Goal: Communication & Community: Answer question/provide support

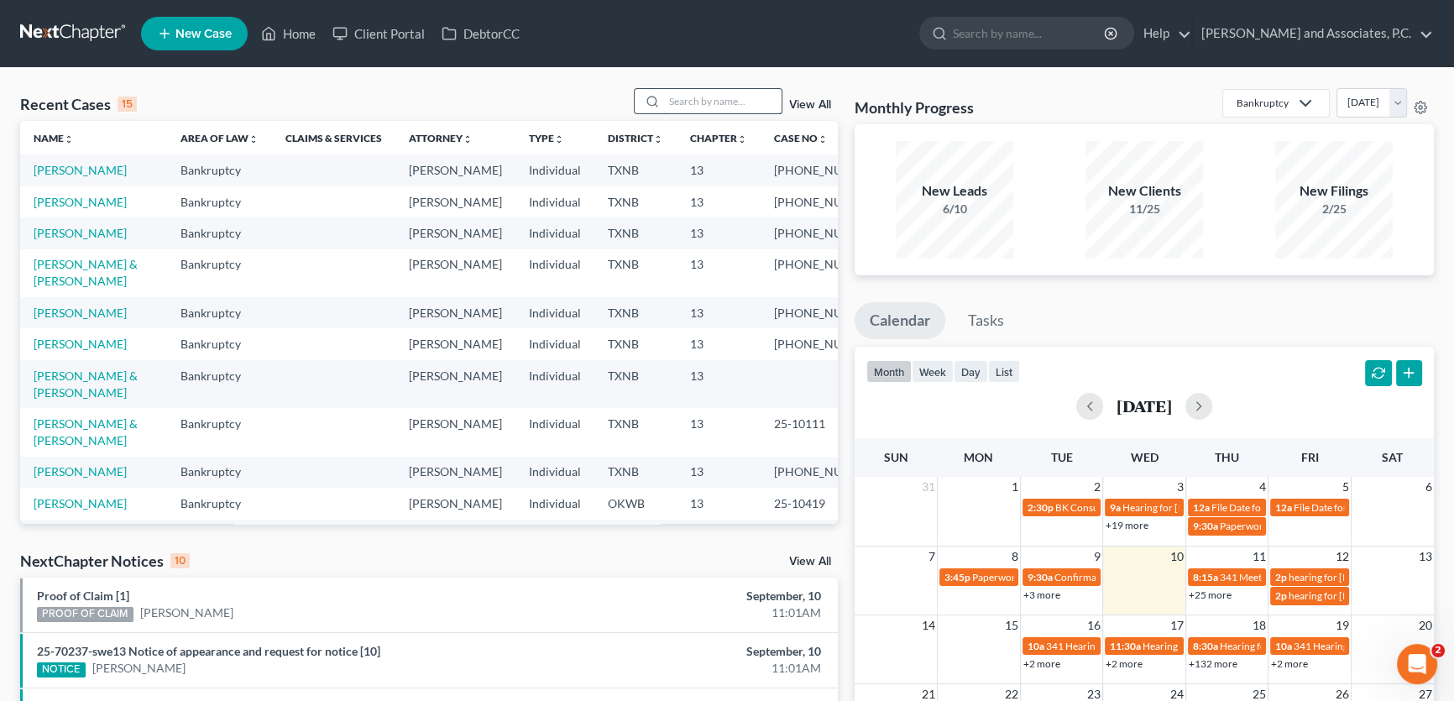
click at [688, 100] on input "search" at bounding box center [723, 101] width 118 height 24
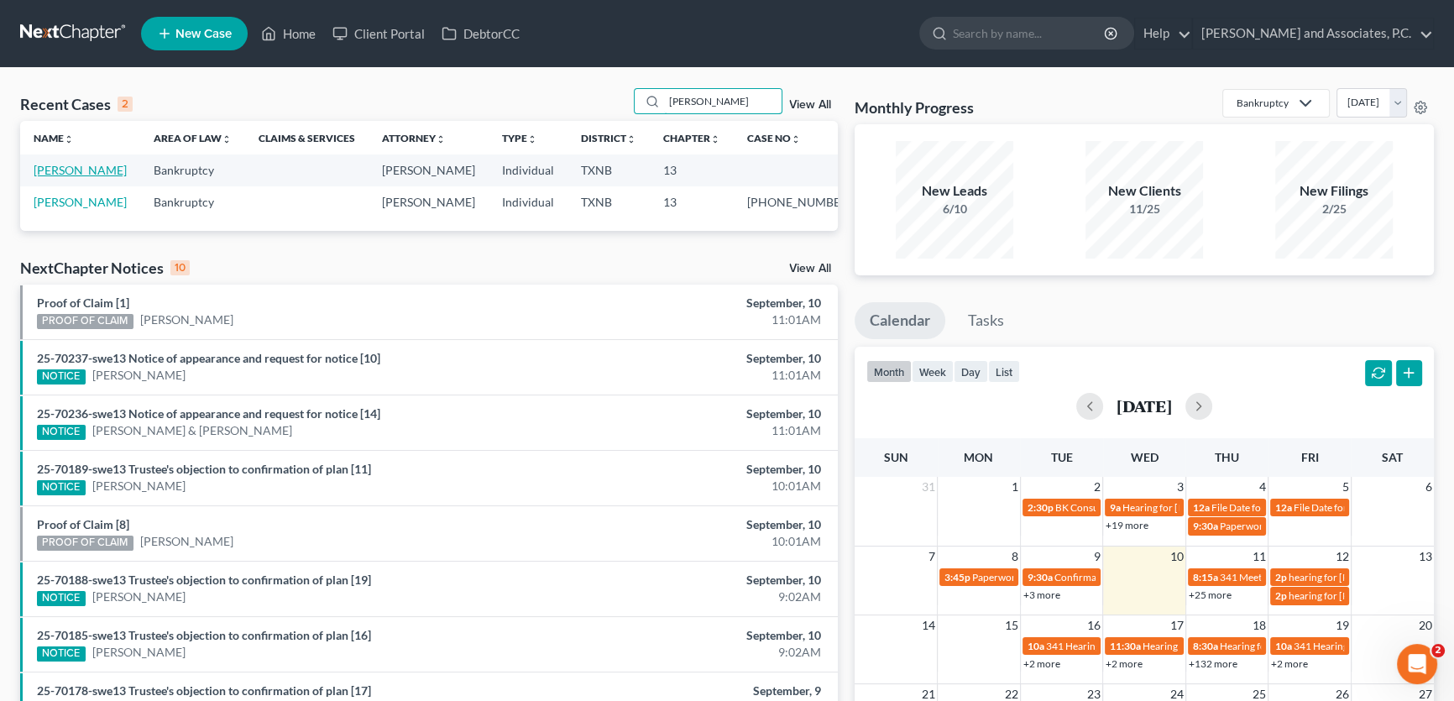
type input "[PERSON_NAME]"
click at [69, 169] on link "[PERSON_NAME]" at bounding box center [80, 170] width 93 height 14
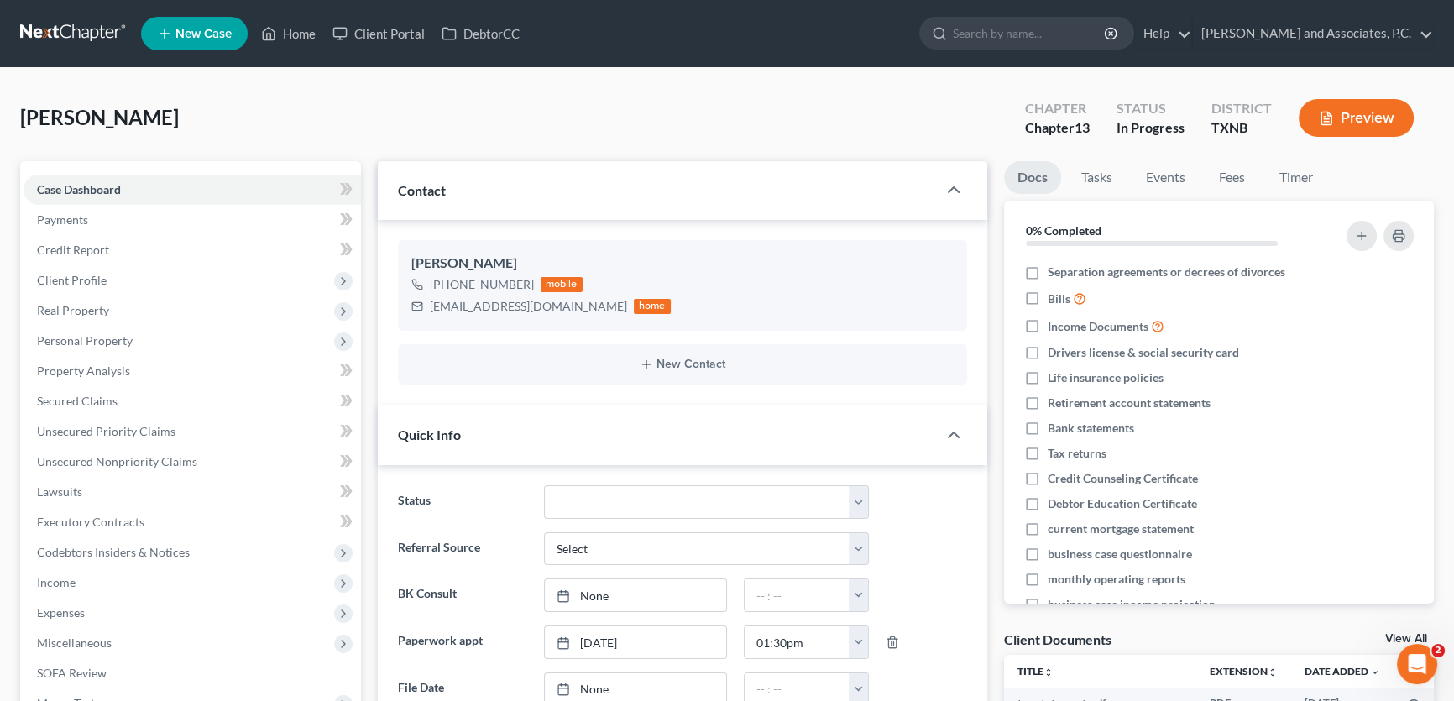
scroll to position [334, 0]
drag, startPoint x: 1224, startPoint y: 171, endPoint x: 844, endPoint y: 221, distance: 382.6
click at [1224, 171] on link "Fees" at bounding box center [1232, 177] width 54 height 33
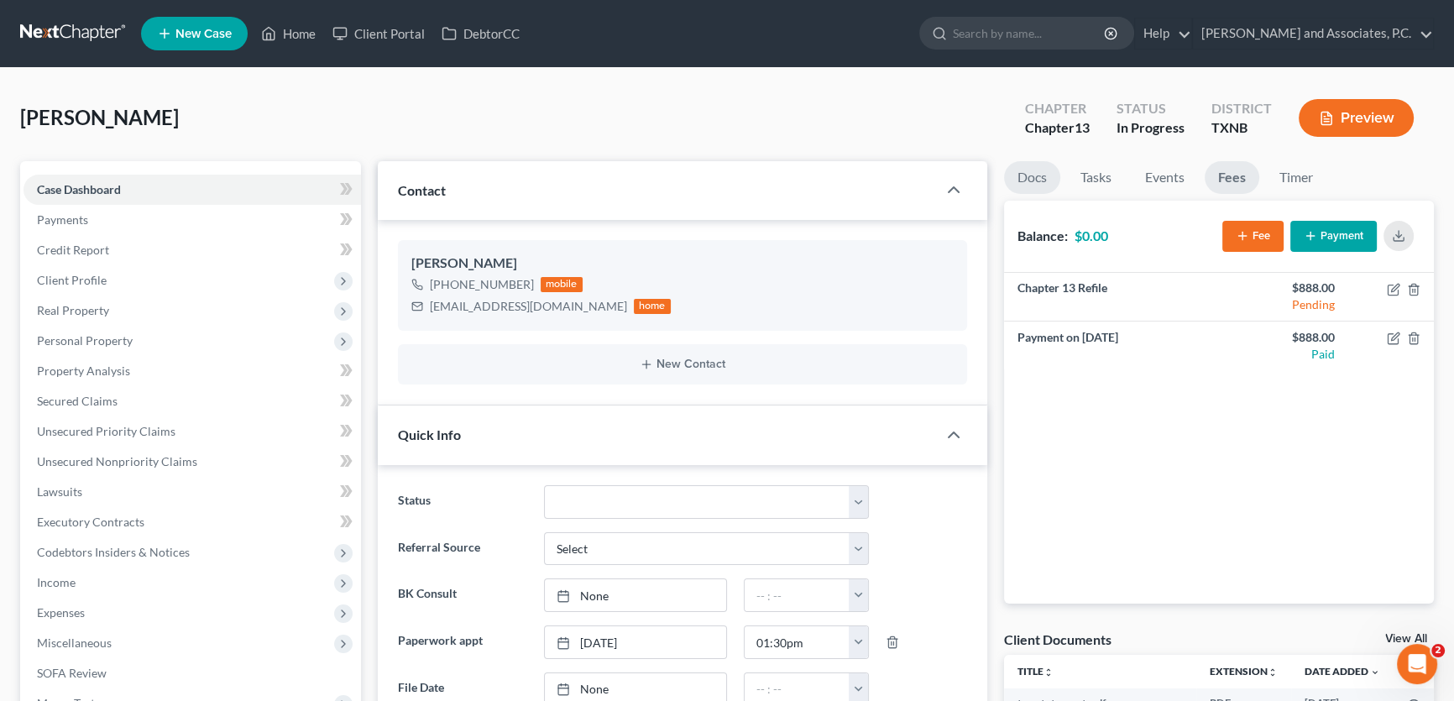
click at [1032, 180] on link "Docs" at bounding box center [1032, 177] width 56 height 33
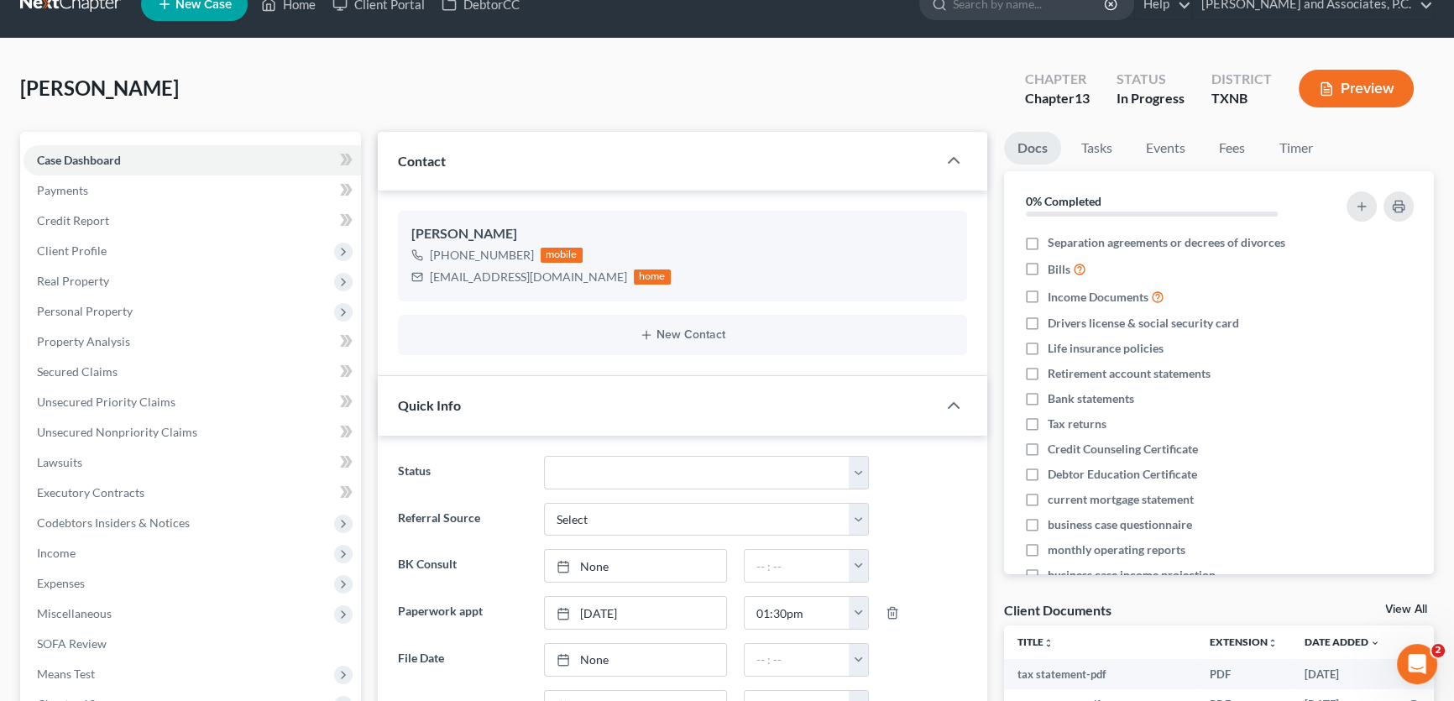
scroll to position [0, 0]
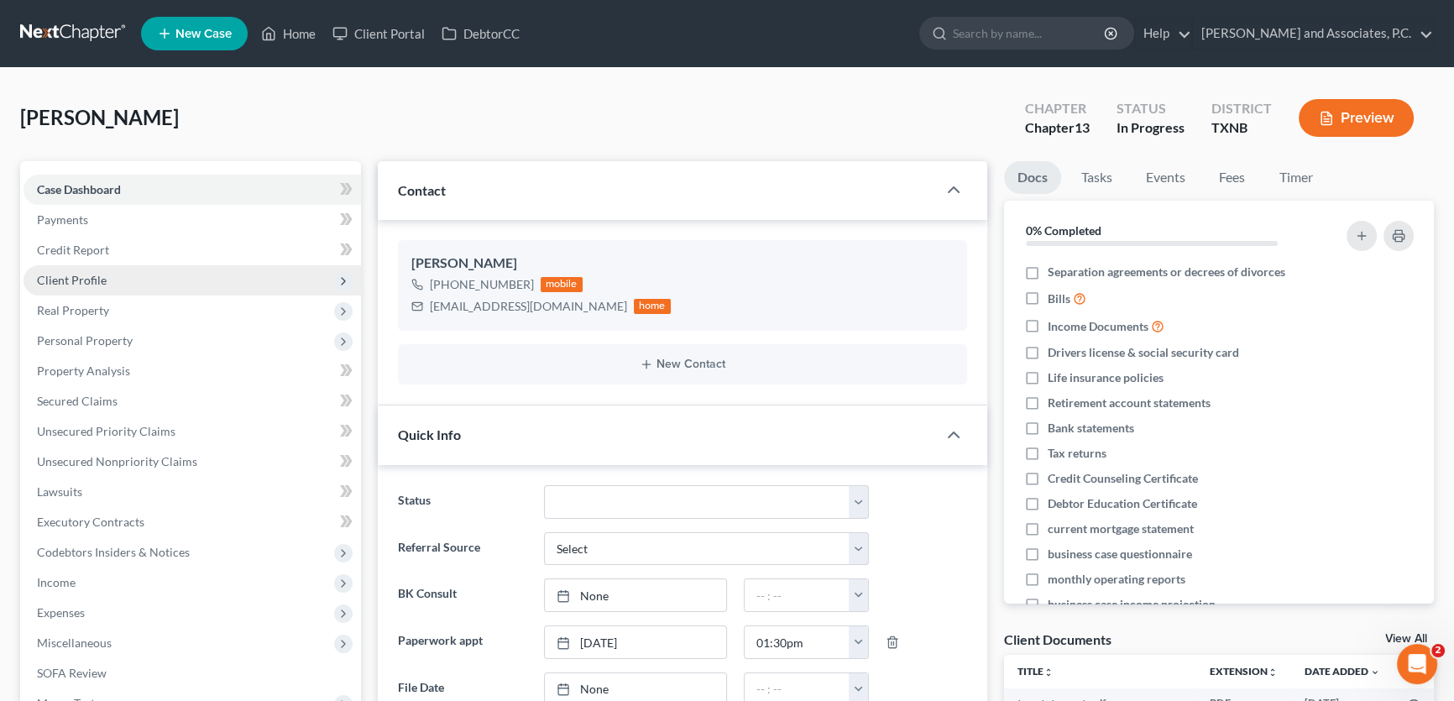
click at [91, 285] on span "Client Profile" at bounding box center [192, 280] width 337 height 30
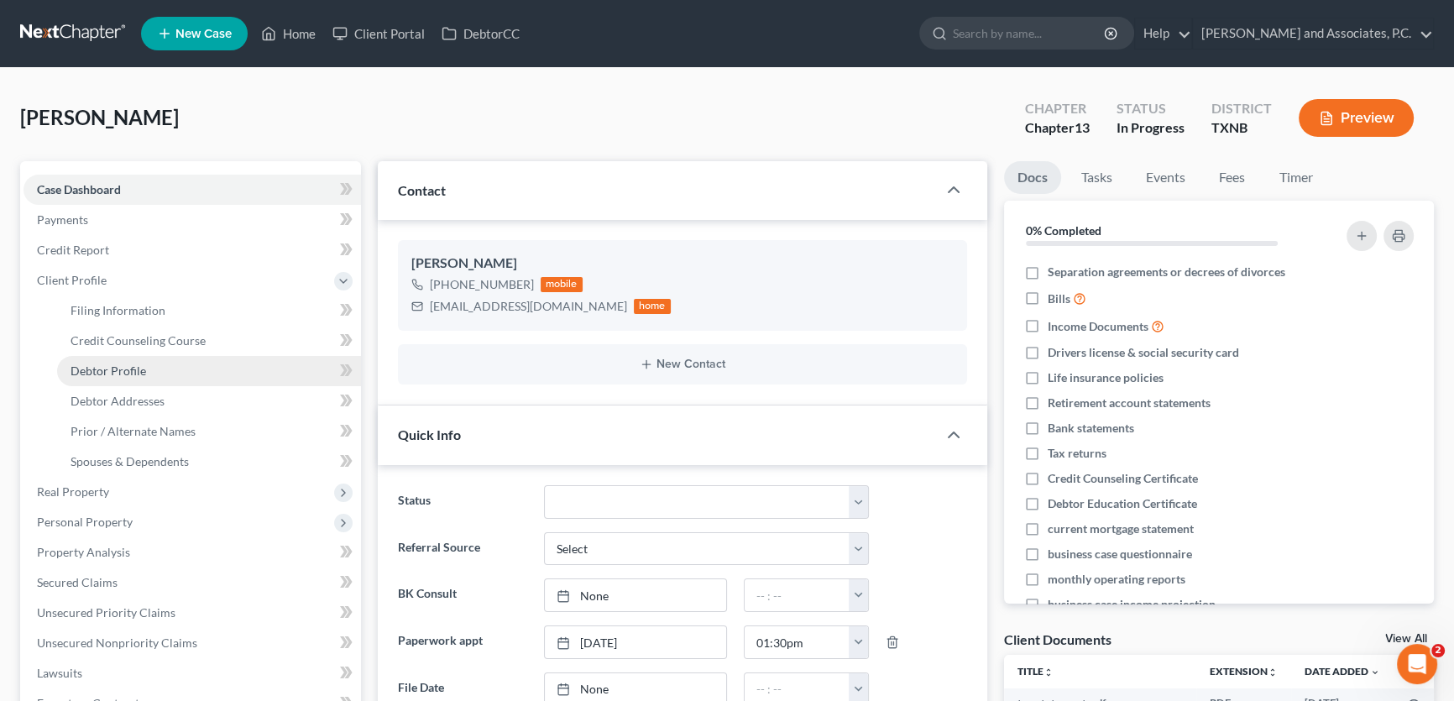
click at [112, 373] on span "Debtor Profile" at bounding box center [109, 370] width 76 height 14
select select "0"
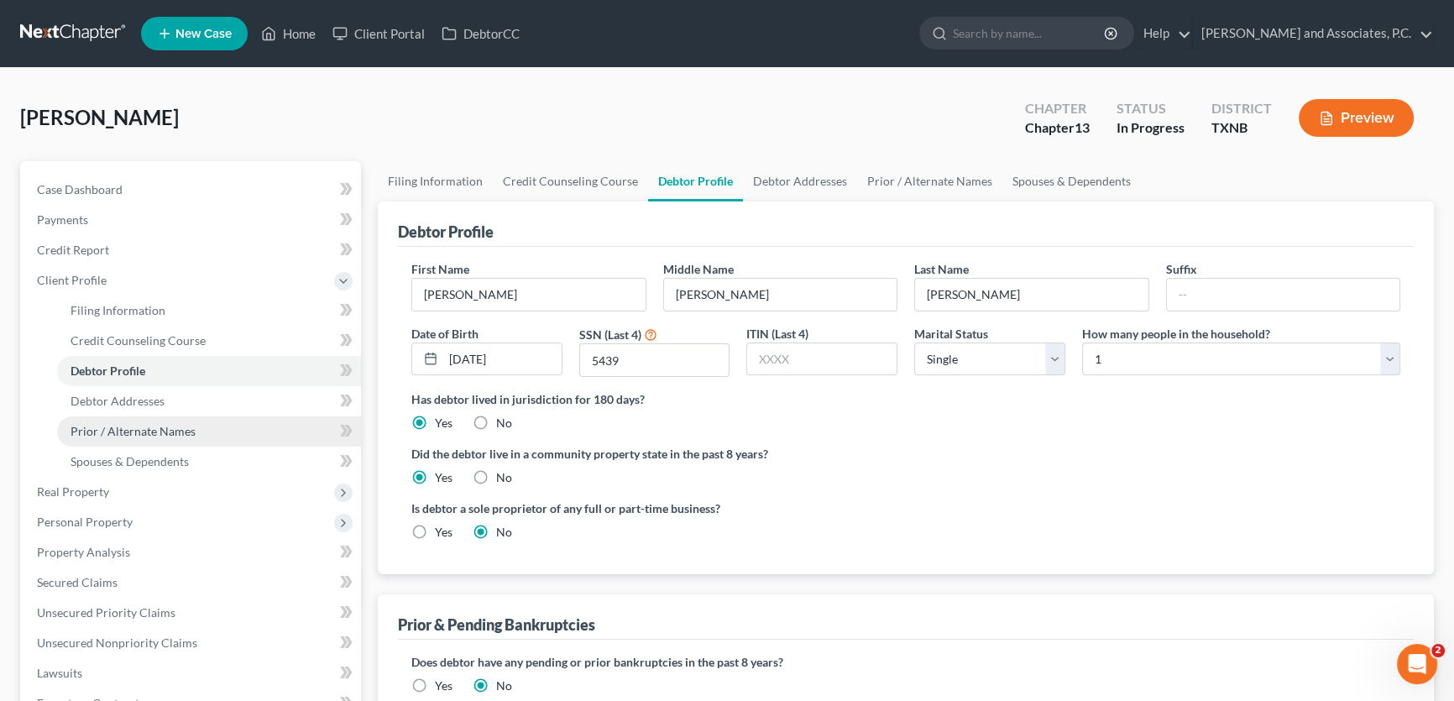
radio input "true"
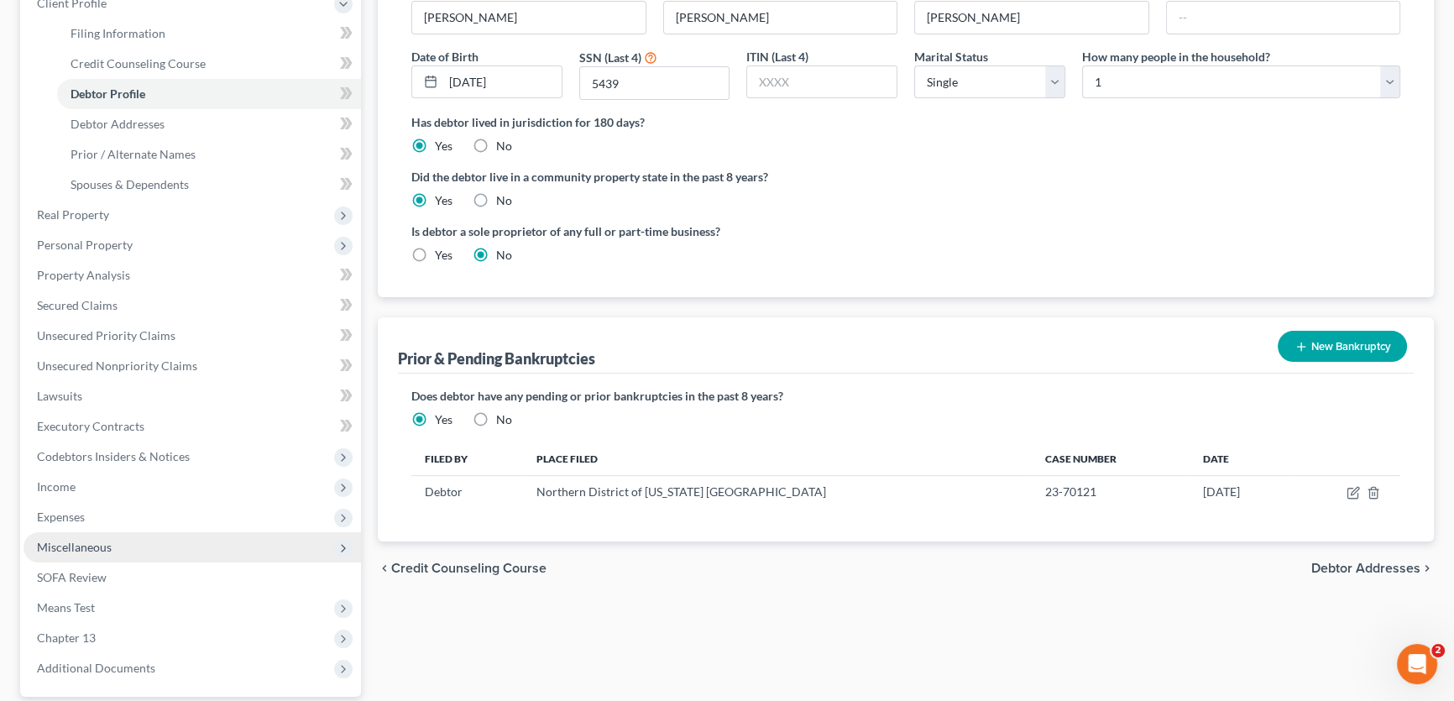
scroll to position [228, 0]
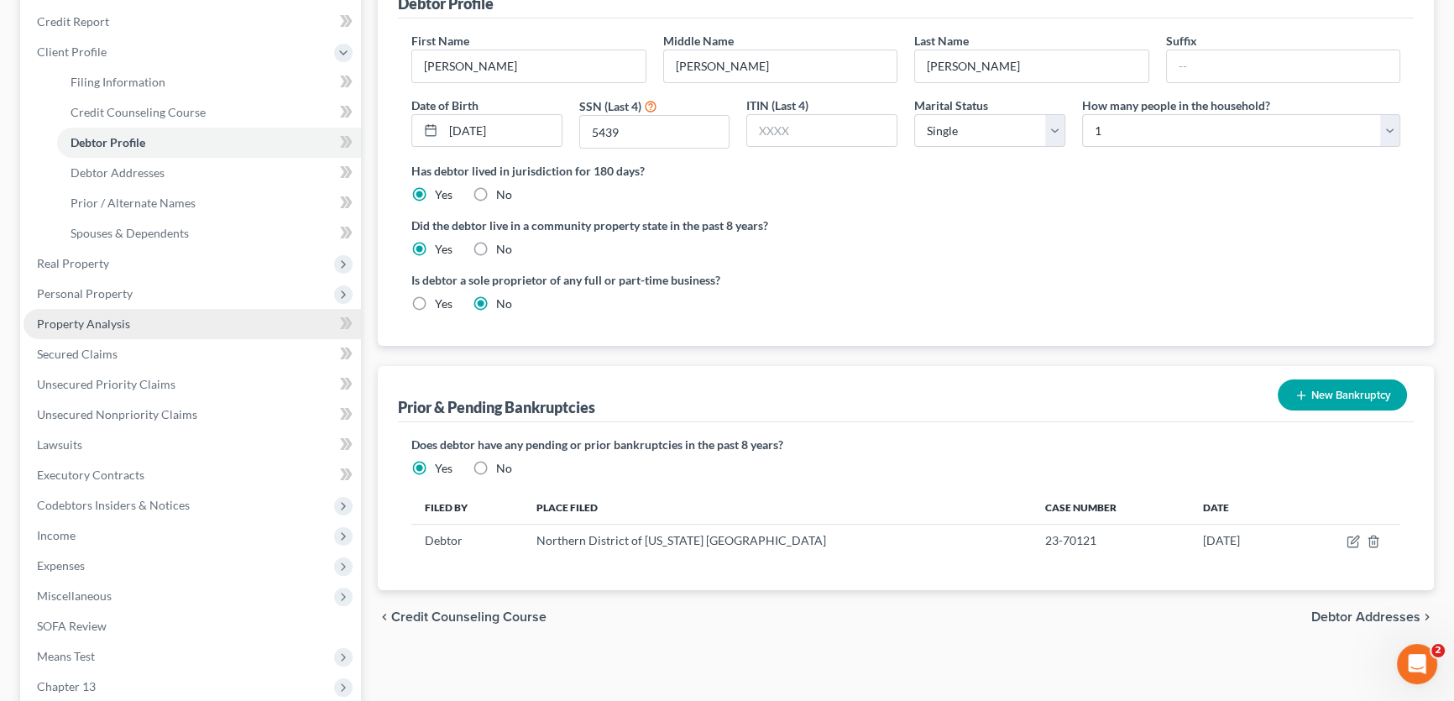
click at [115, 326] on span "Property Analysis" at bounding box center [83, 323] width 93 height 14
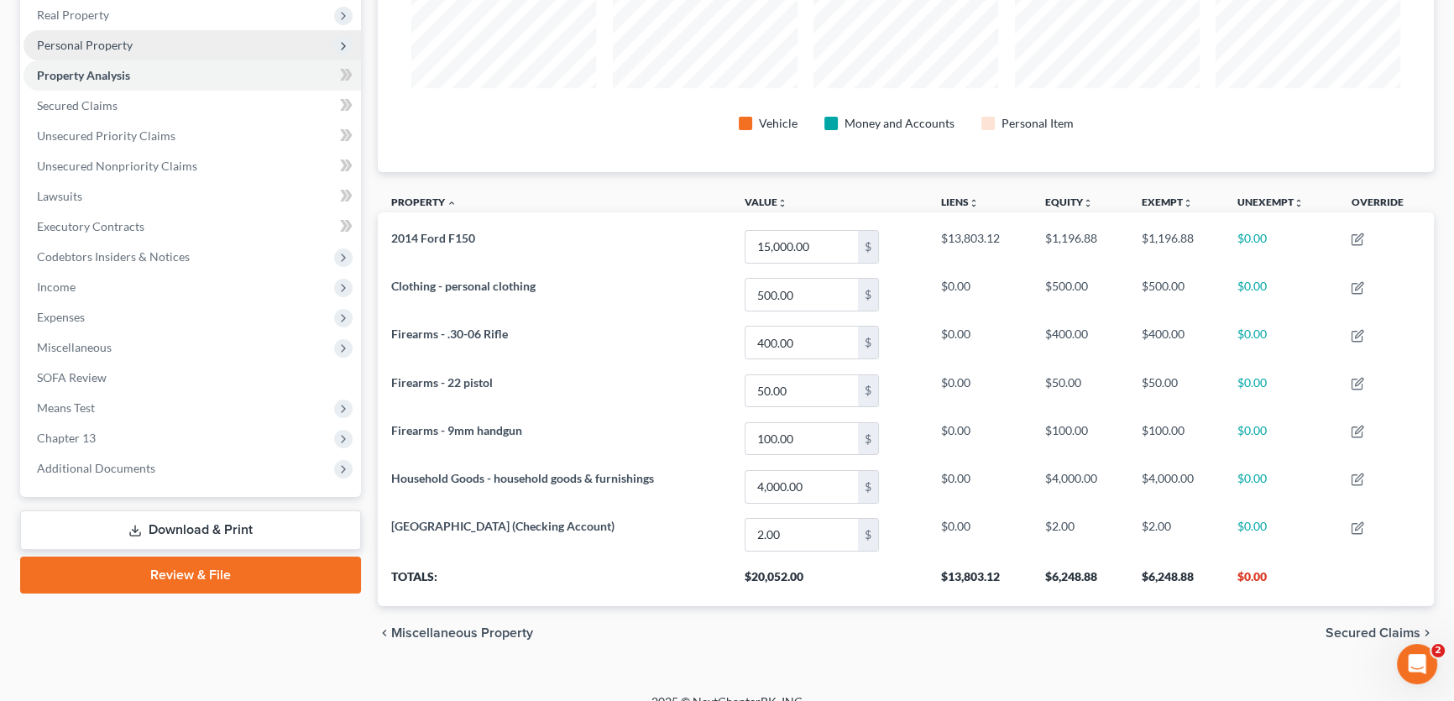
scroll to position [305, 0]
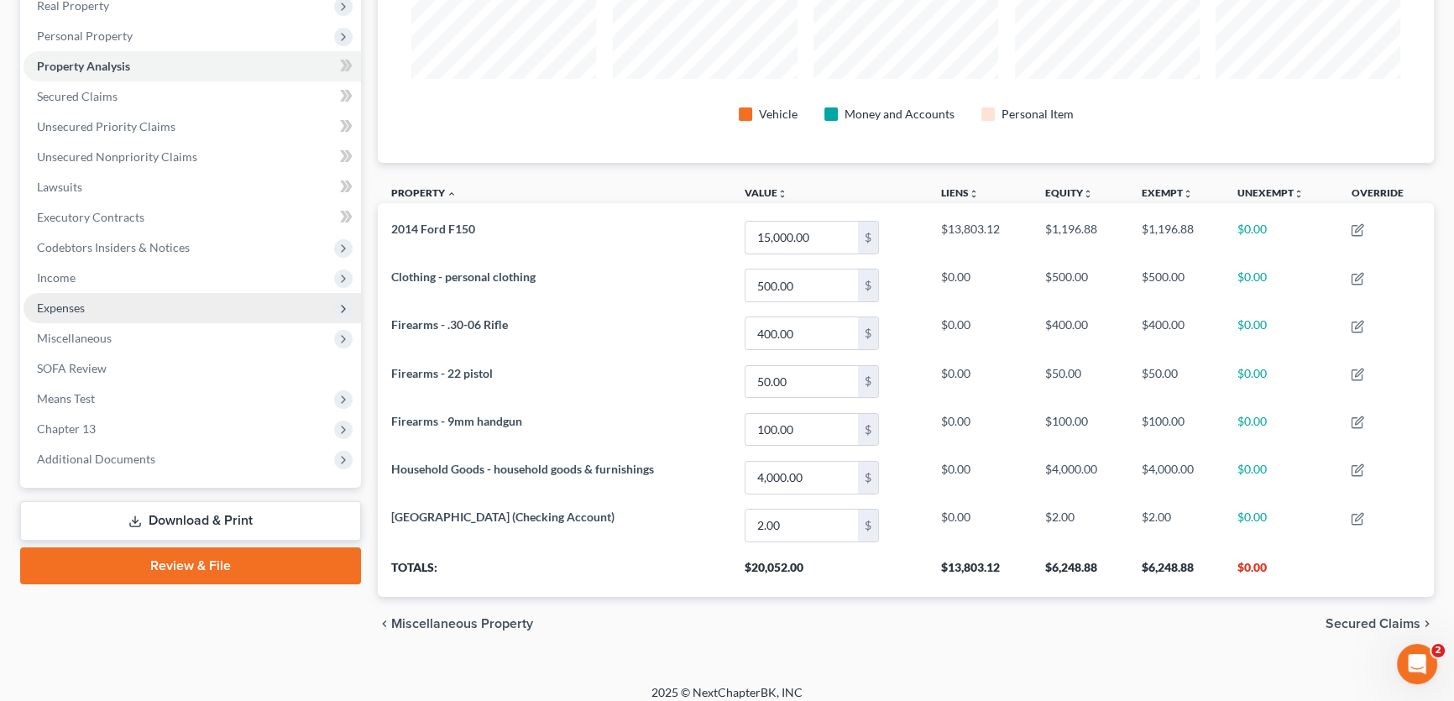
click at [99, 310] on span "Expenses" at bounding box center [192, 308] width 337 height 30
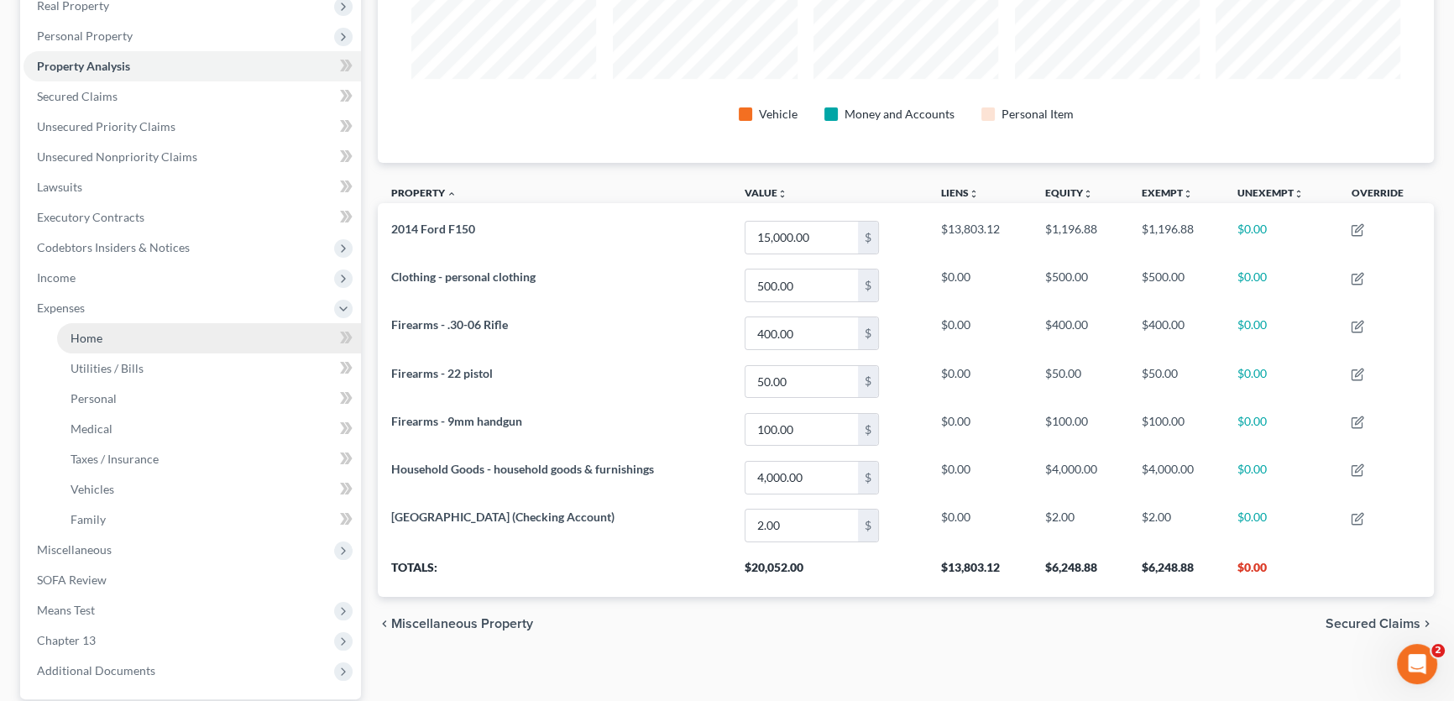
click at [101, 335] on span "Home" at bounding box center [87, 338] width 32 height 14
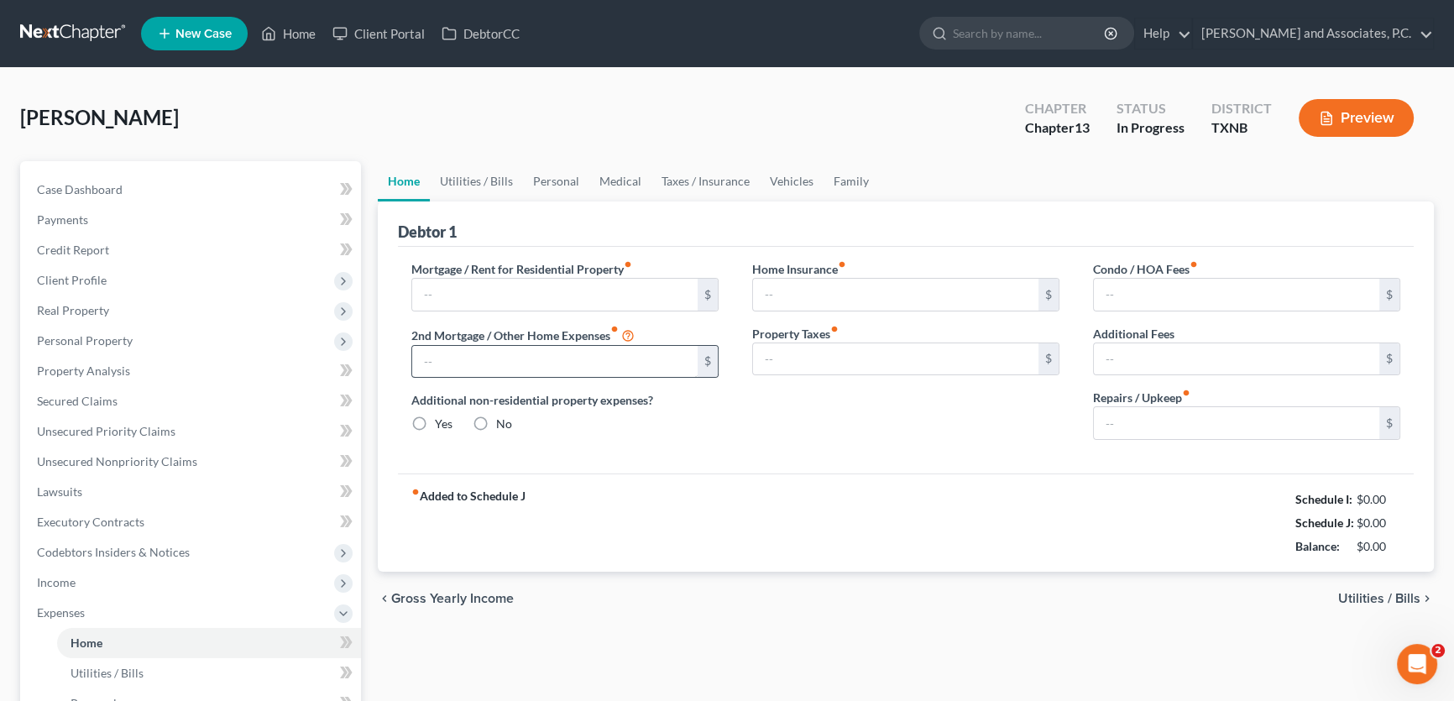
type input "900.00"
type input "0.00"
radio input "true"
type input "0.00"
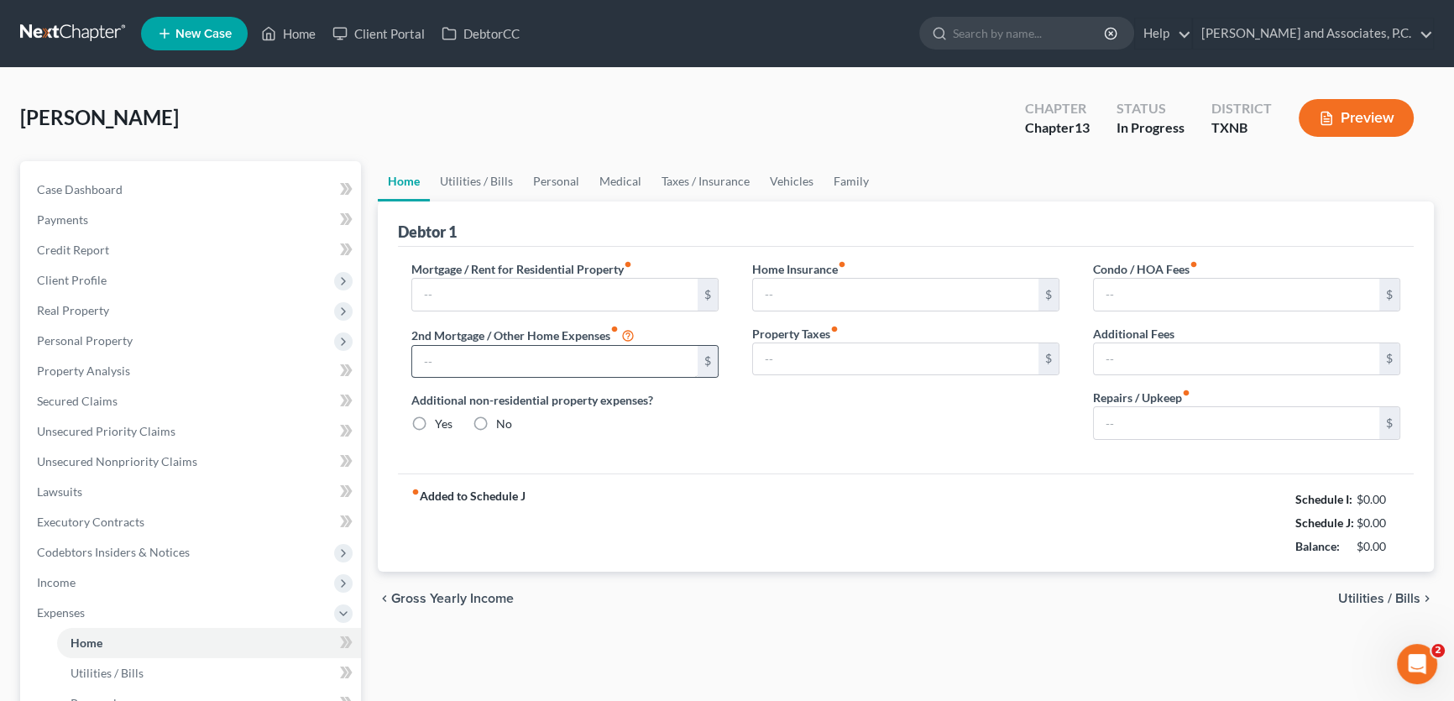
type input "0.00"
click at [790, 181] on link "Vehicles" at bounding box center [792, 181] width 64 height 40
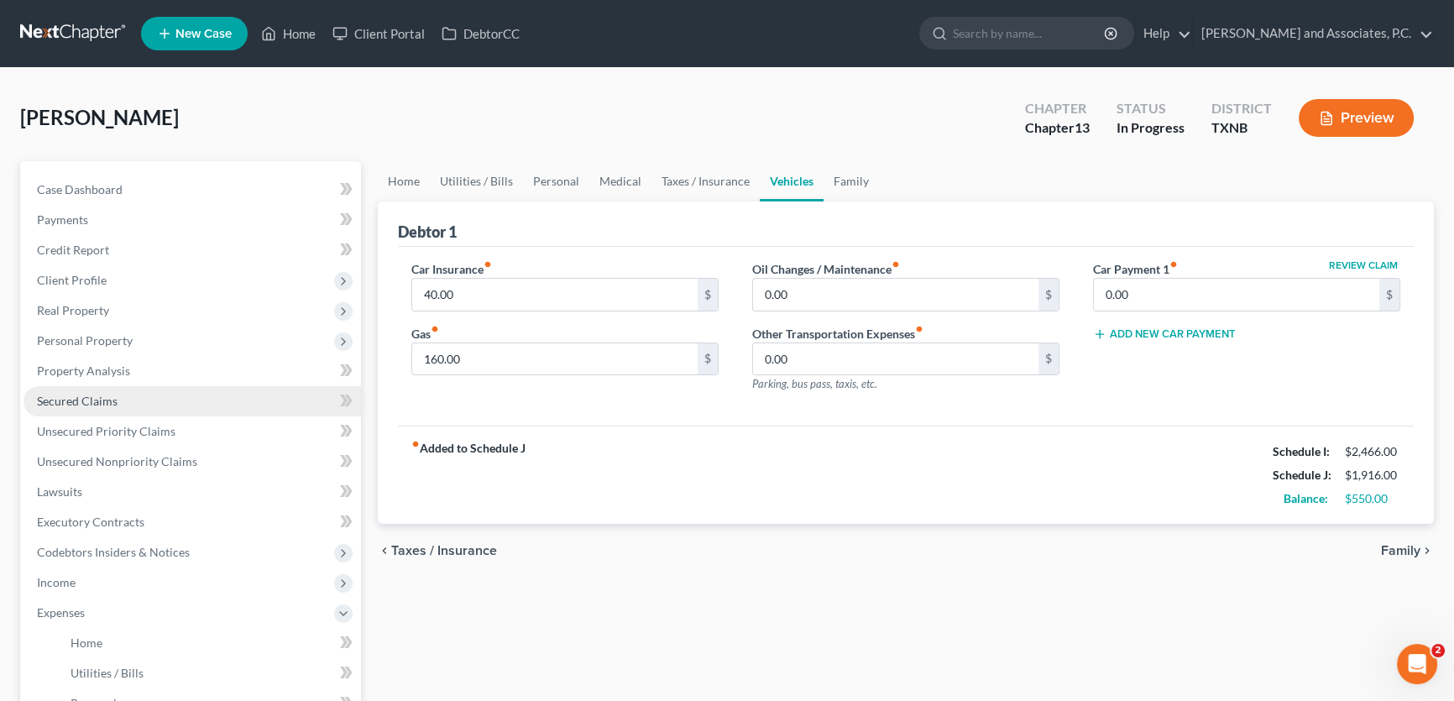
click at [104, 404] on span "Secured Claims" at bounding box center [77, 401] width 81 height 14
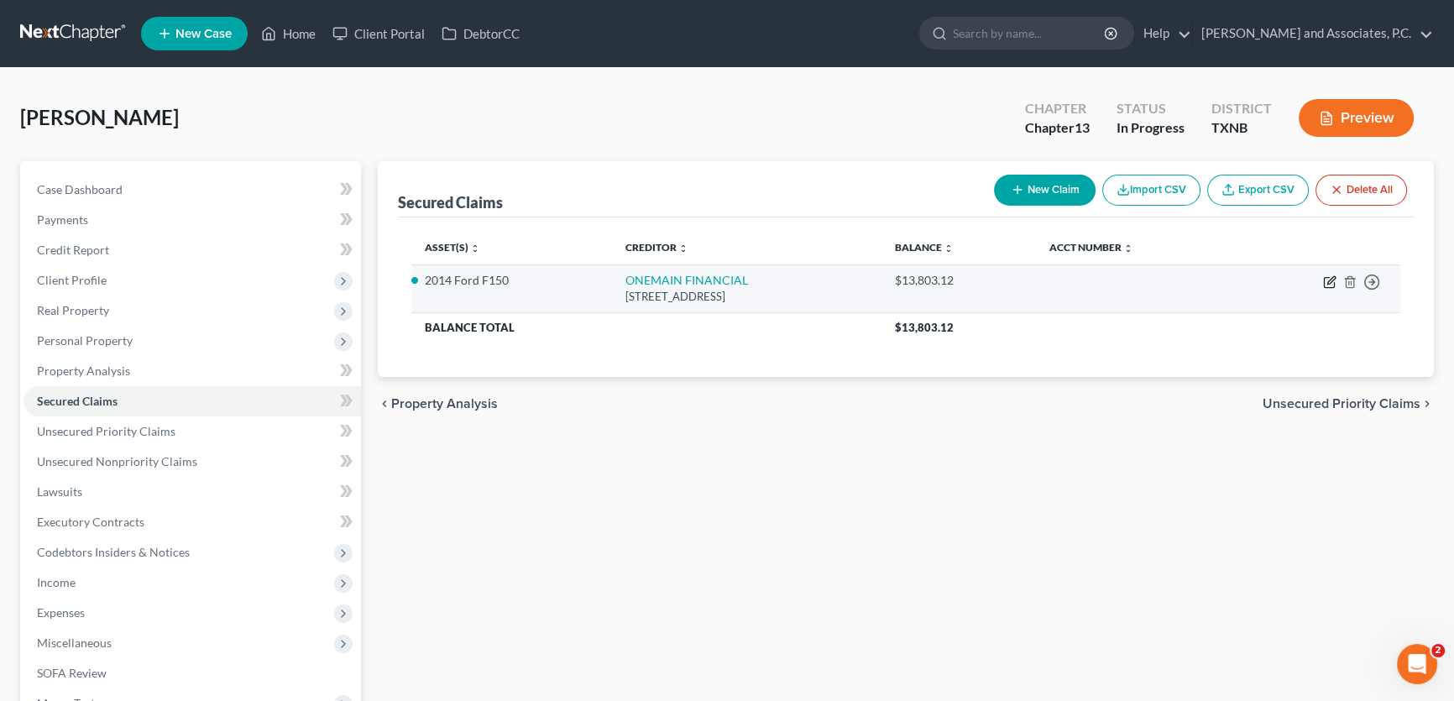
click at [1327, 278] on icon "button" at bounding box center [1329, 283] width 10 height 10
select select "15"
select select "2"
select select "0"
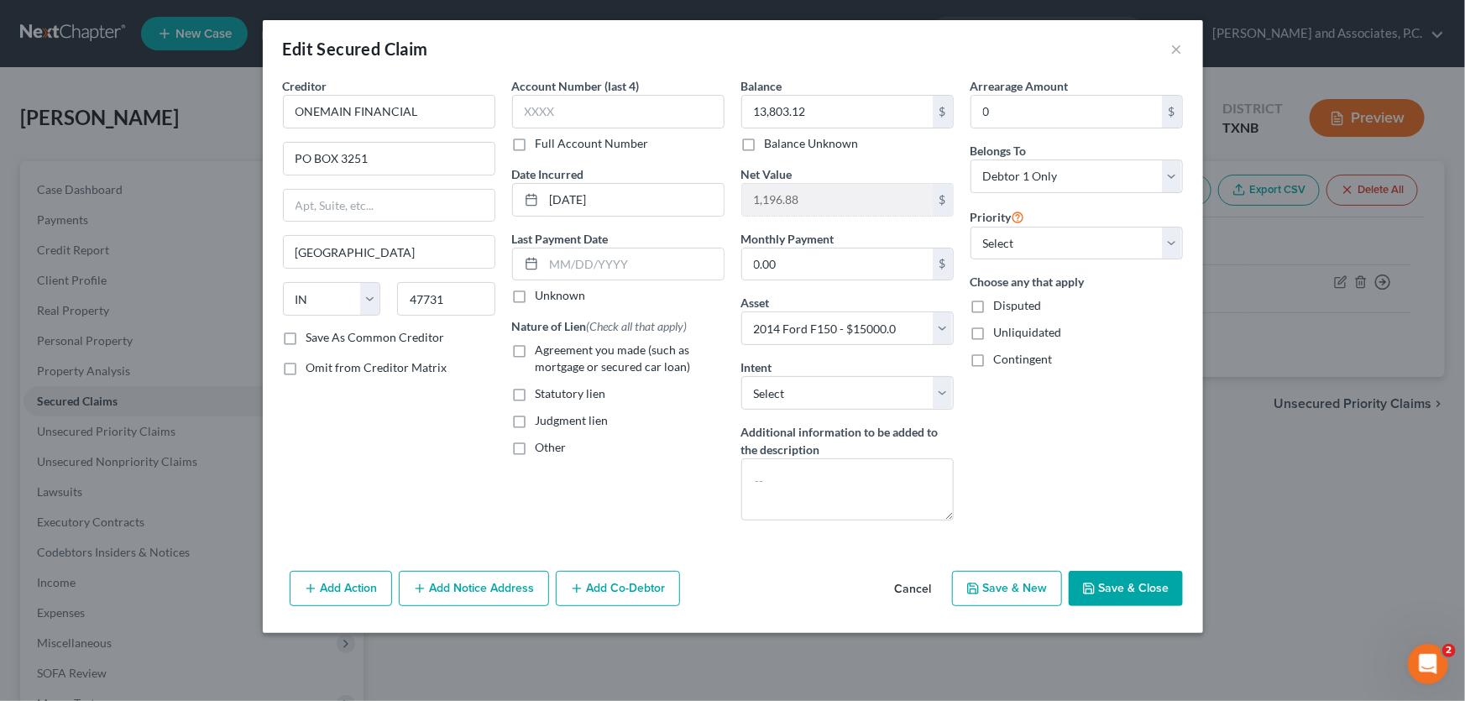
click at [912, 586] on button "Cancel" at bounding box center [913, 589] width 64 height 34
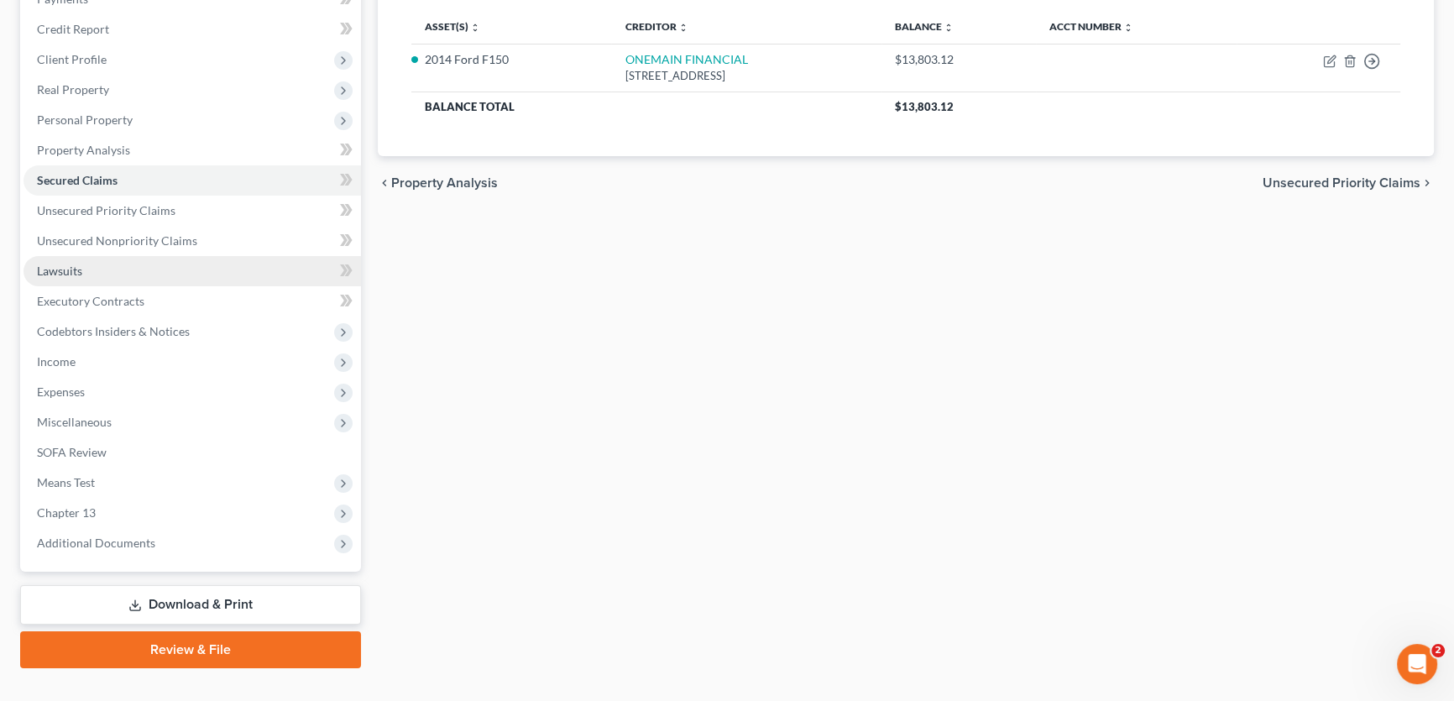
scroll to position [249, 0]
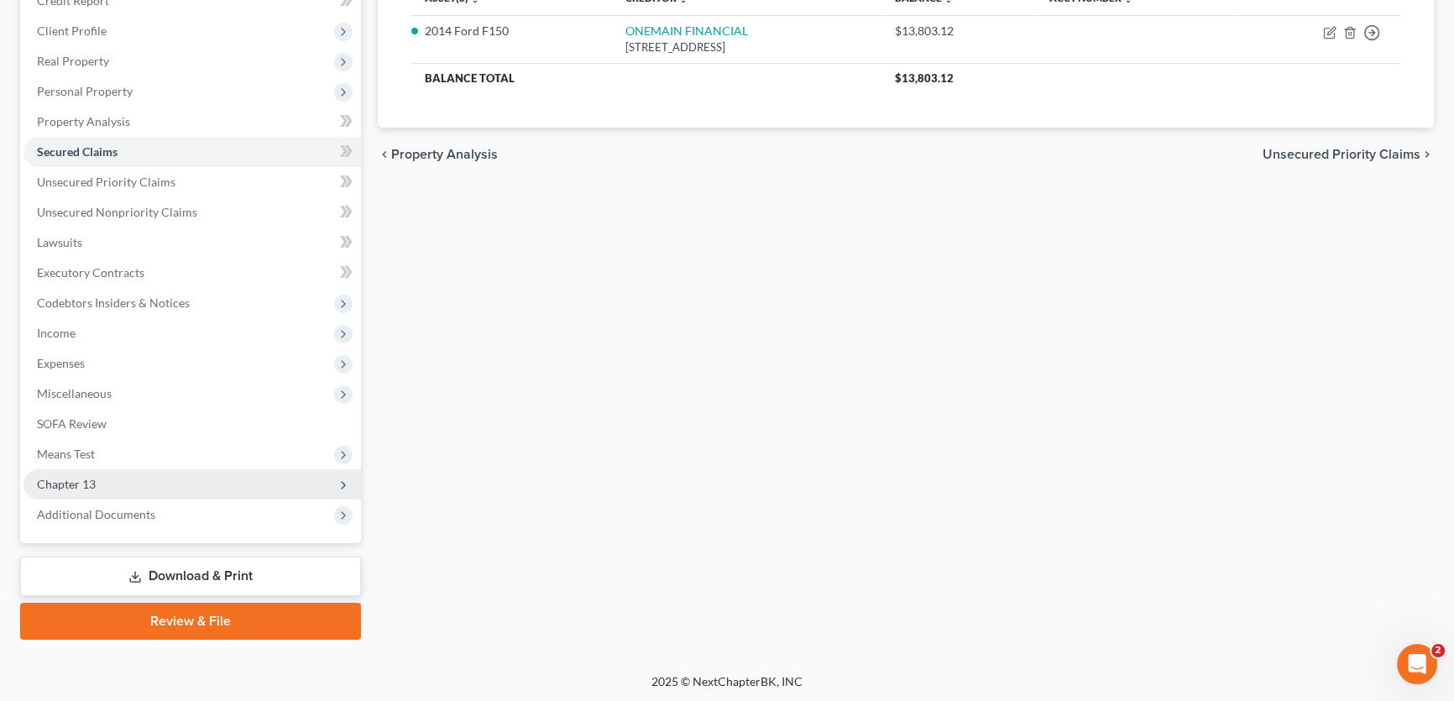
click at [138, 485] on span "Chapter 13" at bounding box center [192, 484] width 337 height 30
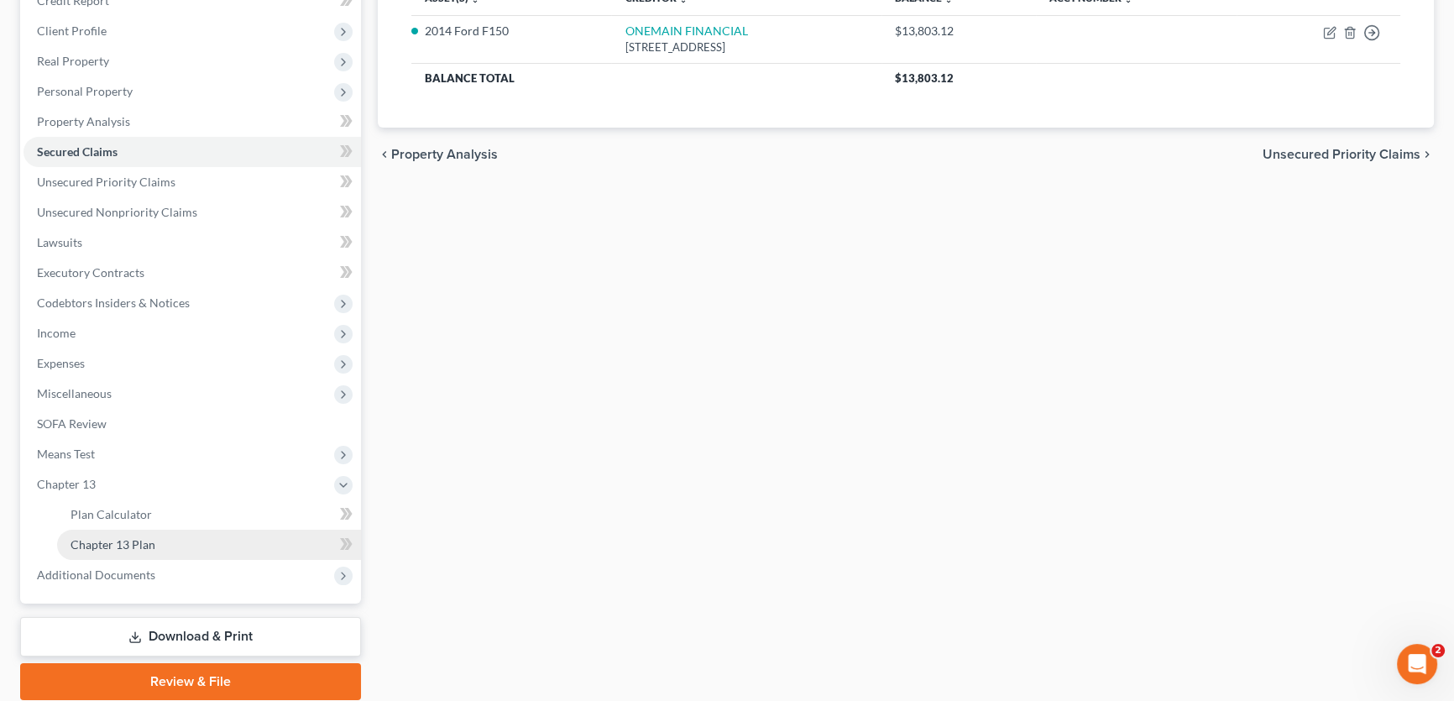
click at [126, 537] on span "Chapter 13 Plan" at bounding box center [113, 544] width 85 height 14
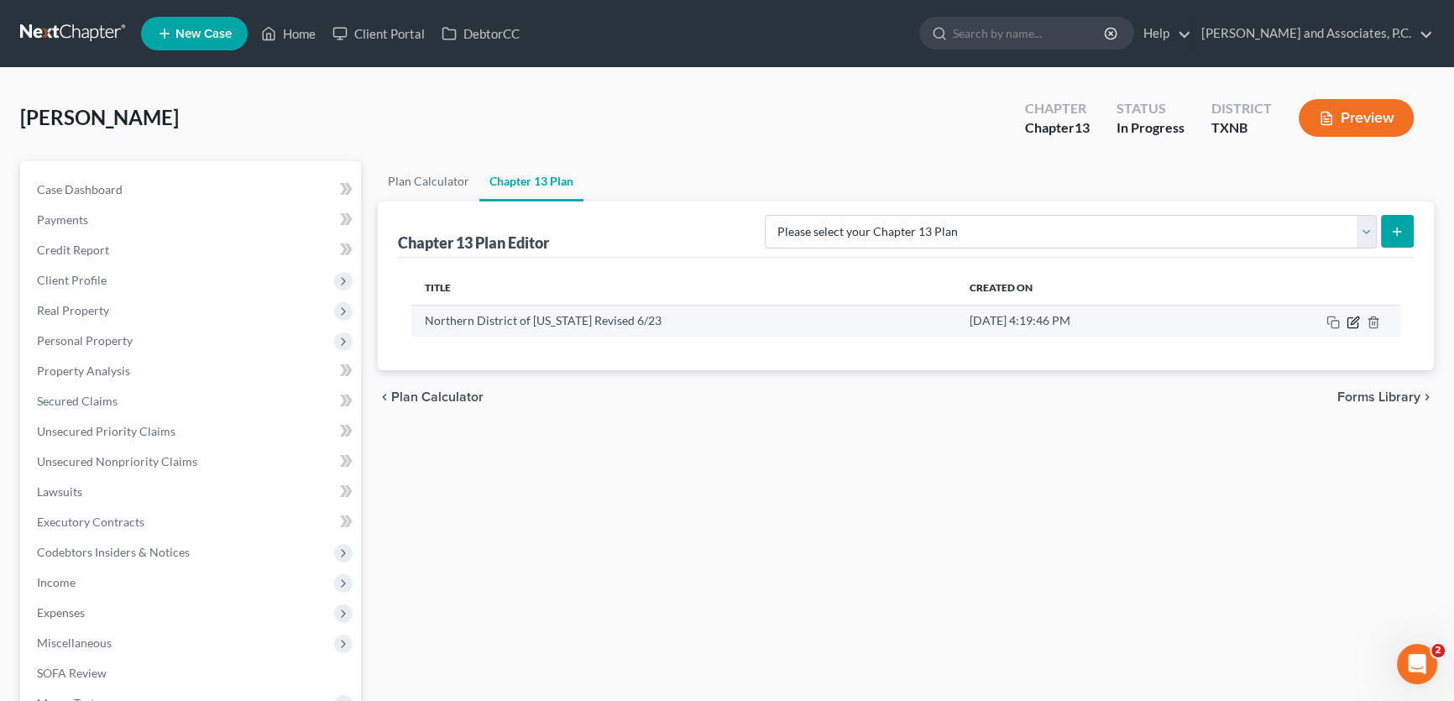
click at [1356, 323] on icon "button" at bounding box center [1352, 322] width 13 height 13
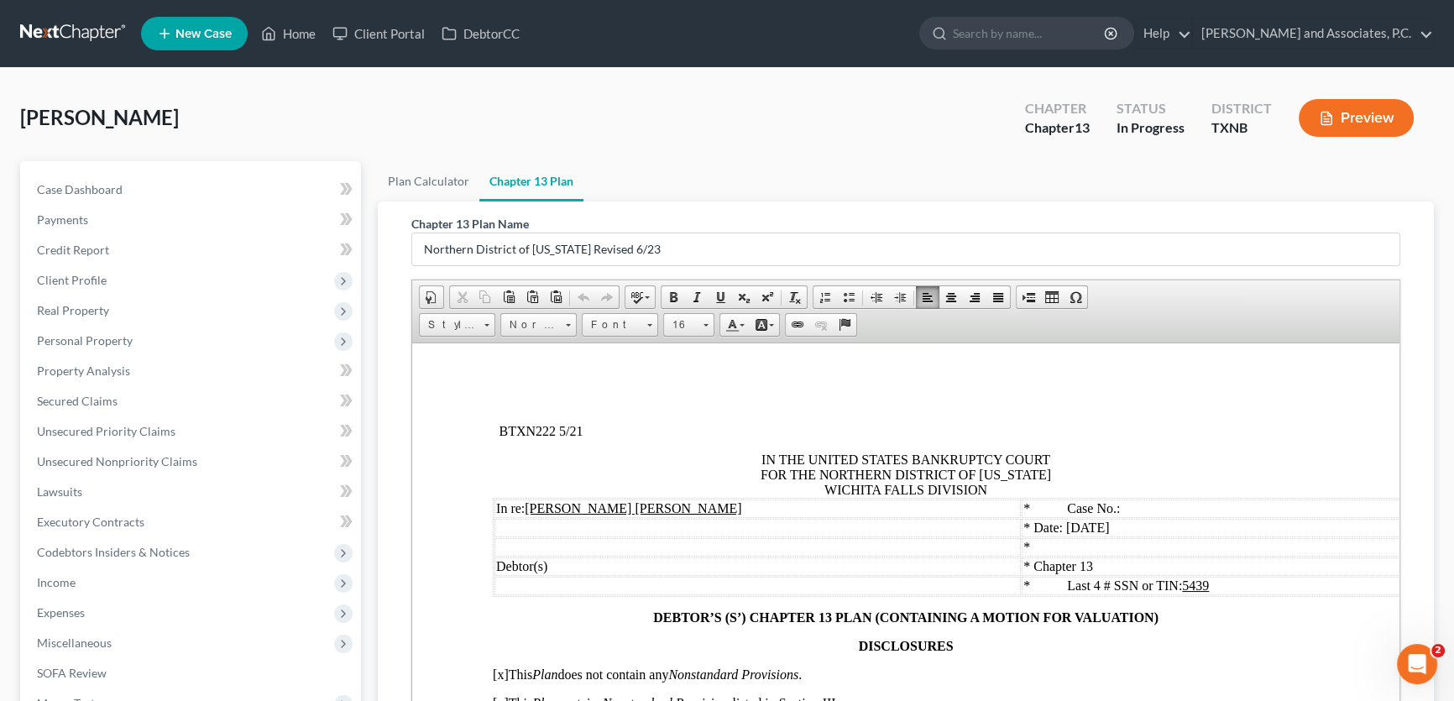
click at [1033, 526] on span "Date: 09/09/2025" at bounding box center [1071, 527] width 76 height 14
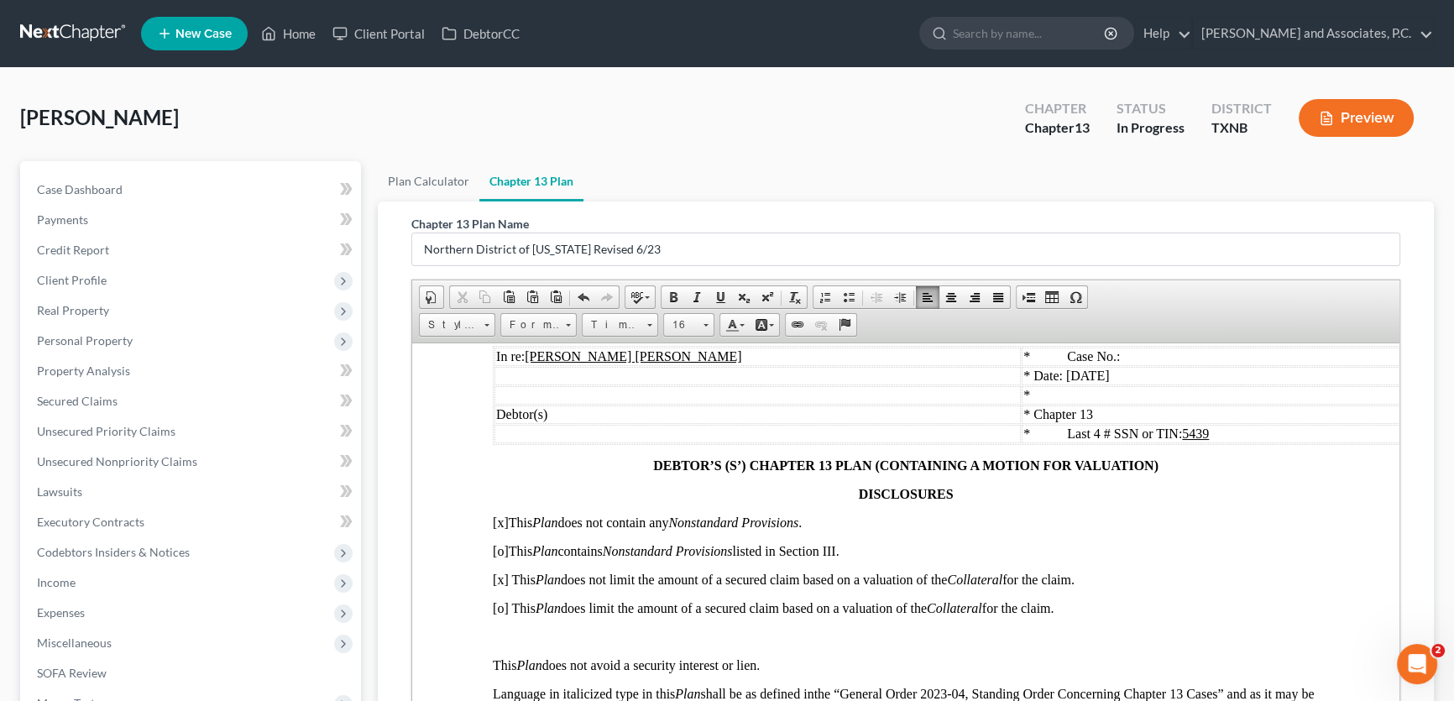
scroll to position [228, 0]
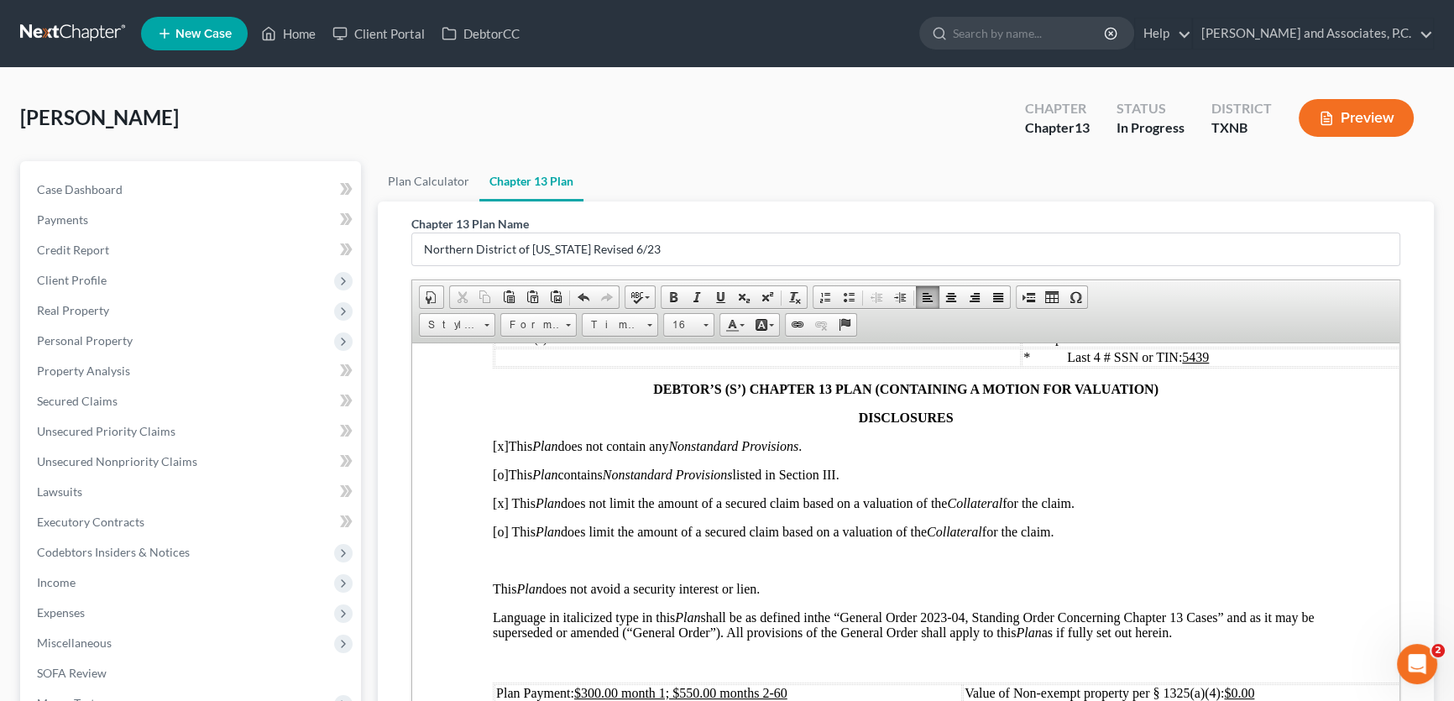
click at [504, 510] on span "[x] This Plan does not limit the amount of a secured claim based on a valuation…" at bounding box center [784, 502] width 582 height 14
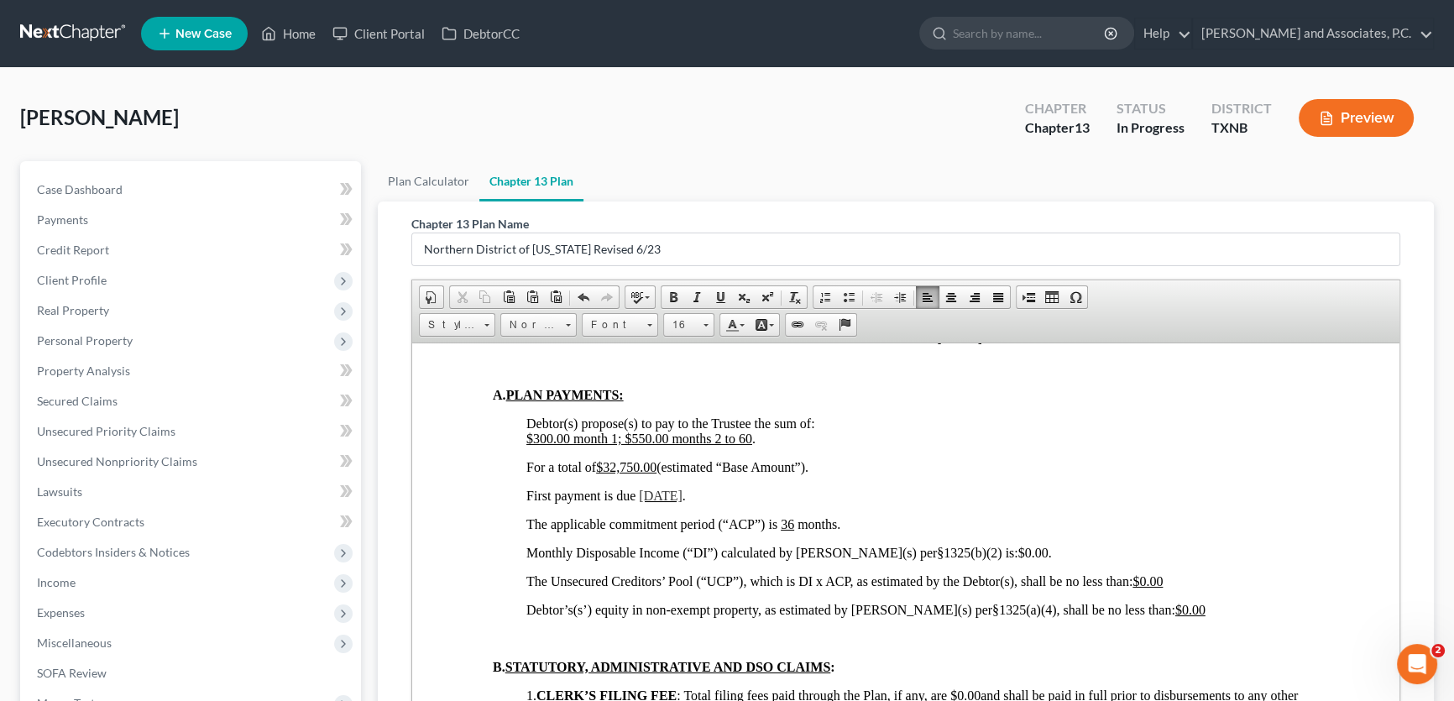
scroll to position [991, 0]
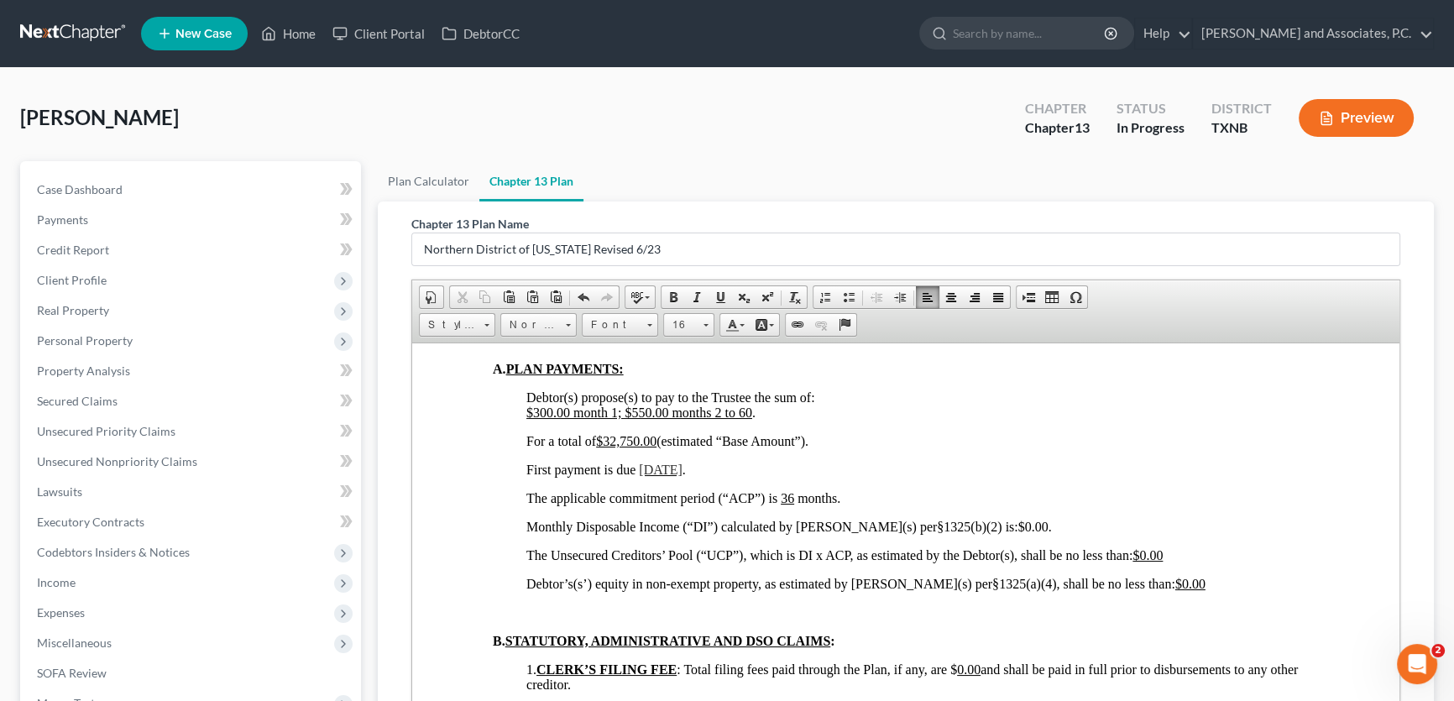
click at [661, 476] on span "10/09/2025" at bounding box center [661, 469] width 44 height 14
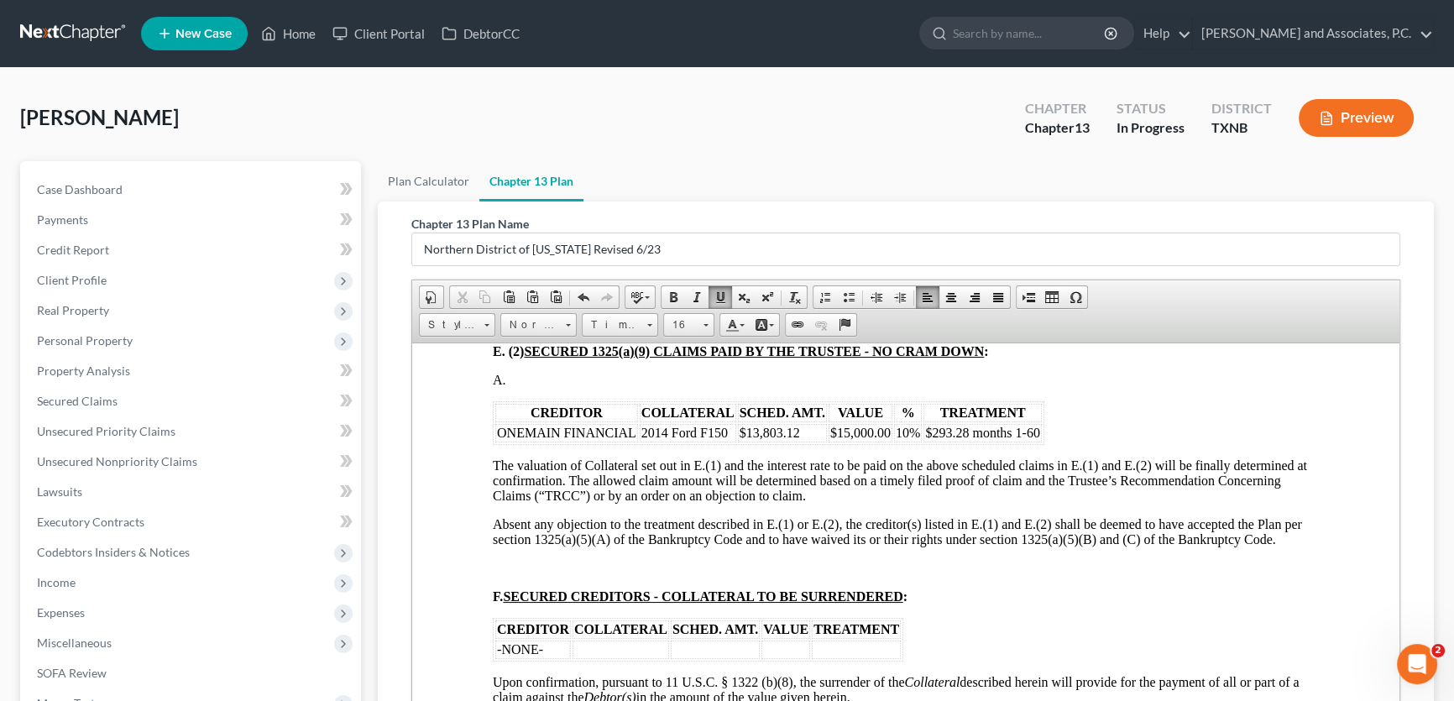
scroll to position [2136, 0]
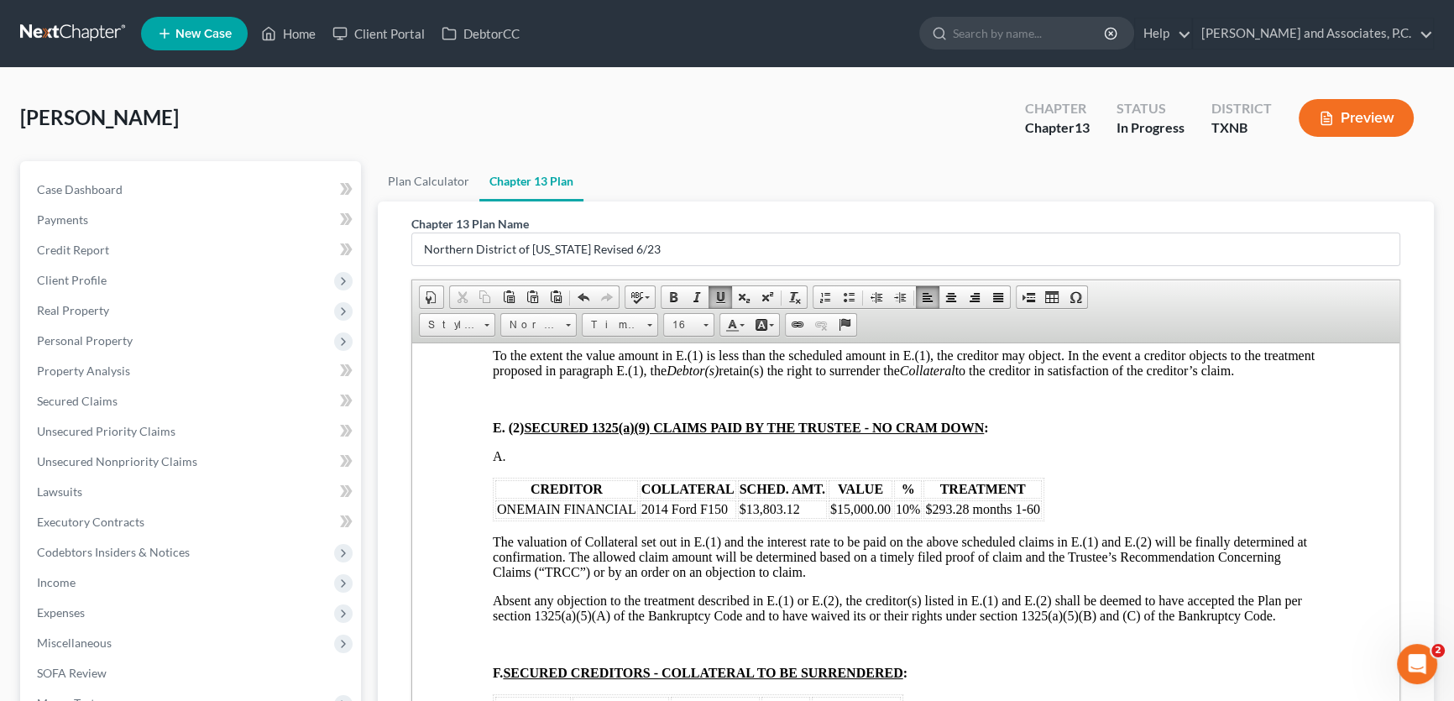
drag, startPoint x: 558, startPoint y: 388, endPoint x: 498, endPoint y: 392, distance: 60.6
click at [498, 332] on td "-NONE-" at bounding box center [533, 322] width 76 height 18
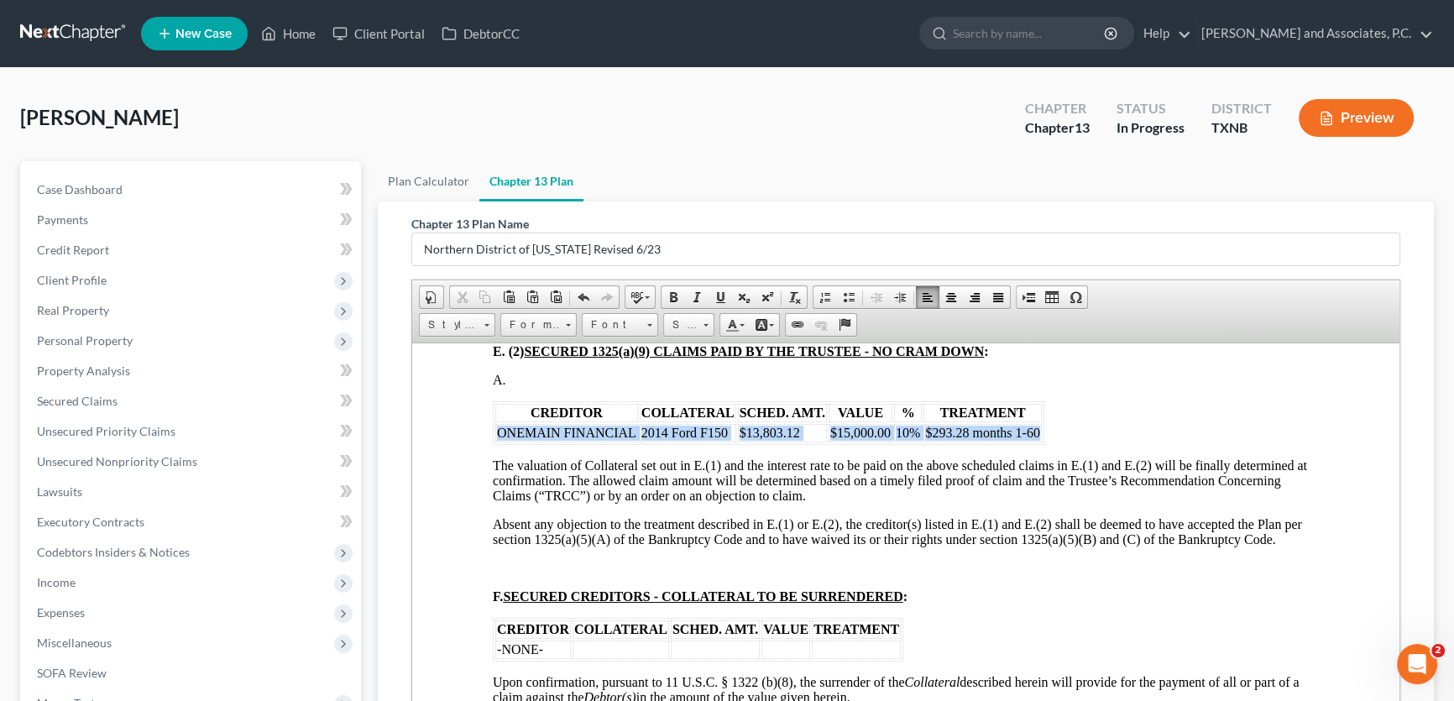
drag, startPoint x: 1036, startPoint y: 504, endPoint x: 499, endPoint y: 513, distance: 536.4
click at [499, 442] on tr "ONEMAIN FINANCIAL 2014 Ford F150 $13,803.12 $15,000.00 10% $293.28 months 1-60" at bounding box center [768, 432] width 546 height 18
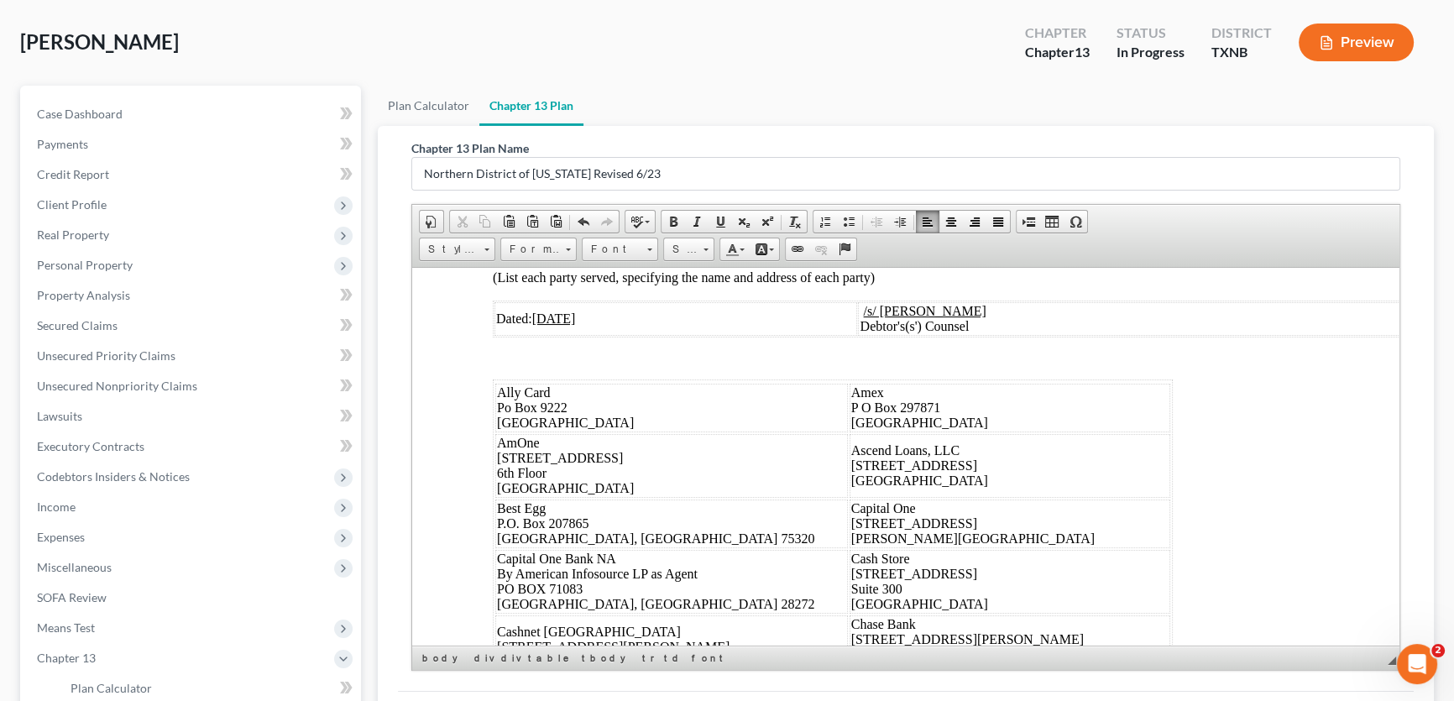
scroll to position [8012, 0]
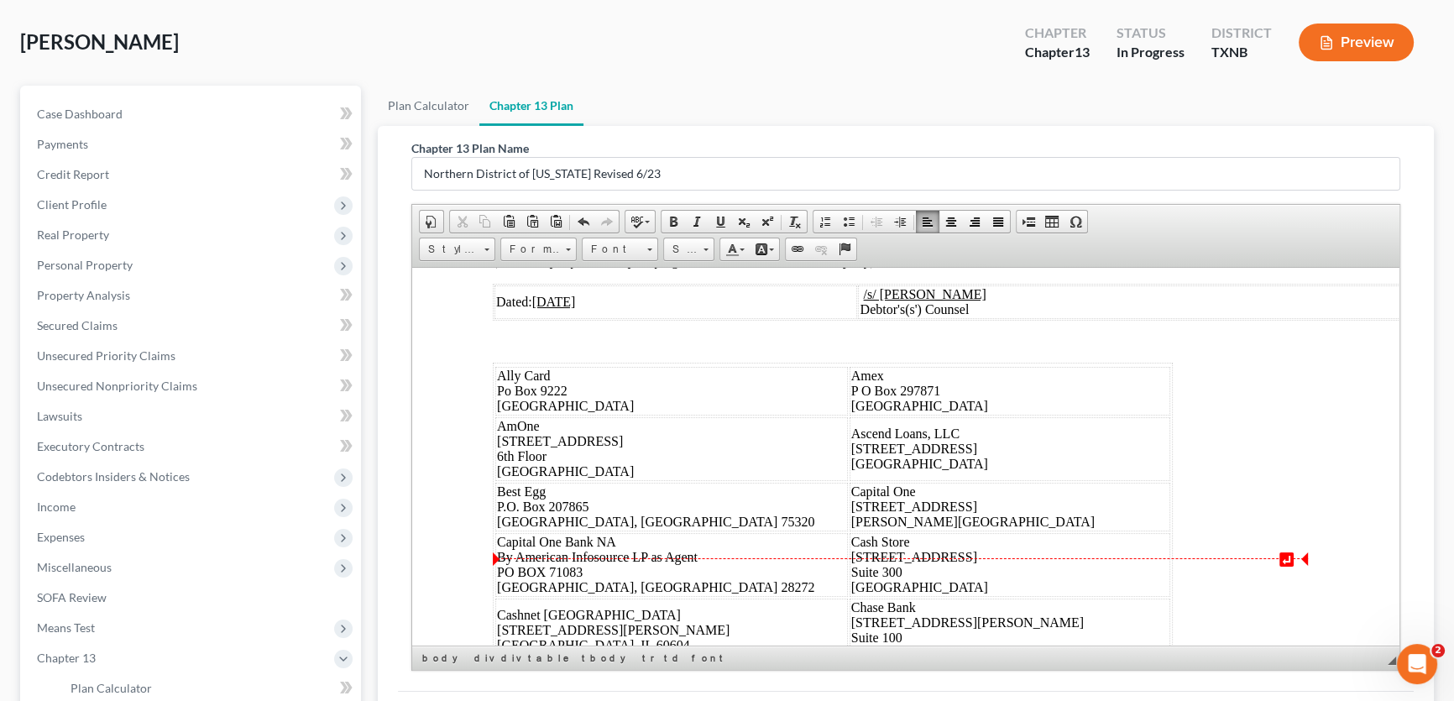
click at [949, 237] on span "I, the undersigned, hereby certify that the foregoing Debtor’s(s’) Chapter 13 P…" at bounding box center [887, 221] width 788 height 29
click at [557, 318] on td "Dated: 09/09/2025" at bounding box center [675, 302] width 363 height 34
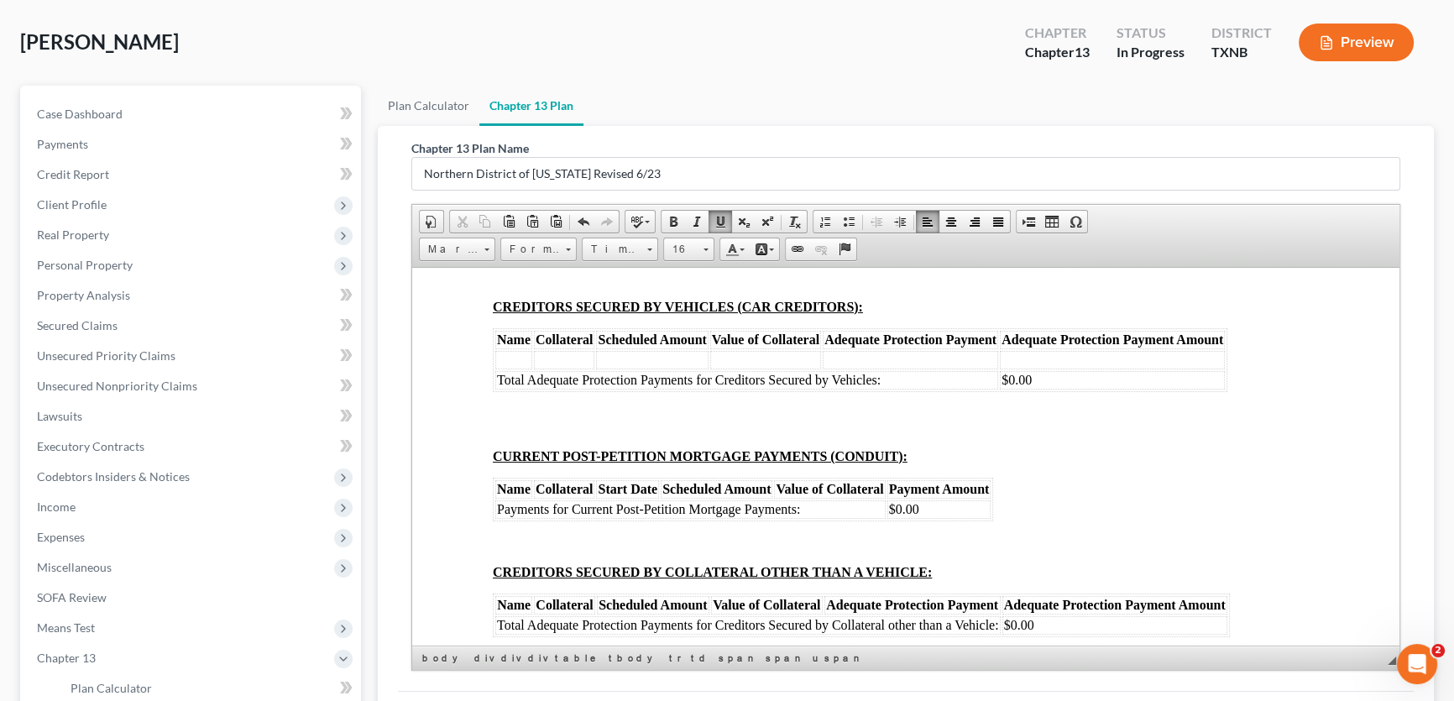
scroll to position [9538, 0]
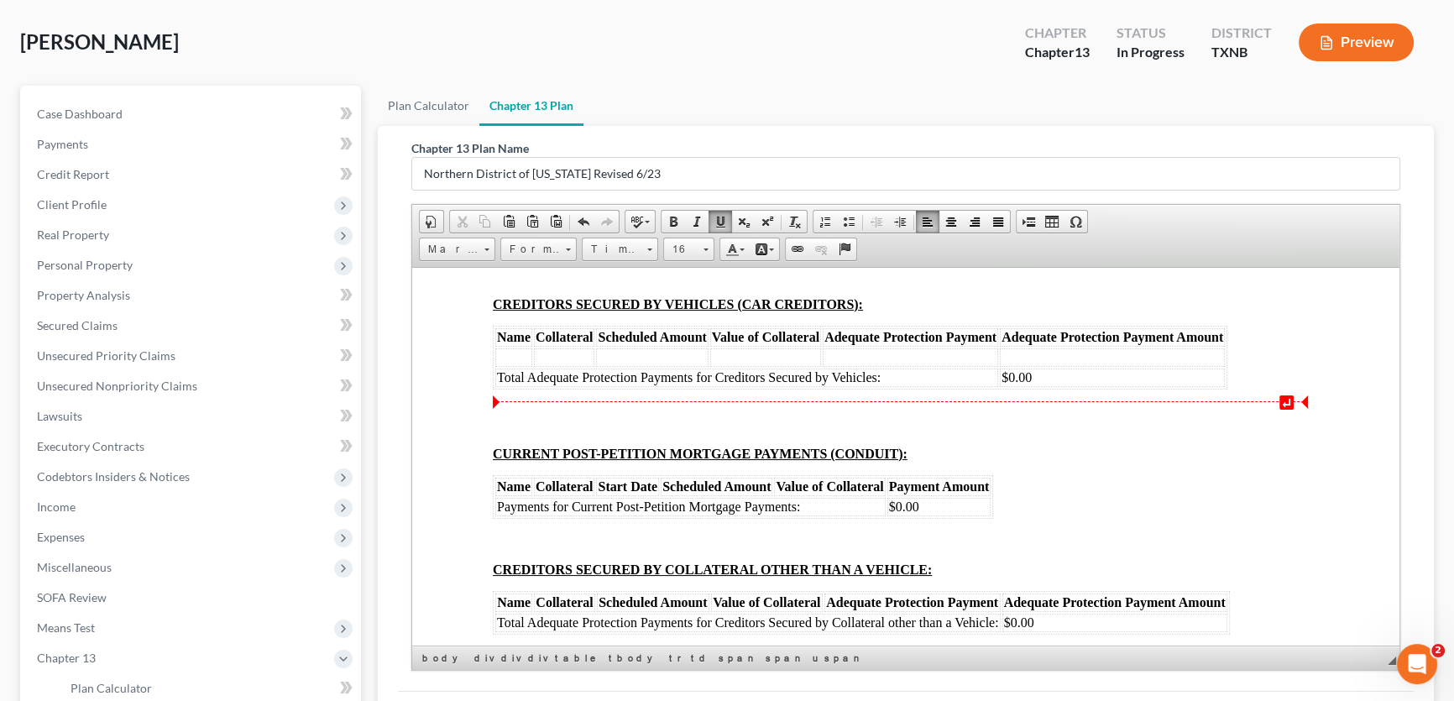
click at [1013, 47] on strong "09/09/2025" at bounding box center [1000, 40] width 45 height 14
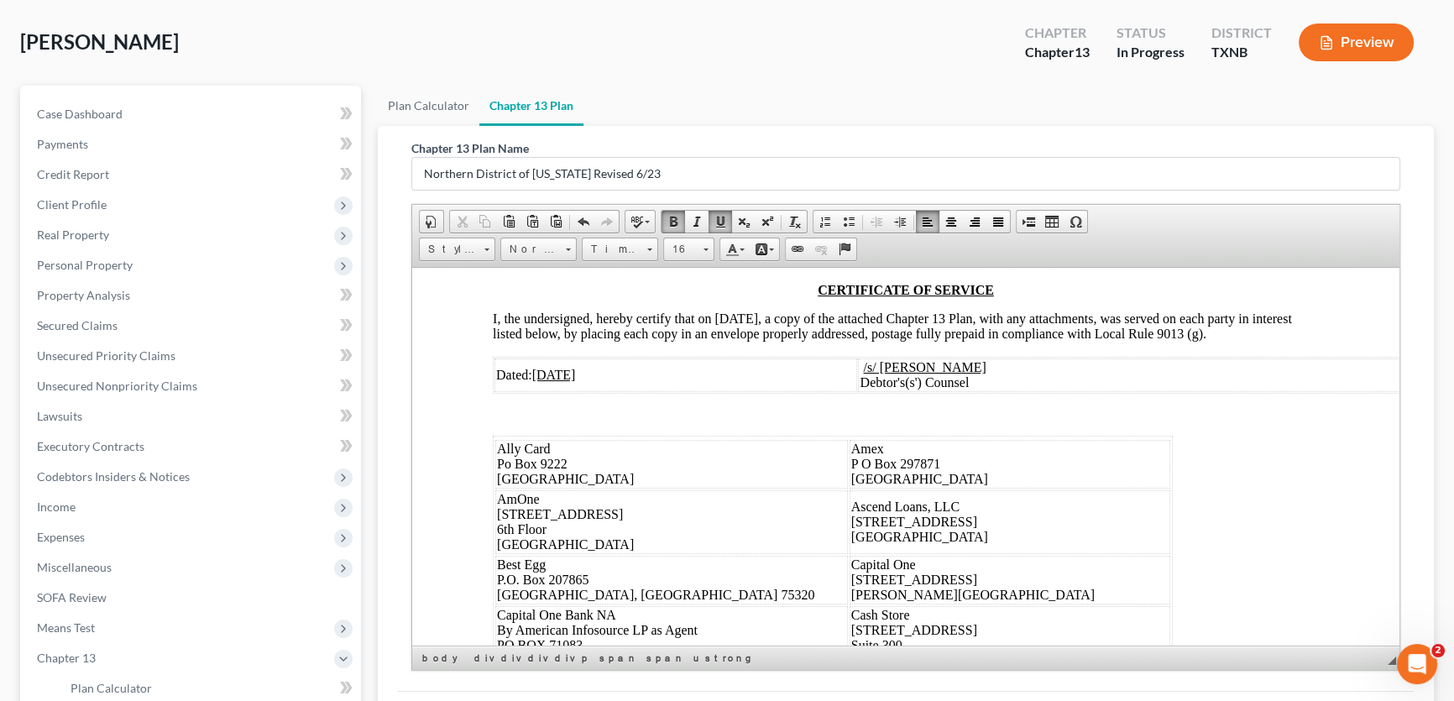
scroll to position [10760, 0]
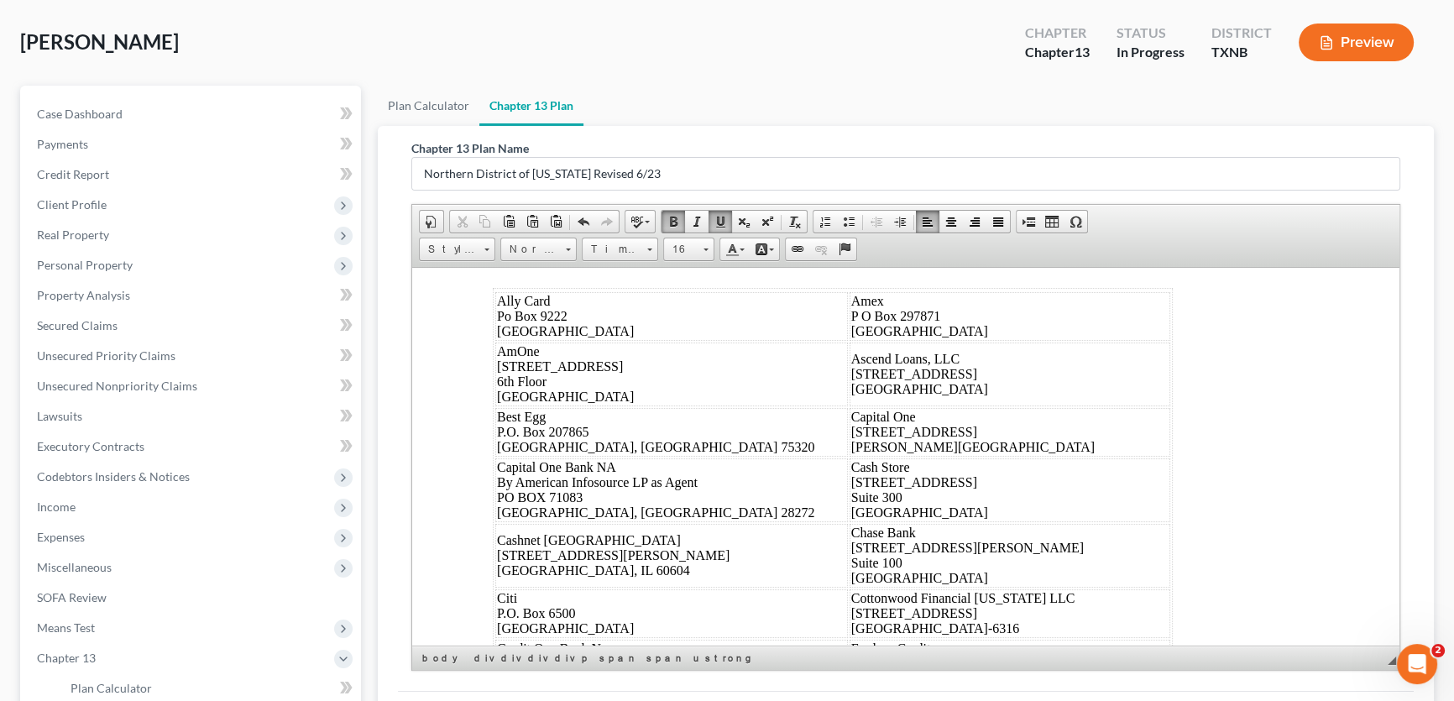
click at [568, 19] on u "09/09/2025" at bounding box center [563, 12] width 44 height 14
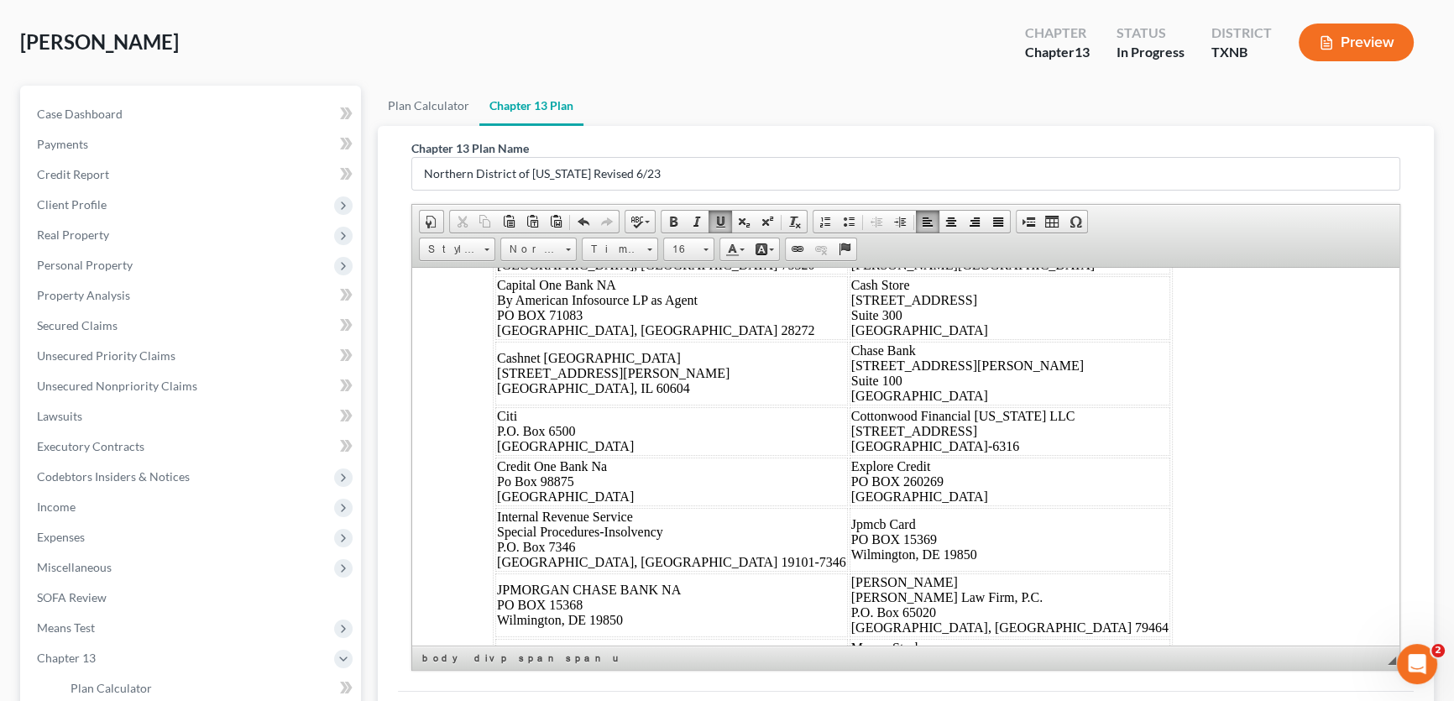
scroll to position [10988, 0]
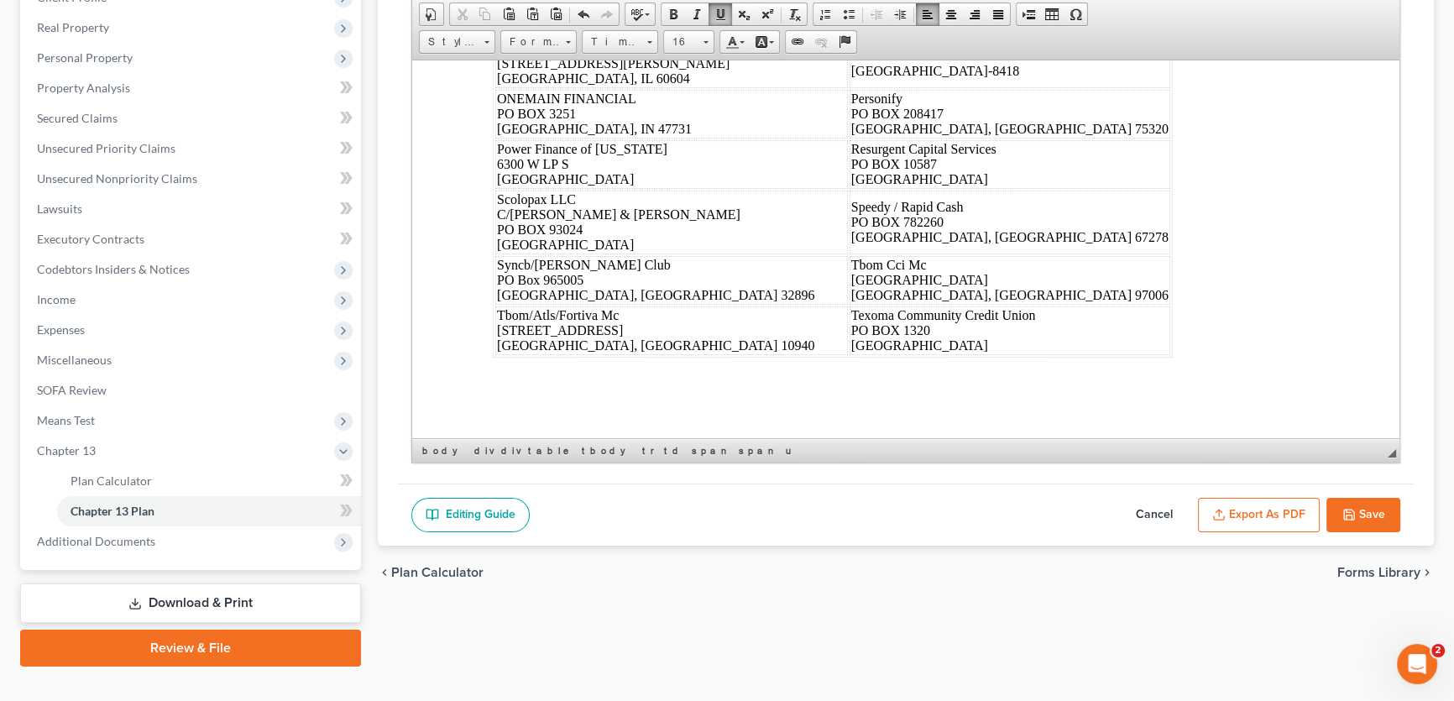
scroll to position [305, 0]
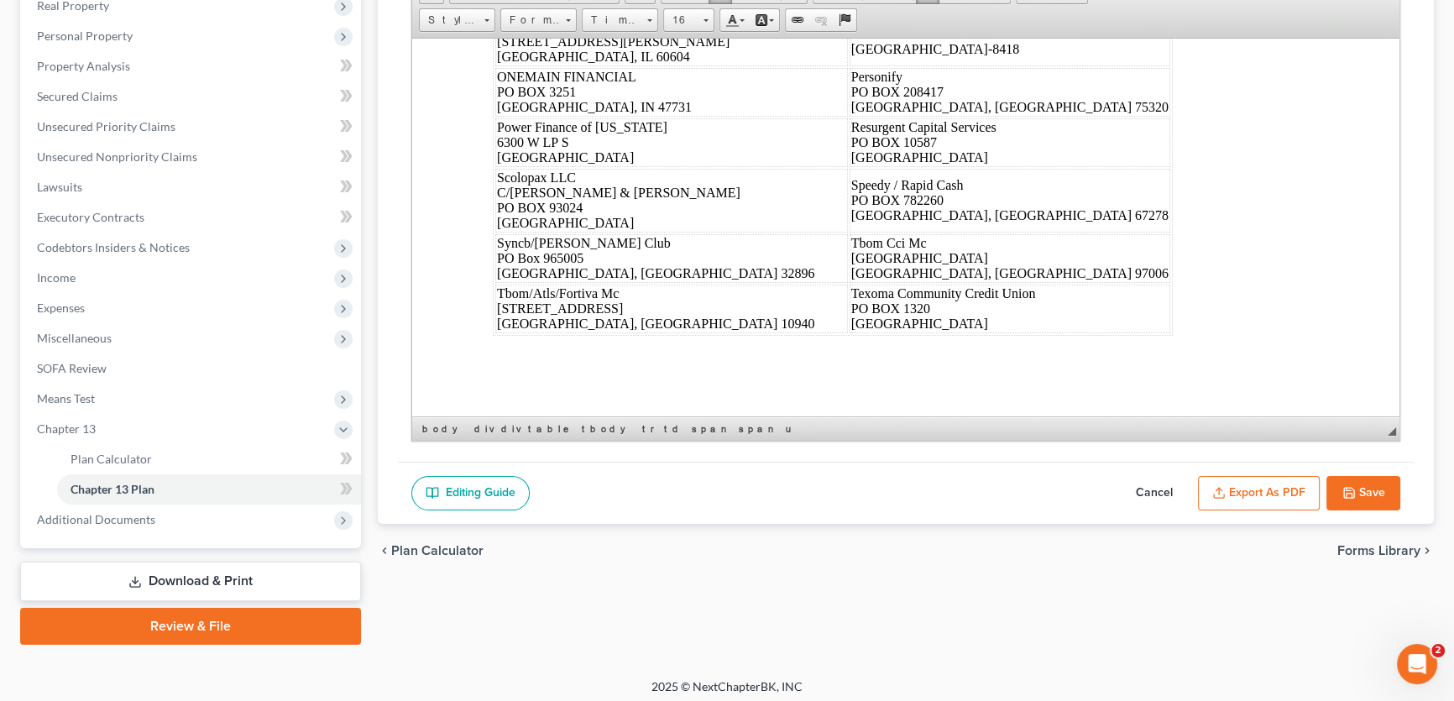
click at [1361, 482] on button "Save" at bounding box center [1363, 493] width 74 height 35
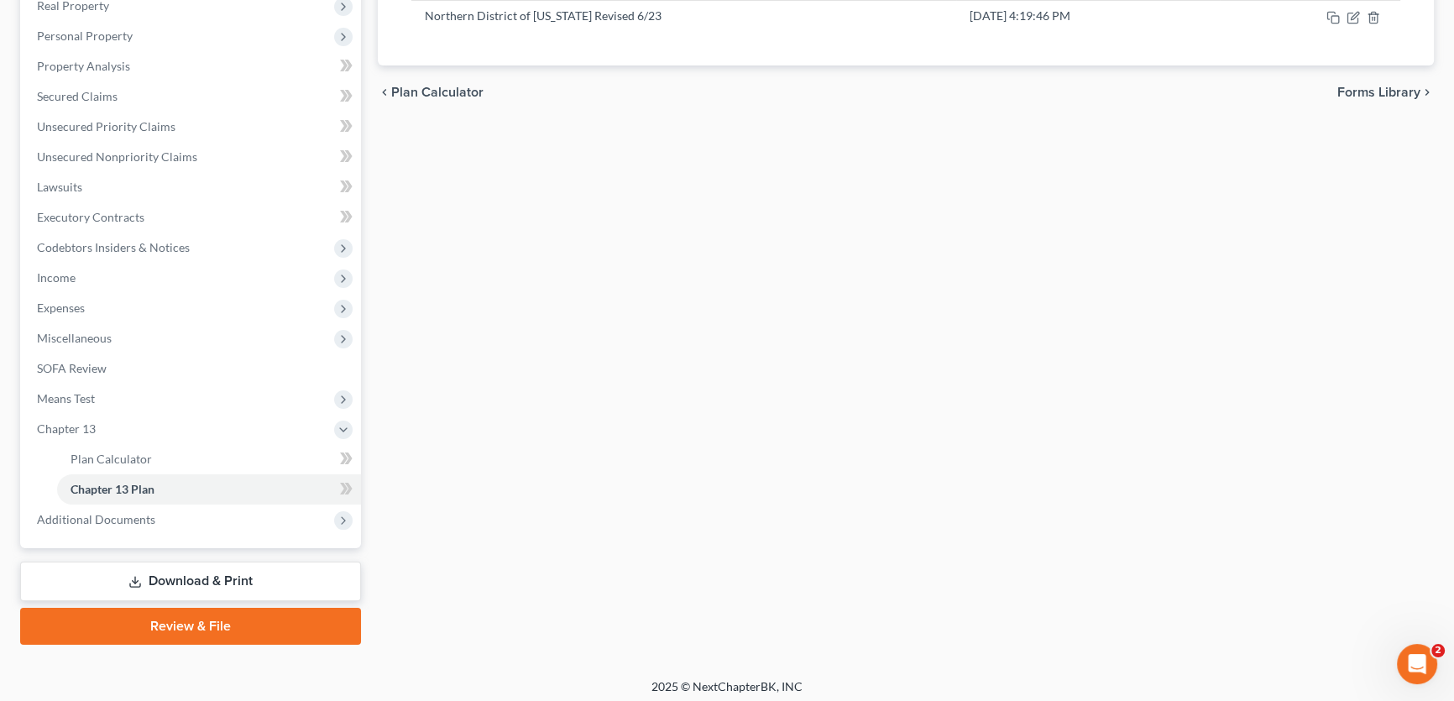
scroll to position [0, 0]
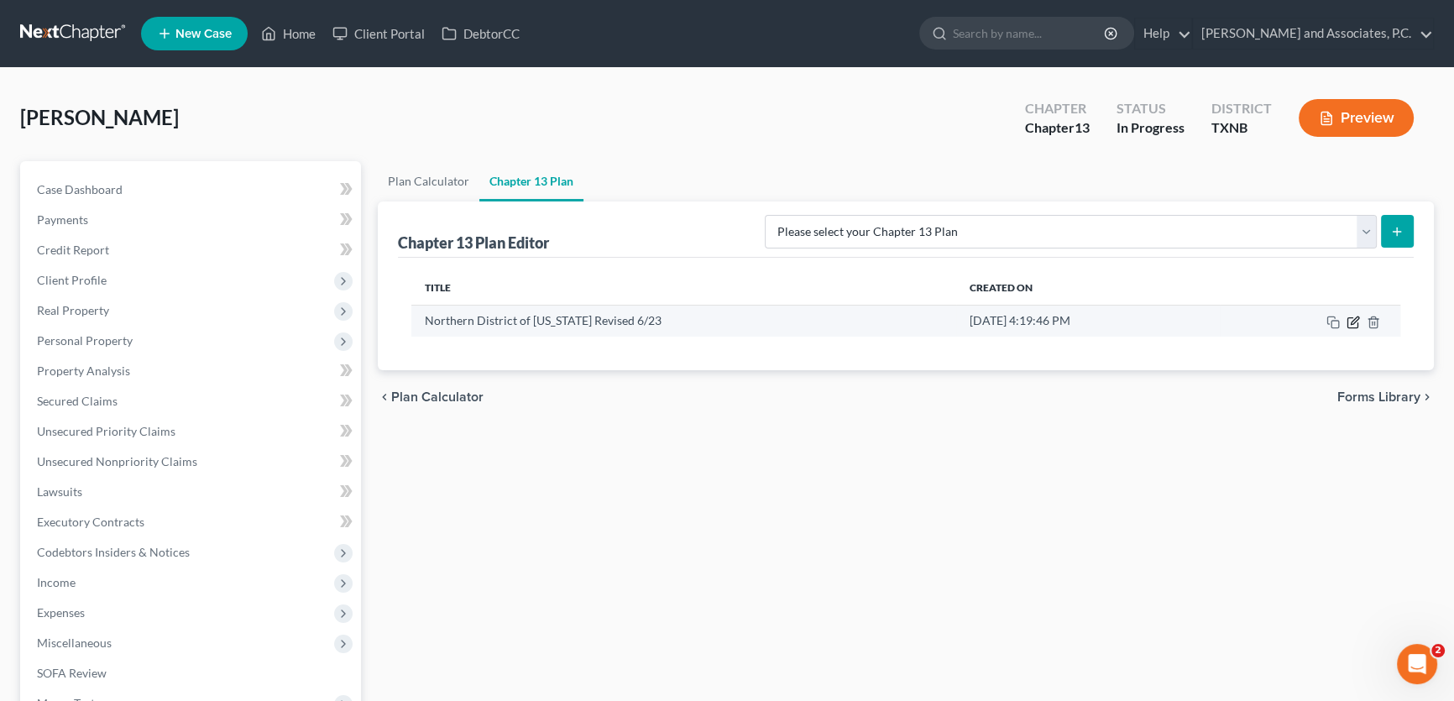
click at [1351, 321] on icon "button" at bounding box center [1355, 320] width 8 height 8
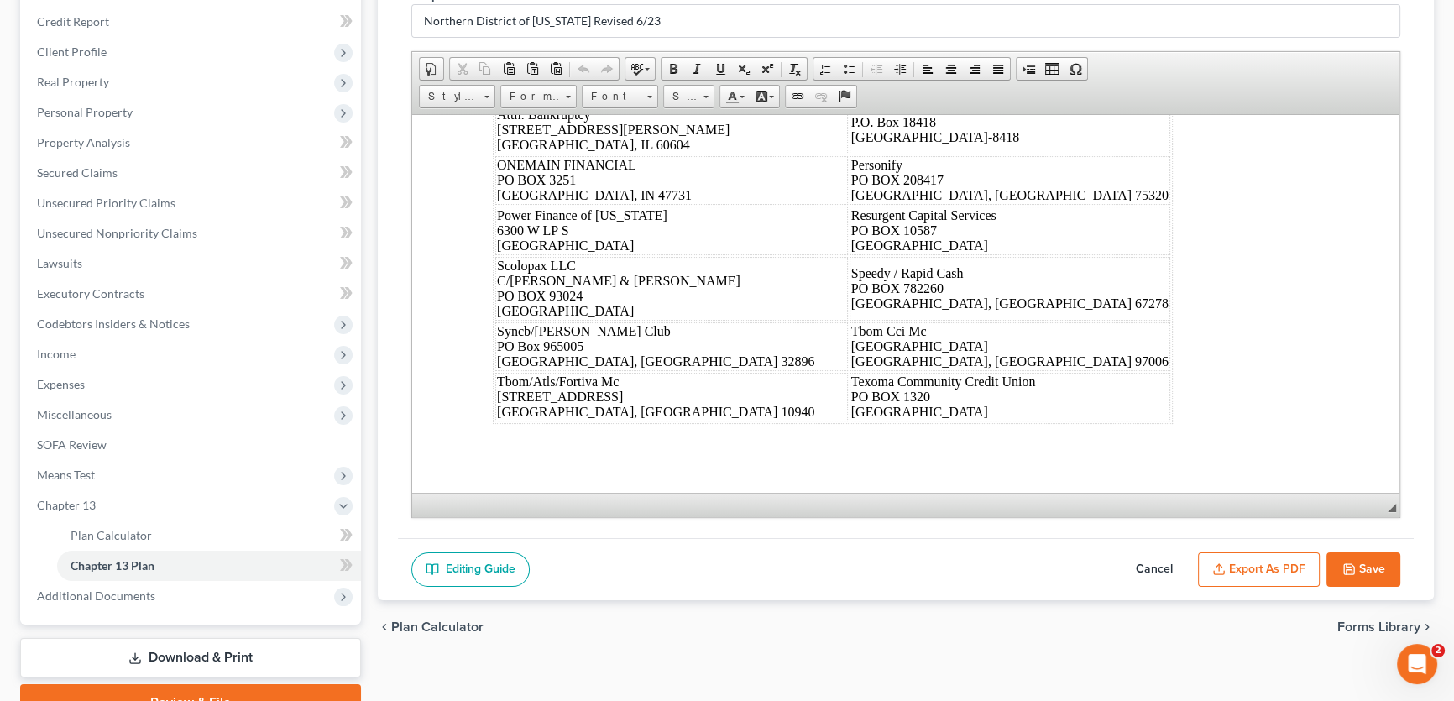
scroll to position [11675, 0]
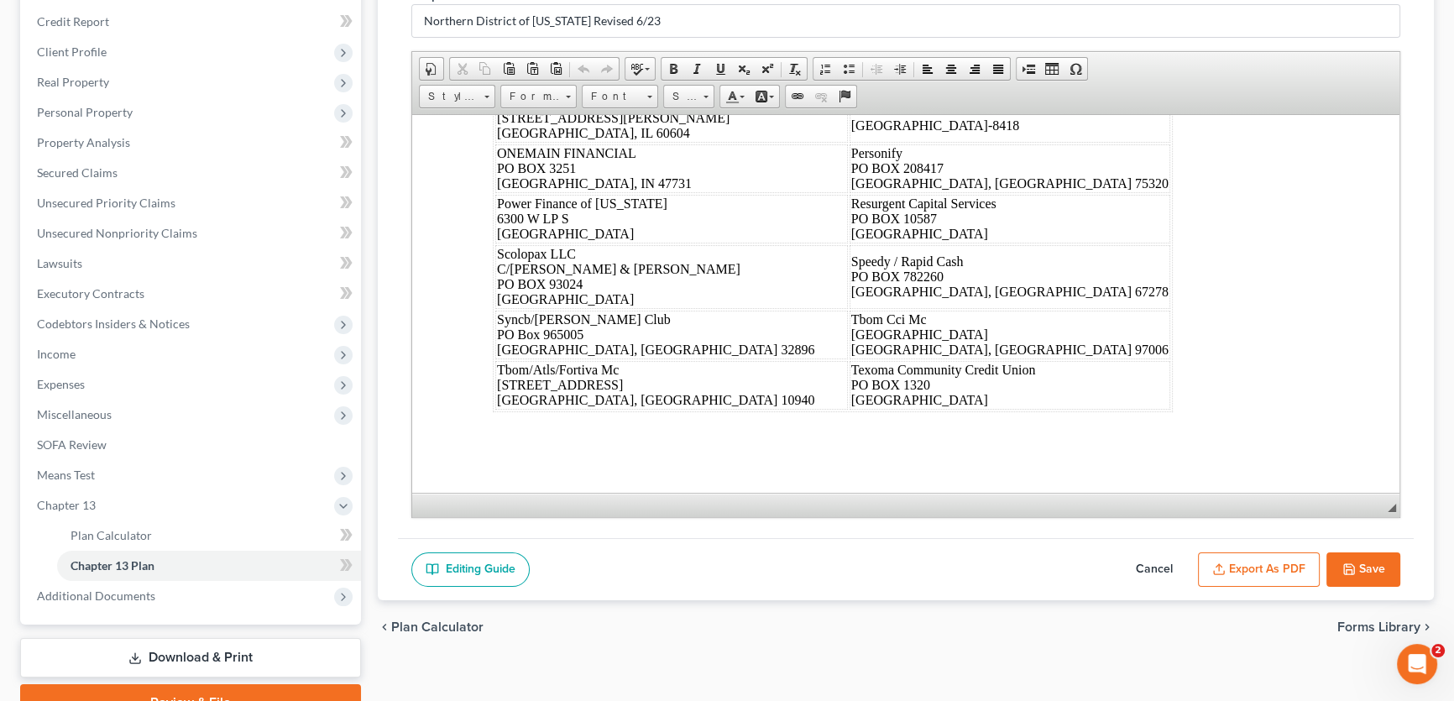
click at [1236, 562] on button "Export as PDF" at bounding box center [1259, 569] width 122 height 35
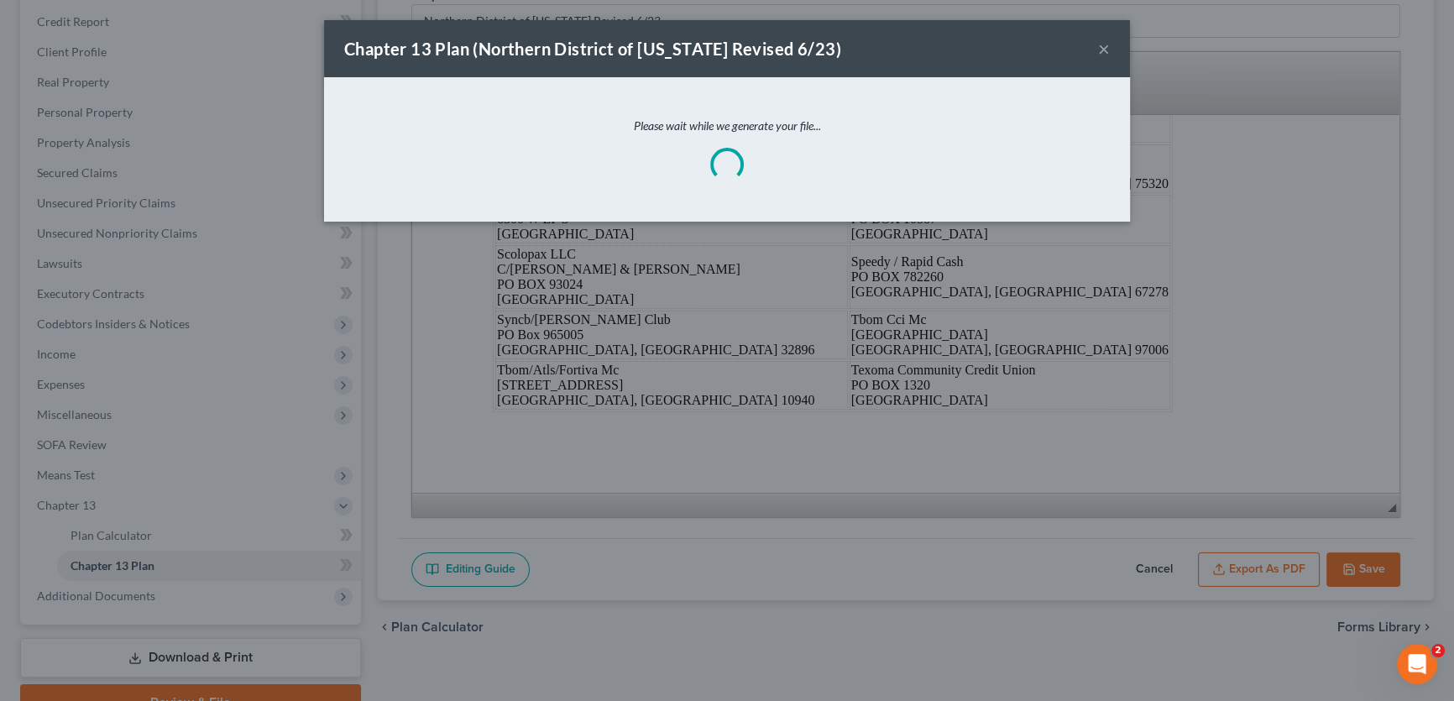
scroll to position [11659, 0]
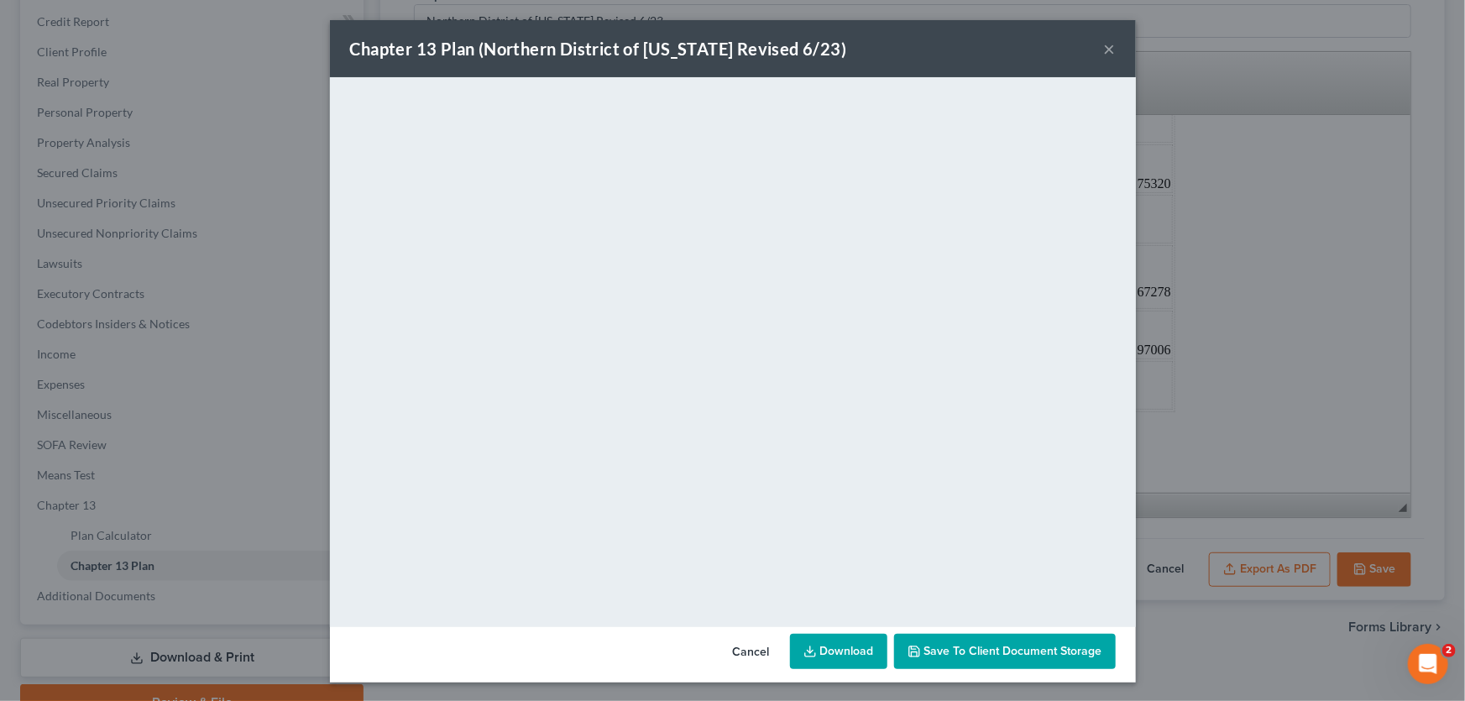
drag, startPoint x: 1107, startPoint y: 48, endPoint x: 1171, endPoint y: 235, distance: 197.8
click at [1107, 48] on button "×" at bounding box center [1110, 49] width 12 height 20
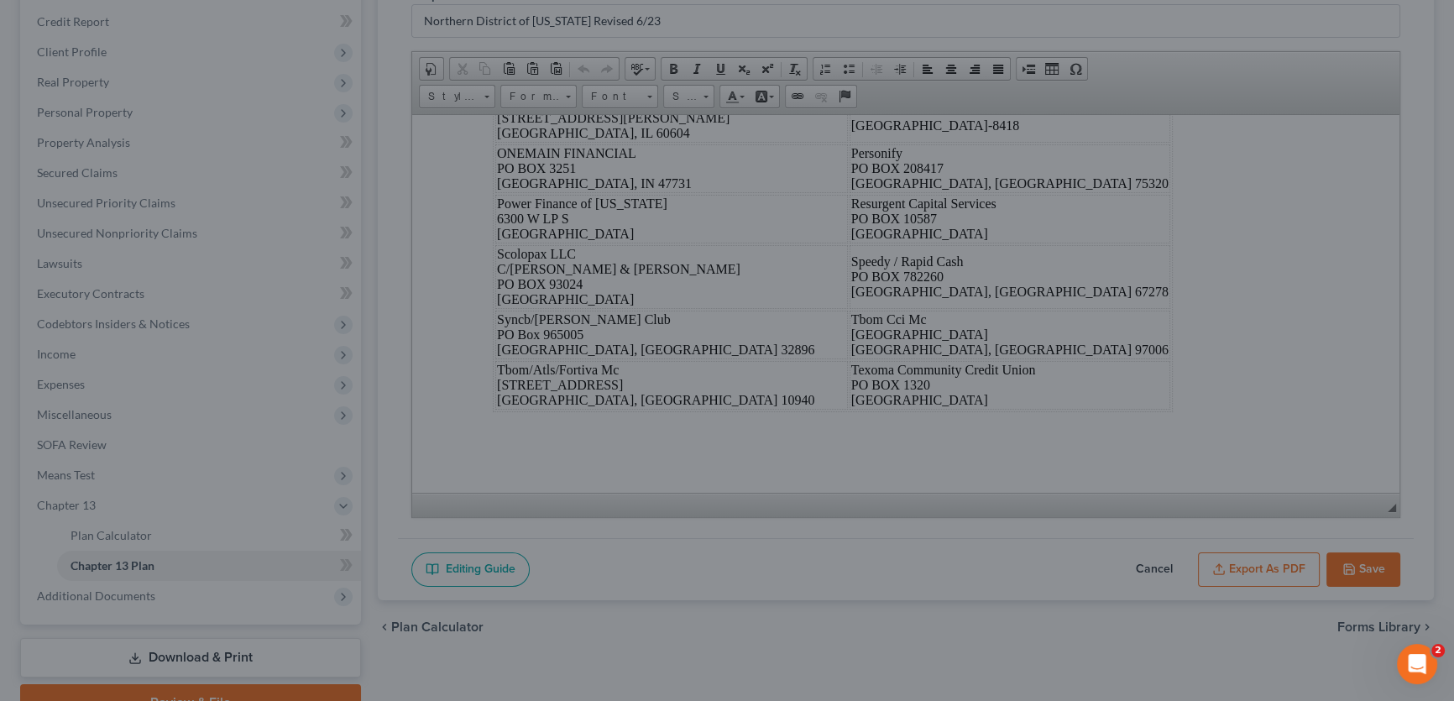
scroll to position [11675, 0]
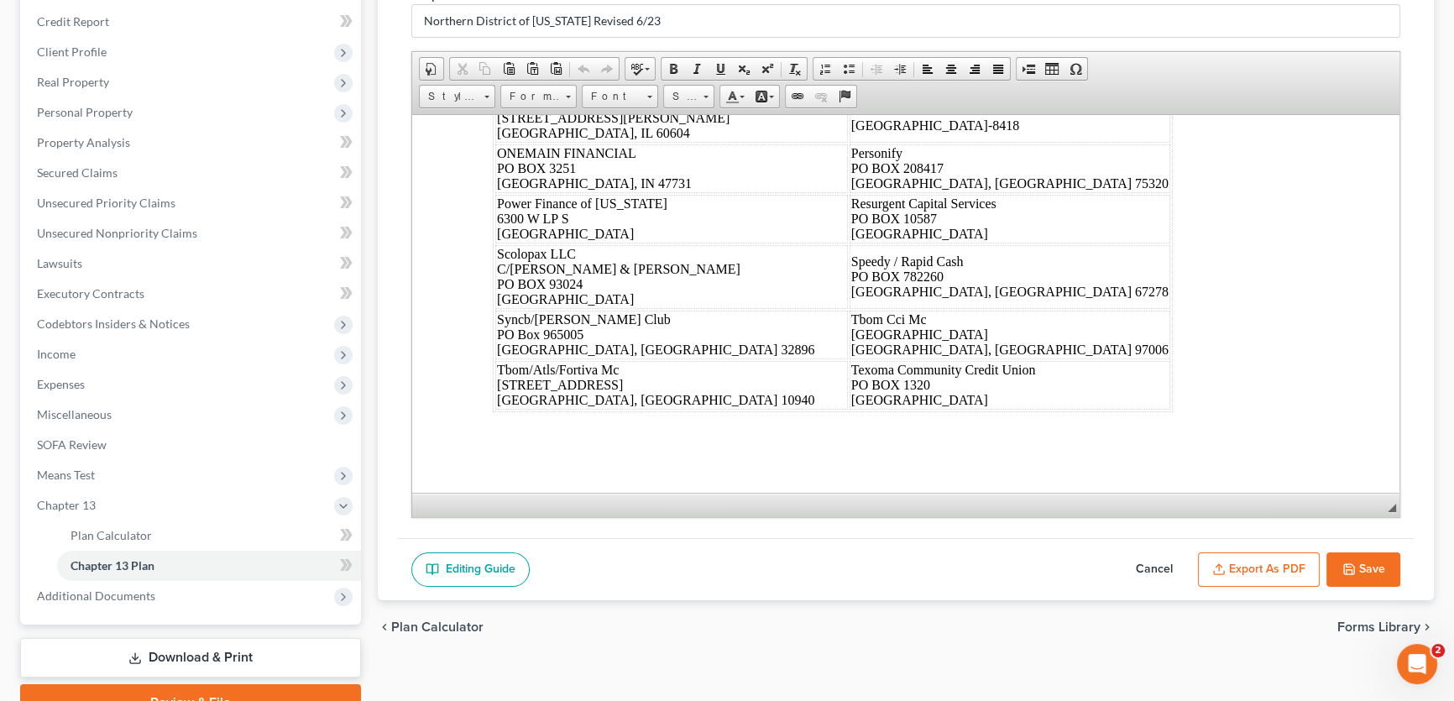
click at [1360, 578] on button "Save" at bounding box center [1363, 569] width 74 height 35
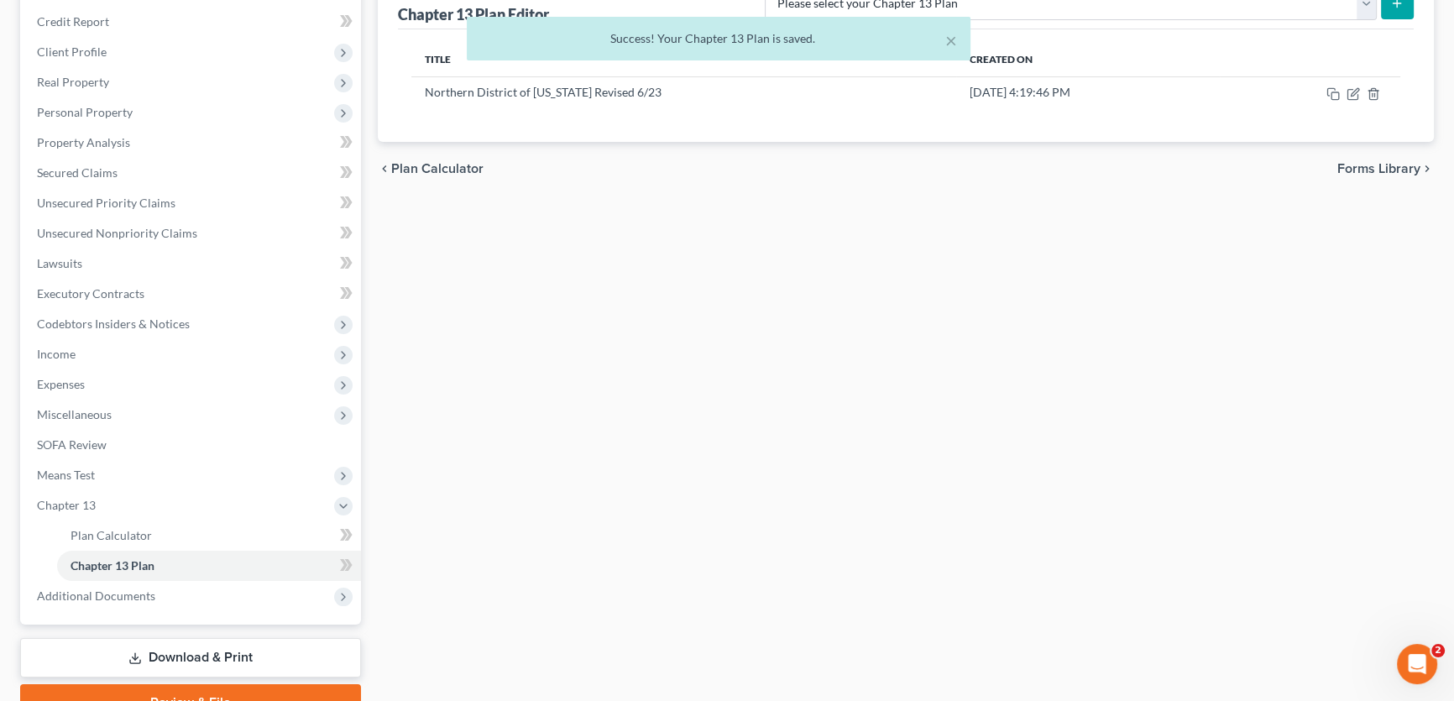
click at [248, 656] on link "Download & Print" at bounding box center [190, 657] width 341 height 39
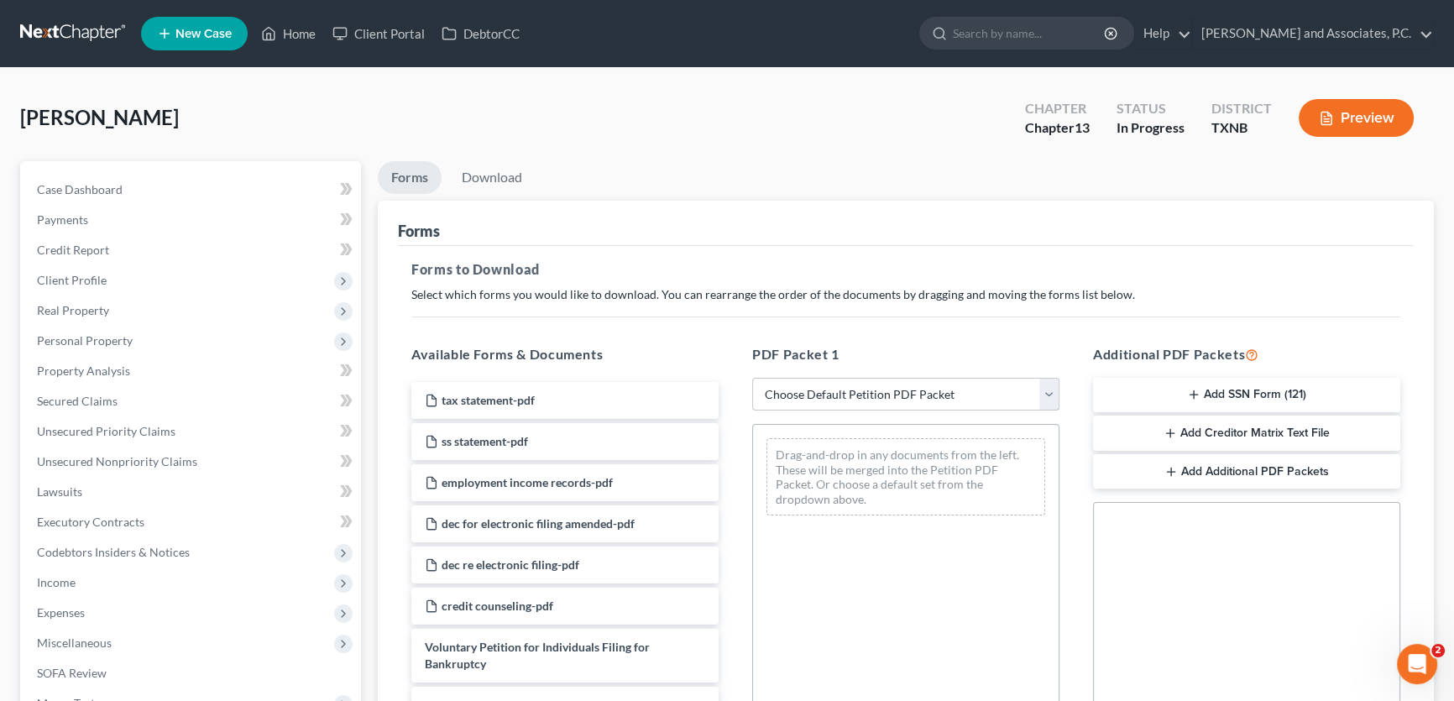
click at [886, 388] on select "Choose Default Petition PDF Packet Complete Bankruptcy Petition (all forms and …" at bounding box center [905, 395] width 307 height 34
select select "8"
click at [752, 378] on select "Choose Default Petition PDF Packet Complete Bankruptcy Petition (all forms and …" at bounding box center [905, 395] width 307 height 34
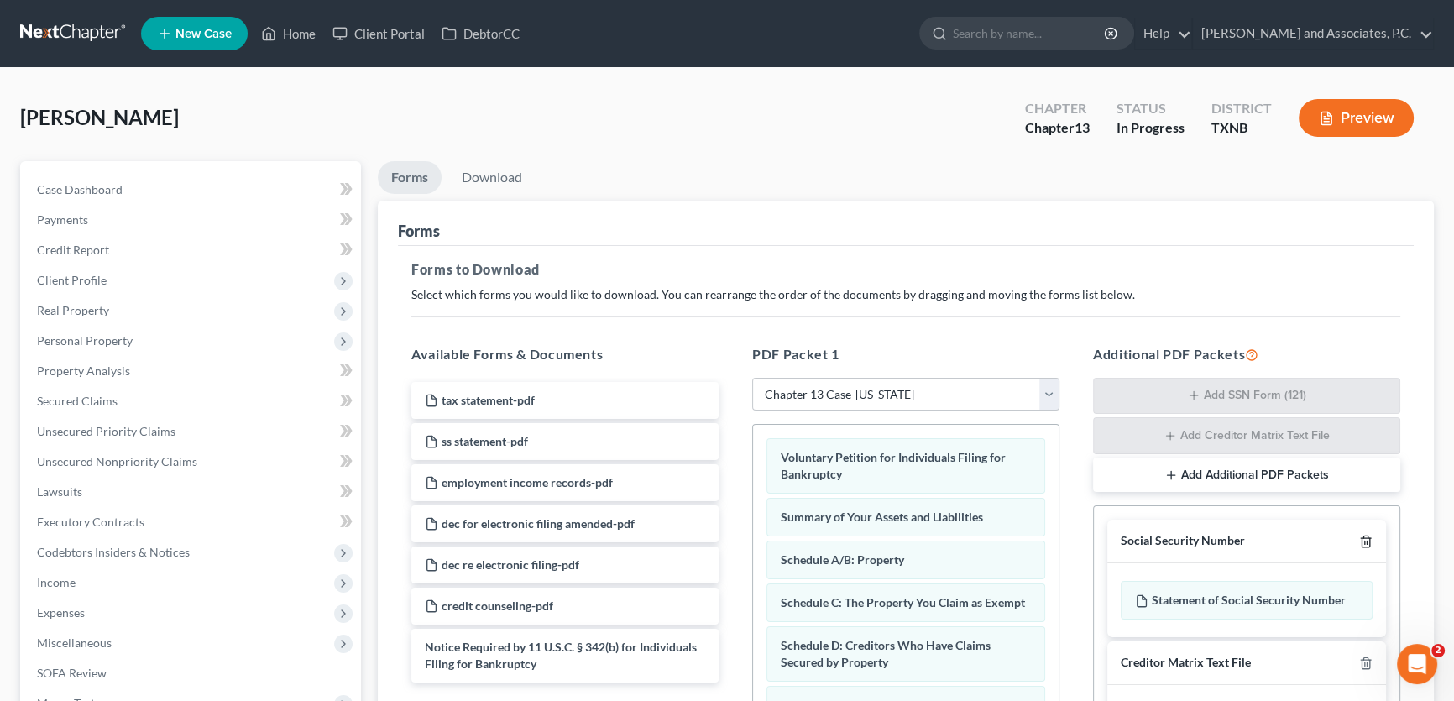
click at [1365, 538] on icon "button" at bounding box center [1365, 541] width 13 height 13
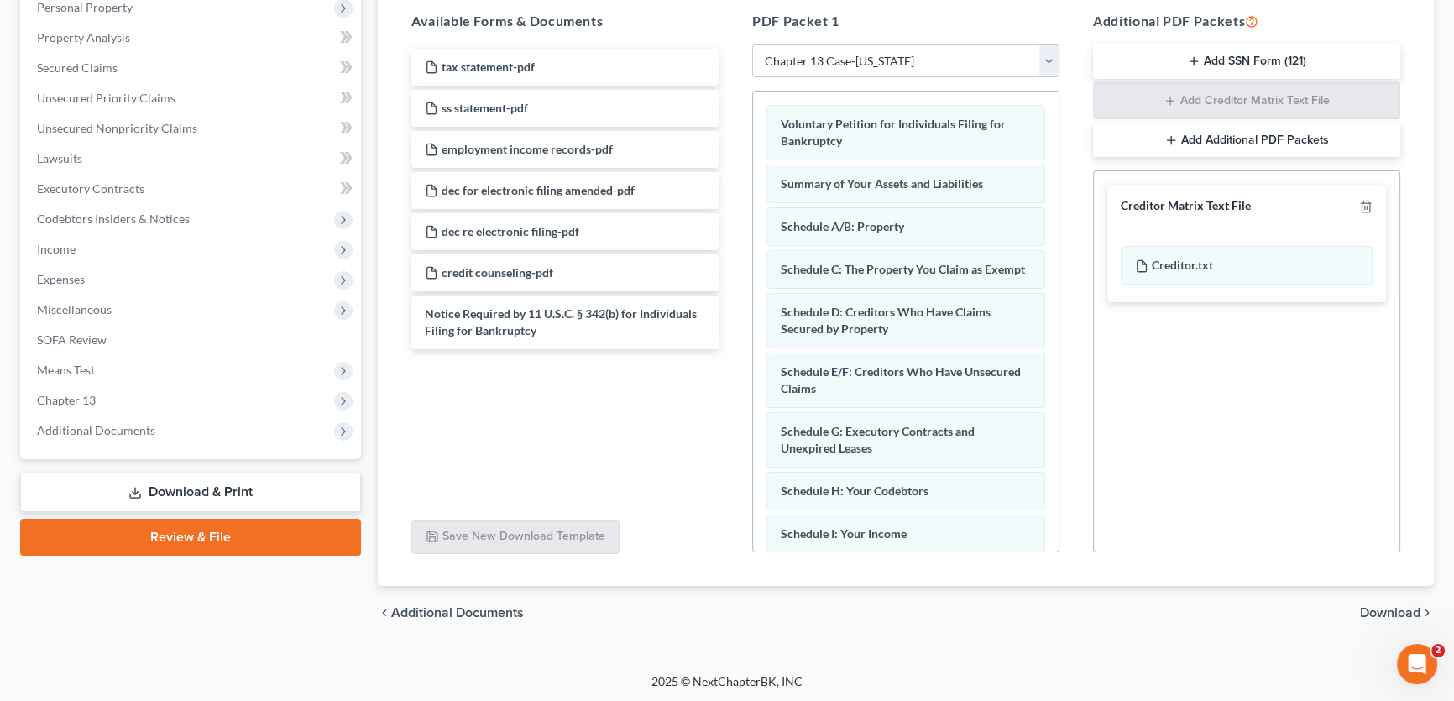
scroll to position [334, 0]
click at [1393, 613] on span "Download" at bounding box center [1390, 611] width 60 height 13
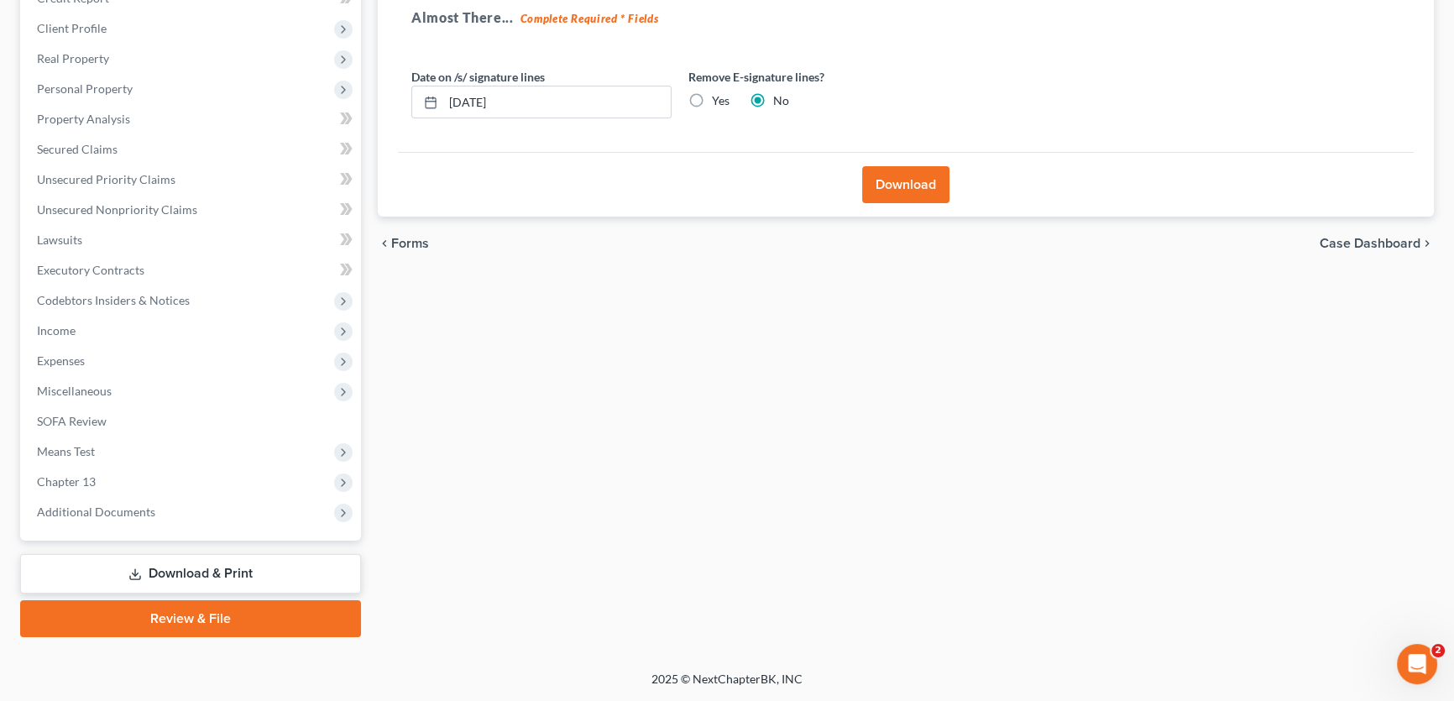
scroll to position [249, 0]
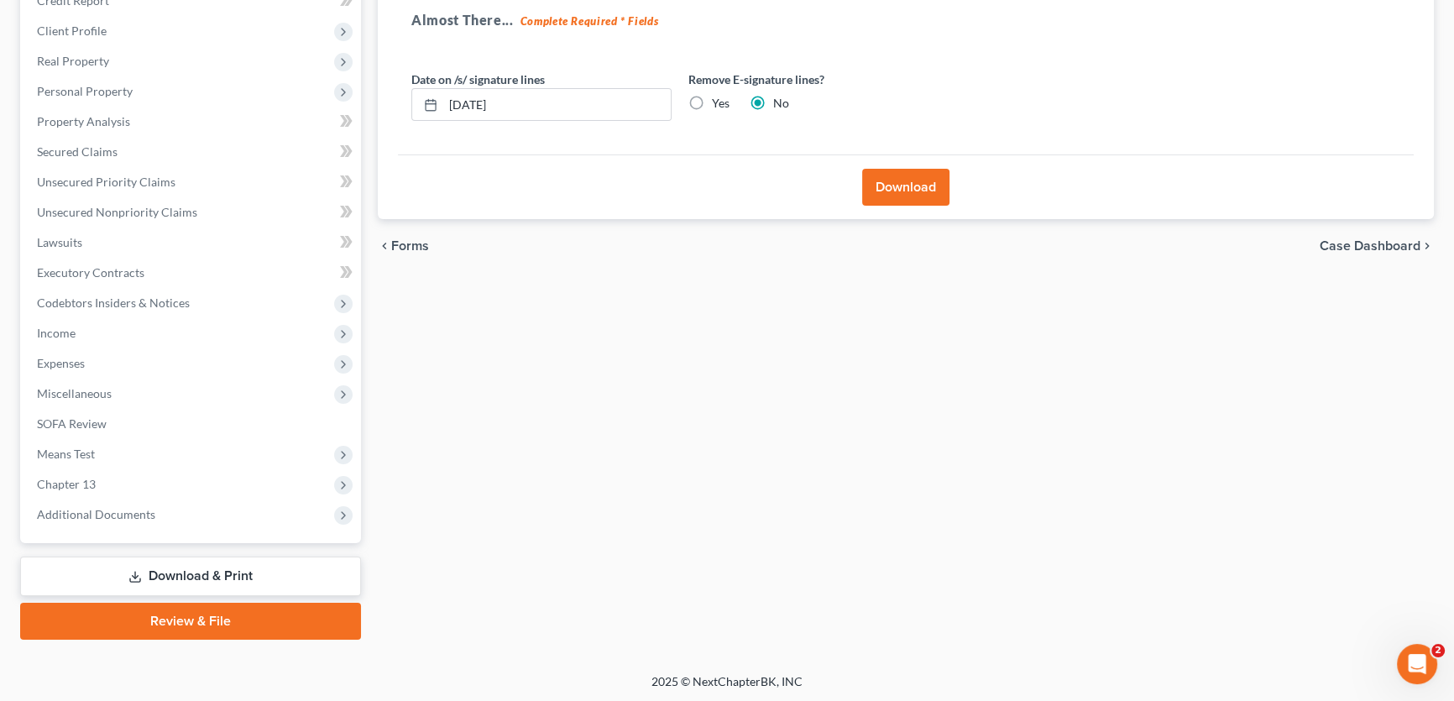
click at [712, 98] on label "Yes" at bounding box center [721, 103] width 18 height 17
click at [719, 98] on input "Yes" at bounding box center [724, 100] width 11 height 11
radio input "true"
radio input "false"
click at [923, 193] on button "Download" at bounding box center [905, 187] width 87 height 37
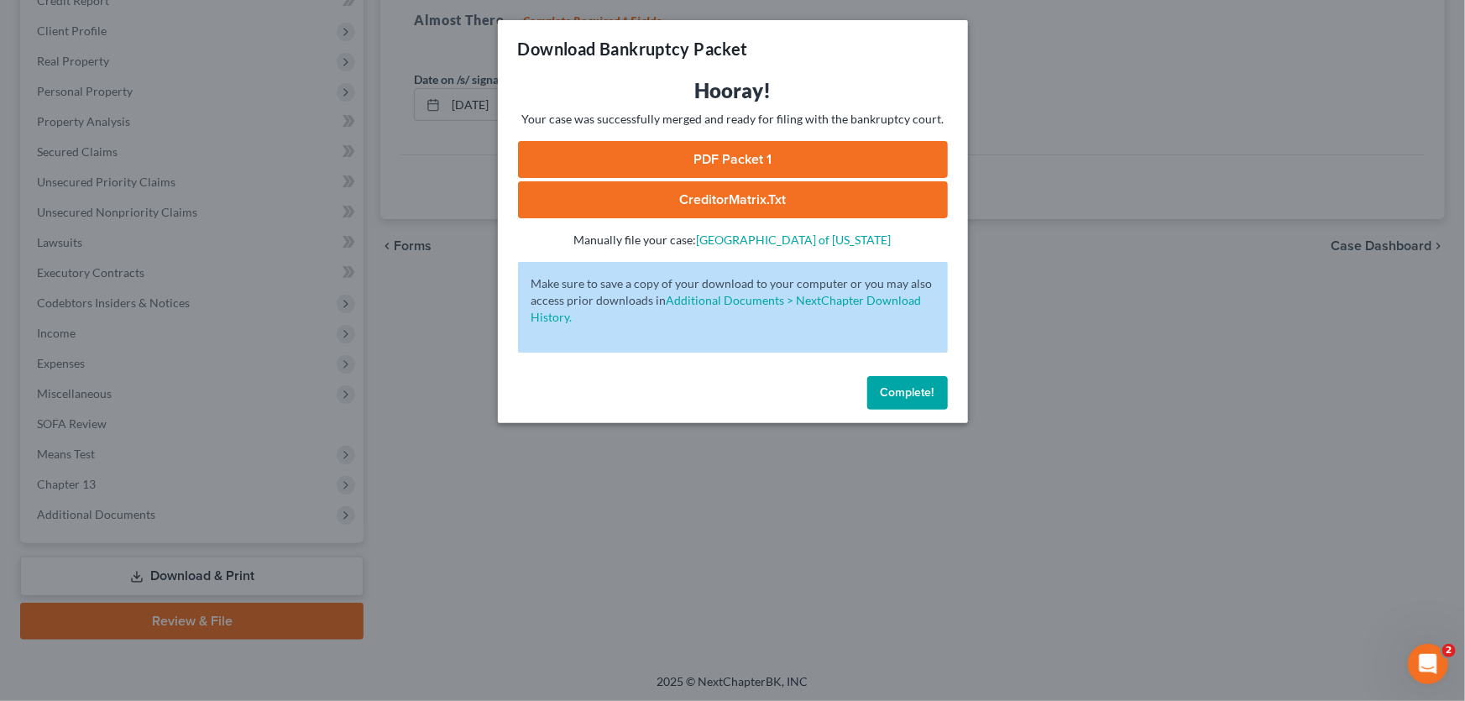
click at [666, 155] on link "PDF Packet 1" at bounding box center [733, 159] width 430 height 37
click at [896, 389] on span "Complete!" at bounding box center [908, 392] width 54 height 14
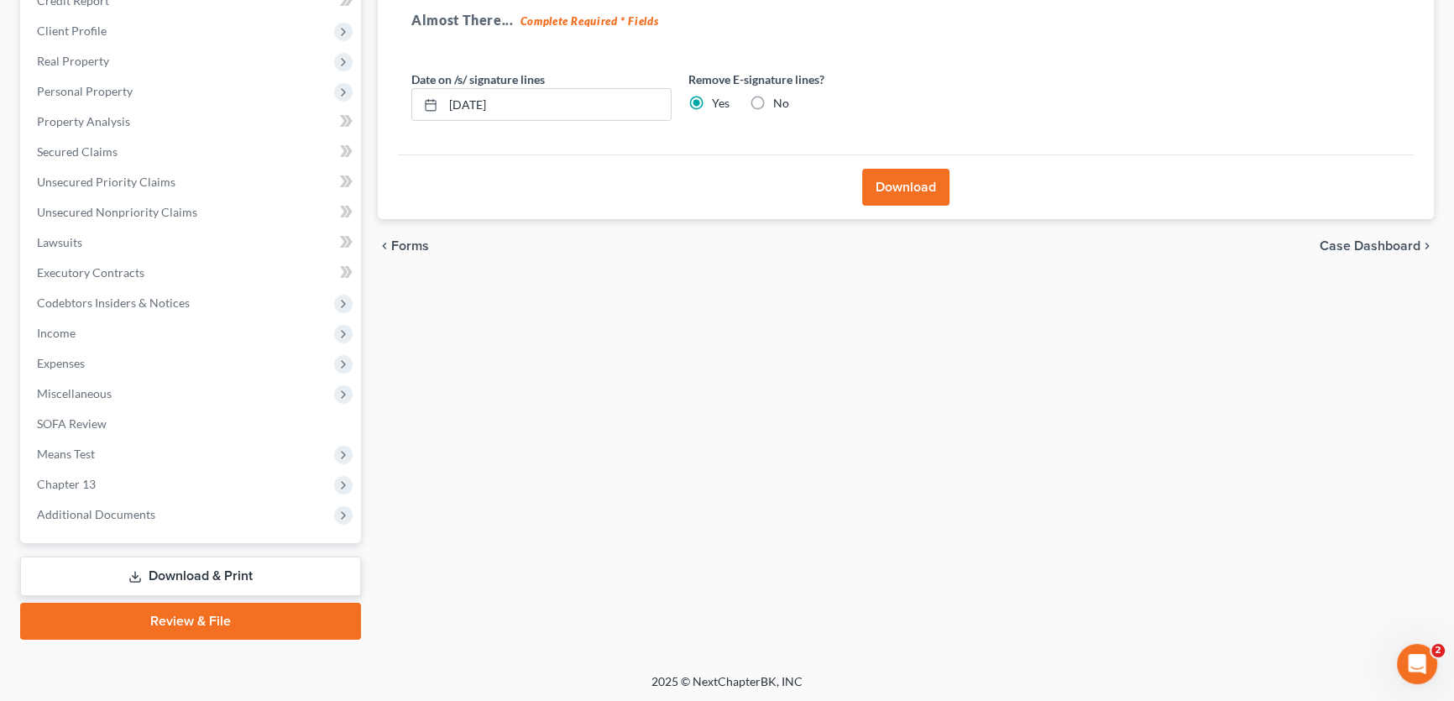
click at [181, 572] on link "Download & Print" at bounding box center [190, 576] width 341 height 39
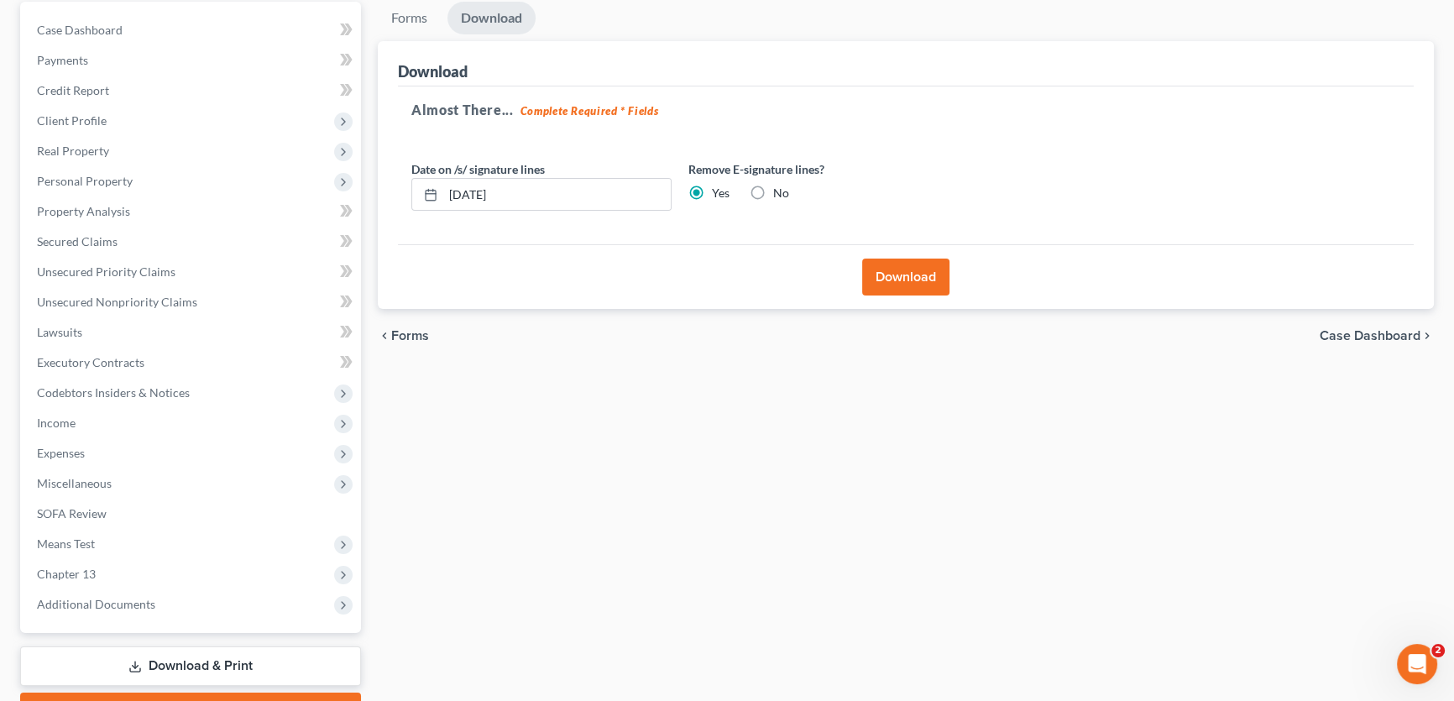
scroll to position [20, 0]
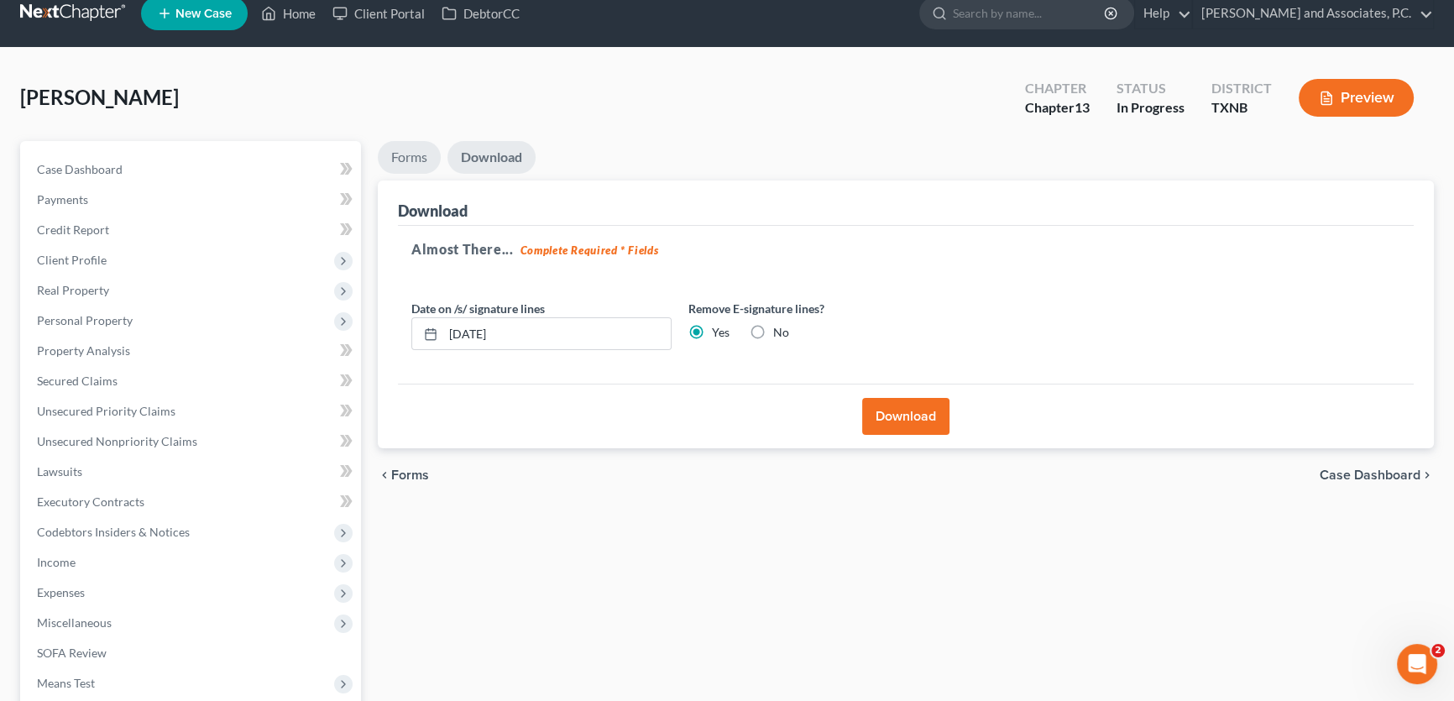
click at [422, 152] on link "Forms" at bounding box center [409, 157] width 63 height 33
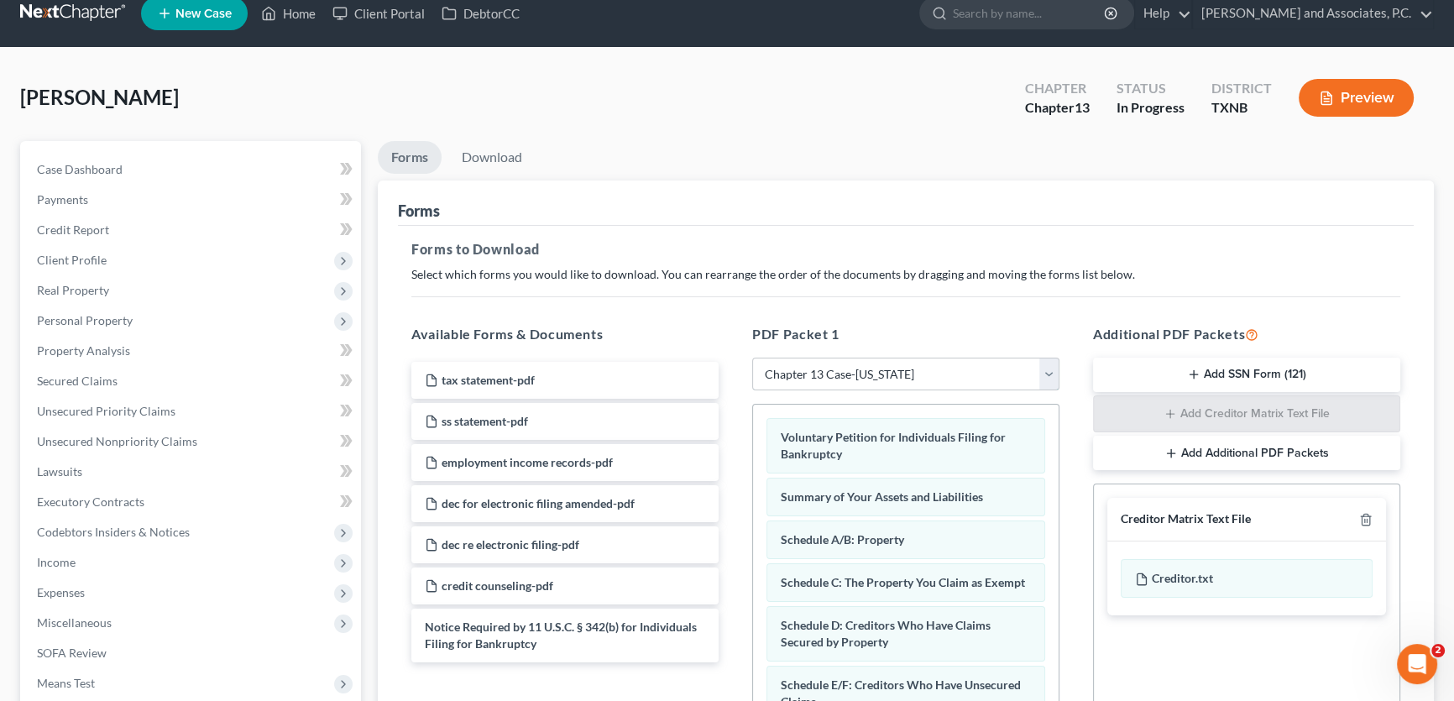
click at [902, 377] on select "Choose Default Petition PDF Packet Complete Bankruptcy Petition (all forms and …" at bounding box center [905, 375] width 307 height 34
select select
click at [752, 358] on select "Choose Default Petition PDF Packet Complete Bankruptcy Petition (all forms and …" at bounding box center [905, 375] width 307 height 34
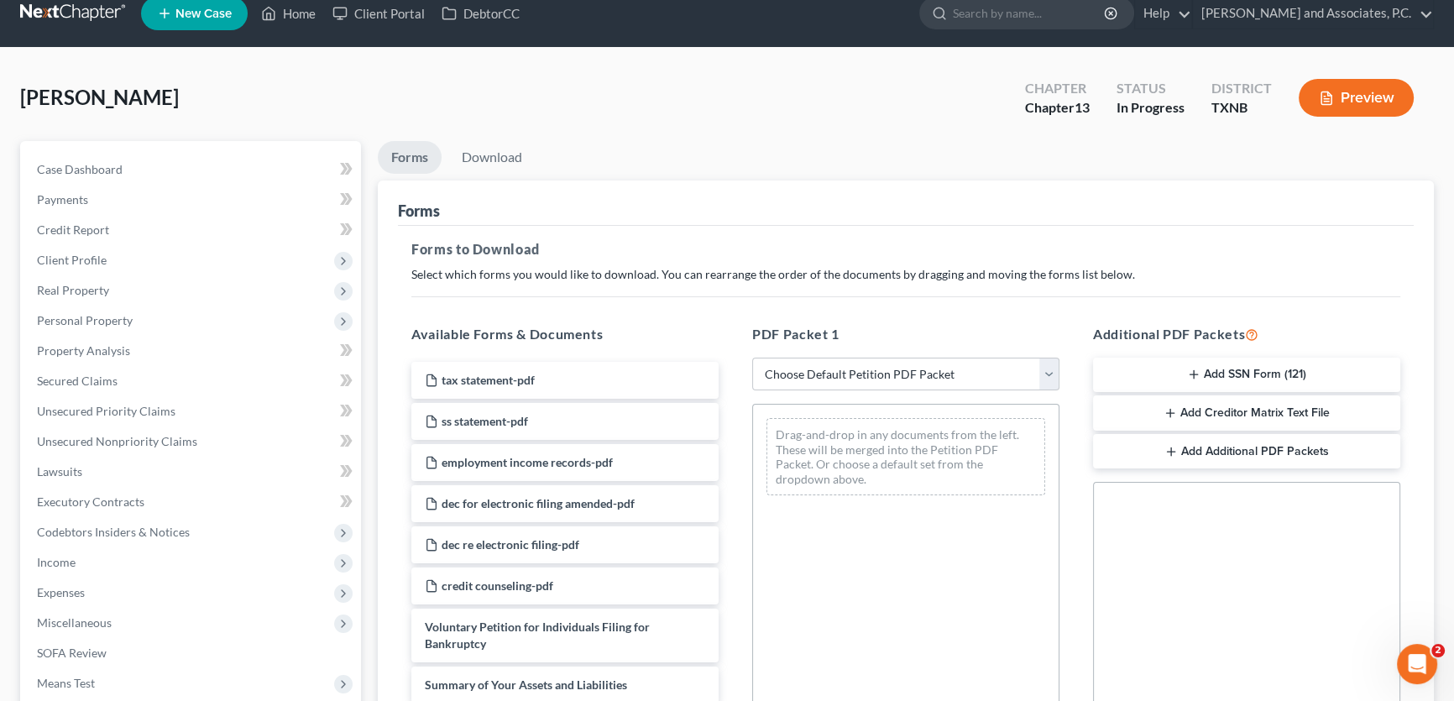
click at [1199, 373] on icon "button" at bounding box center [1193, 374] width 13 height 13
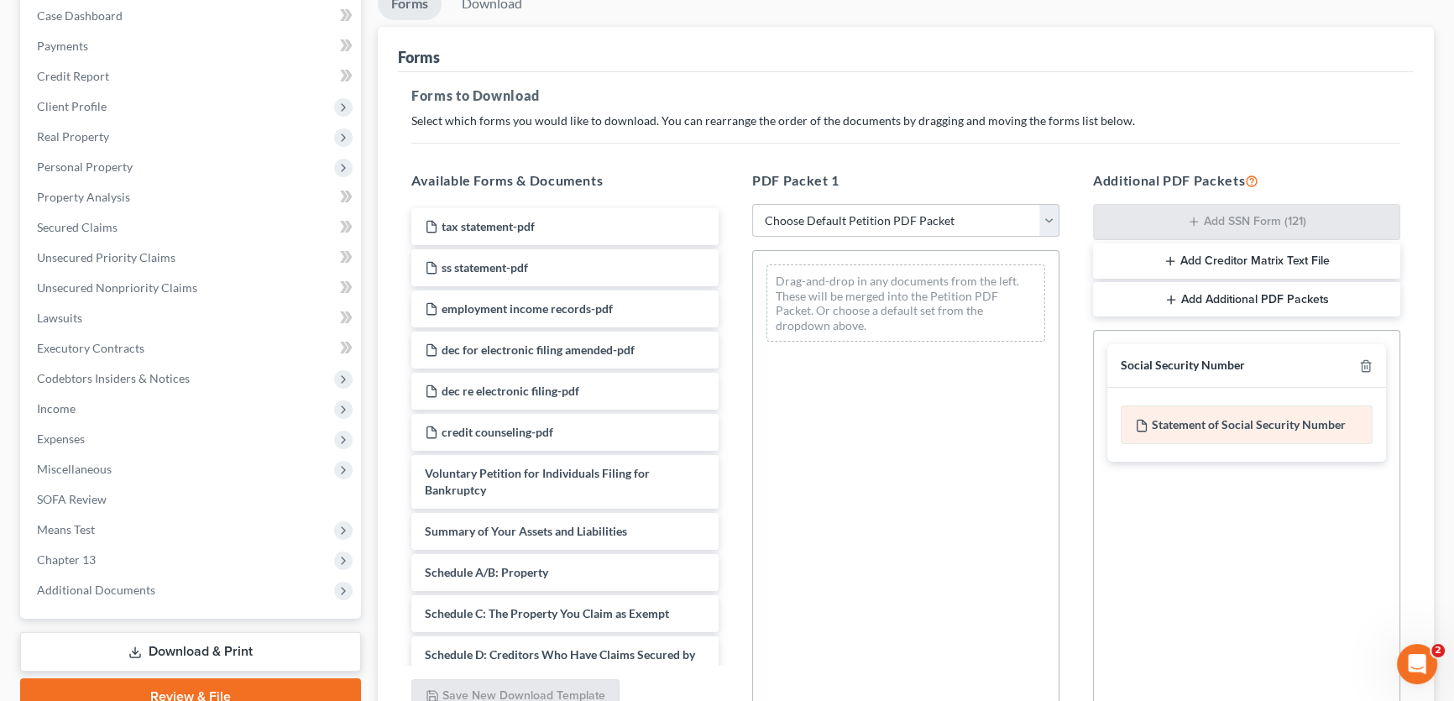
scroll to position [334, 0]
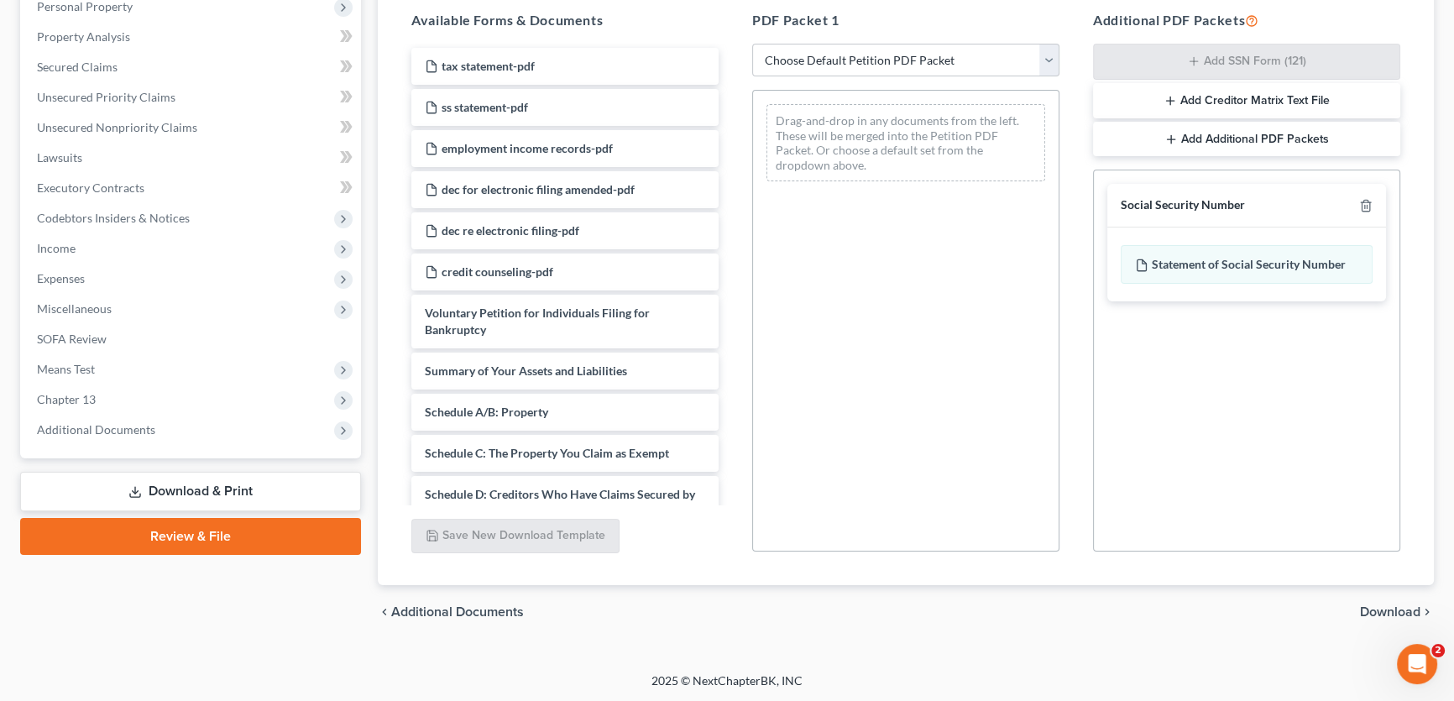
click at [1386, 614] on span "Download" at bounding box center [1390, 611] width 60 height 13
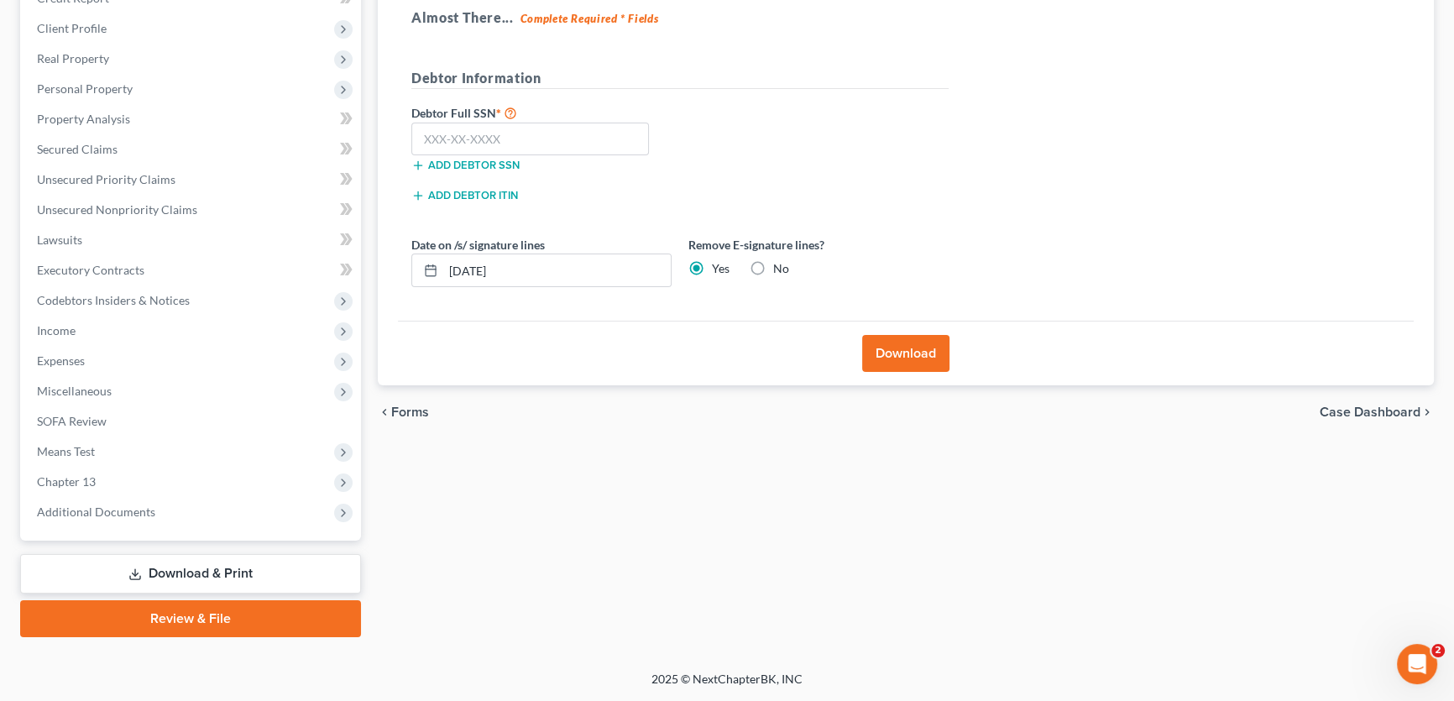
scroll to position [249, 0]
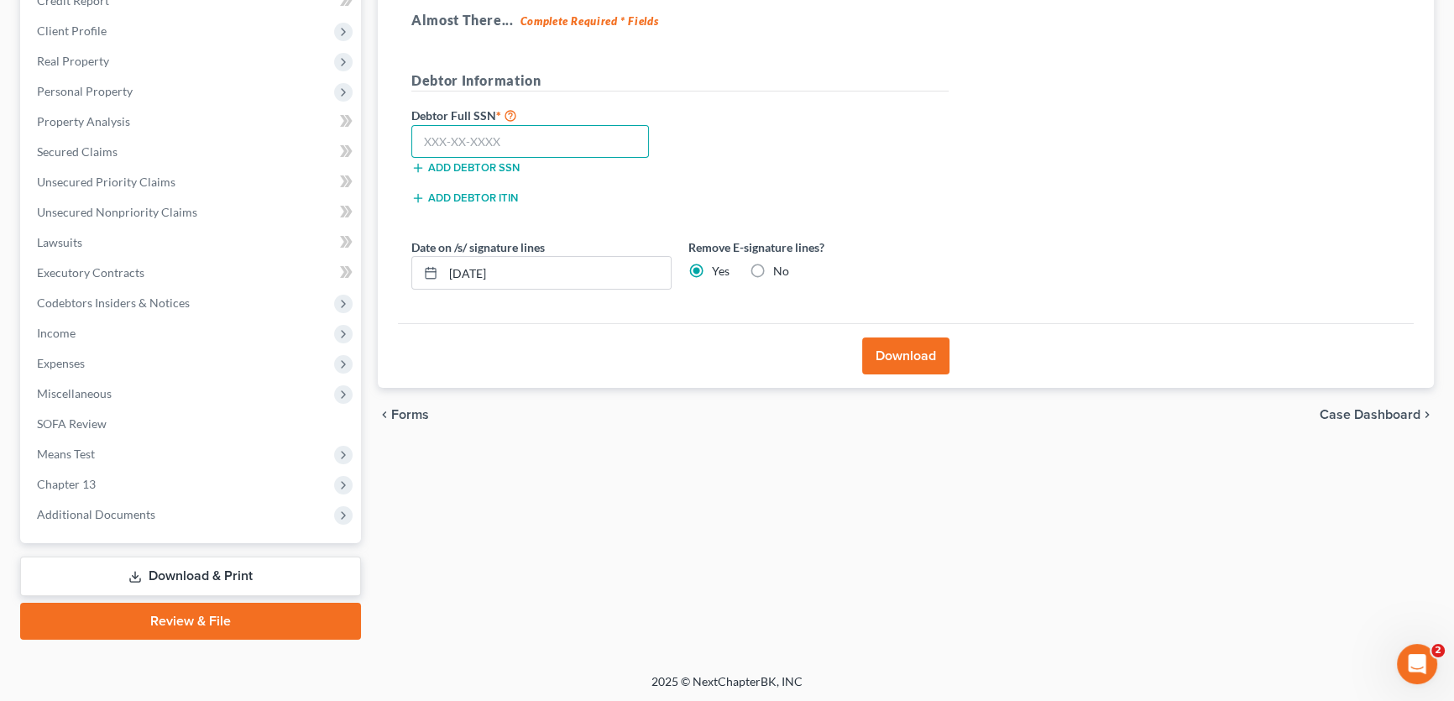
click at [482, 132] on input "text" at bounding box center [530, 142] width 238 height 34
type input "457-88-5439"
click at [887, 354] on button "Download" at bounding box center [905, 355] width 87 height 37
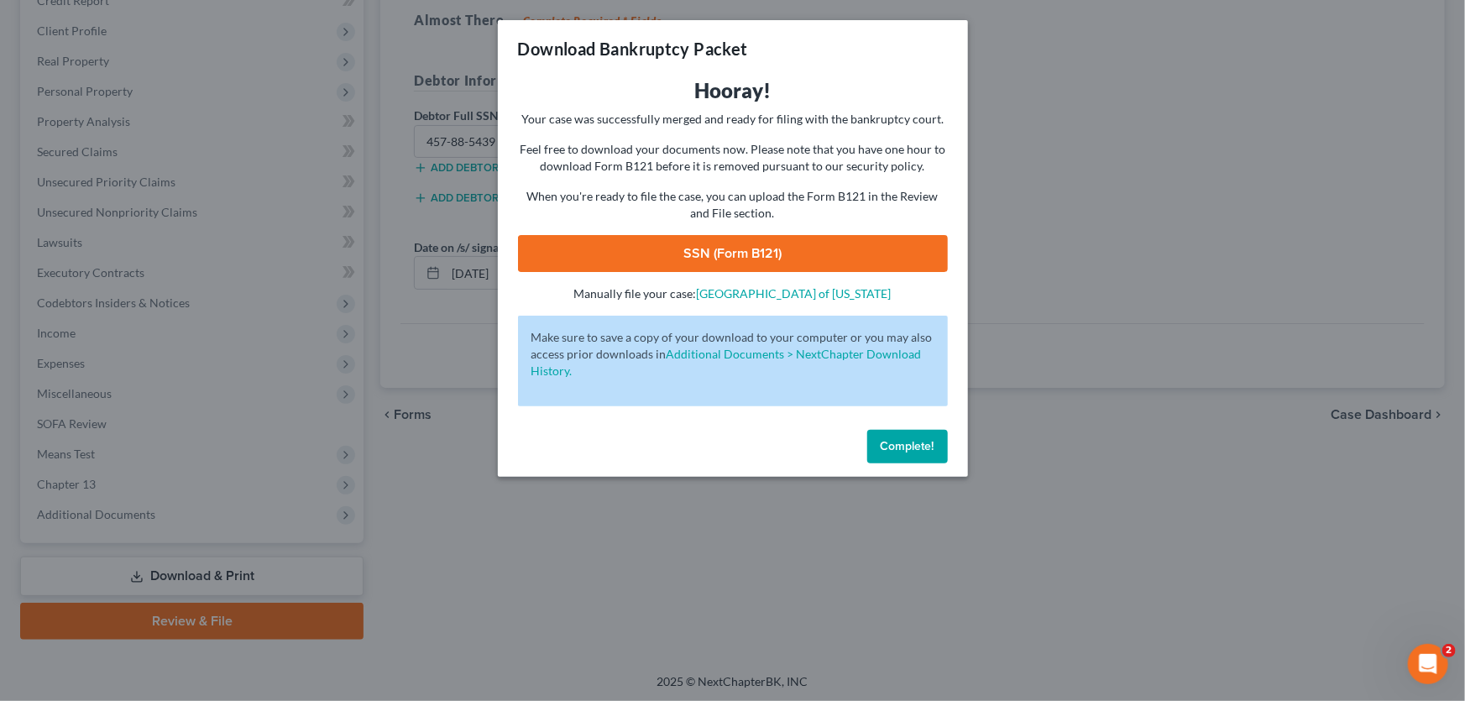
click at [881, 444] on span "Complete!" at bounding box center [908, 446] width 54 height 14
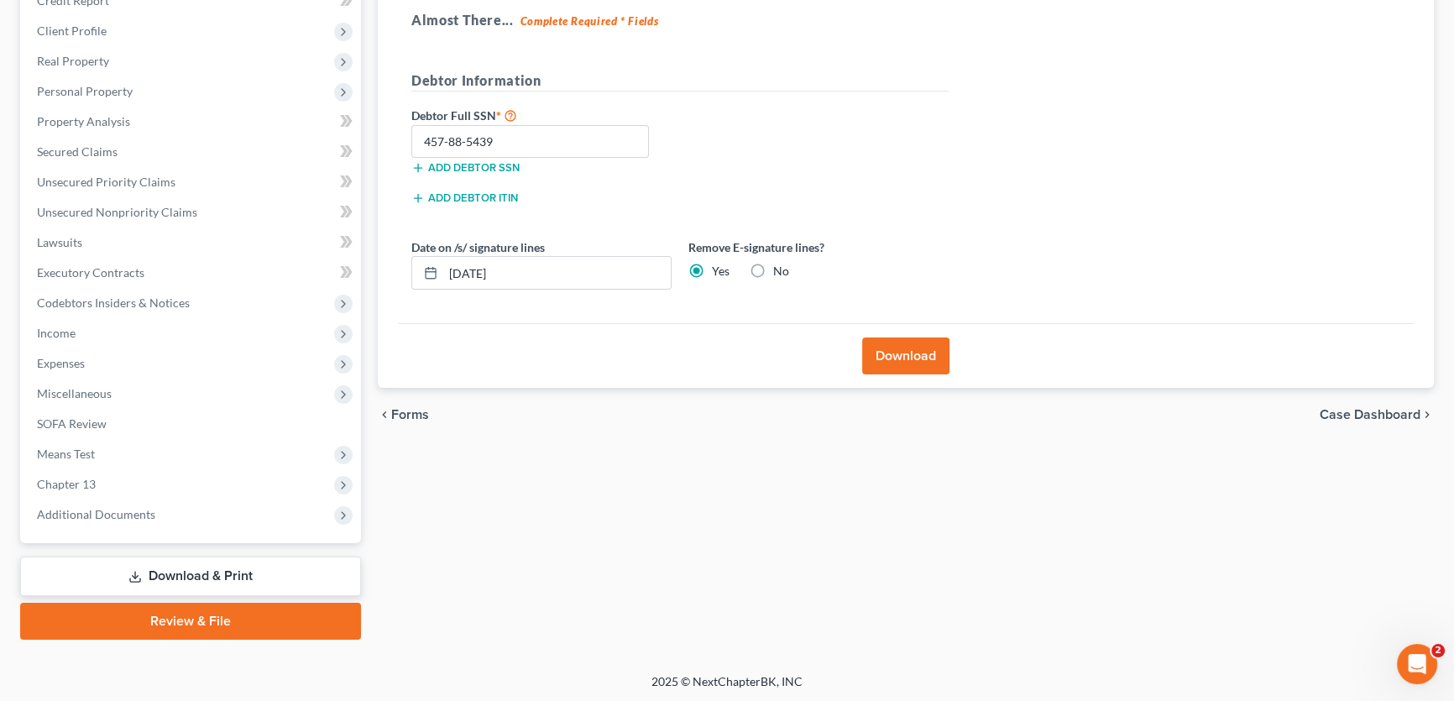
click at [773, 269] on label "No" at bounding box center [781, 271] width 16 height 17
click at [780, 269] on input "No" at bounding box center [785, 268] width 11 height 11
radio input "true"
radio input "false"
click at [907, 354] on button "Download" at bounding box center [905, 355] width 87 height 37
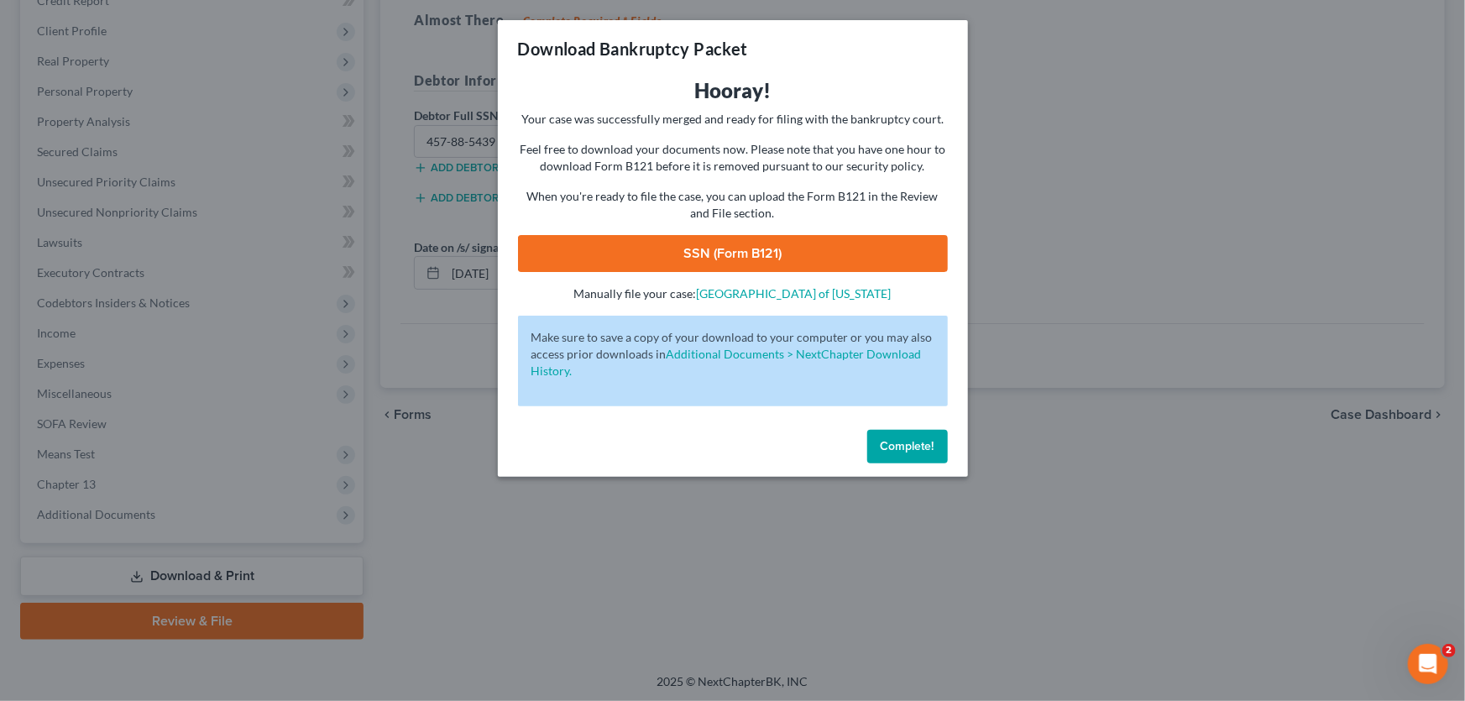
click at [744, 256] on link "SSN (Form B121)" at bounding box center [733, 253] width 430 height 37
click at [911, 456] on button "Complete!" at bounding box center [907, 447] width 81 height 34
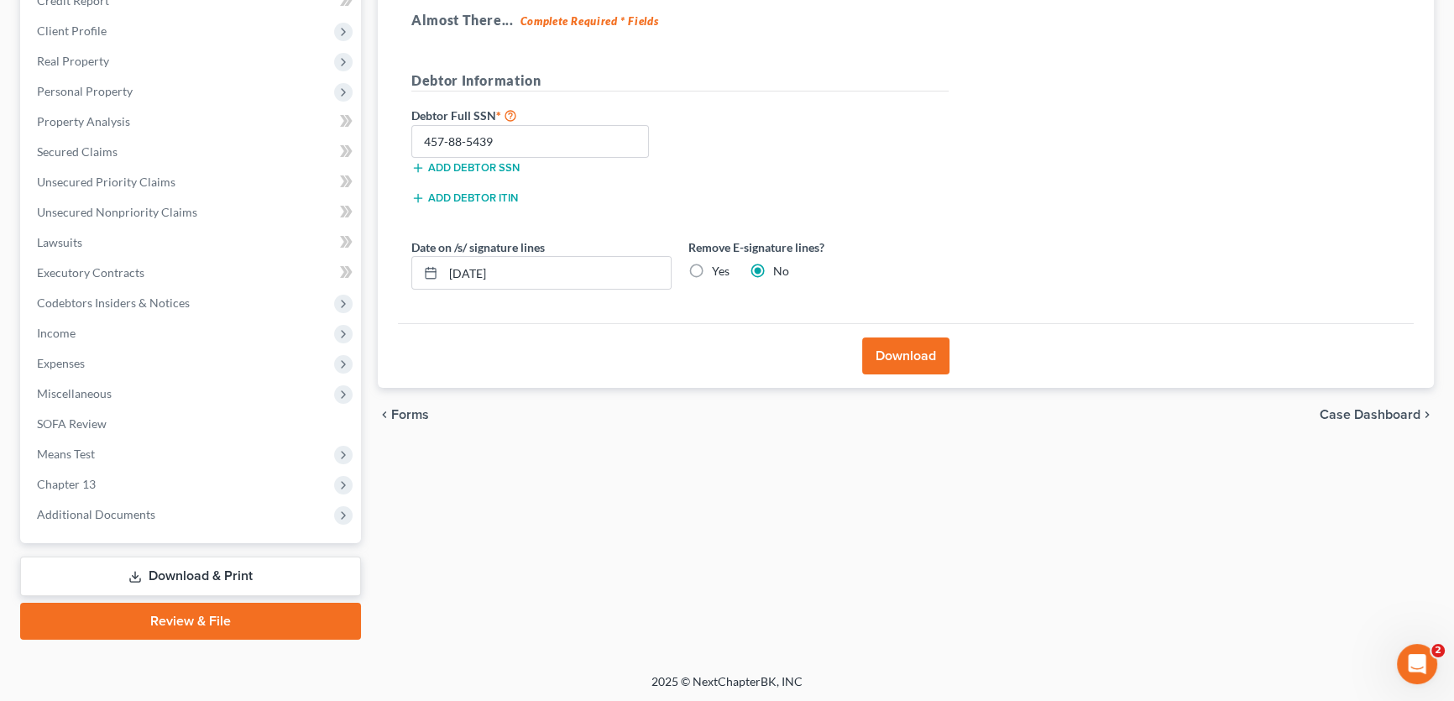
click at [186, 614] on link "Review & File" at bounding box center [190, 621] width 341 height 37
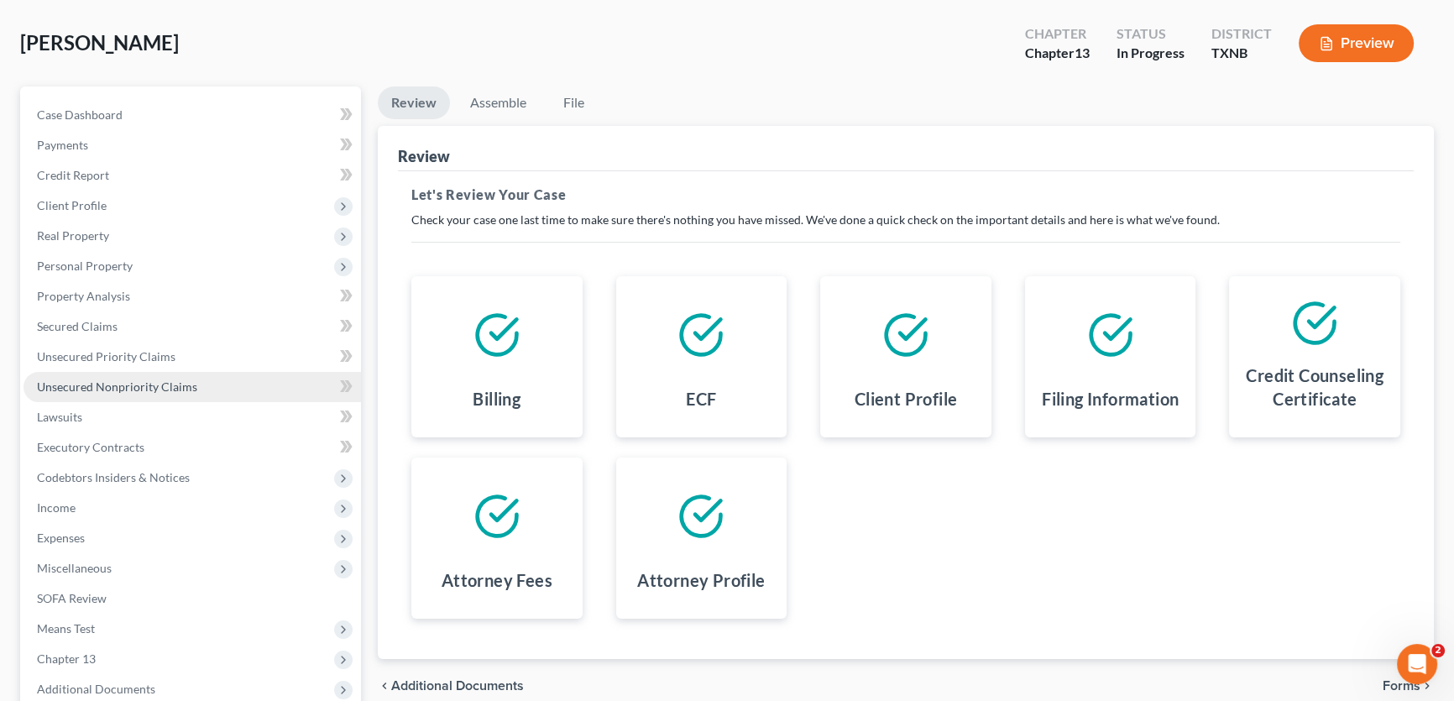
scroll to position [249, 0]
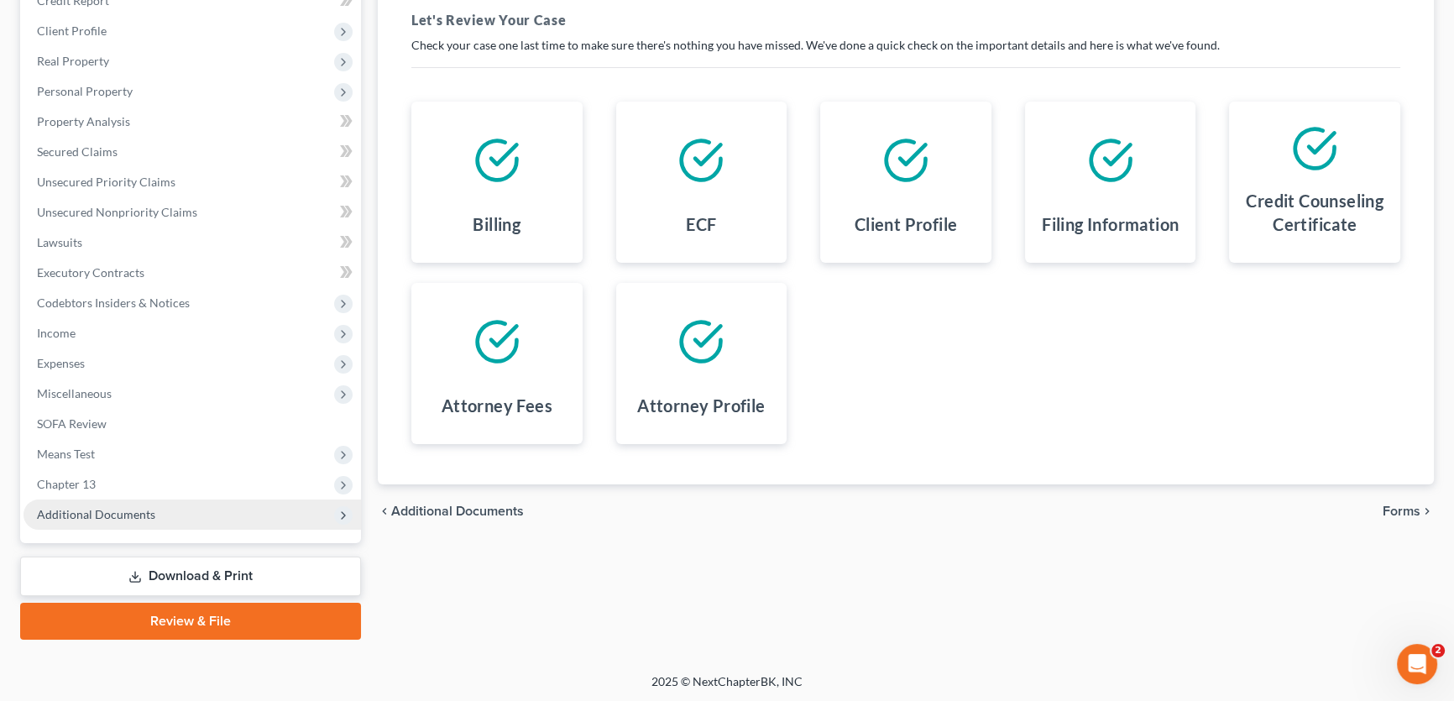
click at [112, 517] on span "Additional Documents" at bounding box center [96, 514] width 118 height 14
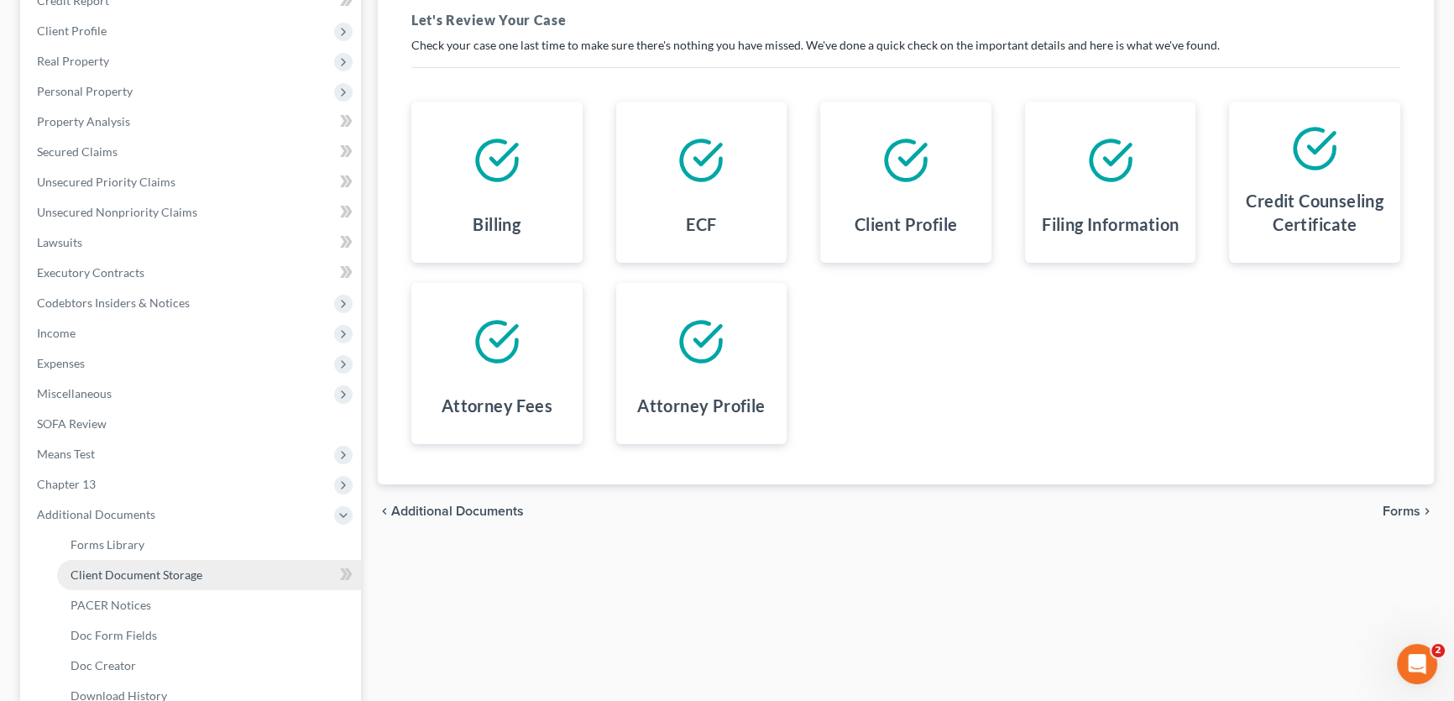
click at [143, 569] on span "Client Document Storage" at bounding box center [137, 574] width 132 height 14
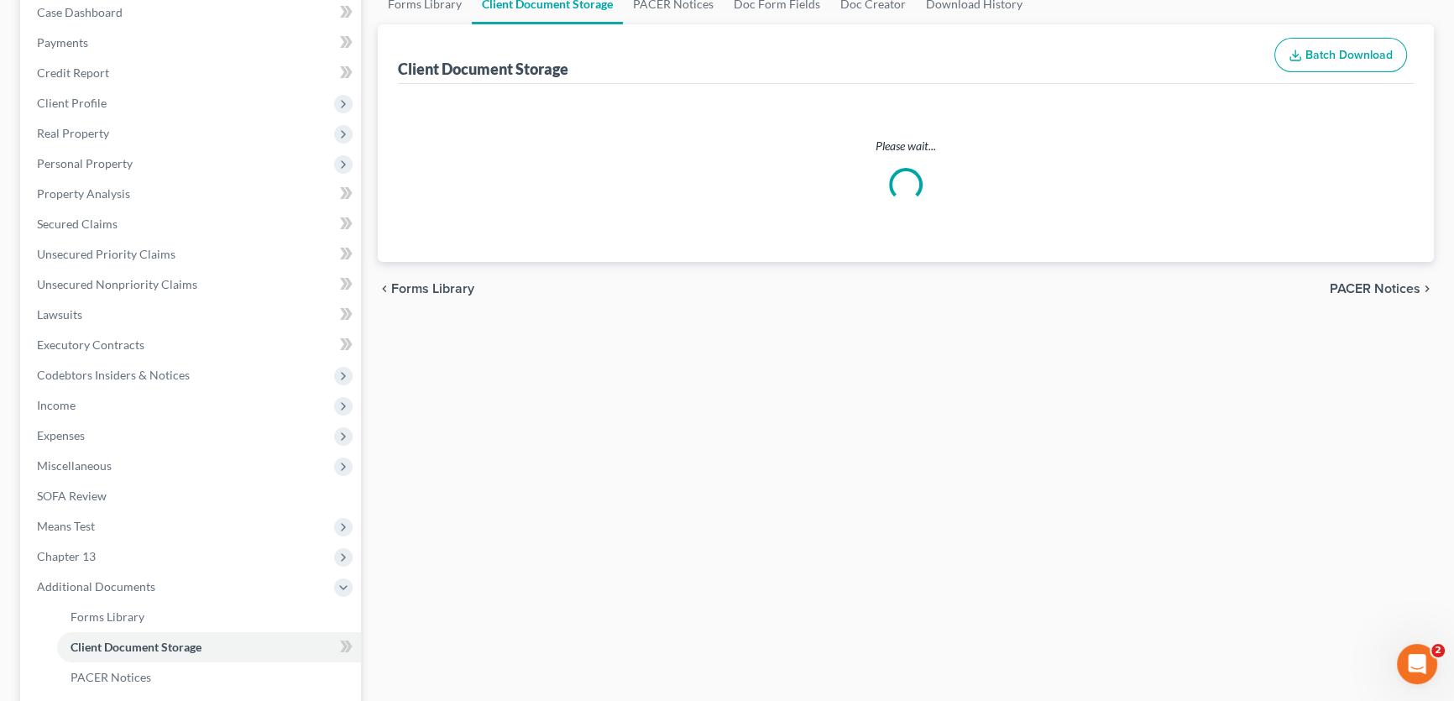
scroll to position [5, 0]
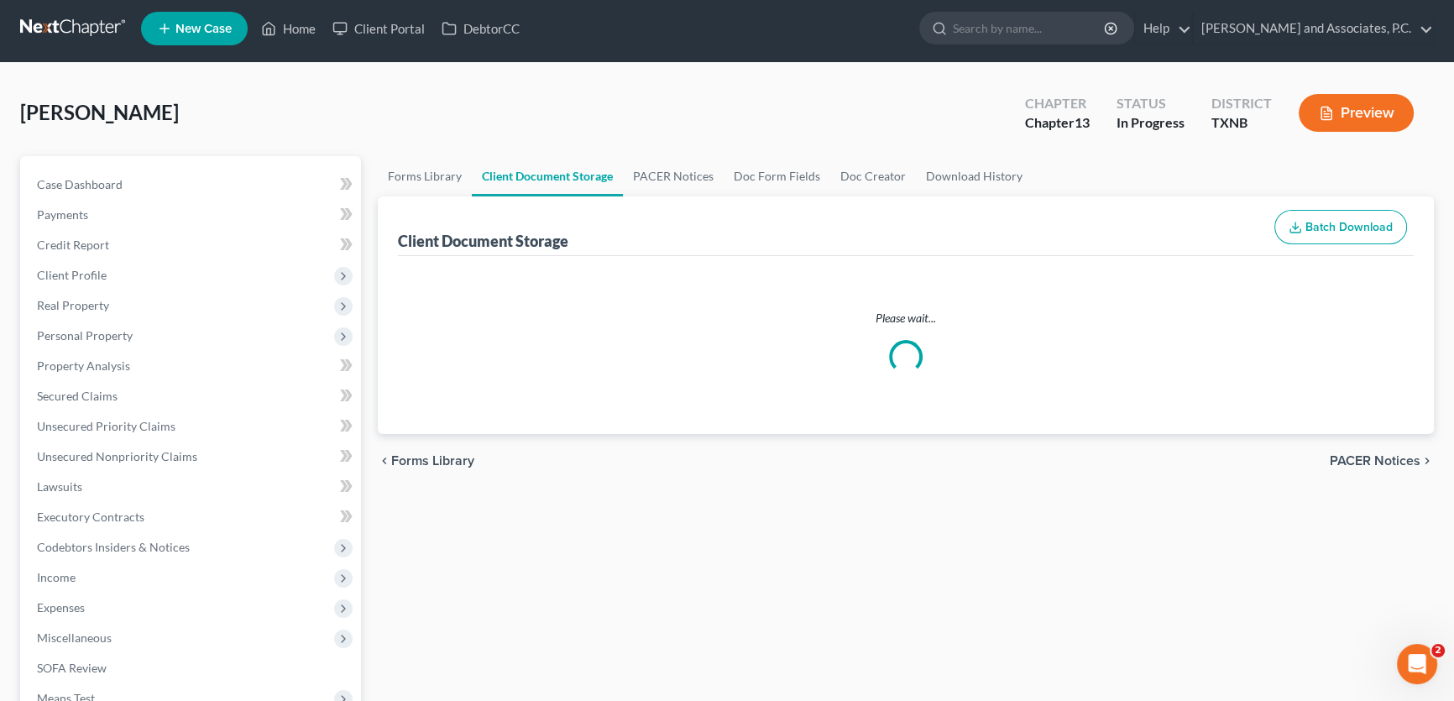
select select "6"
select select "19"
select select "22"
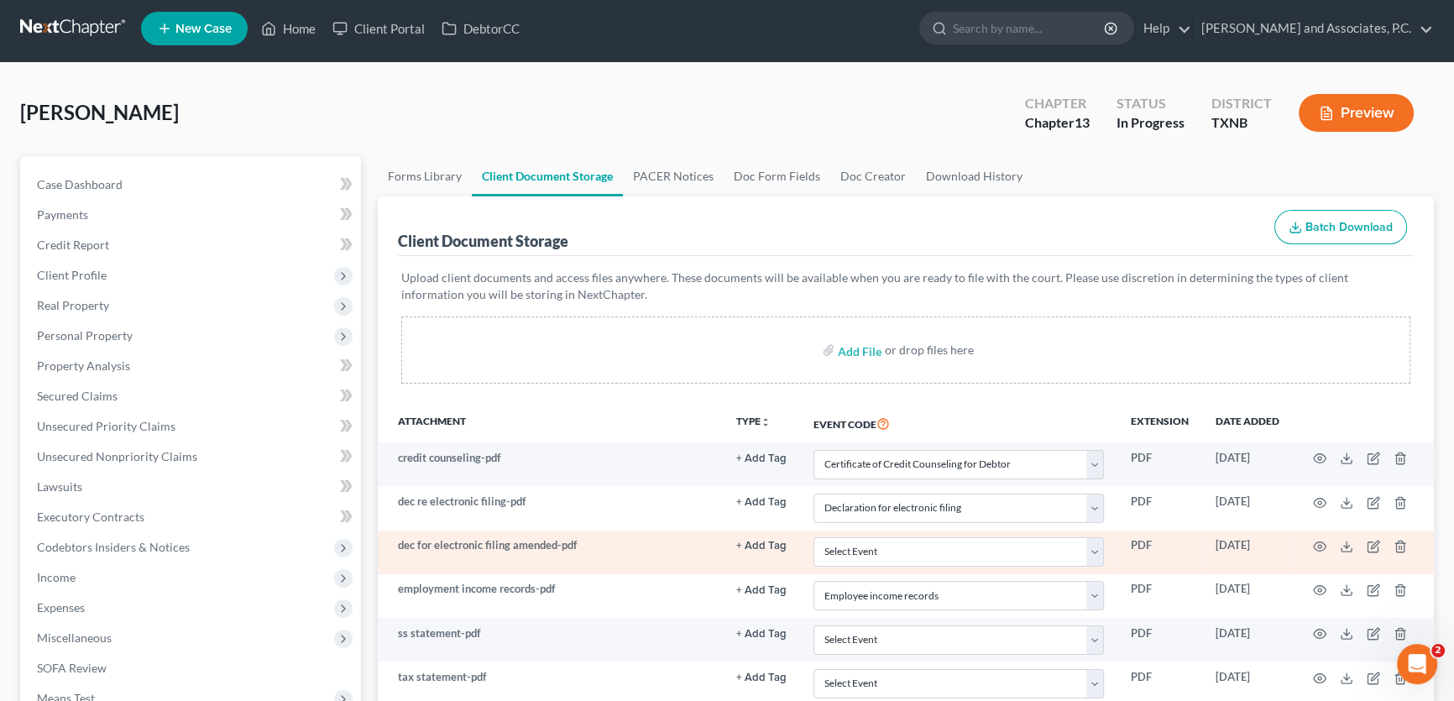
scroll to position [0, 0]
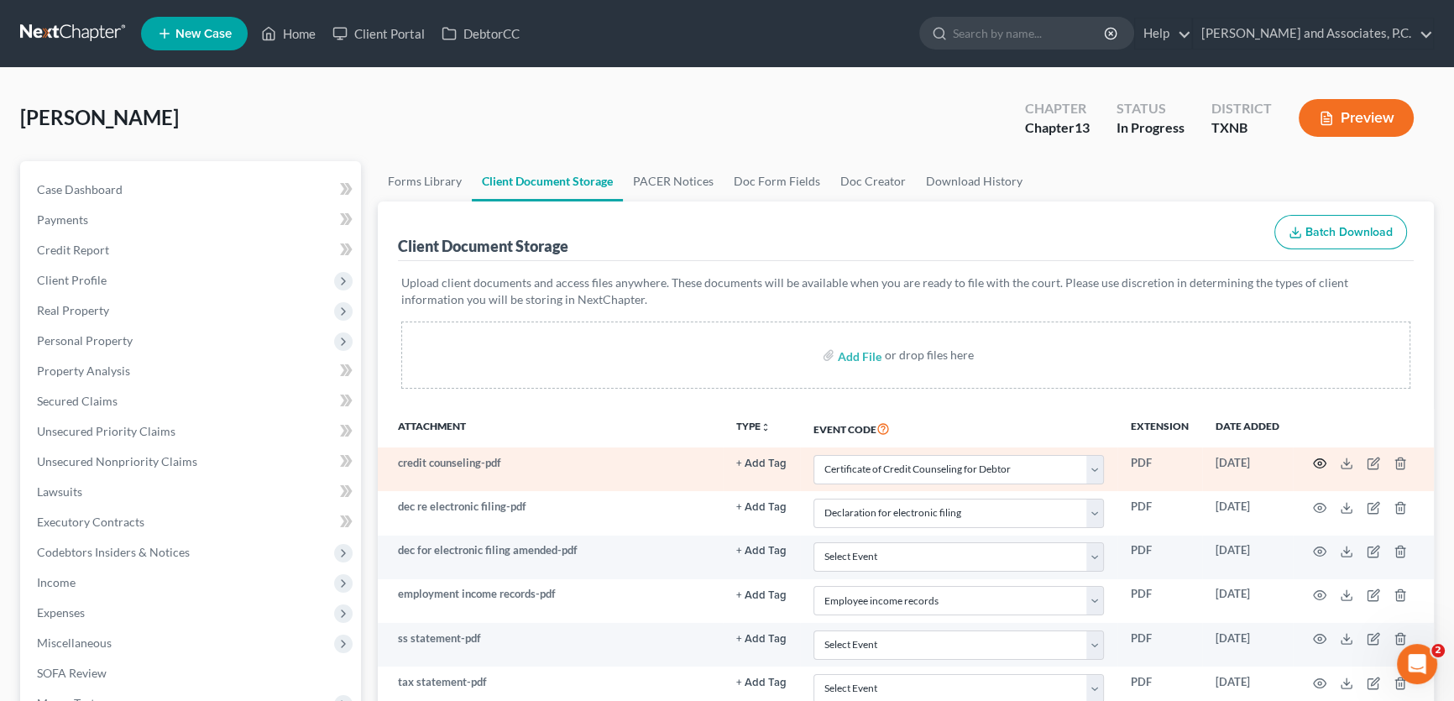
click at [1322, 459] on icon "button" at bounding box center [1320, 463] width 13 height 9
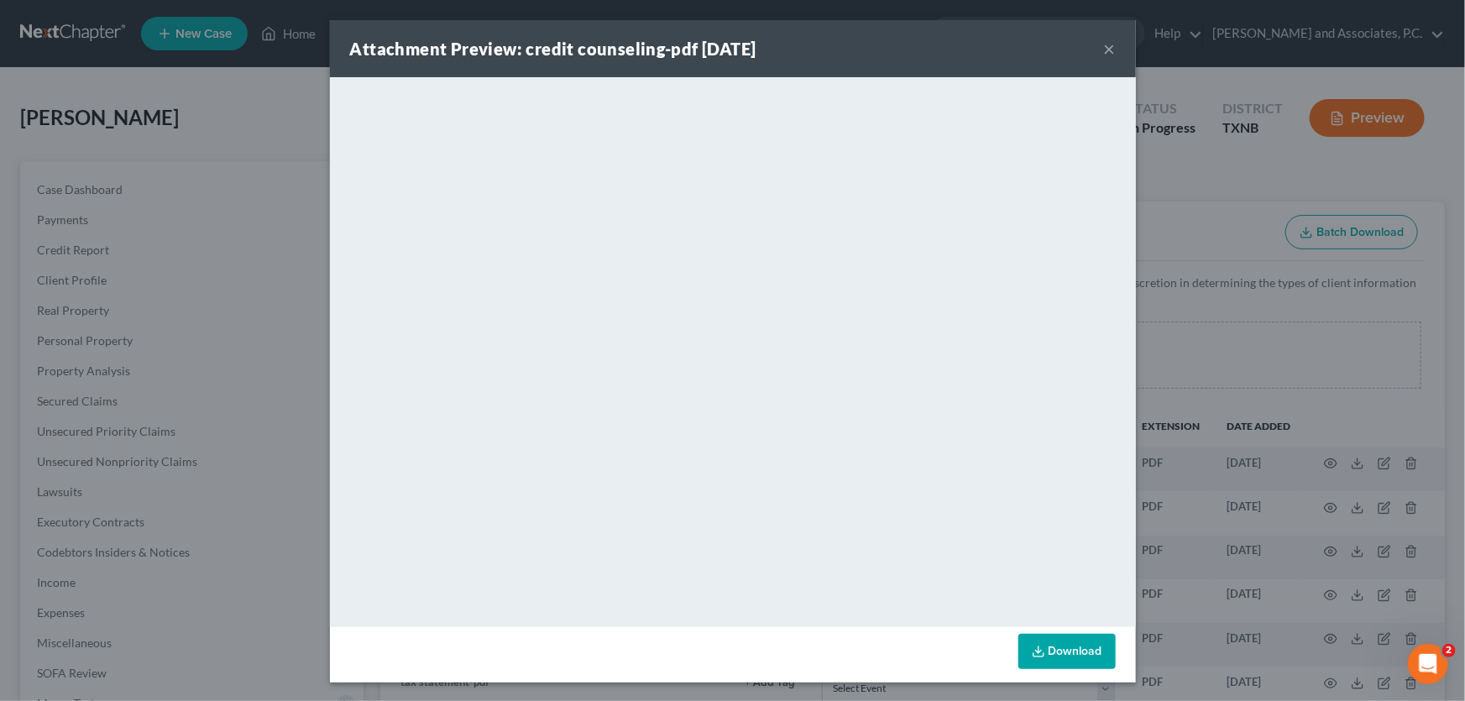
click at [1105, 53] on button "×" at bounding box center [1110, 49] width 12 height 20
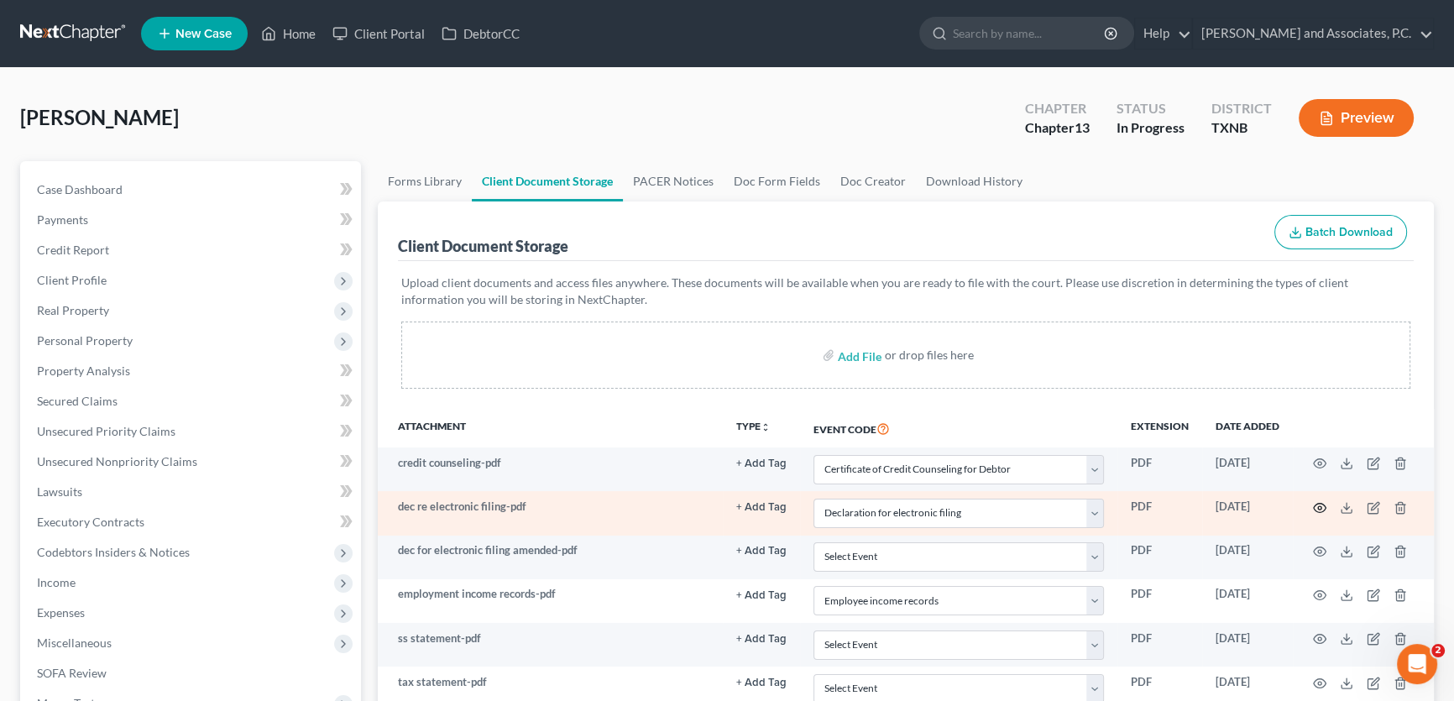
click at [1317, 504] on icon "button" at bounding box center [1319, 507] width 13 height 13
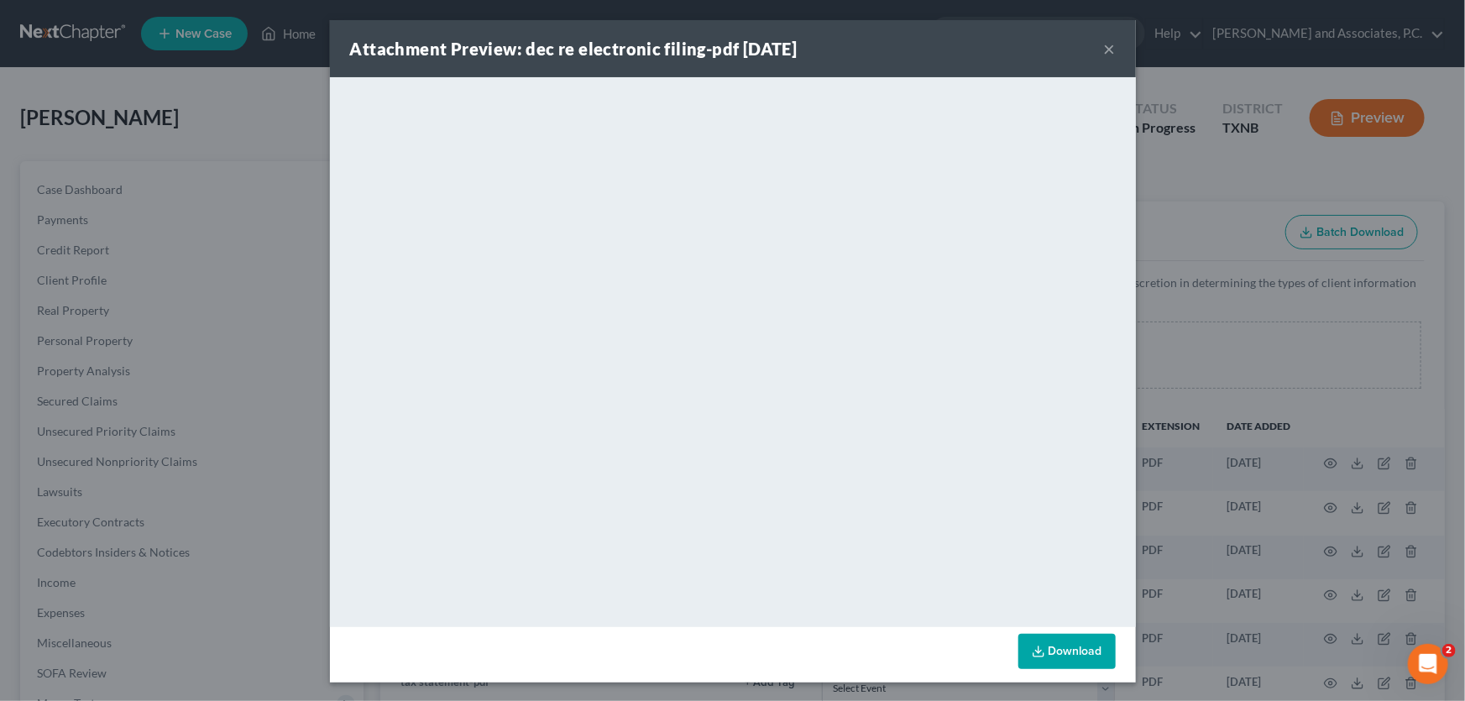
click at [1104, 44] on button "×" at bounding box center [1110, 49] width 12 height 20
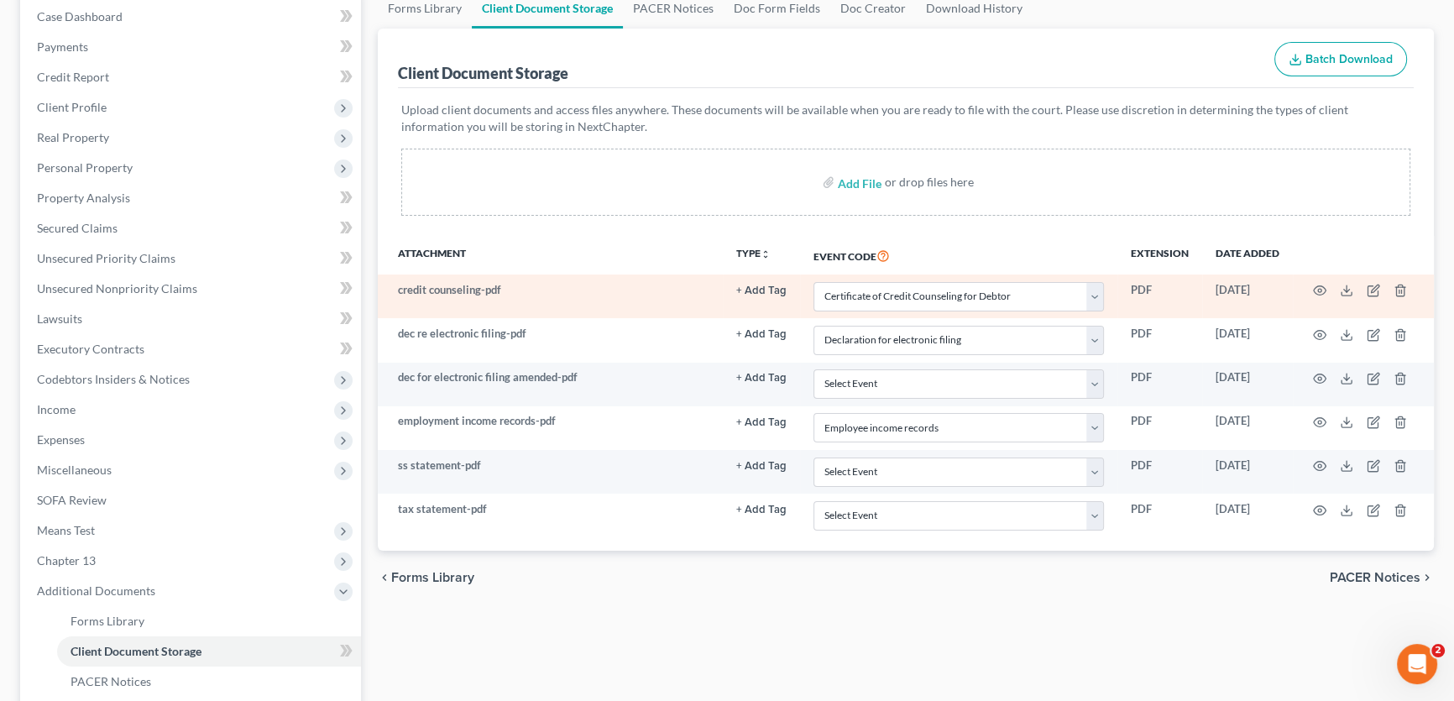
scroll to position [228, 0]
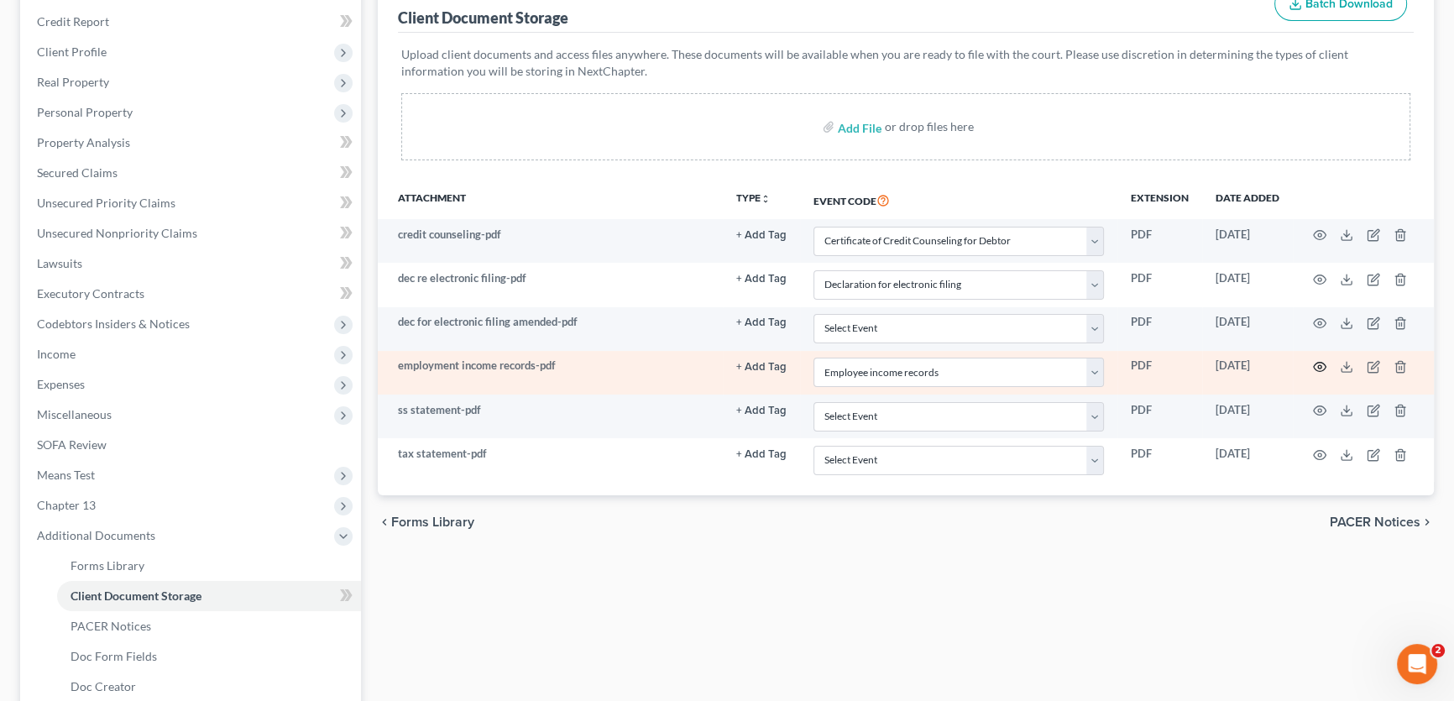
click at [1316, 363] on icon "button" at bounding box center [1319, 366] width 13 height 13
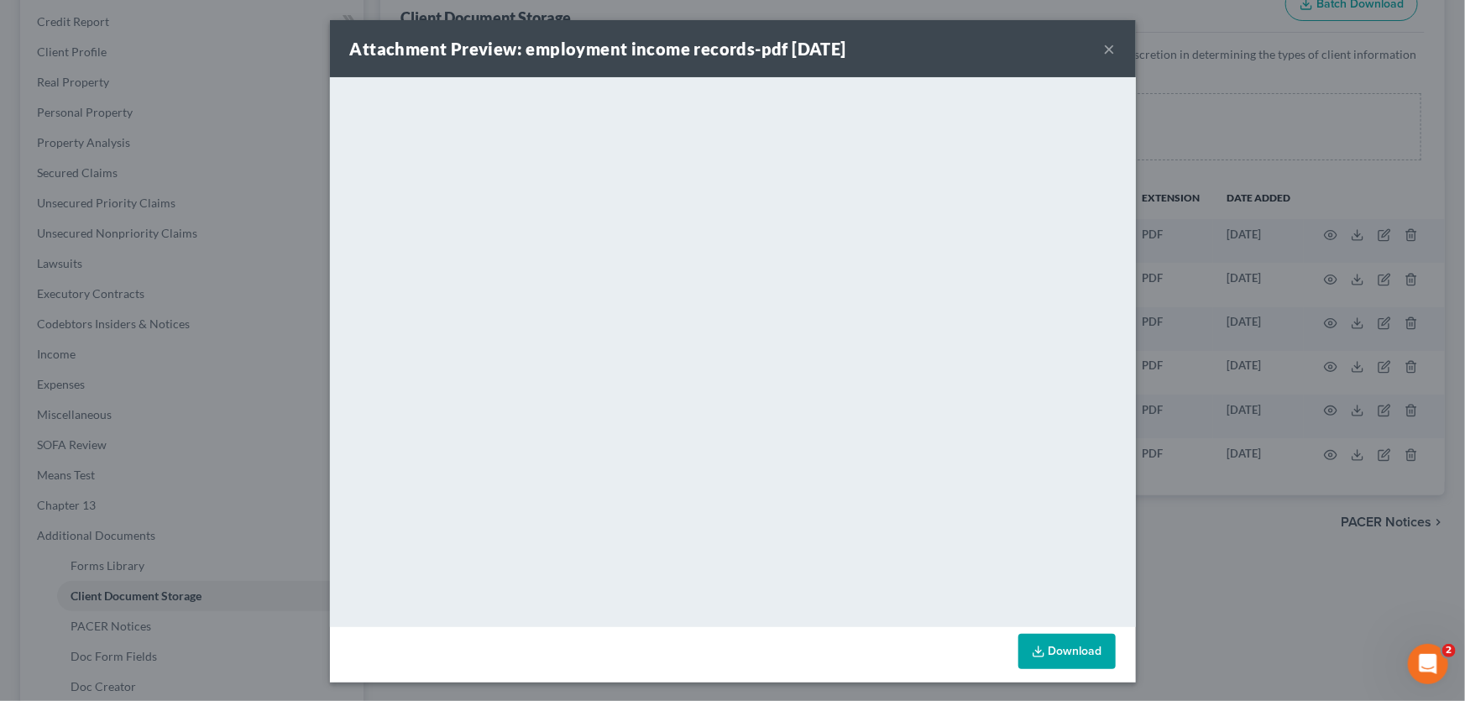
click at [1104, 44] on button "×" at bounding box center [1110, 49] width 12 height 20
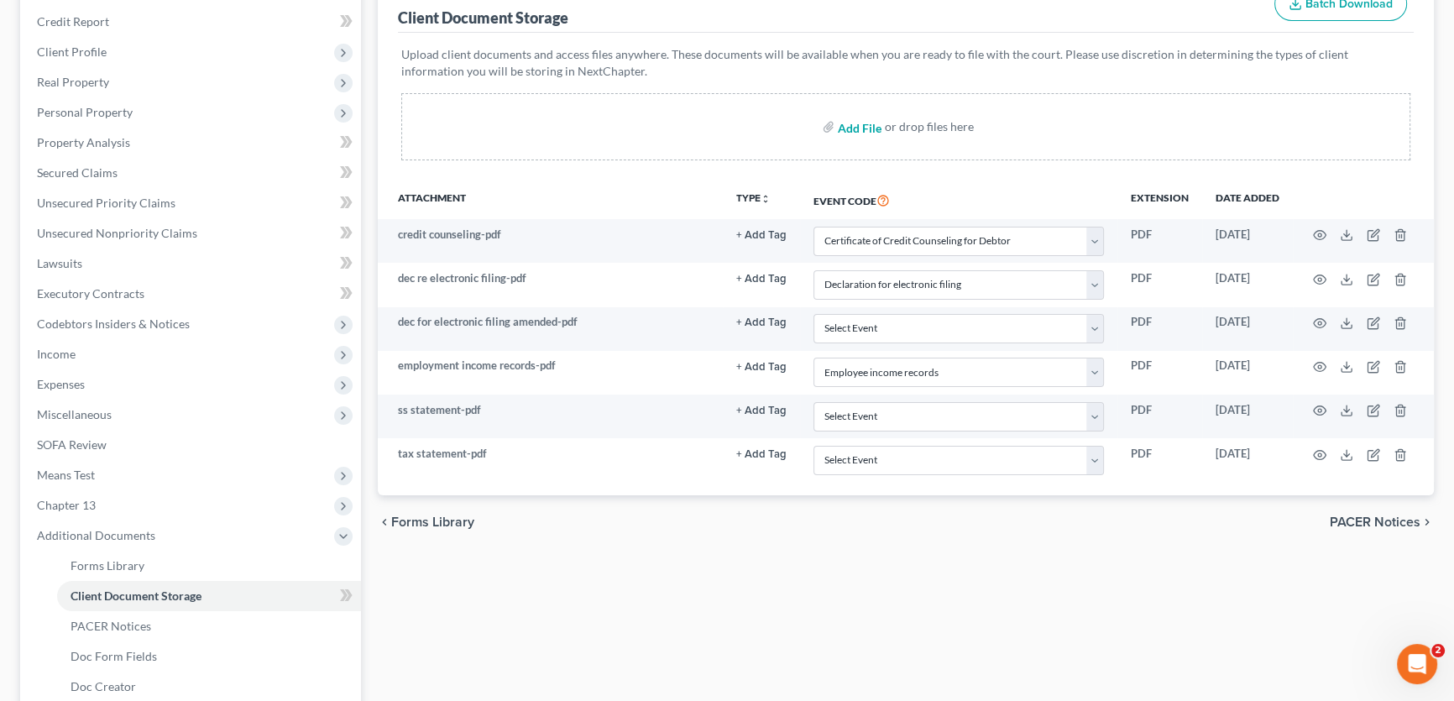
click at [846, 126] on input "file" at bounding box center [858, 127] width 40 height 30
type input "C:\fakepath\ch 13 plan.pdf"
select select "6"
select select "19"
select select "22"
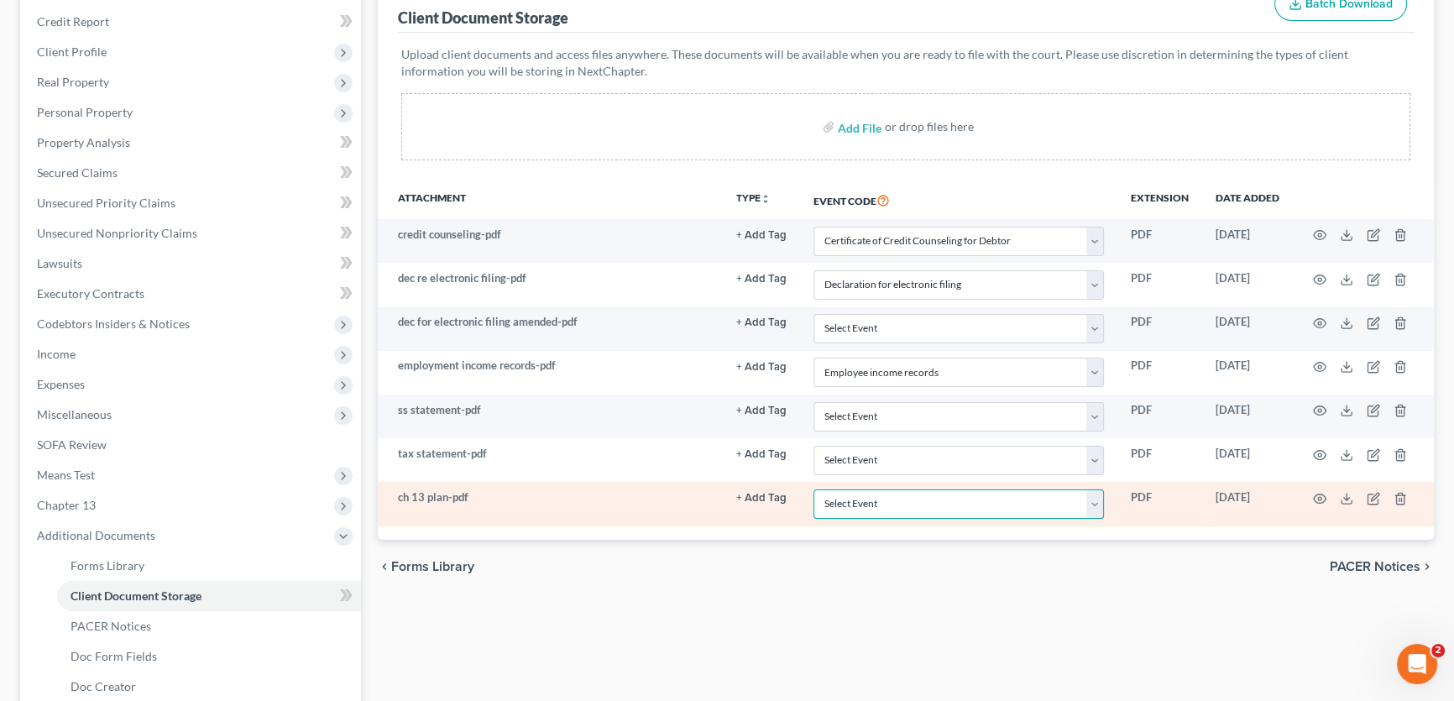
click at [859, 494] on select "Select Event 20 Largest unsecured creditors Amended petition Attachment to Volu…" at bounding box center [958, 503] width 290 height 29
select select "11"
click at [813, 489] on select "Select Event 20 Largest unsecured creditors Amended petition Attachment to Volu…" at bounding box center [958, 503] width 290 height 29
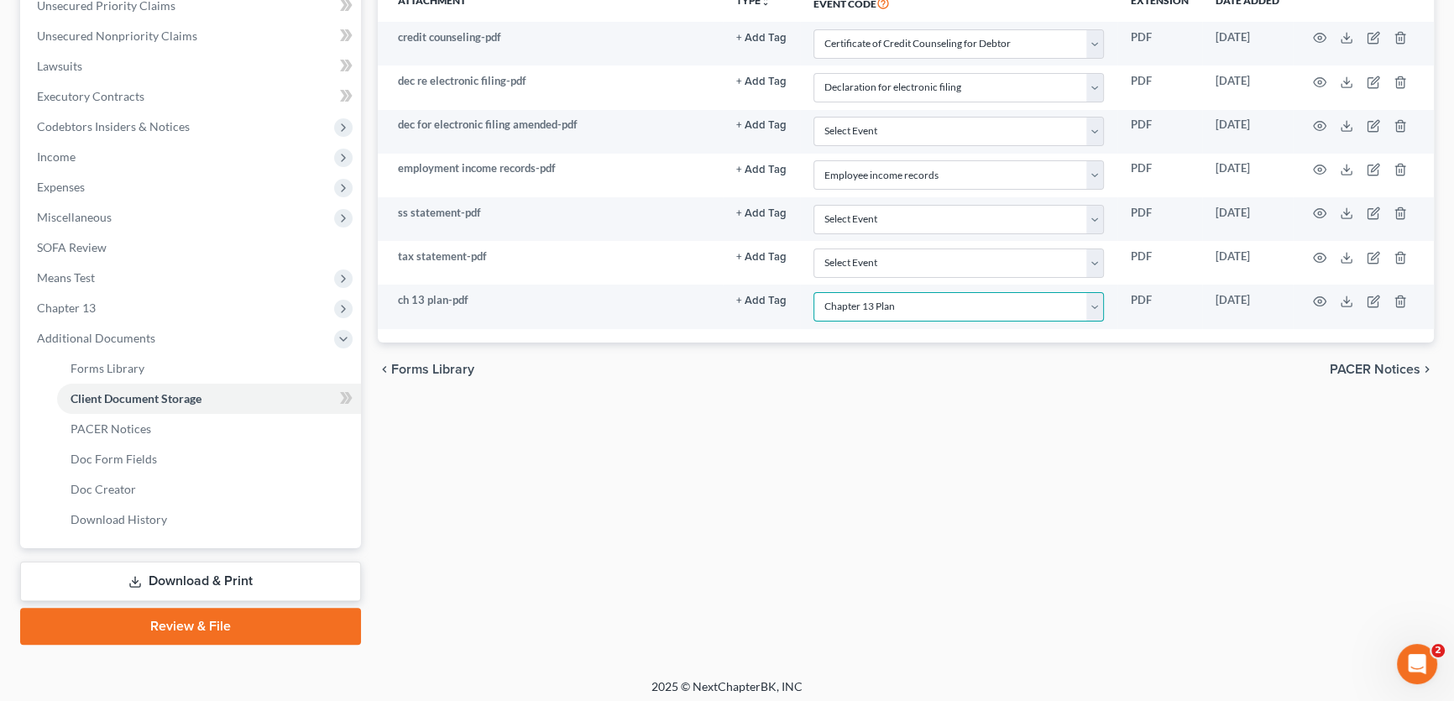
scroll to position [431, 0]
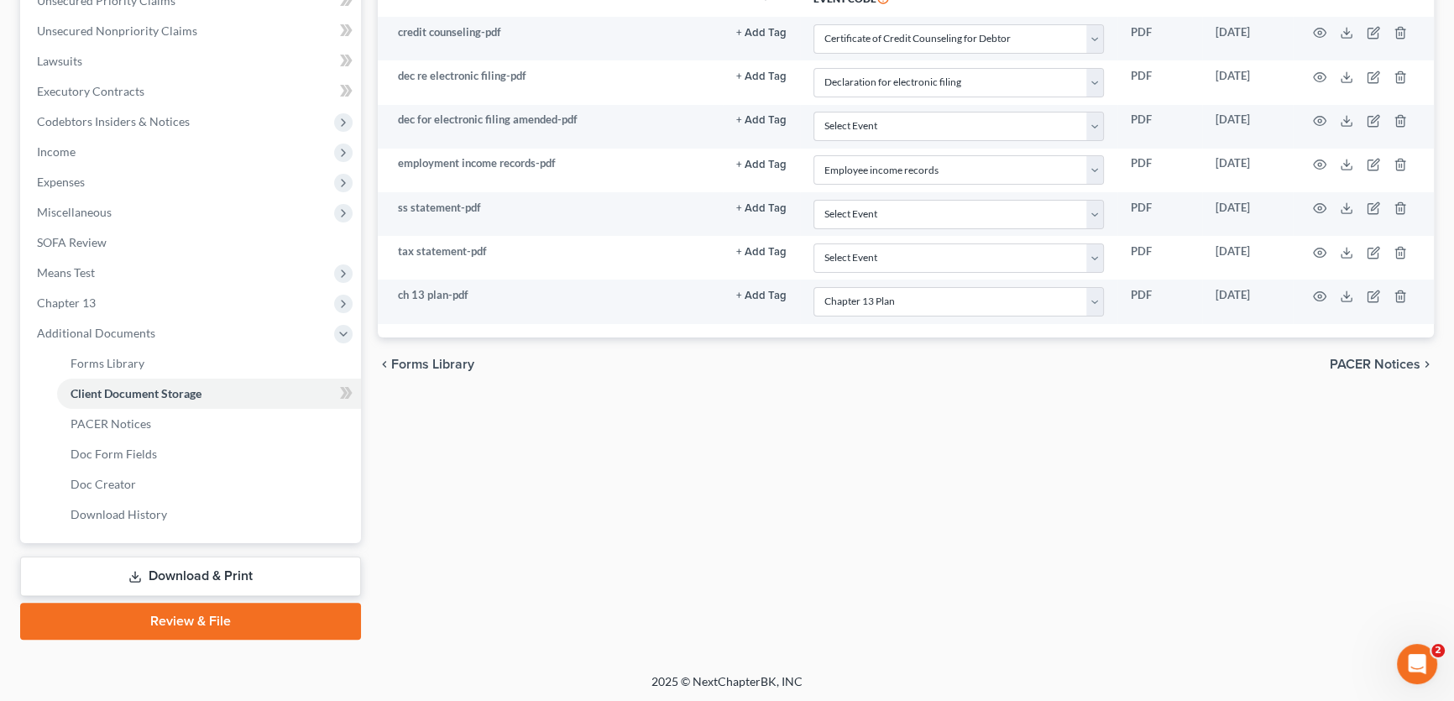
click at [250, 619] on link "Review & File" at bounding box center [190, 621] width 341 height 37
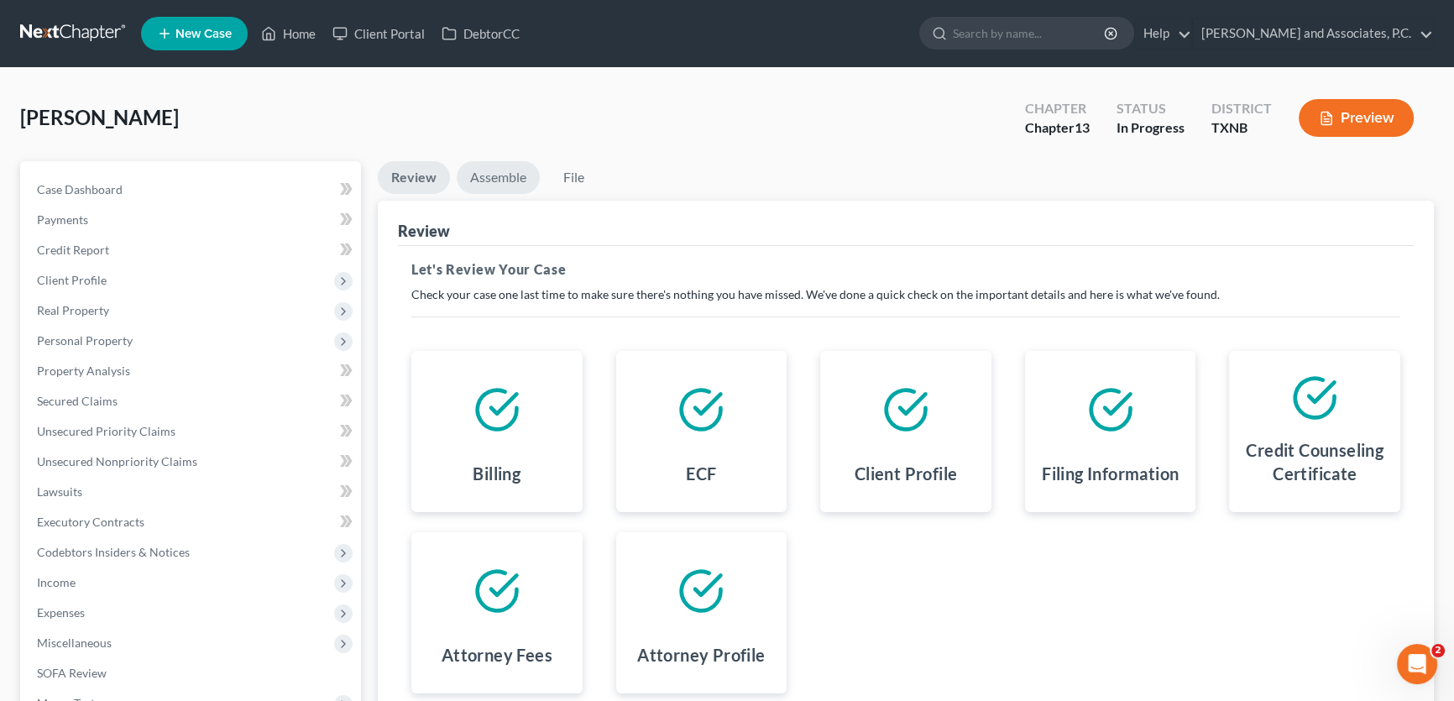
click at [510, 177] on link "Assemble" at bounding box center [498, 177] width 83 height 33
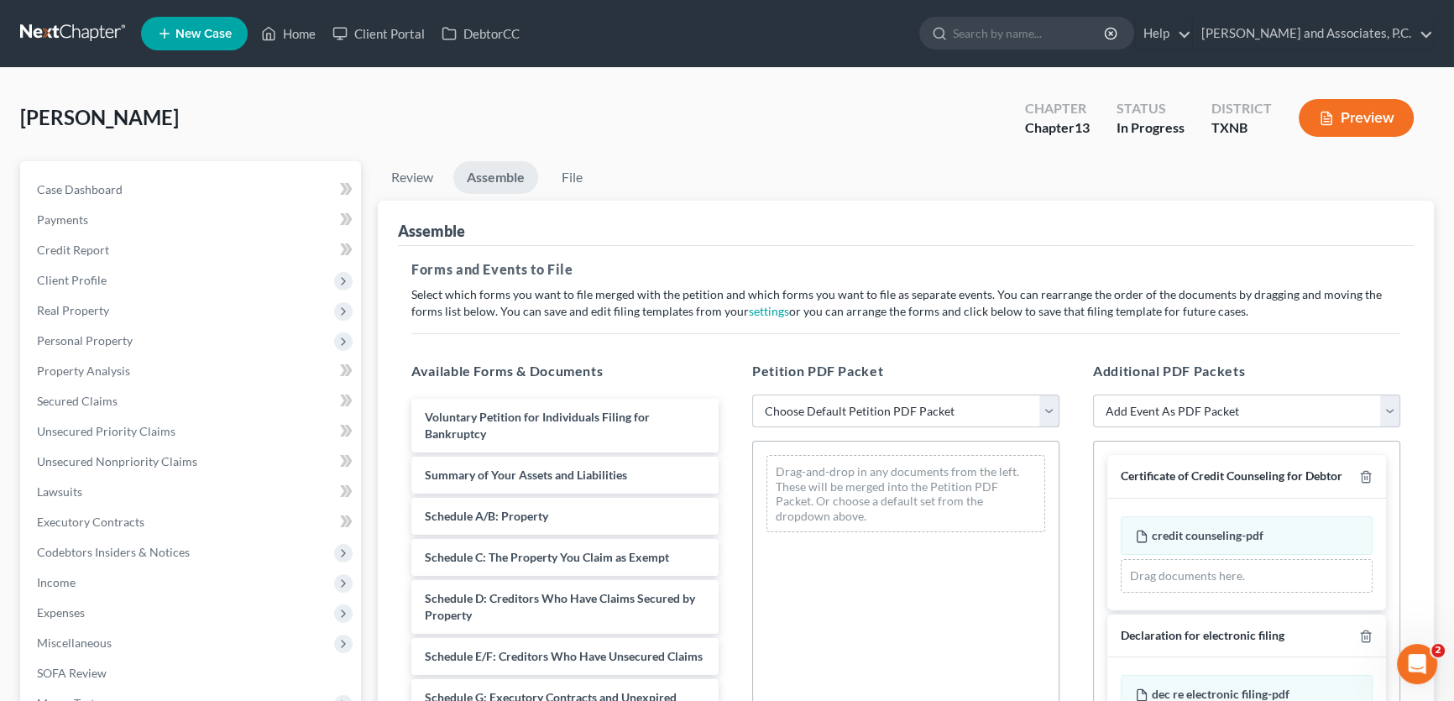
drag, startPoint x: 910, startPoint y: 407, endPoint x: 855, endPoint y: 425, distance: 58.1
click at [910, 407] on select "Choose Default Petition PDF Packet Complete Bankruptcy Petition (all forms and …" at bounding box center [905, 412] width 307 height 34
select select "3"
click at [752, 395] on select "Choose Default Petition PDF Packet Complete Bankruptcy Petition (all forms and …" at bounding box center [905, 412] width 307 height 34
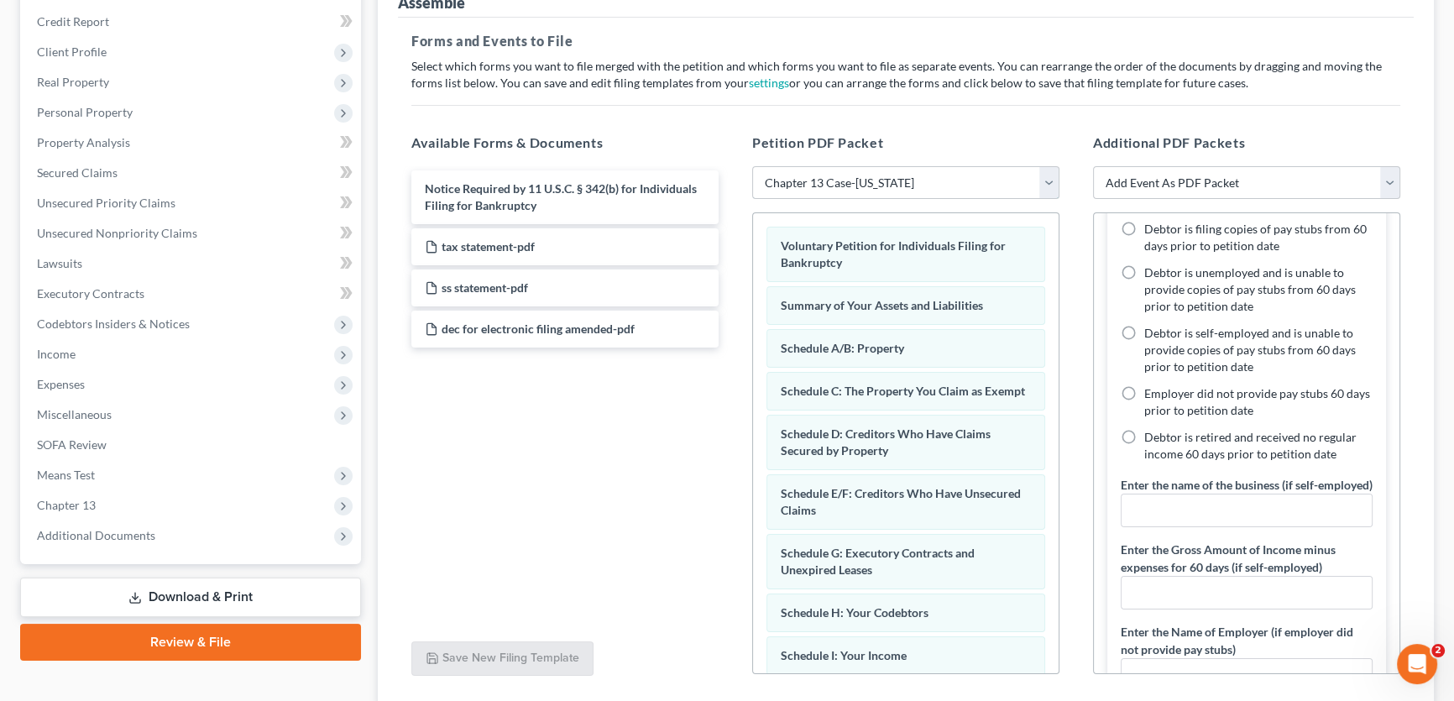
scroll to position [457, 0]
click at [1144, 445] on label "Debtor is retired and received no regular income 60 days prior to petition date" at bounding box center [1258, 443] width 228 height 34
click at [1151, 436] on input "Debtor is retired and received no regular income 60 days prior to petition date" at bounding box center [1156, 431] width 11 height 11
radio input "true"
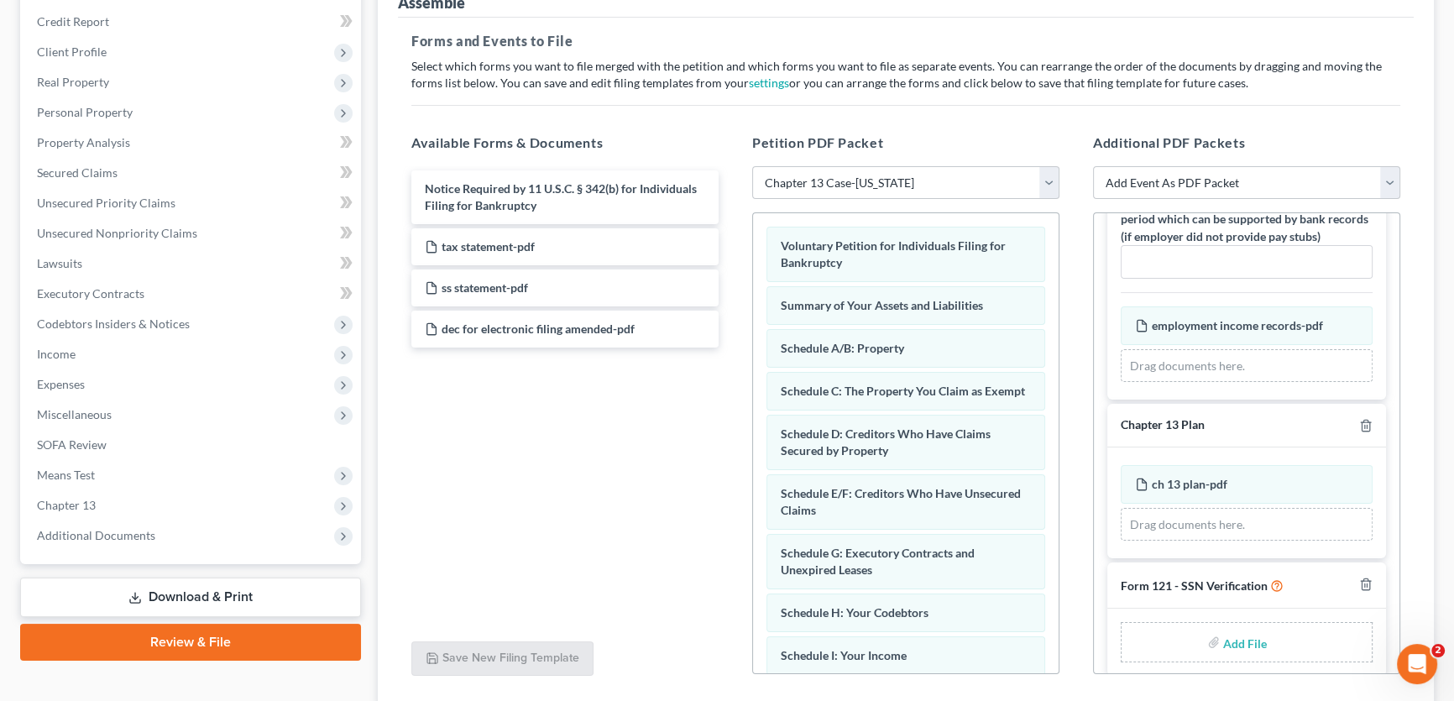
scroll to position [956, 0]
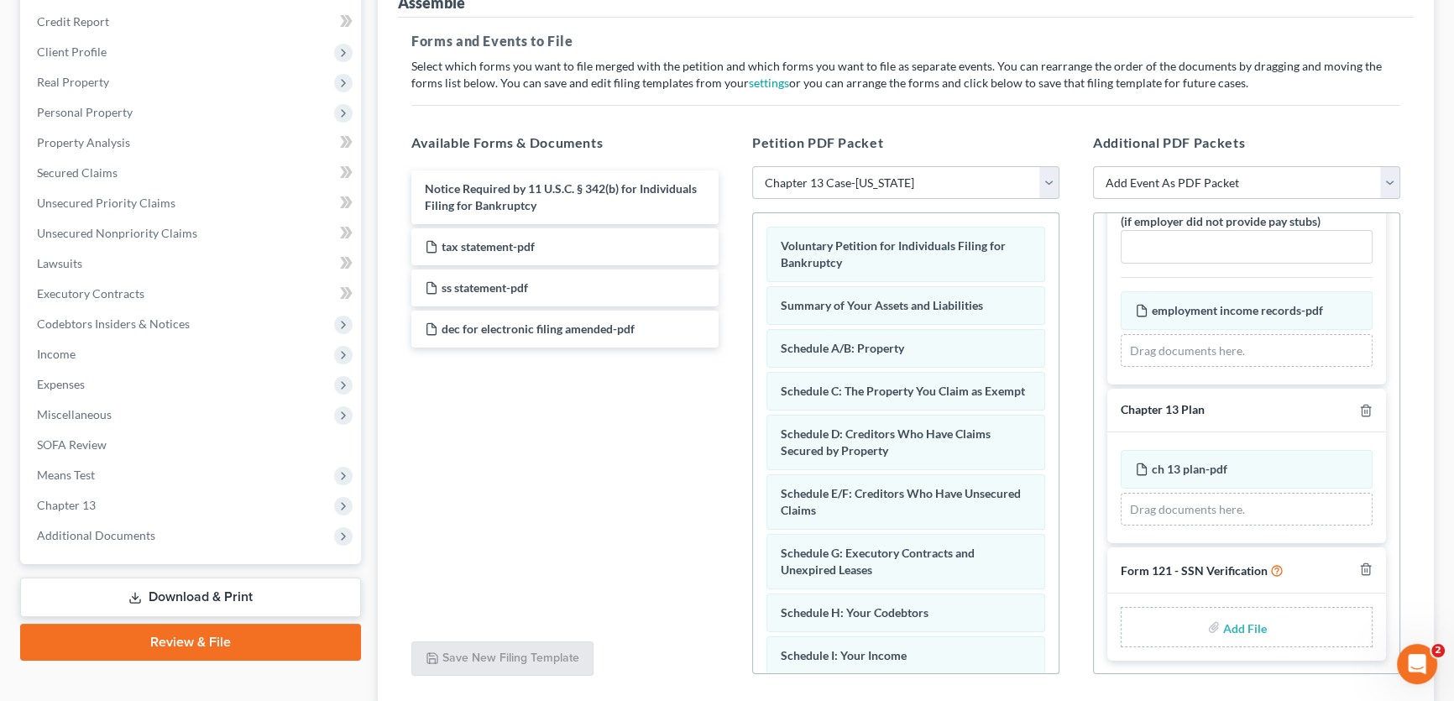
click at [1233, 625] on input "file" at bounding box center [1243, 627] width 40 height 30
type input "C:\fakepath\SSN form.pdf"
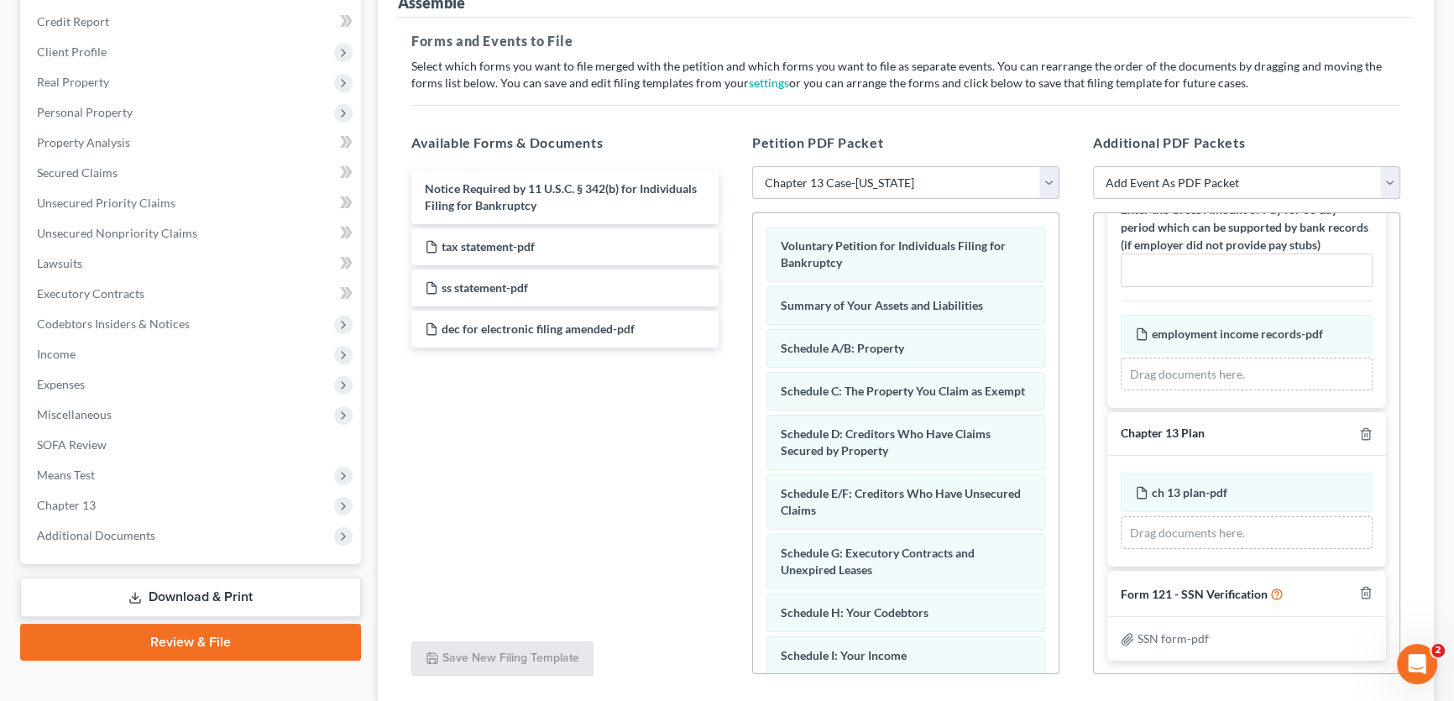
scroll to position [351, 0]
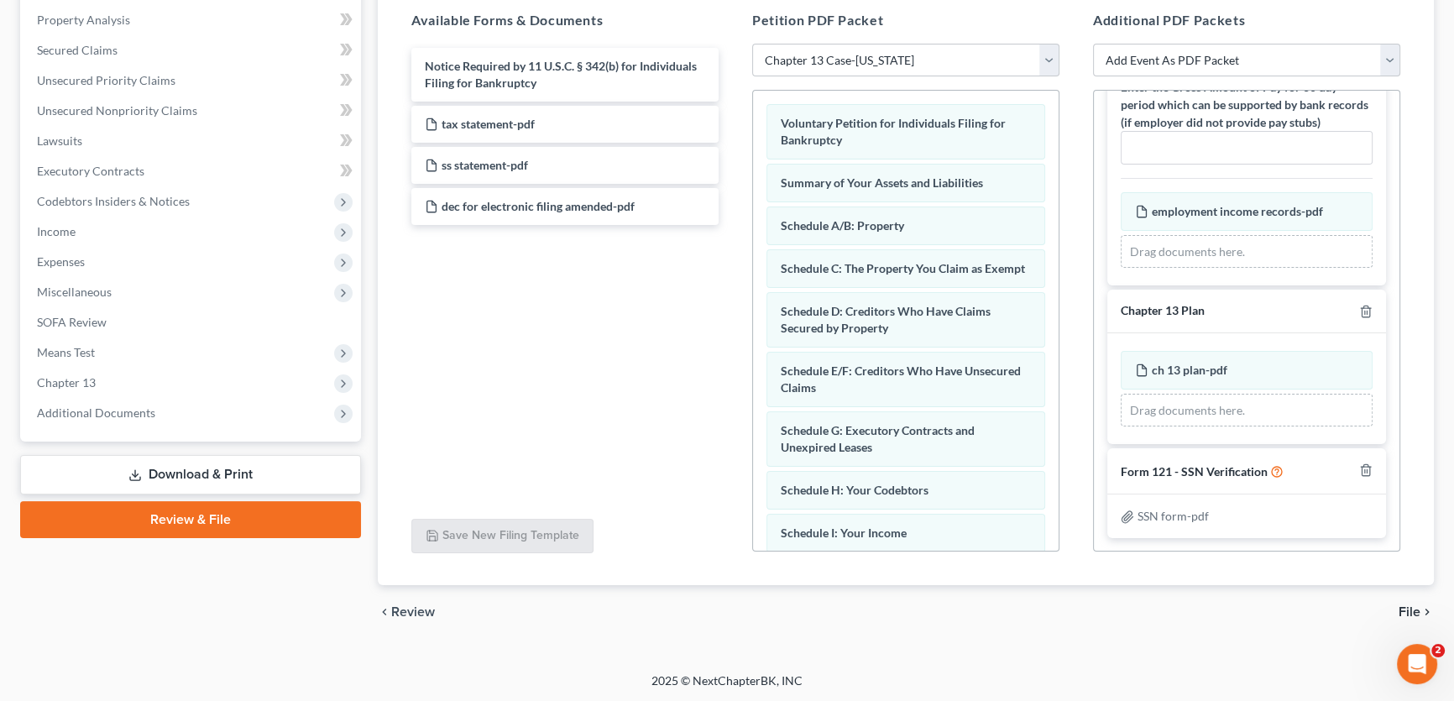
click at [1414, 609] on span "File" at bounding box center [1409, 611] width 22 height 13
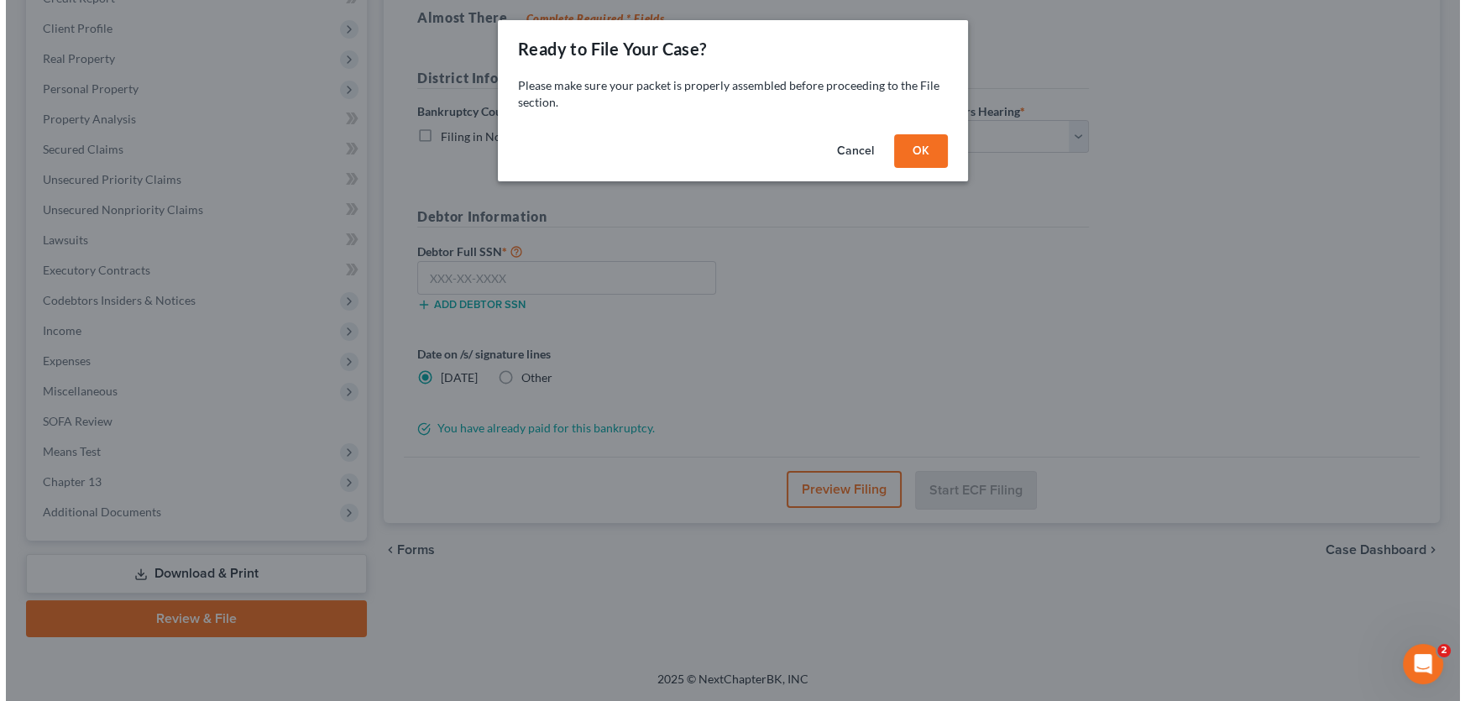
scroll to position [249, 0]
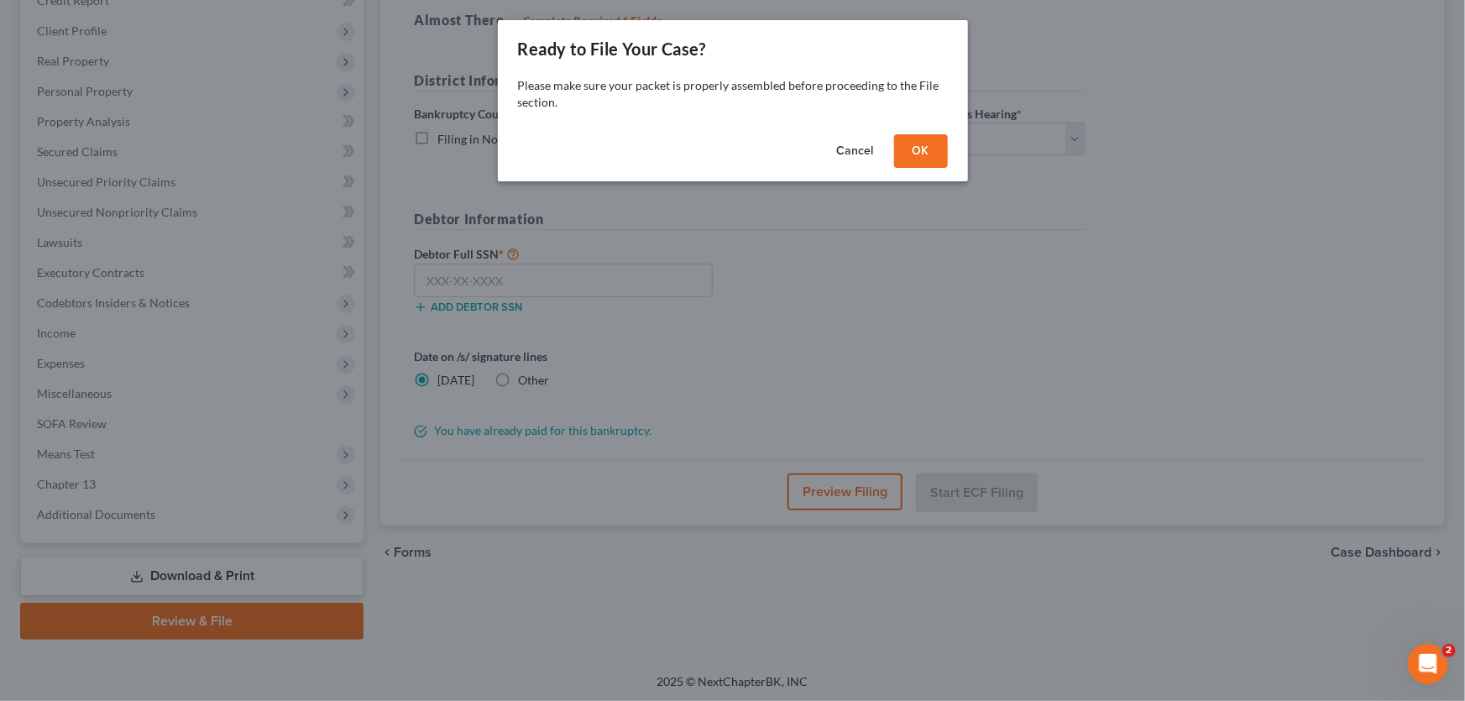
click at [932, 157] on button "OK" at bounding box center [921, 151] width 54 height 34
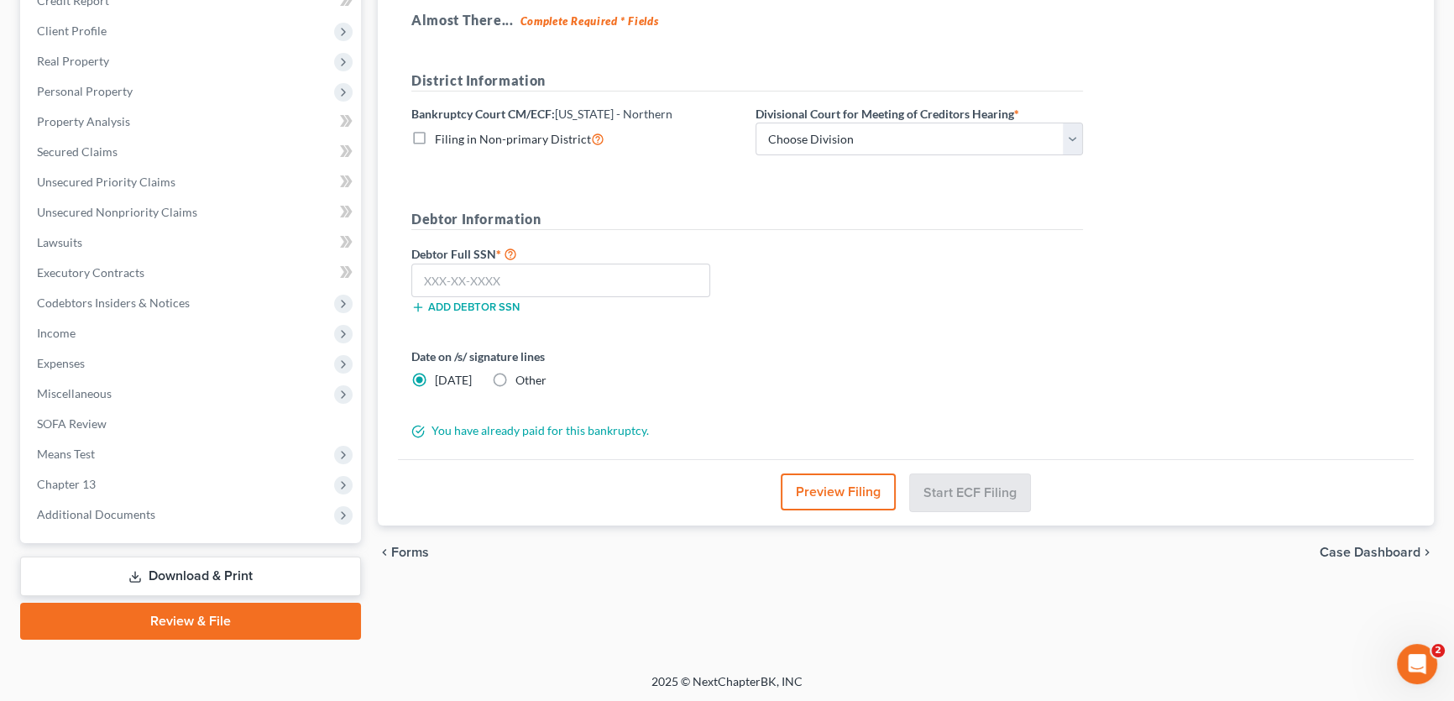
click at [808, 482] on button "Preview Filing" at bounding box center [838, 491] width 115 height 37
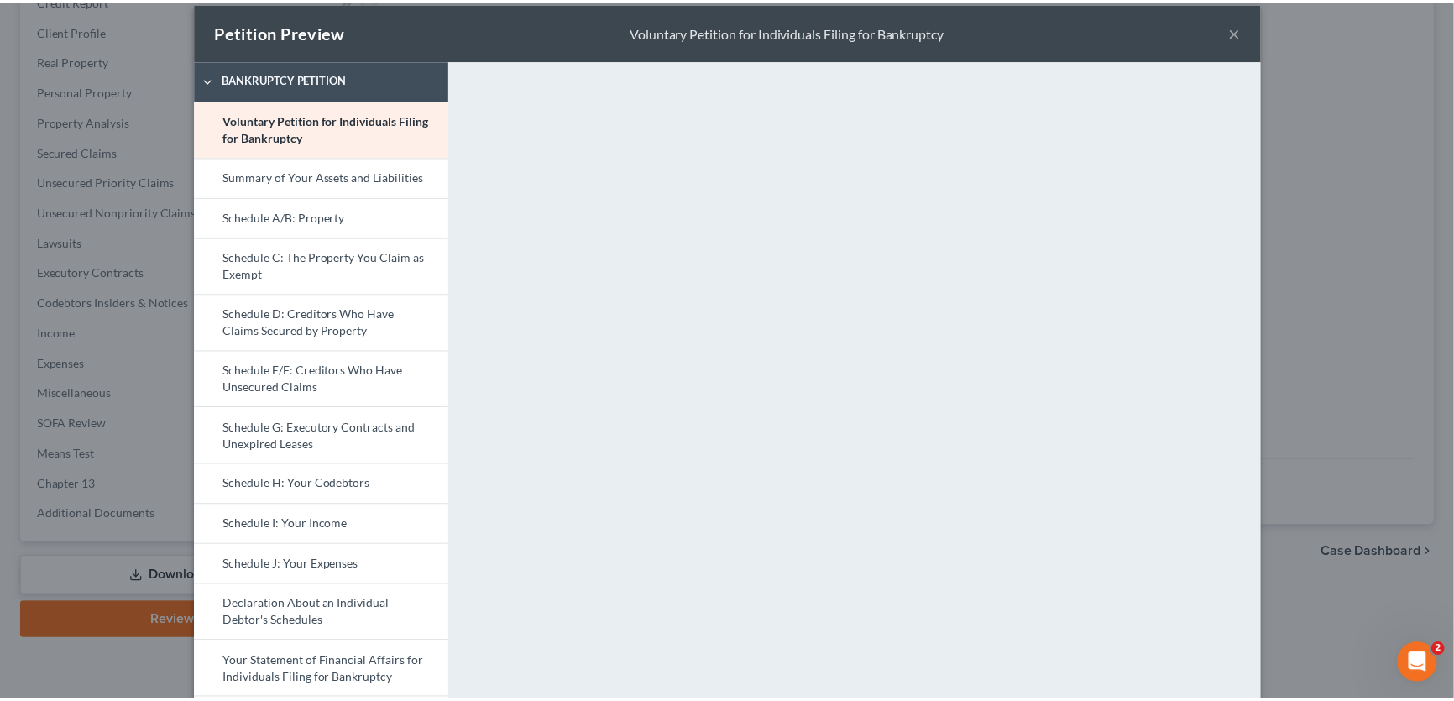
scroll to position [0, 0]
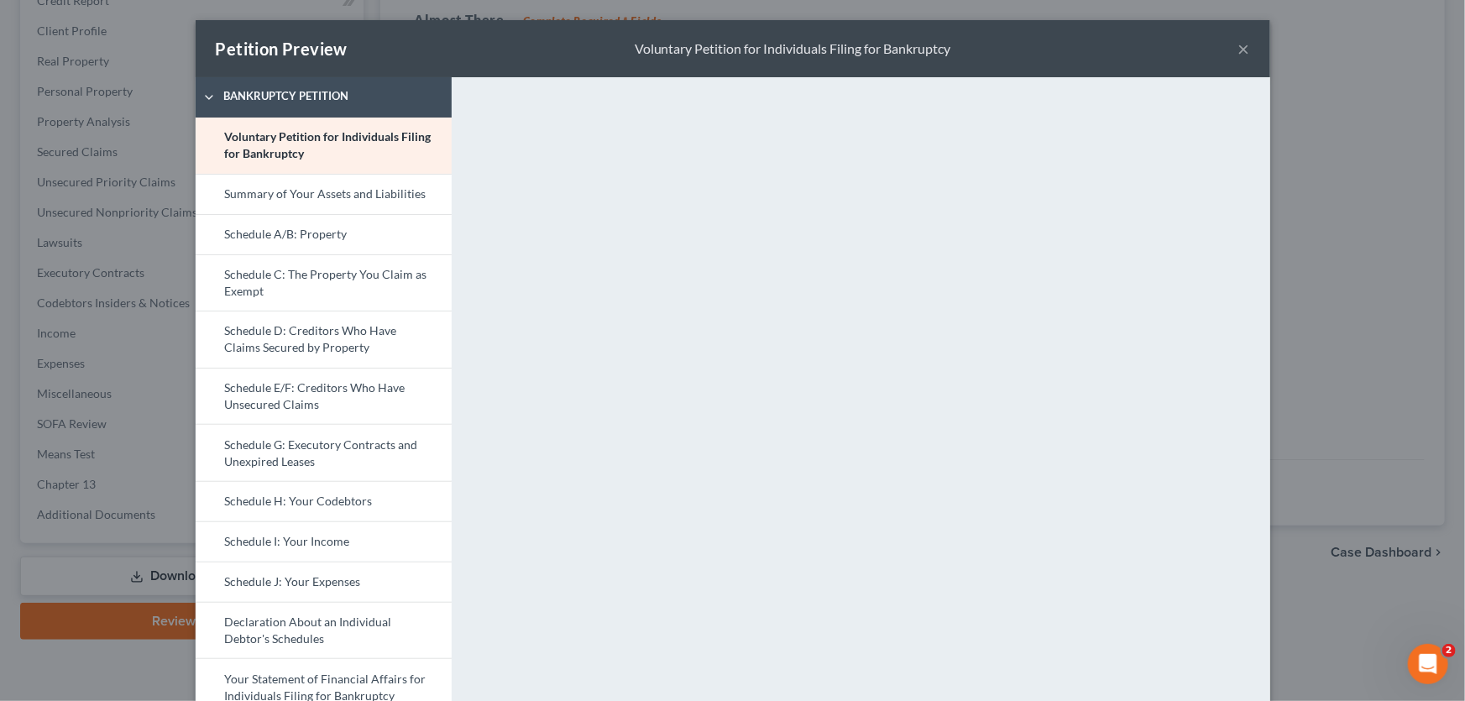
click at [1238, 51] on button "×" at bounding box center [1244, 49] width 12 height 20
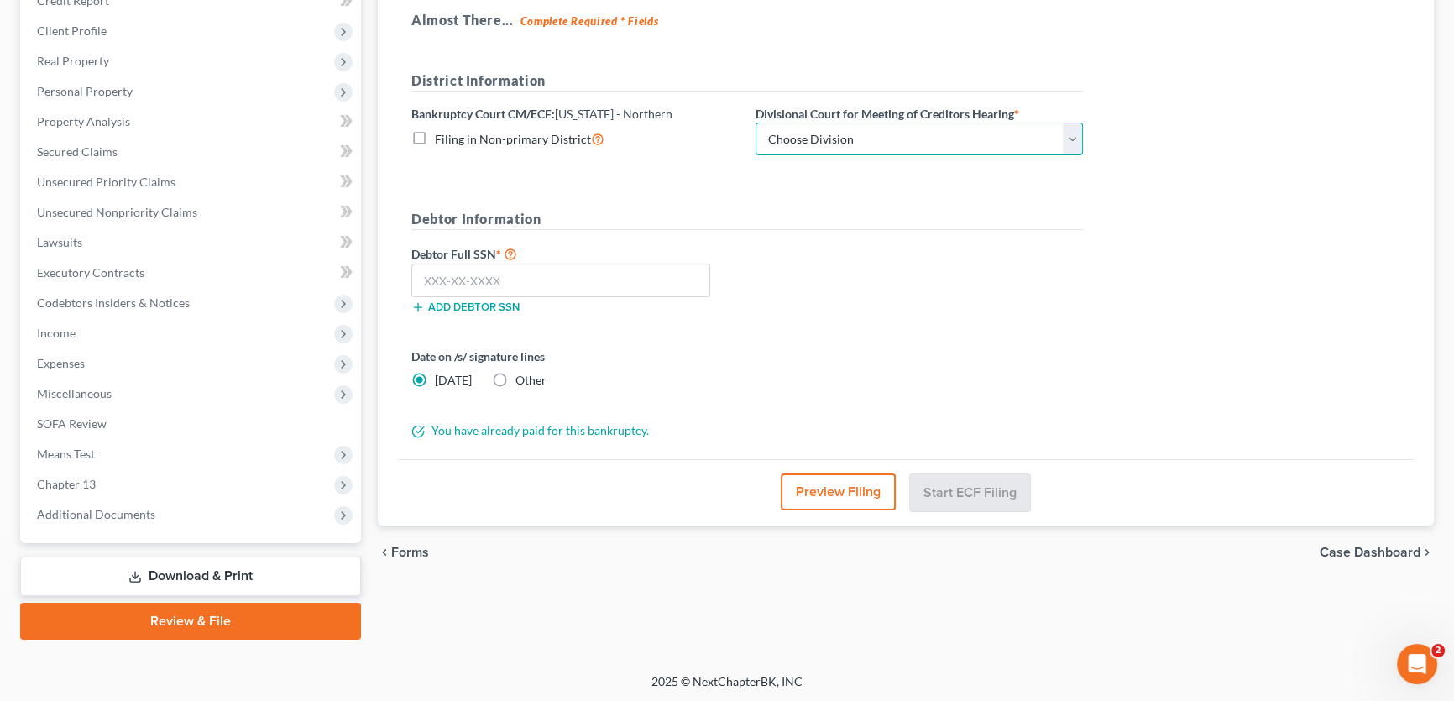
drag, startPoint x: 770, startPoint y: 128, endPoint x: 776, endPoint y: 151, distance: 24.4
click at [770, 128] on select "Choose Division Abilene Amarillo Dallas Fort Worth Lubbock San Angelo Witchita …" at bounding box center [918, 140] width 327 height 34
select select "6"
click at [755, 123] on select "Choose Division Abilene Amarillo Dallas Fort Worth Lubbock San Angelo Witchita …" at bounding box center [918, 140] width 327 height 34
click at [649, 277] on input "text" at bounding box center [560, 281] width 299 height 34
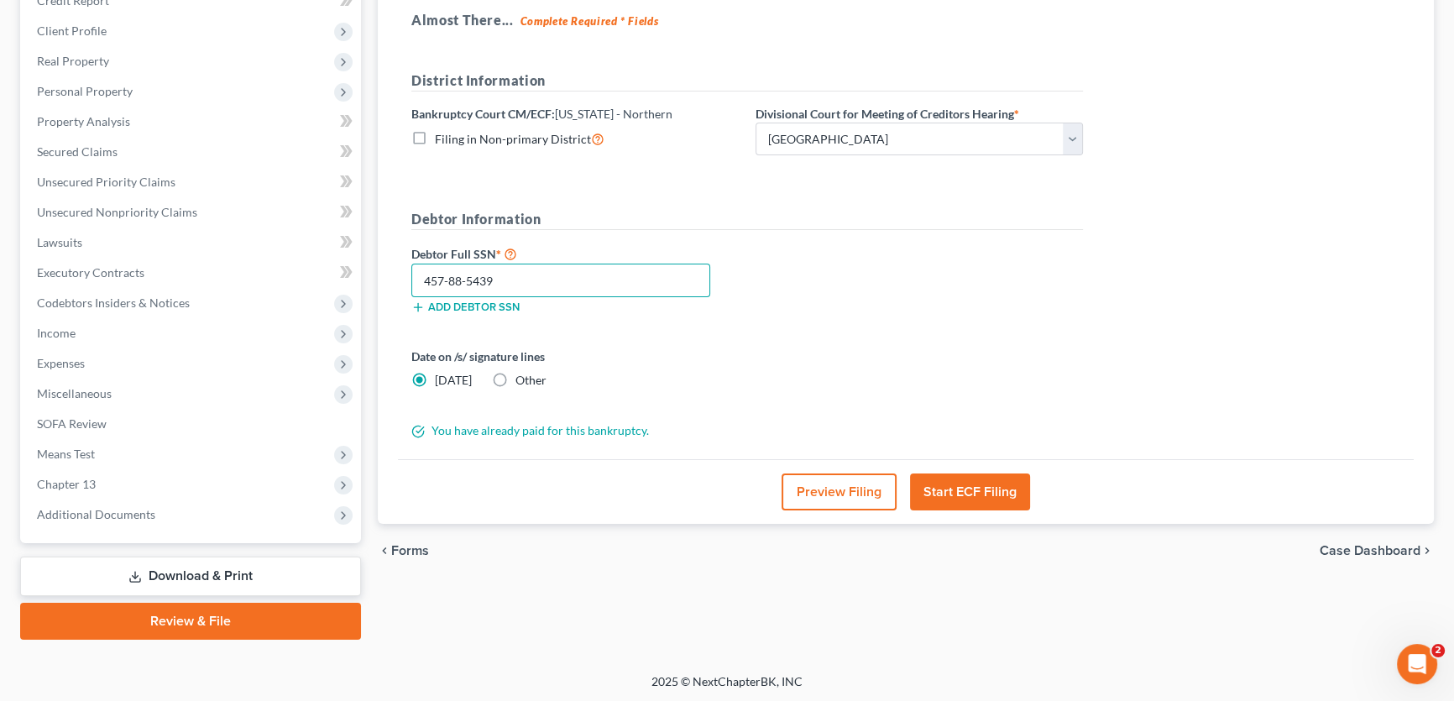
type input "457-88-5439"
click at [951, 483] on button "Start ECF Filing" at bounding box center [970, 491] width 120 height 37
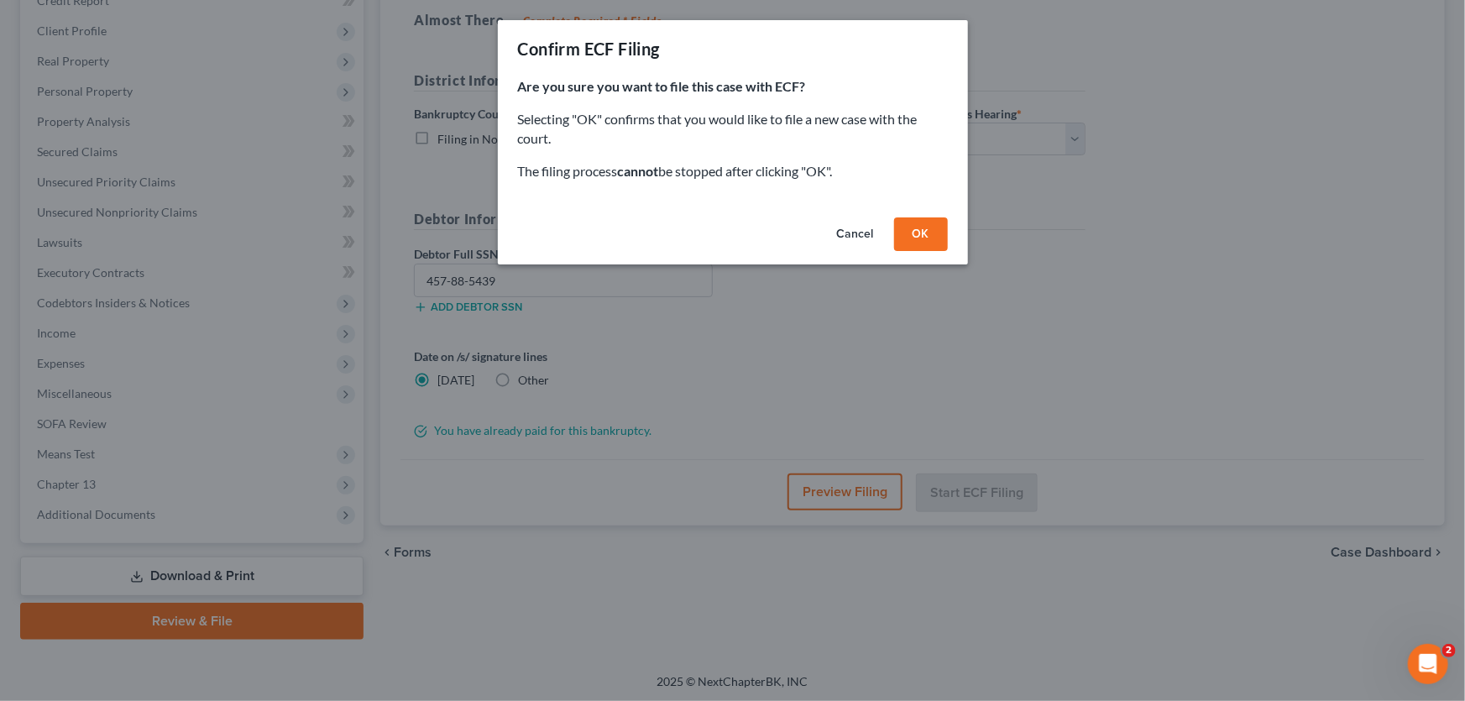
click at [915, 242] on button "OK" at bounding box center [921, 234] width 54 height 34
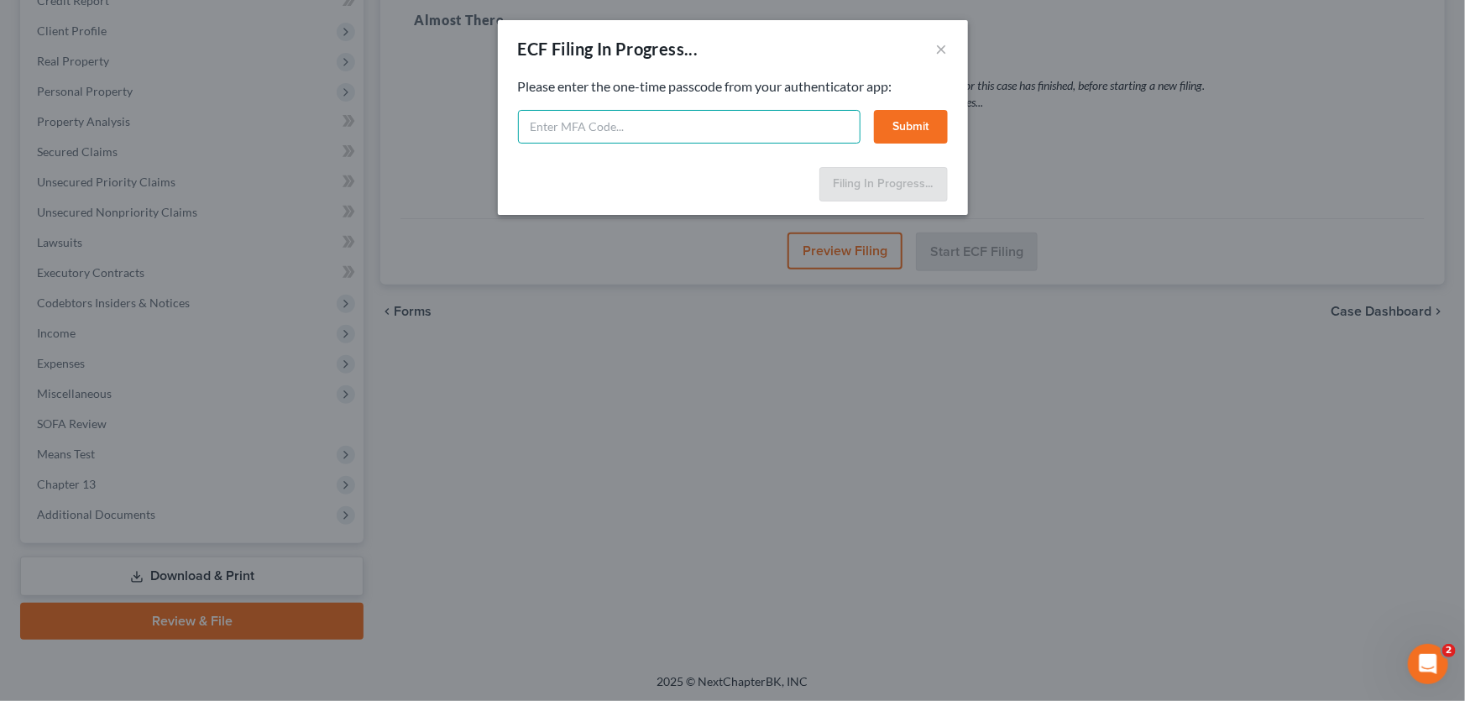
click at [600, 122] on input "text" at bounding box center [689, 127] width 342 height 34
type input "837110"
click at [910, 121] on button "Submit" at bounding box center [911, 127] width 74 height 34
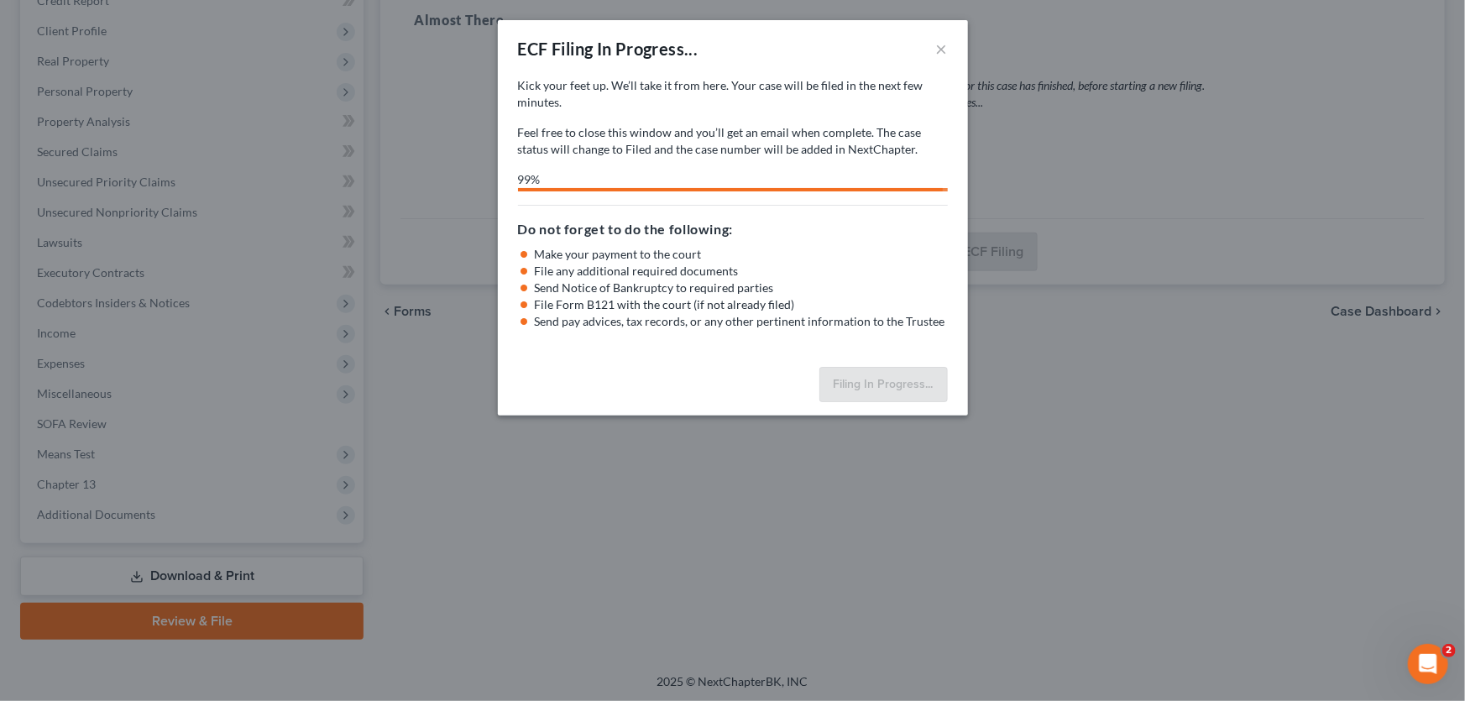
select select "6"
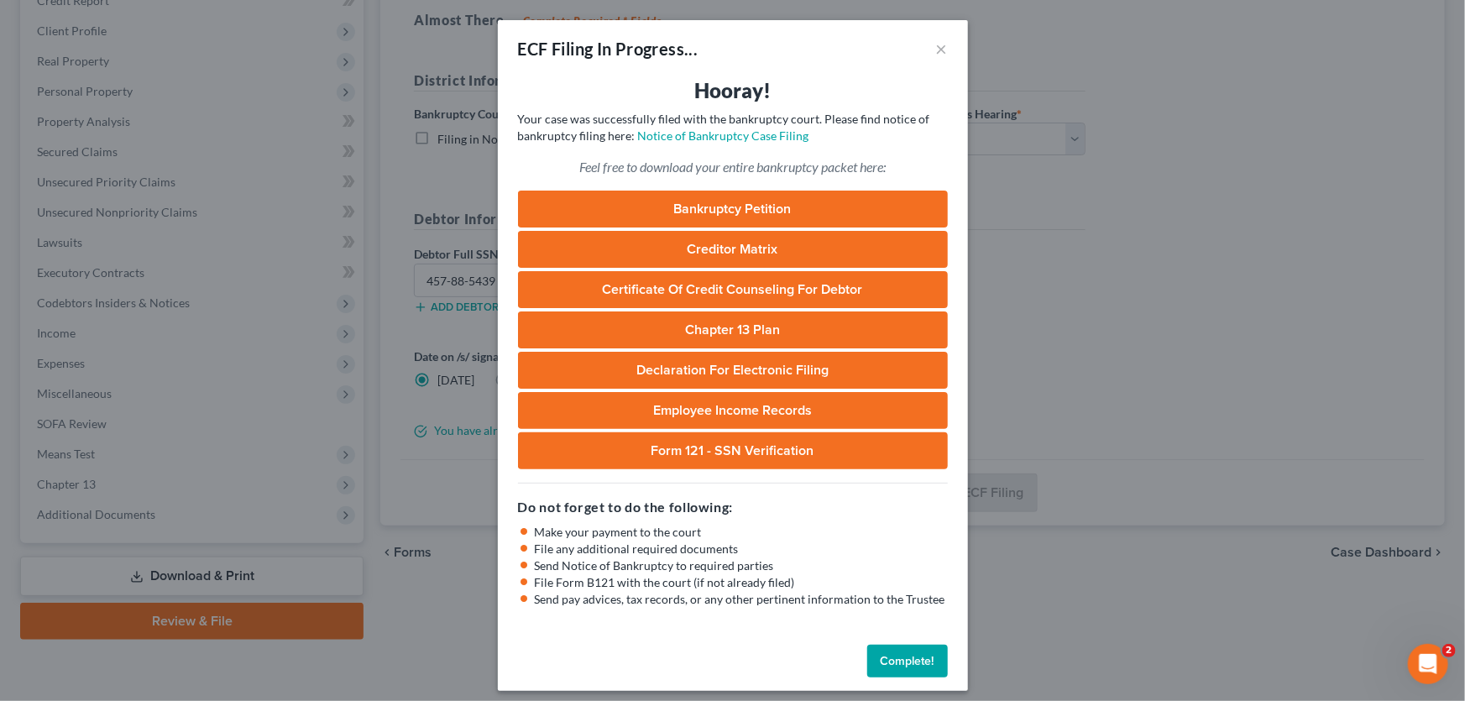
click at [924, 661] on button "Complete!" at bounding box center [907, 662] width 81 height 34
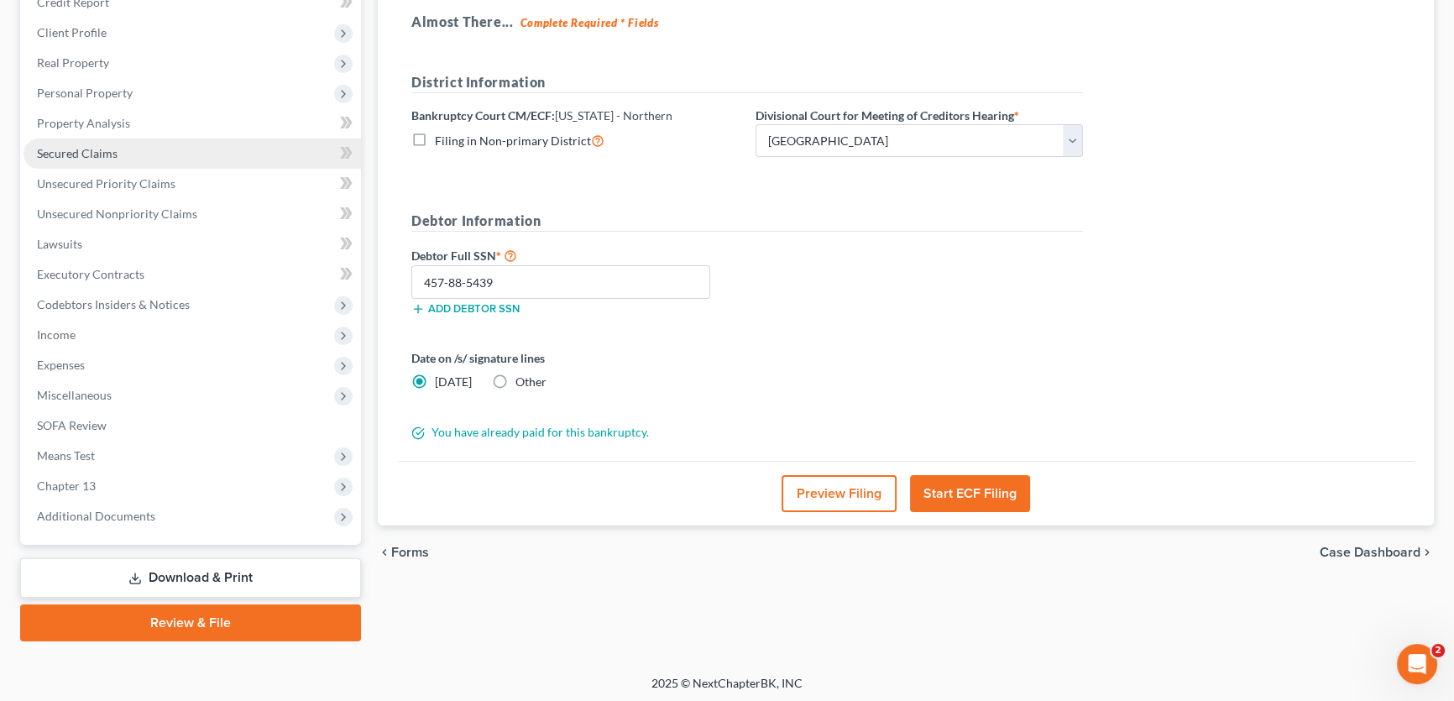
scroll to position [249, 0]
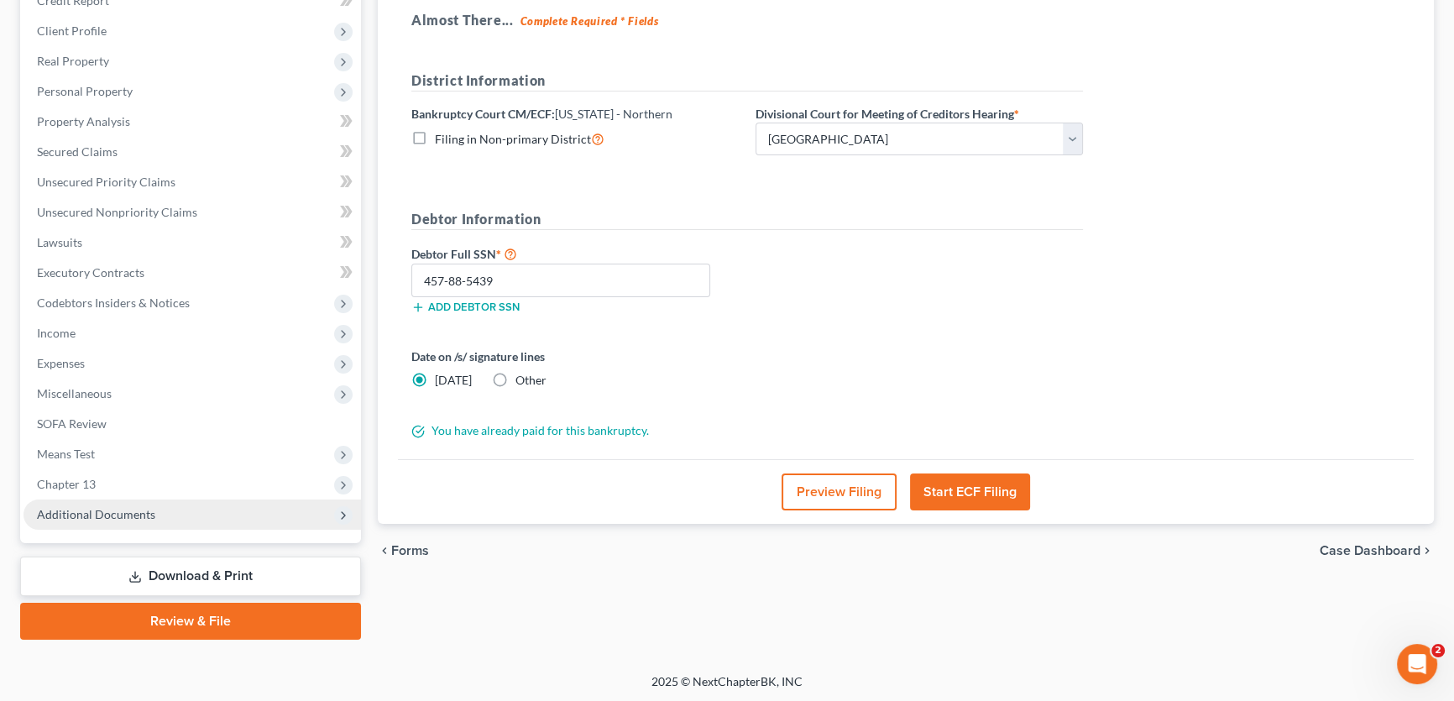
click at [127, 508] on span "Additional Documents" at bounding box center [96, 514] width 118 height 14
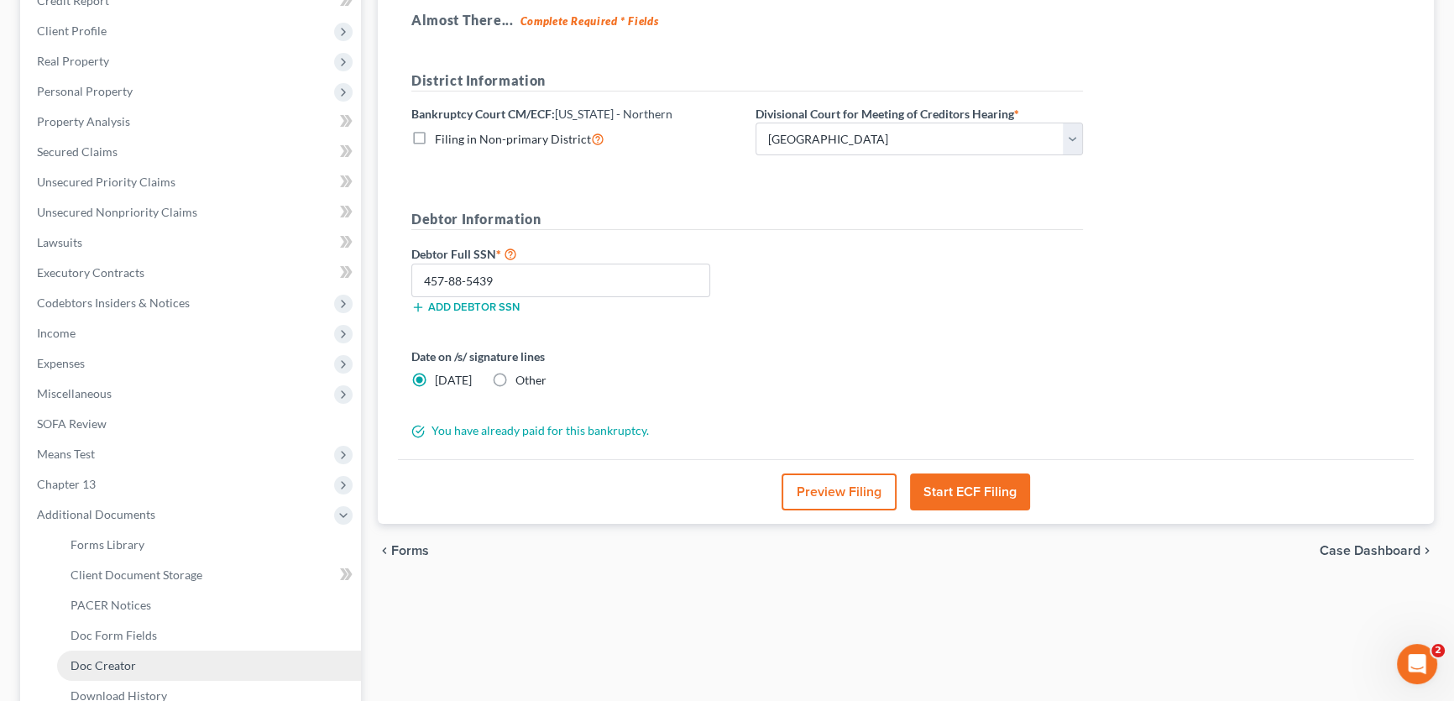
click at [109, 664] on span "Doc Creator" at bounding box center [103, 665] width 65 height 14
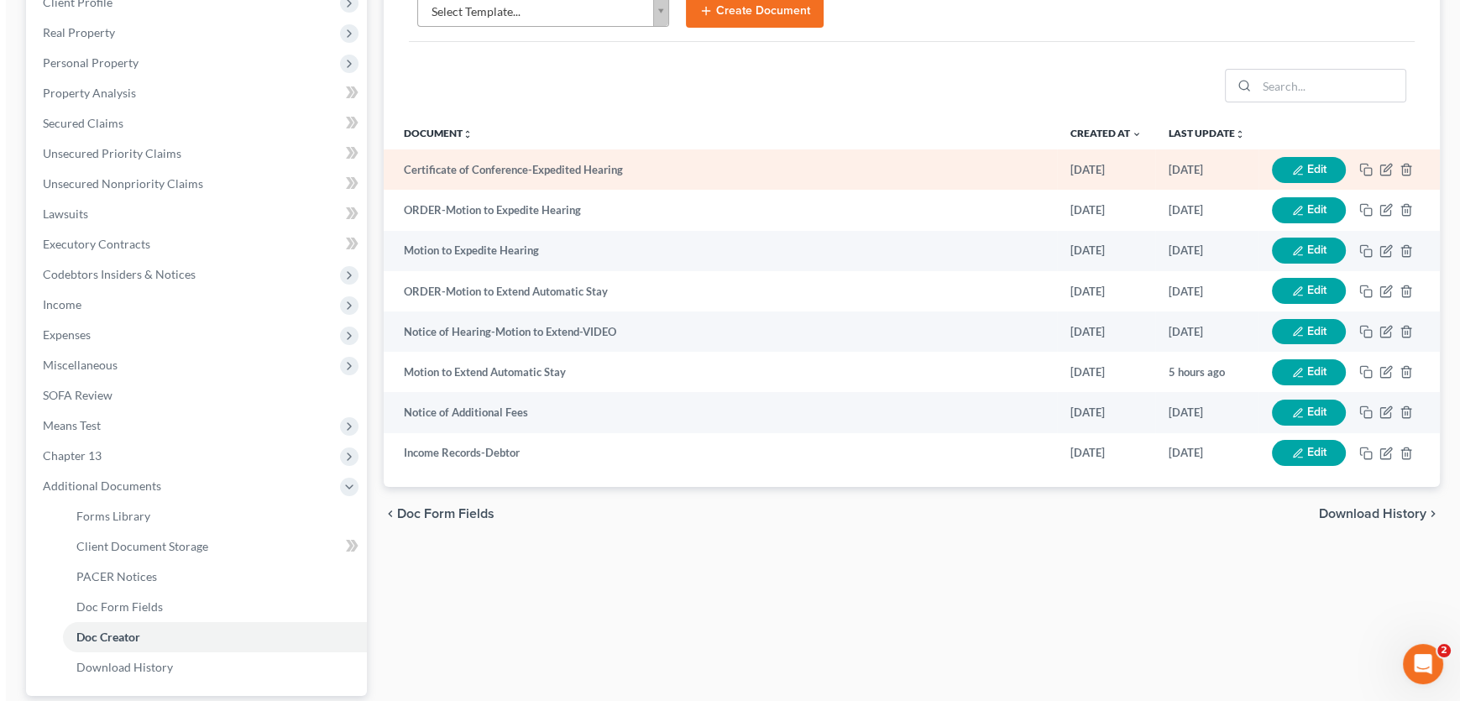
scroll to position [305, 0]
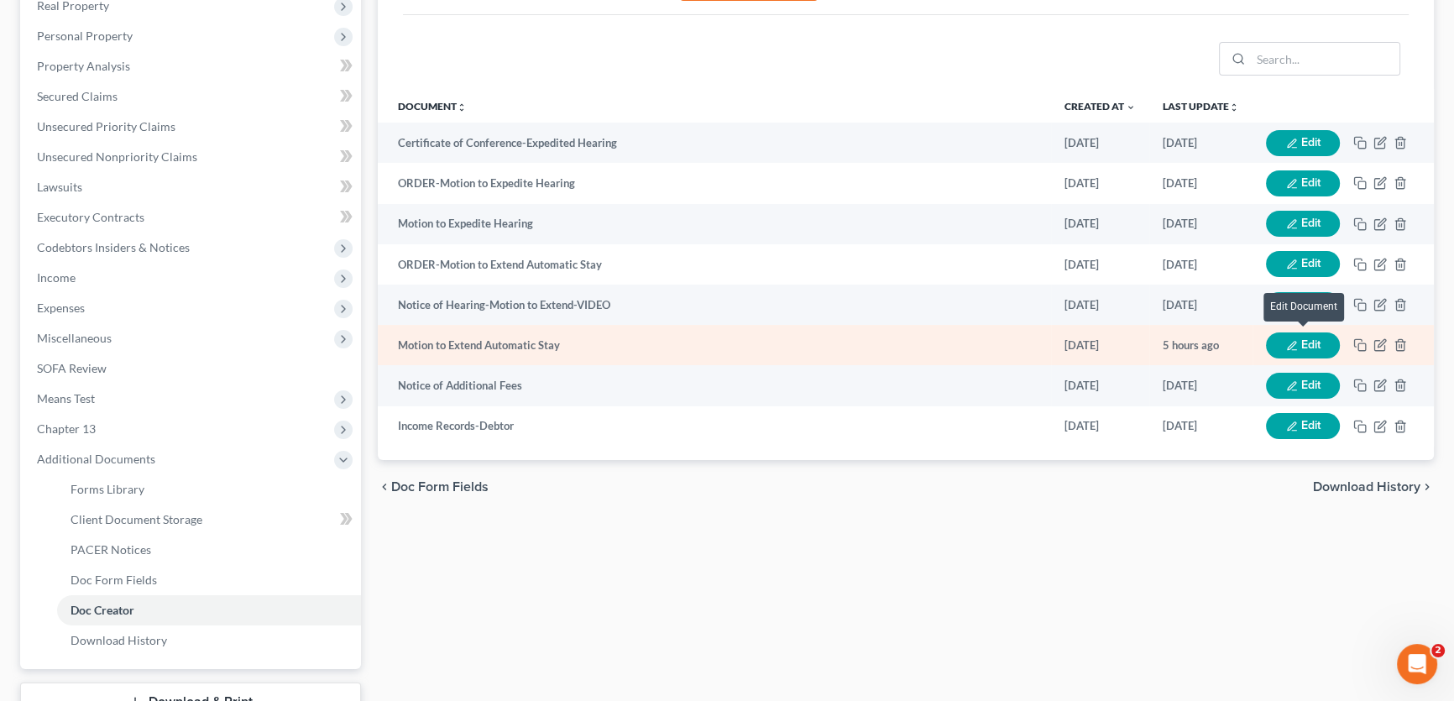
click at [1299, 336] on button "Edit" at bounding box center [1303, 345] width 74 height 26
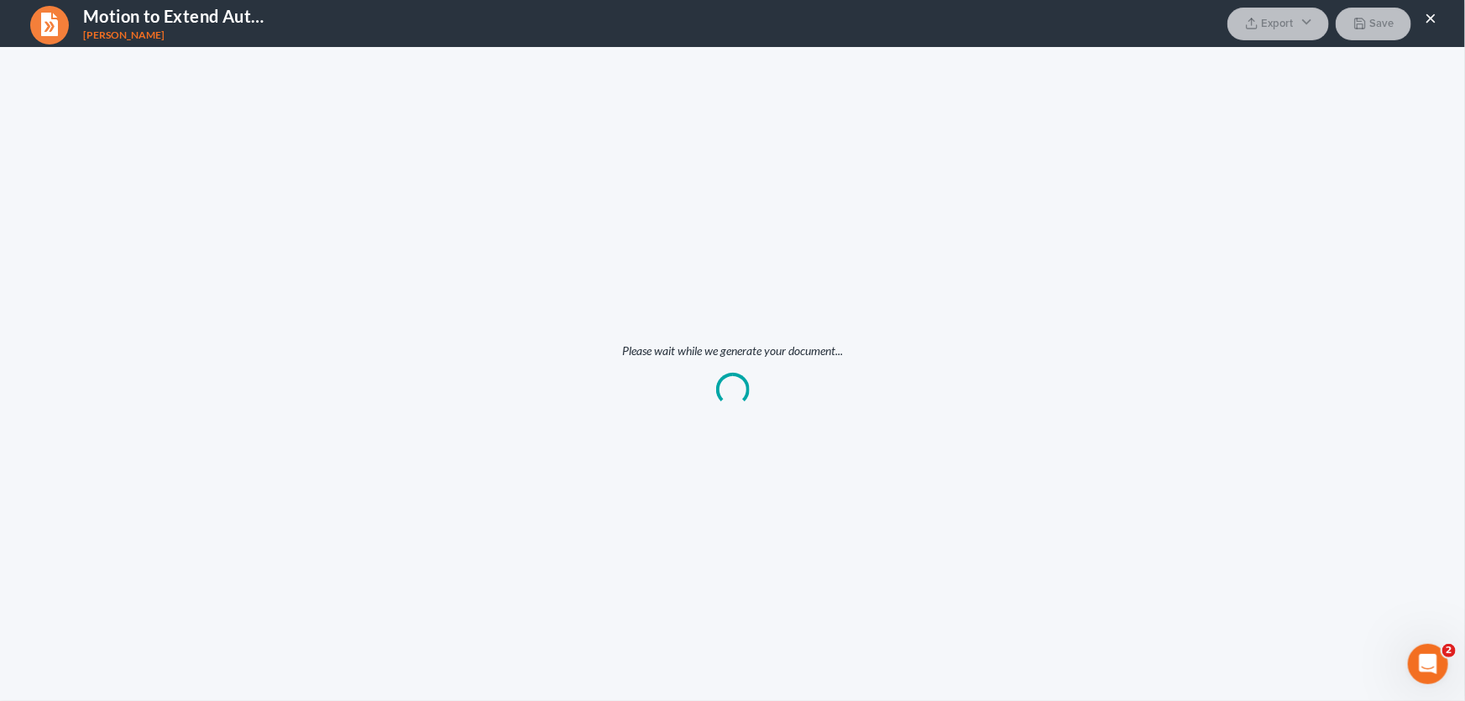
scroll to position [0, 0]
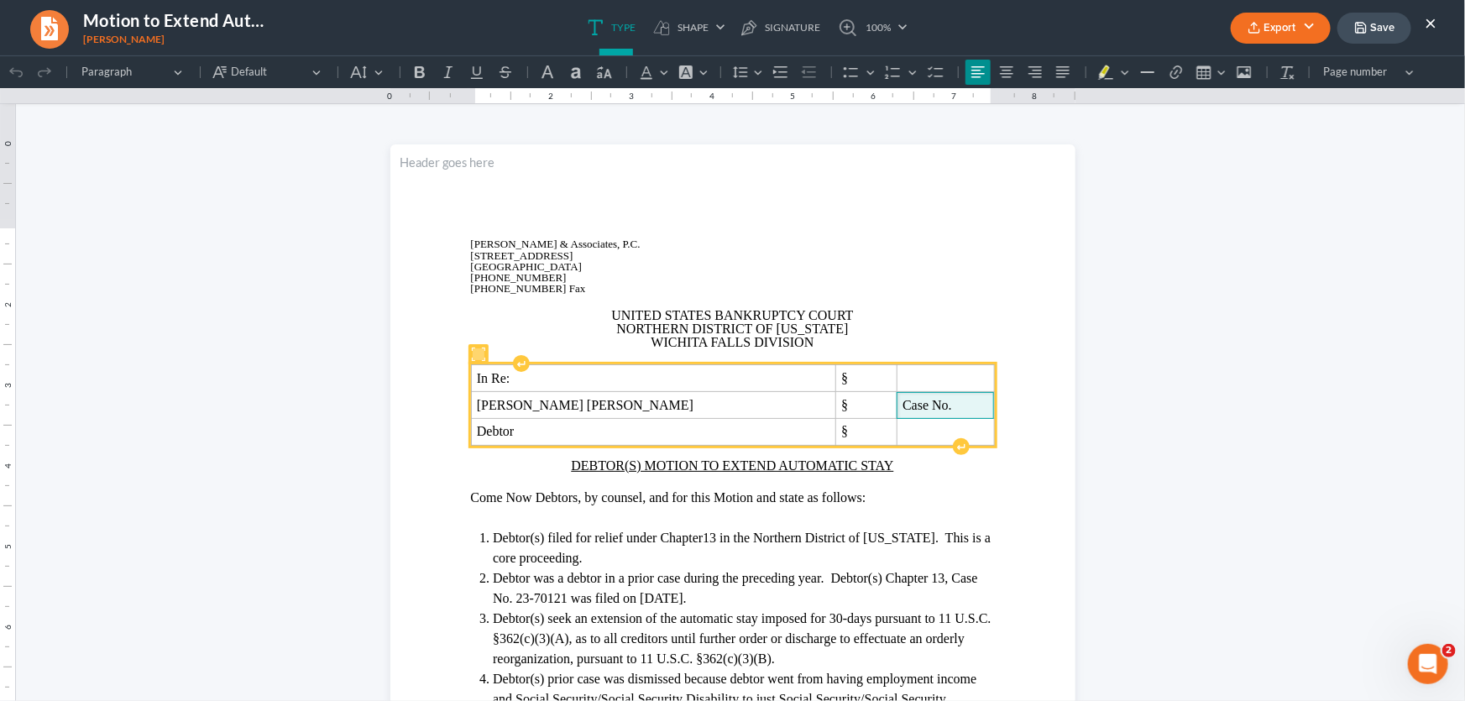
click at [902, 404] on span "Case No." at bounding box center [945, 404] width 86 height 15
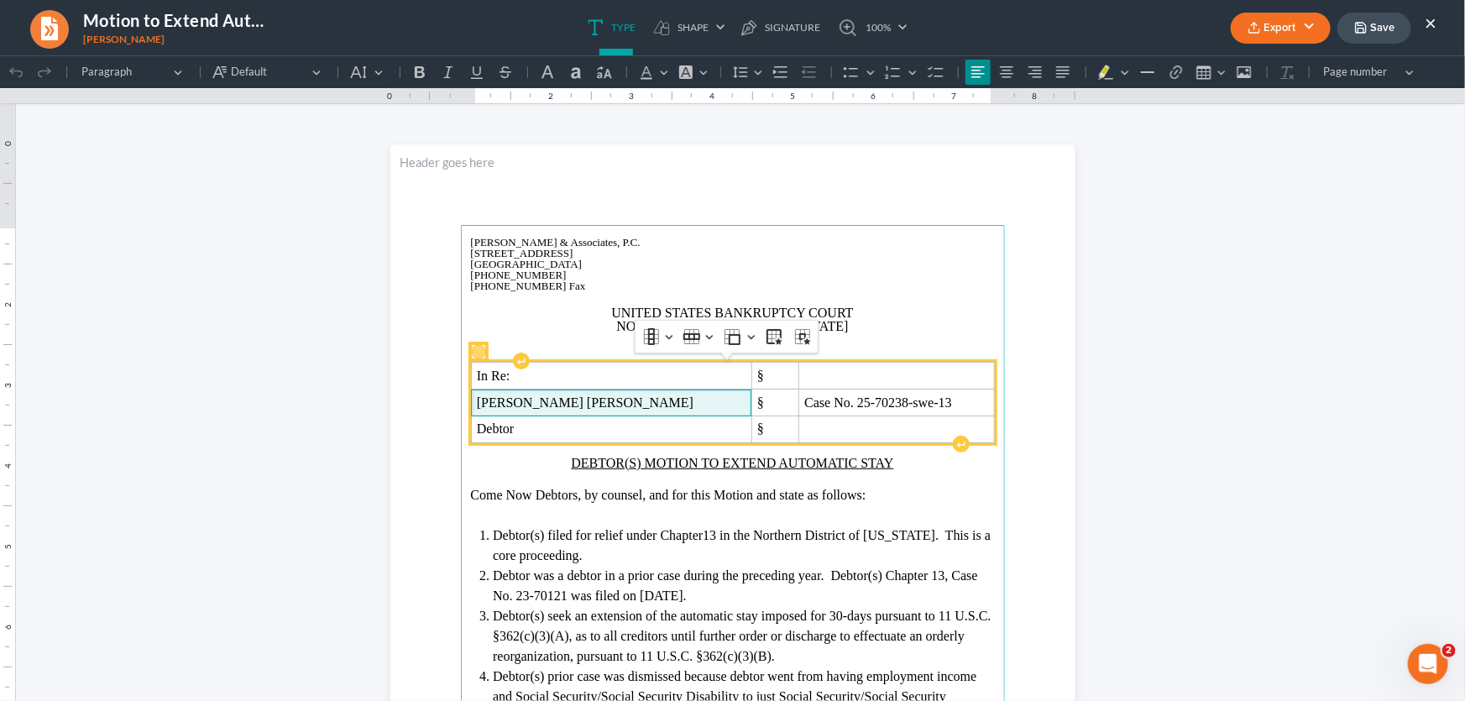
click at [616, 391] on td "Donald Joseph Goodwin" at bounding box center [611, 402] width 280 height 27
click at [617, 400] on span "Donald Joseph Goodwin" at bounding box center [611, 402] width 269 height 15
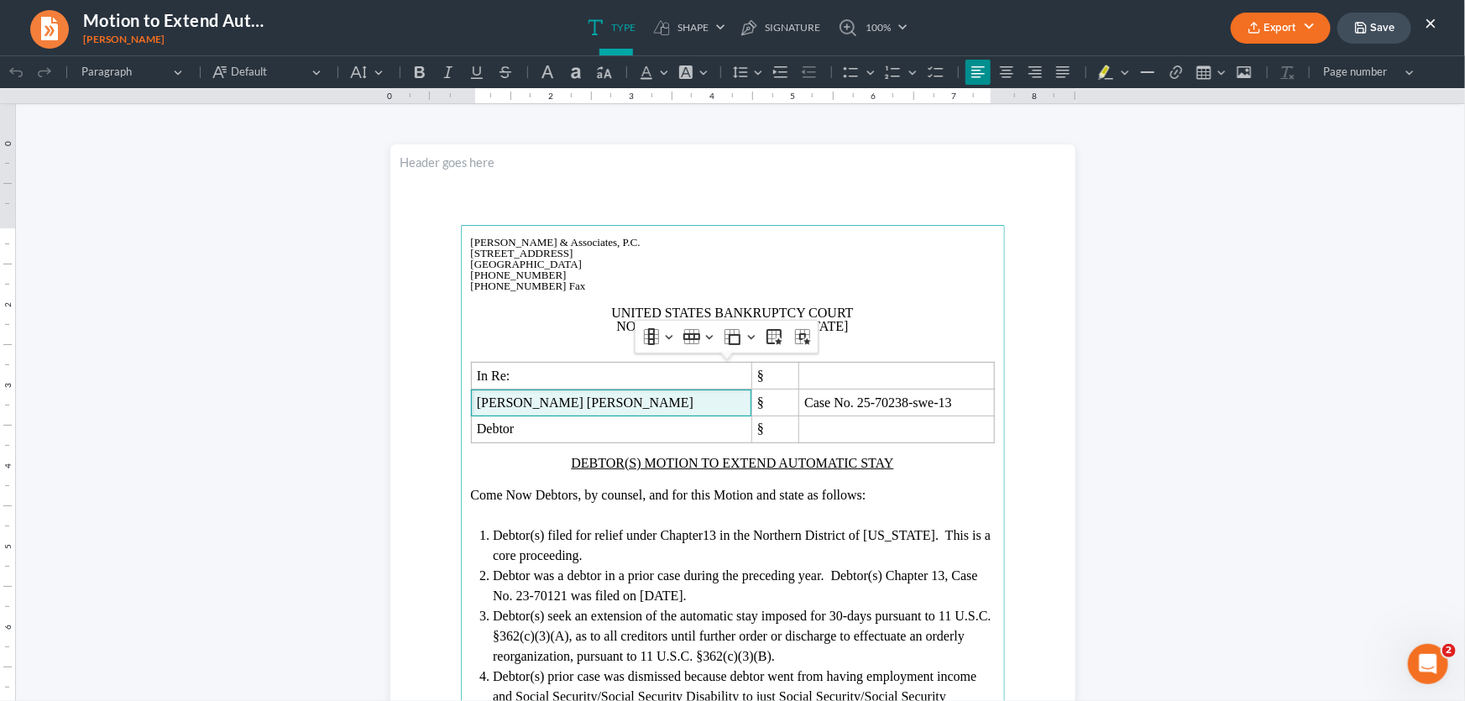
drag, startPoint x: 595, startPoint y: 499, endPoint x: 609, endPoint y: 499, distance: 13.4
click at [597, 499] on span "Come Now Debtors, by counsel, and for this Motion and state as follows:" at bounding box center [668, 494] width 395 height 14
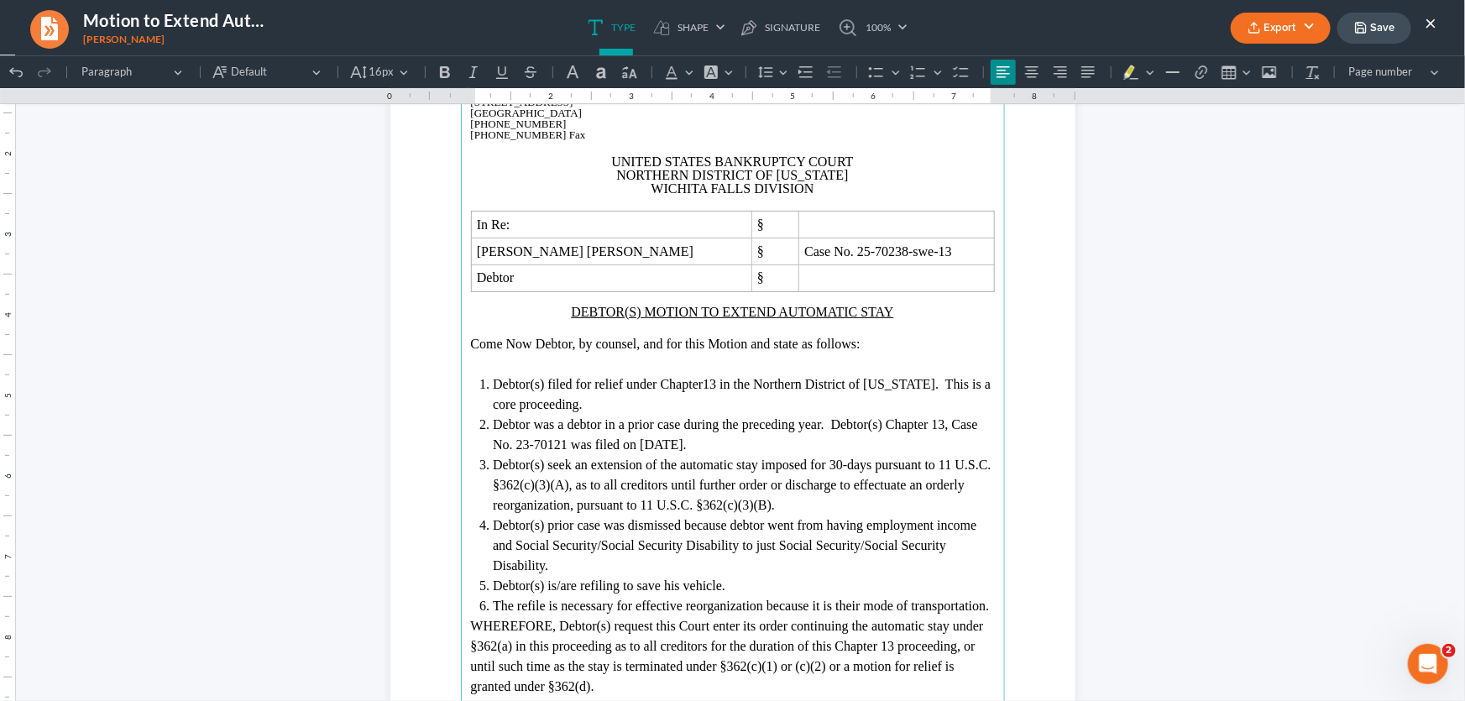
scroll to position [152, 0]
click at [536, 381] on span "Debtor(s) filed for relief under Chapter" at bounding box center [598, 382] width 210 height 14
click at [875, 426] on span "Debtor was a debtor in a prior case during the preceding year. Debtor(s) Chapte…" at bounding box center [735, 433] width 485 height 34
drag, startPoint x: 696, startPoint y: 443, endPoint x: 636, endPoint y: 451, distance: 60.1
click at [636, 450] on span "was filed on 05/23/2023." at bounding box center [629, 443] width 116 height 14
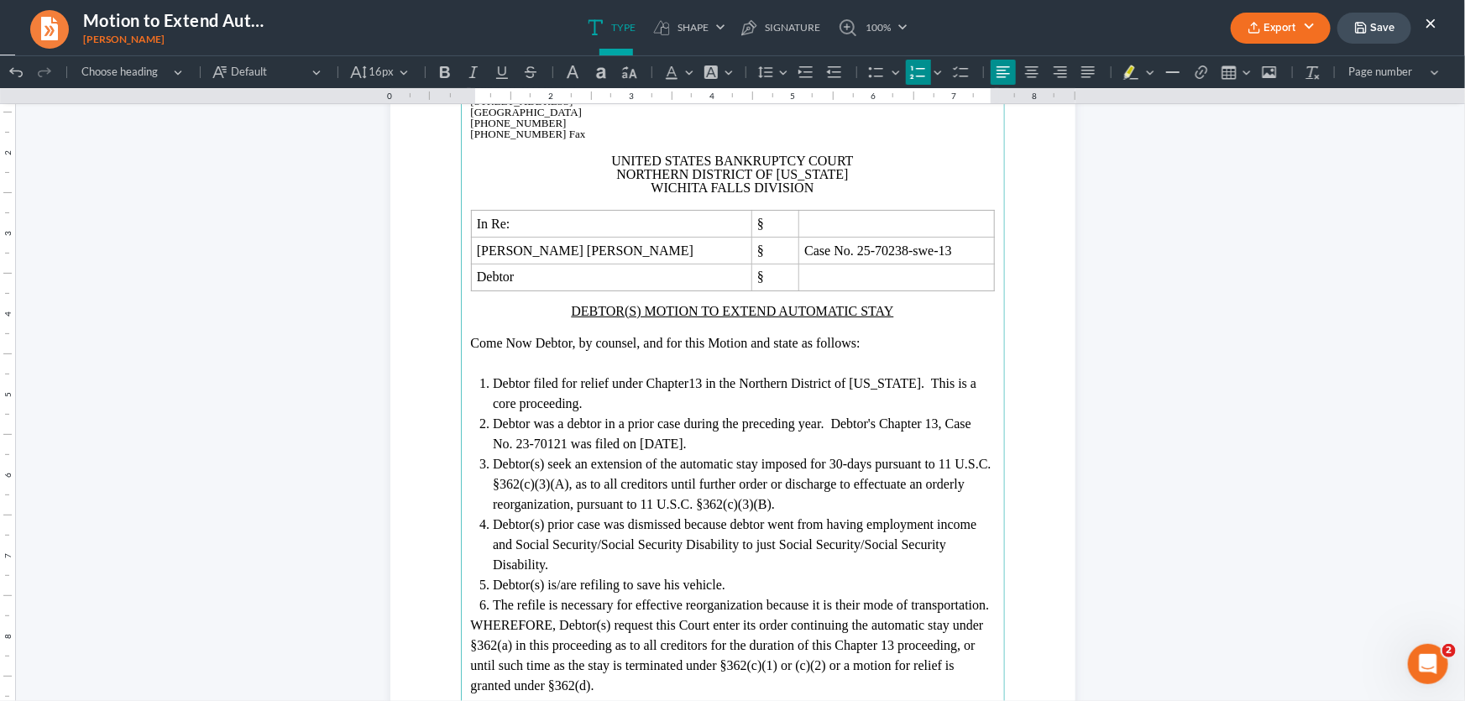
click at [537, 465] on span "Debtor(s) seek an extension of the automatic stay imposed for 30-days pursuant …" at bounding box center [742, 483] width 499 height 55
click at [539, 523] on span "Debtor(s) prior case was dismissed because debtor went from having employment i…" at bounding box center [734, 543] width 483 height 55
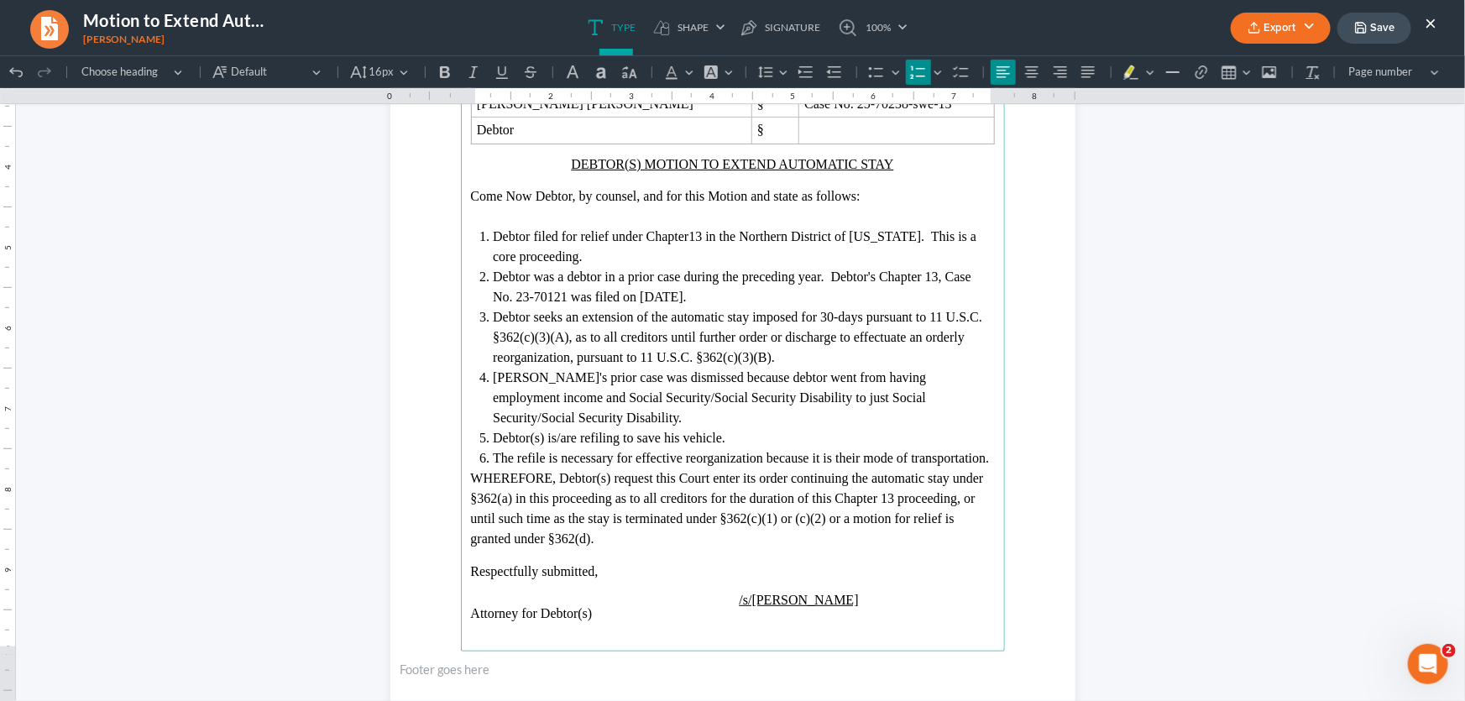
scroll to position [305, 0]
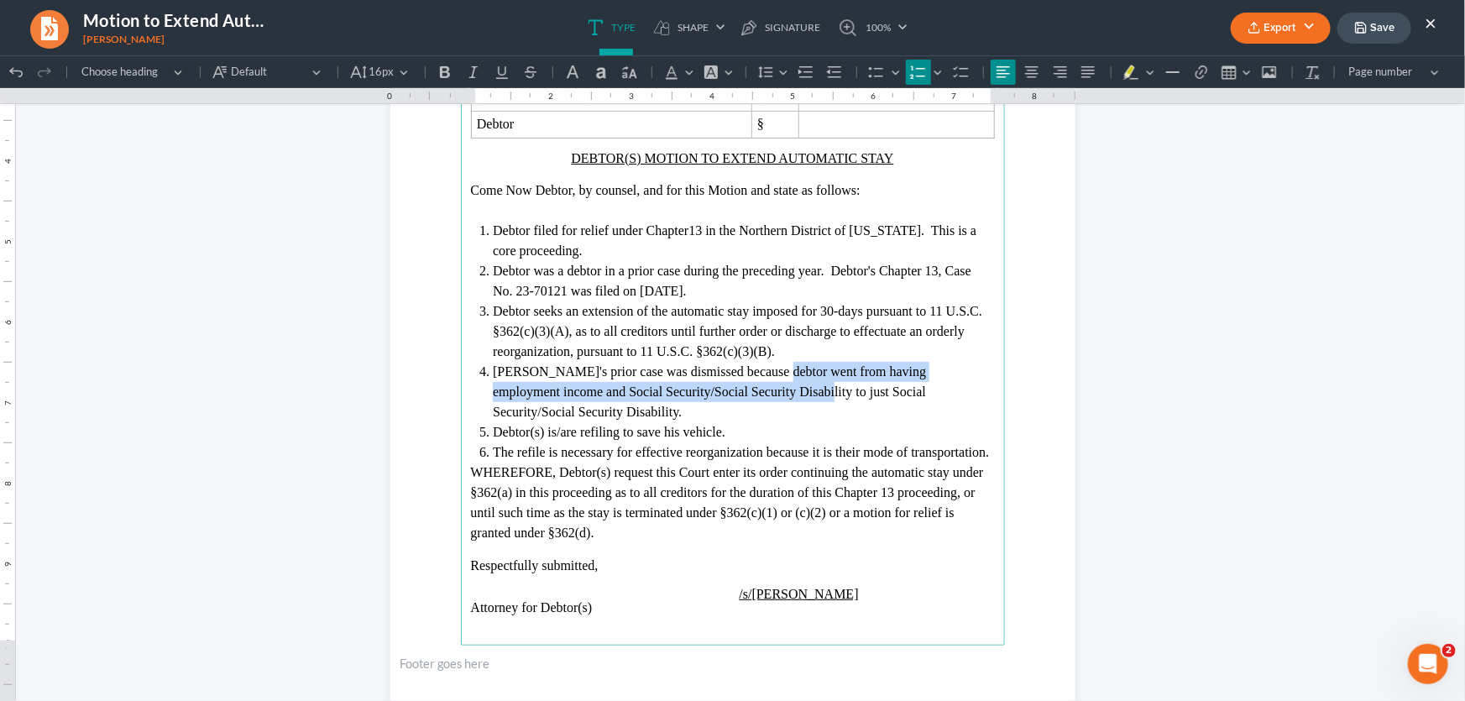
drag, startPoint x: 755, startPoint y: 373, endPoint x: 723, endPoint y: 395, distance: 39.1
click at [723, 395] on span "Debtor's prior case was dismissed because debtor went from having employment in…" at bounding box center [709, 390] width 433 height 55
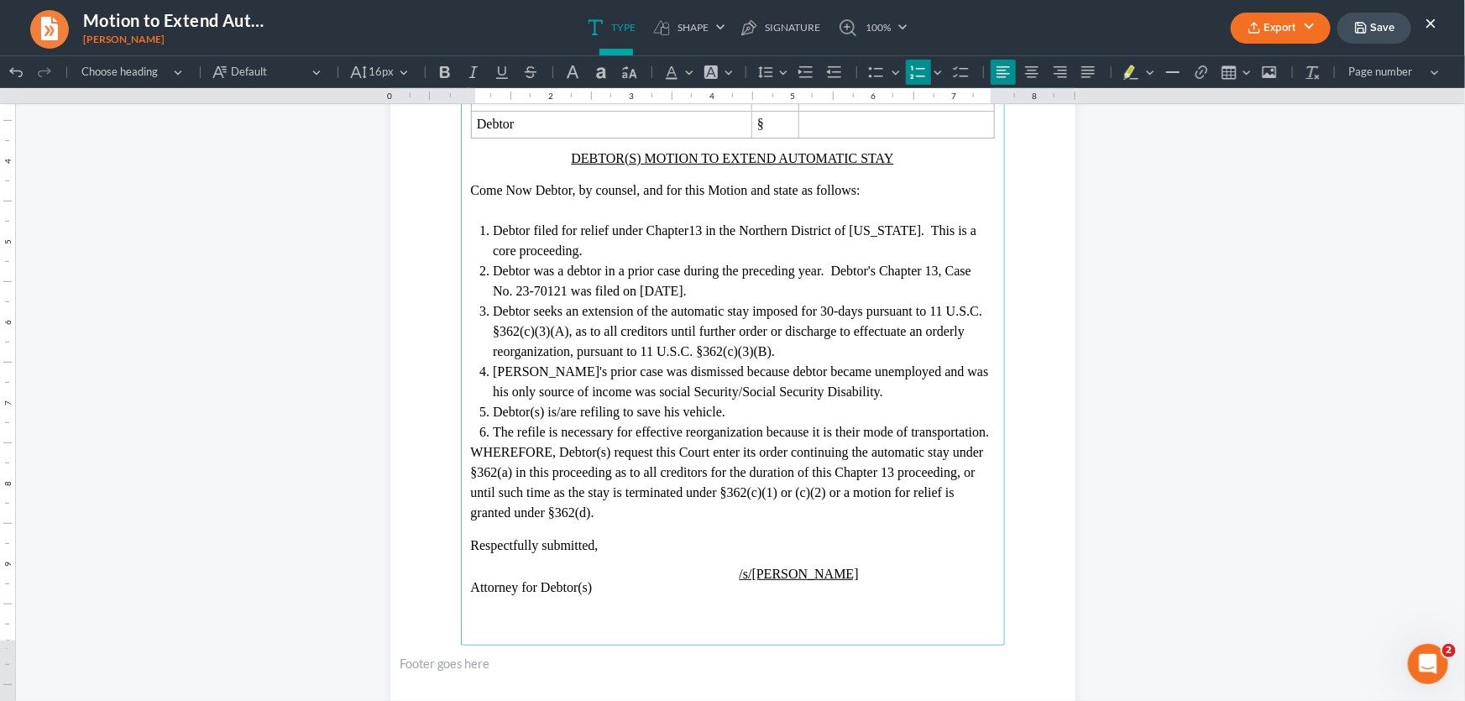
click at [646, 393] on span "Debtor's prior case was dismissed because debtor became unemployed and was his …" at bounding box center [740, 380] width 495 height 34
click at [694, 391] on span "Debtor's prior case was dismissed because debtor became unemployed and was his …" at bounding box center [740, 380] width 495 height 34
click at [726, 391] on span "Debtor's prior case was dismissed because debtor became unemployed and was his …" at bounding box center [740, 380] width 495 height 34
click at [777, 394] on span "Debtor's prior case was dismissed because debtor became unemployed and was his …" at bounding box center [740, 380] width 495 height 34
click at [535, 416] on span "Debtor(s) is/are refiling to save his vehicle." at bounding box center [609, 411] width 233 height 14
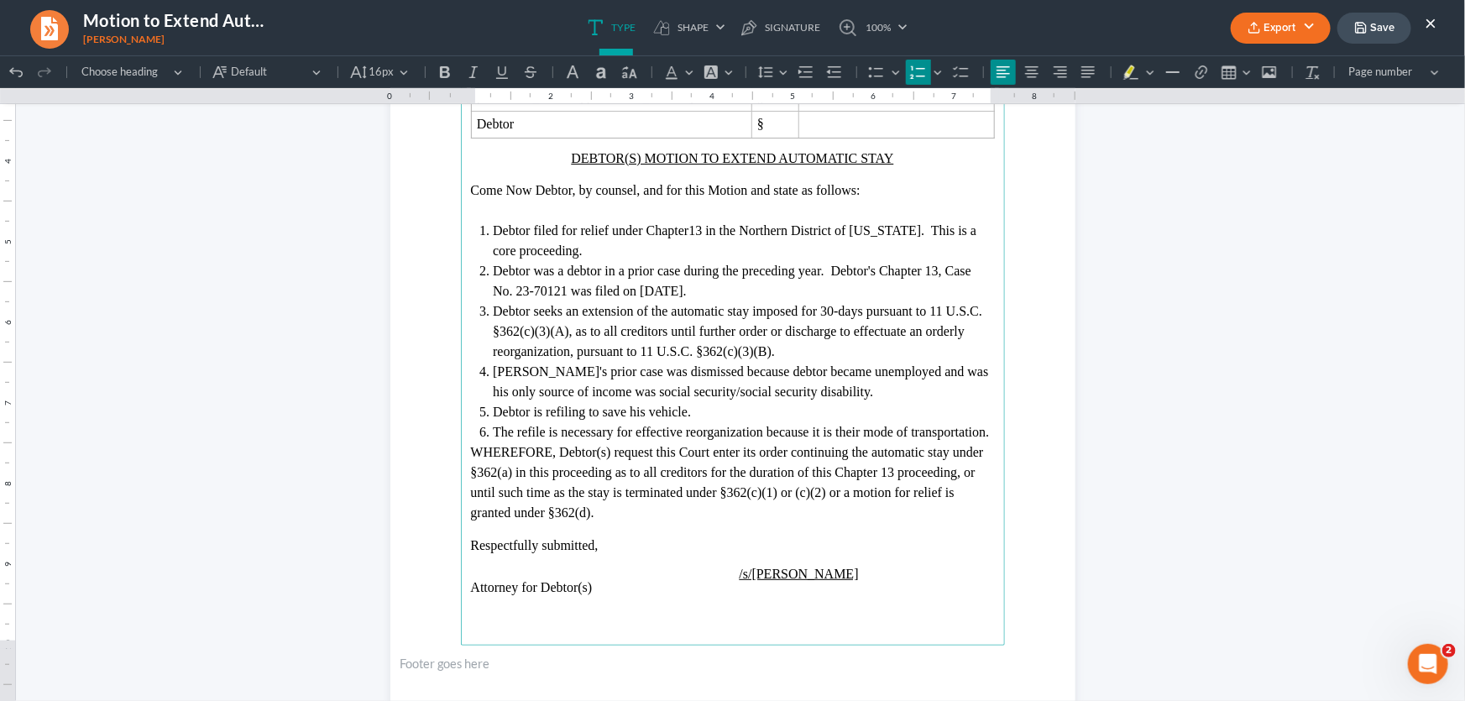
click at [626, 456] on span "WHEREFORE, Debtor(s) request this Court enter its order continuing the automati…" at bounding box center [727, 481] width 513 height 75
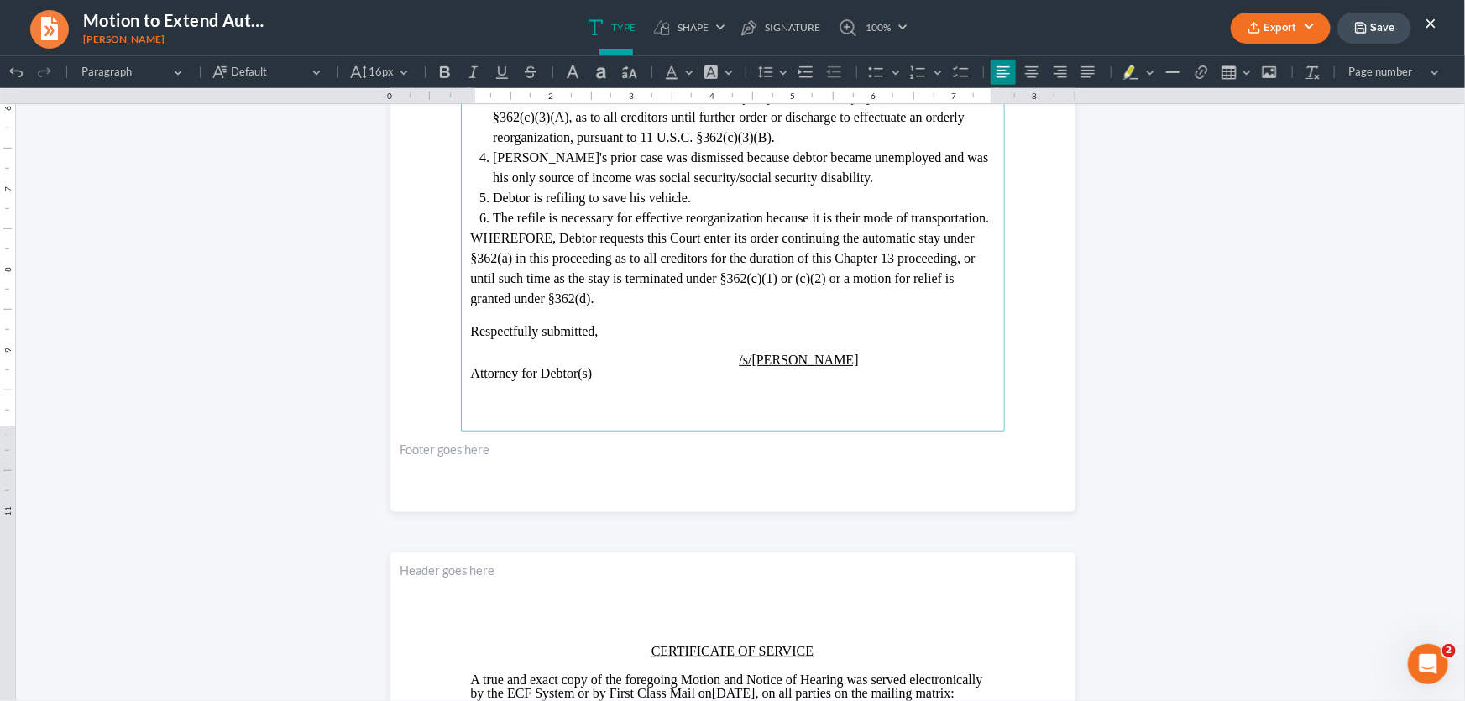
scroll to position [534, 0]
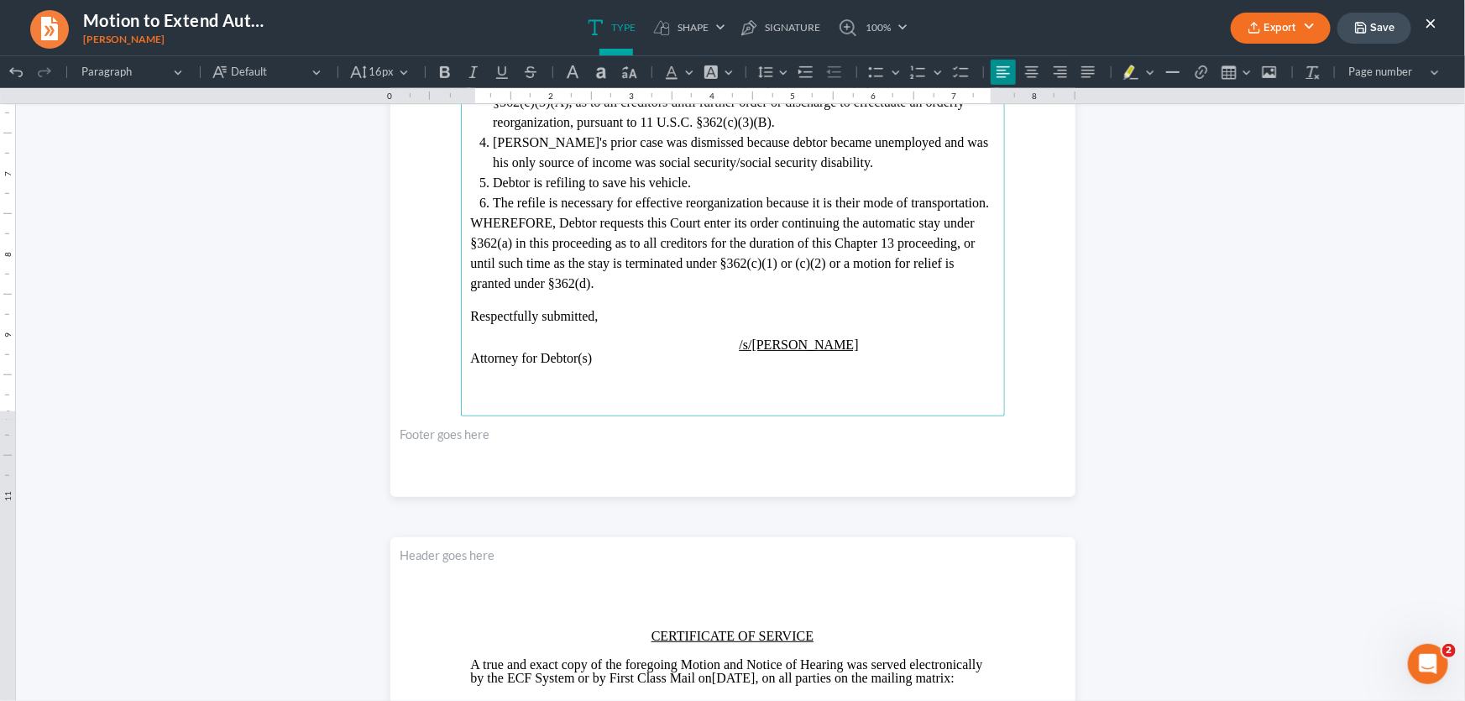
click at [858, 362] on p "Attorney for Debtor(s)" at bounding box center [733, 357] width 524 height 13
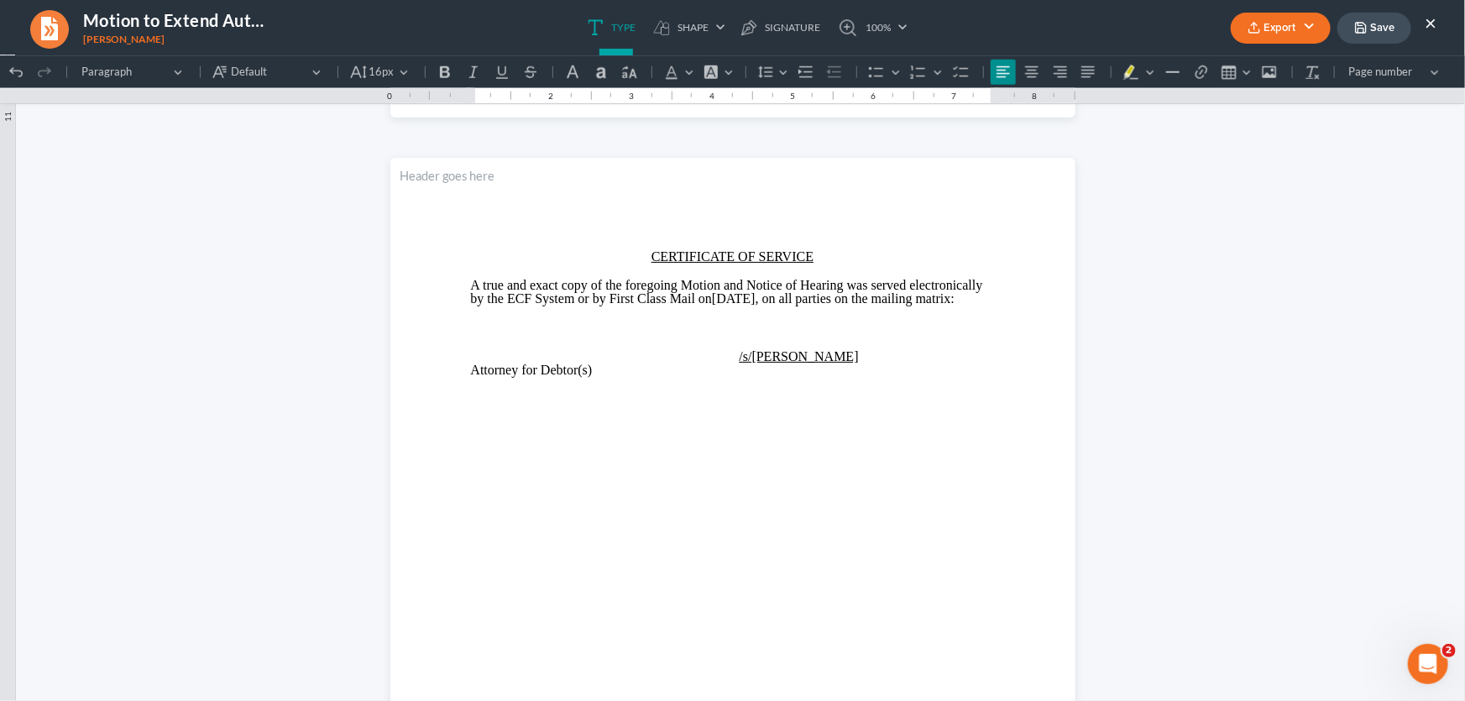
scroll to position [915, 0]
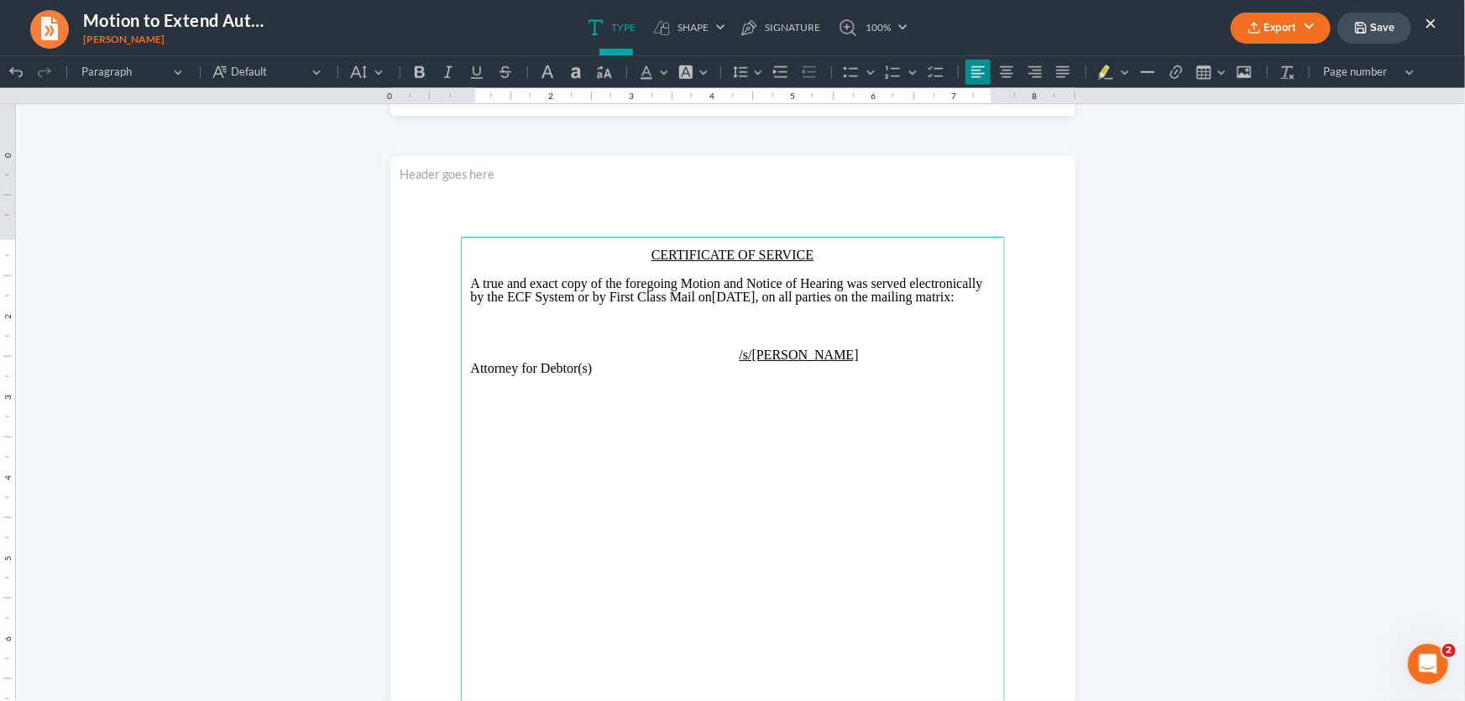
drag, startPoint x: 847, startPoint y: 295, endPoint x: 788, endPoint y: 299, distance: 58.9
click at [788, 299] on p "A true and exact copy of the foregoing Motion and Notice of Hearing was served …" at bounding box center [733, 289] width 524 height 27
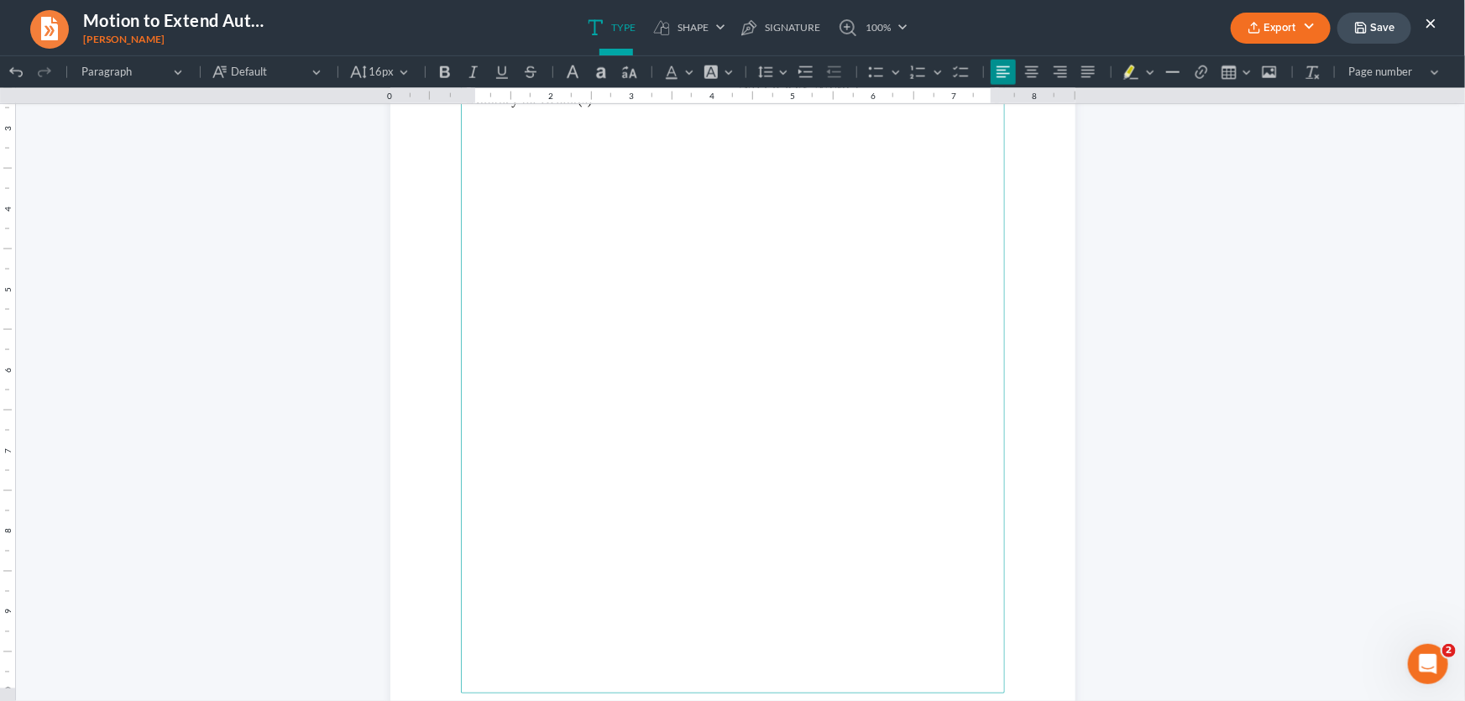
scroll to position [991, 0]
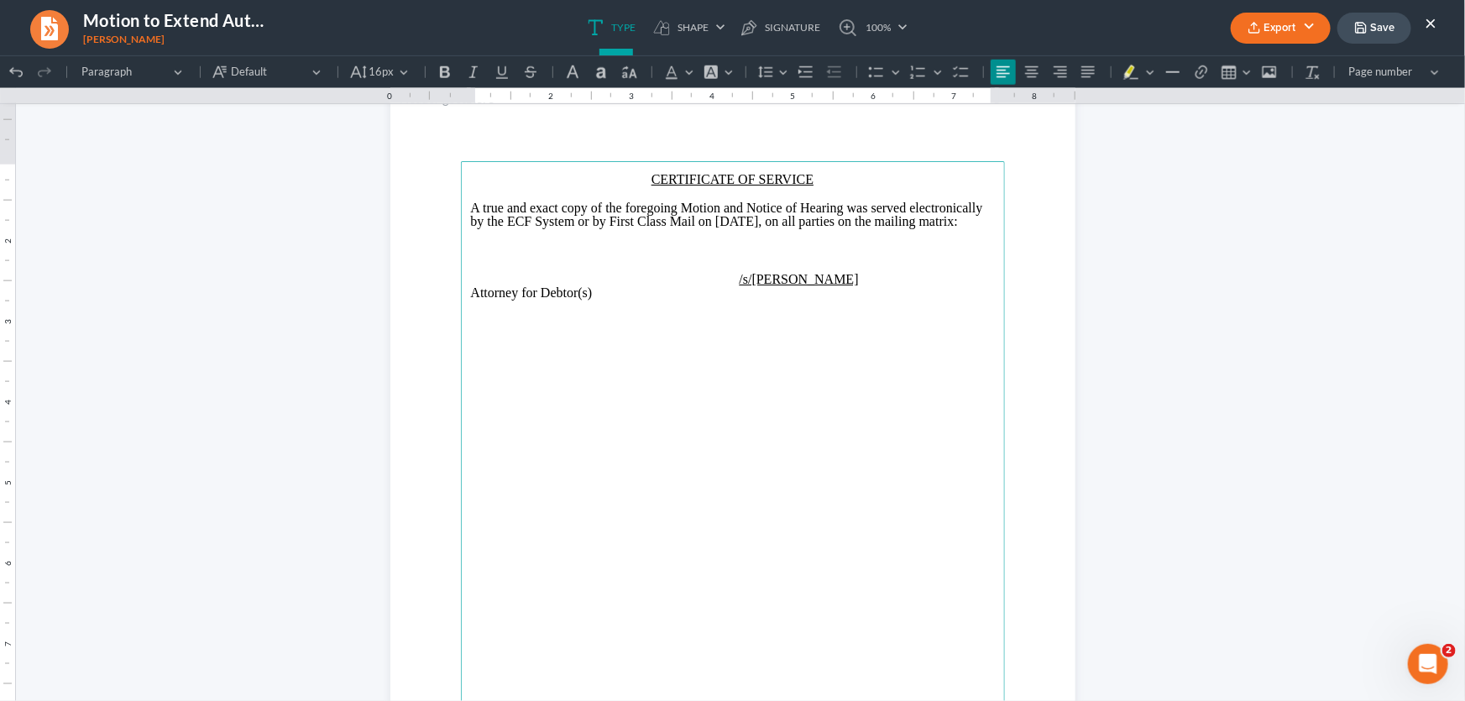
click at [865, 299] on p "Attorney for Debtor(s)" at bounding box center [733, 291] width 524 height 13
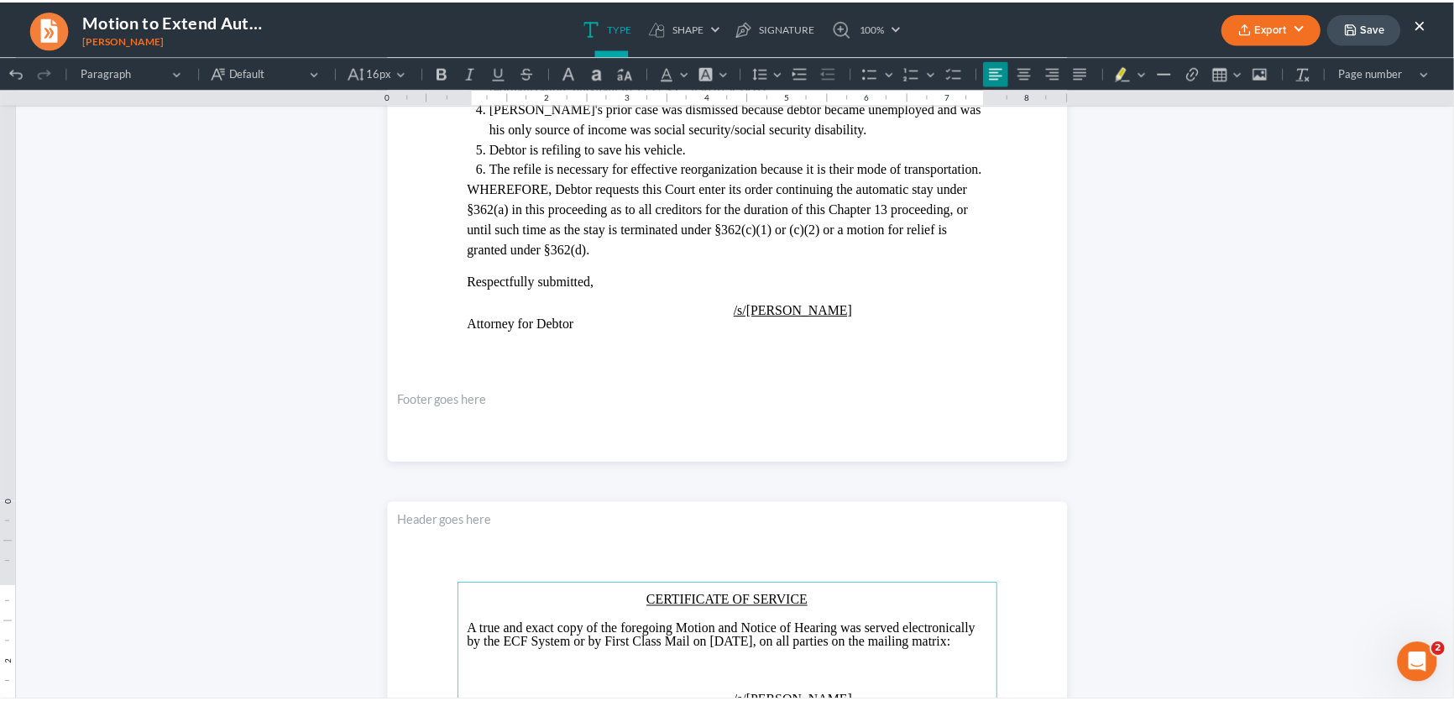
scroll to position [533, 0]
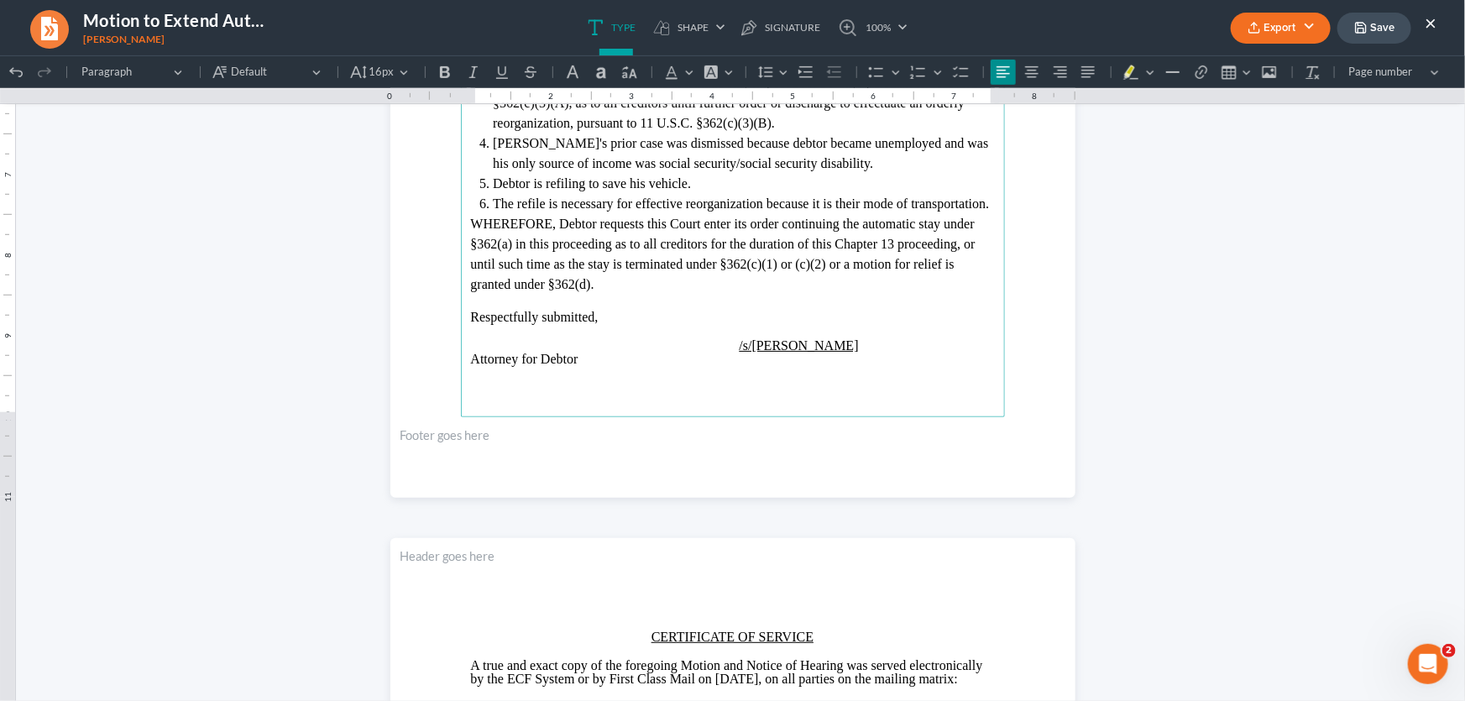
click at [1388, 25] on button "Save" at bounding box center [1374, 28] width 74 height 31
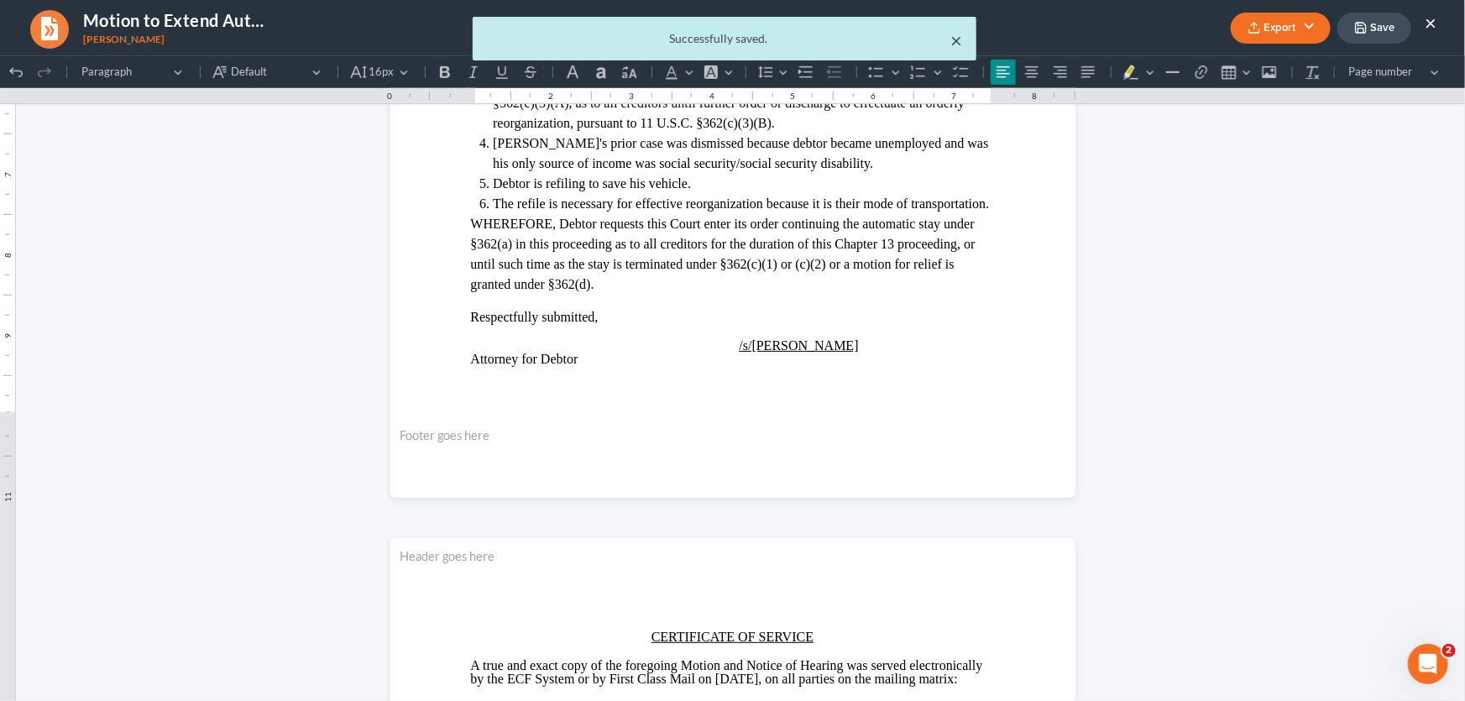
click at [959, 43] on button "×" at bounding box center [957, 40] width 12 height 20
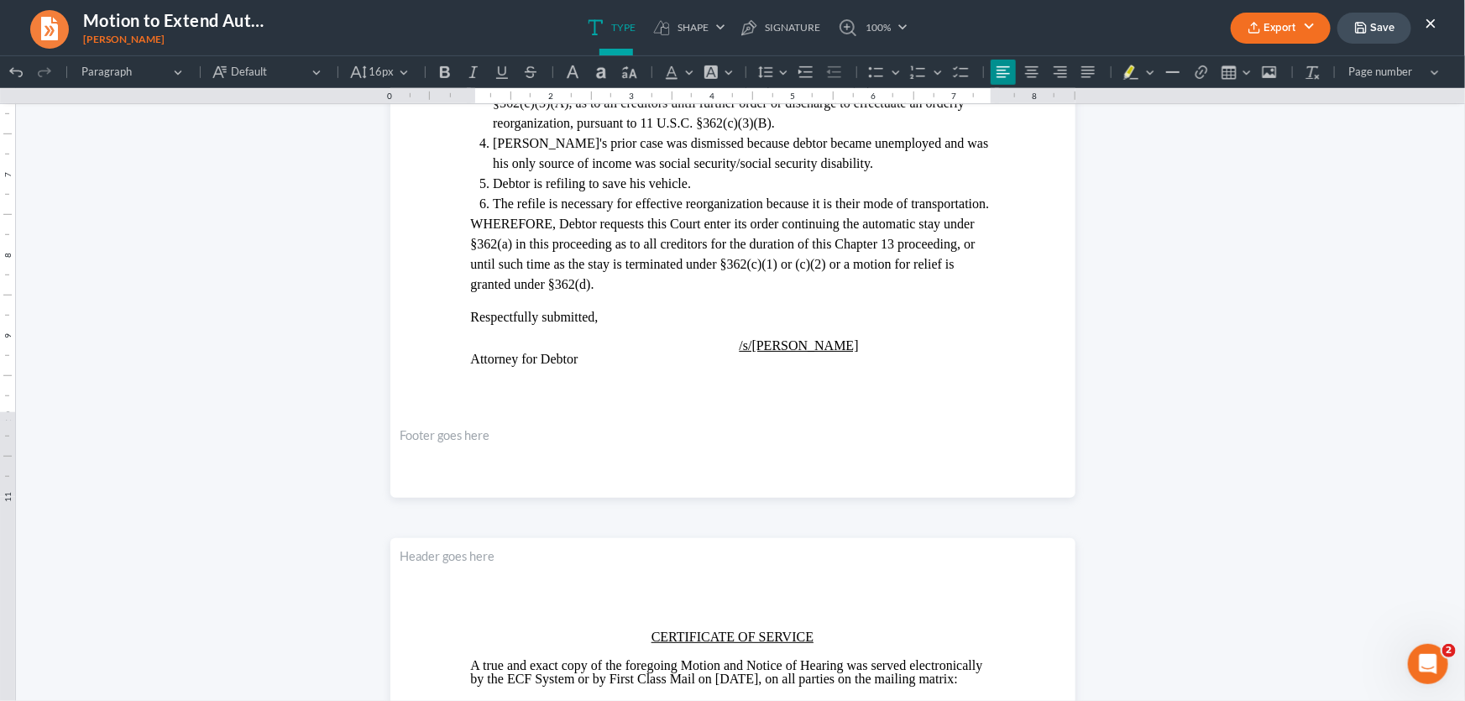
drag, startPoint x: 1428, startPoint y: 23, endPoint x: 322, endPoint y: 309, distance: 1142.0
click at [1428, 23] on button "×" at bounding box center [1430, 23] width 12 height 20
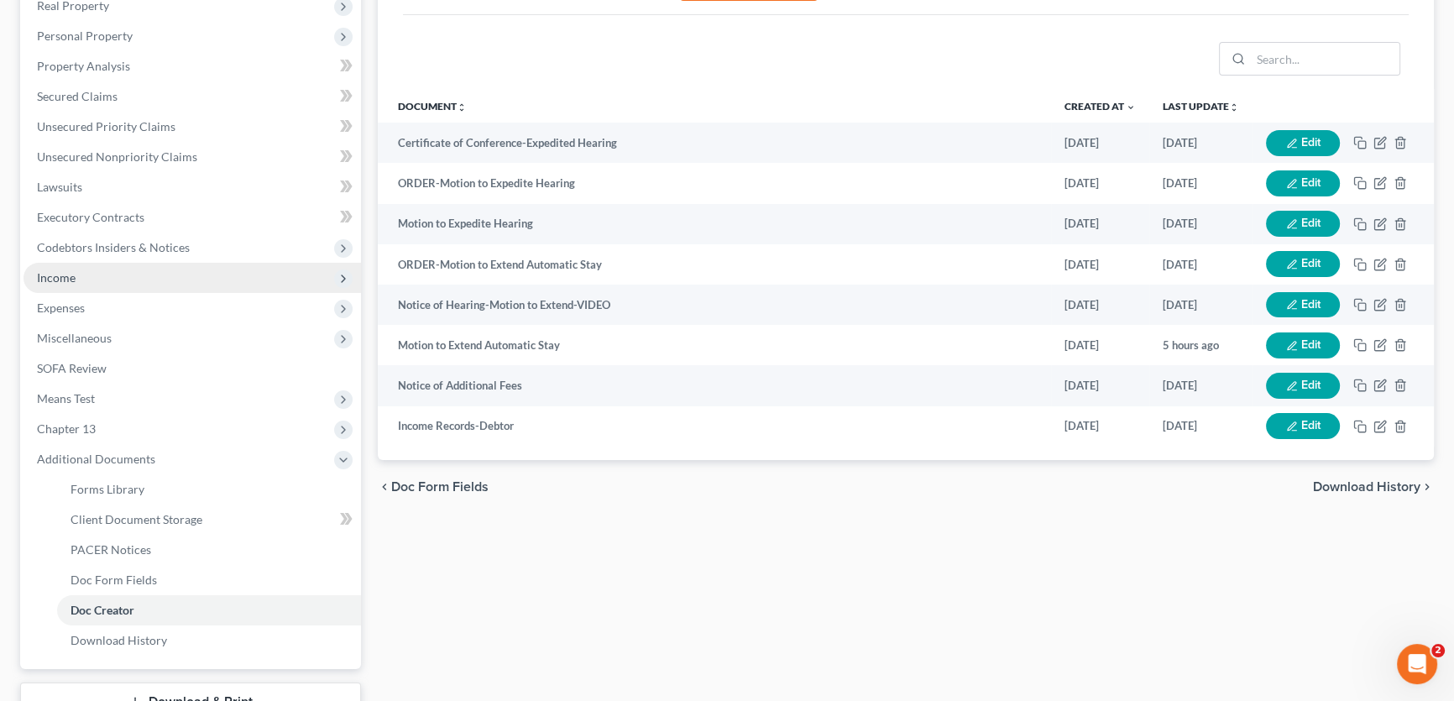
click at [76, 285] on span "Income" at bounding box center [192, 278] width 337 height 30
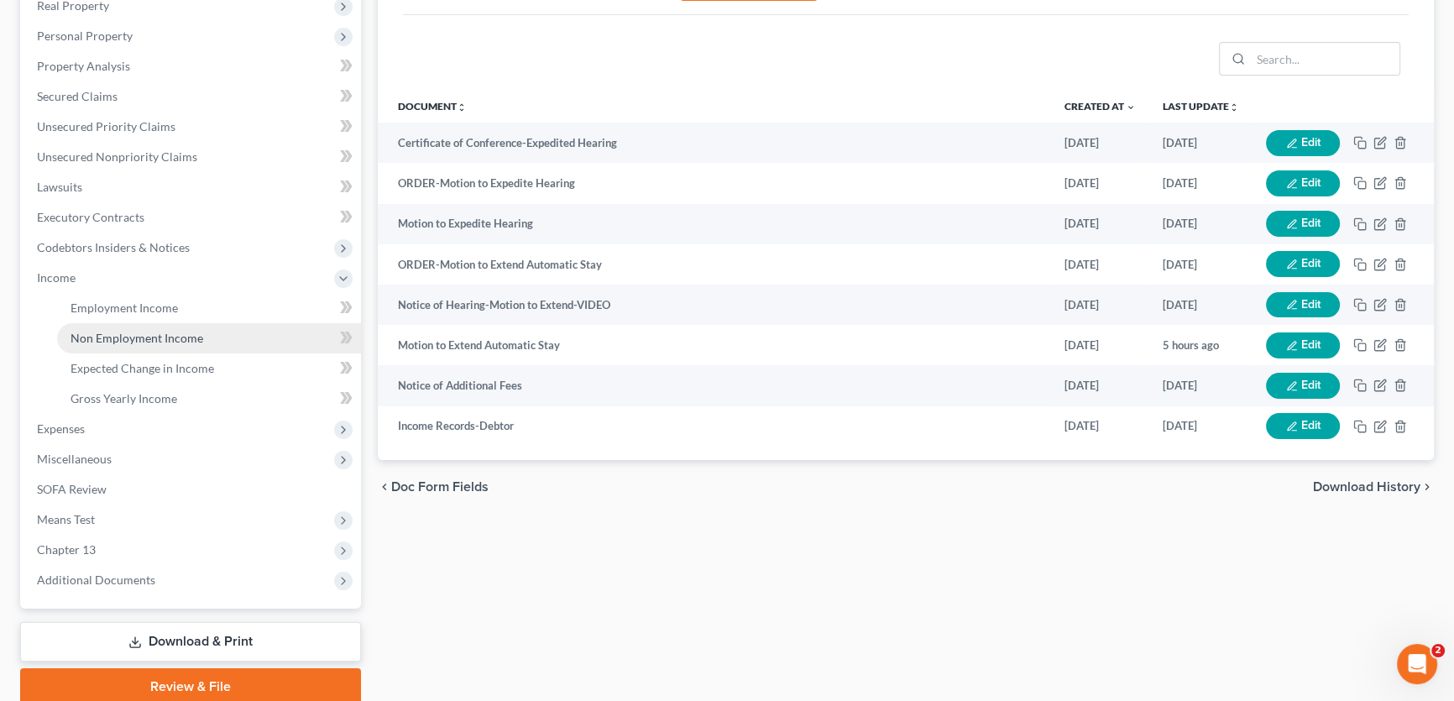
click at [85, 332] on span "Non Employment Income" at bounding box center [137, 338] width 133 height 14
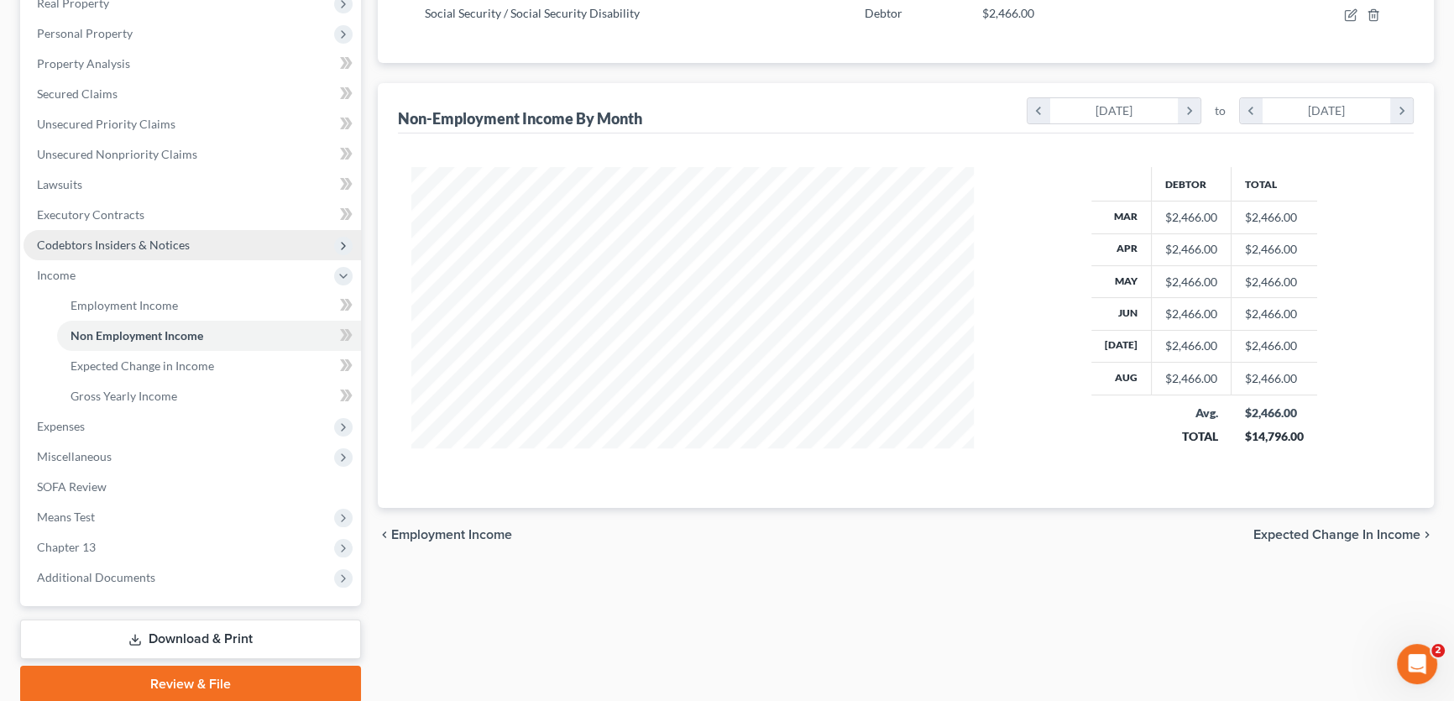
scroll to position [369, 0]
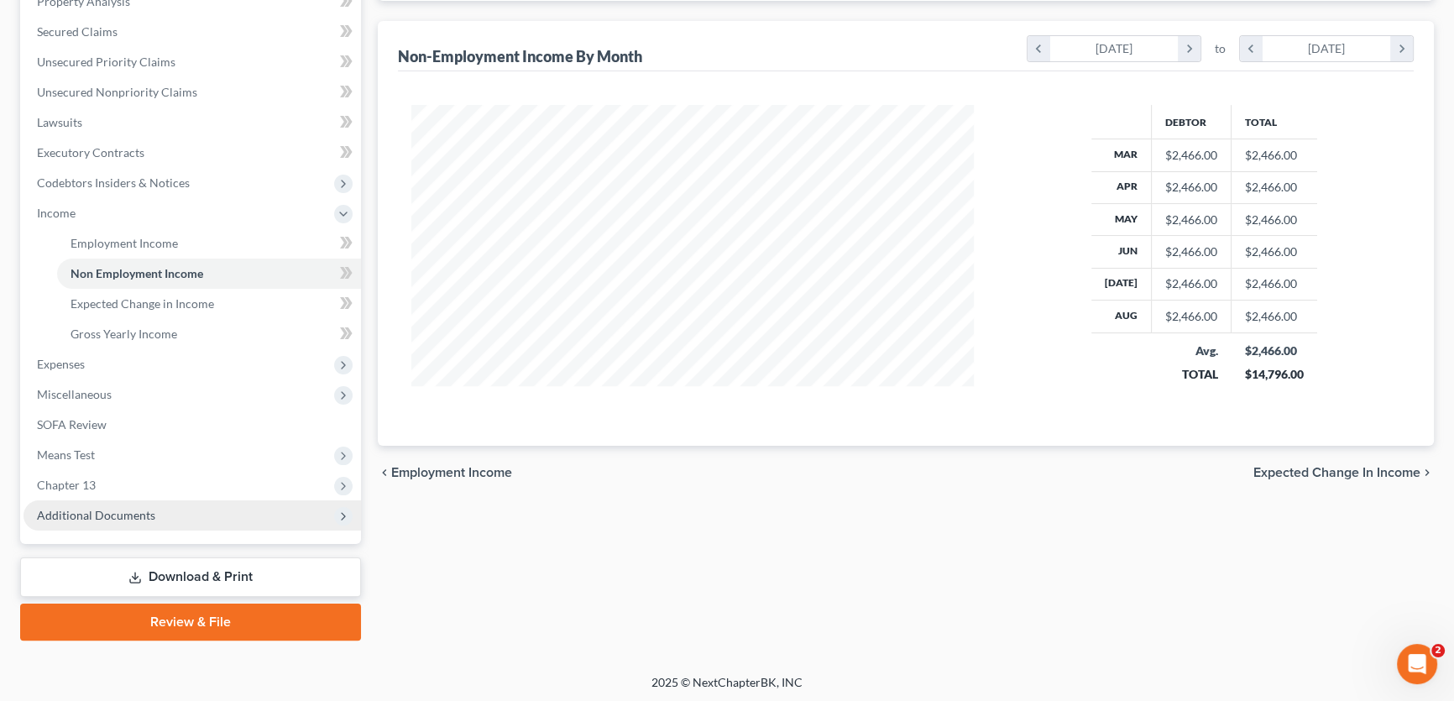
click at [86, 517] on span "Additional Documents" at bounding box center [96, 515] width 118 height 14
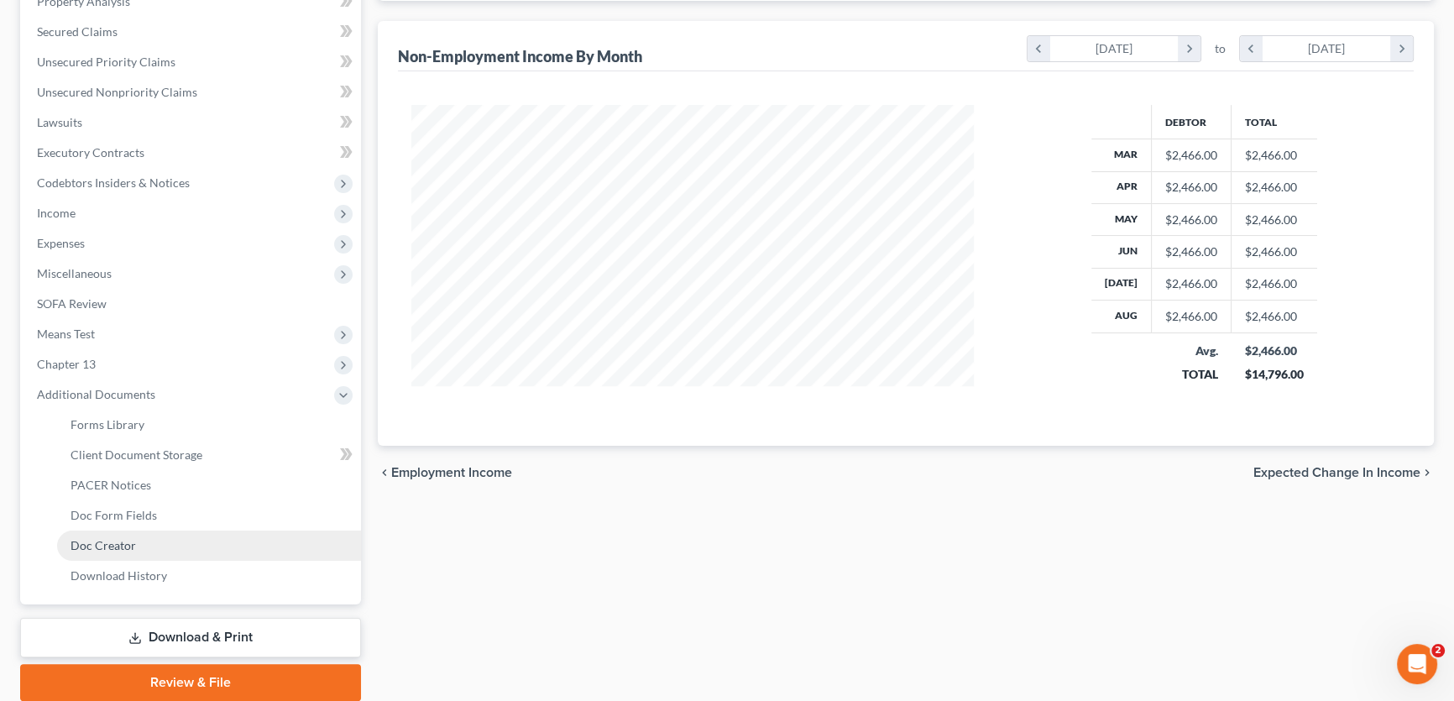
click at [93, 540] on span "Doc Creator" at bounding box center [103, 545] width 65 height 14
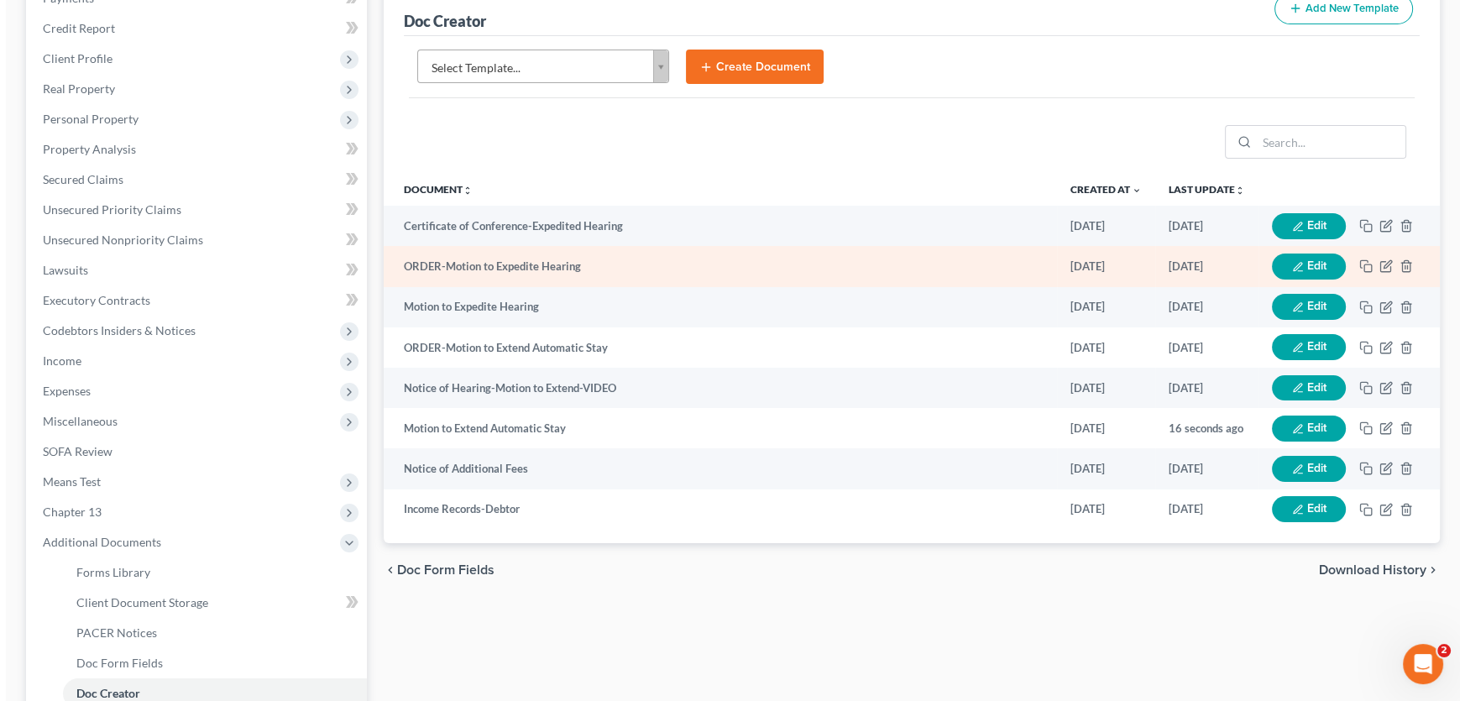
scroll to position [228, 0]
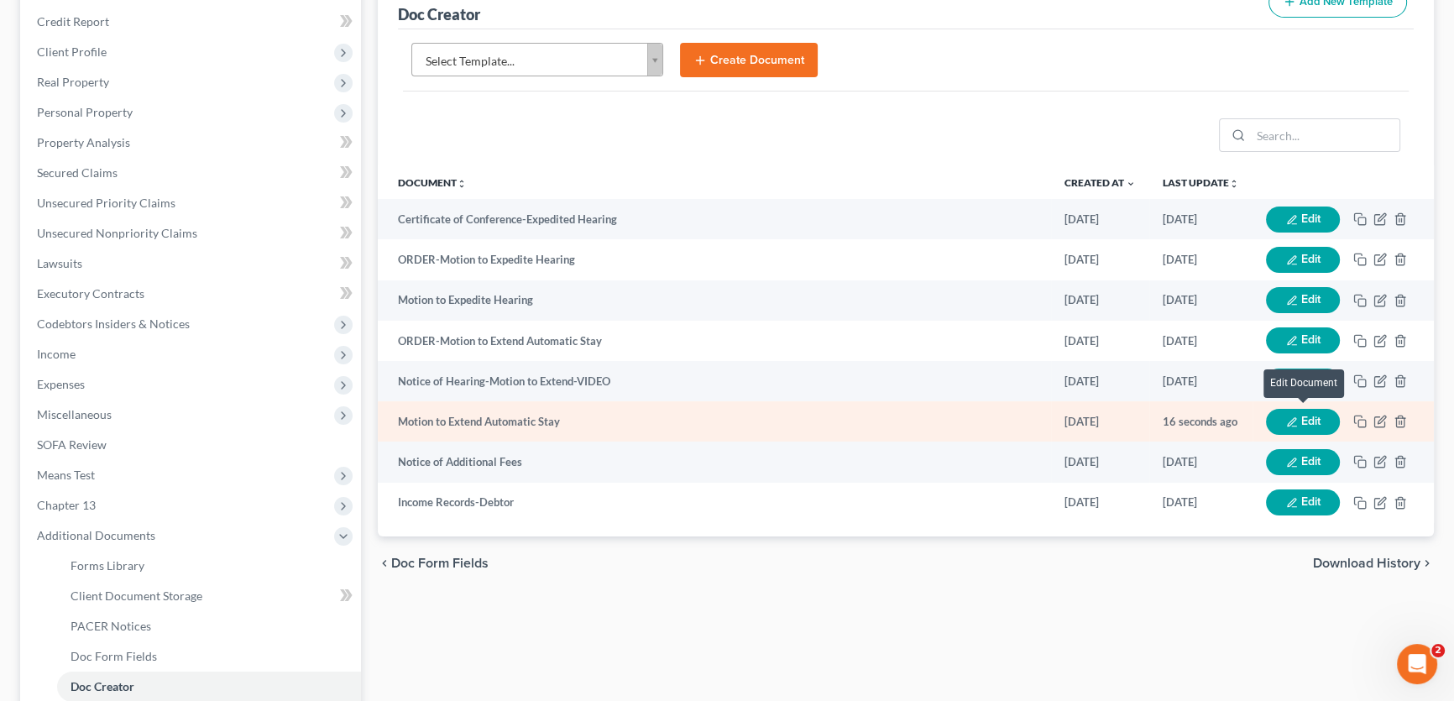
click at [1301, 422] on button "Edit" at bounding box center [1303, 422] width 74 height 26
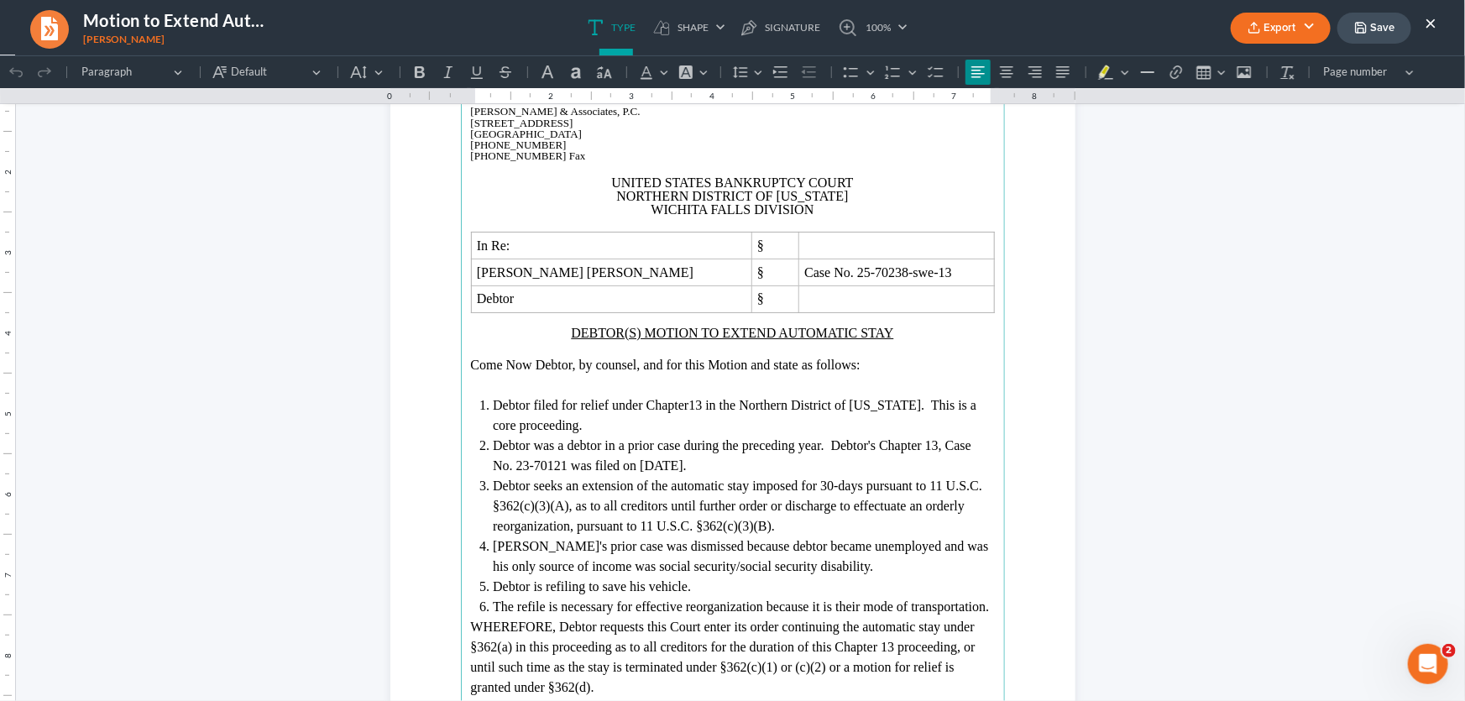
scroll to position [305, 0]
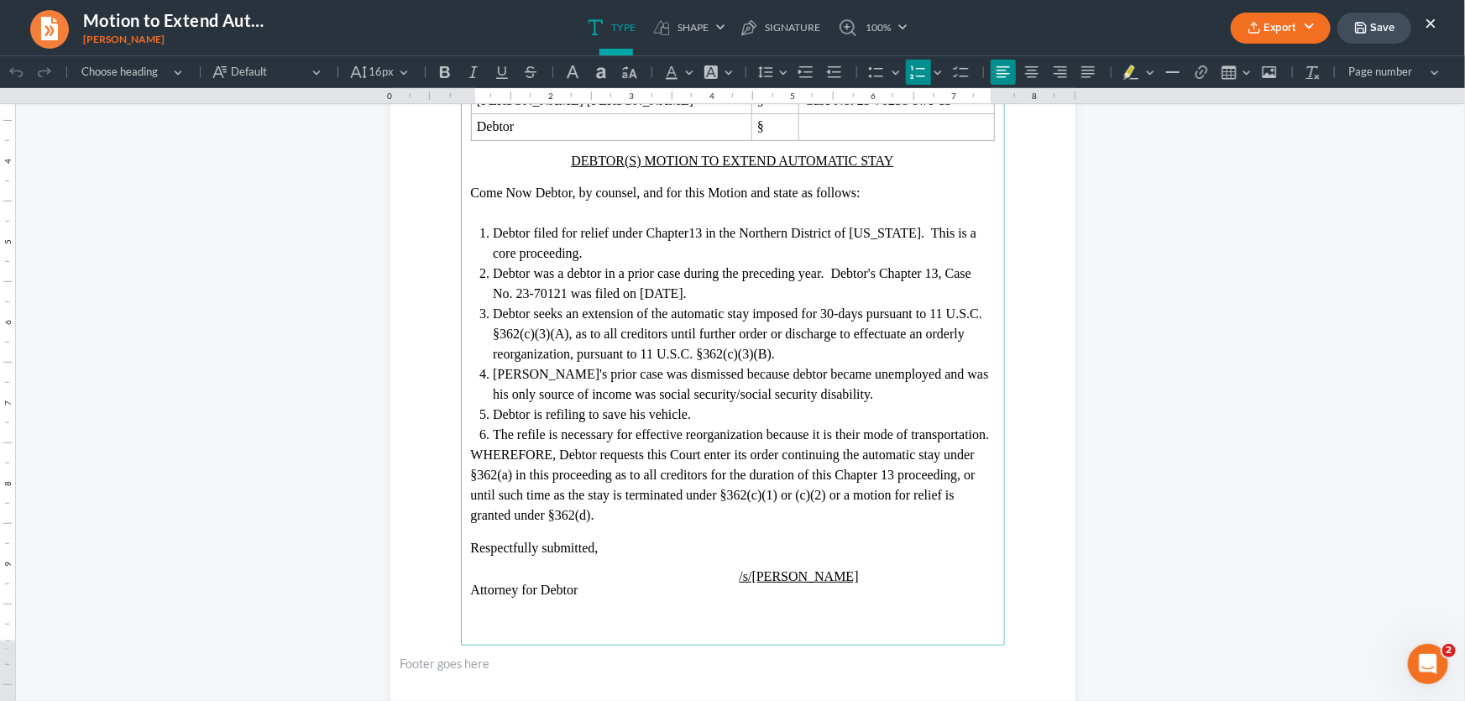
click at [844, 393] on li "Debtor's prior case was dismissed because debtor became unemployed and was his …" at bounding box center [743, 383] width 501 height 40
click at [905, 374] on span "Debtor's prior case was dismissed because debtor became unemployed and was his …" at bounding box center [740, 383] width 495 height 34
click at [833, 389] on li "Debtor's prior case was dismissed because debtor became unemployed and his only…" at bounding box center [743, 383] width 501 height 40
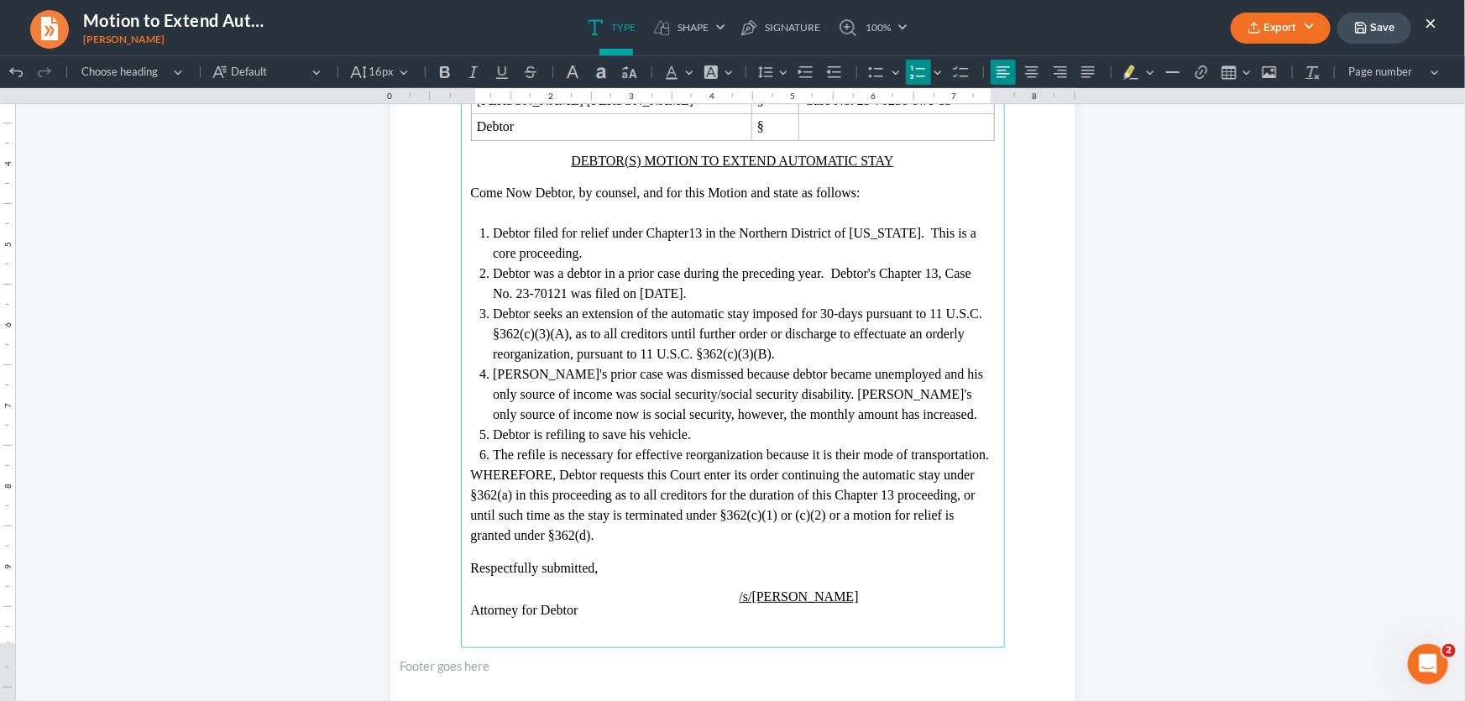
click at [562, 416] on span "Debtor's prior case was dismissed because debtor became unemployed and his only…" at bounding box center [738, 393] width 490 height 55
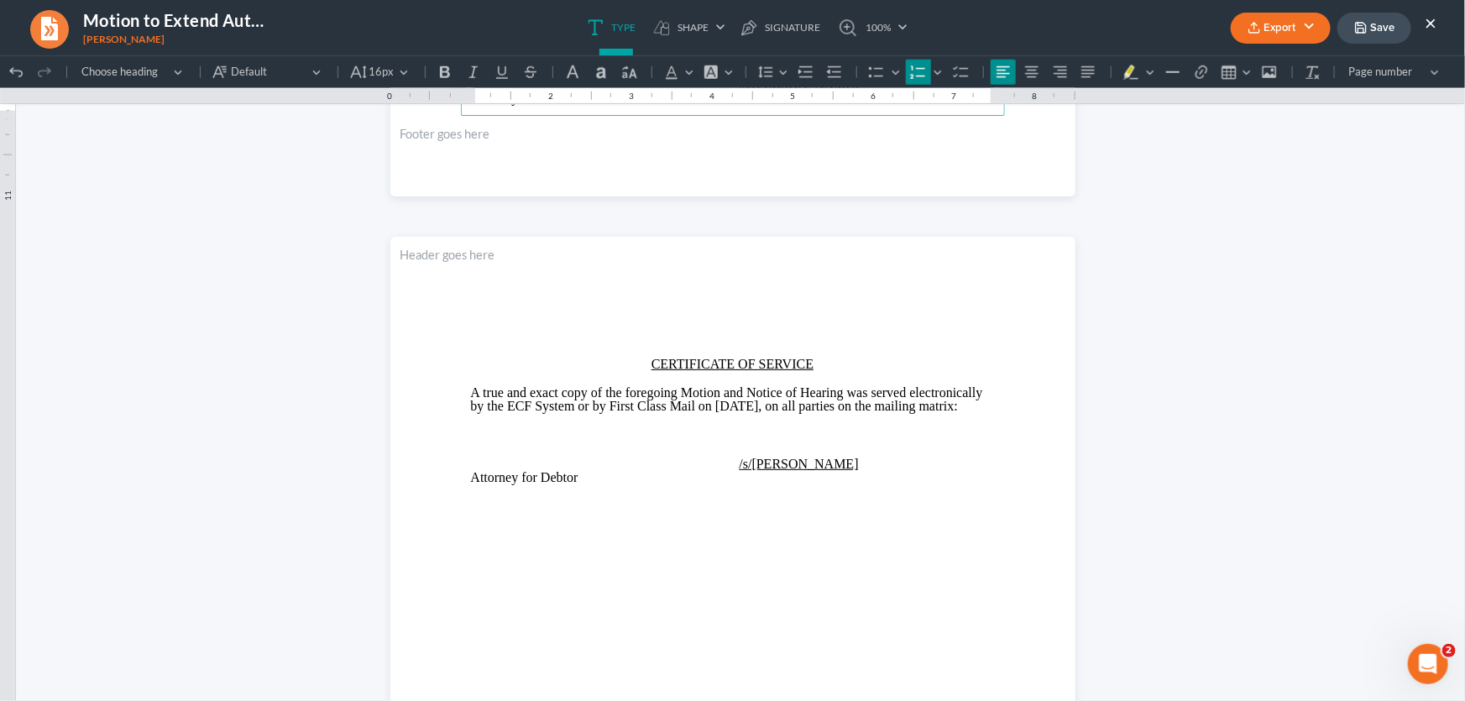
scroll to position [837, 0]
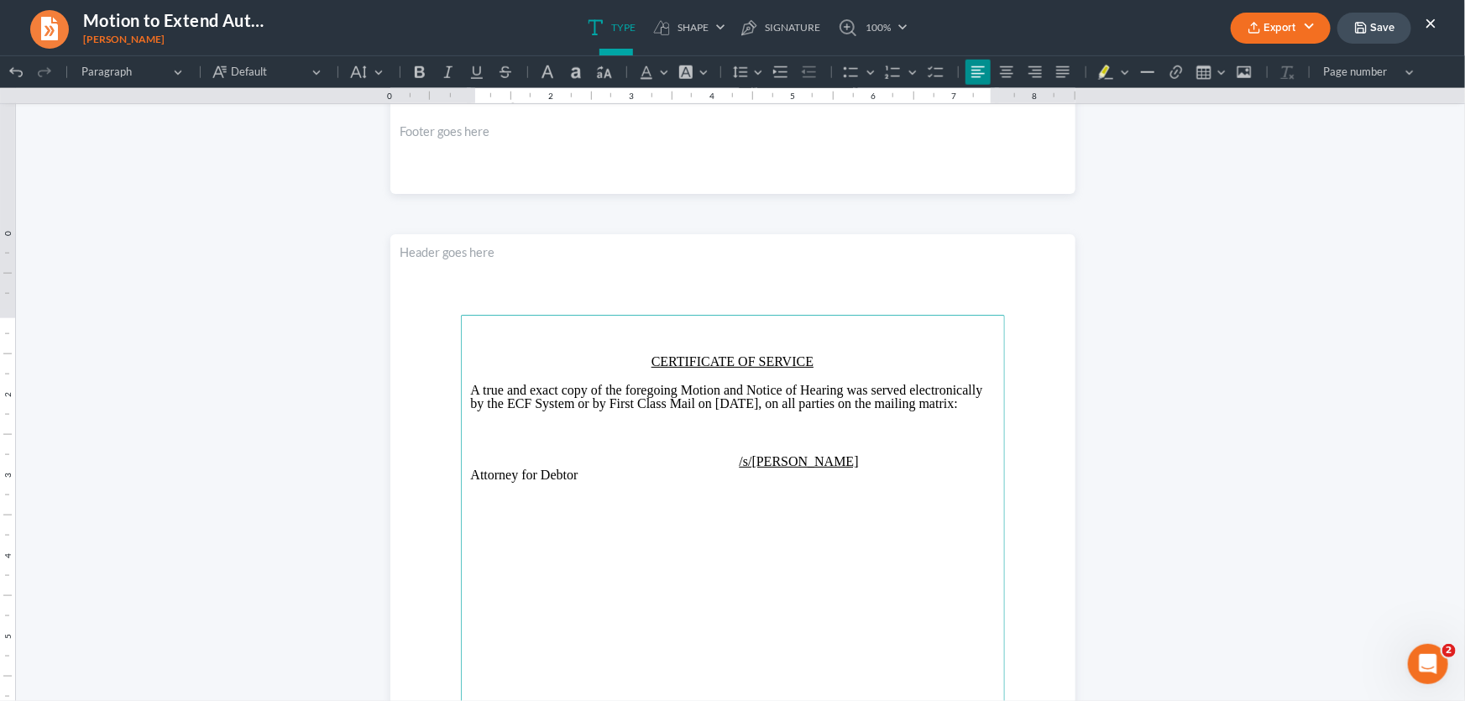
click at [1268, 34] on button "Export" at bounding box center [1281, 28] width 100 height 31
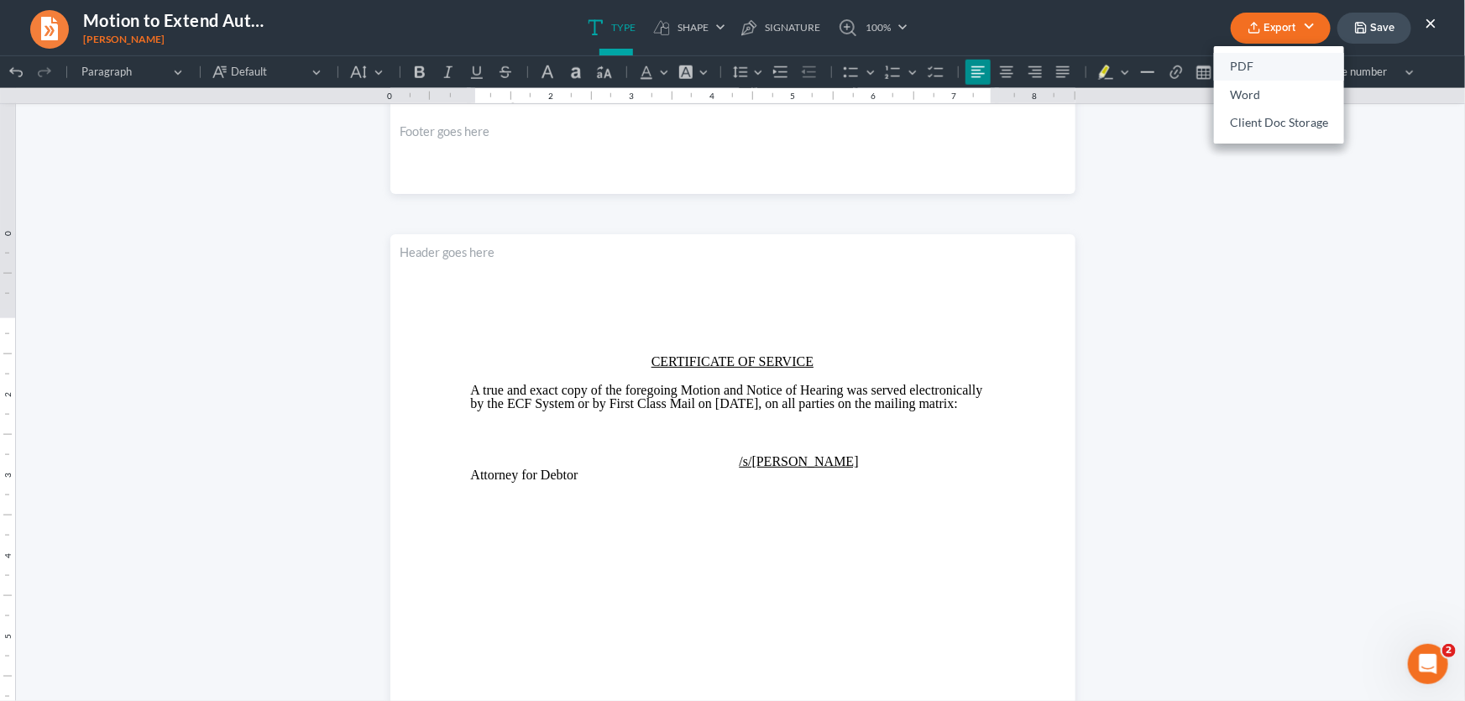
click at [1252, 67] on link "PDF" at bounding box center [1279, 67] width 130 height 29
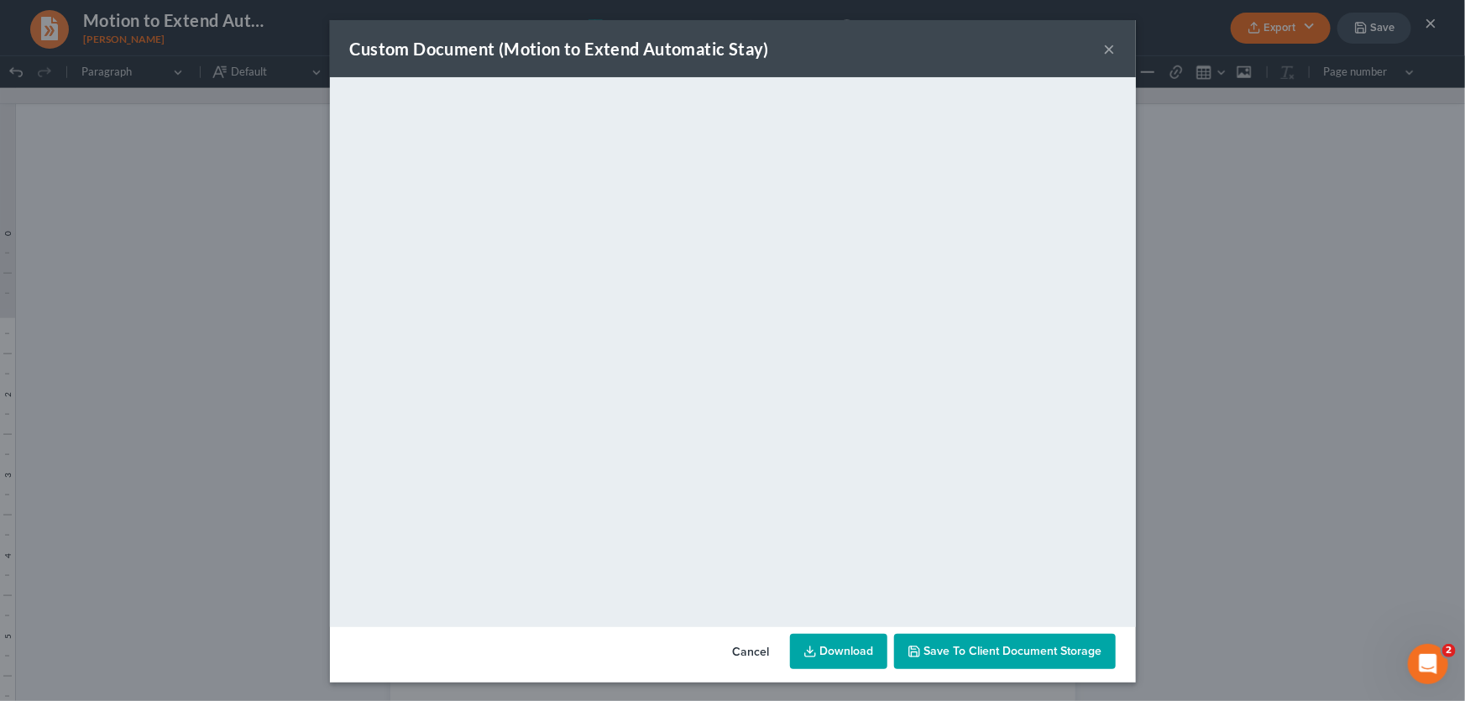
drag, startPoint x: 1102, startPoint y: 50, endPoint x: 571, endPoint y: 3, distance: 533.4
click at [1104, 50] on button "×" at bounding box center [1110, 49] width 12 height 20
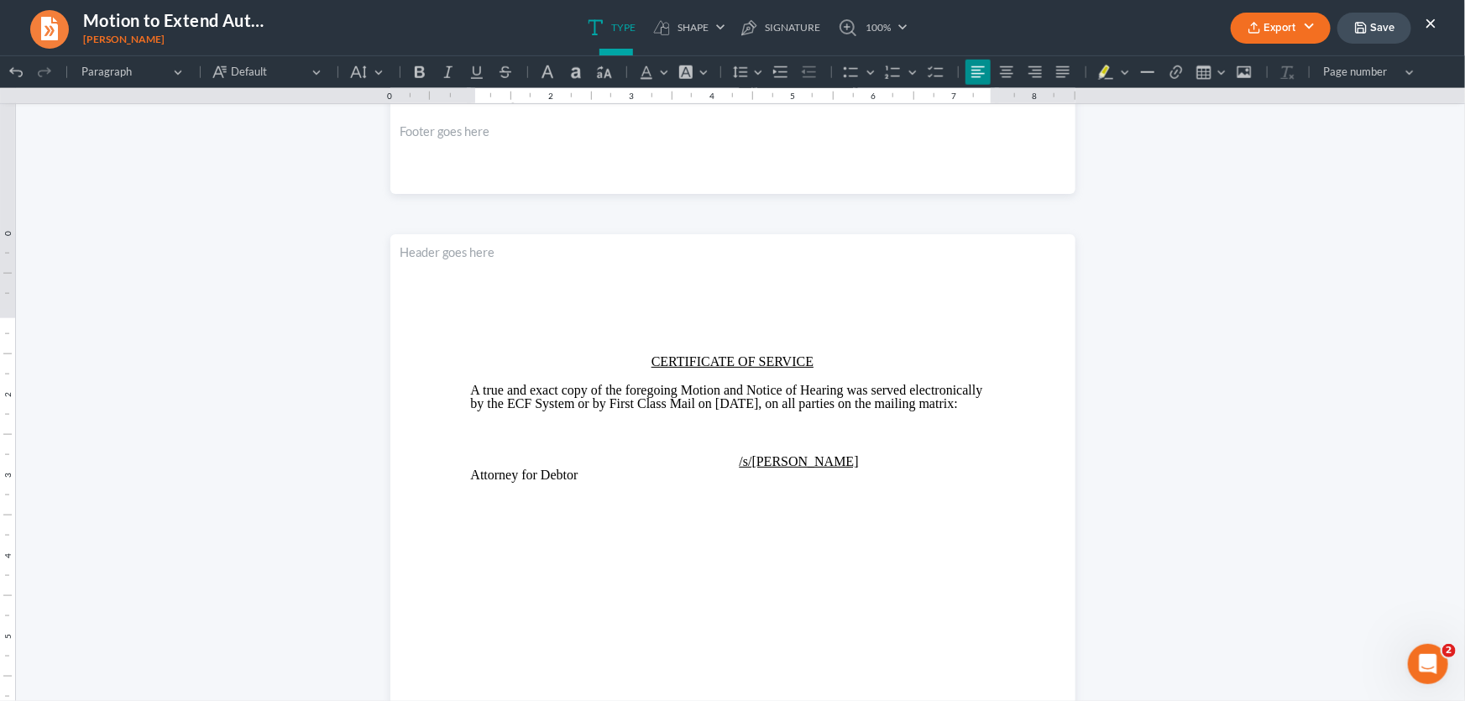
click at [1371, 31] on button "Save" at bounding box center [1374, 28] width 74 height 31
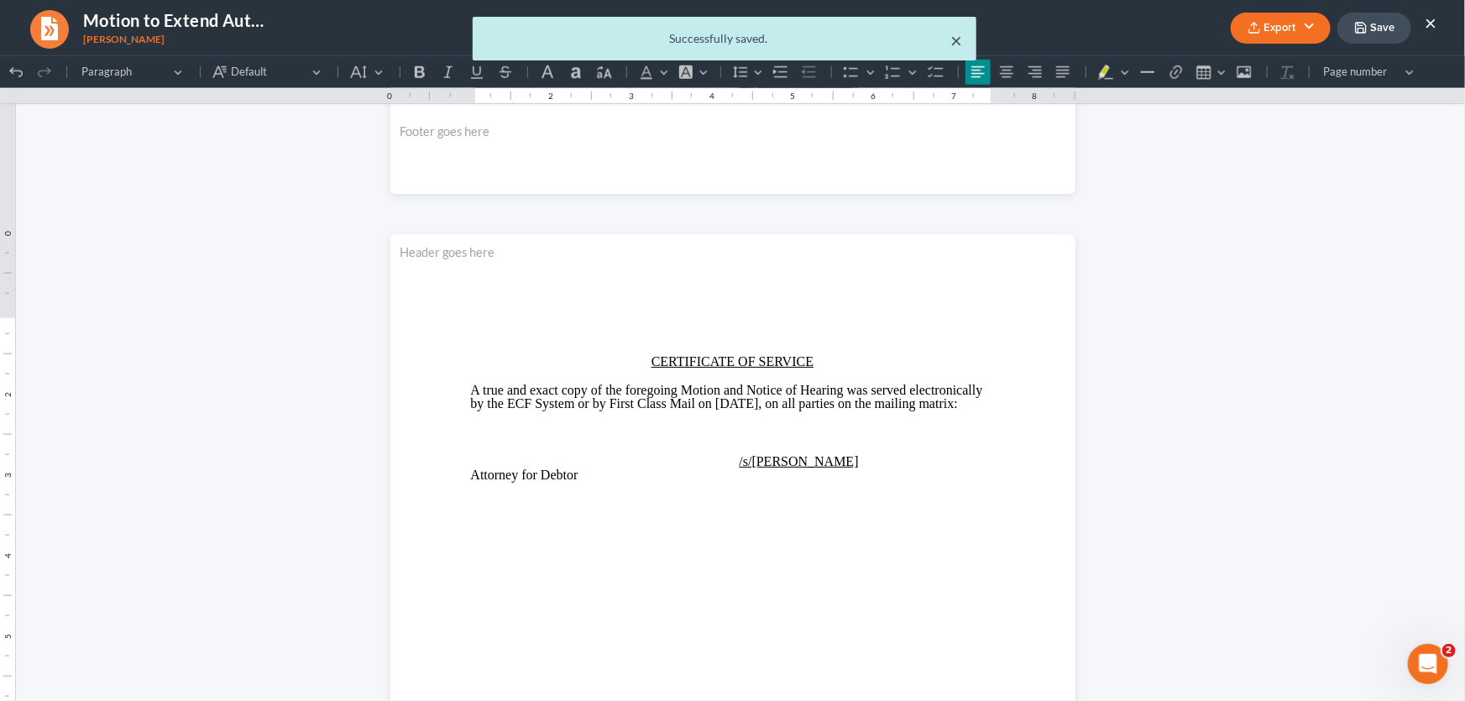
click at [954, 40] on button "×" at bounding box center [957, 40] width 12 height 20
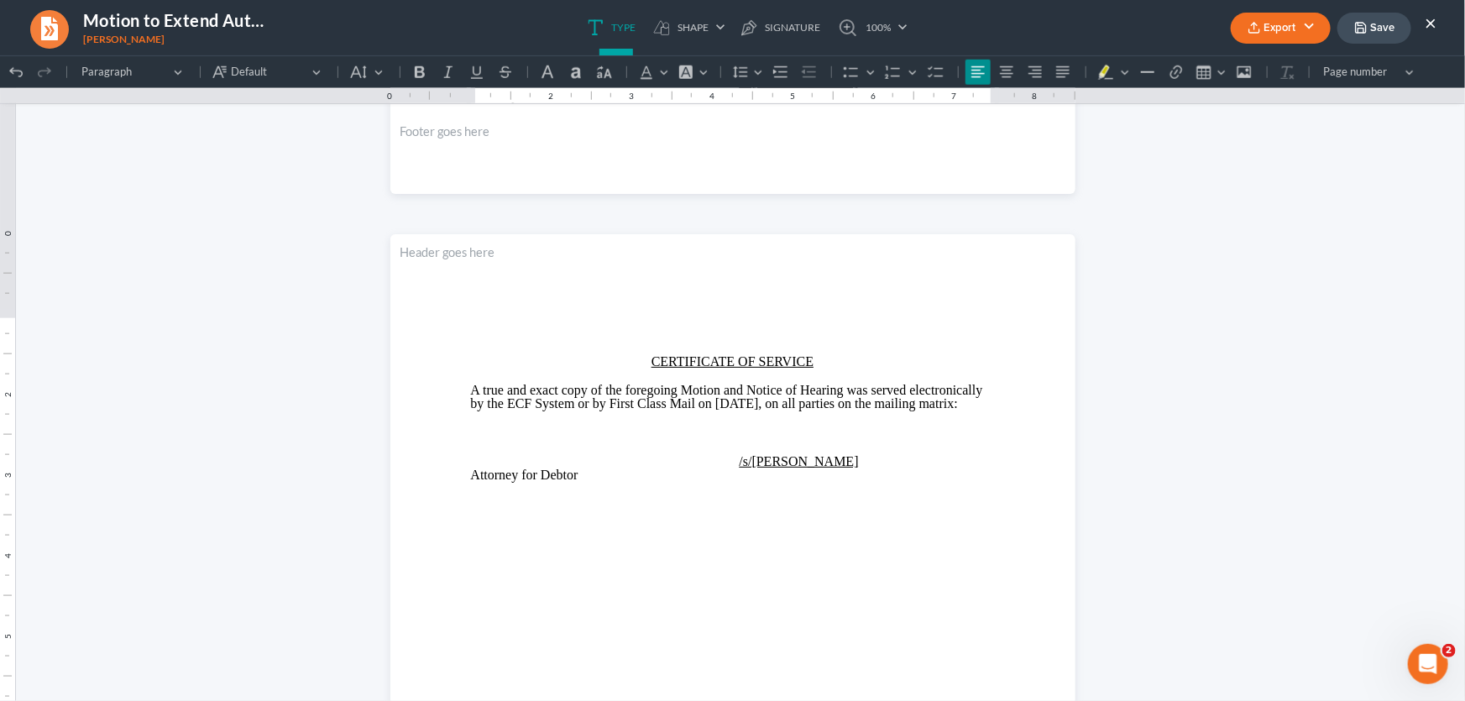
drag, startPoint x: 1427, startPoint y: 24, endPoint x: 960, endPoint y: 1, distance: 467.3
click at [1427, 24] on button "×" at bounding box center [1430, 23] width 12 height 20
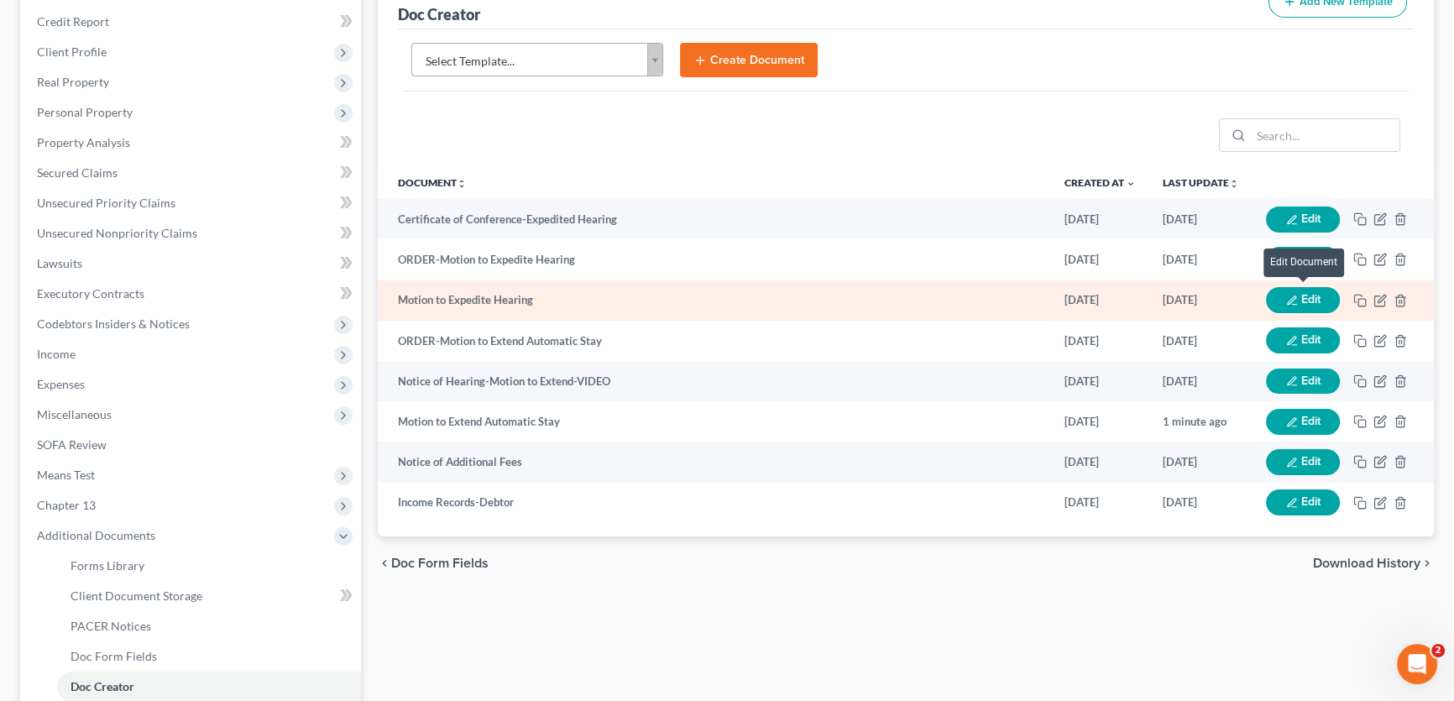
click at [1301, 295] on button "Edit" at bounding box center [1303, 300] width 74 height 26
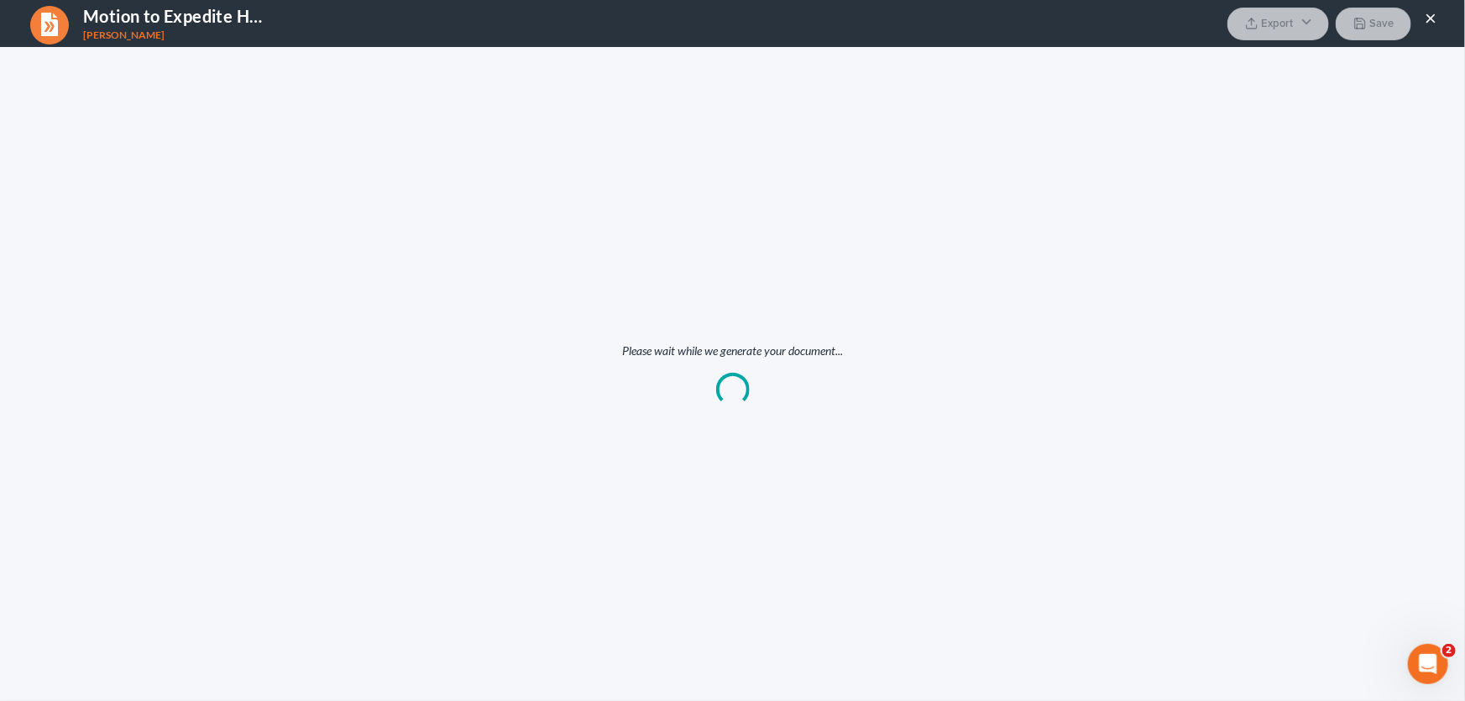
scroll to position [0, 0]
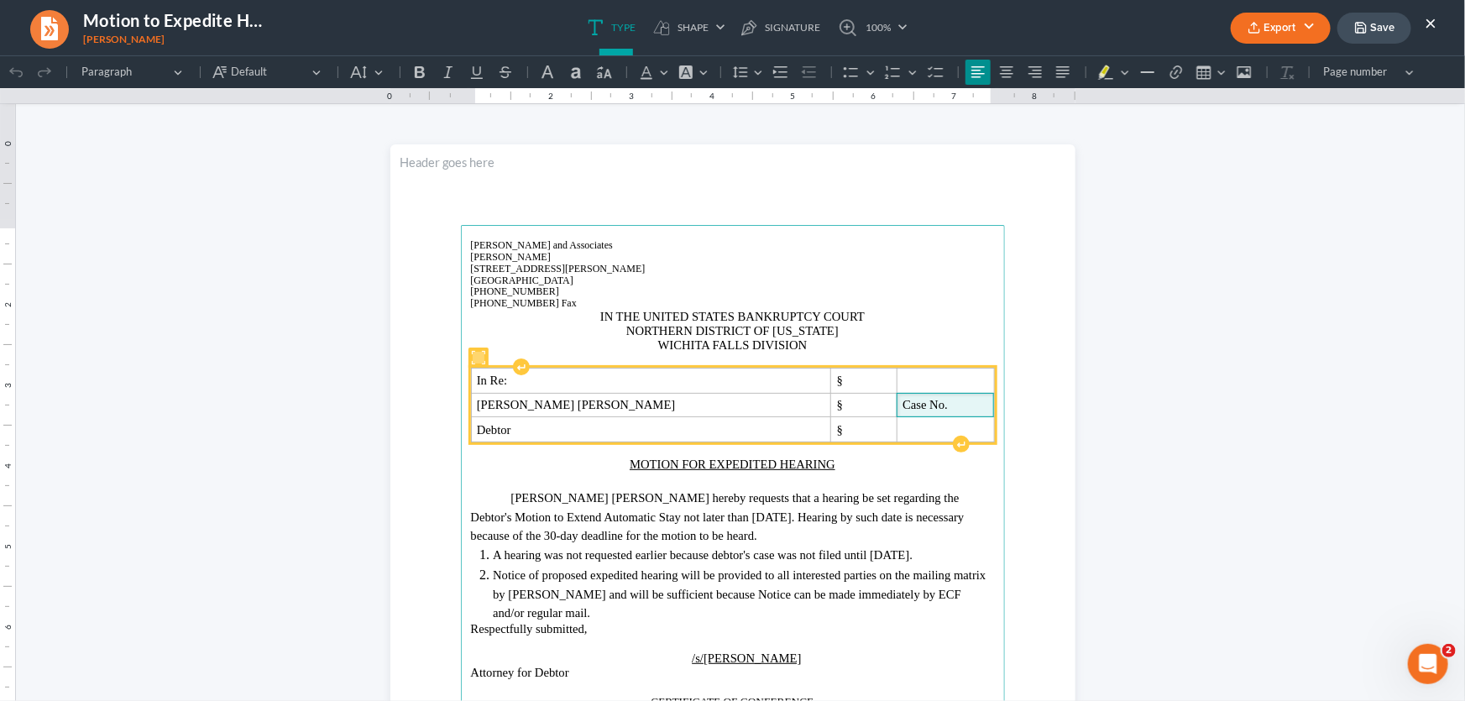
click at [902, 400] on span "Case No." at bounding box center [924, 403] width 45 height 13
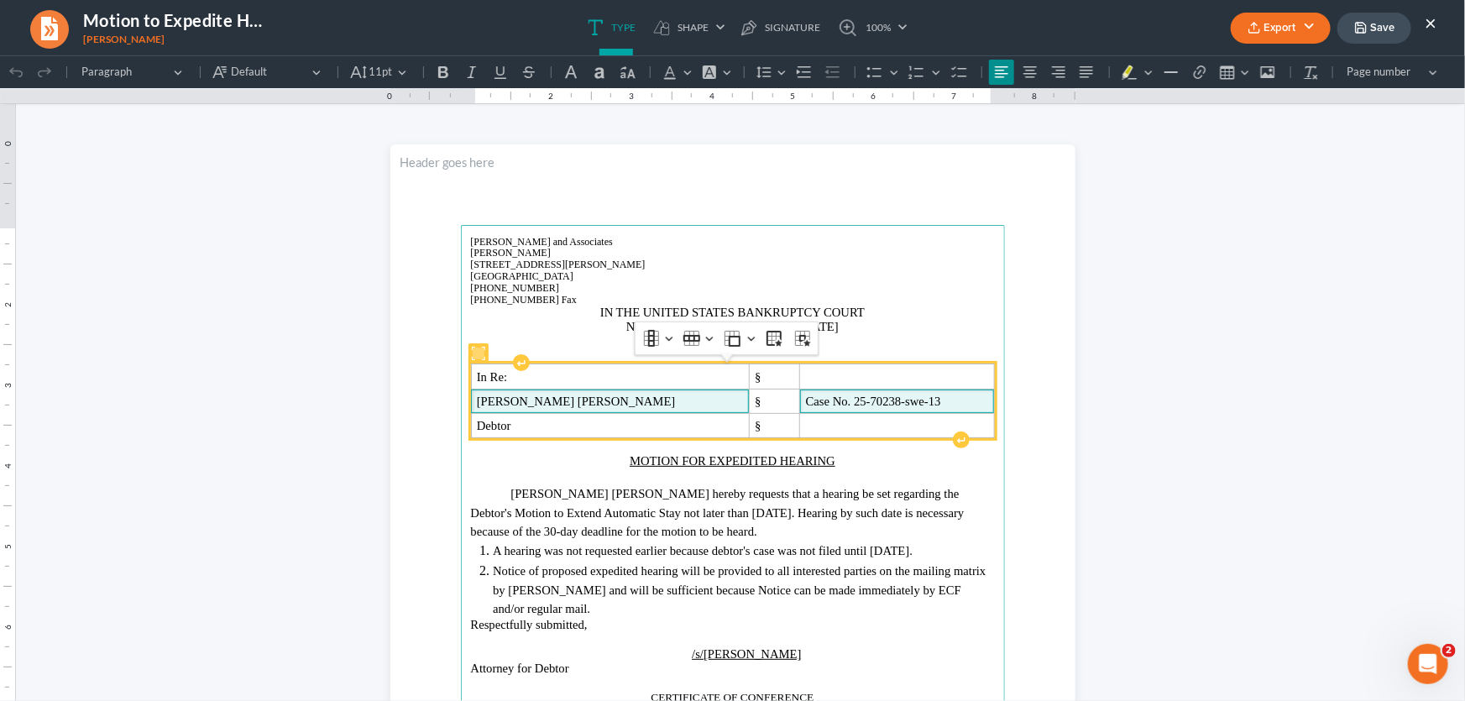
click at [613, 402] on p "Donald Joseph Goodwin" at bounding box center [610, 401] width 267 height 13
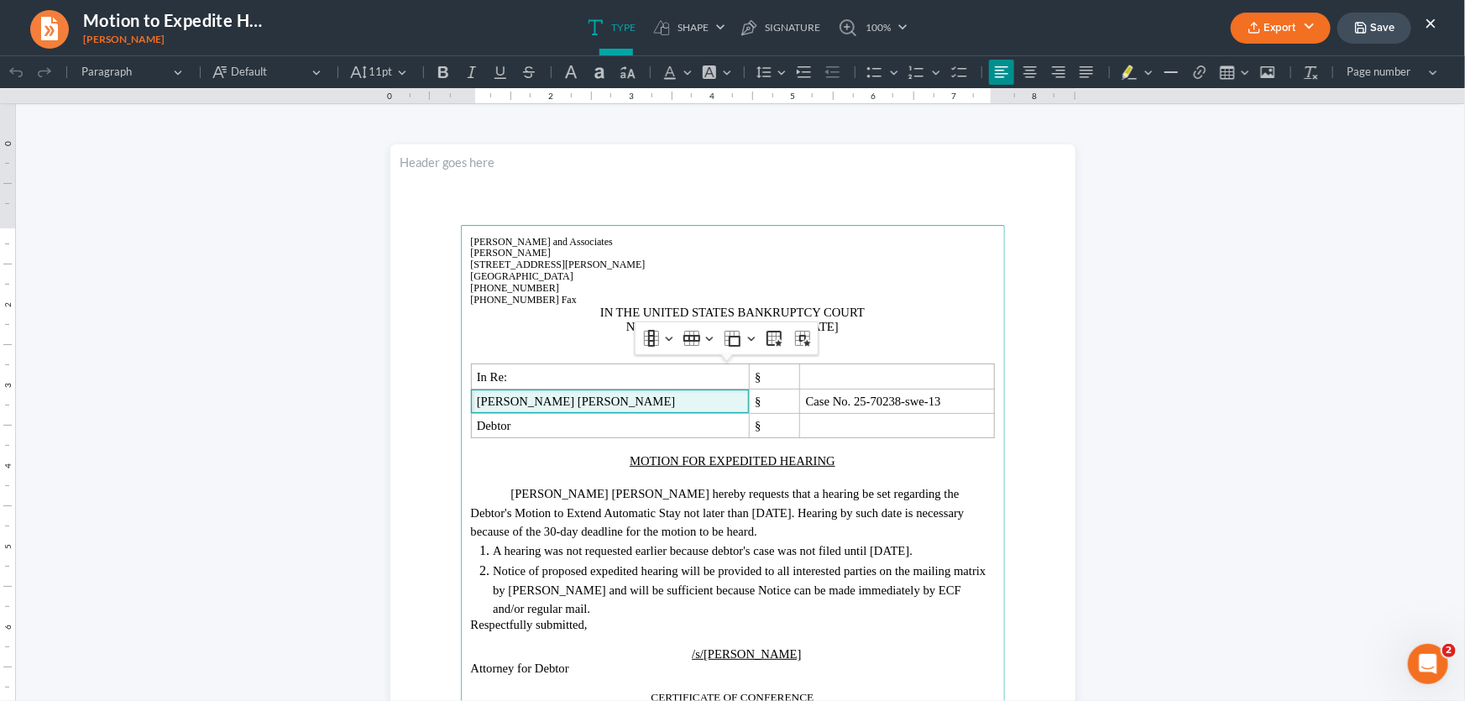
click at [625, 489] on span "Donald Joseph Goodwin hereby requests that a hearing be set regarding the Debto…" at bounding box center [715, 502] width 489 height 33
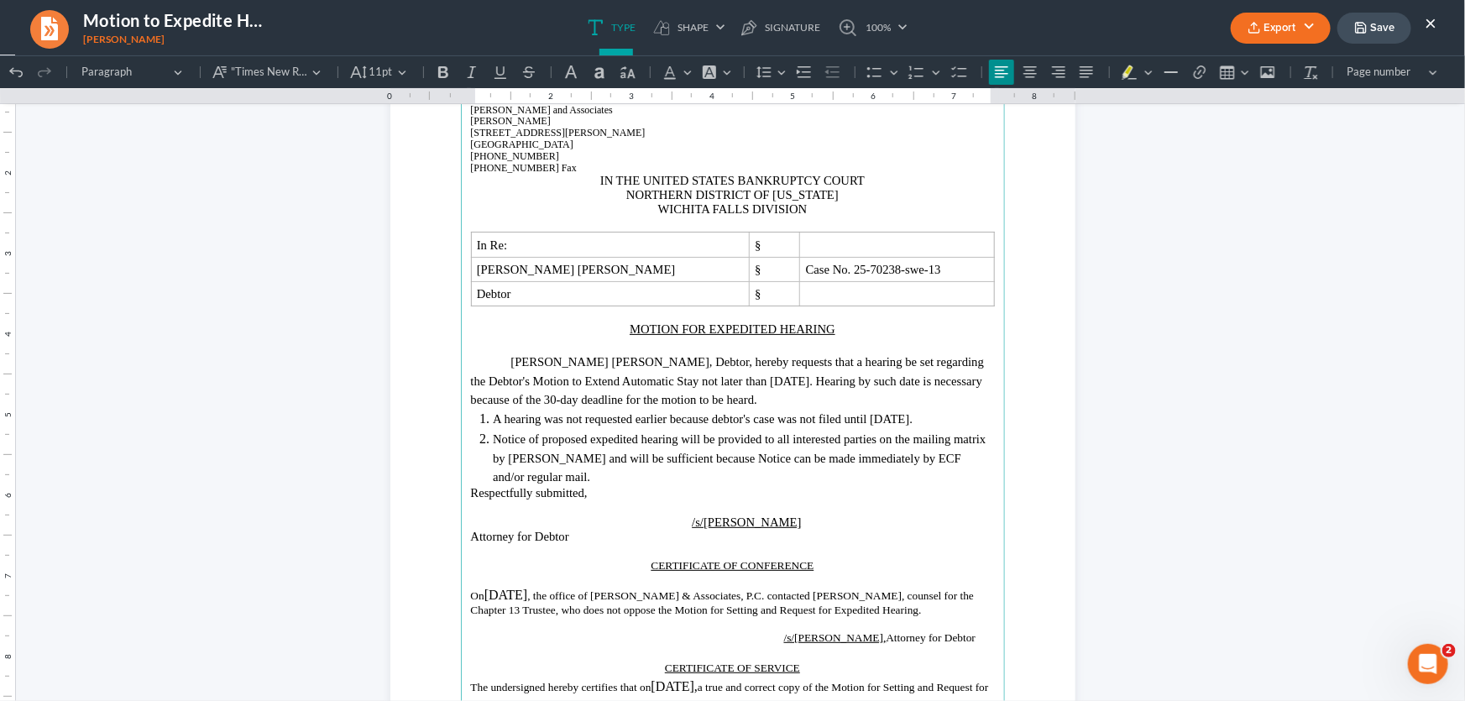
scroll to position [152, 0]
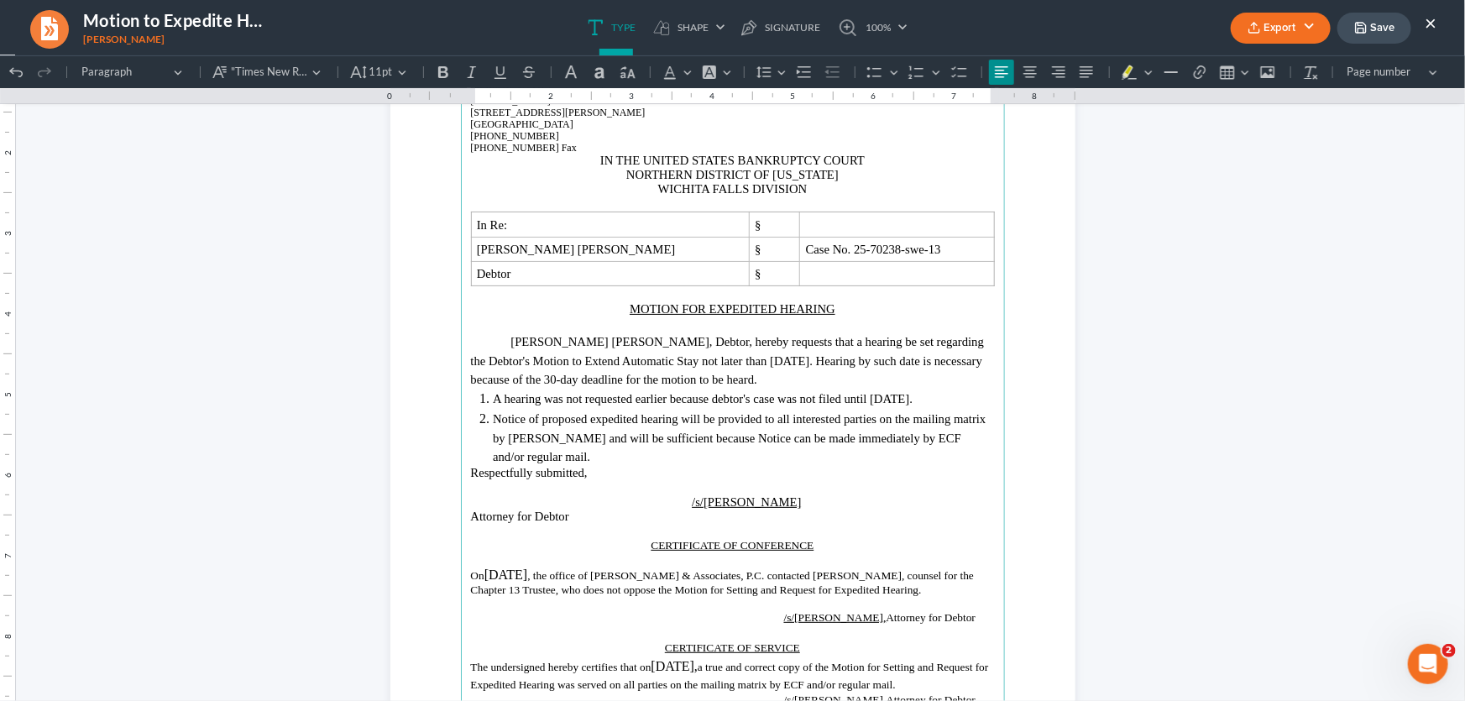
drag, startPoint x: 757, startPoint y: 355, endPoint x: 705, endPoint y: 358, distance: 52.2
click at [705, 358] on span "not later than 09/18/2025." at bounding box center [757, 359] width 111 height 13
drag, startPoint x: 918, startPoint y: 396, endPoint x: 865, endPoint y: 398, distance: 53.7
click at [865, 398] on span "A hearing was not requested earlier because debtor's case was not filed until 0…" at bounding box center [701, 397] width 416 height 13
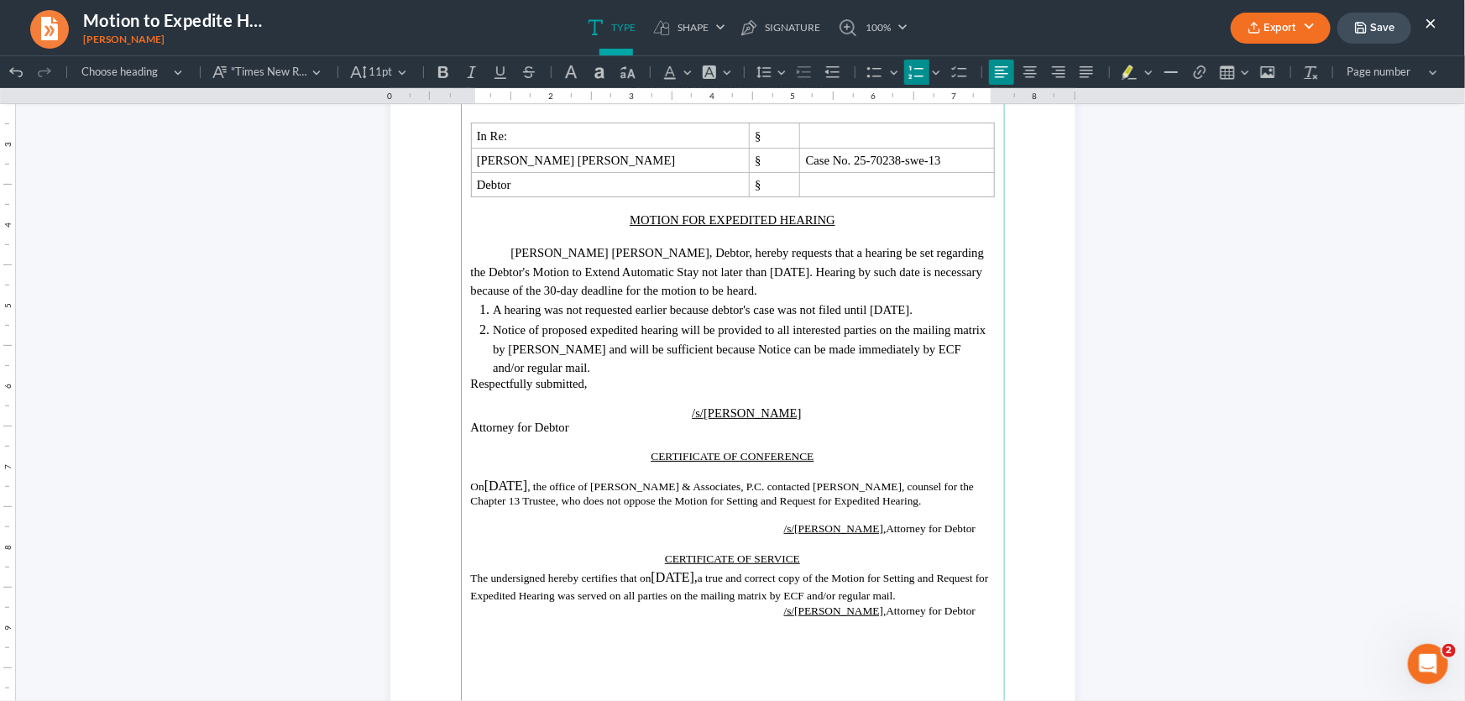
scroll to position [305, 0]
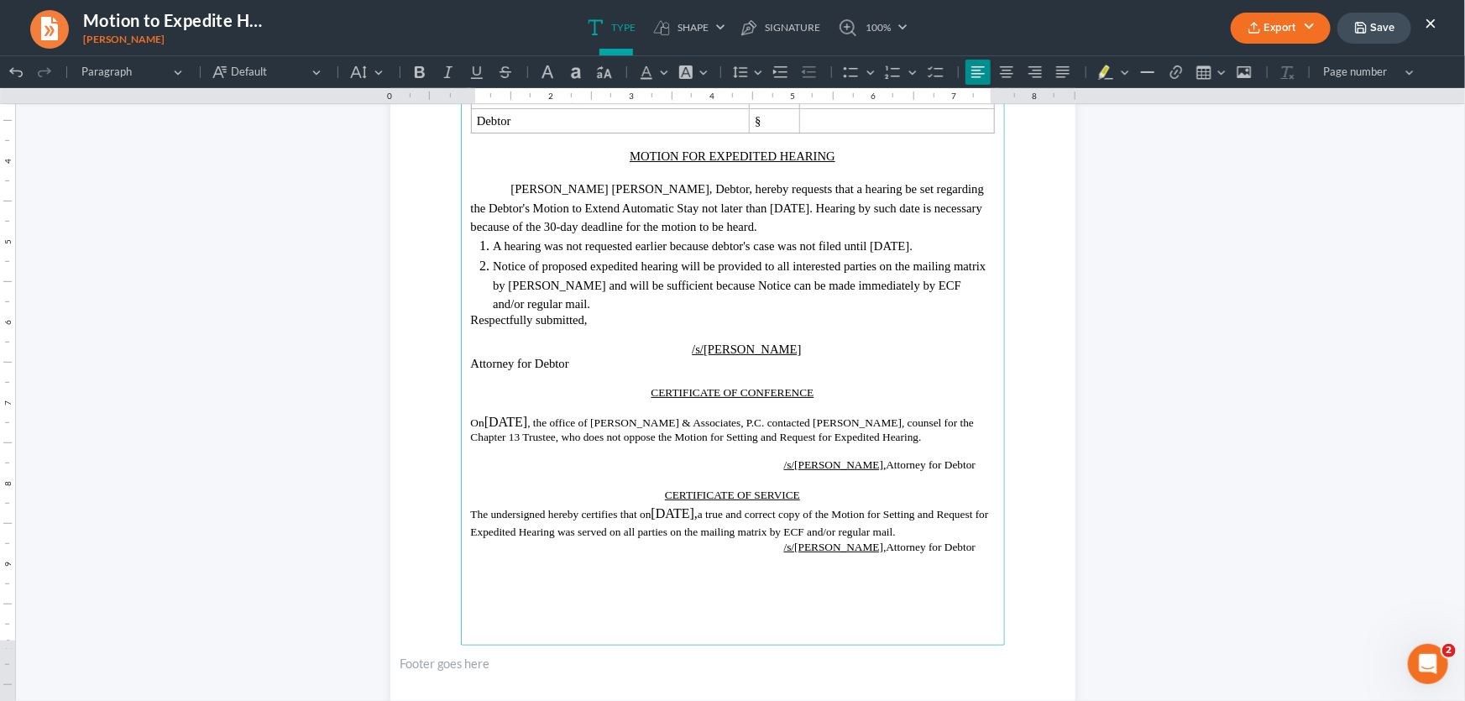
drag, startPoint x: 586, startPoint y: 416, endPoint x: 527, endPoint y: 425, distance: 59.5
click at [527, 425] on p "On 09/09/2025 , the office of Monte J. White & Associates, P.C. contacted Marc …" at bounding box center [733, 428] width 524 height 29
drag, startPoint x: 754, startPoint y: 508, endPoint x: 690, endPoint y: 513, distance: 64.0
click at [690, 513] on p "The undersigned hereby certifies that on 09/09/2025, a true and correct copy of…" at bounding box center [733, 518] width 524 height 37
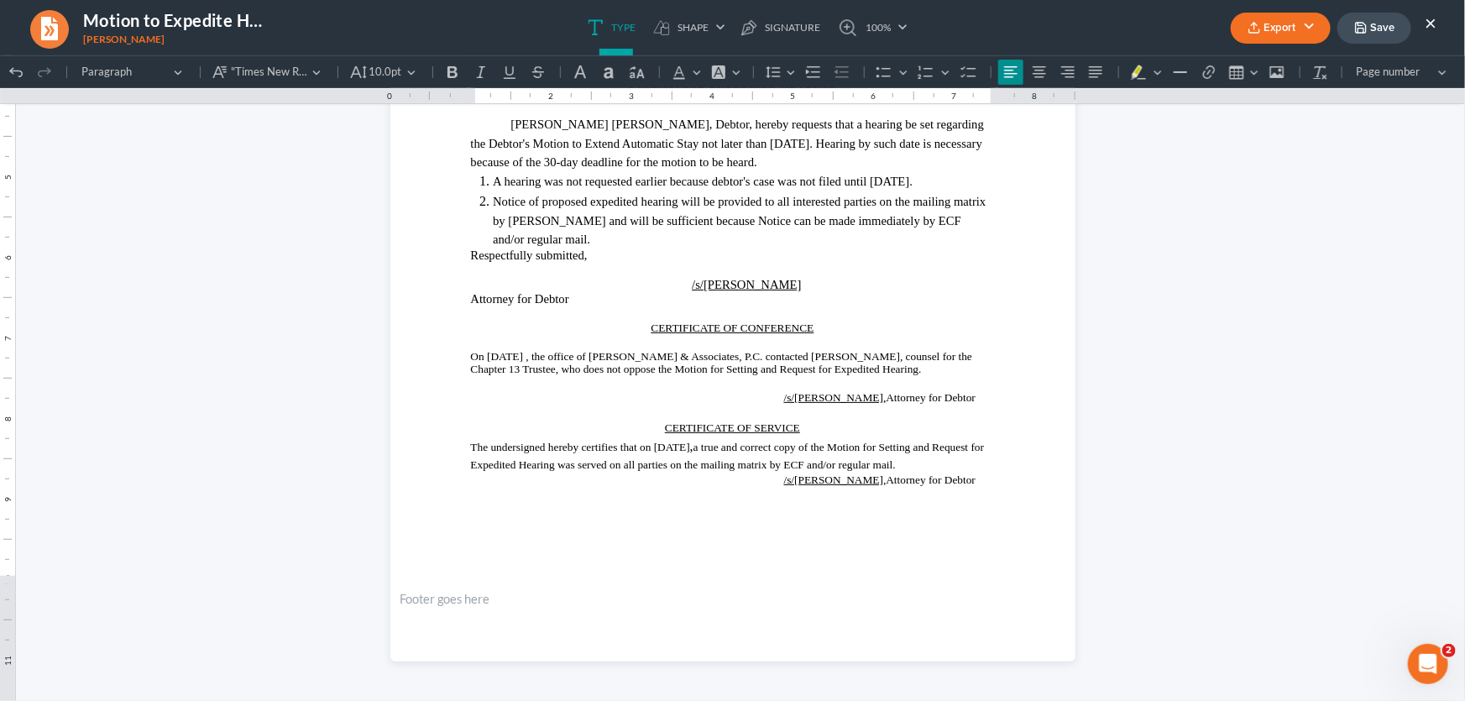
click at [1372, 23] on button "Save" at bounding box center [1374, 28] width 74 height 31
drag, startPoint x: 952, startPoint y: 353, endPoint x: 883, endPoint y: 353, distance: 68.8
click at [883, 353] on span "On September 10, 2025 , the office of Monte J. White & Associates, P.C. contact…" at bounding box center [722, 361] width 502 height 25
drag, startPoint x: 515, startPoint y: 368, endPoint x: 463, endPoint y: 374, distance: 51.5
click at [463, 374] on main "Monte J. White and Associates Monte J. White 1106 Brook Ave, Hamilton Place Wic…" at bounding box center [733, 217] width 544 height 725
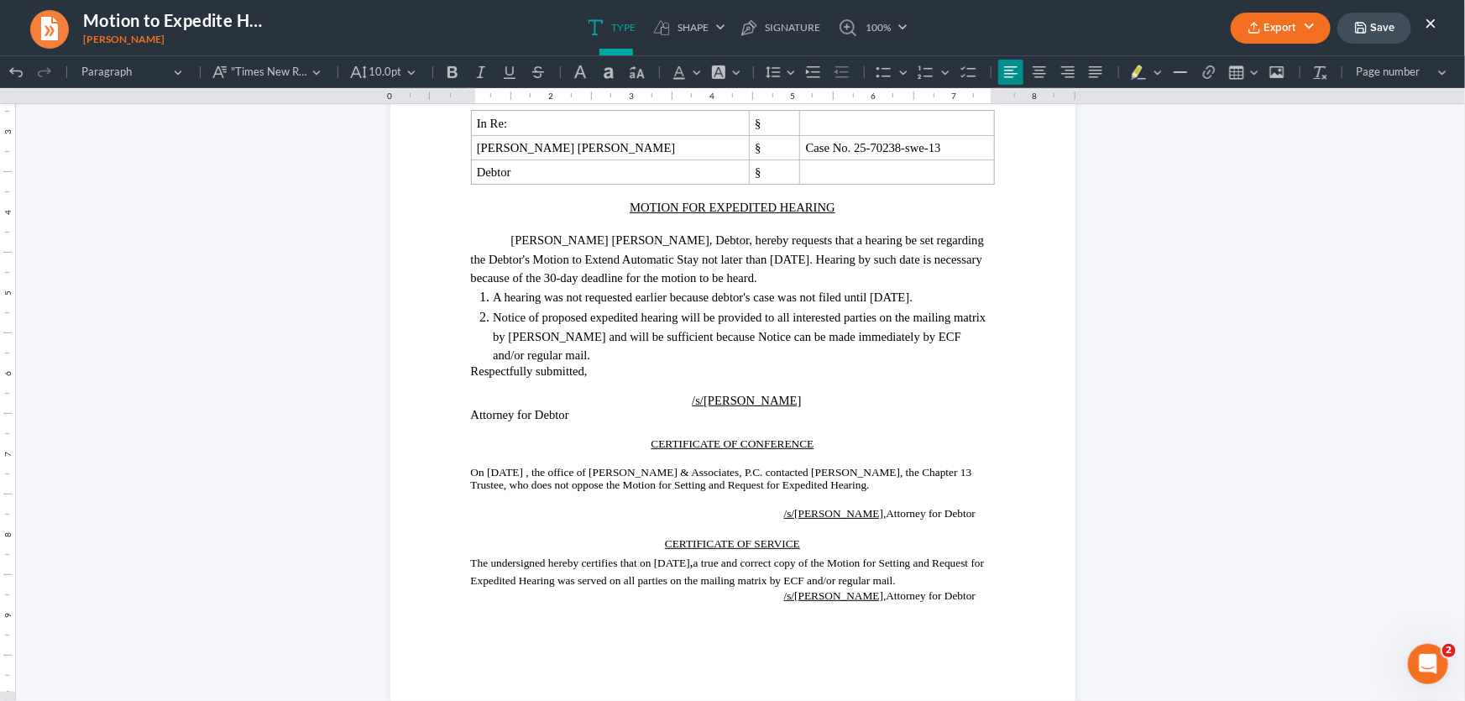
scroll to position [217, 0]
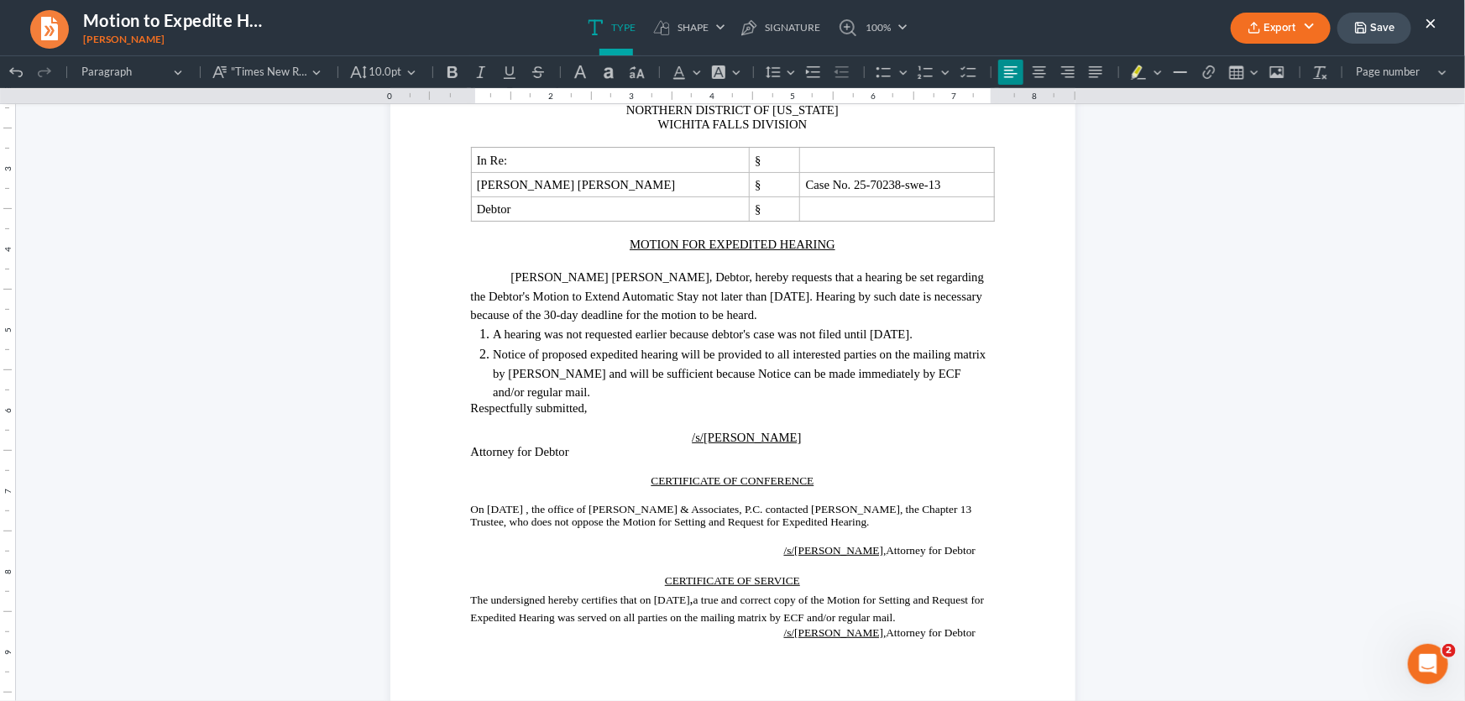
click at [1278, 32] on button "Export" at bounding box center [1281, 28] width 100 height 31
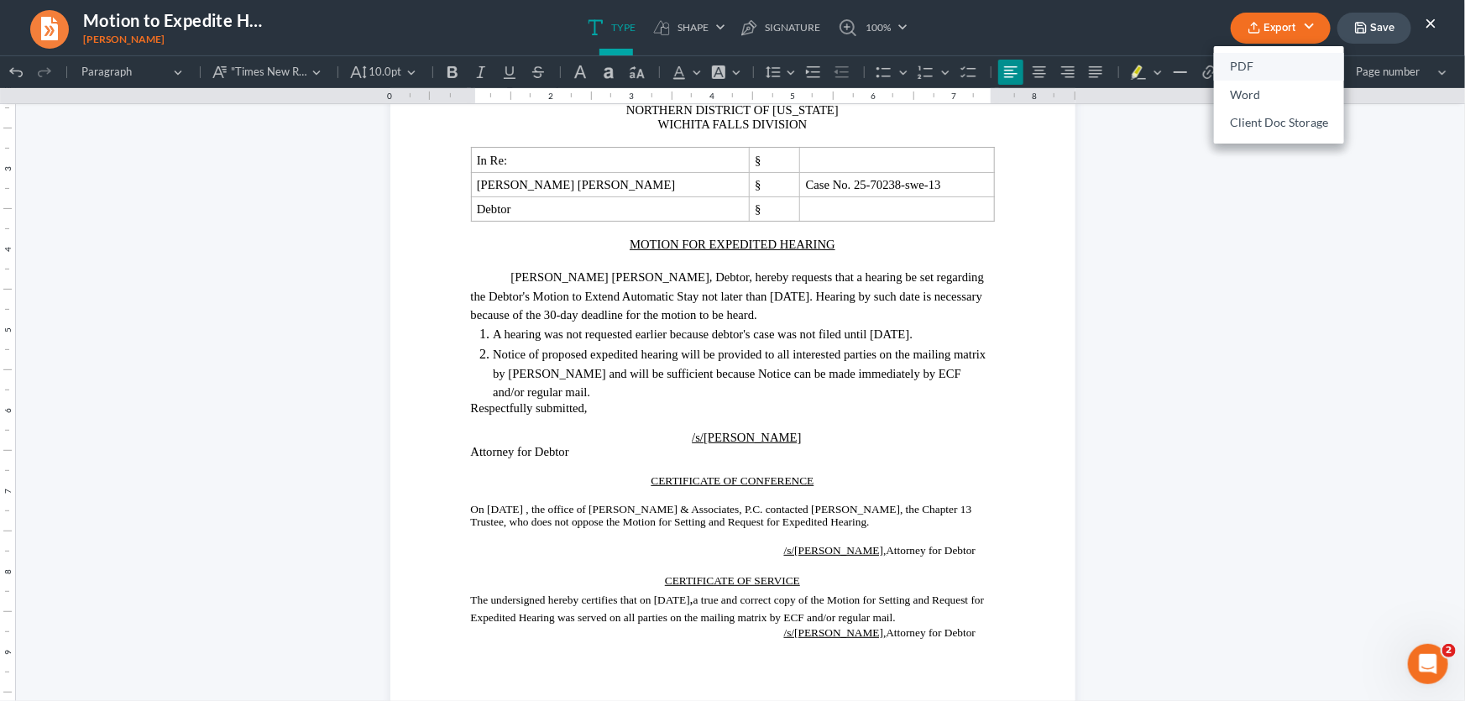
click at [1274, 71] on link "PDF" at bounding box center [1279, 67] width 130 height 29
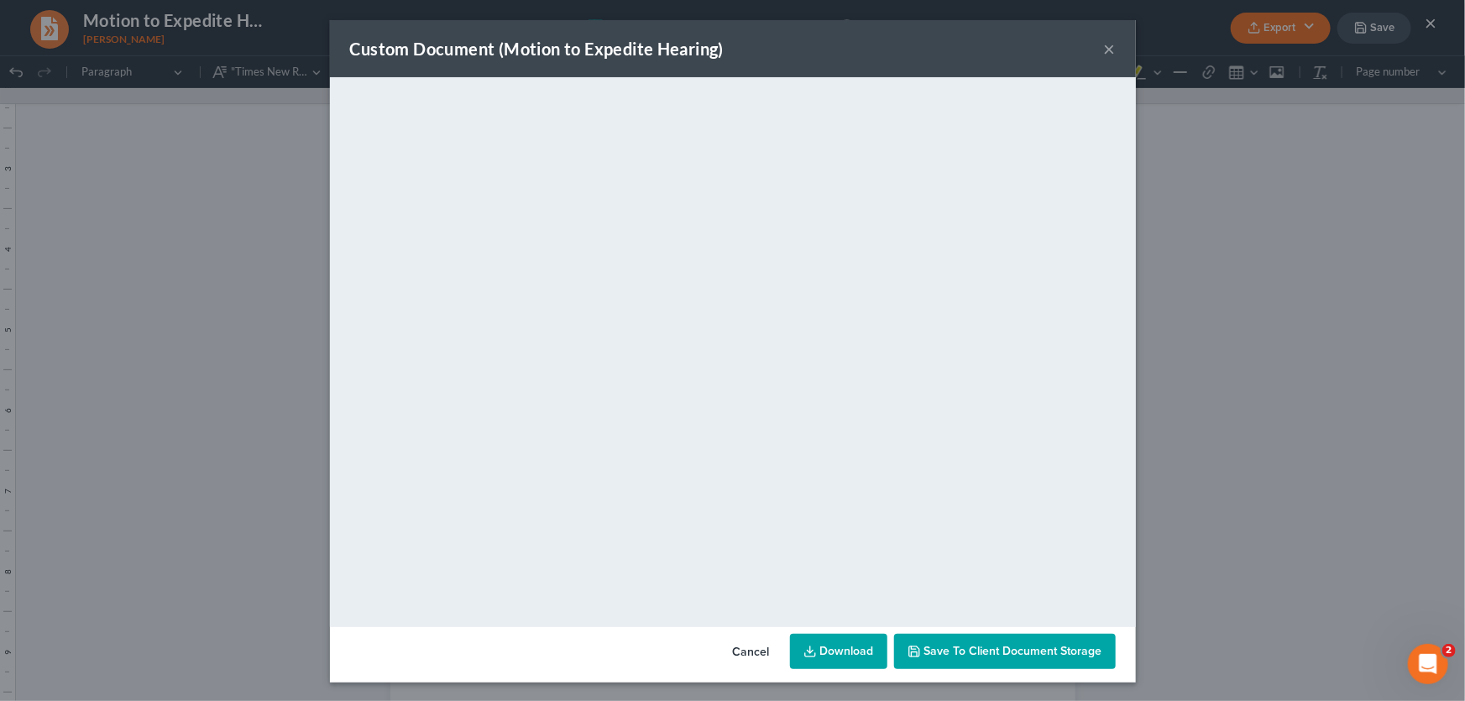
click at [1105, 47] on button "×" at bounding box center [1110, 49] width 12 height 20
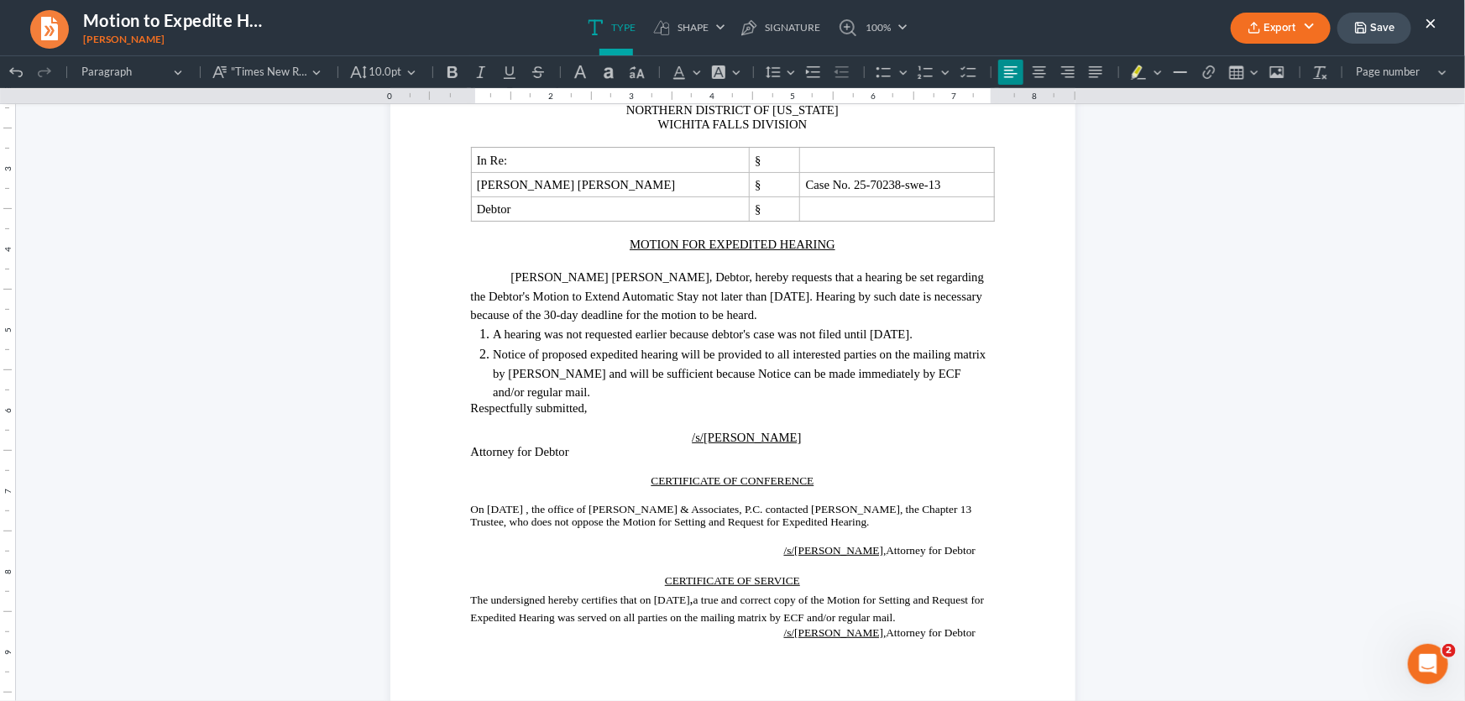
click at [1391, 24] on button "Save" at bounding box center [1374, 28] width 74 height 31
click at [958, 40] on ul "Type shapes Shape Line Check Arrow Circle Rectangle pen-tool Signature 100% Fit…" at bounding box center [747, 27] width 870 height 55
click at [1433, 24] on button "×" at bounding box center [1430, 23] width 12 height 20
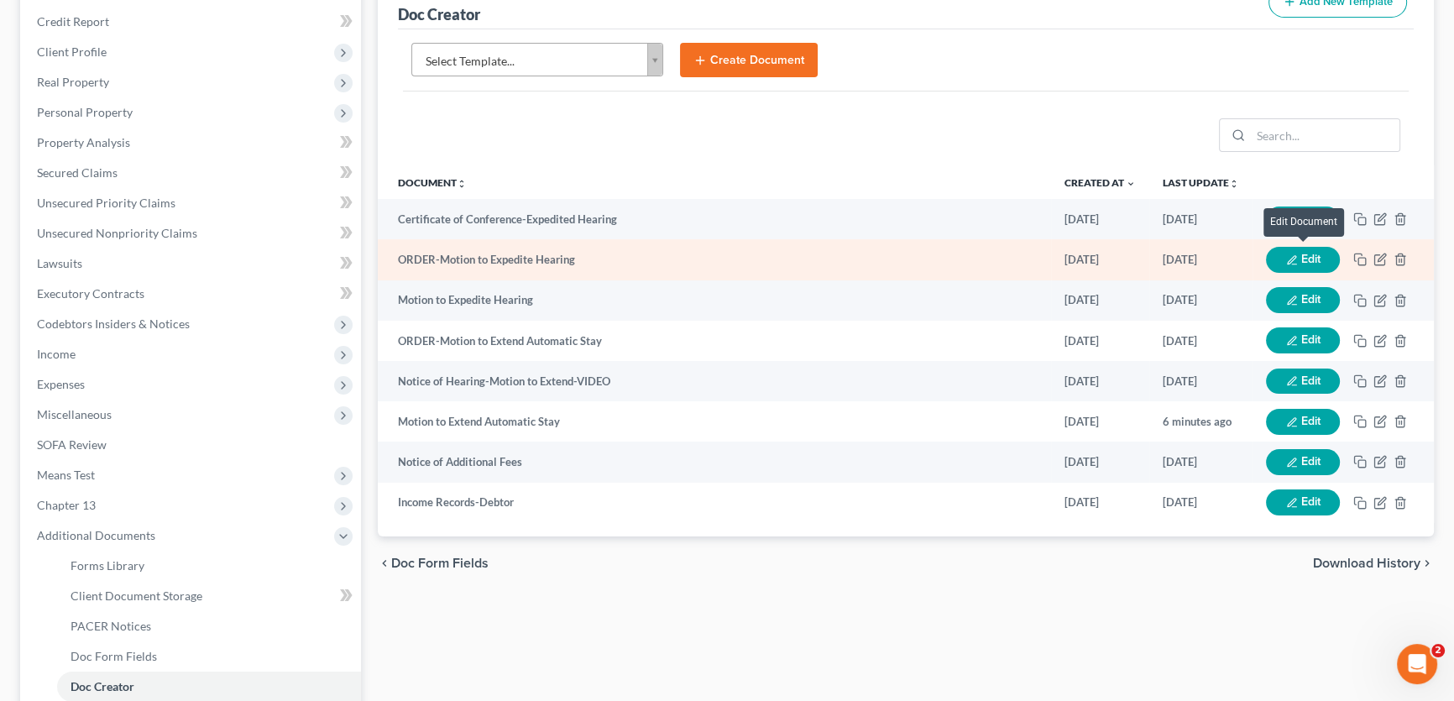
click at [1287, 260] on icon "button" at bounding box center [1291, 260] width 8 height 8
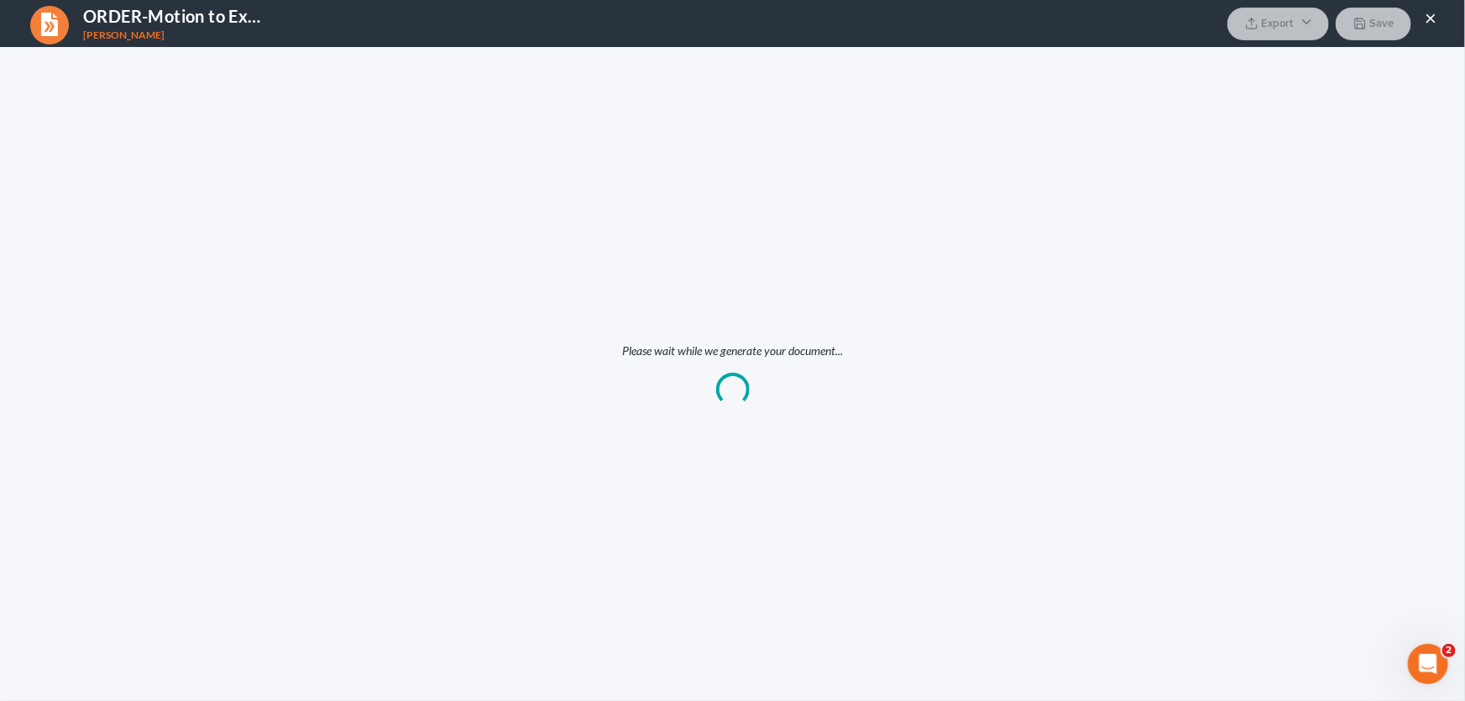
scroll to position [0, 0]
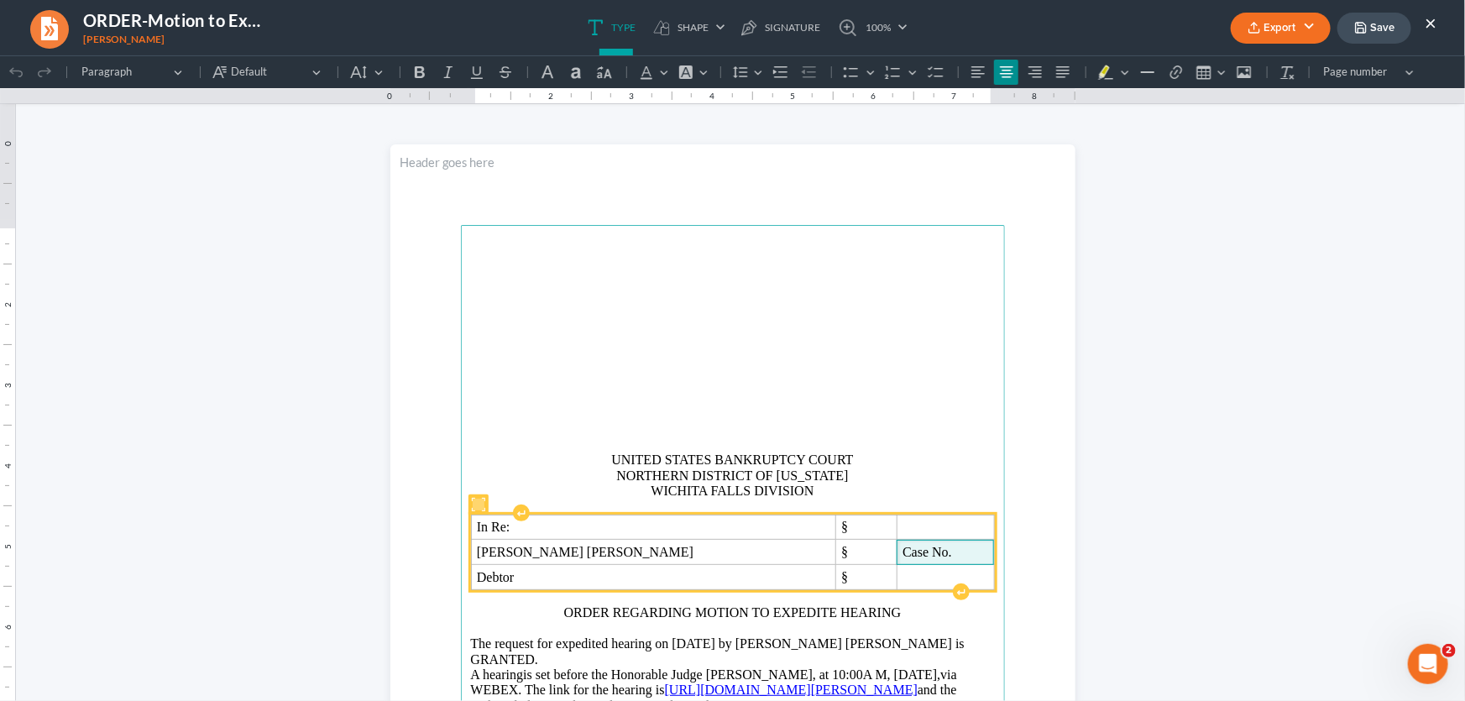
click at [902, 551] on p "Case No." at bounding box center [945, 551] width 86 height 13
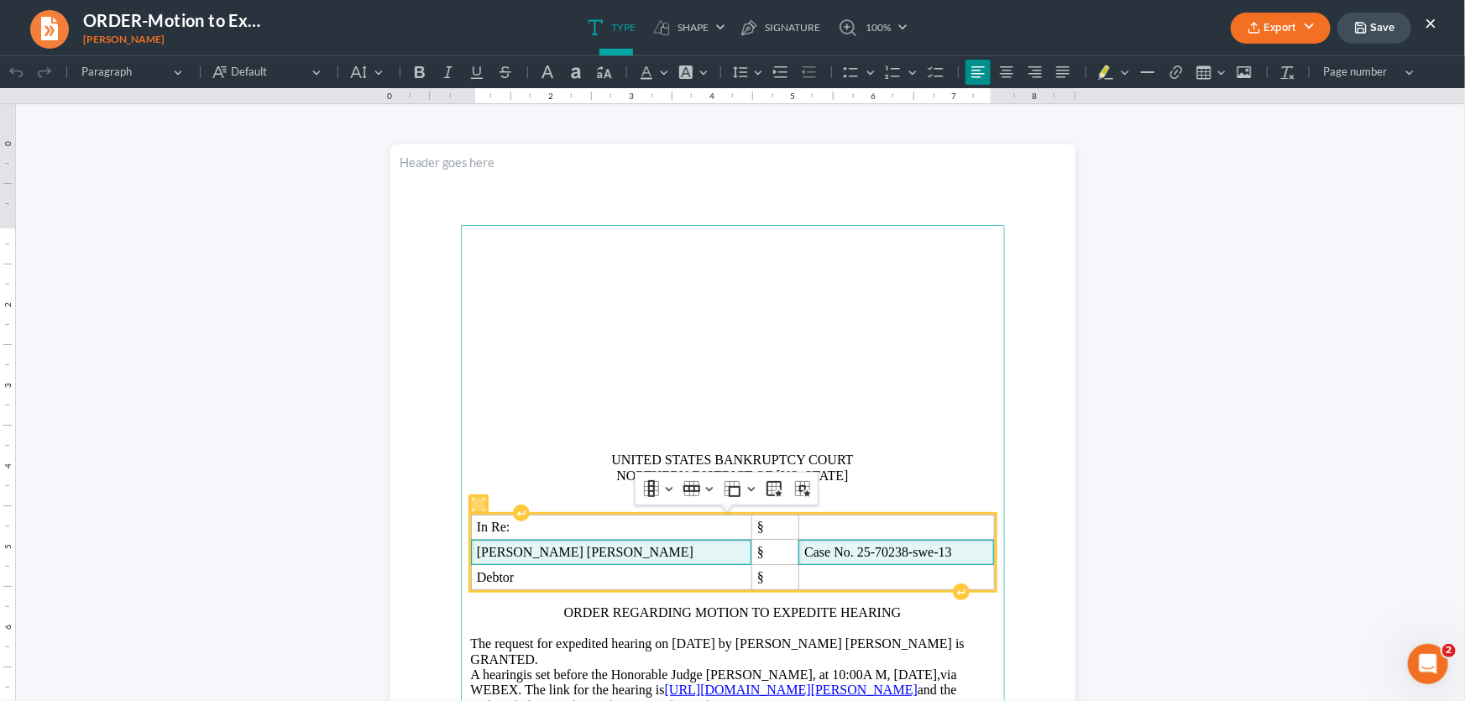
click at [619, 553] on p "Donald Joseph Goodwin" at bounding box center [611, 551] width 269 height 13
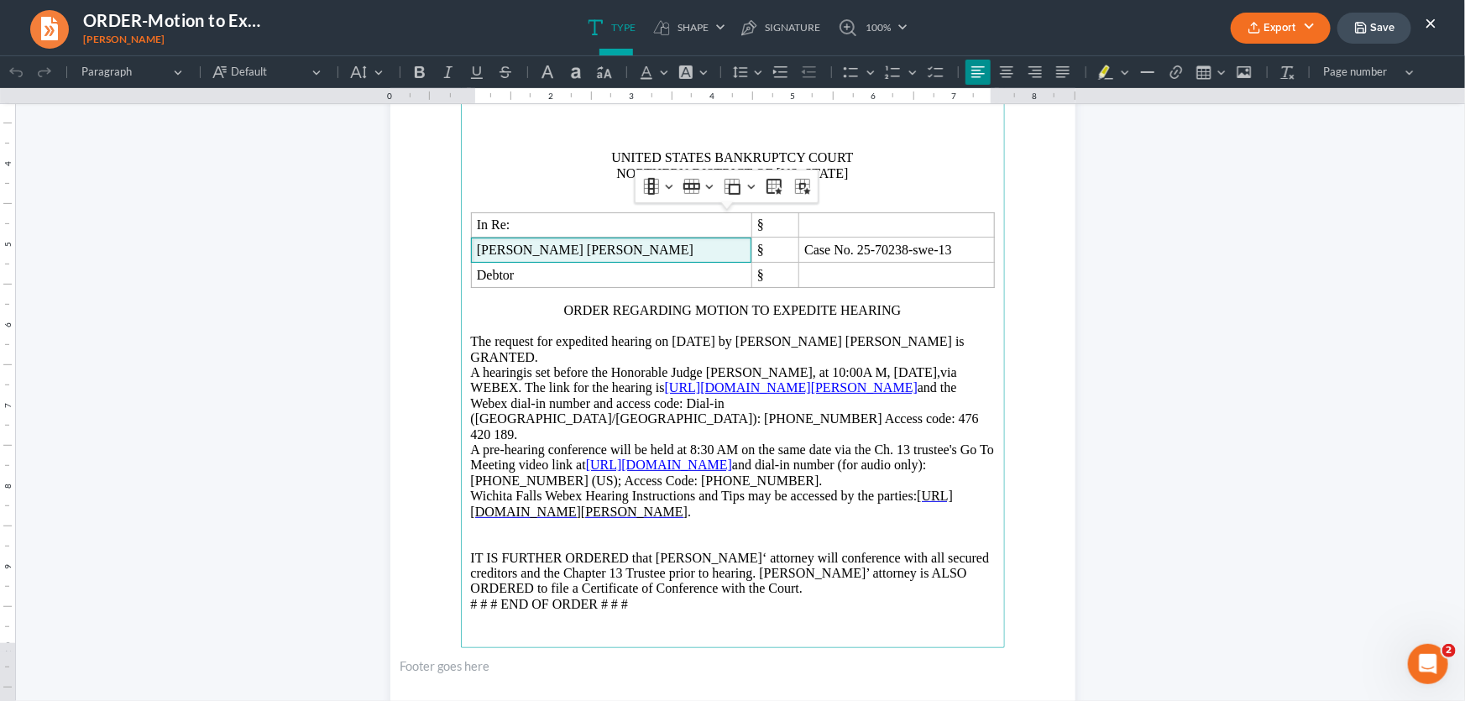
scroll to position [305, 0]
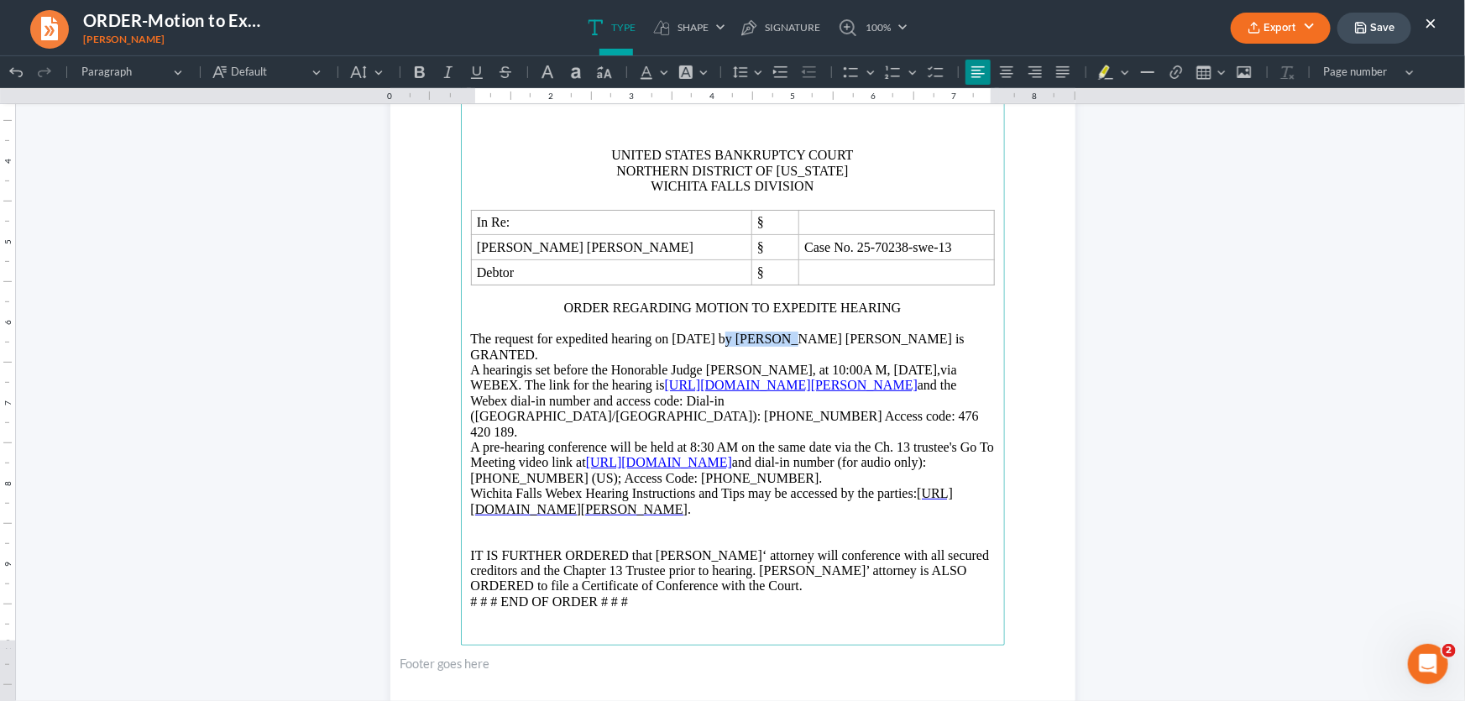
drag, startPoint x: 753, startPoint y: 335, endPoint x: 694, endPoint y: 340, distance: 59.0
click at [694, 340] on p "The request for expedited hearing on 09/18/2025 by Donald Joseph Goodwin is GRA…" at bounding box center [733, 346] width 524 height 31
click at [901, 372] on span "is set before the Honorable Judge Scott W. Everett, at 10:00A M, 09/18/2025,via…" at bounding box center [714, 376] width 486 height 29
drag, startPoint x: 962, startPoint y: 363, endPoint x: 904, endPoint y: 366, distance: 58.0
click at [904, 366] on span "is set before the Honorable Judge Scott W. Everett, at 10:00A M, 09/18/2025,via…" at bounding box center [714, 376] width 486 height 29
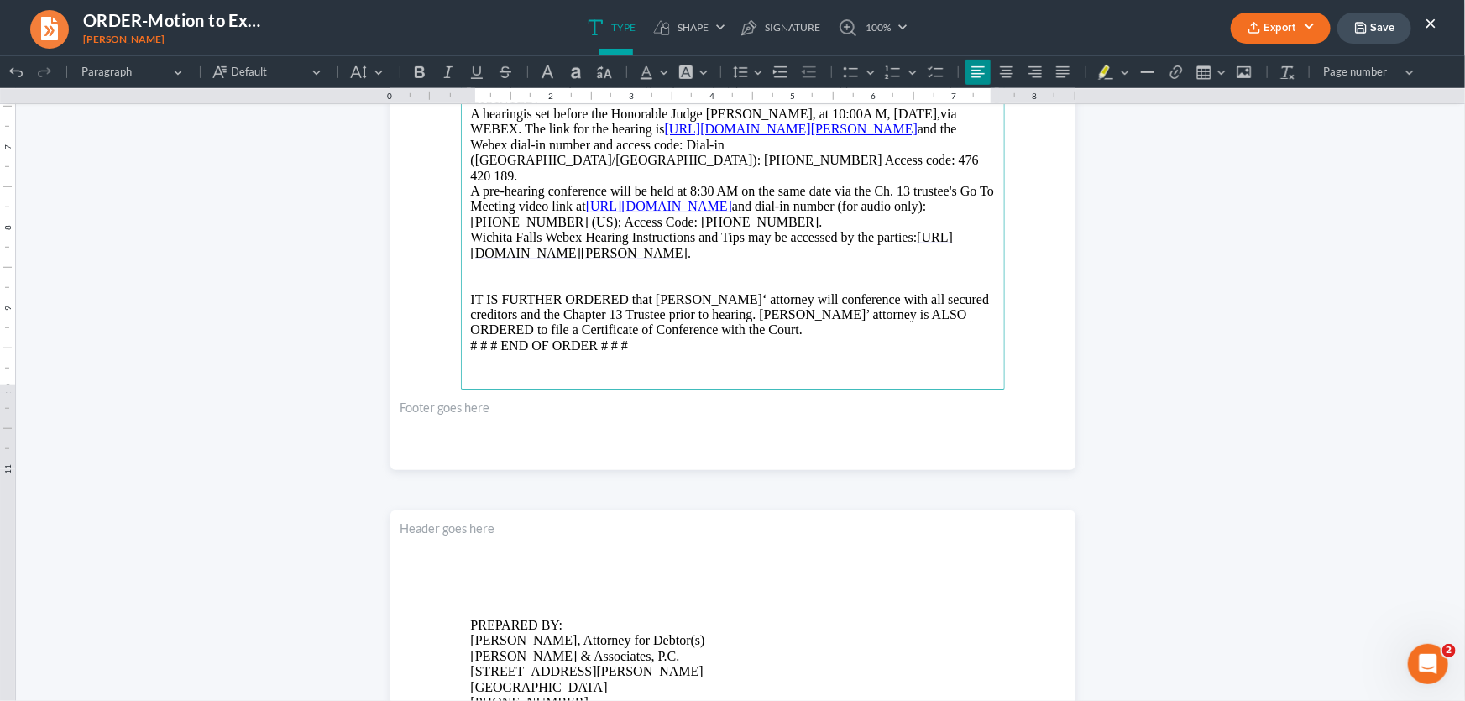
scroll to position [534, 0]
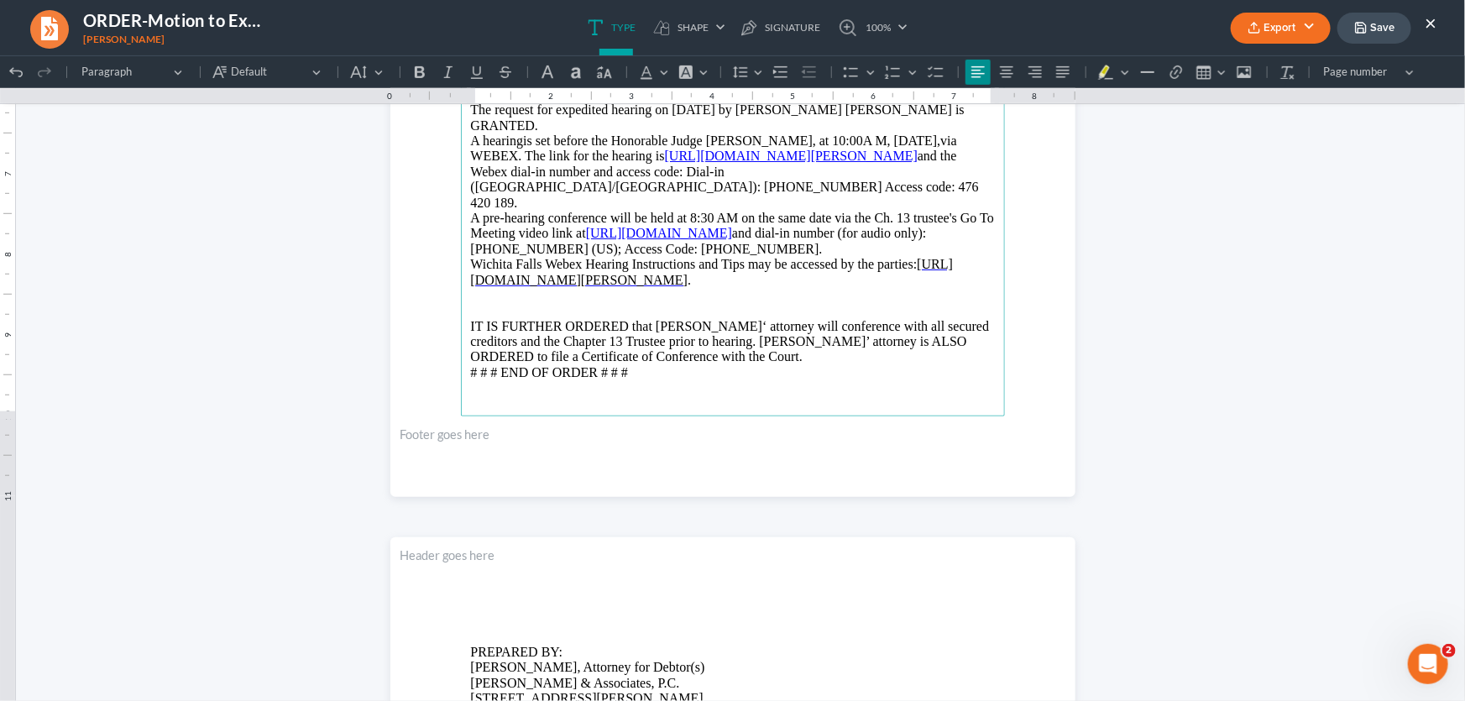
click at [676, 302] on p "IT IS FURTHER ORDERED that Debtors‘ attorney will conference with all secured c…" at bounding box center [733, 340] width 524 height 77
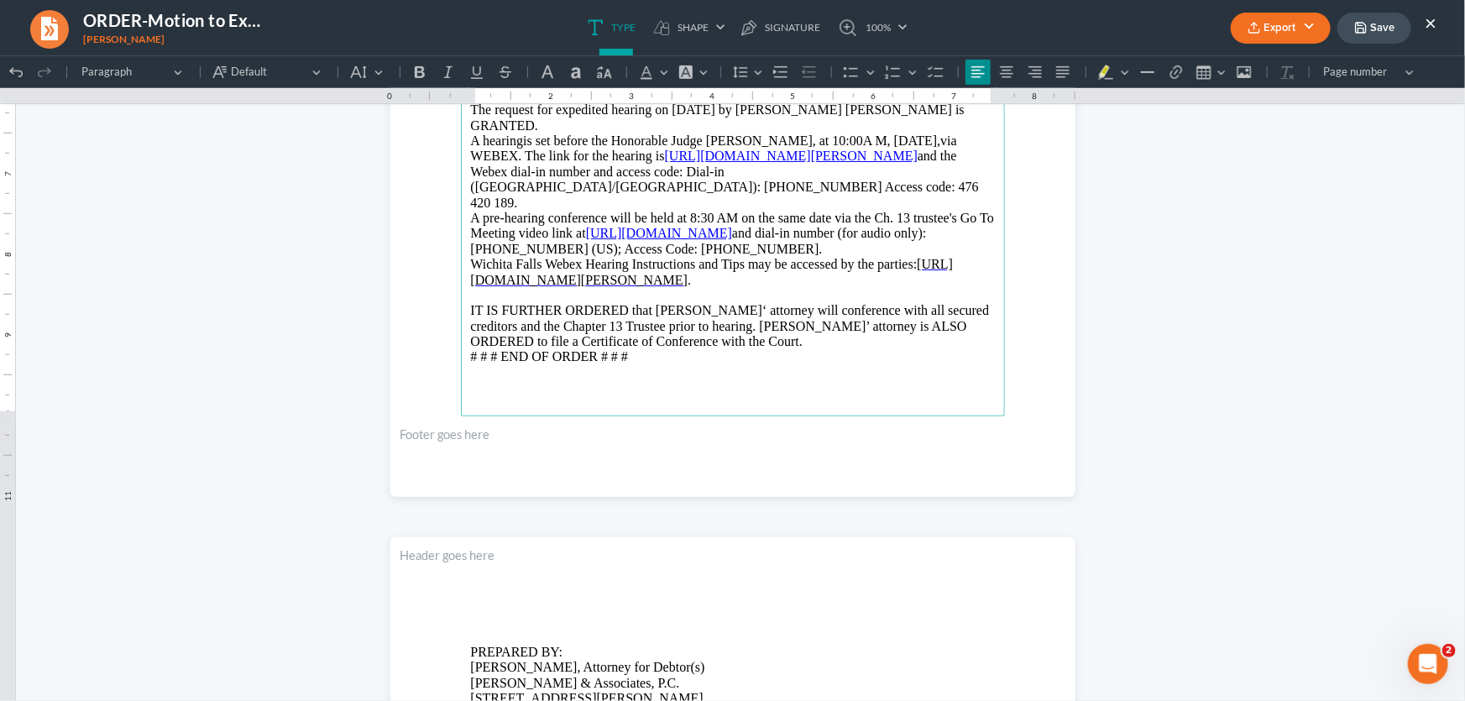
click at [733, 327] on p "⁠⁠⁠⁠⁠⁠⁠ IT IS FURTHER ORDERED that Debtors‘ attorney will conference with all s…" at bounding box center [733, 325] width 524 height 77
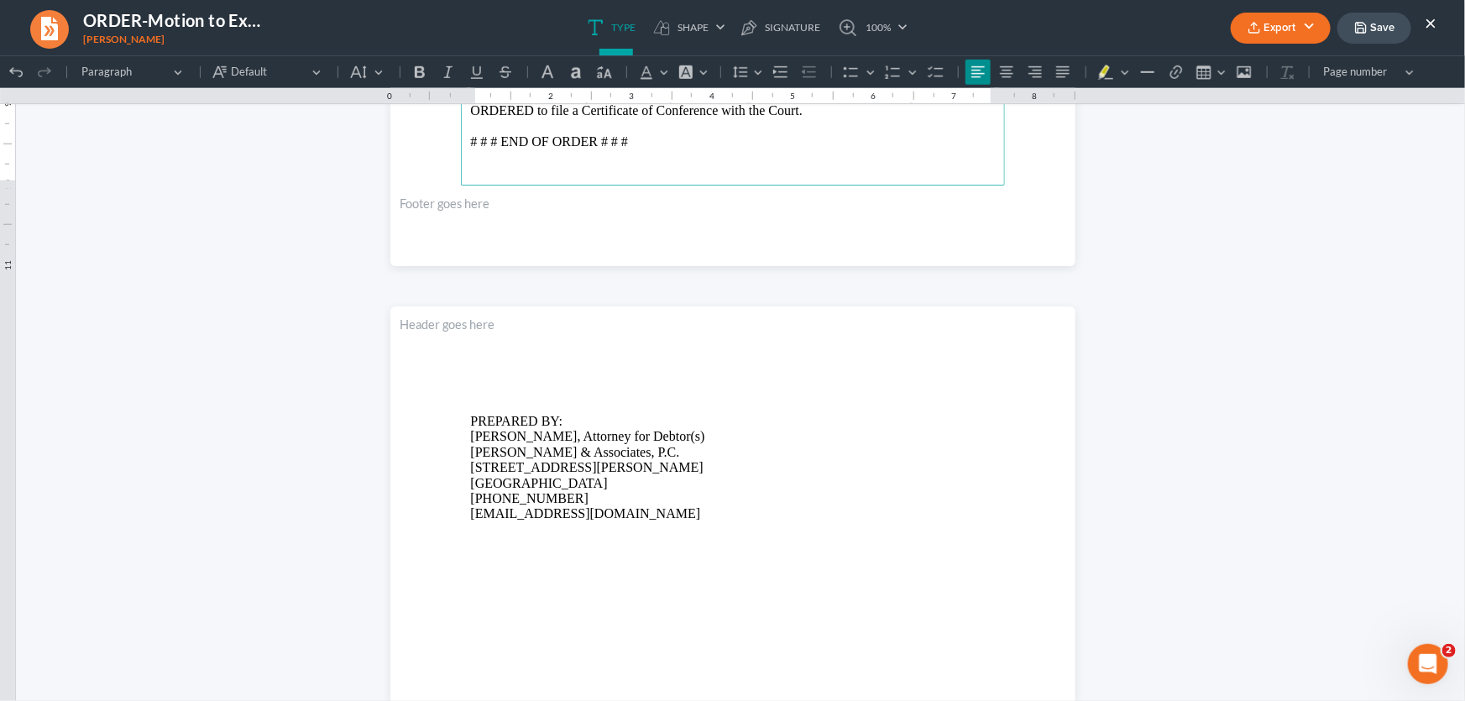
scroll to position [839, 0]
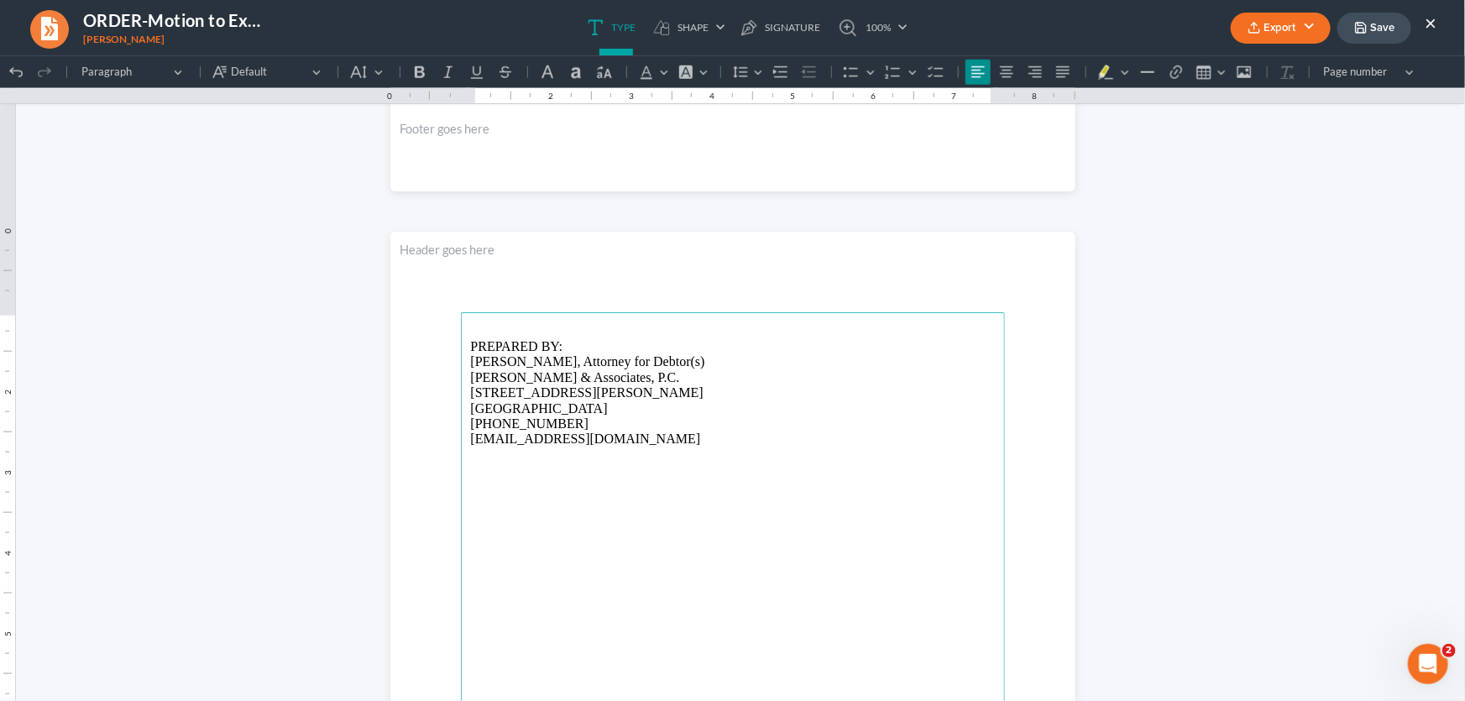
click at [705, 359] on p "⁠⁠⁠⁠⁠⁠⁠ PREPARED BY: Monte J. White, Attorney for Debtor(s) Monte J. White & As…" at bounding box center [733, 384] width 524 height 123
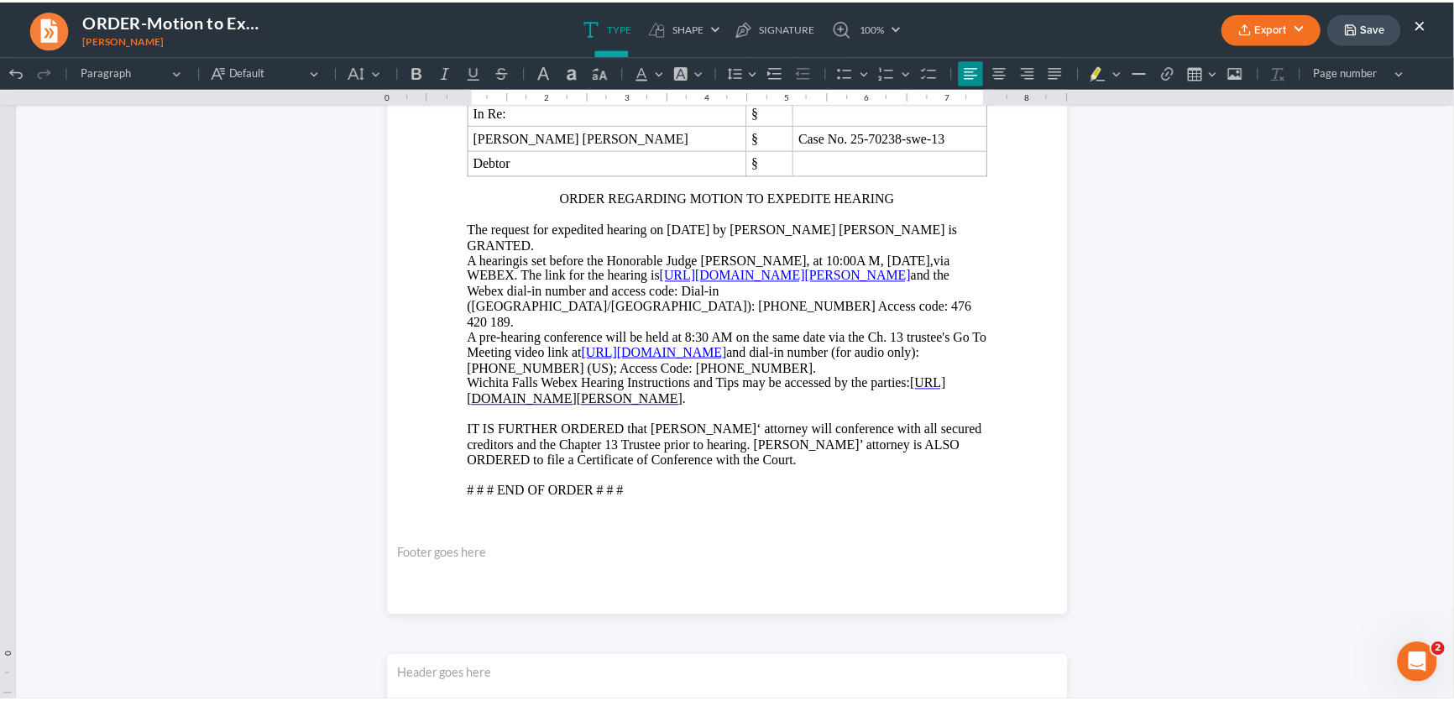
scroll to position [305, 0]
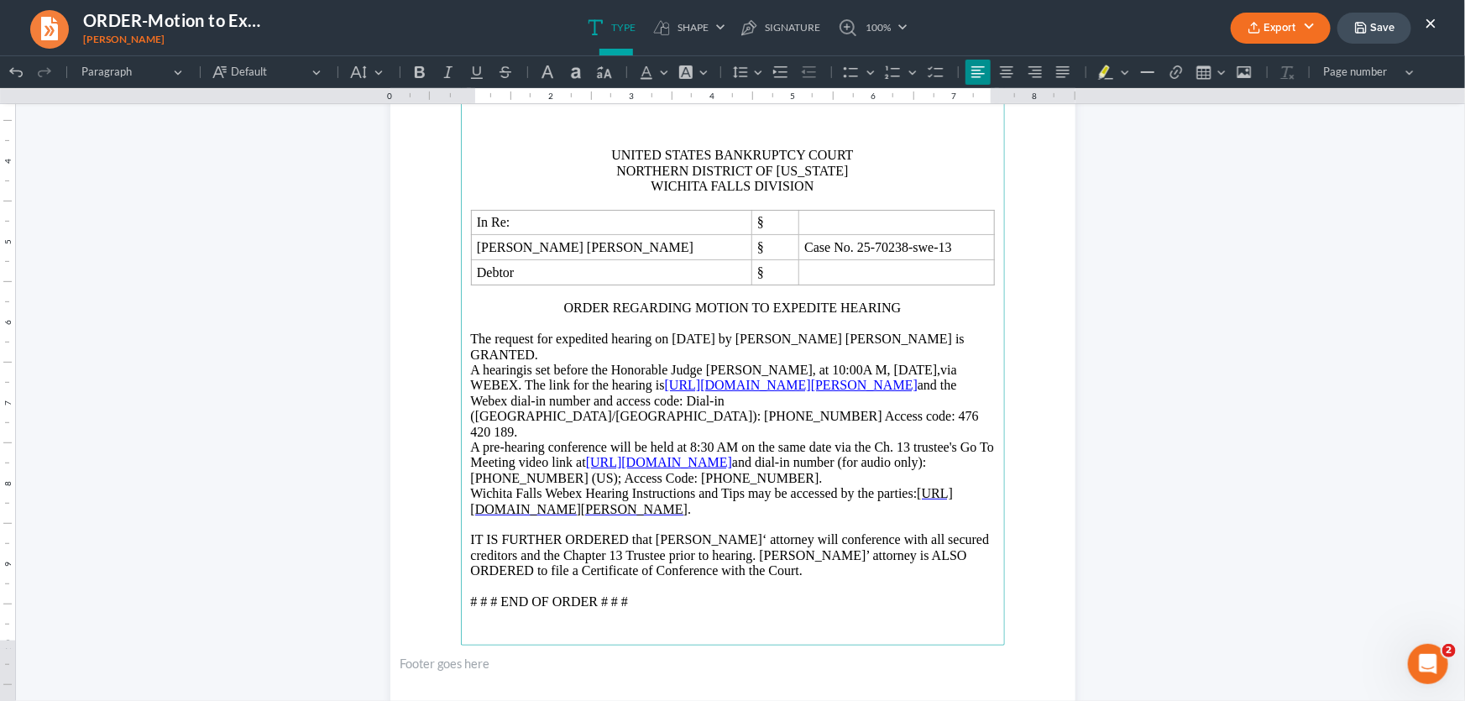
click at [1268, 30] on button "Export" at bounding box center [1281, 28] width 100 height 31
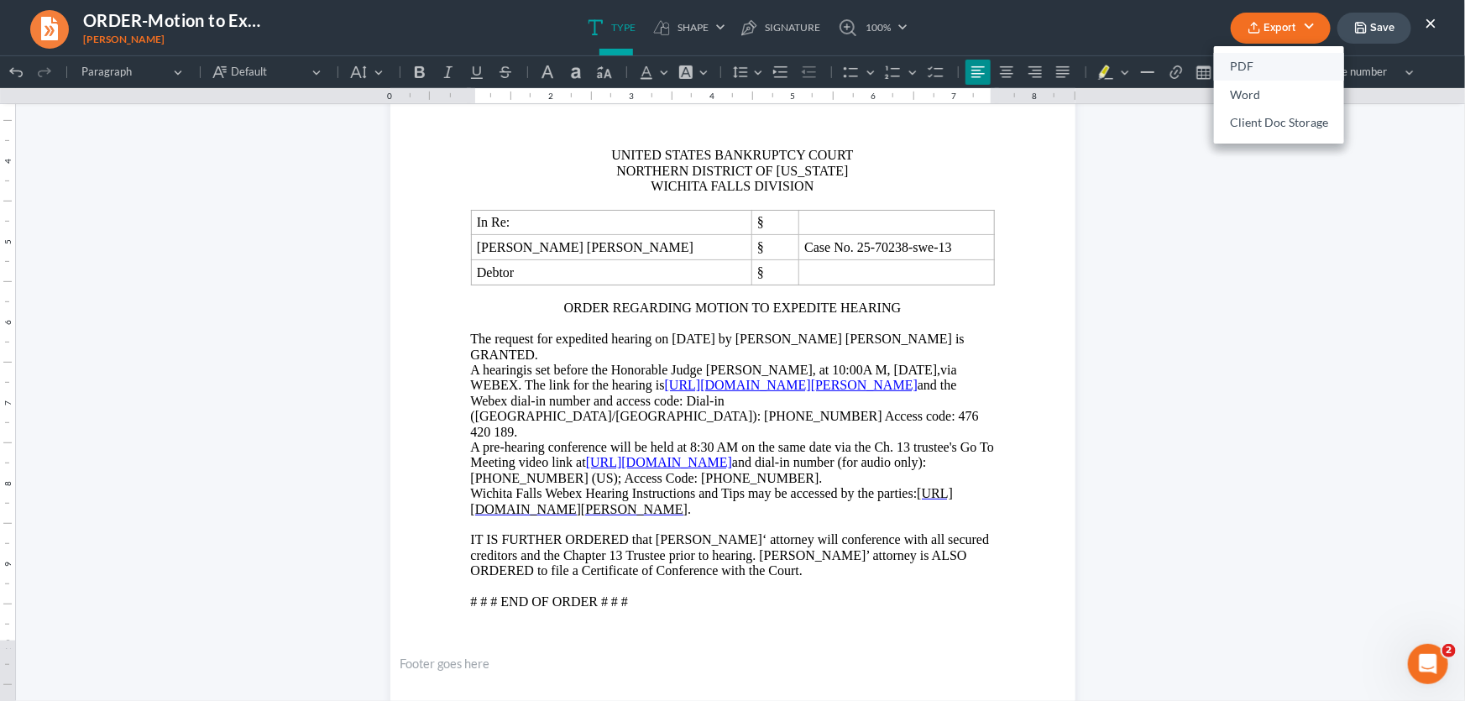
click at [1256, 61] on link "PDF" at bounding box center [1279, 67] width 130 height 29
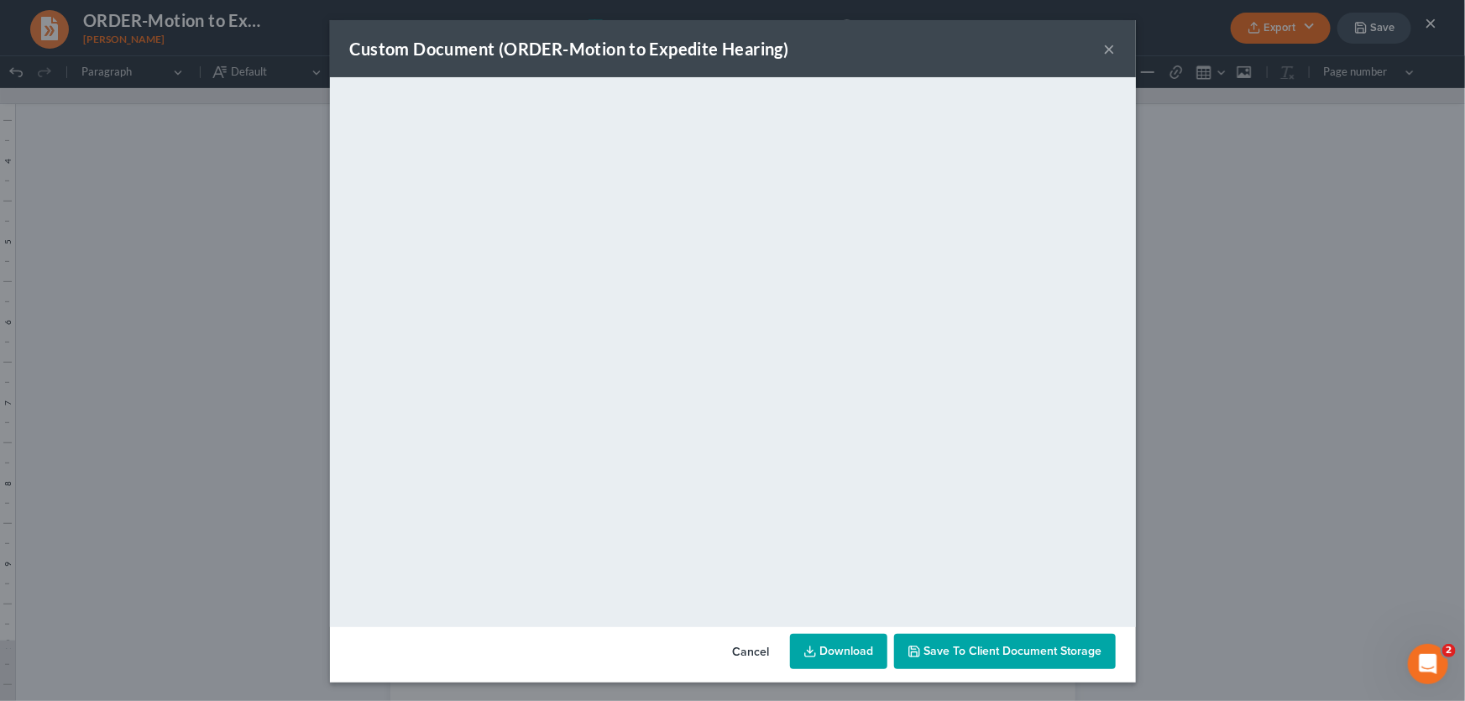
drag, startPoint x: 1100, startPoint y: 45, endPoint x: 1364, endPoint y: 26, distance: 264.3
click at [1104, 45] on button "×" at bounding box center [1110, 49] width 12 height 20
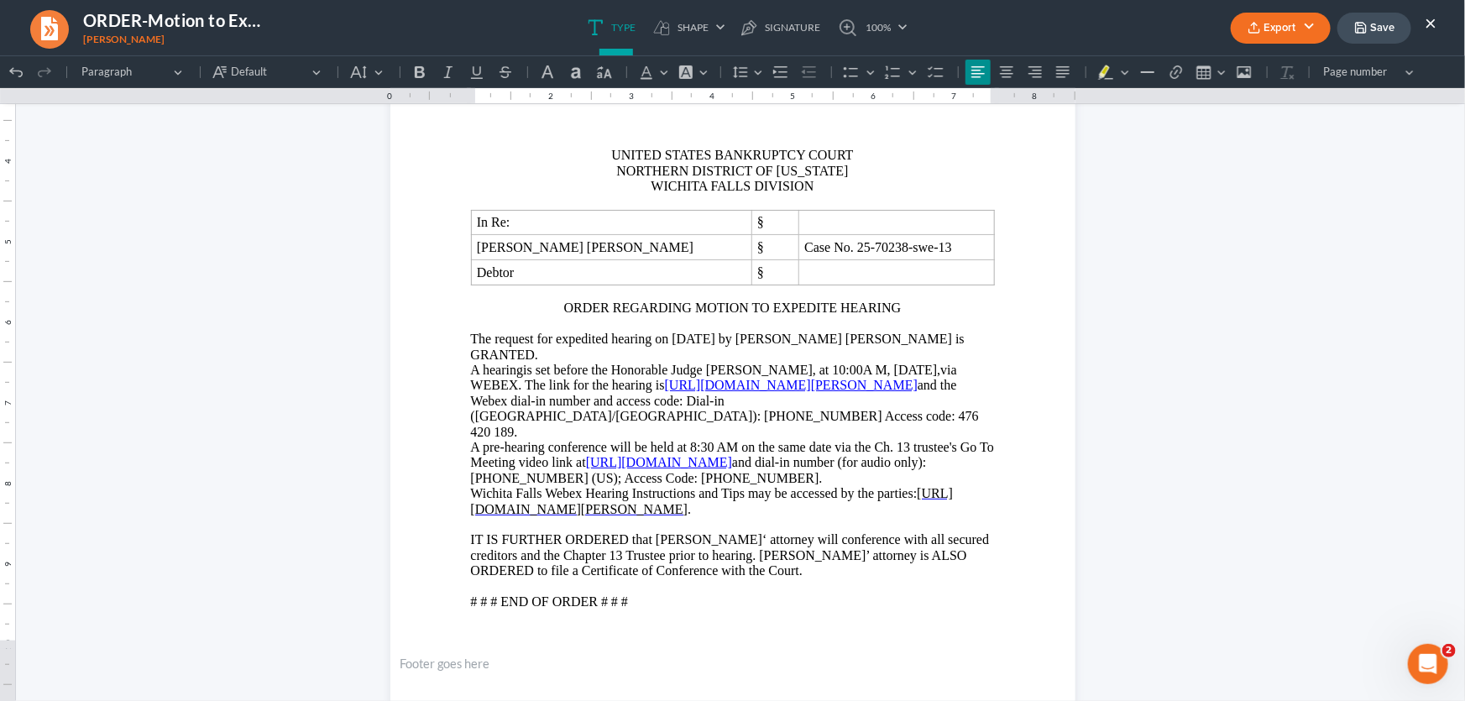
click at [1369, 24] on button "Save" at bounding box center [1374, 28] width 74 height 31
click at [1393, 22] on button "Save" at bounding box center [1374, 28] width 74 height 31
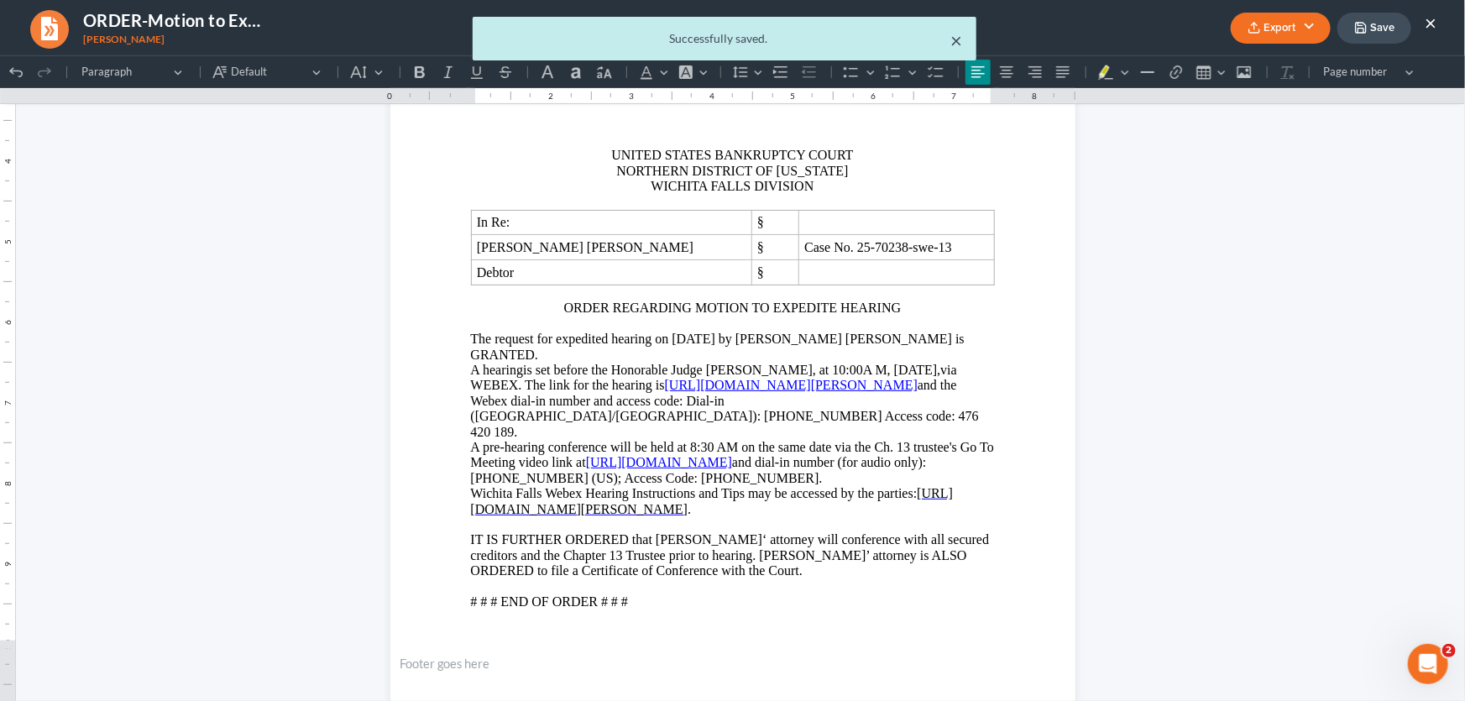
click at [956, 42] on button "×" at bounding box center [957, 40] width 12 height 20
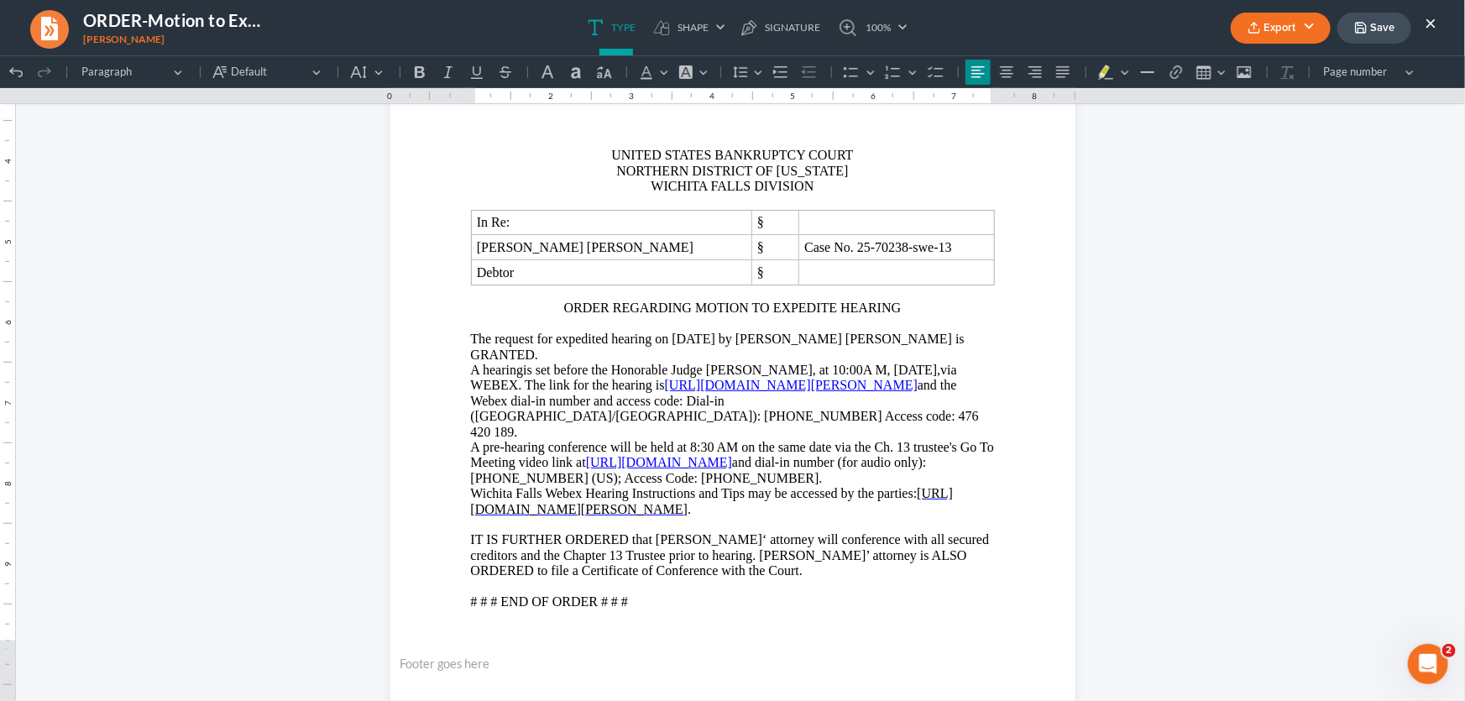
drag, startPoint x: 1425, startPoint y: 21, endPoint x: 1007, endPoint y: 557, distance: 679.4
click at [1425, 21] on button "×" at bounding box center [1430, 23] width 12 height 20
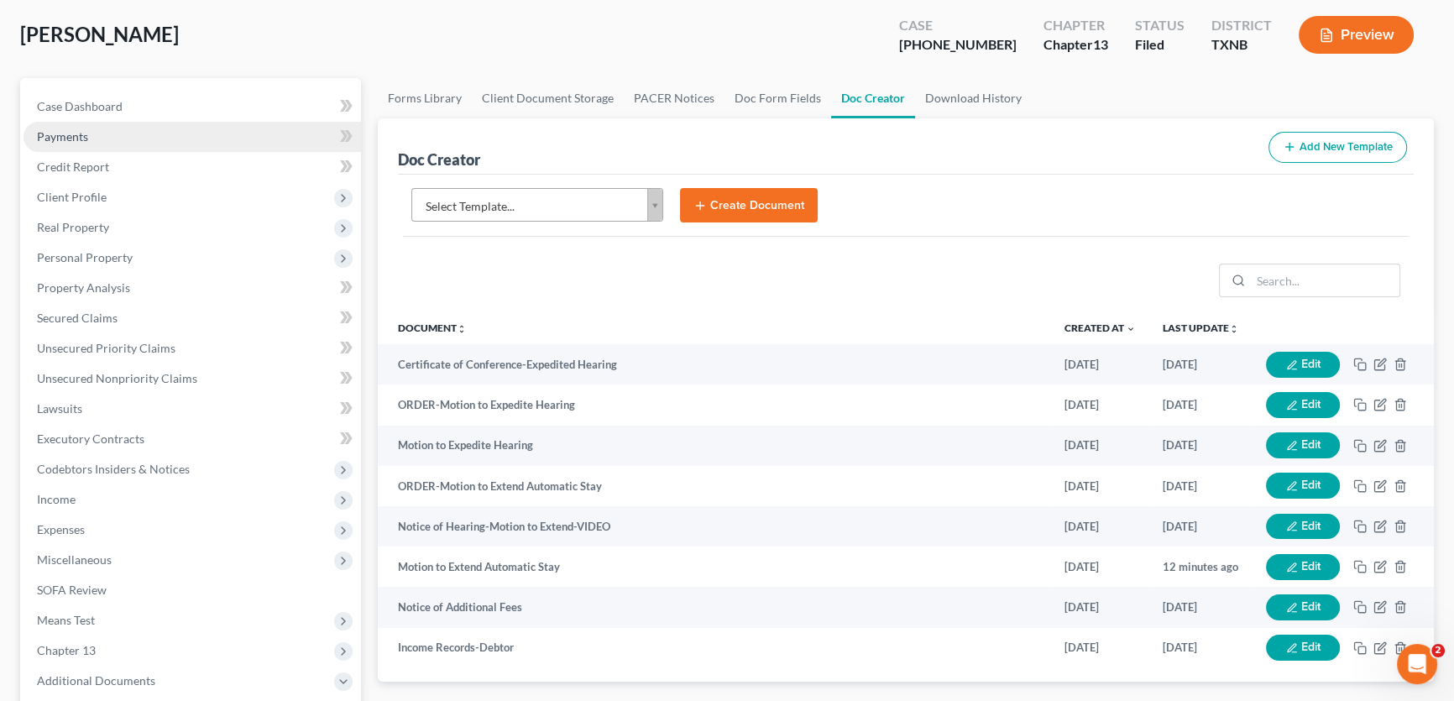
scroll to position [0, 0]
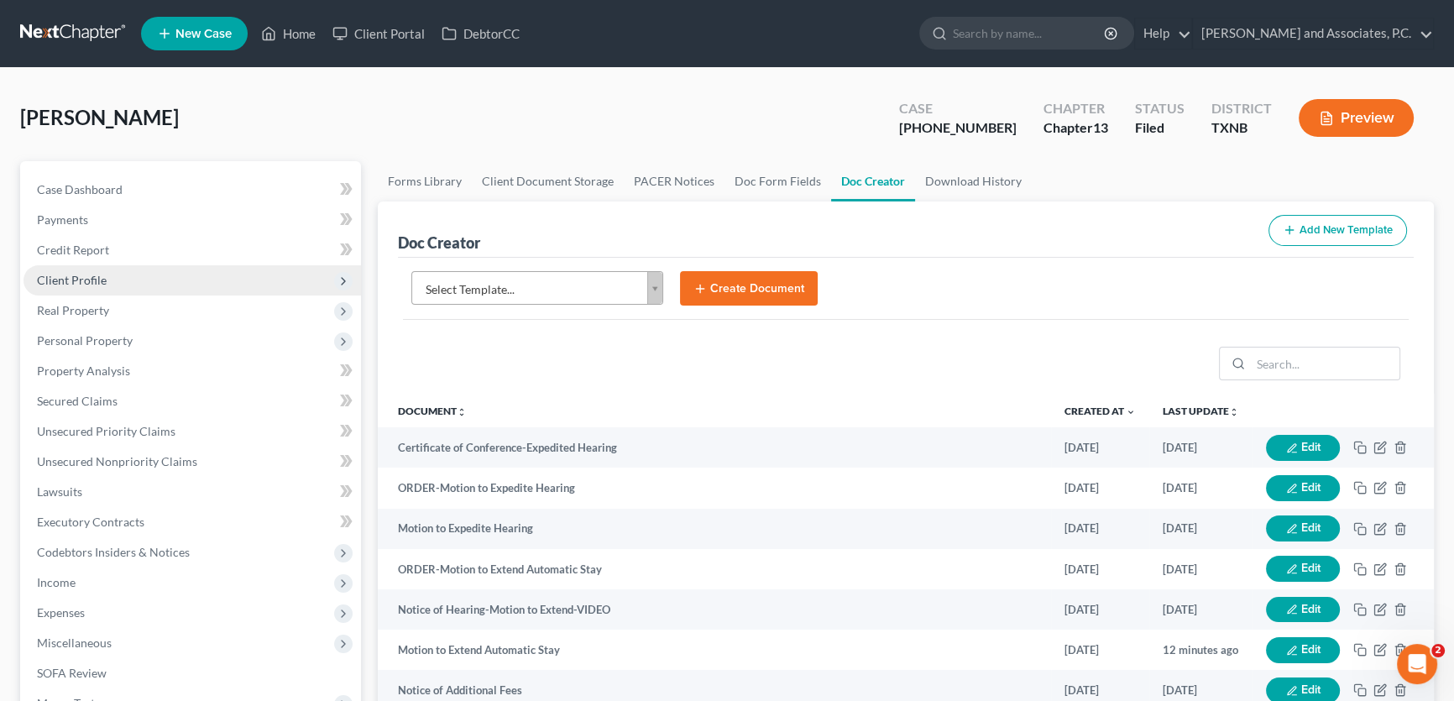
click at [107, 280] on span "Client Profile" at bounding box center [192, 280] width 337 height 30
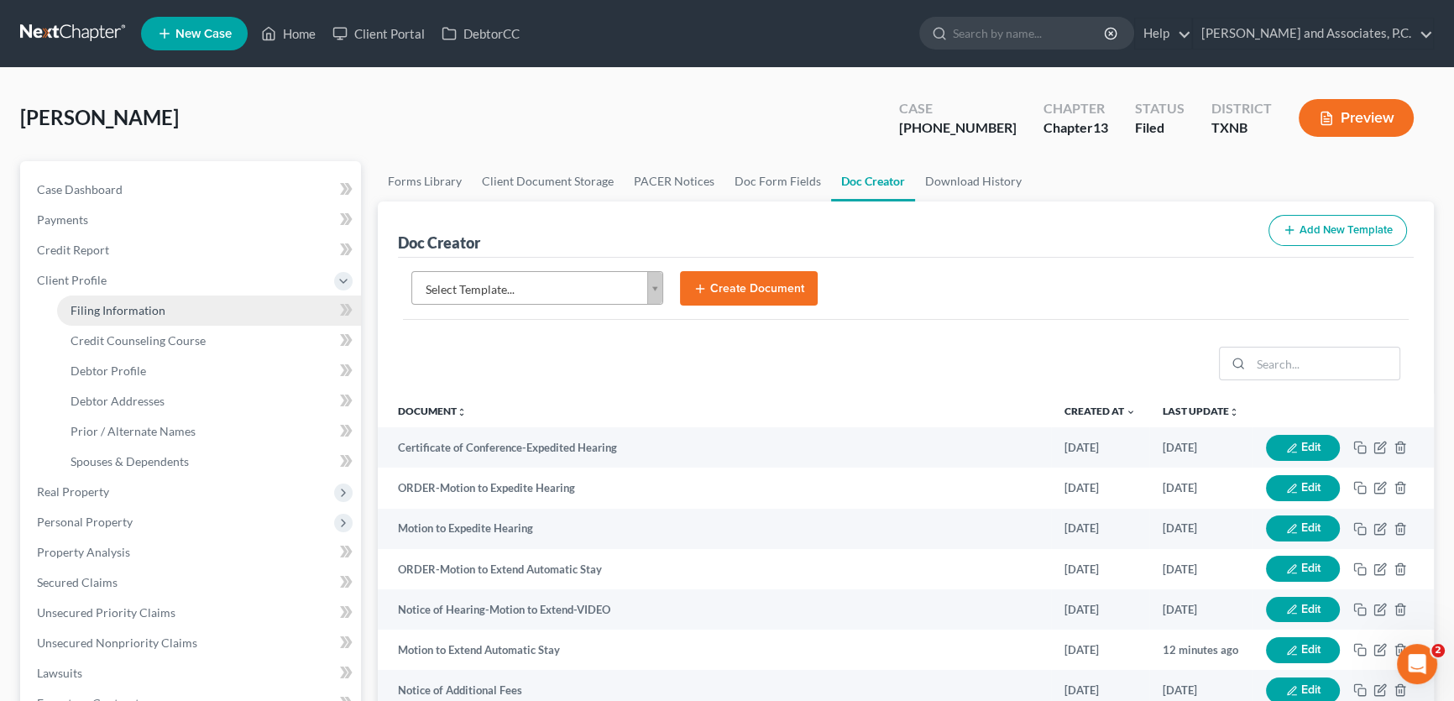
click at [149, 316] on span "Filing Information" at bounding box center [118, 310] width 95 height 14
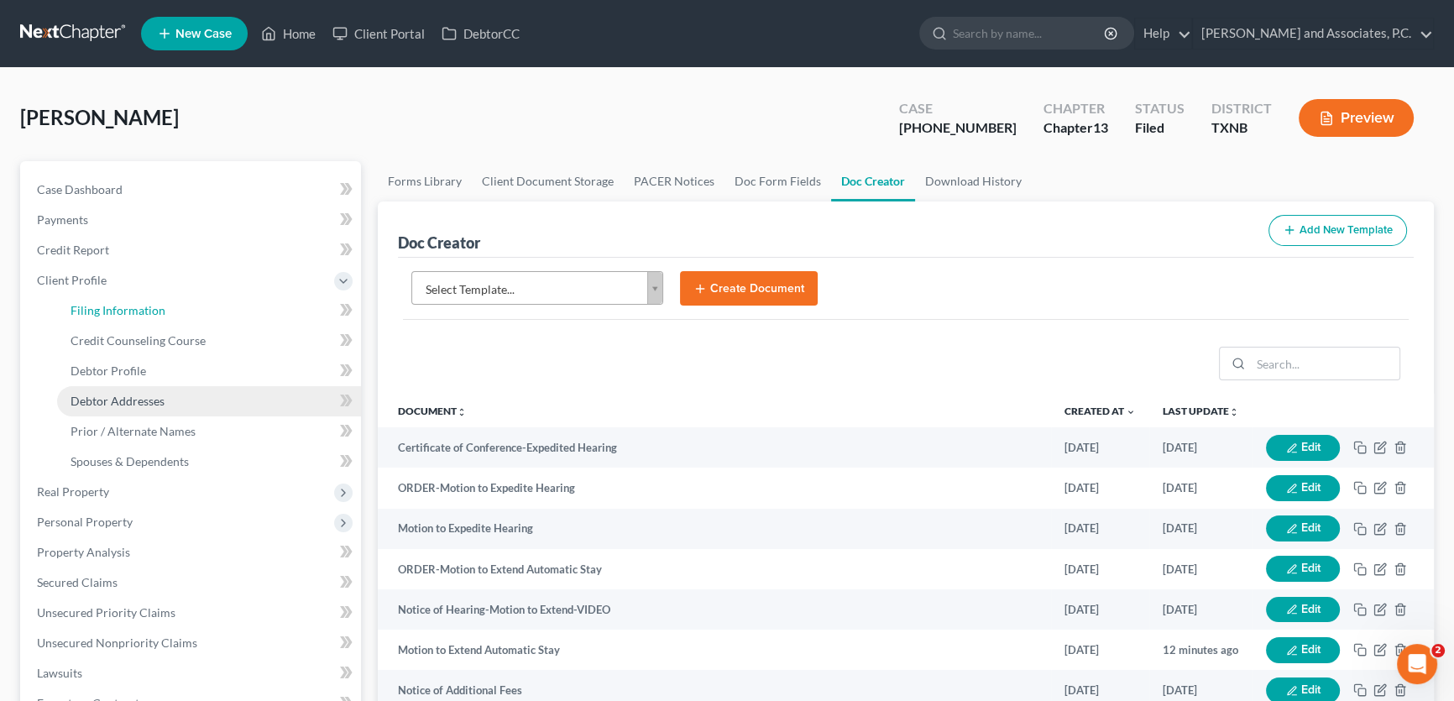
select select "1"
select select "0"
select select "3"
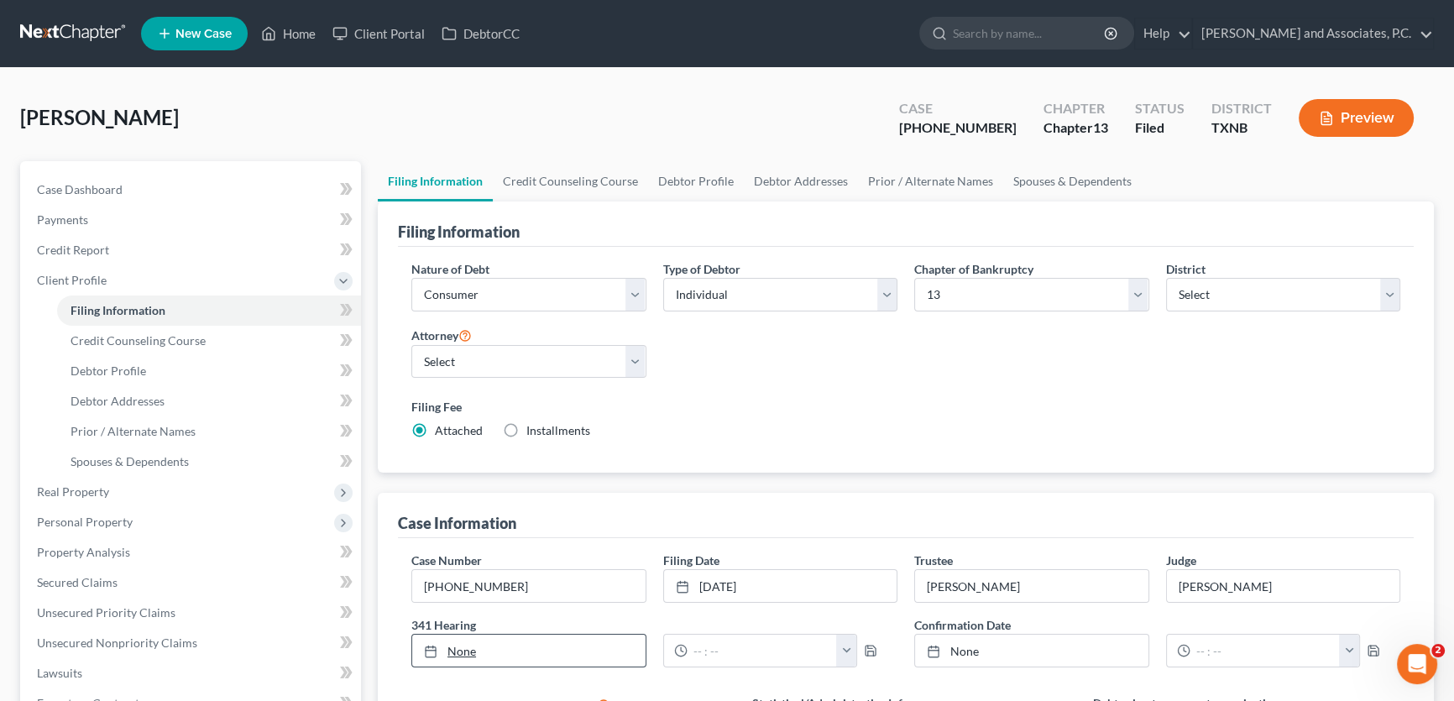
type input "[DATE]"
click at [519, 640] on link "None" at bounding box center [528, 651] width 233 height 32
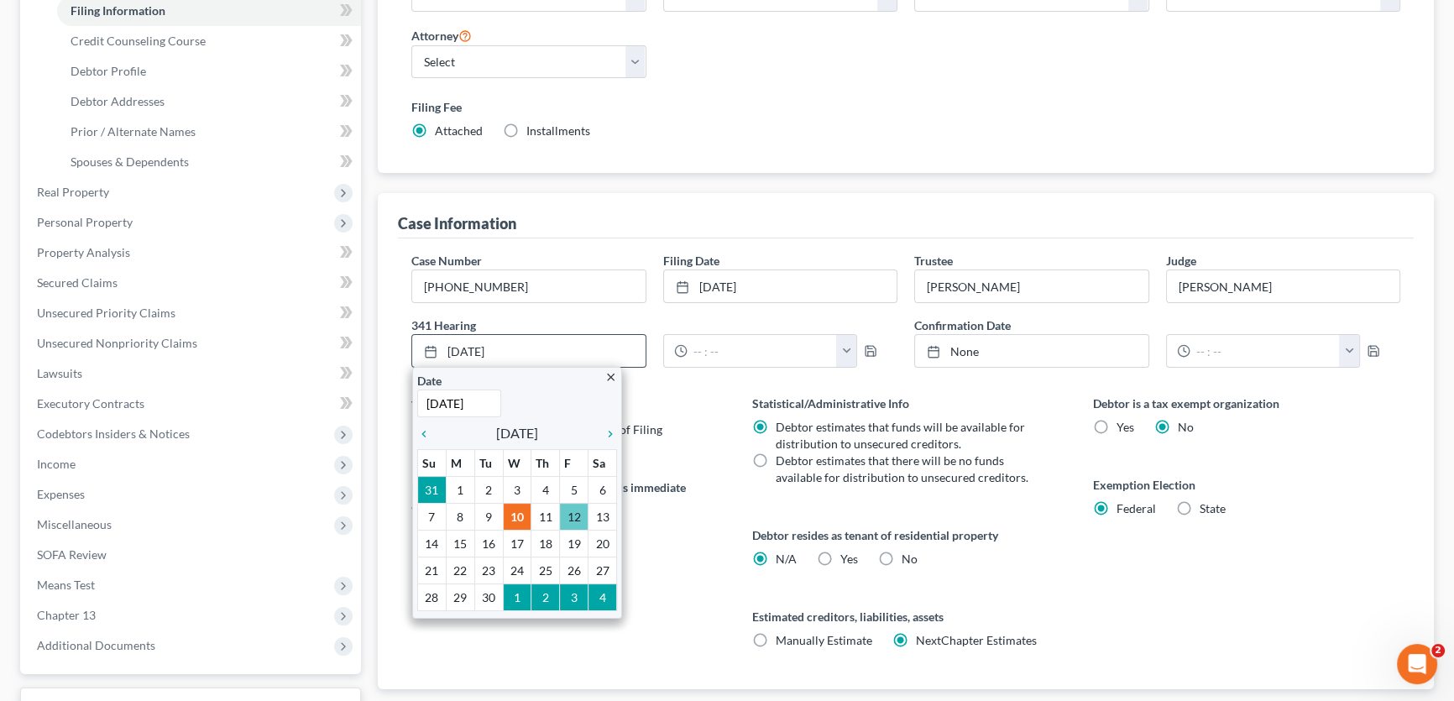
scroll to position [305, 0]
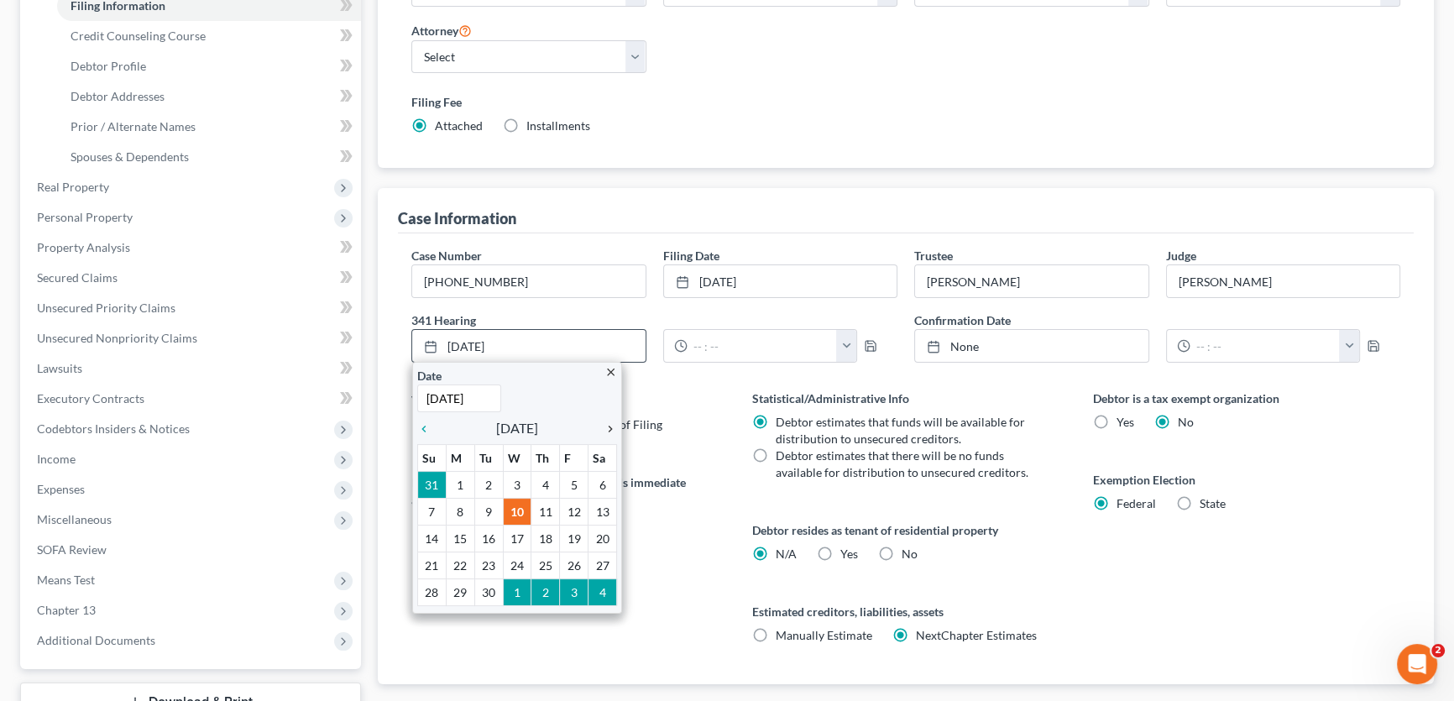
click at [608, 422] on icon "chevron_right" at bounding box center [606, 428] width 22 height 13
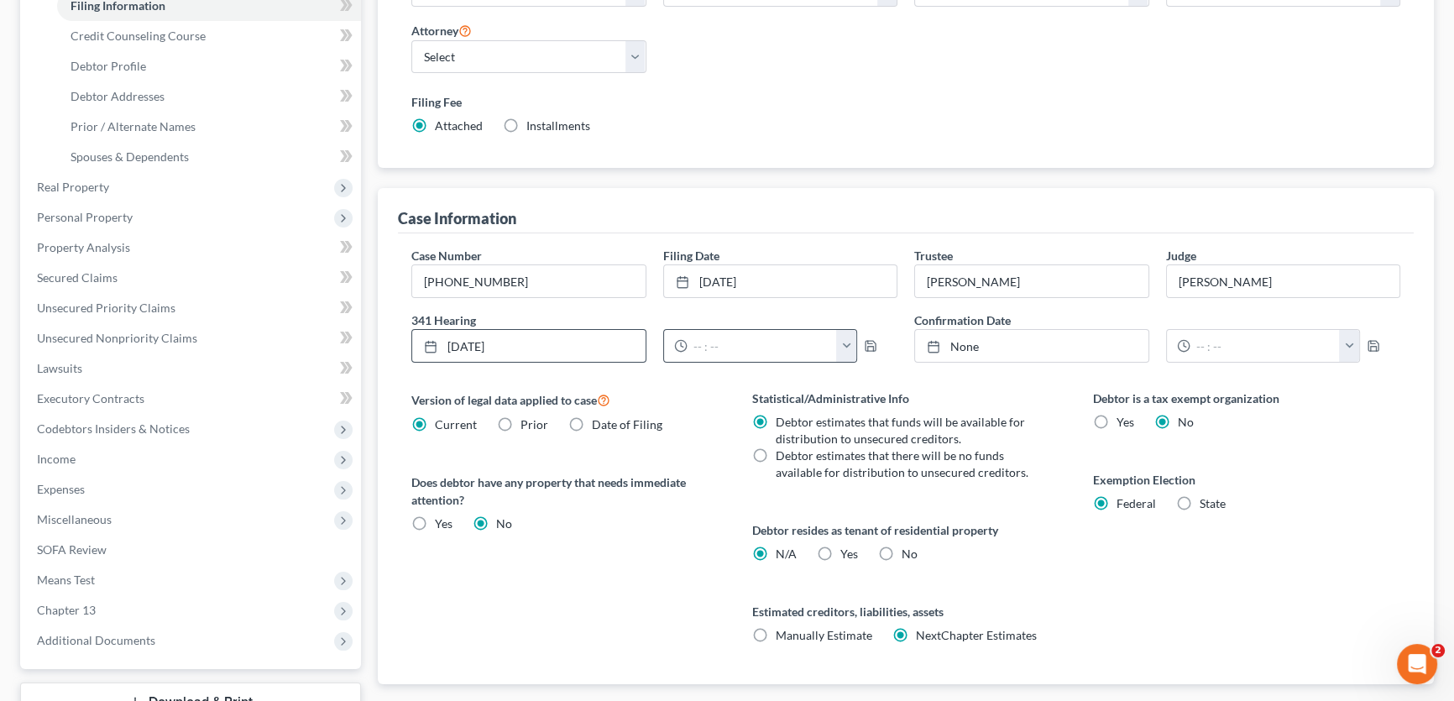
click at [844, 346] on button "button" at bounding box center [846, 346] width 20 height 32
click at [873, 510] on link "9:00am" at bounding box center [883, 509] width 94 height 29
type input "9:00am"
click at [867, 346] on icon "button" at bounding box center [870, 345] width 13 height 13
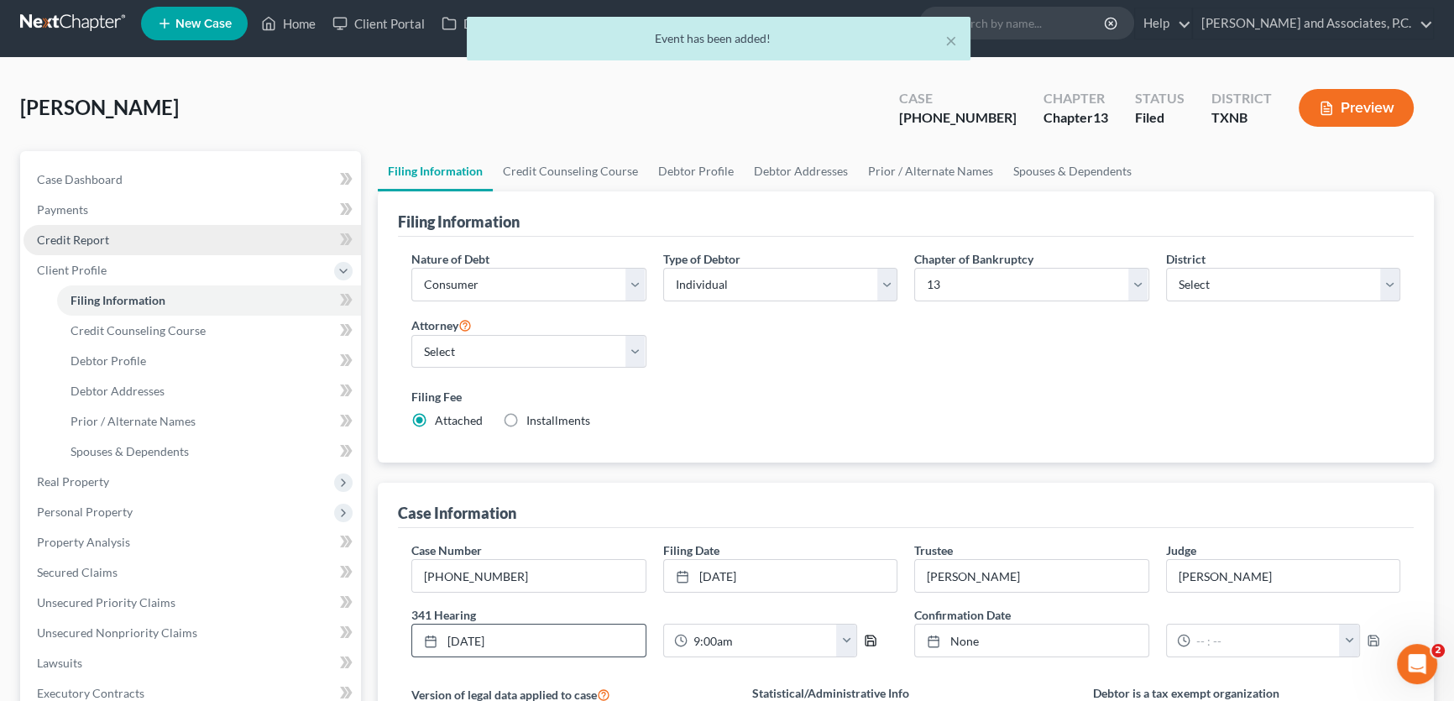
scroll to position [0, 0]
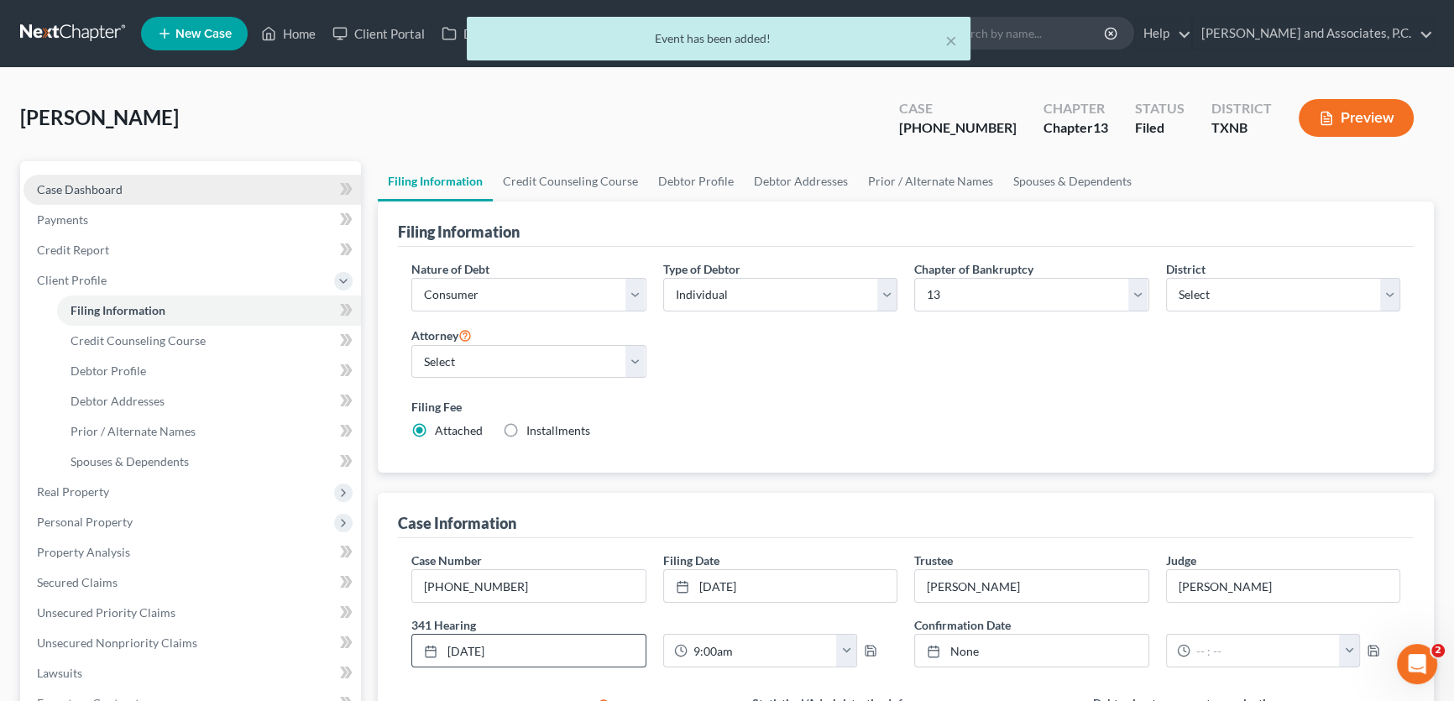
click at [107, 191] on span "Case Dashboard" at bounding box center [80, 189] width 86 height 14
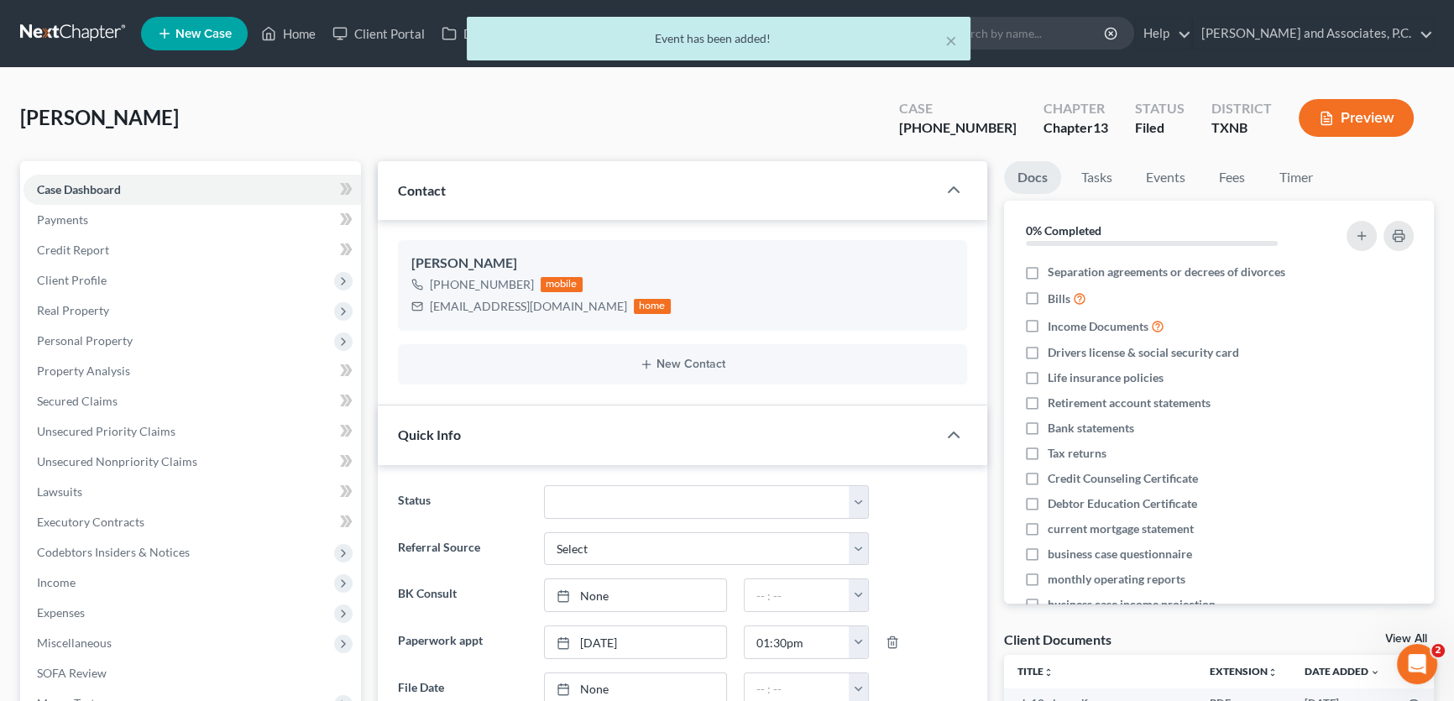
scroll to position [381, 0]
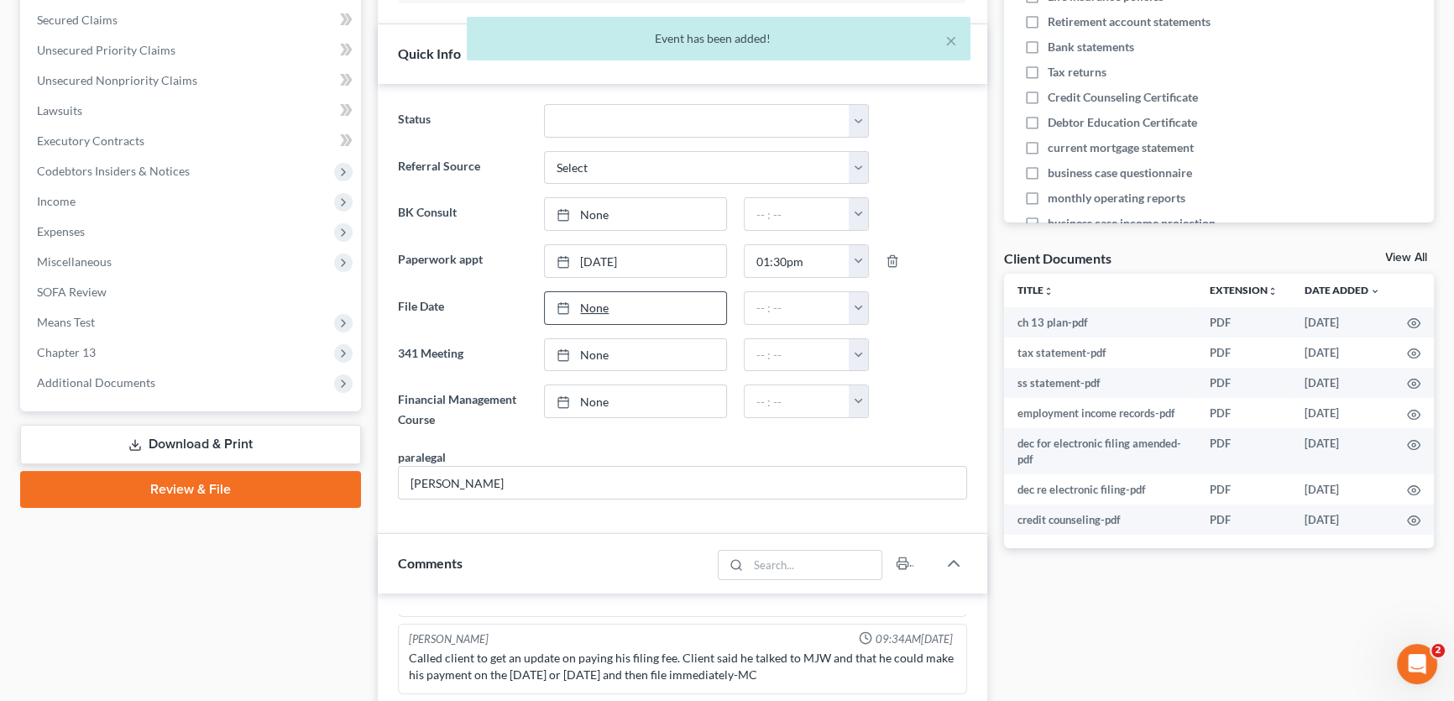
click at [602, 311] on link "None" at bounding box center [635, 308] width 180 height 32
type input "[DATE]"
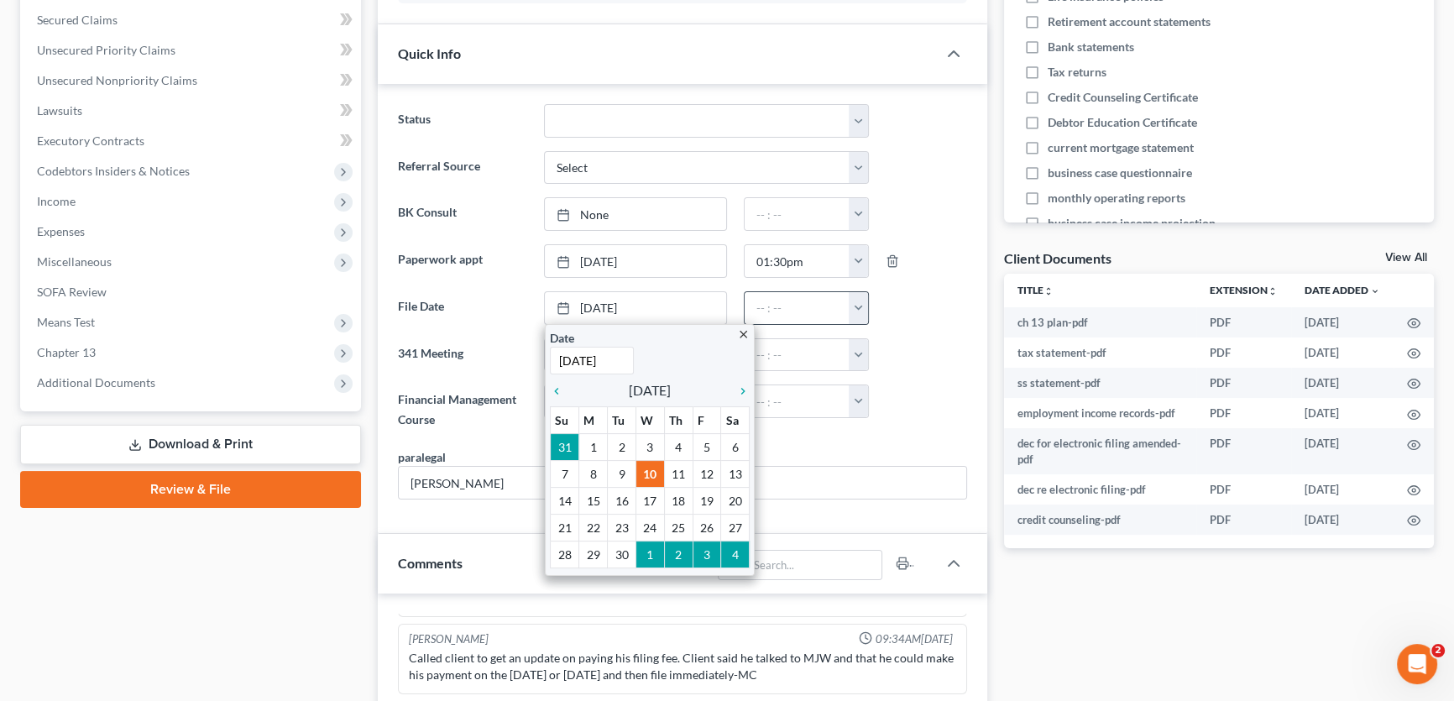
click at [857, 308] on button "button" at bounding box center [858, 308] width 19 height 32
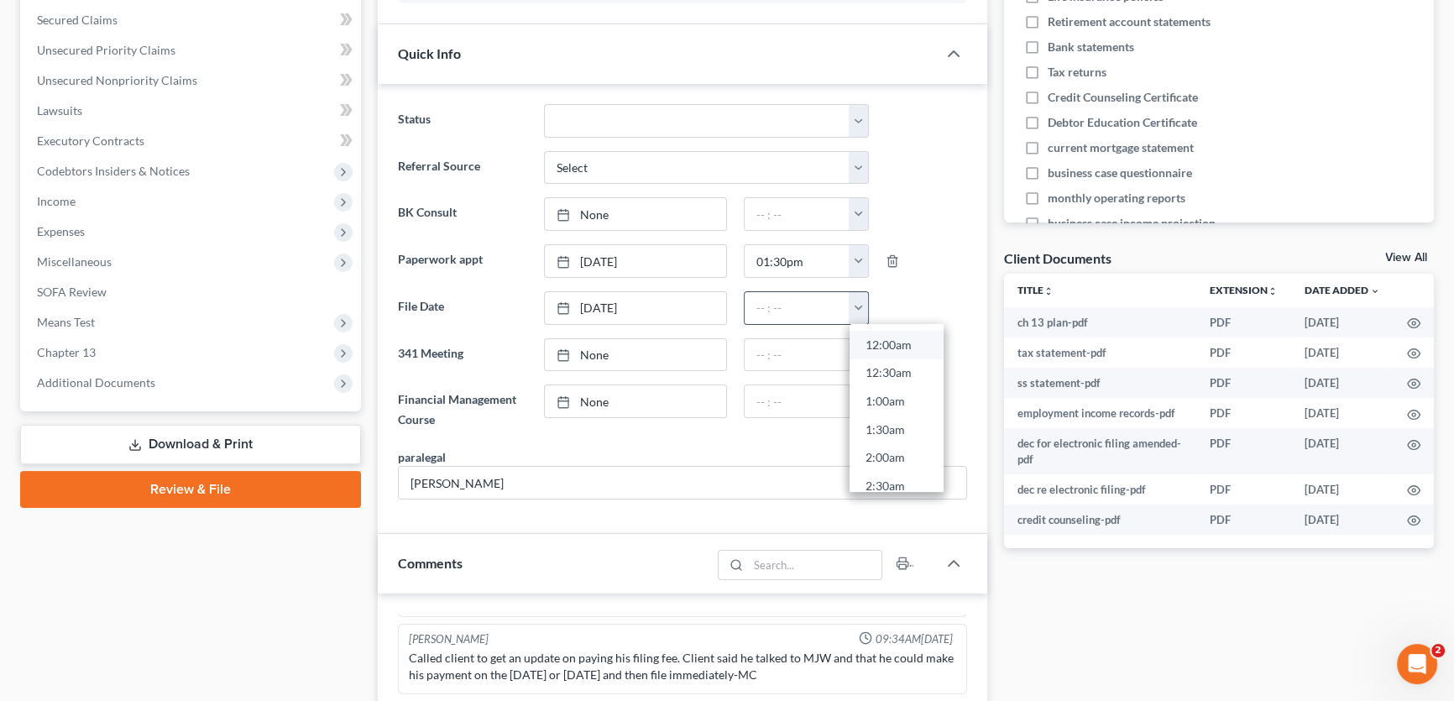
click at [878, 346] on link "12:00am" at bounding box center [896, 345] width 94 height 29
type input "12:00am"
click at [604, 355] on link "None" at bounding box center [635, 355] width 180 height 32
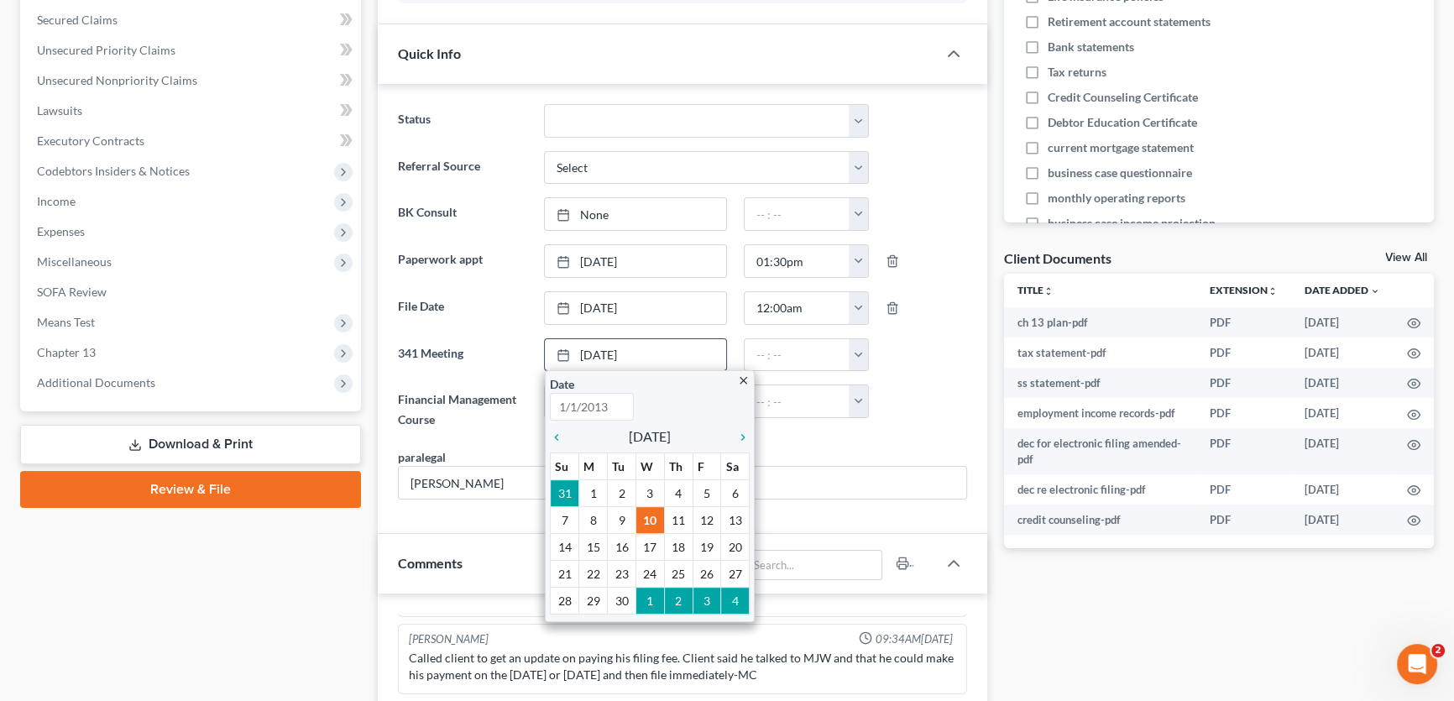
type input "[DATE]"
click at [742, 435] on icon "chevron_right" at bounding box center [739, 437] width 22 height 13
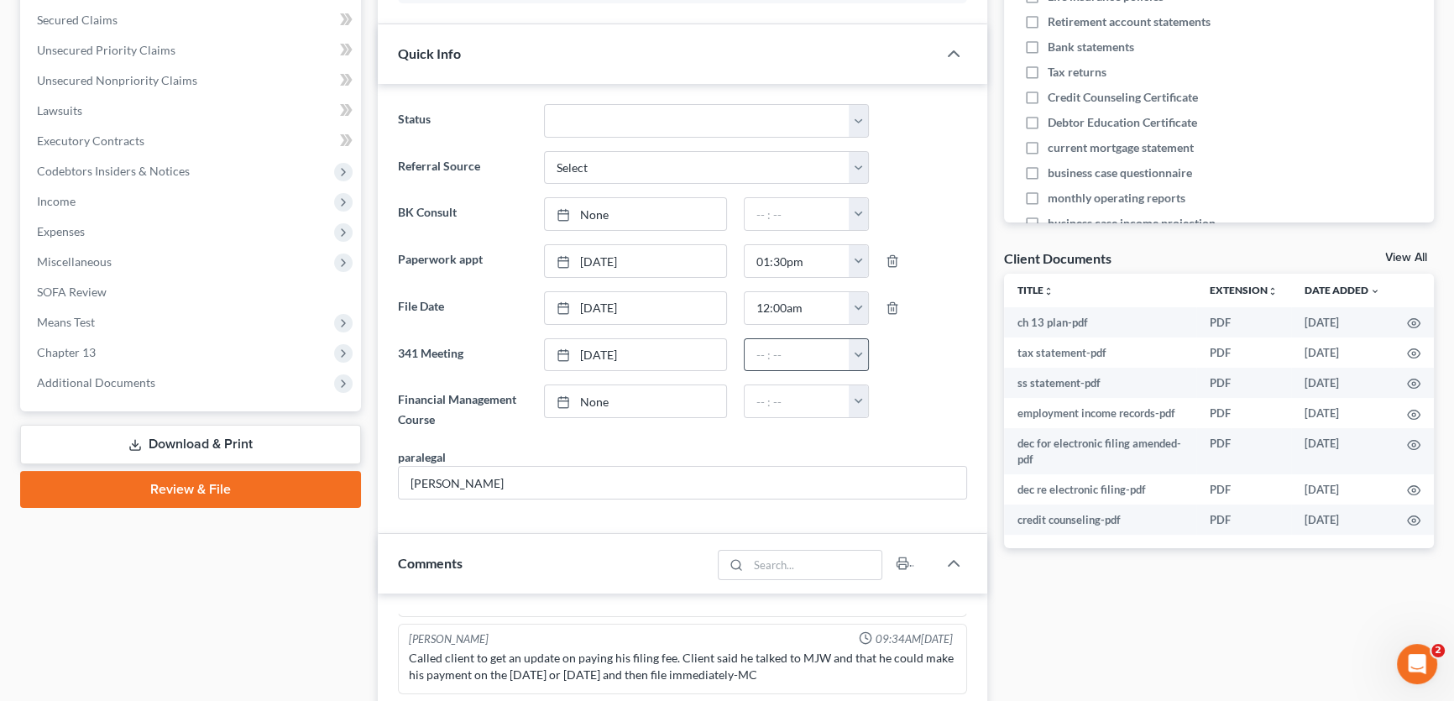
click at [859, 362] on button "button" at bounding box center [858, 355] width 19 height 32
click at [887, 442] on link "9:00am" at bounding box center [896, 441] width 94 height 29
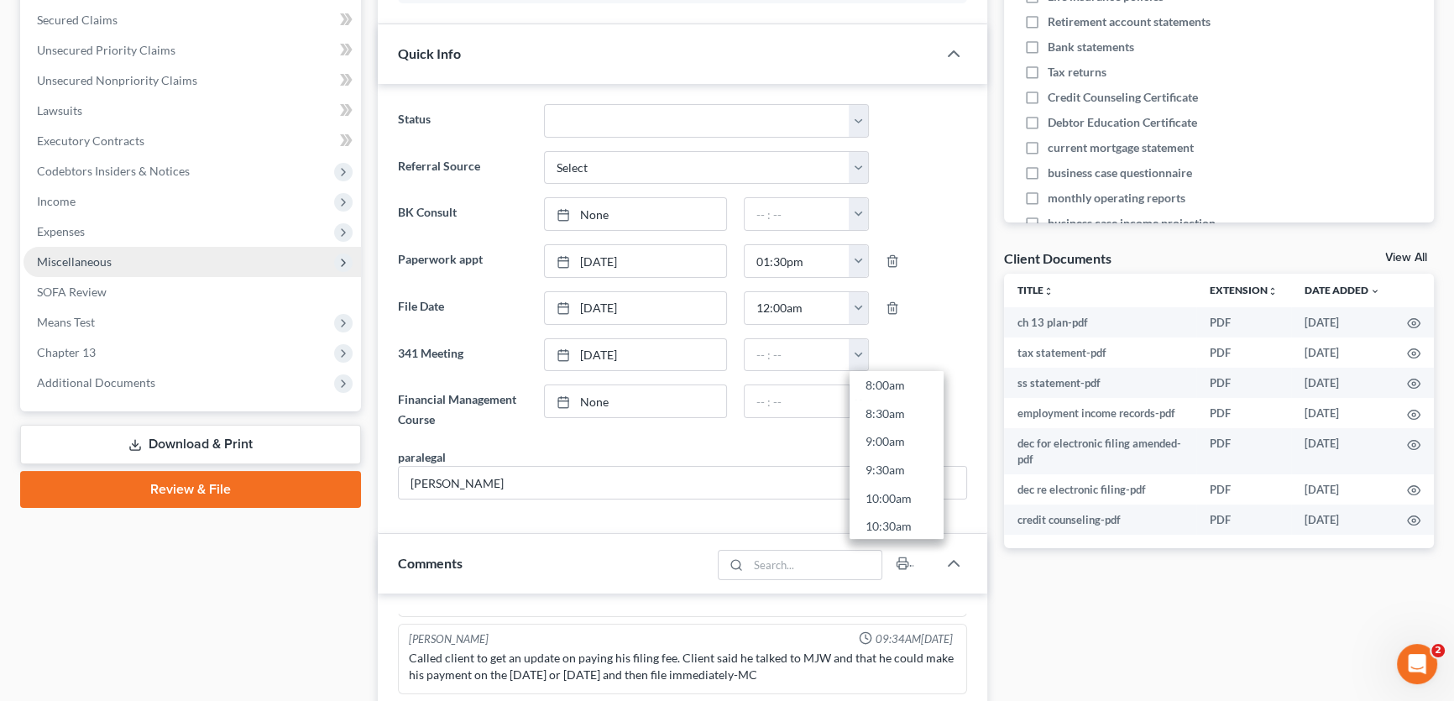
type input "9:00am"
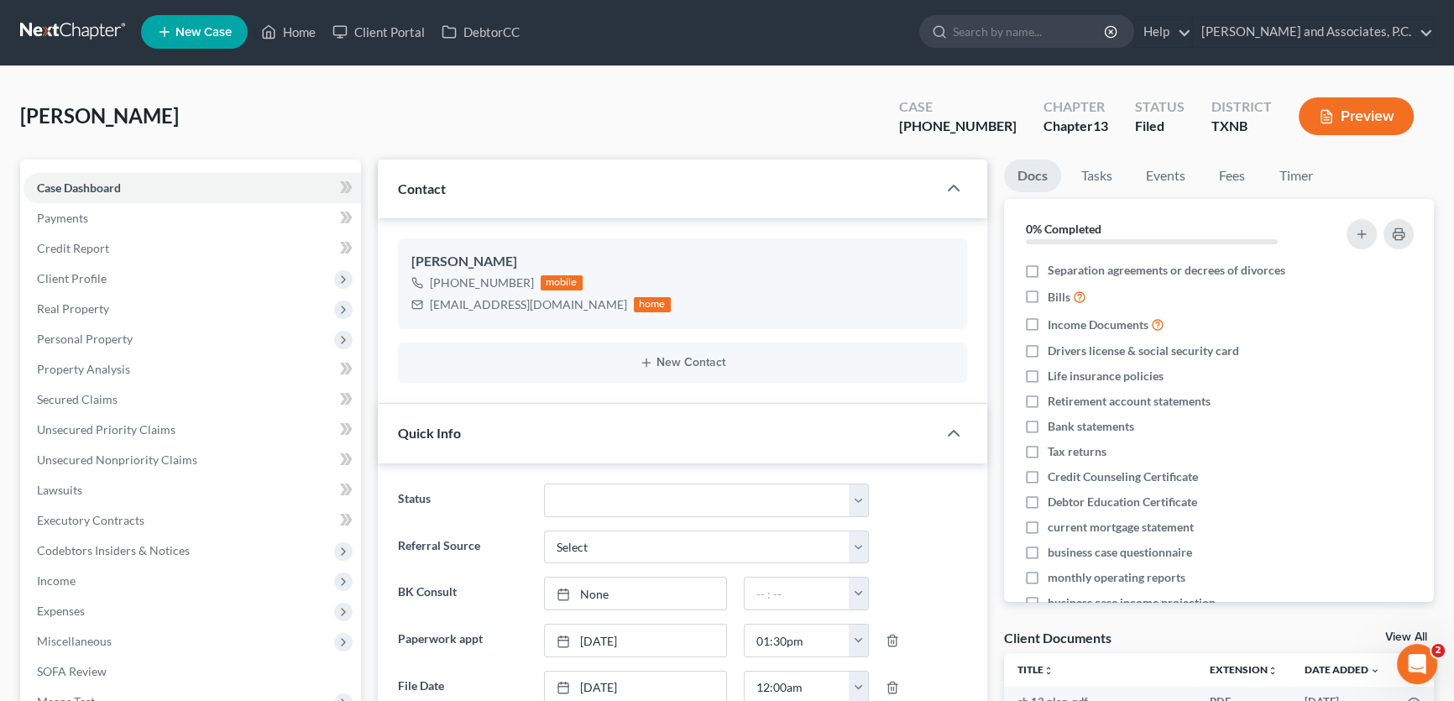
scroll to position [0, 0]
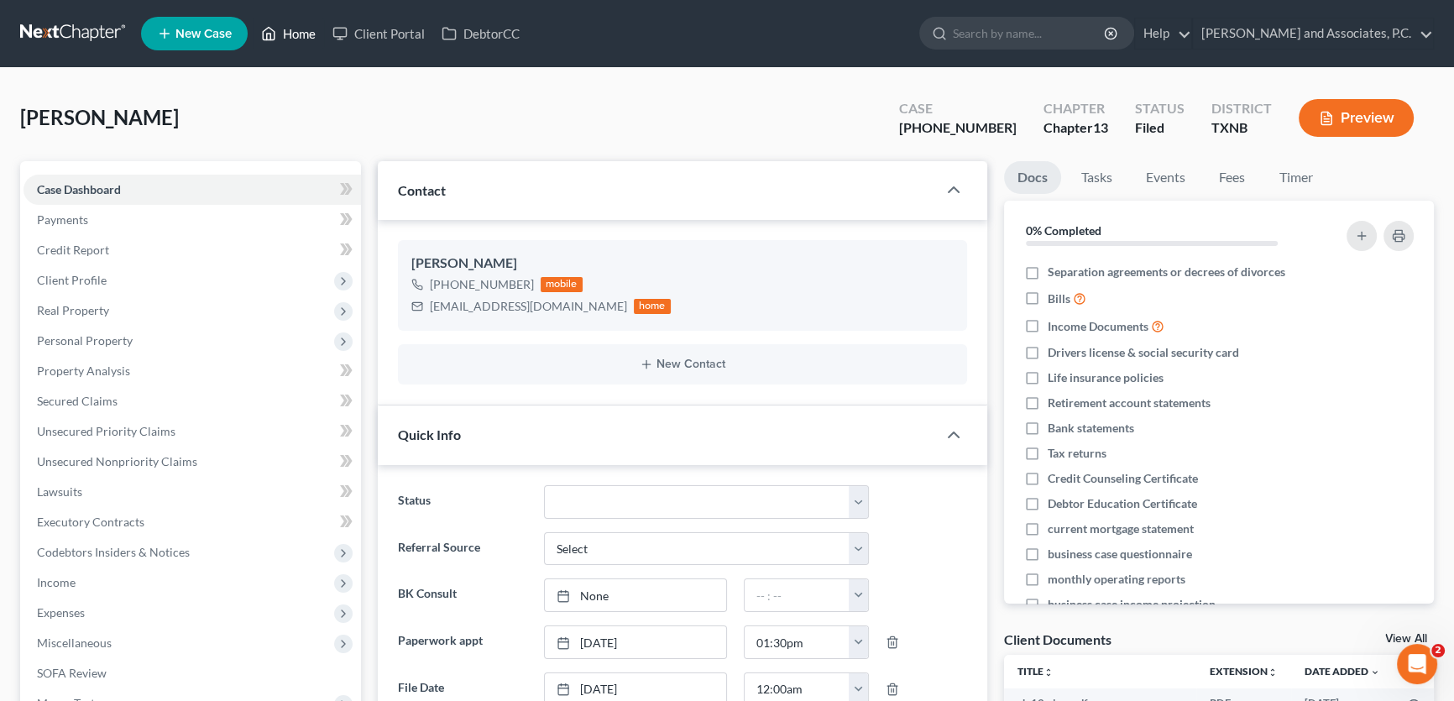
click at [314, 34] on link "Home" at bounding box center [288, 33] width 71 height 30
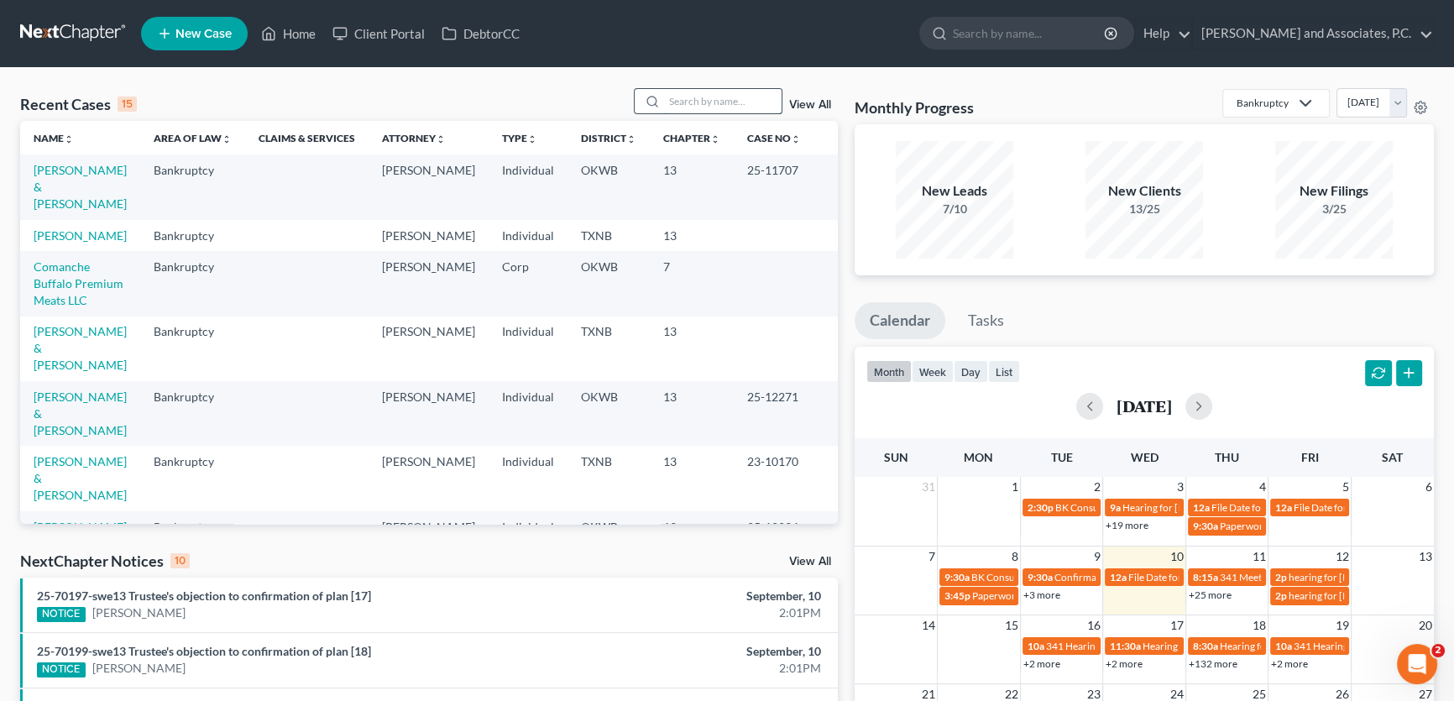
click at [688, 100] on input "search" at bounding box center [723, 101] width 118 height 24
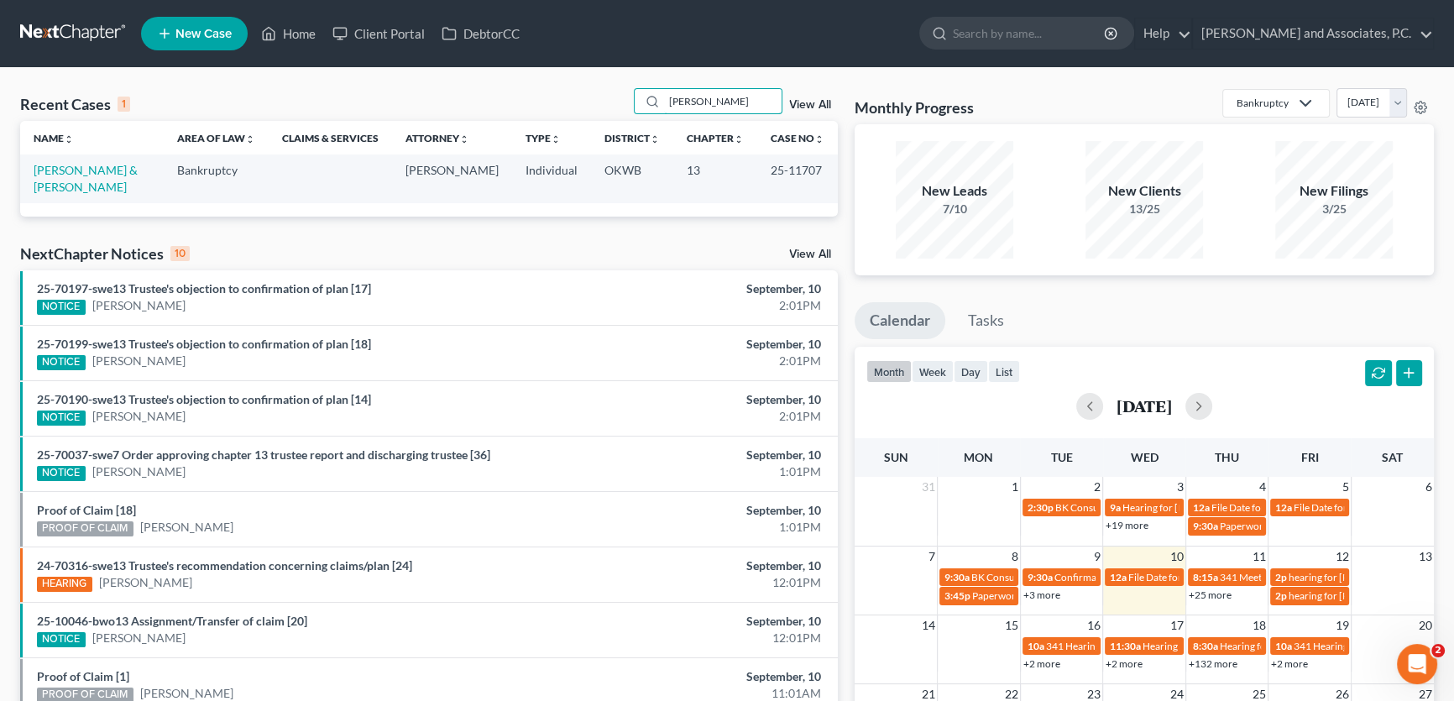
drag, startPoint x: 708, startPoint y: 105, endPoint x: 610, endPoint y: 97, distance: 98.6
click at [610, 97] on div "Recent Cases 1 caldwell View All" at bounding box center [429, 104] width 818 height 33
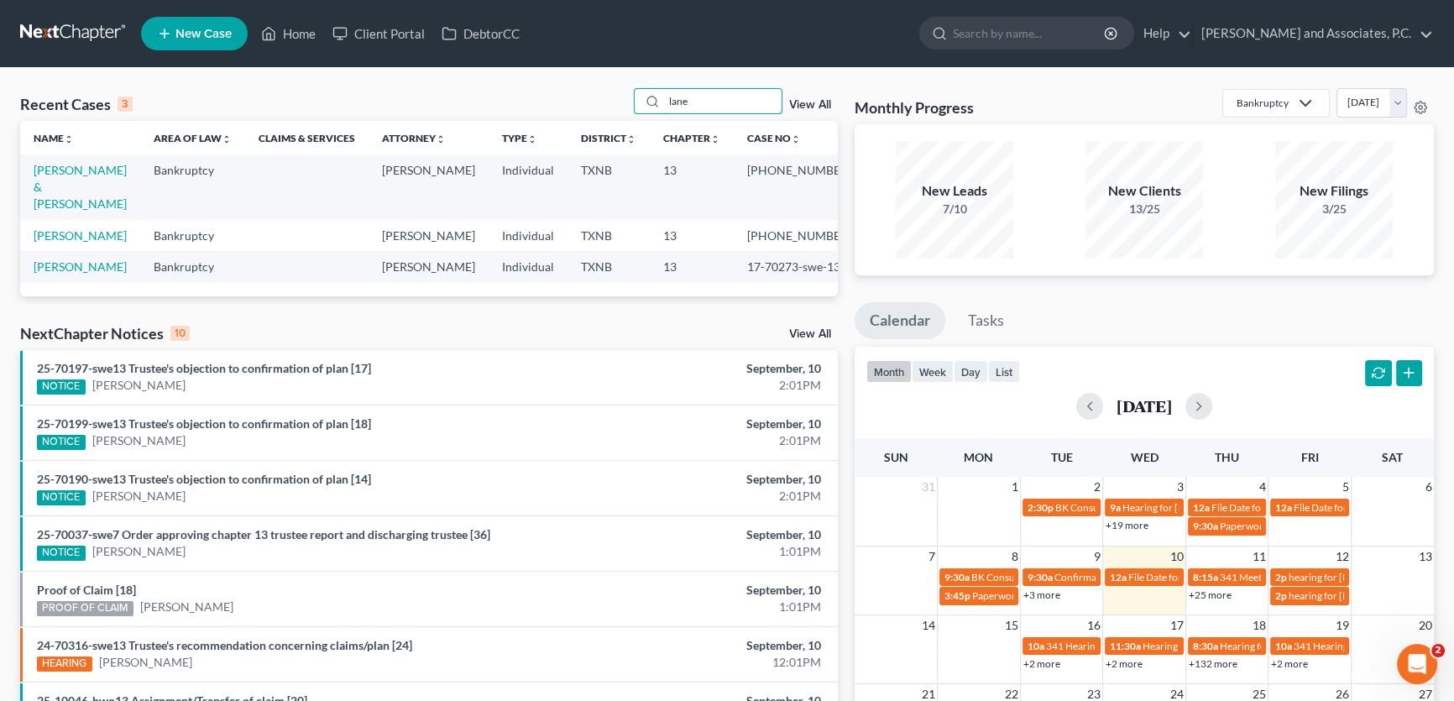
type input "lane"
click at [53, 186] on link "Lane, James & Debbie" at bounding box center [80, 187] width 93 height 48
select select "1"
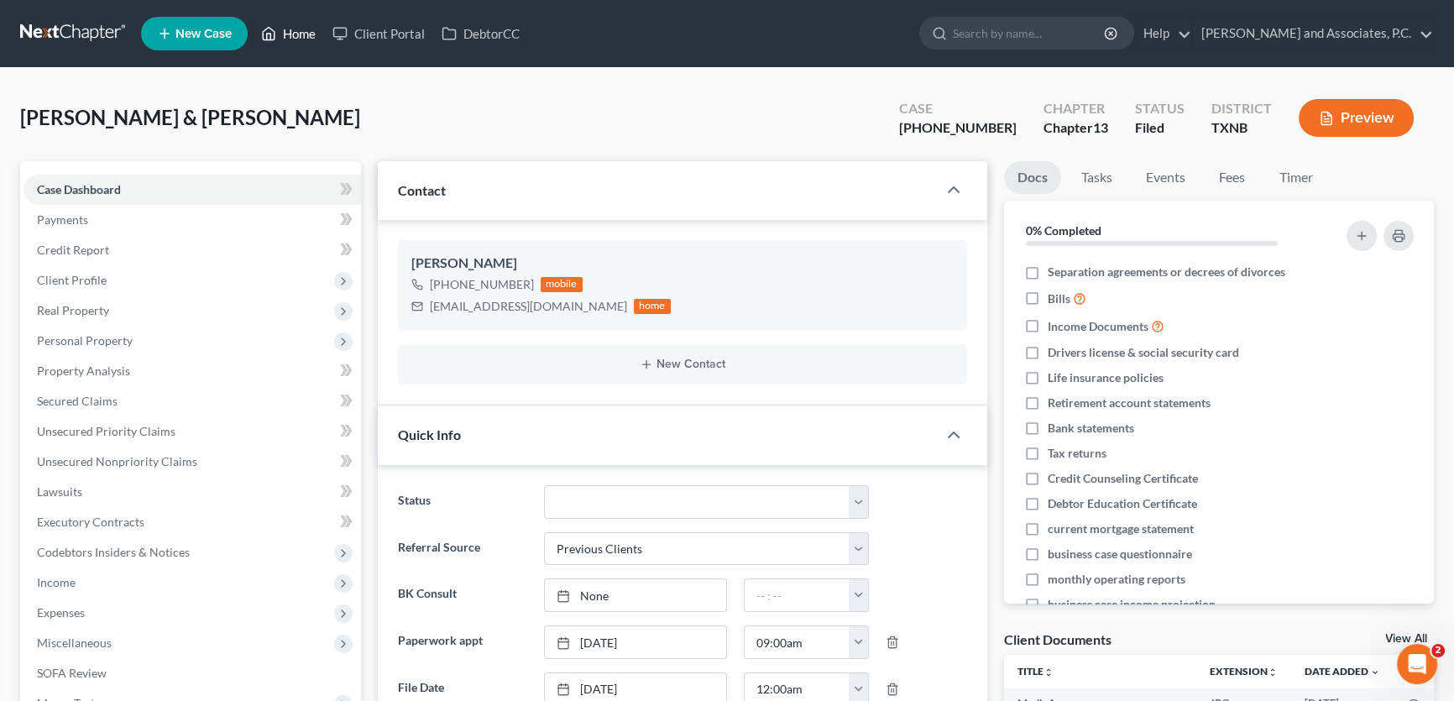
click at [311, 32] on link "Home" at bounding box center [288, 33] width 71 height 30
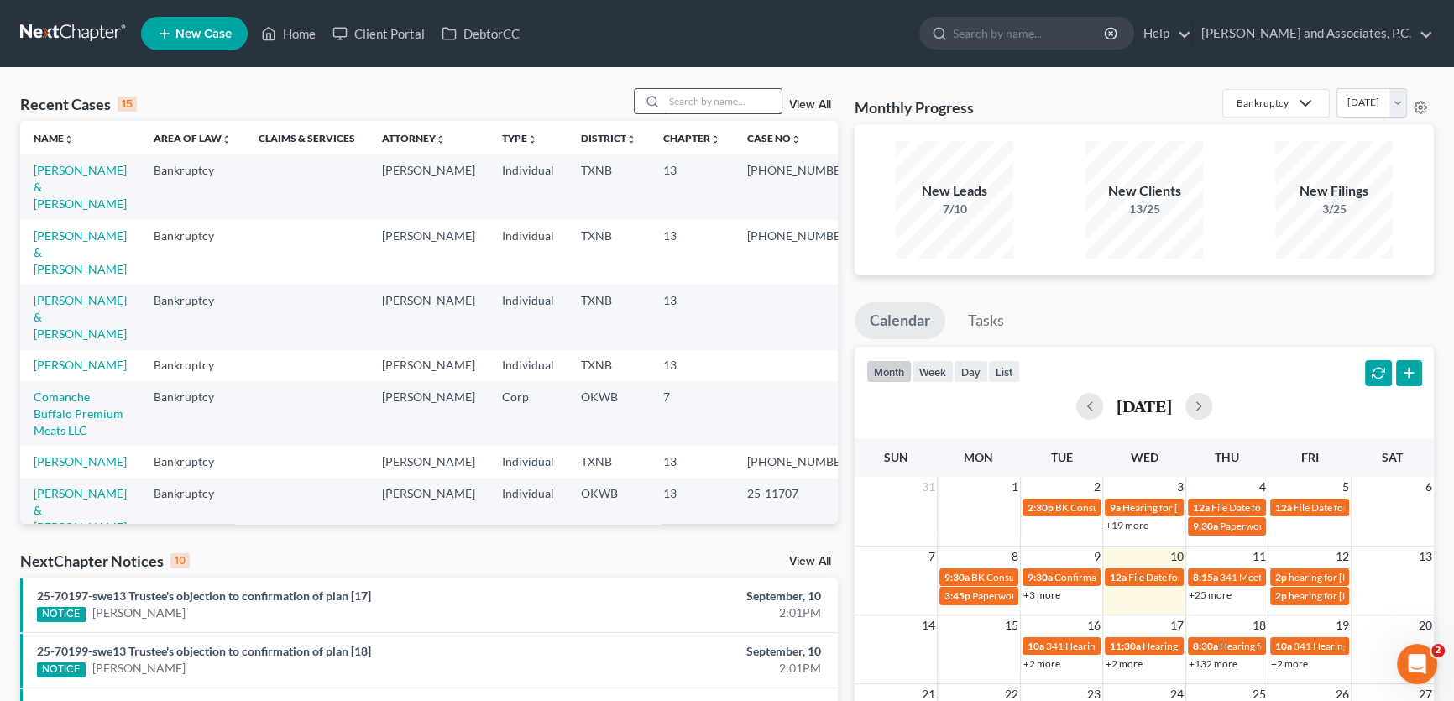
click at [692, 97] on input "search" at bounding box center [723, 101] width 118 height 24
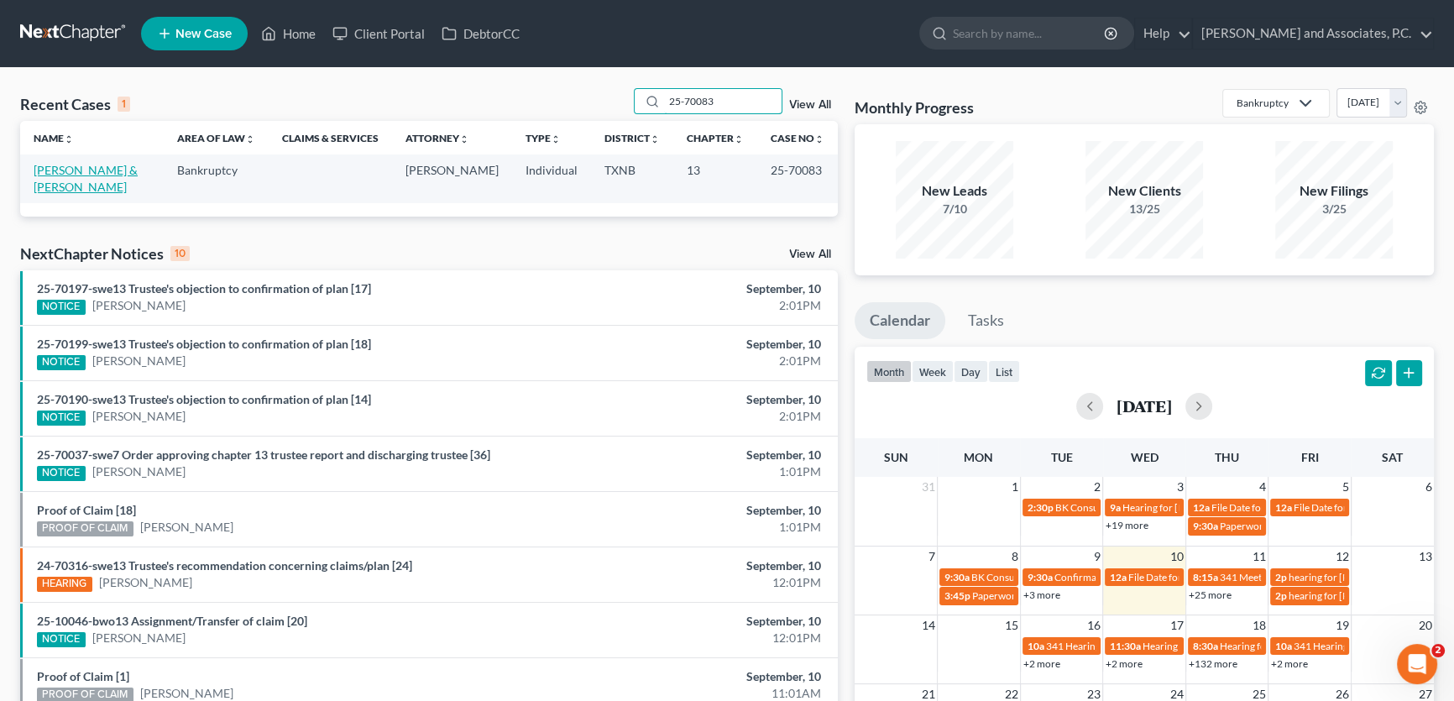
type input "25-70083"
click at [107, 174] on link "Eberhart, Gregory & Kristi" at bounding box center [86, 178] width 104 height 31
select select "1"
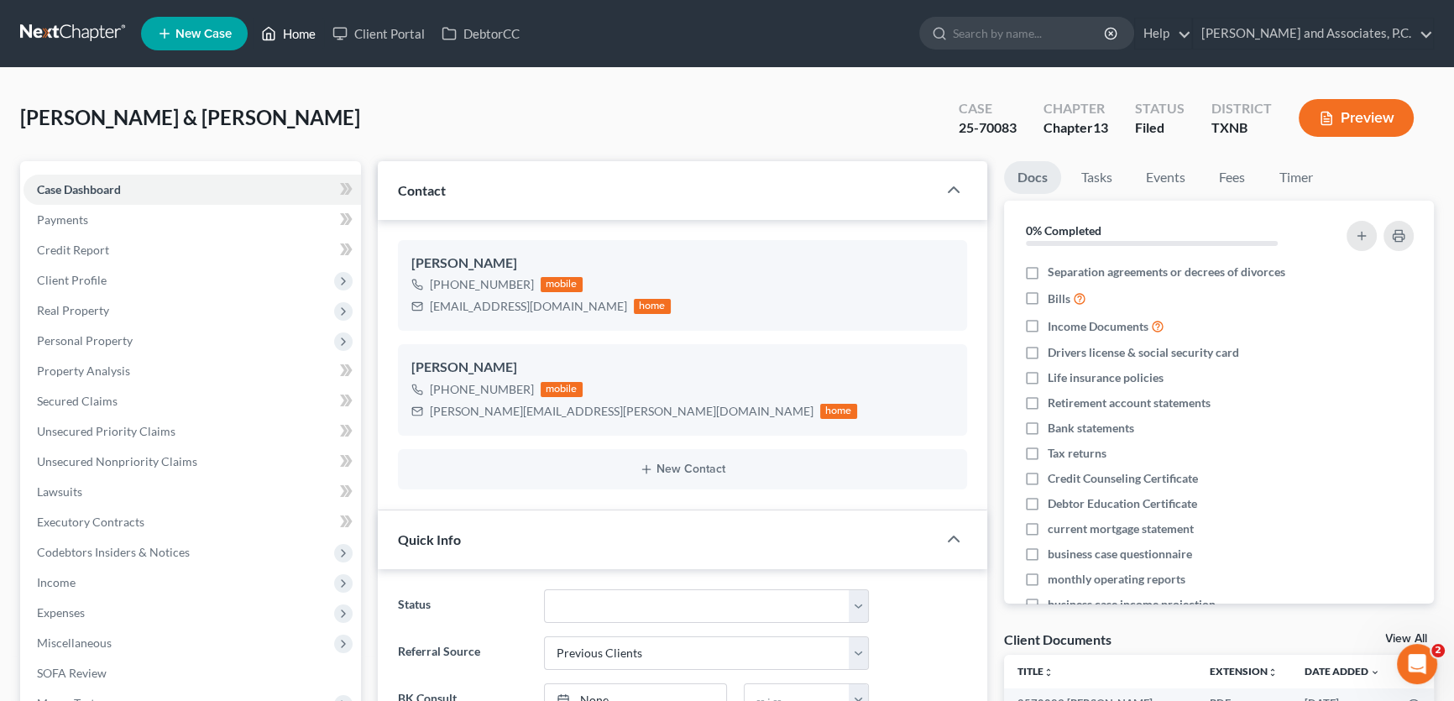
click at [281, 37] on link "Home" at bounding box center [288, 33] width 71 height 30
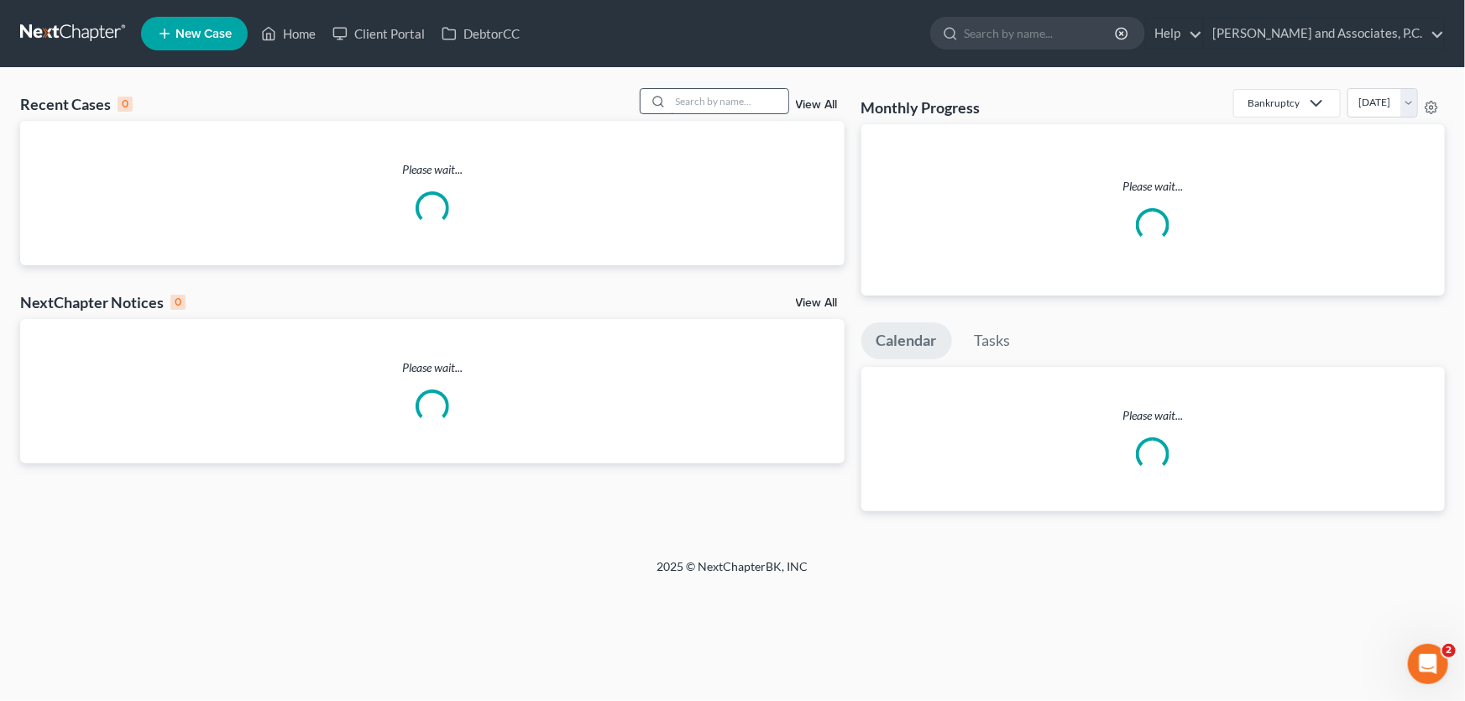
click at [745, 102] on input "search" at bounding box center [730, 101] width 118 height 24
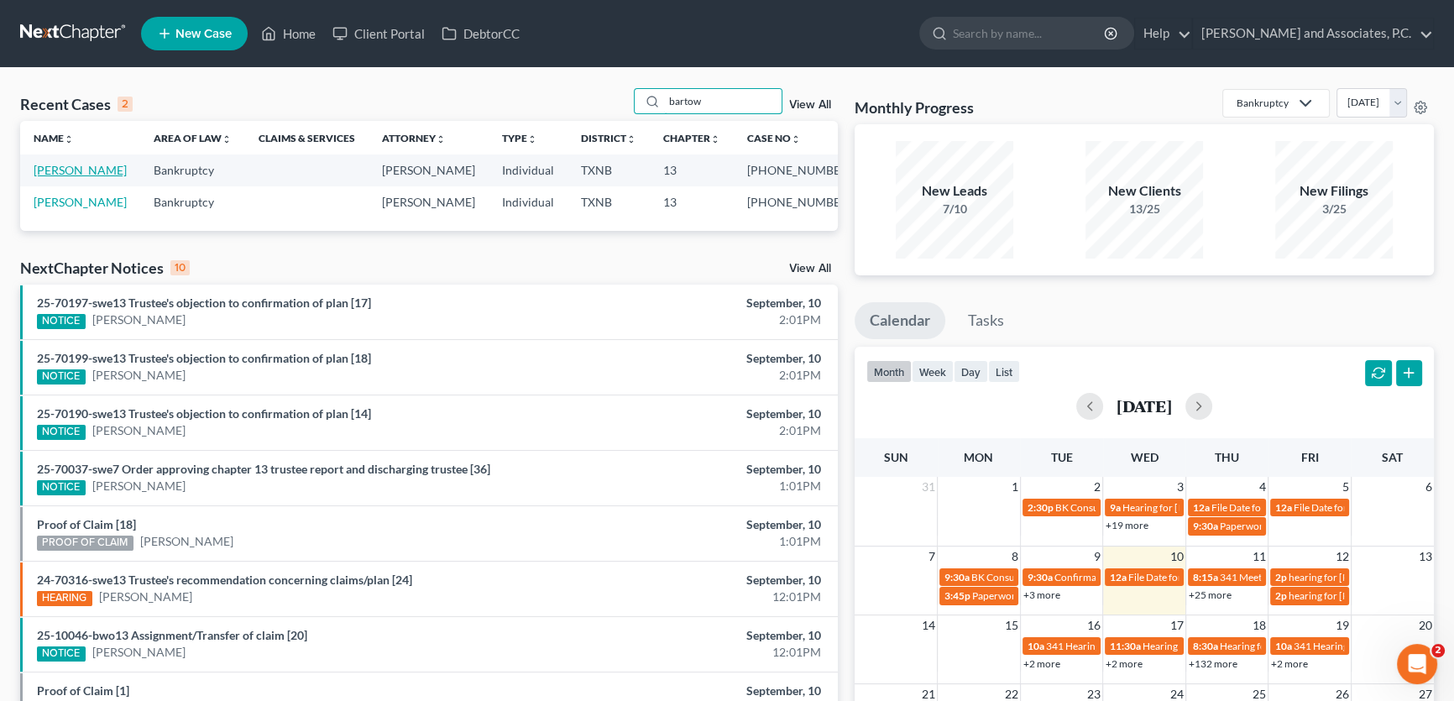
type input "bartow"
click at [93, 168] on link "Bartow, Jeffrey" at bounding box center [80, 170] width 93 height 14
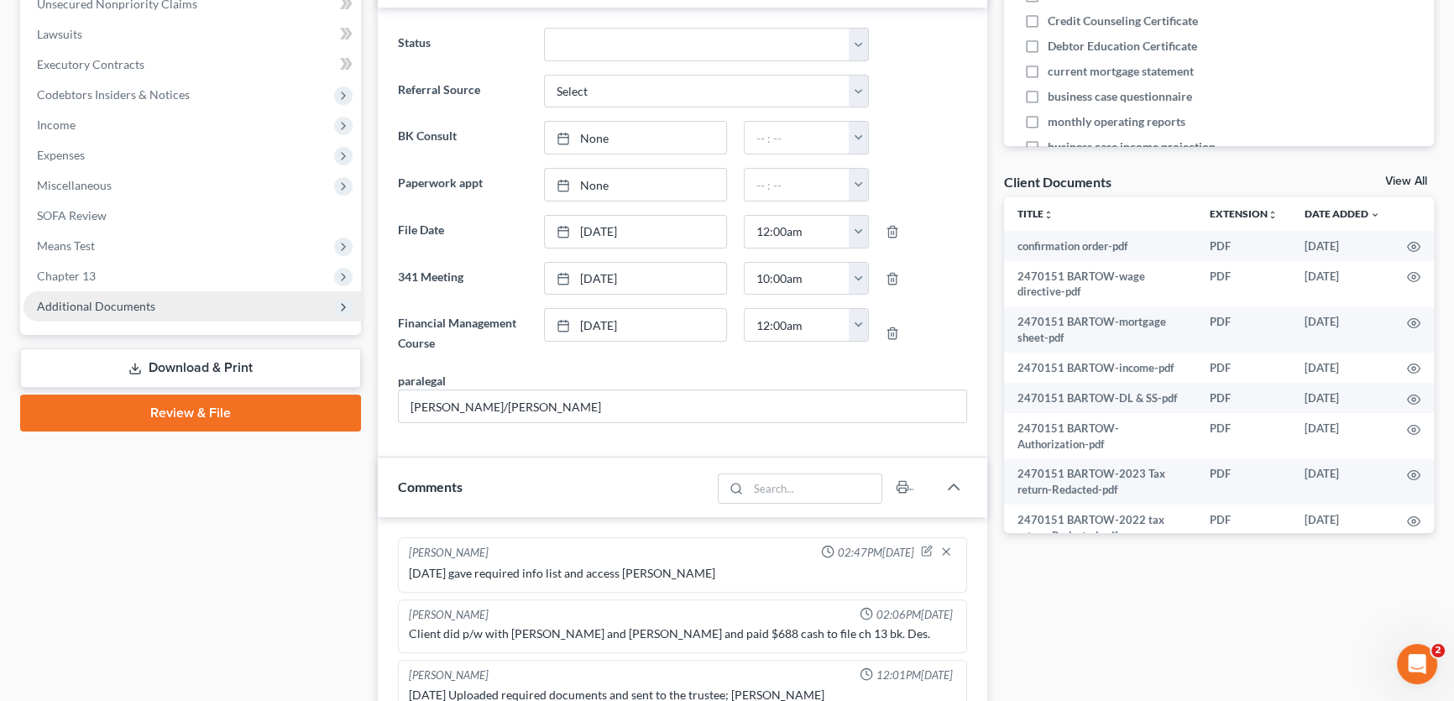
scroll to position [276, 0]
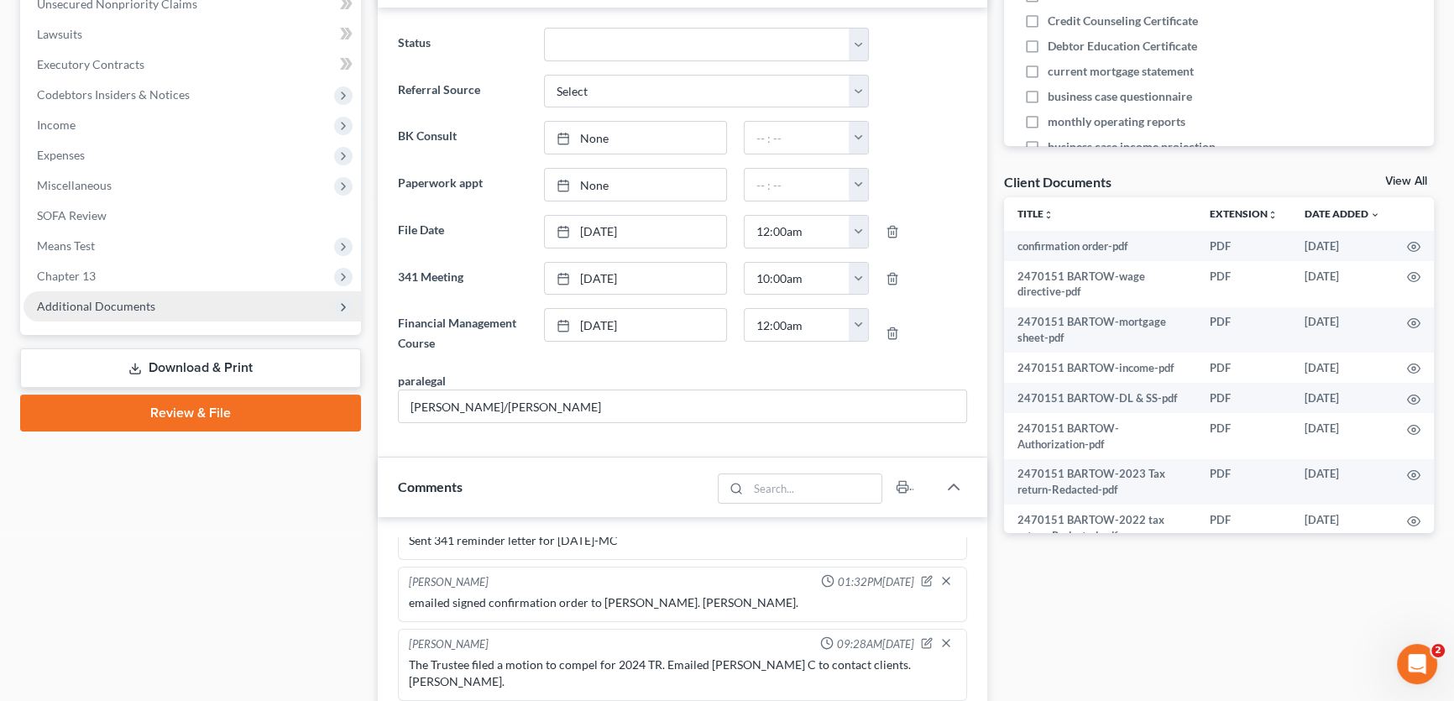
click at [134, 311] on span "Additional Documents" at bounding box center [192, 306] width 337 height 30
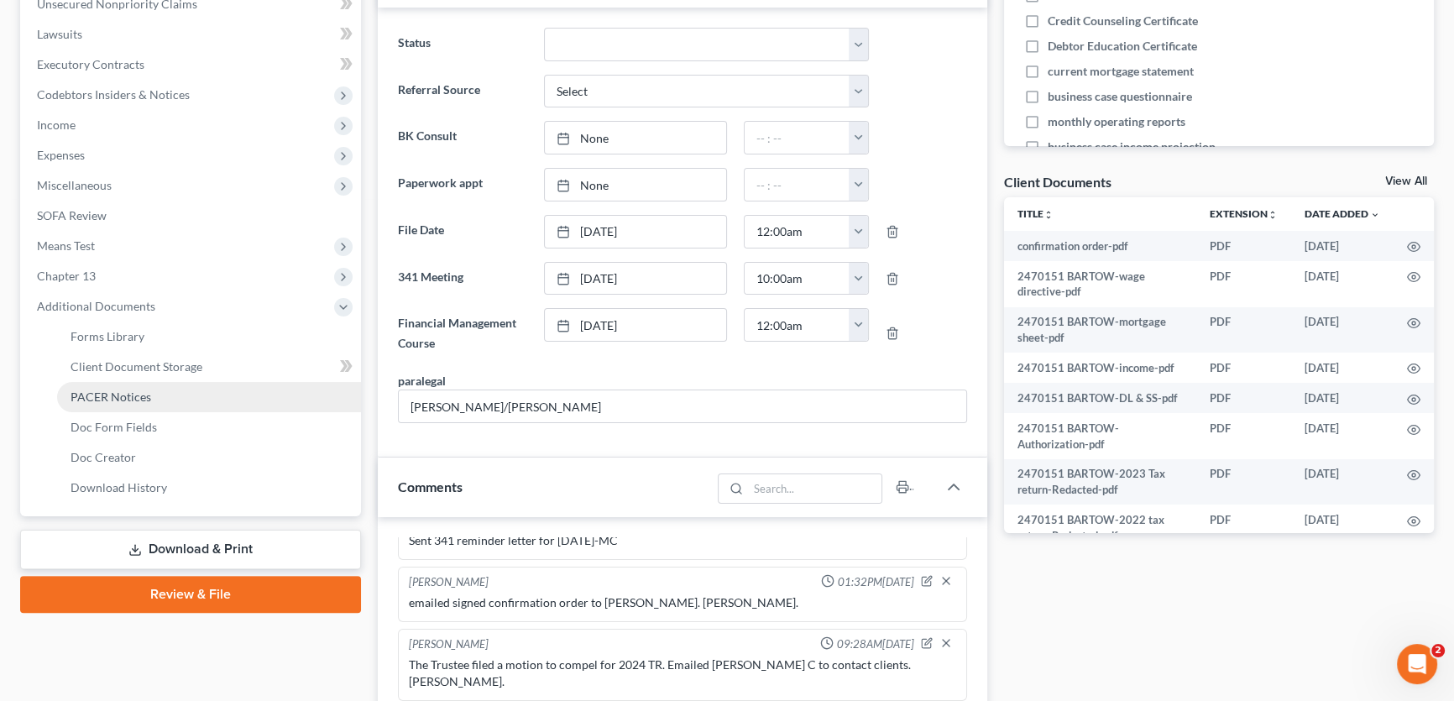
click at [118, 395] on span "PACER Notices" at bounding box center [111, 396] width 81 height 14
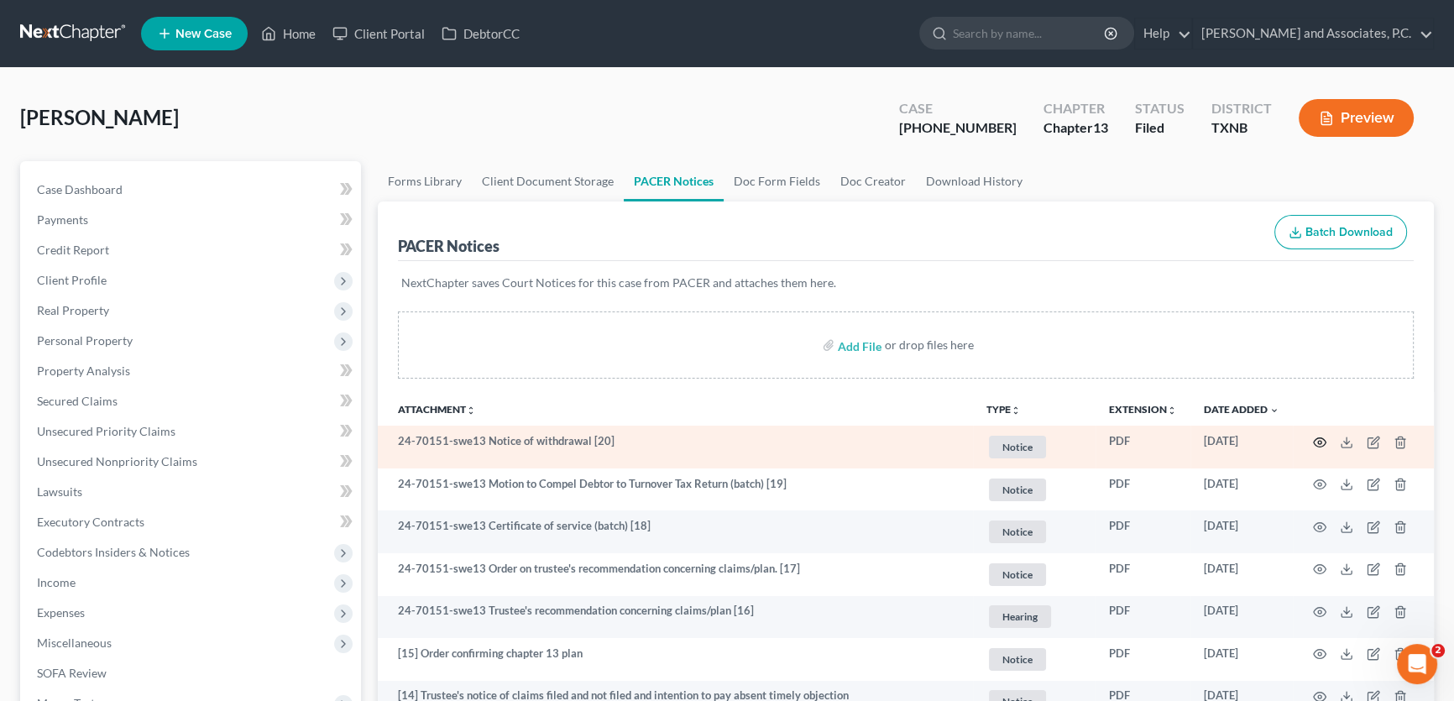
click at [1318, 437] on icon "button" at bounding box center [1320, 441] width 13 height 9
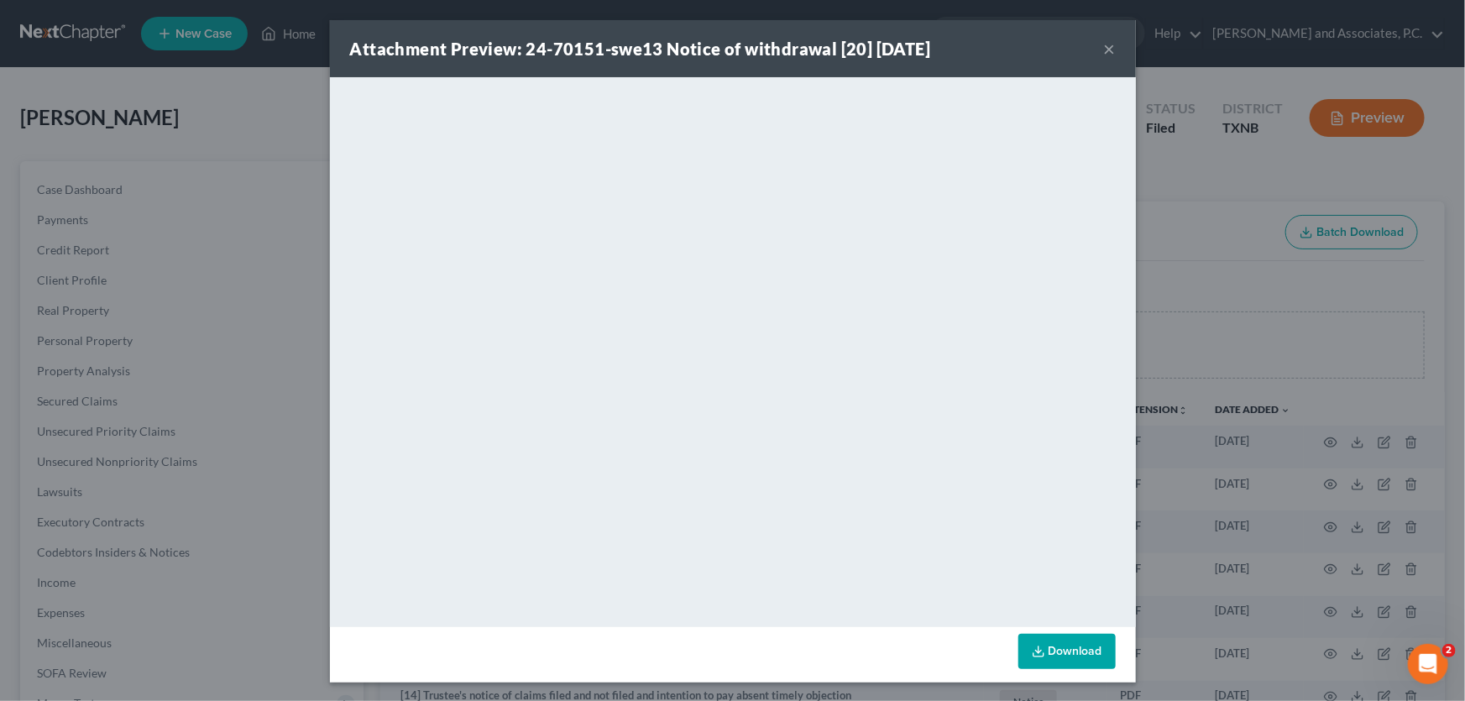
drag, startPoint x: 1104, startPoint y: 50, endPoint x: 360, endPoint y: 67, distance: 743.9
click at [1104, 50] on button "×" at bounding box center [1110, 49] width 12 height 20
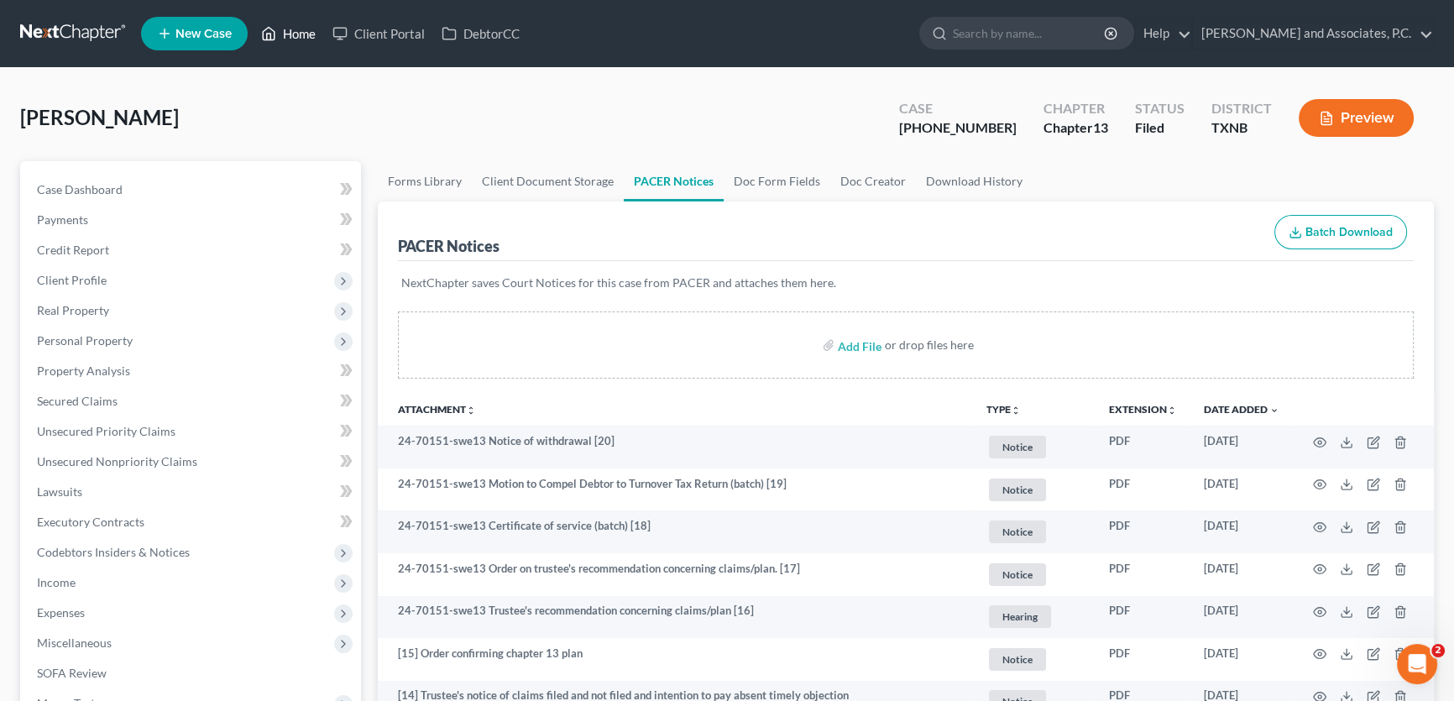
click at [310, 42] on link "Home" at bounding box center [288, 33] width 71 height 30
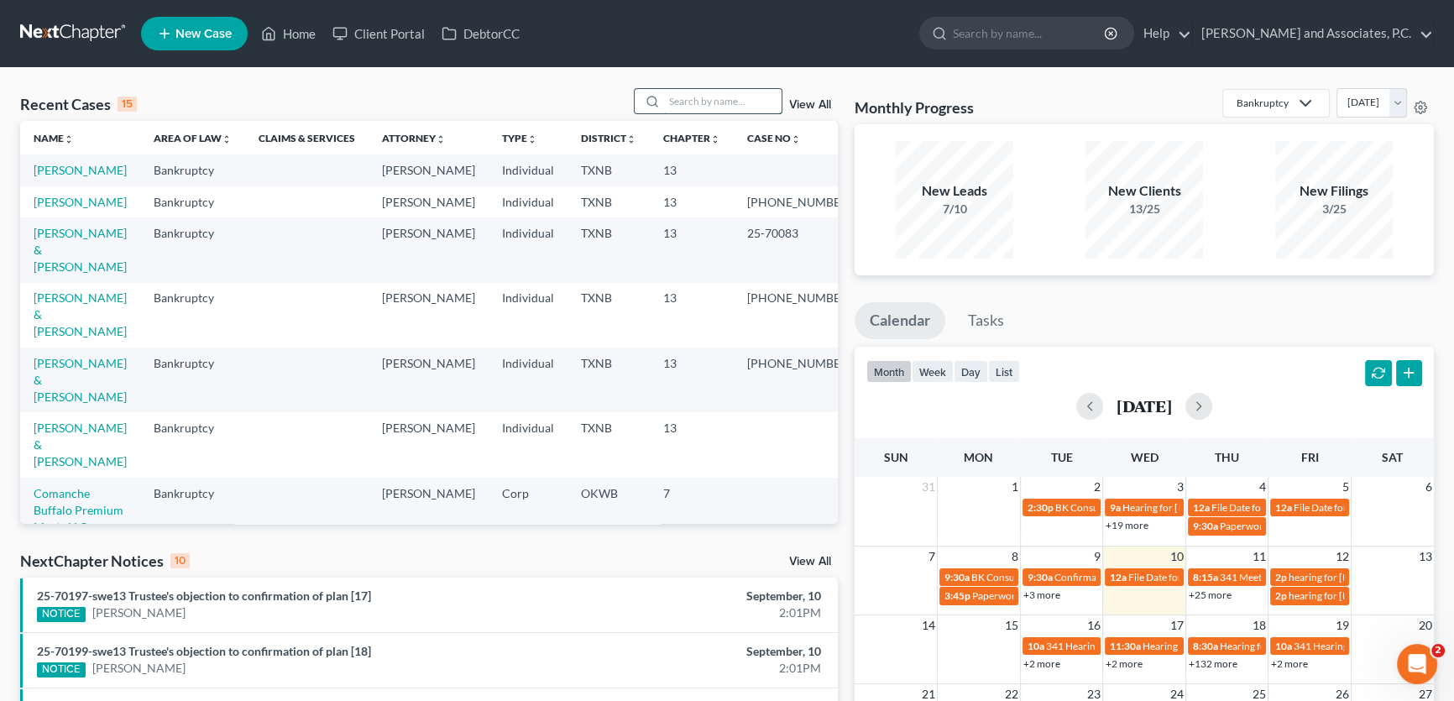
click at [724, 104] on input "search" at bounding box center [723, 101] width 118 height 24
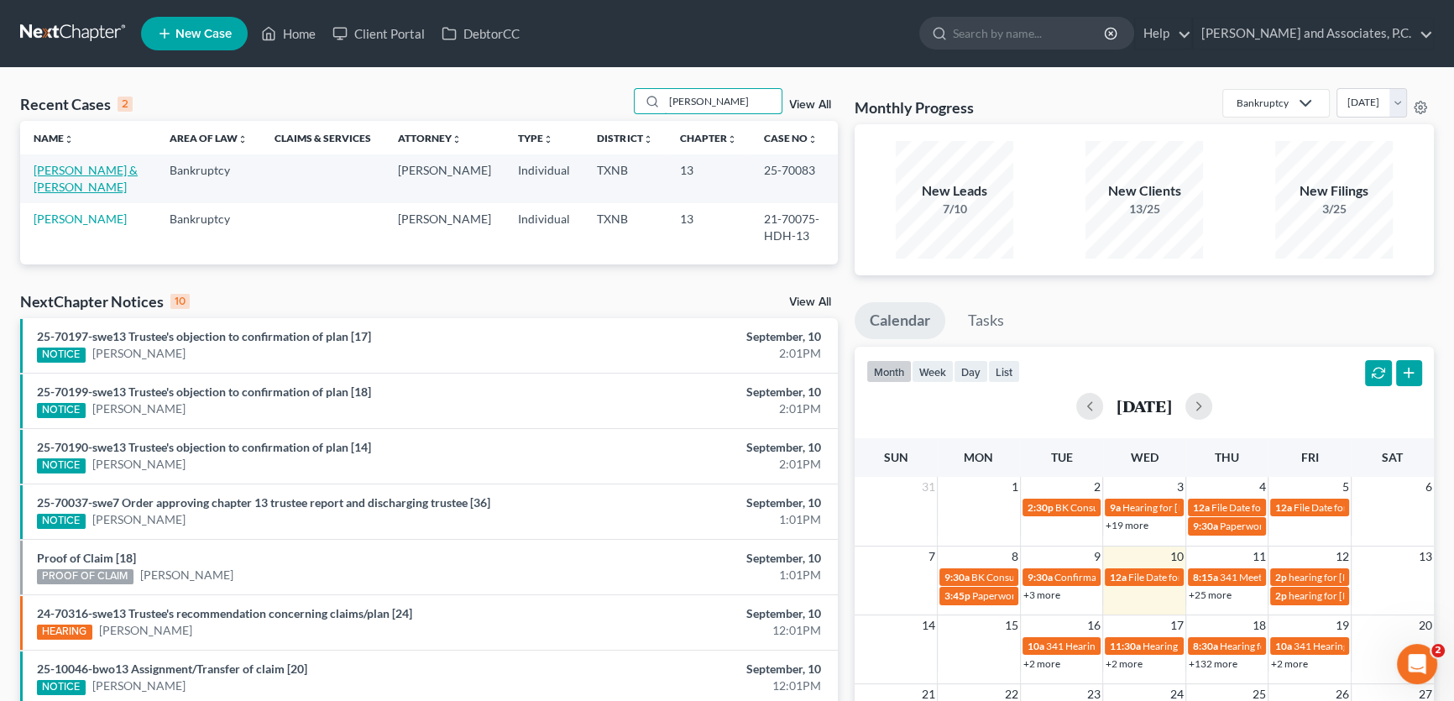
type input "eberhart"
click at [97, 172] on link "Eberhart, Gregory & Kristi" at bounding box center [86, 178] width 104 height 31
select select "5"
select select "1"
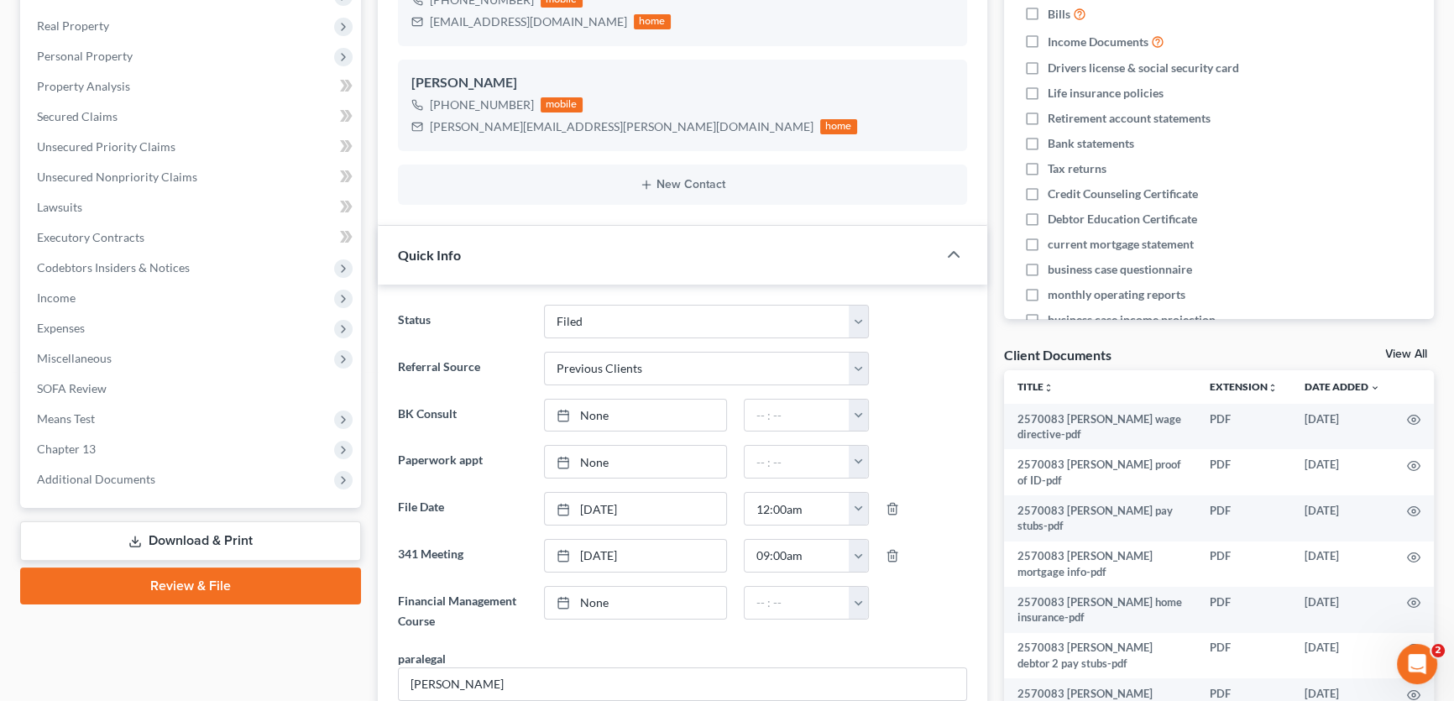
scroll to position [534, 0]
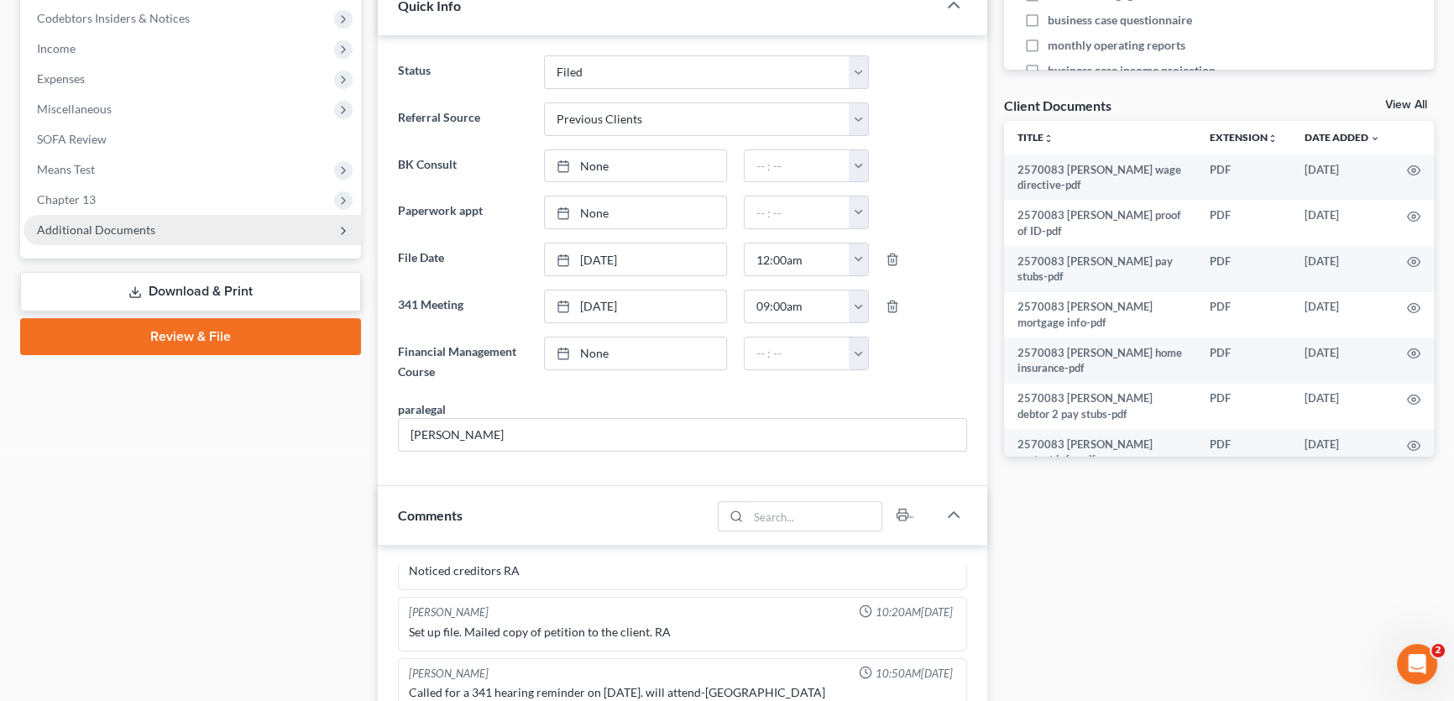
click at [100, 226] on span "Additional Documents" at bounding box center [96, 229] width 118 height 14
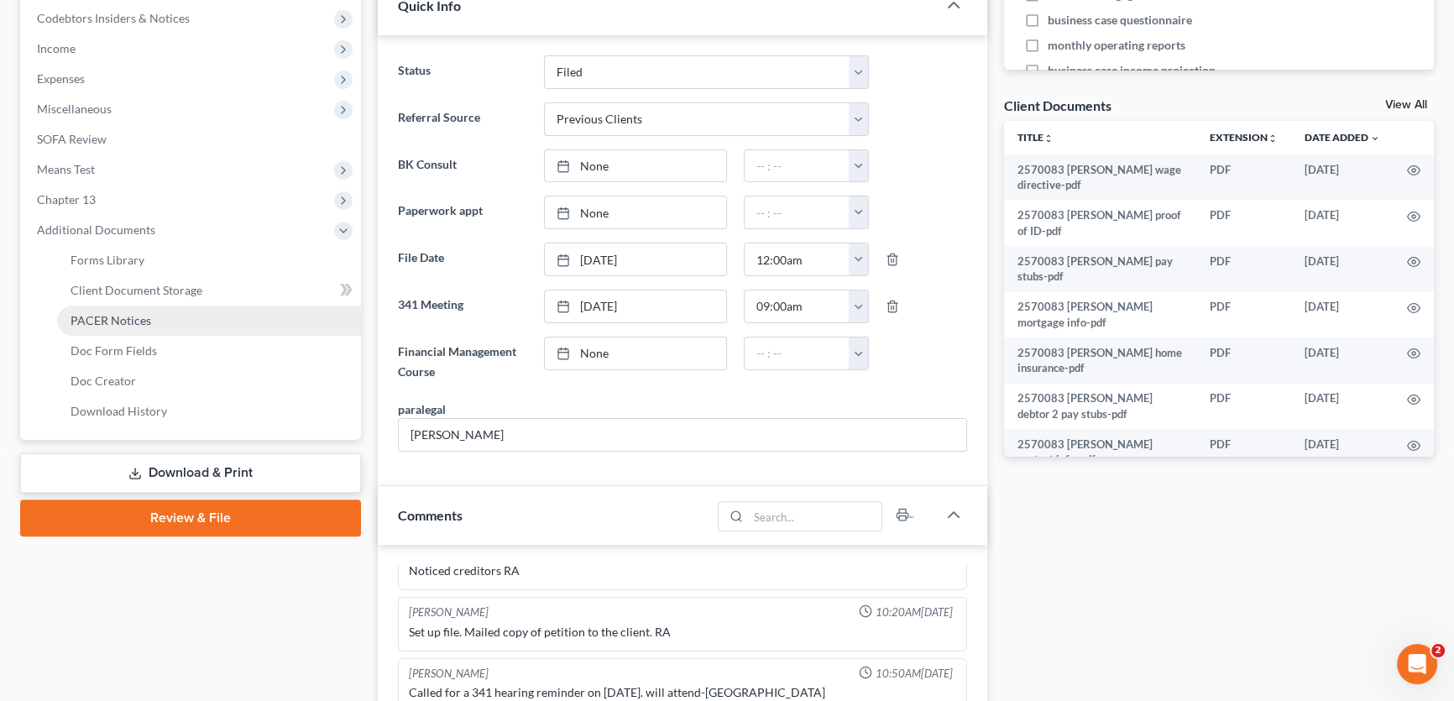
click at [94, 320] on span "PACER Notices" at bounding box center [111, 320] width 81 height 14
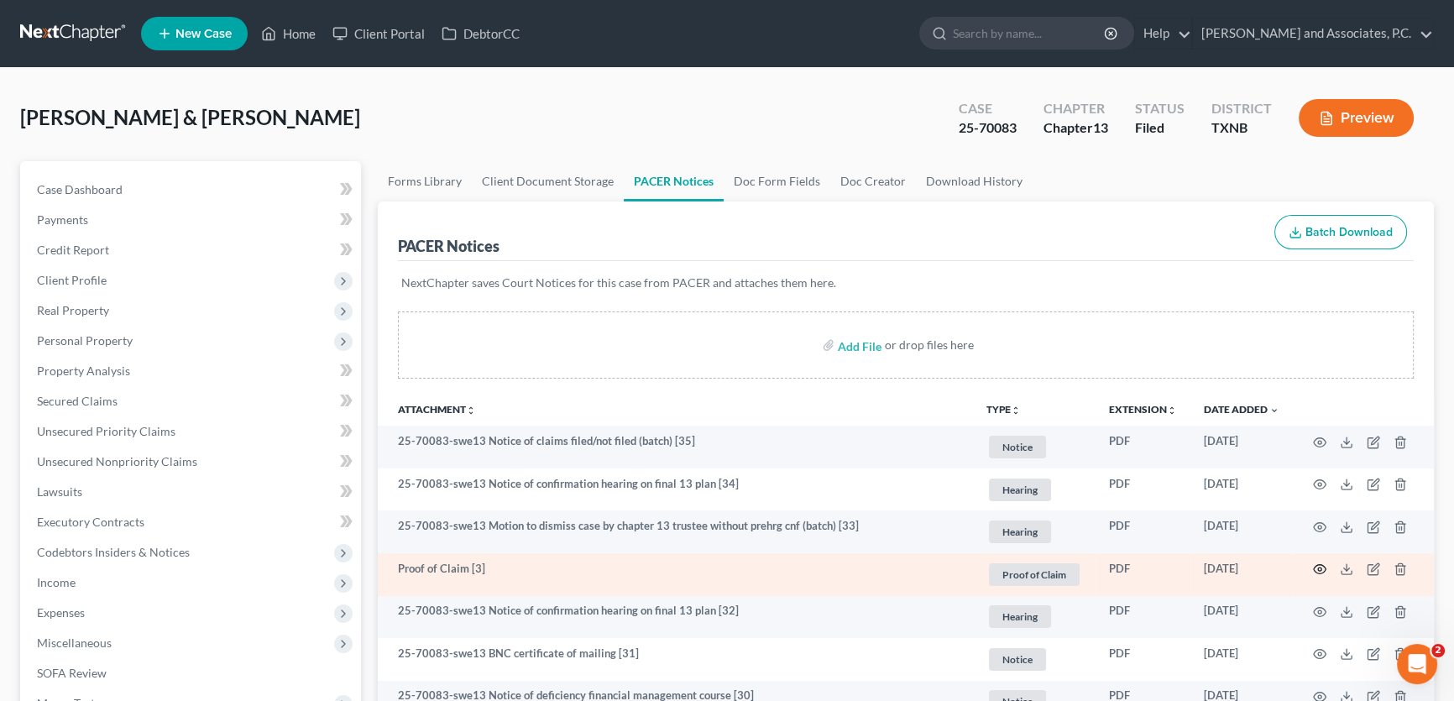
click at [1321, 566] on icon "button" at bounding box center [1319, 568] width 13 height 13
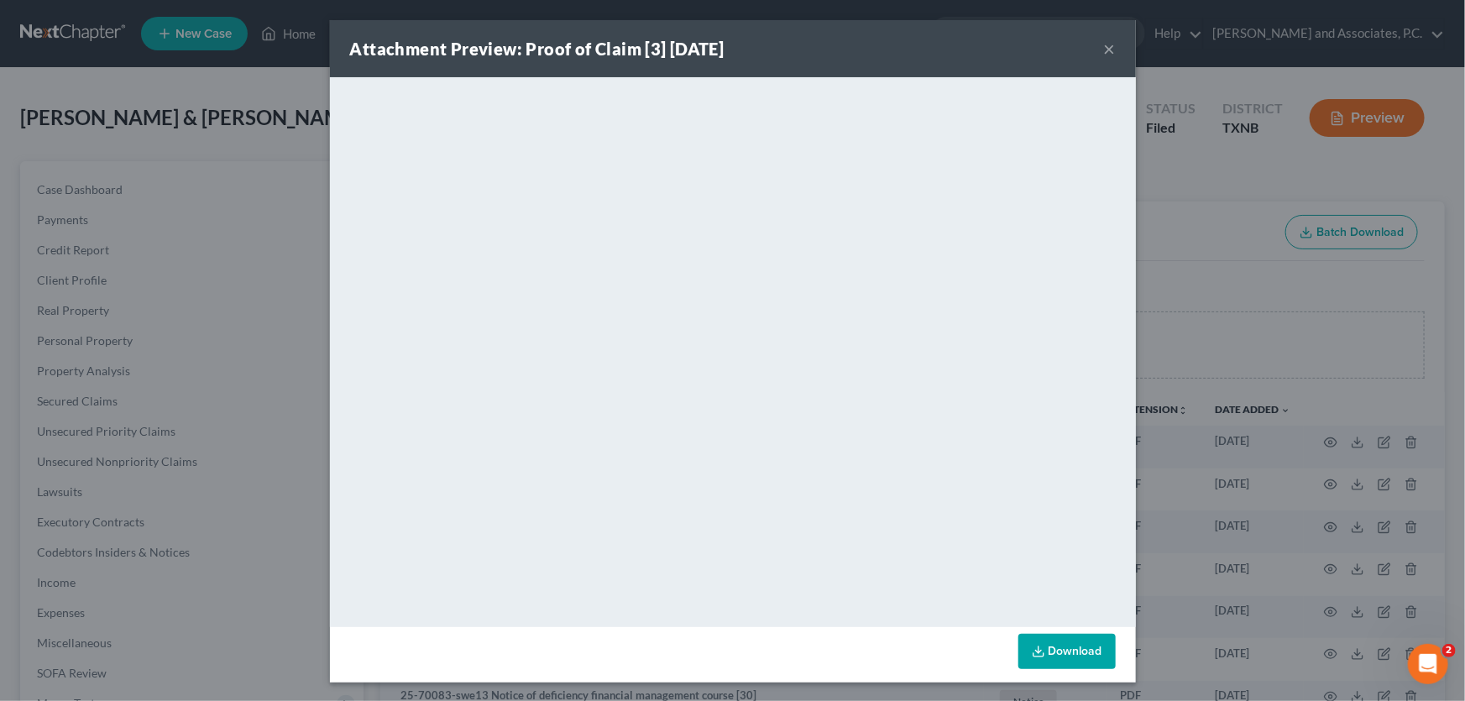
click at [638, 55] on strong "Attachment Preview: Proof of Claim [3] 07/02/2025" at bounding box center [537, 49] width 374 height 20
click at [1104, 52] on button "×" at bounding box center [1110, 49] width 12 height 20
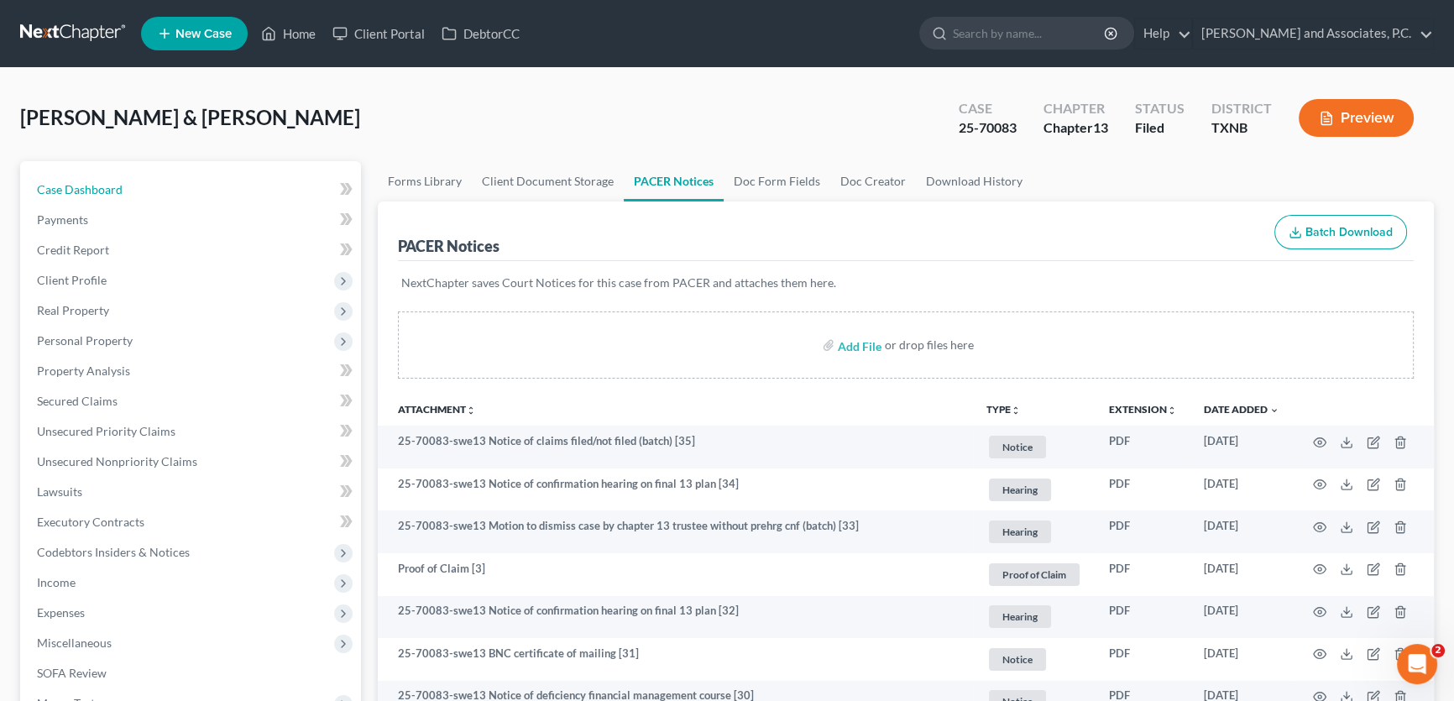
click at [98, 191] on span "Case Dashboard" at bounding box center [80, 189] width 86 height 14
select select "1"
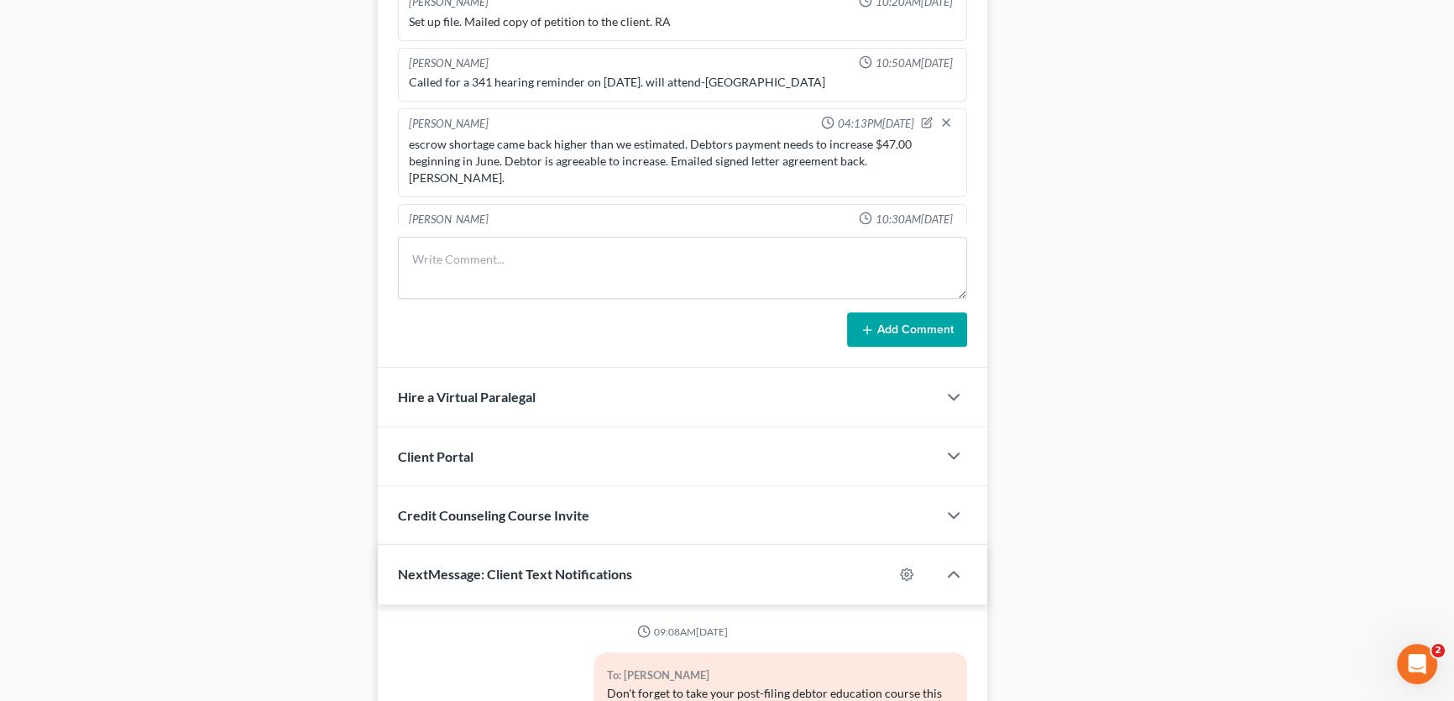
scroll to position [6374, 0]
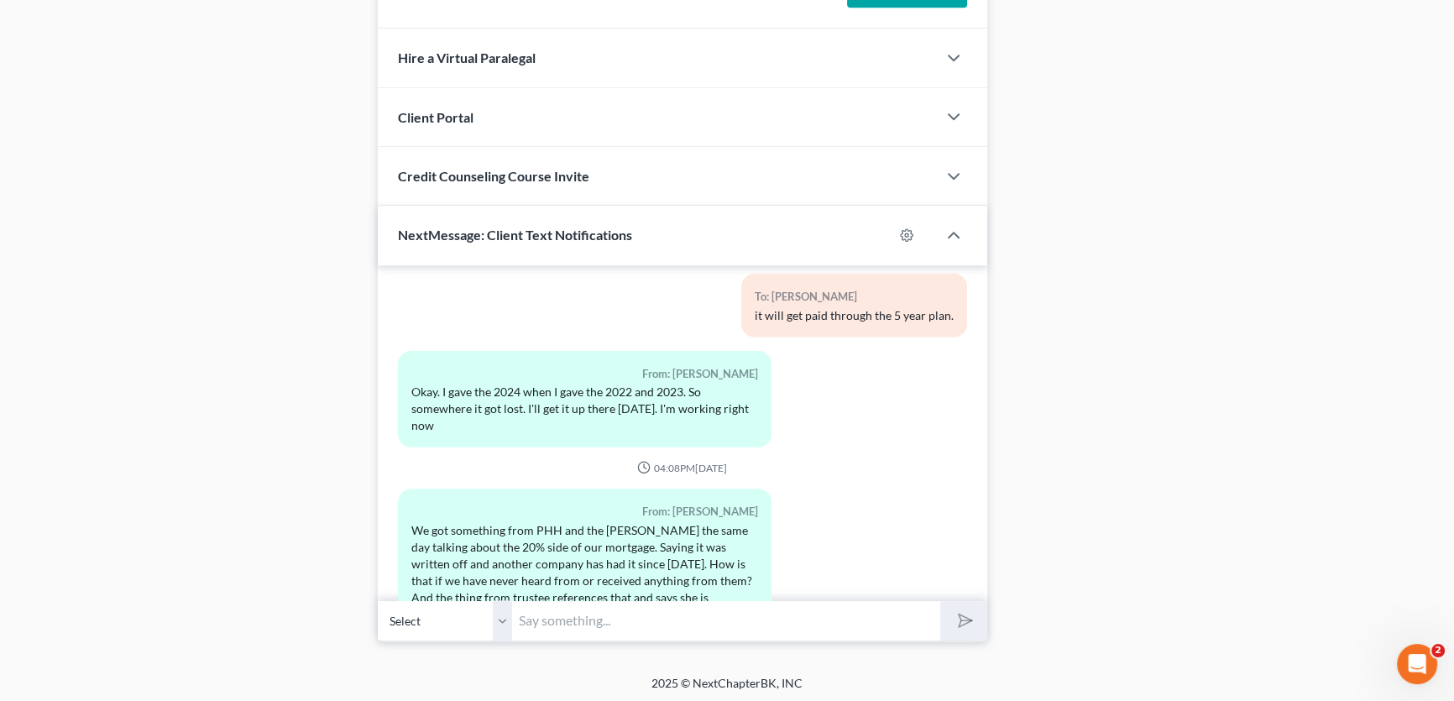
drag, startPoint x: 504, startPoint y: 614, endPoint x: 500, endPoint y: 635, distance: 21.3
click at [504, 614] on select "Select +1 (940) 867-2041 - Gregory Eberhart +1 (940) 733-3927 - Kristi Eberhart" at bounding box center [445, 620] width 134 height 41
select select "1"
click at [378, 600] on select "Select +1 (940) 867-2041 - Gregory Eberhart +1 (940) 733-3927 - Kristi Eberhart" at bounding box center [445, 620] width 134 height 41
click at [546, 614] on input "text" at bounding box center [726, 620] width 428 height 41
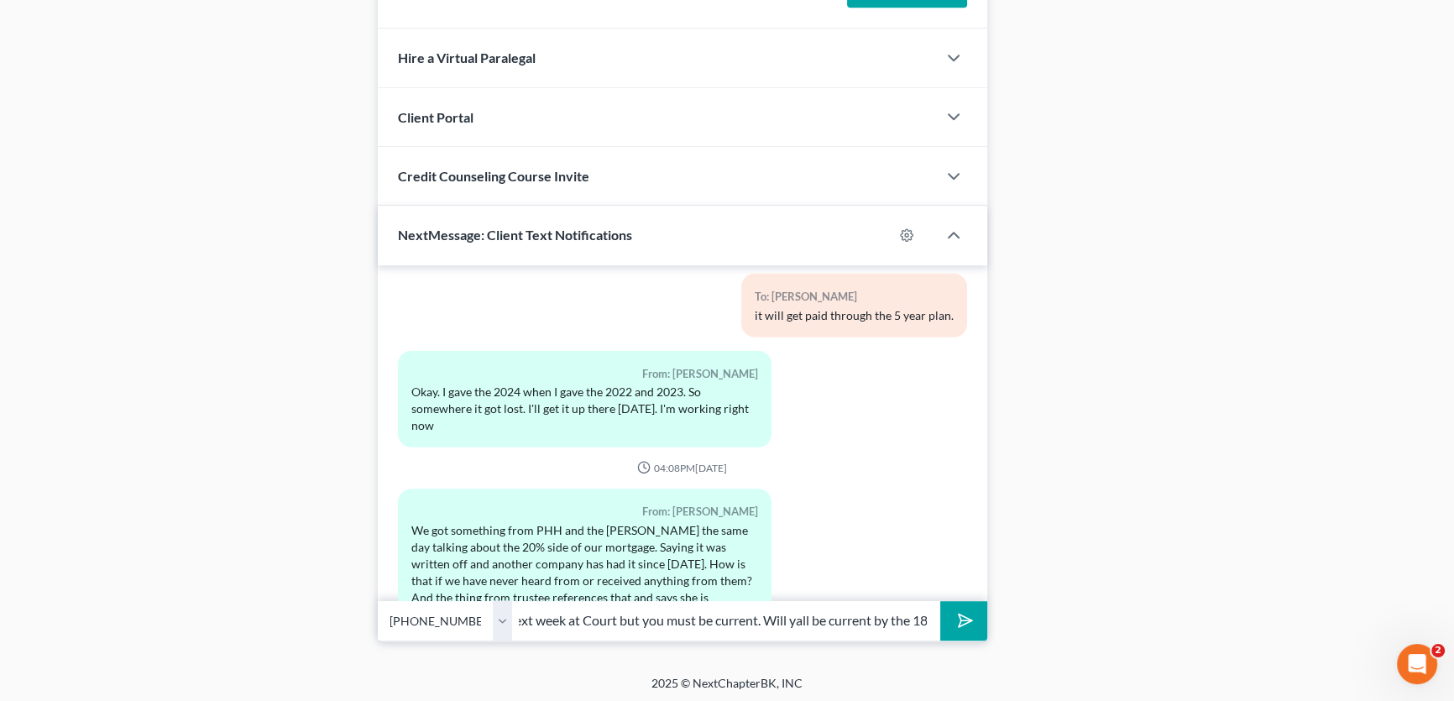
scroll to position [0, 358]
type input "Mrs. Eberhart, the Trustee is trying to confirm you case next week at Court but…"
click at [940, 601] on button "submit" at bounding box center [963, 620] width 46 height 39
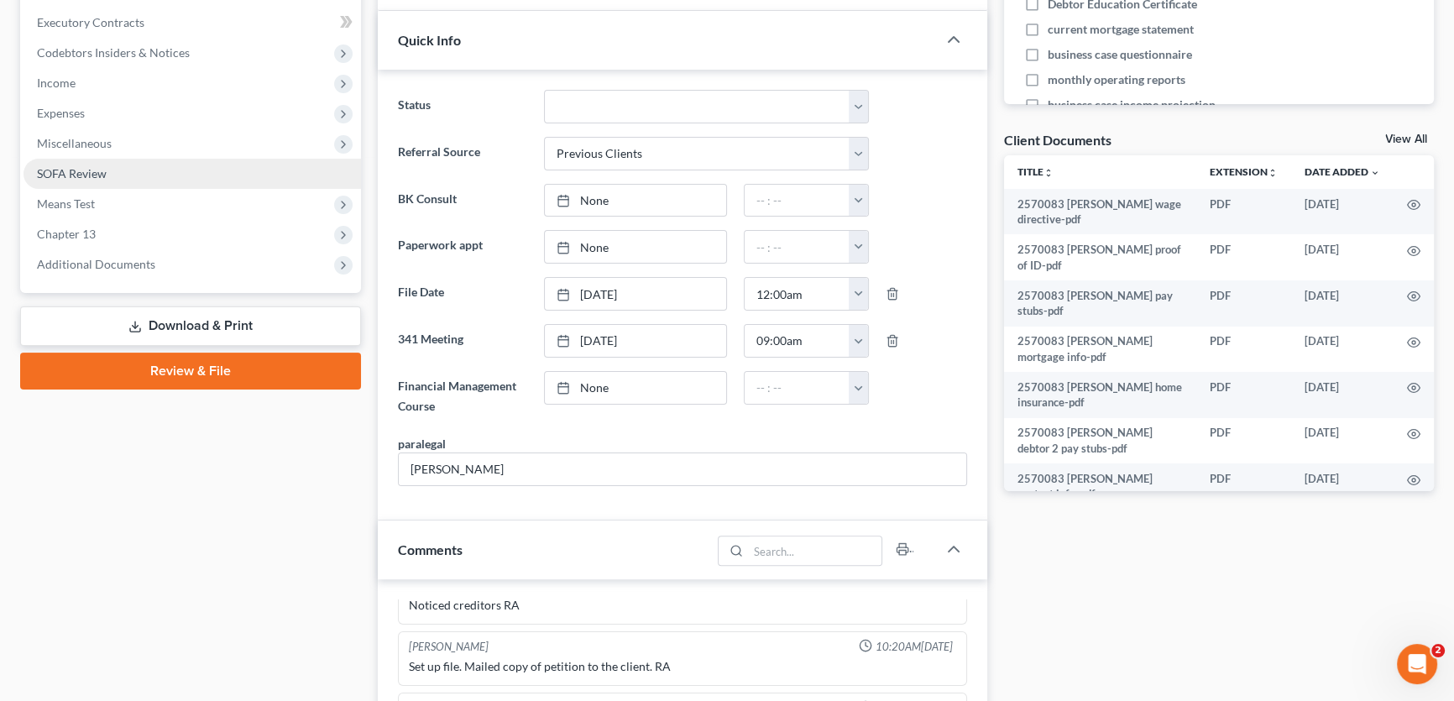
scroll to position [491, 0]
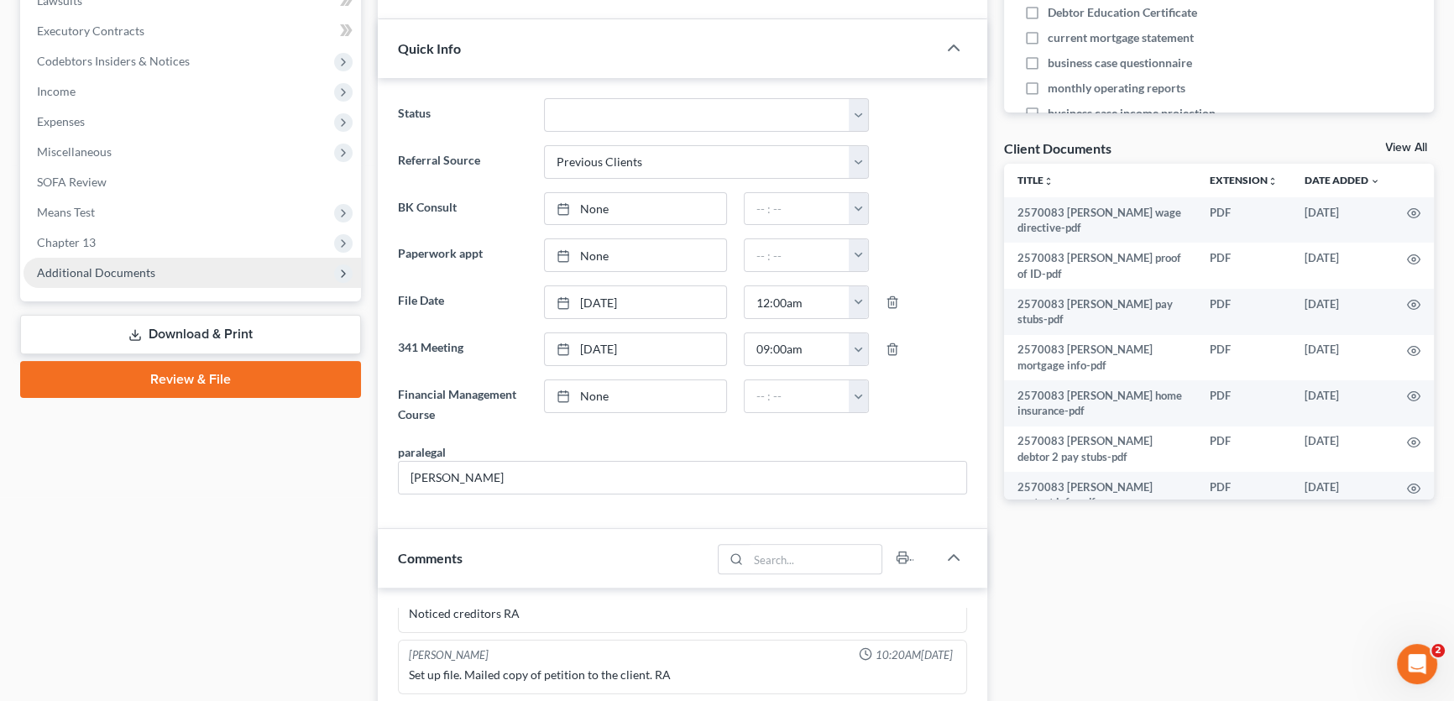
click at [115, 275] on span "Additional Documents" at bounding box center [96, 272] width 118 height 14
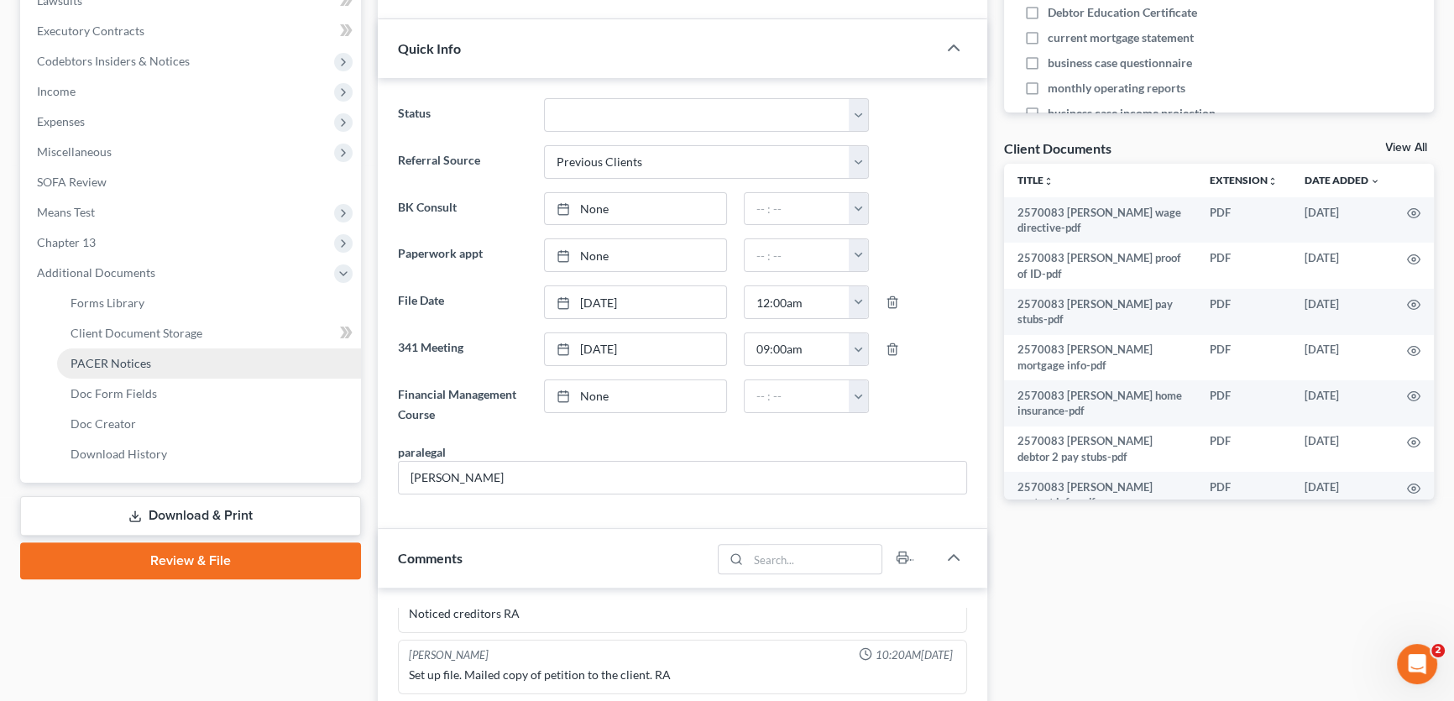
click at [125, 357] on span "PACER Notices" at bounding box center [111, 363] width 81 height 14
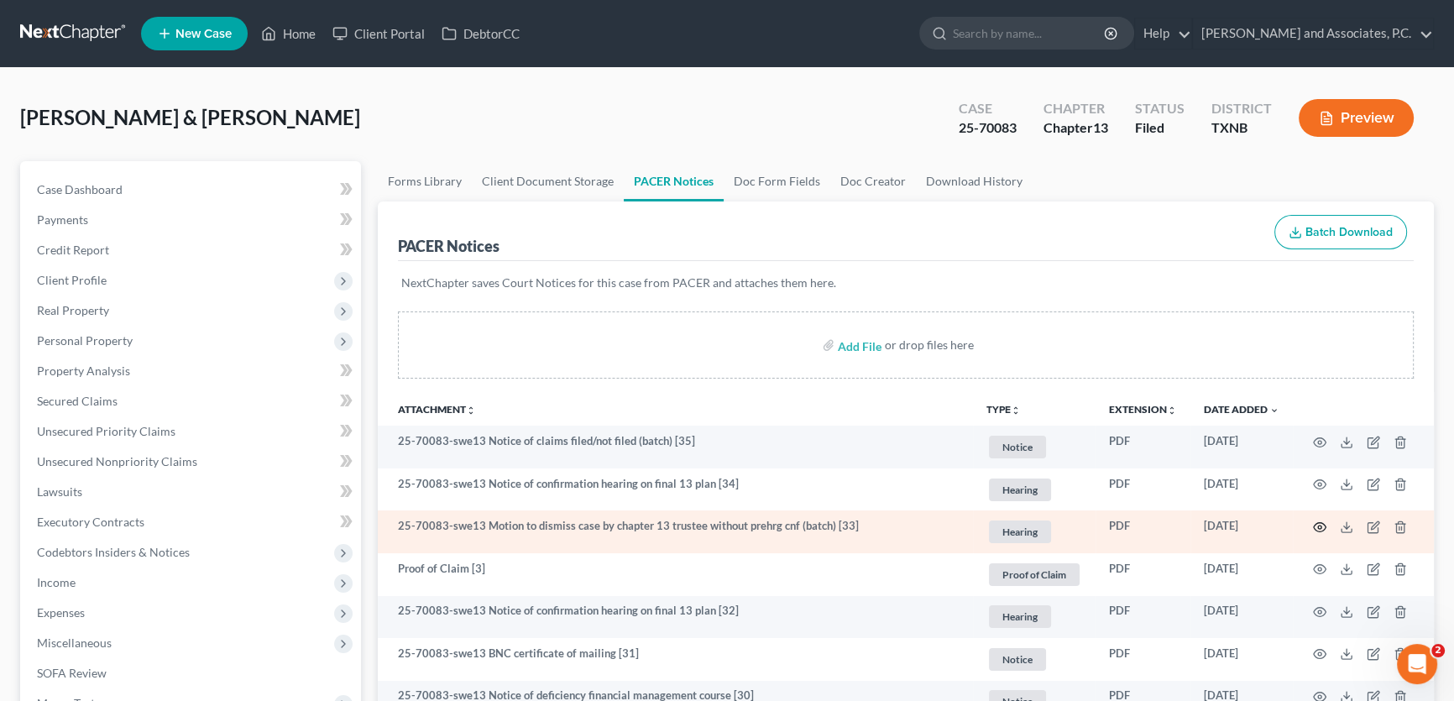
click at [1316, 523] on icon "button" at bounding box center [1320, 527] width 13 height 9
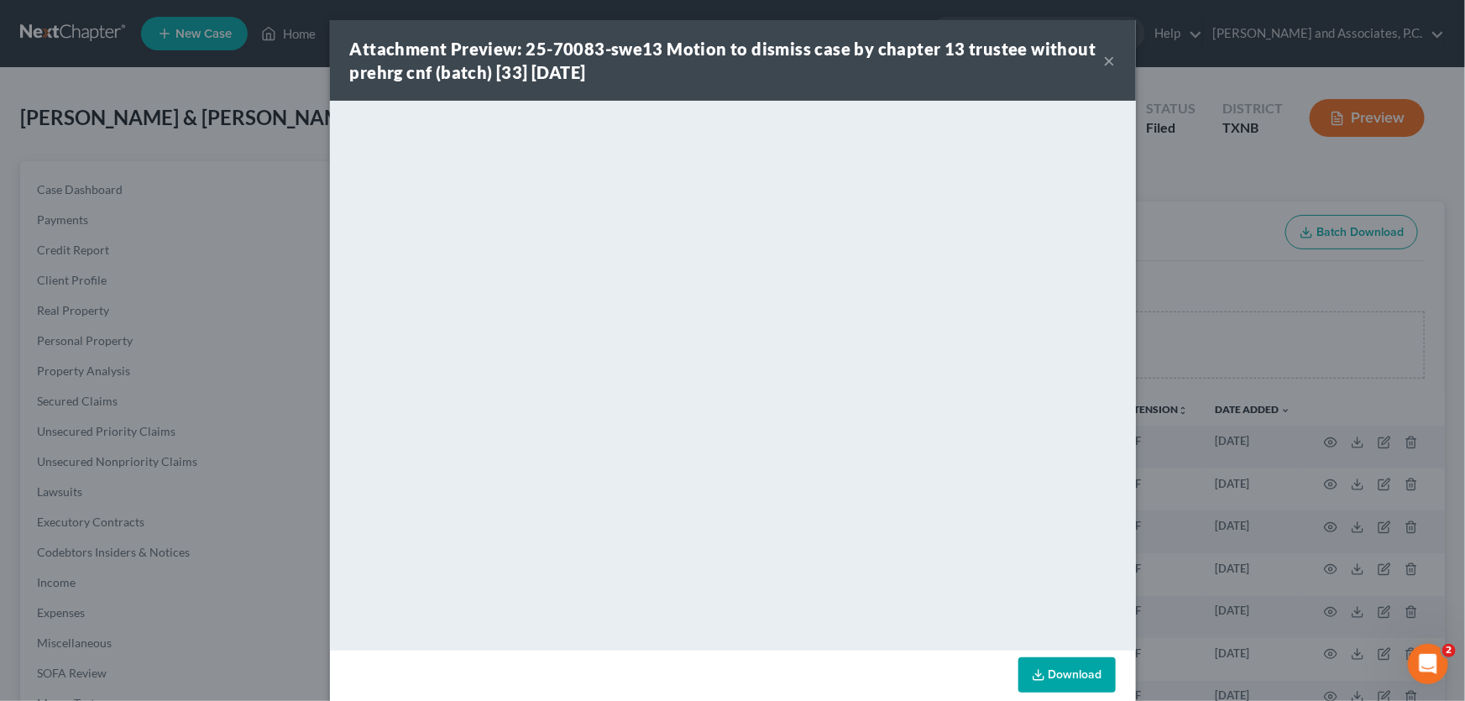
click at [1104, 63] on button "×" at bounding box center [1110, 60] width 12 height 20
click at [1104, 62] on button "×" at bounding box center [1110, 60] width 12 height 20
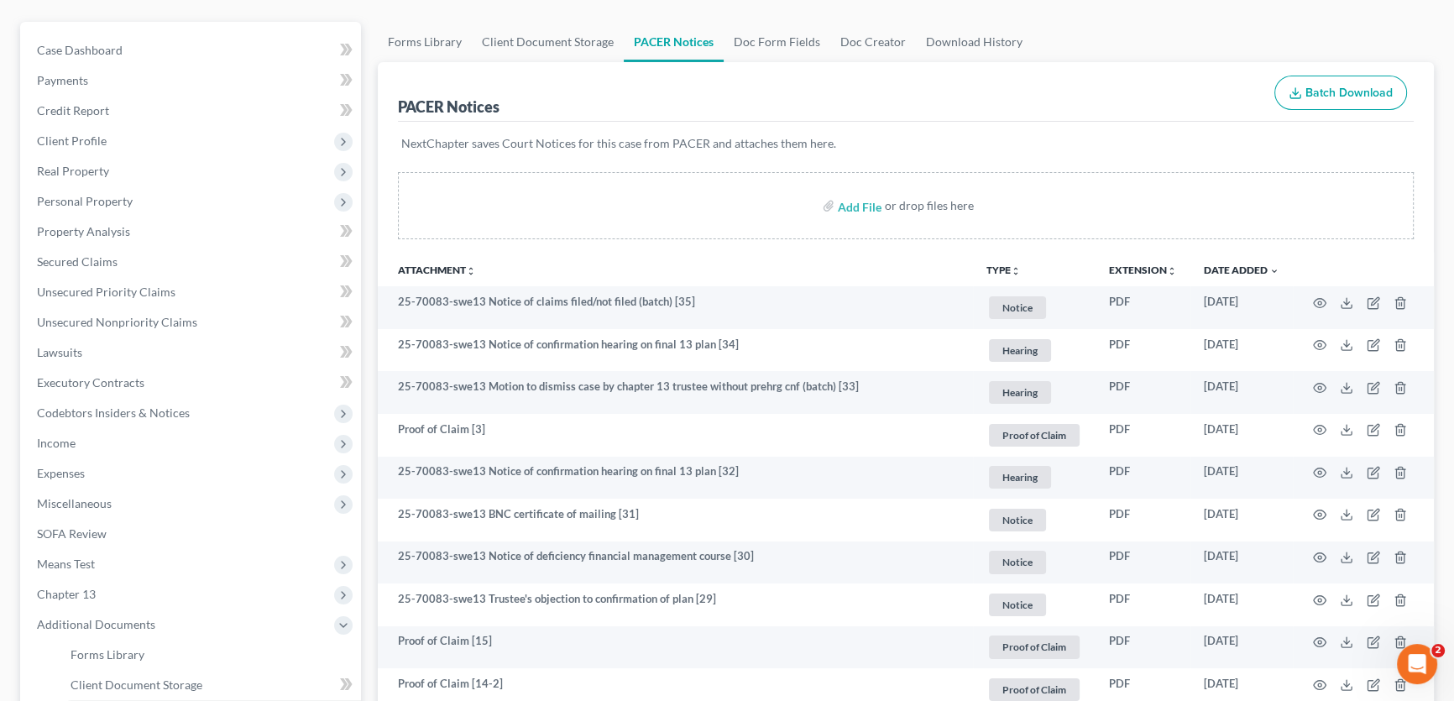
scroll to position [152, 0]
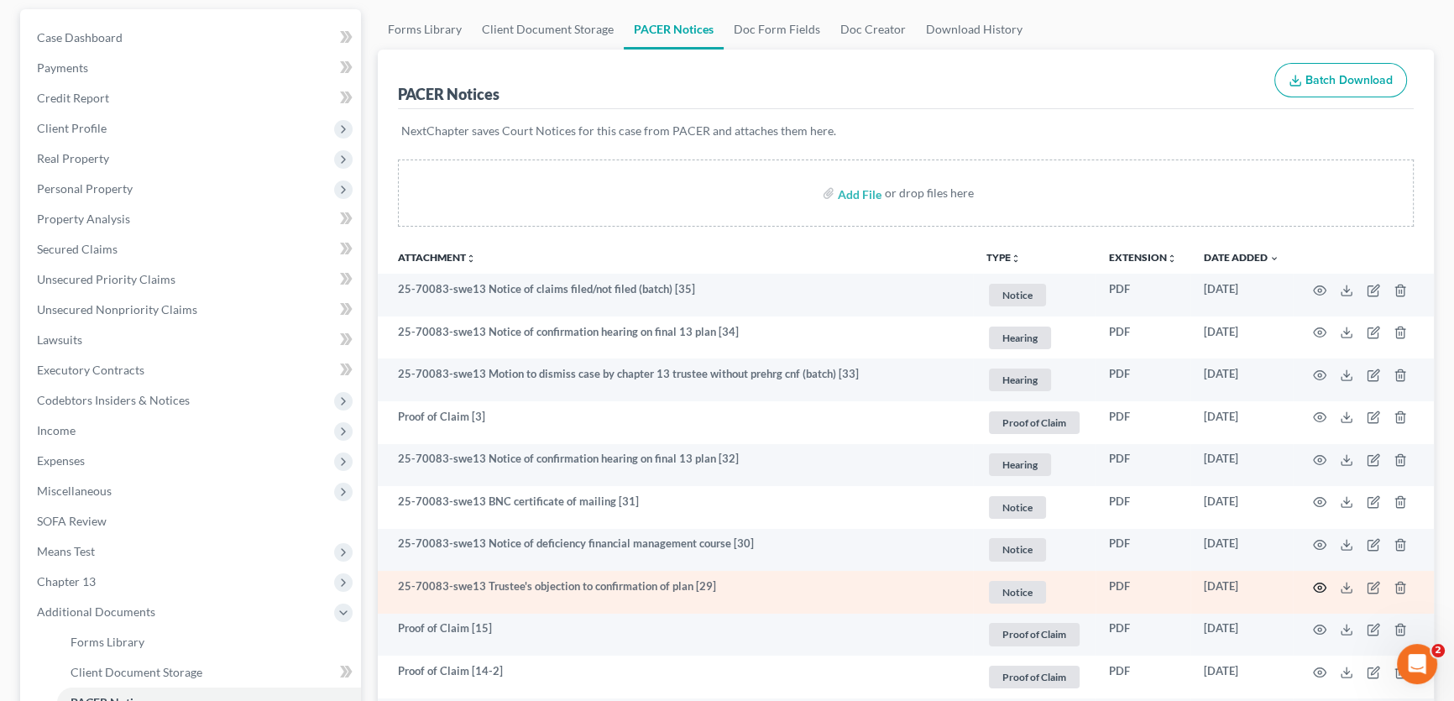
click at [1322, 585] on icon "button" at bounding box center [1319, 587] width 13 height 13
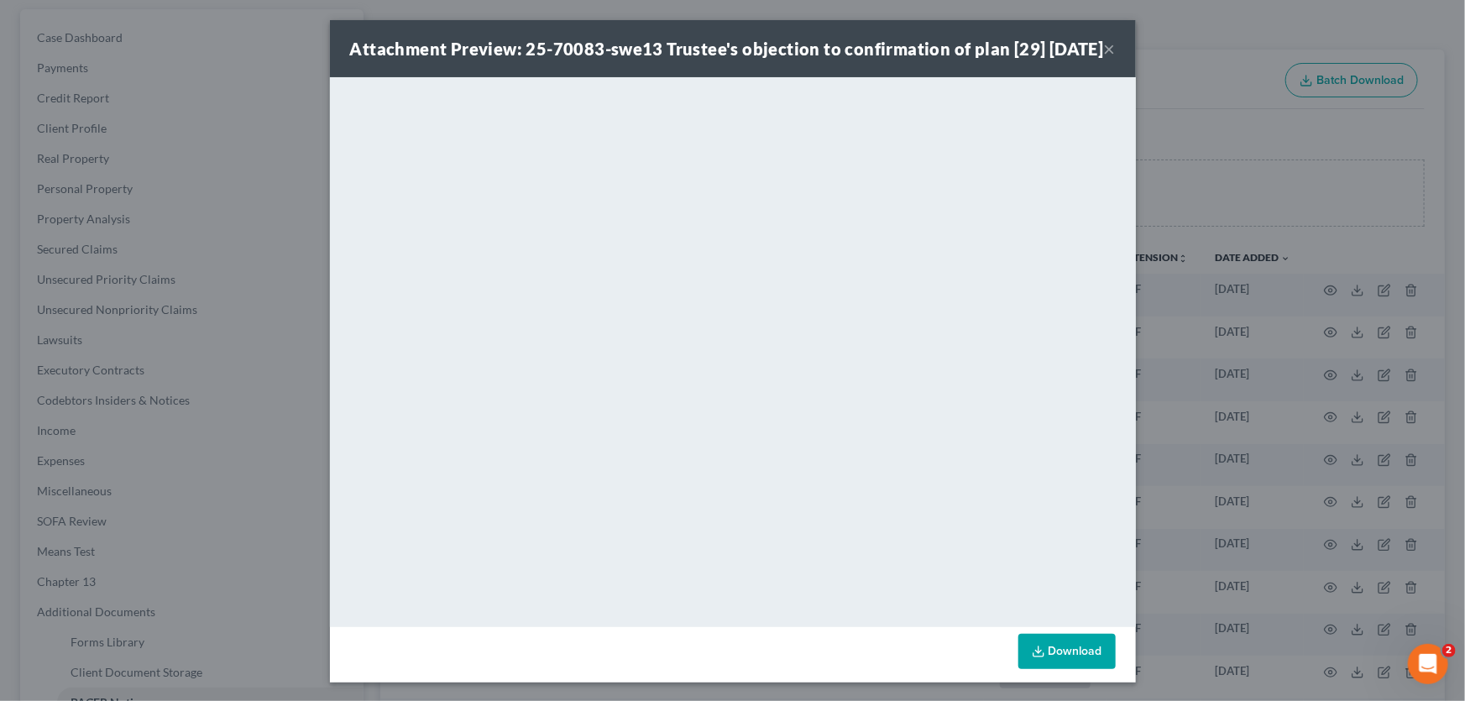
click at [1108, 59] on button "×" at bounding box center [1110, 49] width 12 height 20
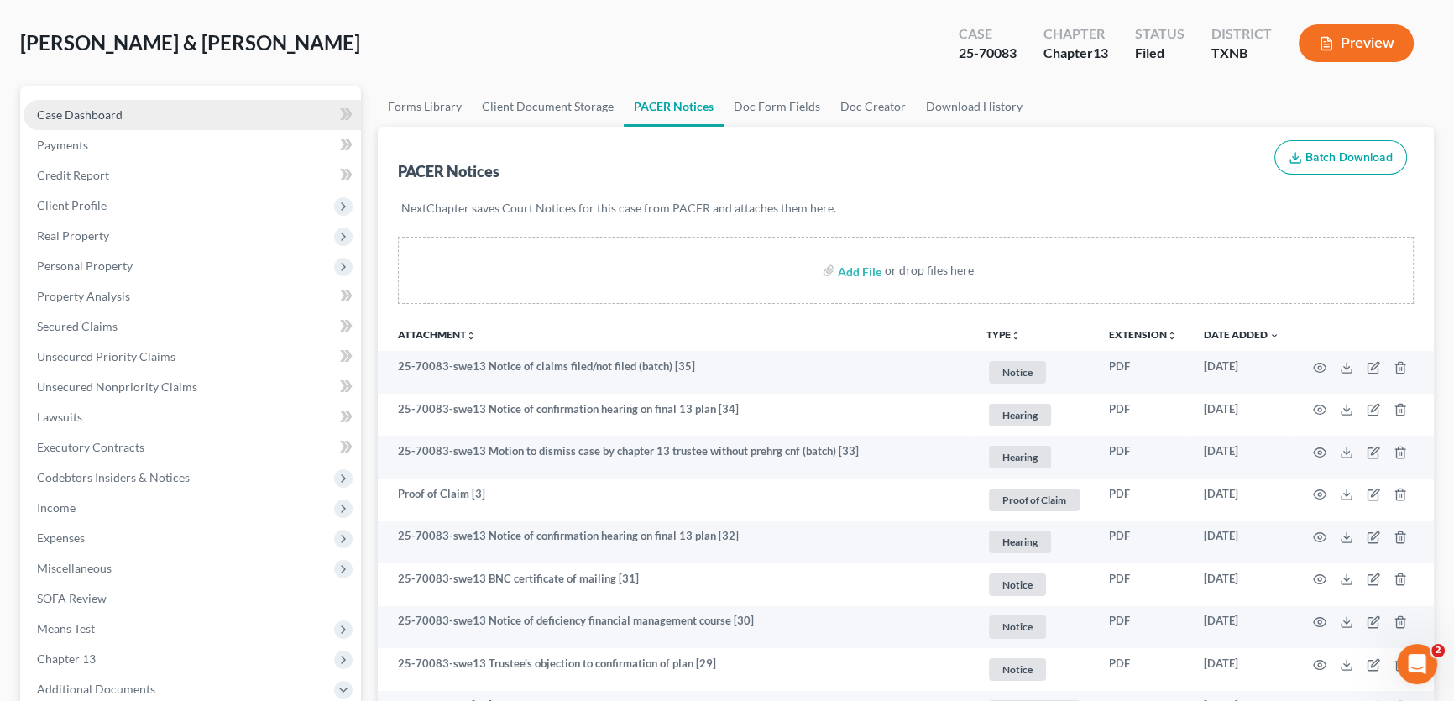
scroll to position [0, 0]
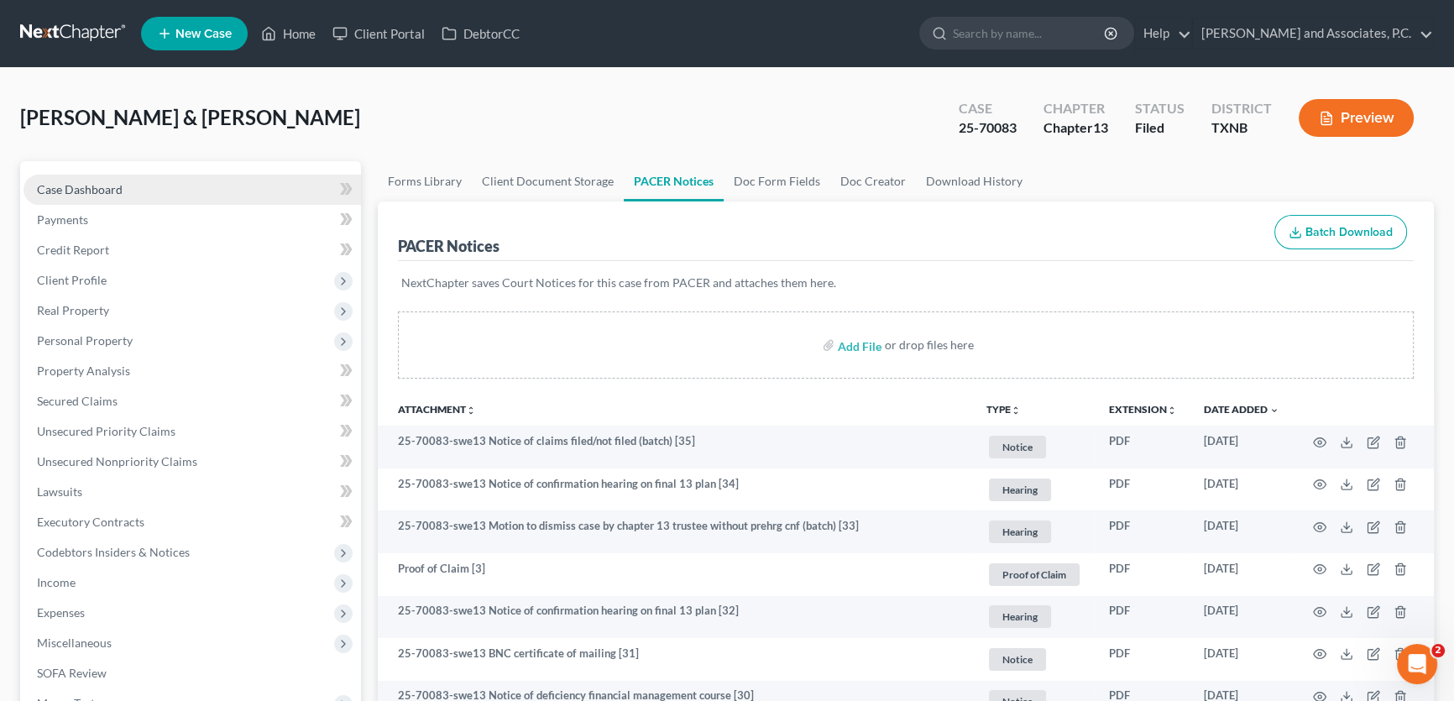
click at [128, 192] on link "Case Dashboard" at bounding box center [192, 190] width 337 height 30
select select "1"
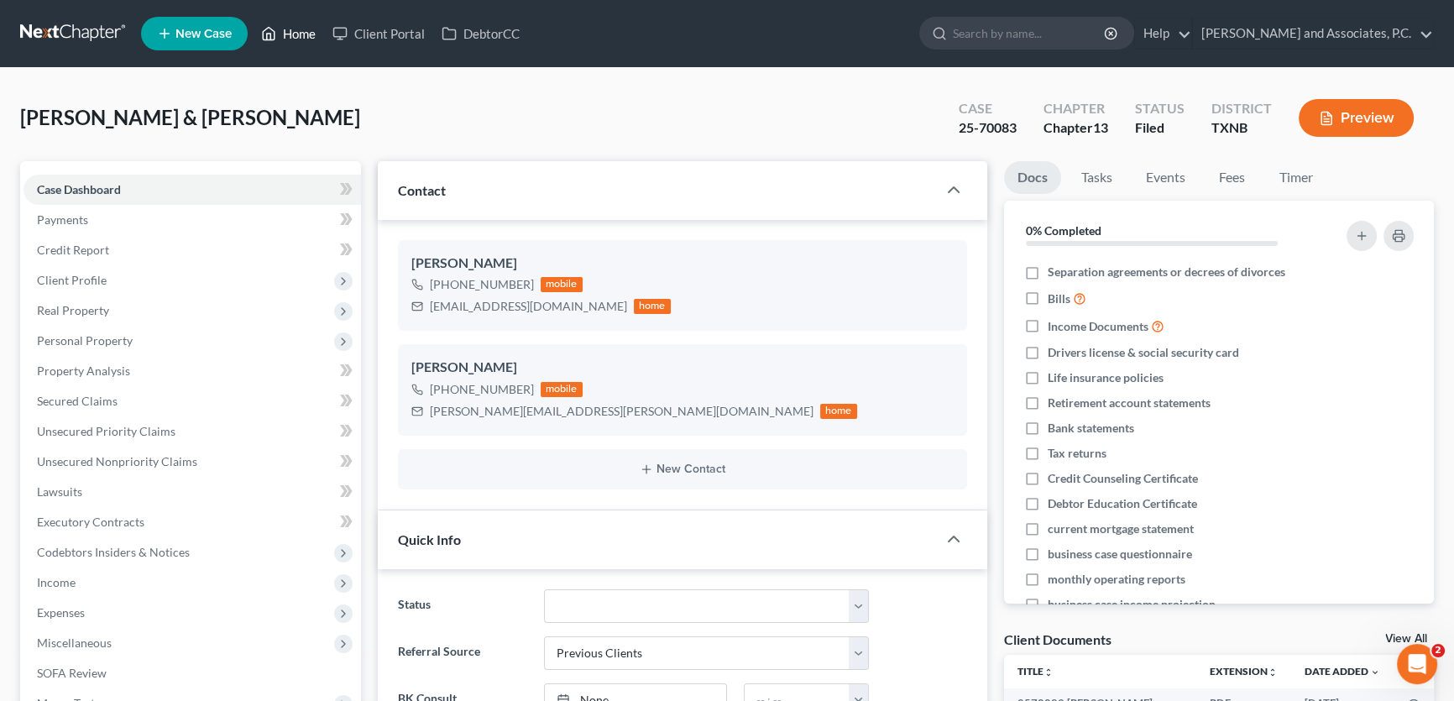
click at [302, 25] on link "Home" at bounding box center [288, 33] width 71 height 30
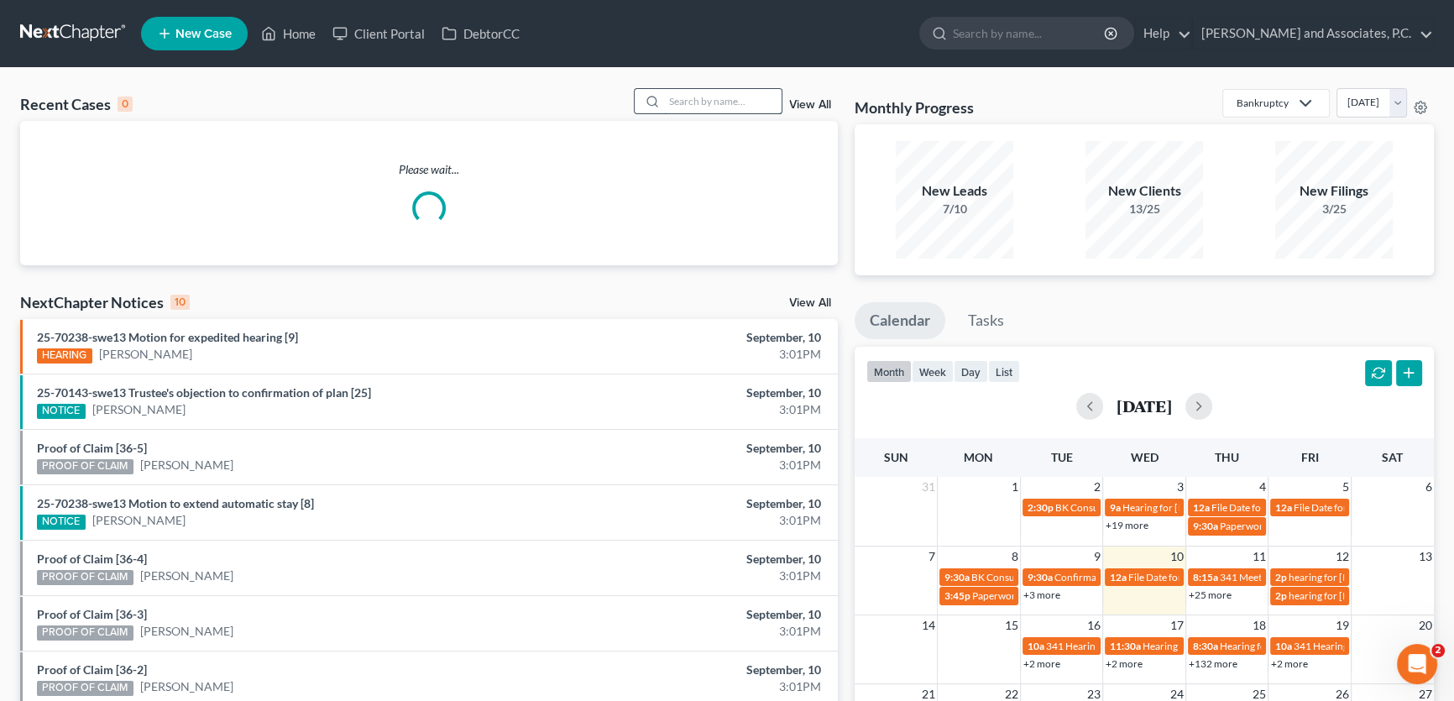
click at [740, 99] on input "search" at bounding box center [723, 101] width 118 height 24
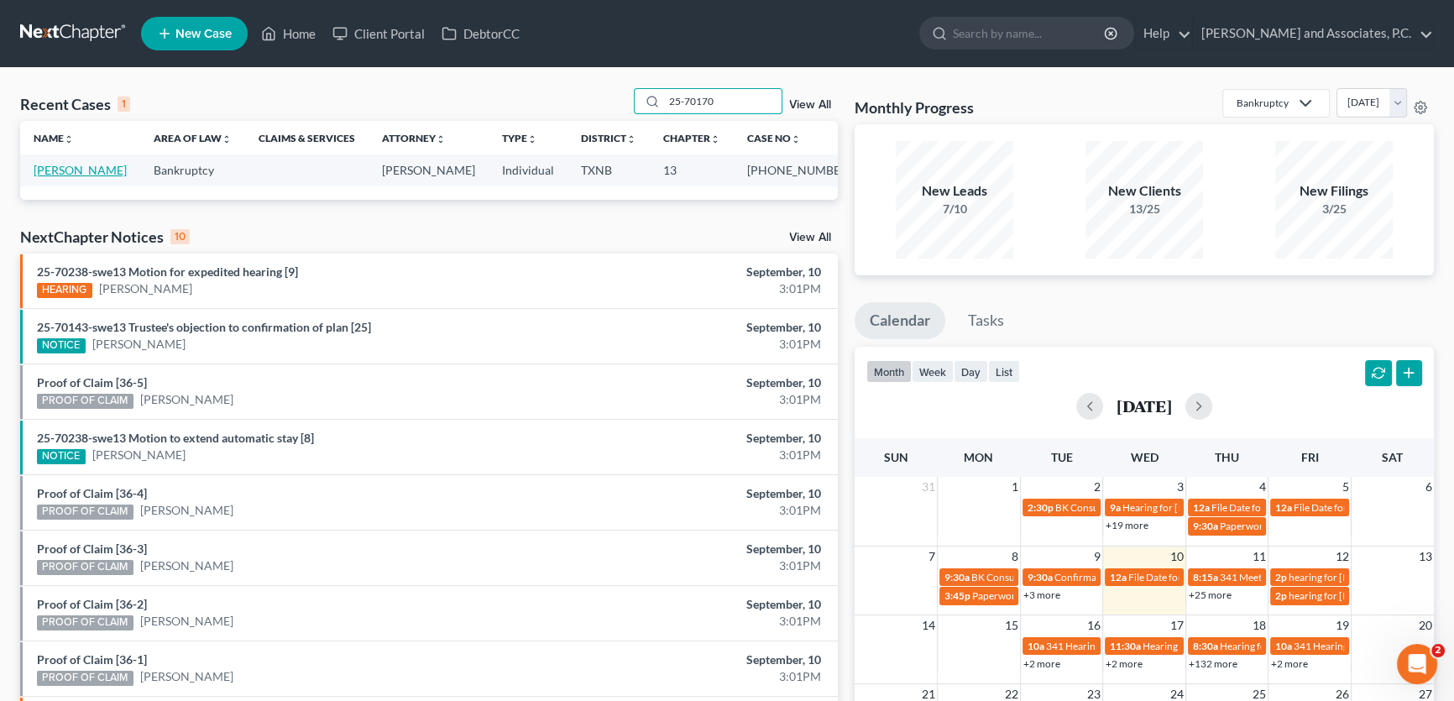
type input "25-70170"
click at [68, 168] on link "[PERSON_NAME]" at bounding box center [80, 170] width 93 height 14
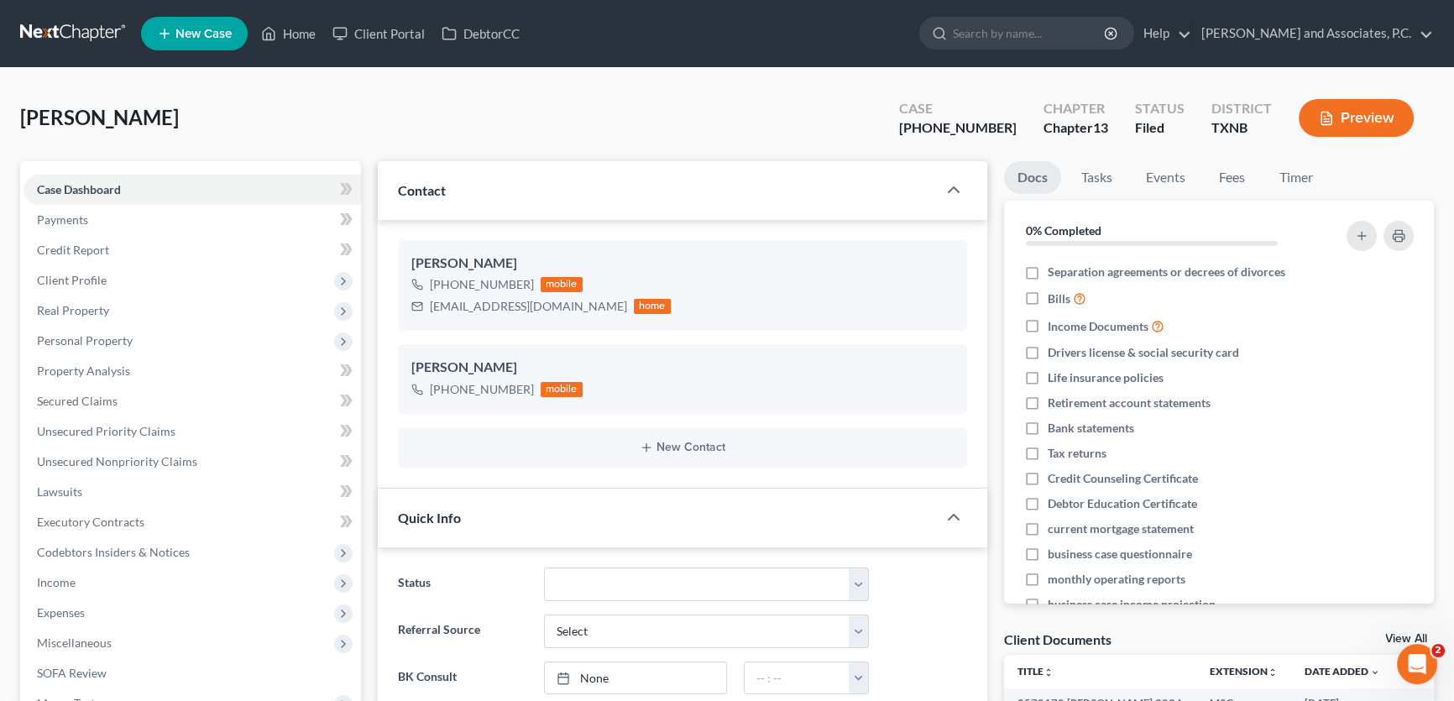
scroll to position [4714, 0]
click at [302, 34] on link "Home" at bounding box center [288, 33] width 71 height 30
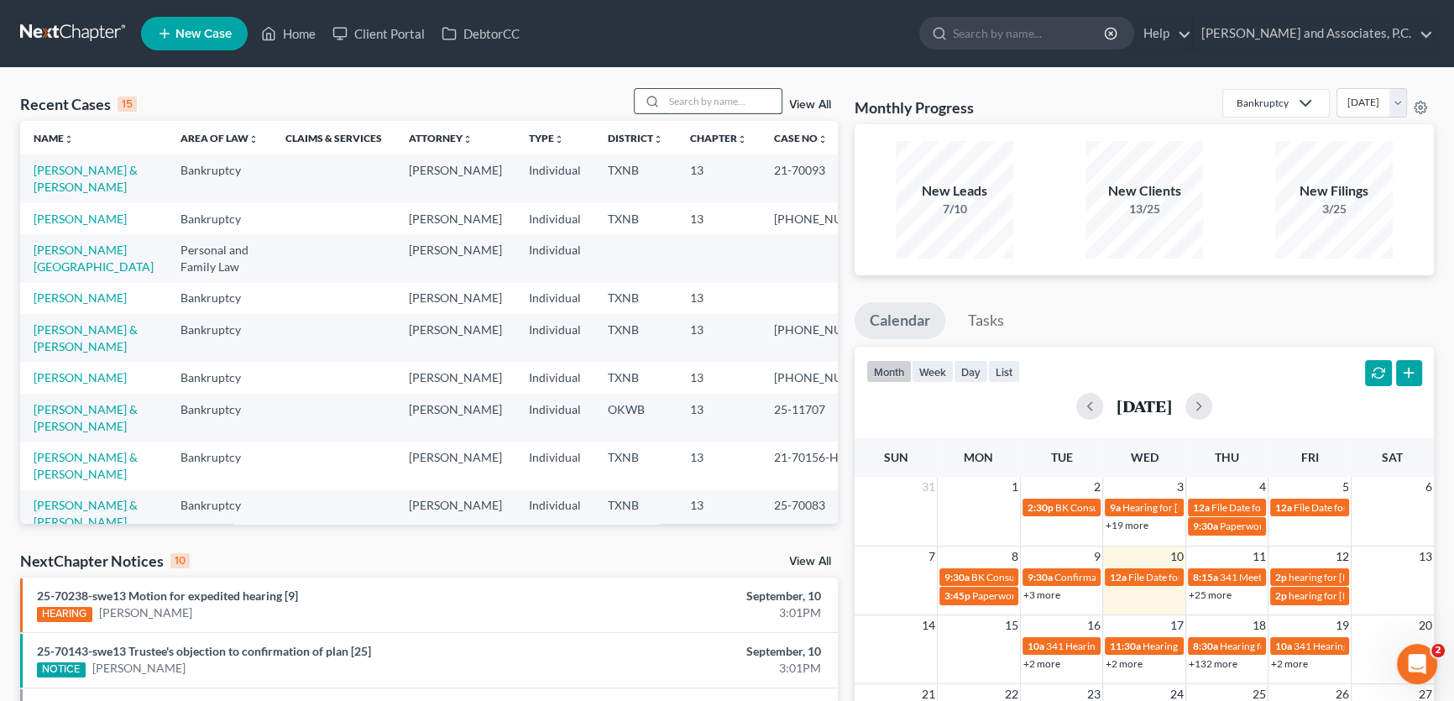
click at [755, 101] on input "search" at bounding box center [723, 101] width 118 height 24
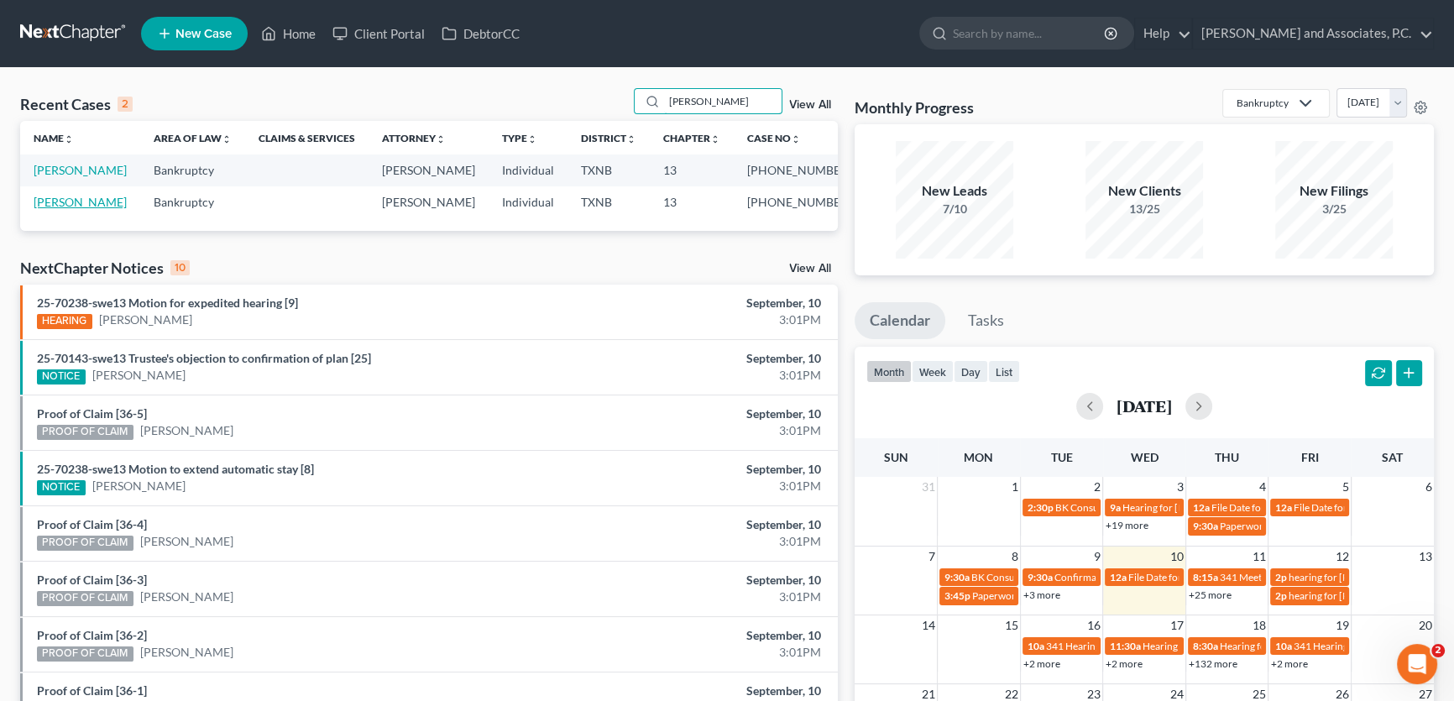
type input "conley"
click at [87, 205] on link "[PERSON_NAME]" at bounding box center [80, 202] width 93 height 14
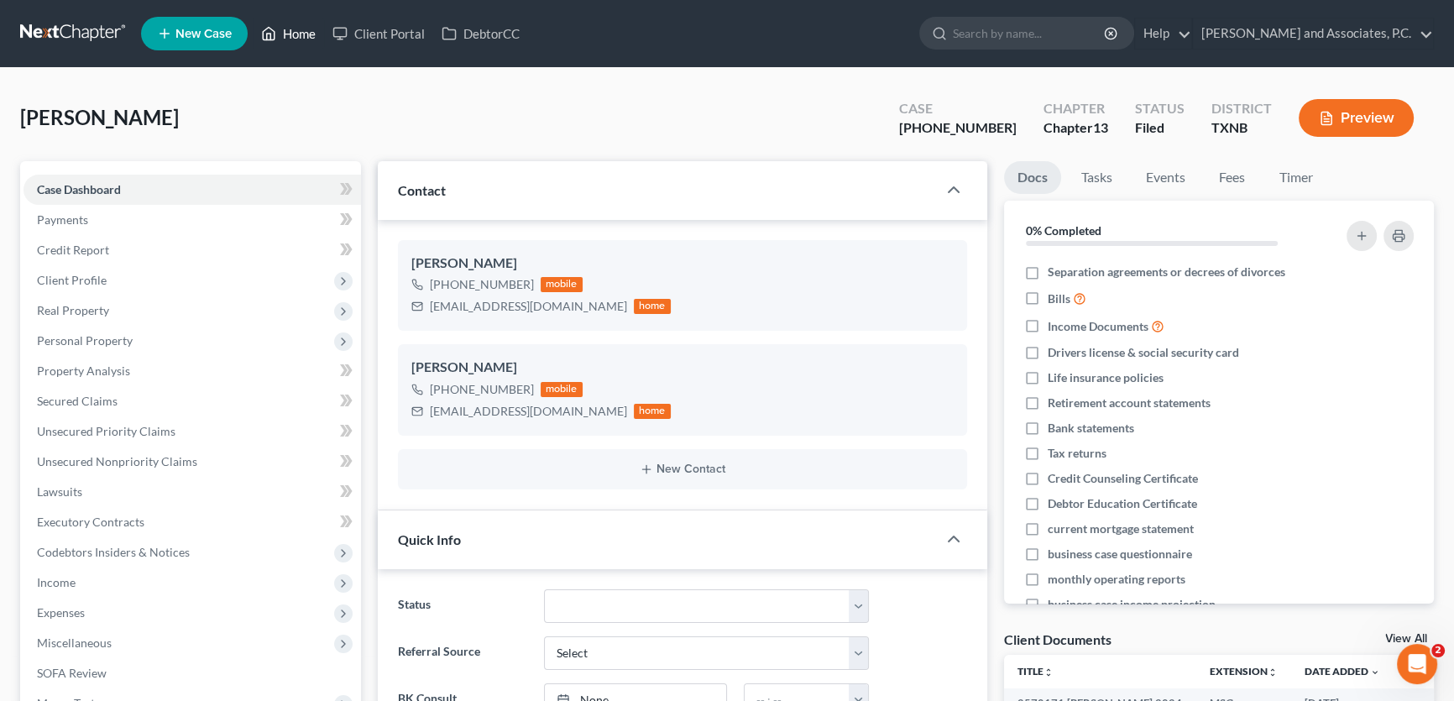
click at [309, 34] on link "Home" at bounding box center [288, 33] width 71 height 30
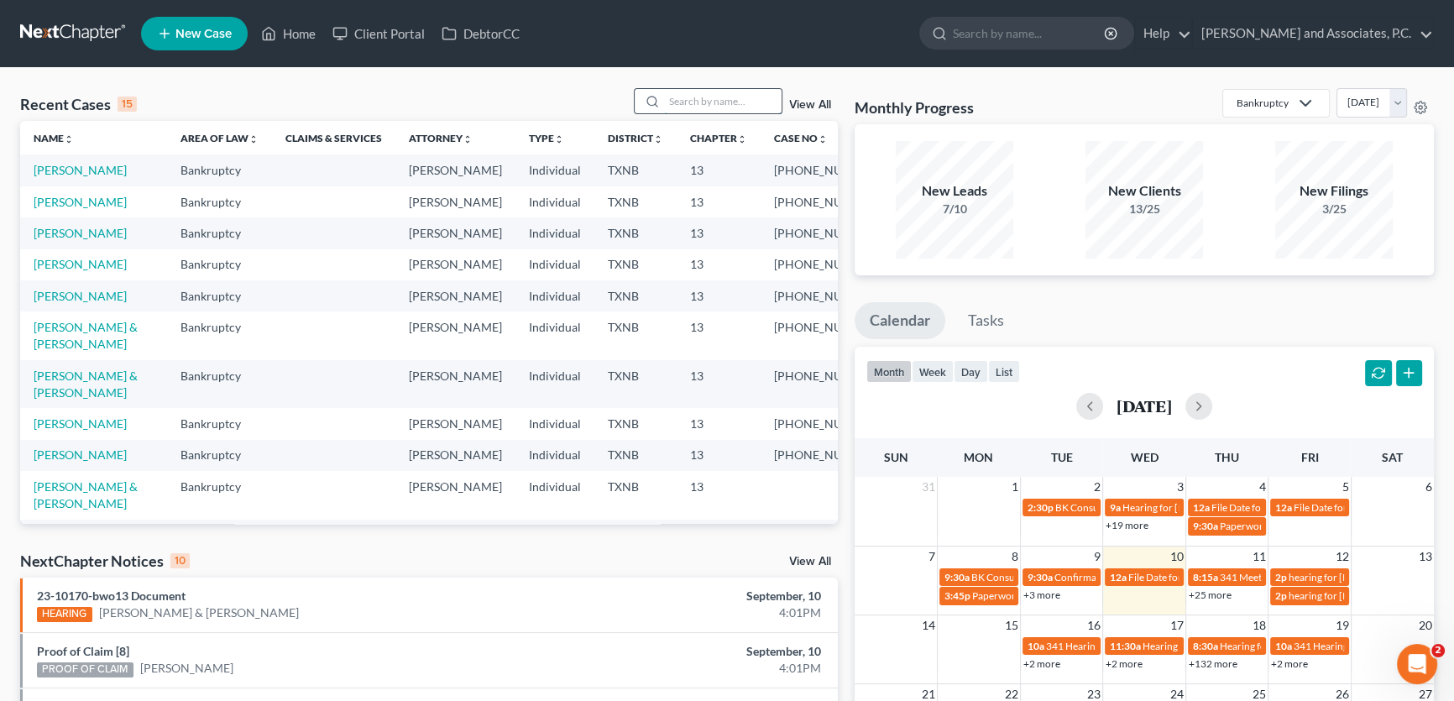
click at [681, 100] on input "search" at bounding box center [723, 101] width 118 height 24
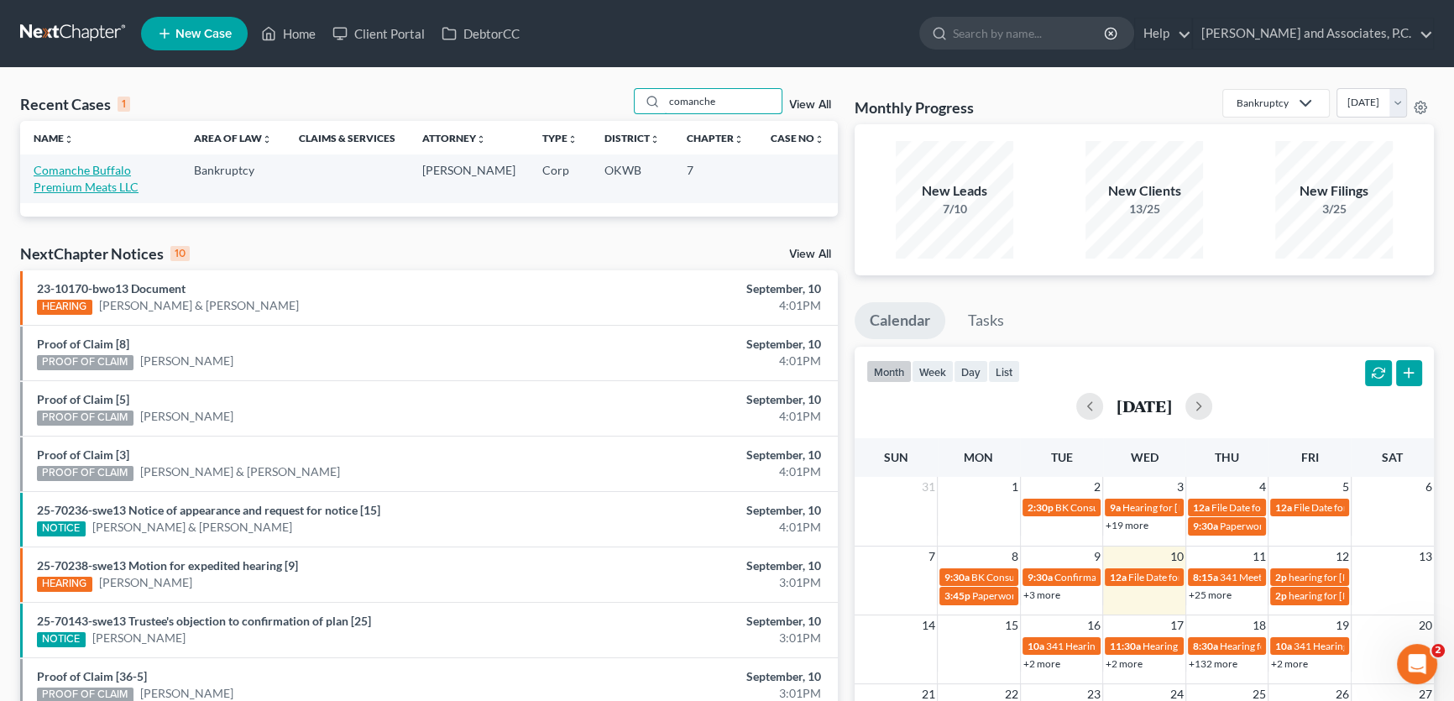
type input "comanche"
click at [123, 166] on link "Comanche Buffalo Premium Meats LLC" at bounding box center [86, 178] width 105 height 31
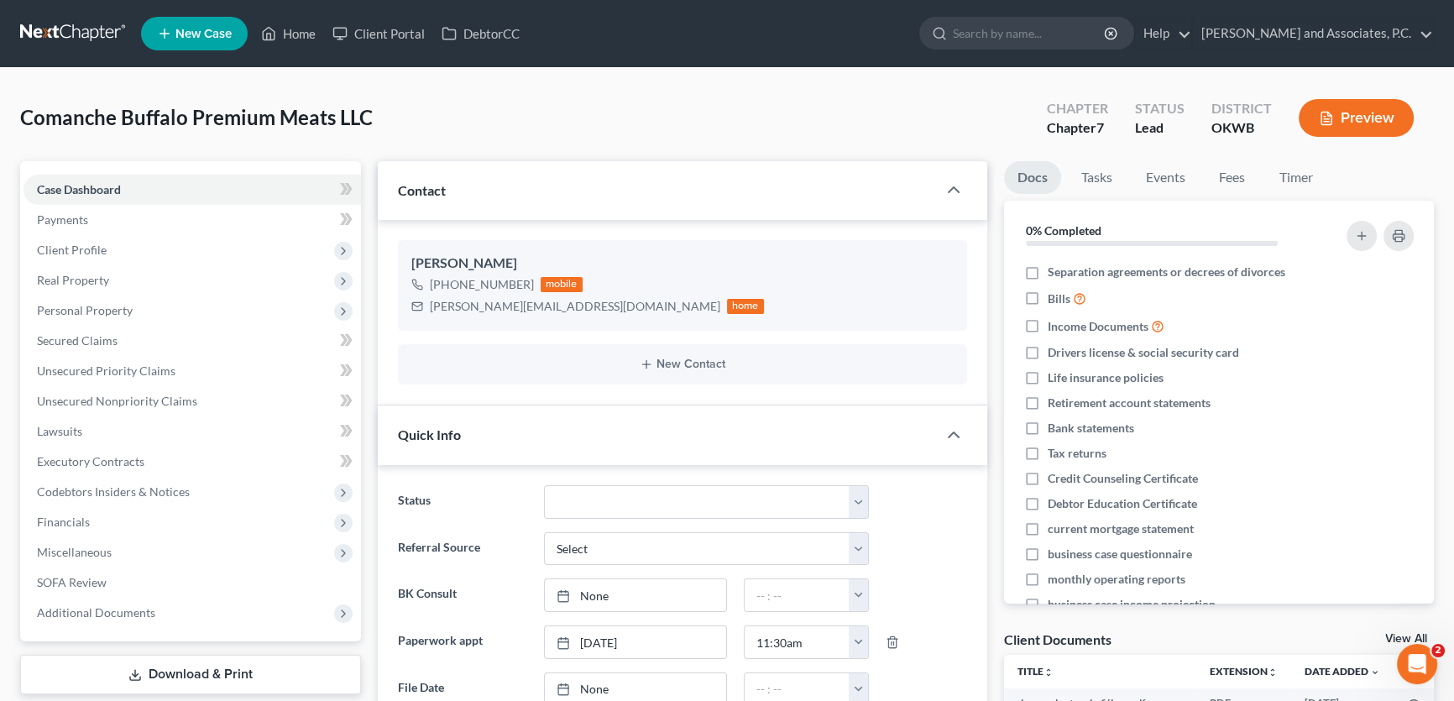
scroll to position [5389, 0]
click at [129, 335] on link "Secured Claims" at bounding box center [192, 341] width 337 height 30
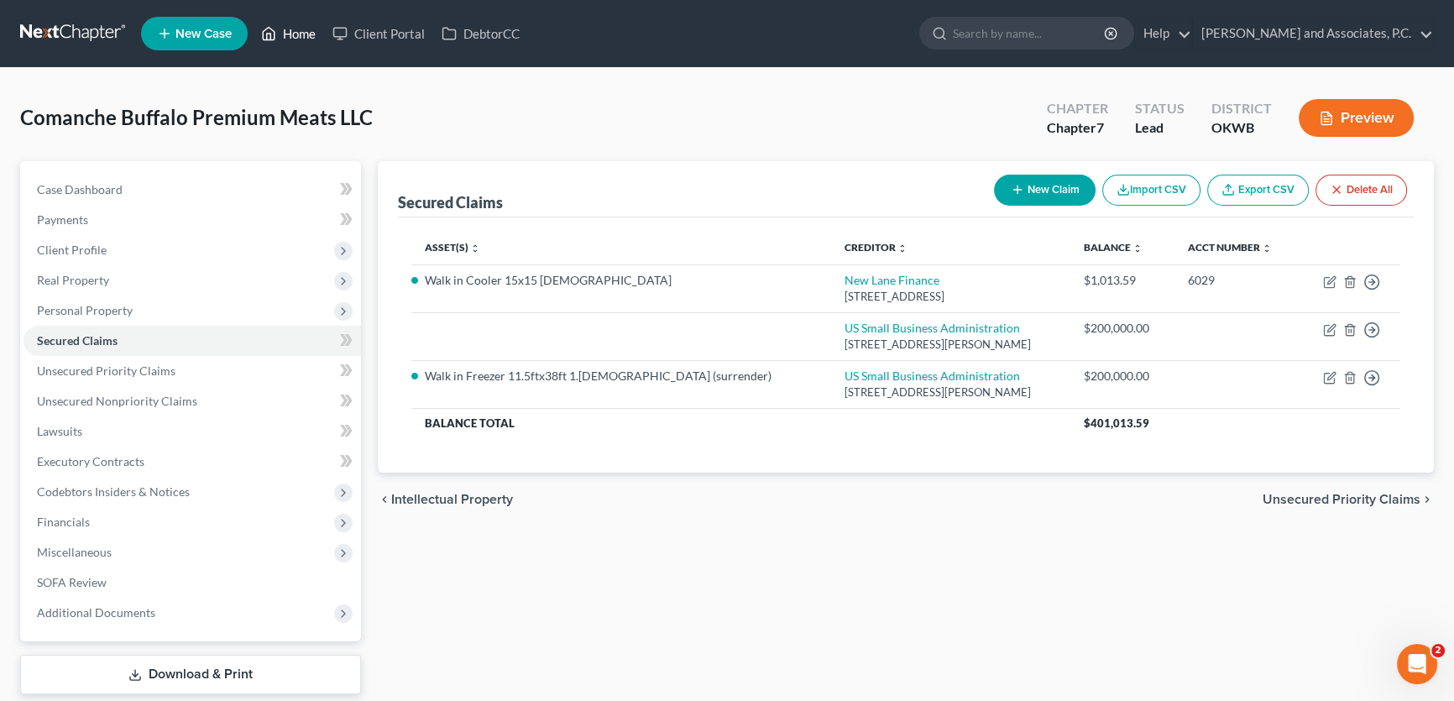
click at [306, 34] on link "Home" at bounding box center [288, 33] width 71 height 30
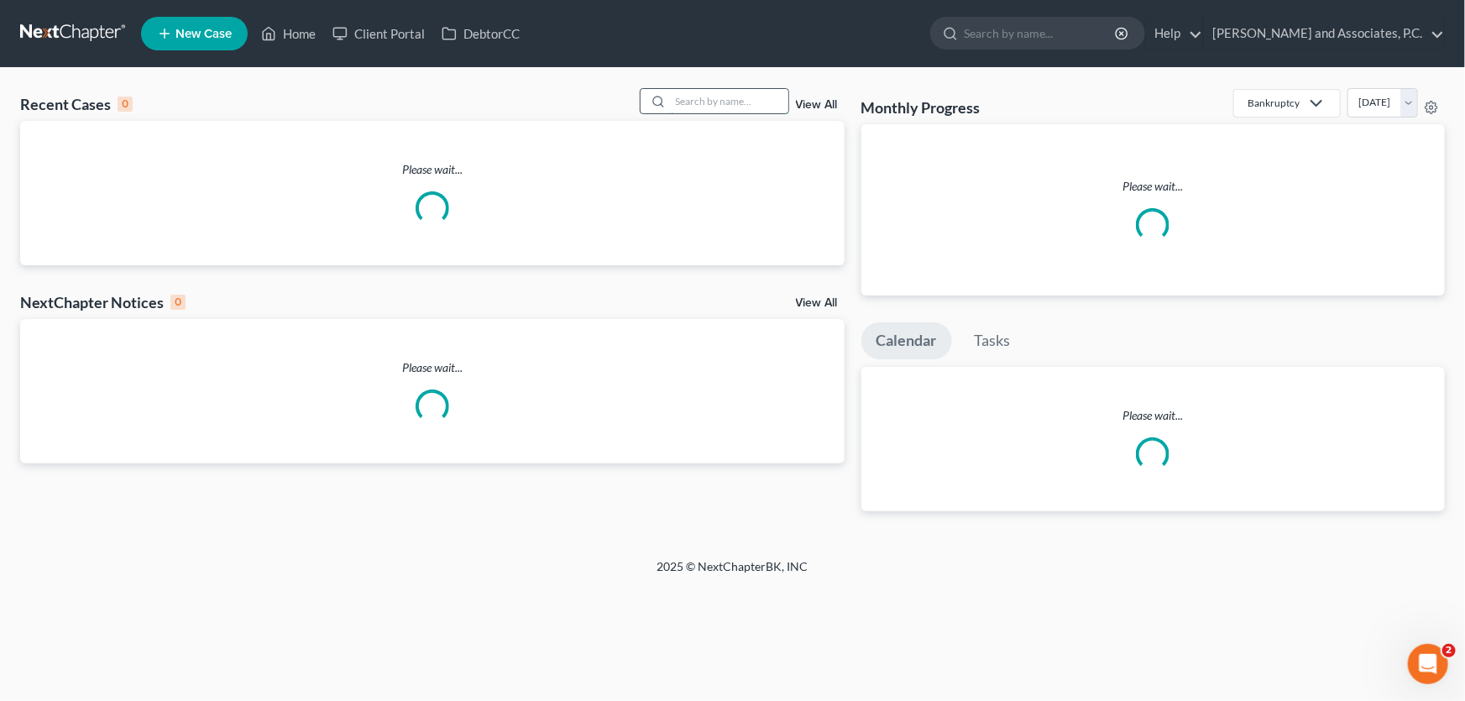
click at [745, 95] on input "search" at bounding box center [730, 101] width 118 height 24
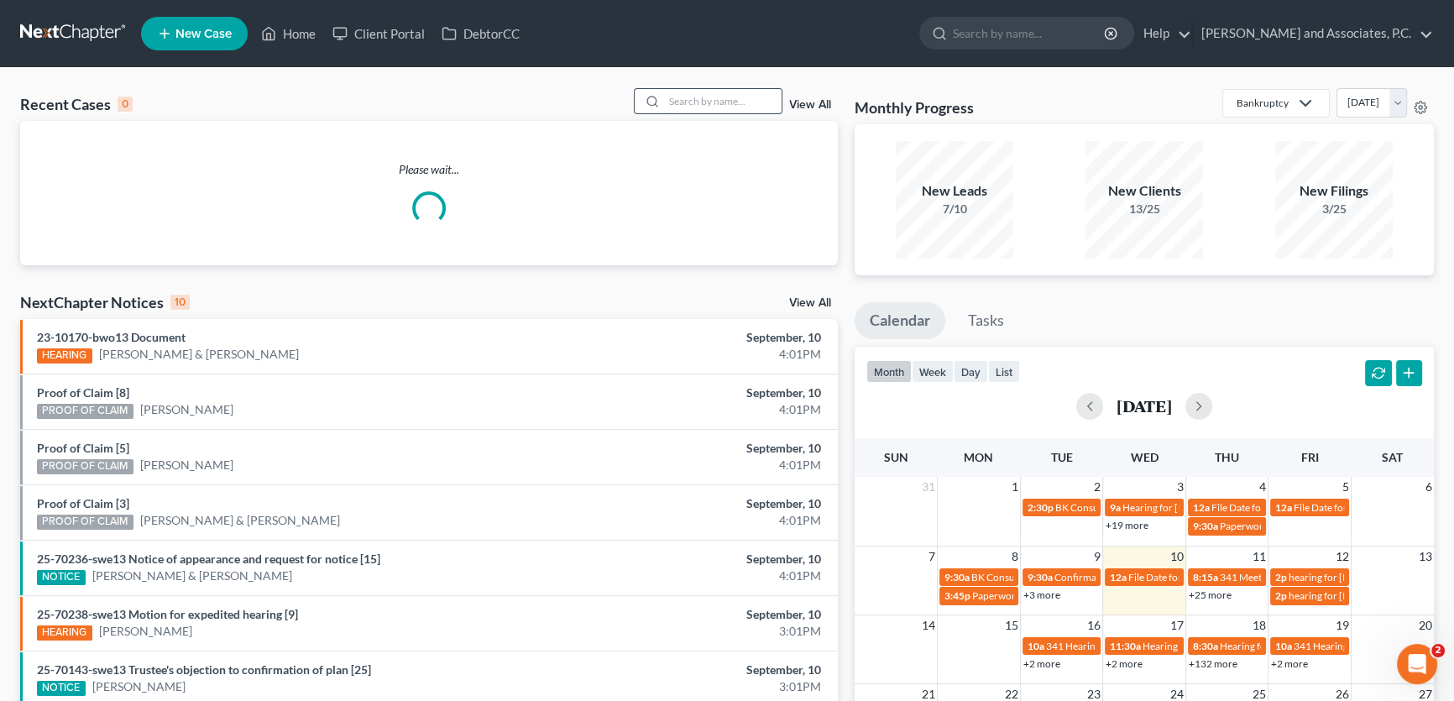
click at [745, 95] on input "search" at bounding box center [723, 101] width 118 height 24
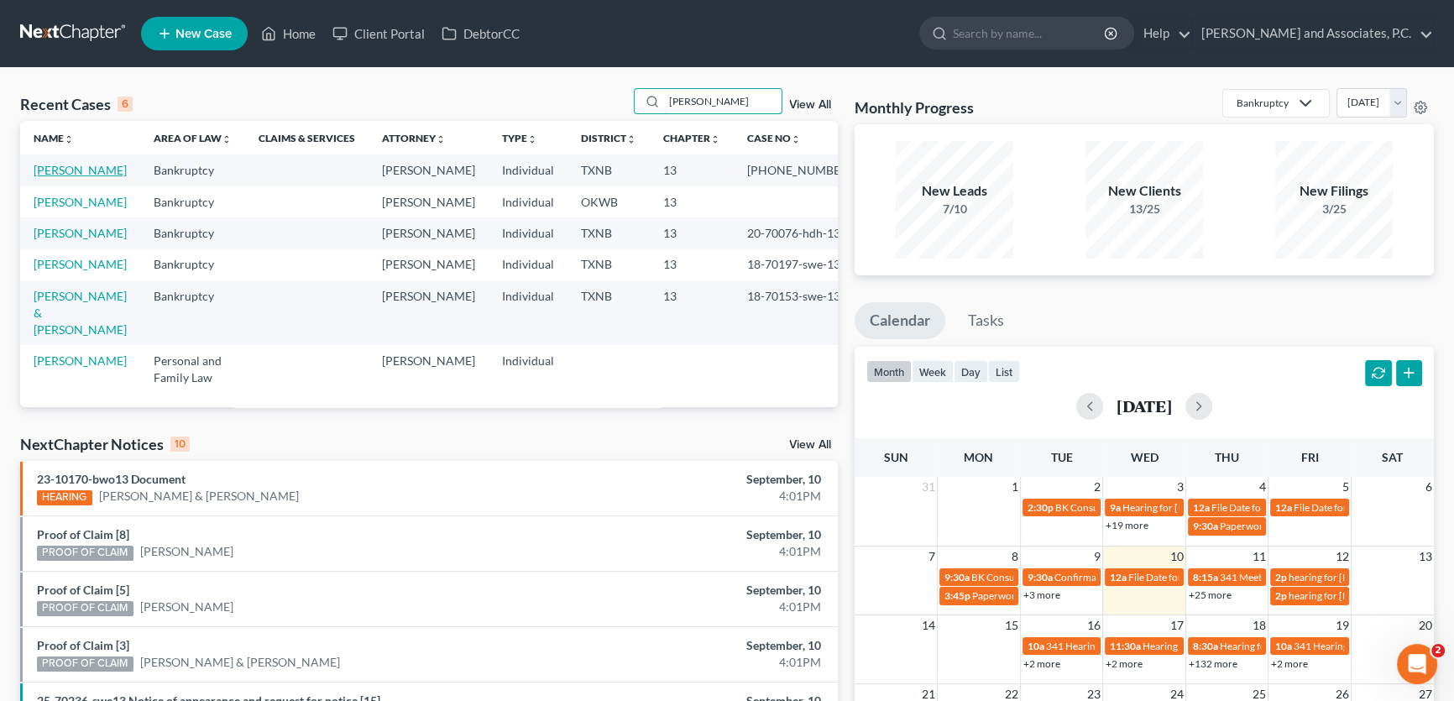
type input "murphy"
click at [114, 175] on link "[PERSON_NAME]" at bounding box center [80, 170] width 93 height 14
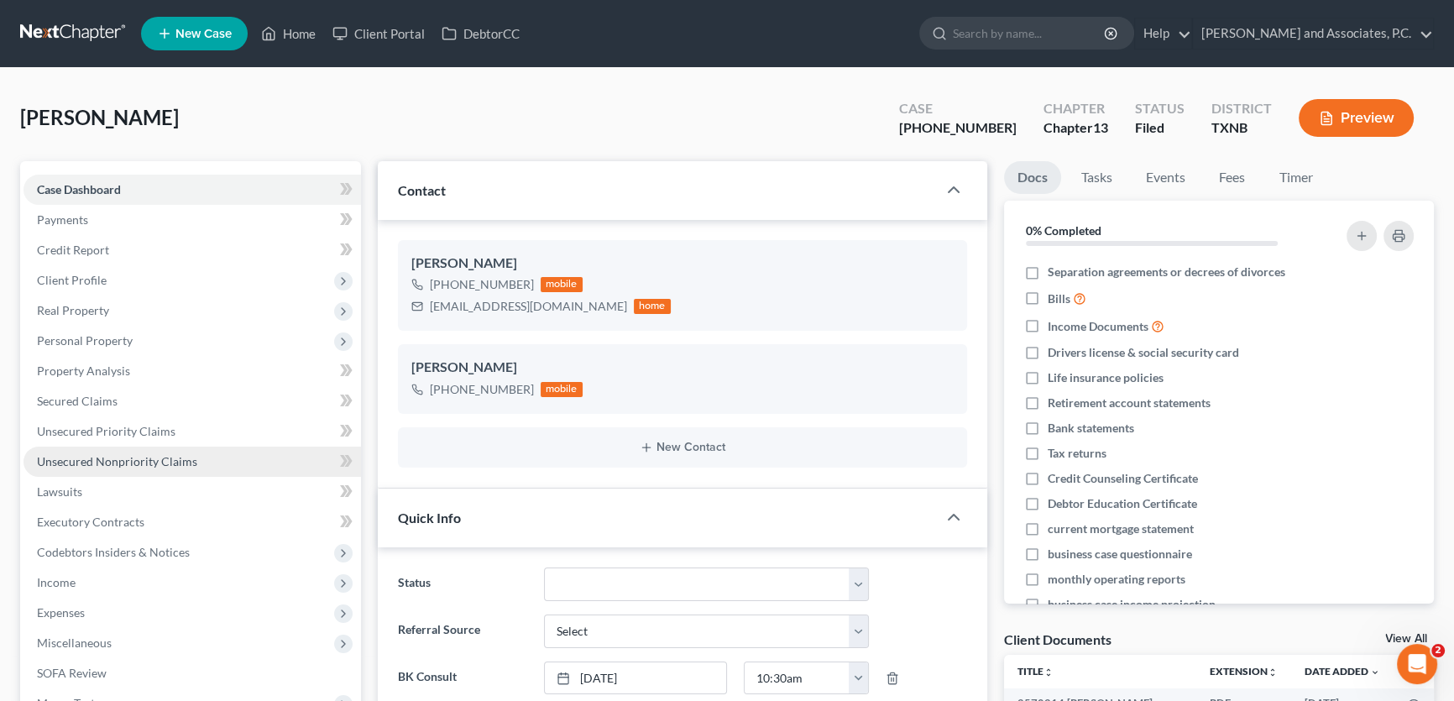
click at [157, 459] on span "Unsecured Nonpriority Claims" at bounding box center [117, 461] width 160 height 14
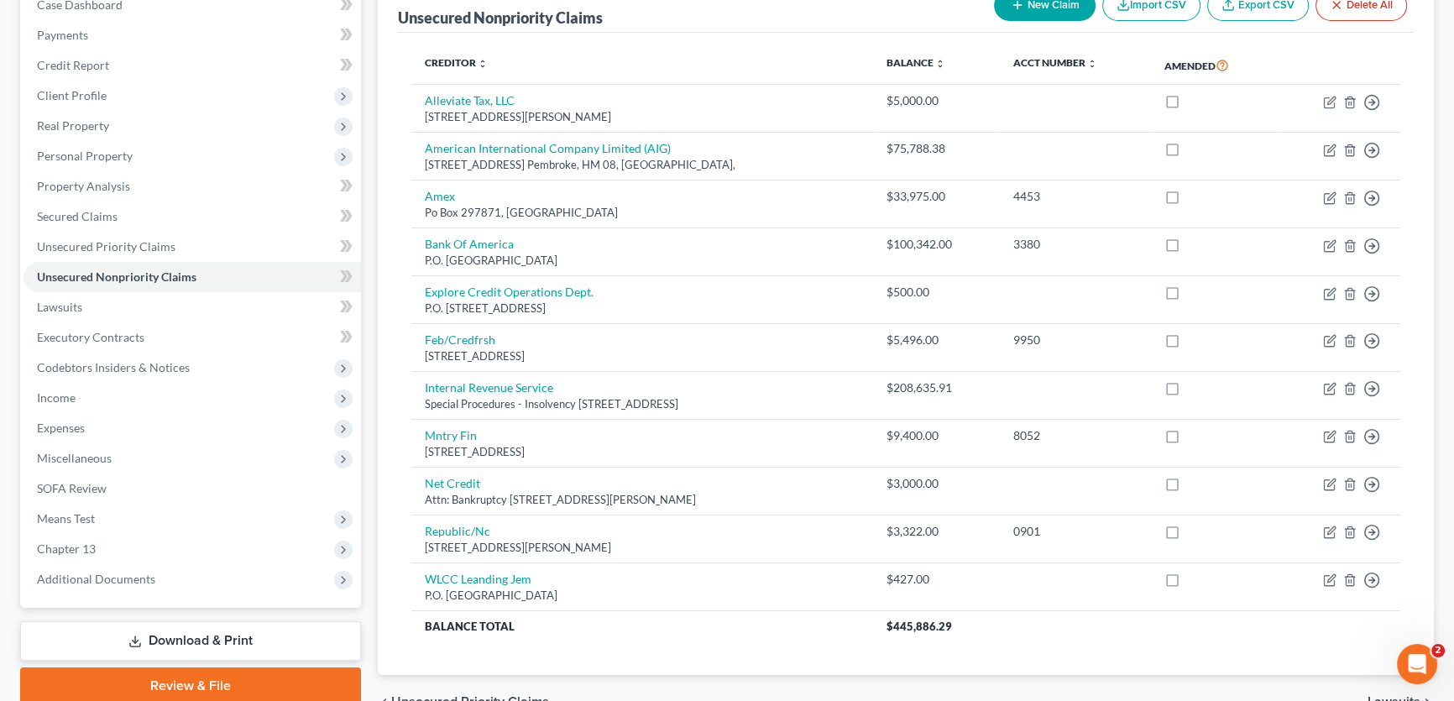
scroll to position [228, 0]
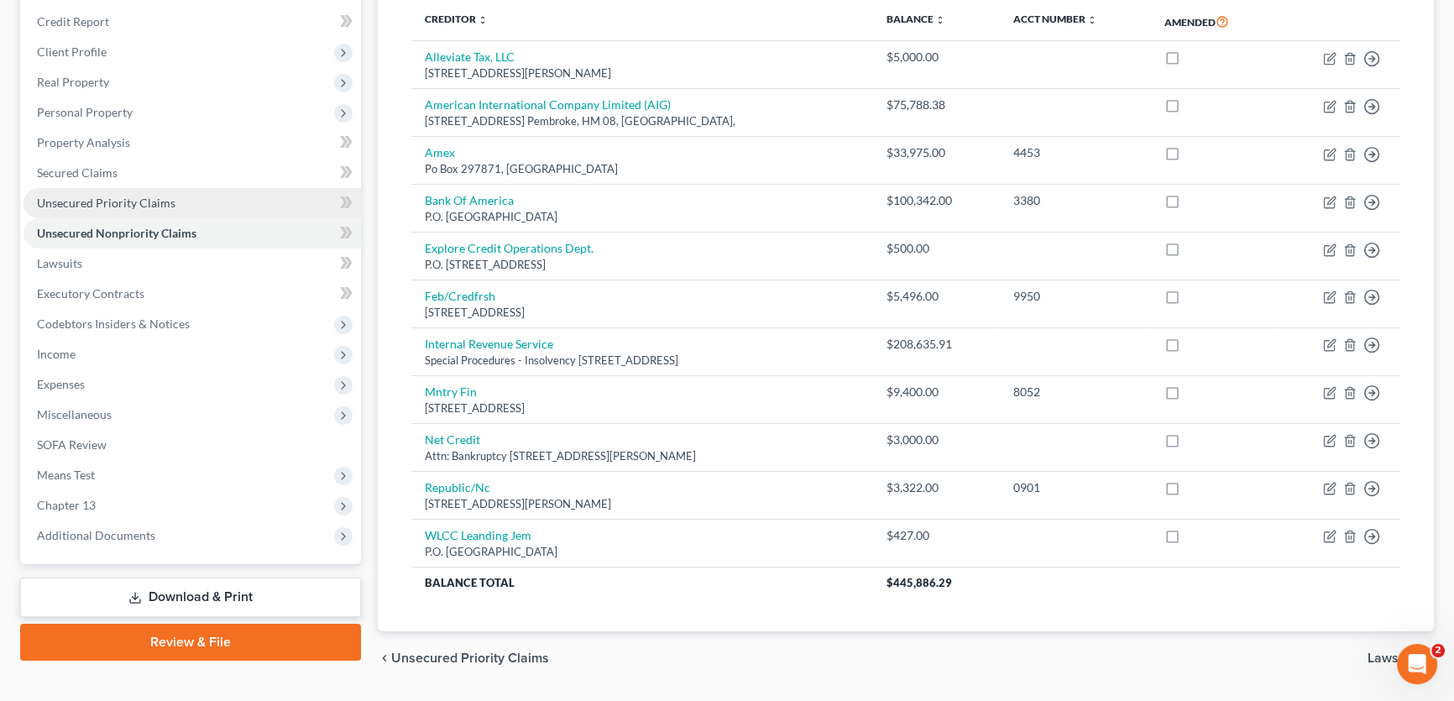
click at [173, 201] on link "Unsecured Priority Claims" at bounding box center [192, 203] width 337 height 30
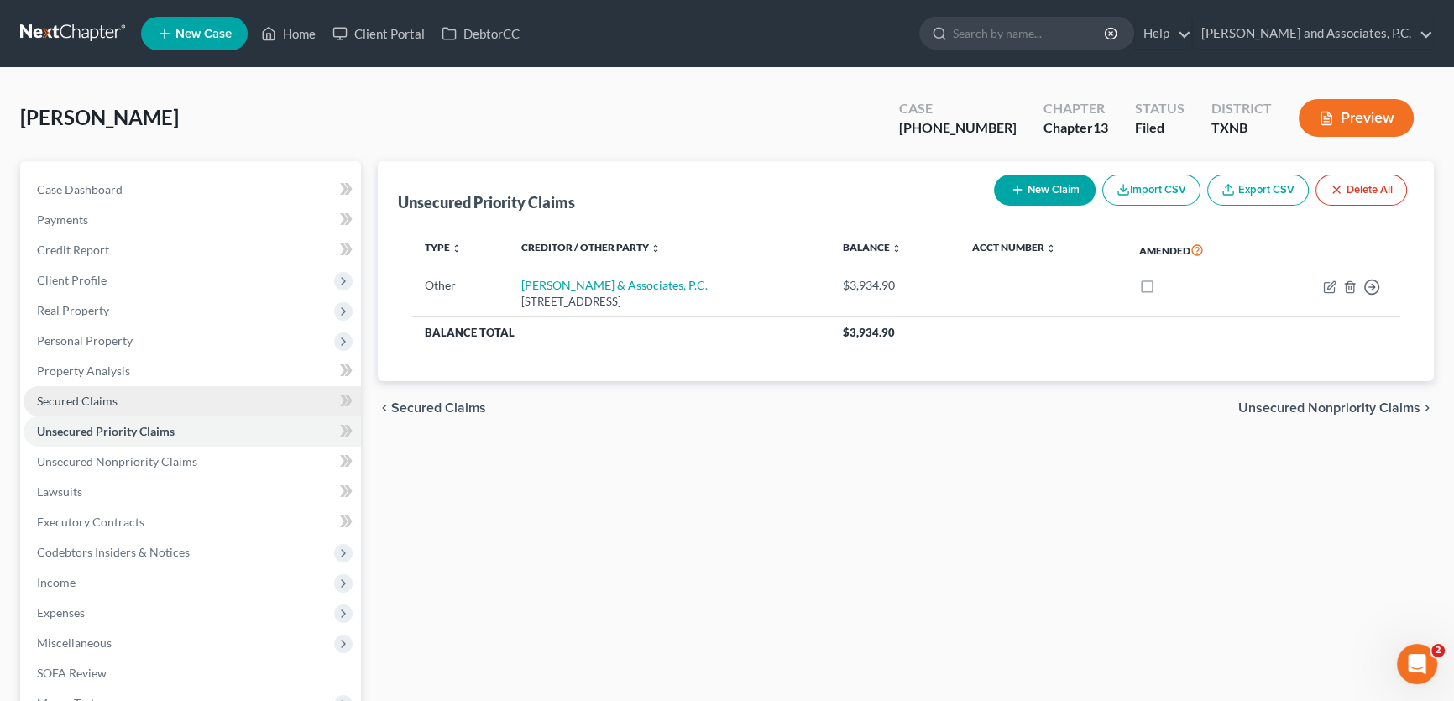
click at [107, 402] on span "Secured Claims" at bounding box center [77, 401] width 81 height 14
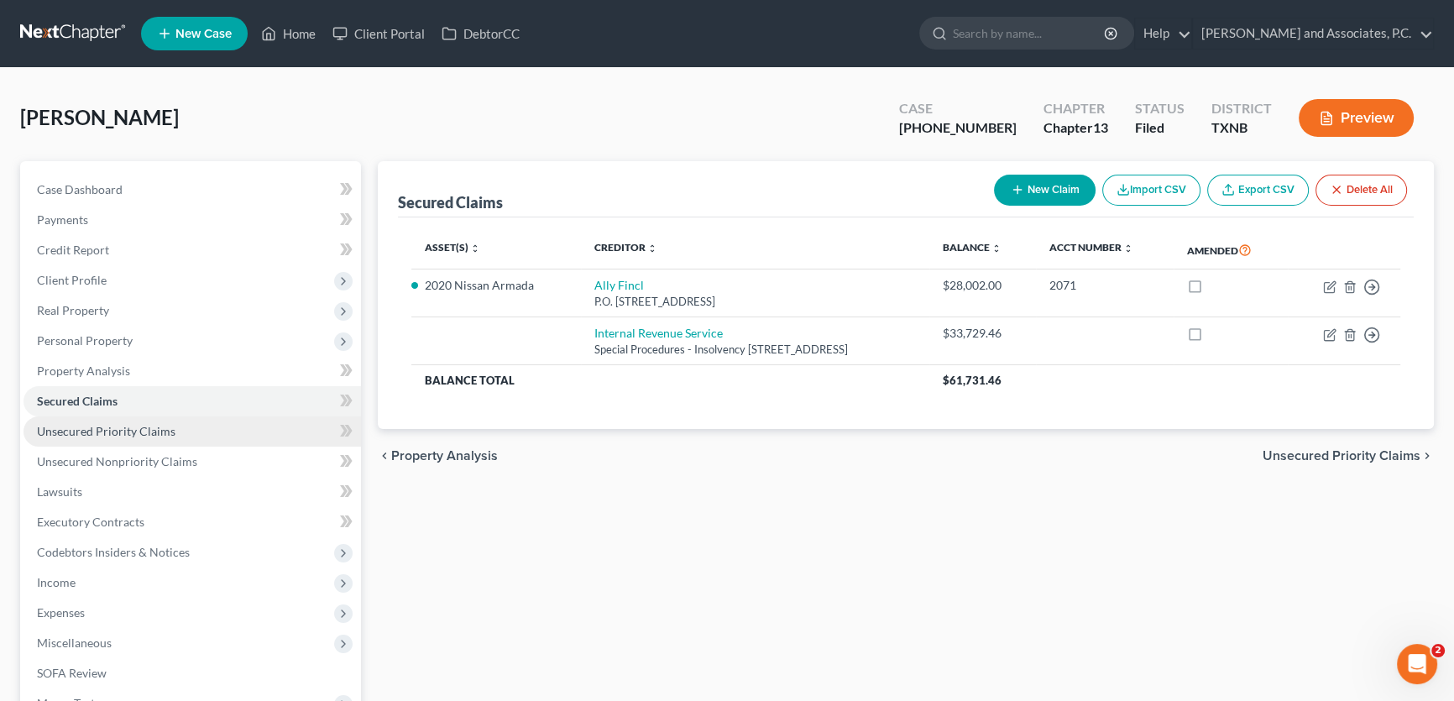
click at [145, 434] on span "Unsecured Priority Claims" at bounding box center [106, 431] width 139 height 14
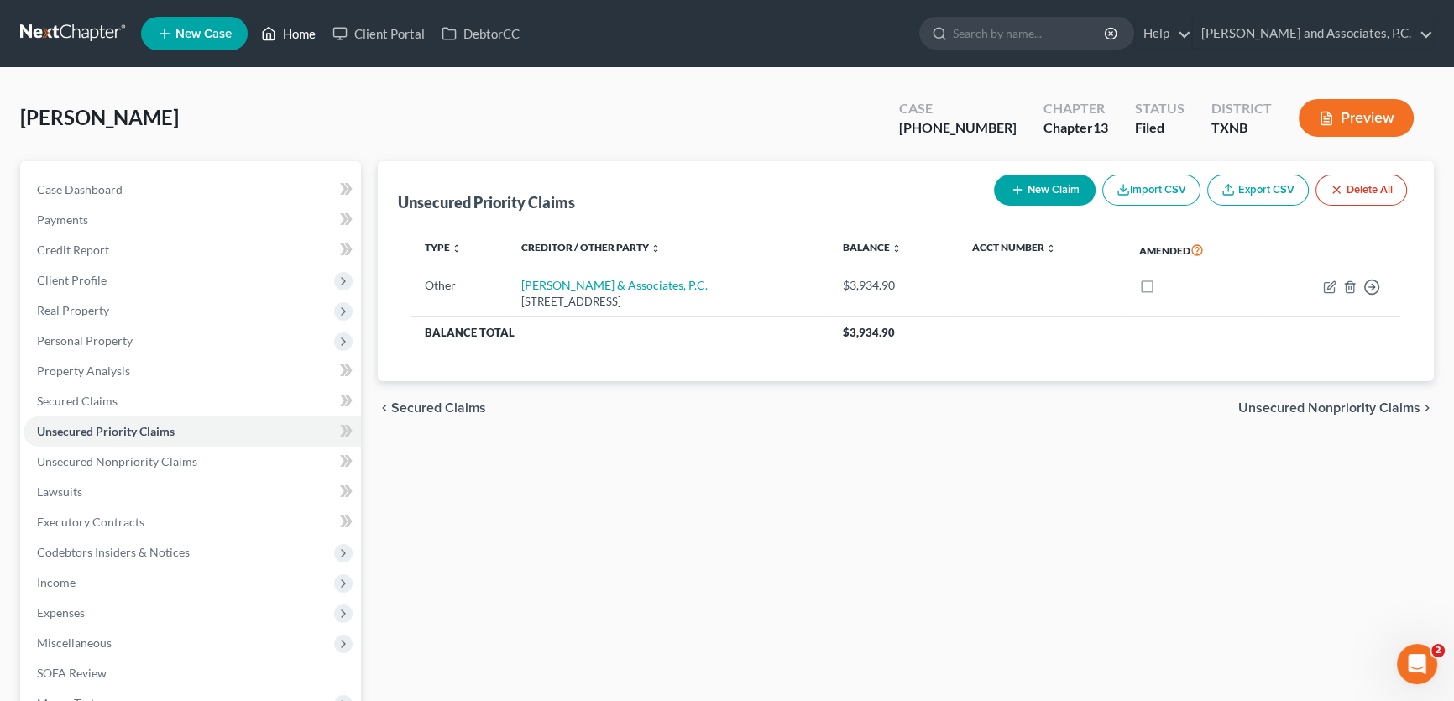
click at [301, 34] on link "Home" at bounding box center [288, 33] width 71 height 30
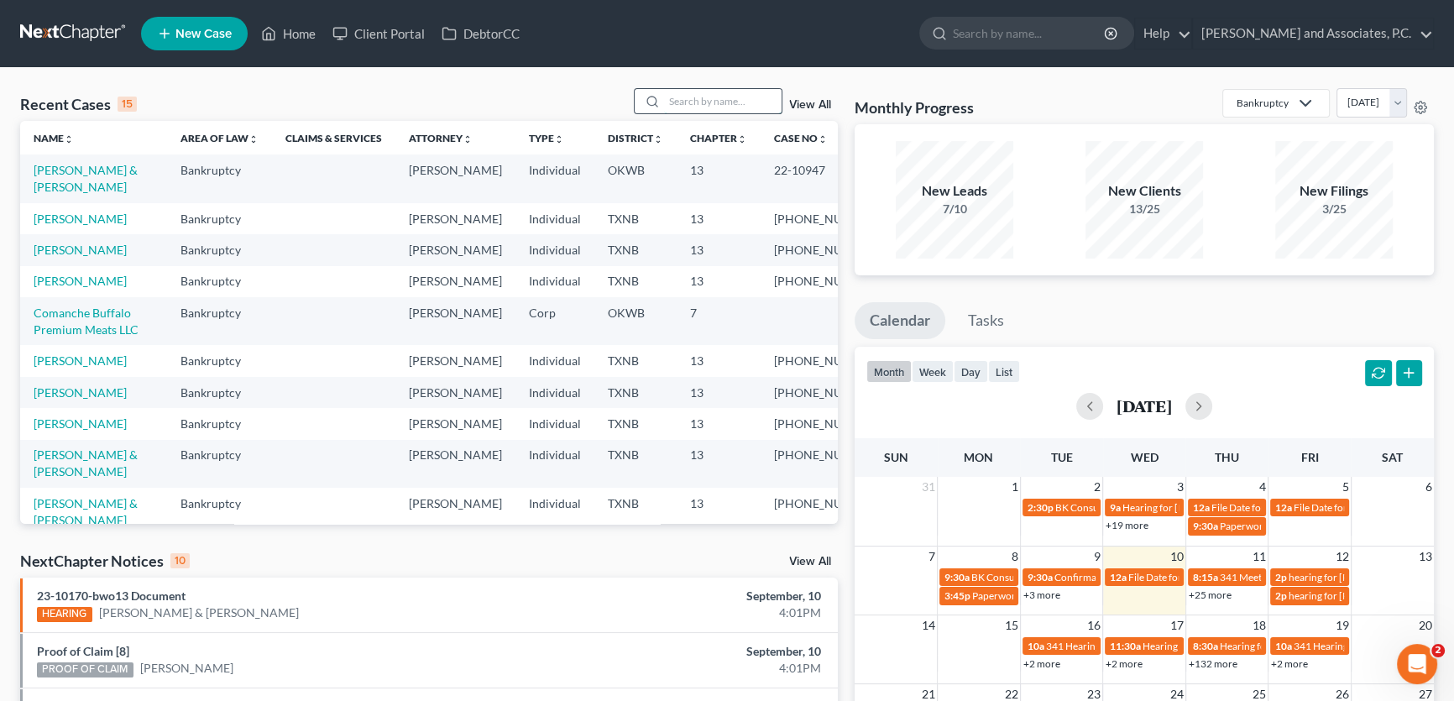
click at [687, 95] on input "search" at bounding box center [723, 101] width 118 height 24
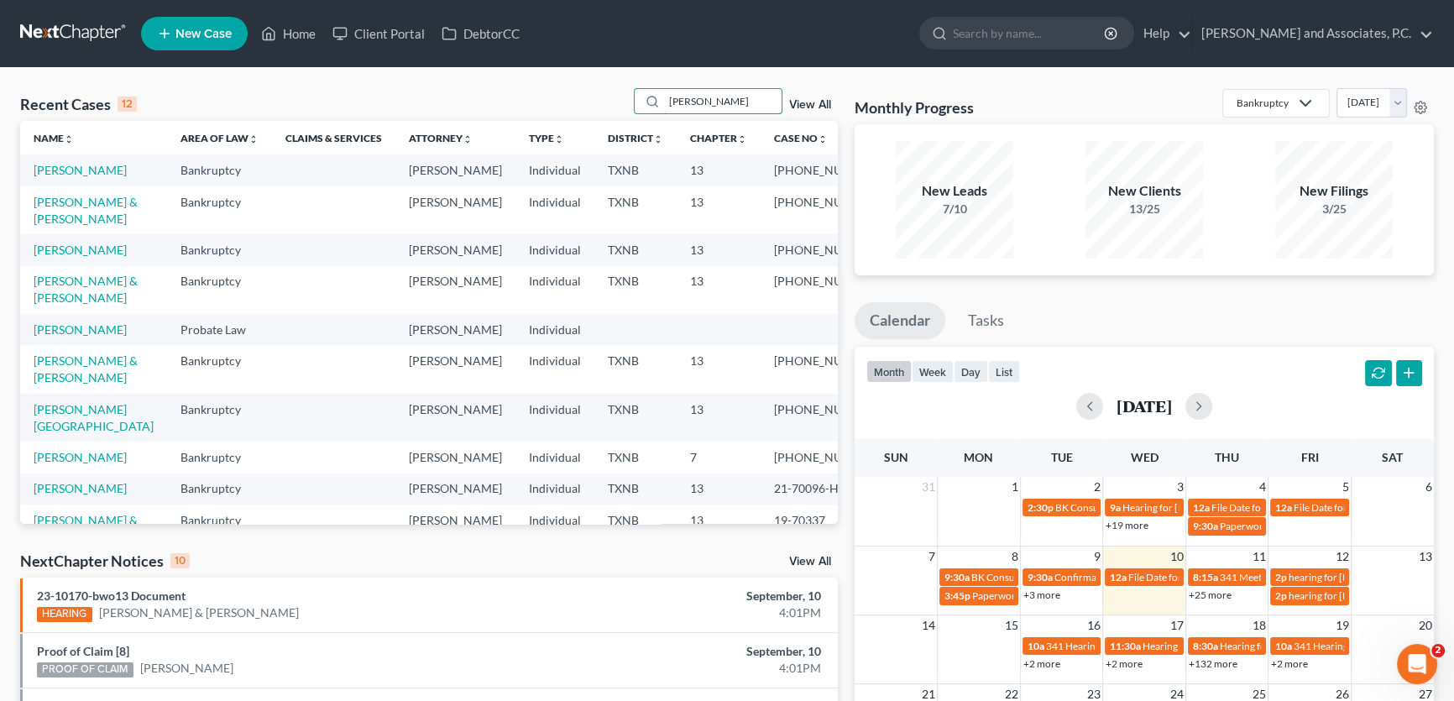
type input "[PERSON_NAME]"
click at [71, 171] on link "[PERSON_NAME]" at bounding box center [80, 170] width 93 height 14
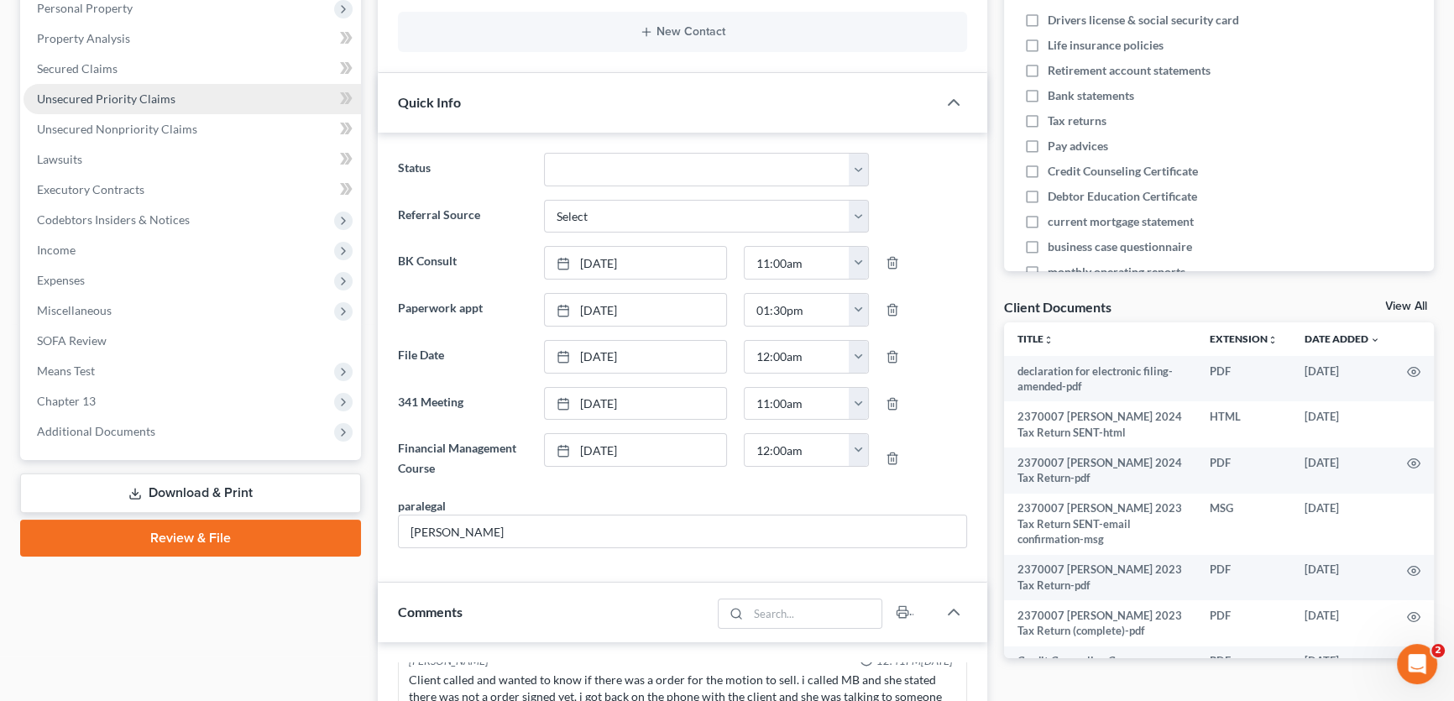
scroll to position [381, 0]
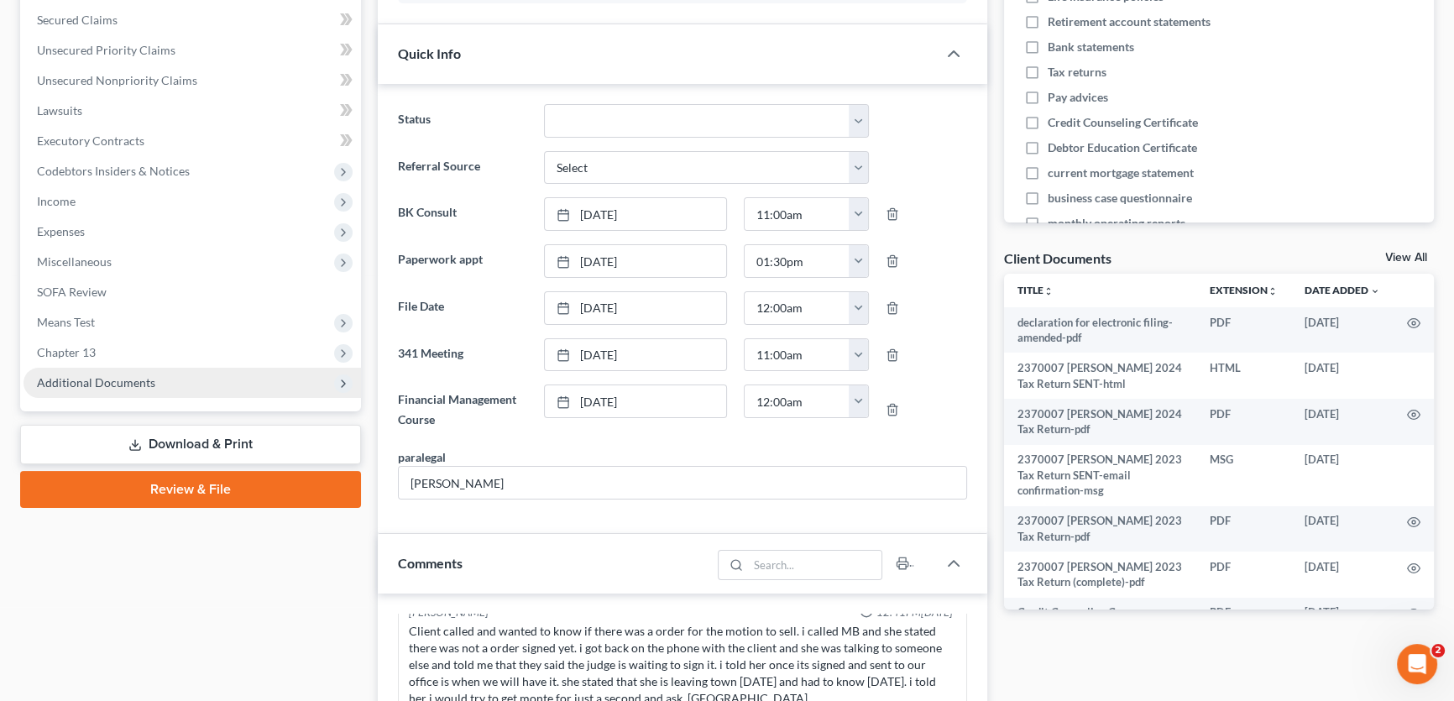
click at [136, 382] on span "Additional Documents" at bounding box center [96, 382] width 118 height 14
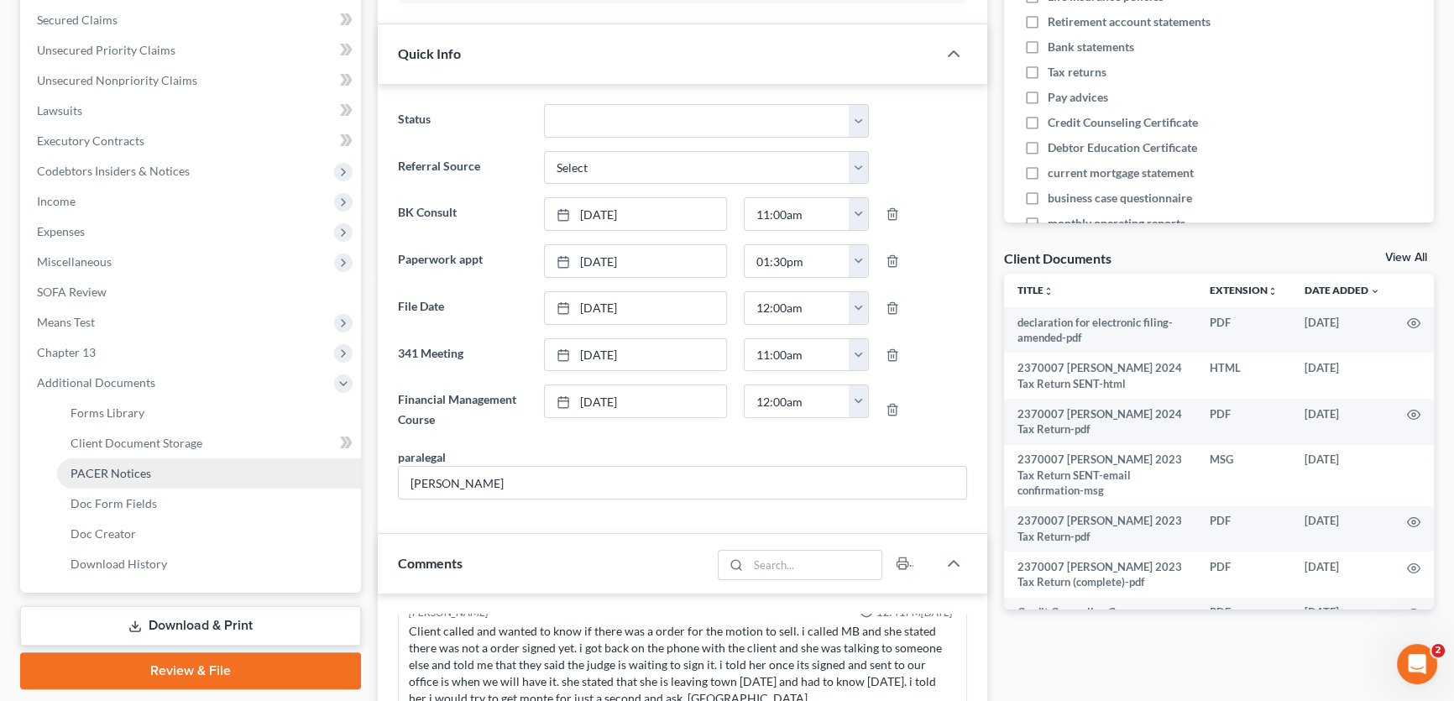
click at [132, 473] on span "PACER Notices" at bounding box center [111, 473] width 81 height 14
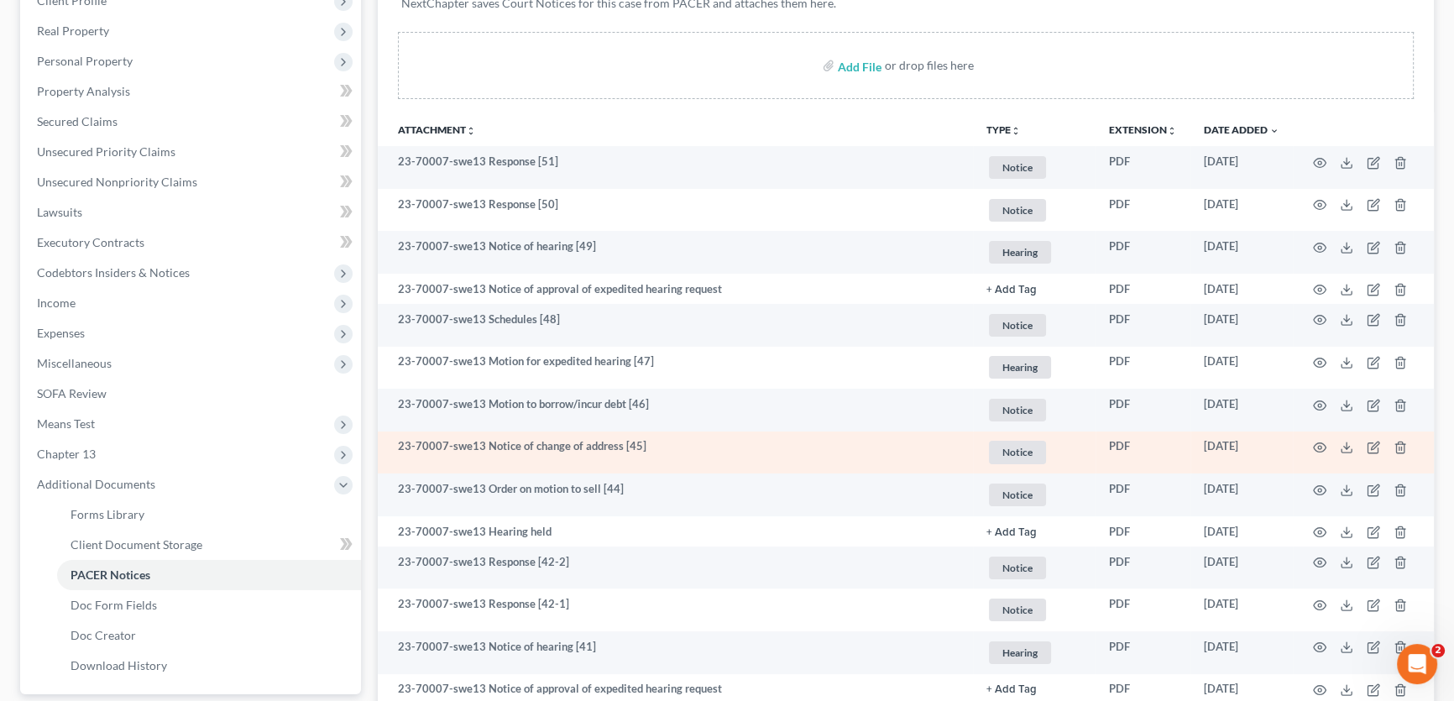
scroll to position [305, 0]
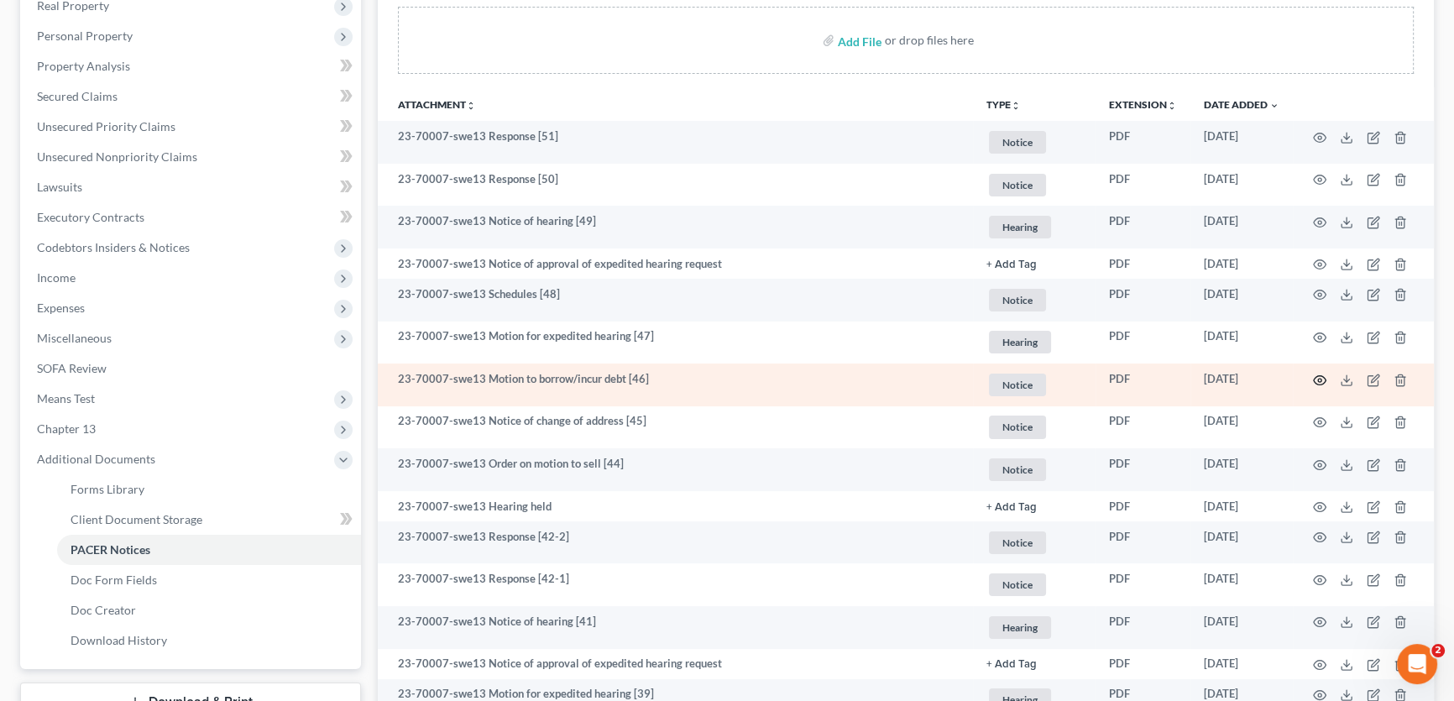
click at [1316, 374] on icon "button" at bounding box center [1319, 380] width 13 height 13
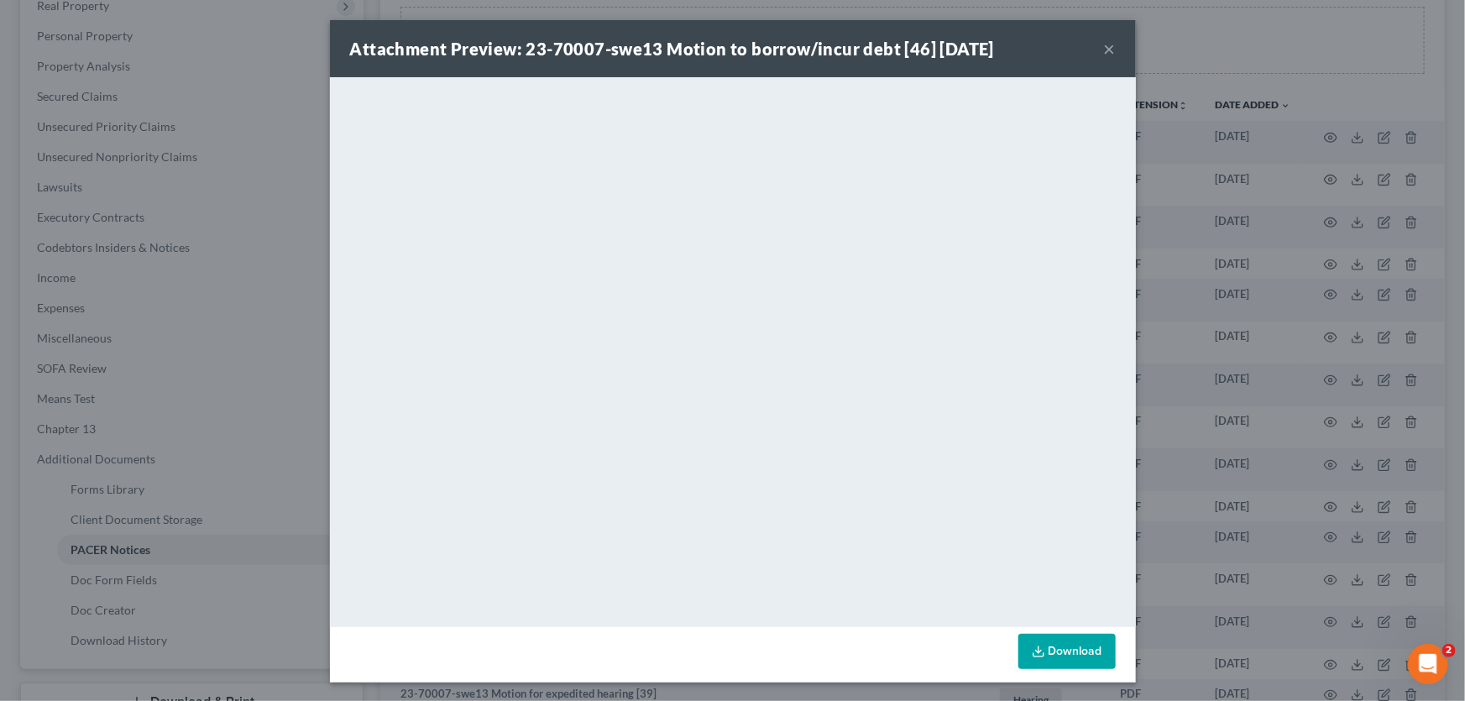
click at [1104, 49] on button "×" at bounding box center [1110, 49] width 12 height 20
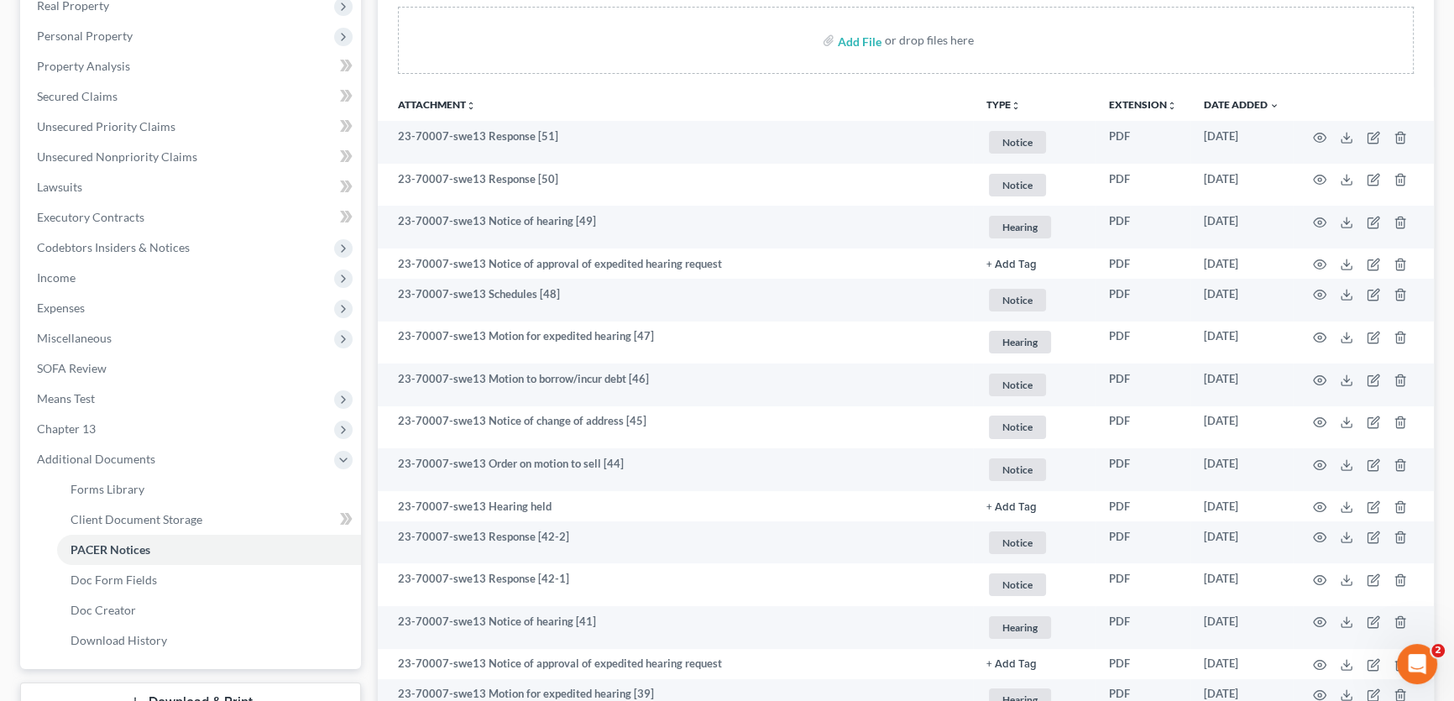
scroll to position [228, 0]
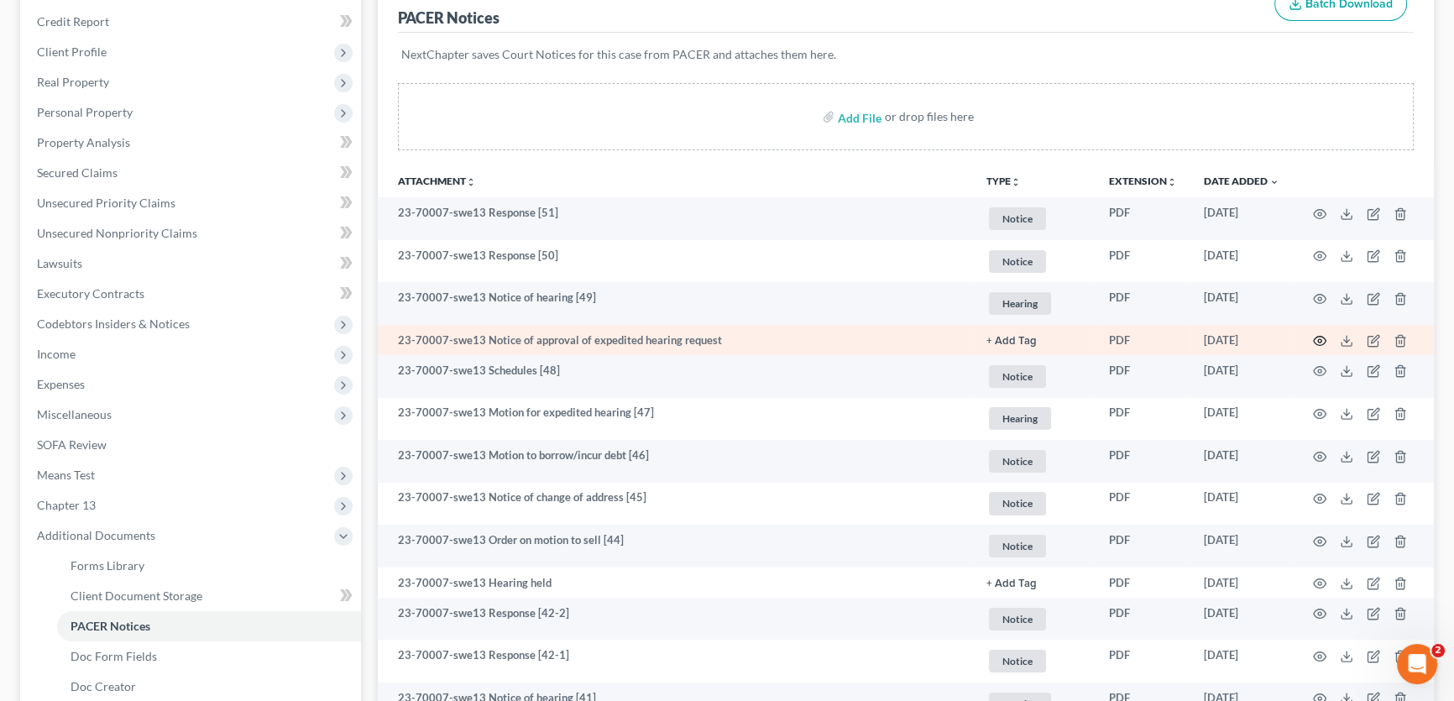
click at [1324, 339] on icon "button" at bounding box center [1319, 340] width 13 height 13
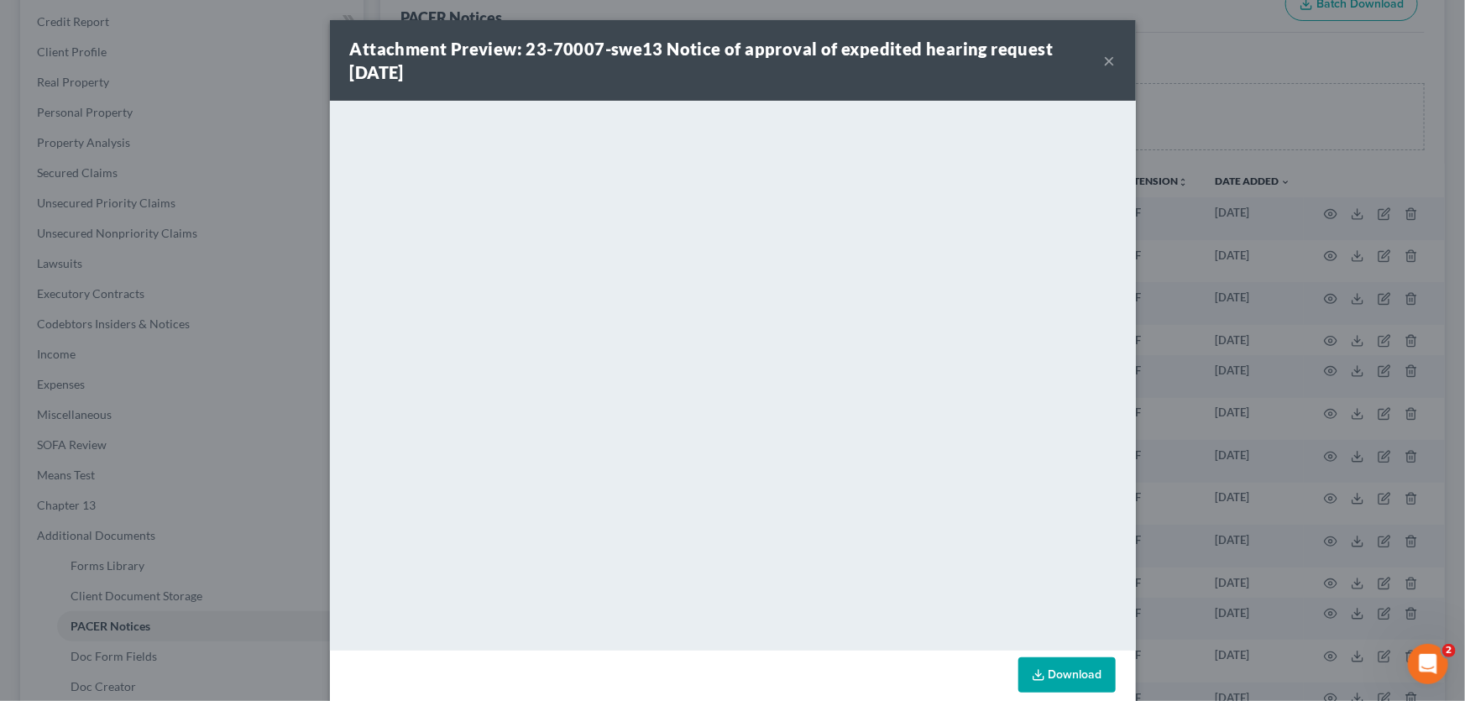
click at [1104, 58] on button "×" at bounding box center [1110, 60] width 12 height 20
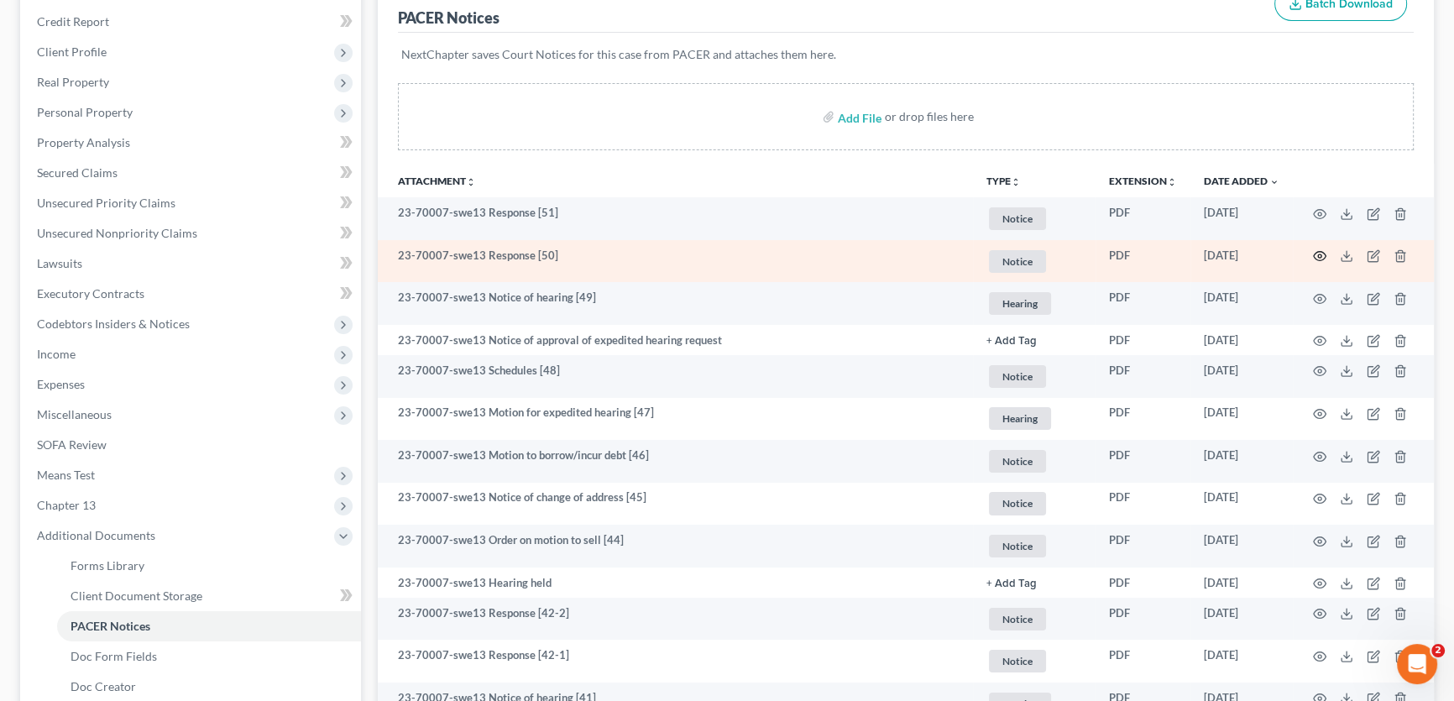
click at [1324, 254] on icon "button" at bounding box center [1319, 255] width 13 height 13
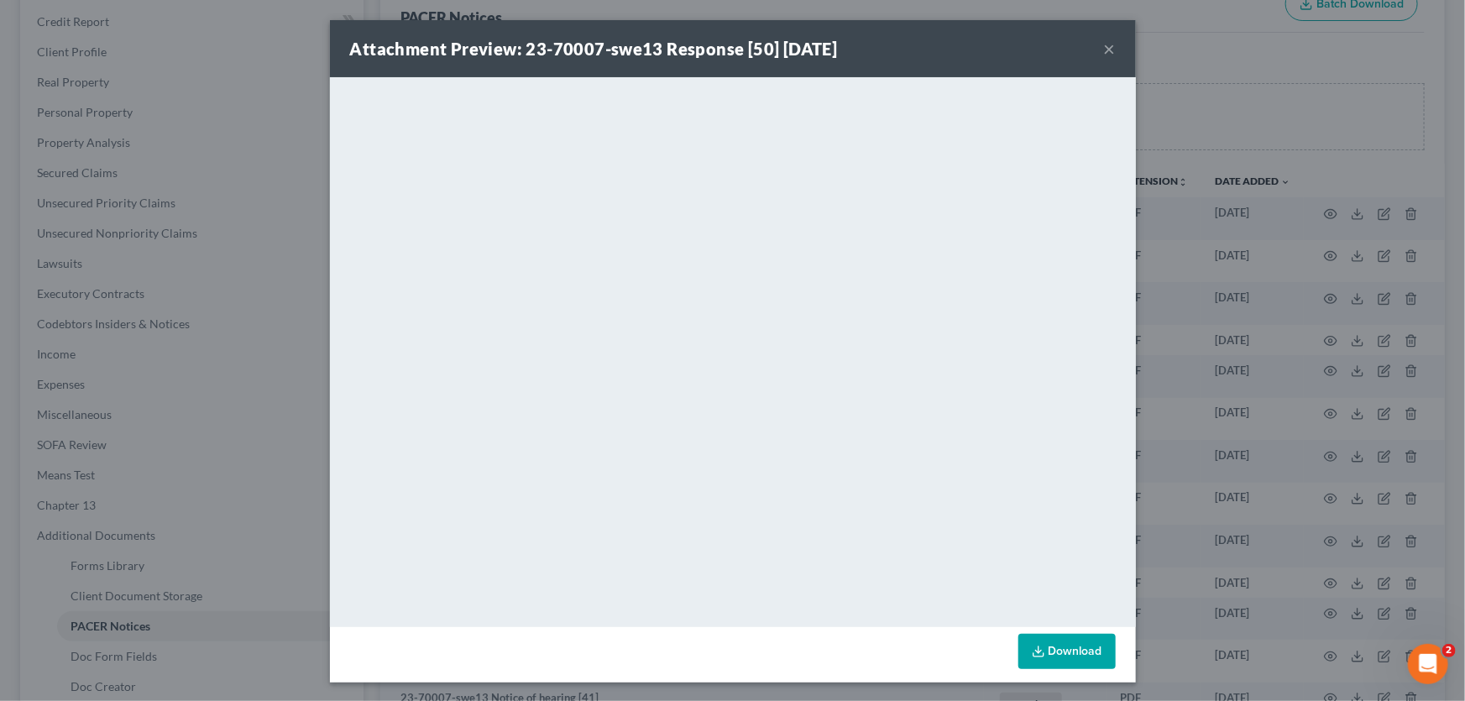
click at [1104, 45] on button "×" at bounding box center [1110, 49] width 12 height 20
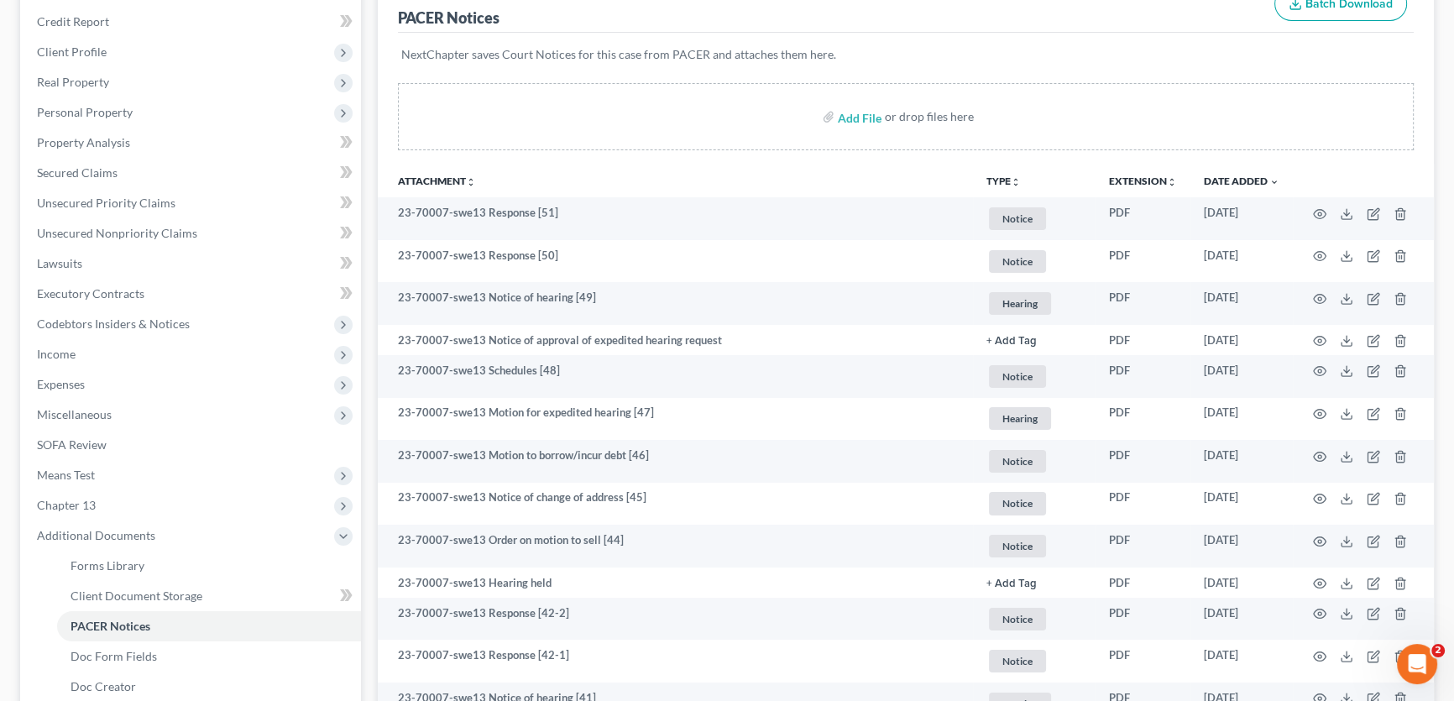
click at [1329, 209] on td at bounding box center [1363, 218] width 141 height 43
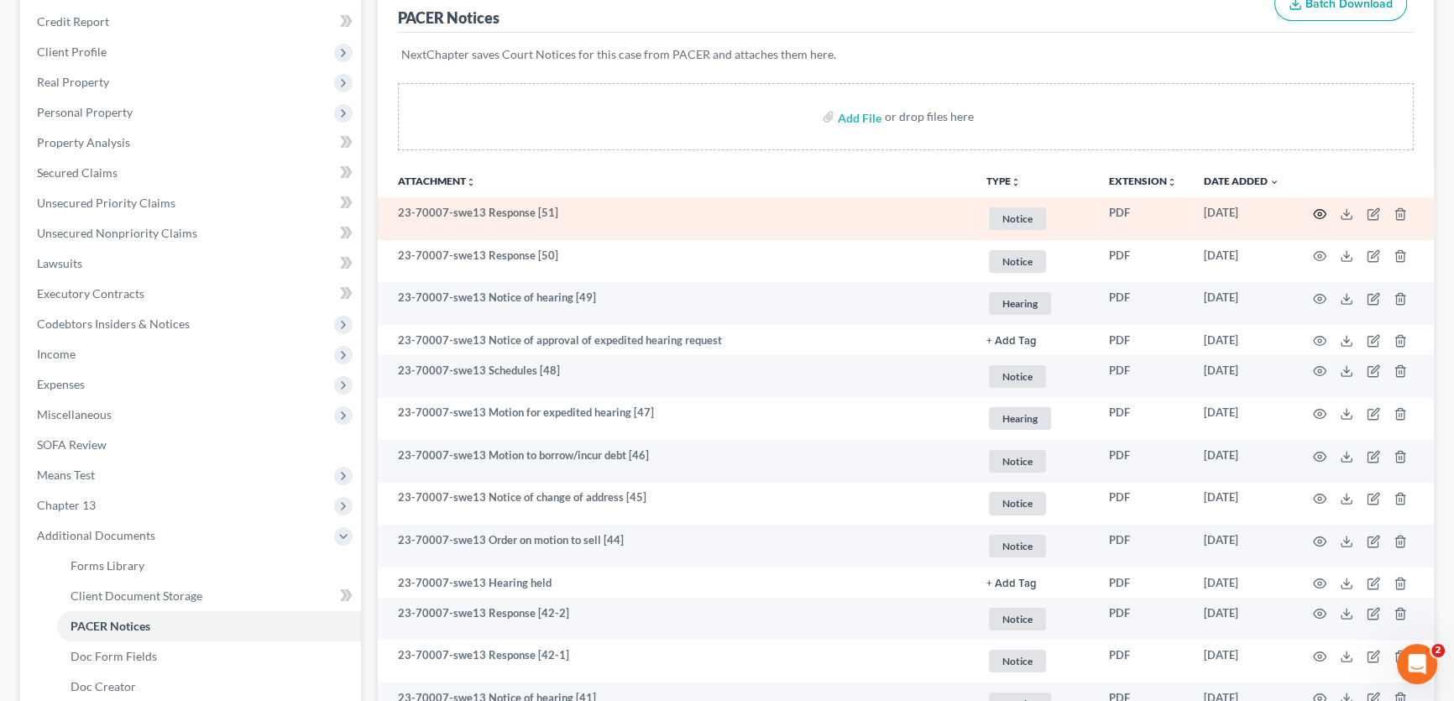
click at [1322, 211] on icon "button" at bounding box center [1319, 213] width 13 height 13
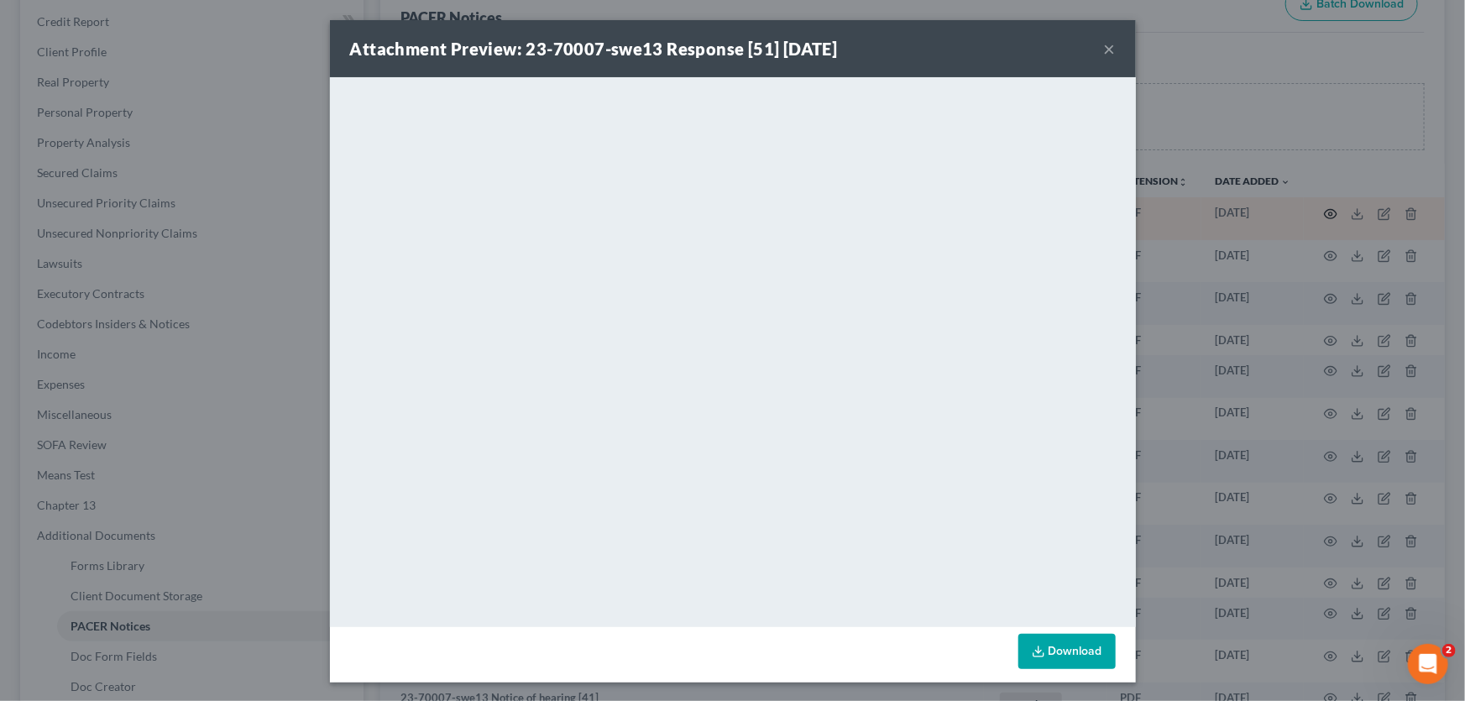
click at [1318, 211] on div "Attachment Preview: 23-70007-swe13 Response [51] 09/04/2025 × <object ng-attr-d…" at bounding box center [732, 350] width 1465 height 701
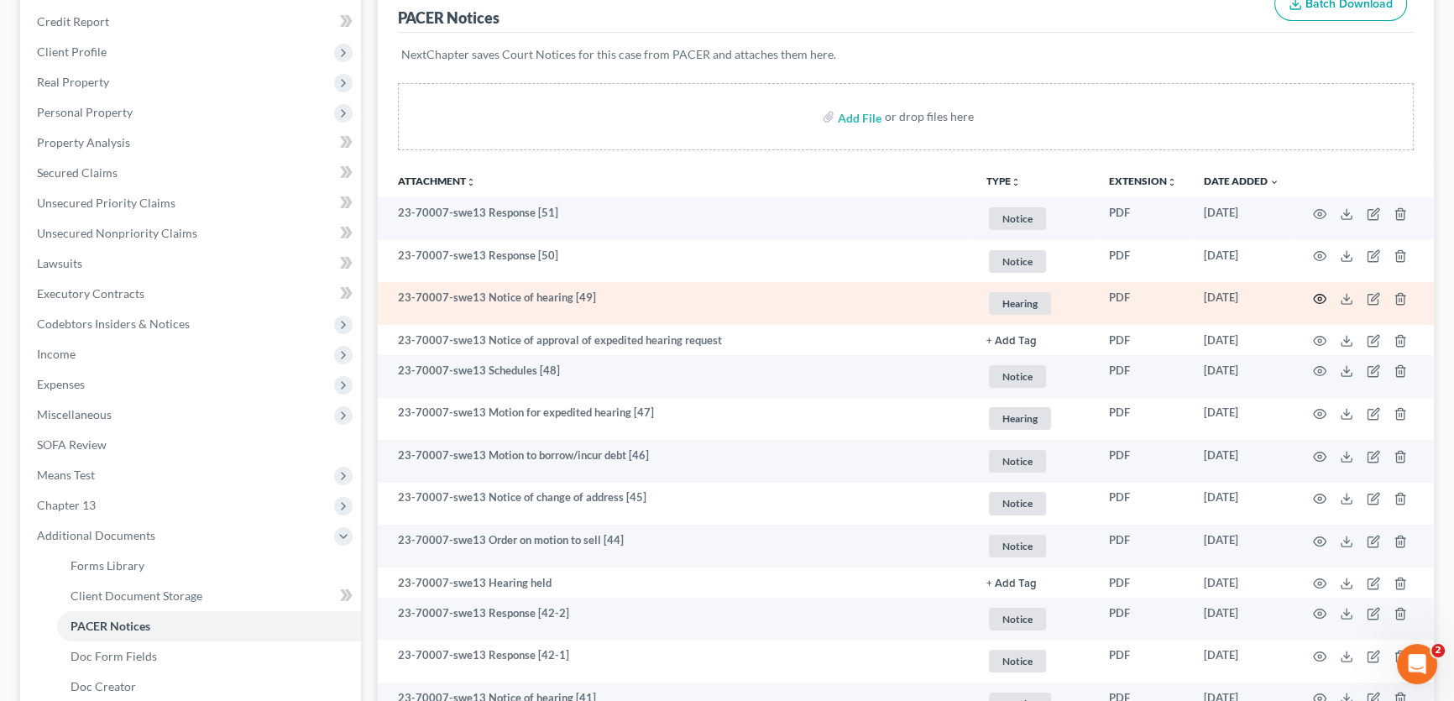
click at [1321, 295] on icon "button" at bounding box center [1319, 298] width 13 height 13
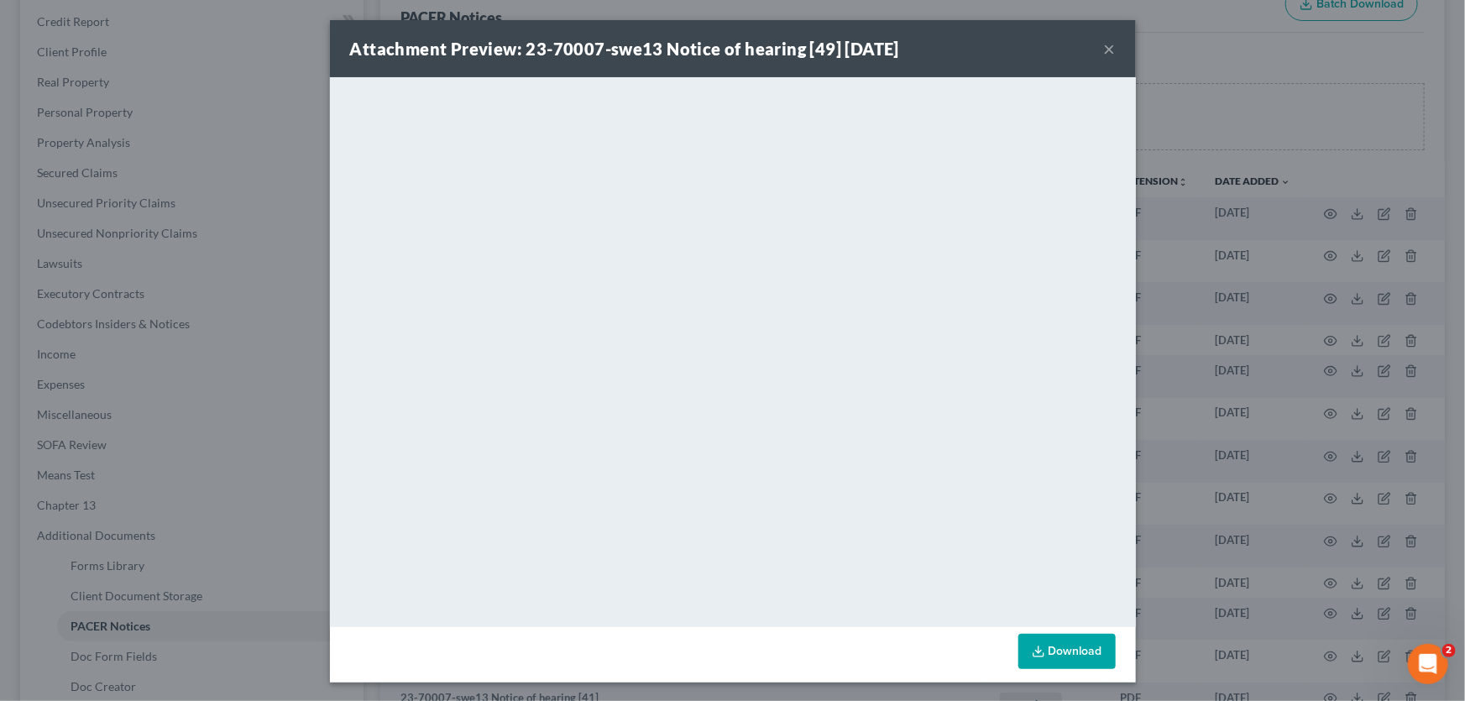
click at [1104, 46] on button "×" at bounding box center [1110, 49] width 12 height 20
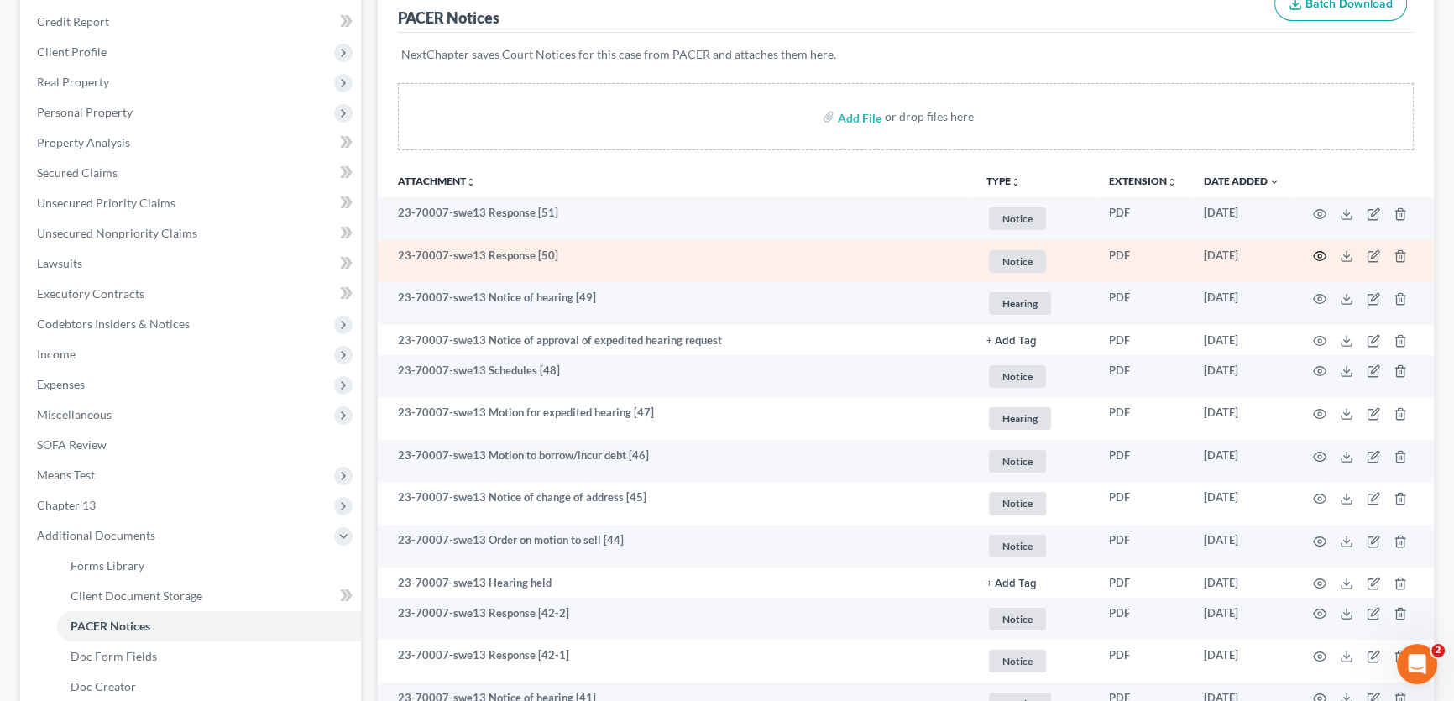
click at [1321, 252] on icon "button" at bounding box center [1320, 256] width 13 height 9
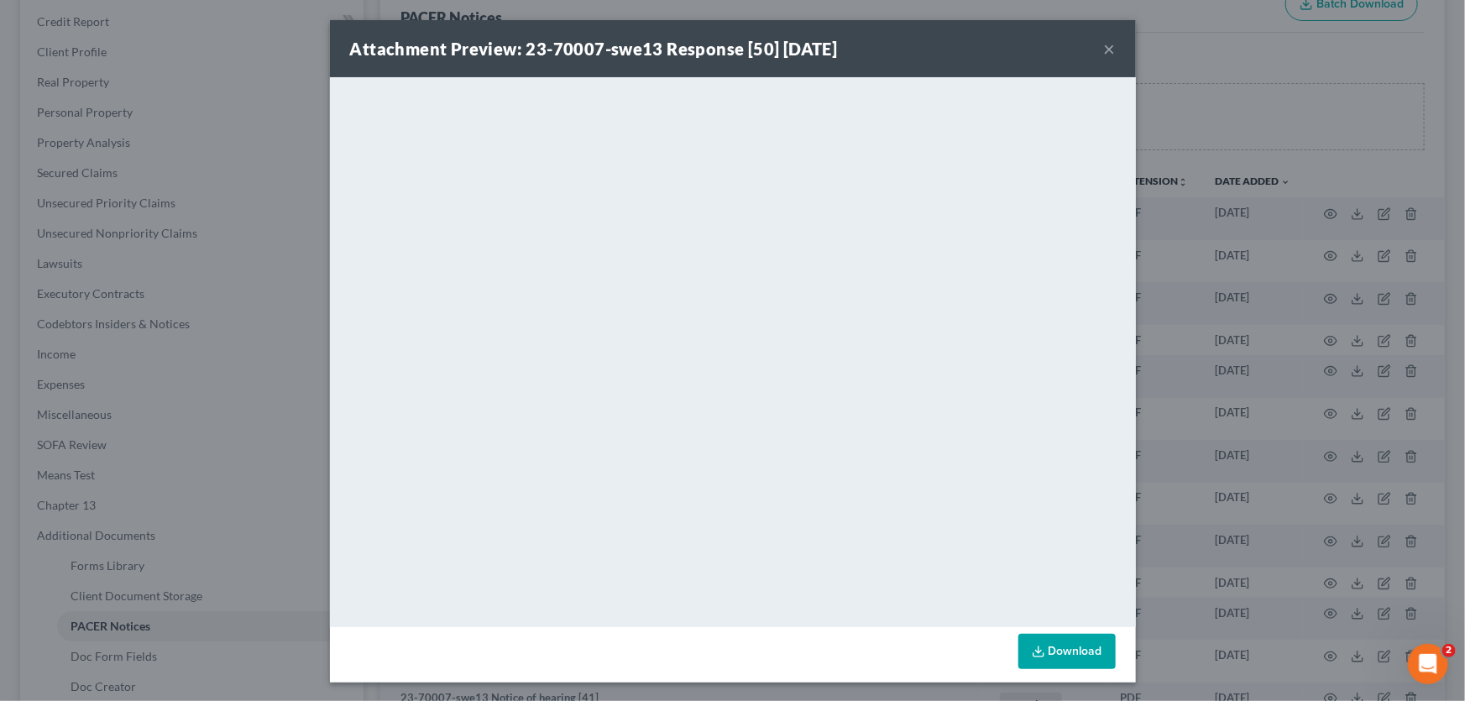
click at [1105, 44] on button "×" at bounding box center [1110, 49] width 12 height 20
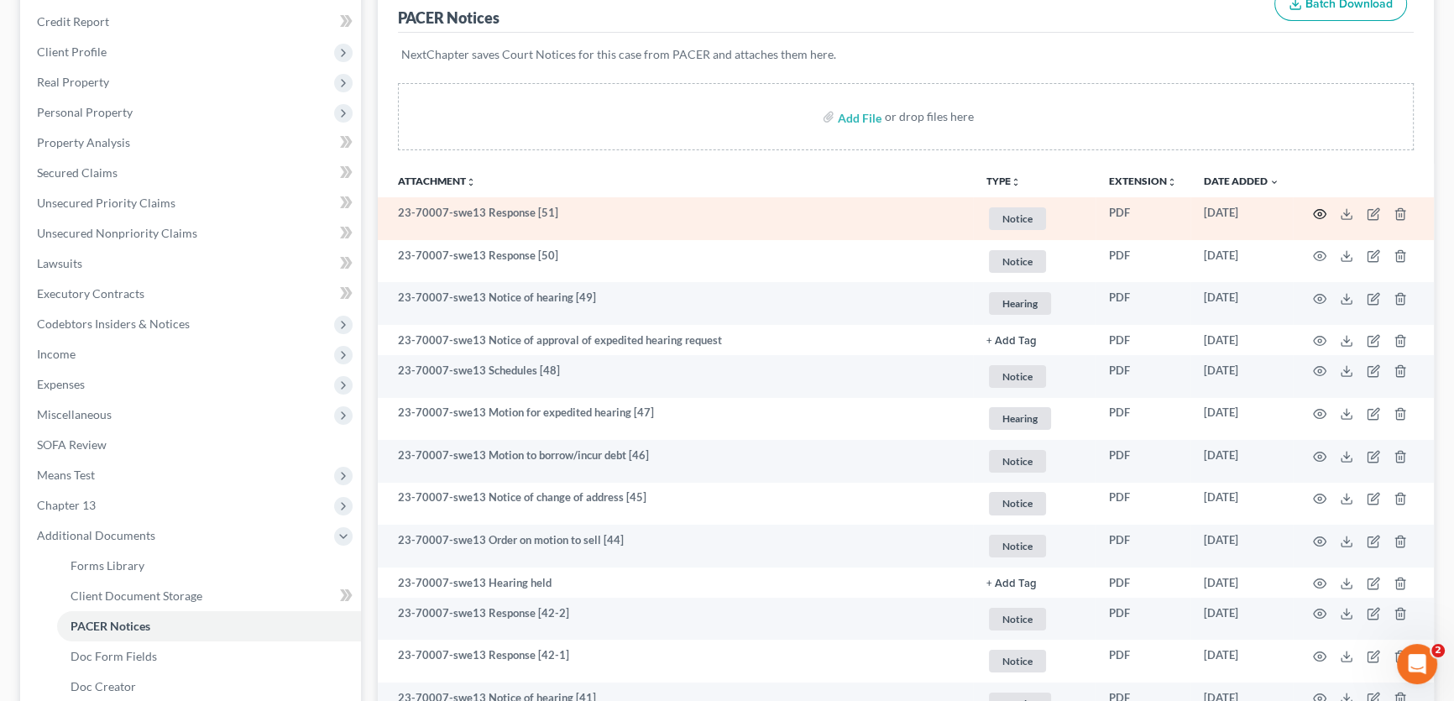
click at [1320, 212] on circle "button" at bounding box center [1319, 213] width 3 height 3
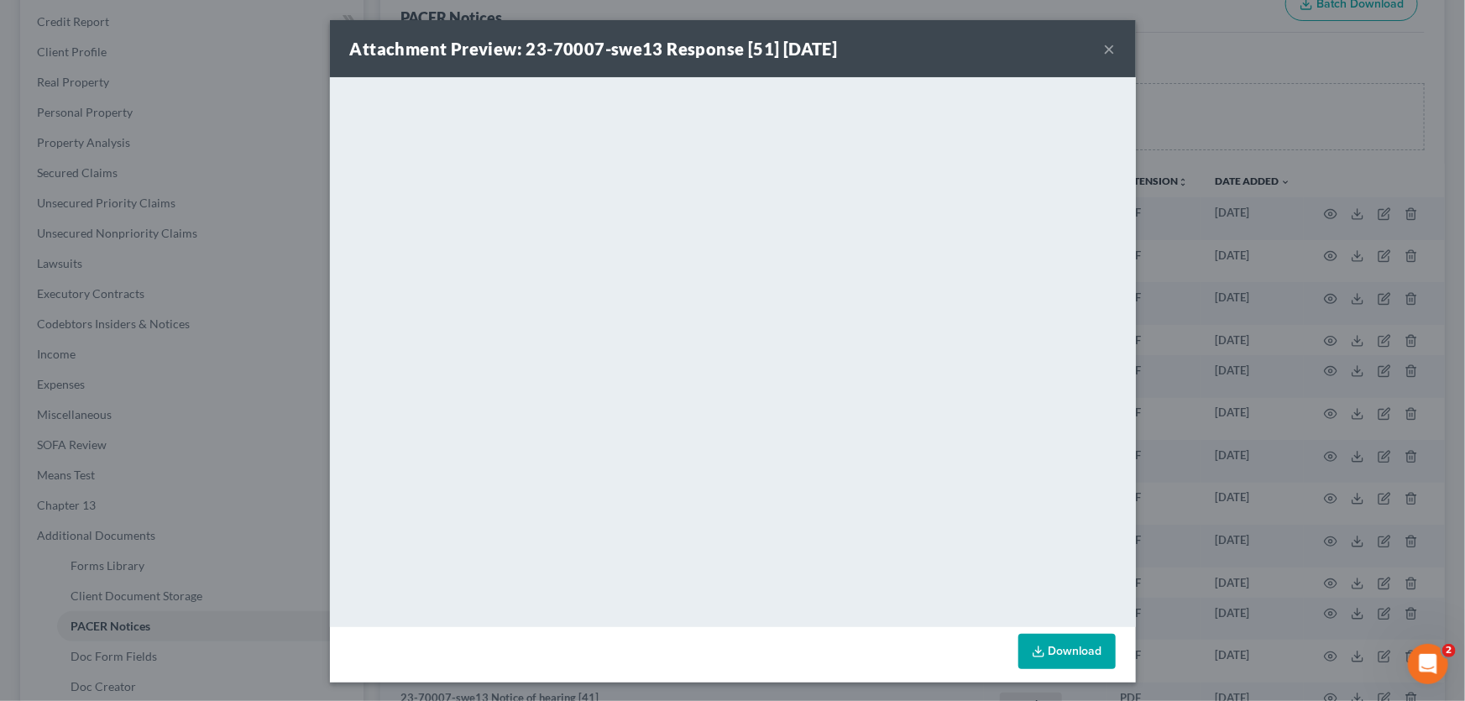
click at [1104, 47] on button "×" at bounding box center [1110, 49] width 12 height 20
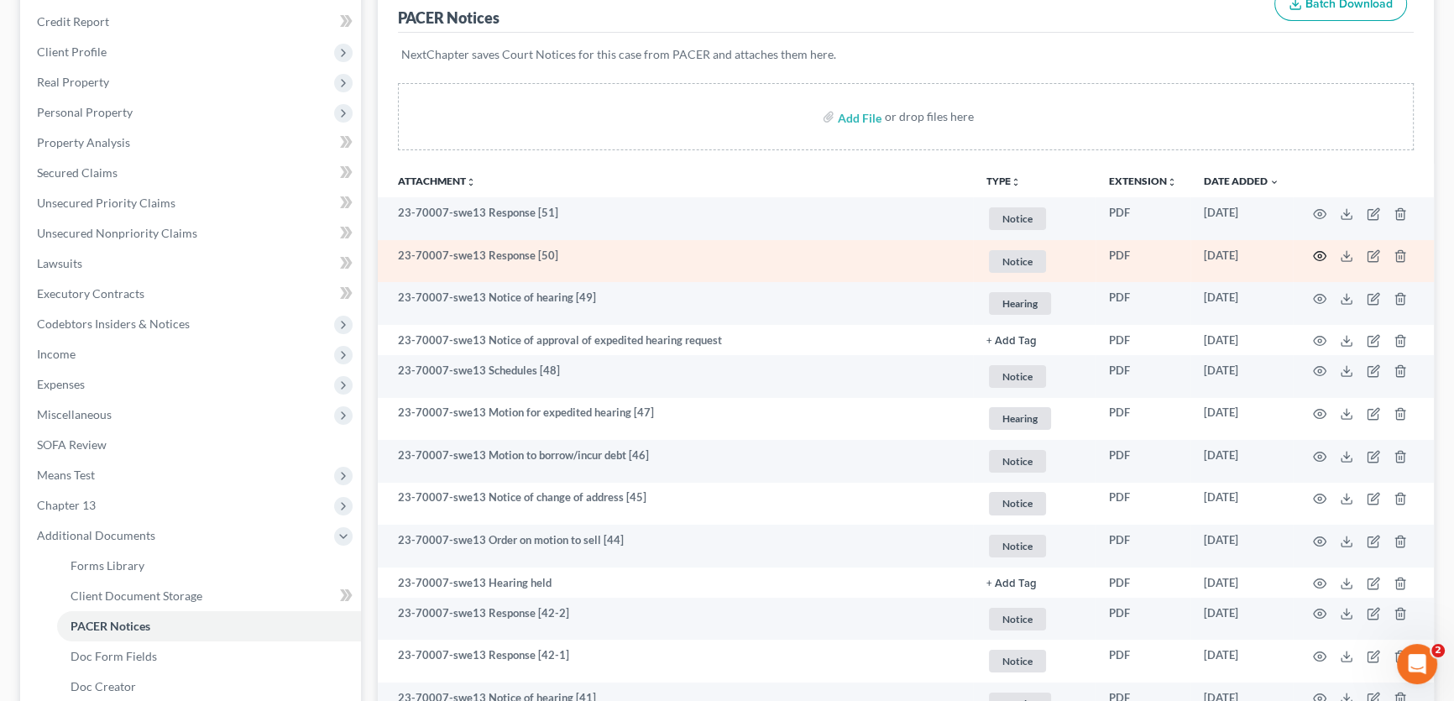
click at [1324, 252] on icon "button" at bounding box center [1319, 255] width 13 height 13
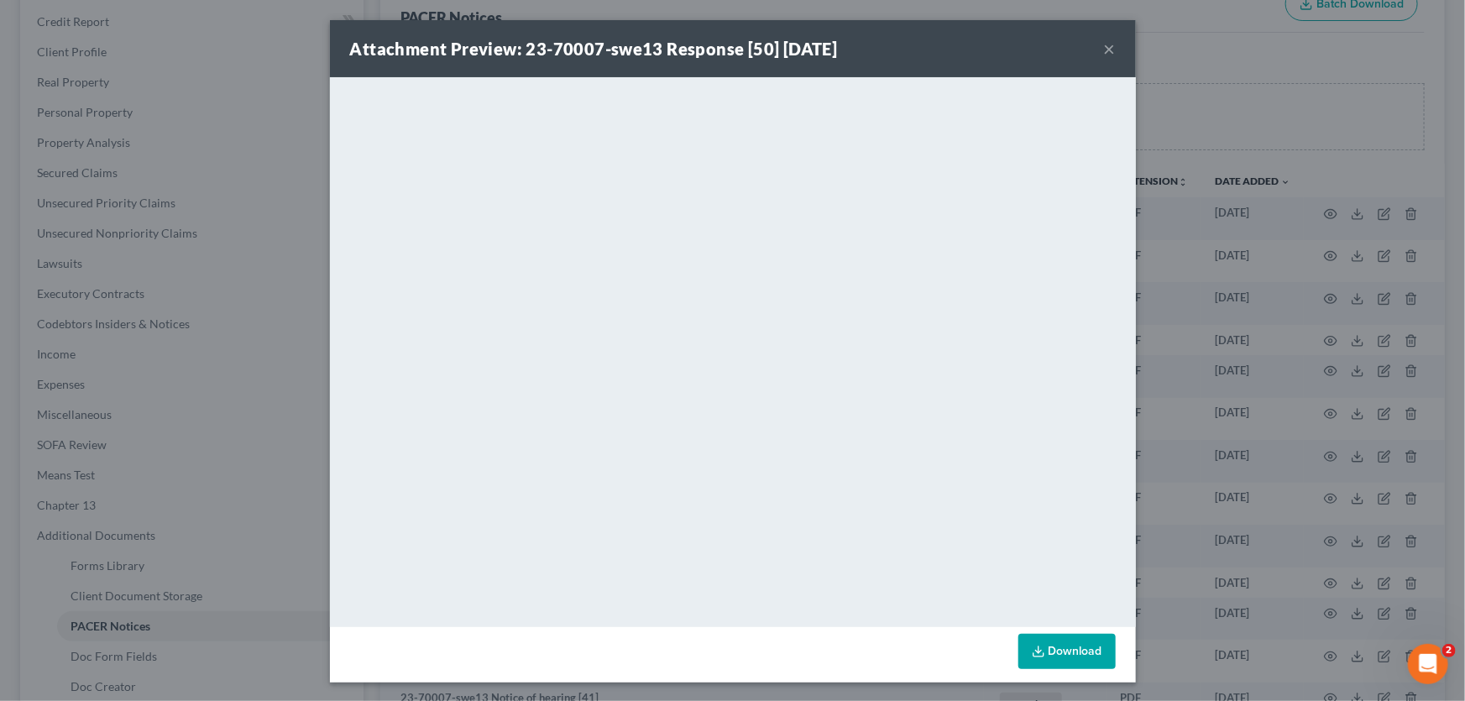
click at [1104, 50] on button "×" at bounding box center [1110, 49] width 12 height 20
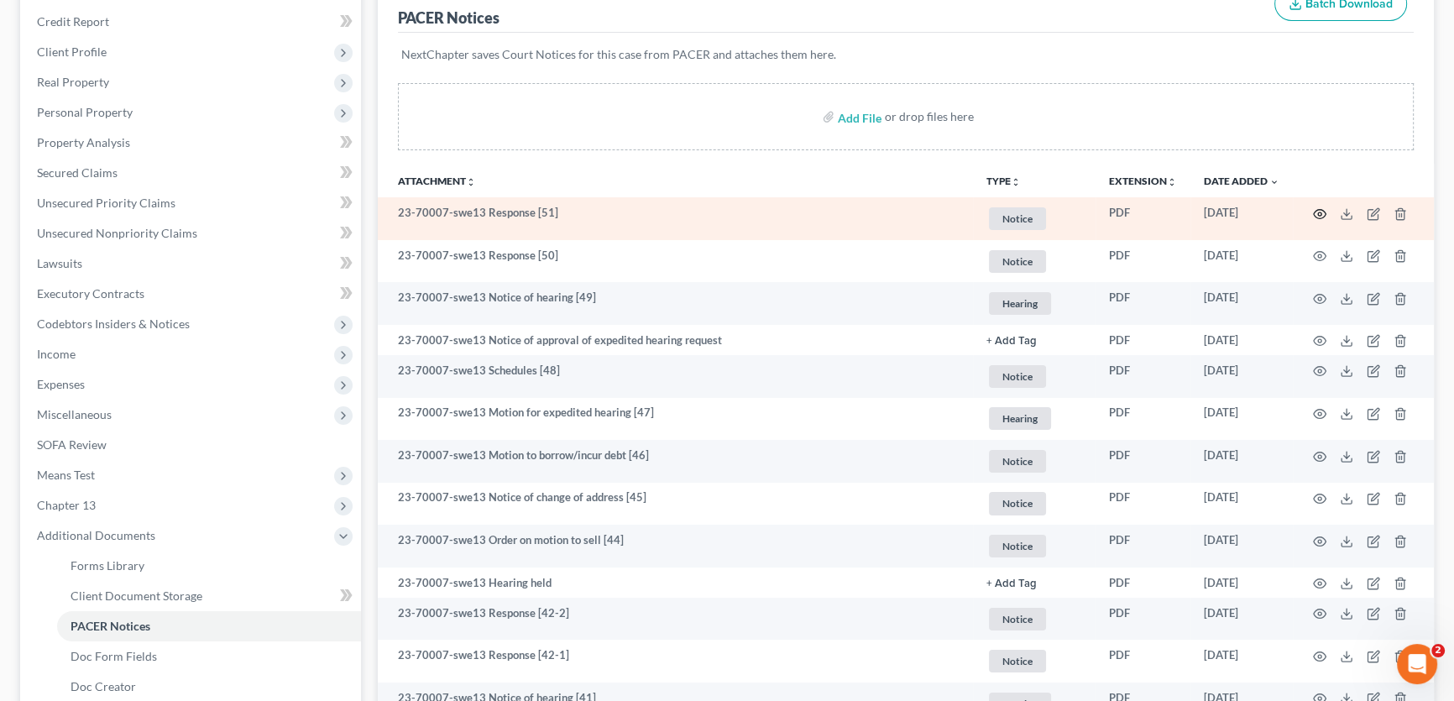
click at [1322, 211] on icon "button" at bounding box center [1319, 213] width 13 height 13
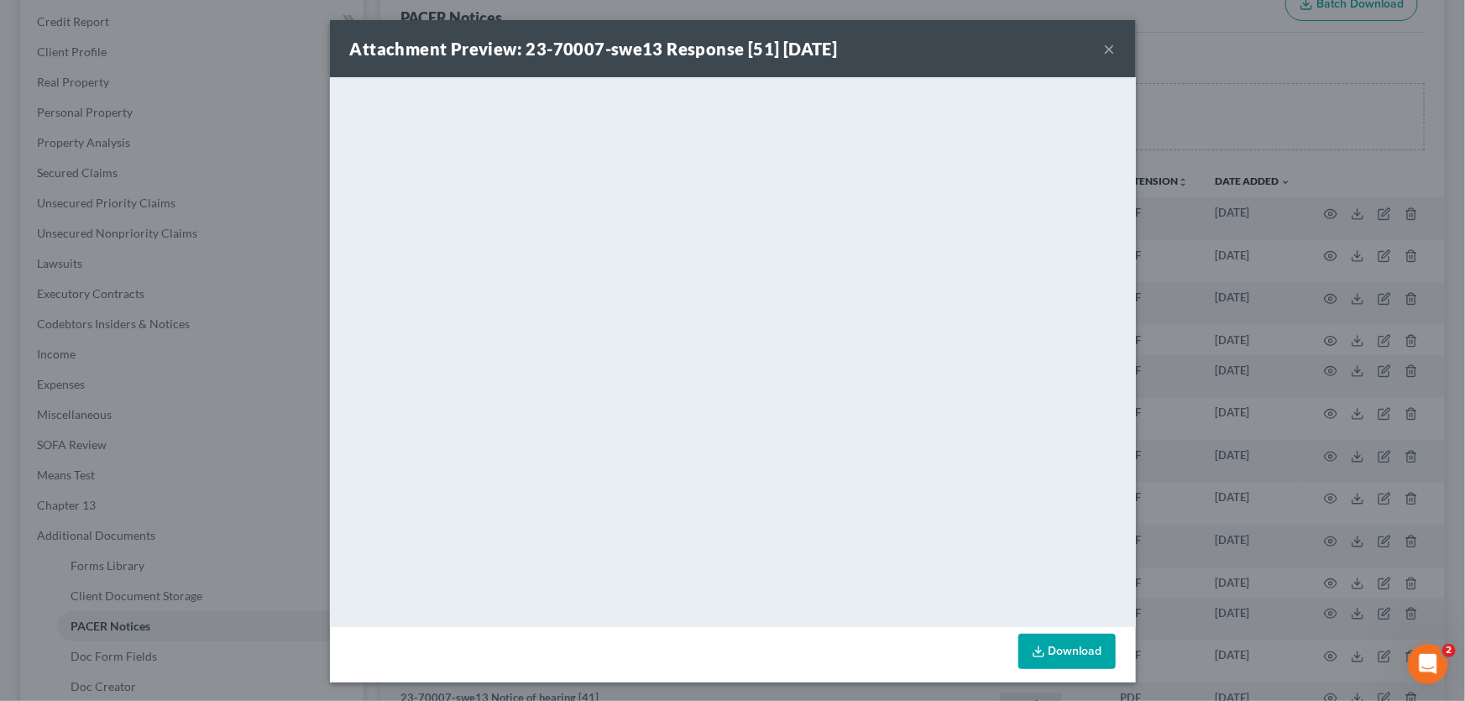
click at [1104, 51] on button "×" at bounding box center [1110, 49] width 12 height 20
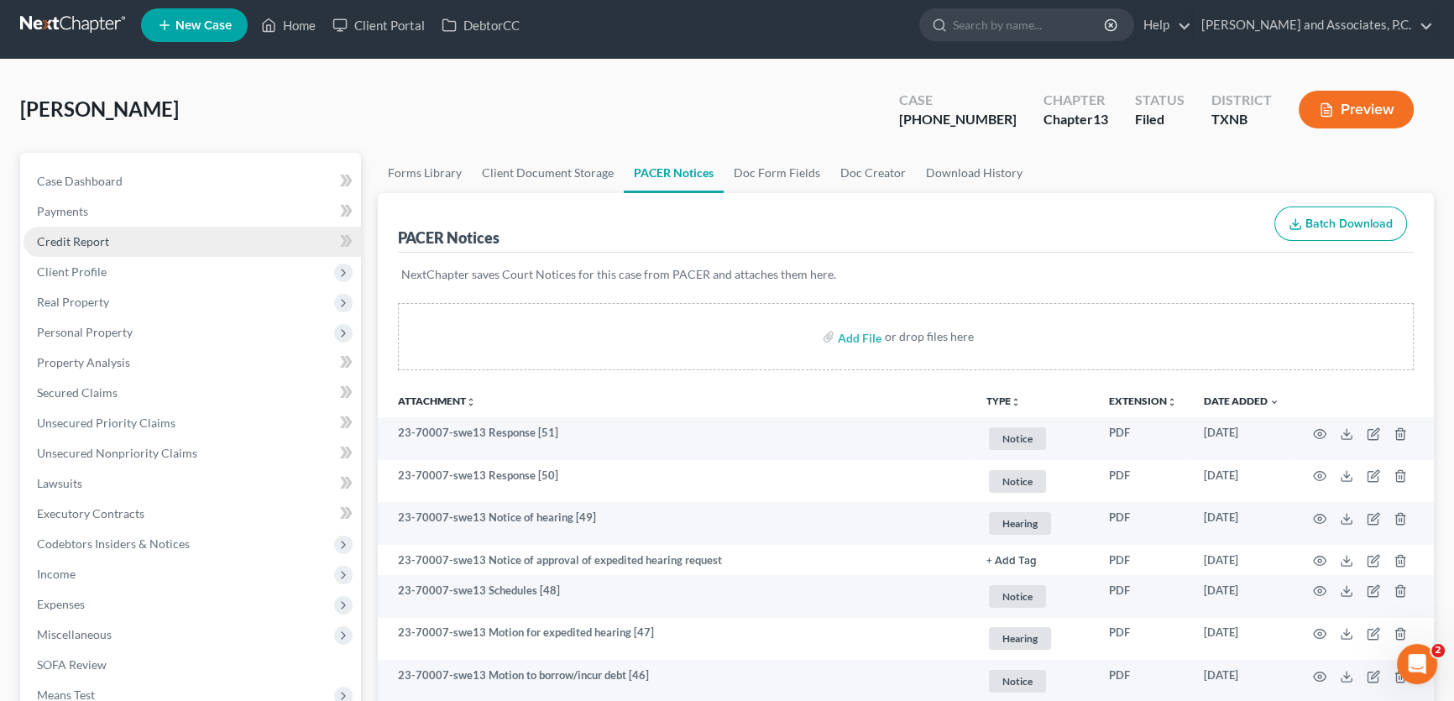
scroll to position [0, 0]
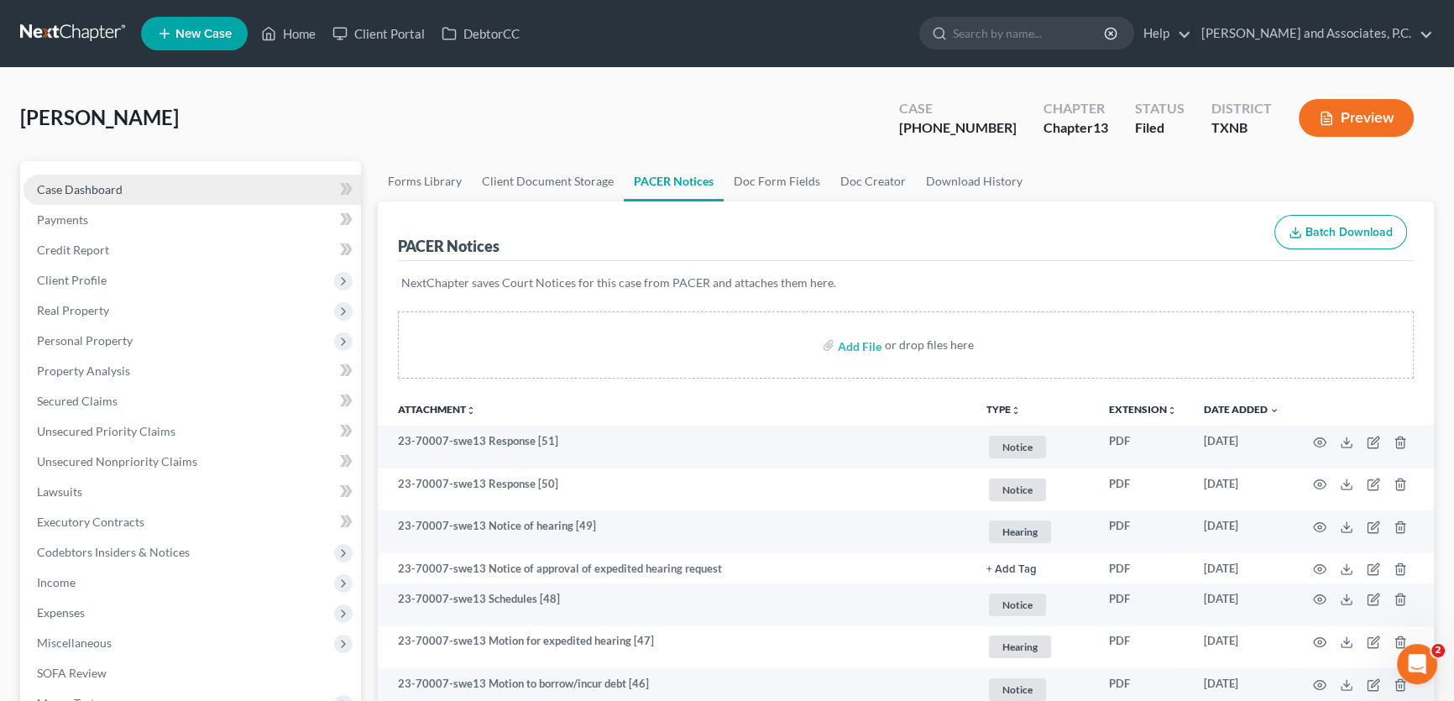
click at [129, 189] on link "Case Dashboard" at bounding box center [192, 190] width 337 height 30
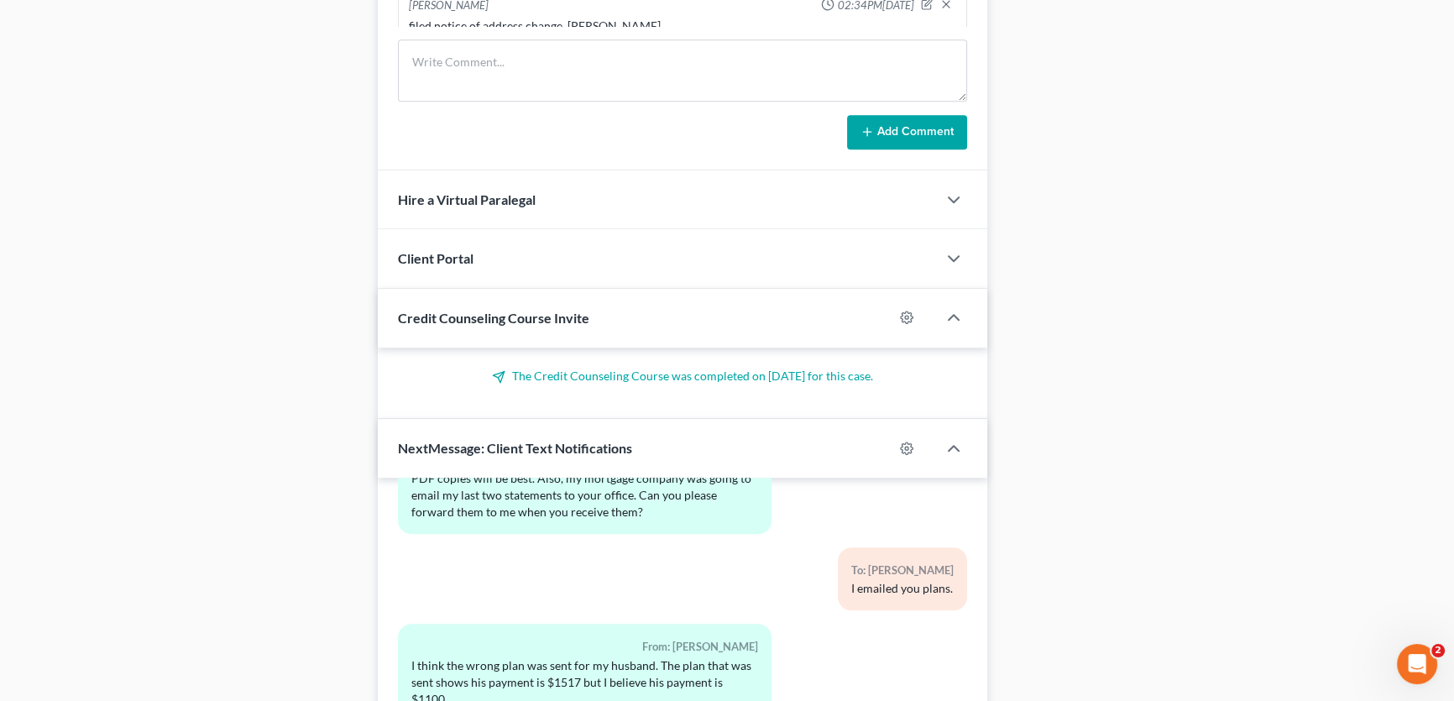
scroll to position [1450, 0]
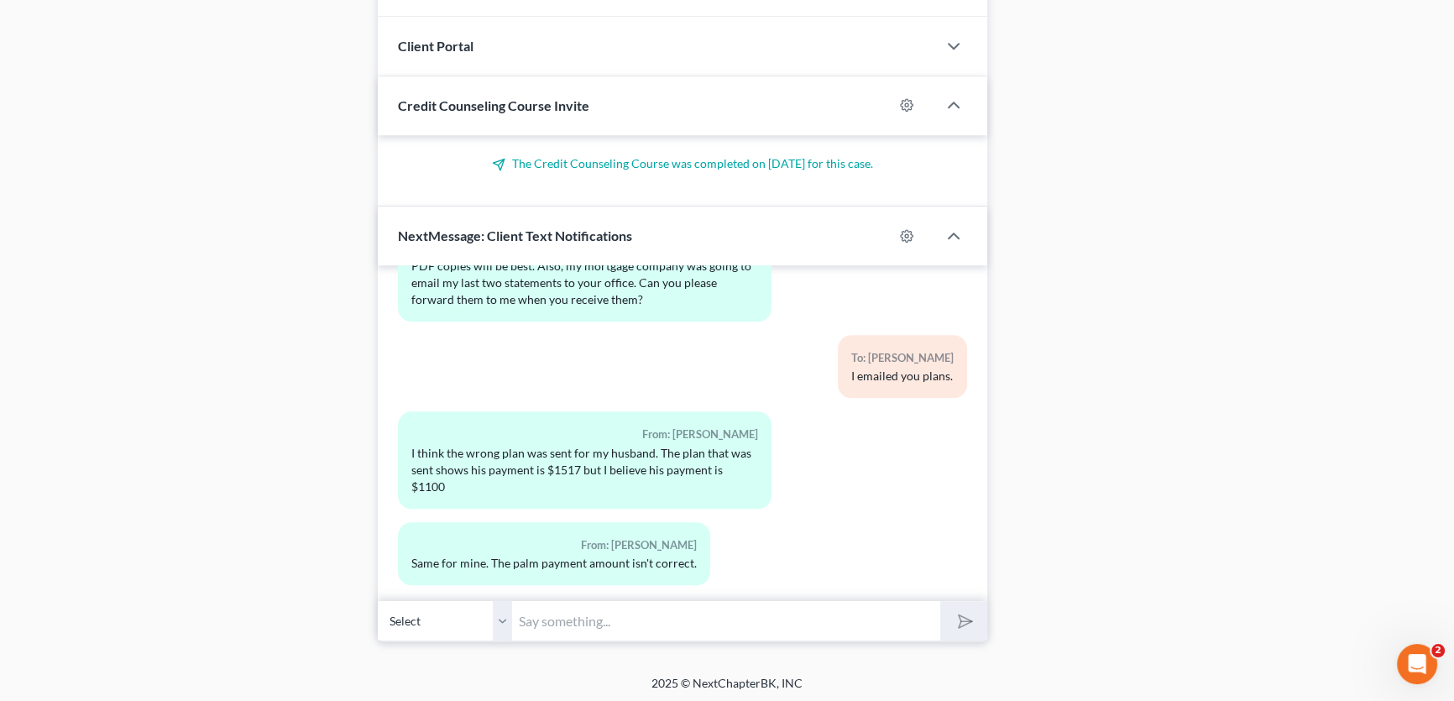
drag, startPoint x: 504, startPoint y: 613, endPoint x: 582, endPoint y: 621, distance: 78.5
click at [504, 613] on select "Select [PHONE_NUMBER] - [PERSON_NAME]" at bounding box center [445, 620] width 134 height 41
click at [546, 624] on input "text" at bounding box center [726, 620] width 428 height 41
click at [553, 620] on input "text" at bounding box center [726, 620] width 428 height 41
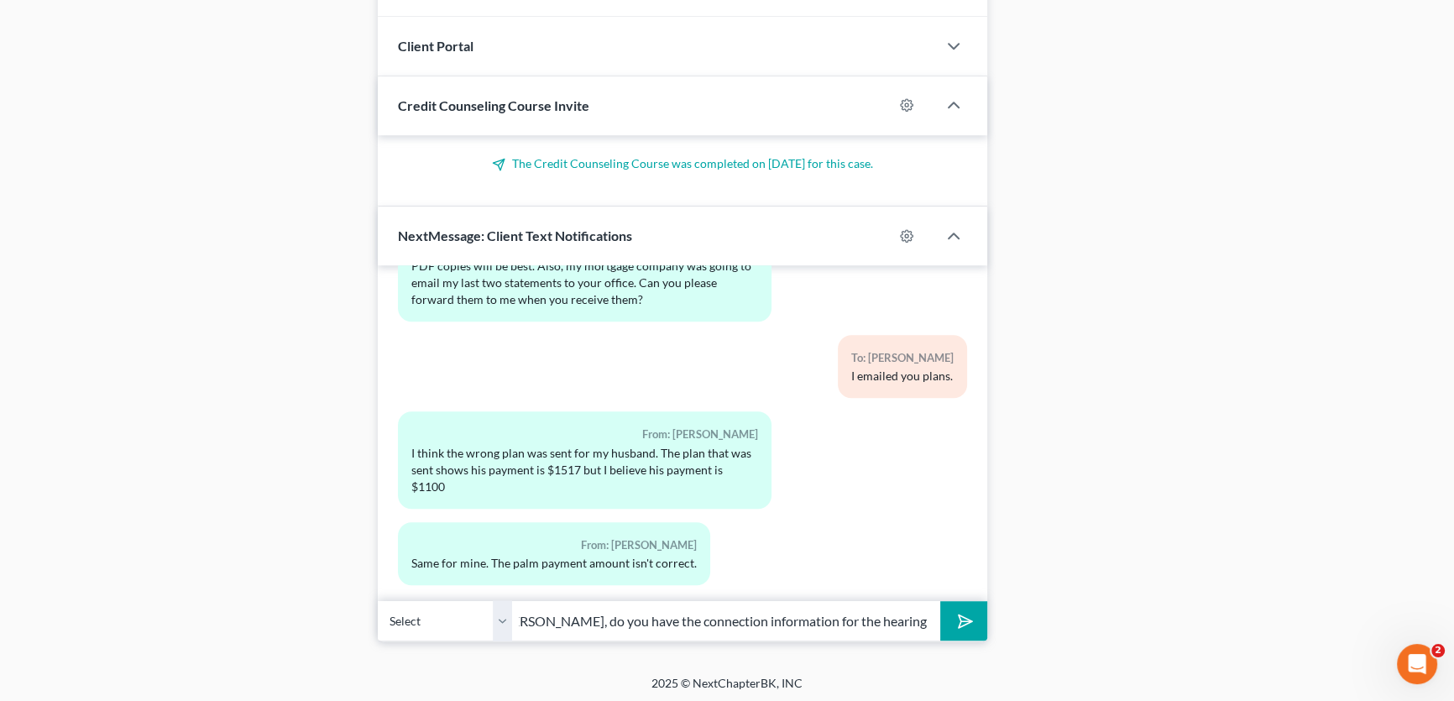
scroll to position [0, 24]
type input "[PERSON_NAME], do you have the connection information for the hearing [DATE]?"
click at [962, 614] on icon "submit" at bounding box center [962, 621] width 24 height 24
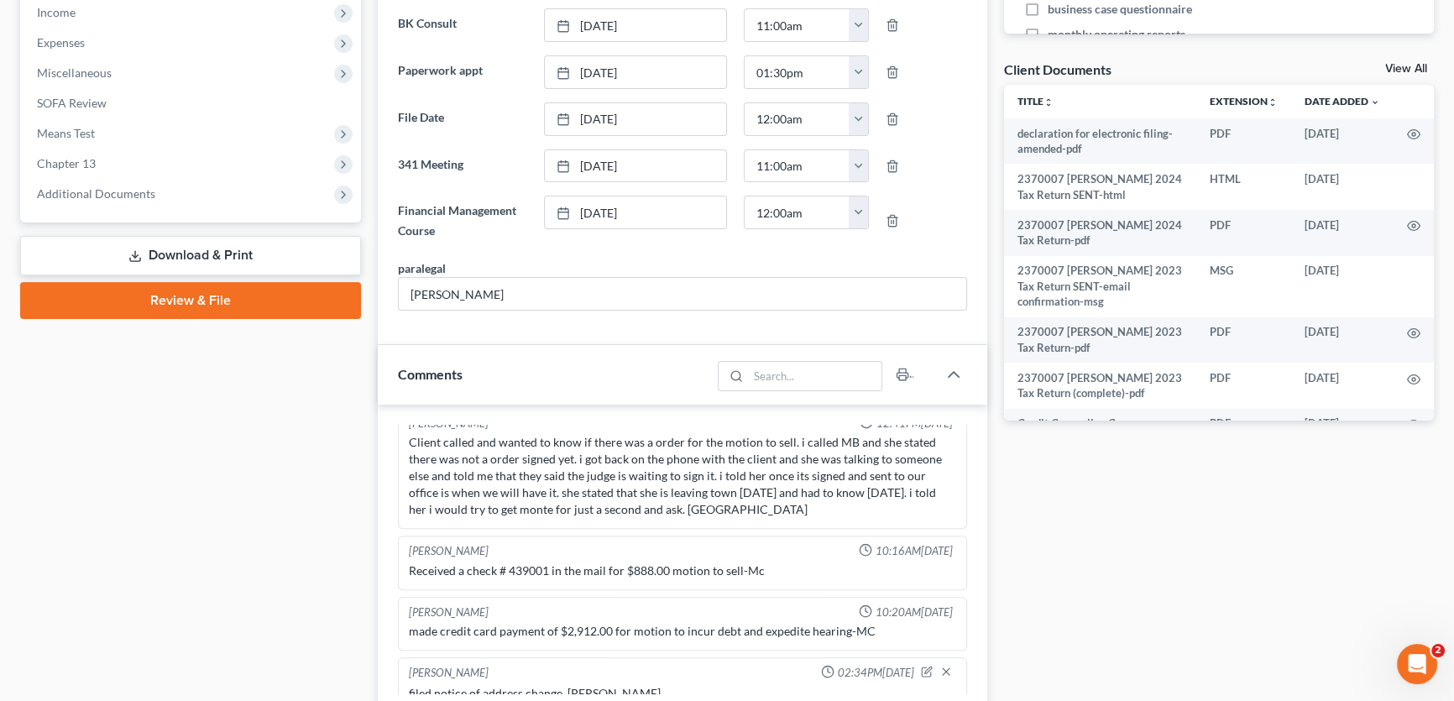
scroll to position [534, 0]
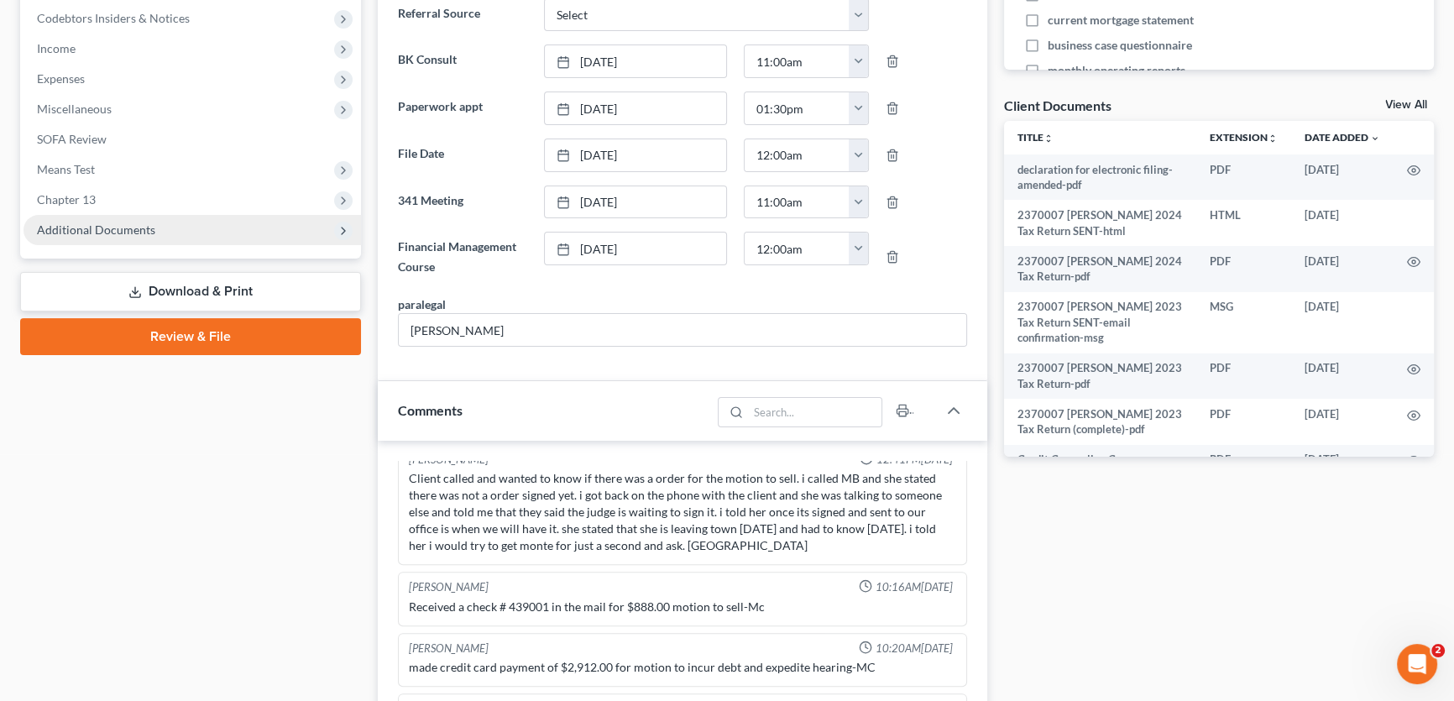
click at [115, 228] on span "Additional Documents" at bounding box center [96, 229] width 118 height 14
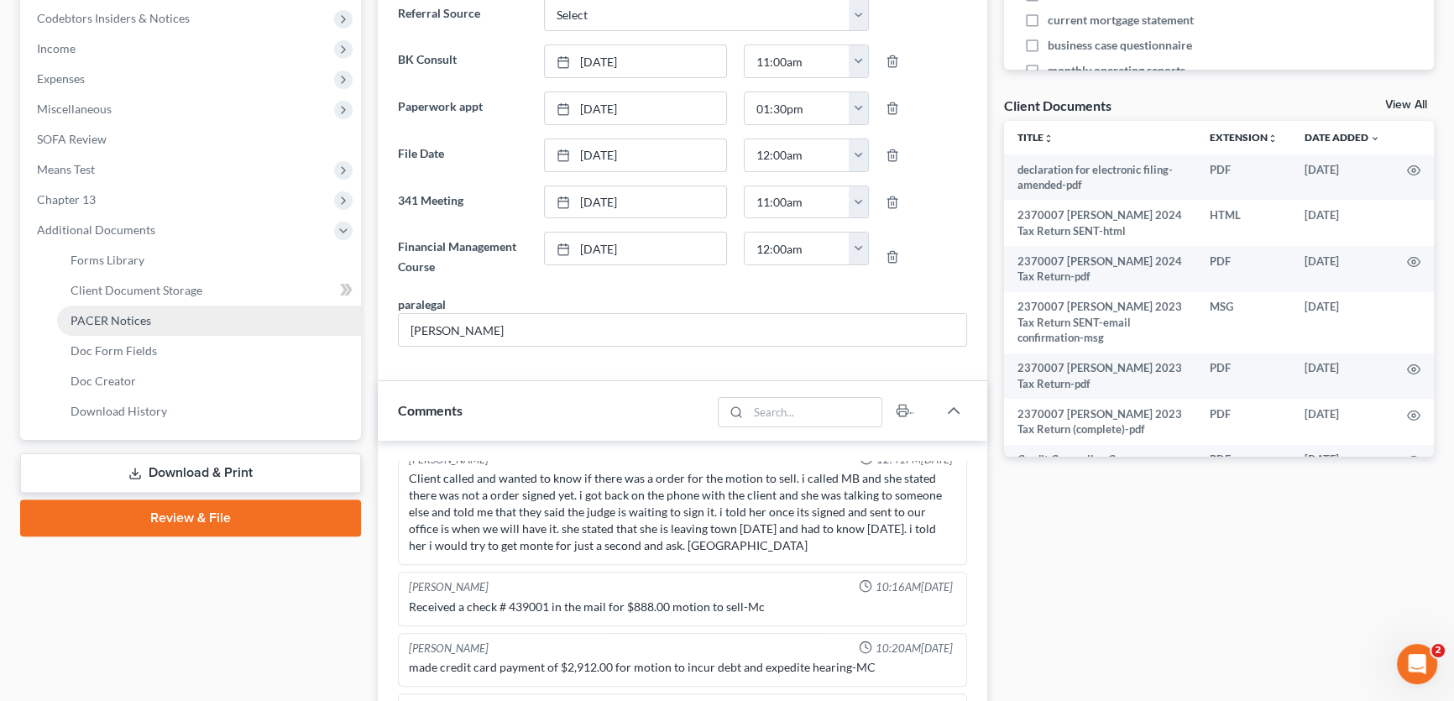
click at [126, 321] on span "PACER Notices" at bounding box center [111, 320] width 81 height 14
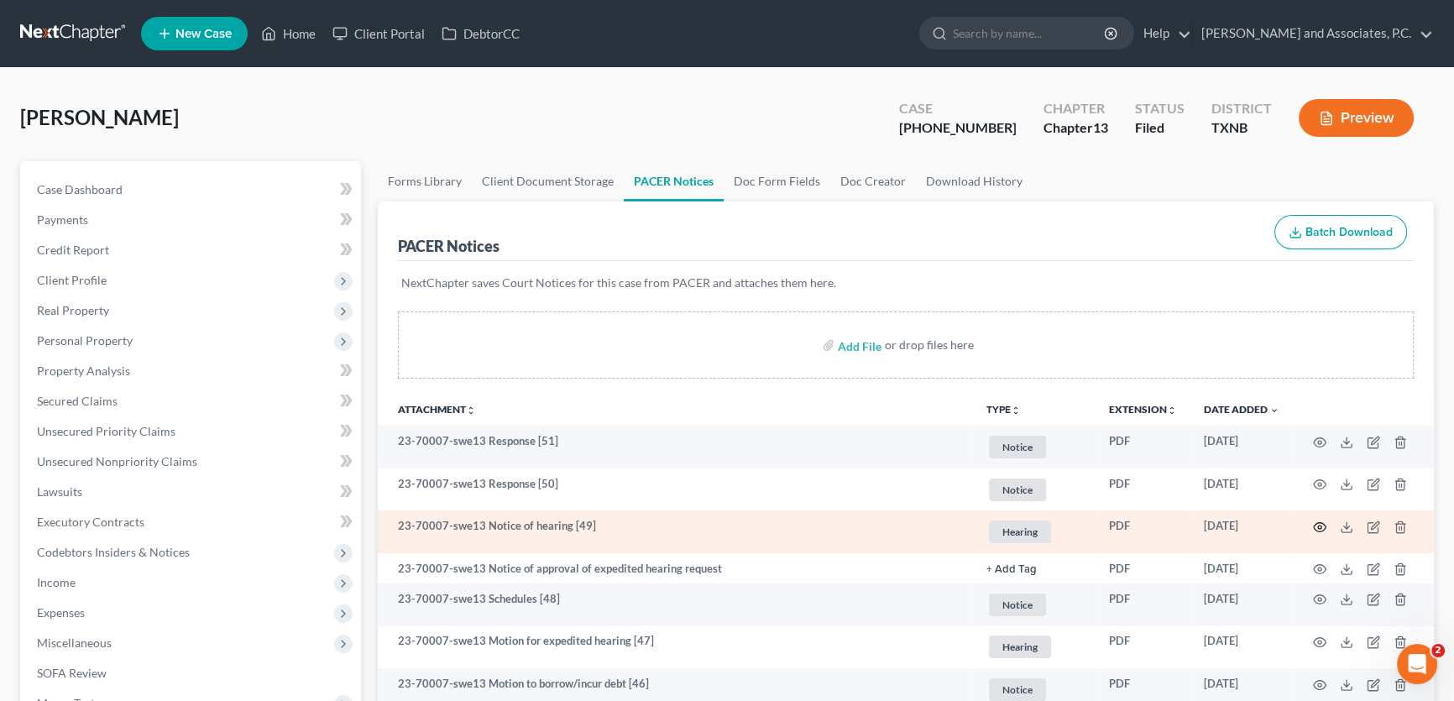
click at [1321, 523] on icon "button" at bounding box center [1319, 526] width 13 height 13
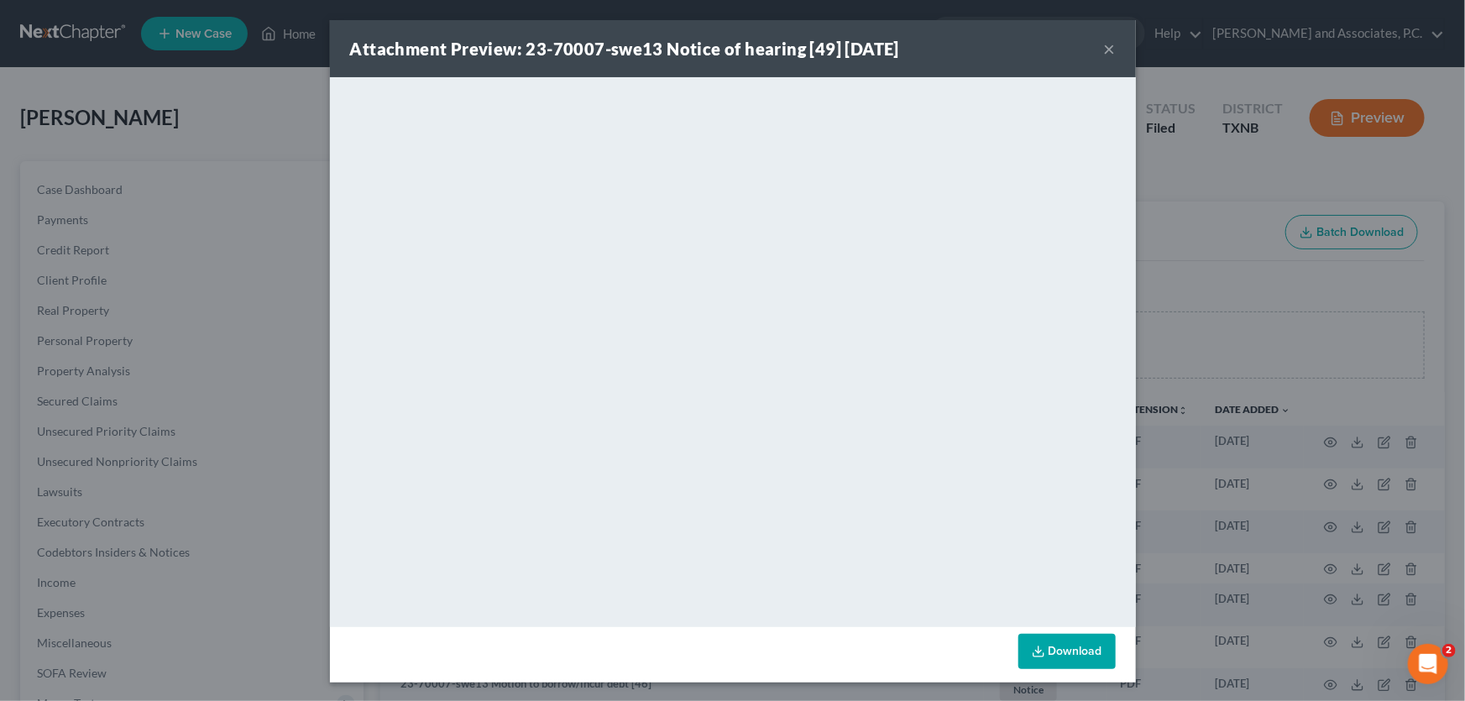
click at [1104, 49] on button "×" at bounding box center [1110, 49] width 12 height 20
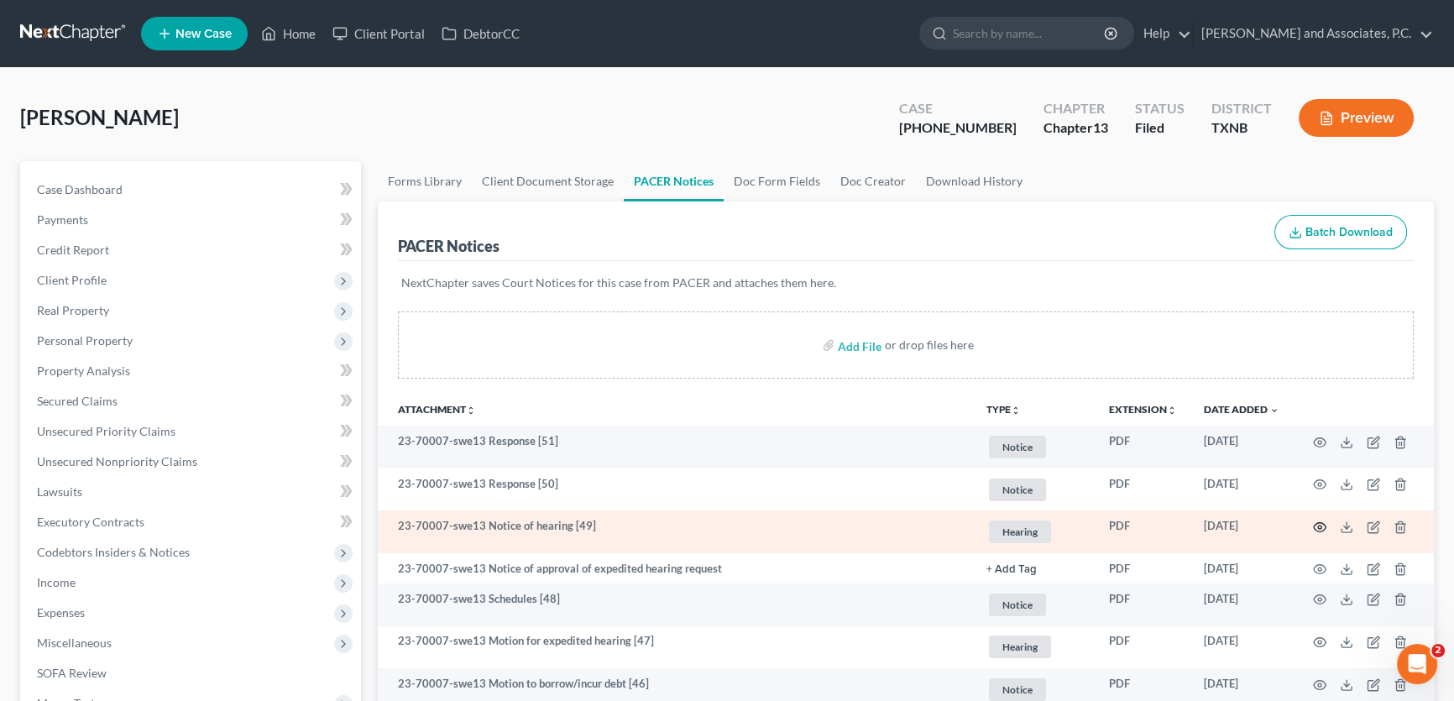
click at [1315, 526] on icon "button" at bounding box center [1319, 526] width 13 height 13
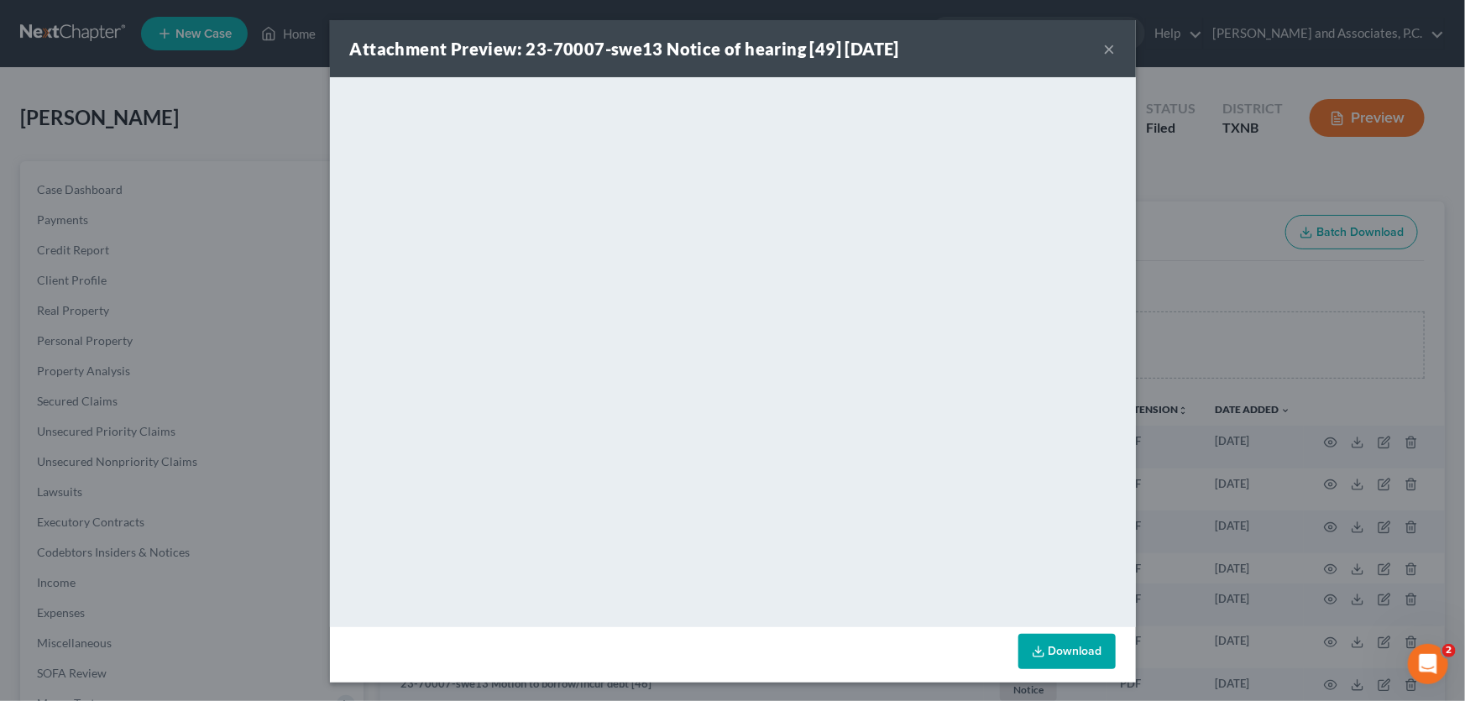
click at [1104, 42] on button "×" at bounding box center [1110, 49] width 12 height 20
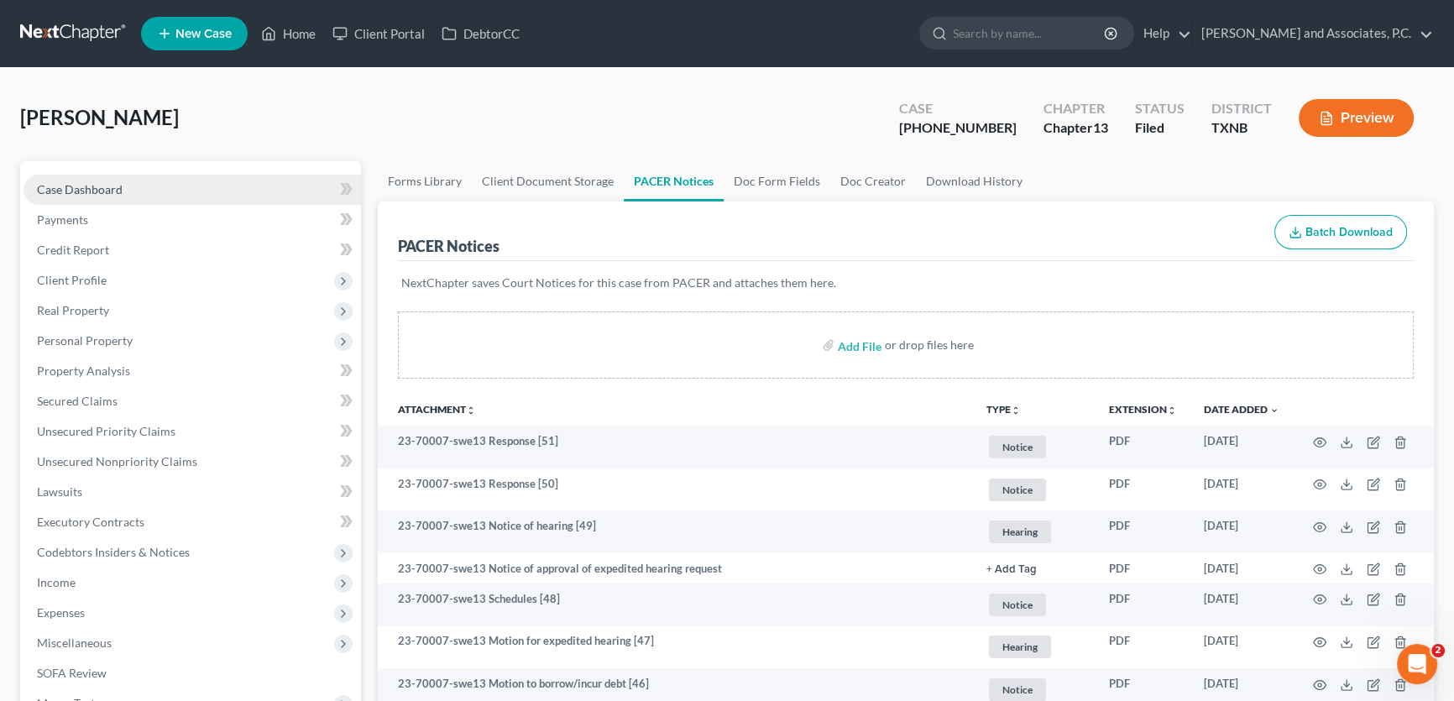
click at [106, 186] on span "Case Dashboard" at bounding box center [80, 189] width 86 height 14
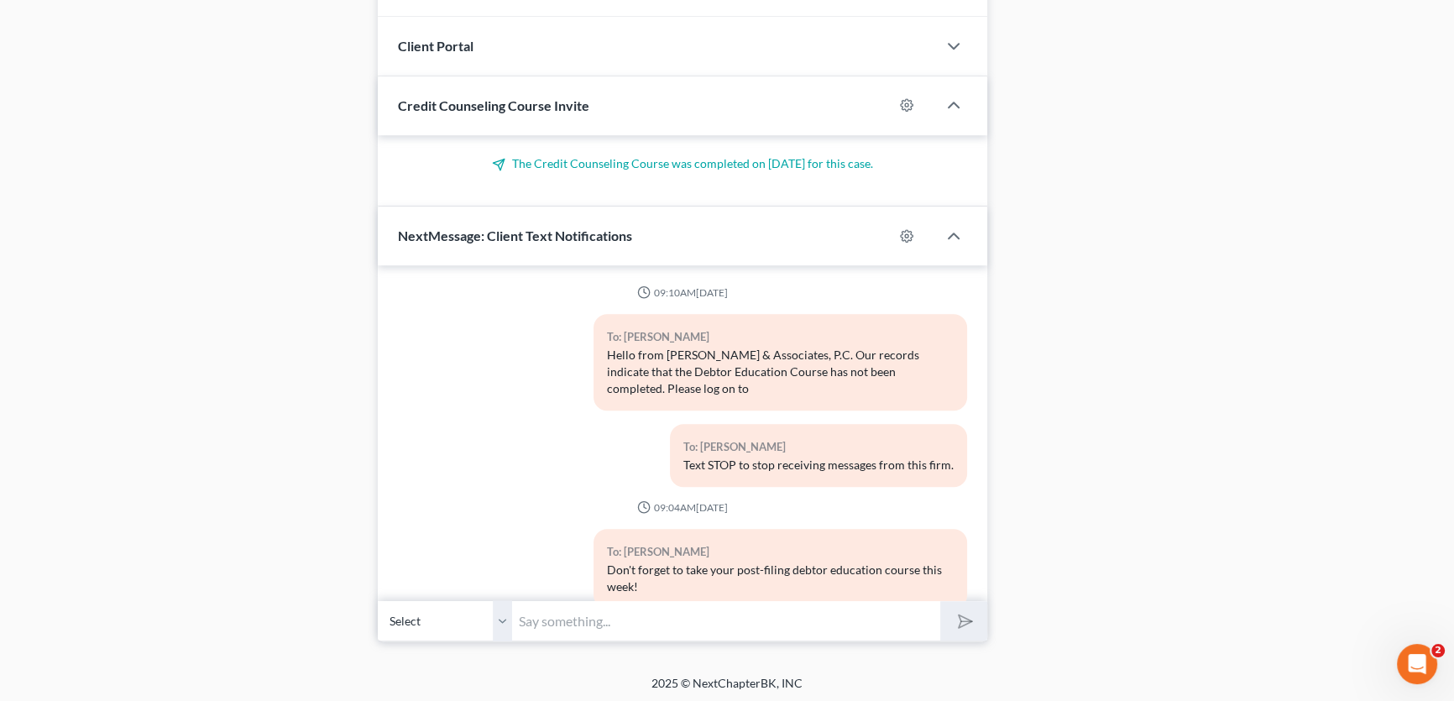
scroll to position [1268, 0]
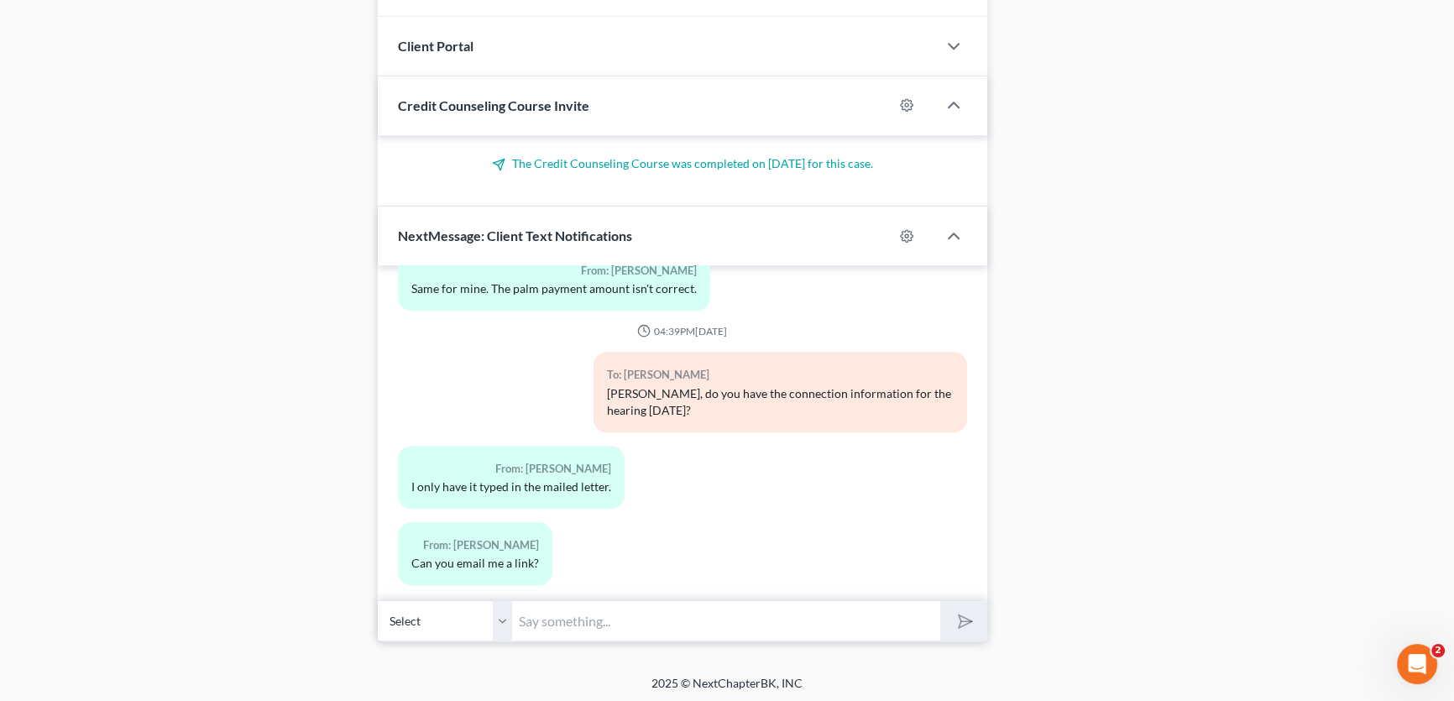
click at [547, 614] on input "text" at bounding box center [726, 620] width 428 height 41
type input "I don't have a link, it's typed out on the notice of hearing too. Just make sur…"
click at [940, 601] on button "submit" at bounding box center [963, 620] width 46 height 39
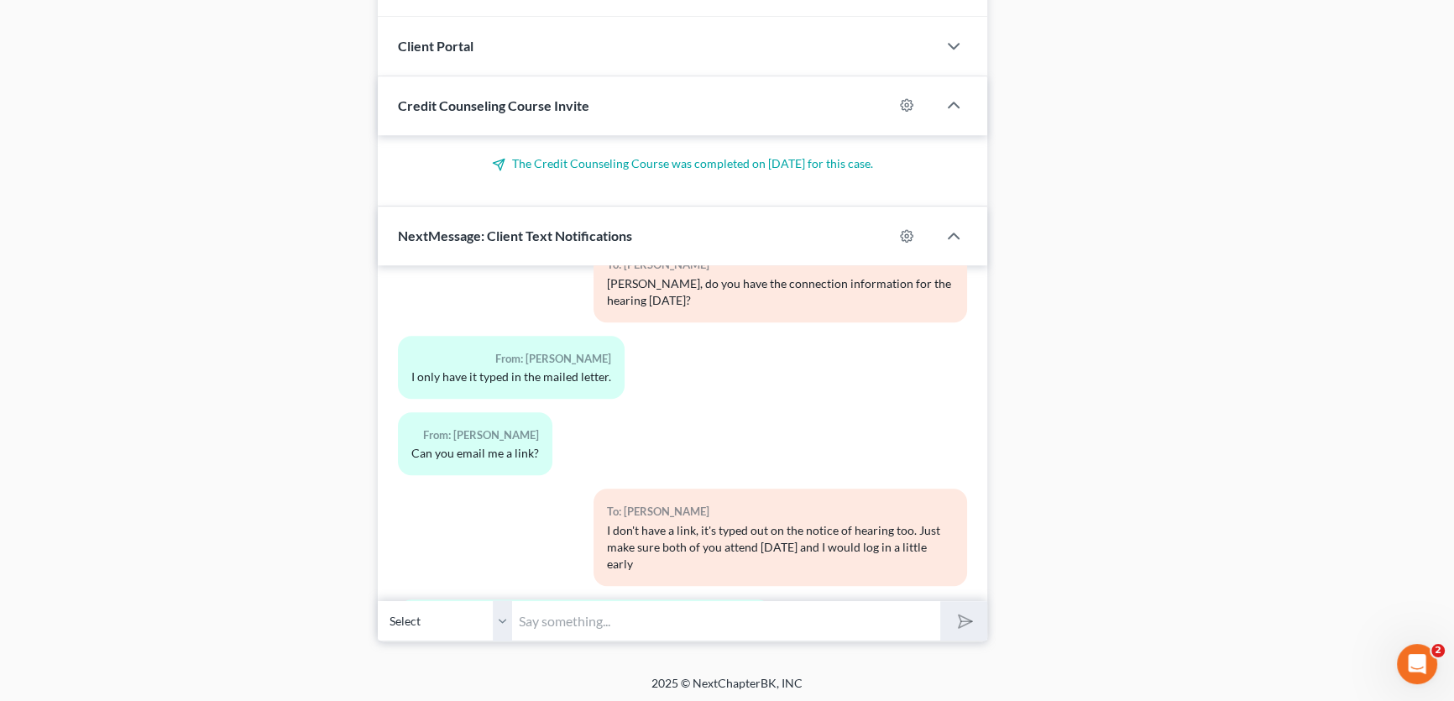
scroll to position [1471, 0]
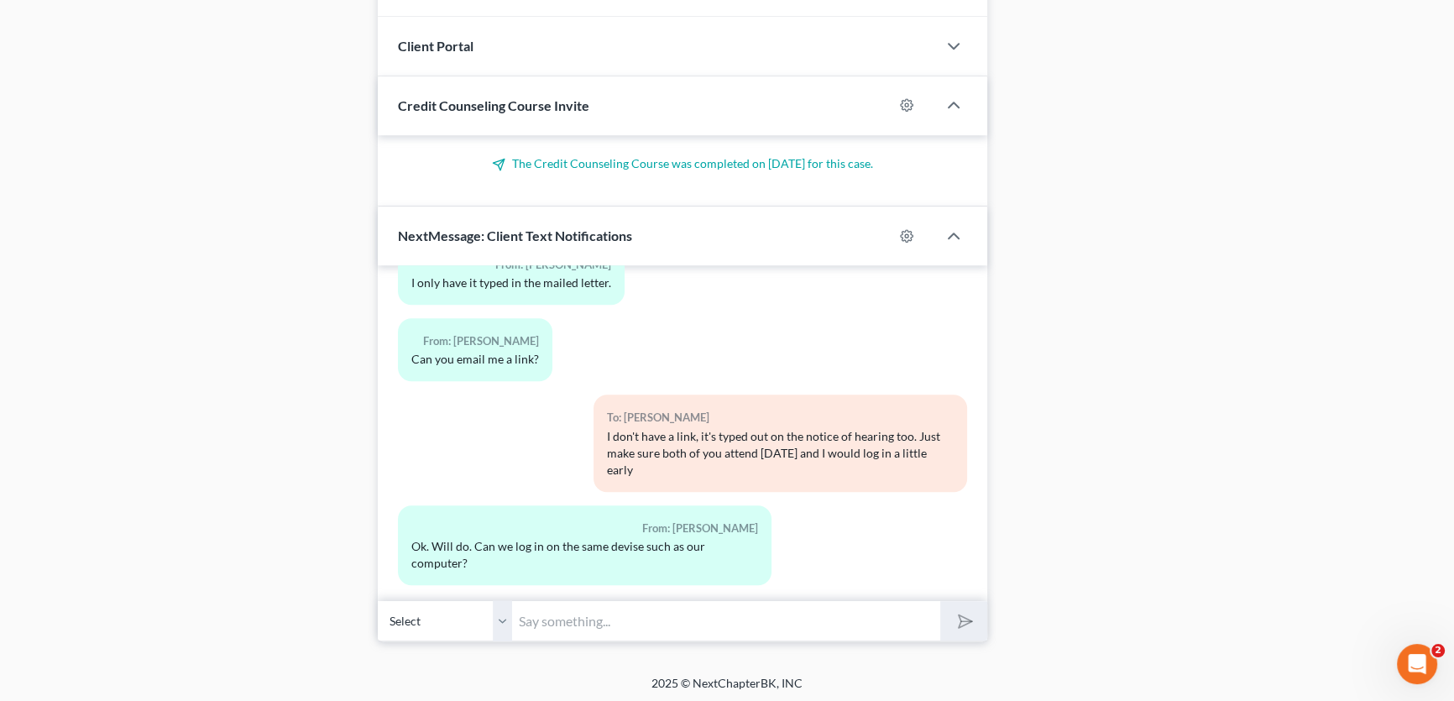
click at [569, 618] on input "text" at bounding box center [726, 620] width 428 height 41
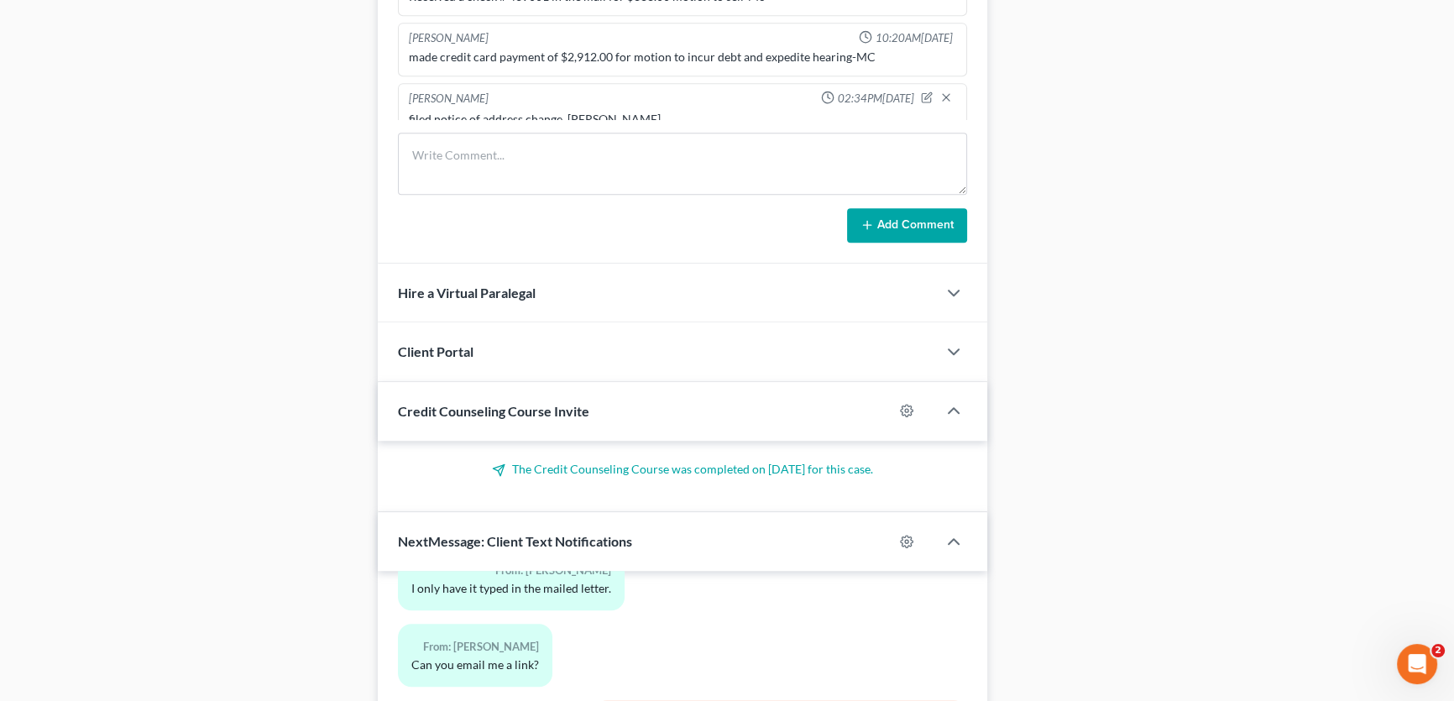
scroll to position [1450, 0]
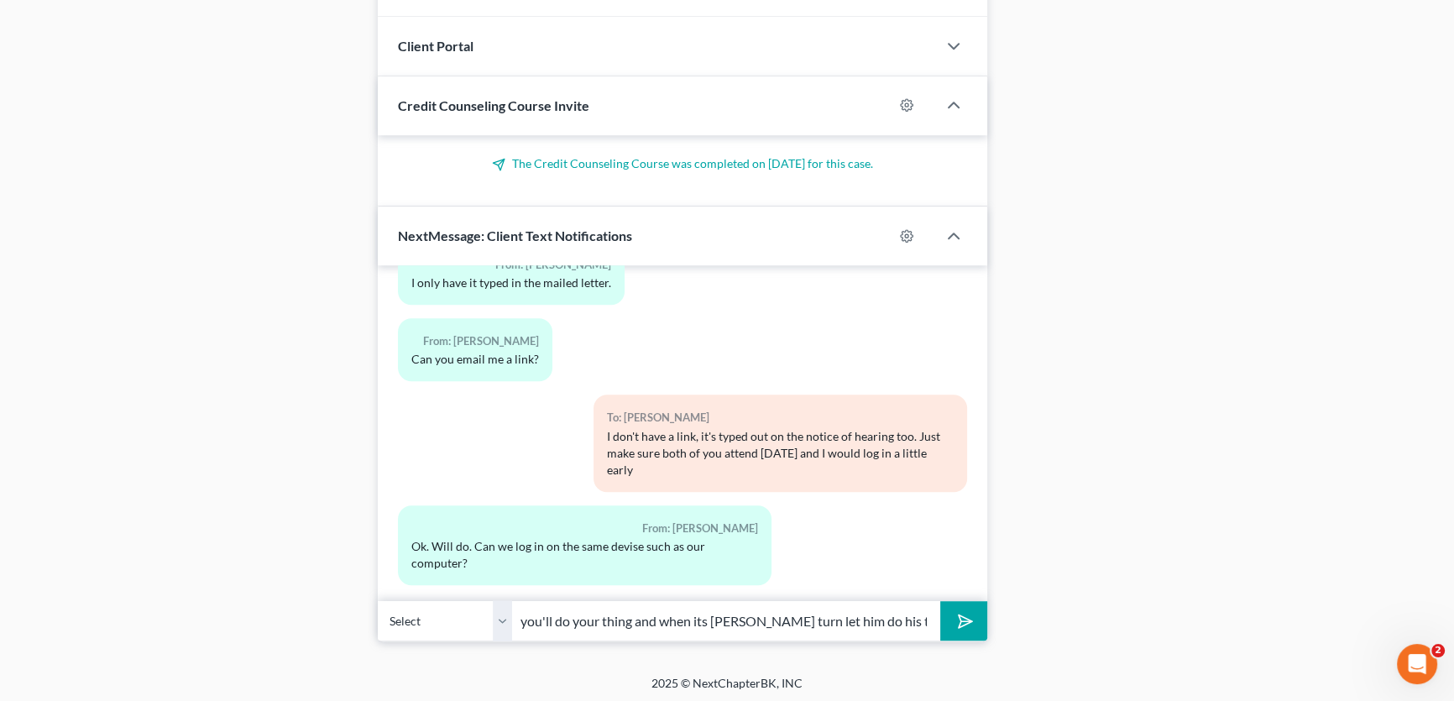
type input "sure, when it's your turn you'll do your thing and when its [PERSON_NAME] turn …"
click at [966, 620] on polygon "submit" at bounding box center [963, 621] width 20 height 20
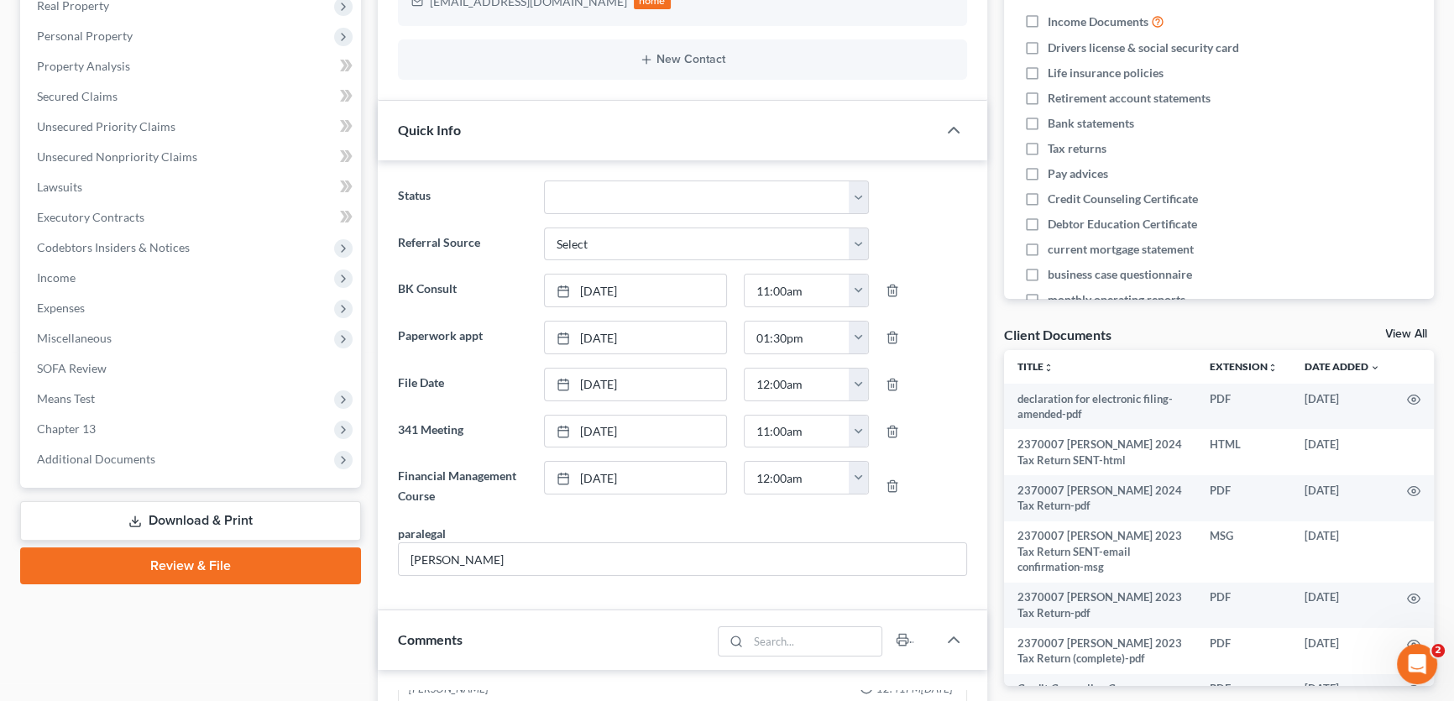
scroll to position [0, 0]
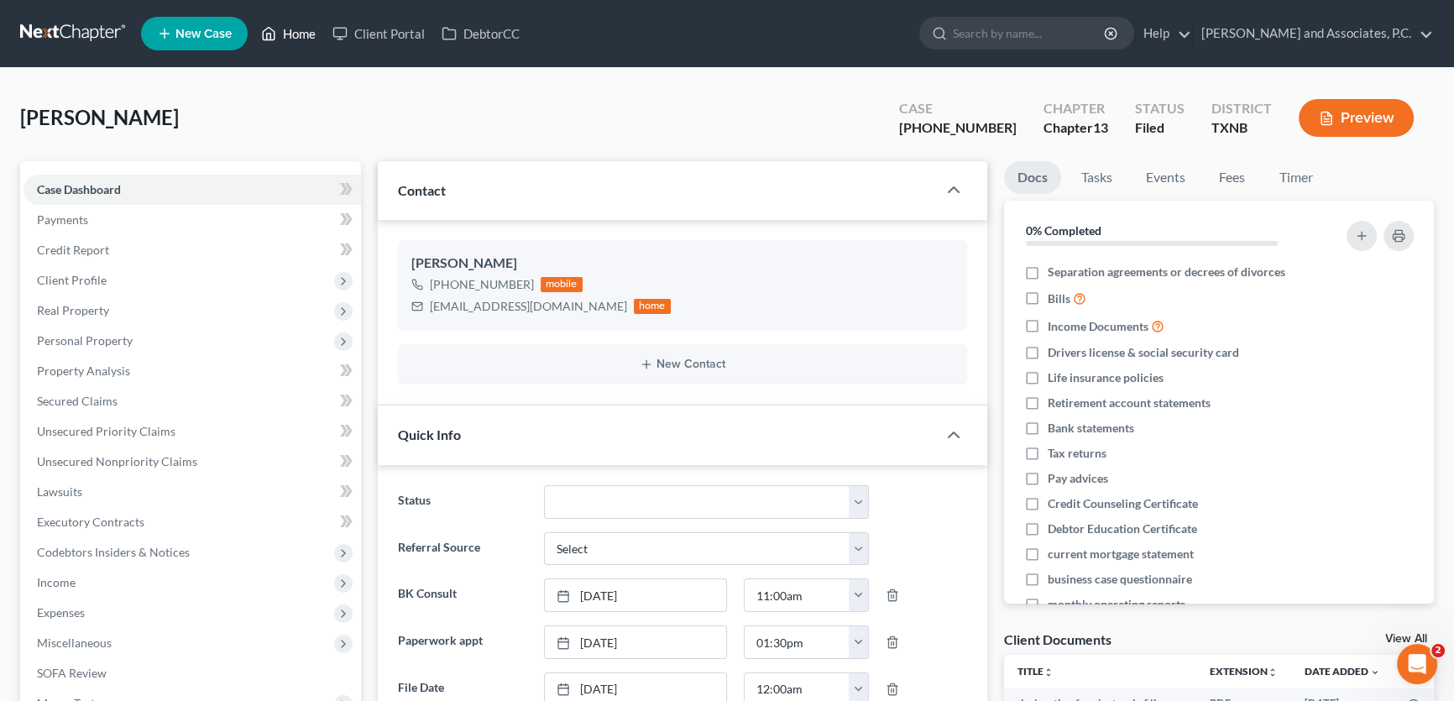
click at [302, 31] on link "Home" at bounding box center [288, 33] width 71 height 30
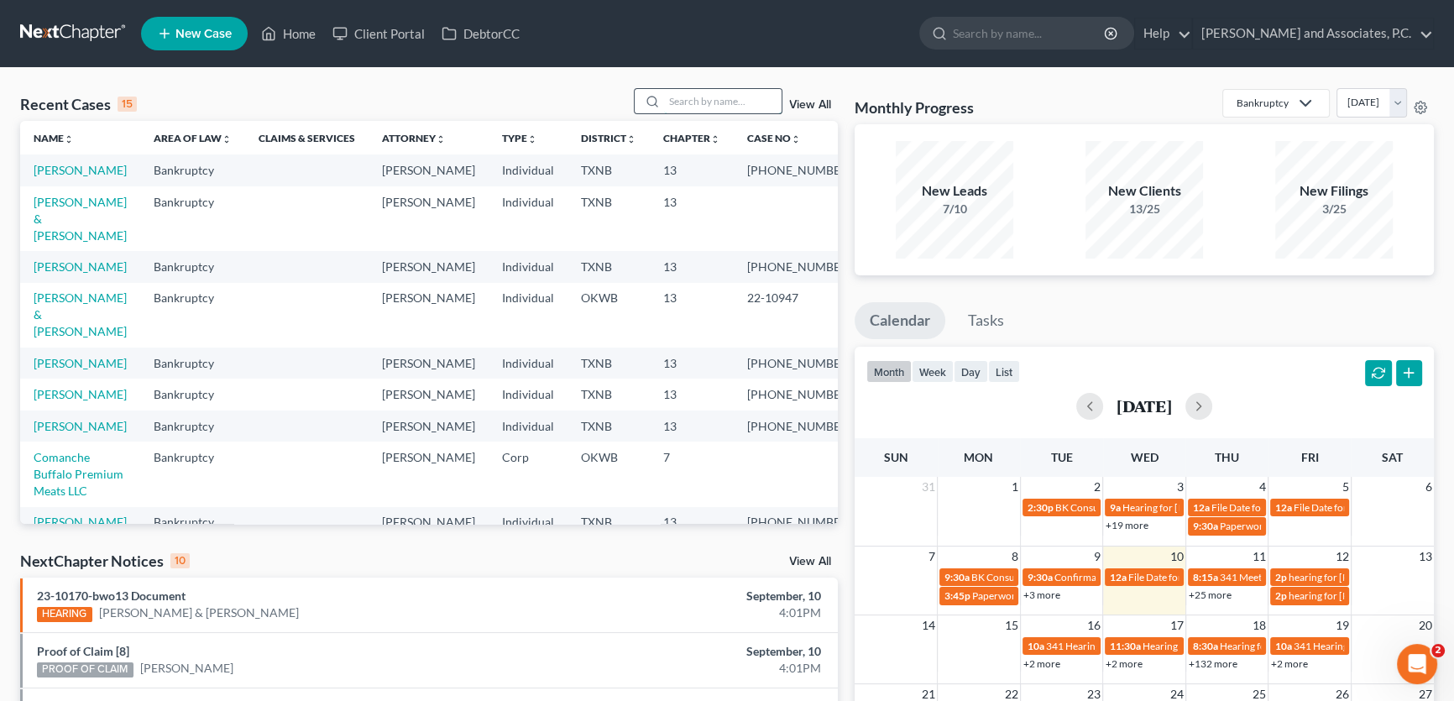
click at [740, 96] on input "search" at bounding box center [723, 101] width 118 height 24
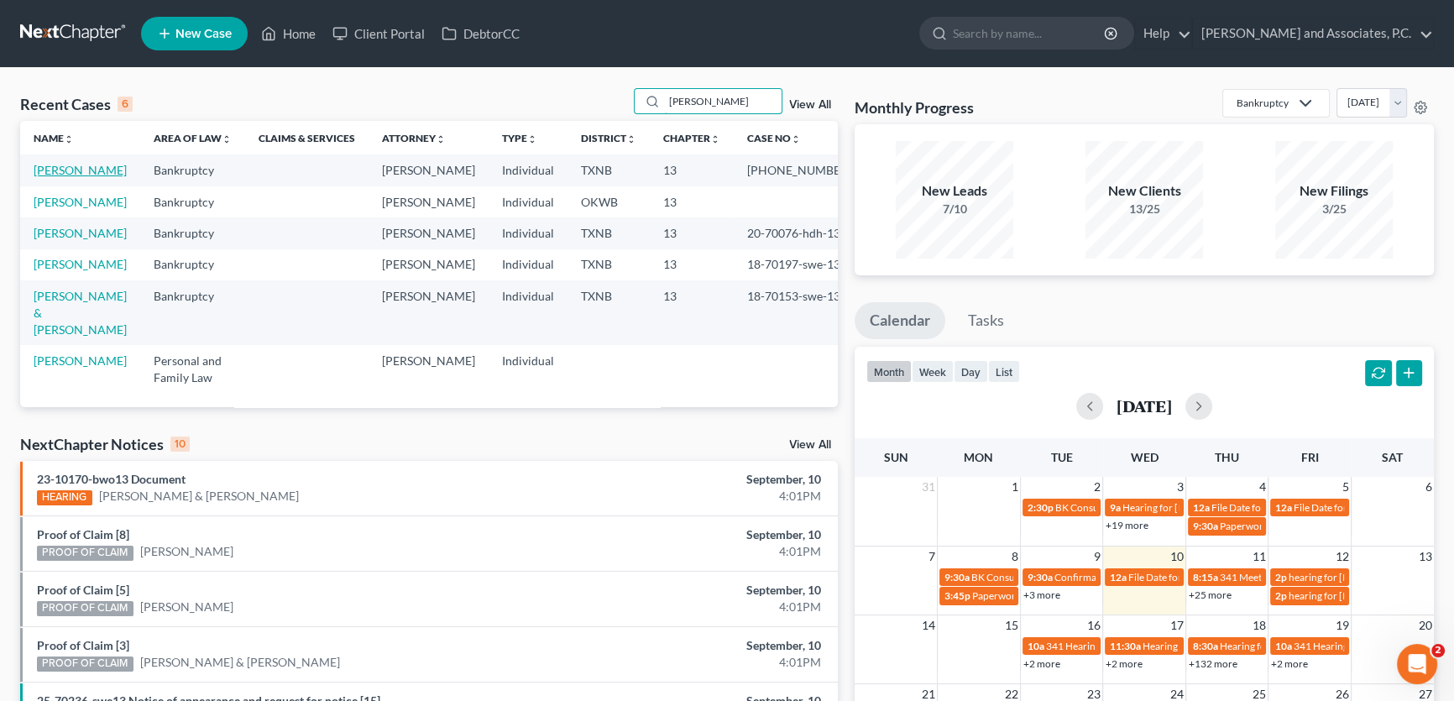
type input "murphy"
click at [105, 168] on link "[PERSON_NAME]" at bounding box center [80, 170] width 93 height 14
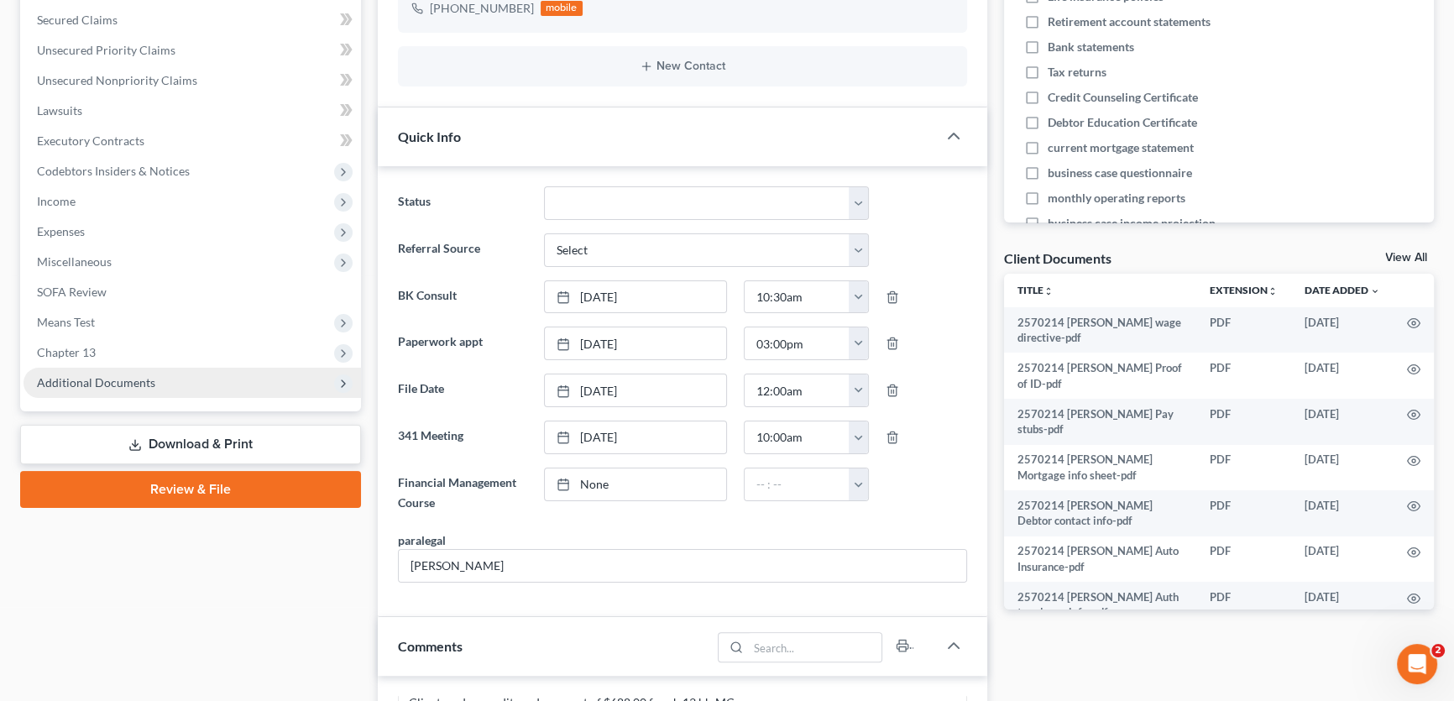
scroll to position [1430, 0]
click at [105, 375] on span "Additional Documents" at bounding box center [96, 382] width 118 height 14
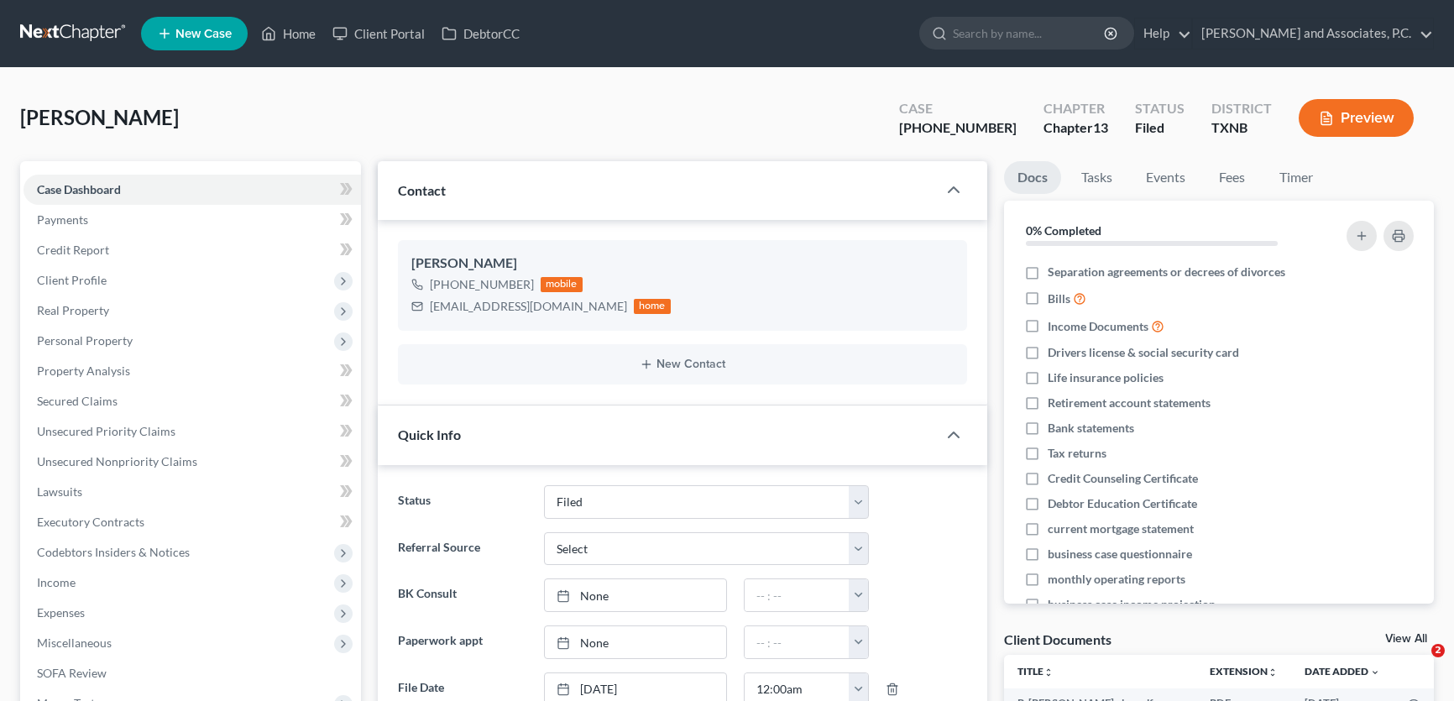
select select "5"
select select "0"
click at [314, 34] on link "Home" at bounding box center [288, 33] width 71 height 30
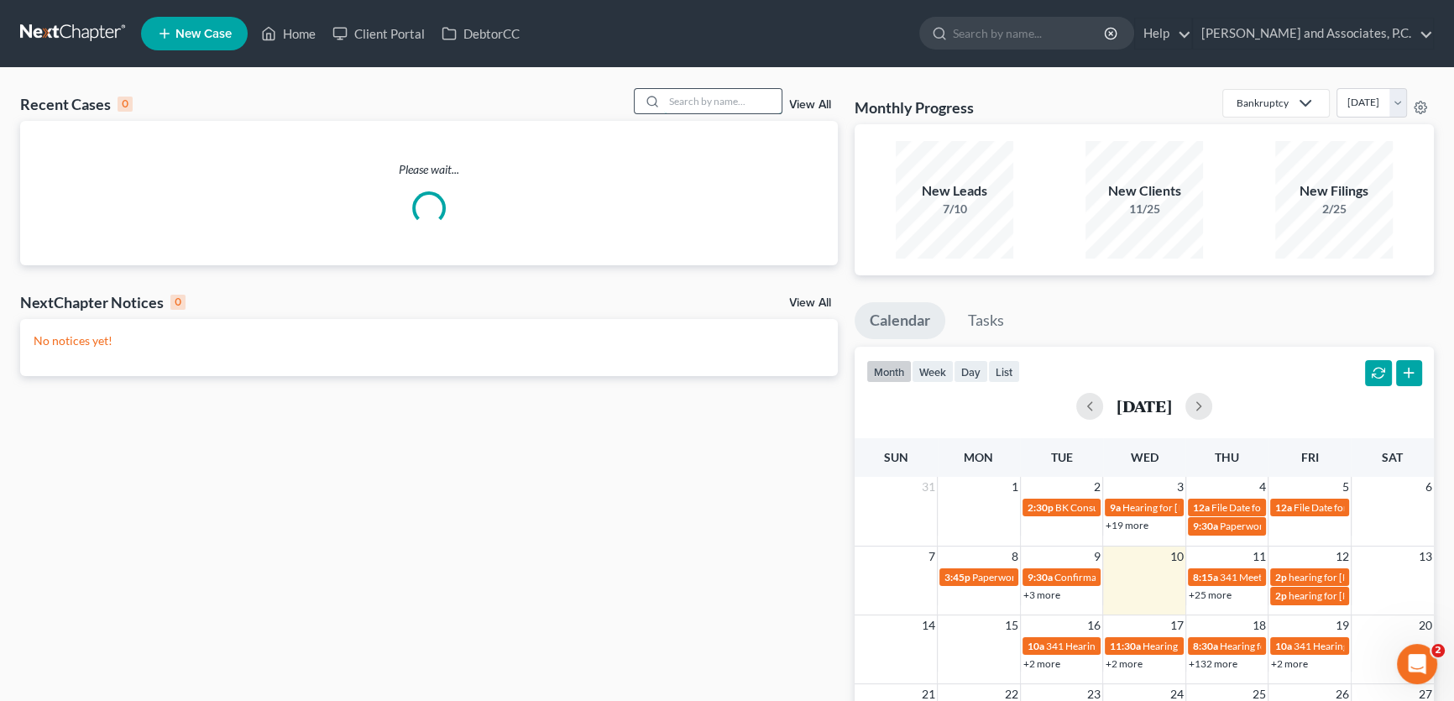
click at [726, 100] on input "search" at bounding box center [723, 101] width 118 height 24
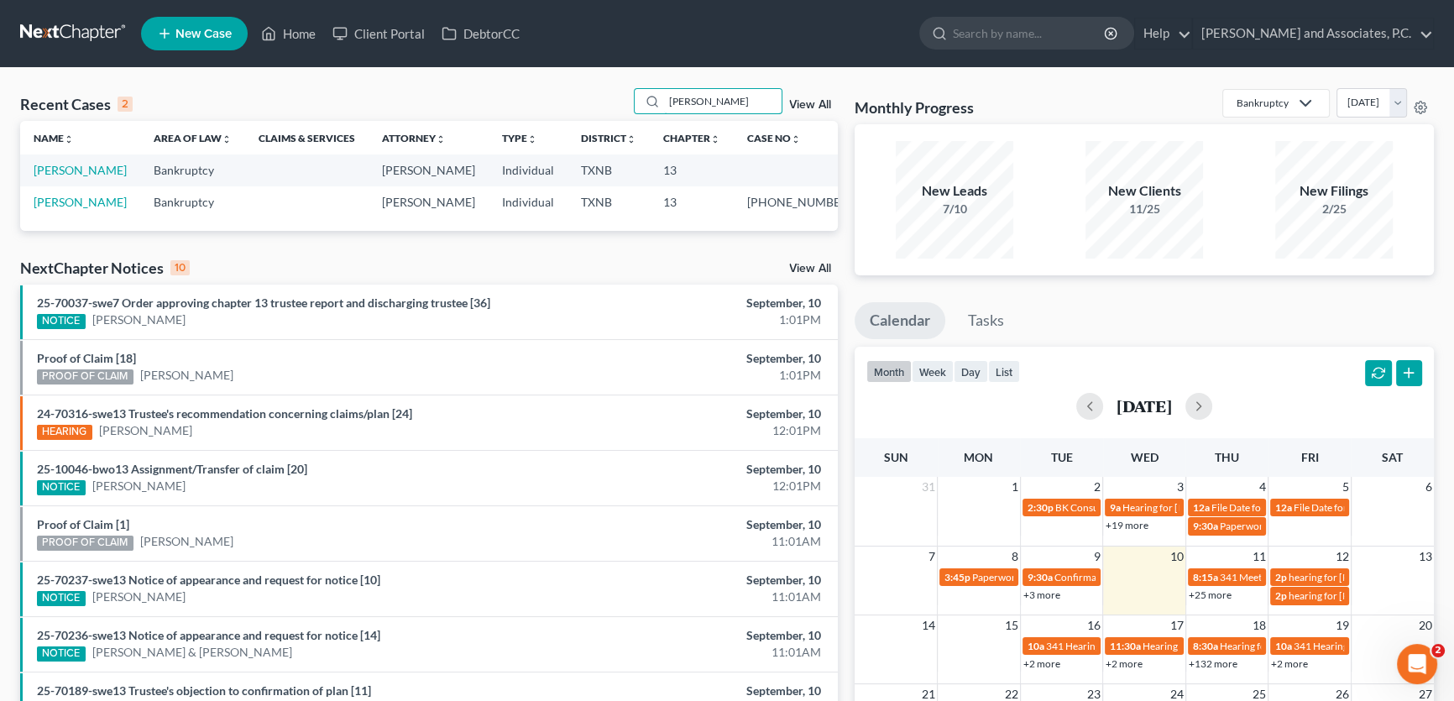
type input "[PERSON_NAME]"
click at [108, 162] on td "[PERSON_NAME]" at bounding box center [80, 169] width 120 height 31
click at [107, 169] on link "[PERSON_NAME]" at bounding box center [80, 170] width 93 height 14
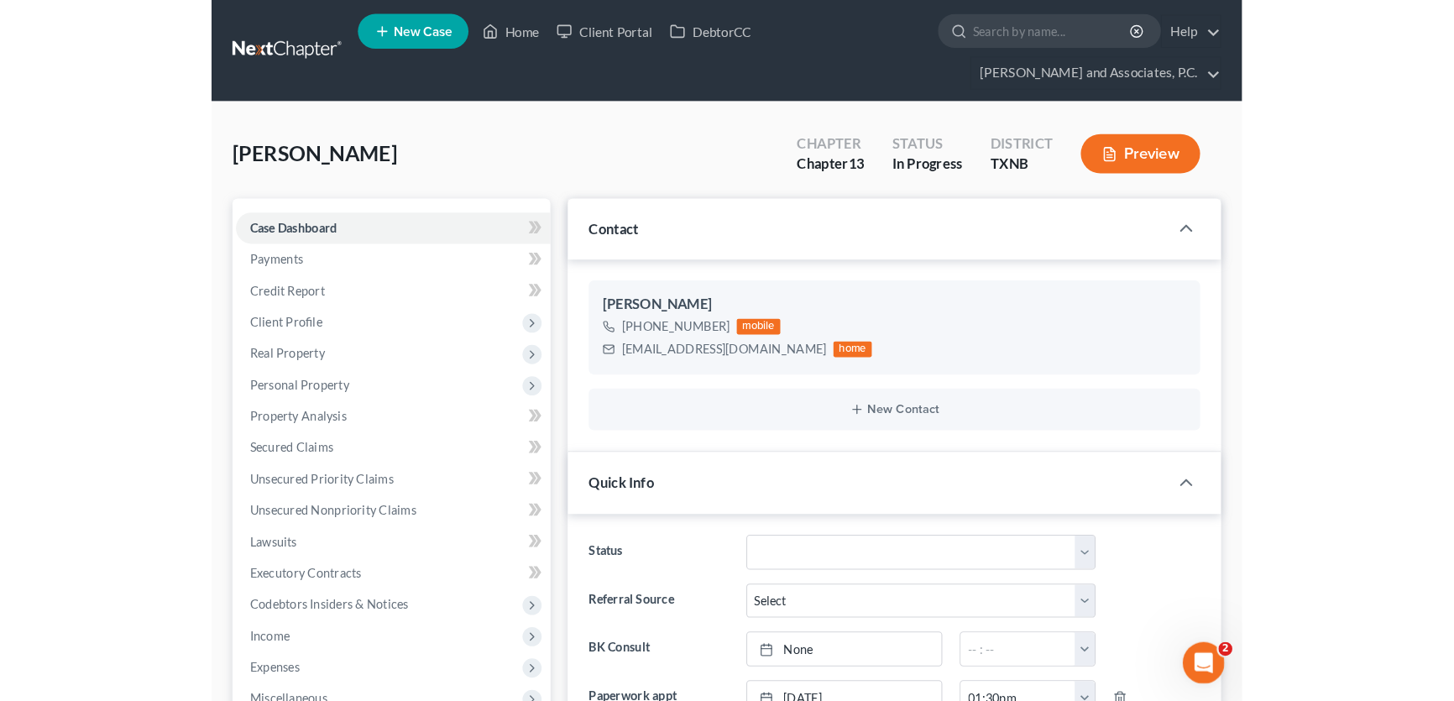
scroll to position [334, 0]
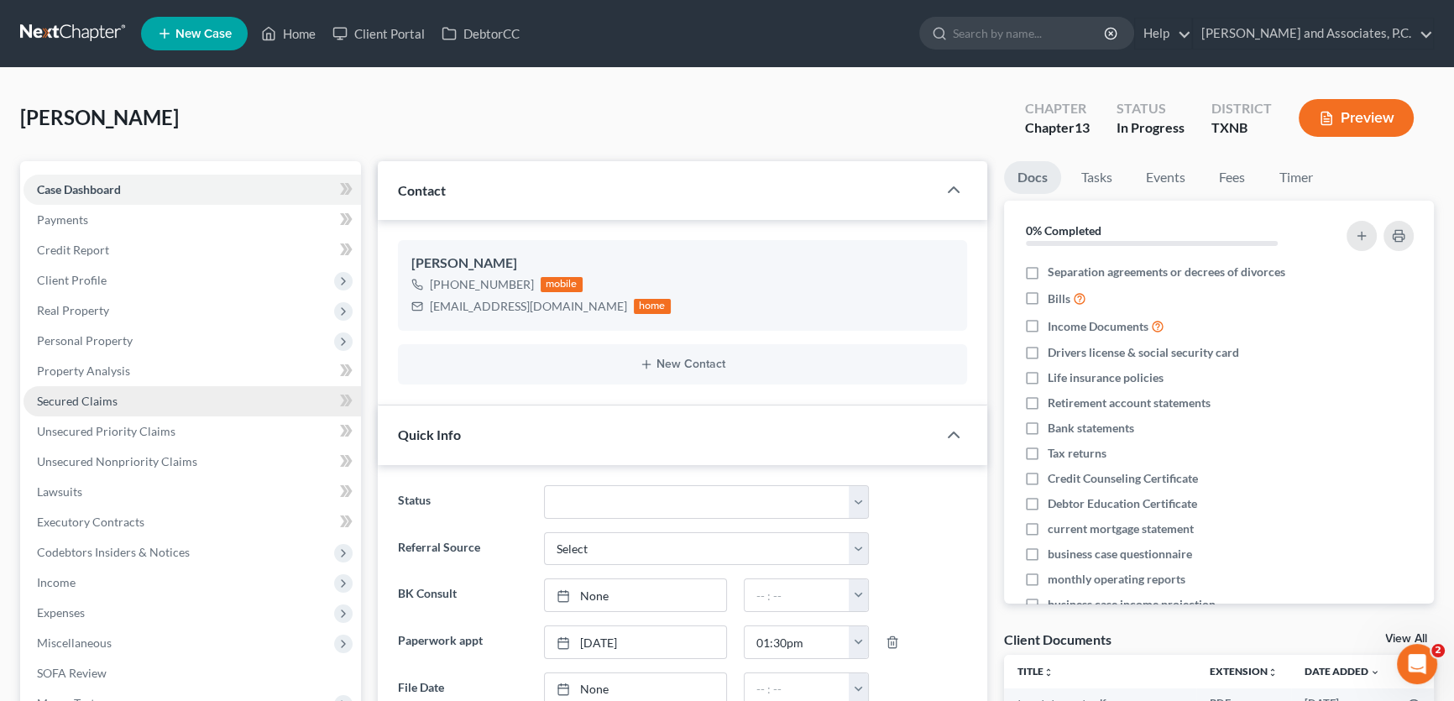
click at [128, 403] on link "Secured Claims" at bounding box center [192, 401] width 337 height 30
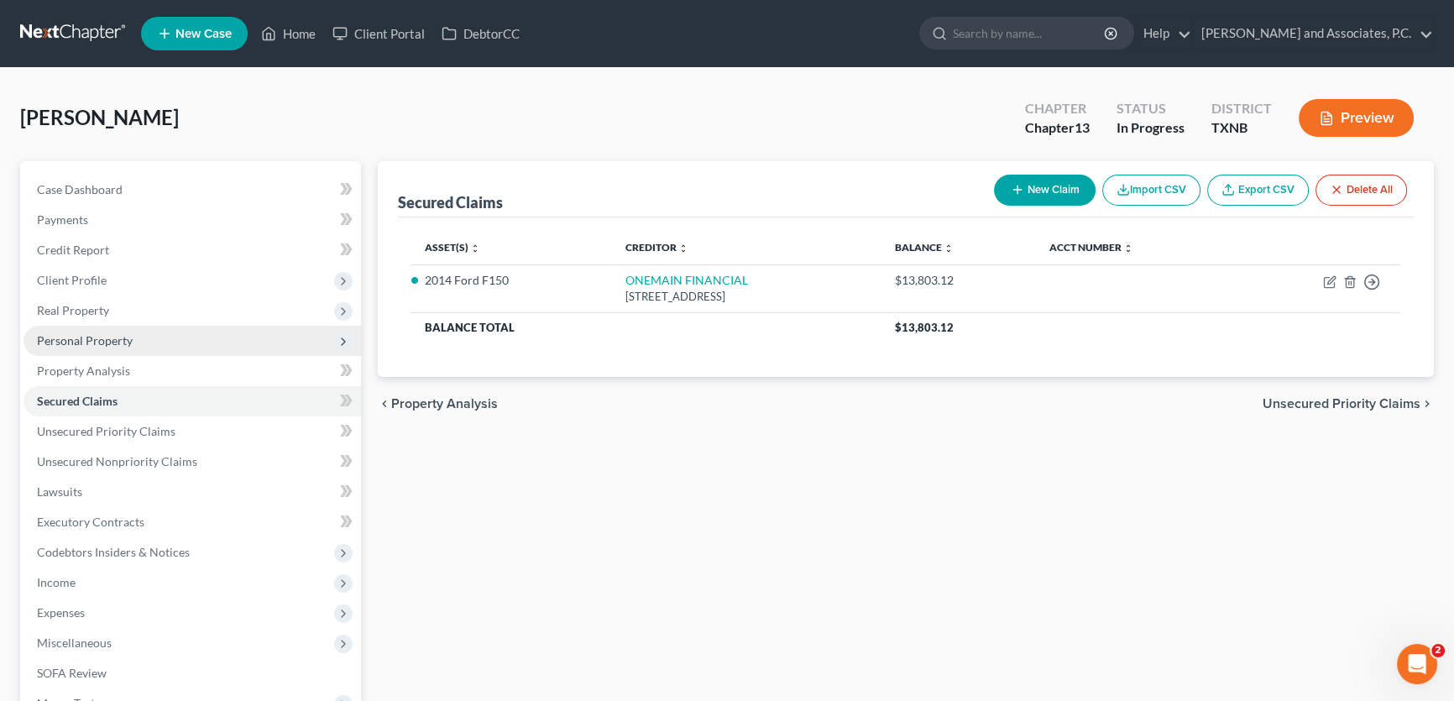
click at [87, 335] on span "Personal Property" at bounding box center [85, 340] width 96 height 14
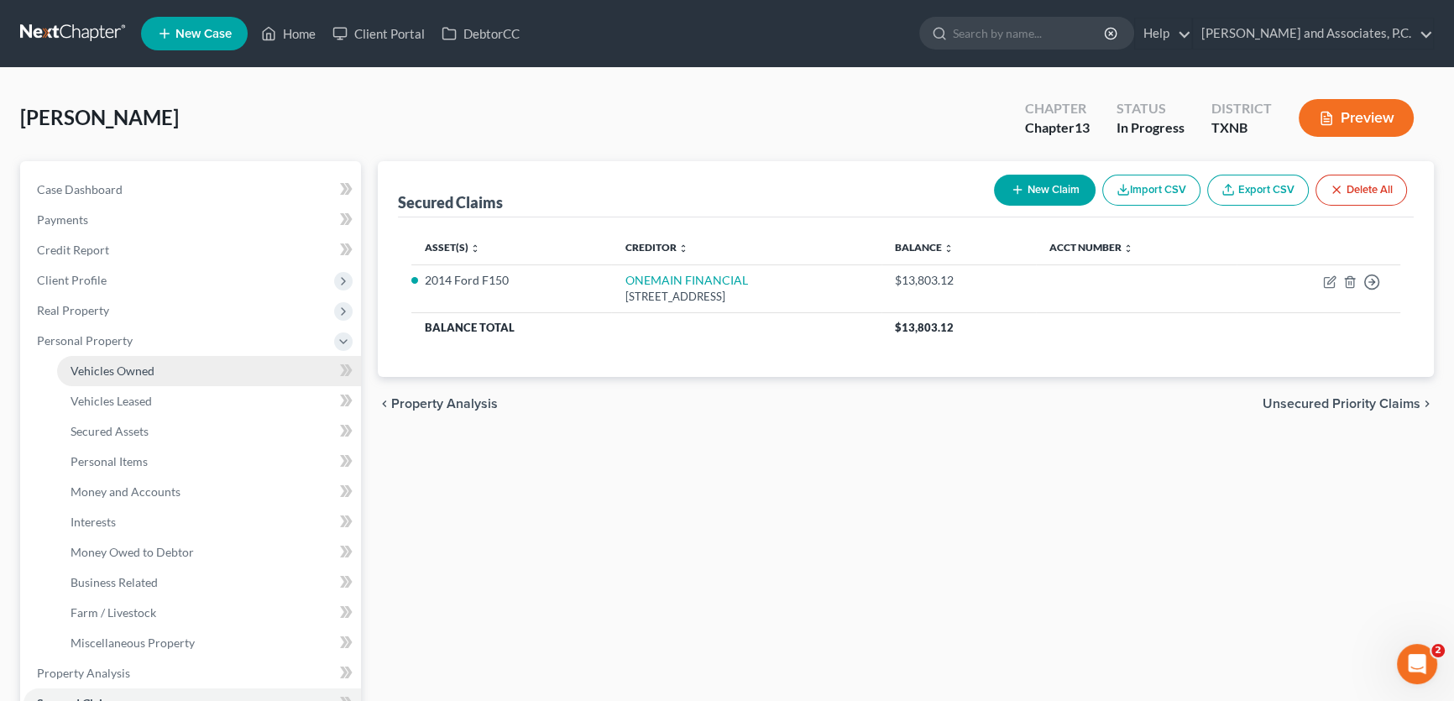
click at [103, 363] on span "Vehicles Owned" at bounding box center [113, 370] width 84 height 14
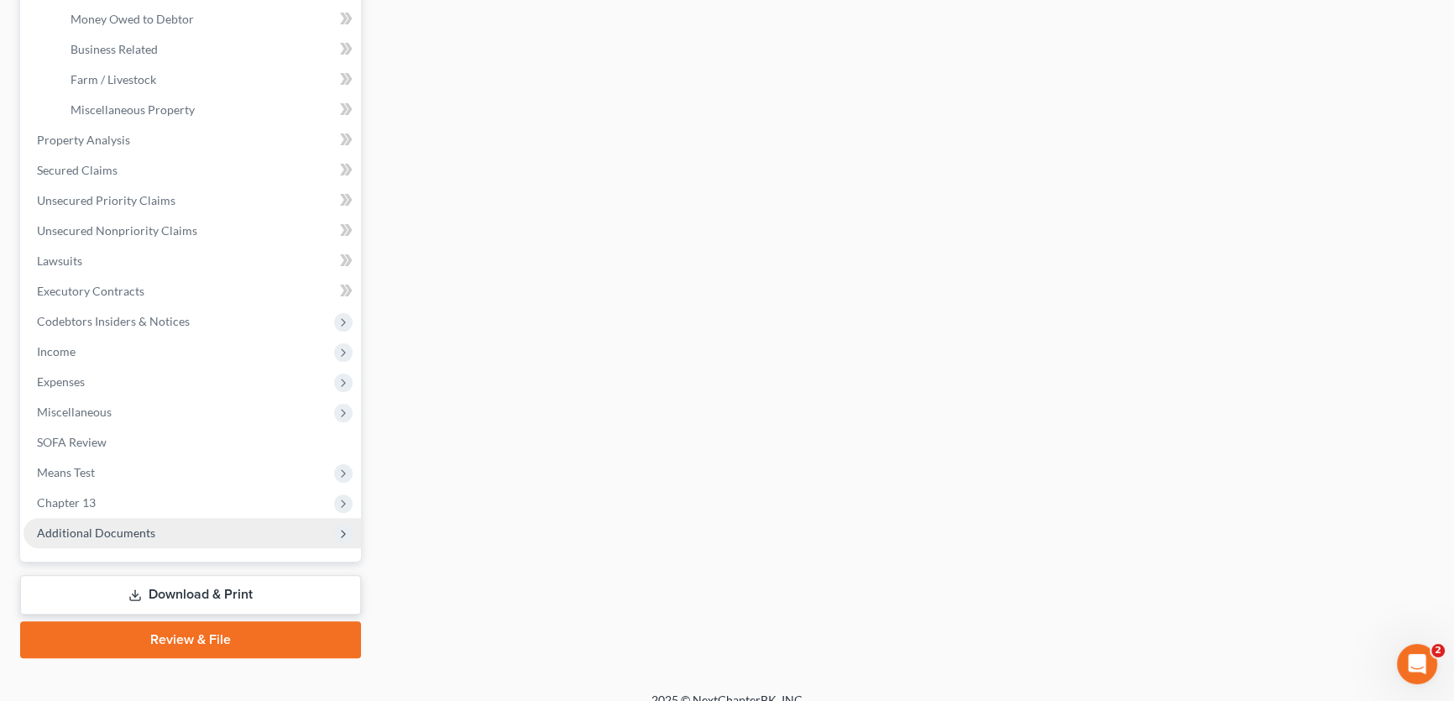
scroll to position [534, 0]
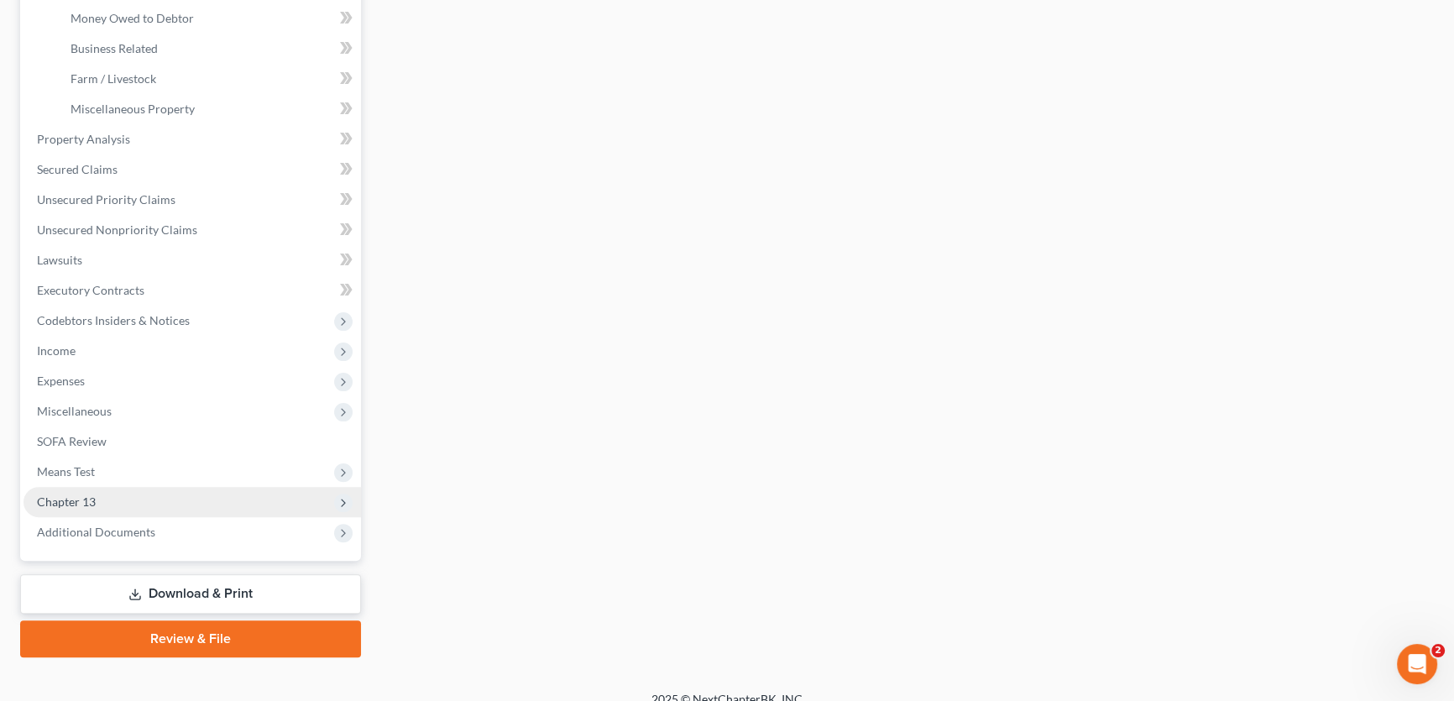
click at [102, 510] on span "Chapter 13" at bounding box center [192, 502] width 337 height 30
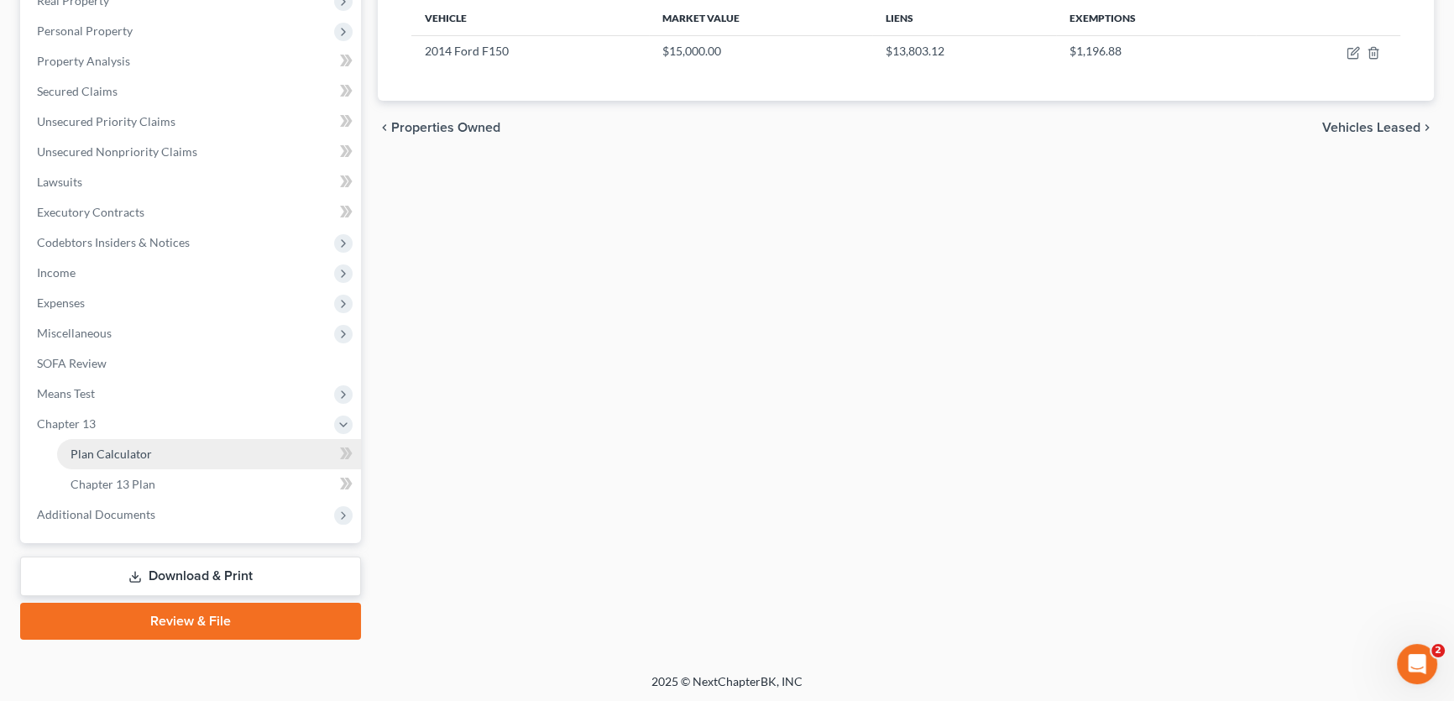
click at [116, 457] on span "Plan Calculator" at bounding box center [111, 454] width 81 height 14
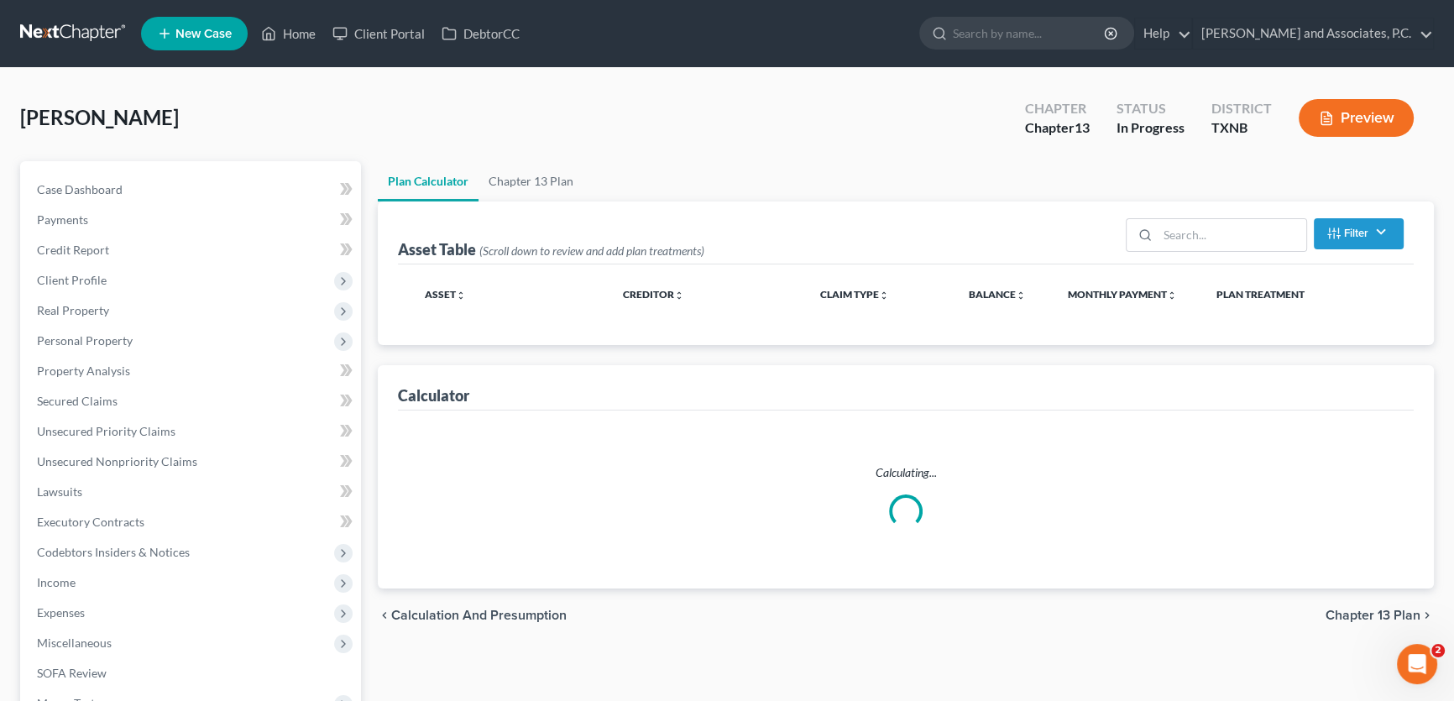
select select "59"
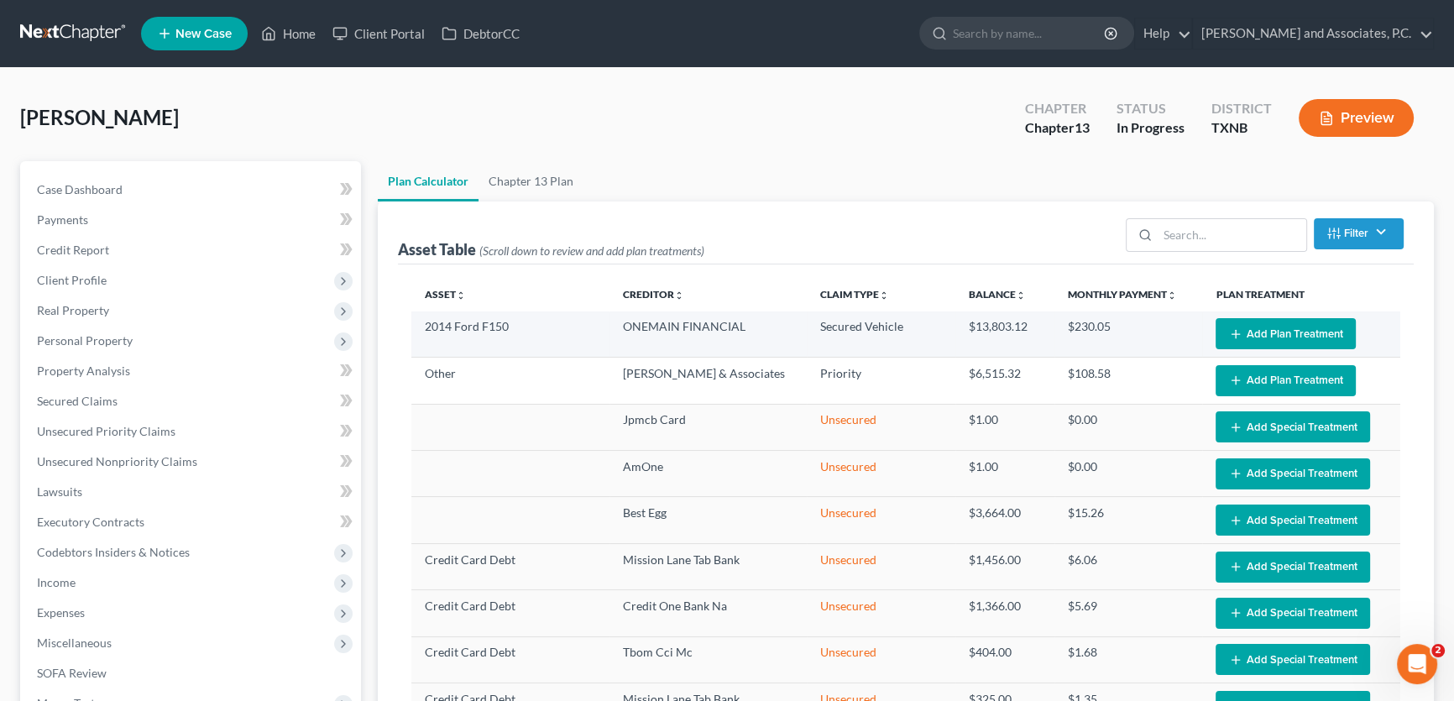
click at [1276, 324] on button "Add Plan Treatment" at bounding box center [1285, 333] width 140 height 31
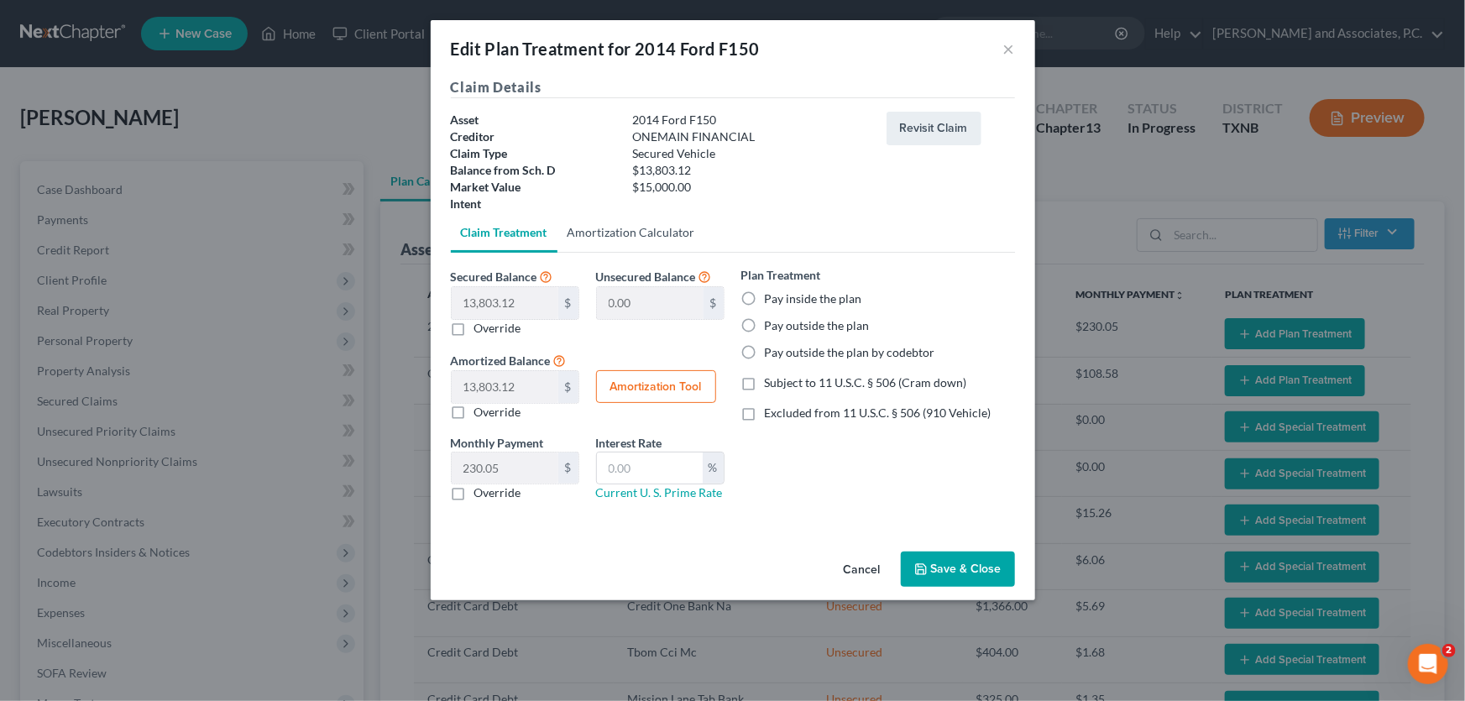
click at [625, 235] on link "Amortization Calculator" at bounding box center [631, 232] width 148 height 40
type input "13,803.12"
type input "60"
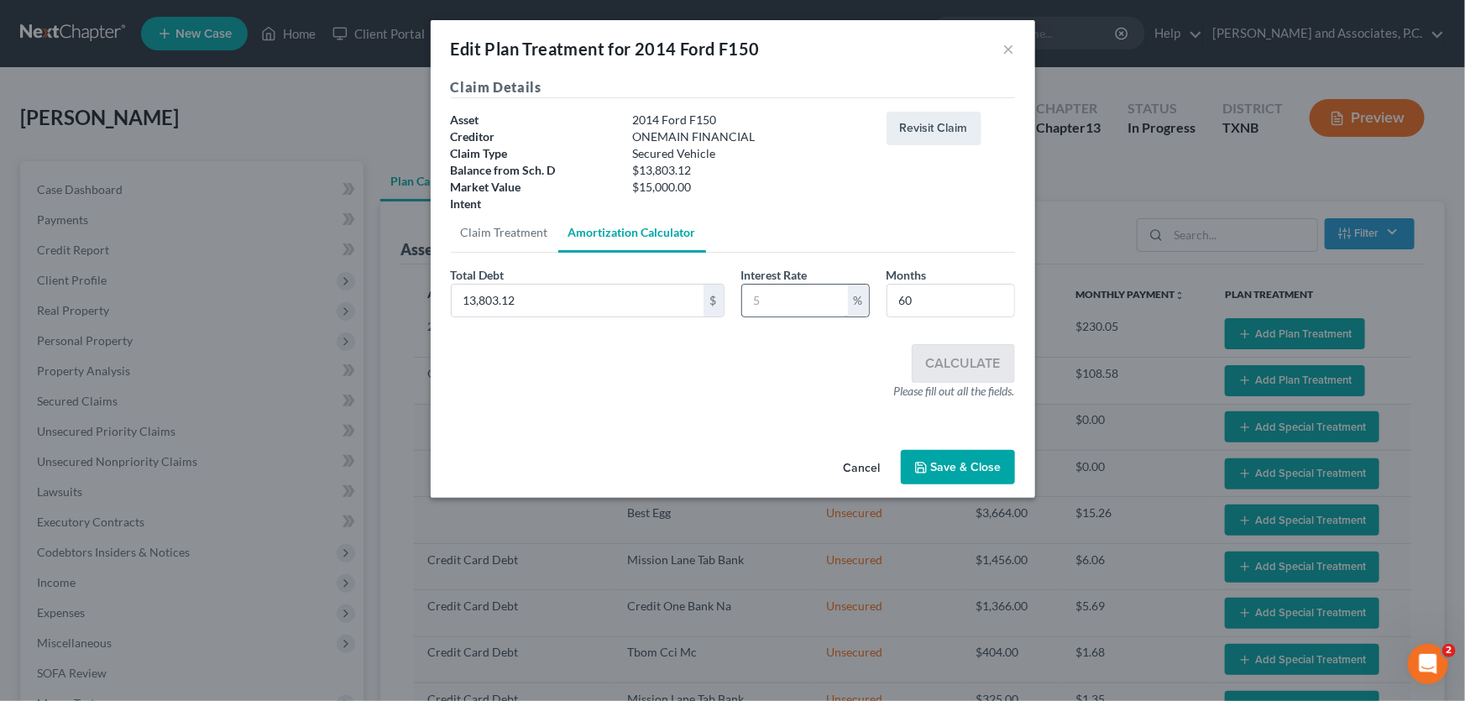
click at [788, 297] on input "text" at bounding box center [795, 301] width 106 height 32
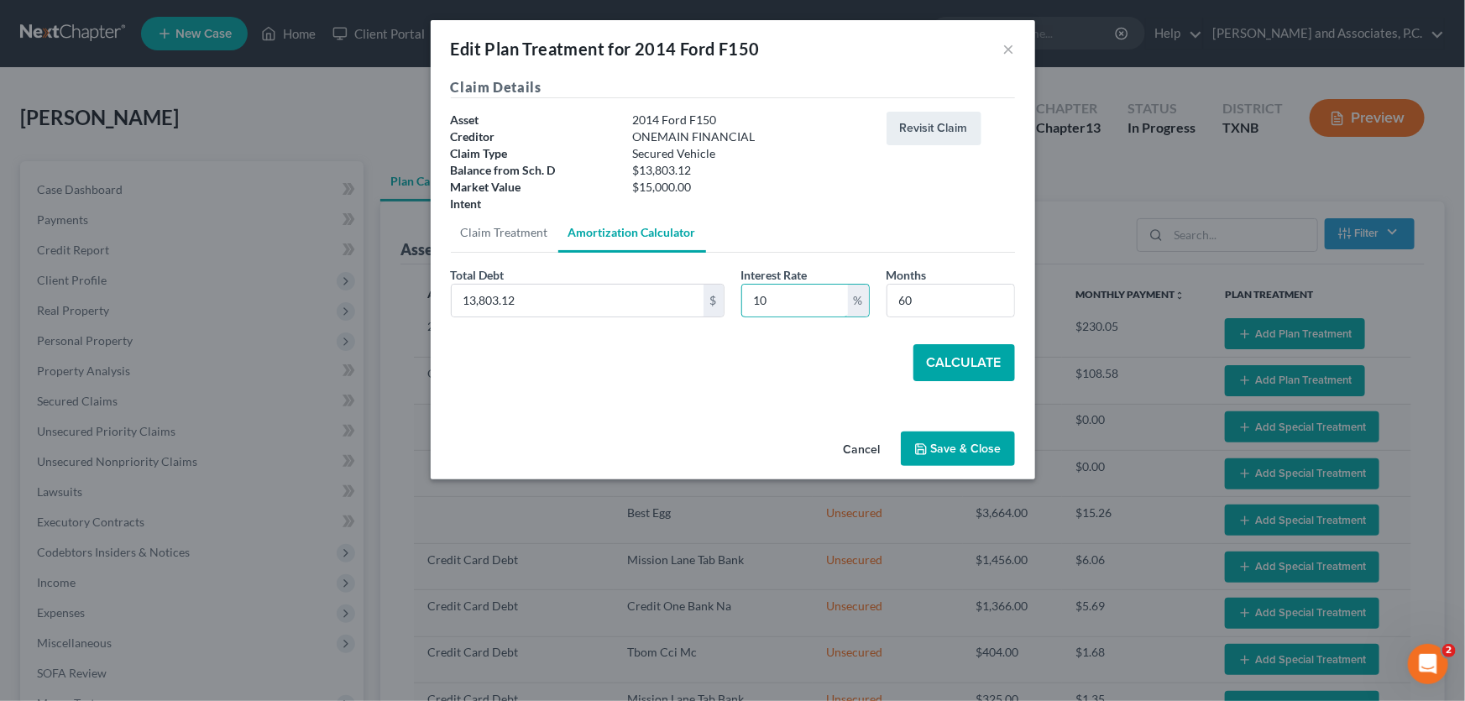
type input "10"
click at [949, 353] on button "Calculate" at bounding box center [964, 362] width 102 height 37
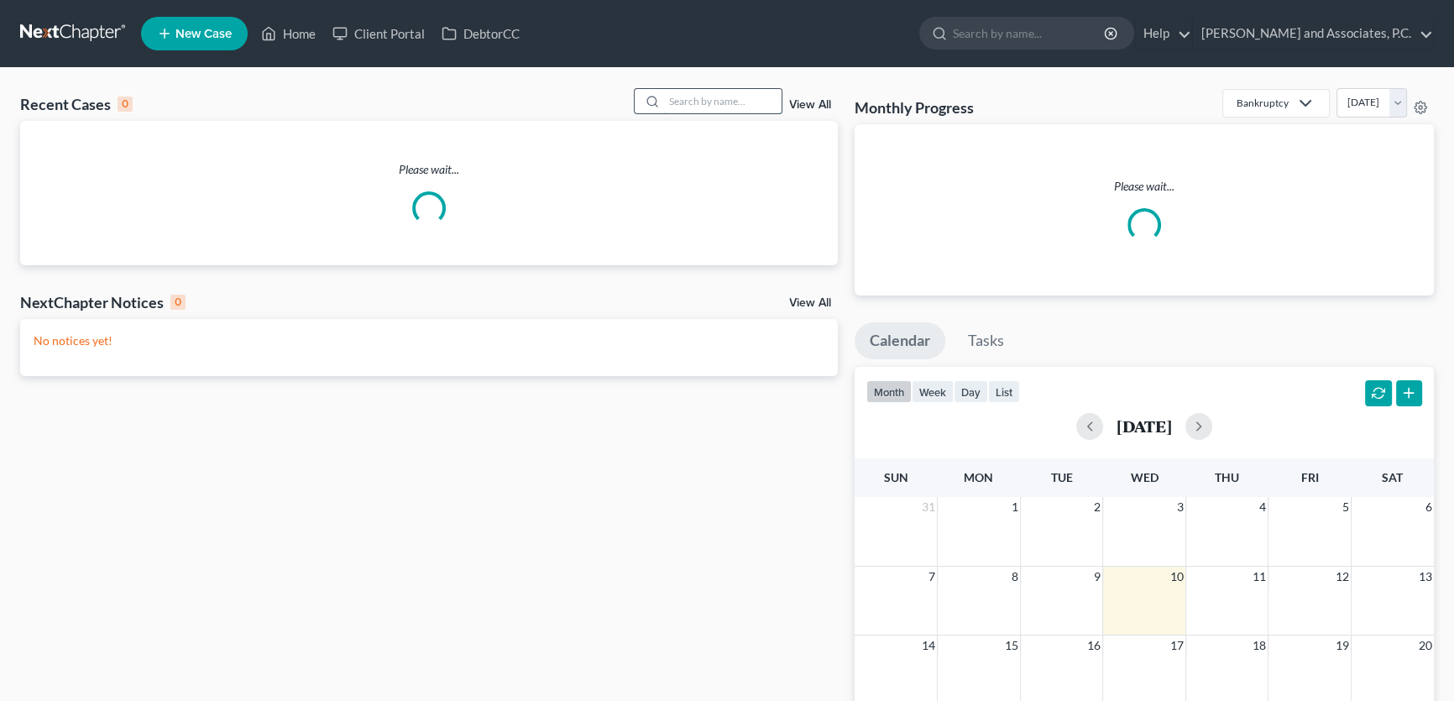
click at [705, 99] on input "search" at bounding box center [723, 101] width 118 height 24
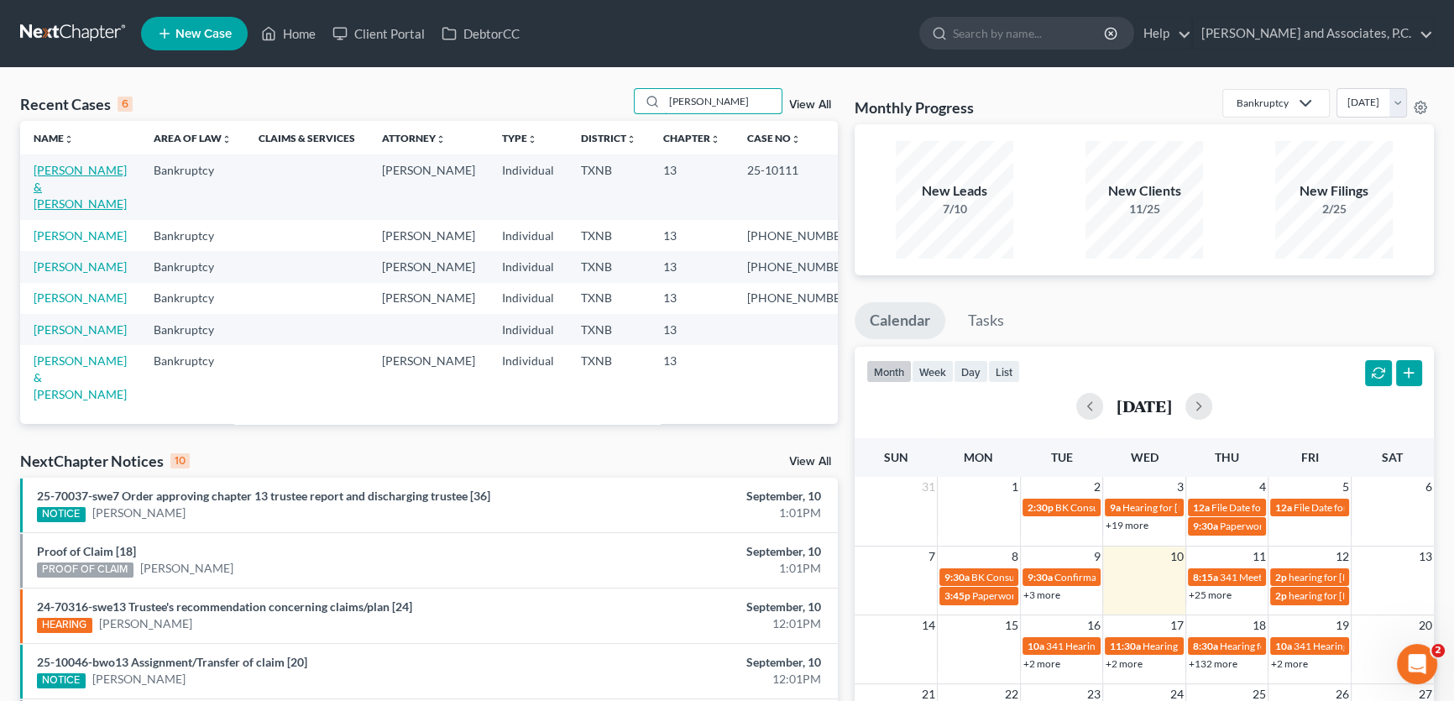
type input "weaver"
click at [87, 170] on link "[PERSON_NAME] & [PERSON_NAME]" at bounding box center [80, 187] width 93 height 48
select select "8"
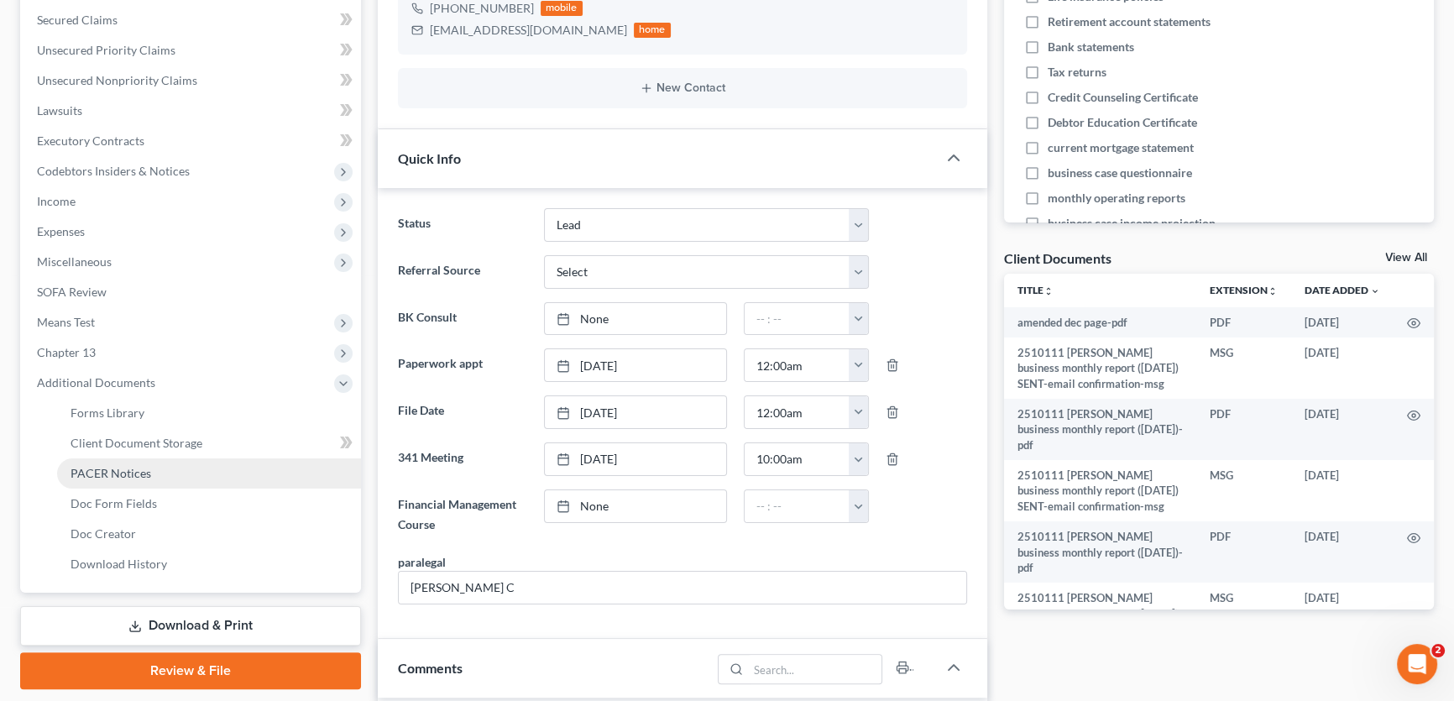
click at [109, 473] on span "PACER Notices" at bounding box center [111, 473] width 81 height 14
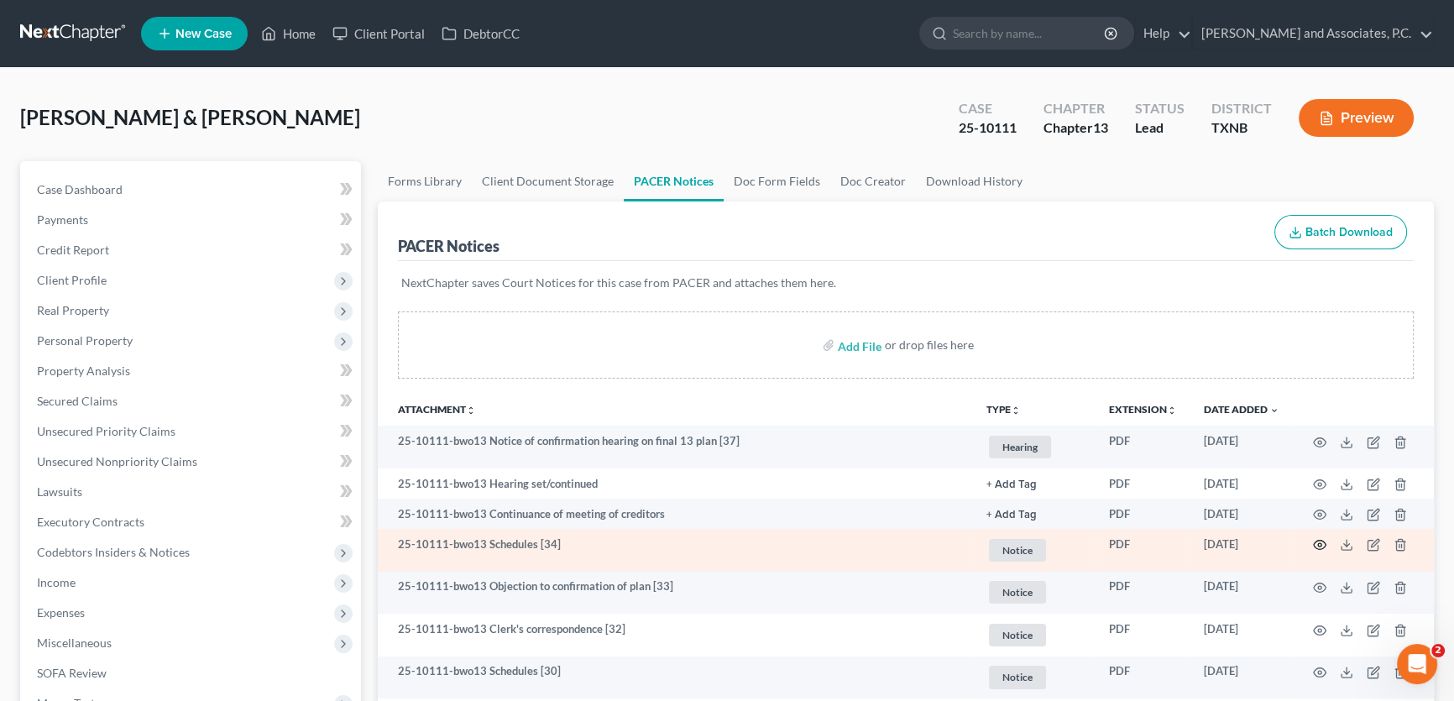
click at [1318, 543] on icon "button" at bounding box center [1319, 544] width 13 height 13
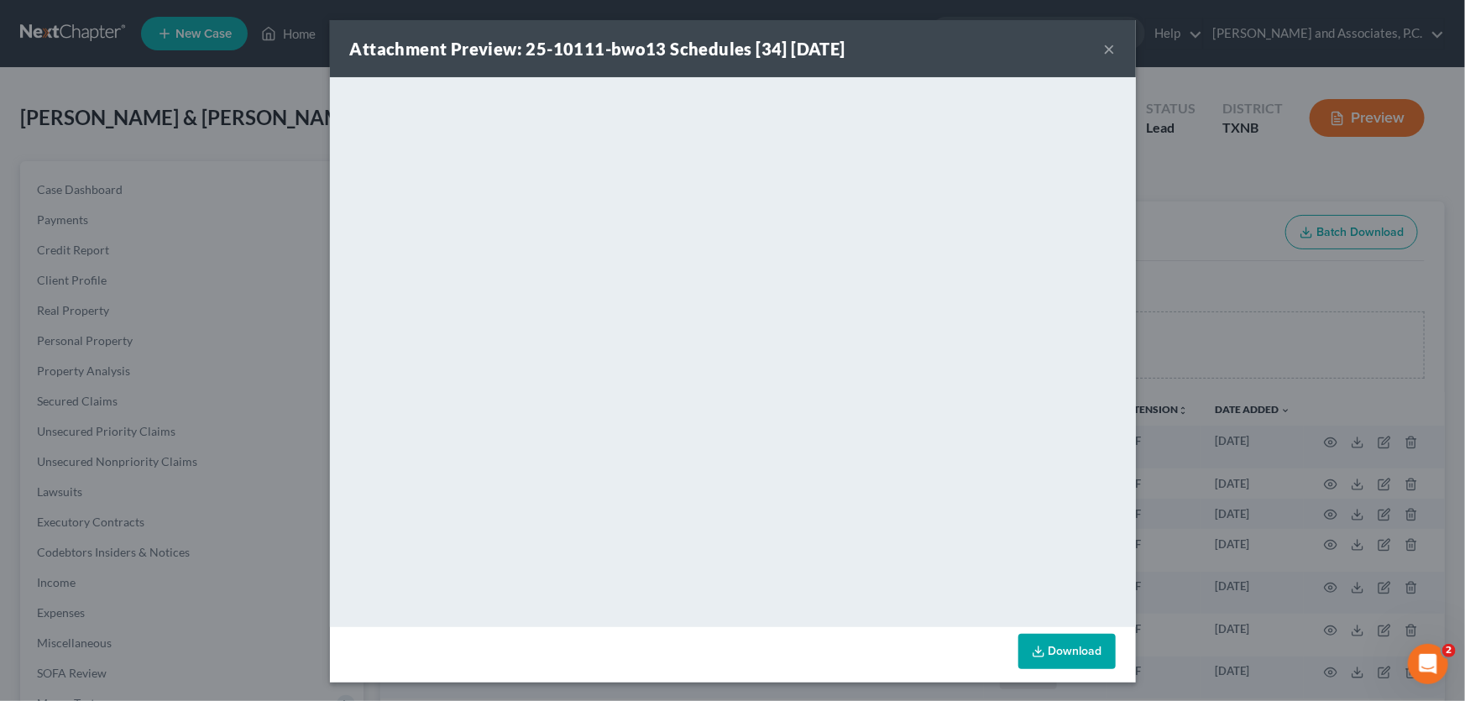
click at [1104, 44] on button "×" at bounding box center [1110, 49] width 12 height 20
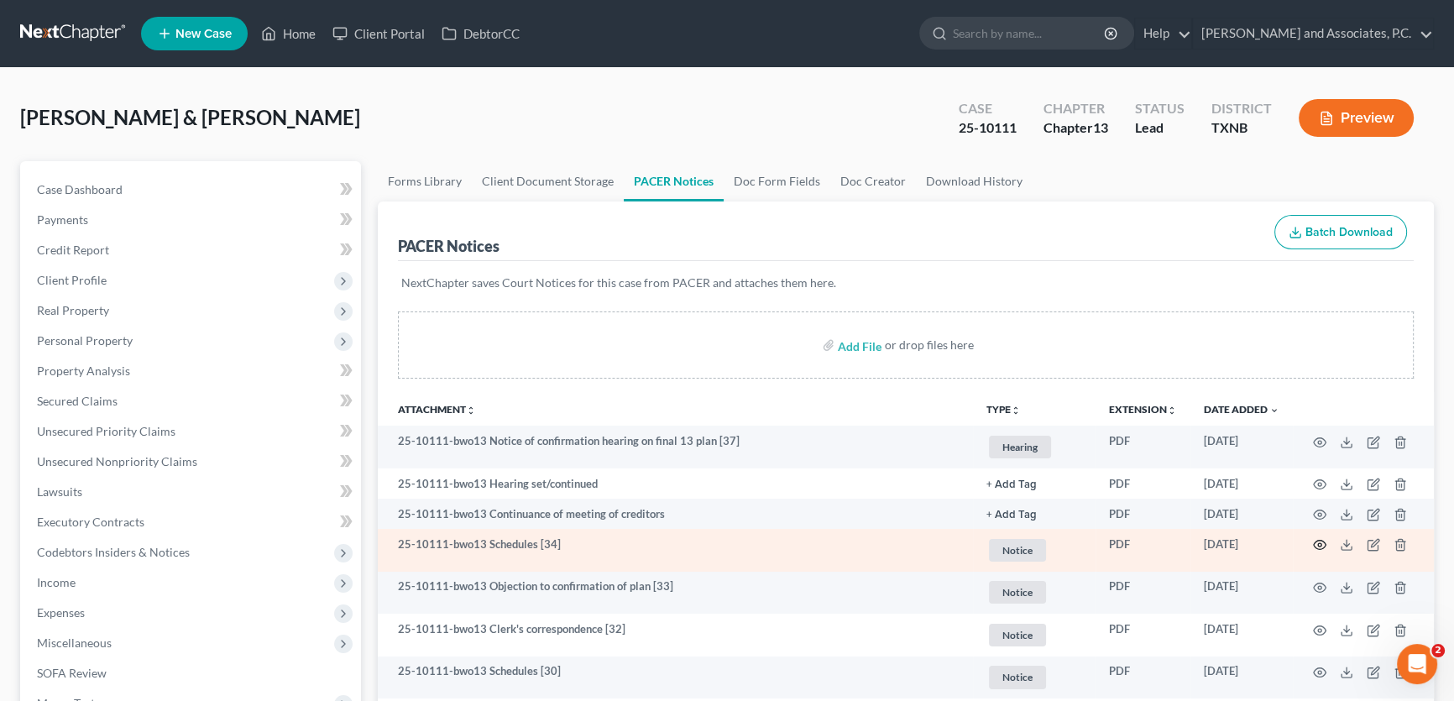
click at [1320, 545] on icon "button" at bounding box center [1319, 544] width 13 height 13
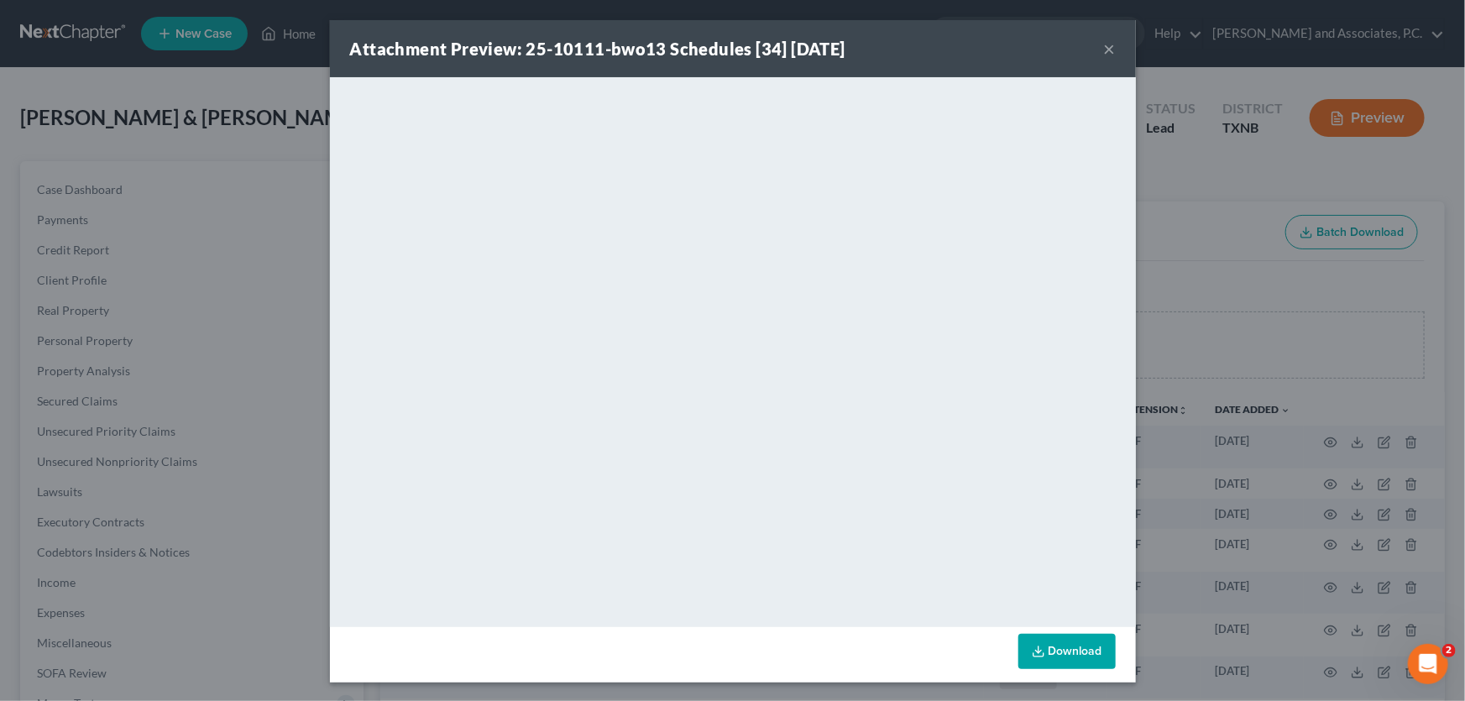
click at [1105, 44] on button "×" at bounding box center [1110, 49] width 12 height 20
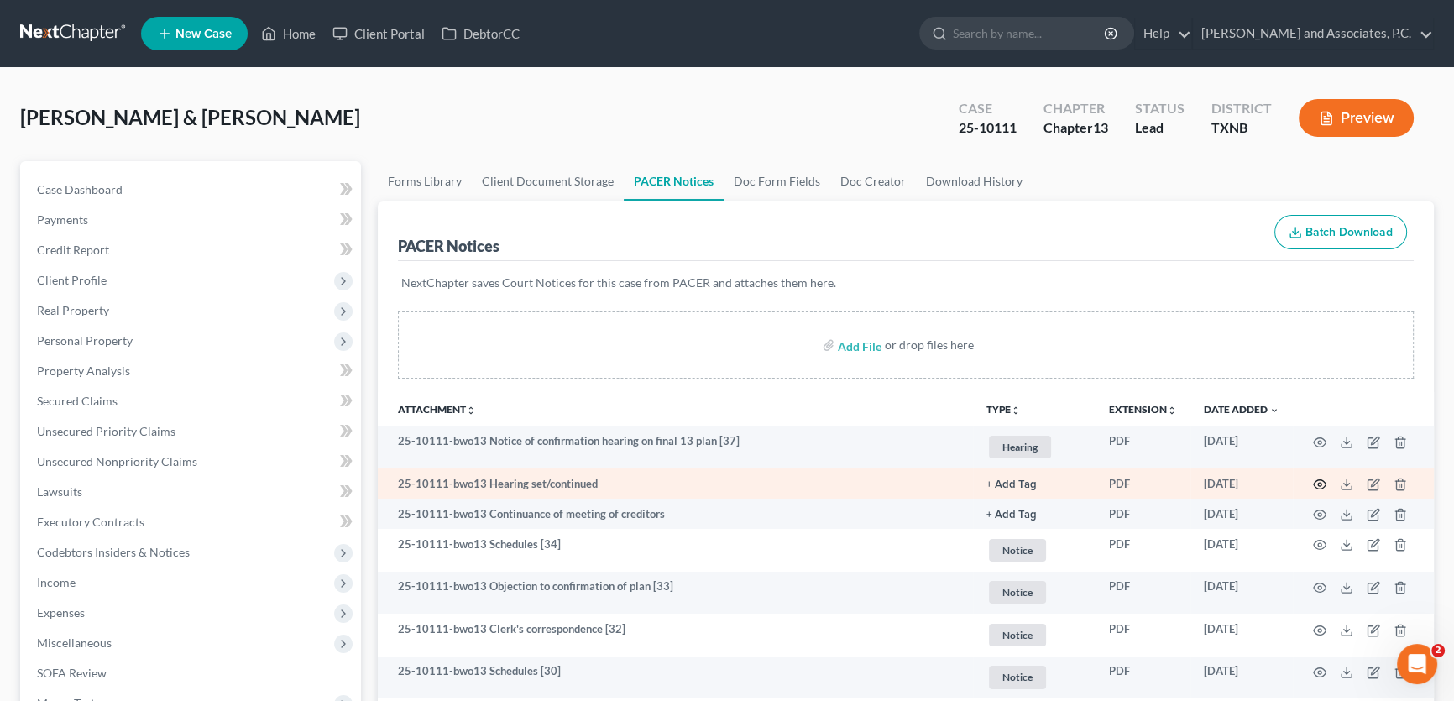
click at [1319, 486] on icon "button" at bounding box center [1319, 484] width 13 height 13
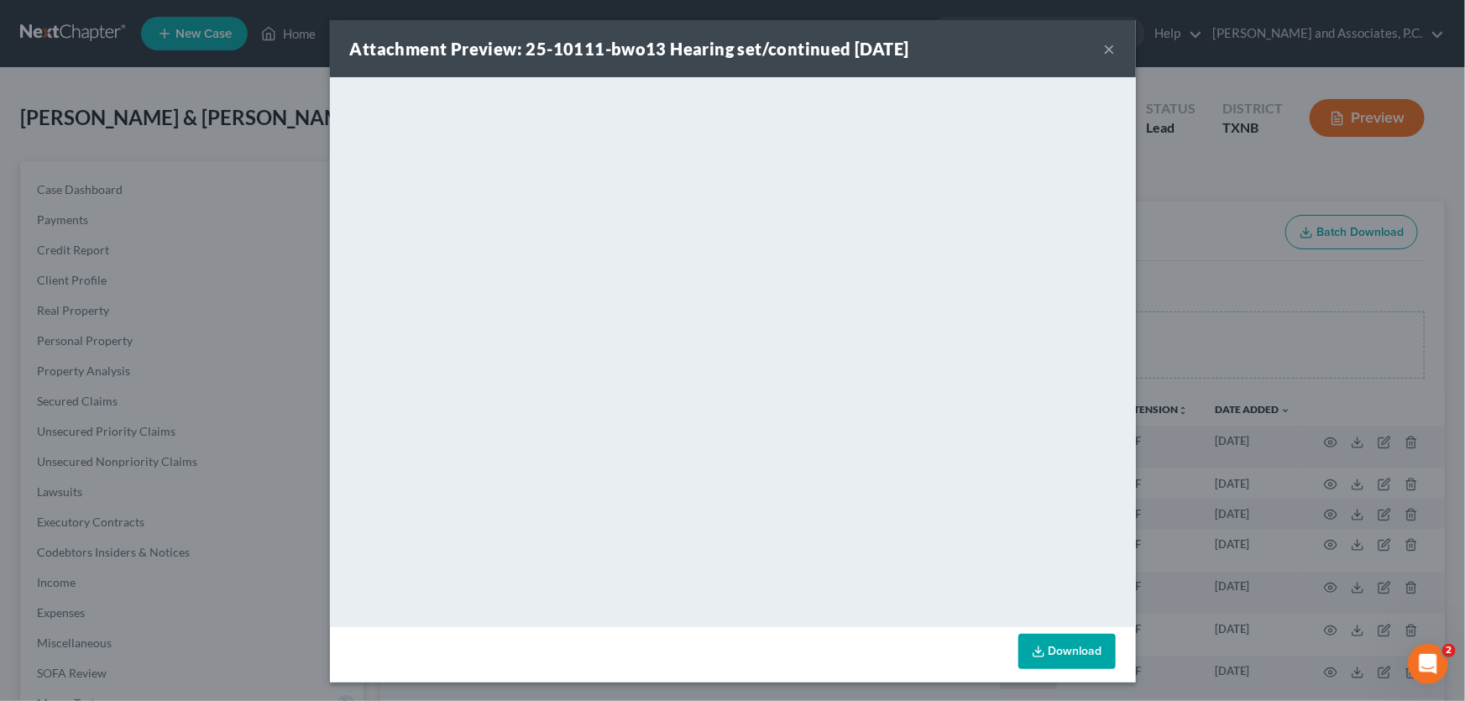
click at [1096, 50] on div "Attachment Preview: 25-10111-bwo13 Hearing set/continued 09/04/2025 ×" at bounding box center [733, 48] width 806 height 57
click at [1104, 47] on button "×" at bounding box center [1110, 49] width 12 height 20
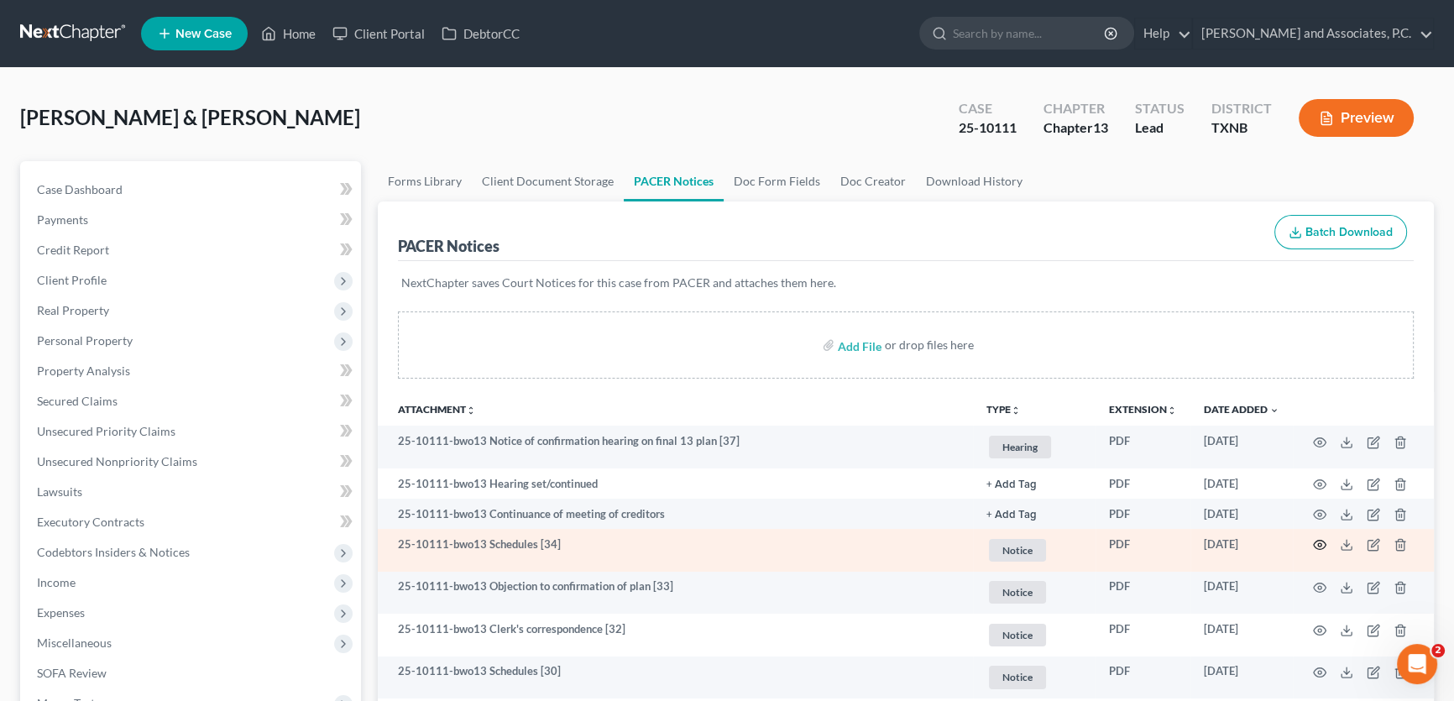
click at [1317, 543] on icon "button" at bounding box center [1319, 544] width 13 height 13
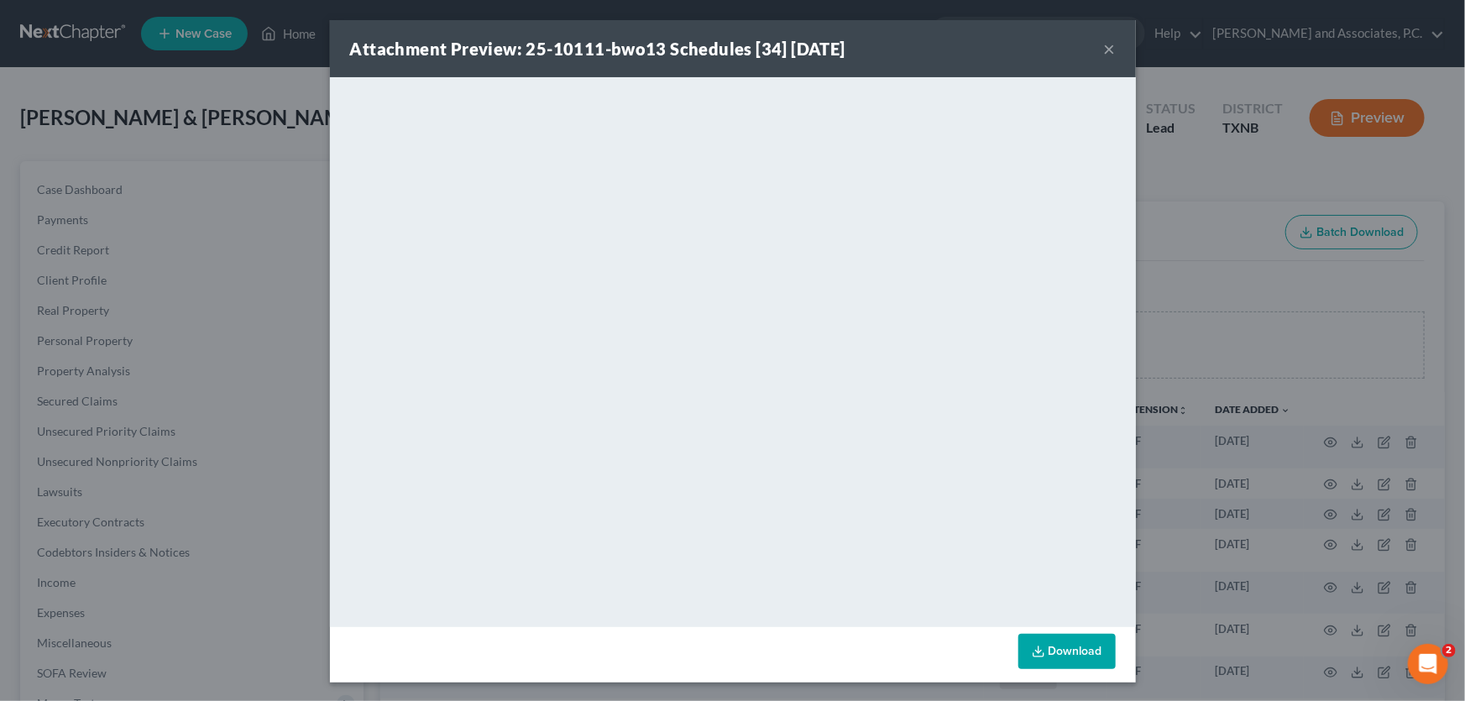
click at [1104, 50] on button "×" at bounding box center [1110, 49] width 12 height 20
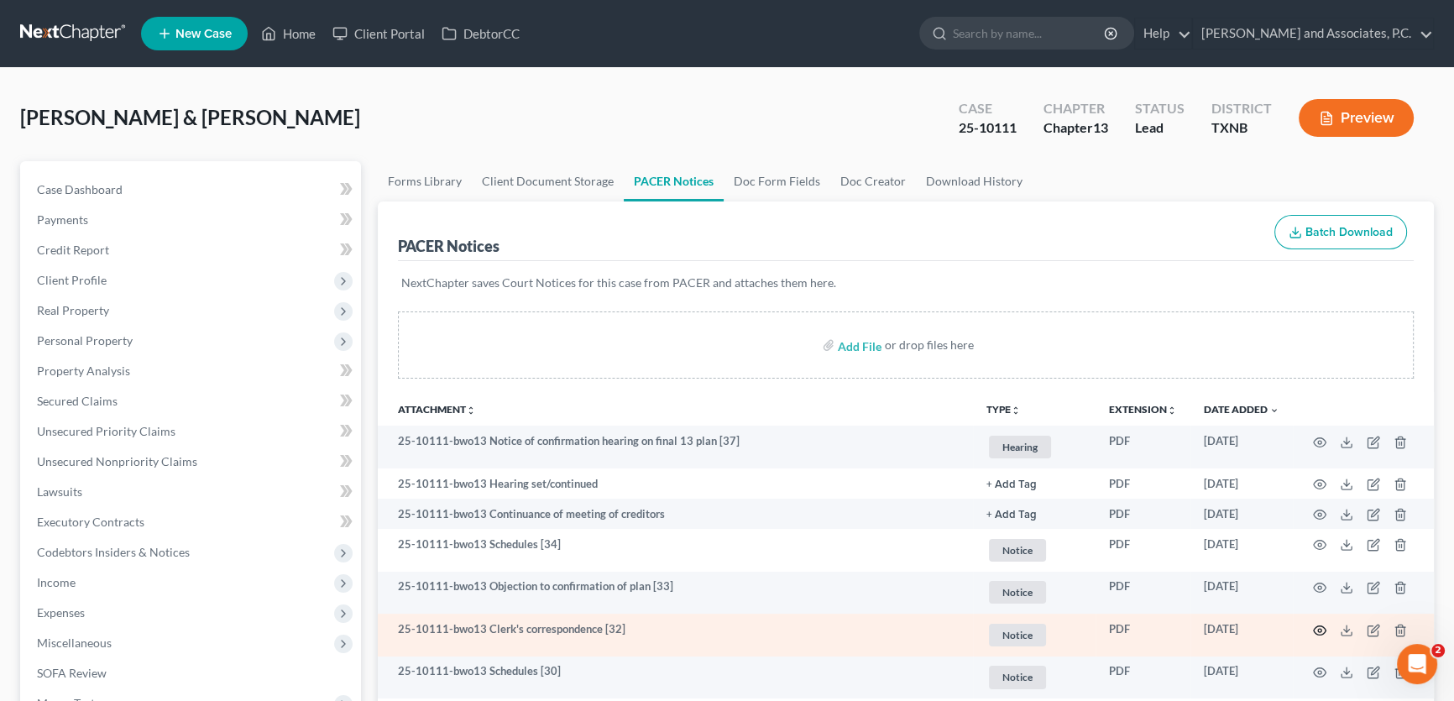
click at [1316, 628] on icon "button" at bounding box center [1319, 630] width 13 height 13
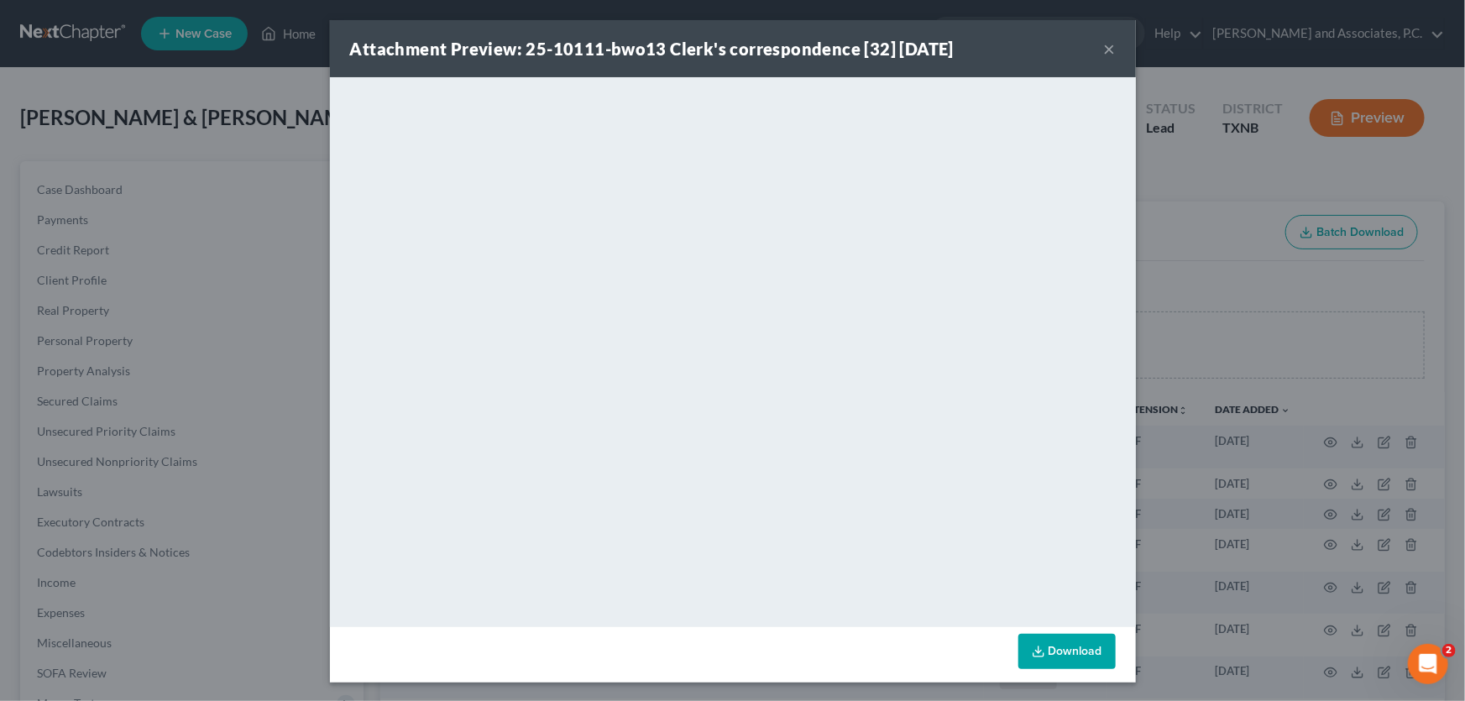
click at [1105, 44] on button "×" at bounding box center [1110, 49] width 12 height 20
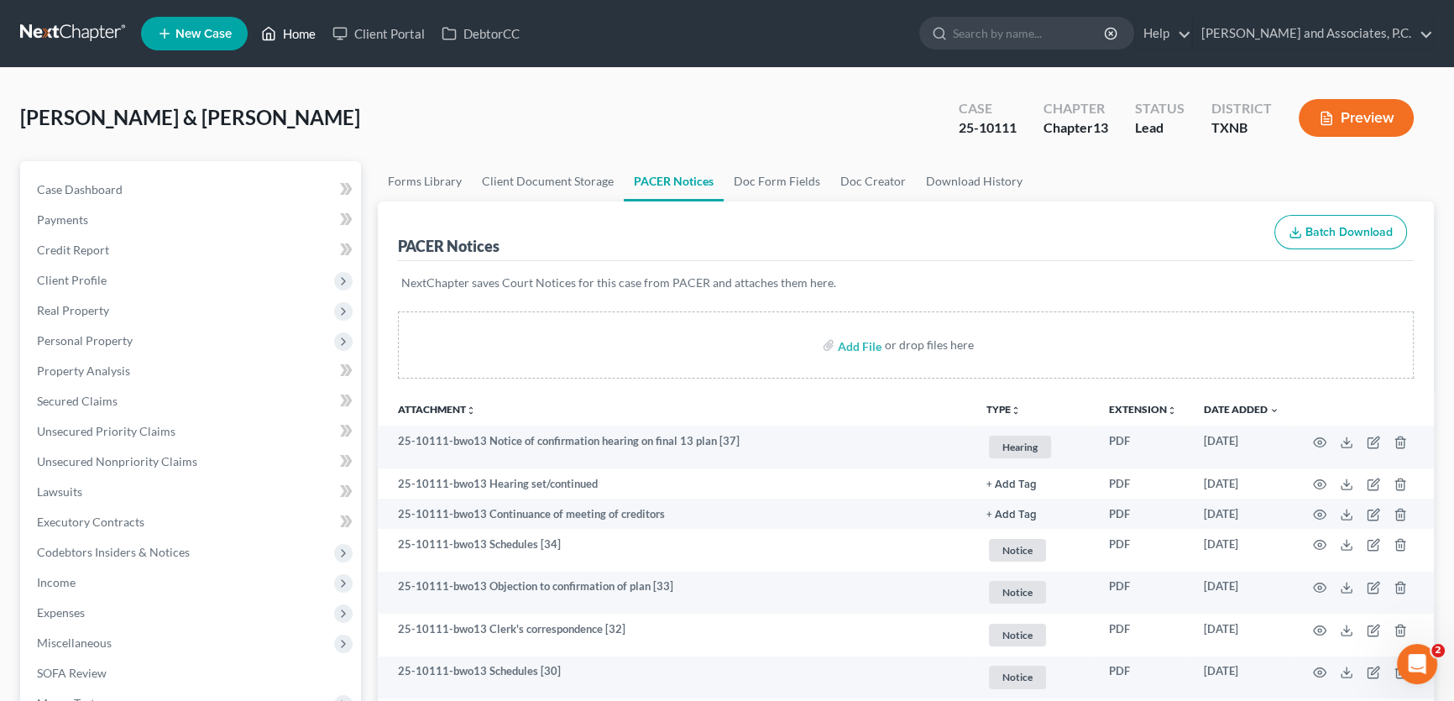
click at [294, 34] on link "Home" at bounding box center [288, 33] width 71 height 30
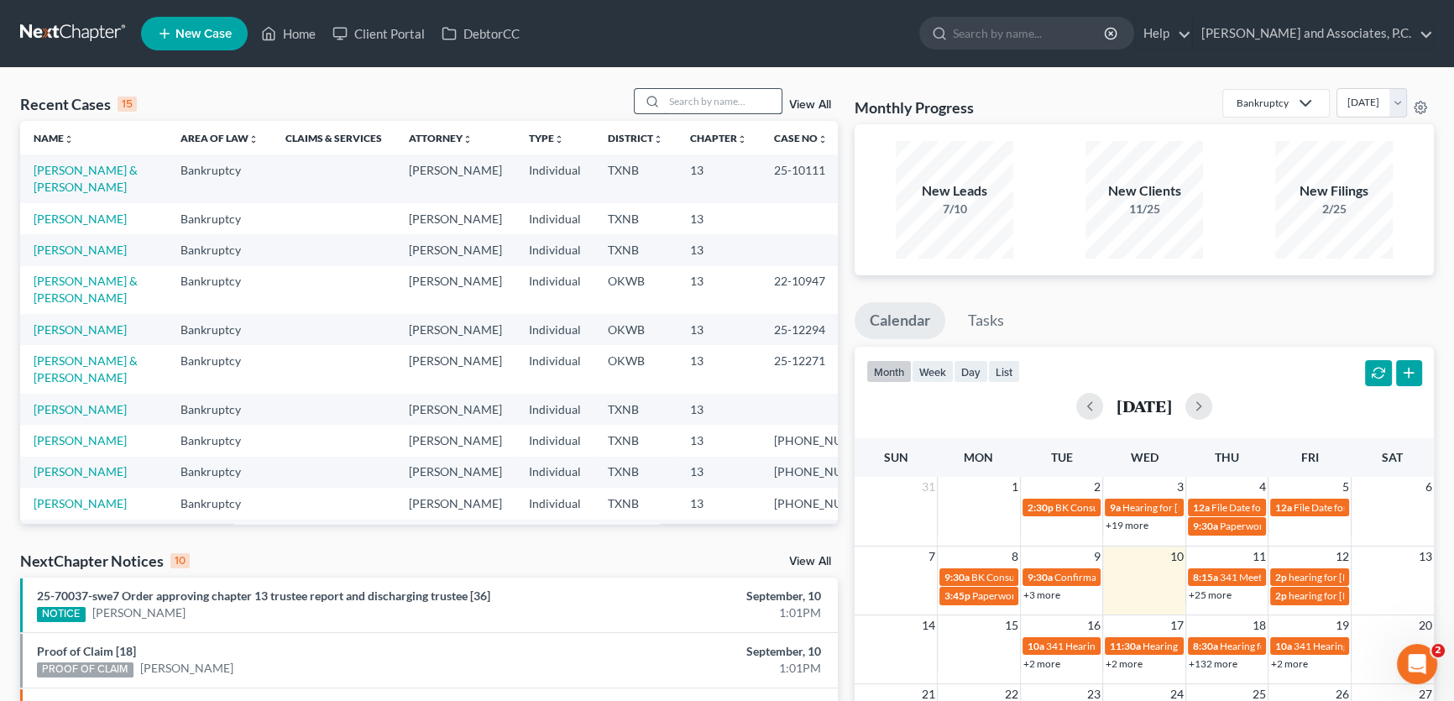
click at [717, 103] on input "search" at bounding box center [723, 101] width 118 height 24
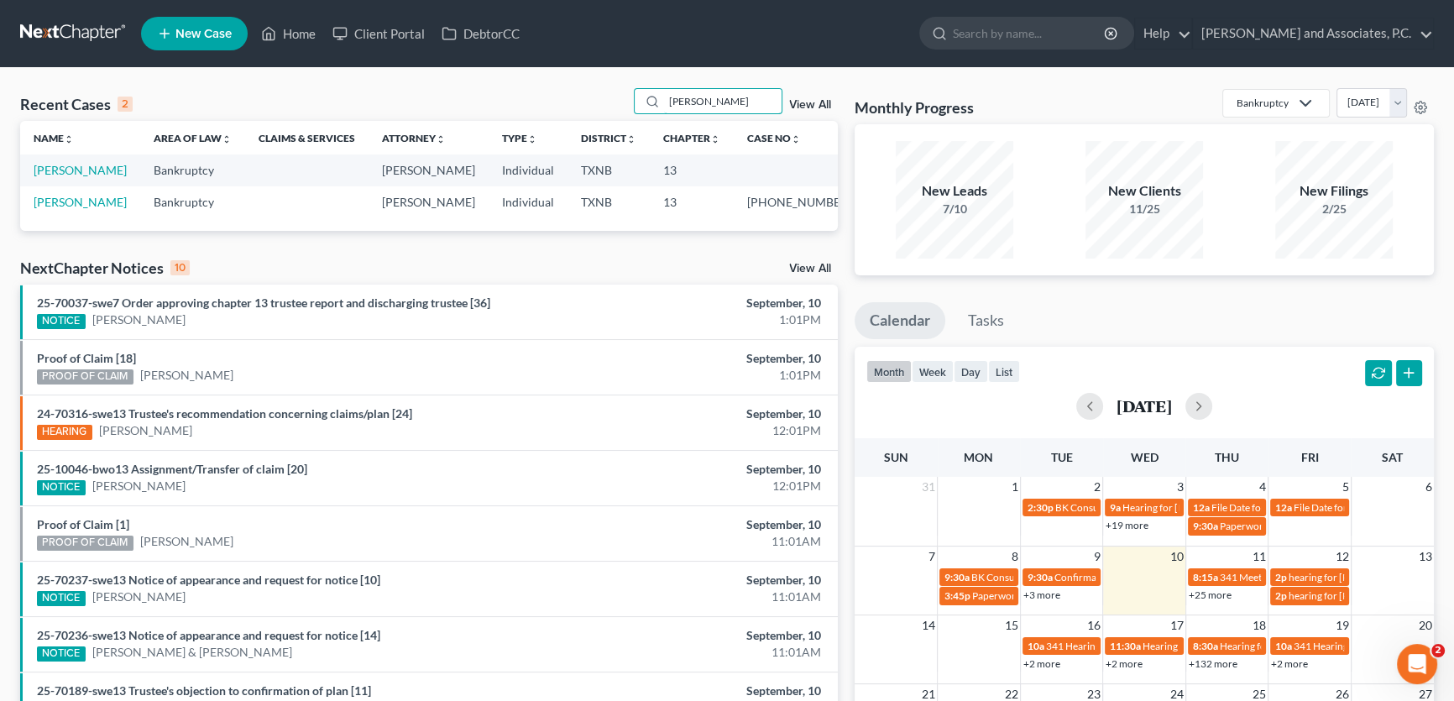
type input "[PERSON_NAME]"
click at [797, 104] on link "View All" at bounding box center [810, 105] width 42 height 12
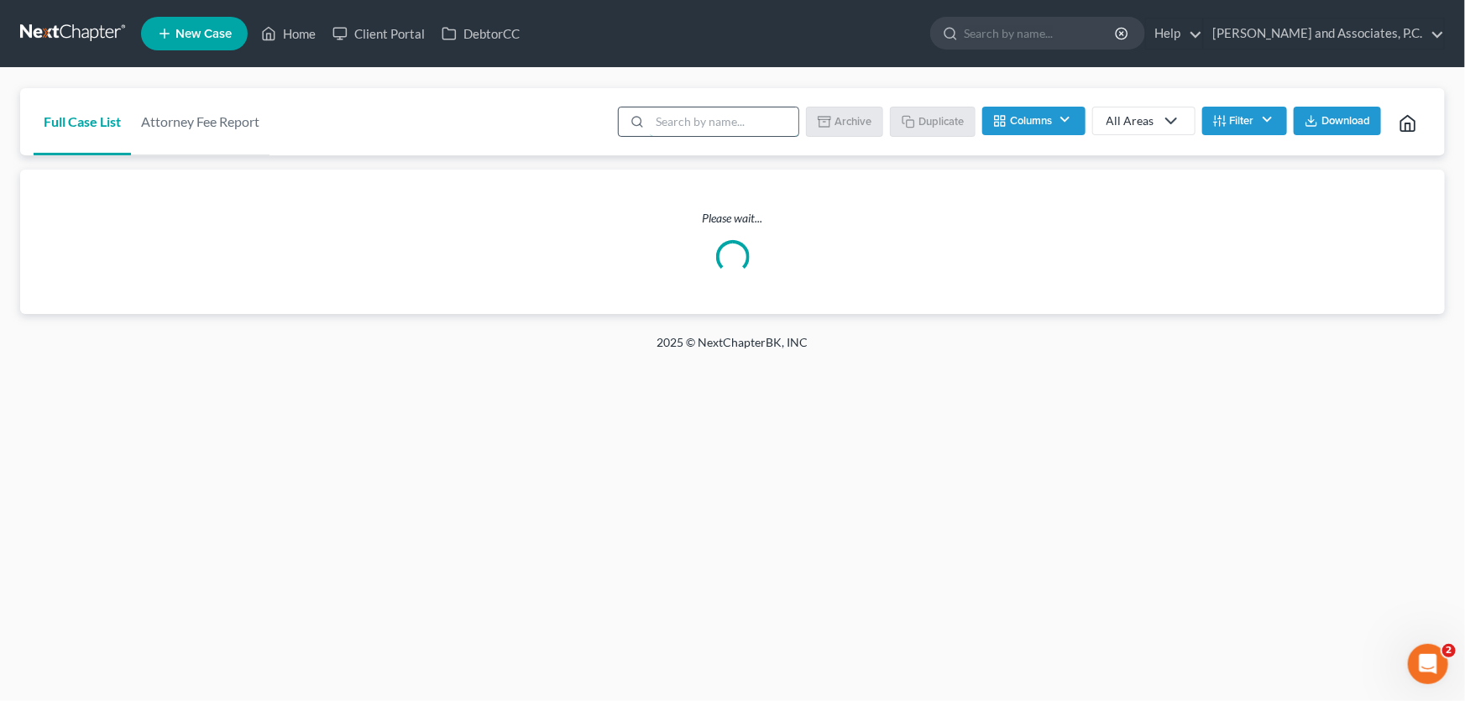
click at [745, 114] on input "search" at bounding box center [724, 121] width 149 height 29
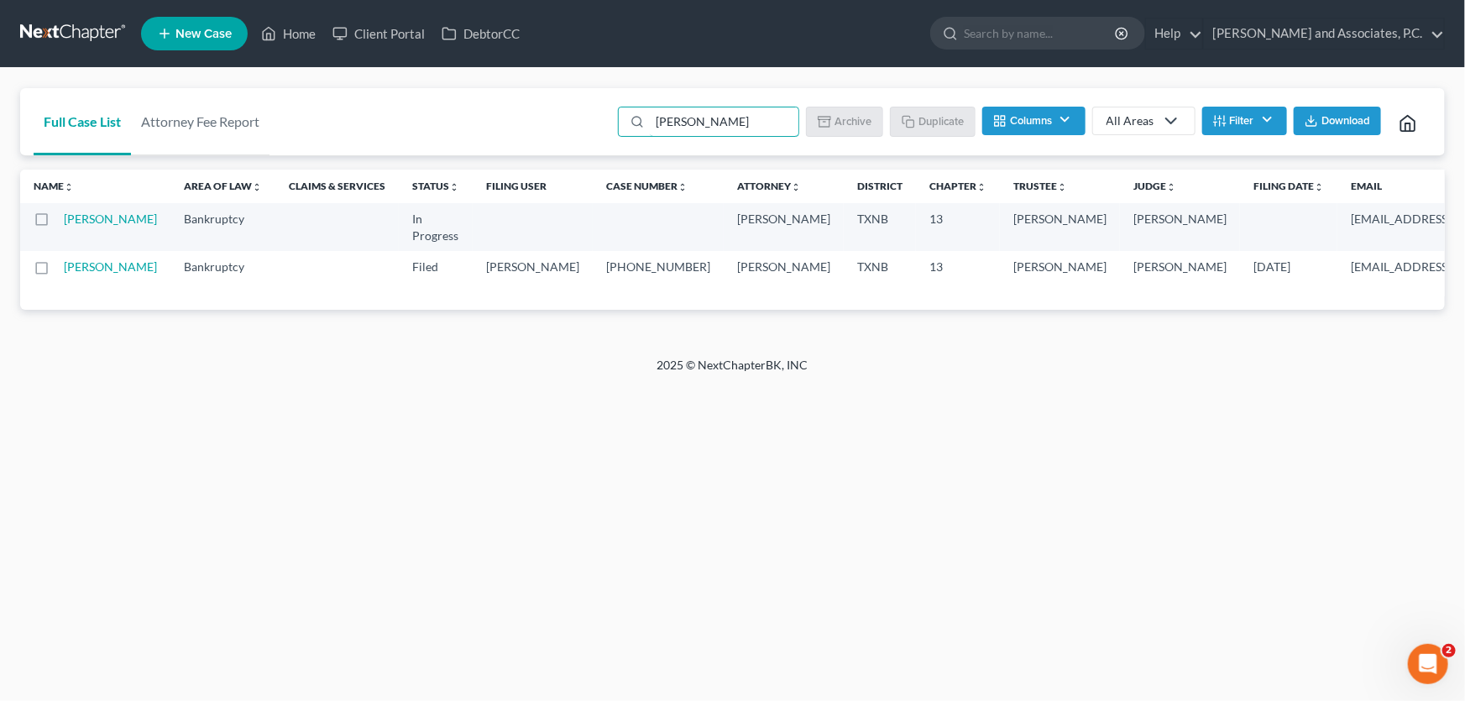
click at [57, 271] on label at bounding box center [57, 271] width 0 height 0
type input "[PERSON_NAME]"
click at [64, 269] on input "checkbox" at bounding box center [69, 264] width 11 height 11
click at [871, 119] on button "Archive" at bounding box center [847, 121] width 76 height 29
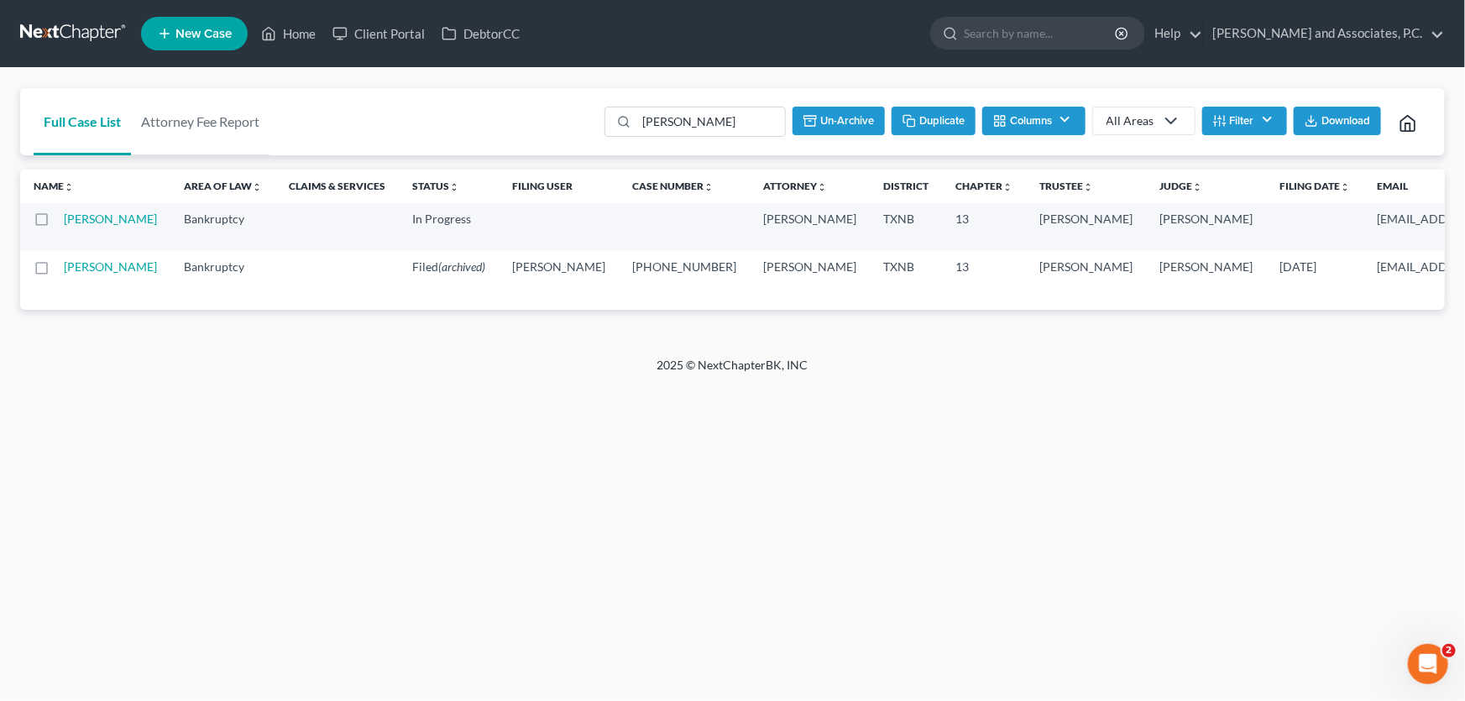
checkbox input "false"
click at [306, 34] on link "Home" at bounding box center [288, 33] width 71 height 30
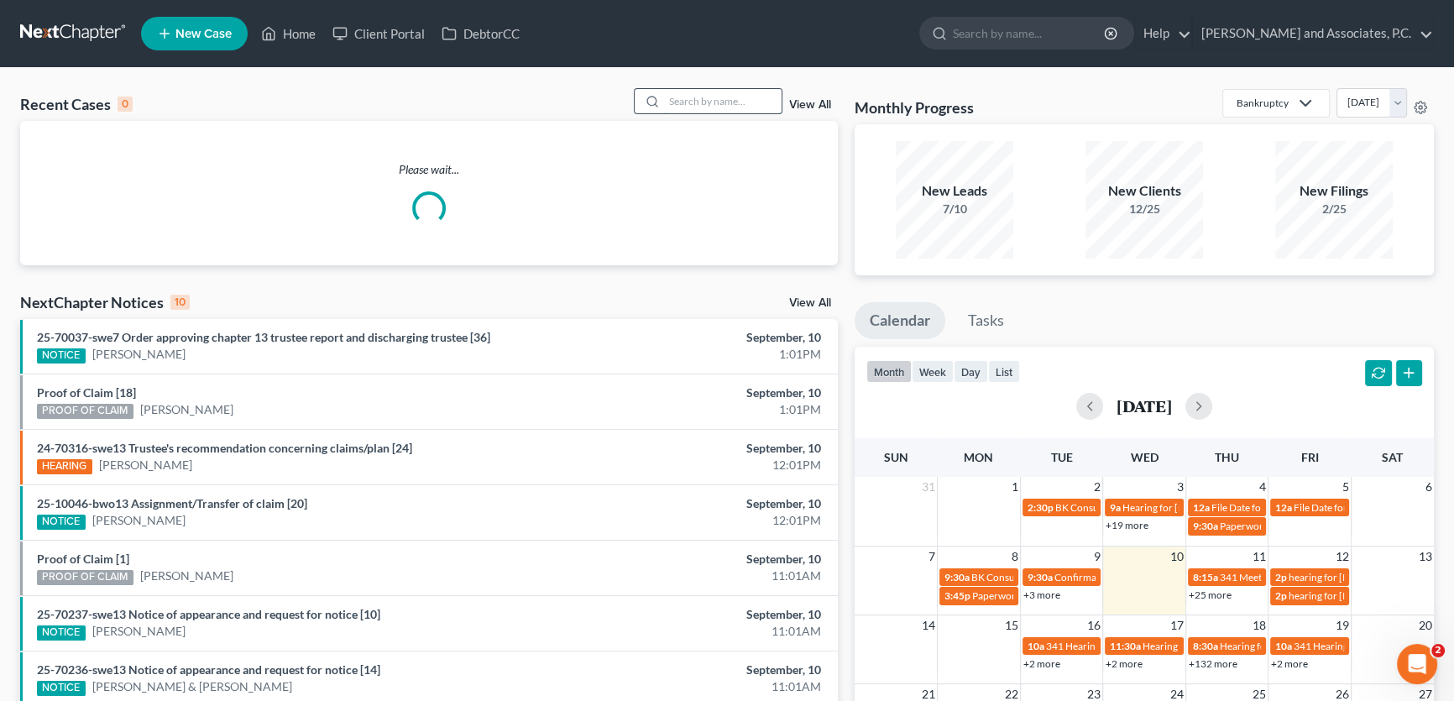
click at [672, 101] on input "search" at bounding box center [723, 101] width 118 height 24
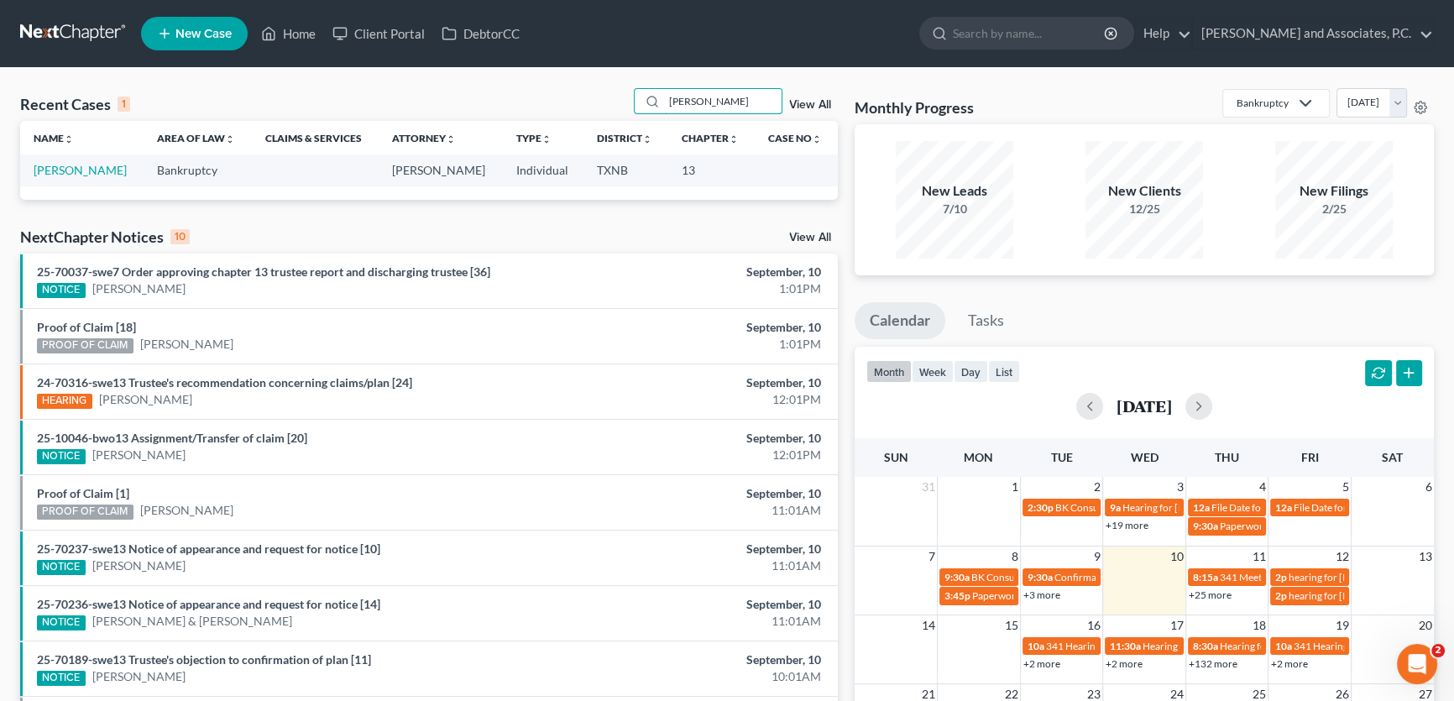
drag, startPoint x: 715, startPoint y: 100, endPoint x: 588, endPoint y: 105, distance: 126.9
click at [588, 105] on div "Recent Cases 1 goodwin View All" at bounding box center [429, 104] width 818 height 33
drag, startPoint x: 746, startPoint y: 101, endPoint x: 637, endPoint y: 100, distance: 109.1
click at [637, 100] on div "23-10183" at bounding box center [708, 101] width 149 height 26
drag, startPoint x: 616, startPoint y: 92, endPoint x: 579, endPoint y: 95, distance: 37.0
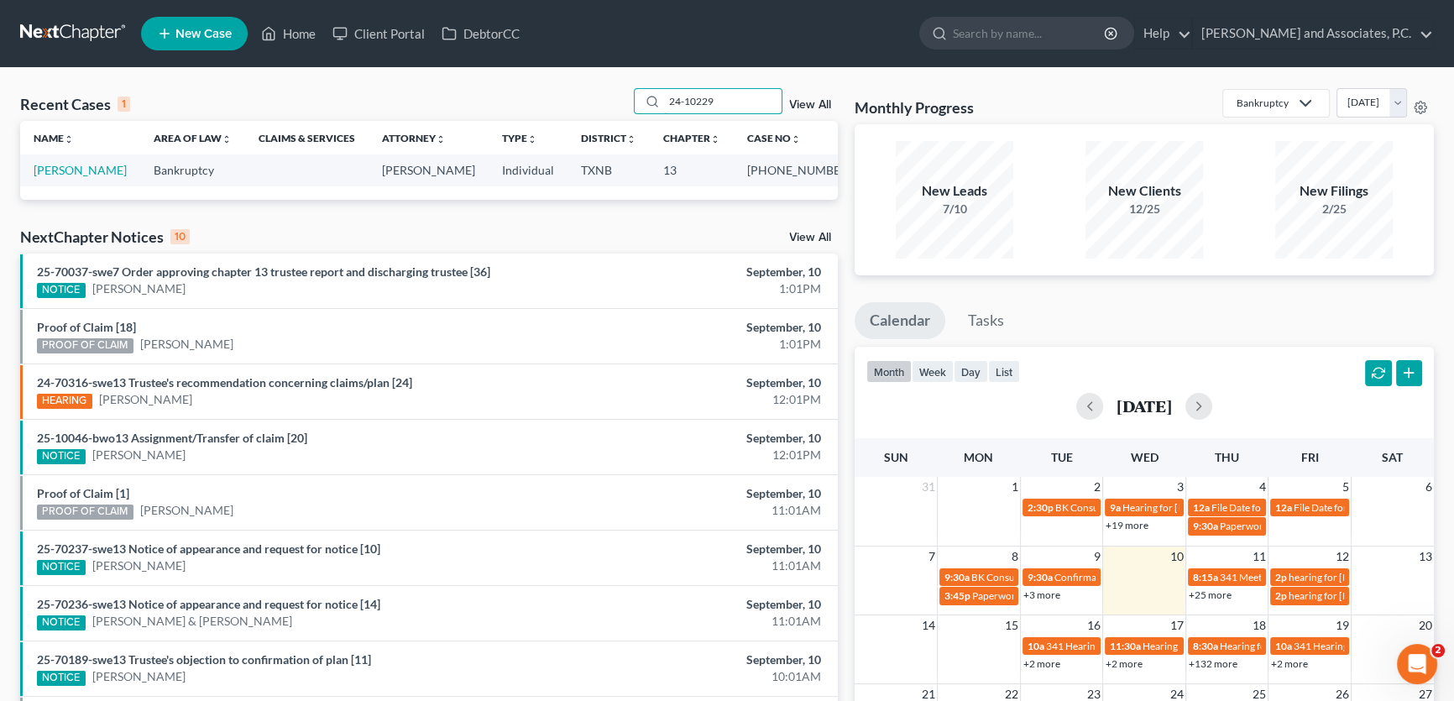
click at [579, 95] on div "Recent Cases 1 24-10229 View All" at bounding box center [429, 104] width 818 height 33
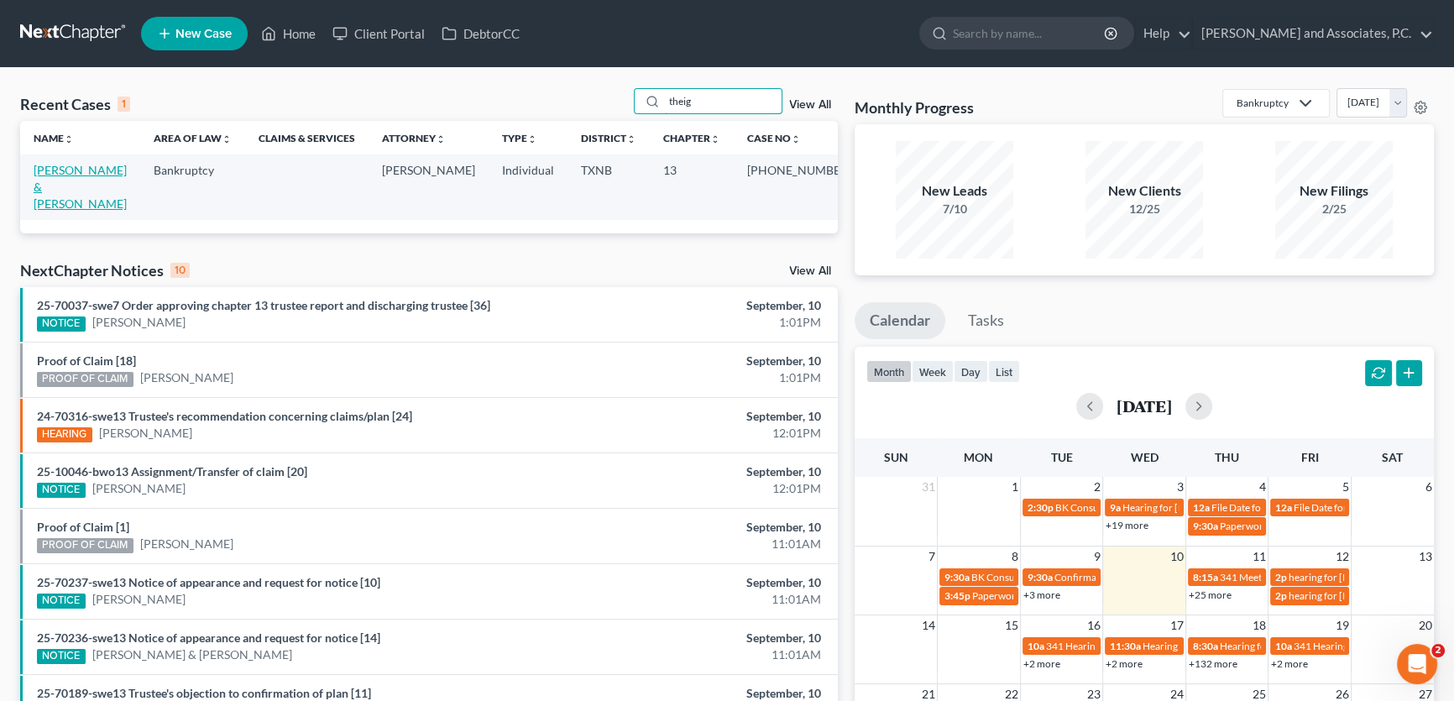
type input "theig"
click at [127, 174] on link "Theige, Robert & Lare, Barbara" at bounding box center [80, 187] width 93 height 48
select select "6"
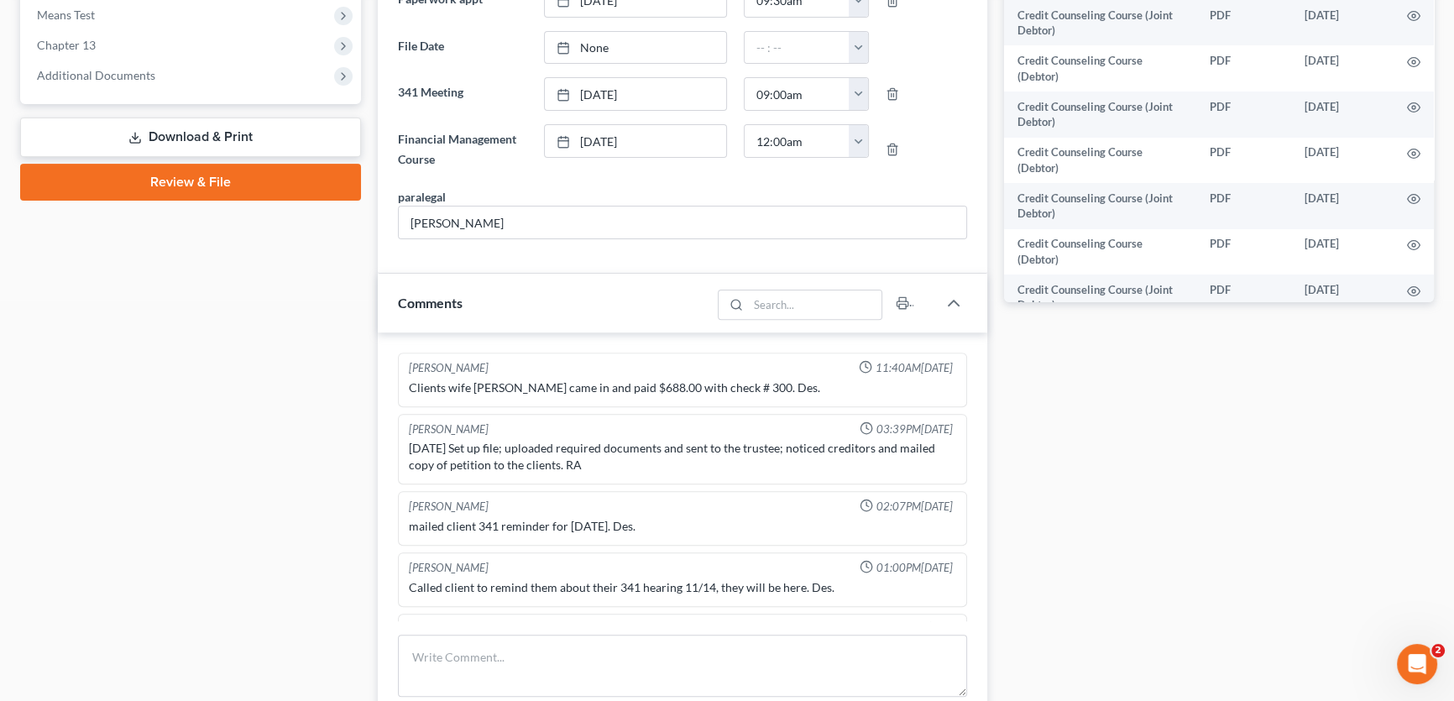
scroll to position [859, 0]
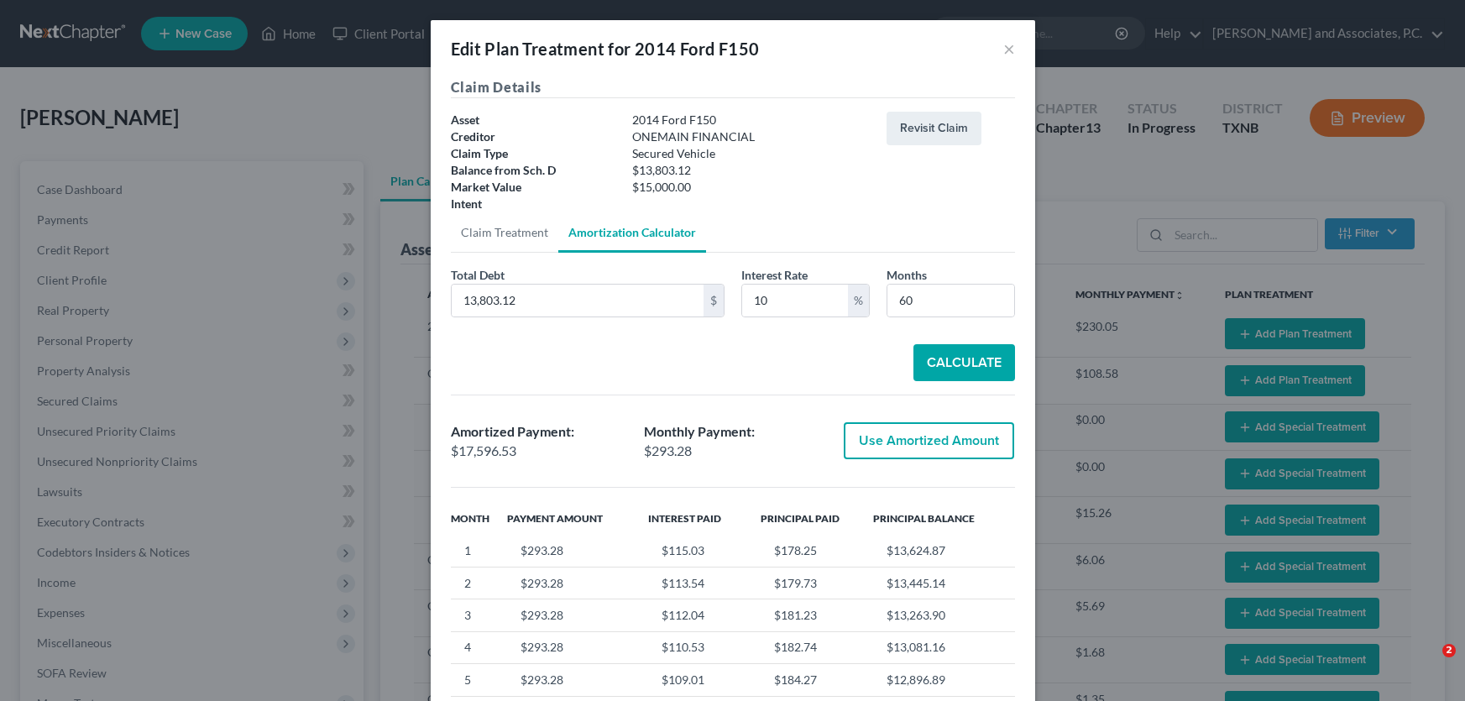
select select "59"
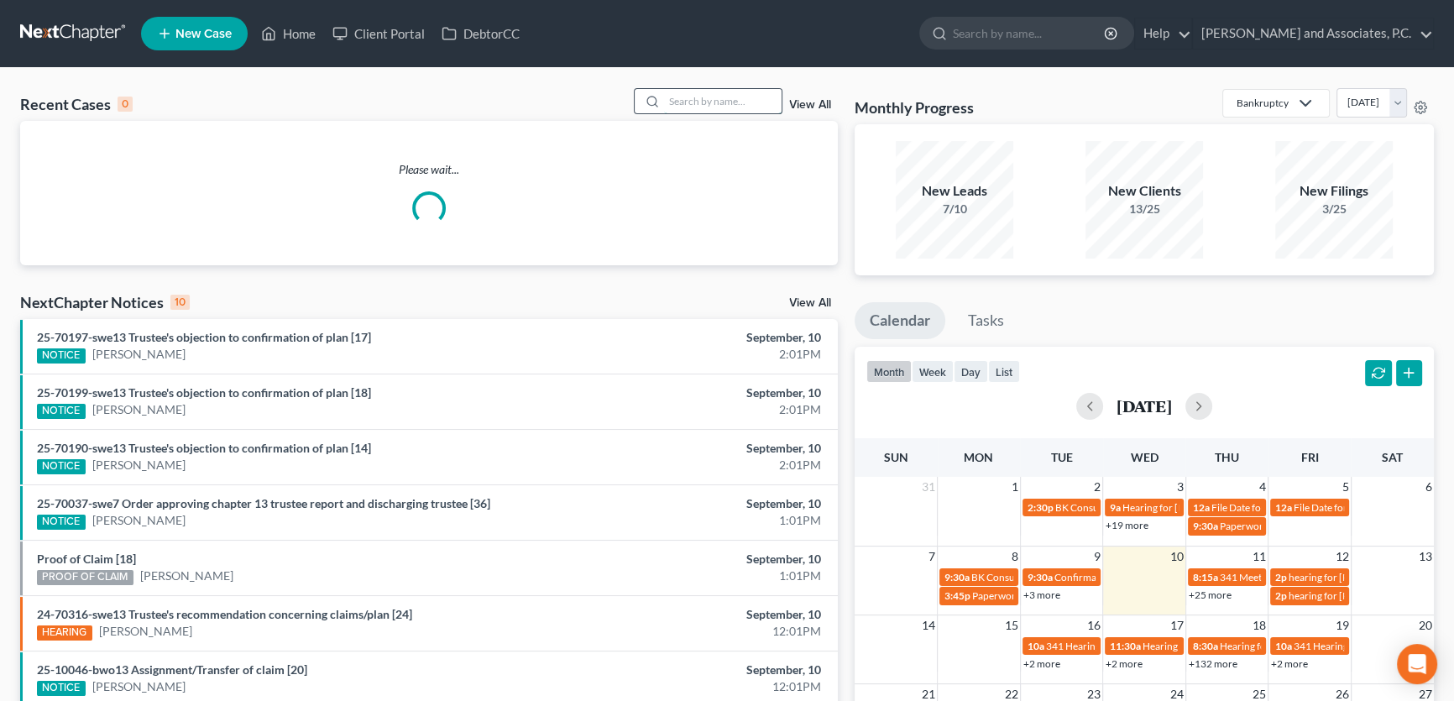
click at [711, 103] on input "search" at bounding box center [723, 101] width 118 height 24
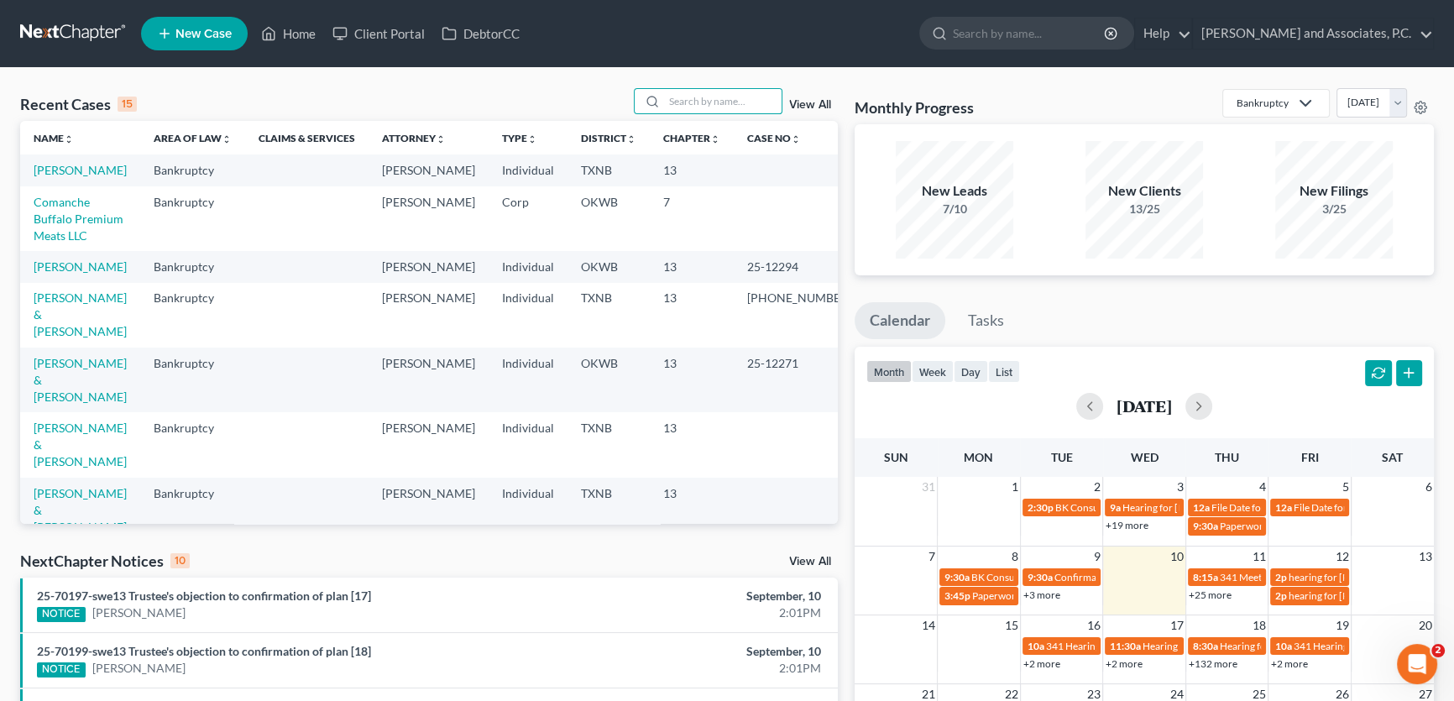
click at [796, 102] on link "View All" at bounding box center [810, 105] width 42 height 12
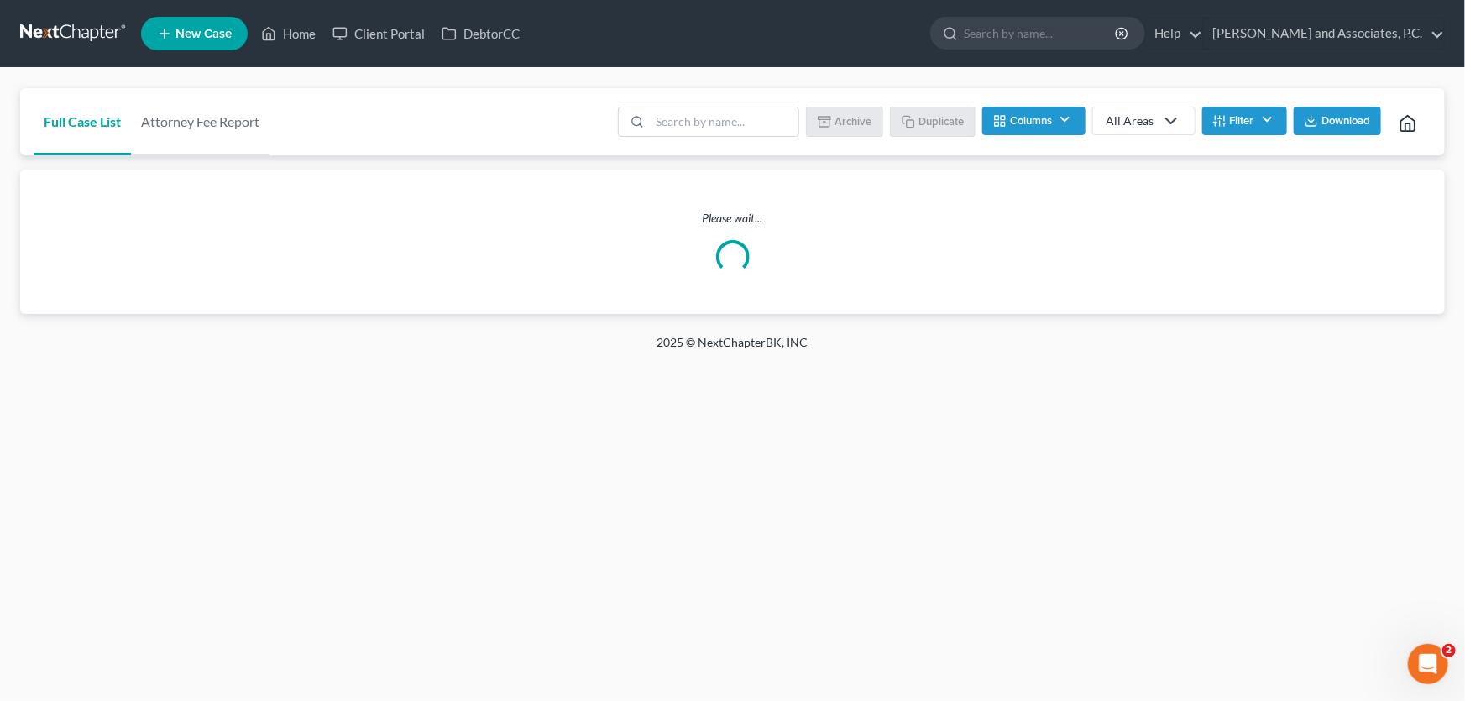
click at [1219, 125] on icon "button" at bounding box center [1219, 120] width 13 height 13
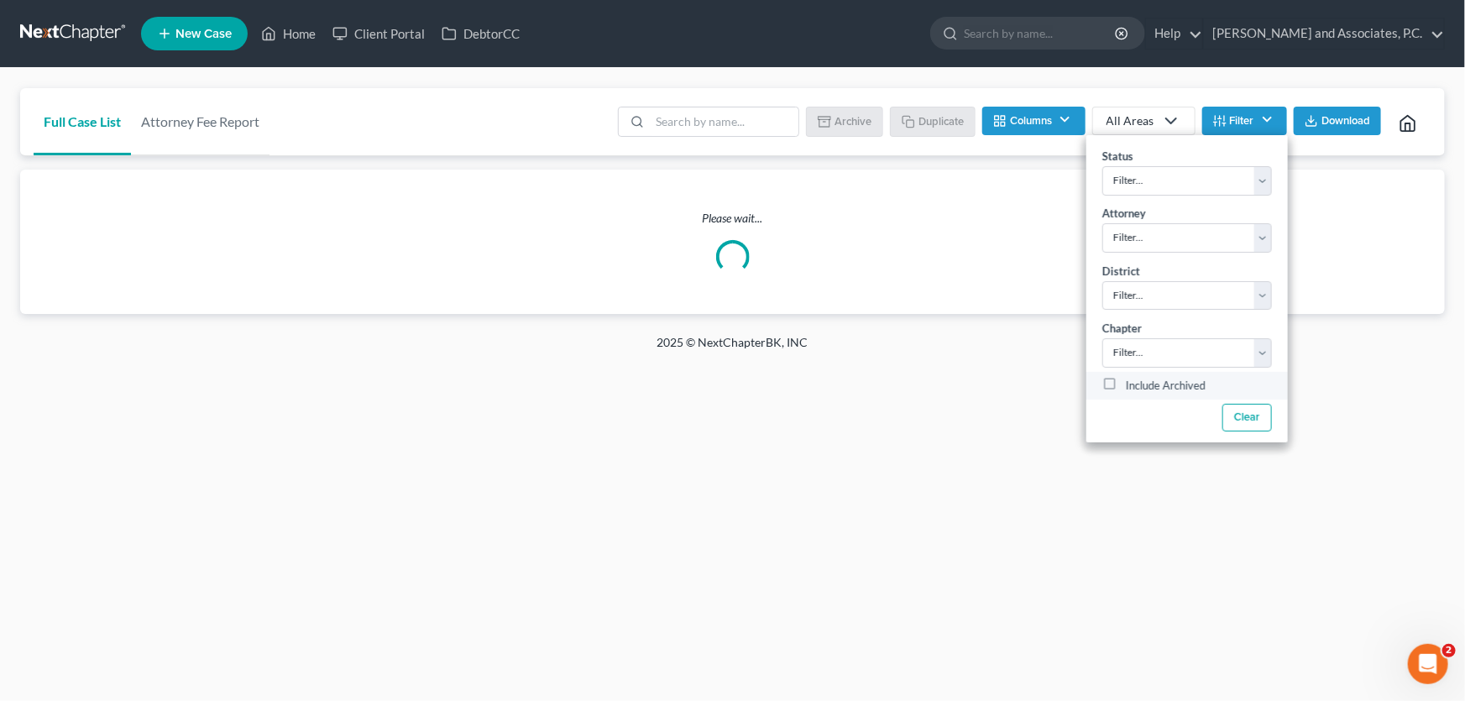
click at [1126, 386] on label "Include Archived" at bounding box center [1166, 386] width 80 height 20
click at [1132, 386] on input "Include Archived" at bounding box center [1137, 381] width 11 height 11
checkbox input "true"
click at [680, 117] on input "search" at bounding box center [724, 121] width 149 height 29
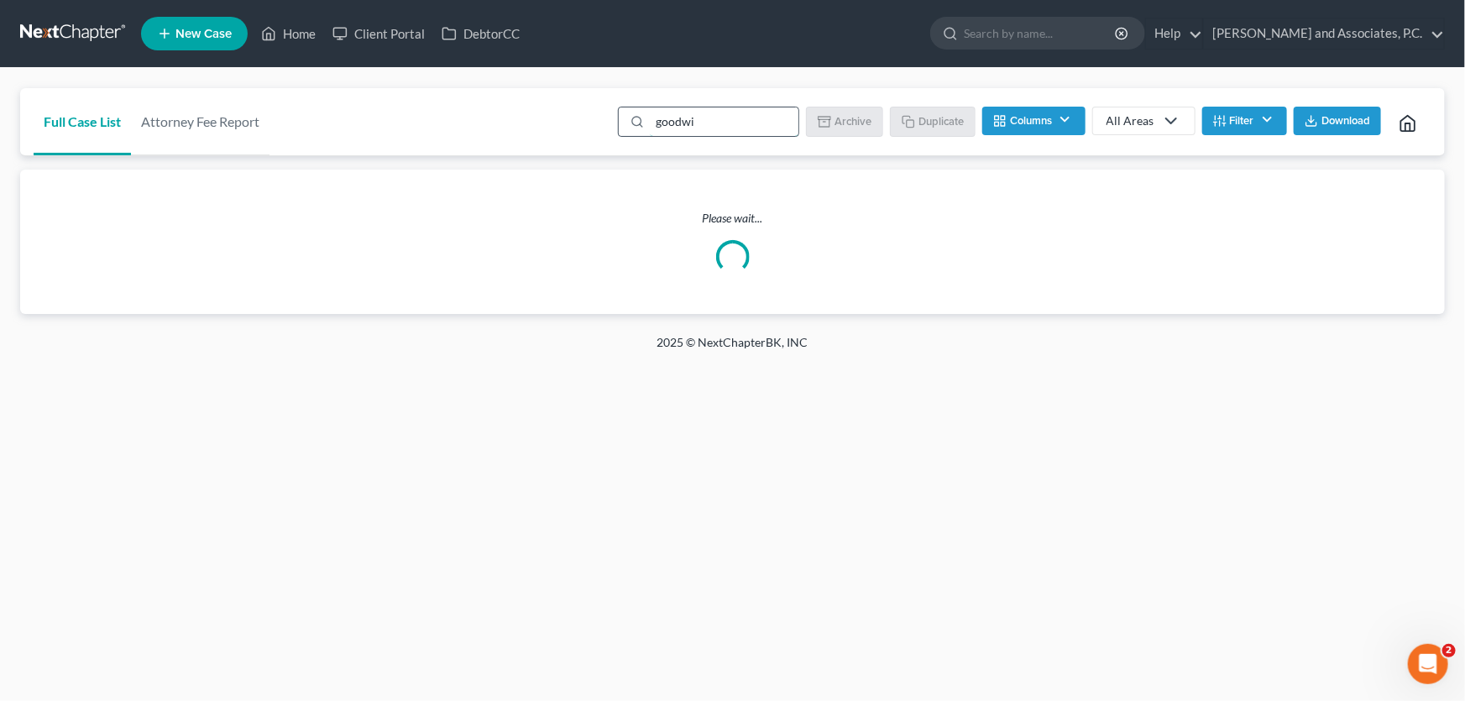
type input "goodwin"
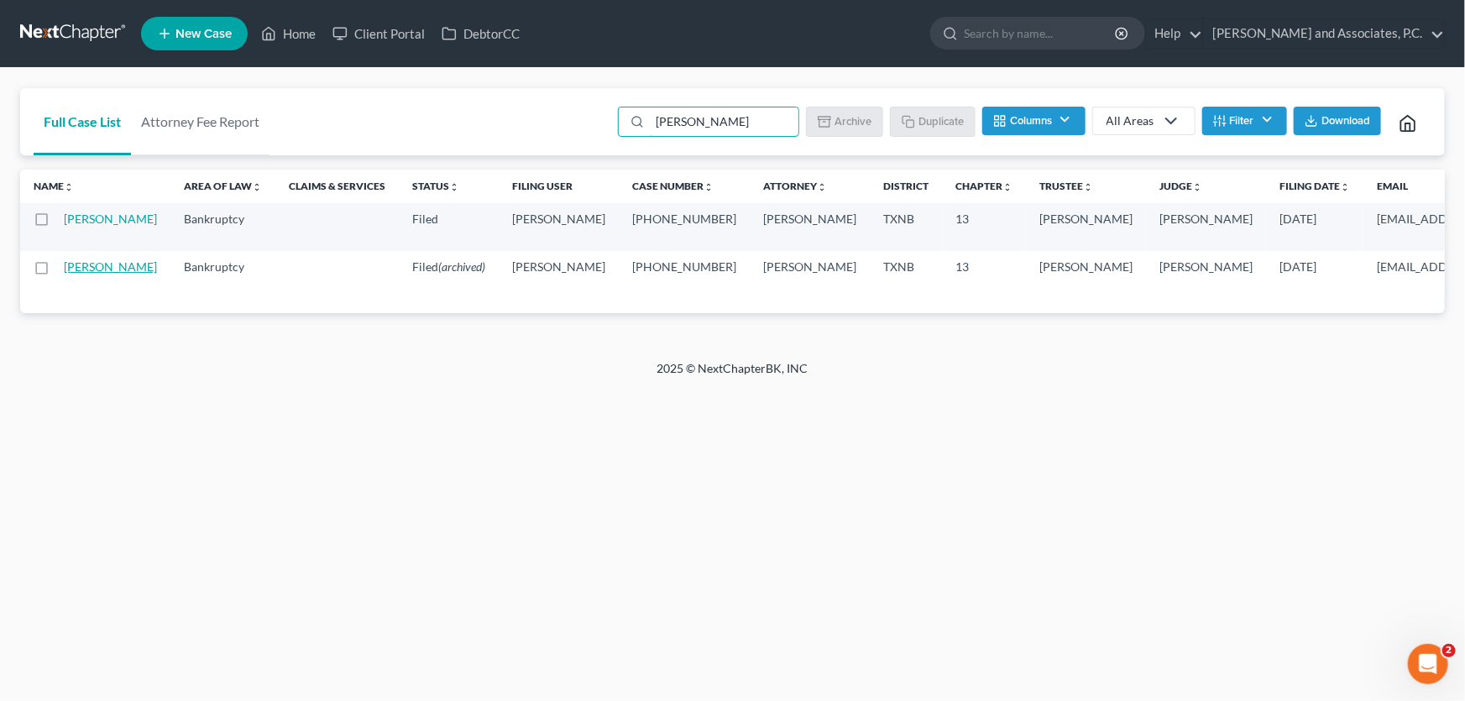
click at [82, 274] on link "[PERSON_NAME]" at bounding box center [110, 266] width 93 height 14
select select "5"
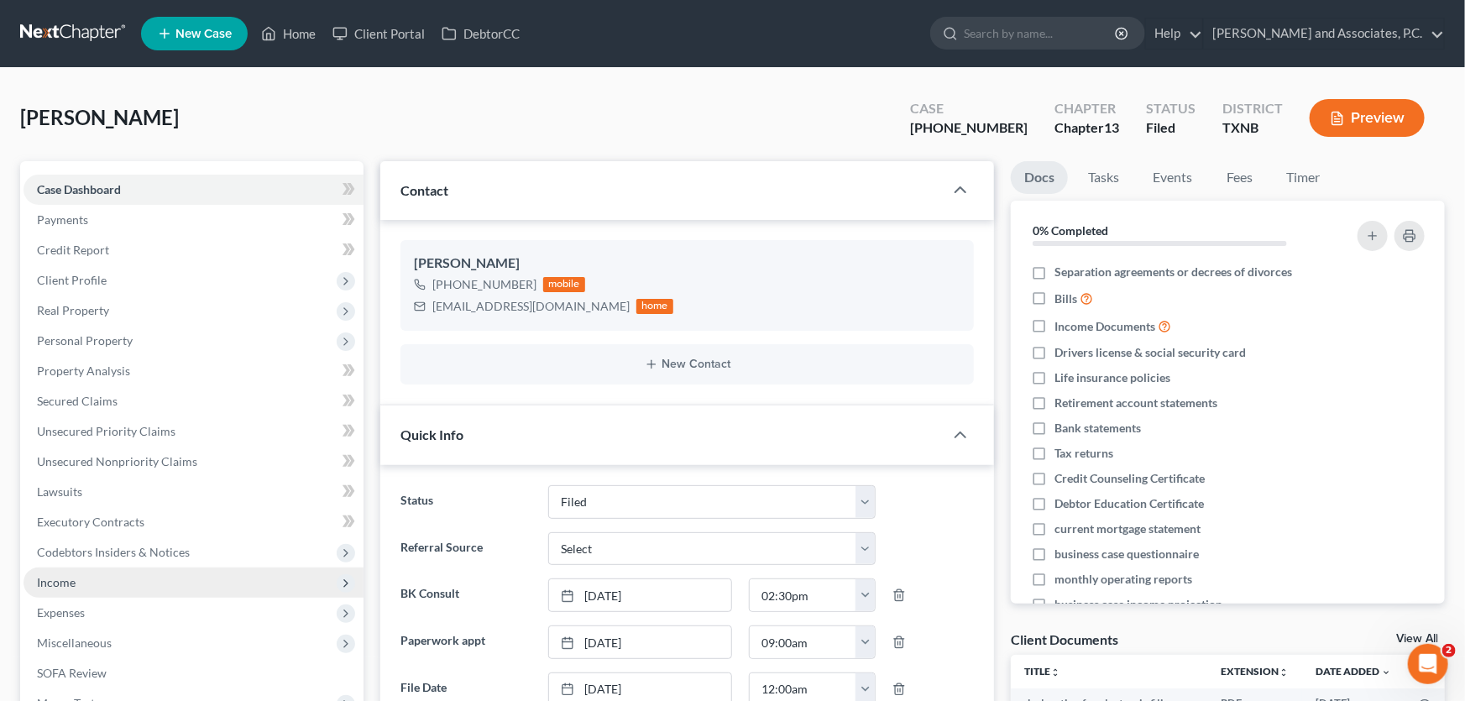
click at [87, 567] on span "Income" at bounding box center [194, 582] width 340 height 30
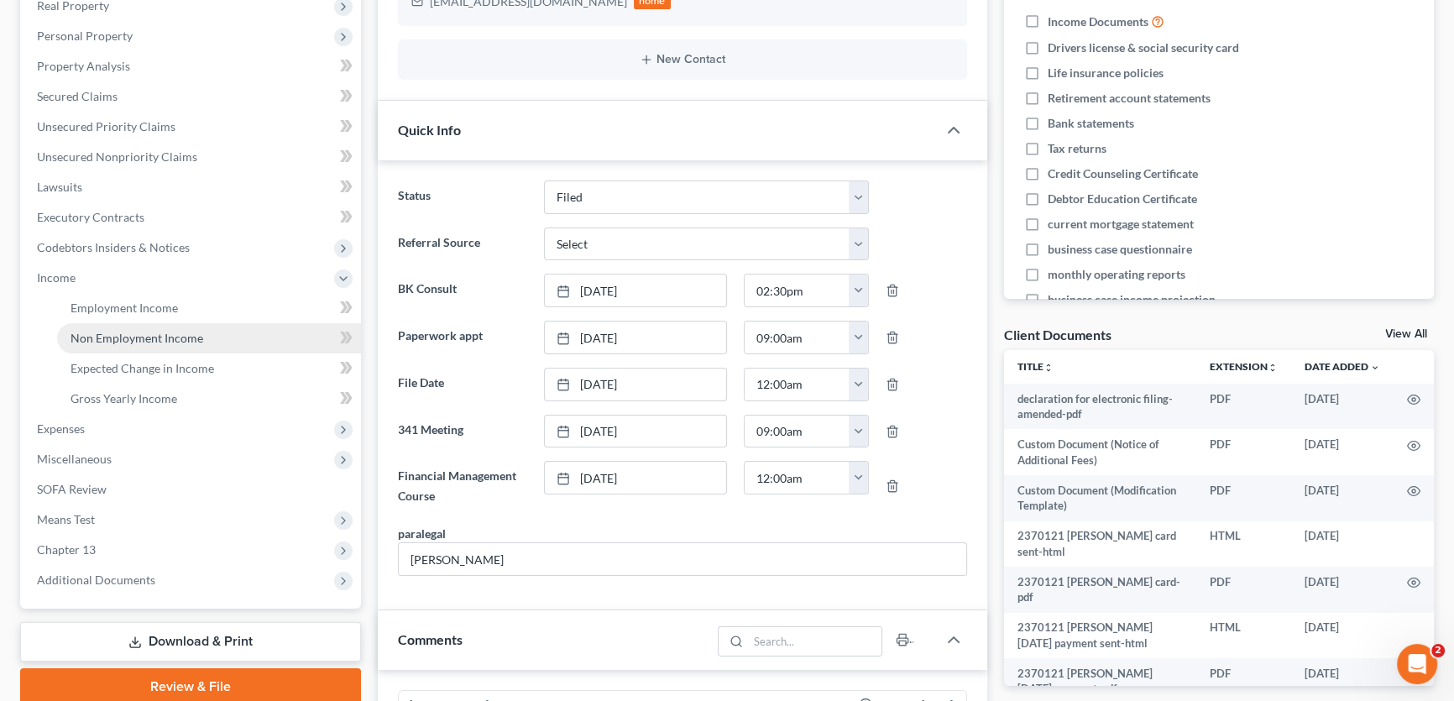
click at [89, 338] on span "Non Employment Income" at bounding box center [137, 338] width 133 height 14
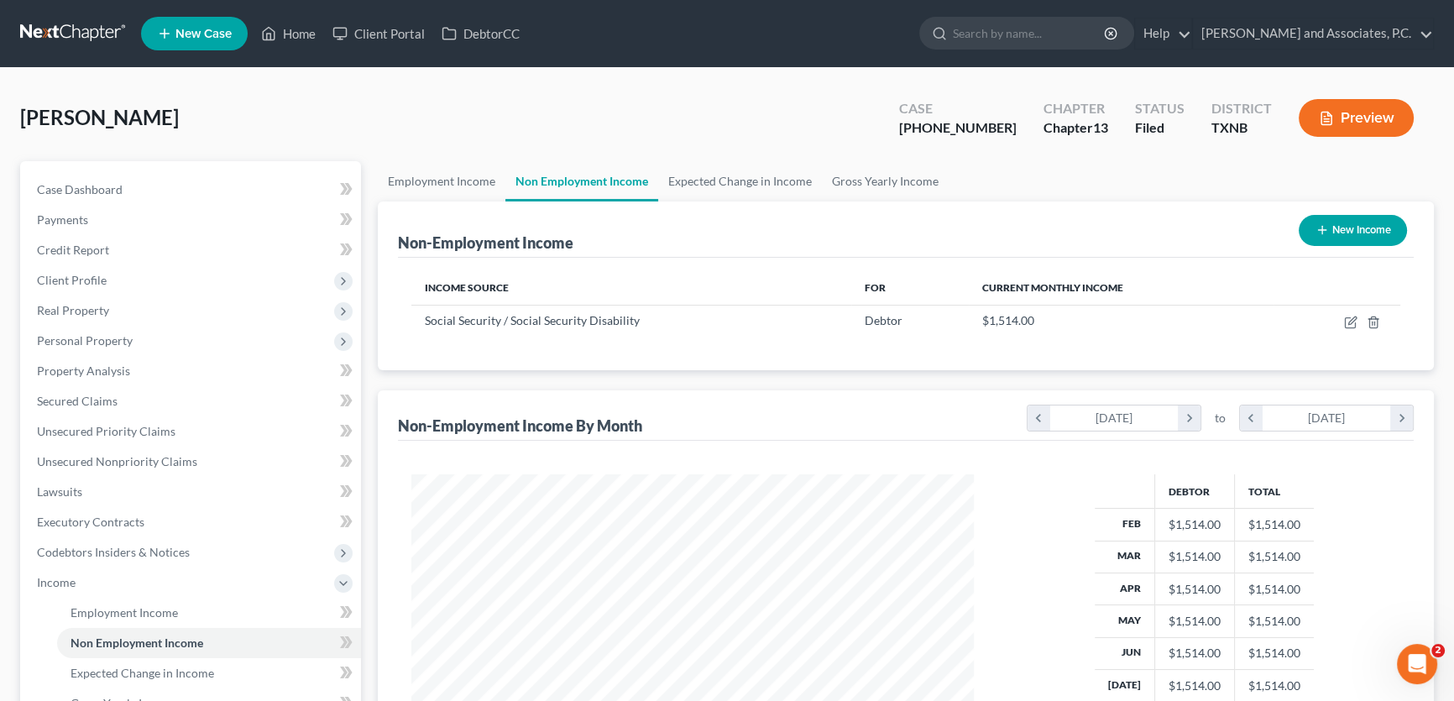
scroll to position [301, 596]
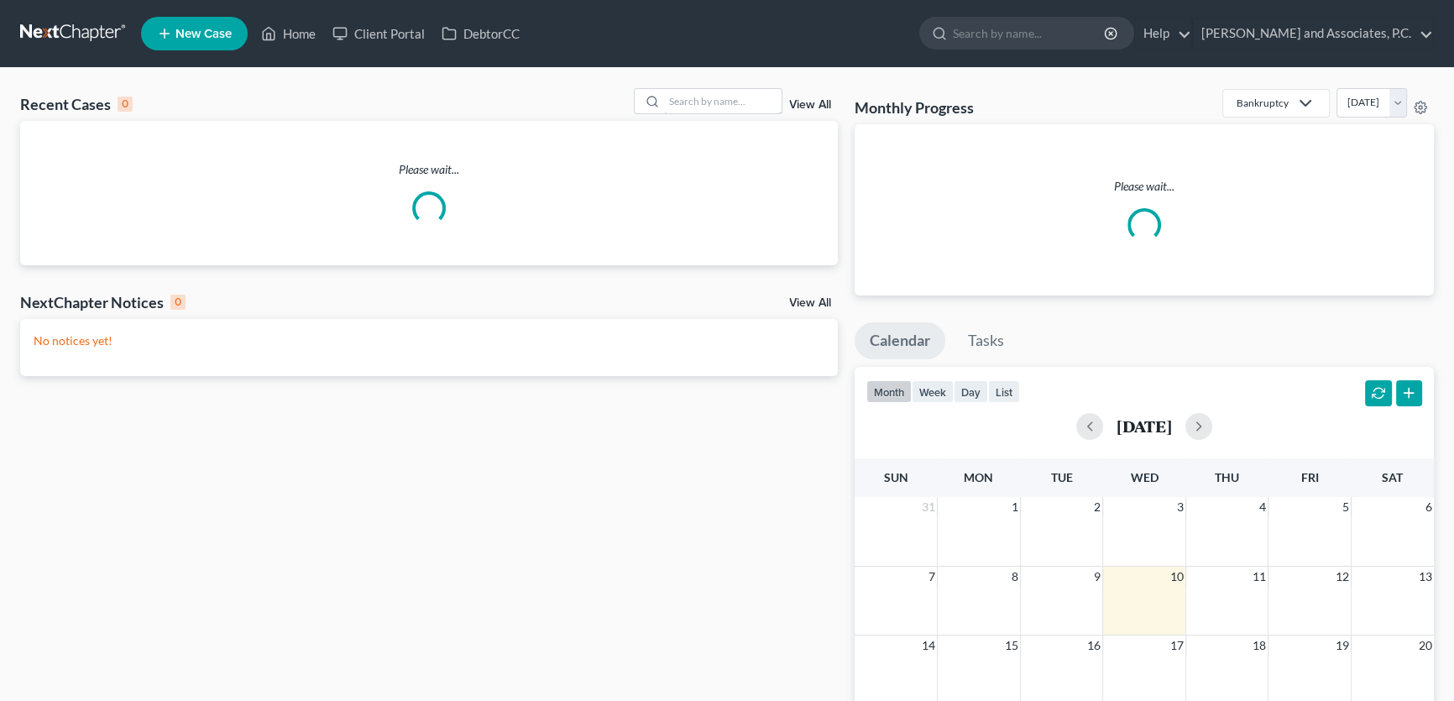
click at [731, 95] on input "search" at bounding box center [723, 101] width 118 height 24
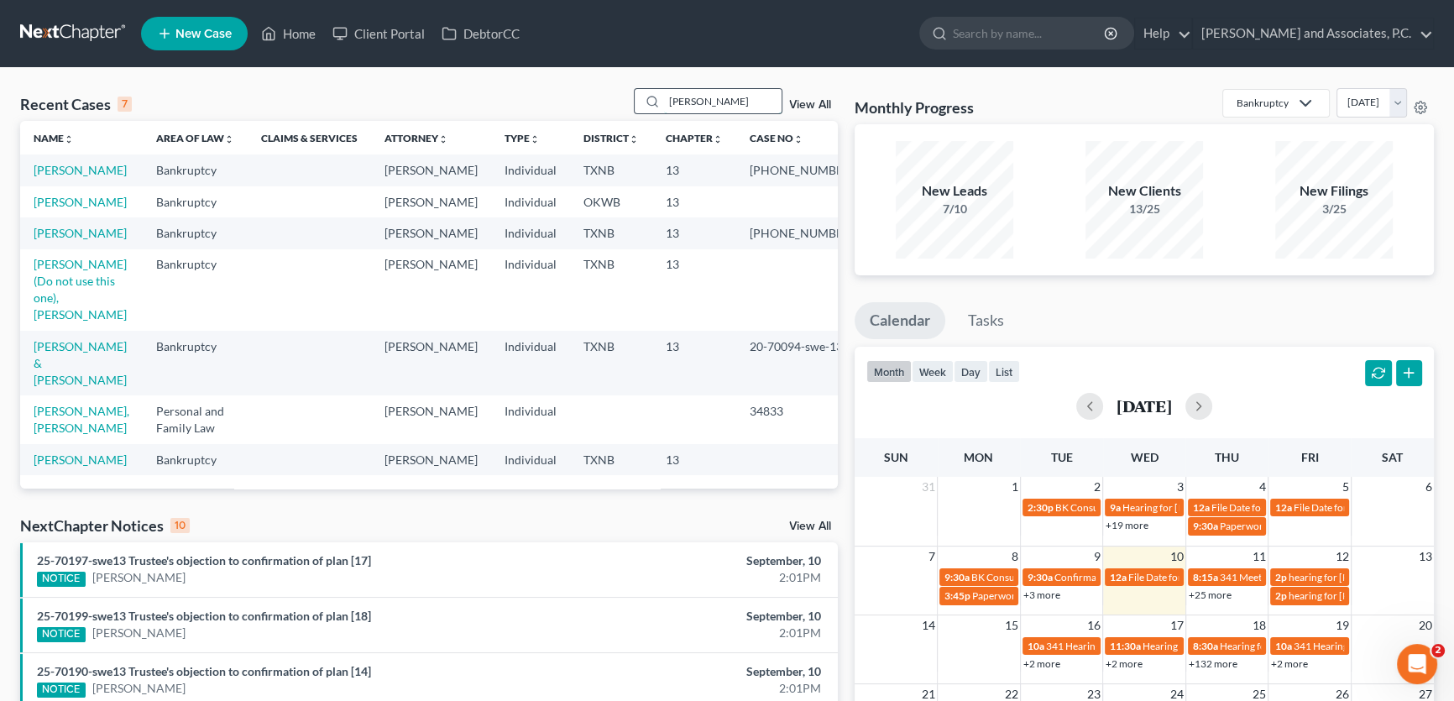
drag, startPoint x: 713, startPoint y: 96, endPoint x: 632, endPoint y: 105, distance: 81.9
click at [634, 105] on div "[PERSON_NAME]" at bounding box center [708, 101] width 149 height 26
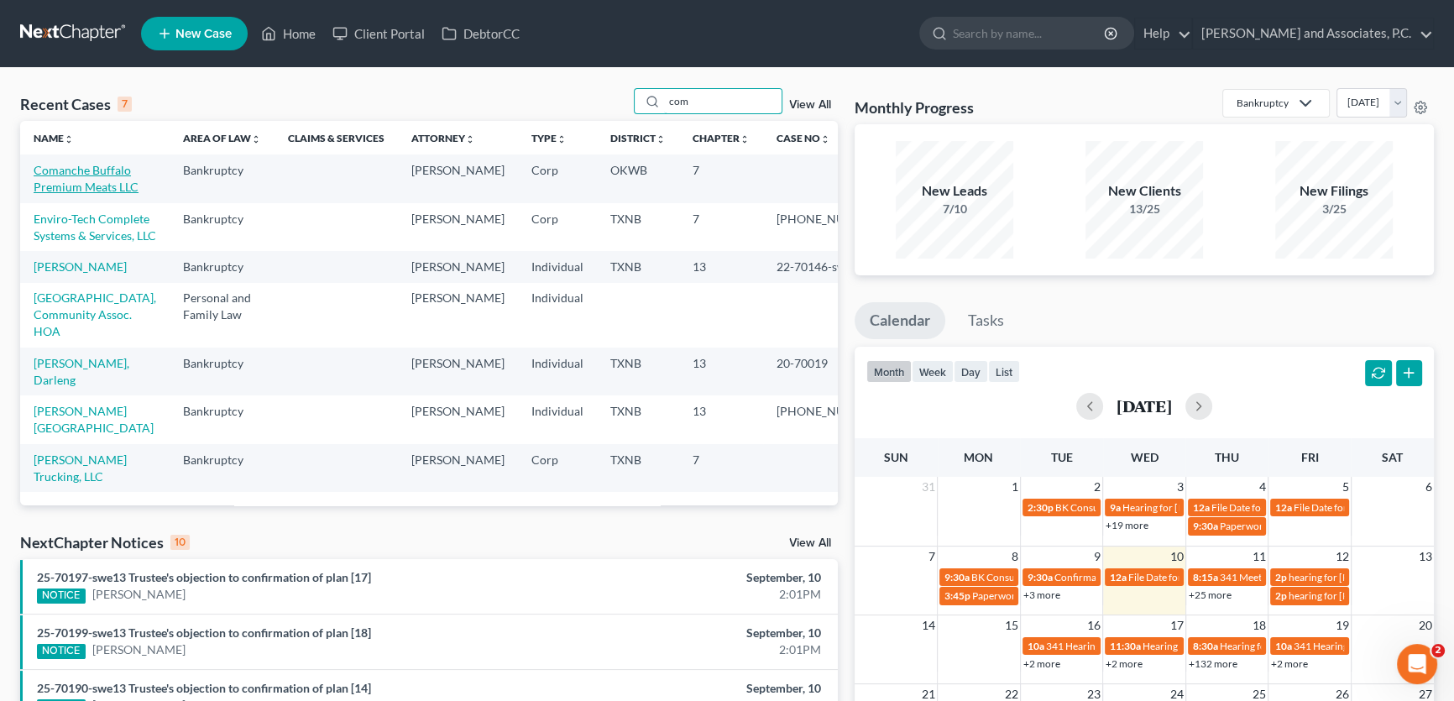
type input "com"
click at [99, 174] on link "Comanche Buffalo Premium Meats LLC" at bounding box center [86, 178] width 105 height 31
select select "8"
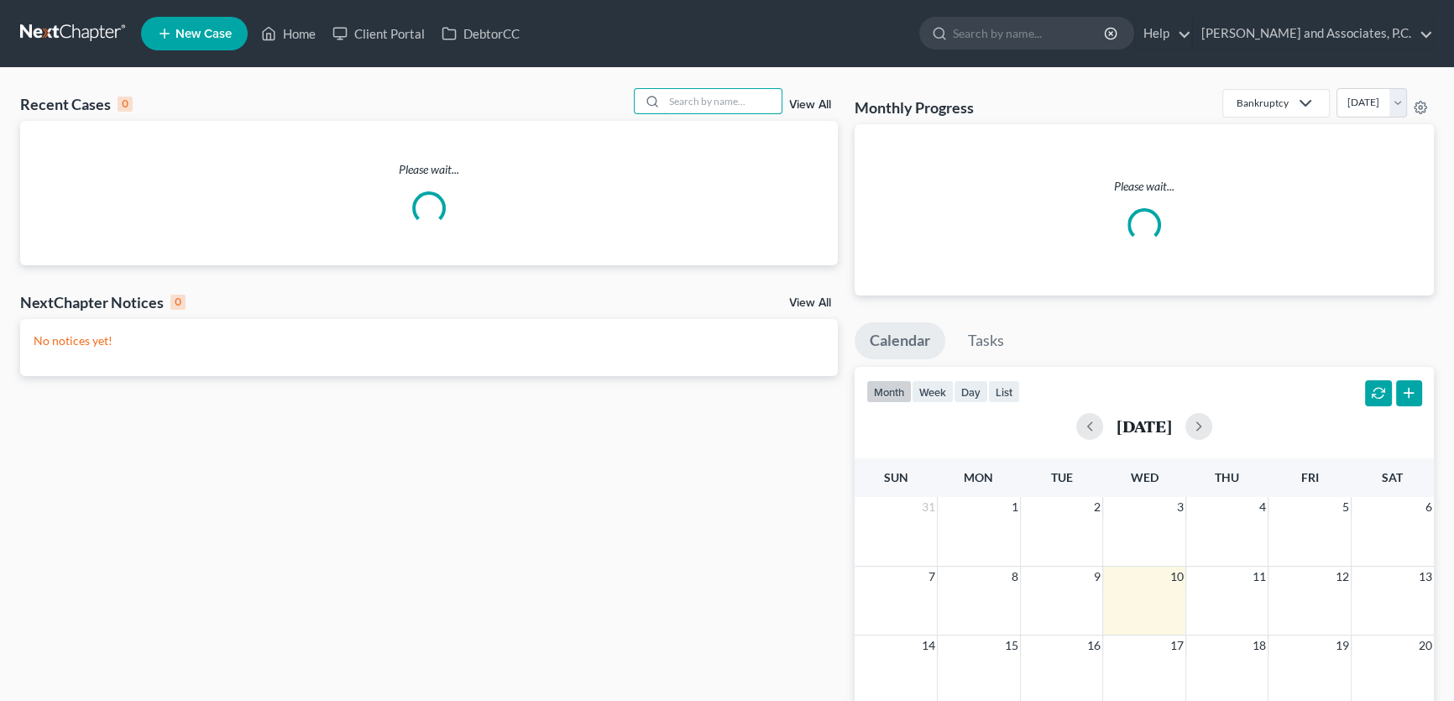
click at [745, 105] on input "search" at bounding box center [723, 101] width 118 height 24
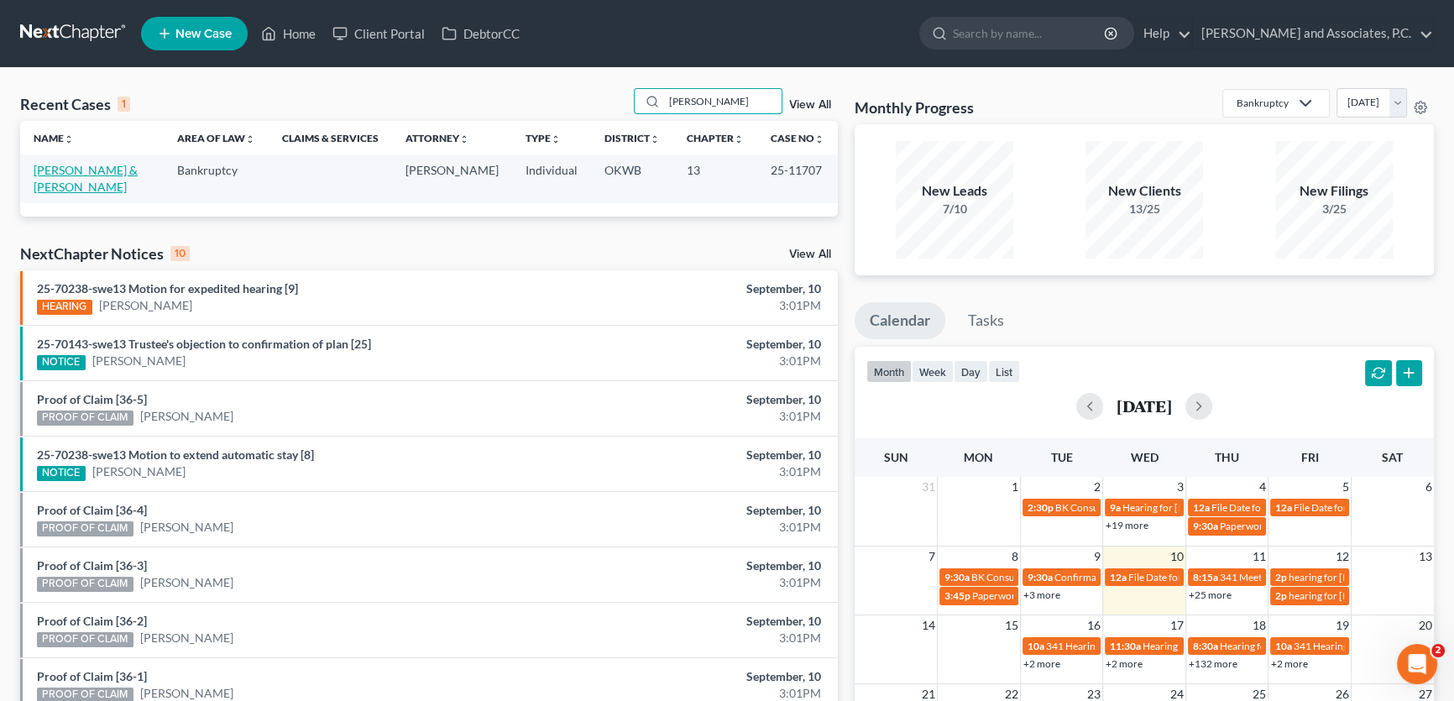
type input "[PERSON_NAME]"
click at [111, 165] on link "[PERSON_NAME] & [PERSON_NAME]" at bounding box center [86, 178] width 104 height 31
select select "5"
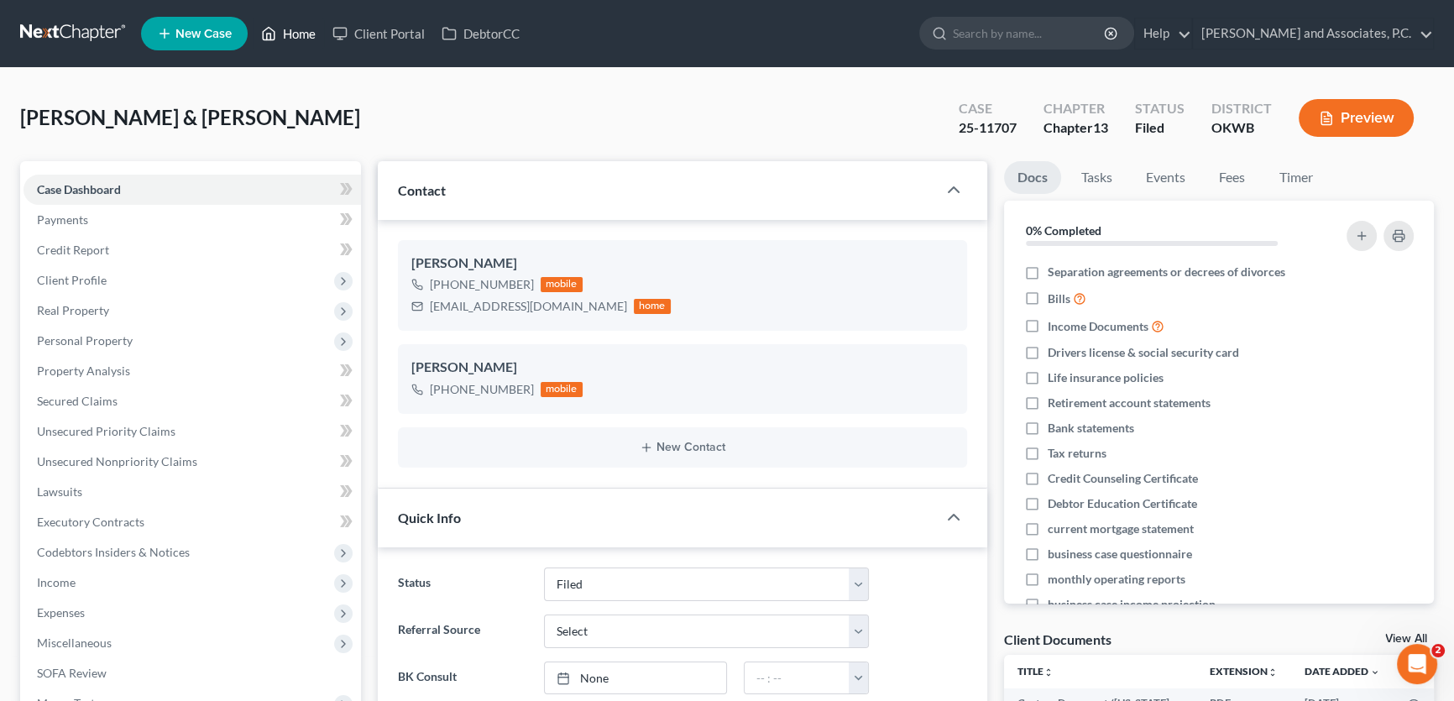
click at [293, 29] on link "Home" at bounding box center [288, 33] width 71 height 30
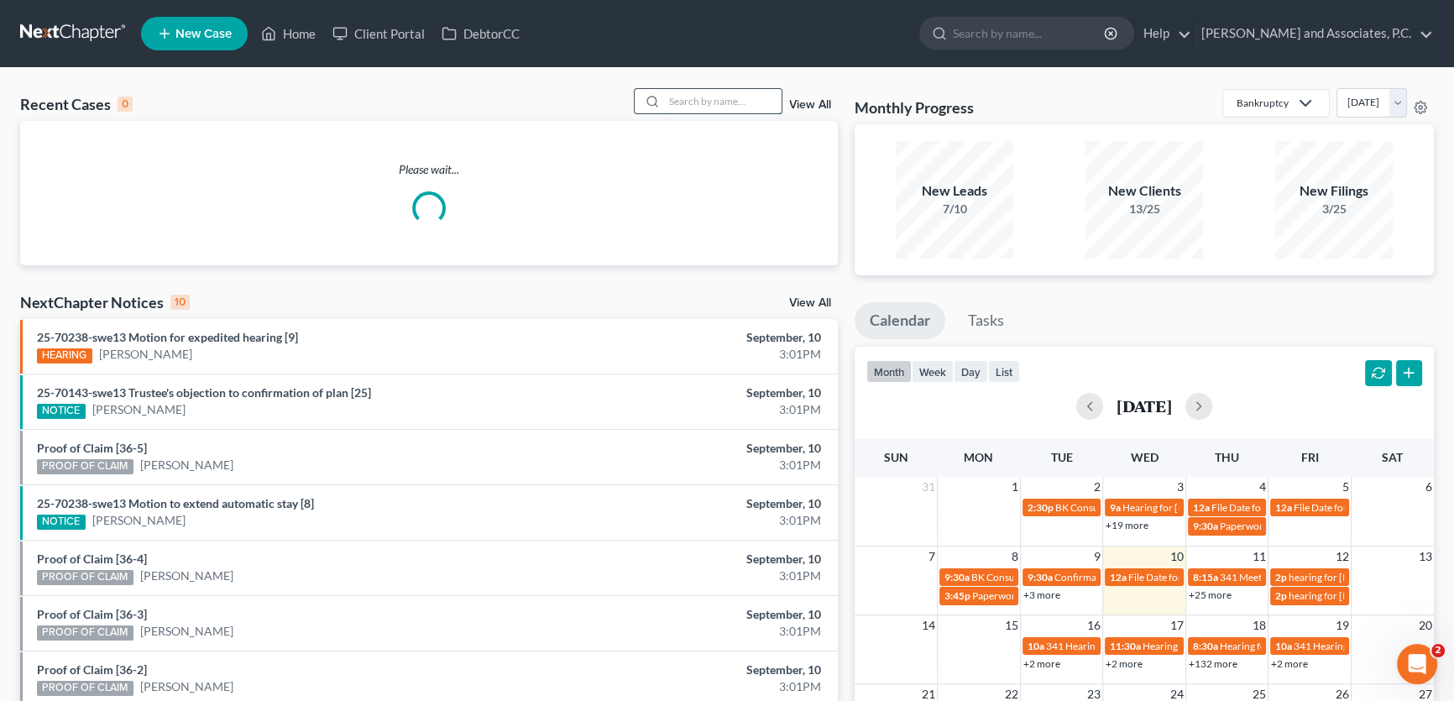
click at [729, 94] on input "search" at bounding box center [723, 101] width 118 height 24
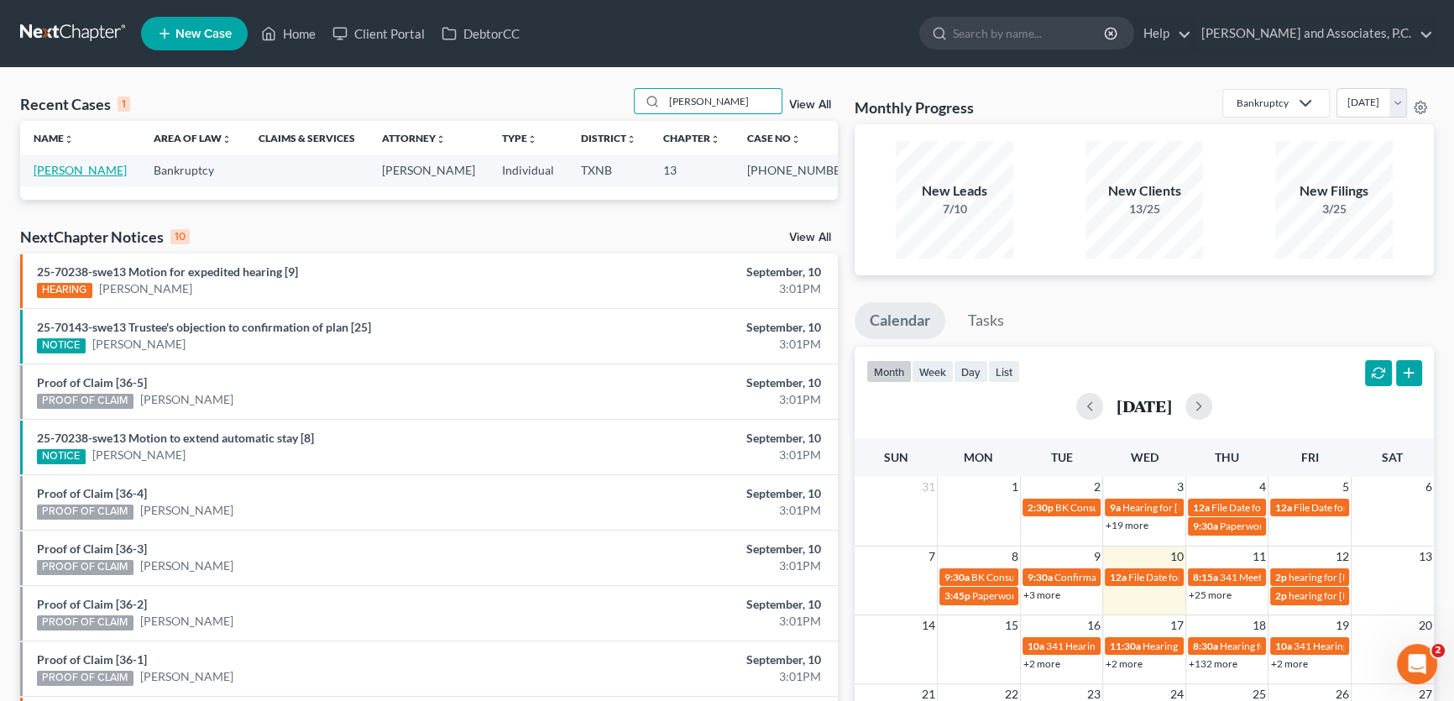
type input "manley"
click at [69, 169] on link "[PERSON_NAME]" at bounding box center [80, 170] width 93 height 14
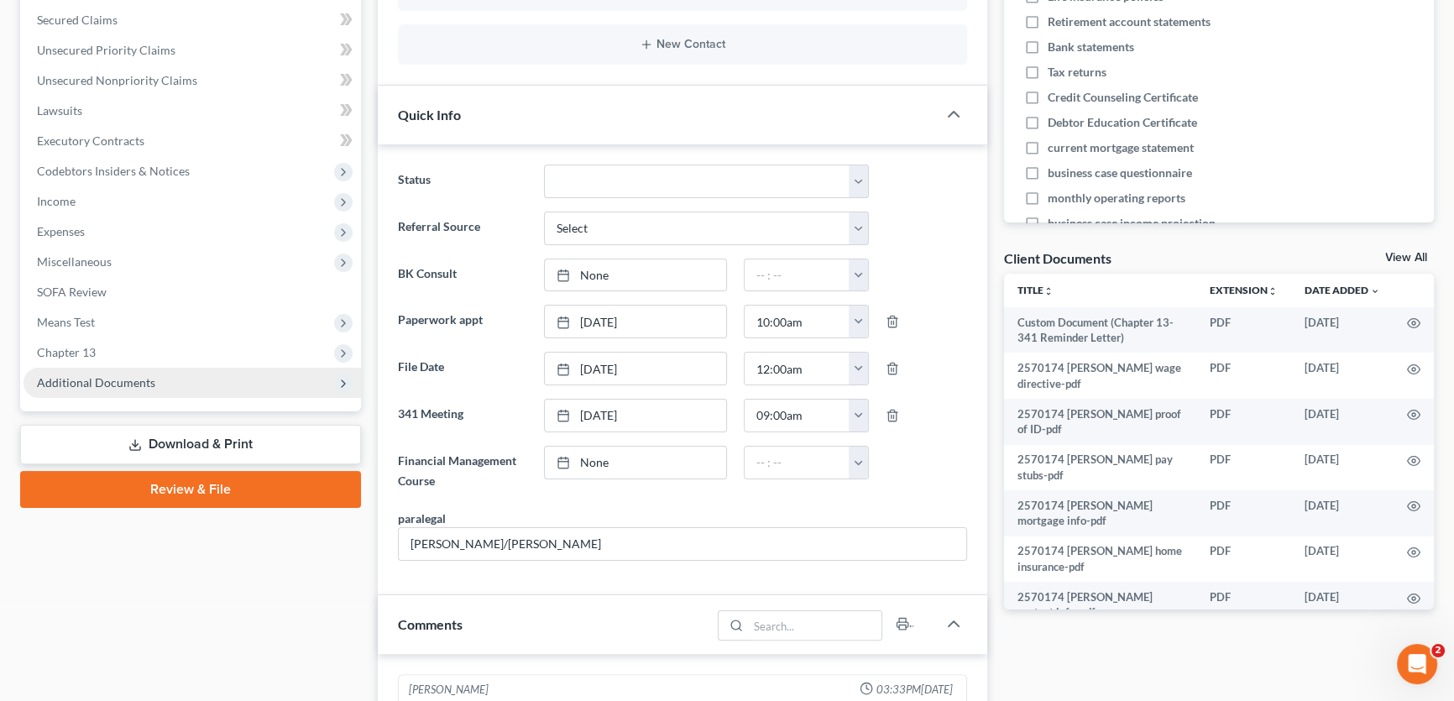
scroll to position [168, 0]
click at [154, 389] on span "Additional Documents" at bounding box center [192, 383] width 337 height 30
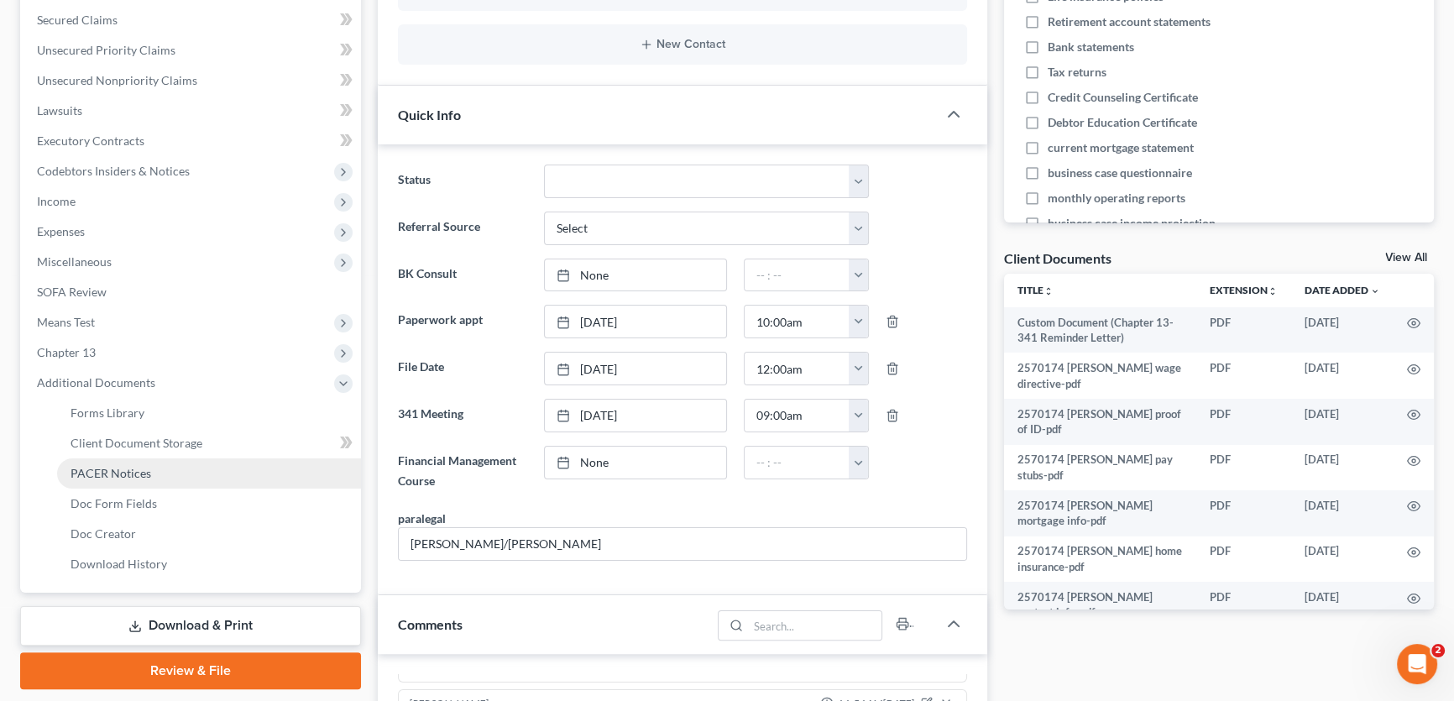
click at [121, 468] on span "PACER Notices" at bounding box center [111, 473] width 81 height 14
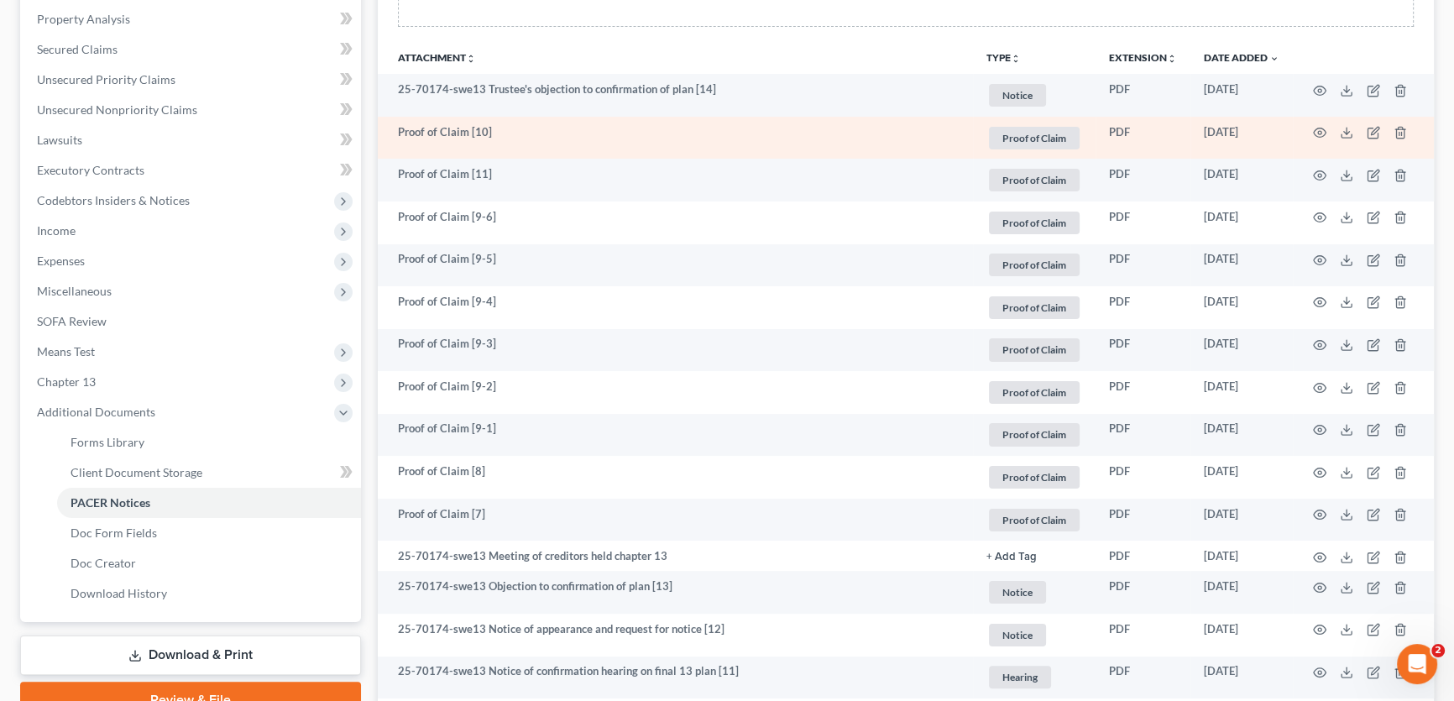
scroll to position [381, 0]
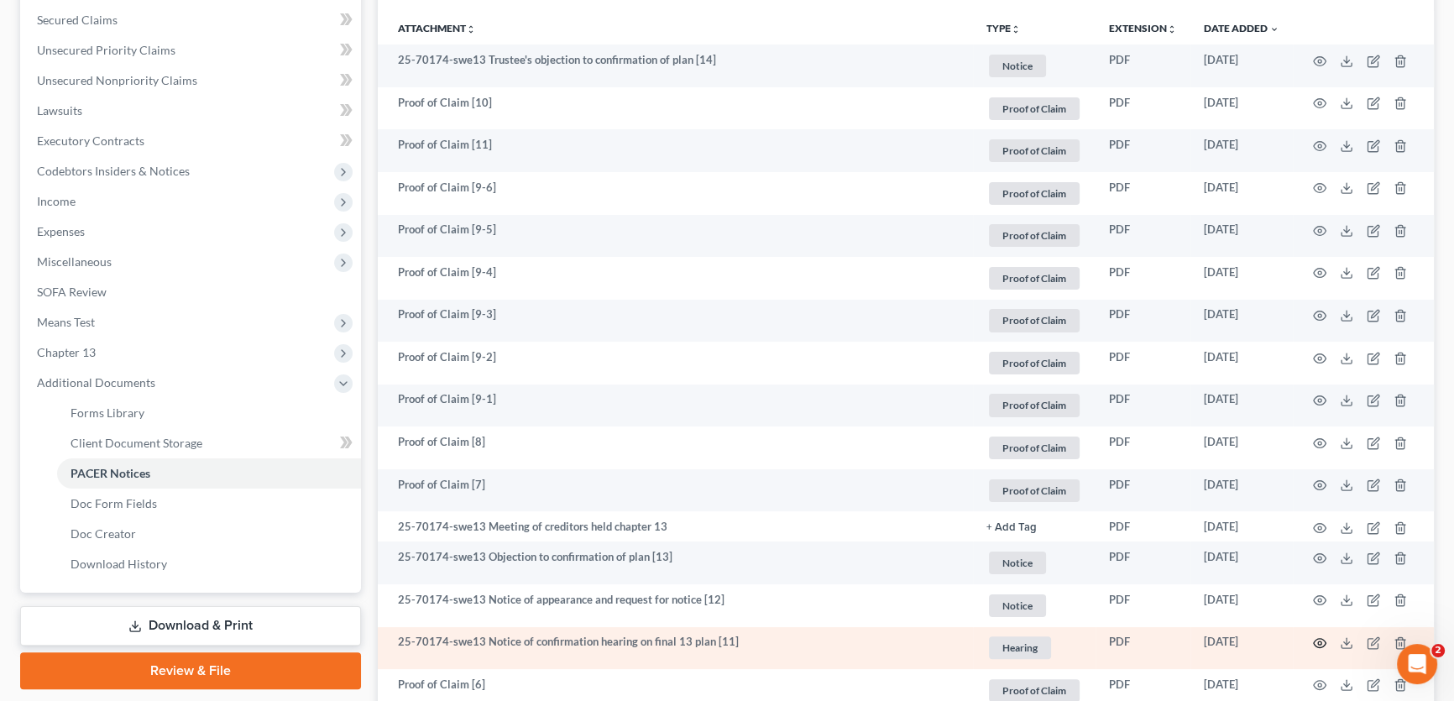
click at [1315, 639] on icon "button" at bounding box center [1319, 642] width 13 height 13
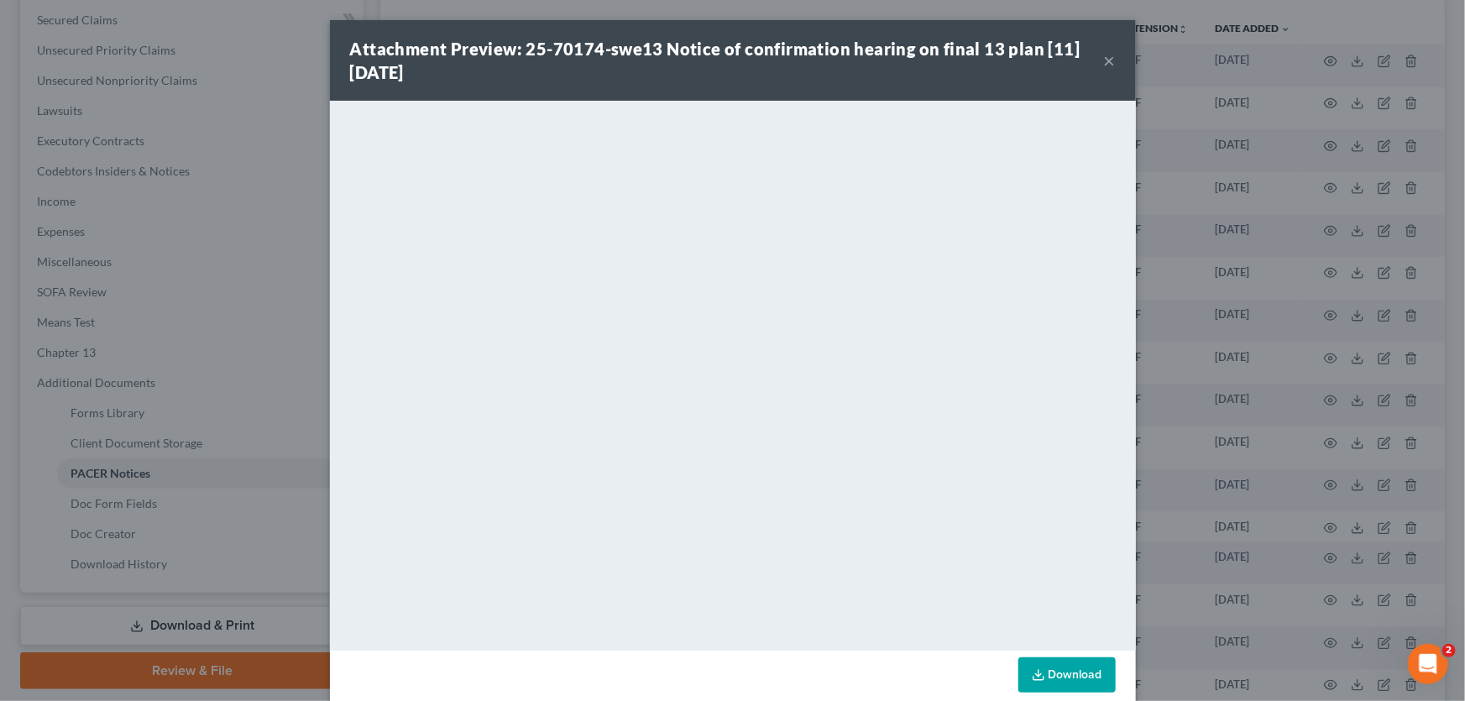
click at [1104, 62] on button "×" at bounding box center [1110, 60] width 12 height 20
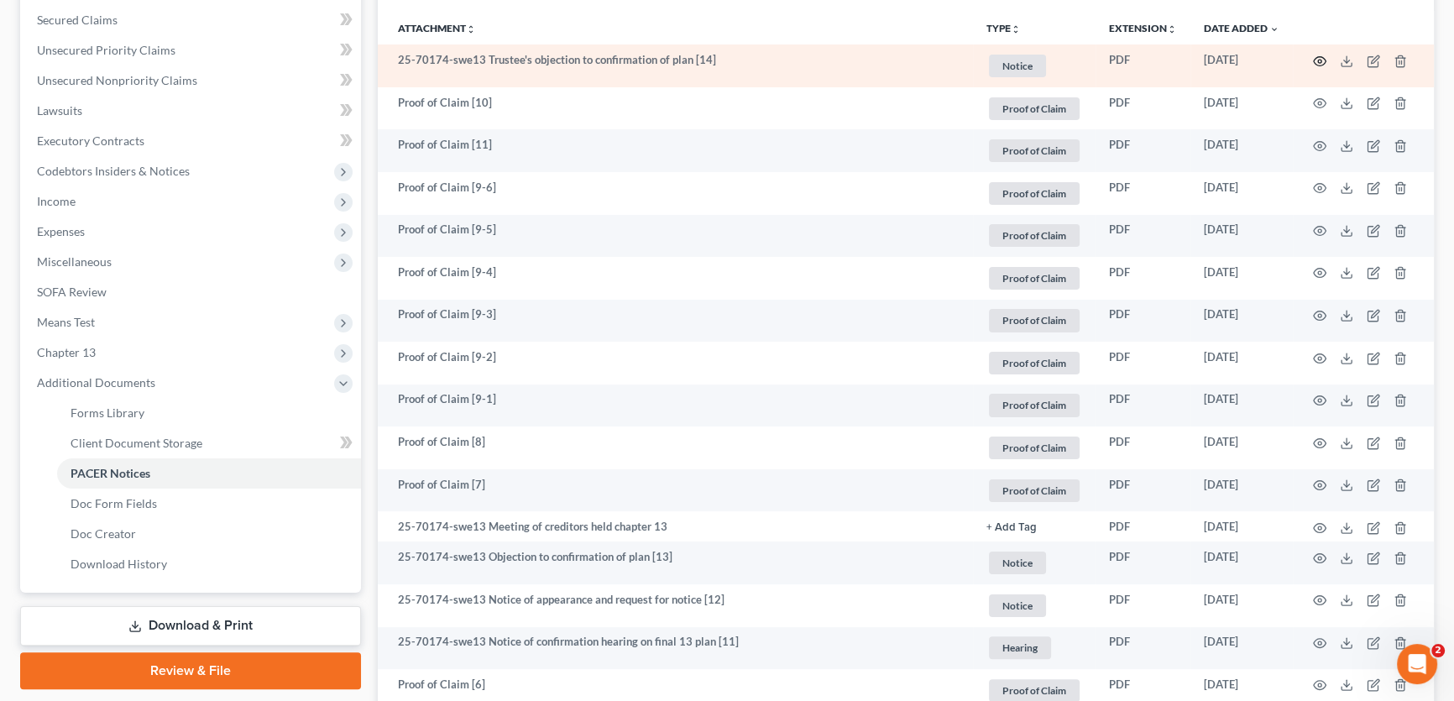
click at [1318, 60] on circle "button" at bounding box center [1319, 61] width 3 height 3
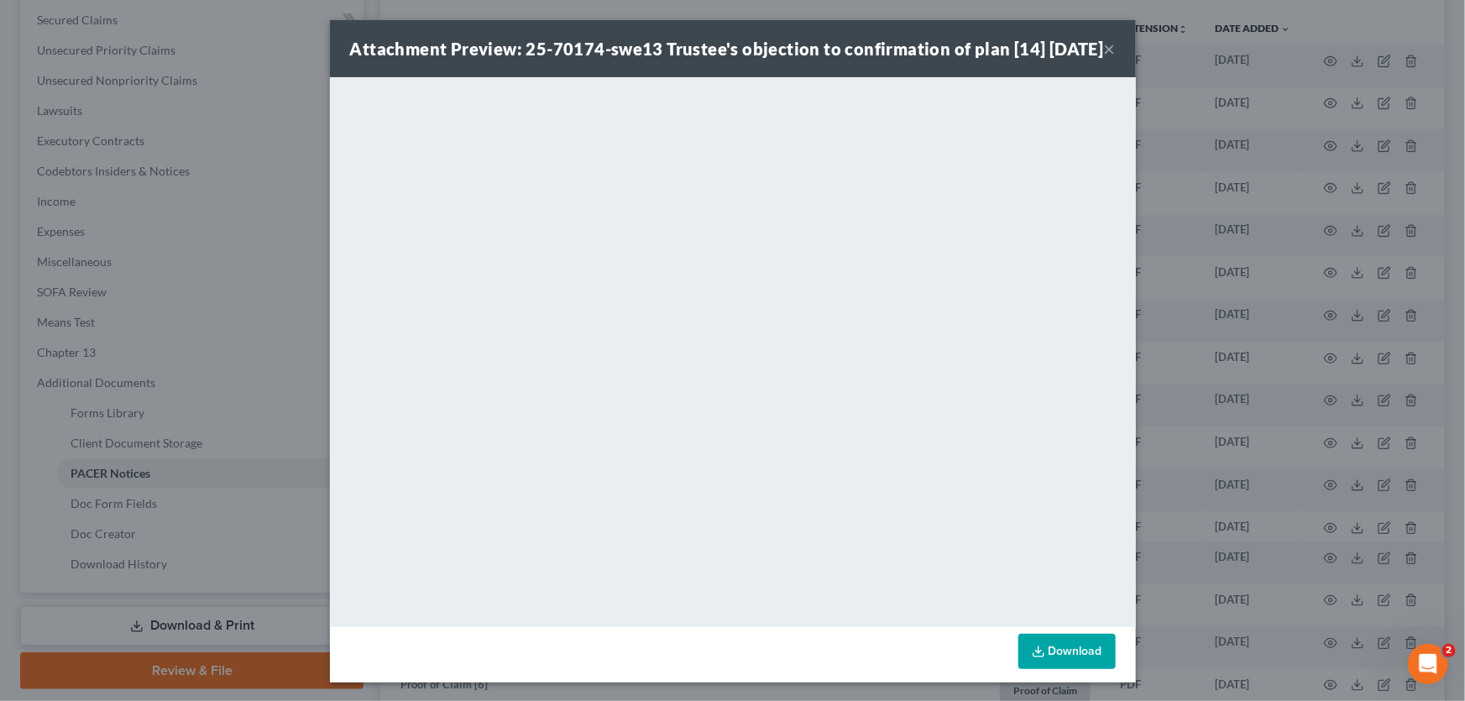
click at [1108, 59] on button "×" at bounding box center [1110, 49] width 12 height 20
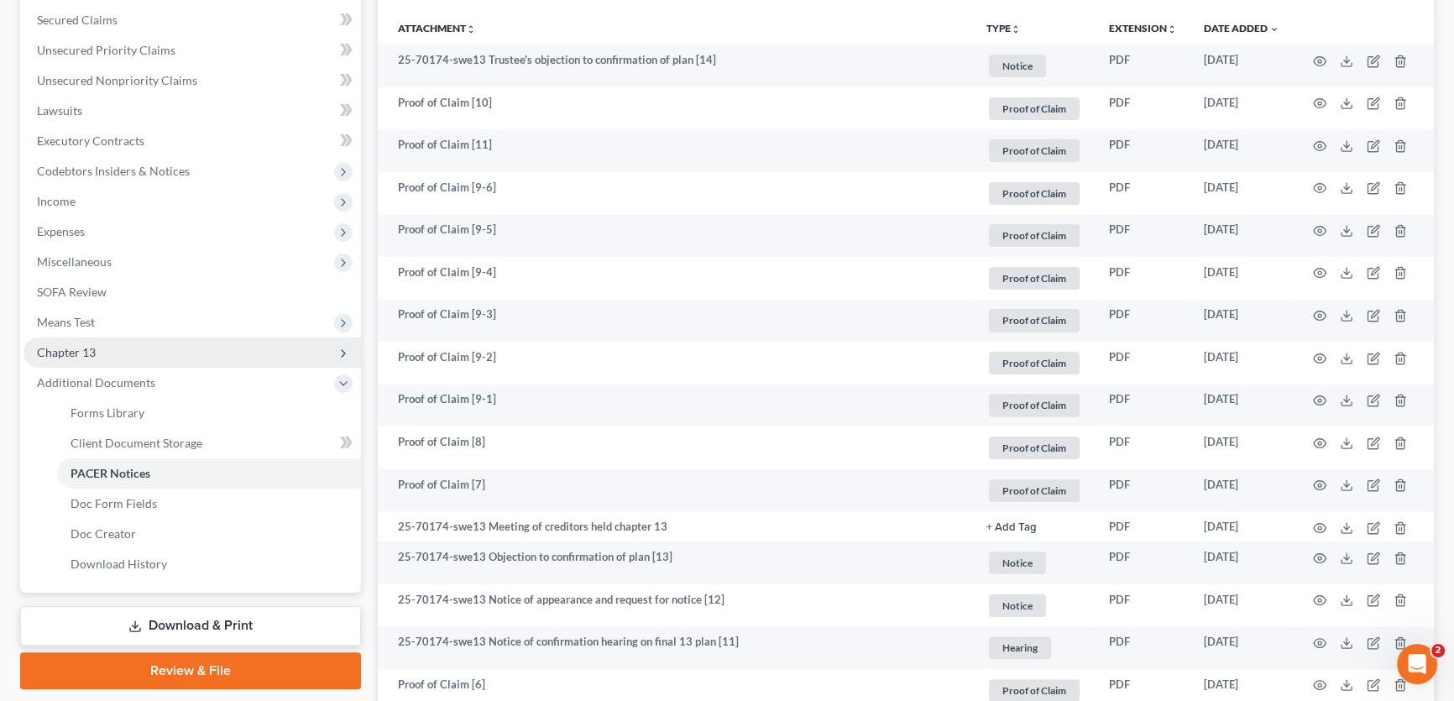
click at [82, 340] on span "Chapter 13" at bounding box center [192, 352] width 337 height 30
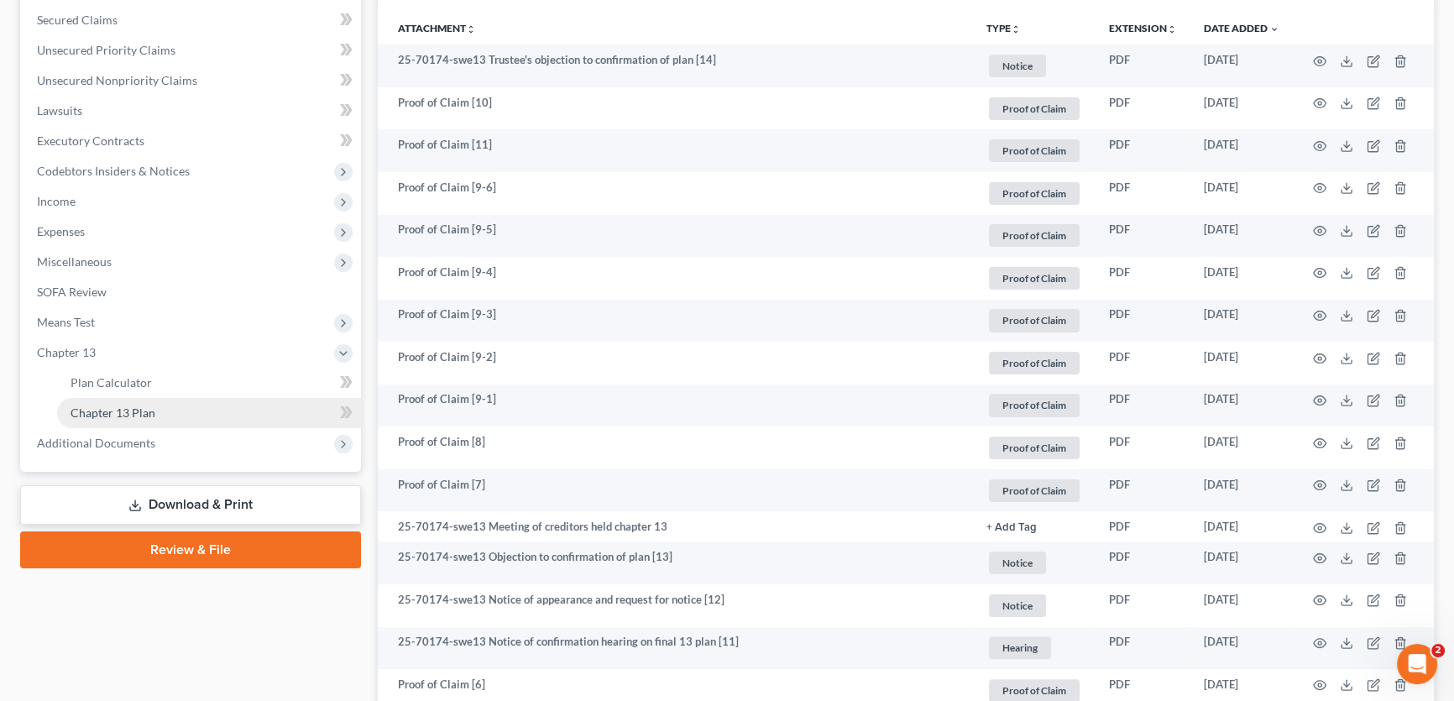
click at [107, 410] on span "Chapter 13 Plan" at bounding box center [113, 412] width 85 height 14
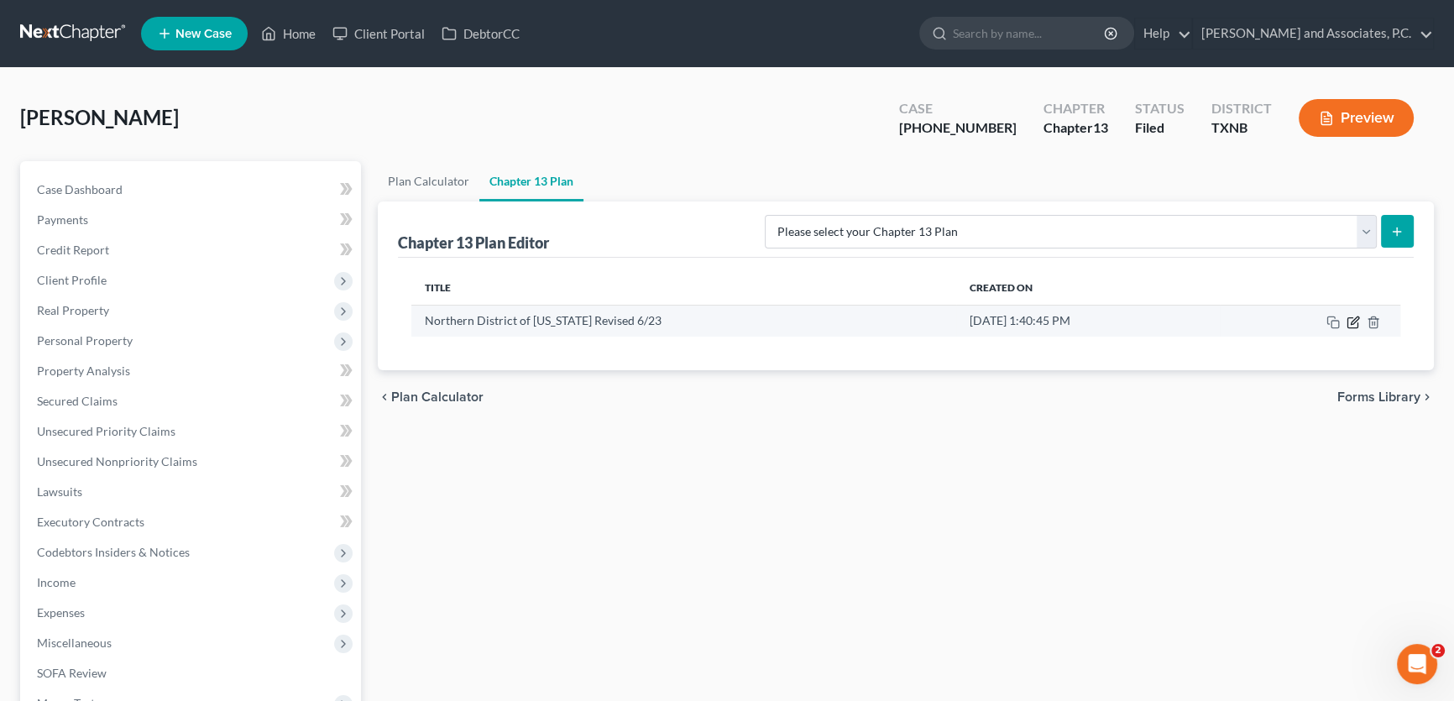
click at [1356, 325] on icon "button" at bounding box center [1352, 322] width 13 height 13
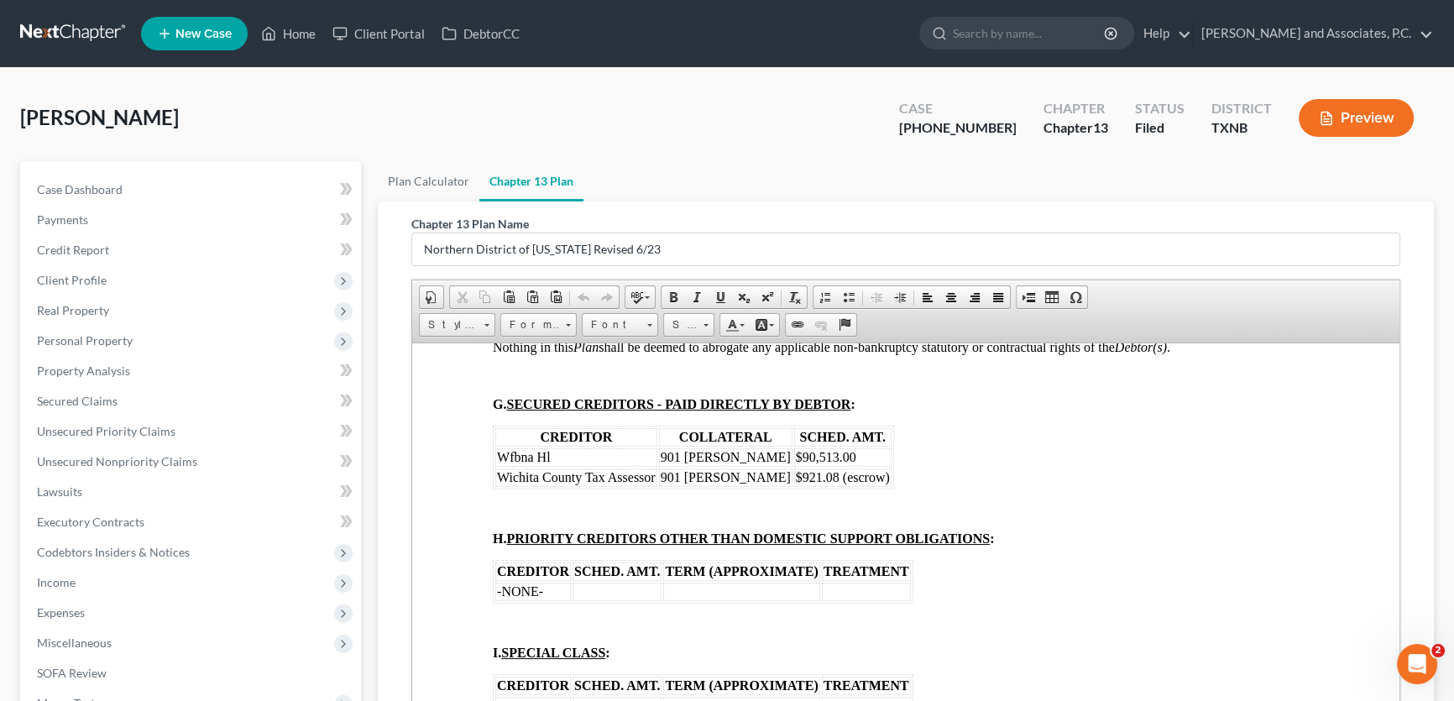
scroll to position [2747, 0]
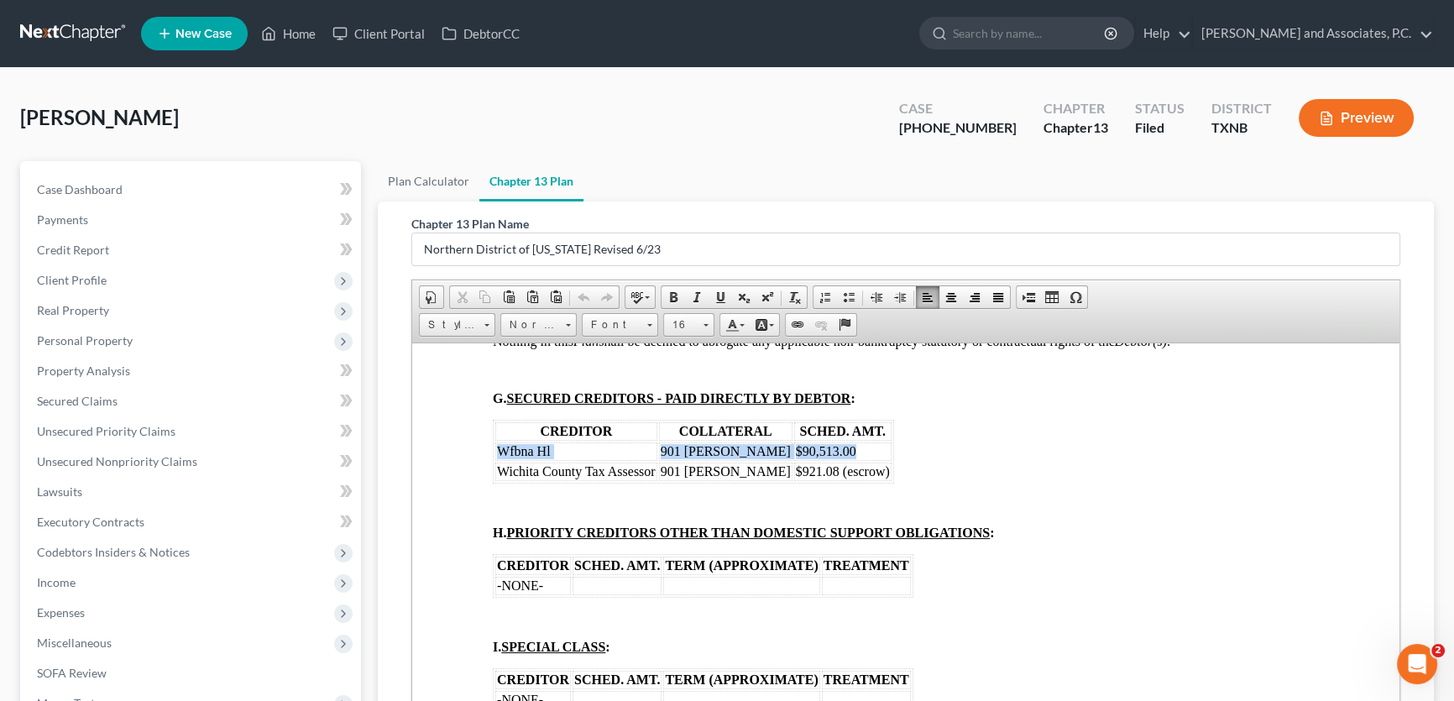
drag, startPoint x: 828, startPoint y: 546, endPoint x: 499, endPoint y: 546, distance: 329.9
click at [499, 460] on tr "Wfbna Hl 901 W. Cornelia $90,513.00" at bounding box center [693, 451] width 396 height 18
click at [370, 513] on div "Plan Calculator Chapter 13 Plan Chapter 13 Plan Name Northern District of Texas…" at bounding box center [905, 555] width 1073 height 788
click at [379, 512] on div "Chapter 13 Plan Name Northern District of Texas Revised 6/23 Rich Text Editor, …" at bounding box center [906, 514] width 1056 height 627
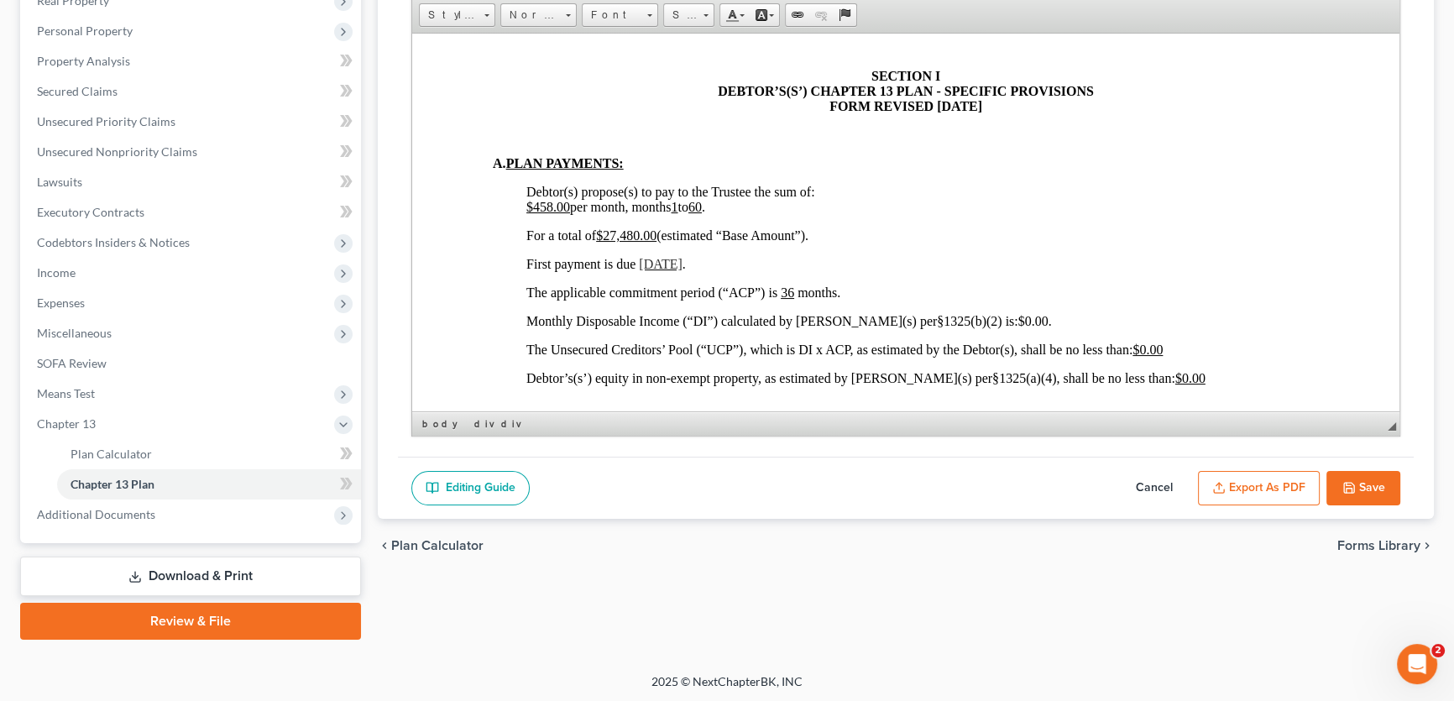
scroll to position [915, 0]
click at [1142, 480] on button "Cancel" at bounding box center [1154, 488] width 74 height 35
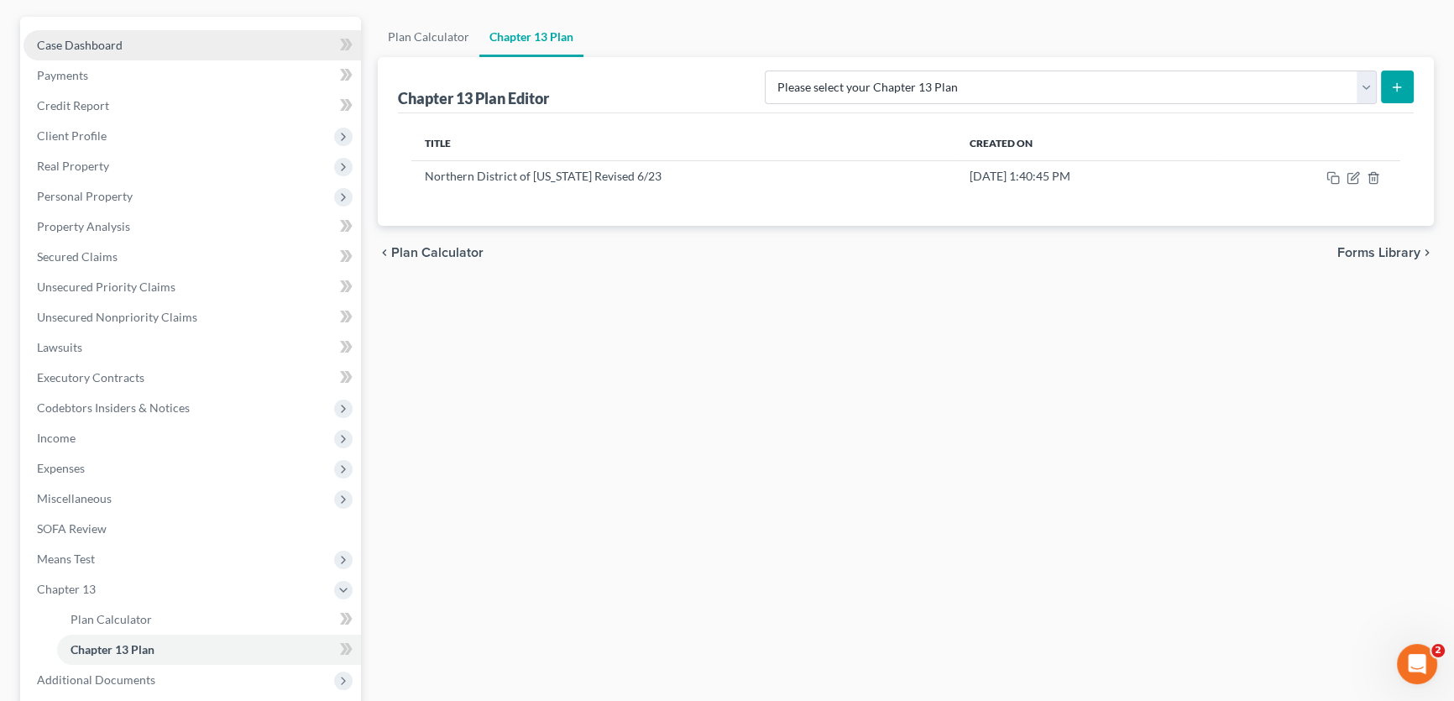
scroll to position [0, 0]
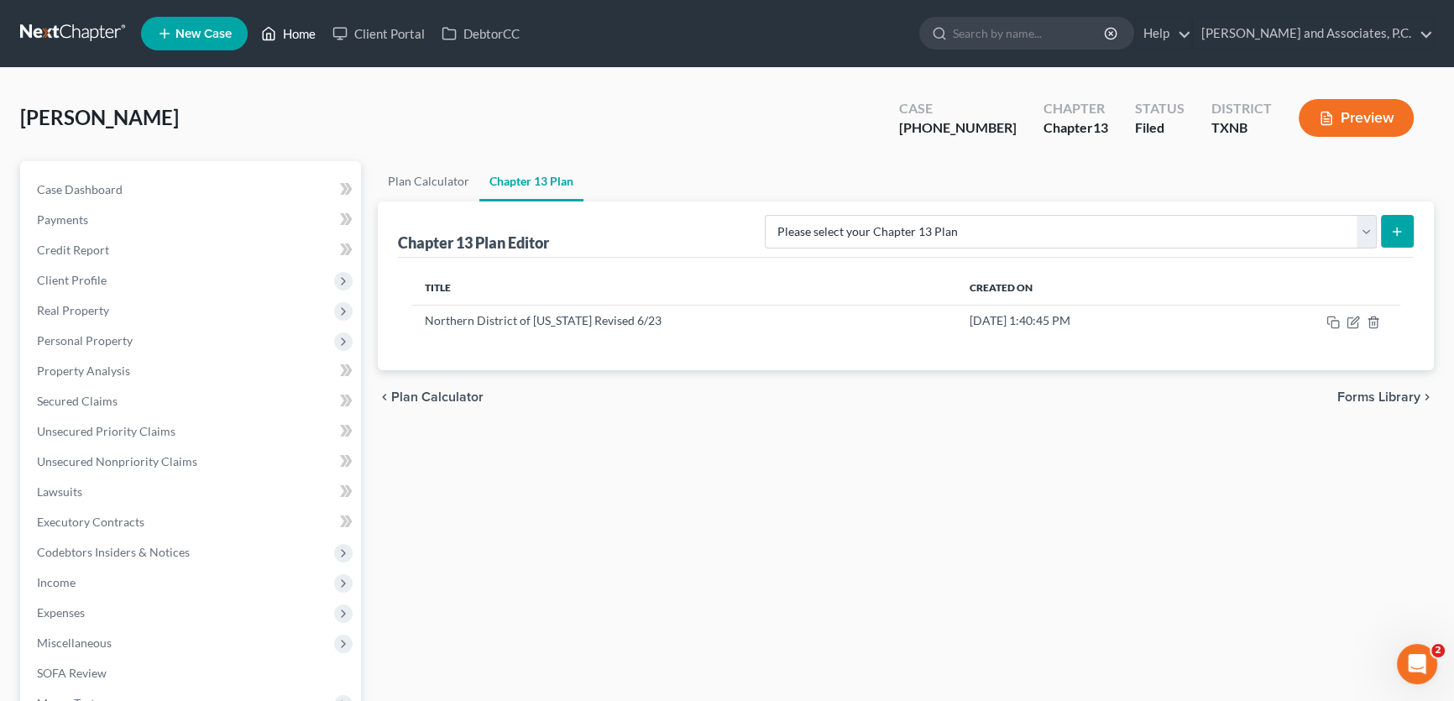
click at [314, 30] on link "Home" at bounding box center [288, 33] width 71 height 30
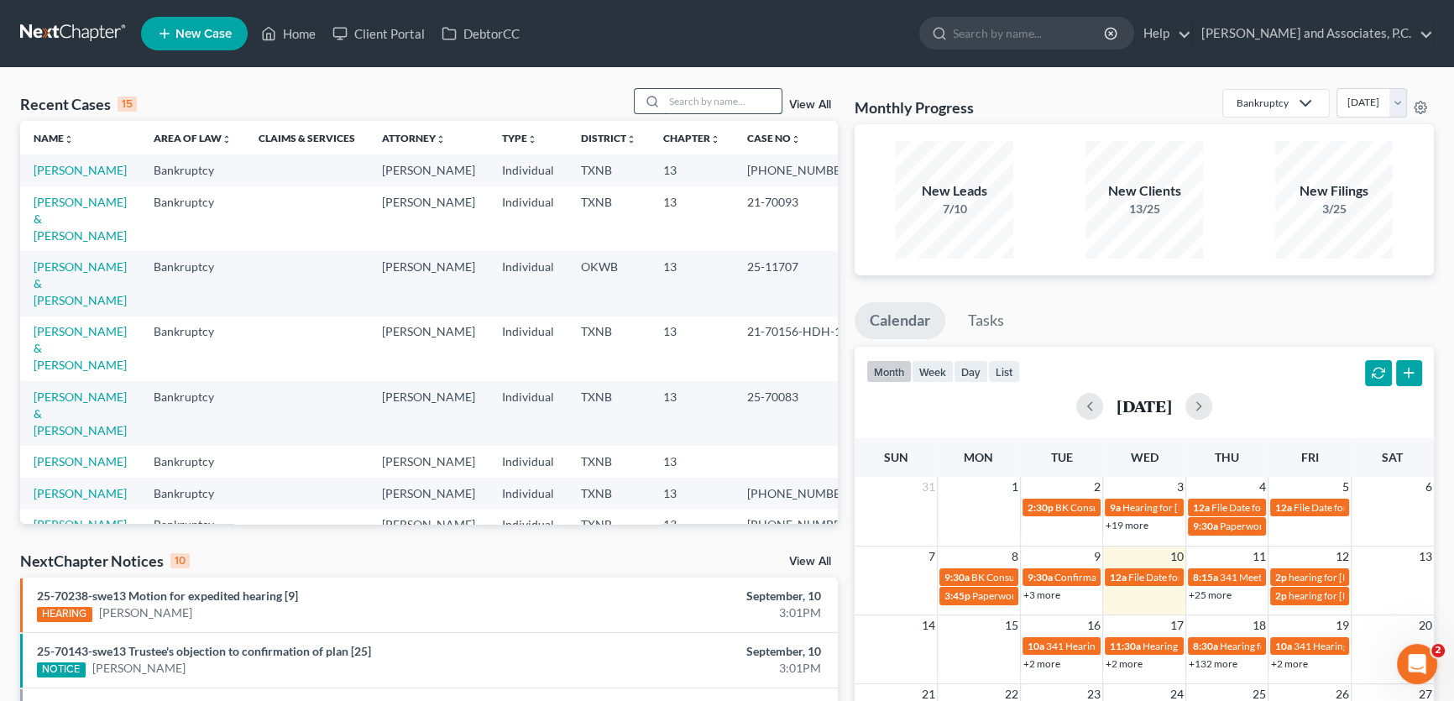
click at [689, 99] on input "search" at bounding box center [723, 101] width 118 height 24
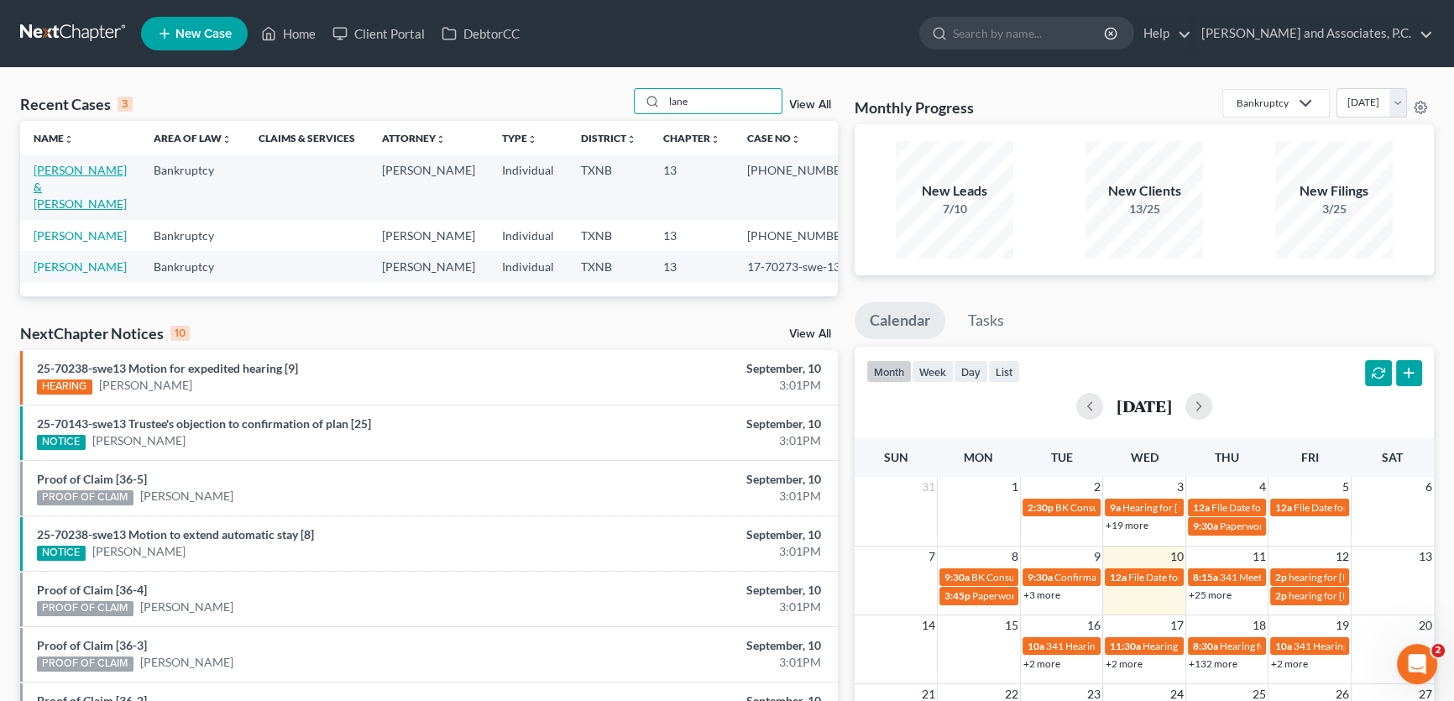
type input "lane"
click at [86, 168] on link "[PERSON_NAME] & [PERSON_NAME]" at bounding box center [80, 187] width 93 height 48
select select "5"
select select "1"
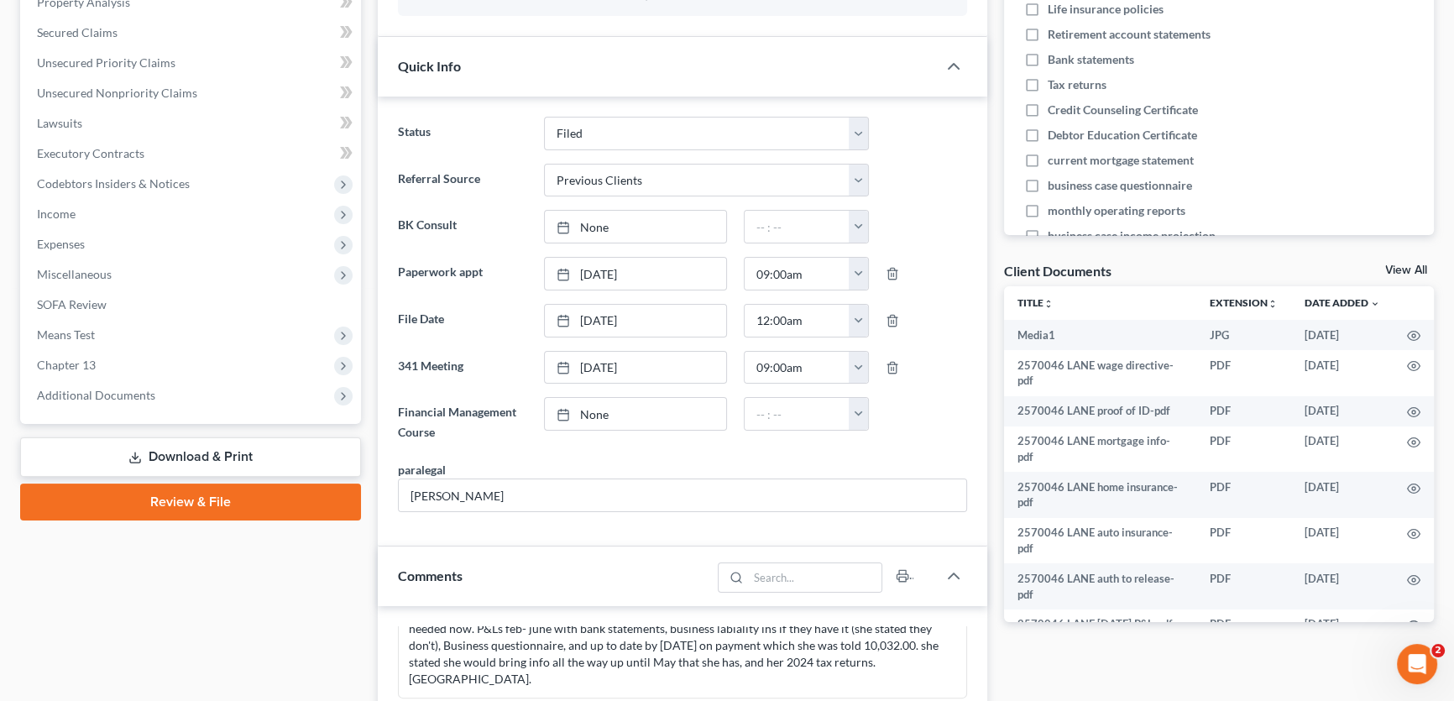
scroll to position [381, 0]
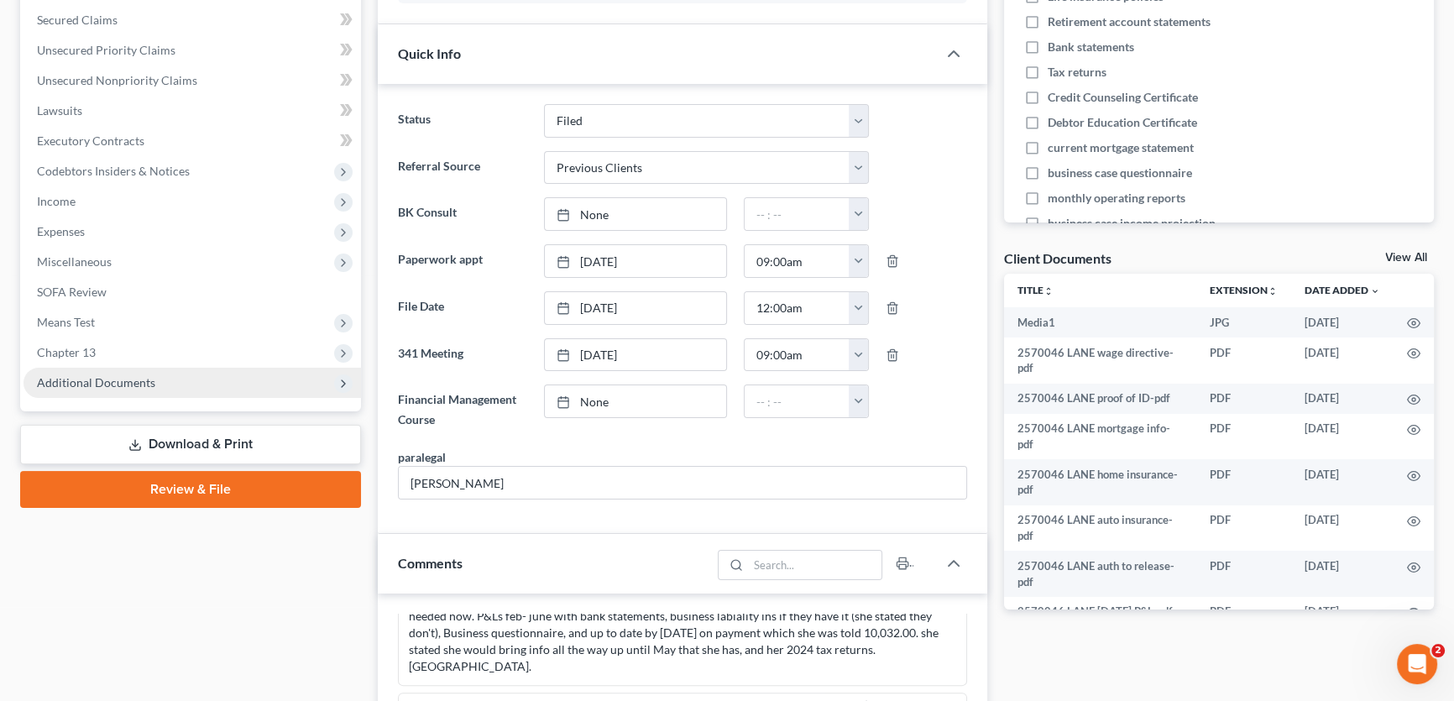
click at [139, 381] on span "Additional Documents" at bounding box center [96, 382] width 118 height 14
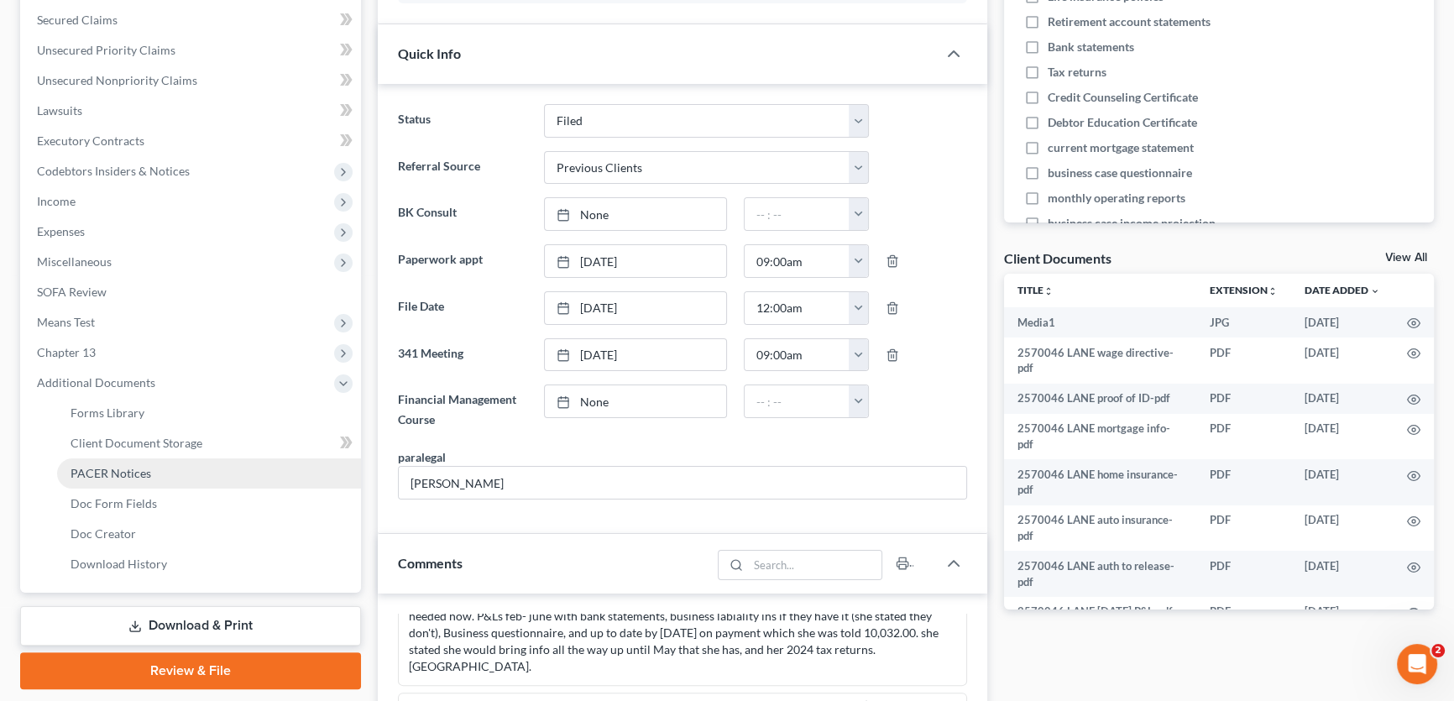
click at [132, 474] on span "PACER Notices" at bounding box center [111, 473] width 81 height 14
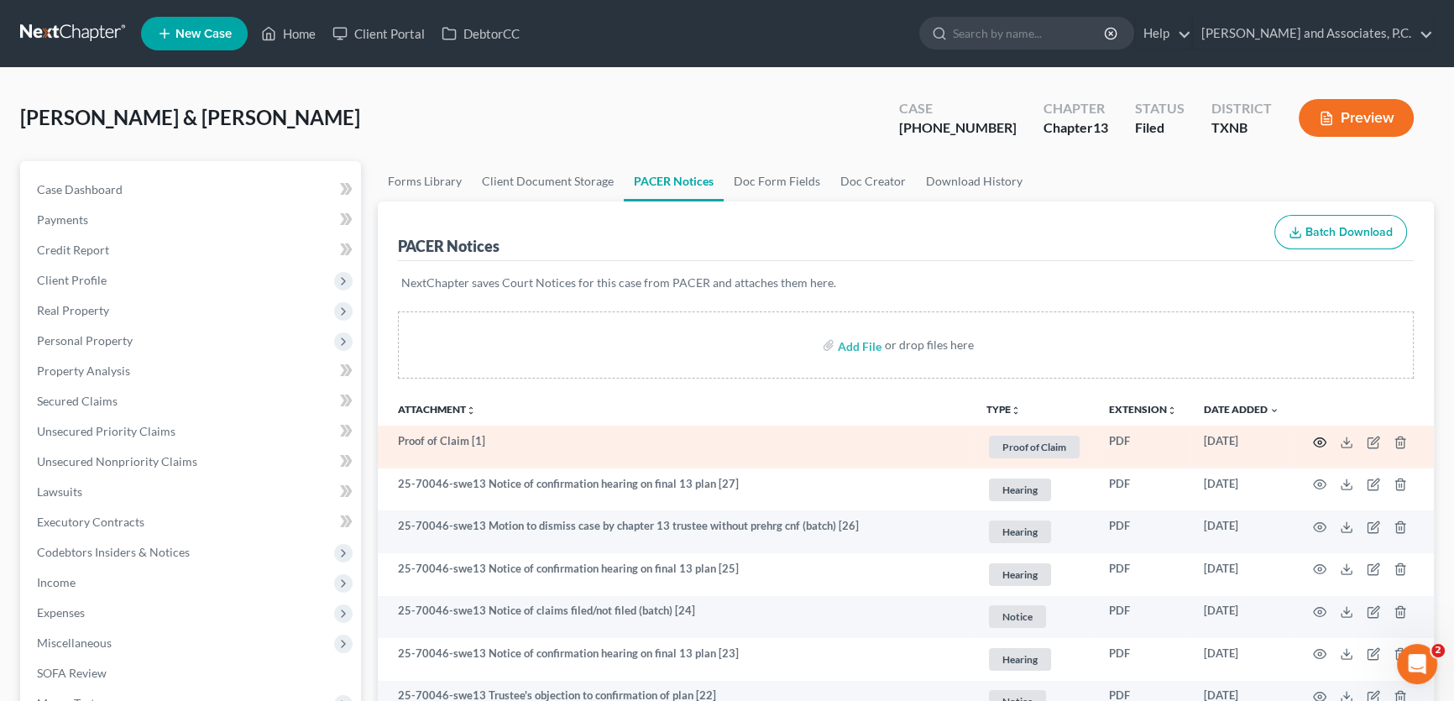
click at [1317, 436] on icon "button" at bounding box center [1319, 442] width 13 height 13
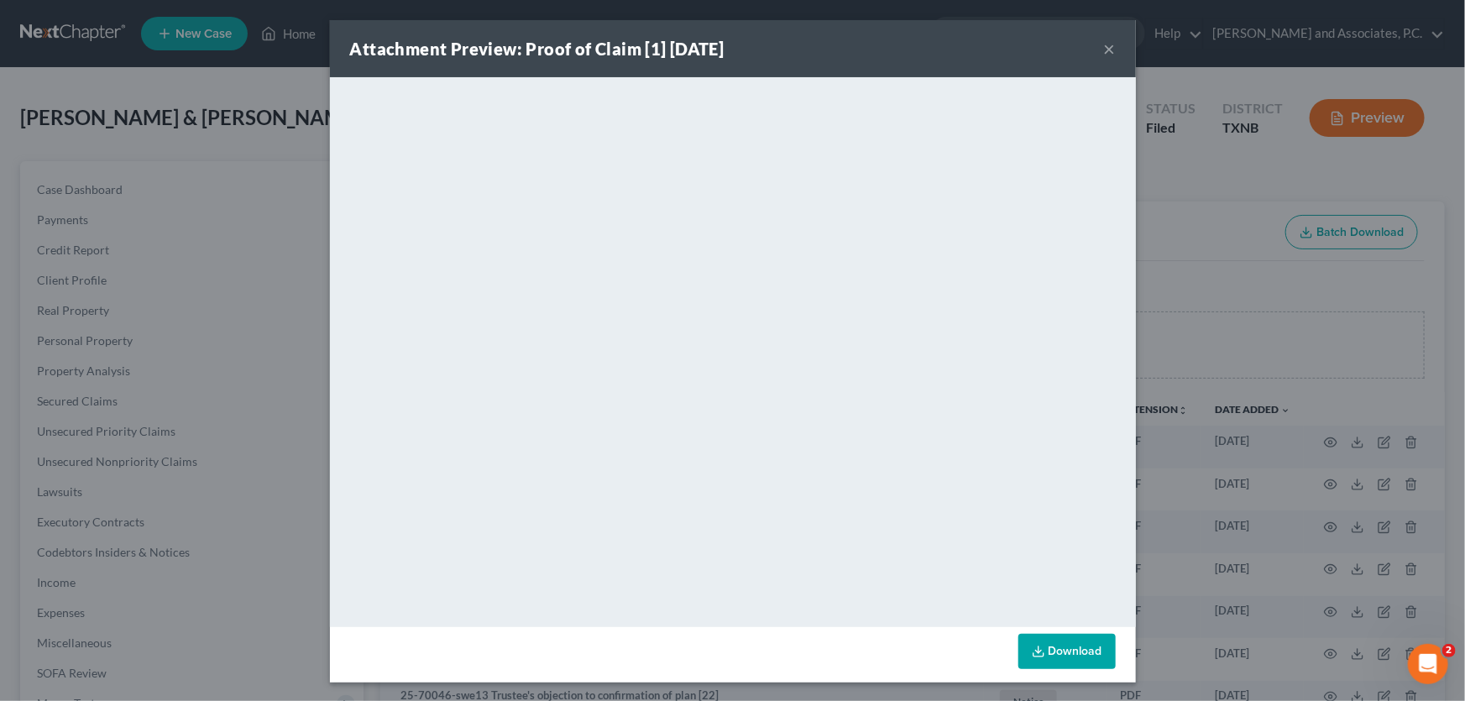
click at [1104, 52] on button "×" at bounding box center [1110, 49] width 12 height 20
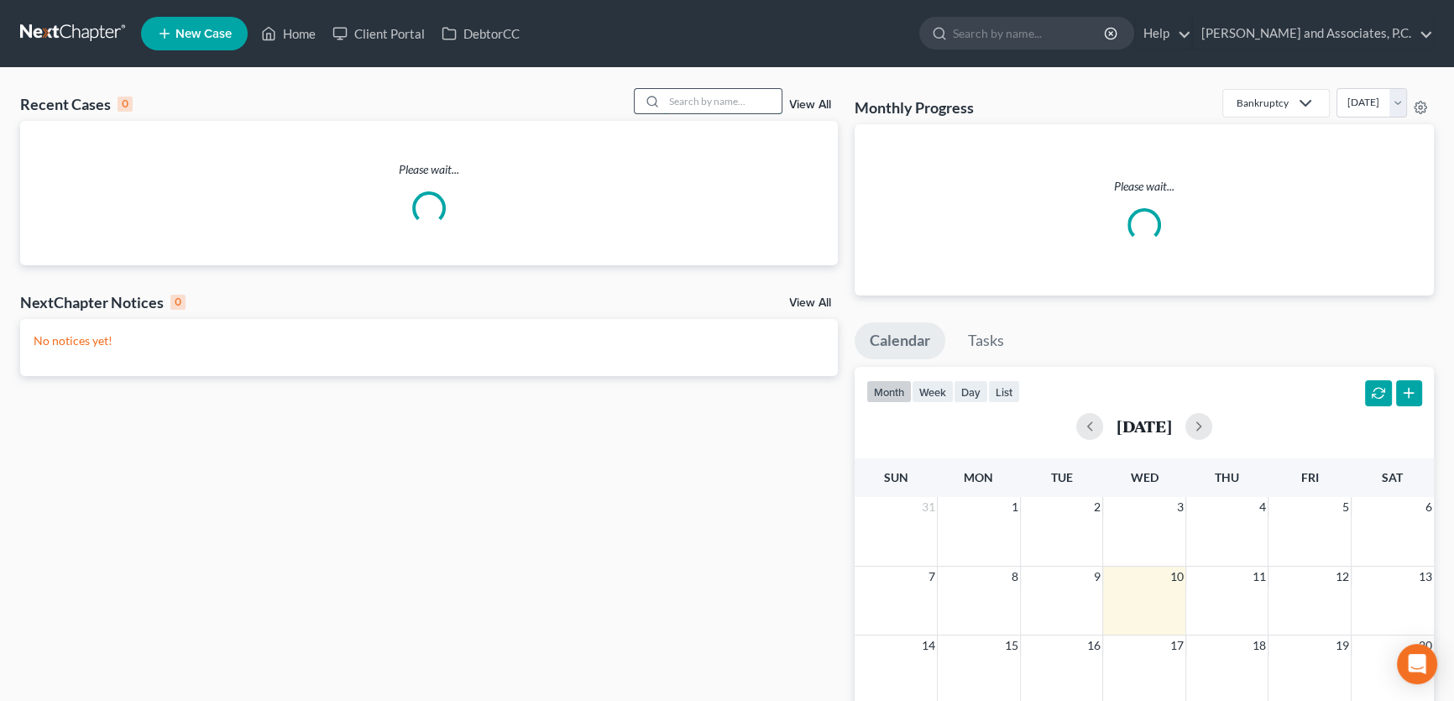
click at [694, 98] on input "search" at bounding box center [723, 101] width 118 height 24
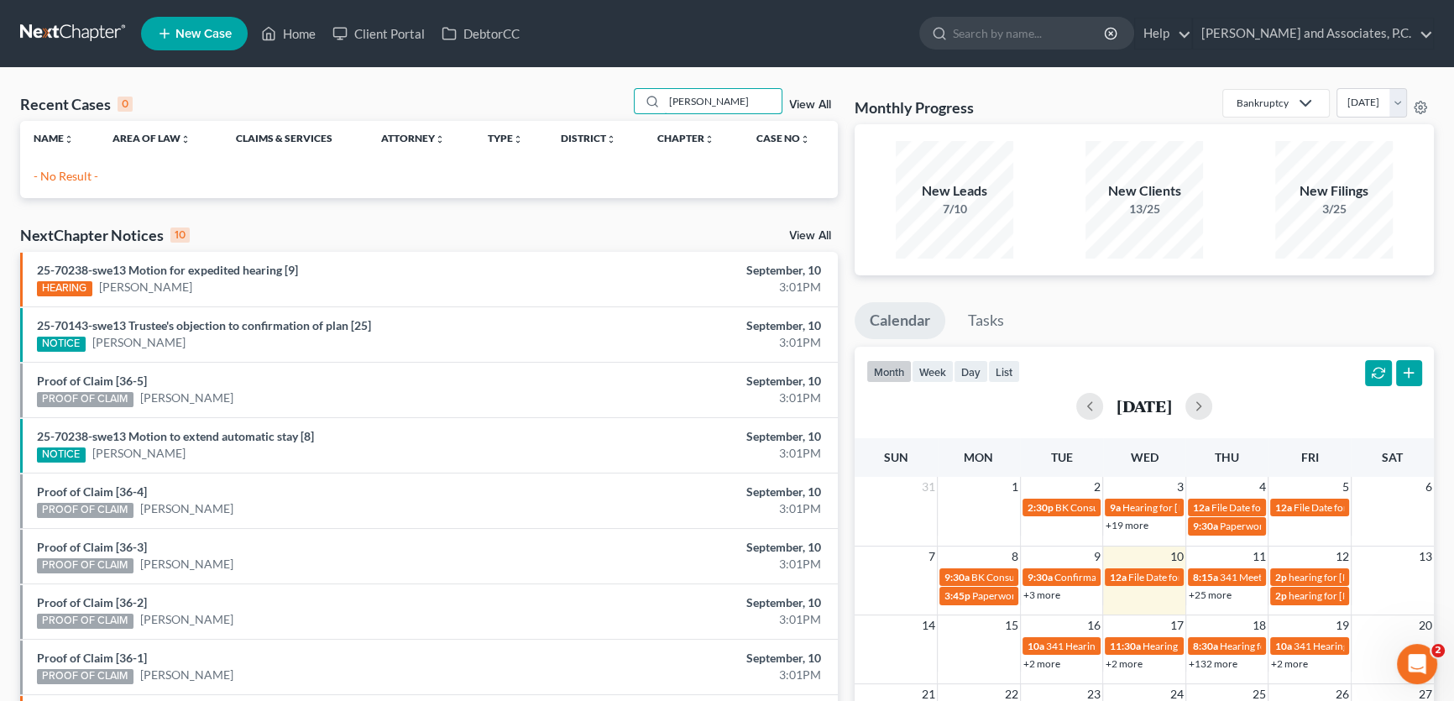
drag, startPoint x: 699, startPoint y: 111, endPoint x: 604, endPoint y: 111, distance: 94.9
click at [604, 111] on div "Recent Cases 0 [PERSON_NAME] View All" at bounding box center [429, 104] width 818 height 33
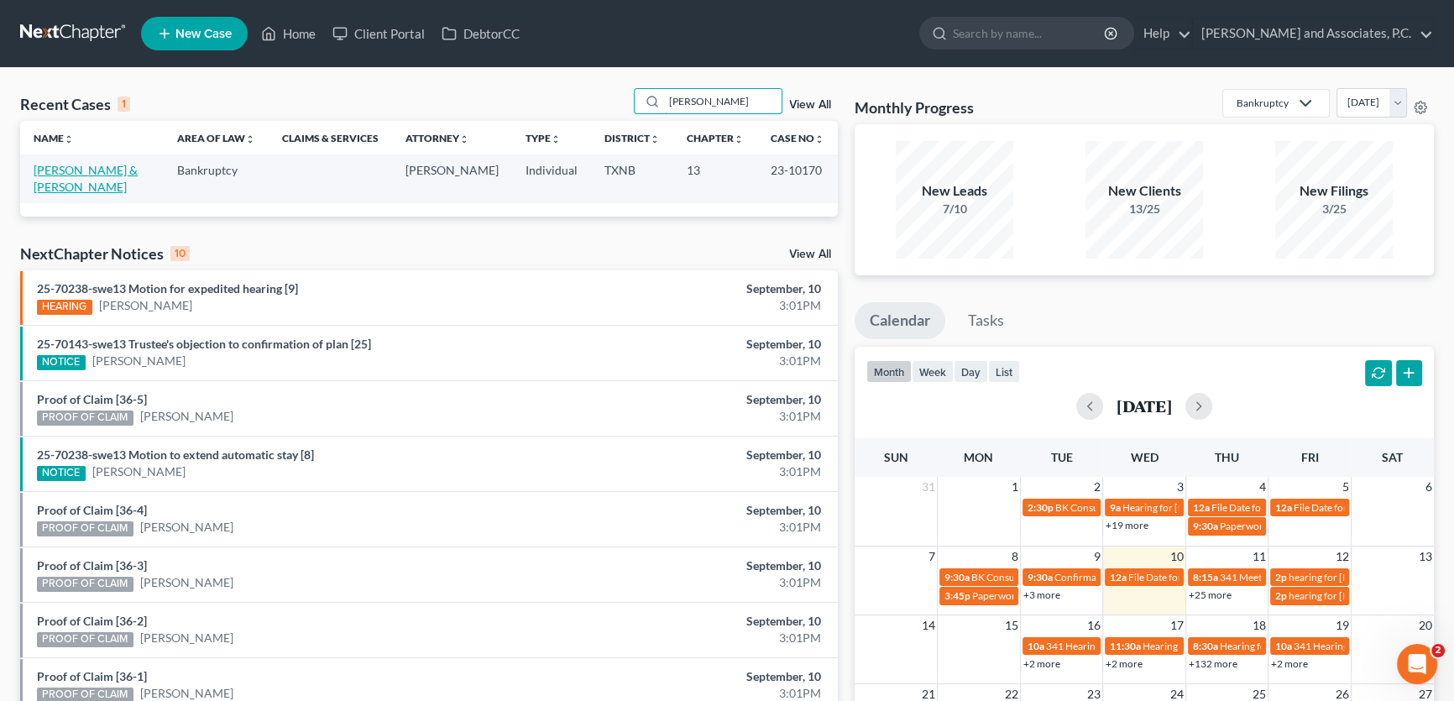
type input "[PERSON_NAME]"
click at [76, 169] on link "[PERSON_NAME] & [PERSON_NAME]" at bounding box center [86, 178] width 104 height 31
select select "8"
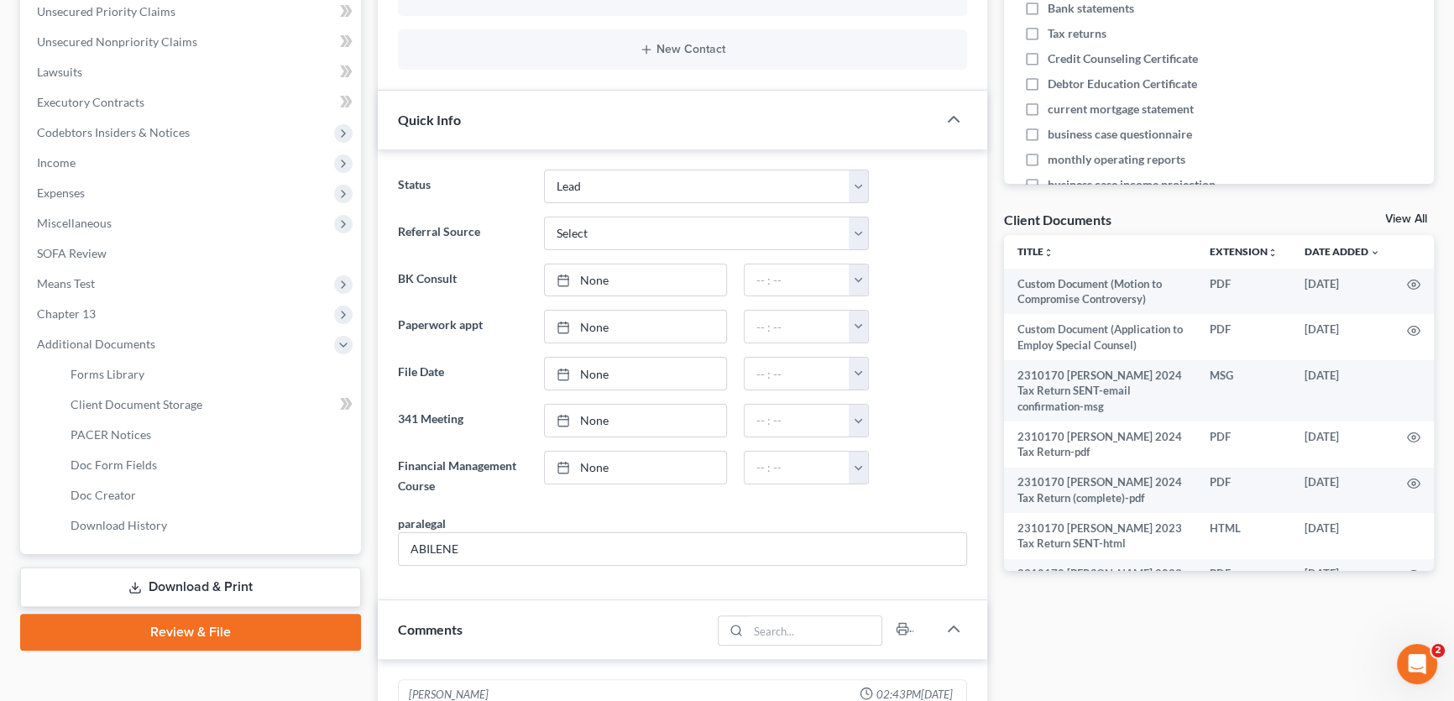
scroll to position [315, 0]
click at [154, 440] on link "PACER Notices" at bounding box center [209, 435] width 304 height 30
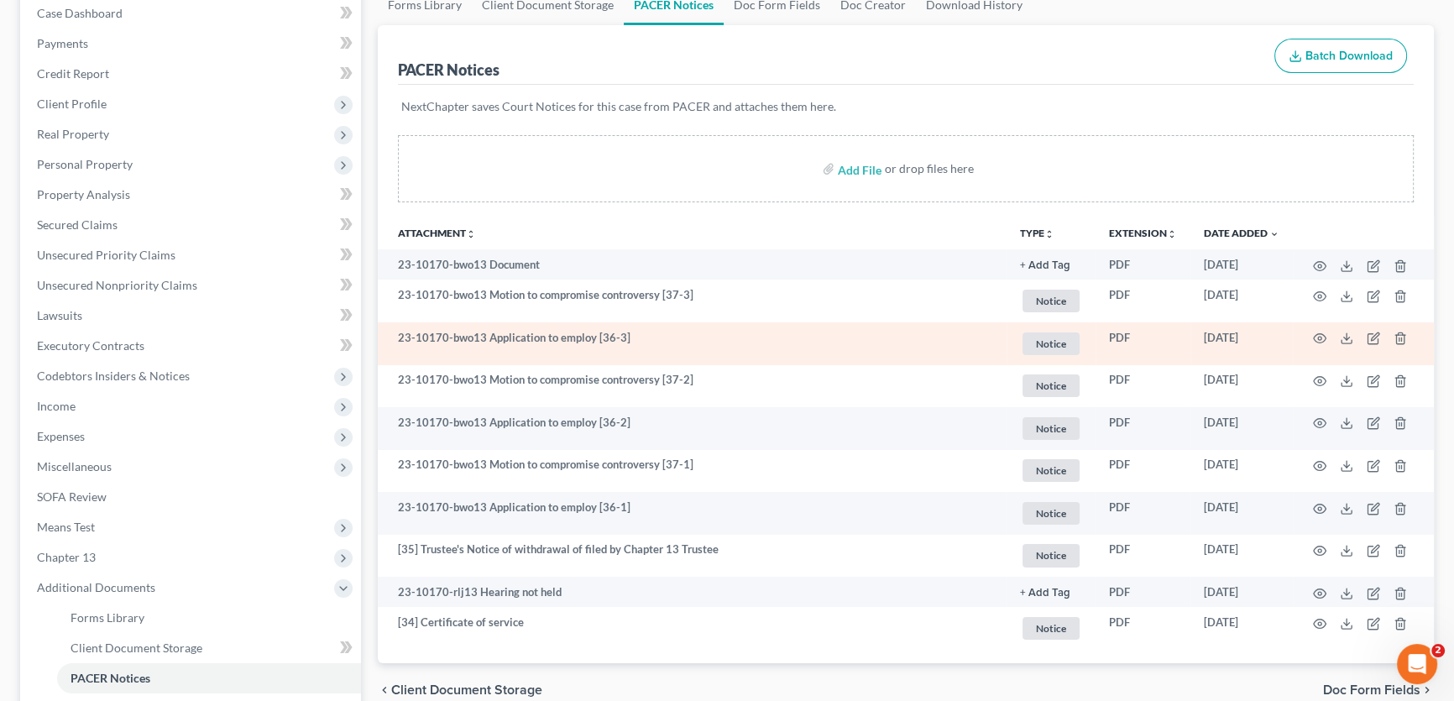
scroll to position [228, 0]
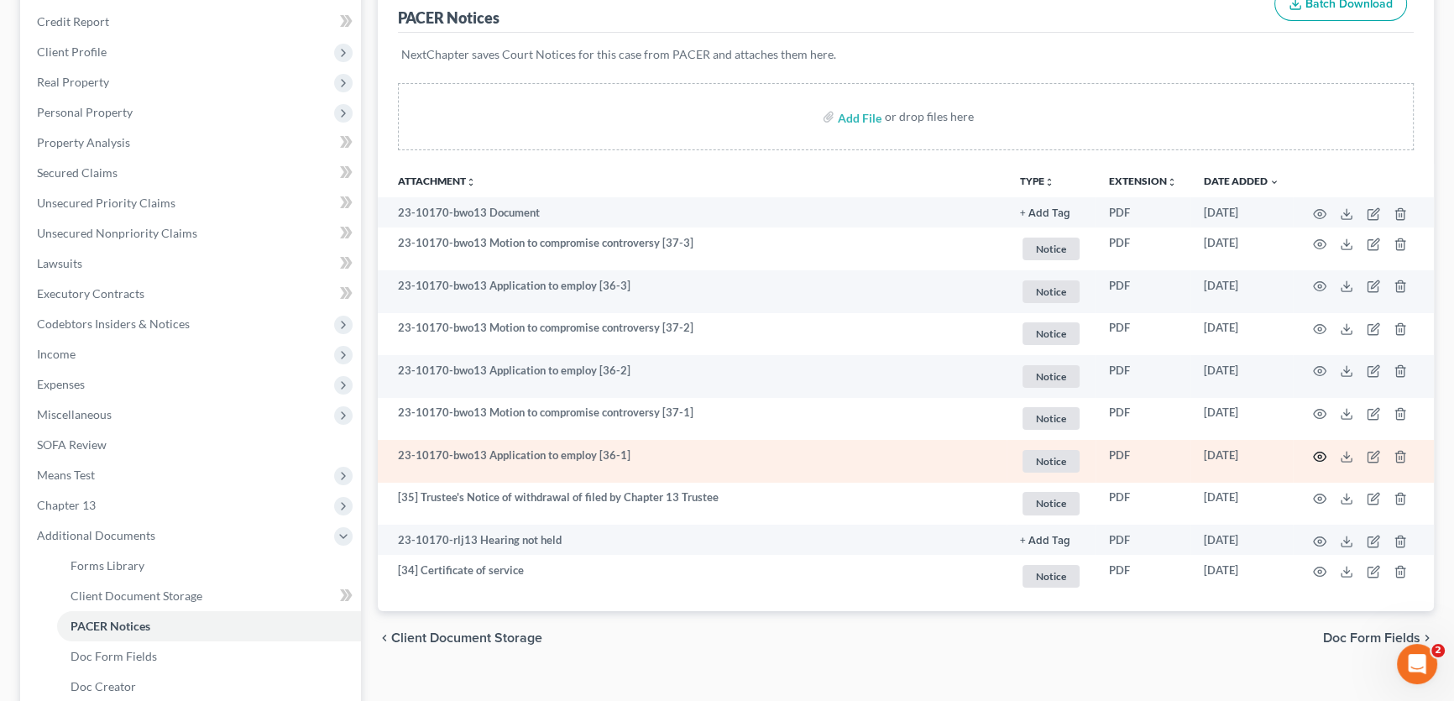
click at [1321, 457] on icon "button" at bounding box center [1319, 456] width 13 height 13
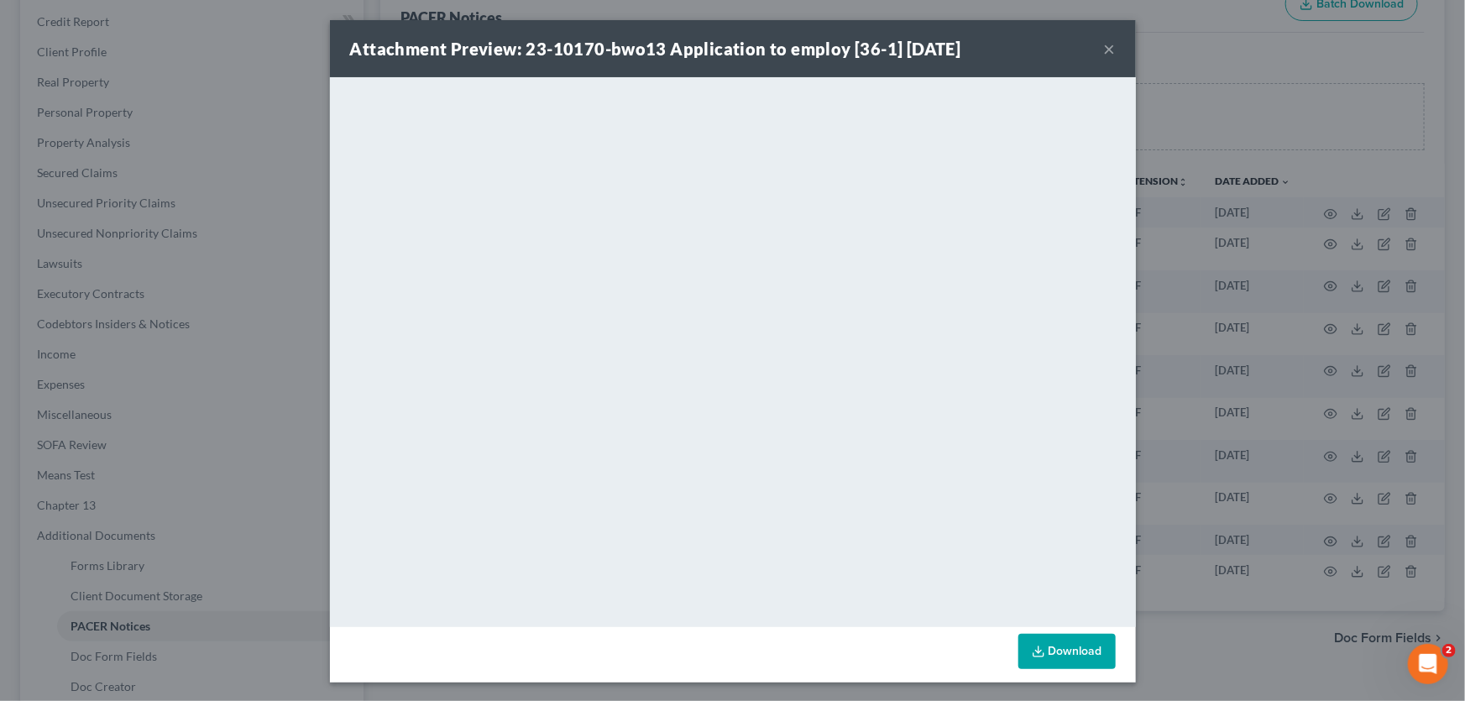
click at [1104, 50] on button "×" at bounding box center [1110, 49] width 12 height 20
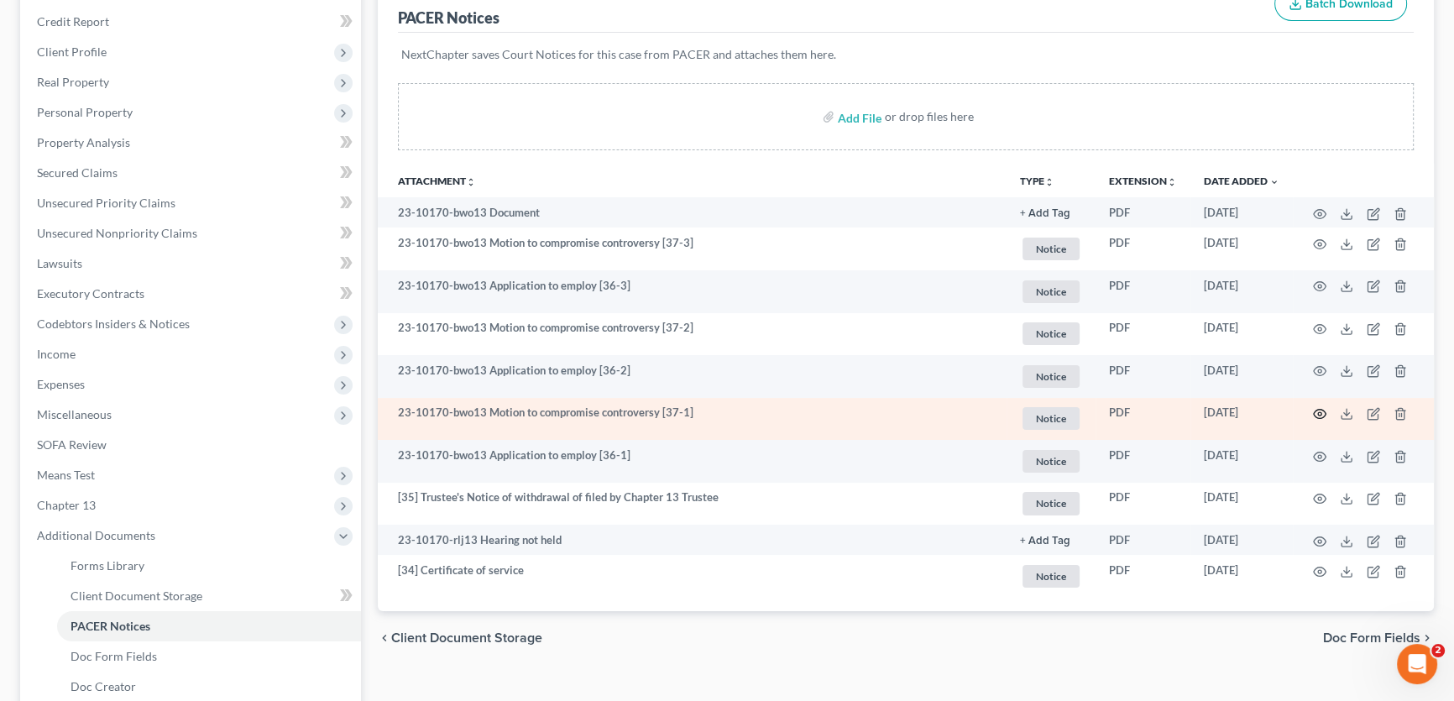
click at [1318, 412] on circle "button" at bounding box center [1319, 413] width 3 height 3
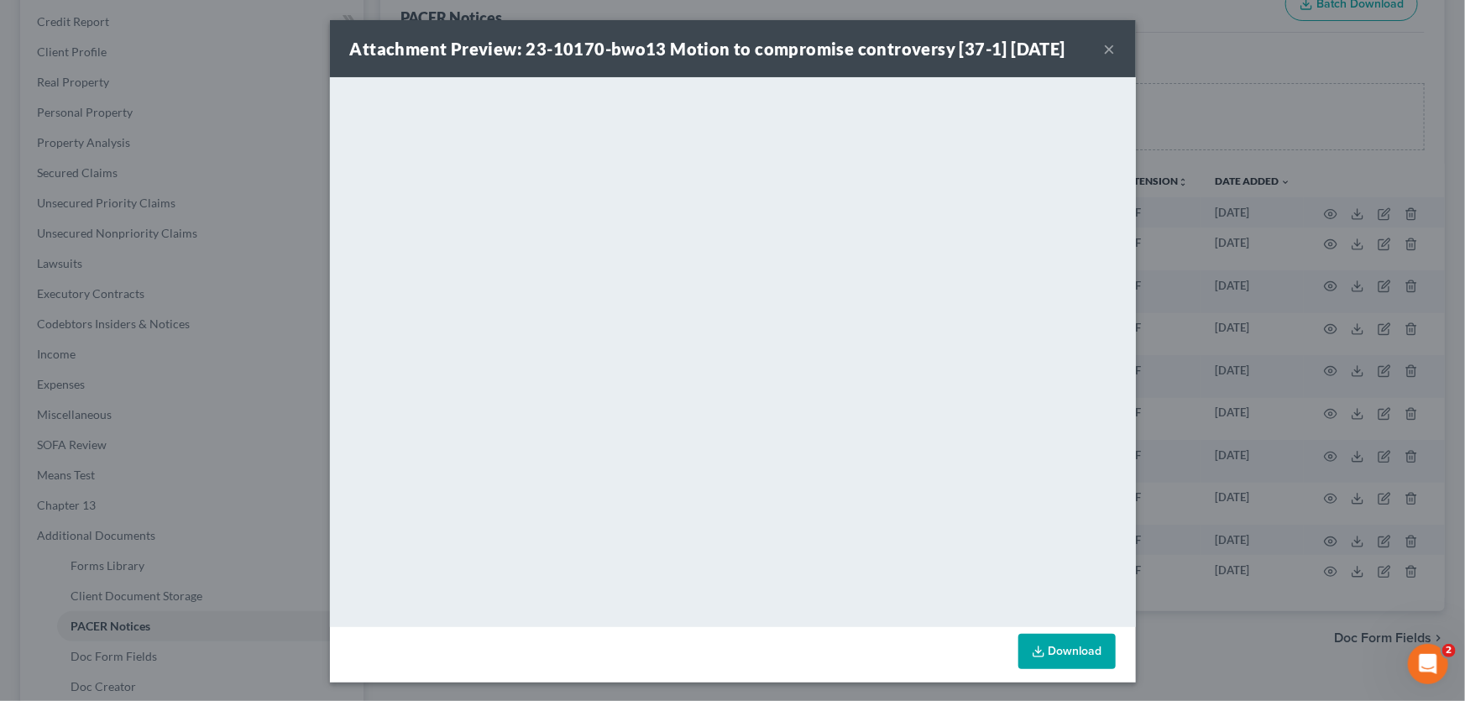
click at [1105, 48] on button "×" at bounding box center [1110, 49] width 12 height 20
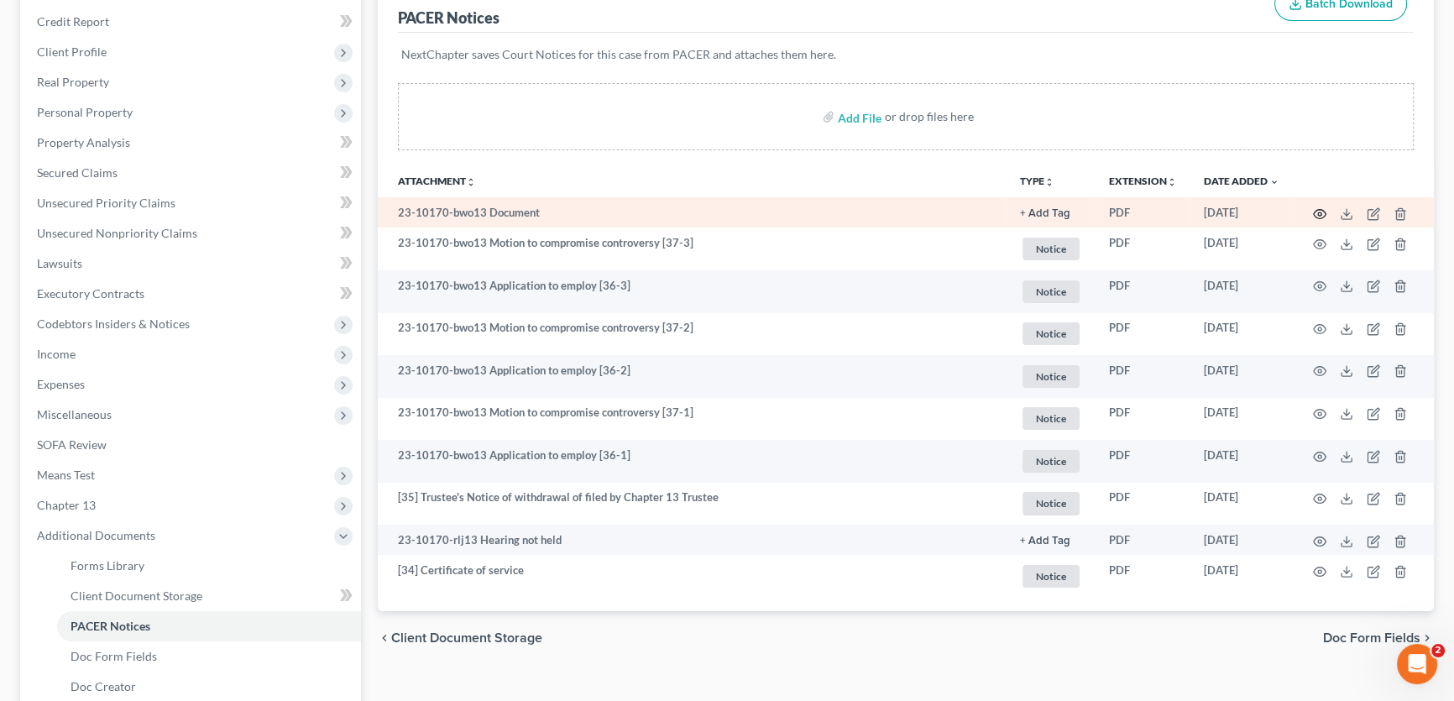
click at [1316, 212] on icon "button" at bounding box center [1319, 213] width 13 height 13
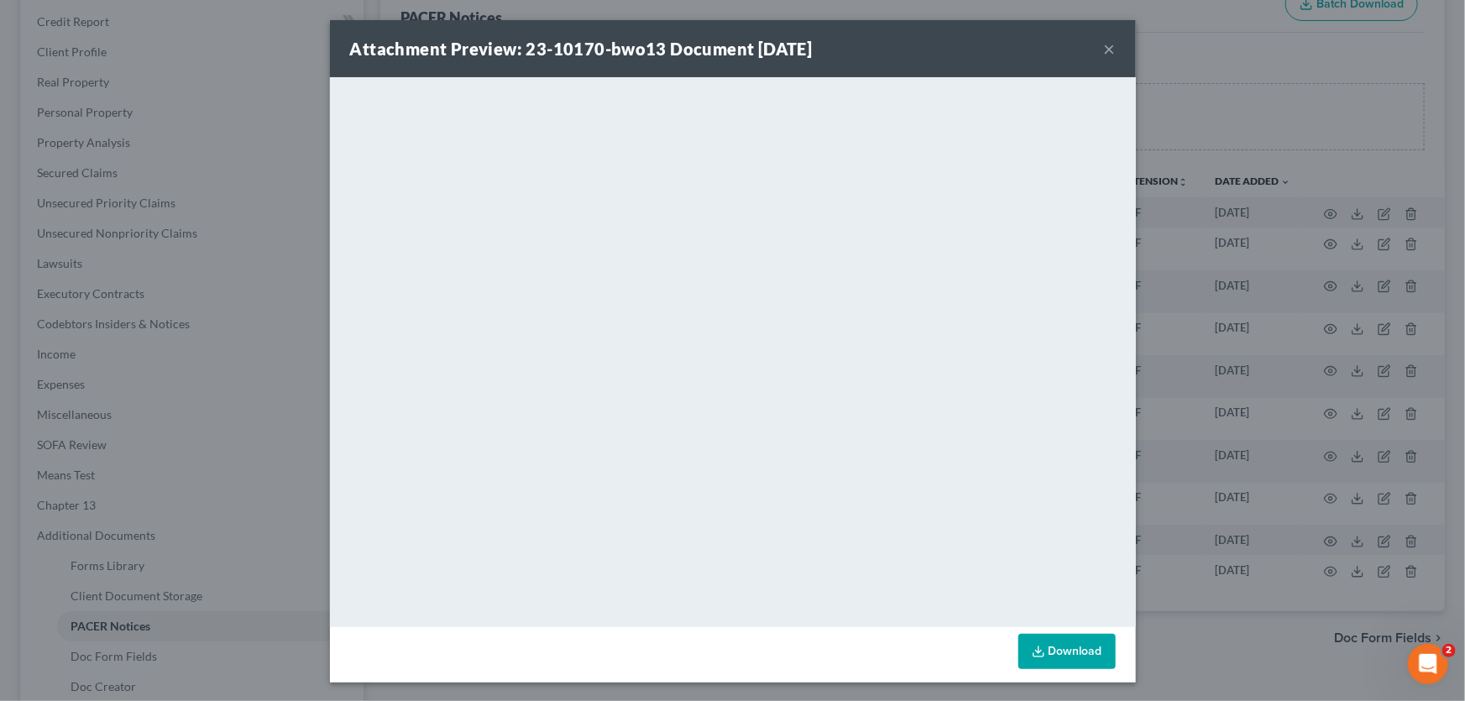
click at [1105, 50] on button "×" at bounding box center [1110, 49] width 12 height 20
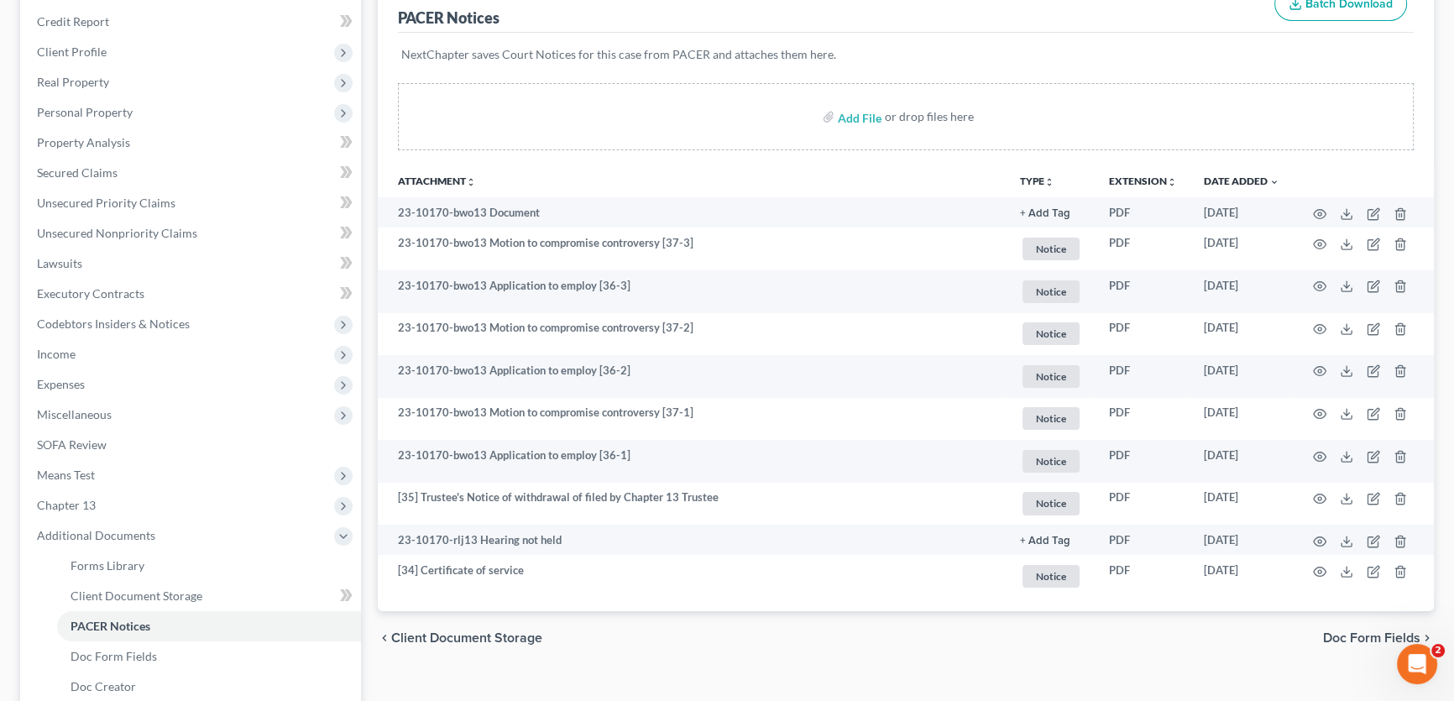
click at [923, 160] on div "Add File or drop files here" at bounding box center [906, 123] width 1056 height 81
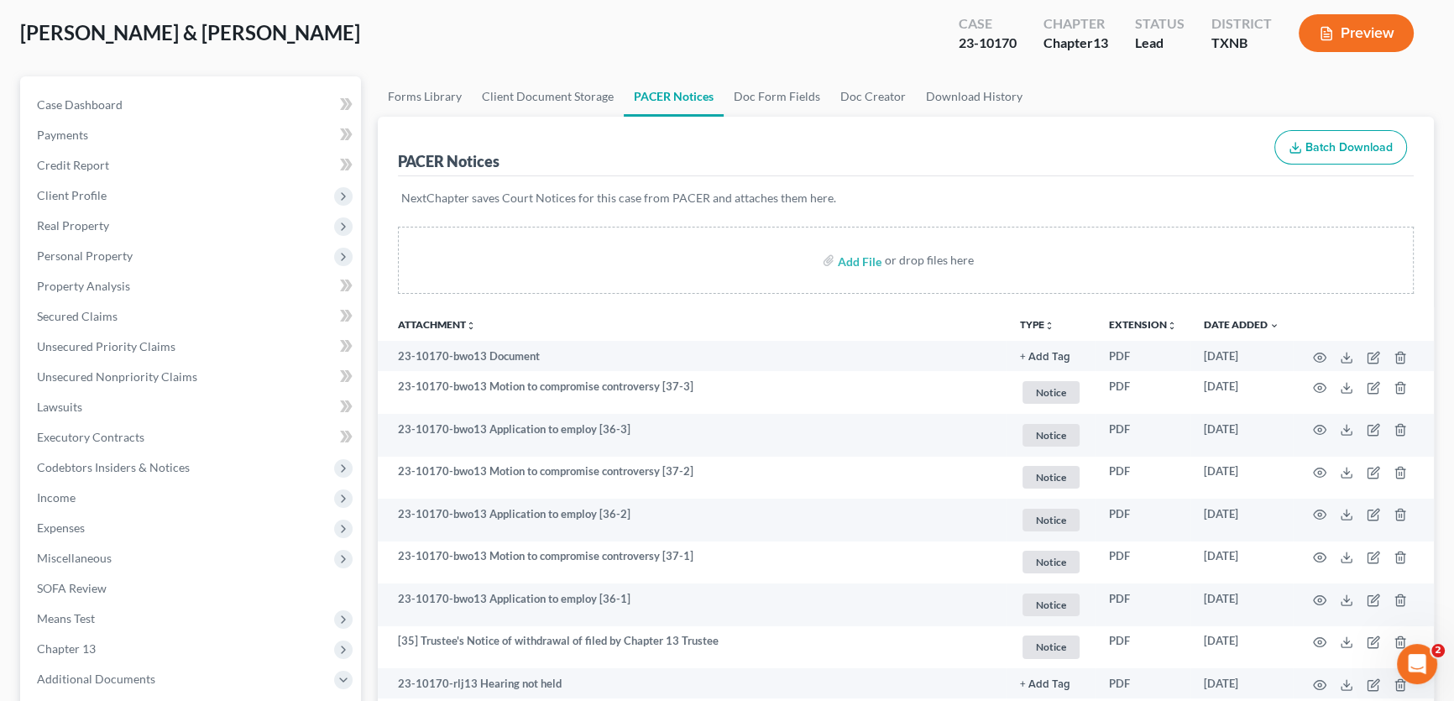
scroll to position [0, 0]
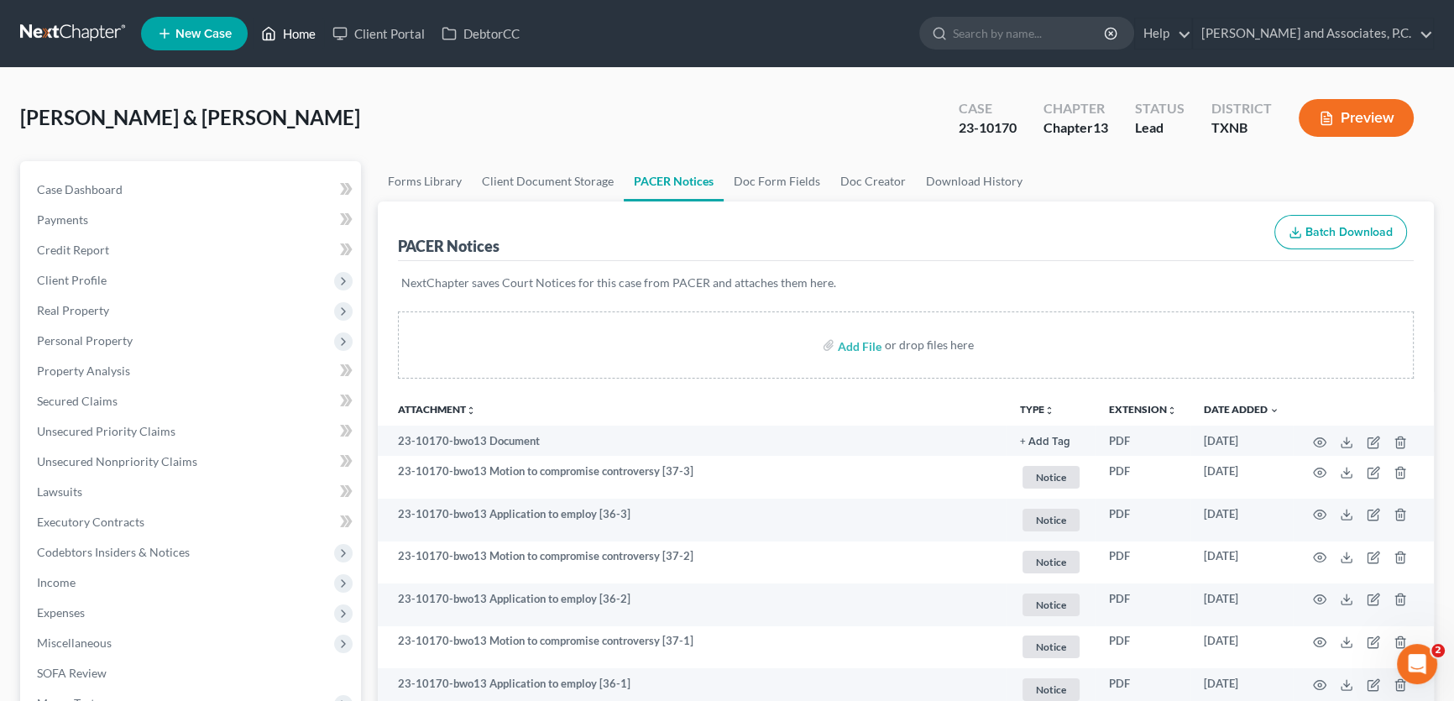
click at [297, 33] on link "Home" at bounding box center [288, 33] width 71 height 30
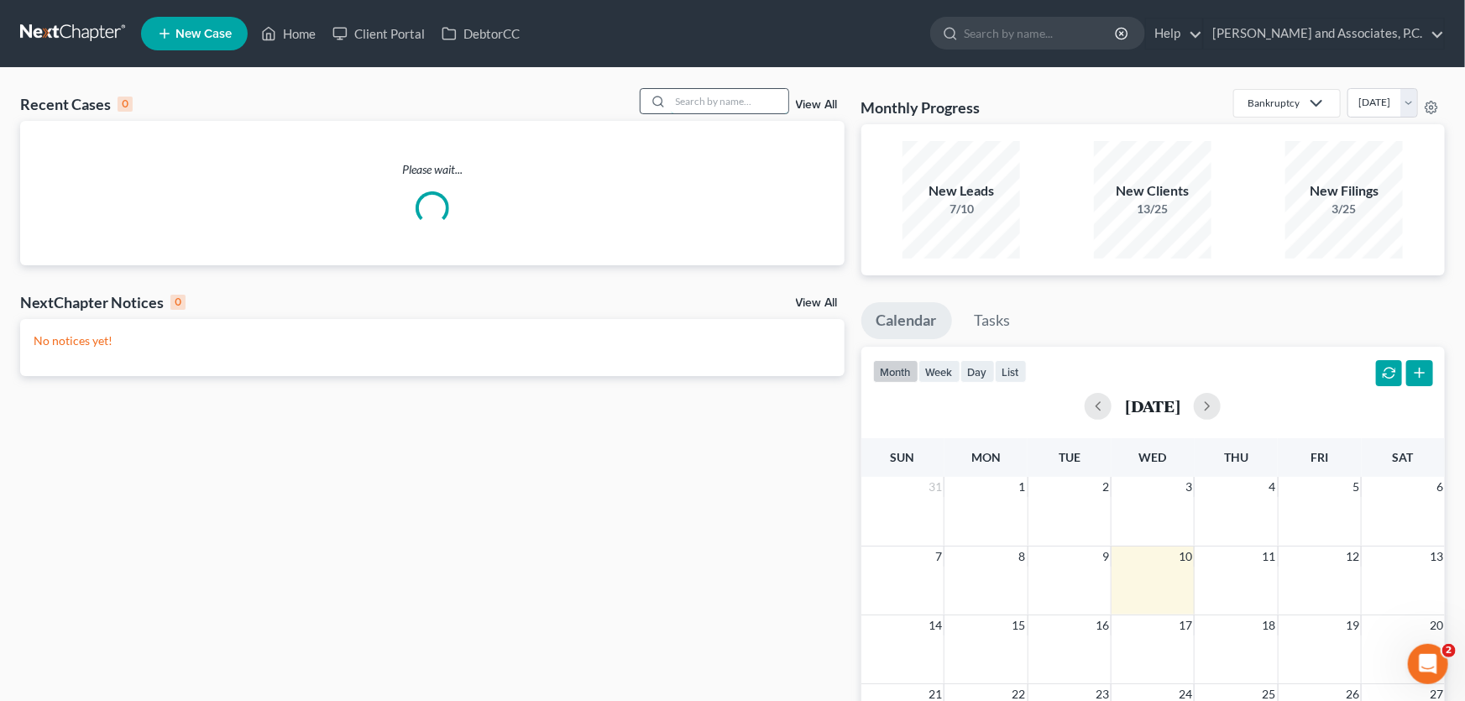
click at [724, 102] on input "search" at bounding box center [730, 101] width 118 height 24
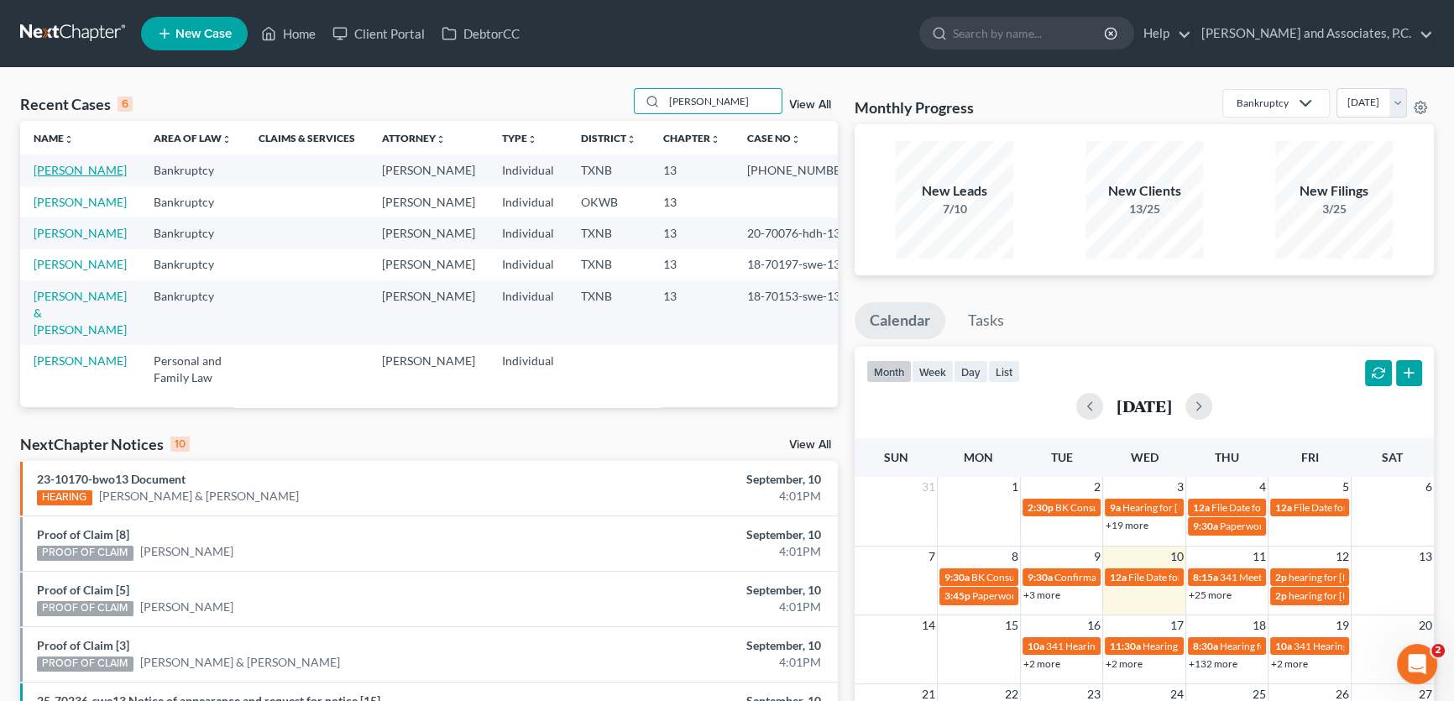
type input "murphy"
click at [113, 168] on link "[PERSON_NAME]" at bounding box center [80, 170] width 93 height 14
select select "5"
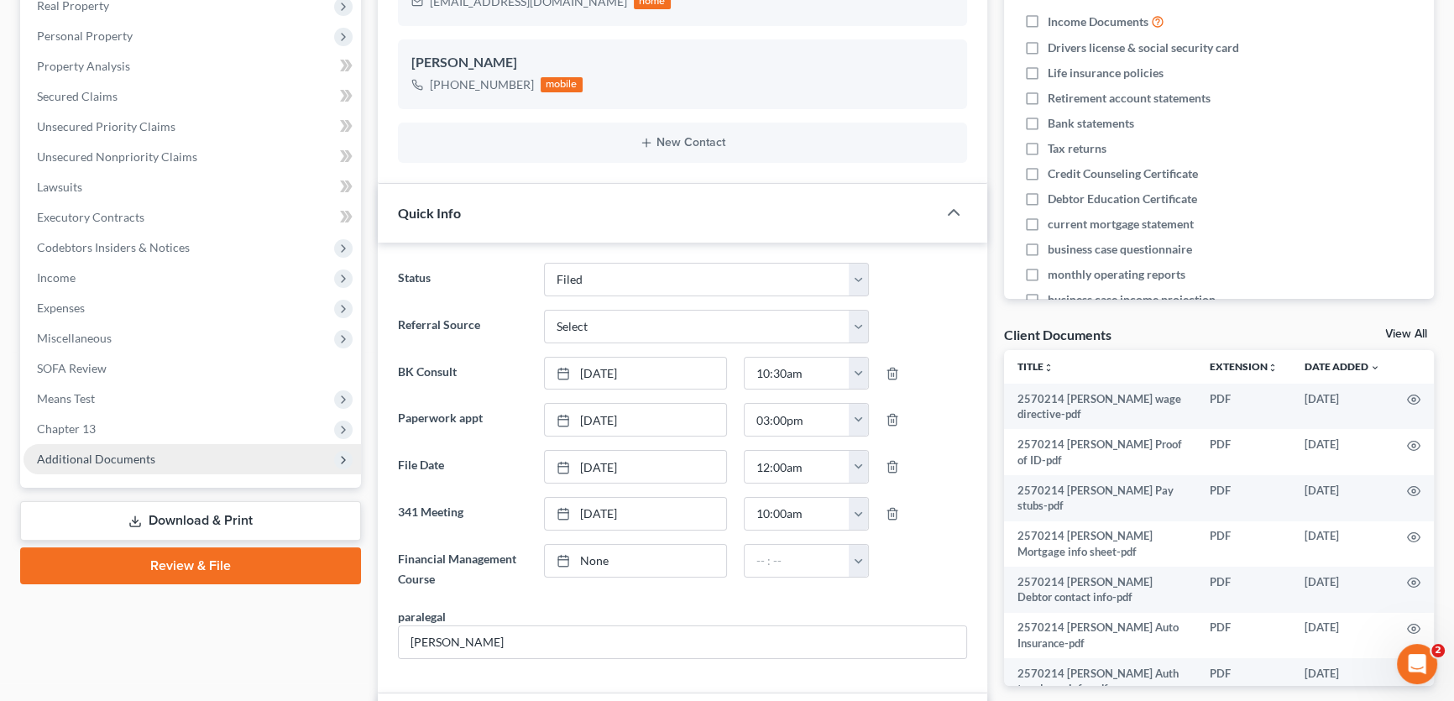
scroll to position [1430, 0]
click at [93, 453] on span "Additional Documents" at bounding box center [96, 459] width 118 height 14
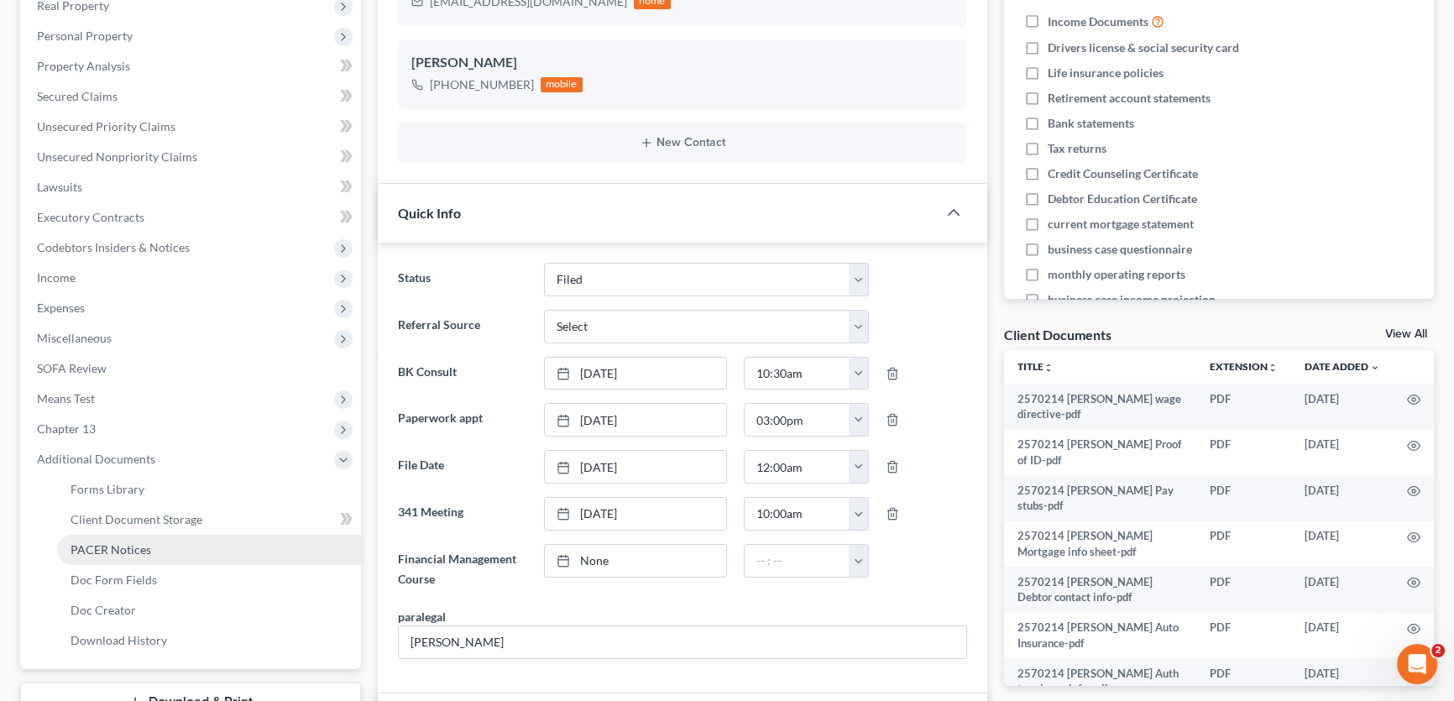
click at [102, 545] on span "PACER Notices" at bounding box center [111, 549] width 81 height 14
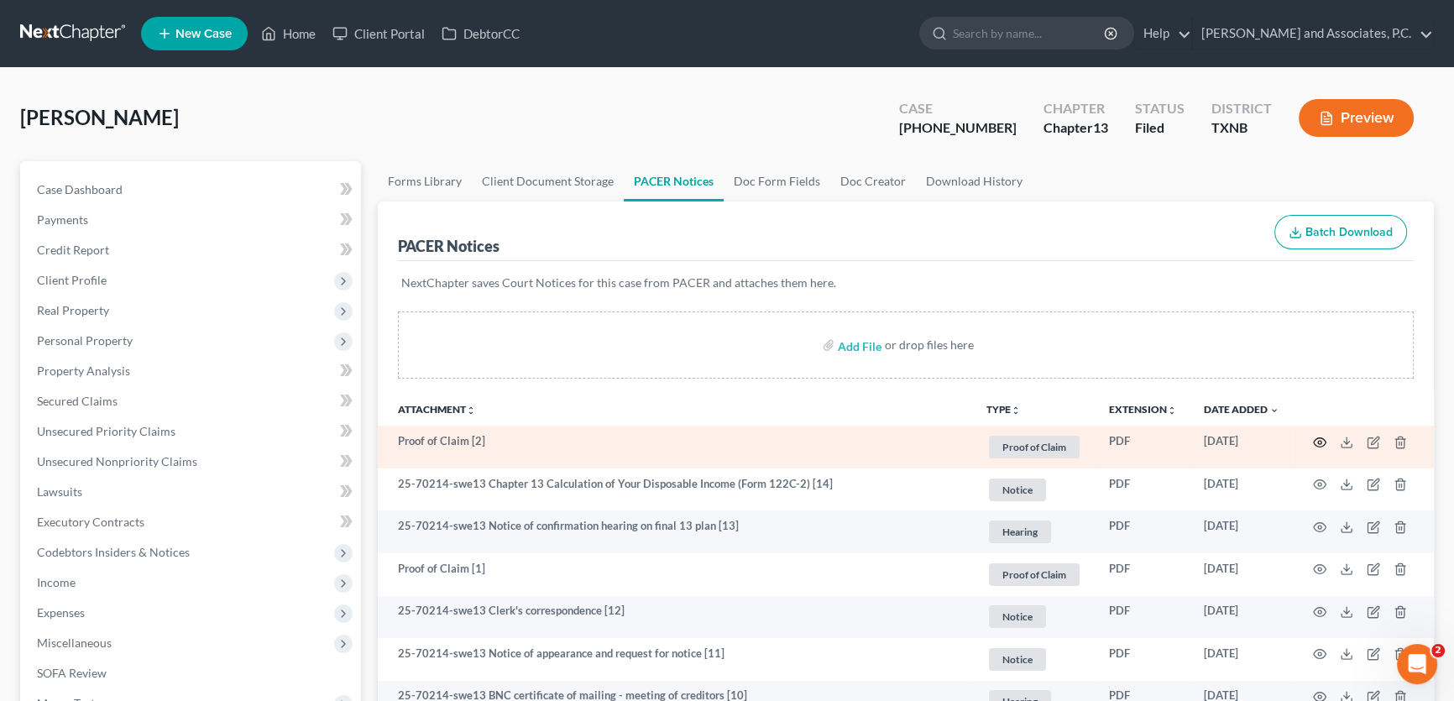
click at [1318, 442] on circle "button" at bounding box center [1319, 442] width 3 height 3
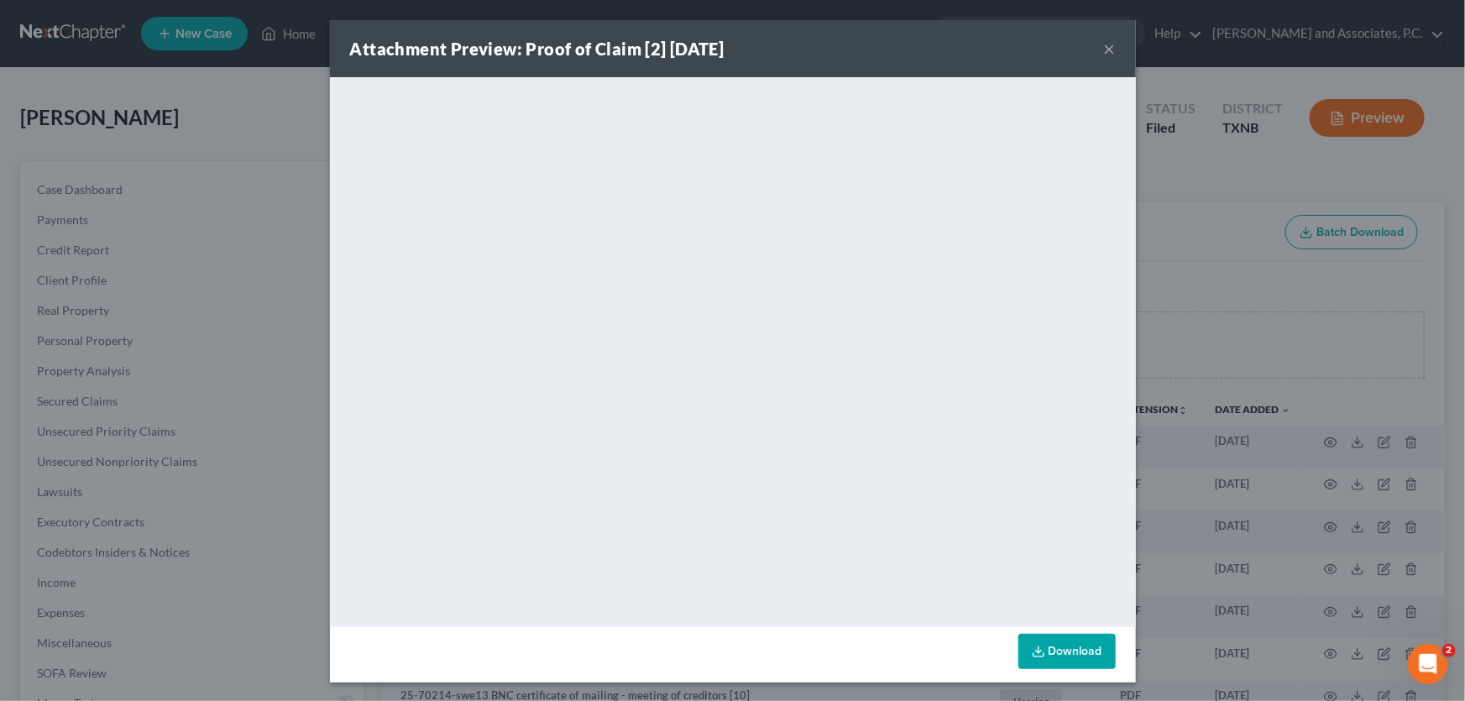
click at [1109, 48] on button "×" at bounding box center [1110, 49] width 12 height 20
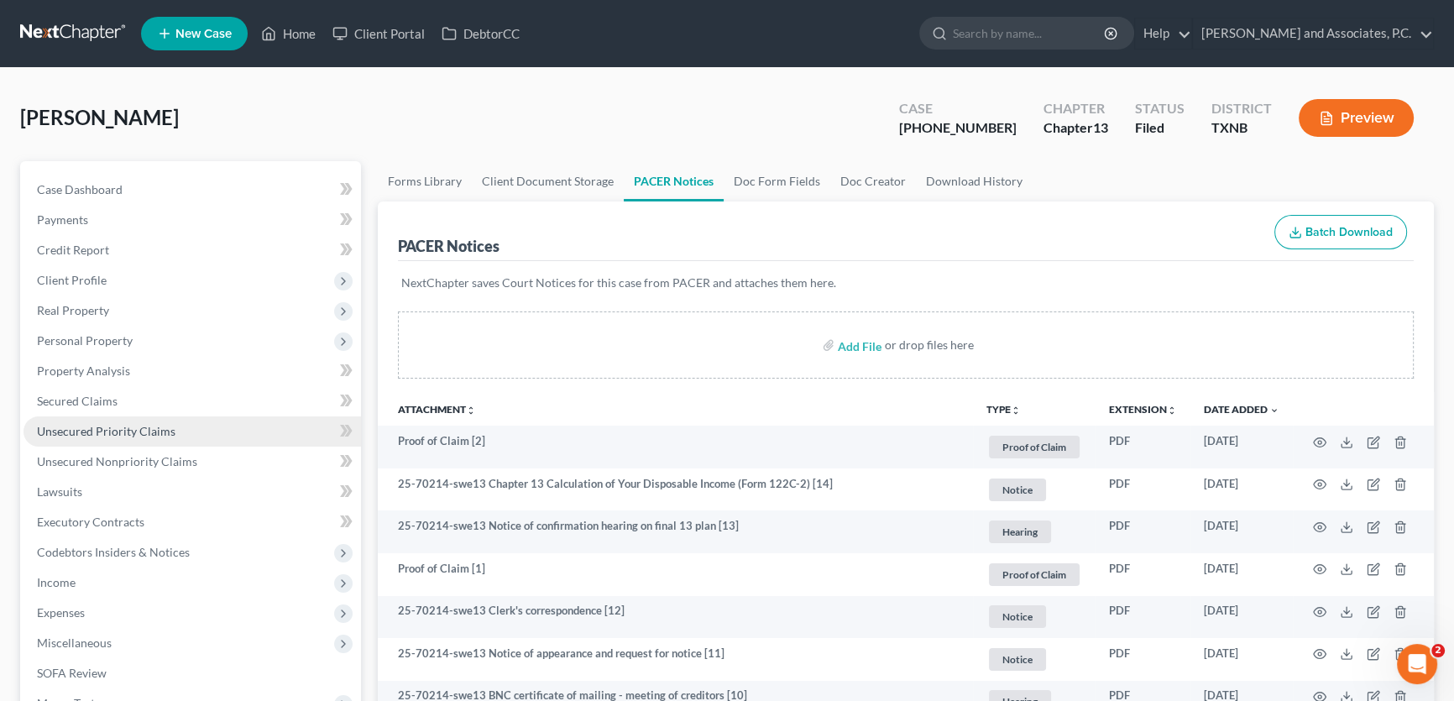
click at [124, 427] on span "Unsecured Priority Claims" at bounding box center [106, 431] width 139 height 14
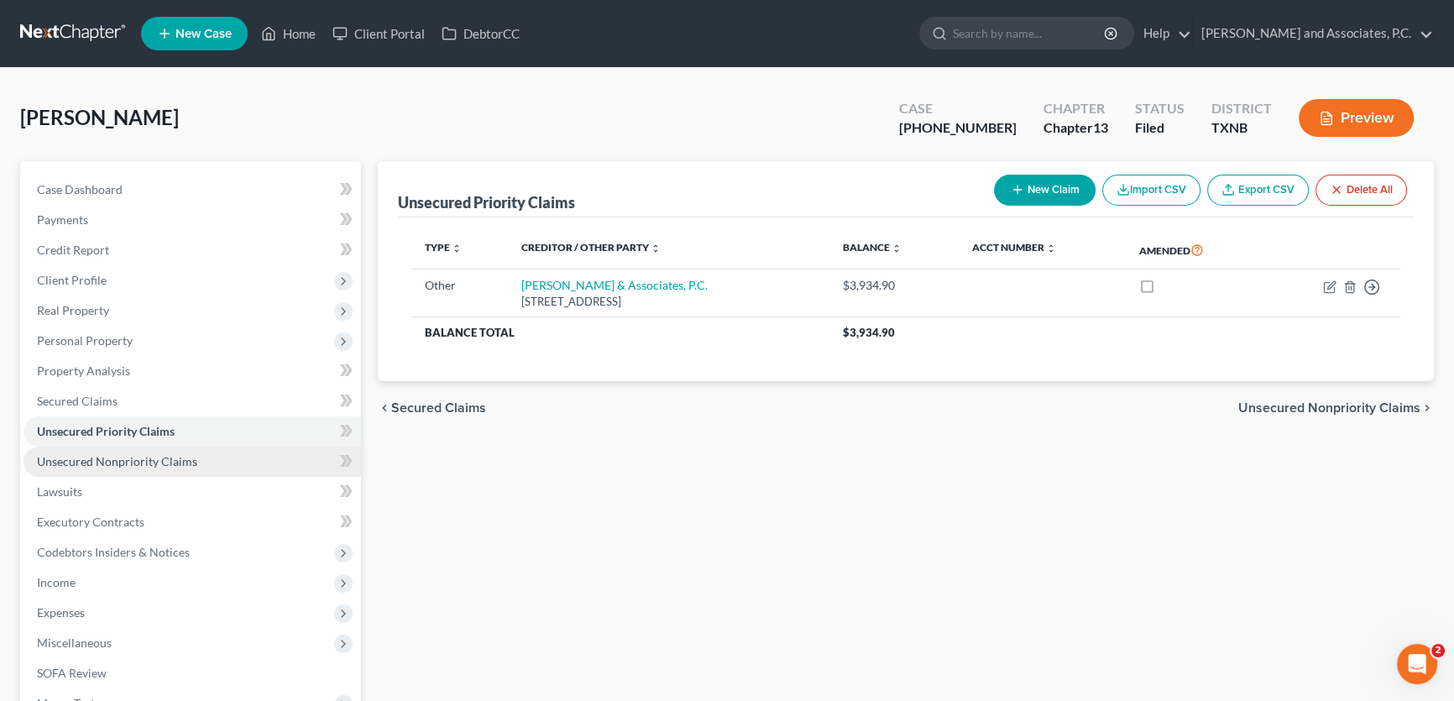
click at [196, 461] on link "Unsecured Nonpriority Claims" at bounding box center [192, 462] width 337 height 30
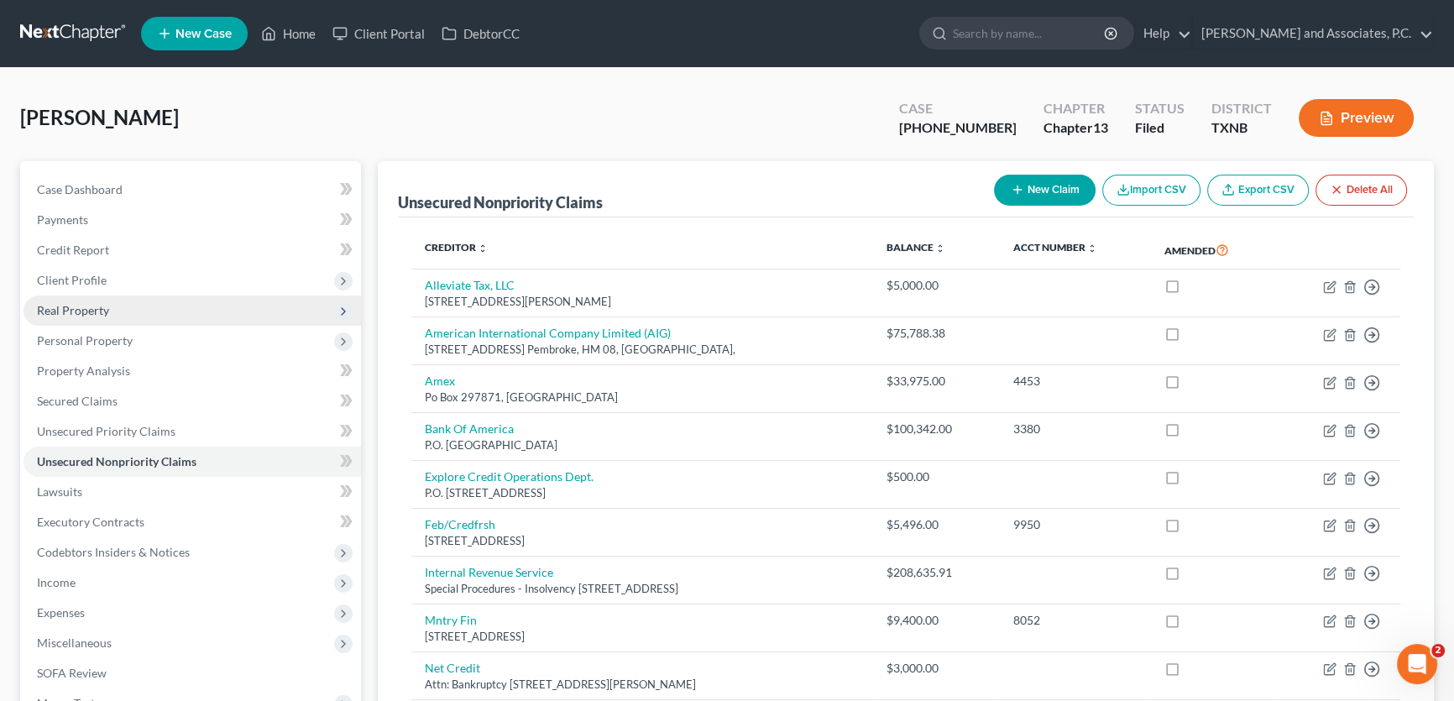
click at [71, 308] on span "Real Property" at bounding box center [73, 310] width 72 height 14
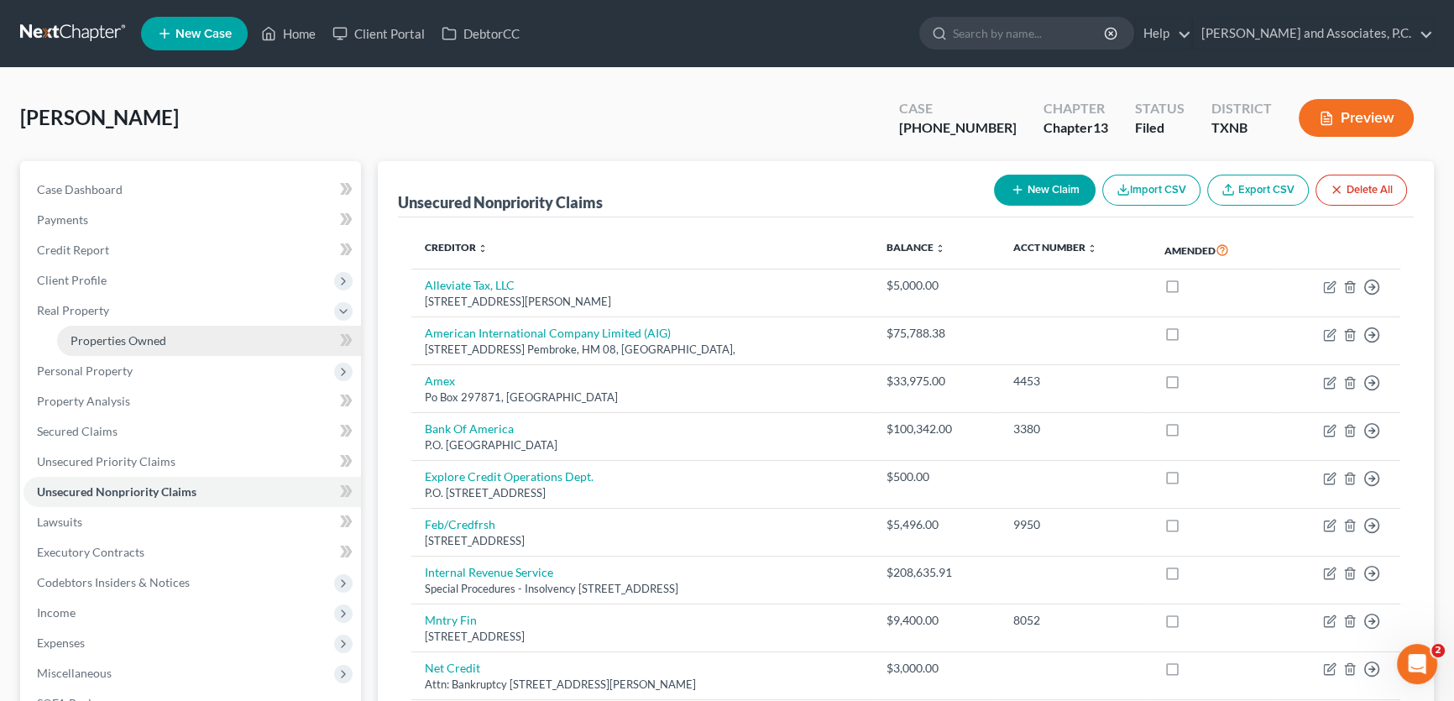
click at [88, 334] on span "Properties Owned" at bounding box center [119, 340] width 96 height 14
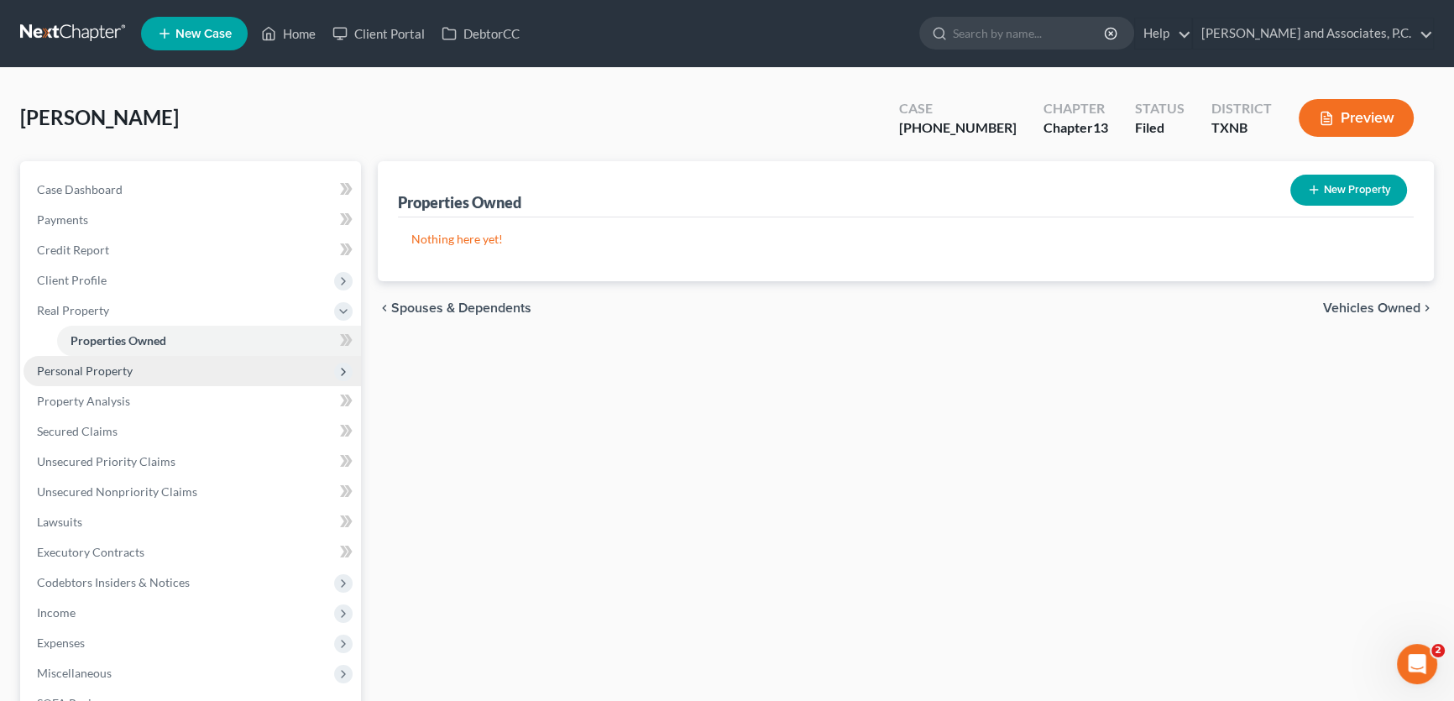
click at [127, 372] on span "Personal Property" at bounding box center [85, 370] width 96 height 14
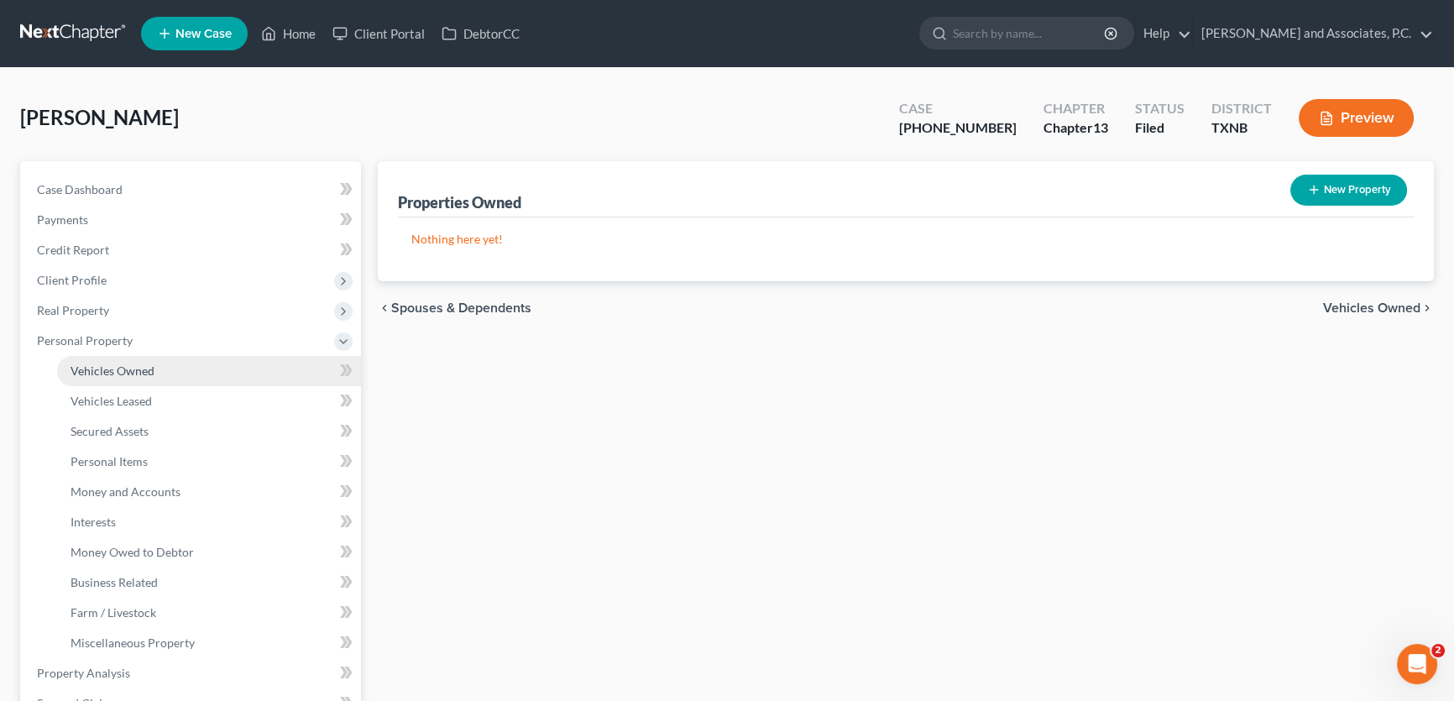
click at [126, 376] on span "Vehicles Owned" at bounding box center [113, 370] width 84 height 14
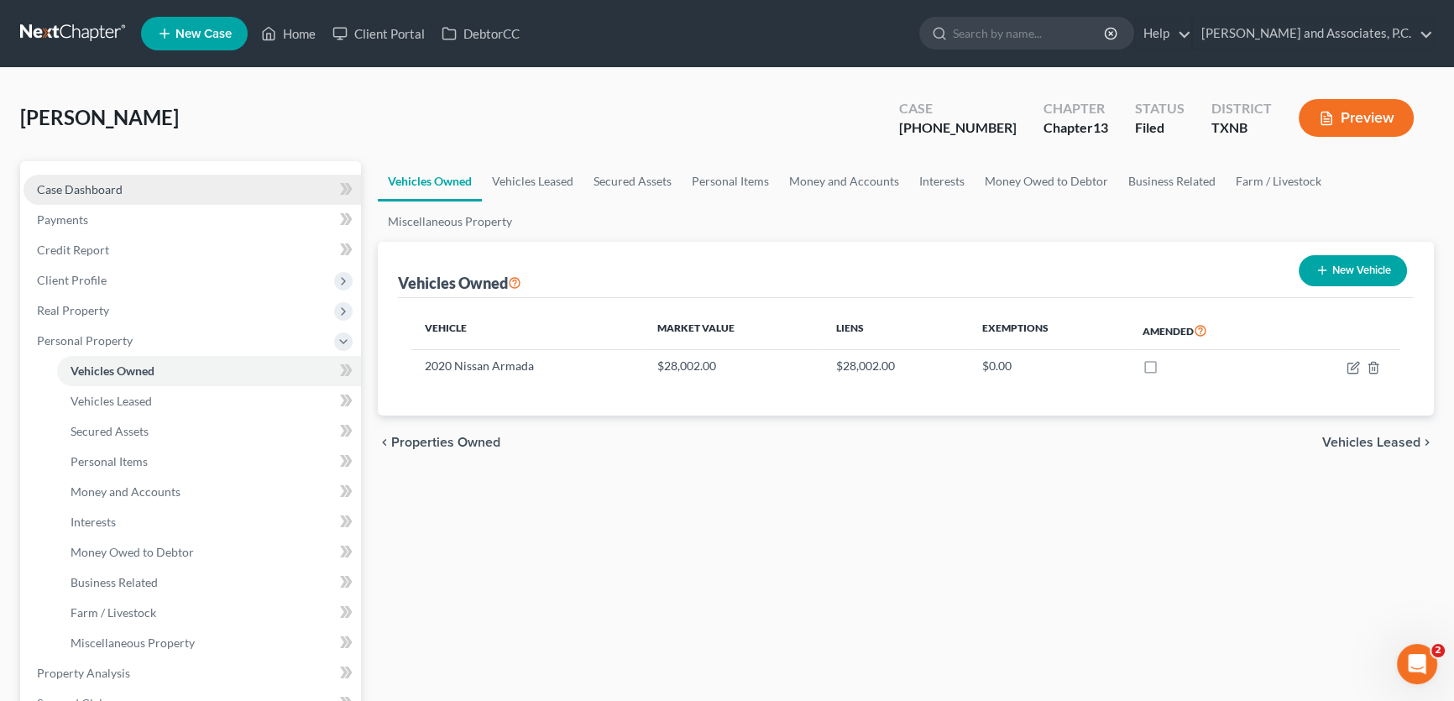
click at [151, 182] on link "Case Dashboard" at bounding box center [192, 190] width 337 height 30
select select "5"
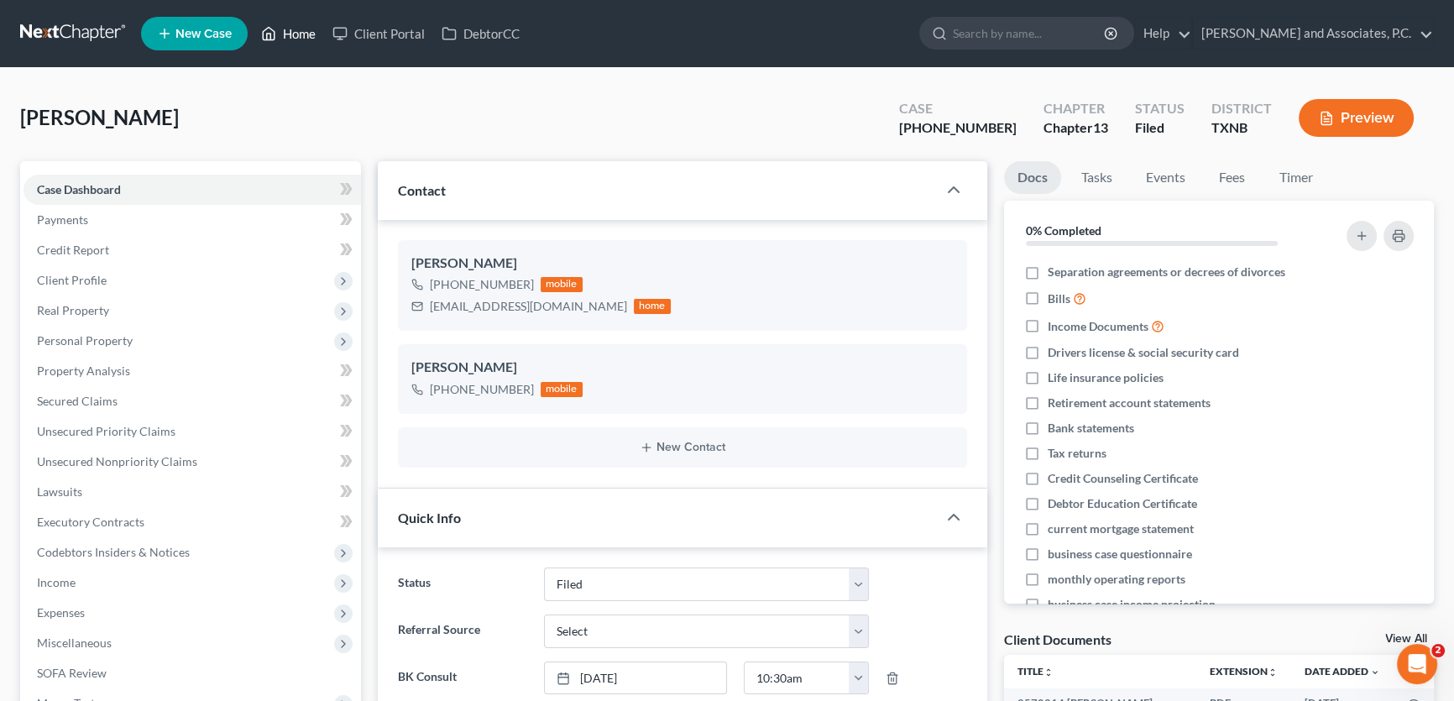
click at [300, 27] on link "Home" at bounding box center [288, 33] width 71 height 30
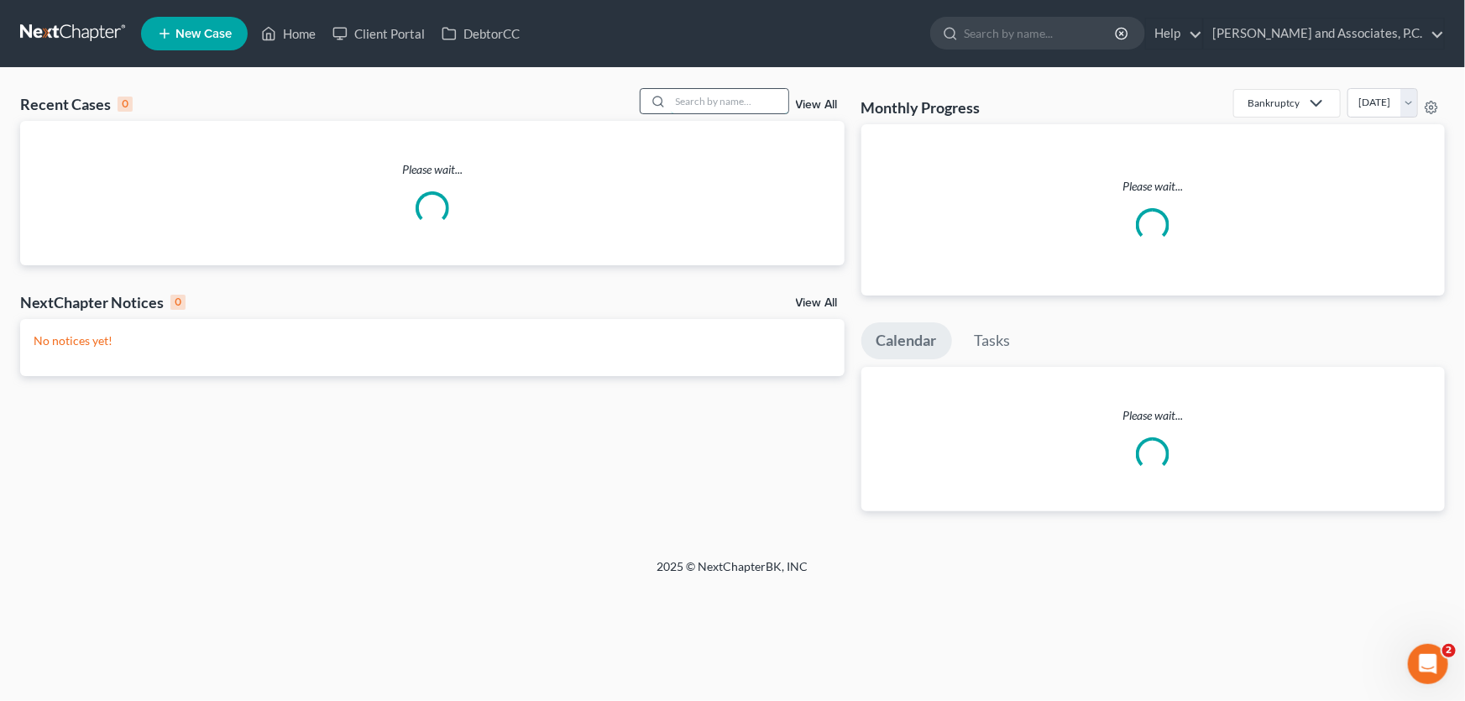
click at [740, 101] on input "search" at bounding box center [730, 101] width 118 height 24
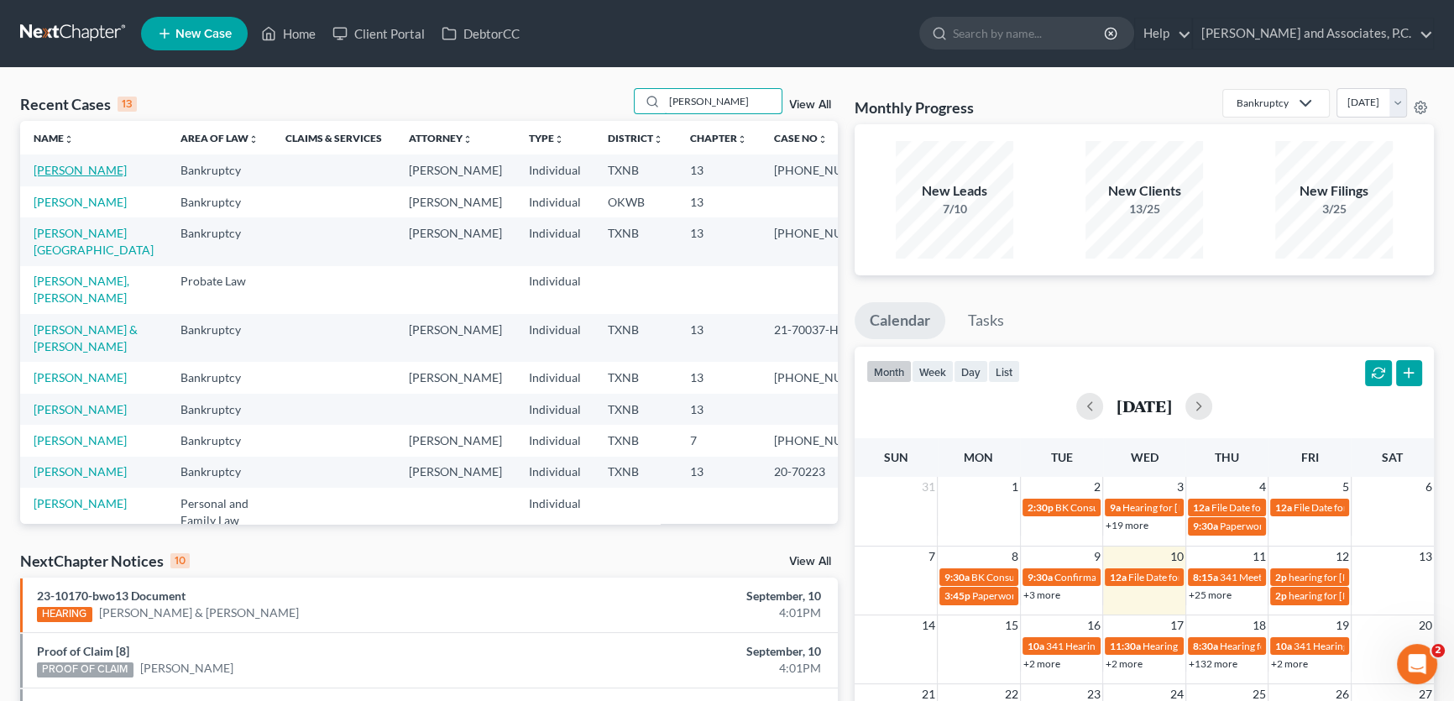
type input "wilson"
click at [101, 173] on link "[PERSON_NAME]" at bounding box center [80, 170] width 93 height 14
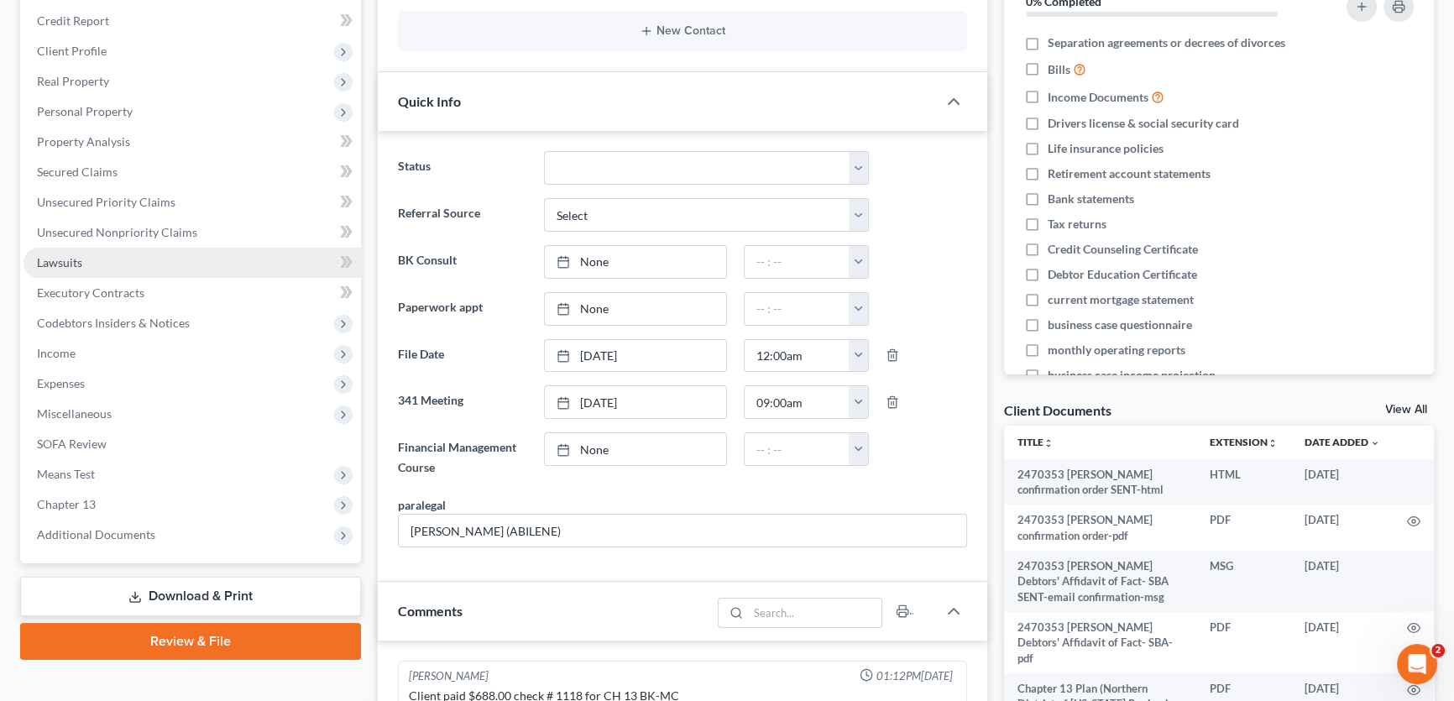
scroll to position [539, 0]
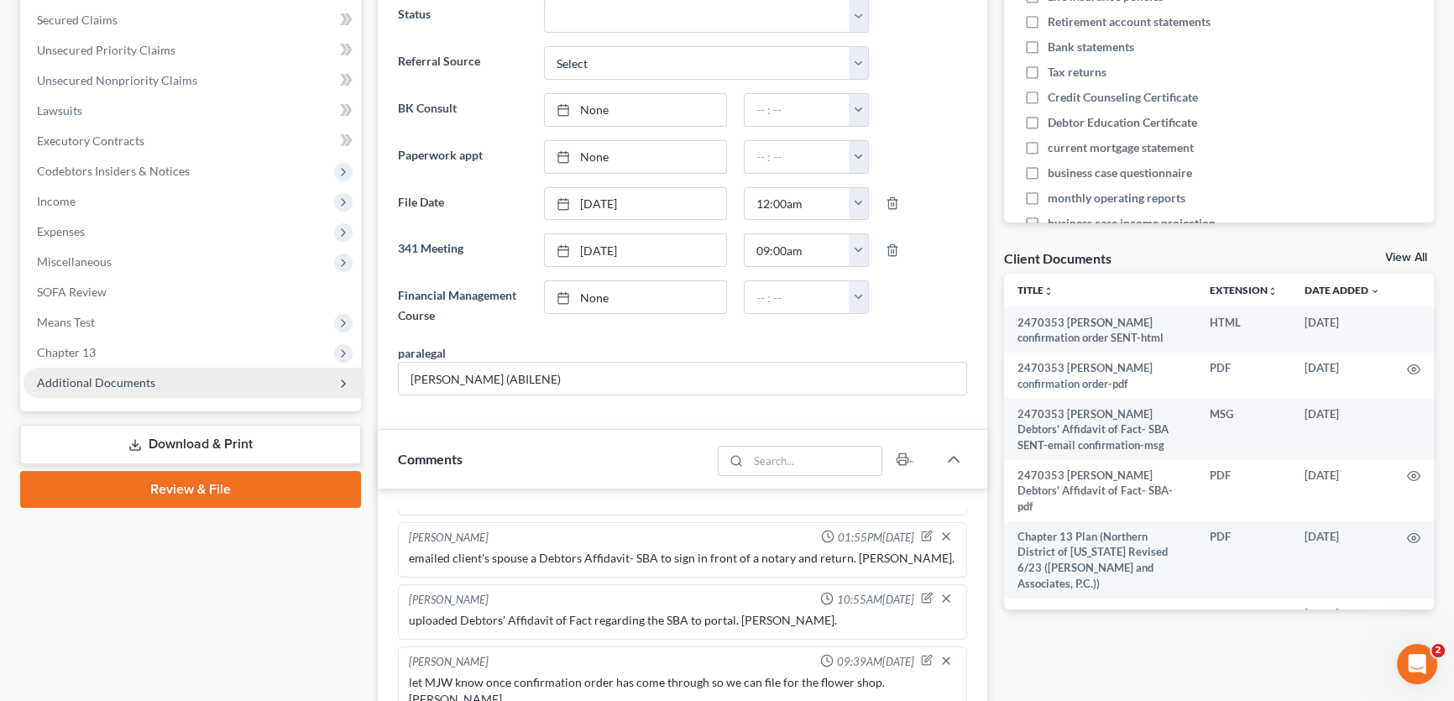
click at [124, 379] on span "Additional Documents" at bounding box center [96, 382] width 118 height 14
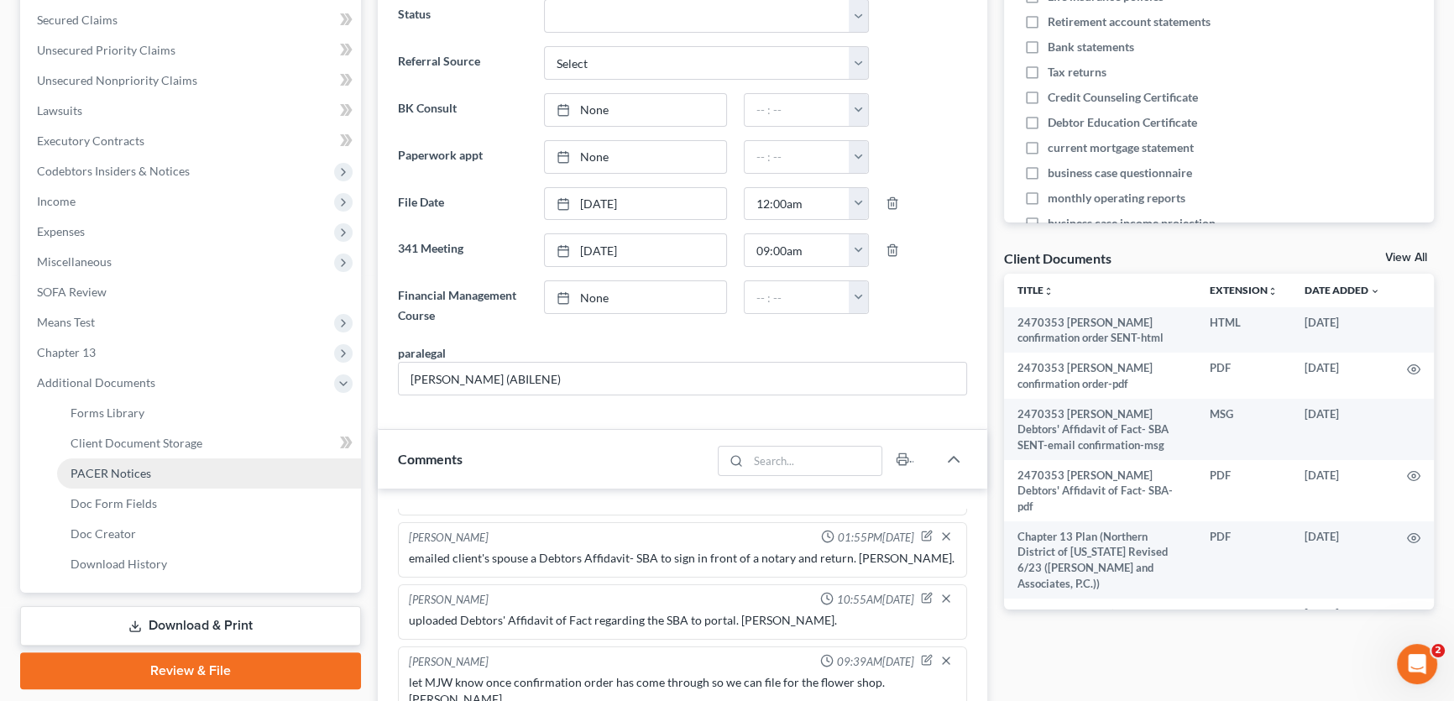
click at [118, 468] on span "PACER Notices" at bounding box center [111, 473] width 81 height 14
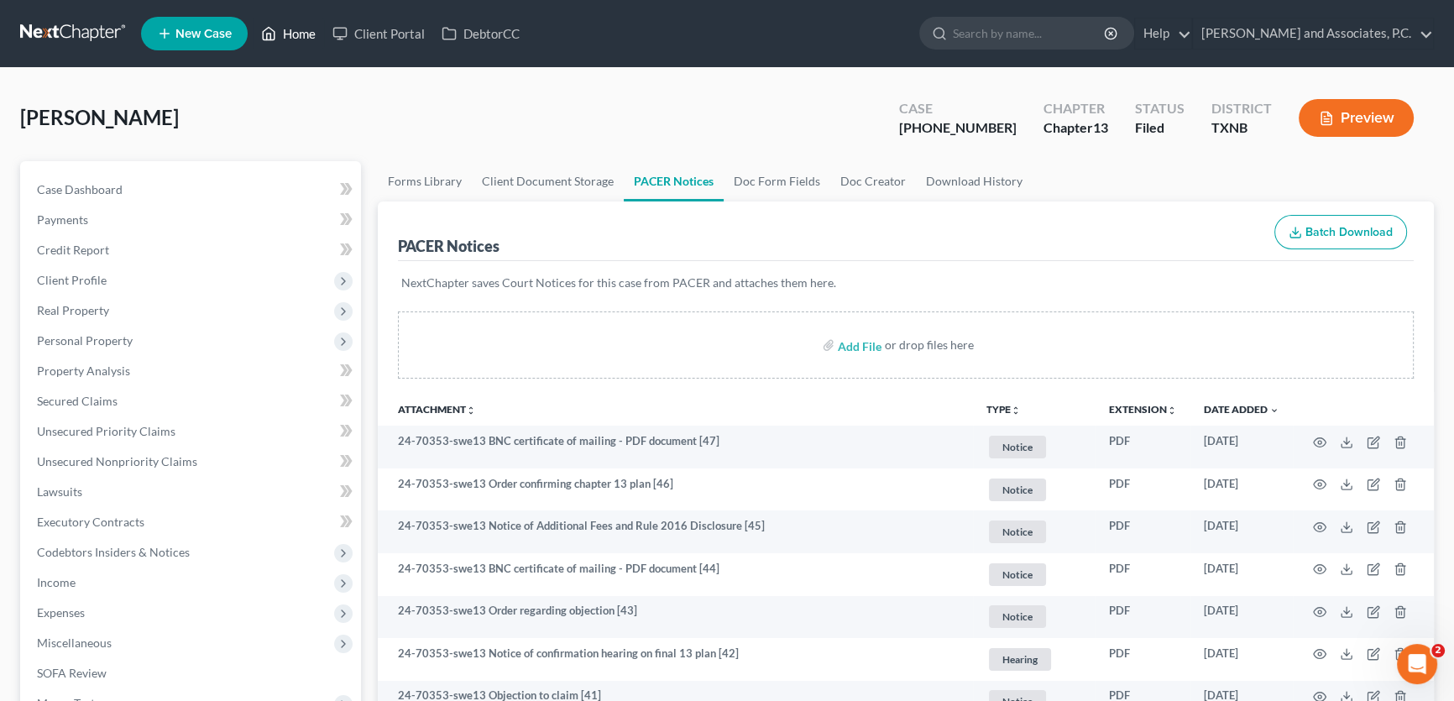
click at [294, 32] on link "Home" at bounding box center [288, 33] width 71 height 30
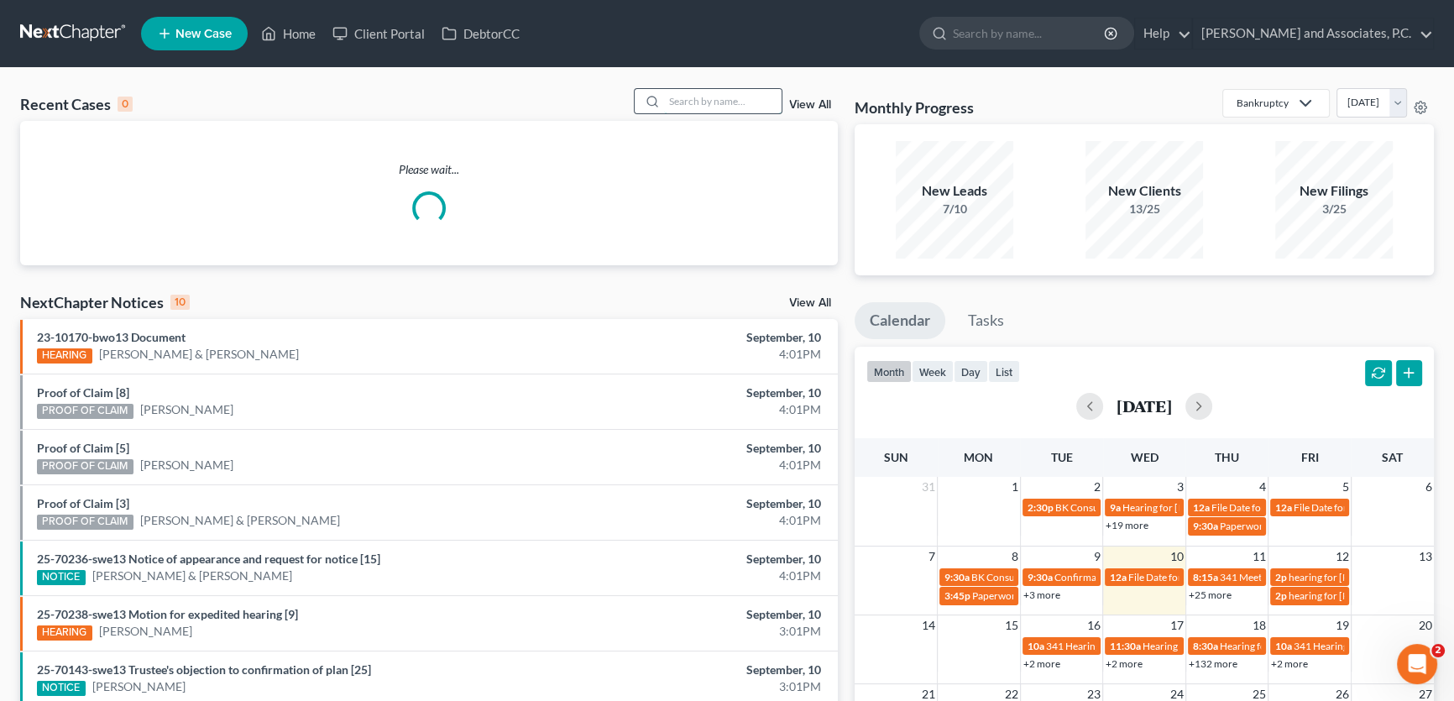
click at [745, 97] on input "search" at bounding box center [723, 101] width 118 height 24
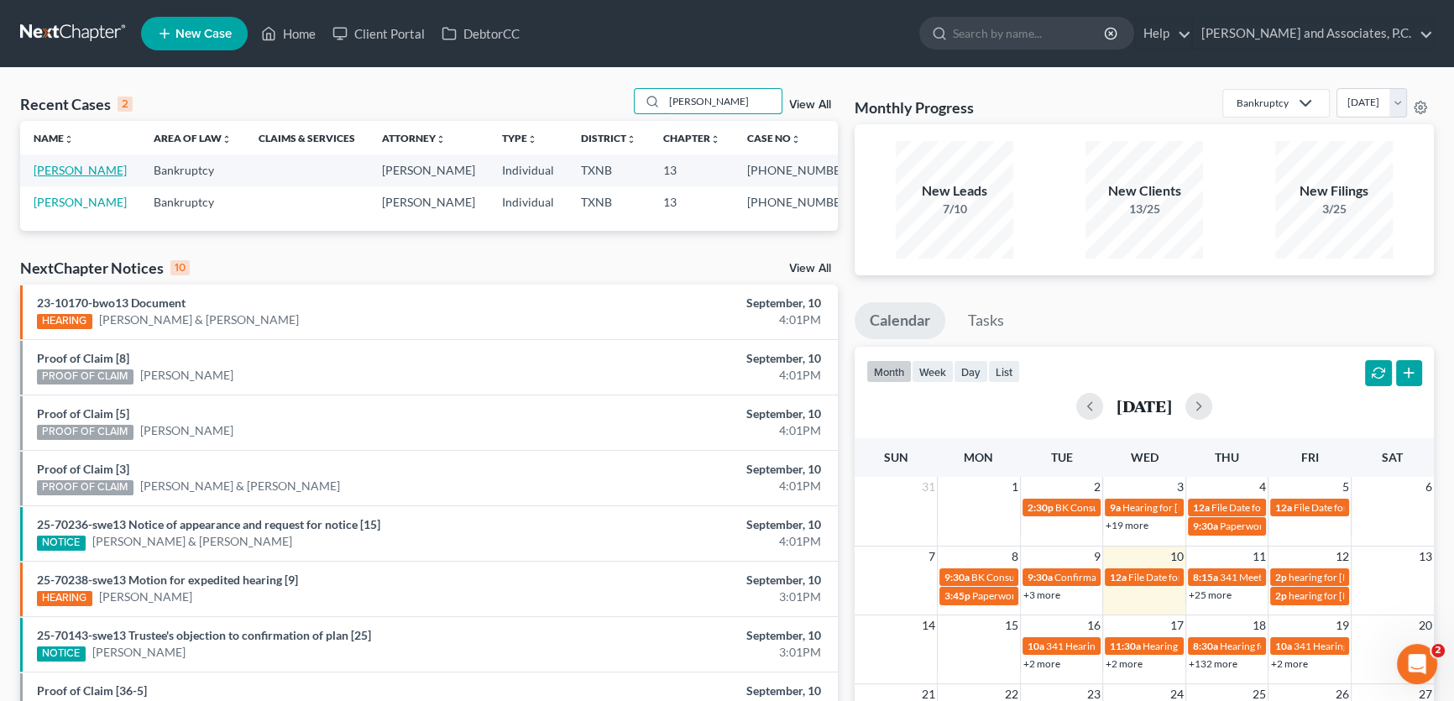
type input "conley"
click at [59, 168] on link "[PERSON_NAME]" at bounding box center [80, 170] width 93 height 14
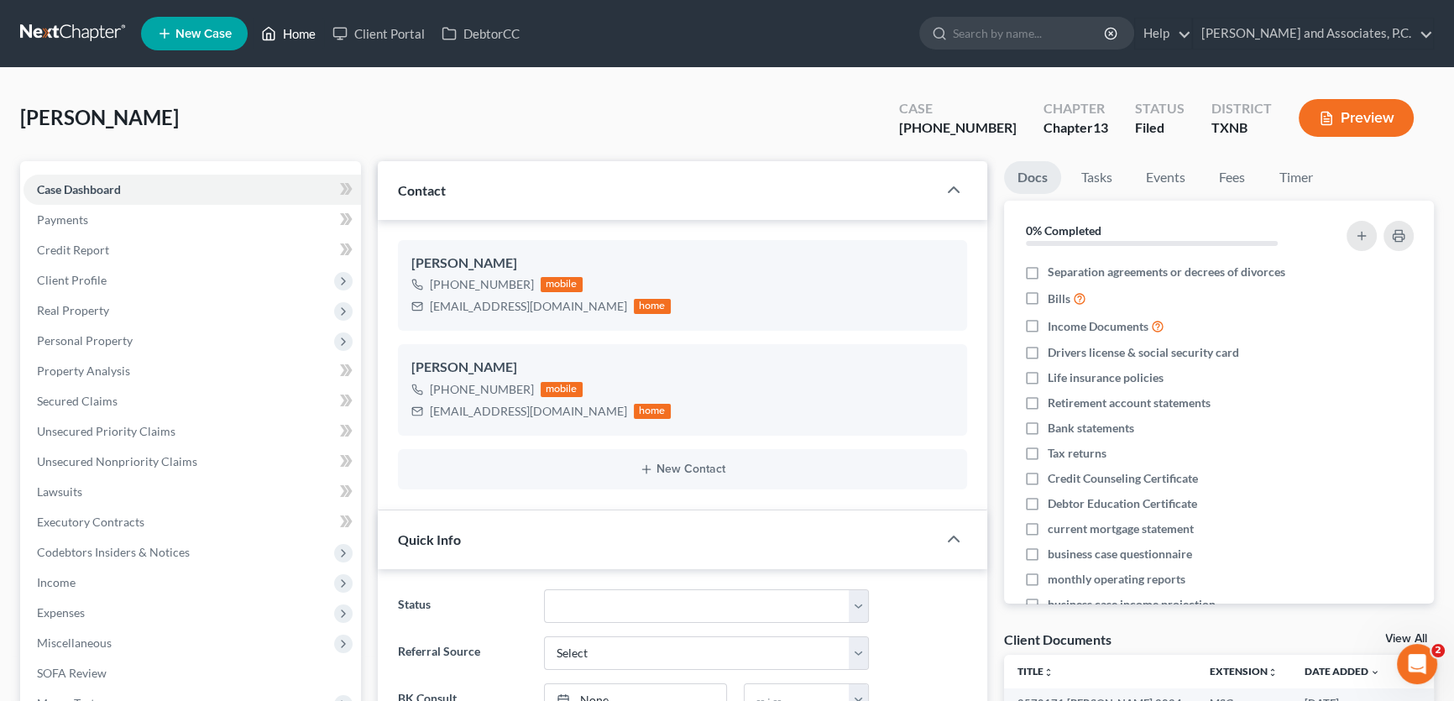
click at [294, 34] on link "Home" at bounding box center [288, 33] width 71 height 30
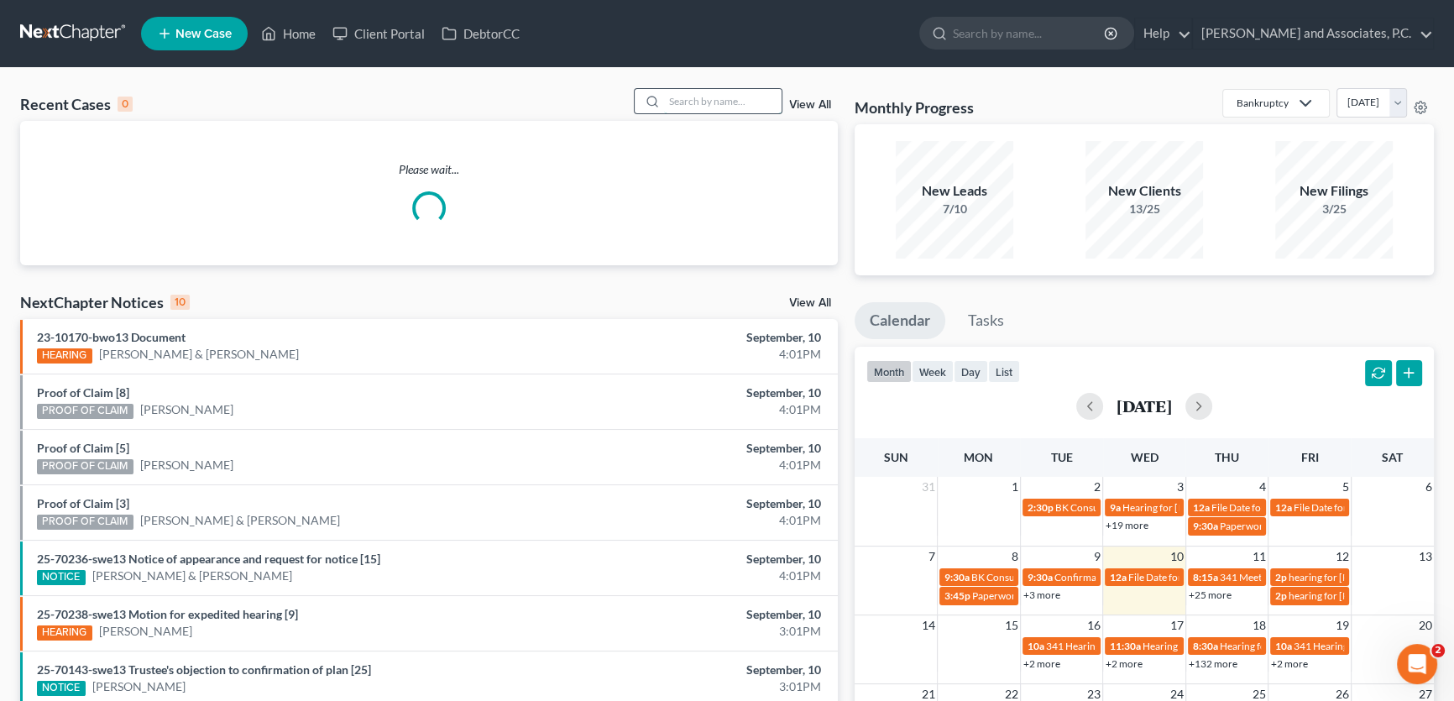
click at [721, 103] on input "search" at bounding box center [723, 101] width 118 height 24
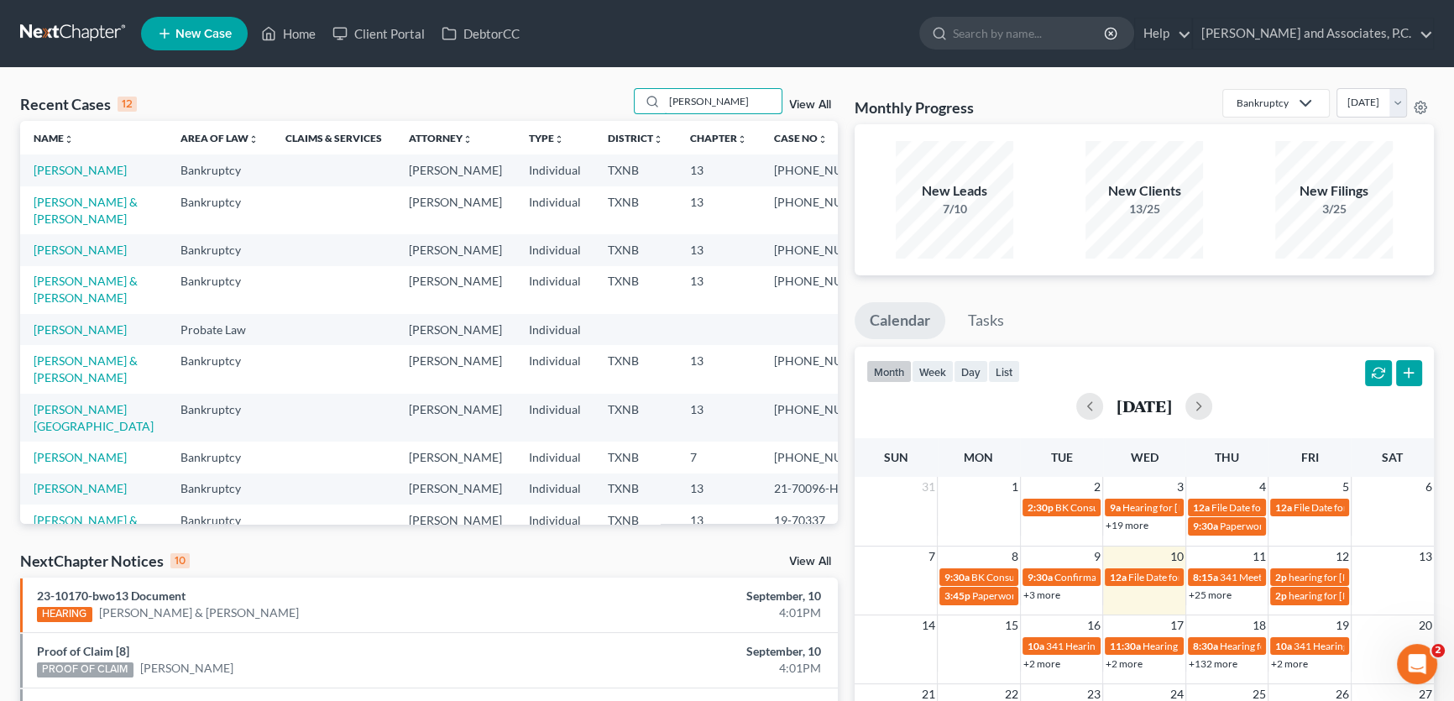
type input "[PERSON_NAME]"
click at [72, 257] on link "[PERSON_NAME]" at bounding box center [80, 250] width 93 height 14
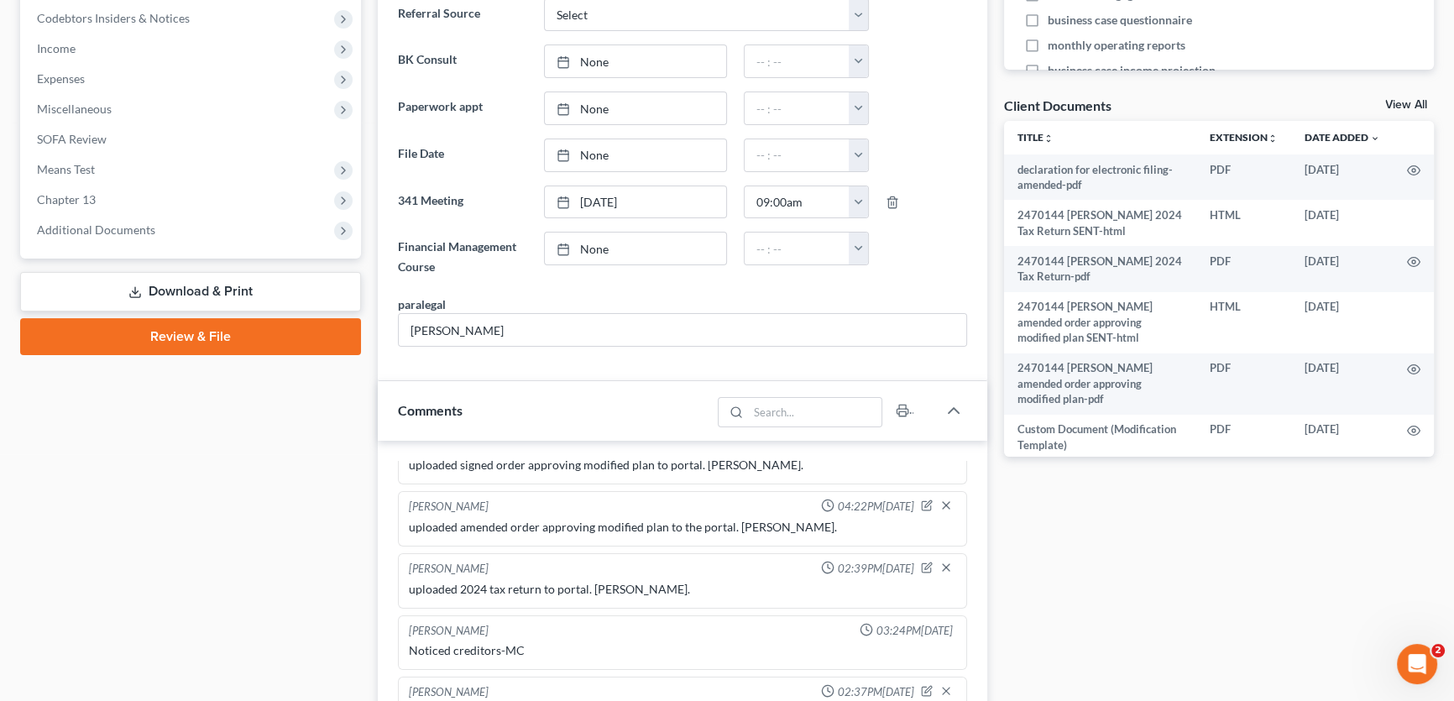
scroll to position [832, 0]
click at [123, 229] on span "Additional Documents" at bounding box center [96, 229] width 118 height 14
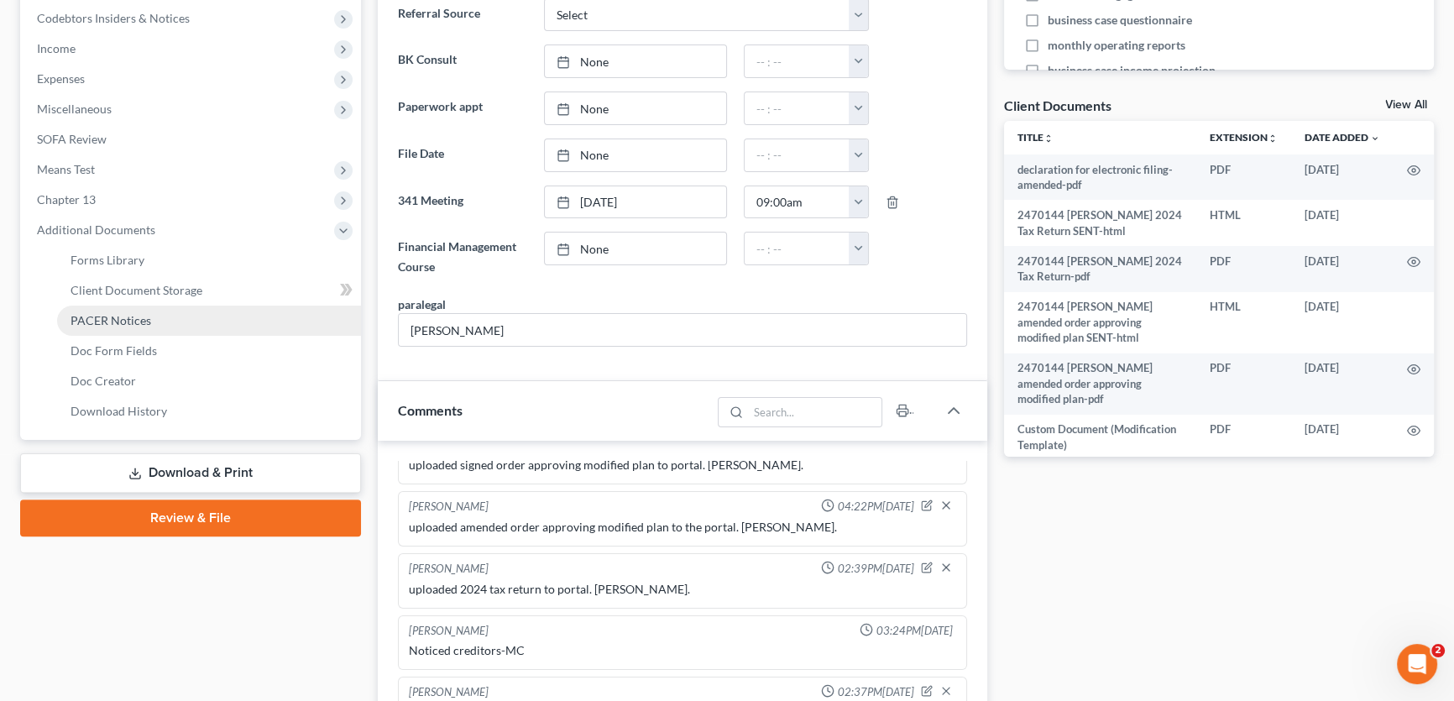
click at [108, 321] on span "PACER Notices" at bounding box center [111, 320] width 81 height 14
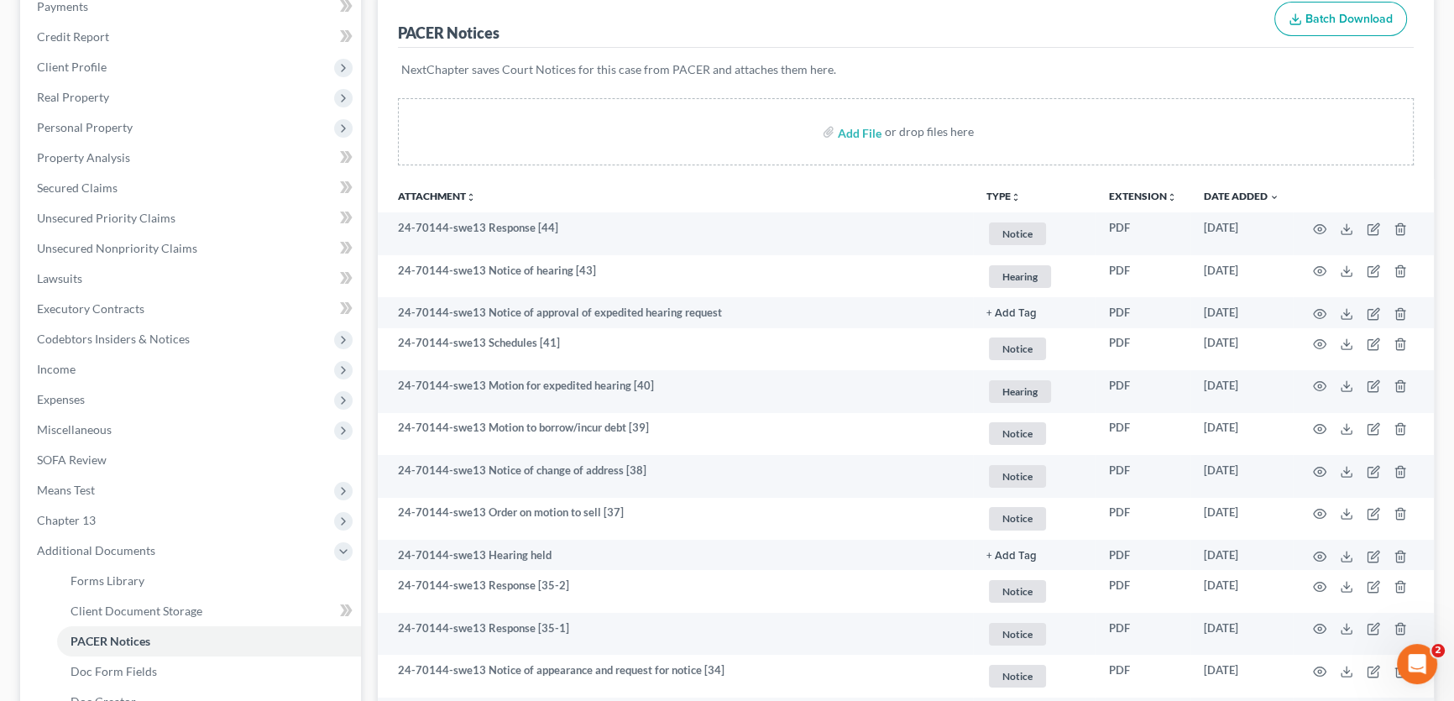
scroll to position [228, 0]
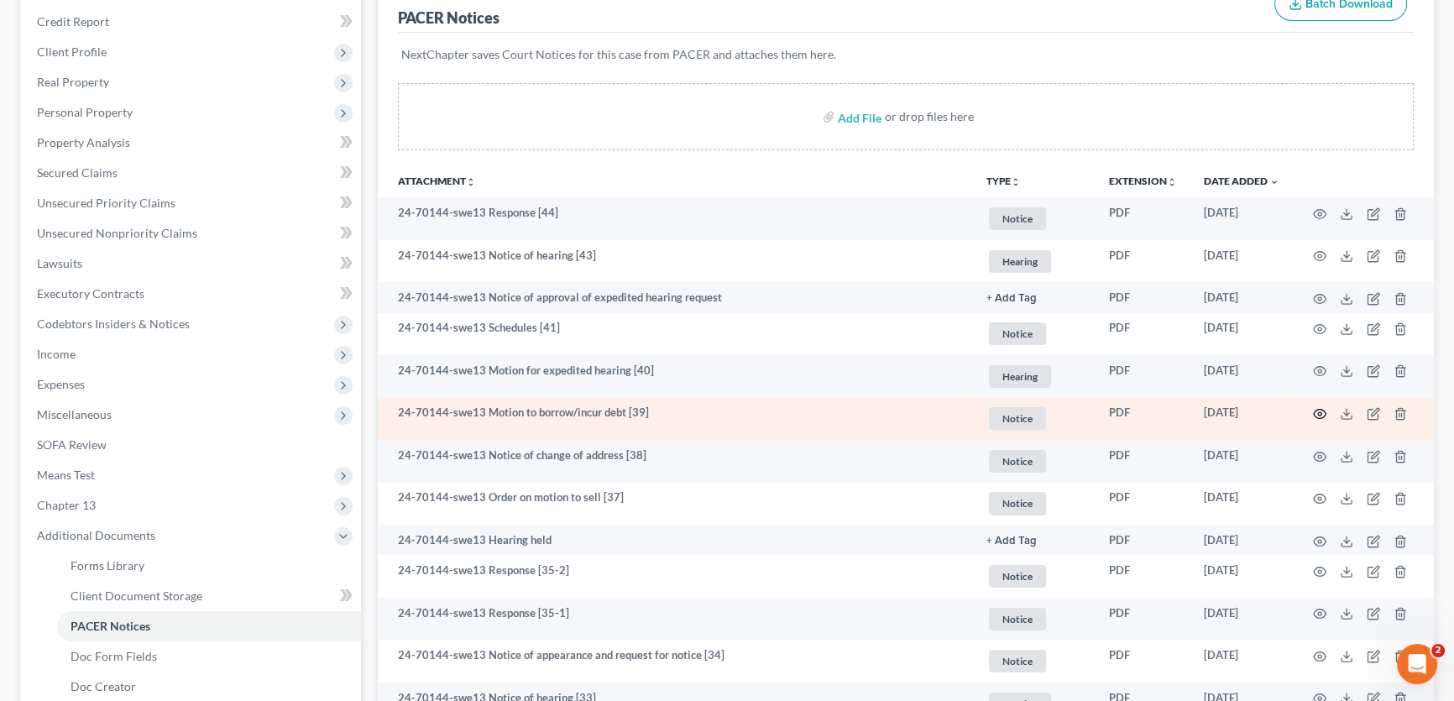
click at [1315, 413] on icon "button" at bounding box center [1320, 414] width 13 height 9
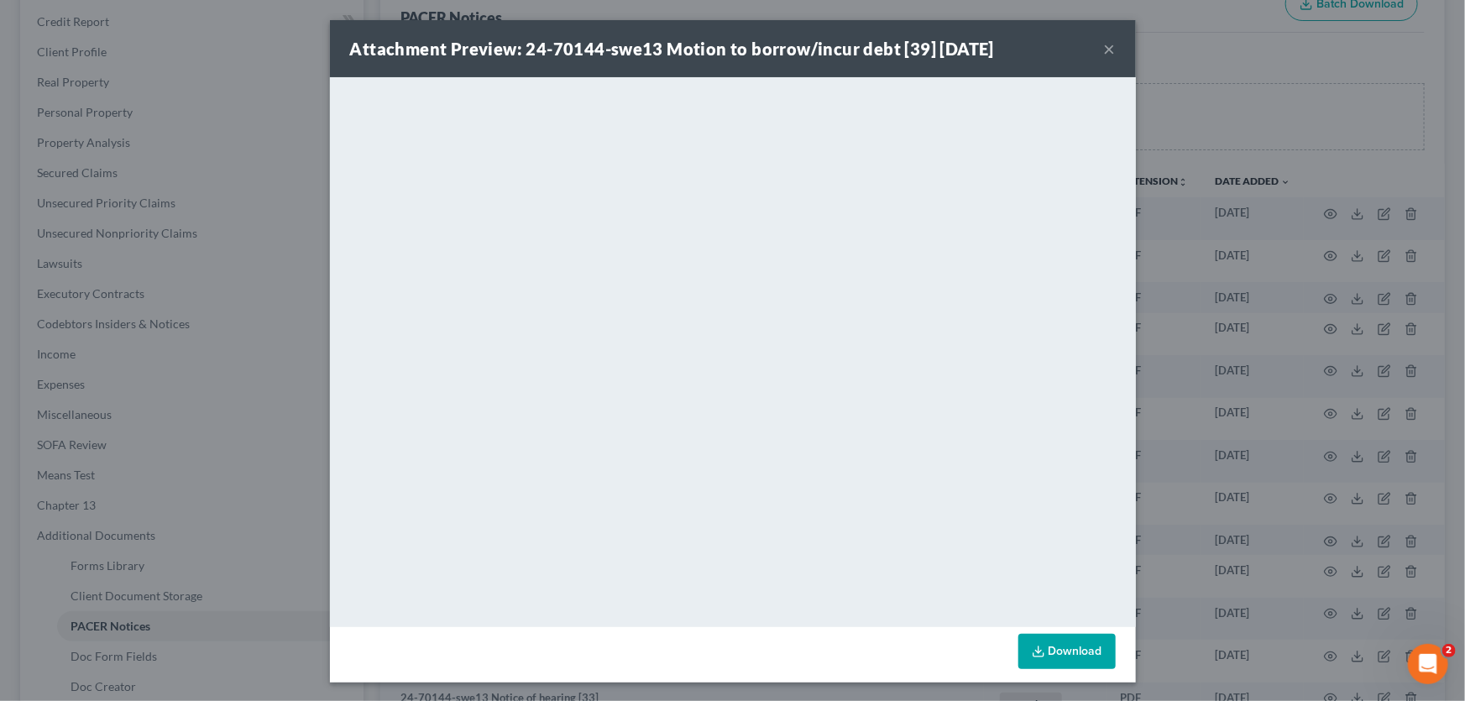
click at [1104, 50] on button "×" at bounding box center [1110, 49] width 12 height 20
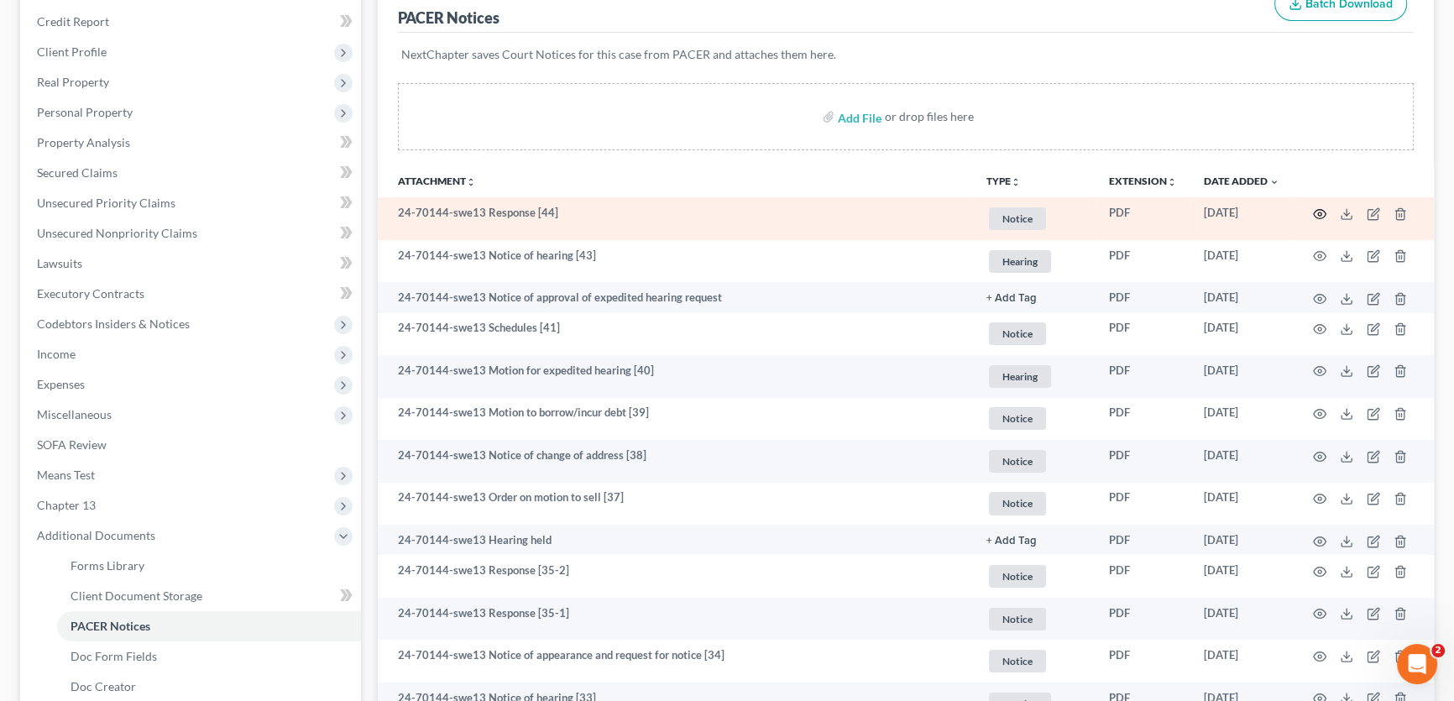
click at [1319, 207] on icon "button" at bounding box center [1319, 213] width 13 height 13
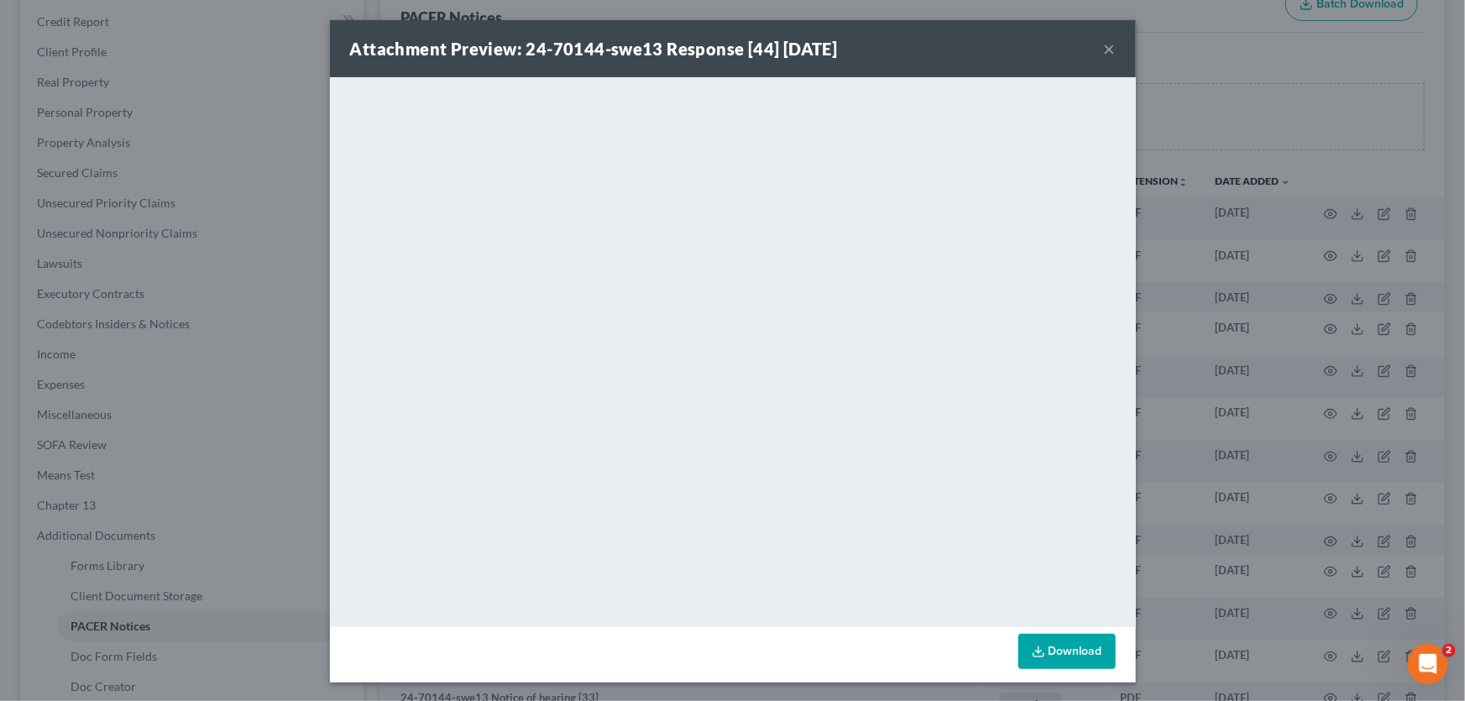
click at [1104, 46] on button "×" at bounding box center [1110, 49] width 12 height 20
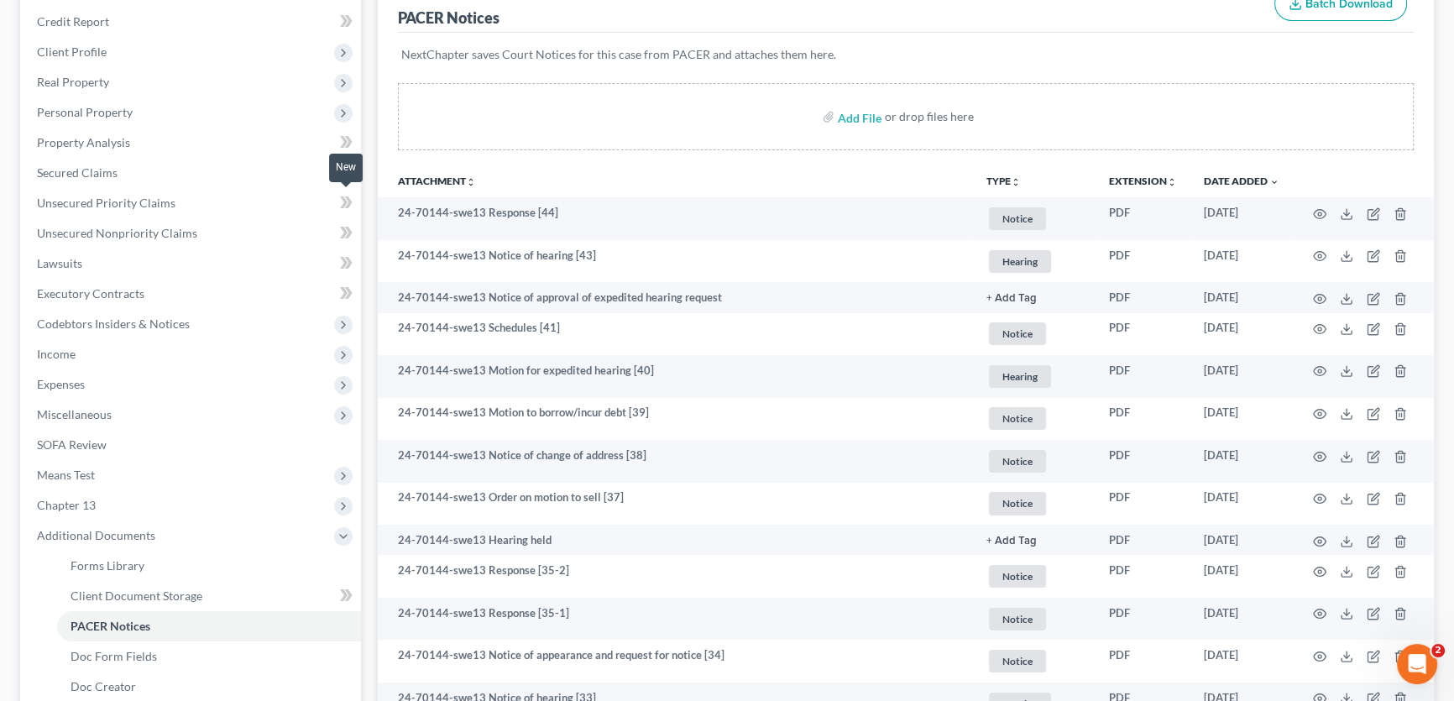
scroll to position [0, 0]
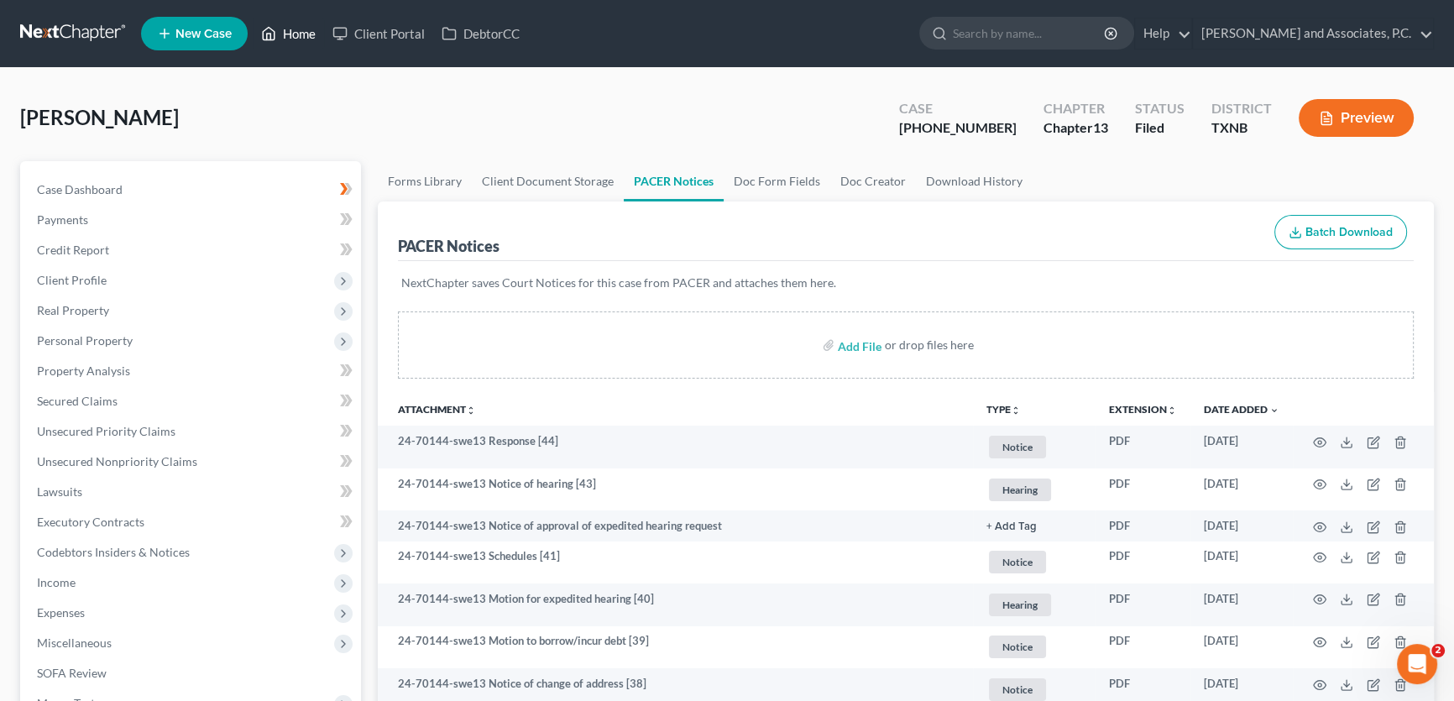
click at [308, 36] on link "Home" at bounding box center [288, 33] width 71 height 30
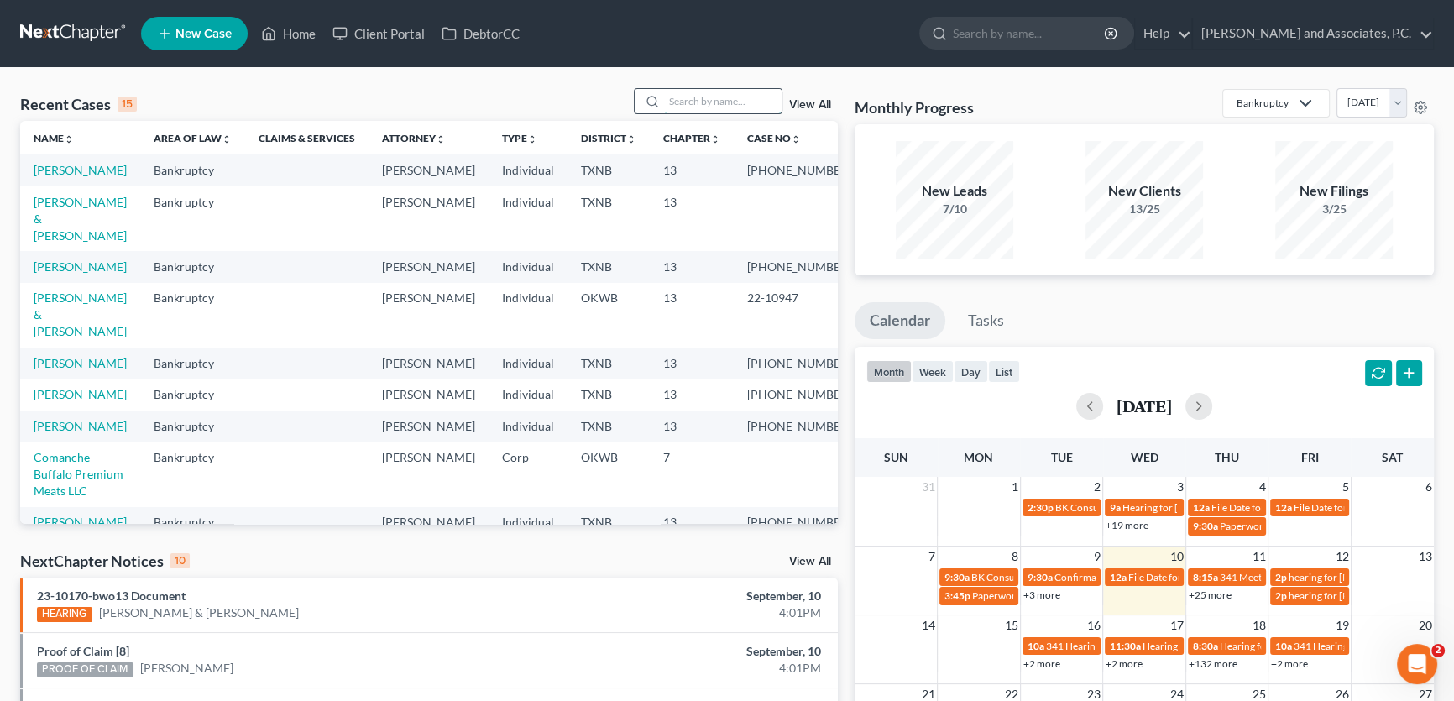
click at [700, 103] on input "search" at bounding box center [723, 101] width 118 height 24
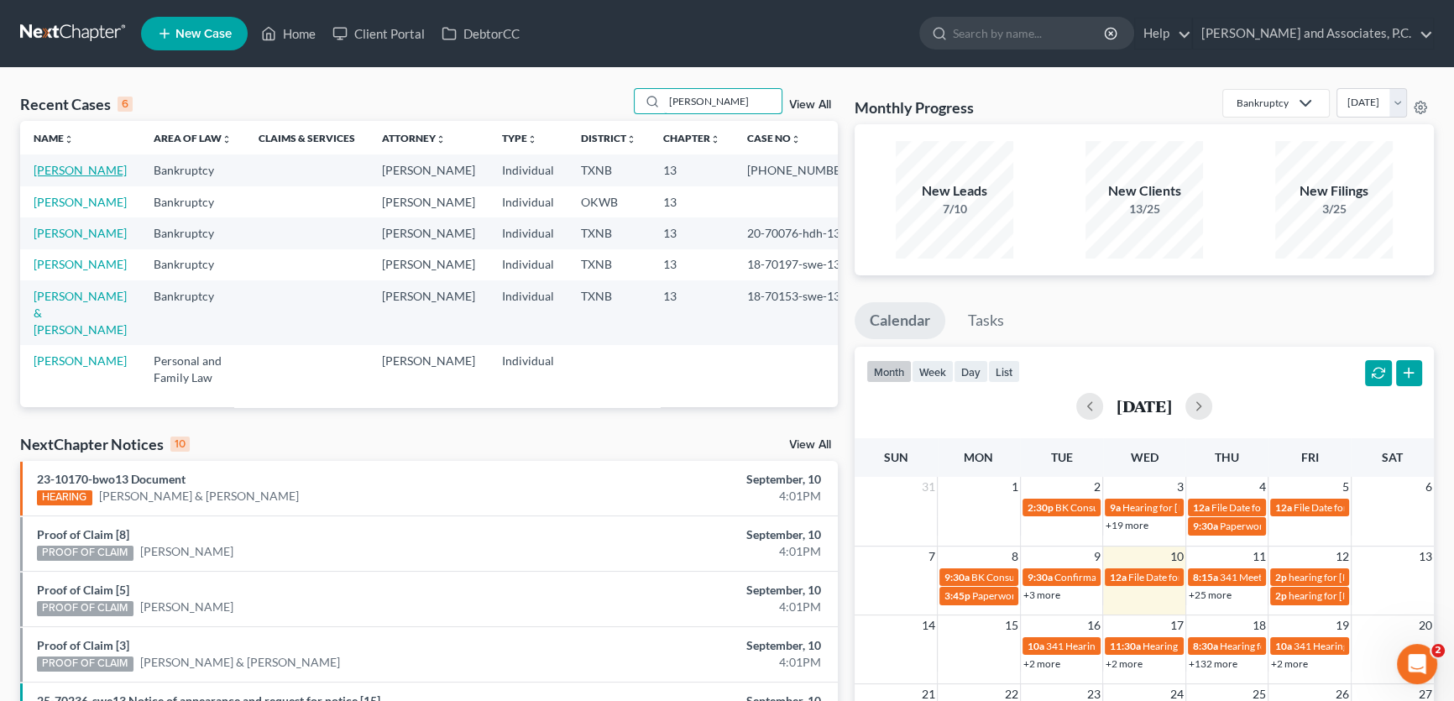
type input "murphy"
click at [55, 176] on link "[PERSON_NAME]" at bounding box center [80, 170] width 93 height 14
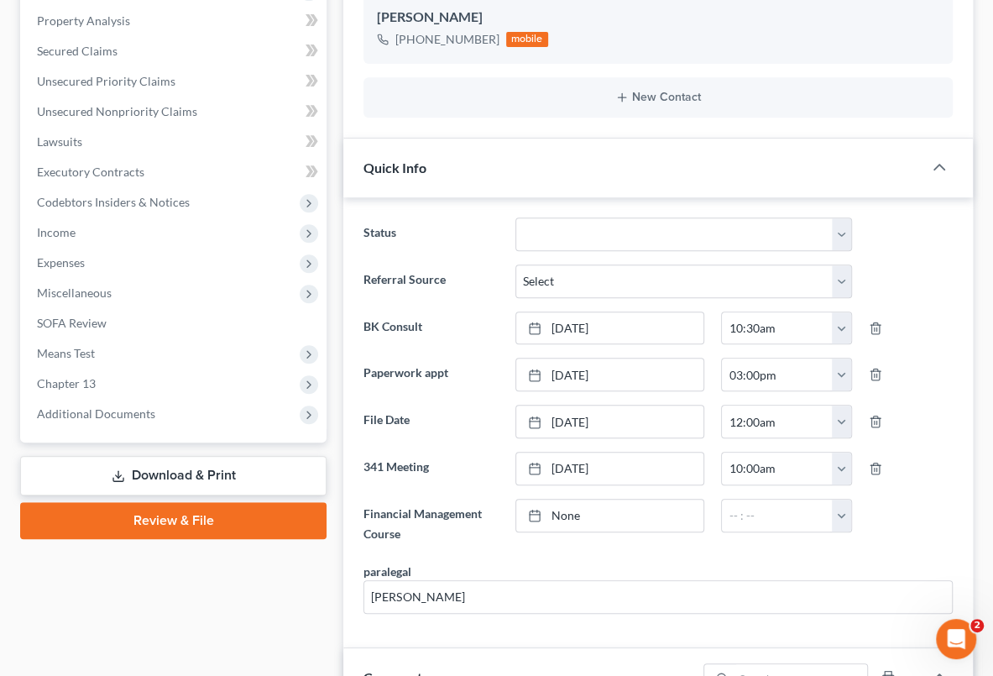
scroll to position [381, 0]
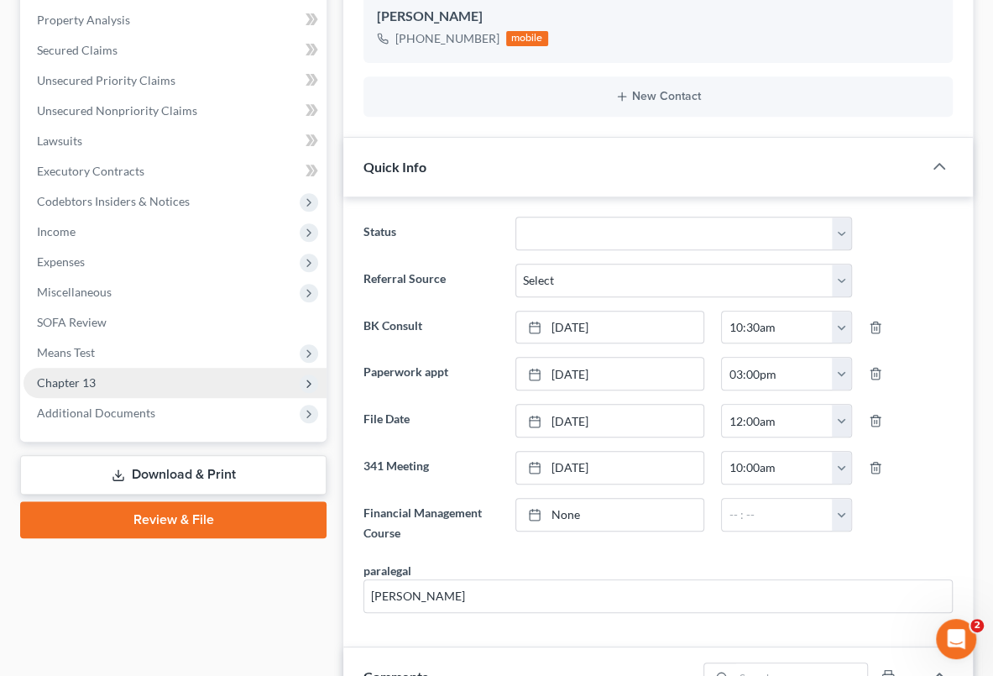
click at [101, 384] on span "Chapter 13" at bounding box center [175, 383] width 303 height 30
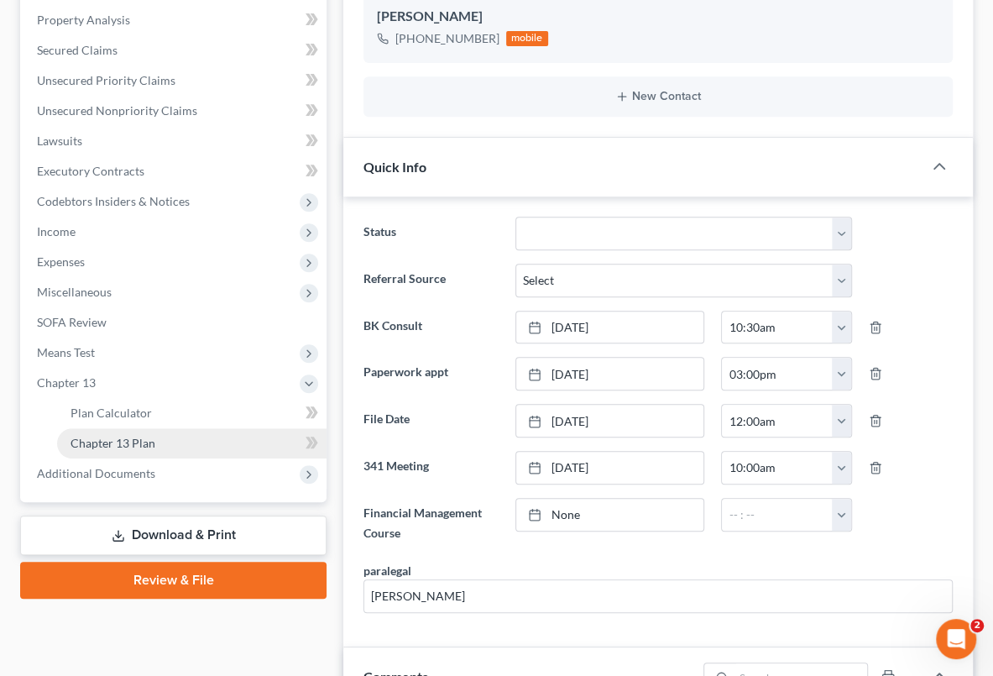
click at [110, 439] on span "Chapter 13 Plan" at bounding box center [113, 443] width 85 height 14
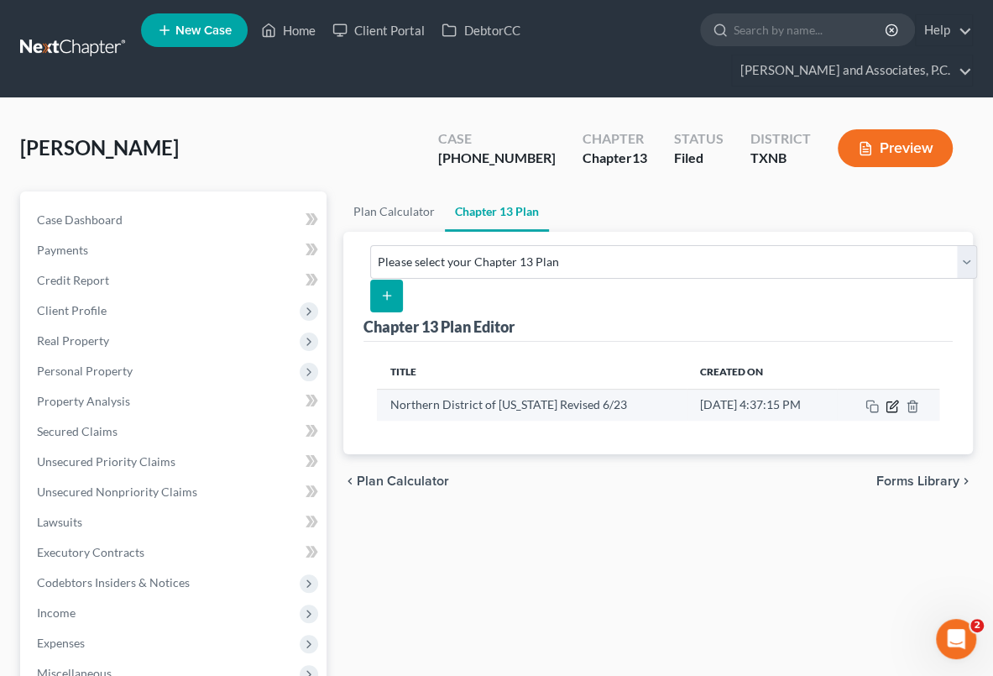
click at [892, 406] on icon "button" at bounding box center [892, 406] width 13 height 13
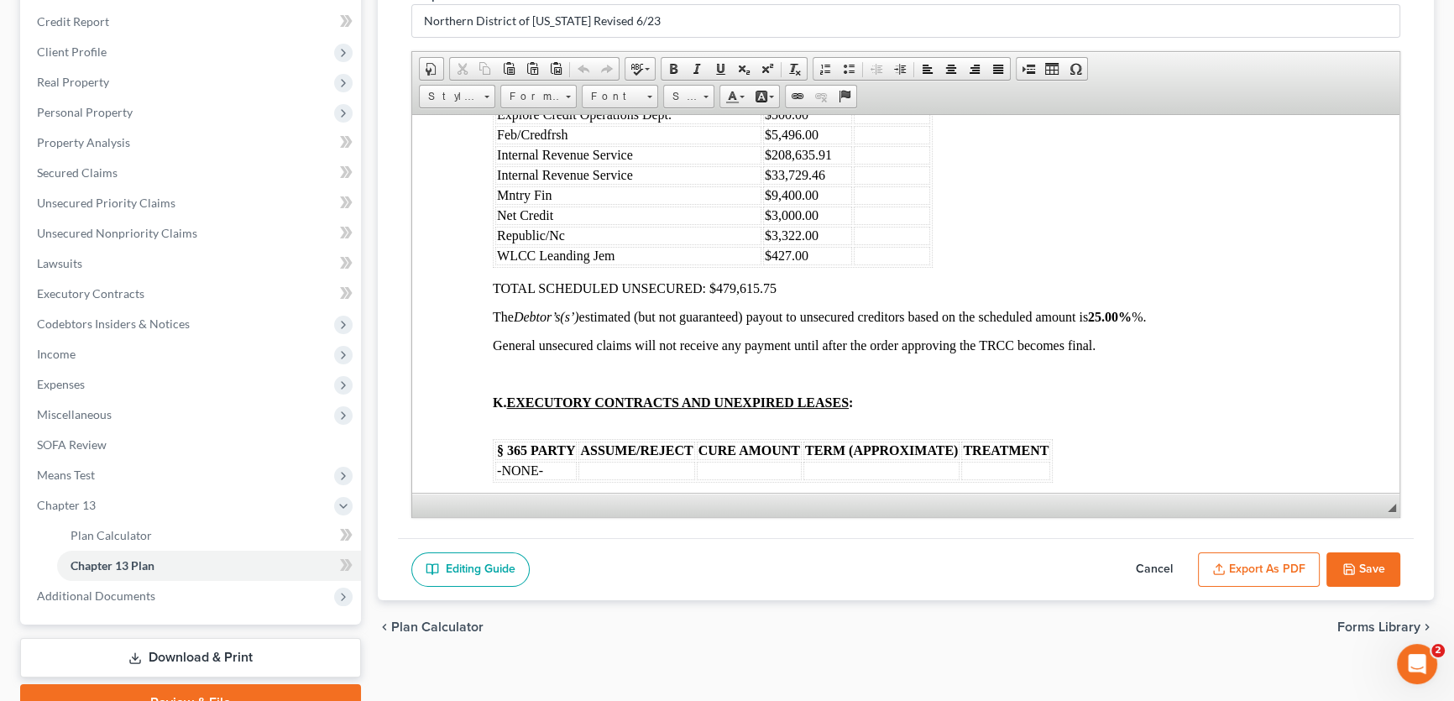
scroll to position [3433, 0]
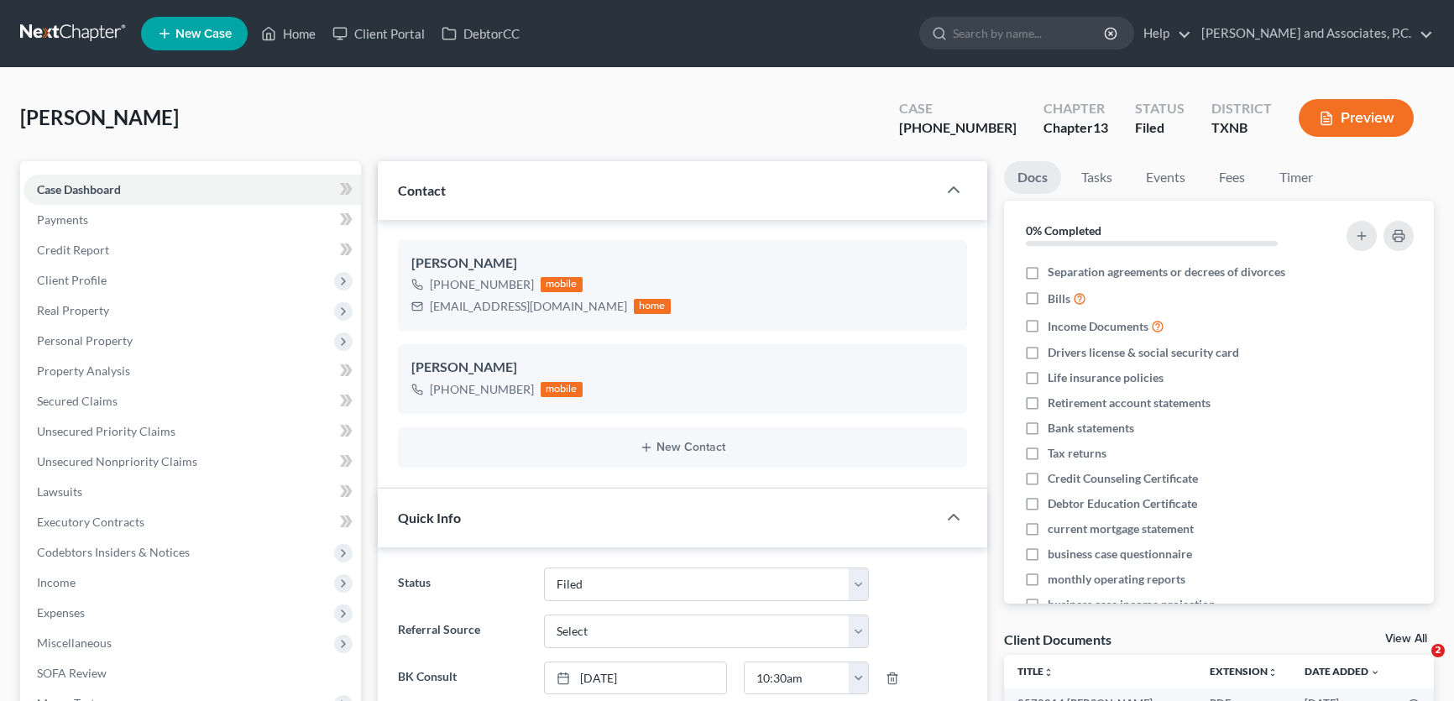
select select "5"
select select "0"
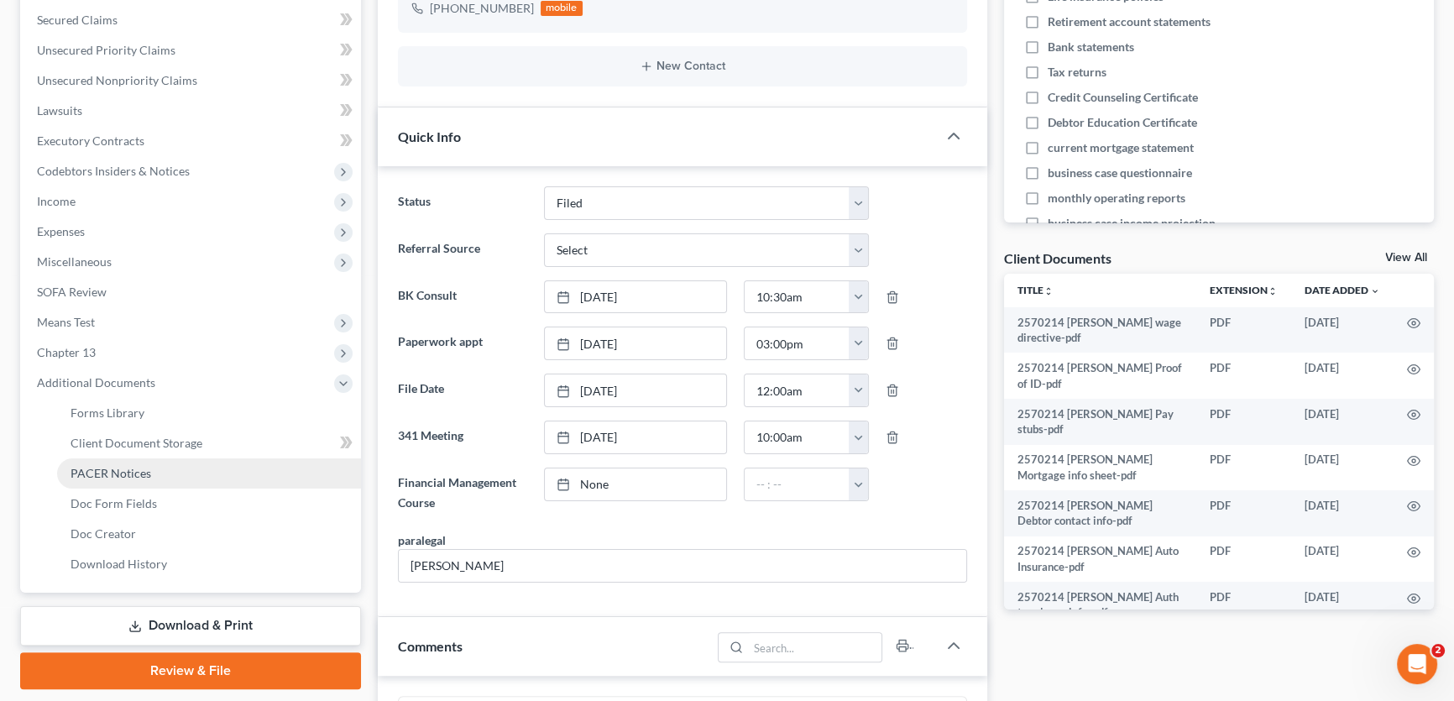
scroll to position [1430, 0]
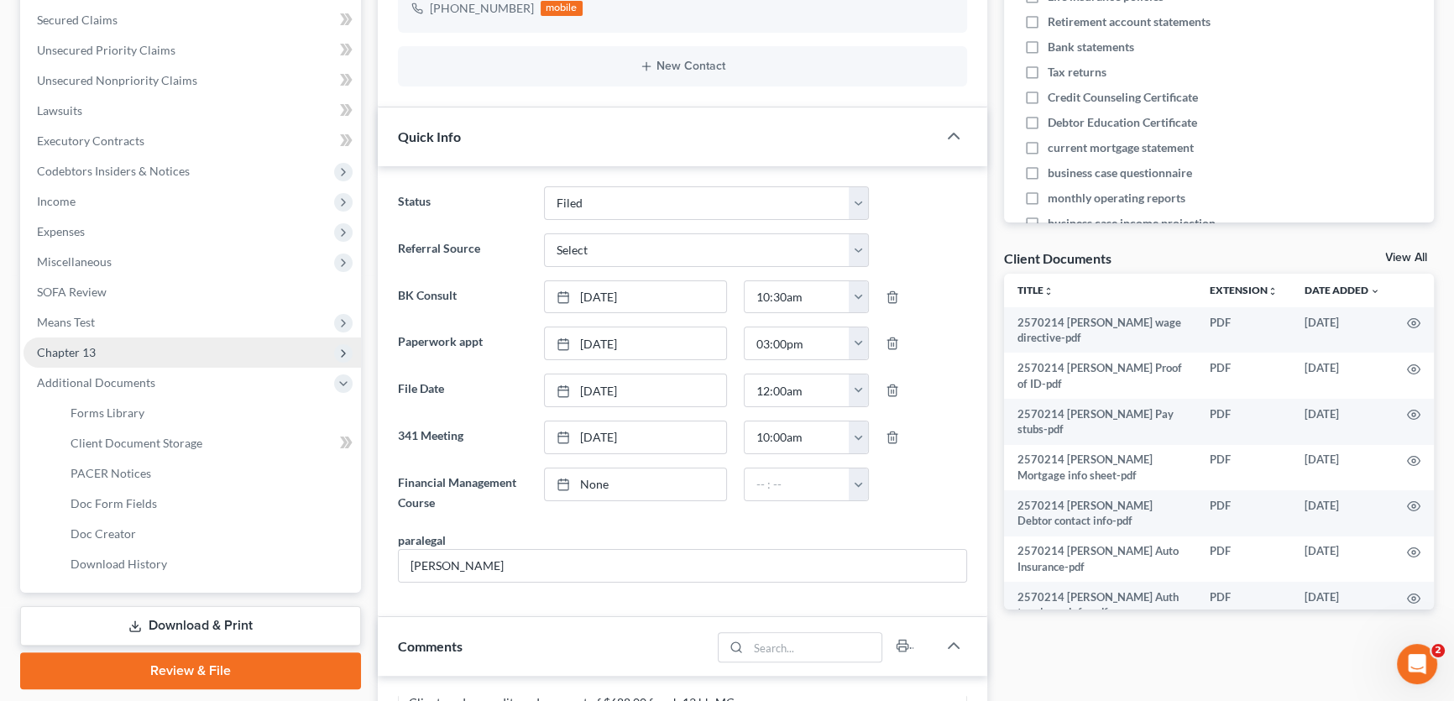
click at [93, 352] on span "Chapter 13" at bounding box center [66, 352] width 59 height 14
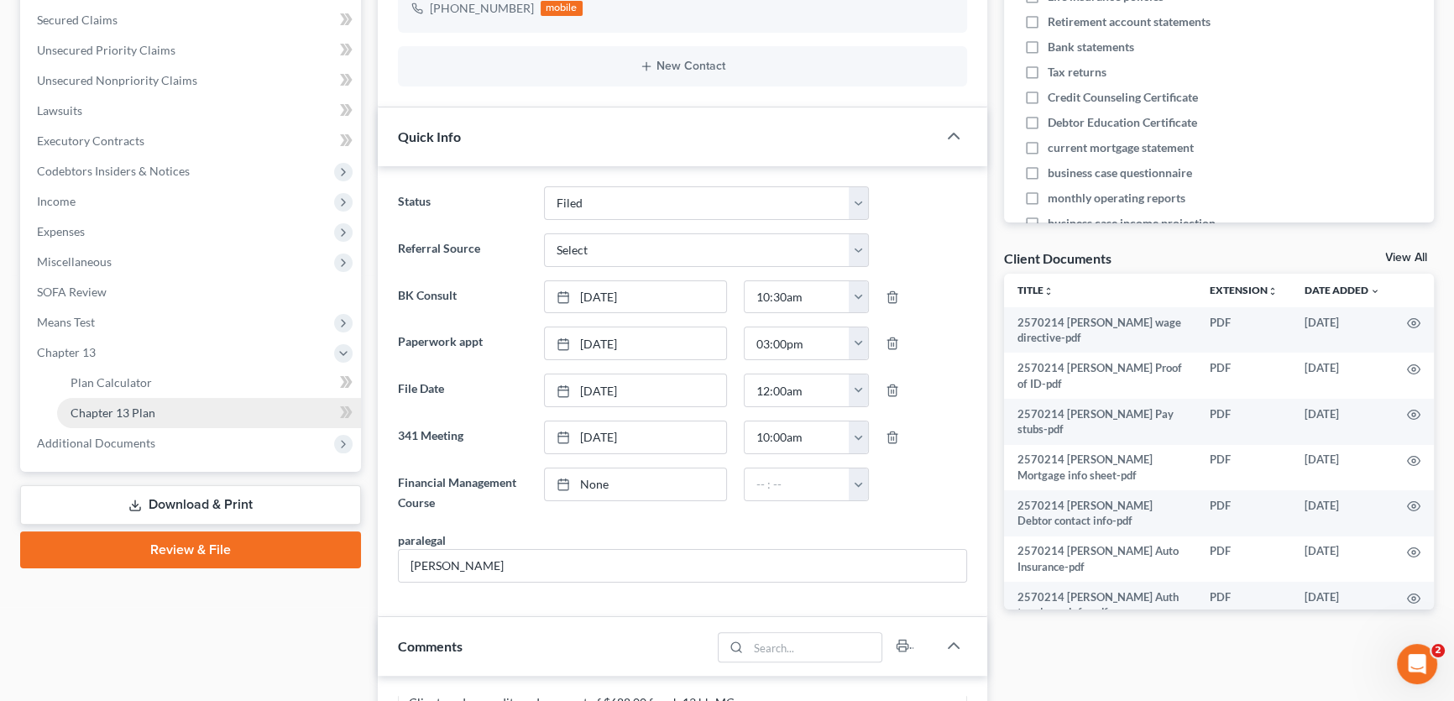
click at [112, 415] on span "Chapter 13 Plan" at bounding box center [113, 412] width 85 height 14
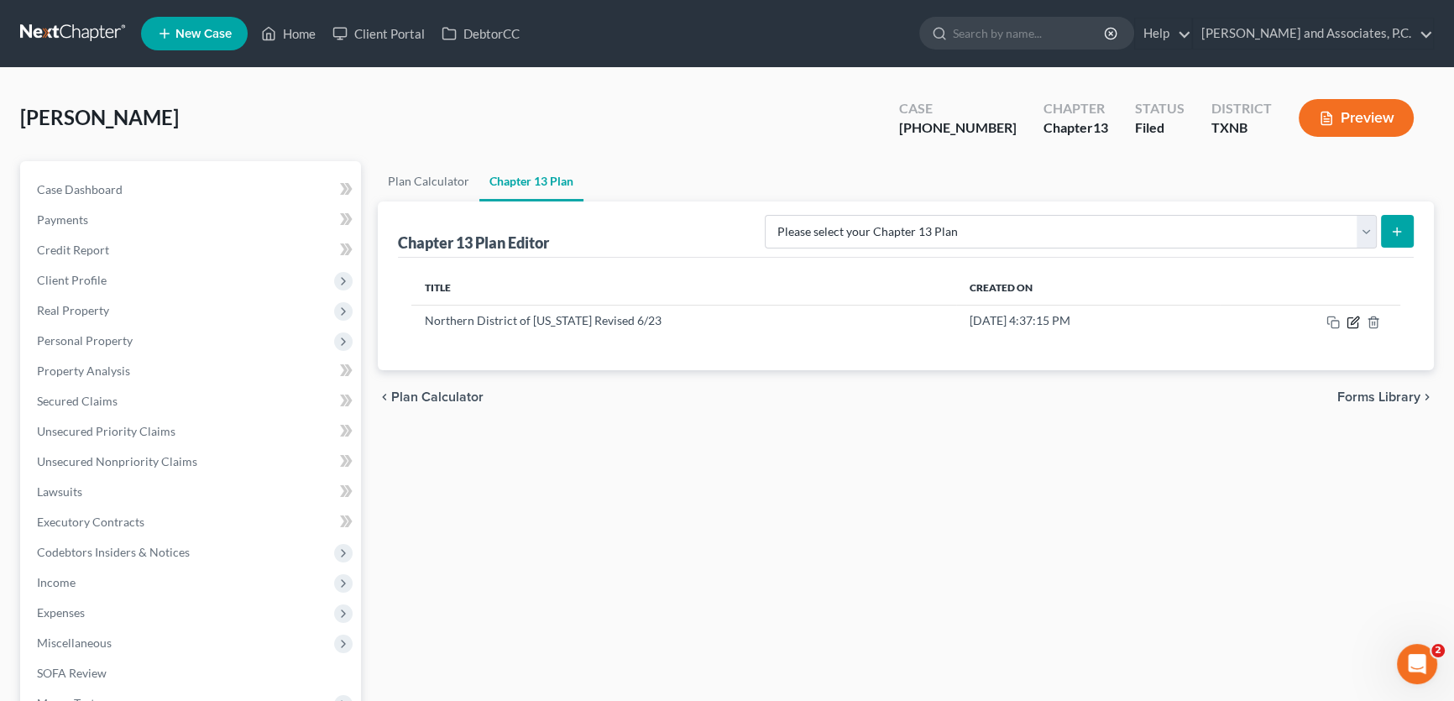
click at [1351, 319] on icon "button" at bounding box center [1355, 320] width 8 height 8
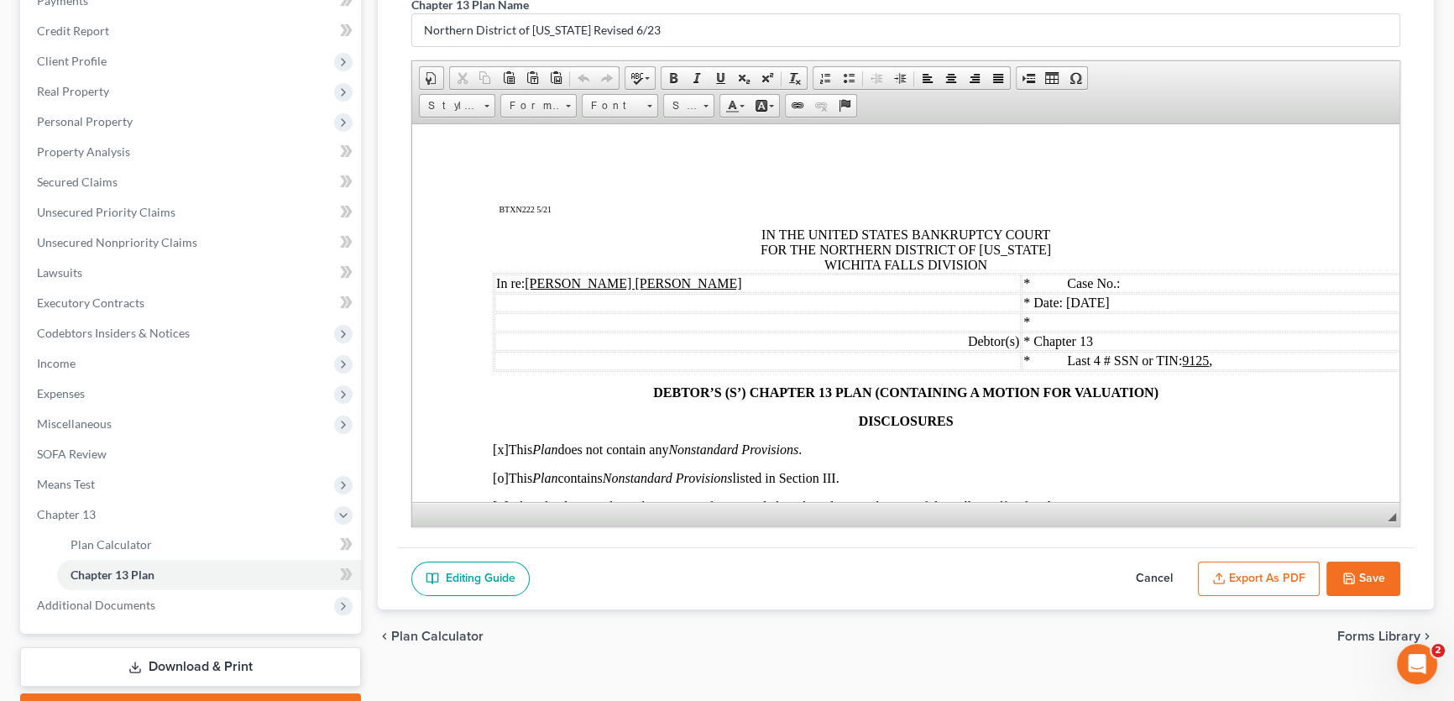
scroll to position [310, 0]
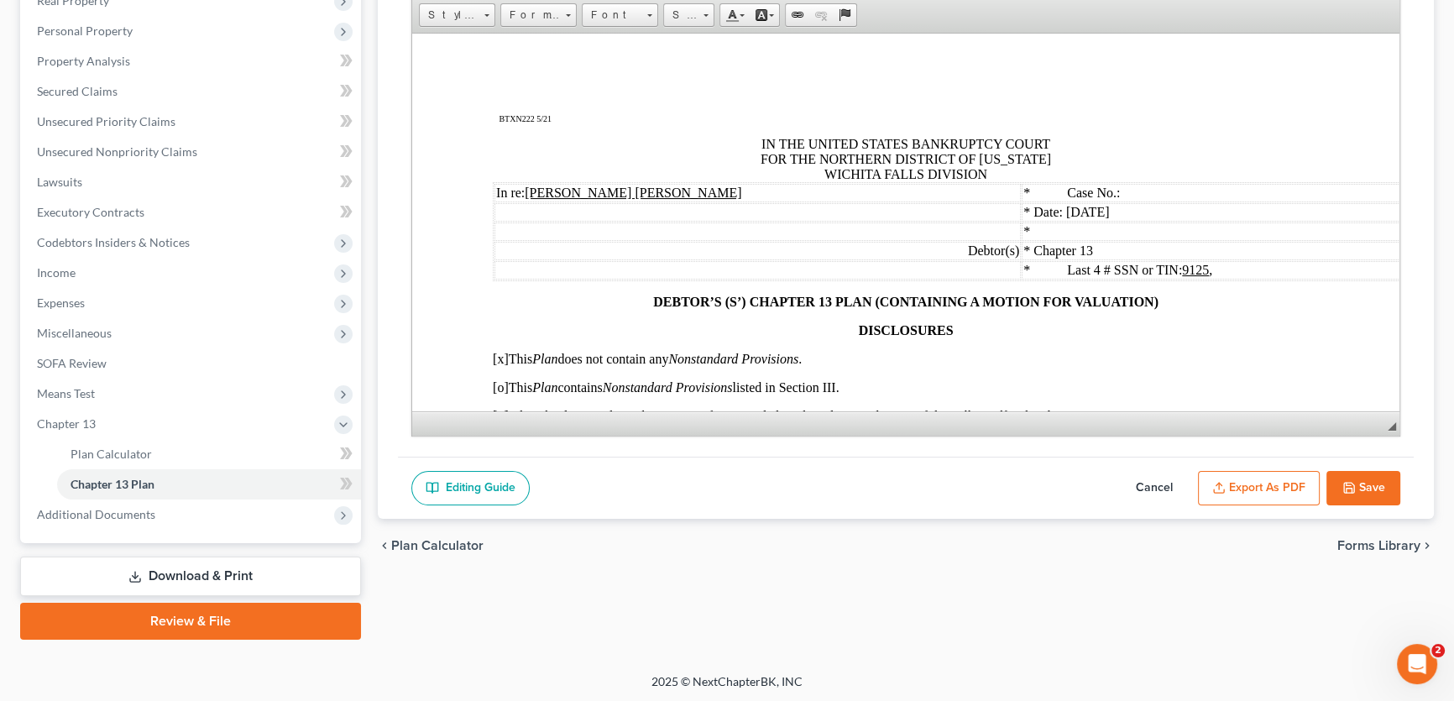
click at [1150, 473] on button "Cancel" at bounding box center [1154, 488] width 74 height 35
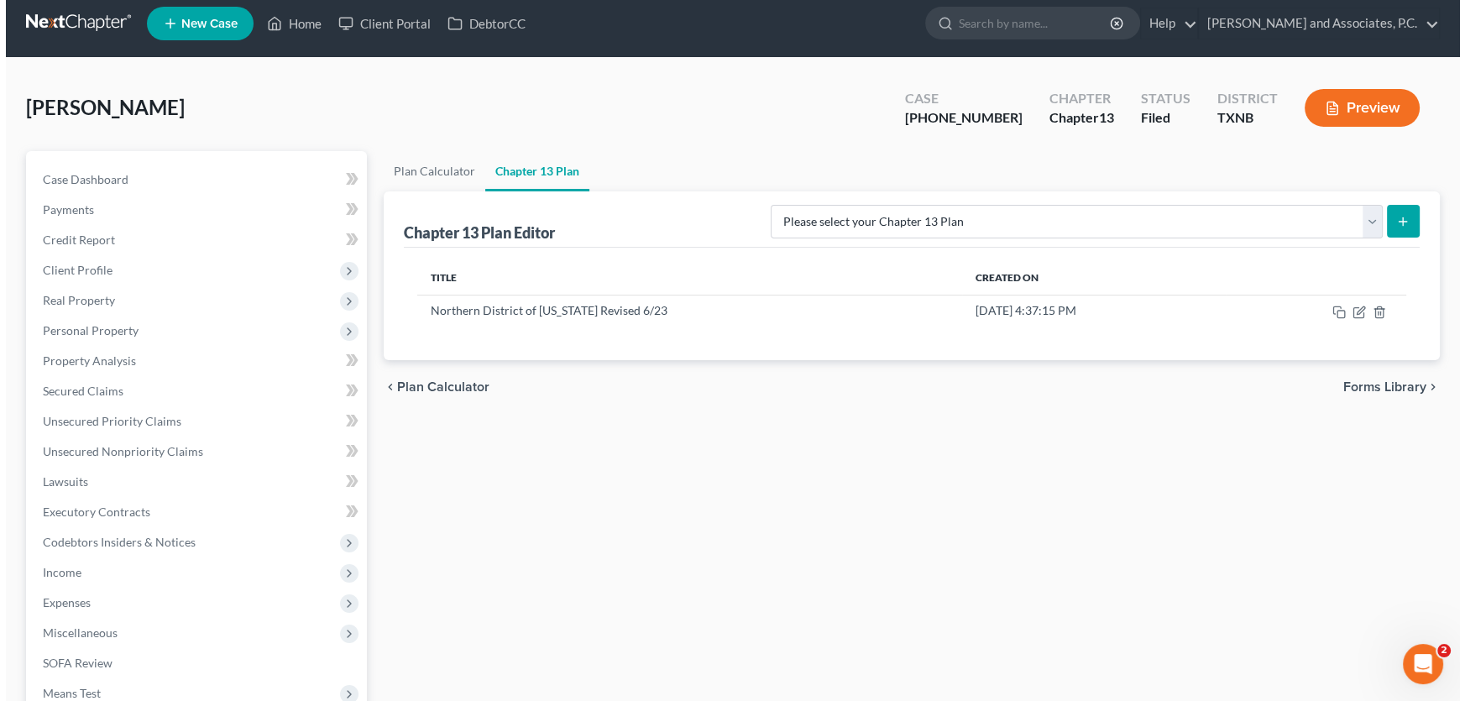
scroll to position [4, 0]
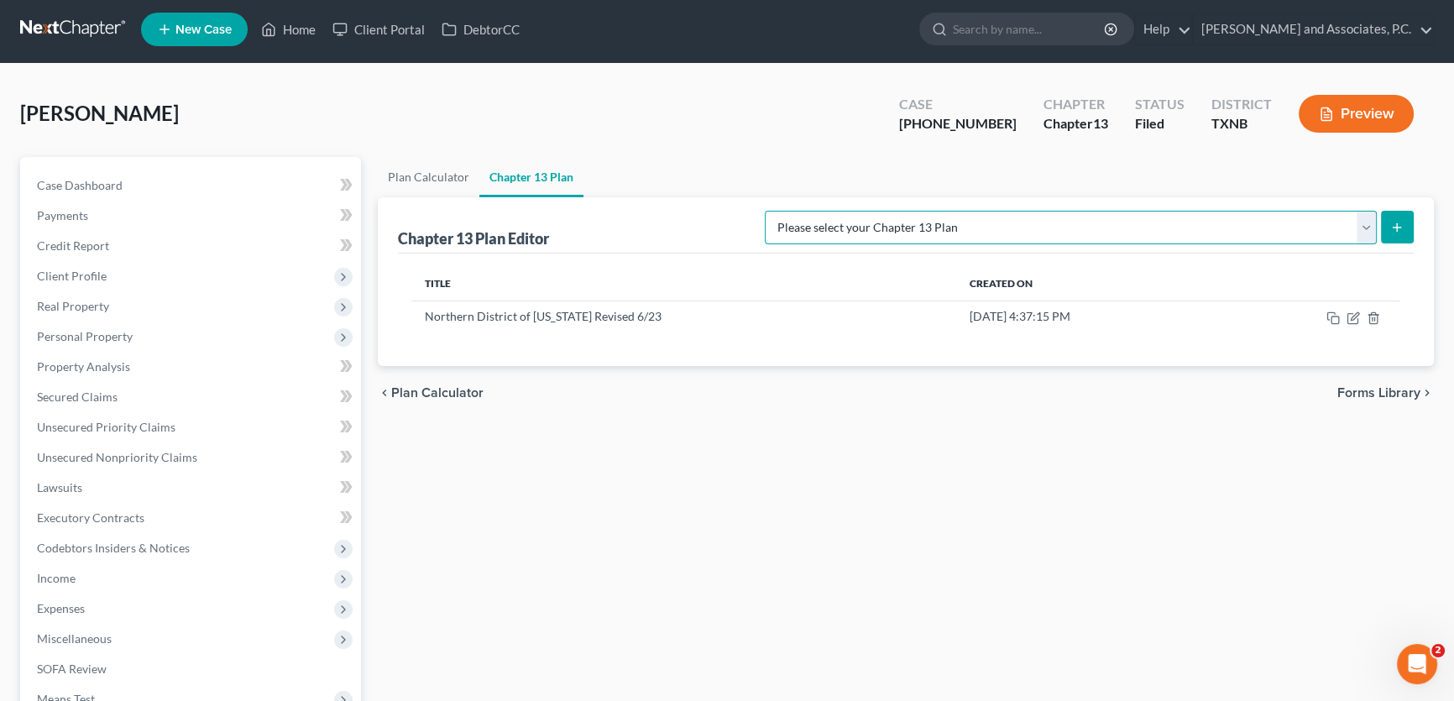
click at [1104, 224] on select "Please select your Chapter 13 Plan AUTHORIZATION FOR ADEQUATE PROTECTION DISBUR…" at bounding box center [1071, 228] width 612 height 34
select select "5"
click at [782, 211] on select "Please select your Chapter 13 Plan AUTHORIZATION FOR ADEQUATE PROTECTION DISBUR…" at bounding box center [1071, 228] width 612 height 34
click at [1393, 221] on icon "submit" at bounding box center [1396, 227] width 13 height 13
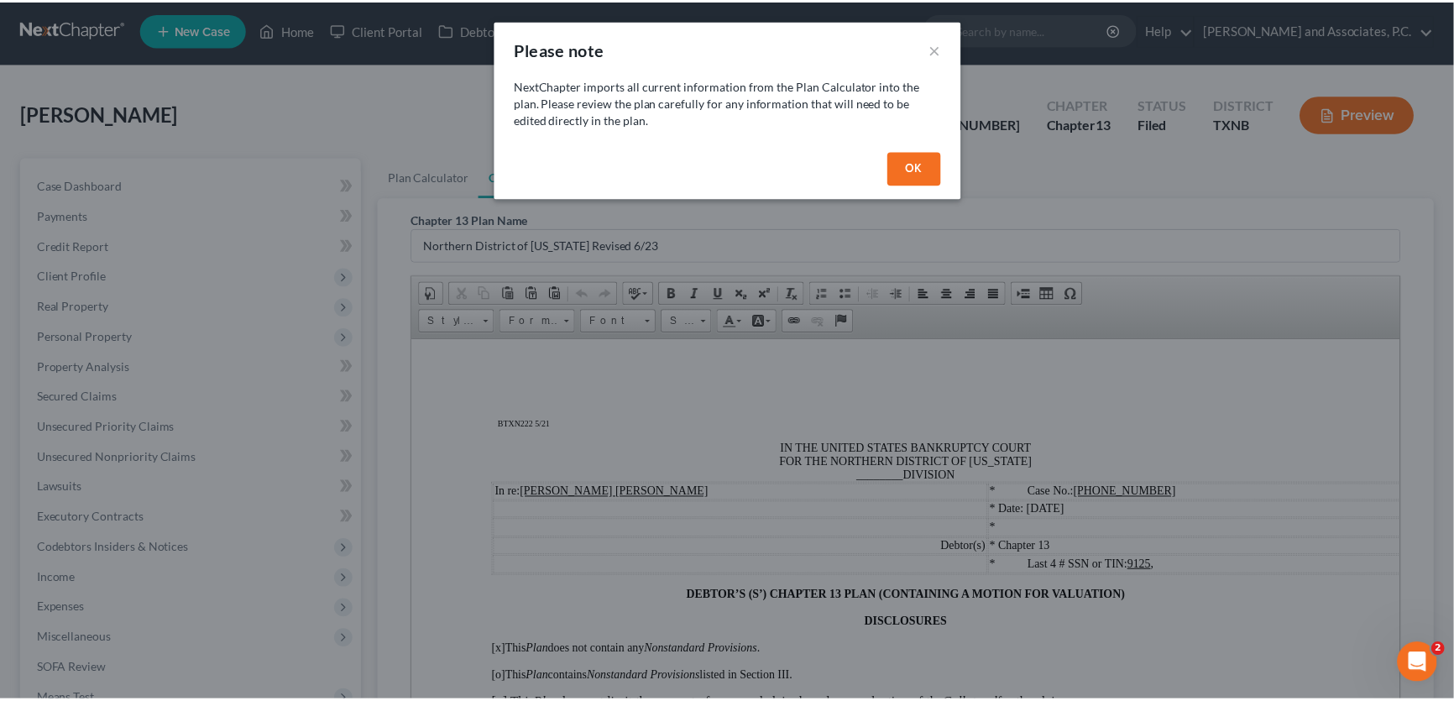
scroll to position [0, 0]
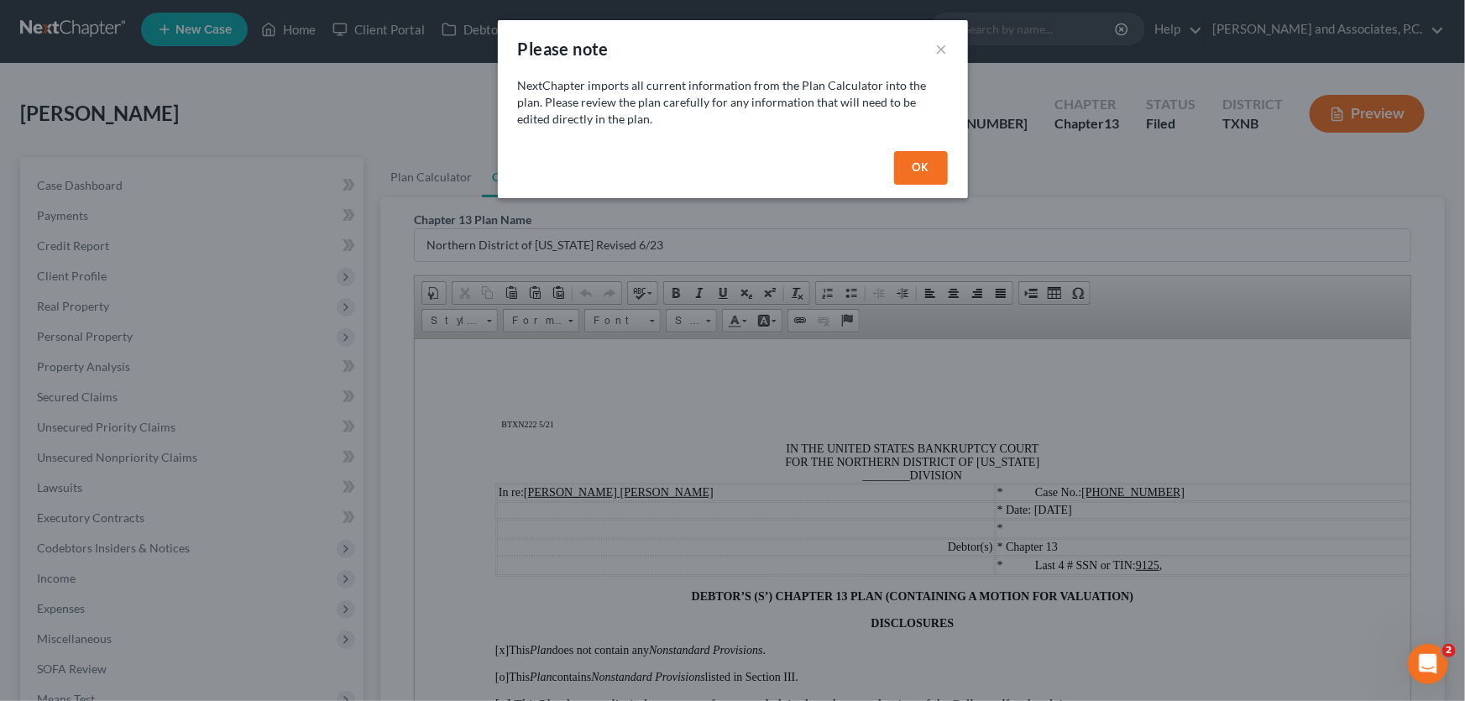
click at [907, 158] on button "OK" at bounding box center [921, 168] width 54 height 34
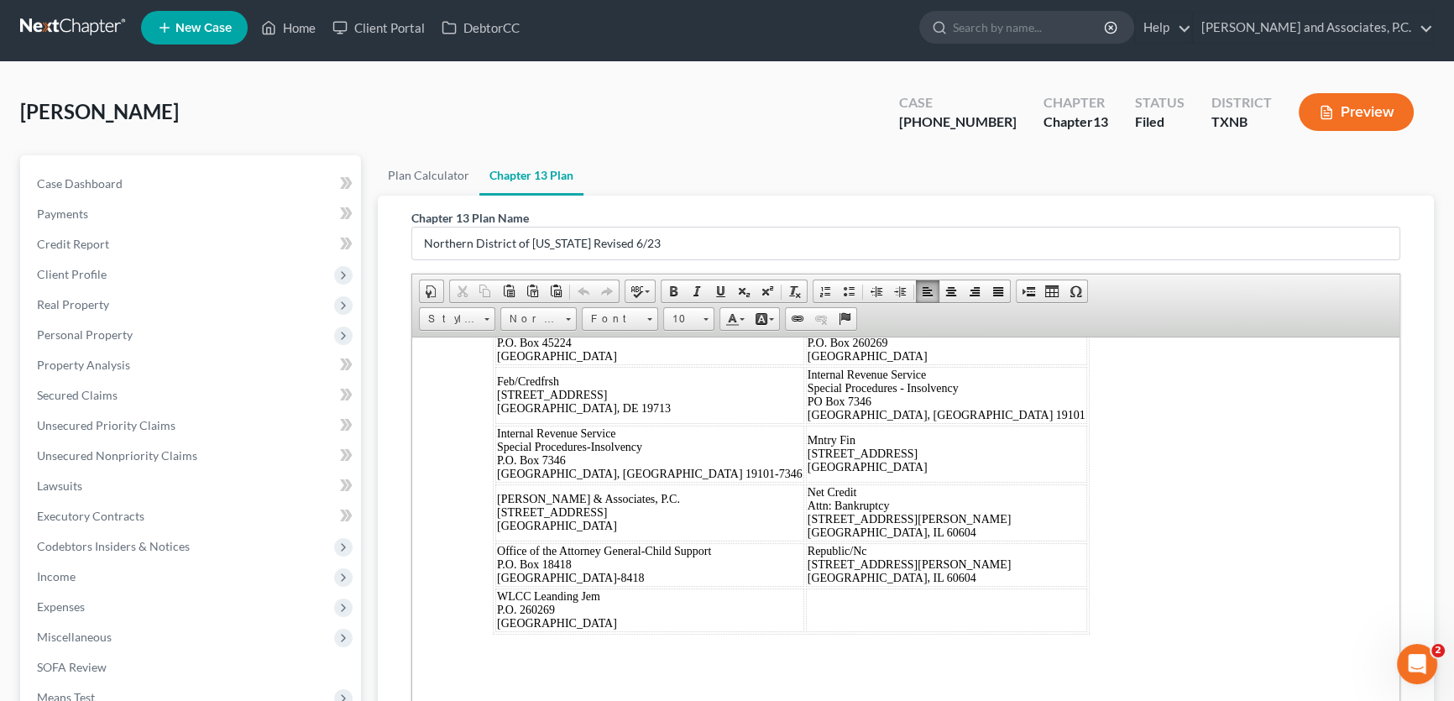
scroll to position [310, 0]
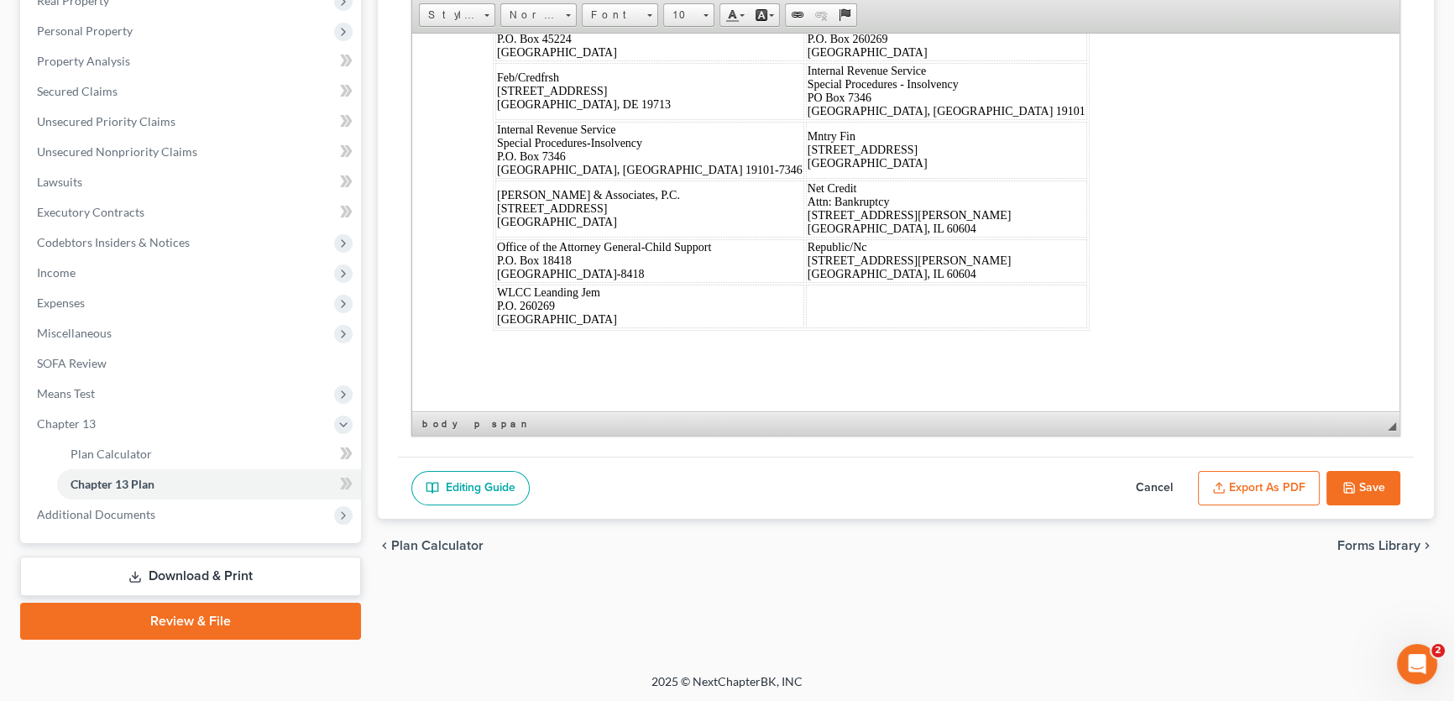
drag, startPoint x: 479, startPoint y: 105, endPoint x: 817, endPoint y: 428, distance: 467.2
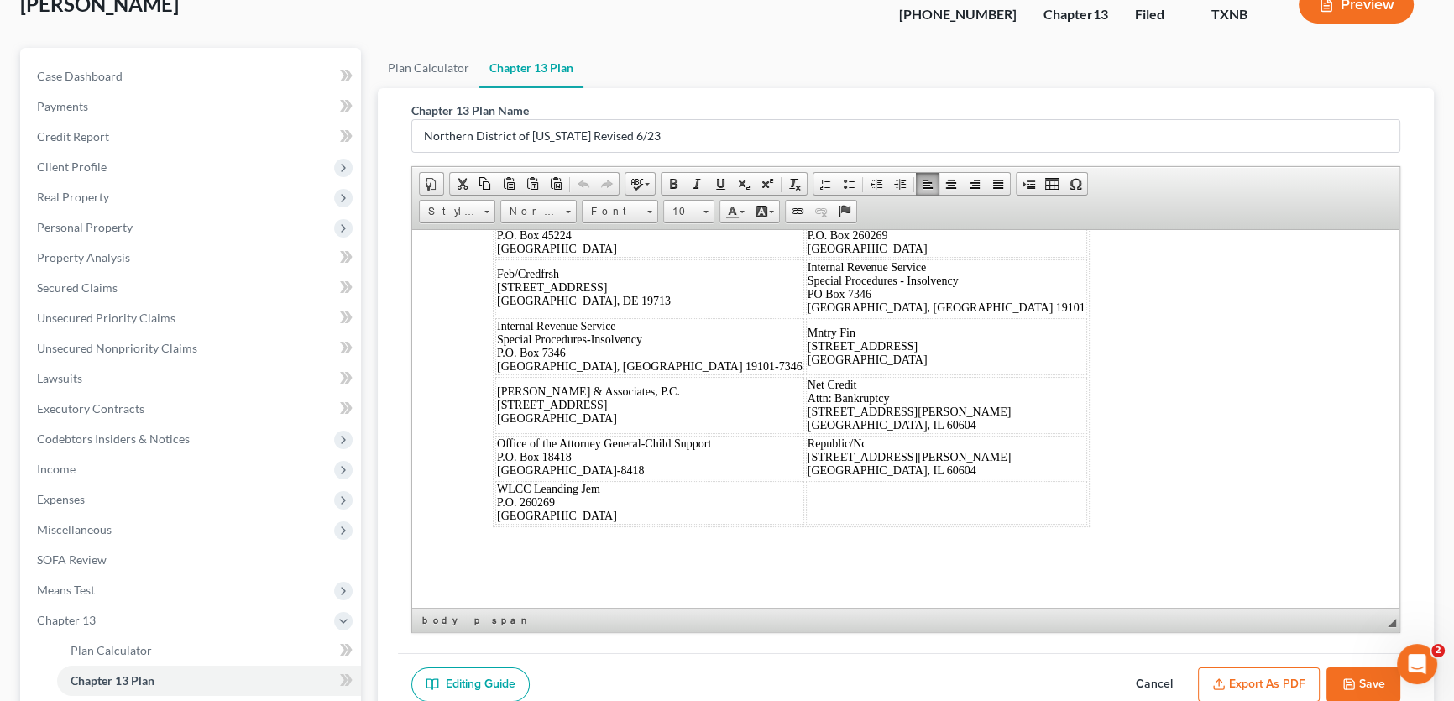
scroll to position [0, 0]
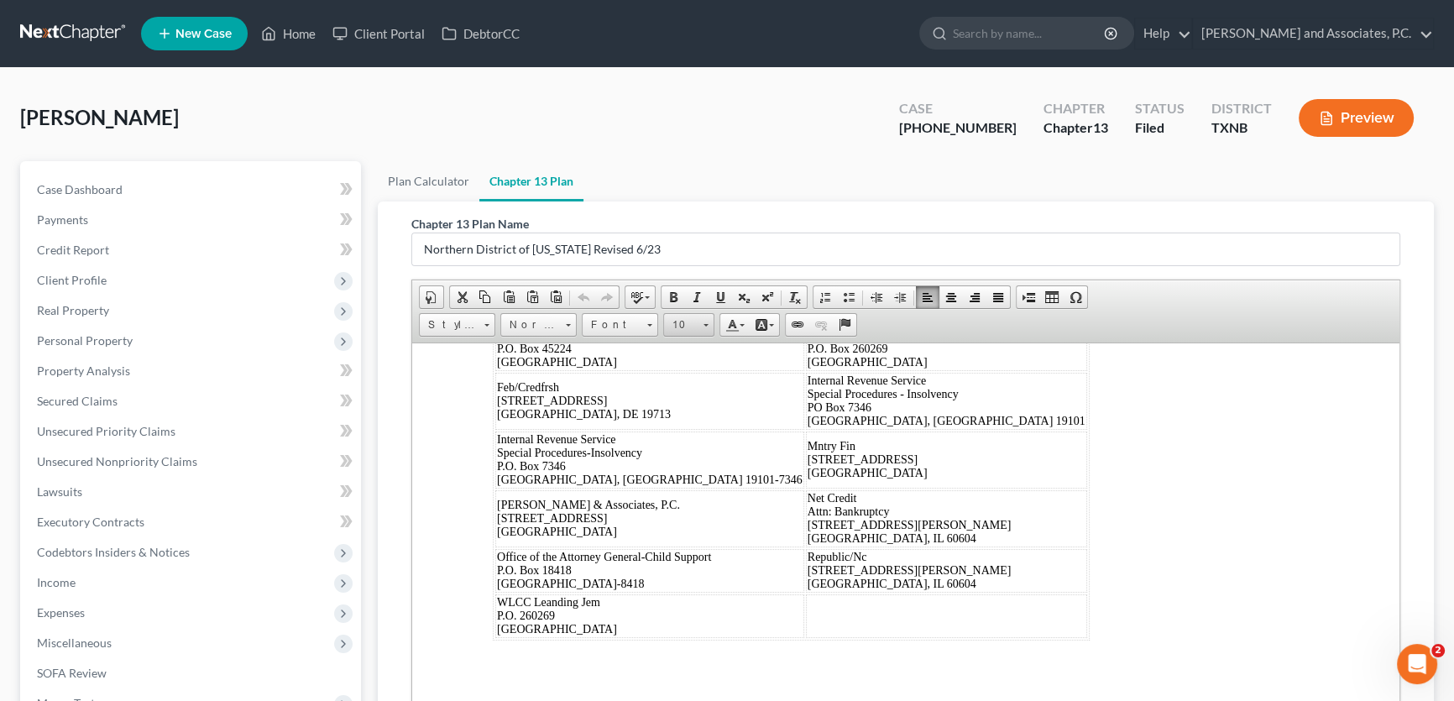
click at [688, 318] on span "10" at bounding box center [681, 325] width 34 height 22
click at [695, 358] on link "16" at bounding box center [714, 349] width 96 height 22
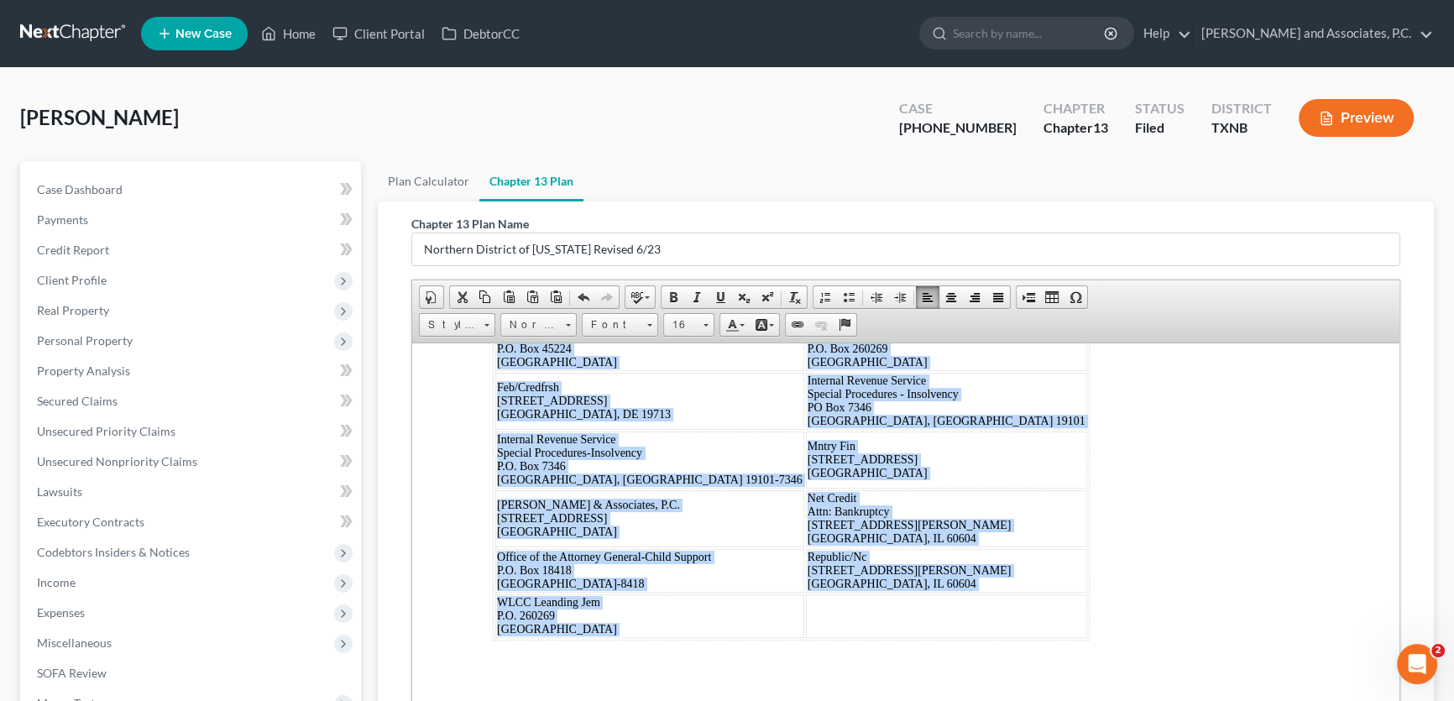
scroll to position [6, 0]
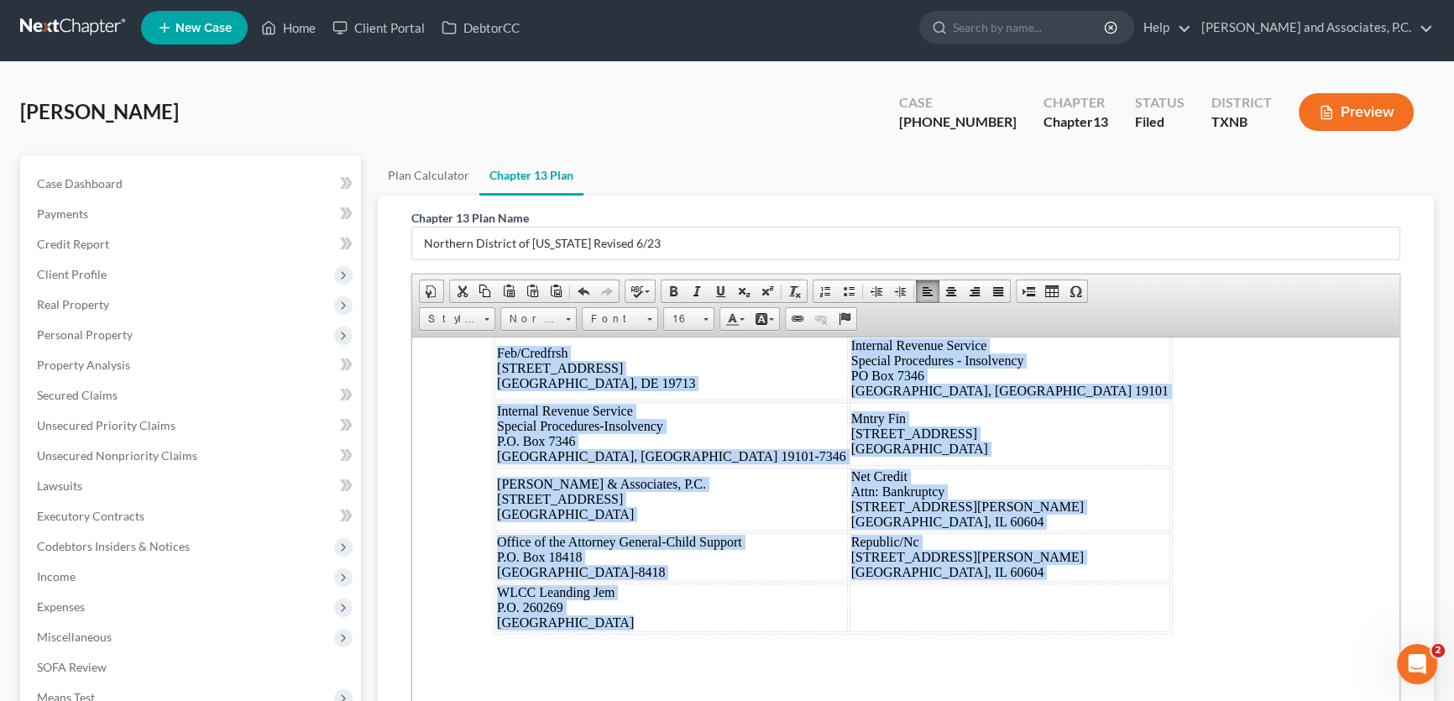
click at [932, 334] on td "Explore Credit Operations Dept. P.O. [GEOGRAPHIC_DATA]" at bounding box center [1009, 309] width 321 height 49
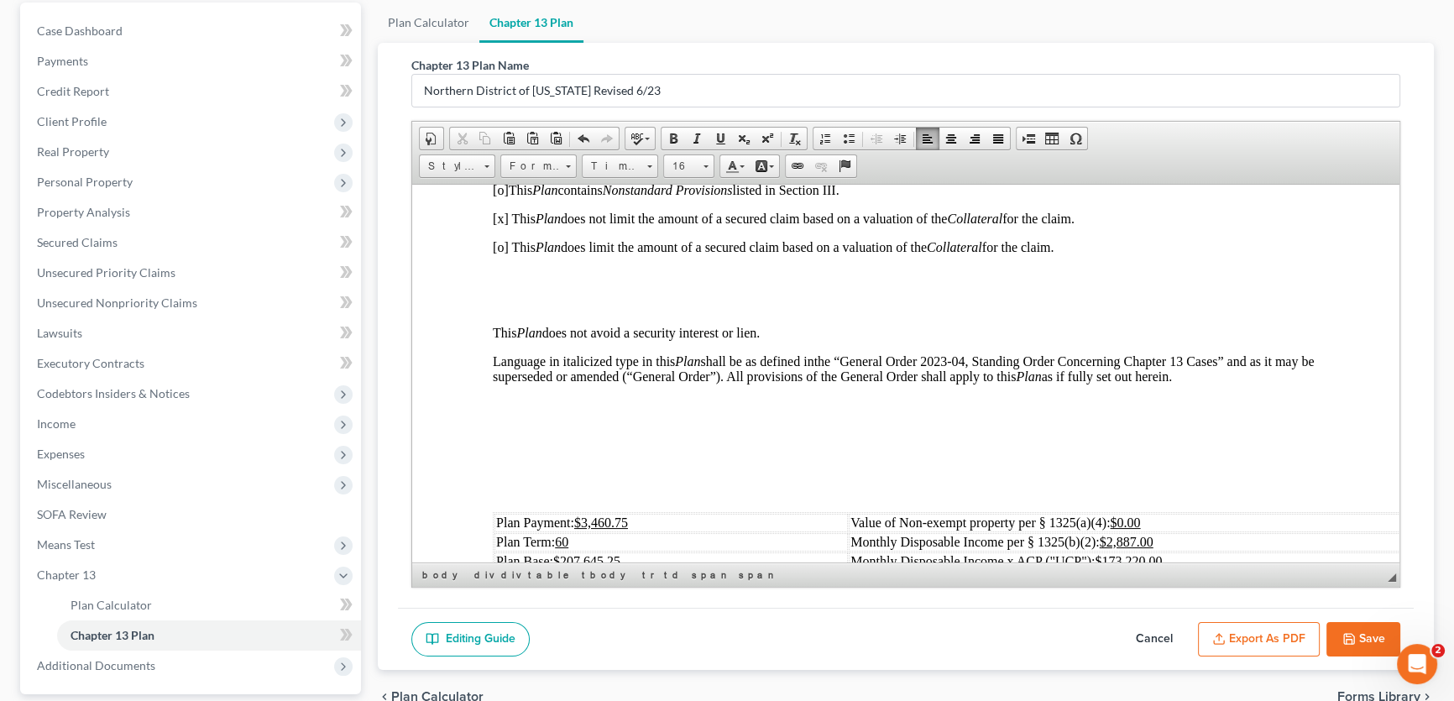
scroll to position [0, 0]
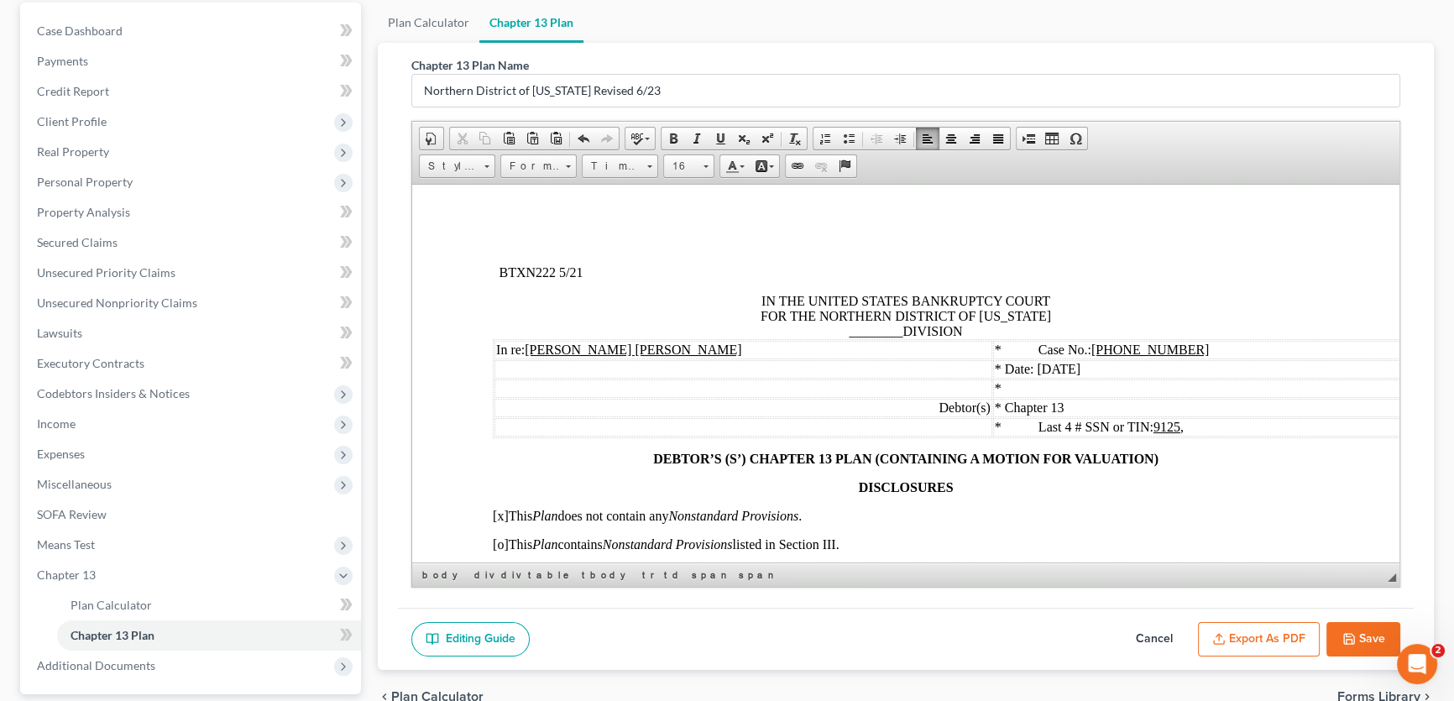
drag, startPoint x: 1393, startPoint y: 524, endPoint x: 1816, endPoint y: 348, distance: 458.3
click at [883, 336] on span "________" at bounding box center [876, 330] width 54 height 14
click at [1141, 352] on u "[PHONE_NUMBER]" at bounding box center [1150, 349] width 118 height 14
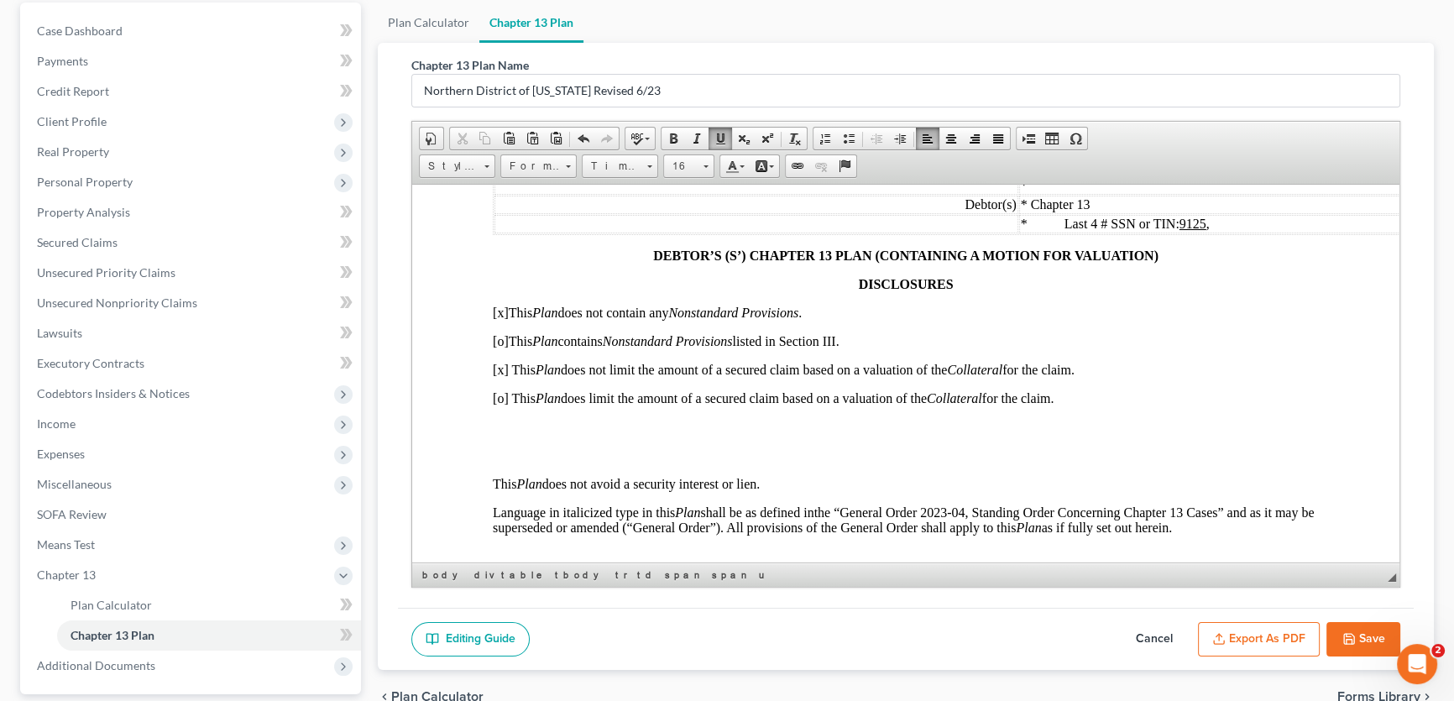
scroll to position [228, 0]
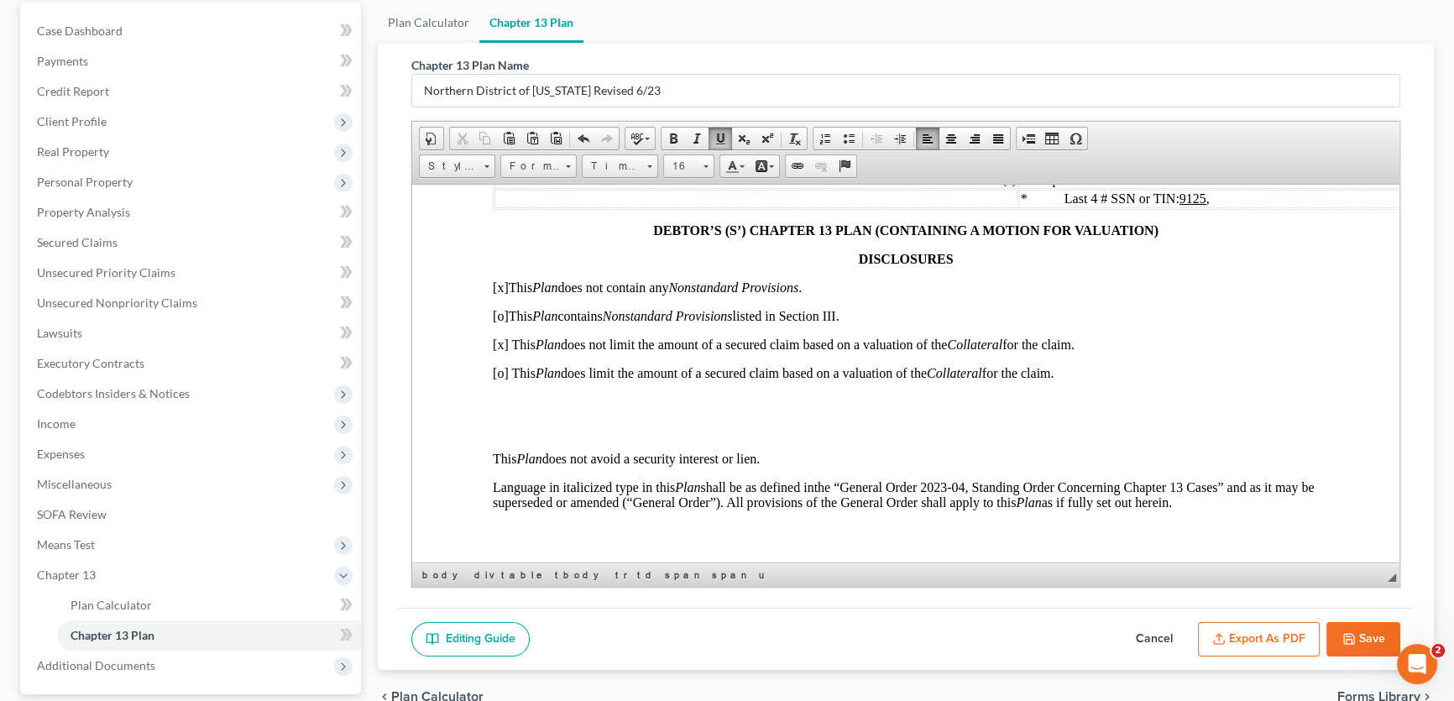
click at [630, 437] on p at bounding box center [906, 429] width 826 height 15
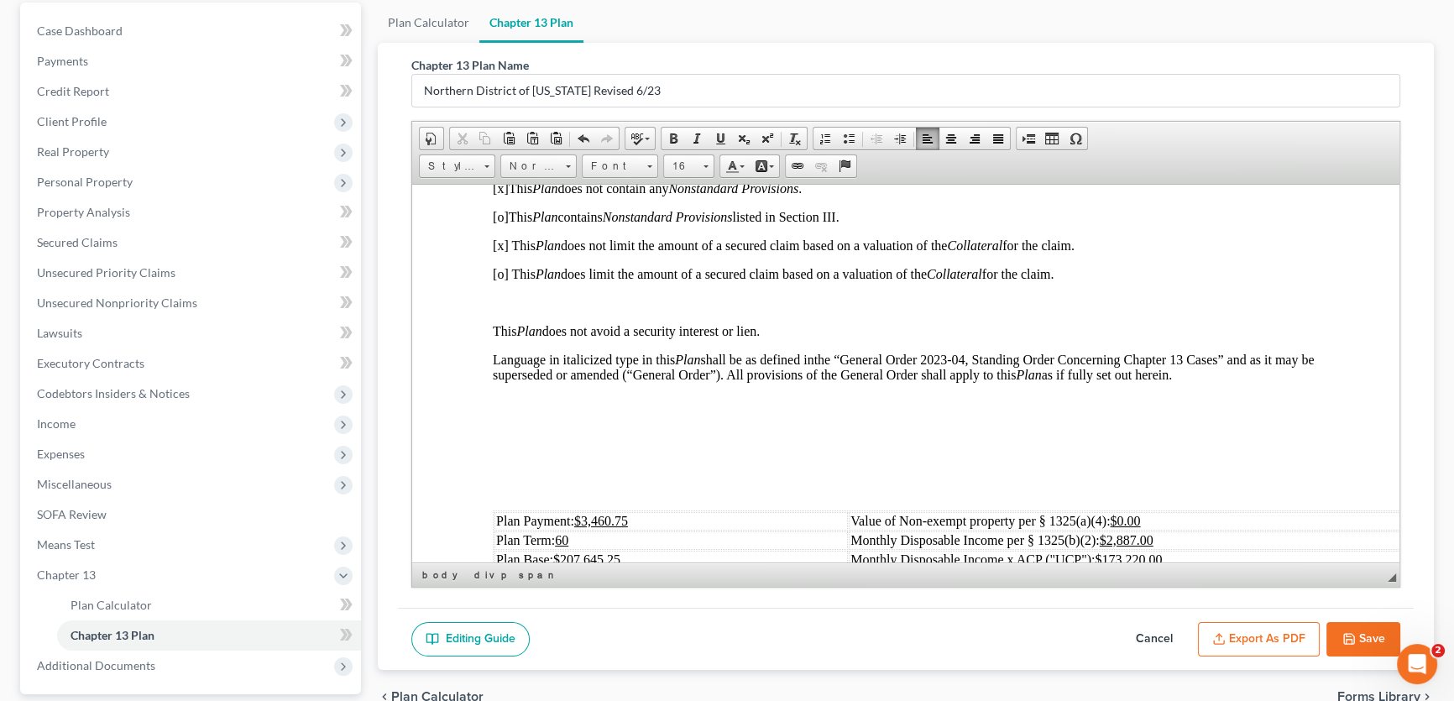
scroll to position [381, 0]
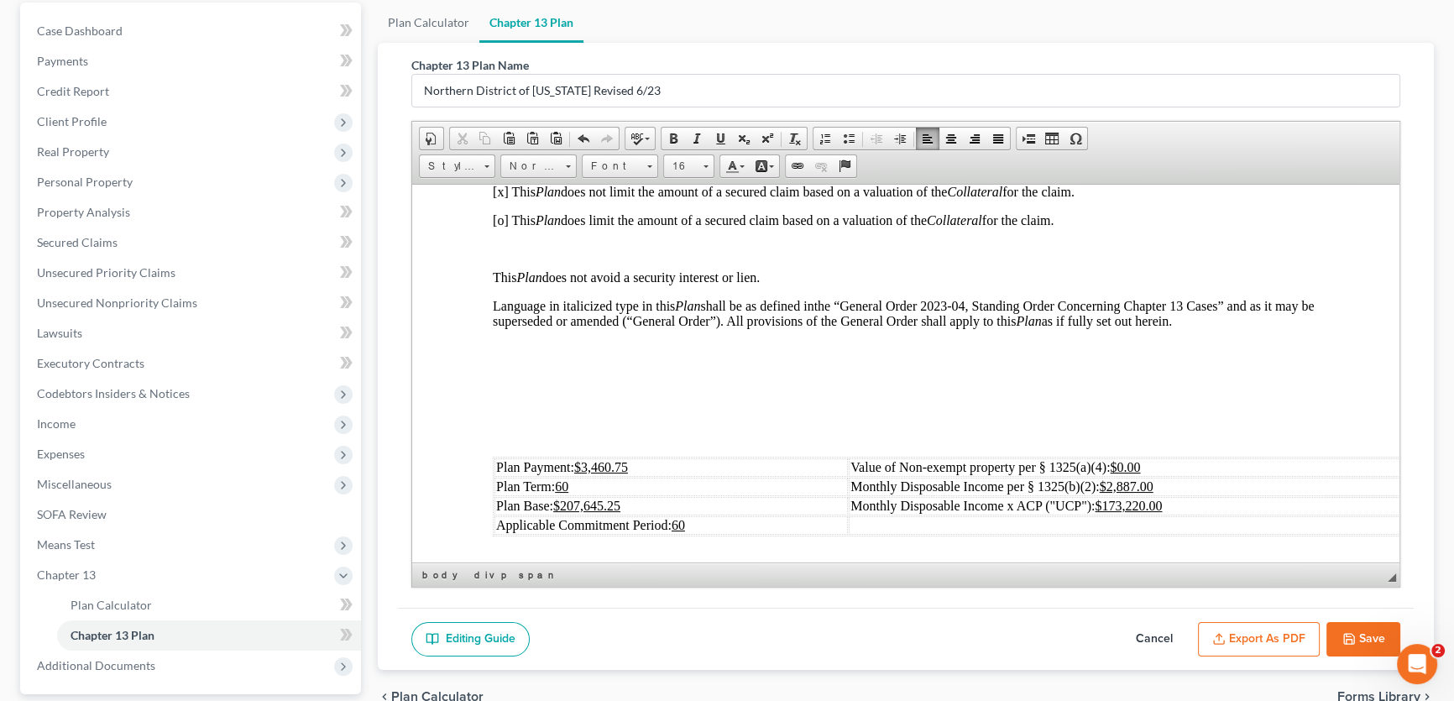
click at [552, 442] on p at bounding box center [906, 434] width 826 height 15
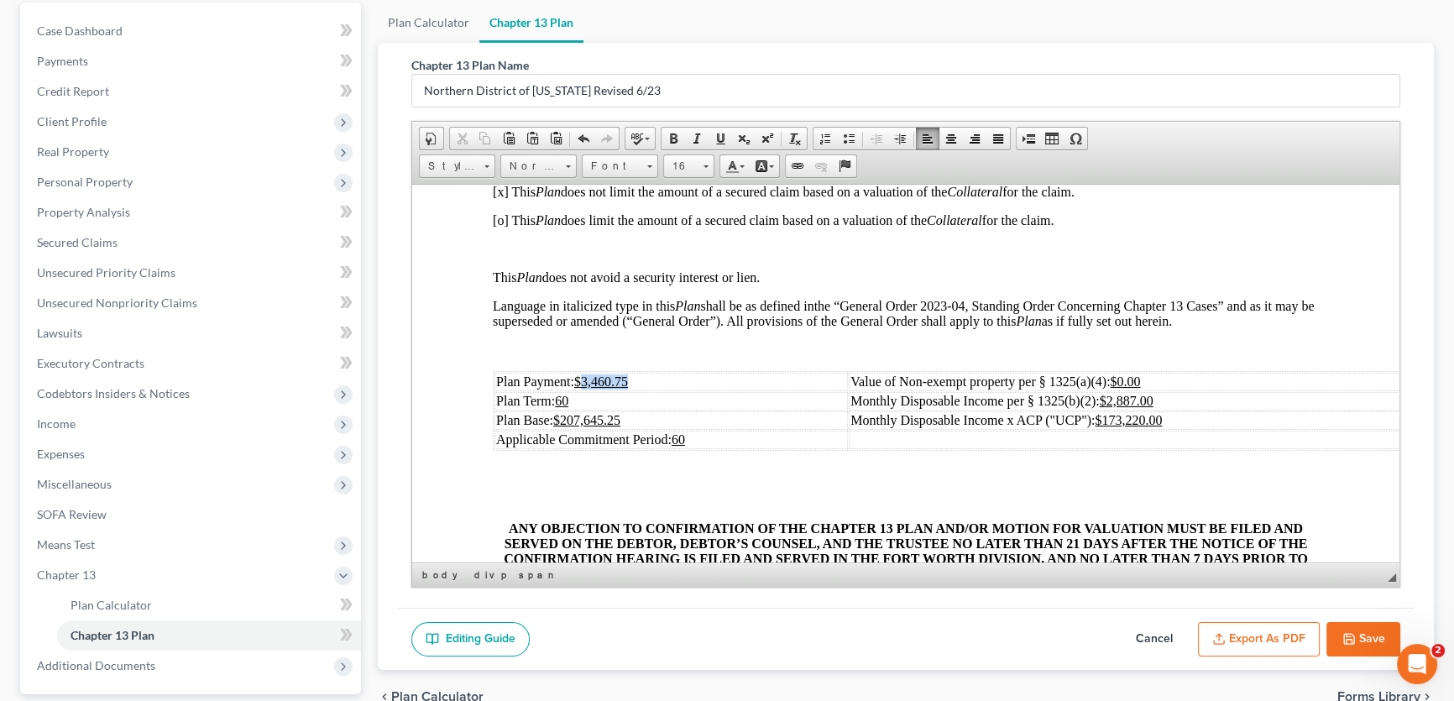
drag, startPoint x: 635, startPoint y: 394, endPoint x: 584, endPoint y: 399, distance: 51.5
click at [584, 390] on td "Plan Payment: $3,460.75" at bounding box center [670, 381] width 353 height 18
drag, startPoint x: 623, startPoint y: 433, endPoint x: 565, endPoint y: 436, distance: 58.0
click at [565, 429] on td "Plan Base: $207,645.25" at bounding box center [670, 419] width 353 height 18
drag, startPoint x: 1164, startPoint y: 416, endPoint x: 1121, endPoint y: 419, distance: 42.9
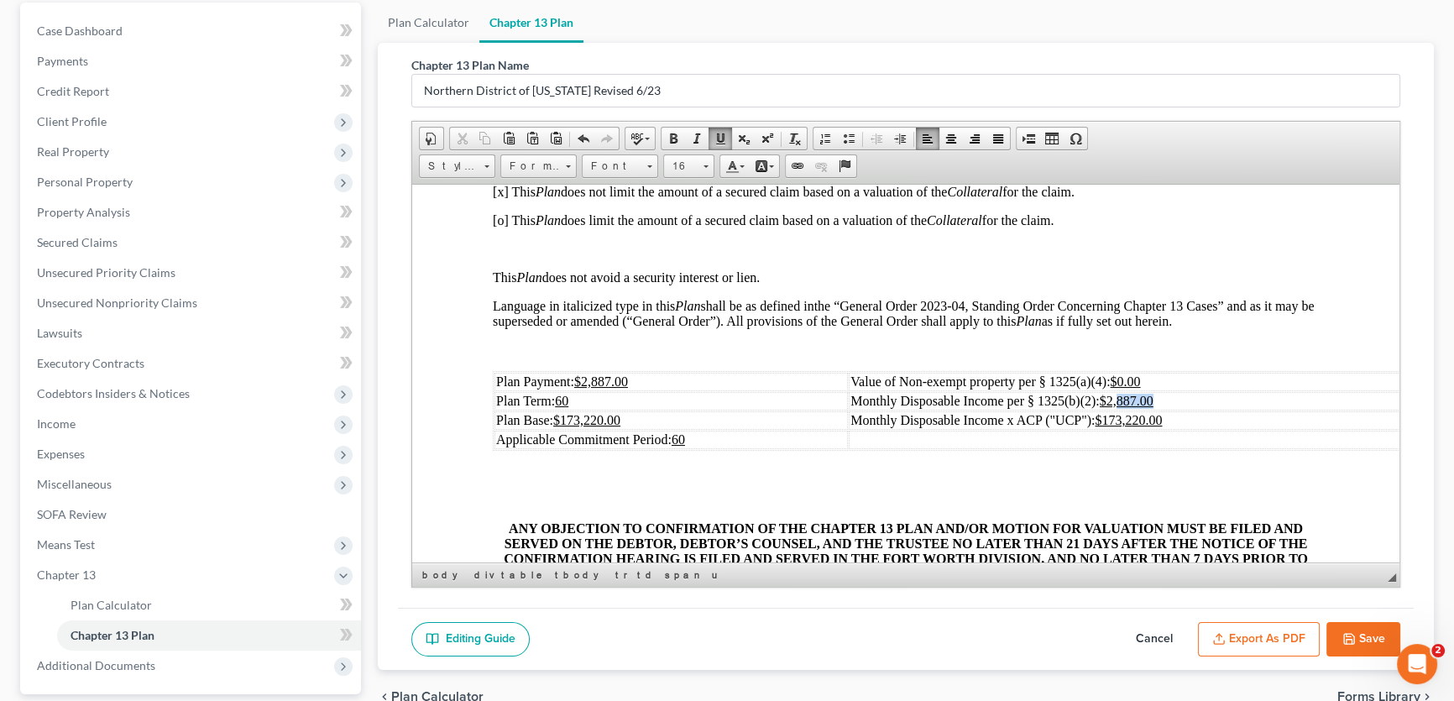
click at [1121, 410] on td "Monthly Disposable Income per § 1325(b)(2): $2,887.00" at bounding box center [1139, 400] width 580 height 18
drag, startPoint x: 1172, startPoint y: 436, endPoint x: 1108, endPoint y: 441, distance: 64.0
click at [1108, 429] on td "Monthly Disposable Income x ACP ("UCP"): $173,220.00" at bounding box center [1139, 419] width 580 height 18
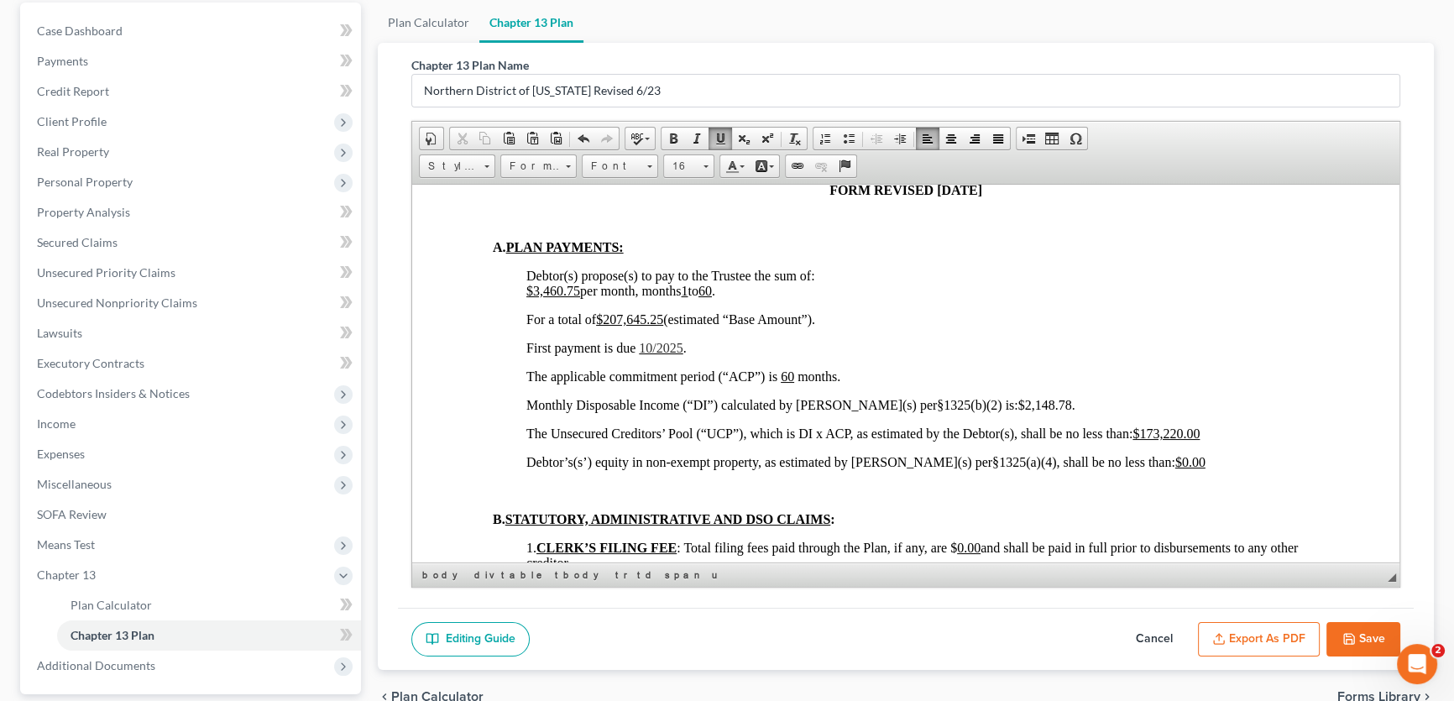
scroll to position [991, 0]
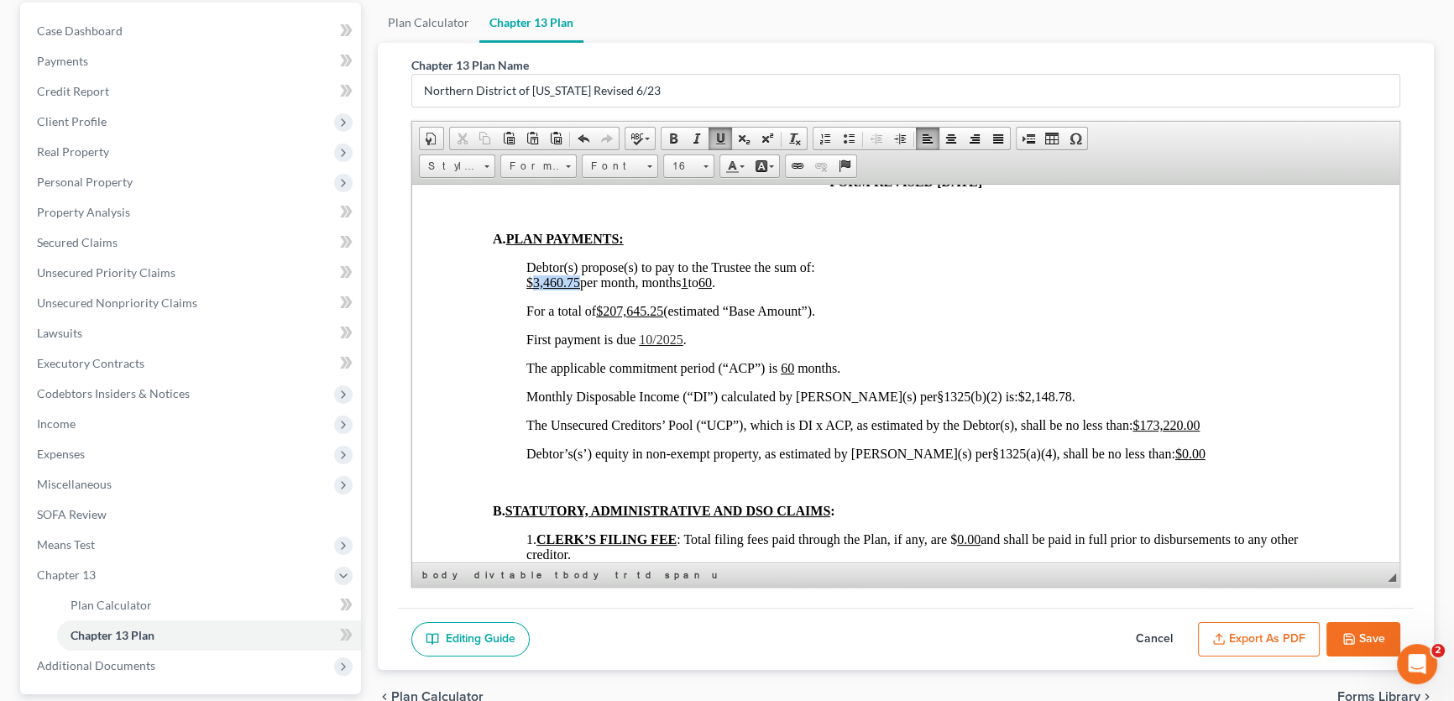
drag, startPoint x: 578, startPoint y: 318, endPoint x: 535, endPoint y: 322, distance: 43.0
click at [535, 289] on u "$3,460.75" at bounding box center [553, 281] width 54 height 14
drag, startPoint x: 666, startPoint y: 347, endPoint x: 609, endPoint y: 349, distance: 58.0
click at [609, 317] on span "For a total of $207,645.25 (estimated “Base Amount”)." at bounding box center [670, 310] width 289 height 14
click at [656, 346] on span "10/2025" at bounding box center [661, 339] width 44 height 14
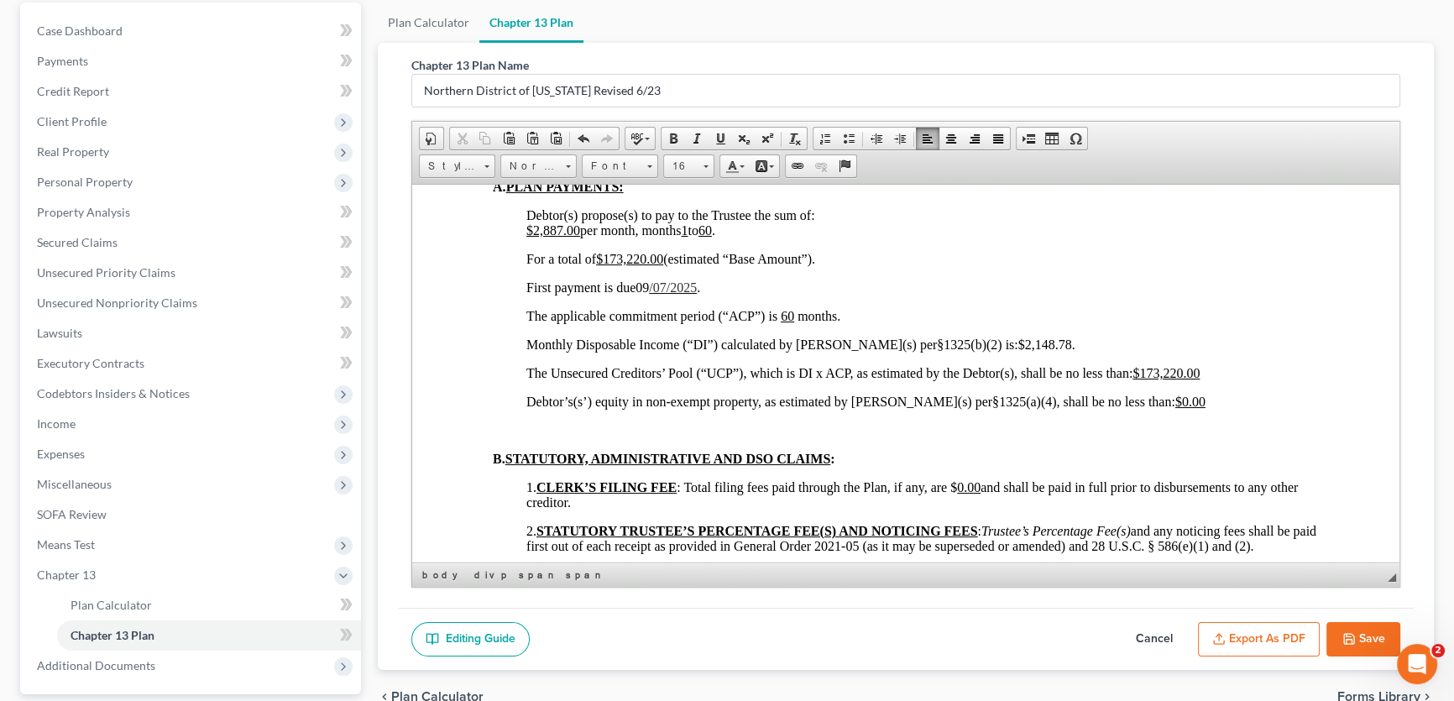
scroll to position [1068, 0]
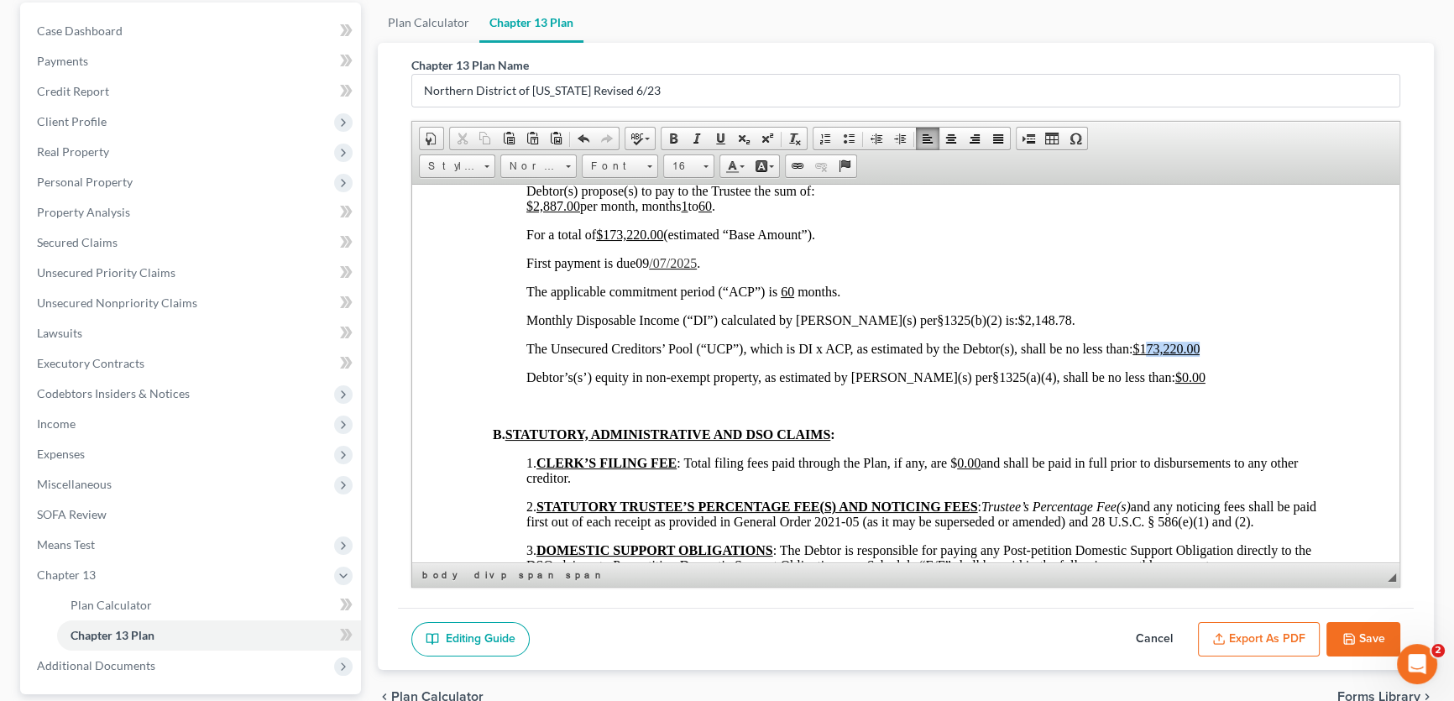
drag, startPoint x: 1204, startPoint y: 385, endPoint x: 1148, endPoint y: 389, distance: 55.5
click at [1148, 356] on p "The Unsecured Creditors’ Pool (“UCP”), which is DI x ACP, as estimated by the D…" at bounding box center [922, 348] width 792 height 15
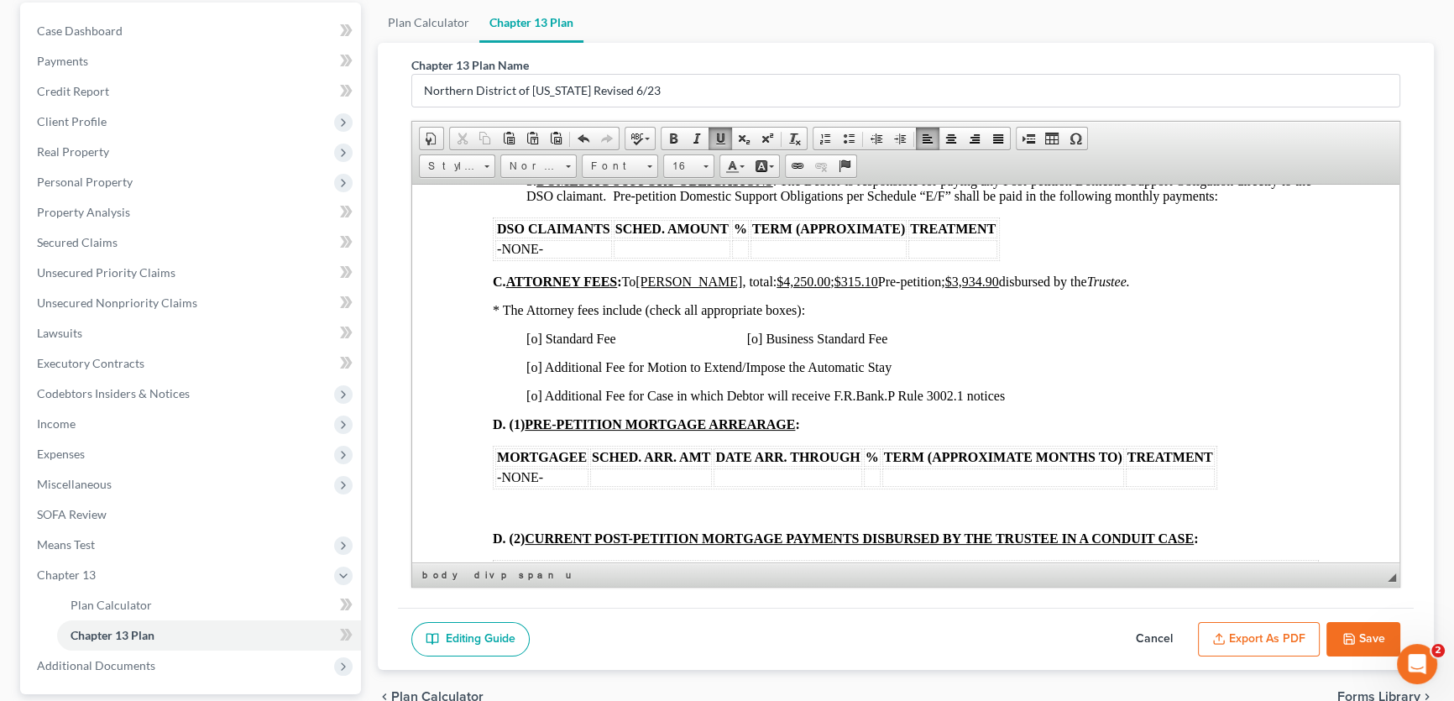
scroll to position [1450, 0]
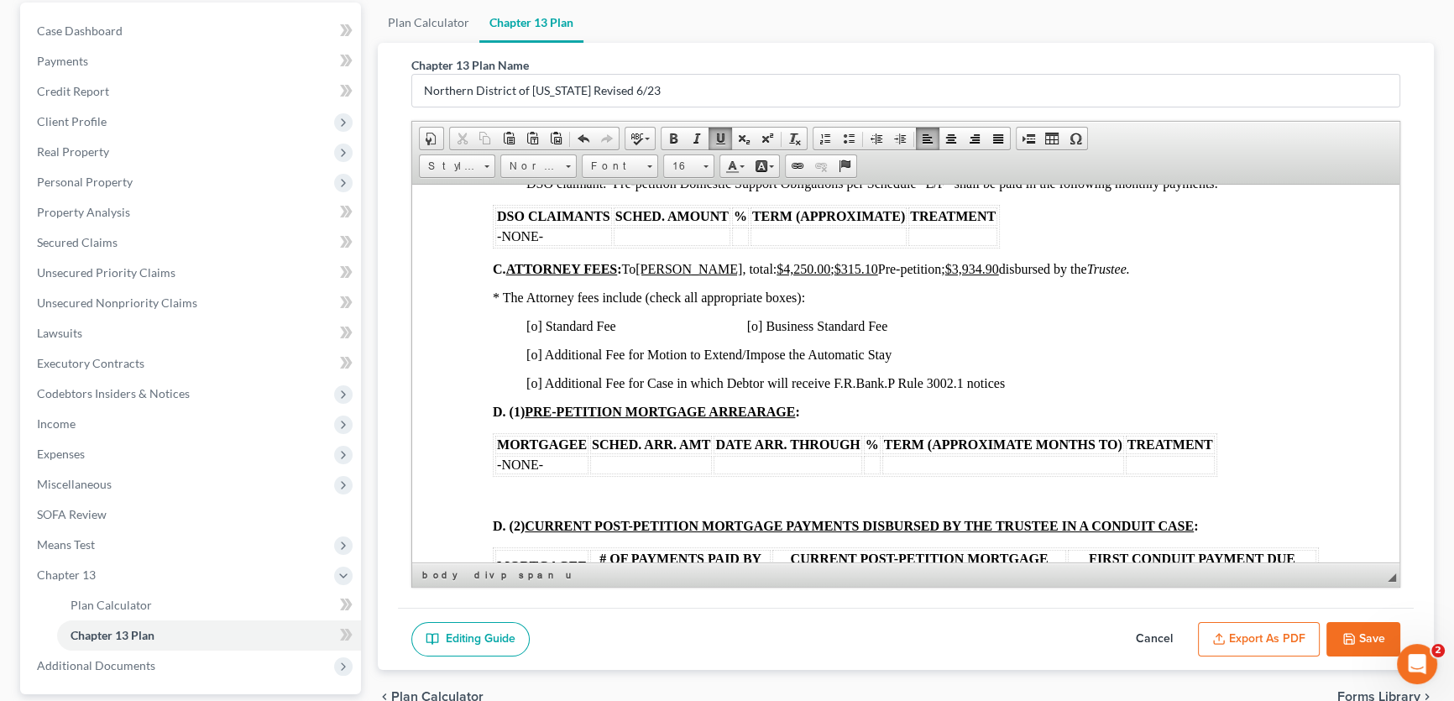
click at [536, 332] on span "[o] Standard Fee [o] Business Standard Fee" at bounding box center [706, 325] width 361 height 14
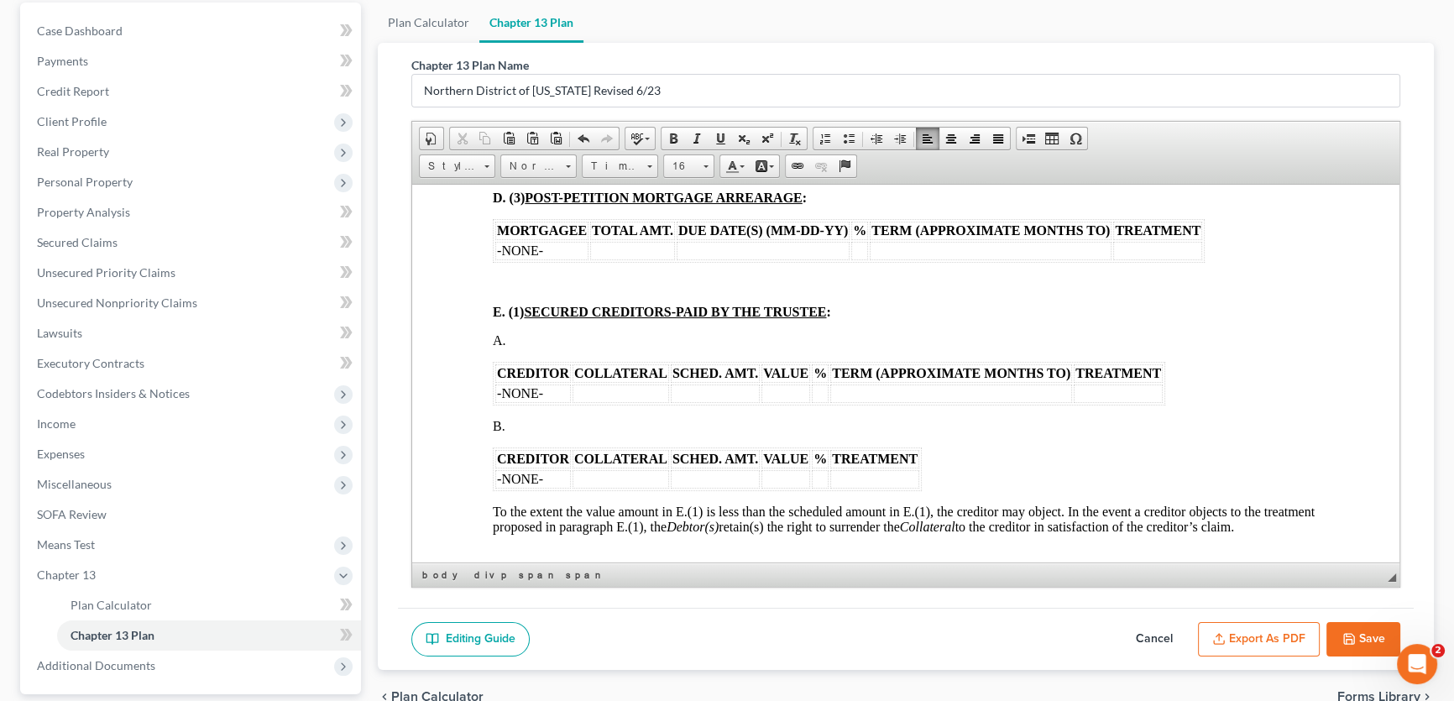
scroll to position [1984, 0]
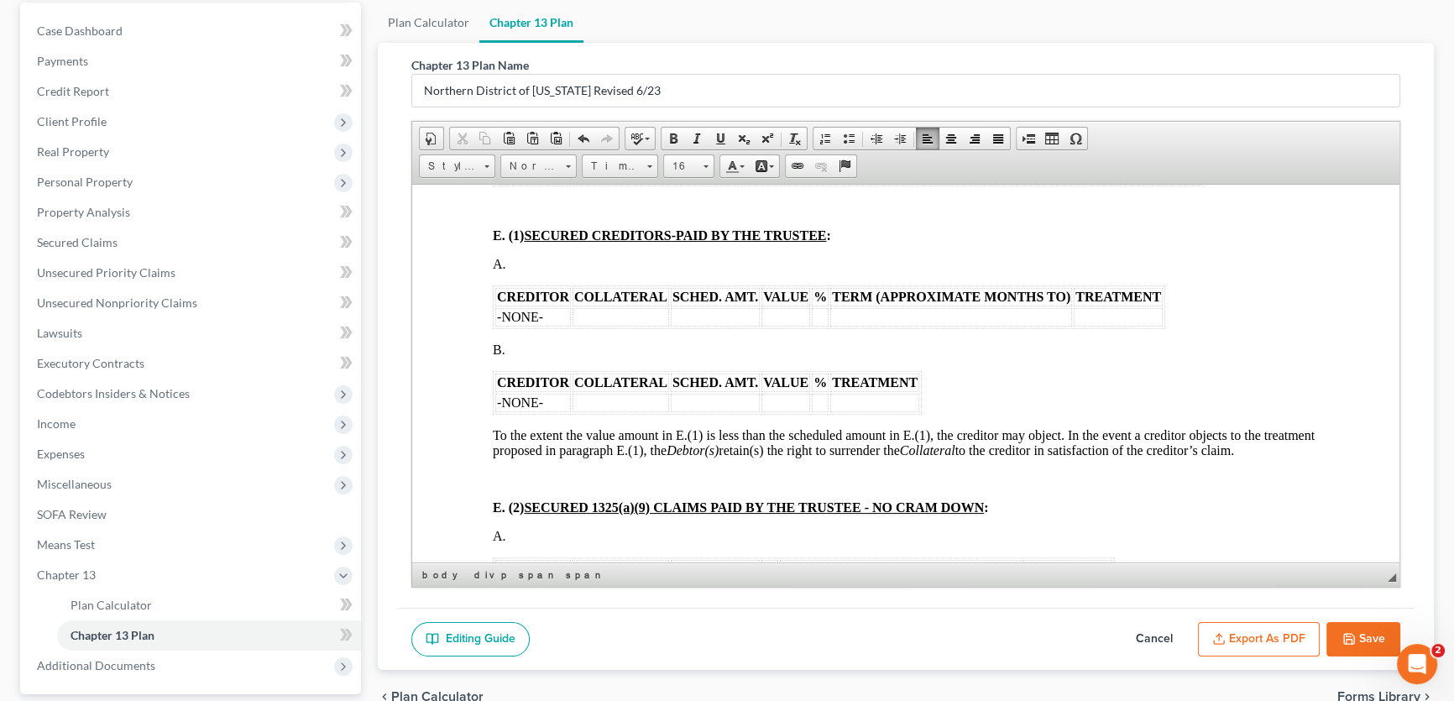
drag, startPoint x: 536, startPoint y: 402, endPoint x: 489, endPoint y: 348, distance: 70.8
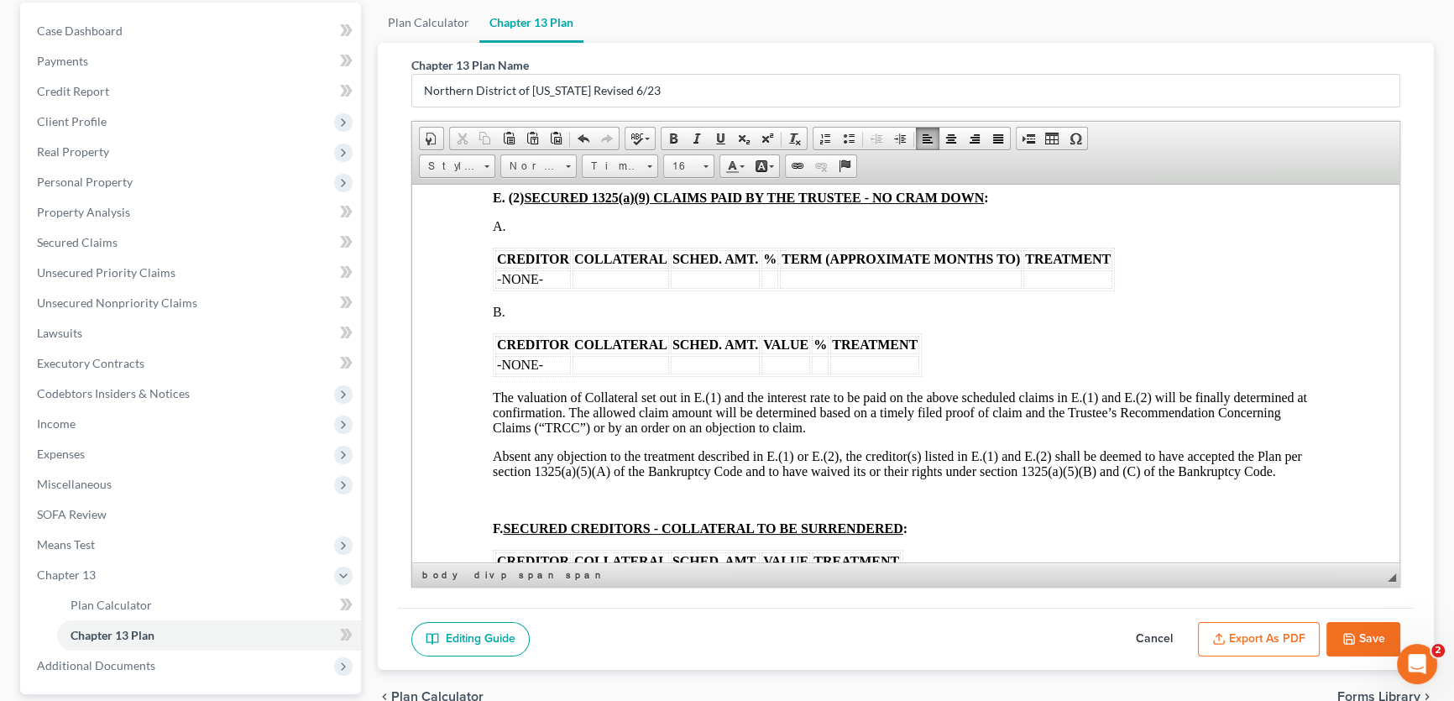
scroll to position [2213, 0]
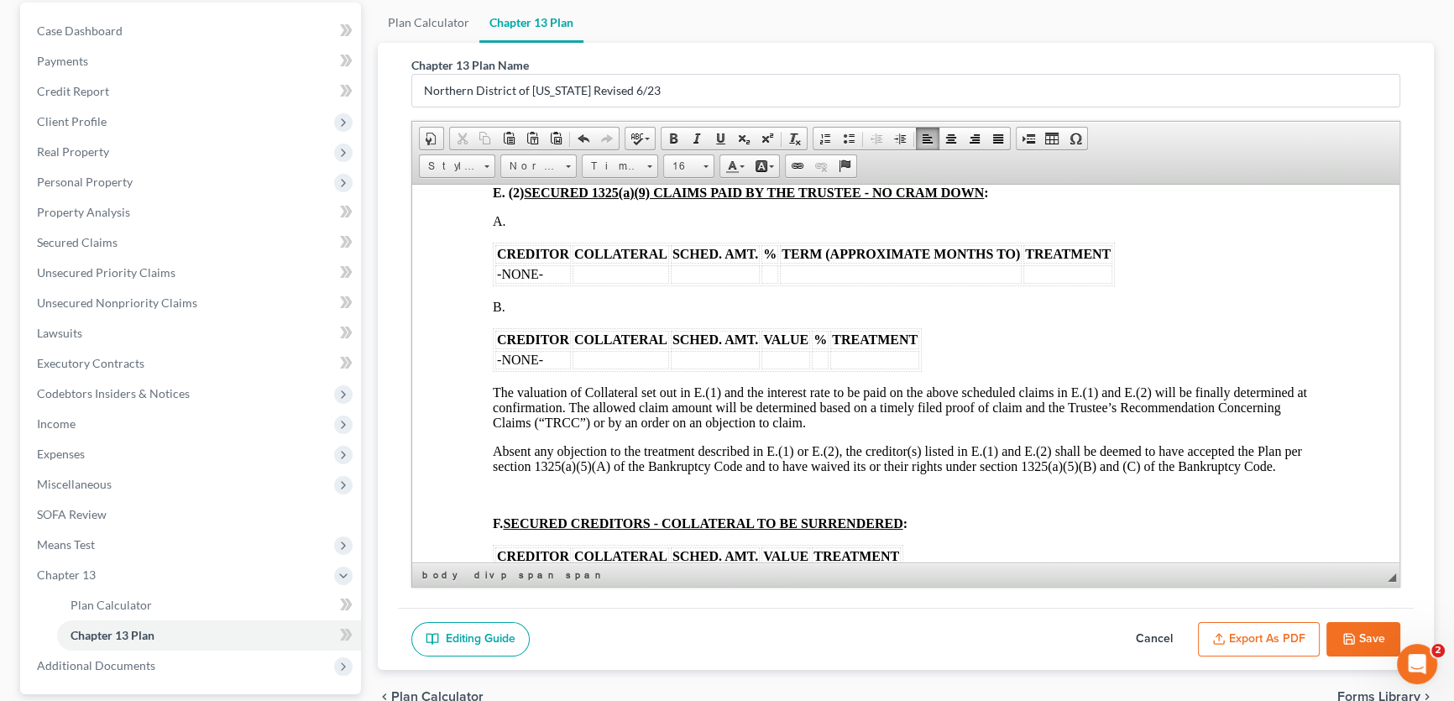
drag, startPoint x: 538, startPoint y: 379, endPoint x: 480, endPoint y: 322, distance: 80.7
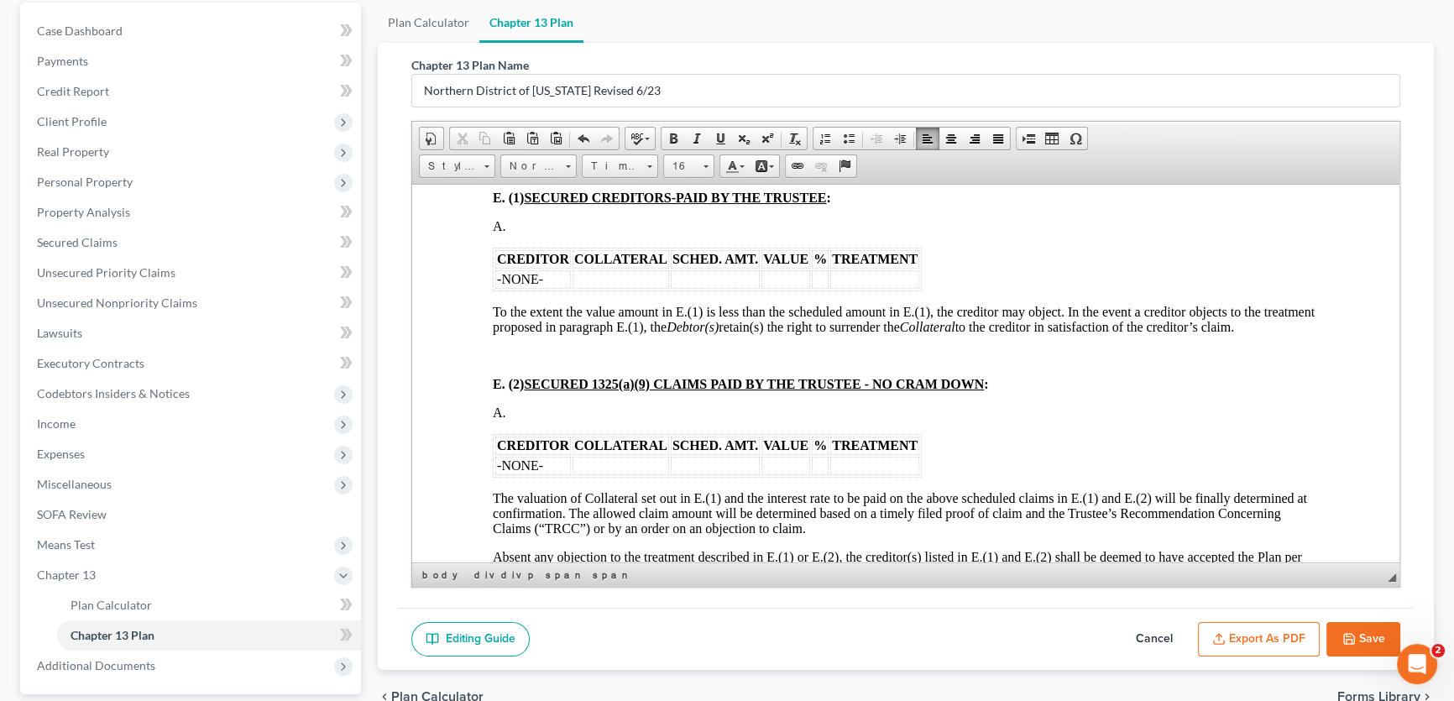
scroll to position [1984, 0]
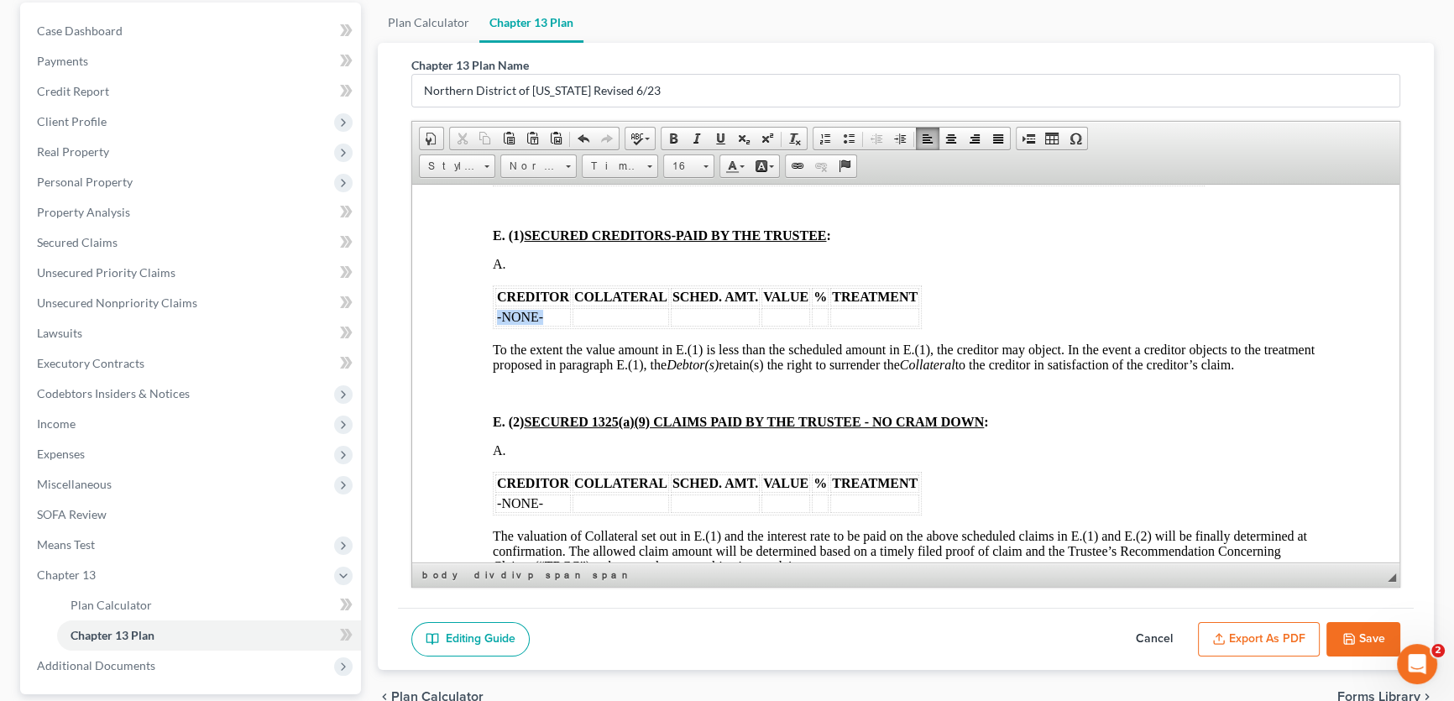
drag, startPoint x: 555, startPoint y: 379, endPoint x: 498, endPoint y: 383, distance: 57.2
click at [498, 326] on td "-NONE-" at bounding box center [533, 316] width 76 height 18
click at [856, 326] on td at bounding box center [849, 316] width 49 height 18
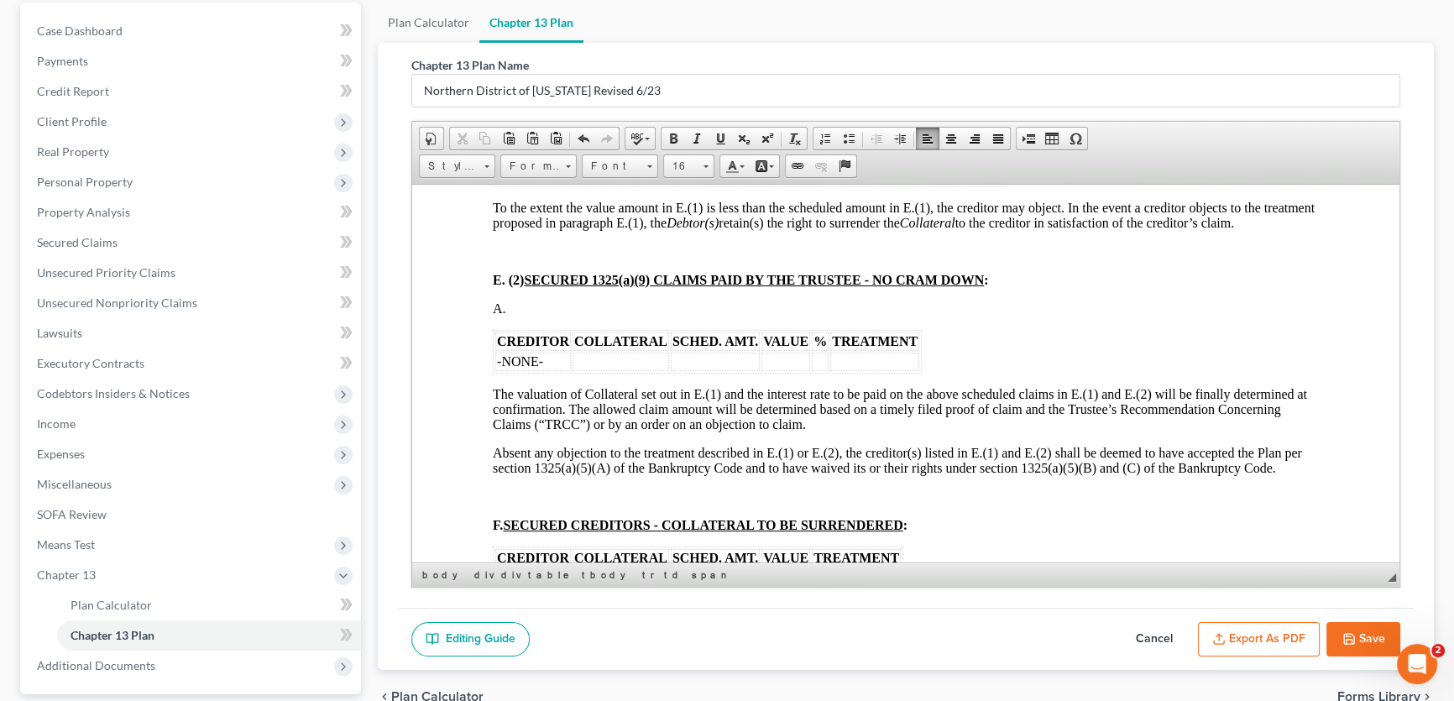
scroll to position [2136, 0]
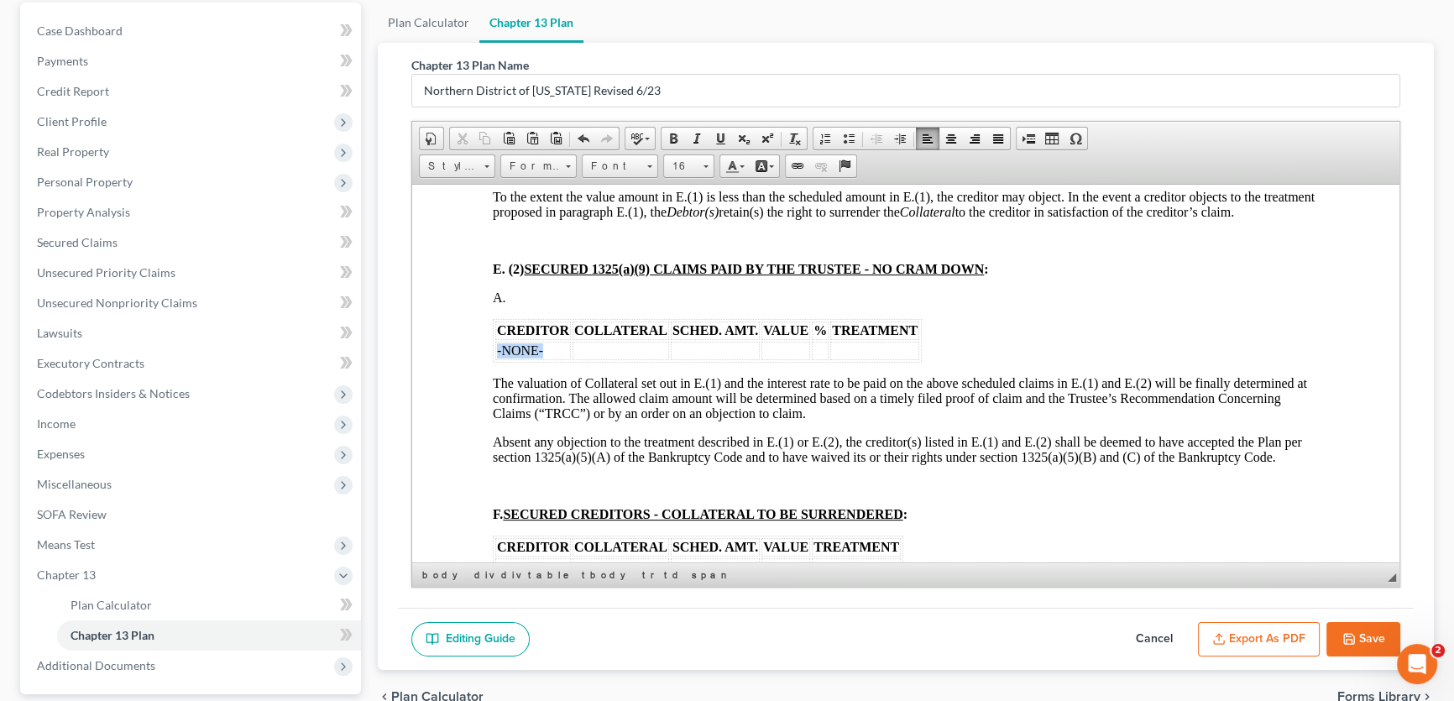
drag, startPoint x: 559, startPoint y: 421, endPoint x: 493, endPoint y: 427, distance: 66.7
click at [493, 362] on table "CREDITOR COLLATERAL SCHED. AMT. VALUE % TREATMENT -NONE-" at bounding box center [707, 340] width 429 height 44
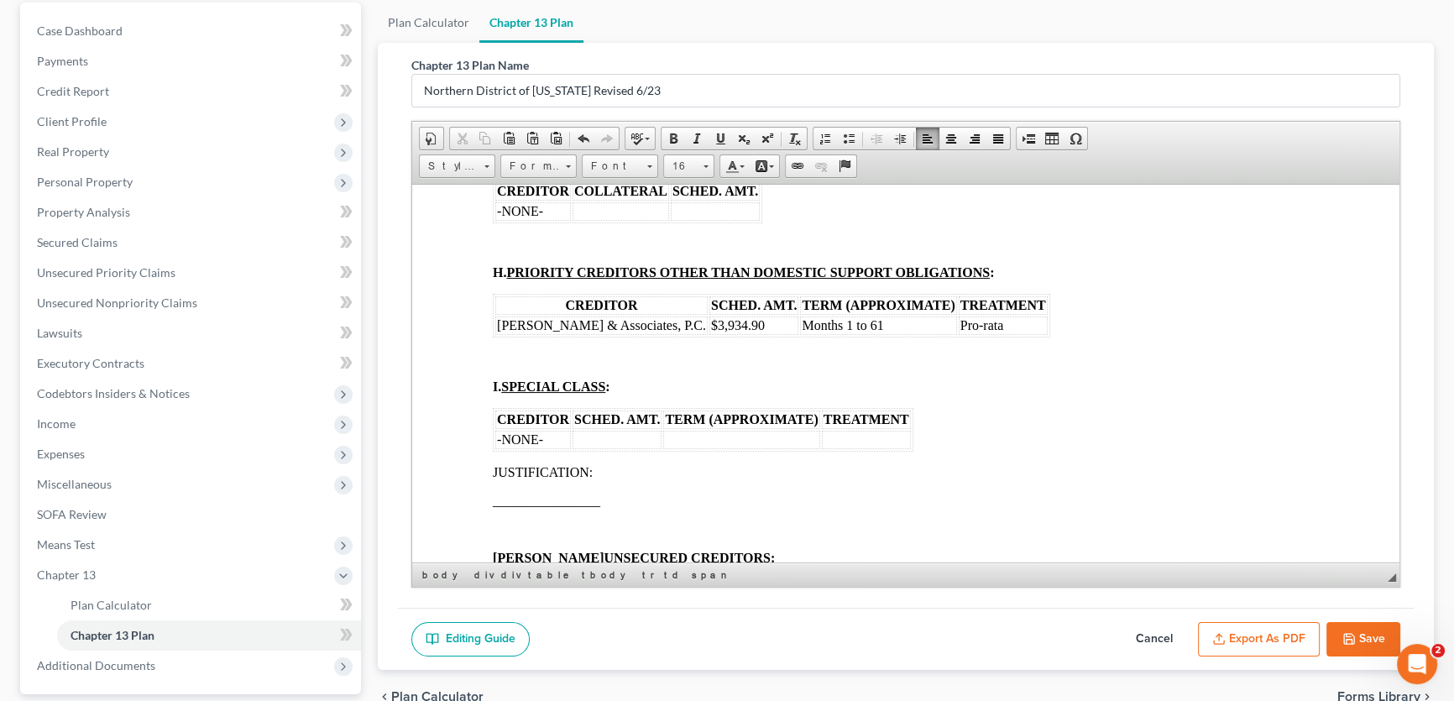
scroll to position [2823, 0]
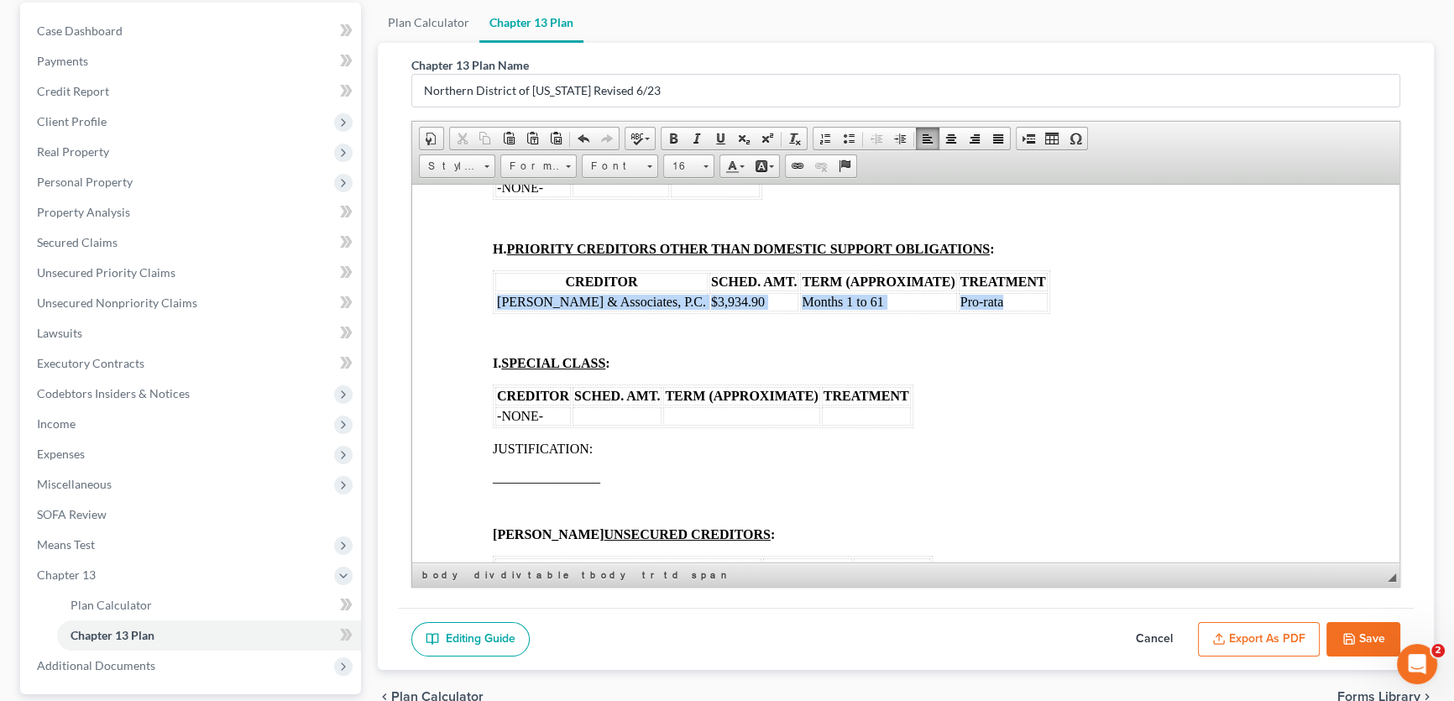
drag, startPoint x: 975, startPoint y: 395, endPoint x: 496, endPoint y: 400, distance: 478.5
click at [496, 311] on tr "[PERSON_NAME] & Associates, P.C. $3,934.90 Months 1 to 61 Pro-rata" at bounding box center [771, 301] width 552 height 18
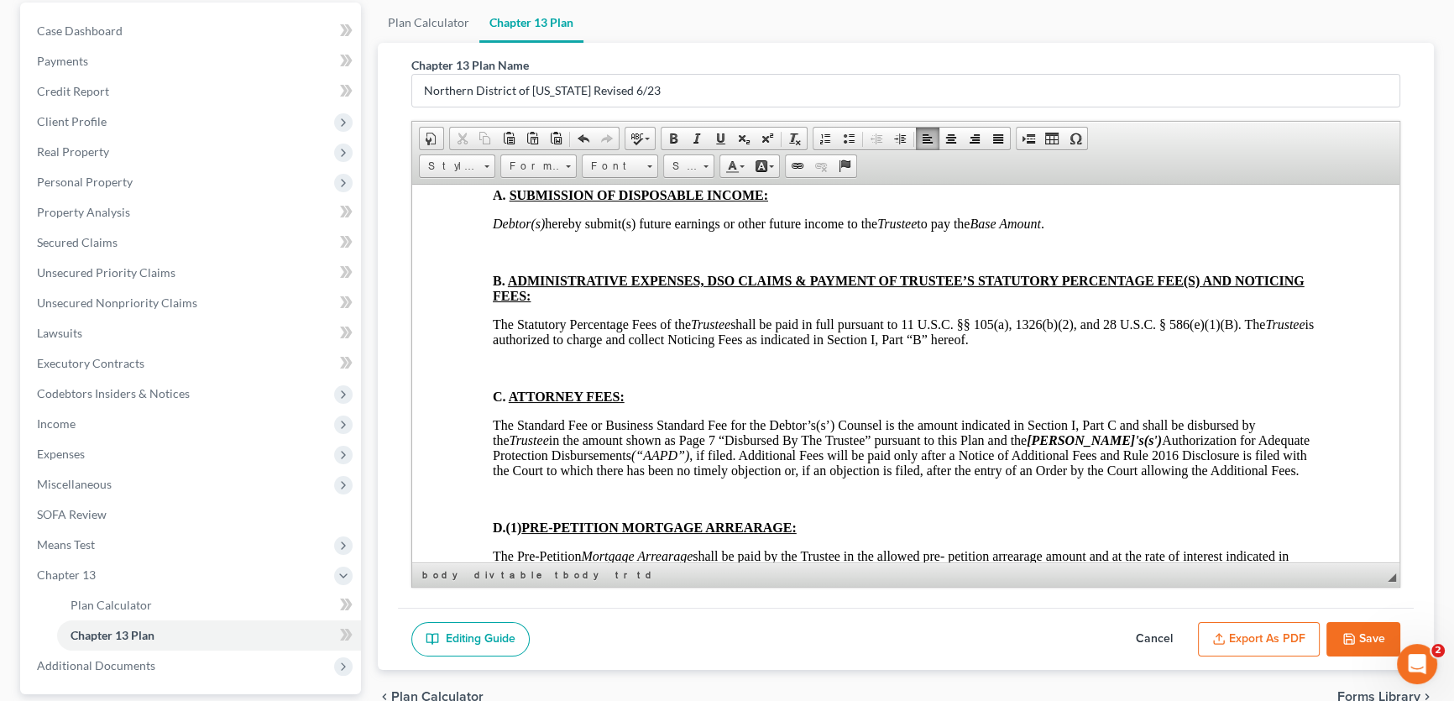
scroll to position [3739, 0]
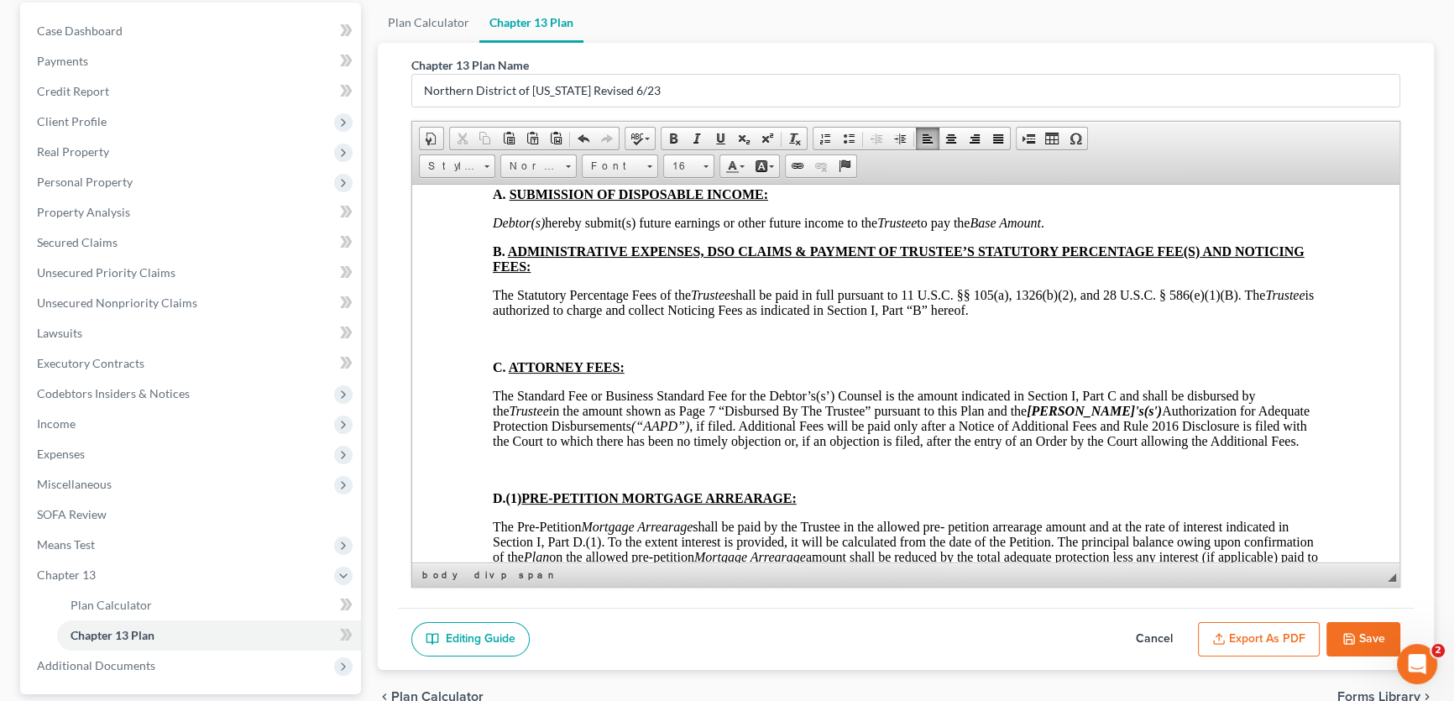
click at [583, 346] on p at bounding box center [906, 338] width 826 height 15
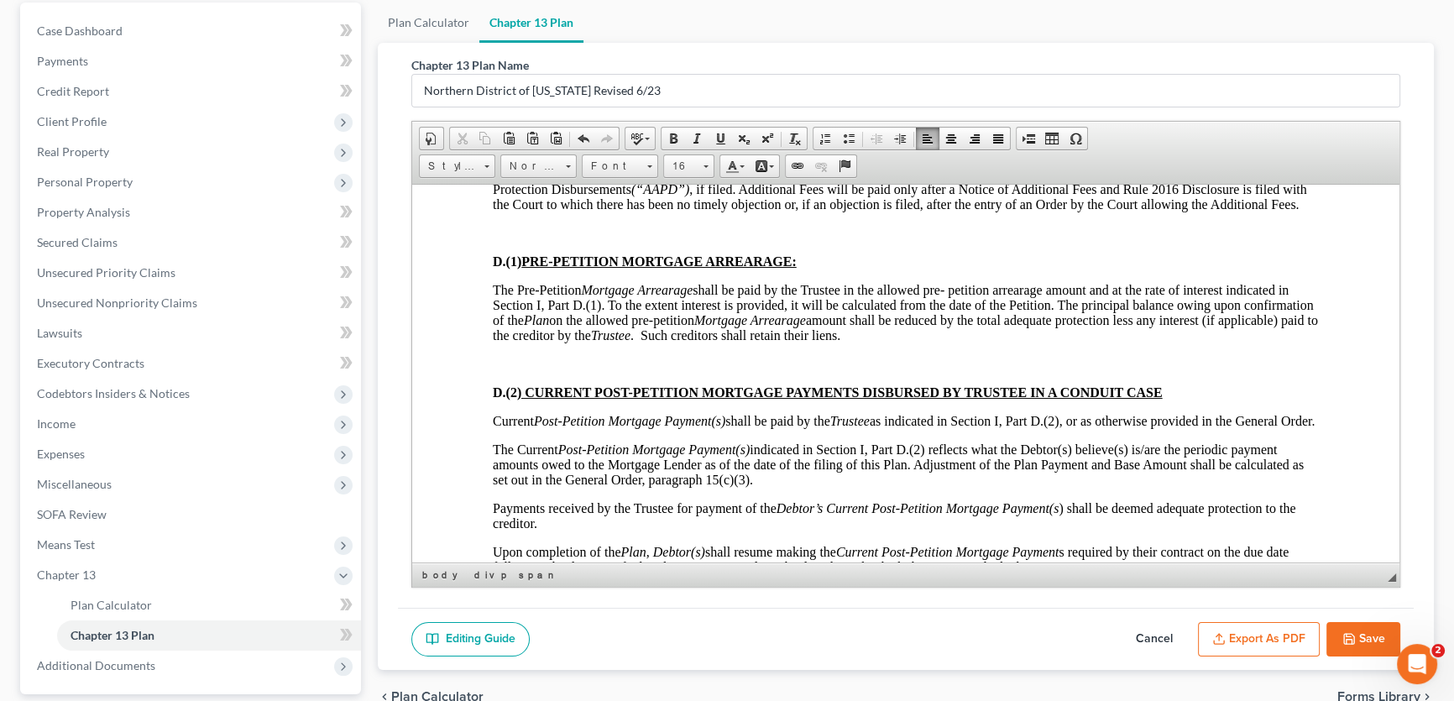
scroll to position [3968, 0]
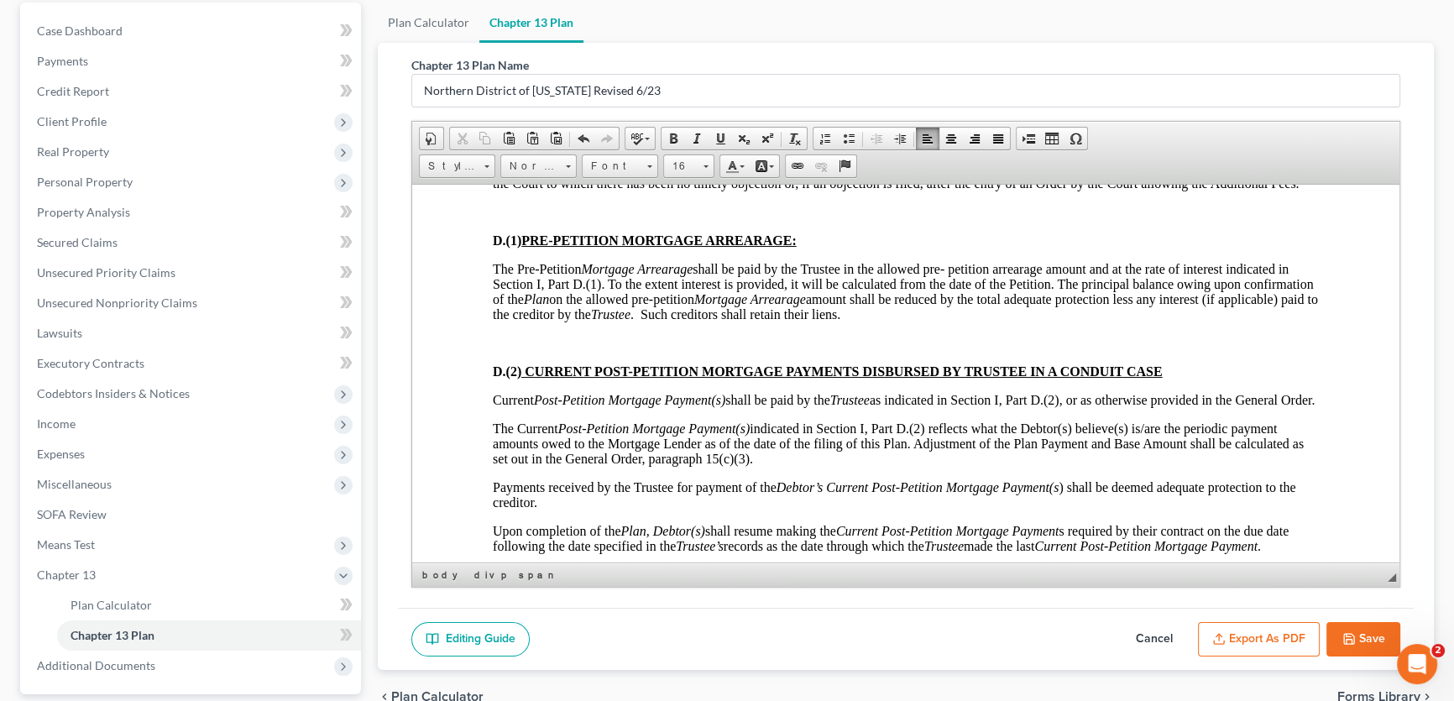
click at [551, 219] on p at bounding box center [906, 211] width 826 height 15
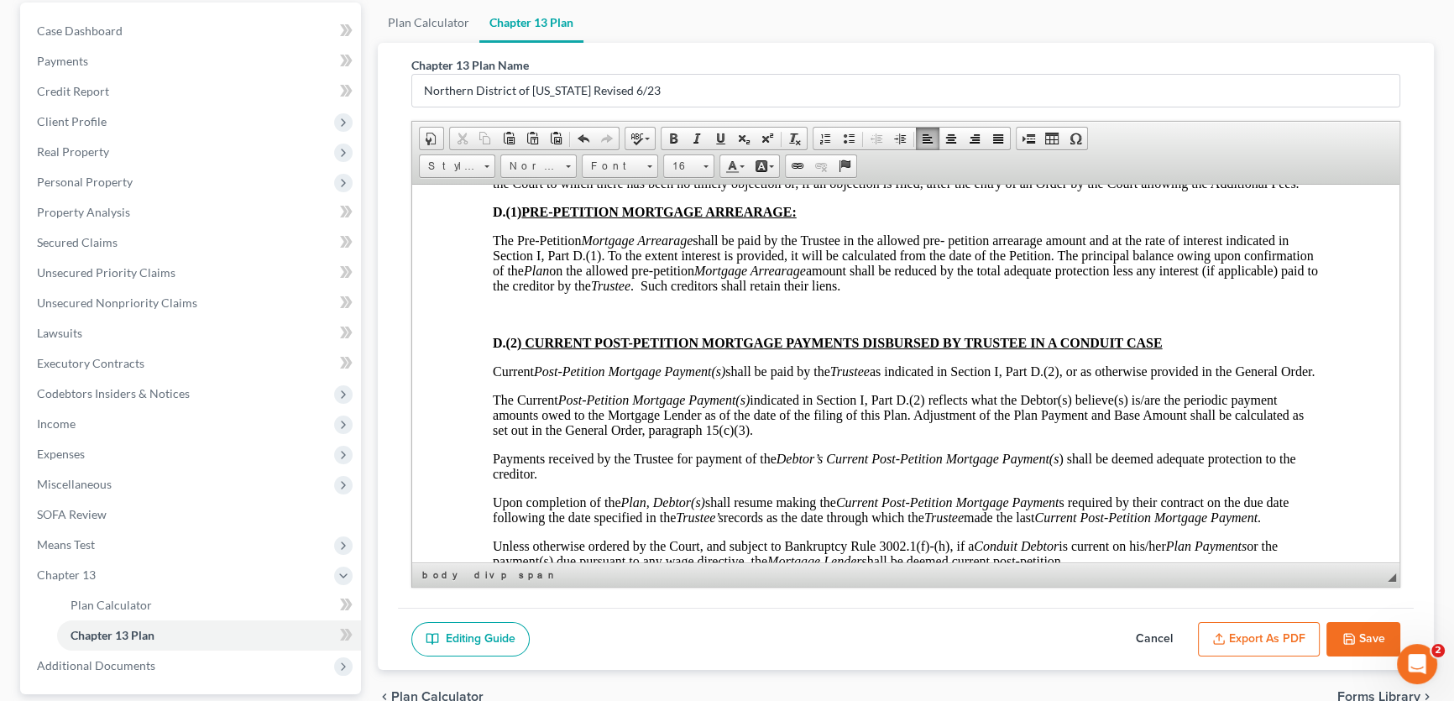
click at [533, 321] on p at bounding box center [906, 313] width 826 height 15
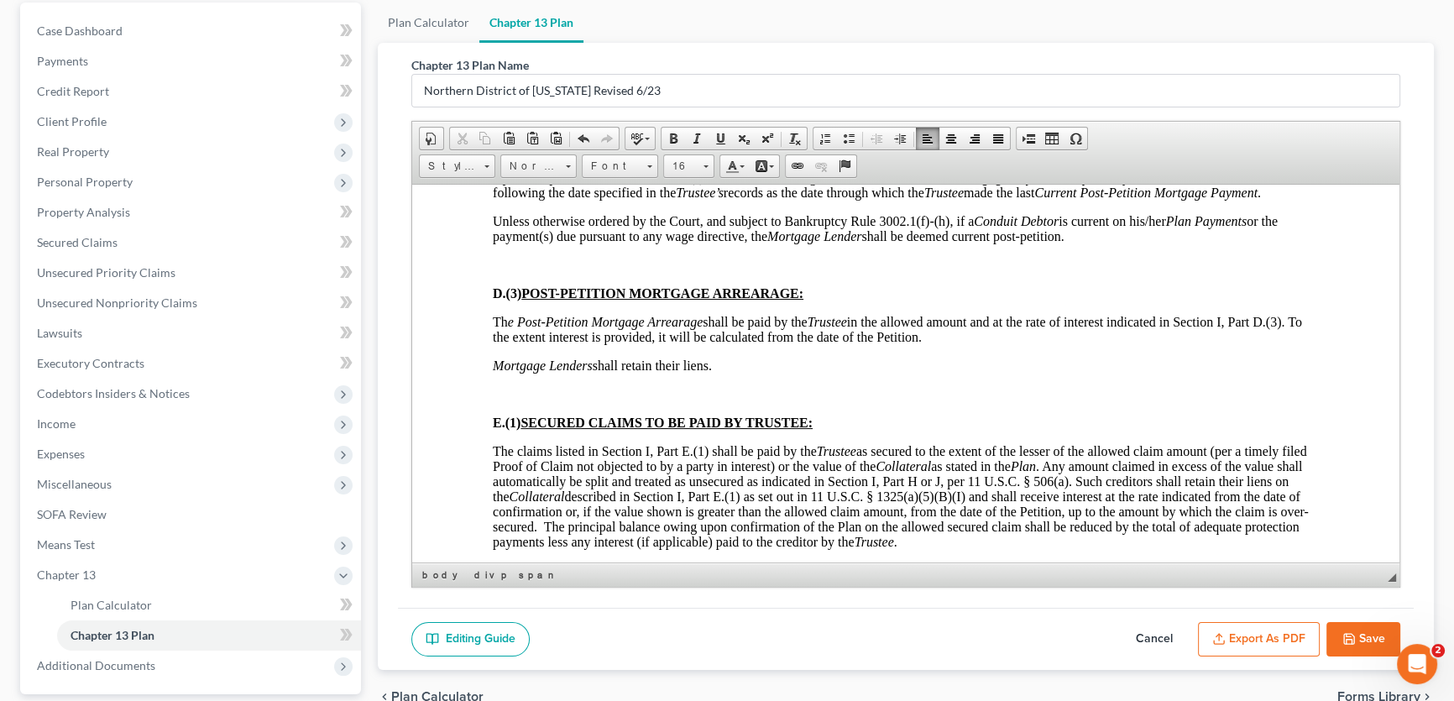
scroll to position [4273, 0]
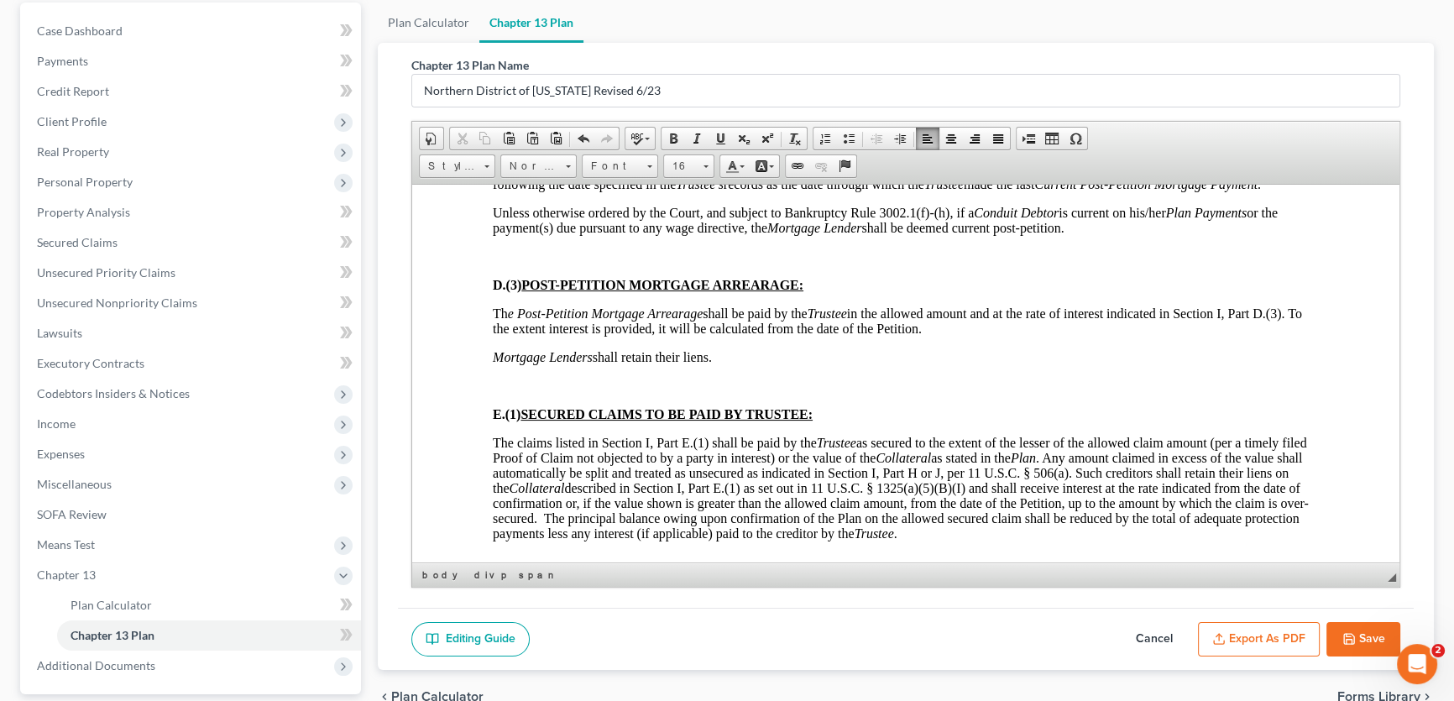
click at [535, 264] on p at bounding box center [906, 255] width 826 height 15
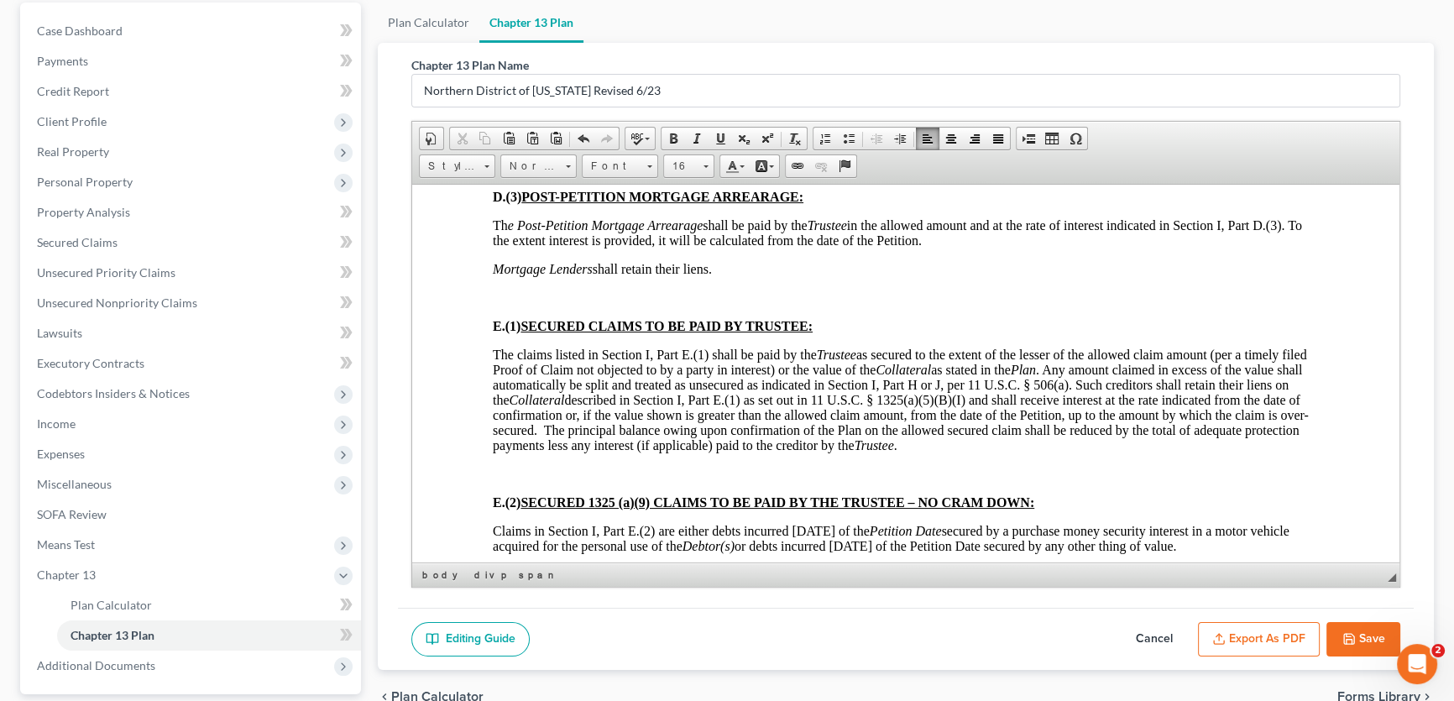
scroll to position [4425, 0]
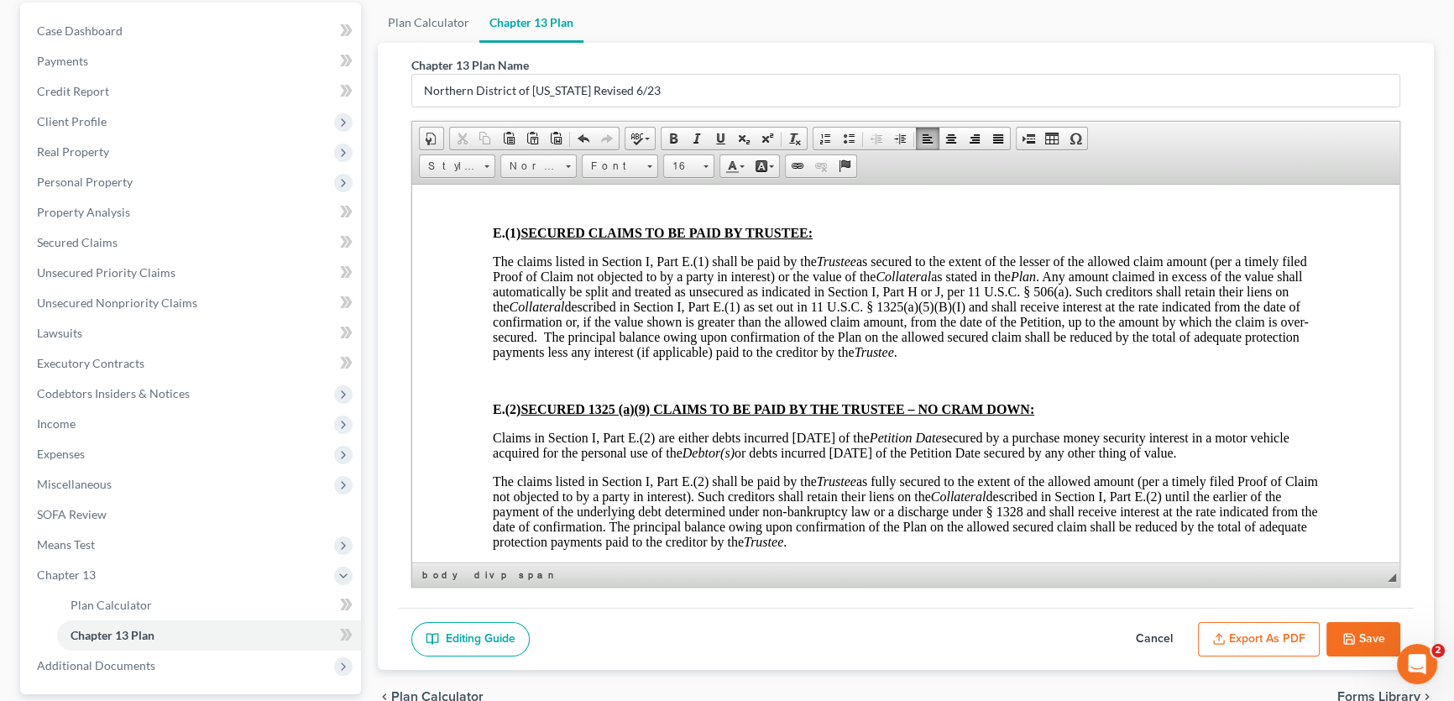
click at [536, 212] on p at bounding box center [906, 203] width 826 height 15
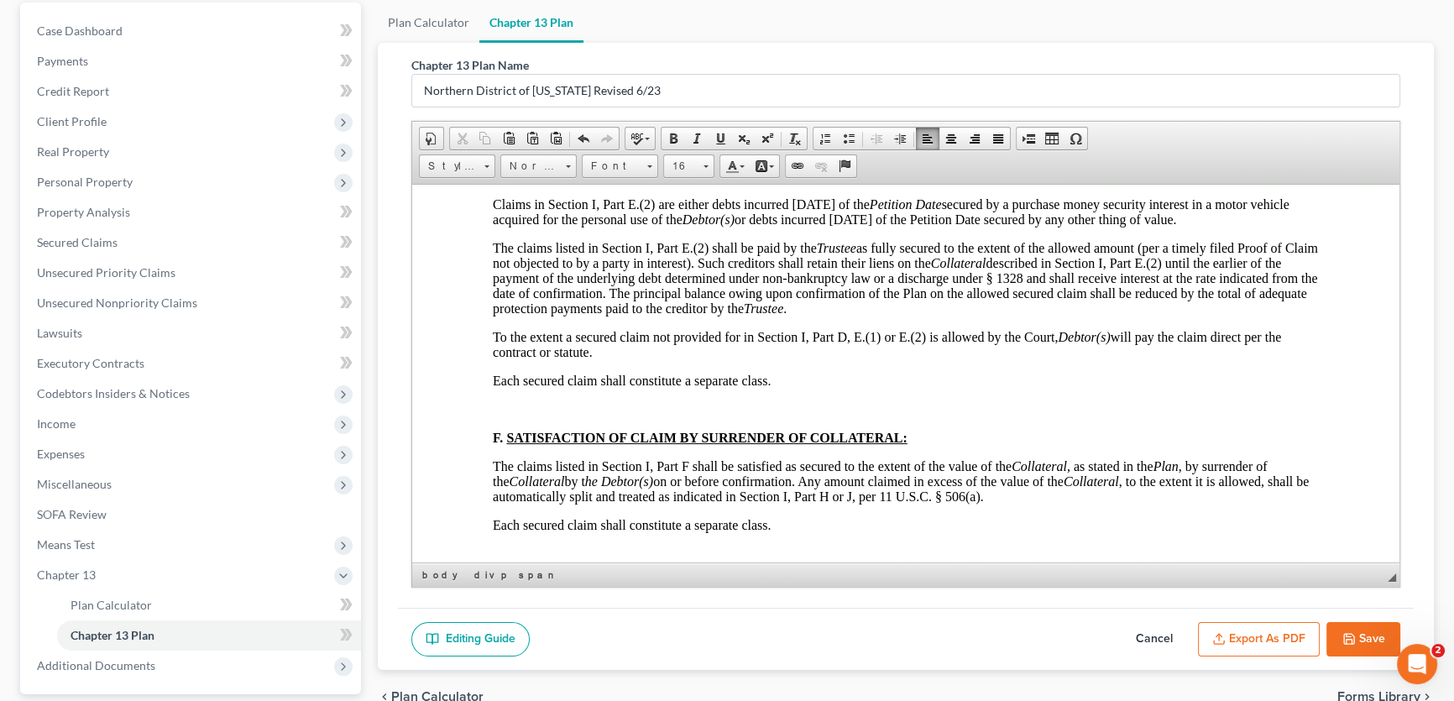
scroll to position [4655, 0]
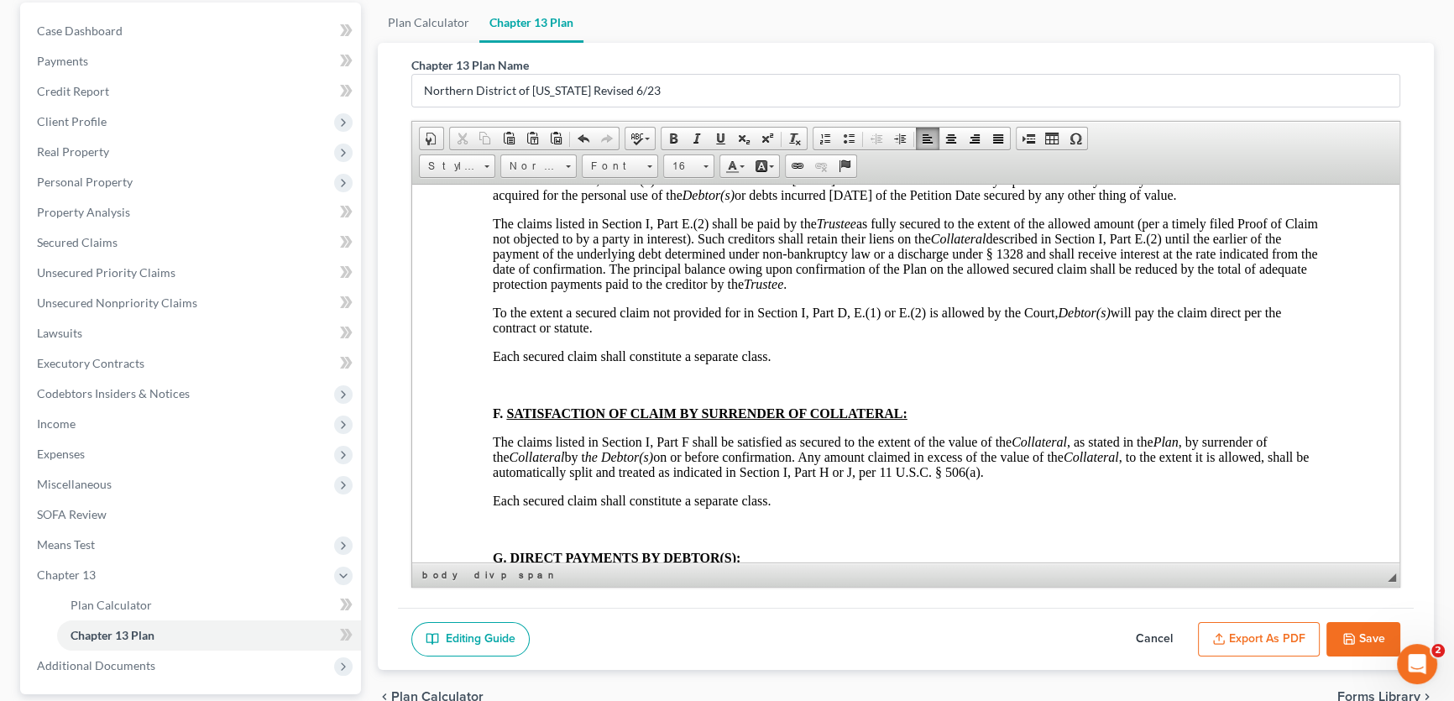
click at [513, 130] on p at bounding box center [906, 122] width 826 height 15
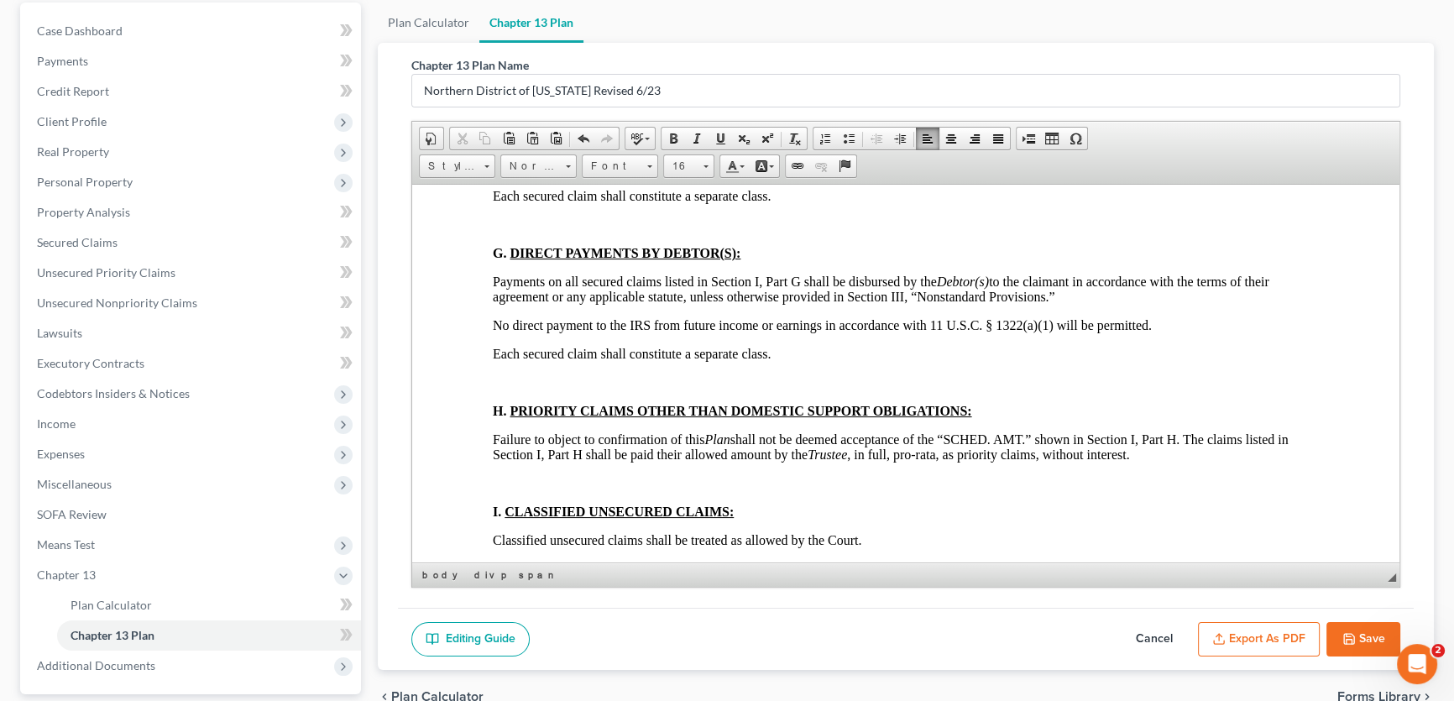
scroll to position [4960, 0]
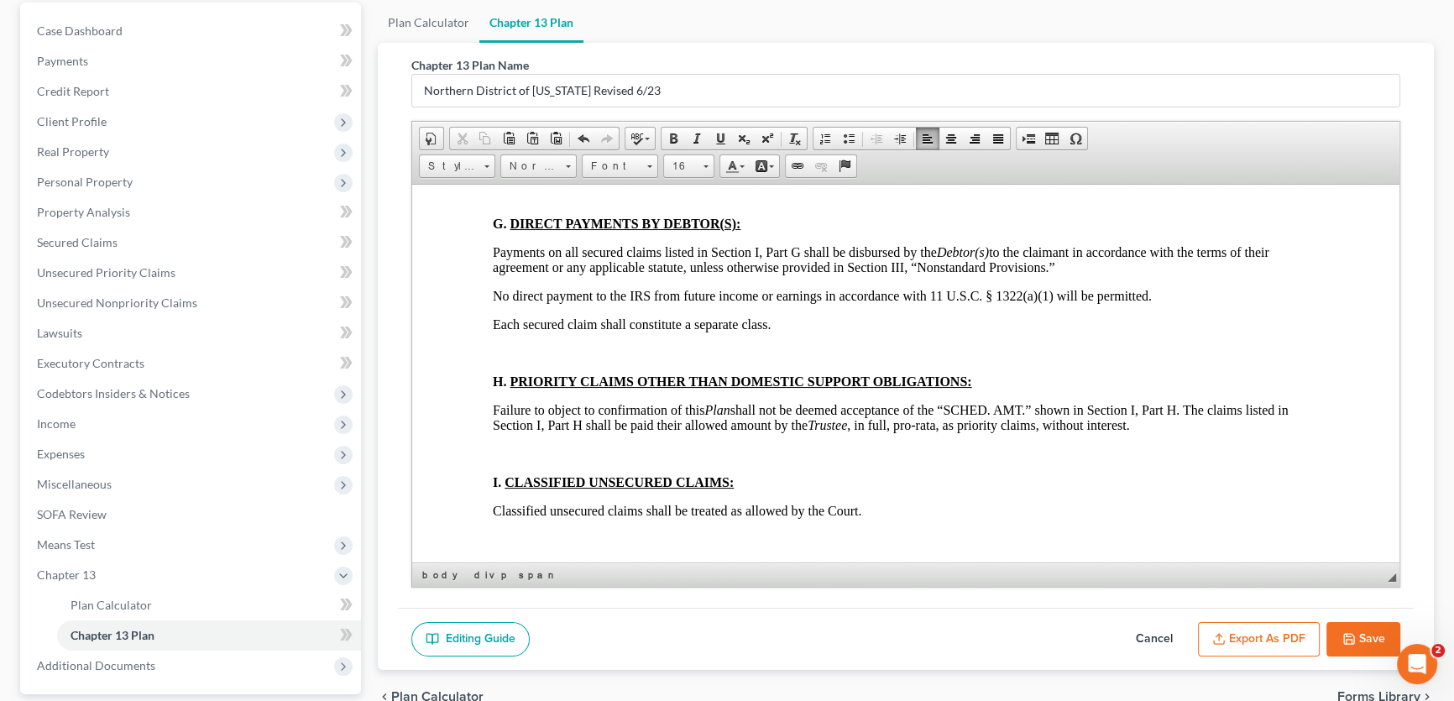
click at [515, 58] on p at bounding box center [906, 50] width 826 height 15
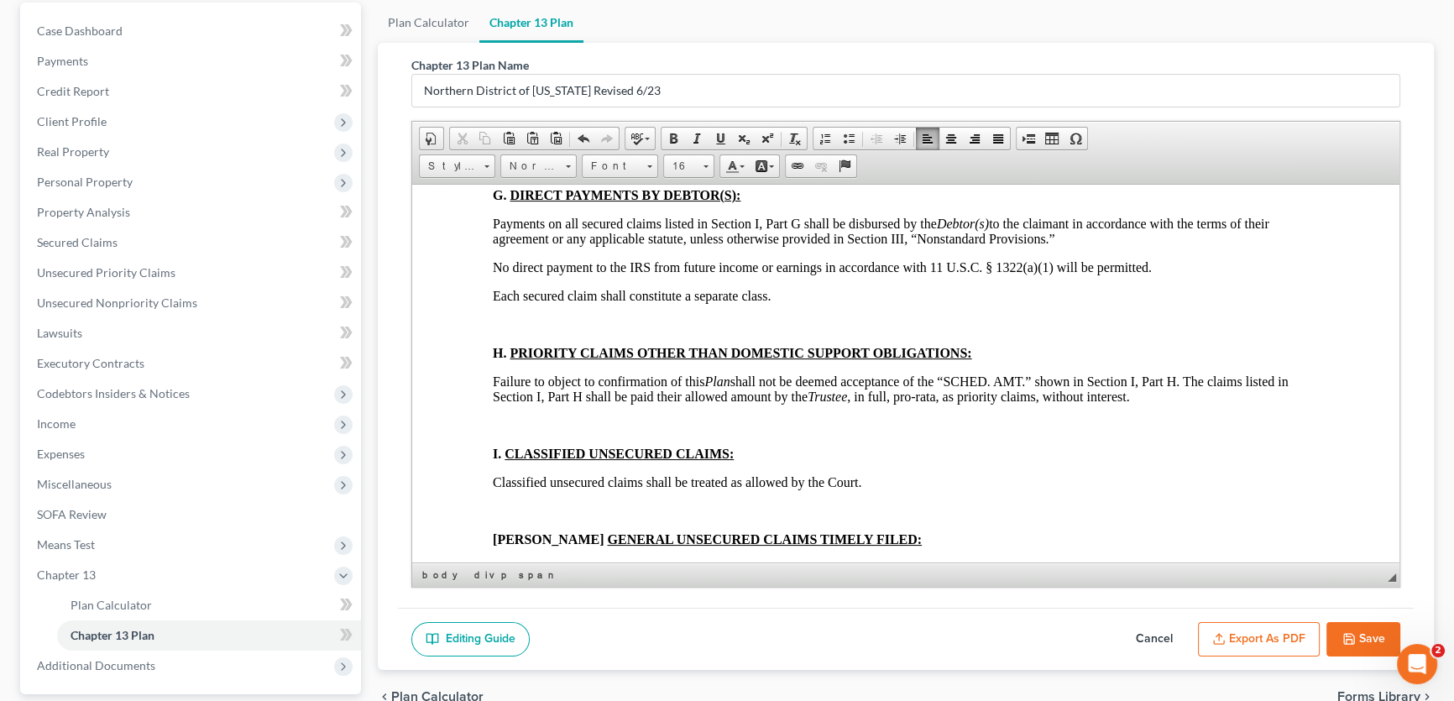
click at [524, 174] on p at bounding box center [906, 166] width 826 height 15
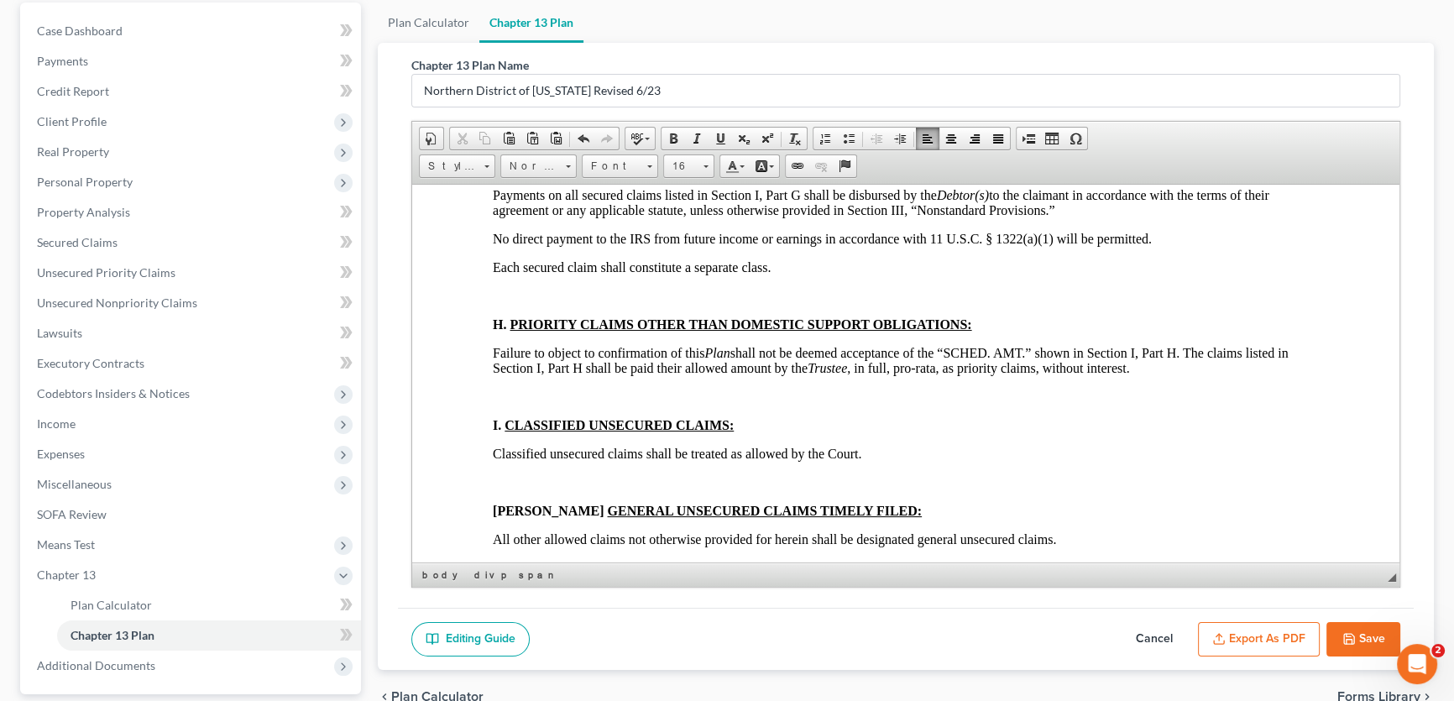
click at [524, 303] on p at bounding box center [906, 295] width 826 height 15
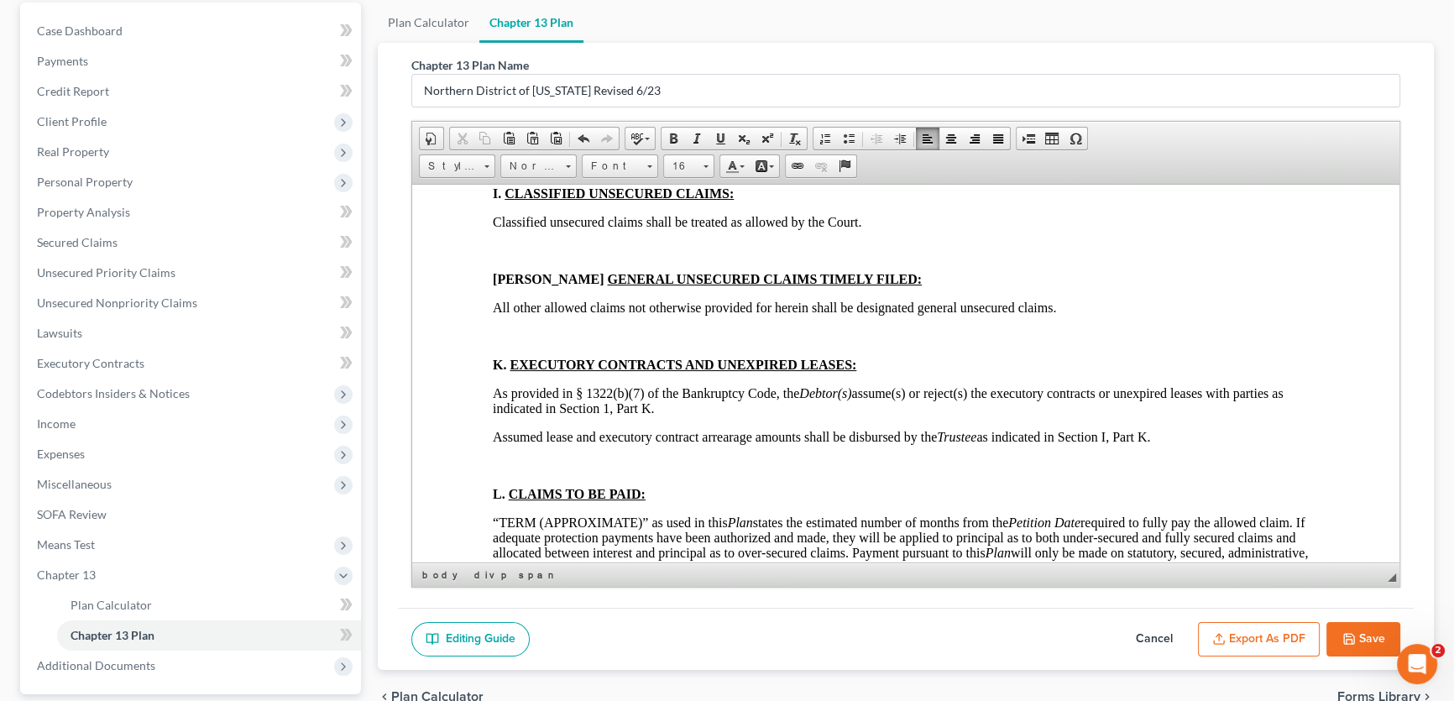
scroll to position [5188, 0]
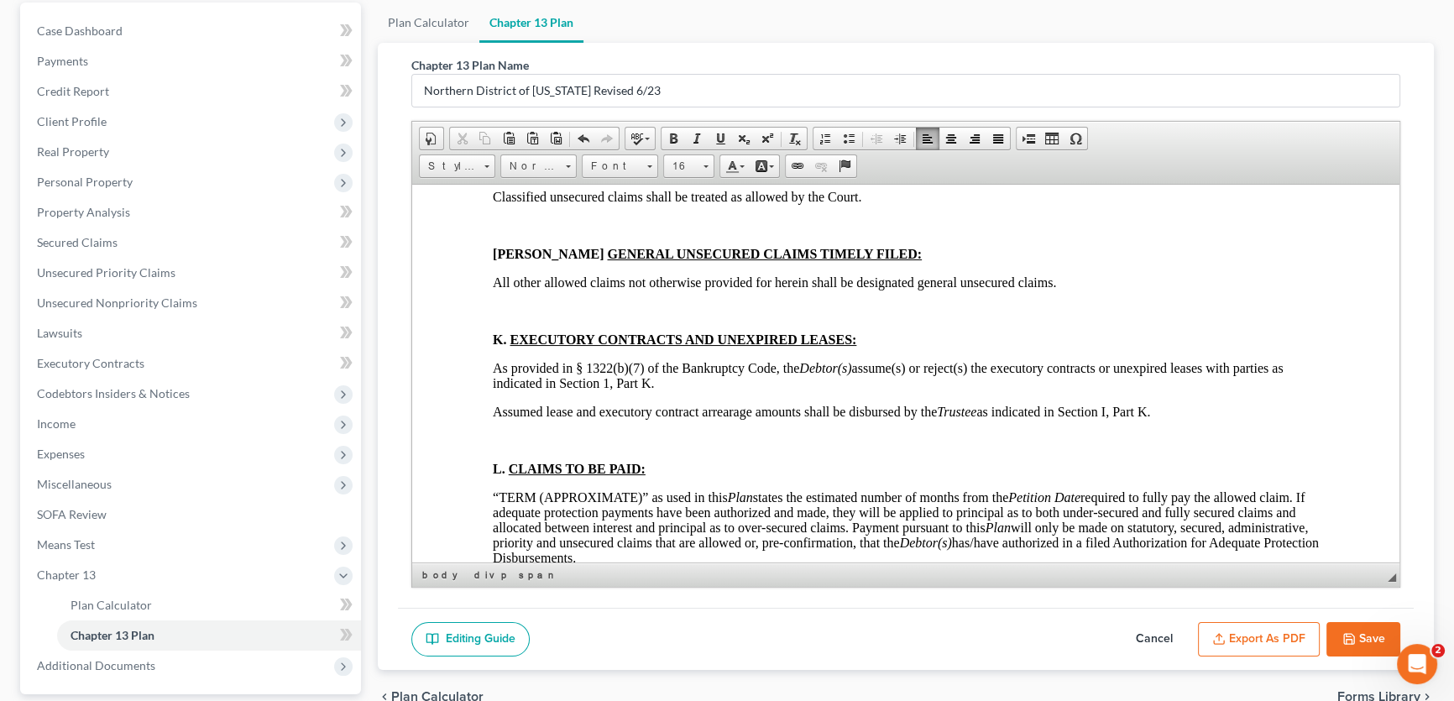
click at [525, 147] on p at bounding box center [906, 139] width 826 height 15
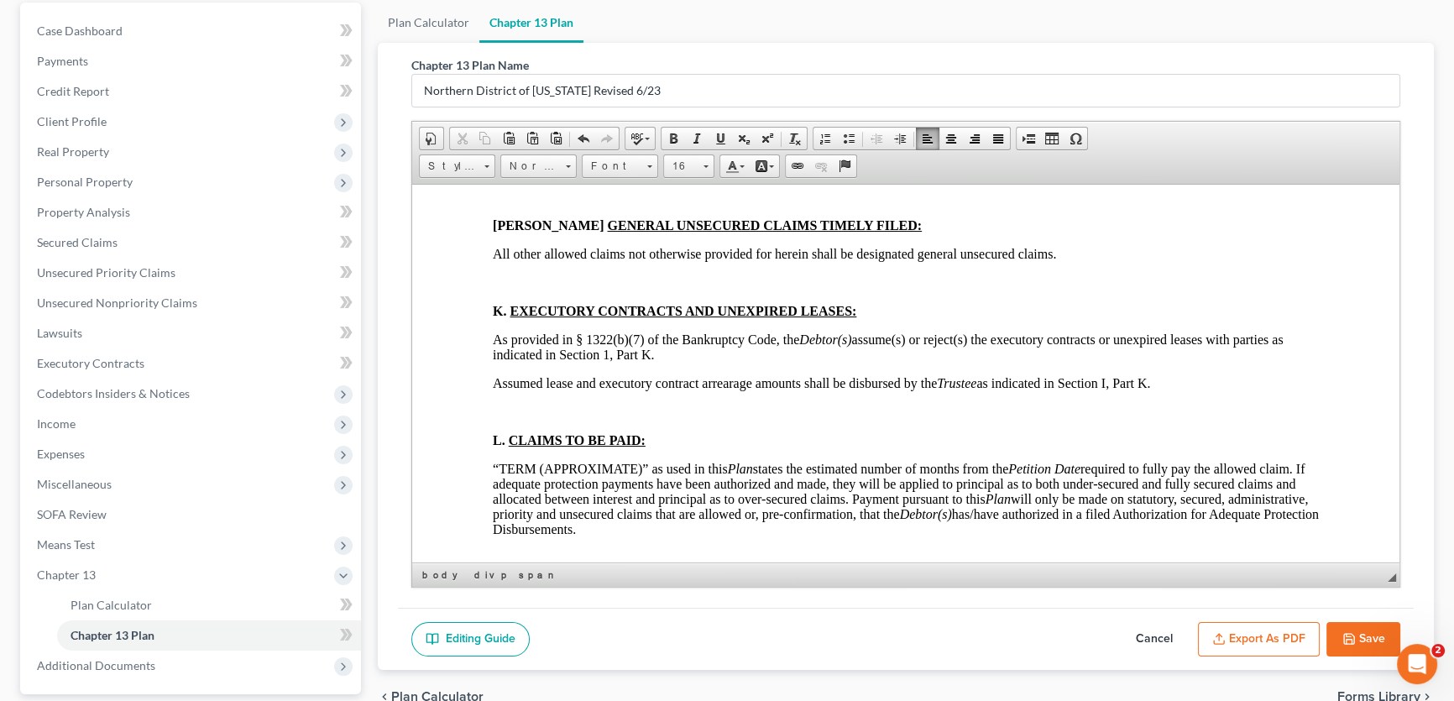
click at [521, 204] on p at bounding box center [906, 196] width 826 height 15
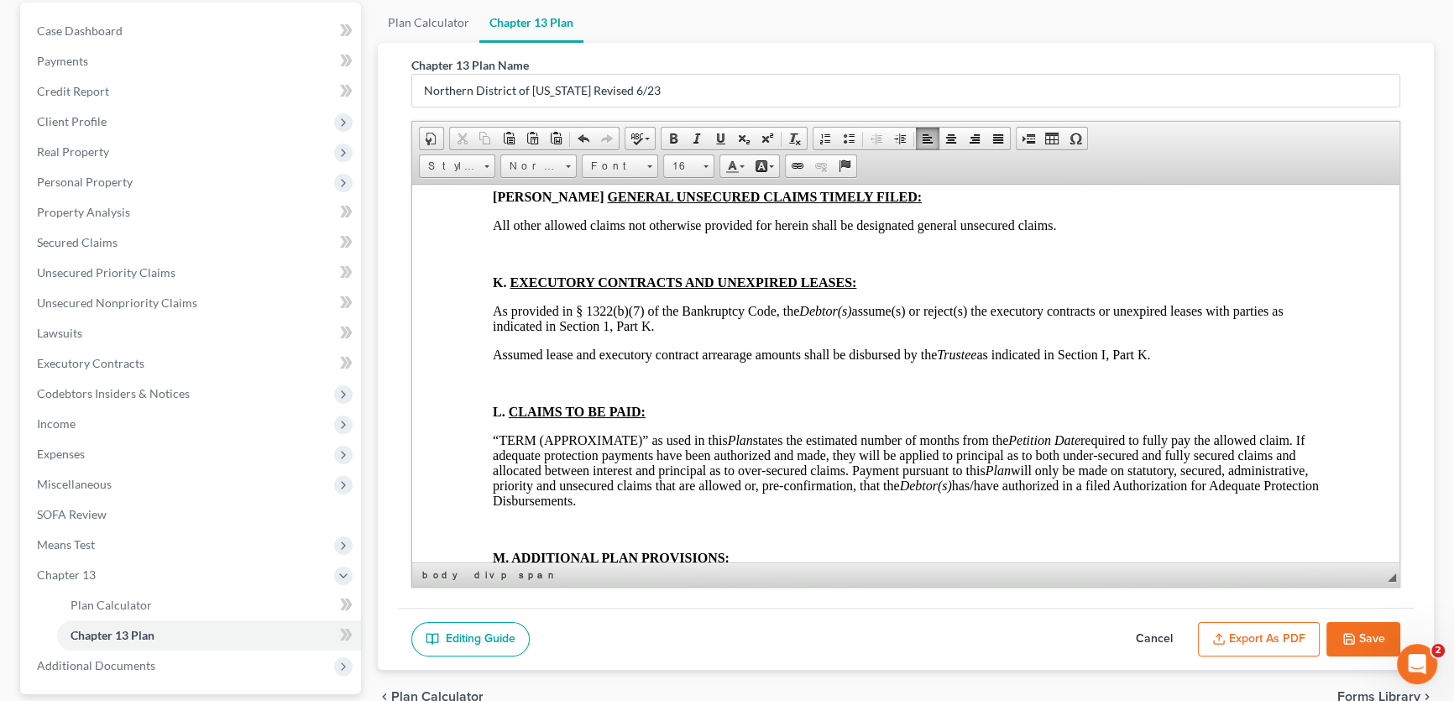
click at [505, 261] on p at bounding box center [906, 253] width 826 height 15
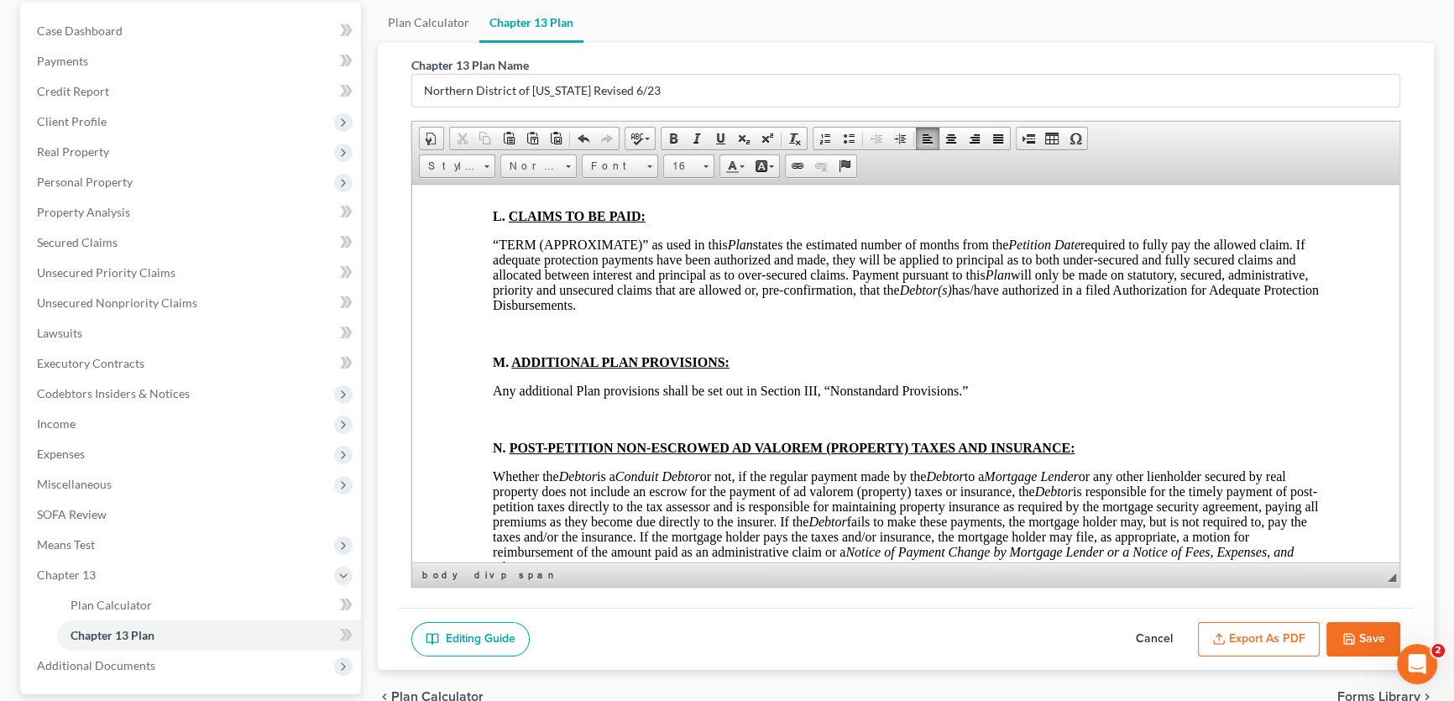
scroll to position [5418, 0]
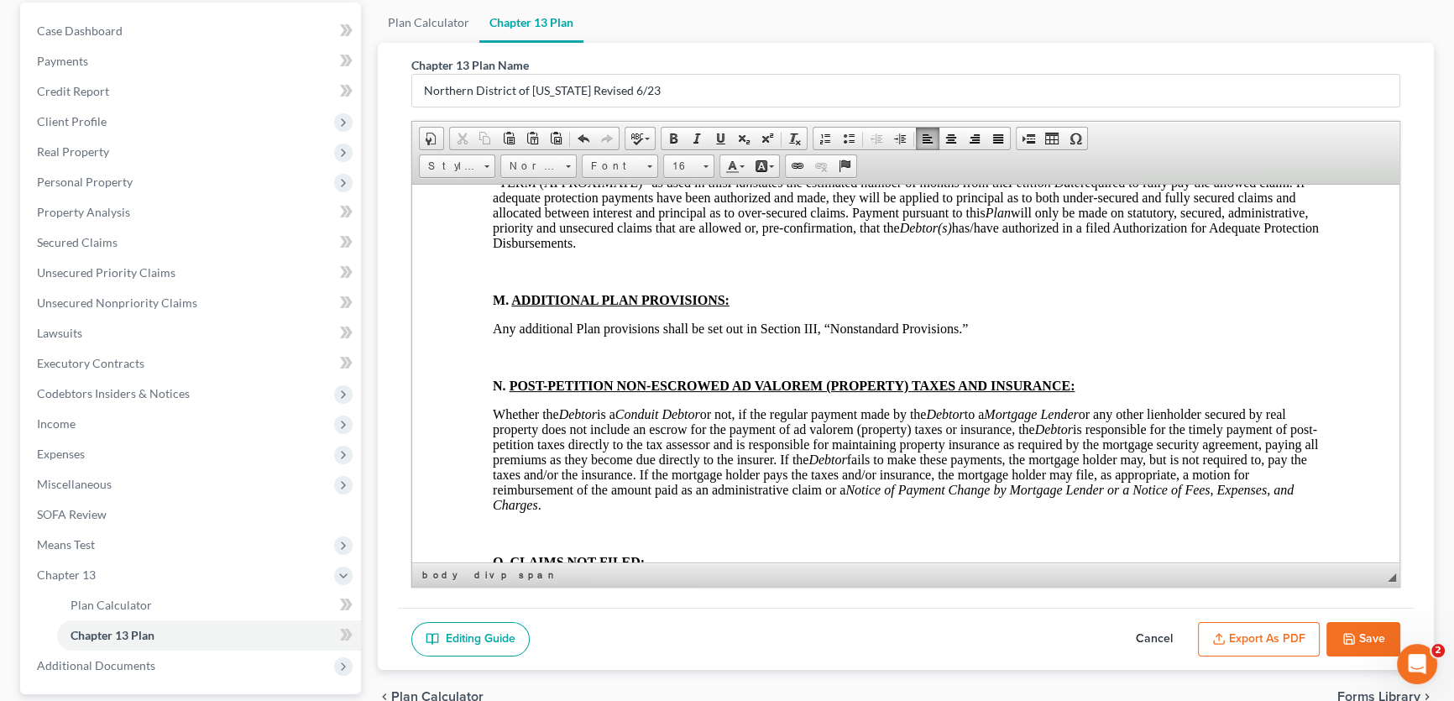
click at [531, 133] on p at bounding box center [906, 125] width 826 height 15
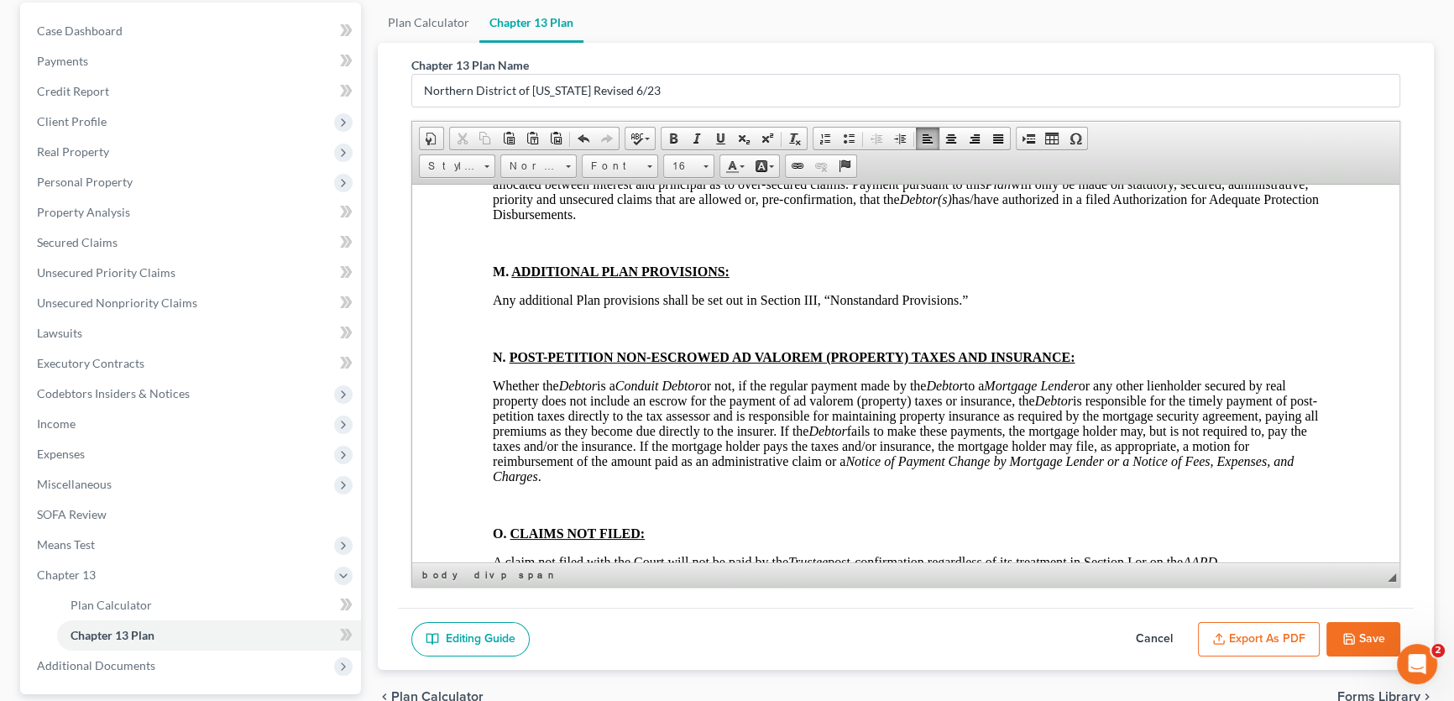
click at [537, 250] on p at bounding box center [906, 242] width 826 height 15
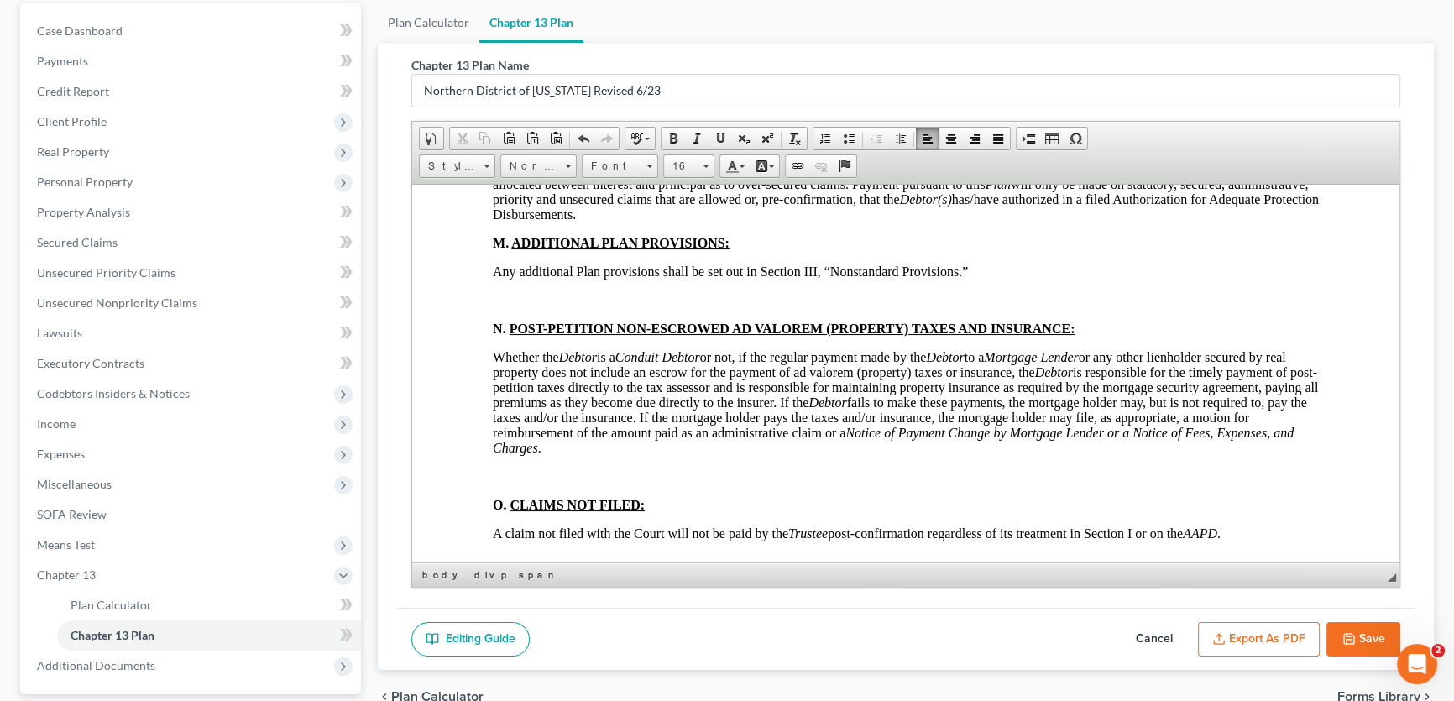
click at [525, 307] on p at bounding box center [906, 299] width 826 height 15
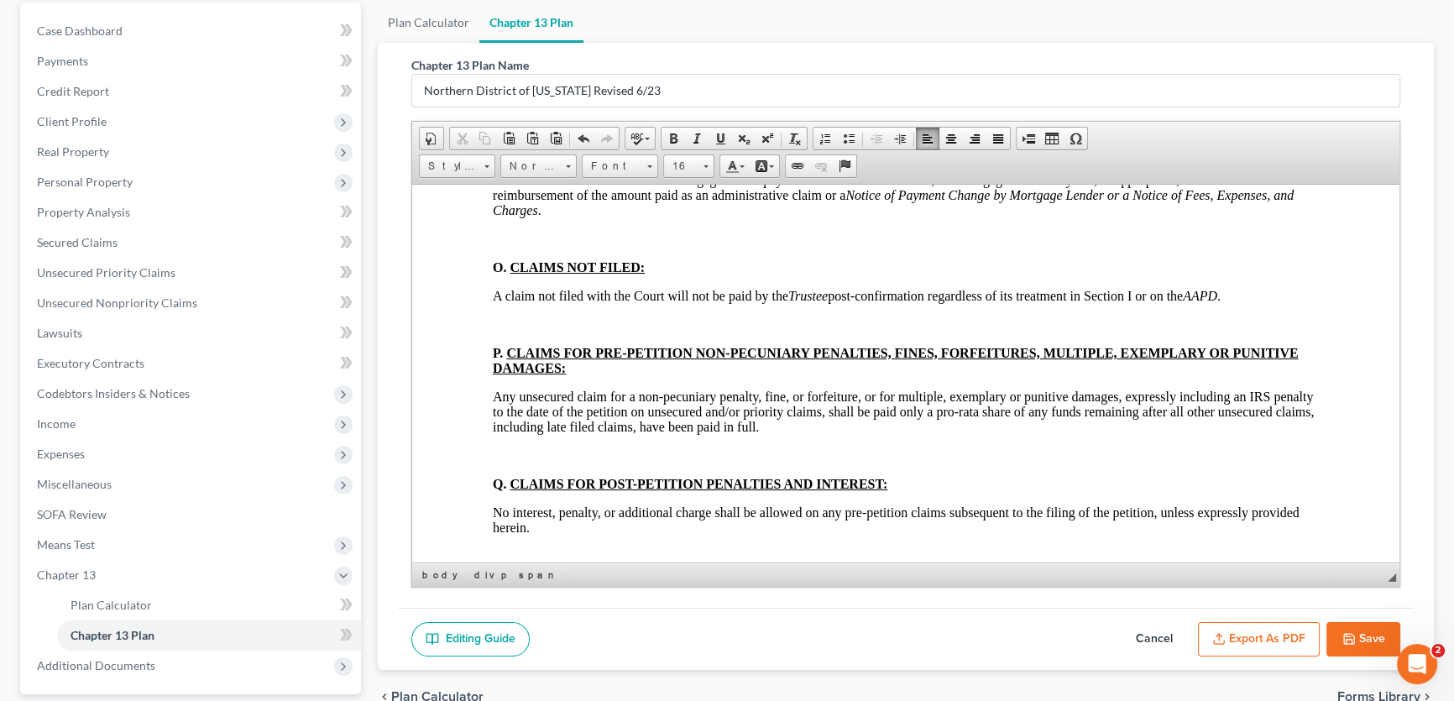
scroll to position [5647, 0]
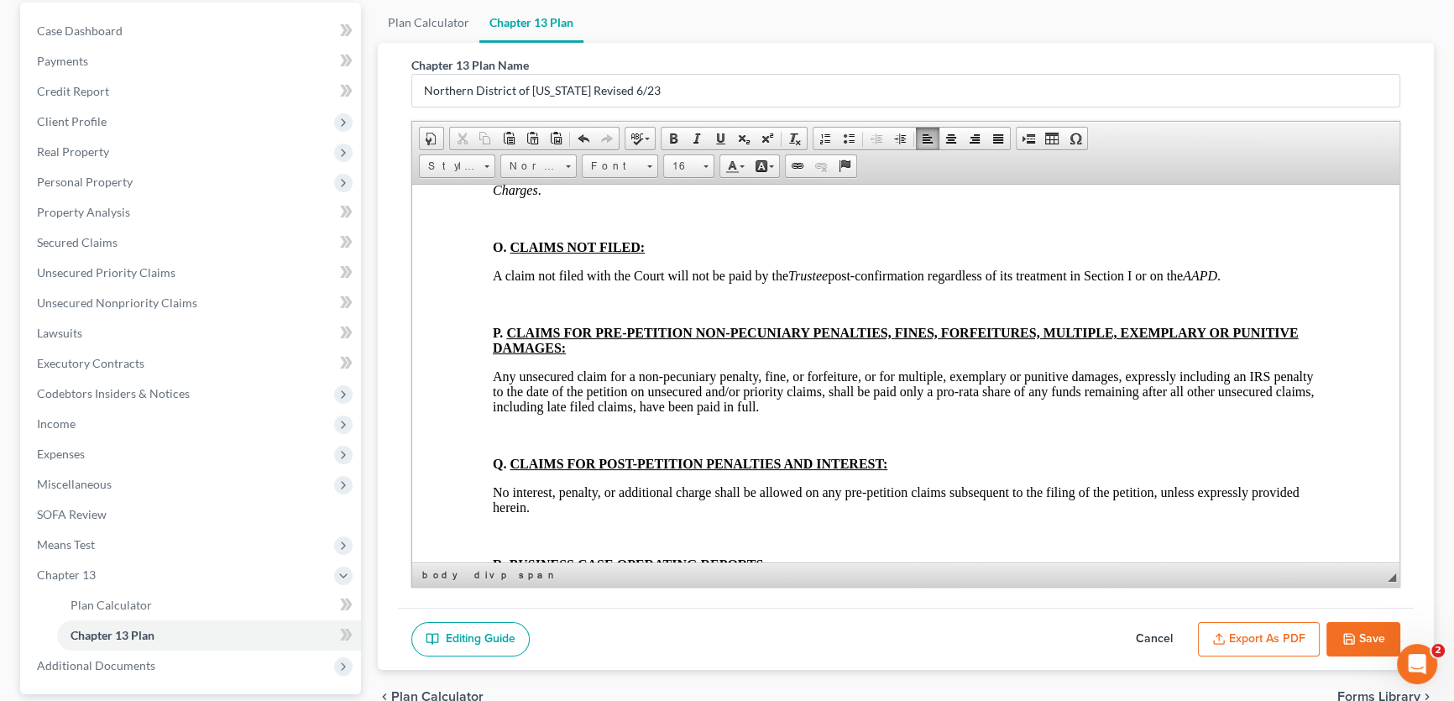
click at [529, 226] on p at bounding box center [906, 218] width 826 height 15
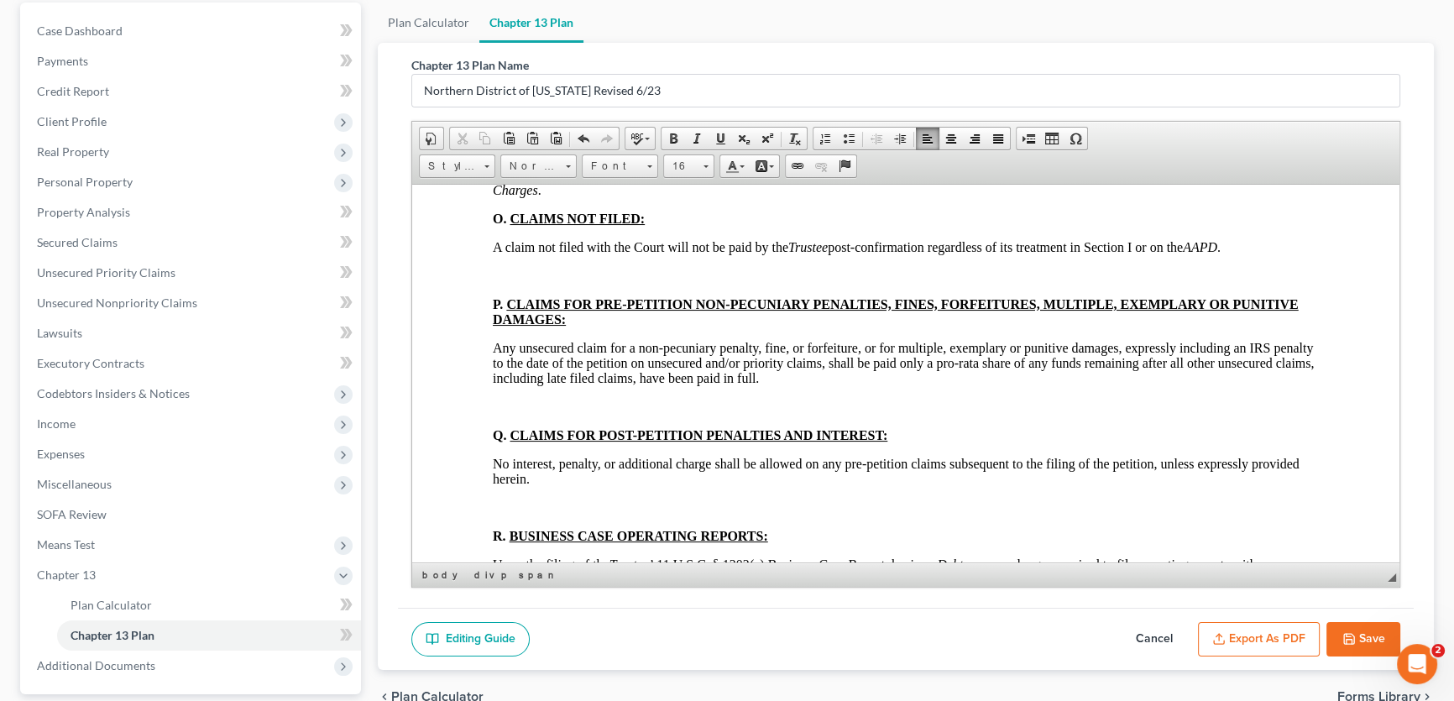
click at [522, 283] on p at bounding box center [906, 275] width 826 height 15
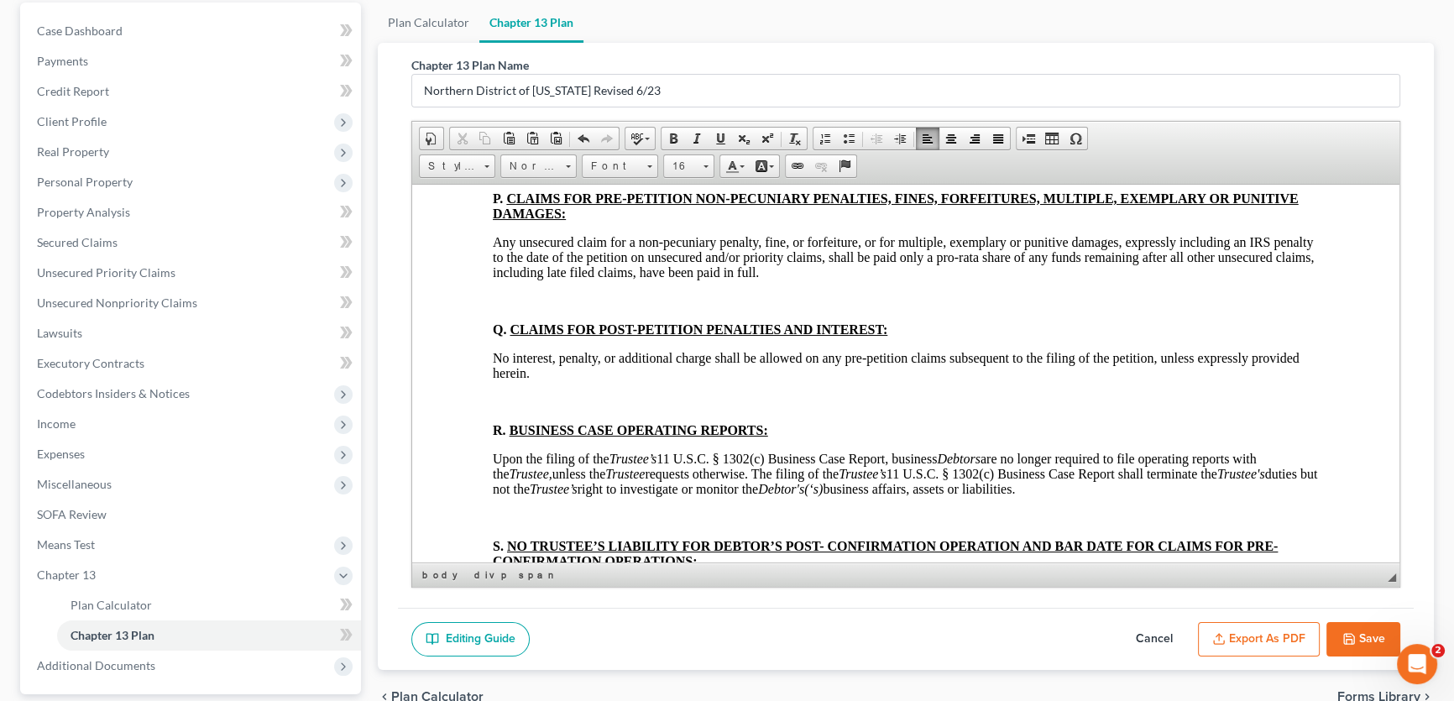
scroll to position [5876, 0]
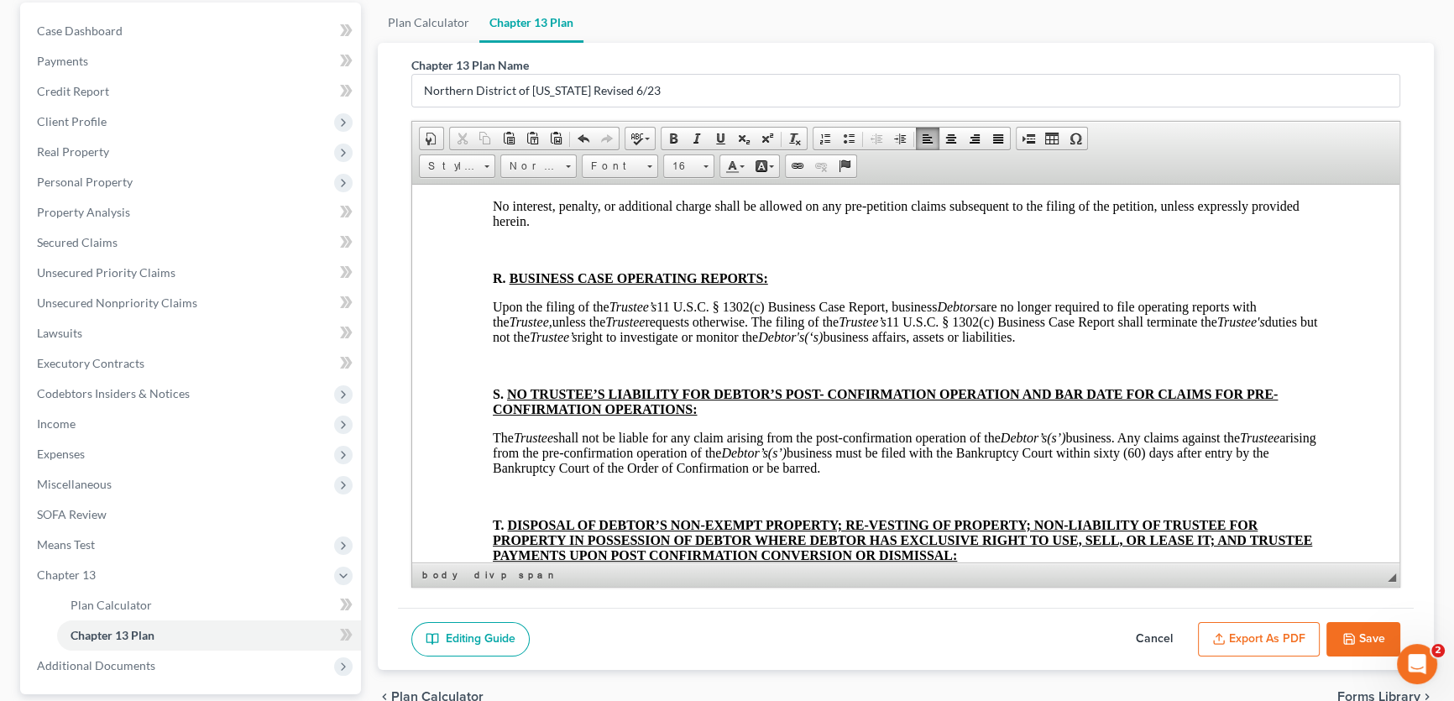
click at [538, 156] on p at bounding box center [906, 148] width 826 height 15
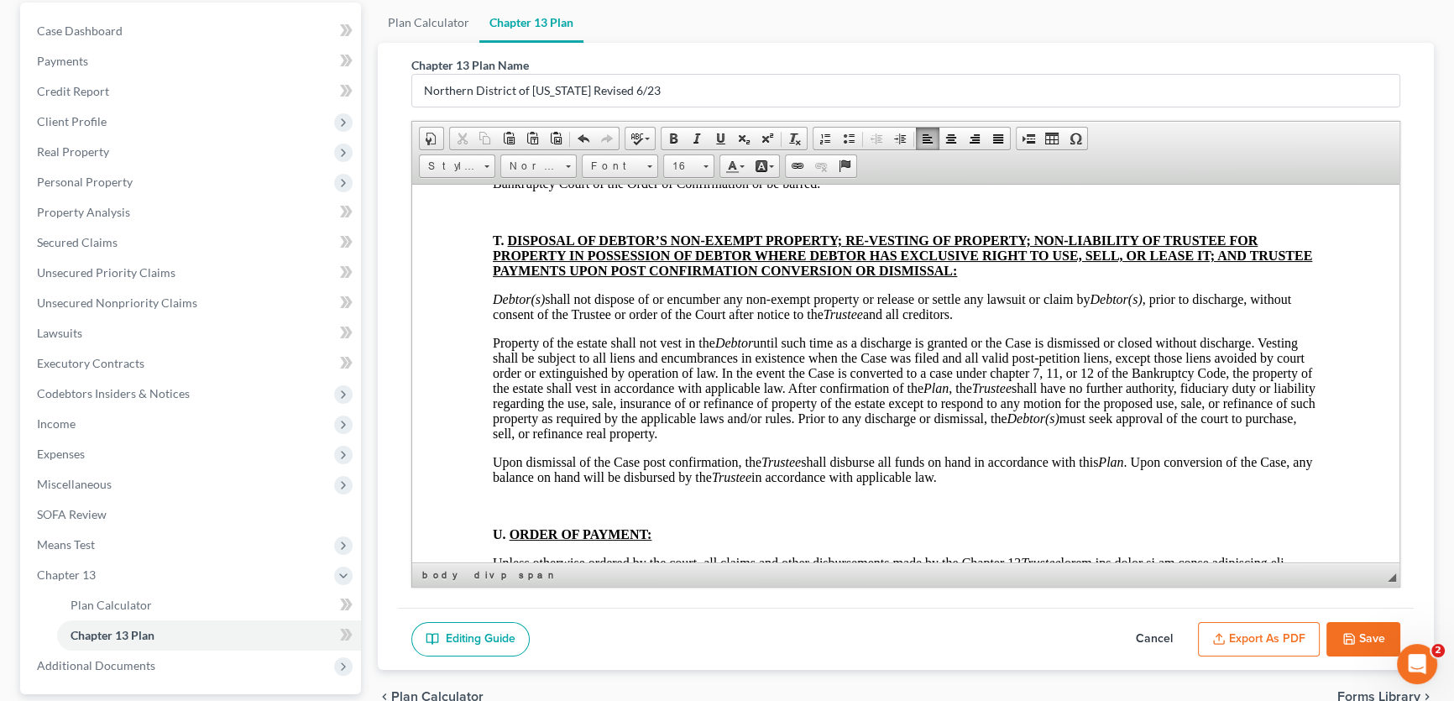
scroll to position [6104, 0]
click at [551, 87] on p at bounding box center [906, 79] width 826 height 15
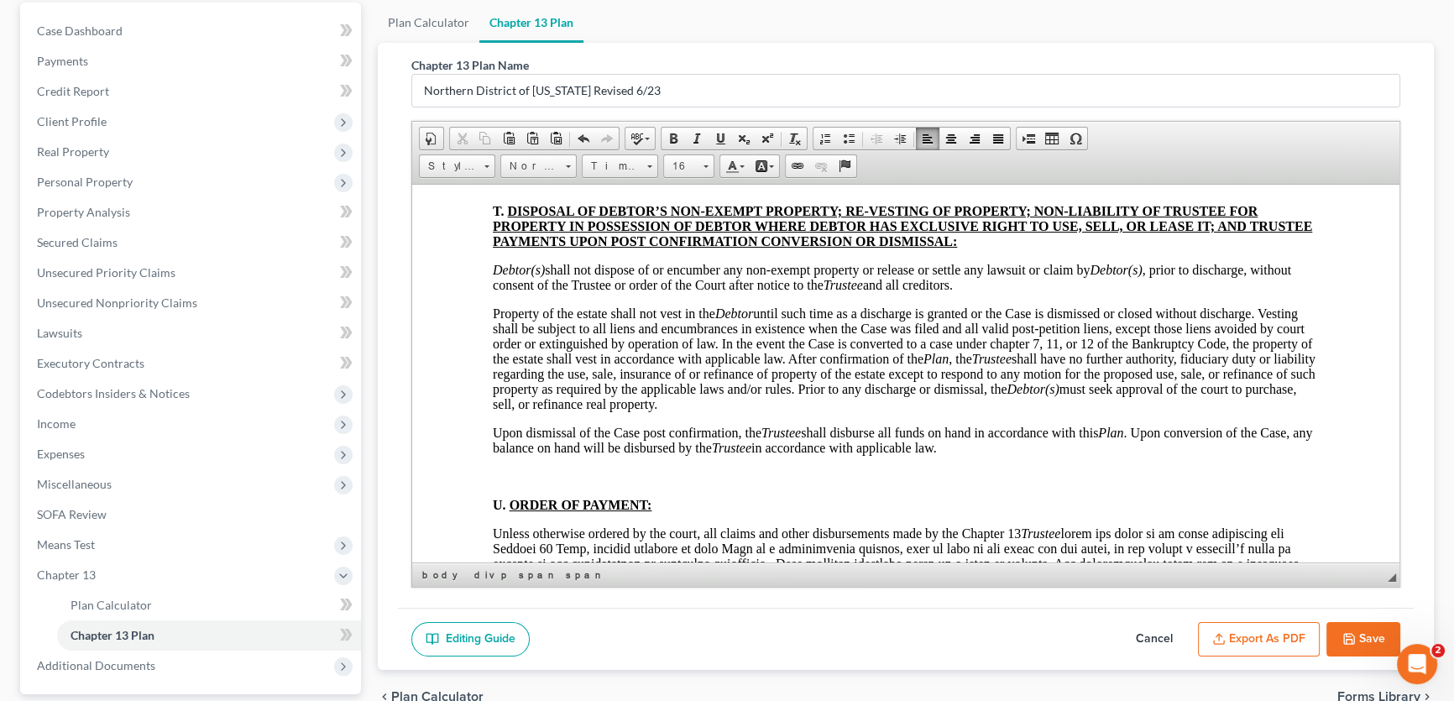
click at [528, 190] on p at bounding box center [906, 182] width 826 height 15
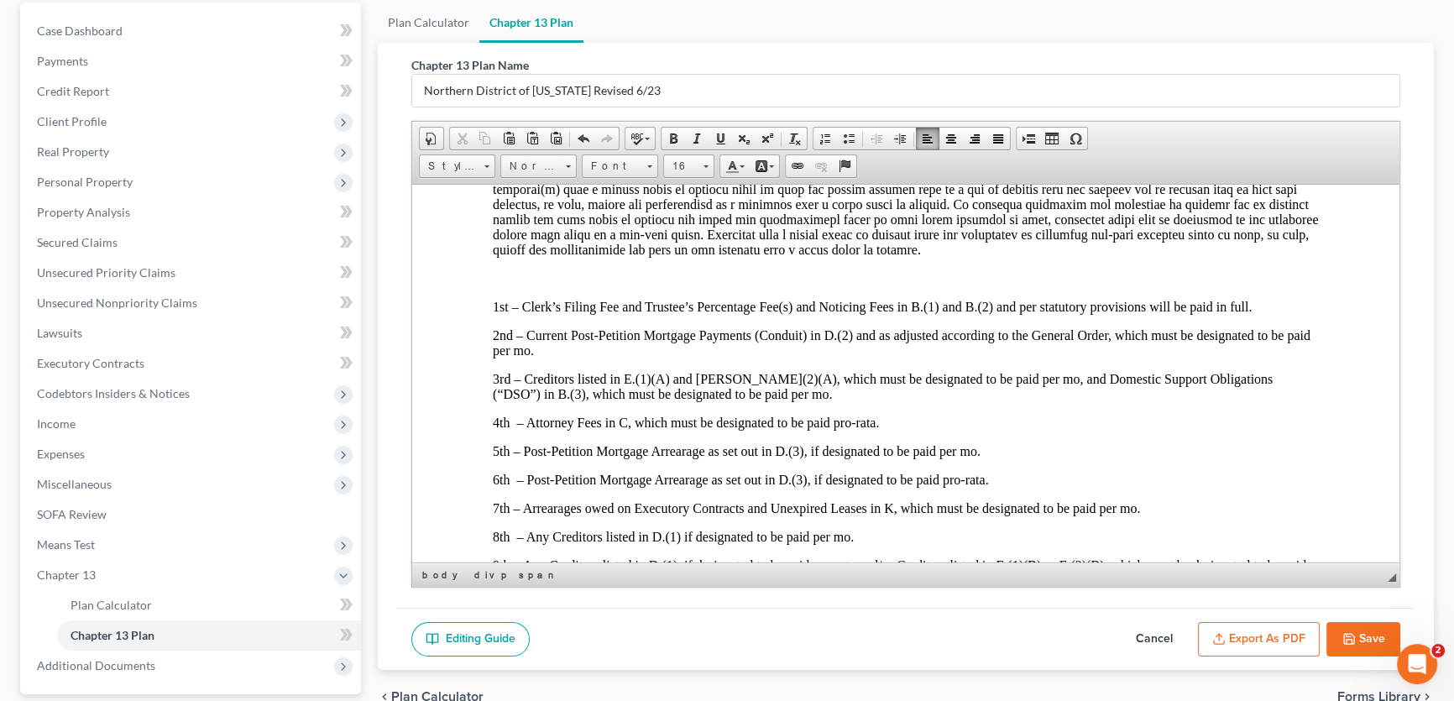
scroll to position [6486, 0]
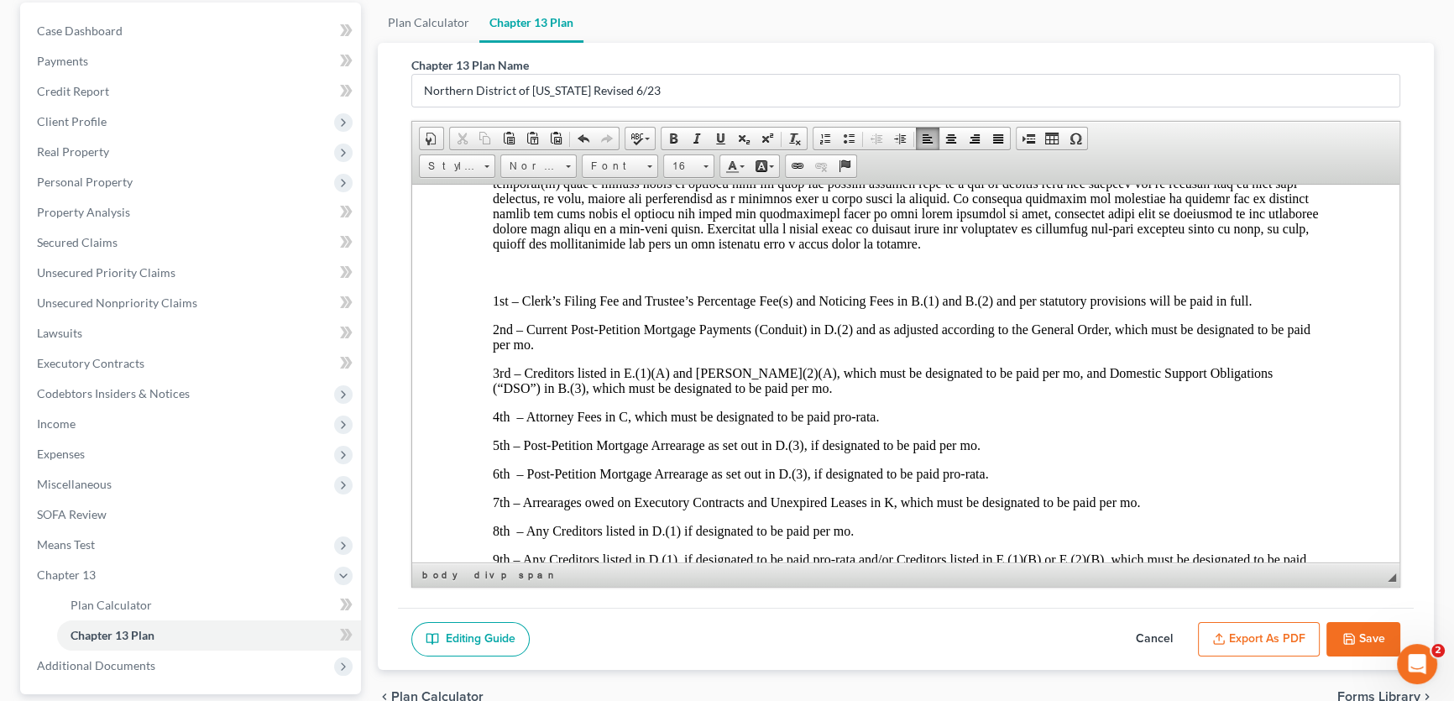
click at [527, 73] on p at bounding box center [906, 65] width 826 height 15
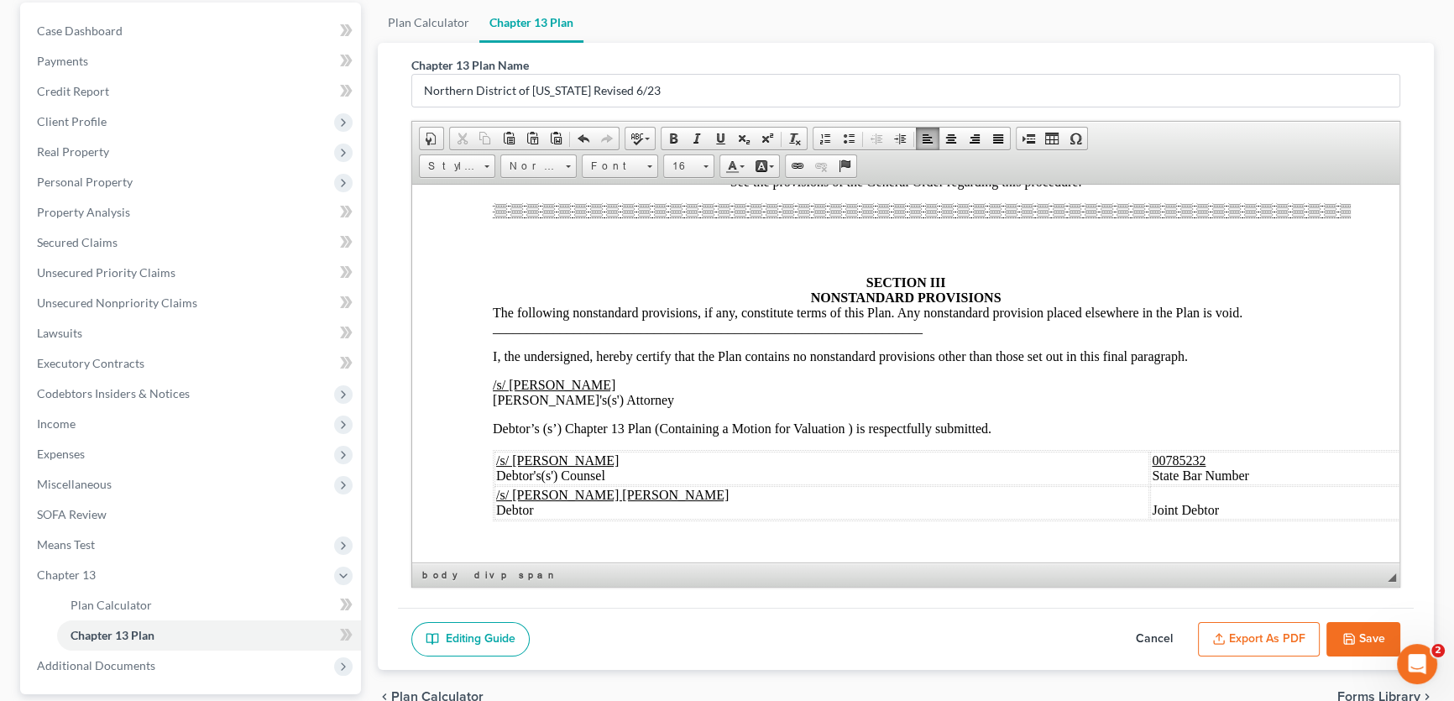
scroll to position [7326, 0]
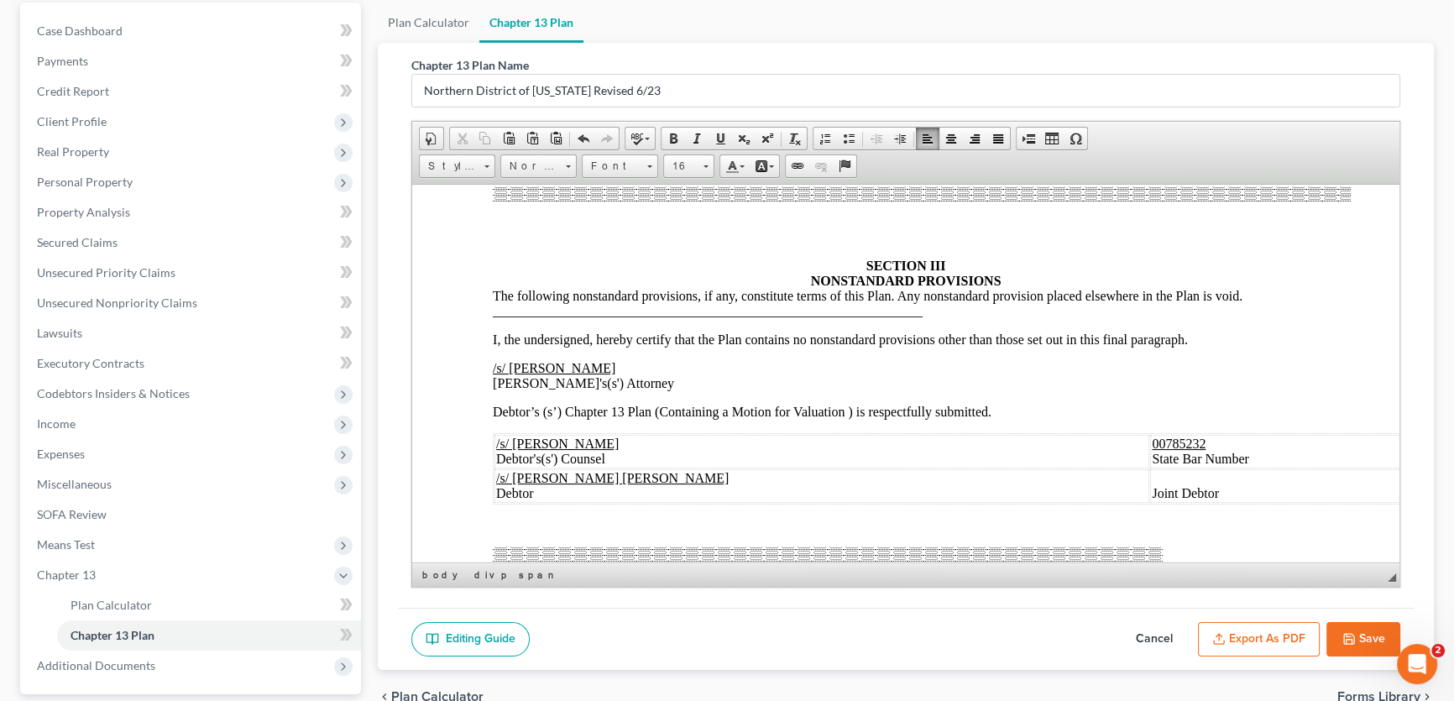
click at [536, 115] on p at bounding box center [906, 107] width 826 height 15
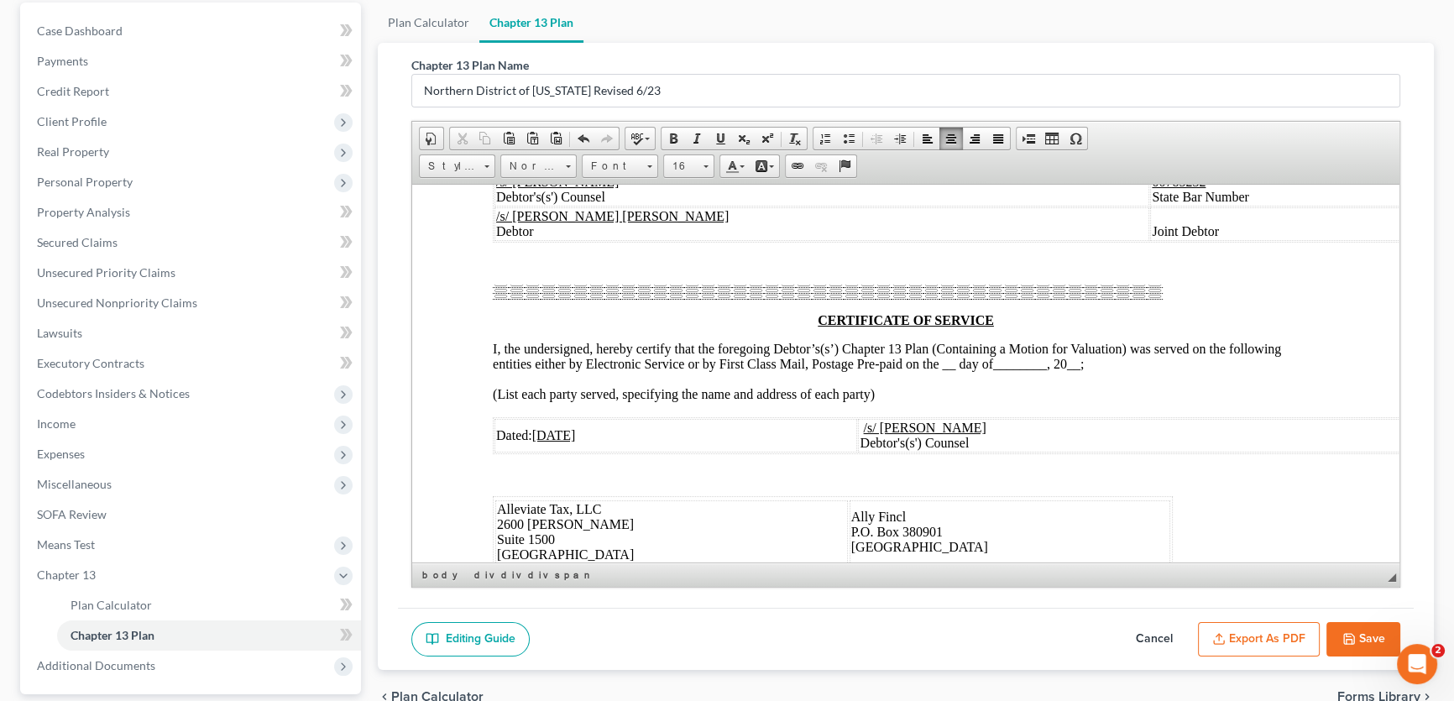
scroll to position [7555, 0]
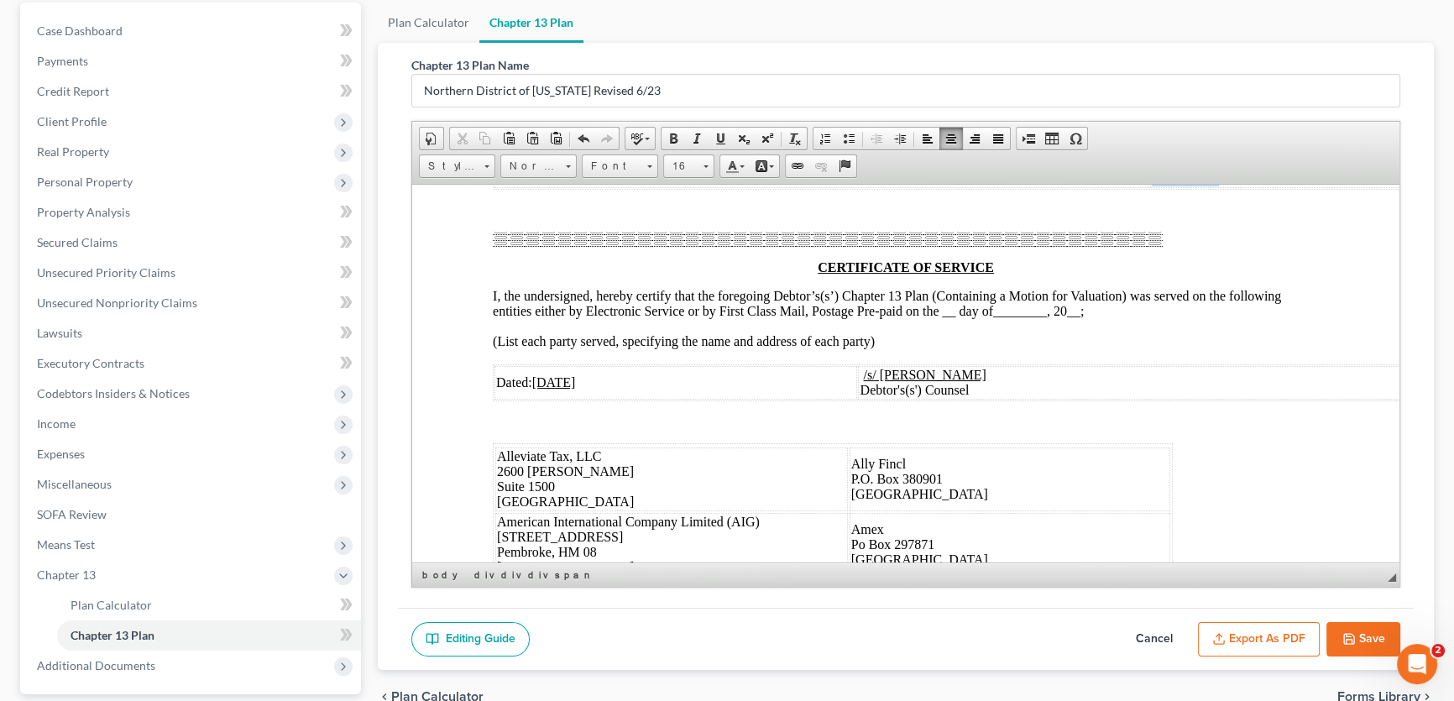
drag, startPoint x: 1130, startPoint y: 484, endPoint x: 1060, endPoint y: 487, distance: 69.7
click at [1150, 187] on td "Joint Debtor" at bounding box center [1289, 171] width 278 height 34
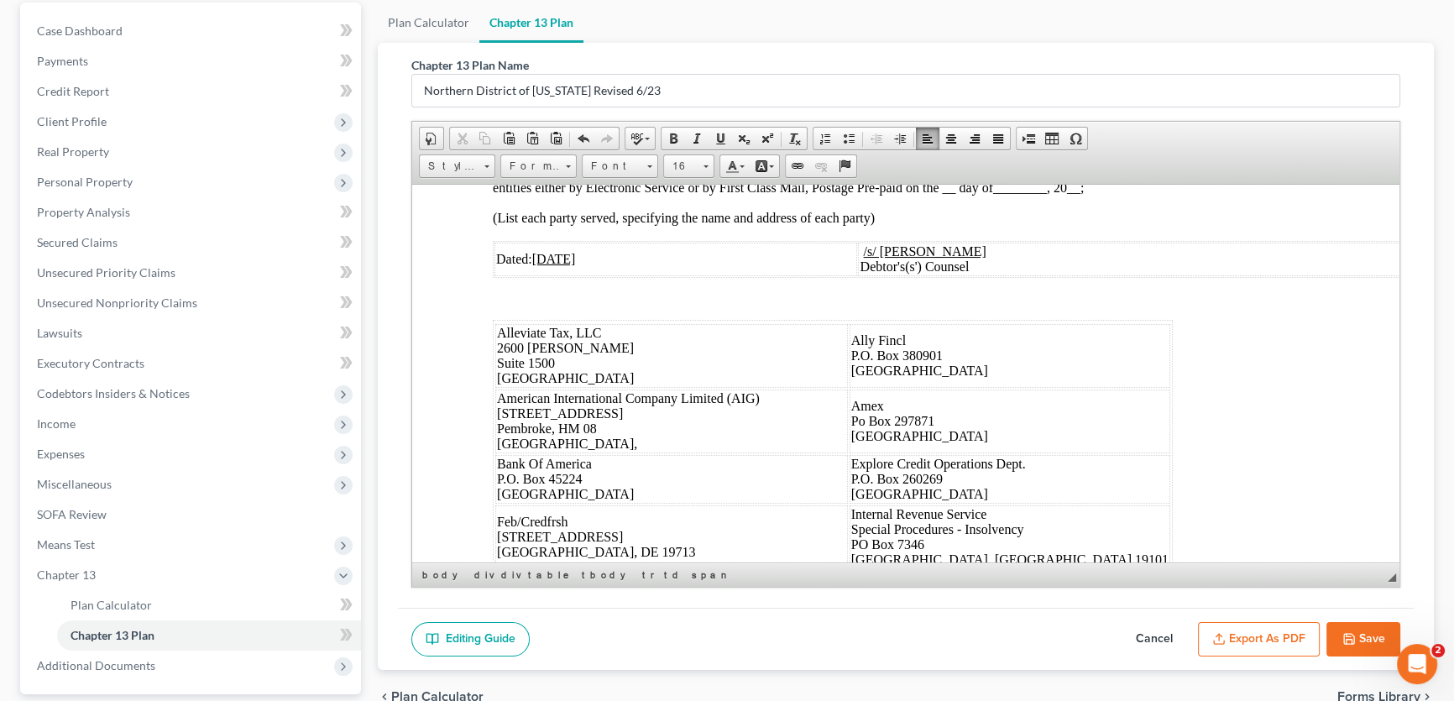
scroll to position [7707, 0]
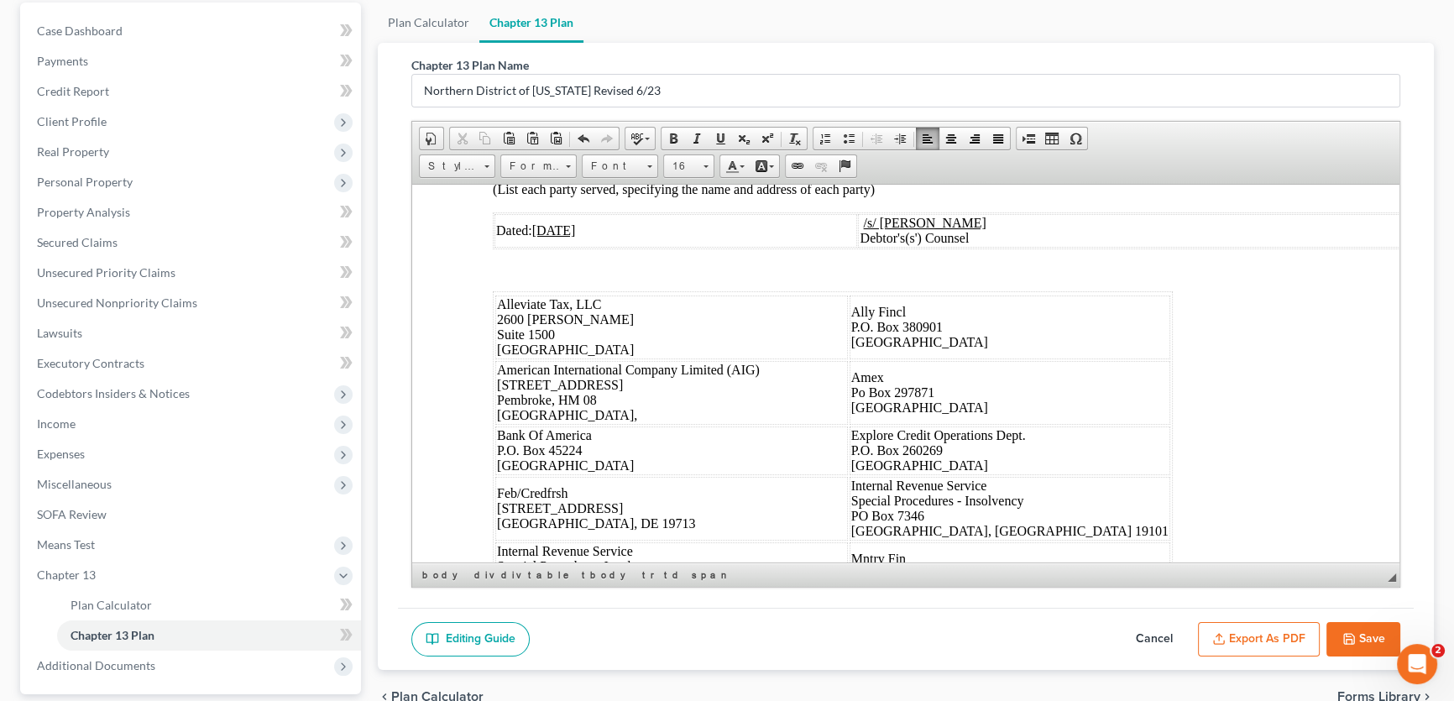
click at [899, 94] on div at bounding box center [828, 86] width 670 height 15
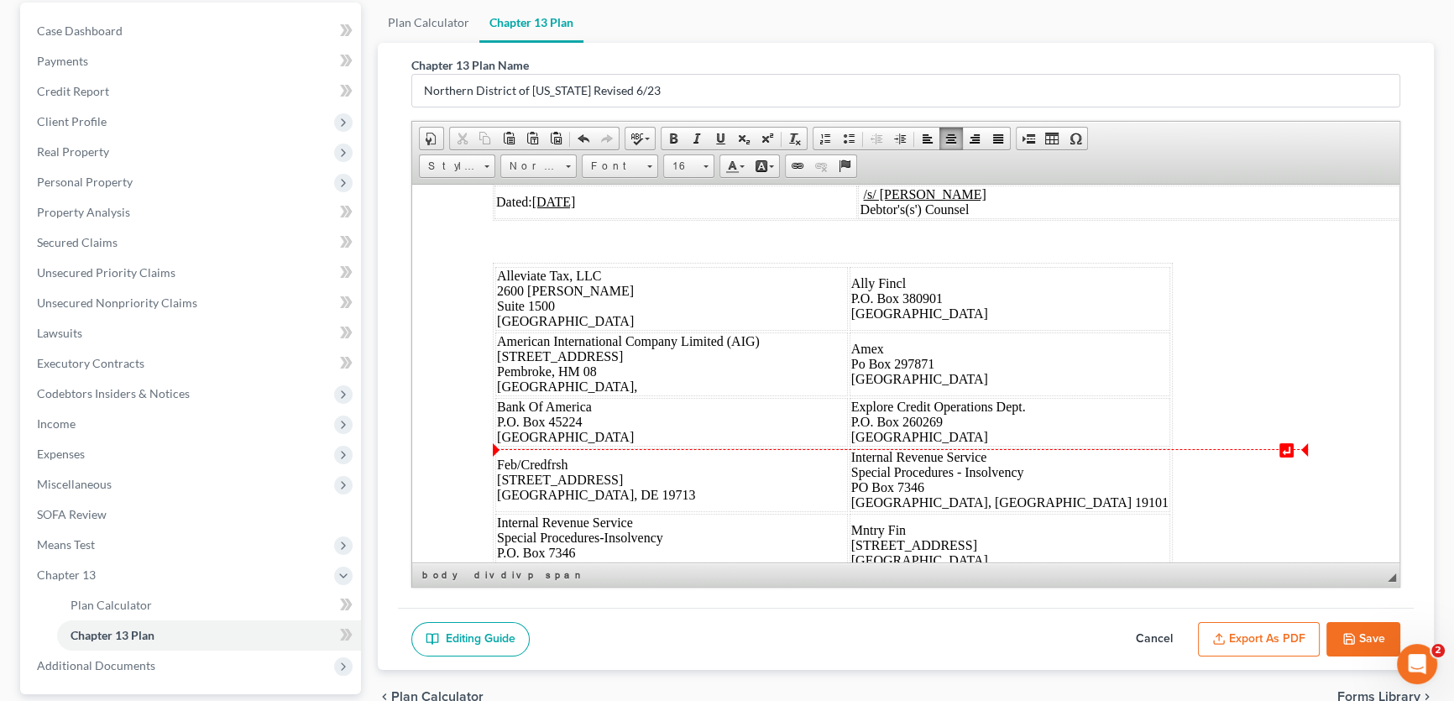
click at [949, 137] on span "__" at bounding box center [948, 130] width 13 height 14
click at [1045, 137] on span "________" at bounding box center [1027, 130] width 54 height 14
click at [1097, 137] on span "__" at bounding box center [1090, 130] width 13 height 14
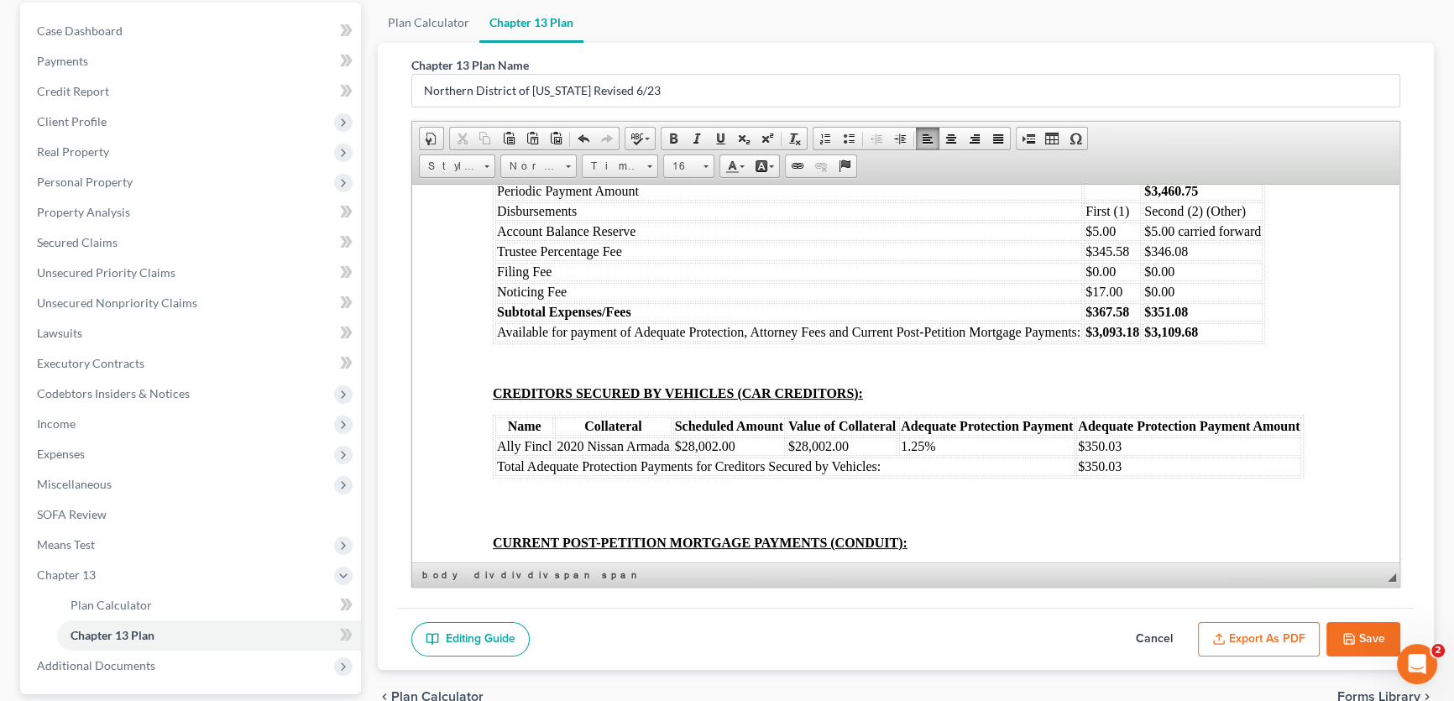
scroll to position [8546, 0]
drag, startPoint x: 896, startPoint y: 343, endPoint x: 844, endPoint y: 346, distance: 52.1
click at [1142, 635] on button "Cancel" at bounding box center [1154, 639] width 74 height 35
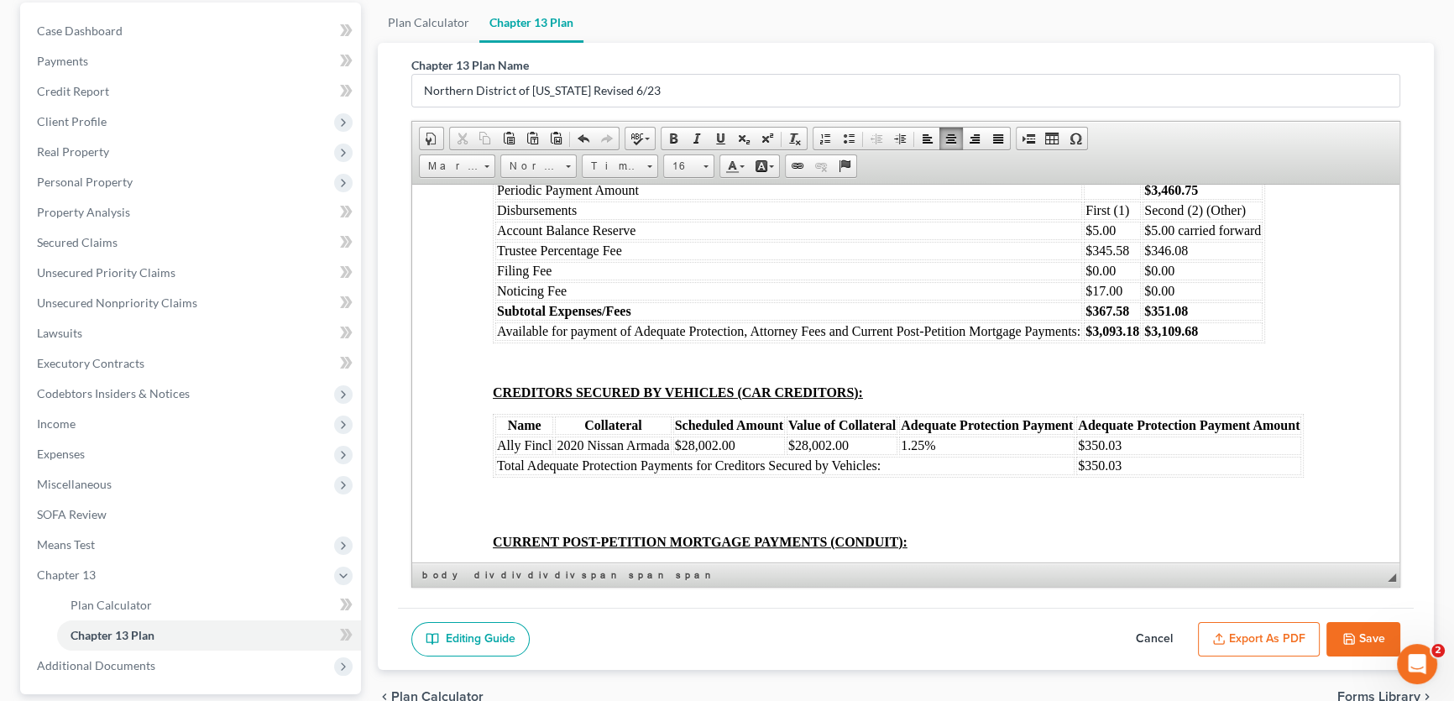
select select "5"
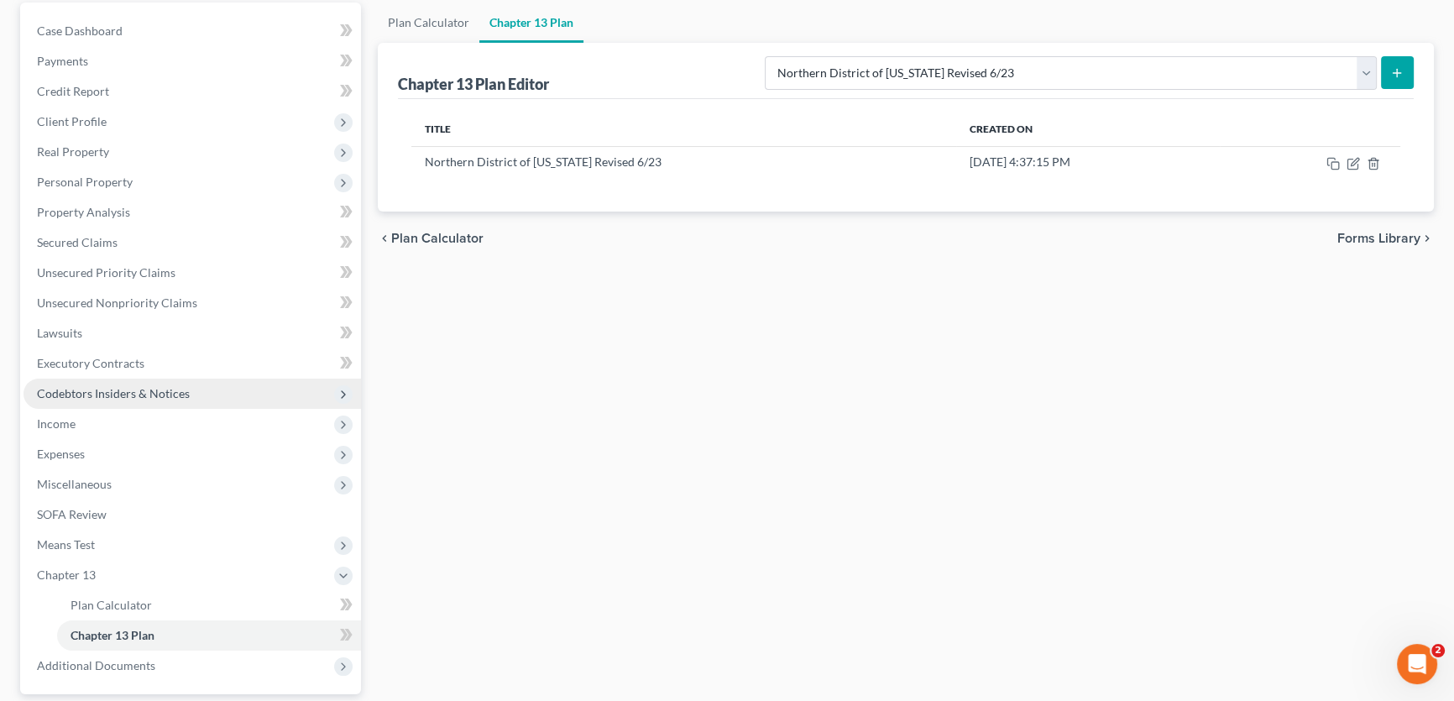
scroll to position [0, 0]
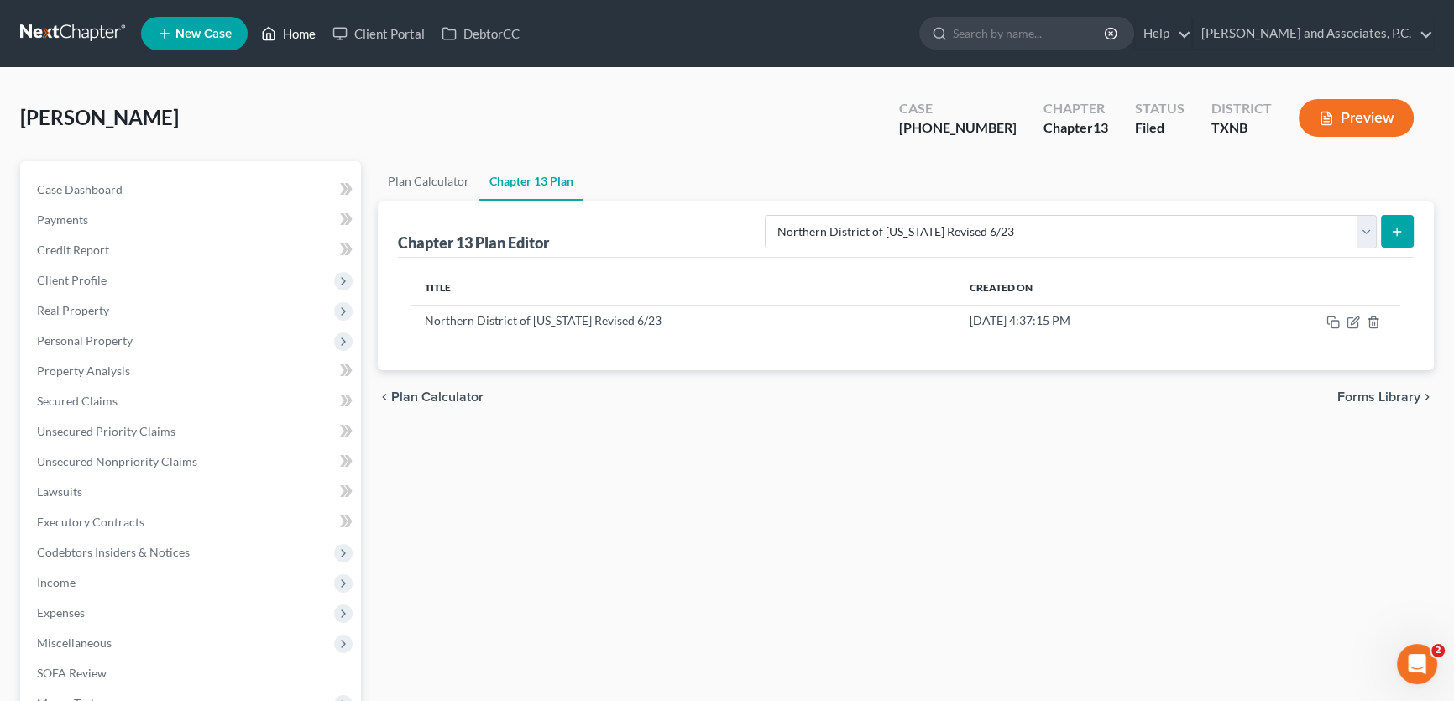
drag, startPoint x: 297, startPoint y: 34, endPoint x: 168, endPoint y: 5, distance: 132.6
click at [297, 34] on link "Home" at bounding box center [288, 33] width 71 height 30
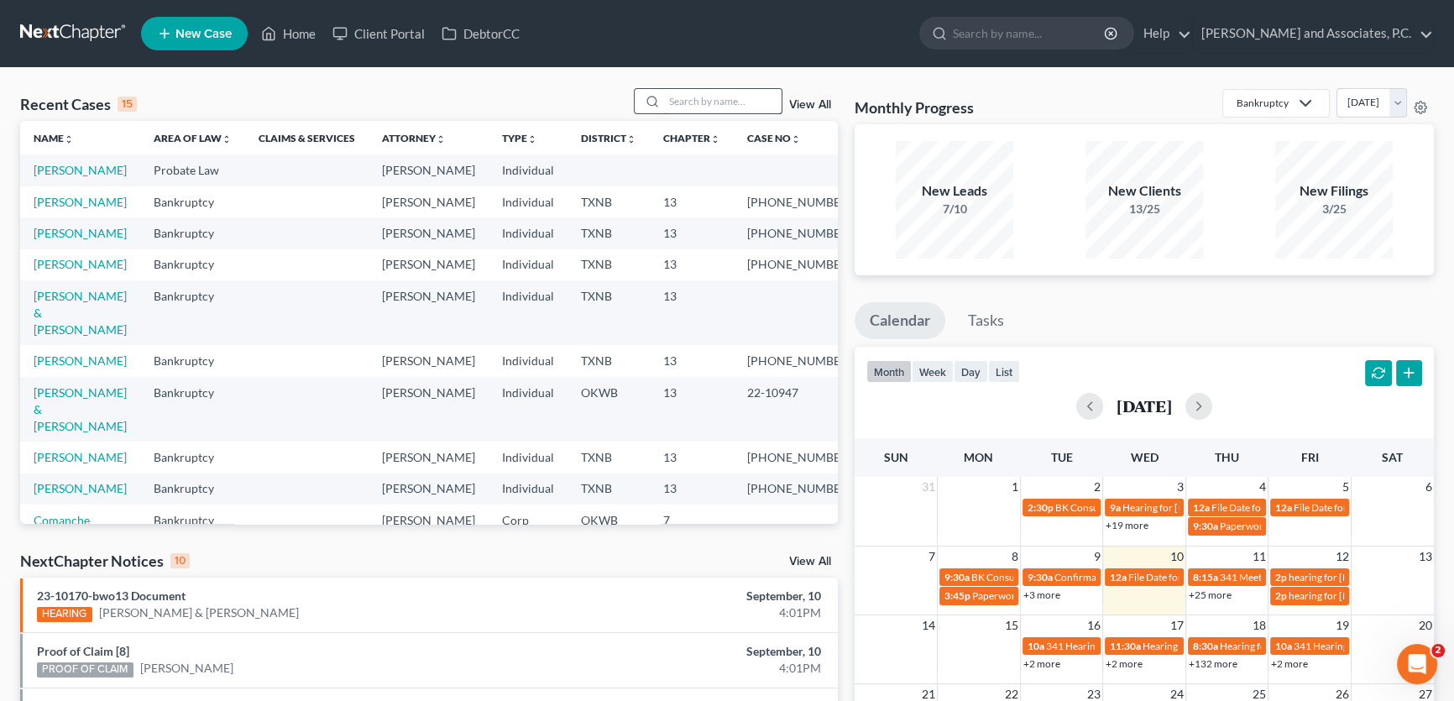
click at [750, 101] on input "search" at bounding box center [723, 101] width 118 height 24
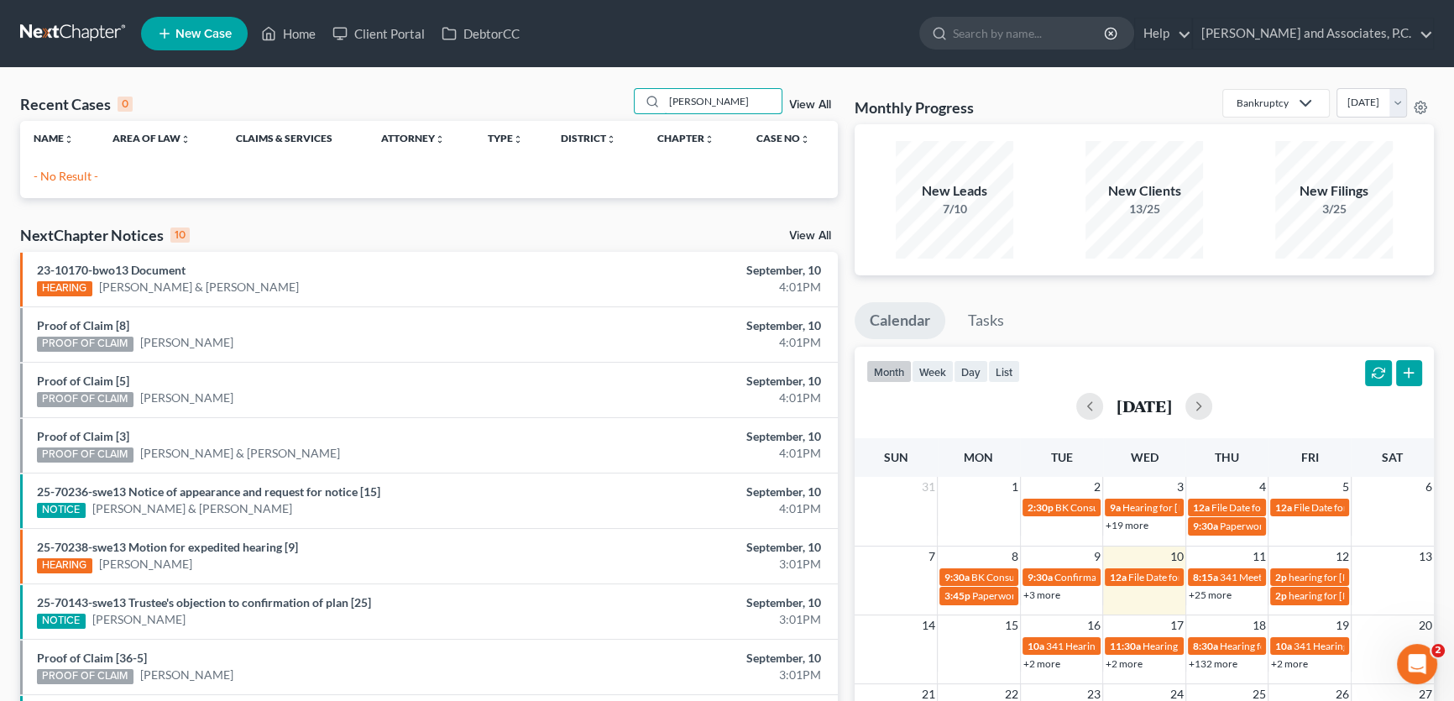
drag, startPoint x: 710, startPoint y: 97, endPoint x: 619, endPoint y: 81, distance: 92.7
click at [619, 81] on div "Recent Cases 0 [PERSON_NAME] View All Name unfold_more expand_more expand_less …" at bounding box center [727, 503] width 1454 height 871
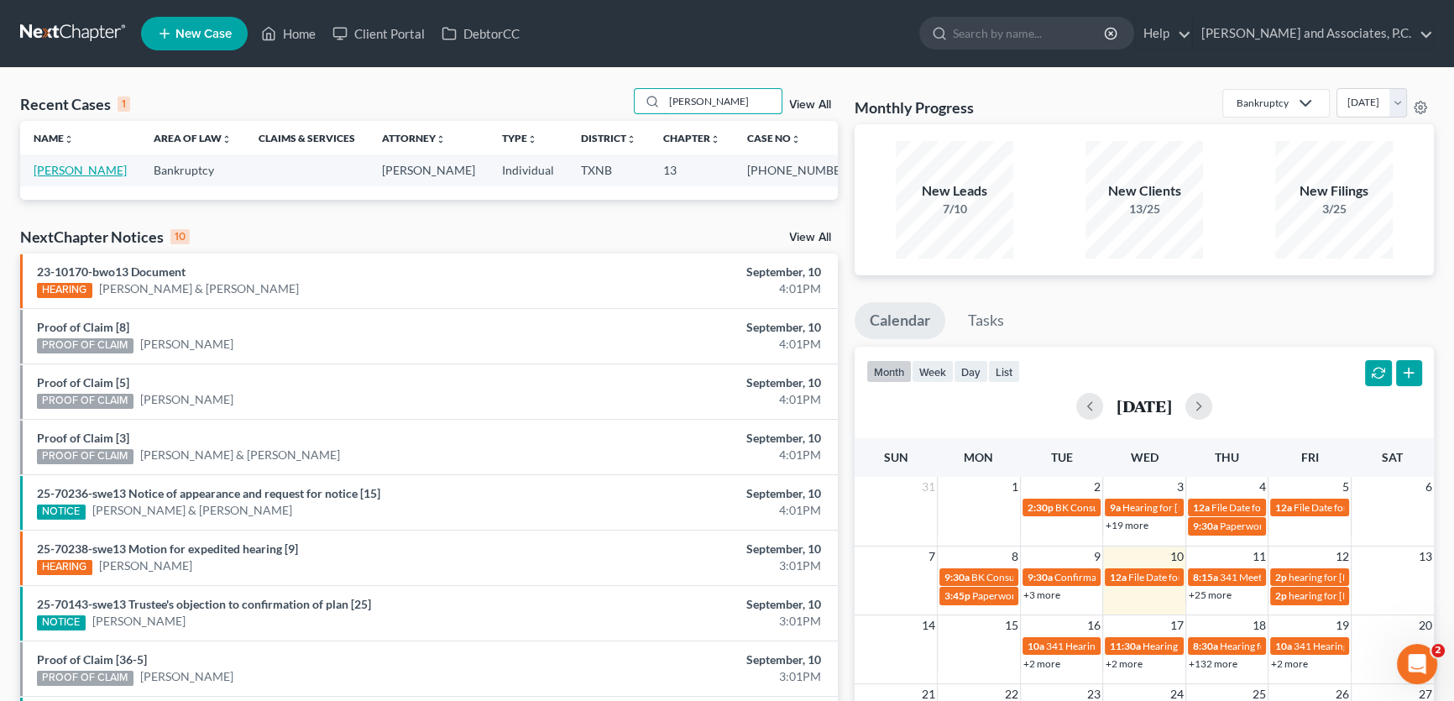
type input "[PERSON_NAME]"
click at [63, 175] on link "[PERSON_NAME]" at bounding box center [80, 170] width 93 height 14
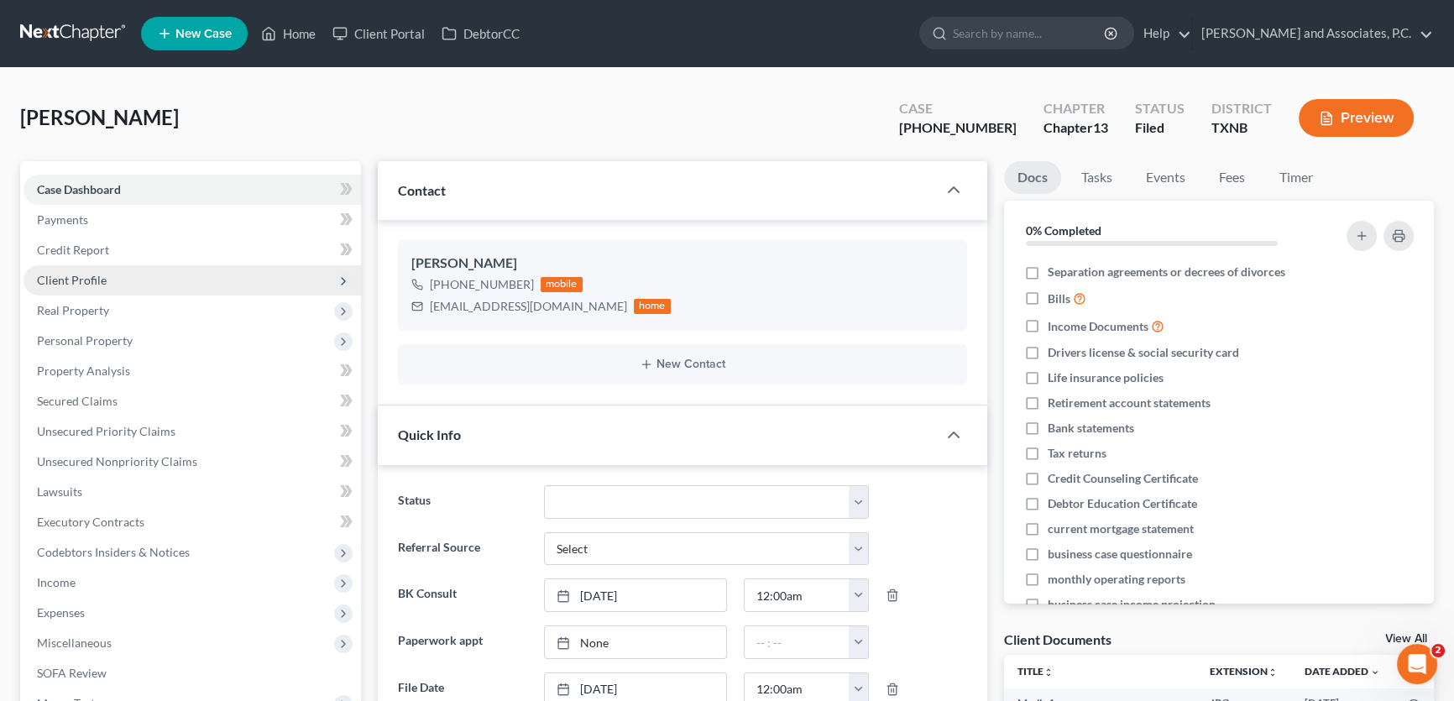
click at [107, 279] on span "Client Profile" at bounding box center [192, 280] width 337 height 30
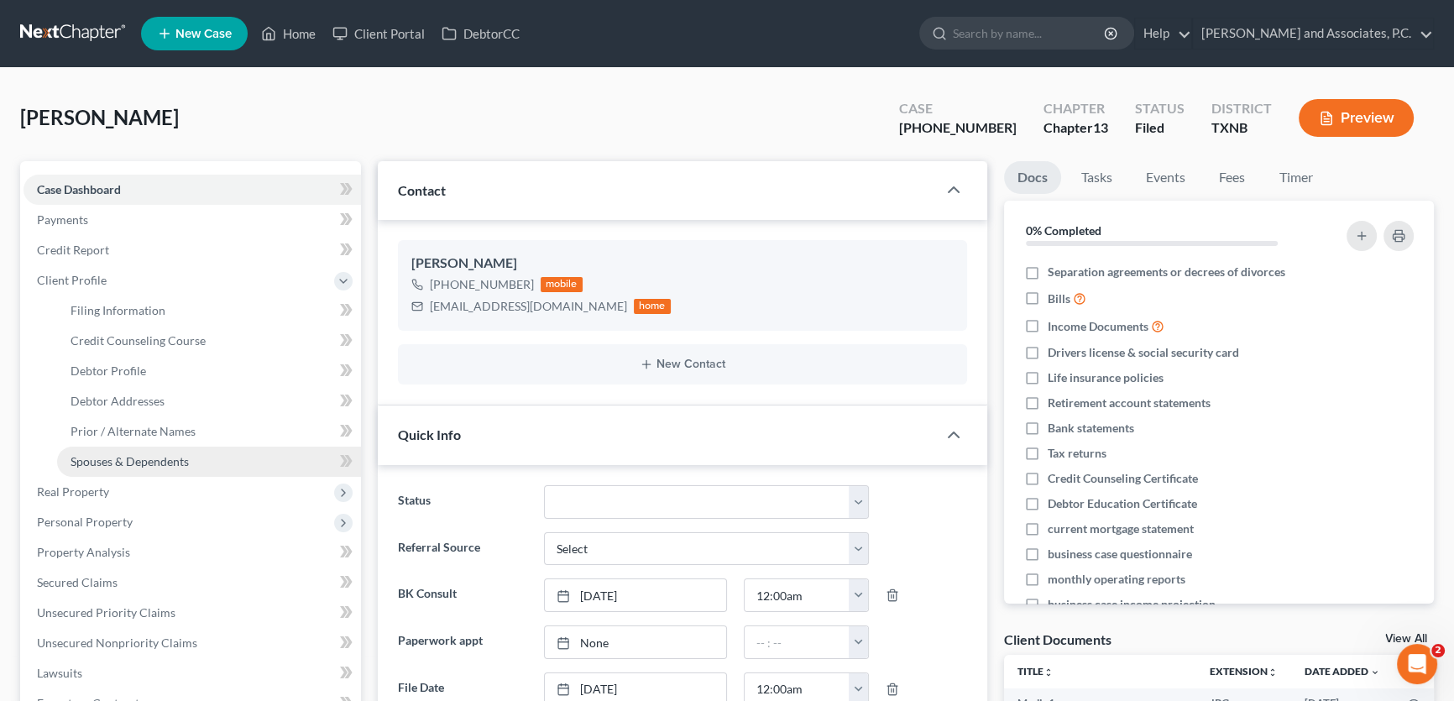
click at [116, 460] on span "Spouses & Dependents" at bounding box center [130, 461] width 118 height 14
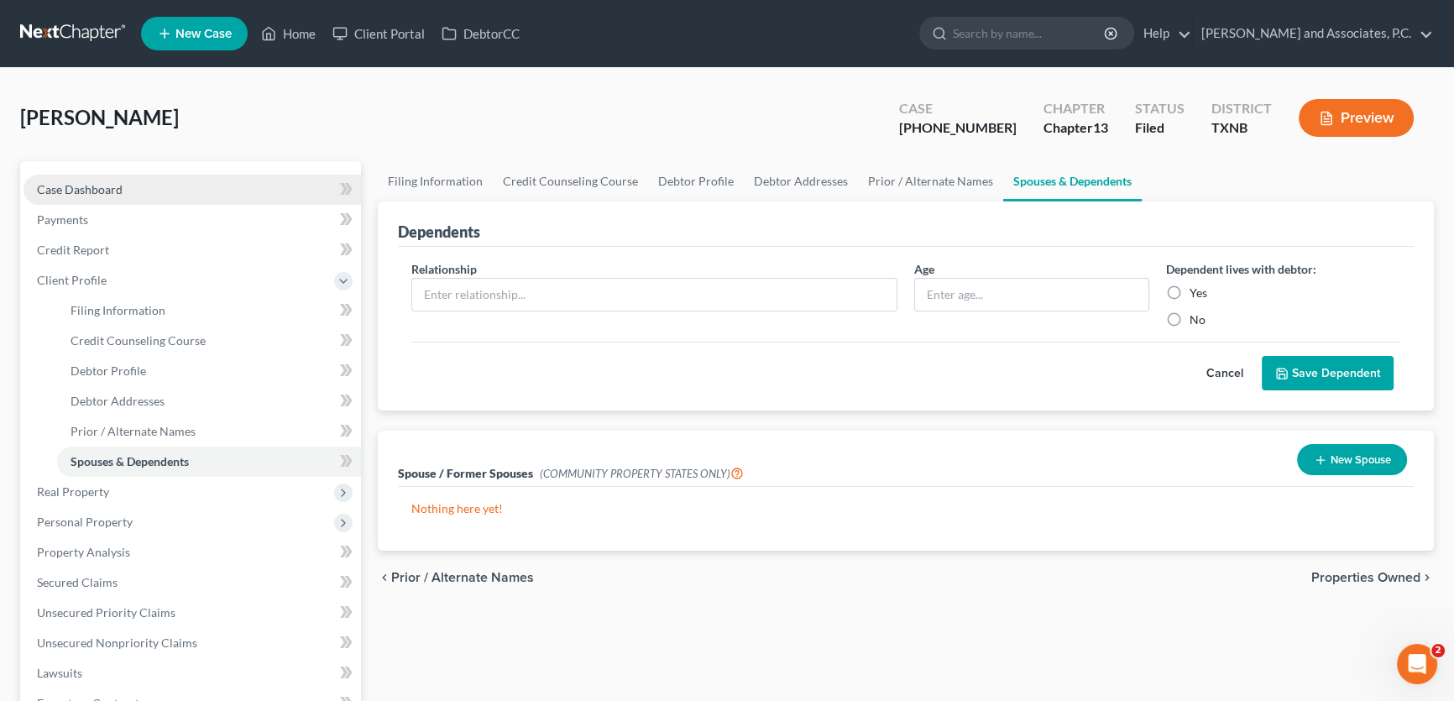
click at [142, 187] on link "Case Dashboard" at bounding box center [192, 190] width 337 height 30
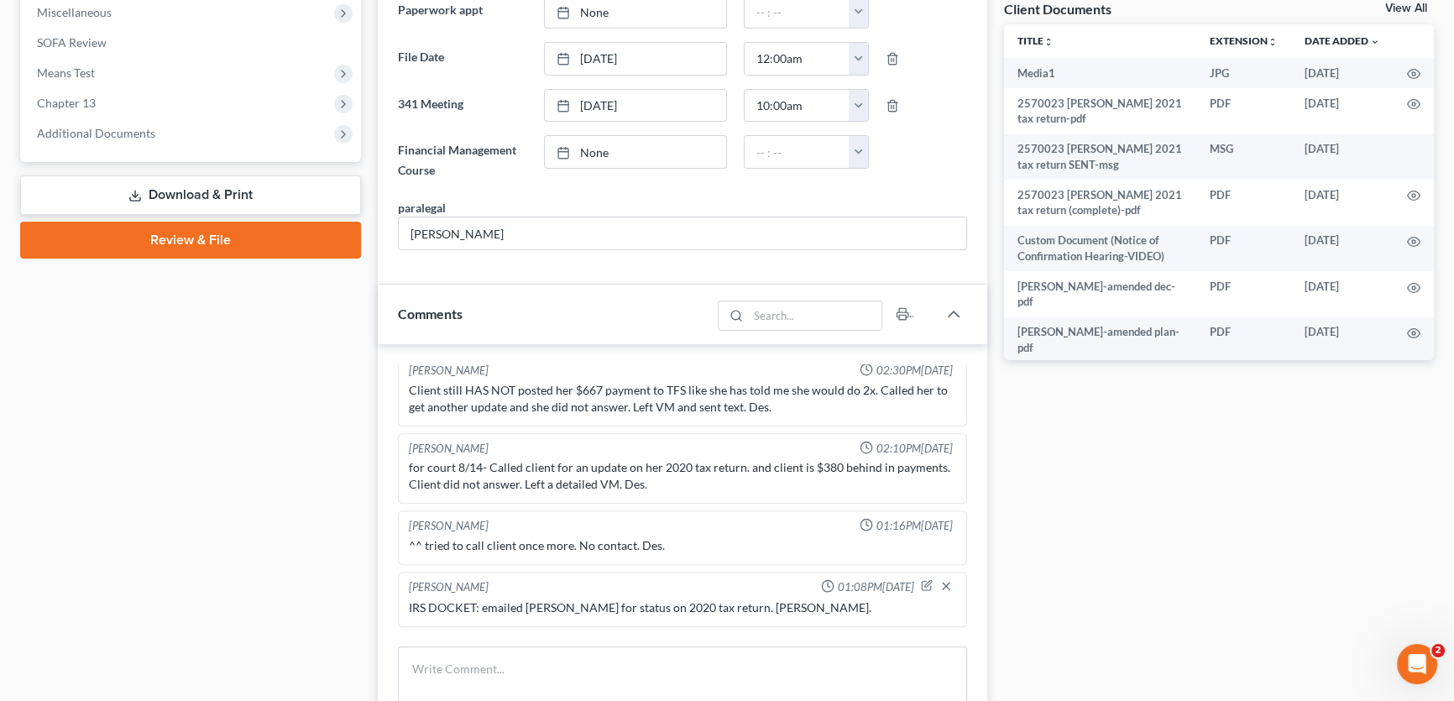
scroll to position [610, 0]
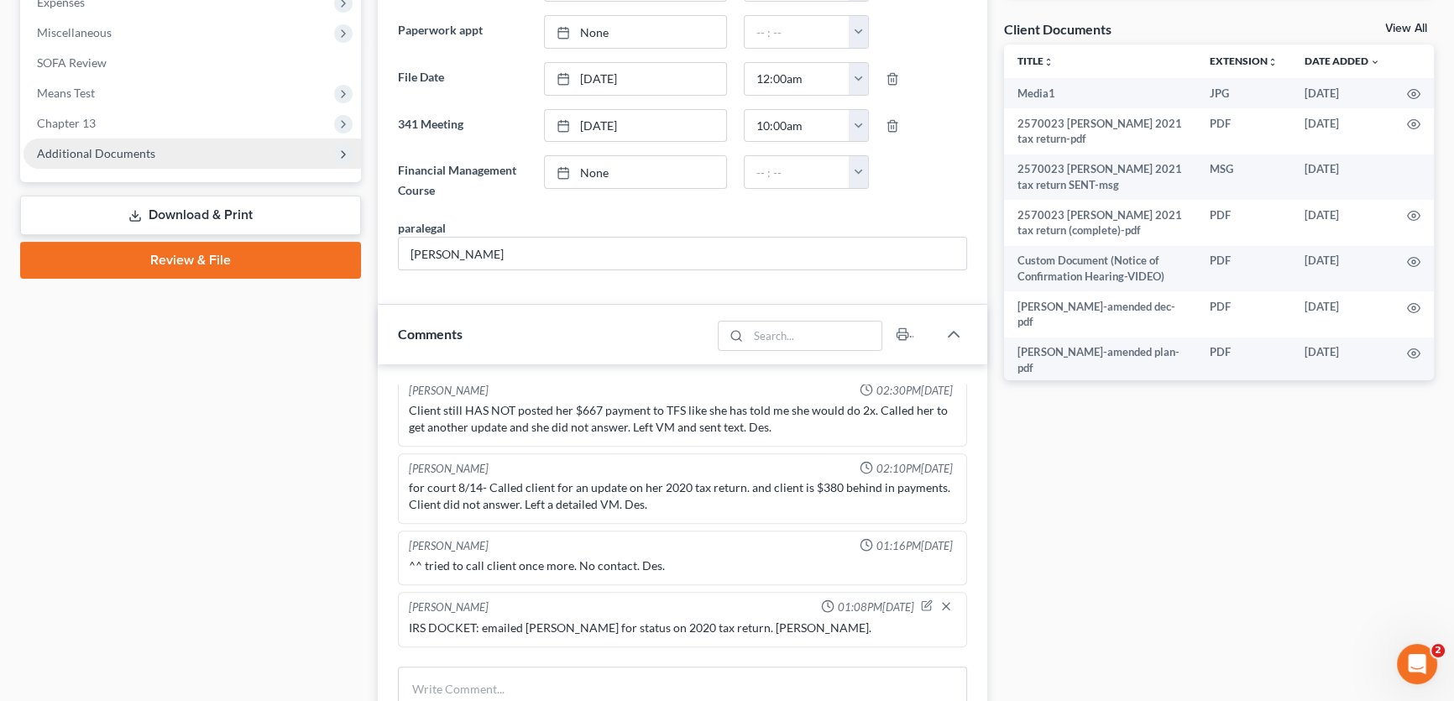
click at [98, 152] on span "Additional Documents" at bounding box center [96, 153] width 118 height 14
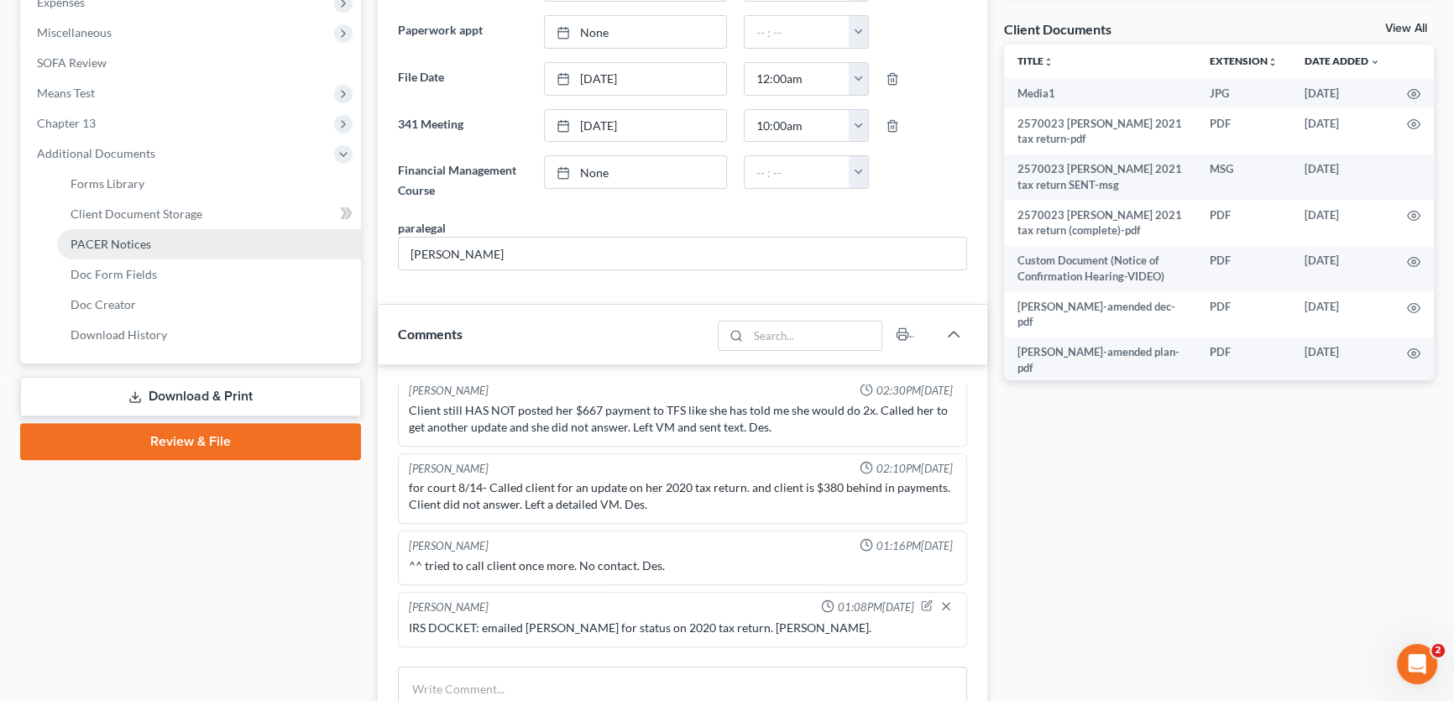
click at [102, 245] on span "PACER Notices" at bounding box center [111, 244] width 81 height 14
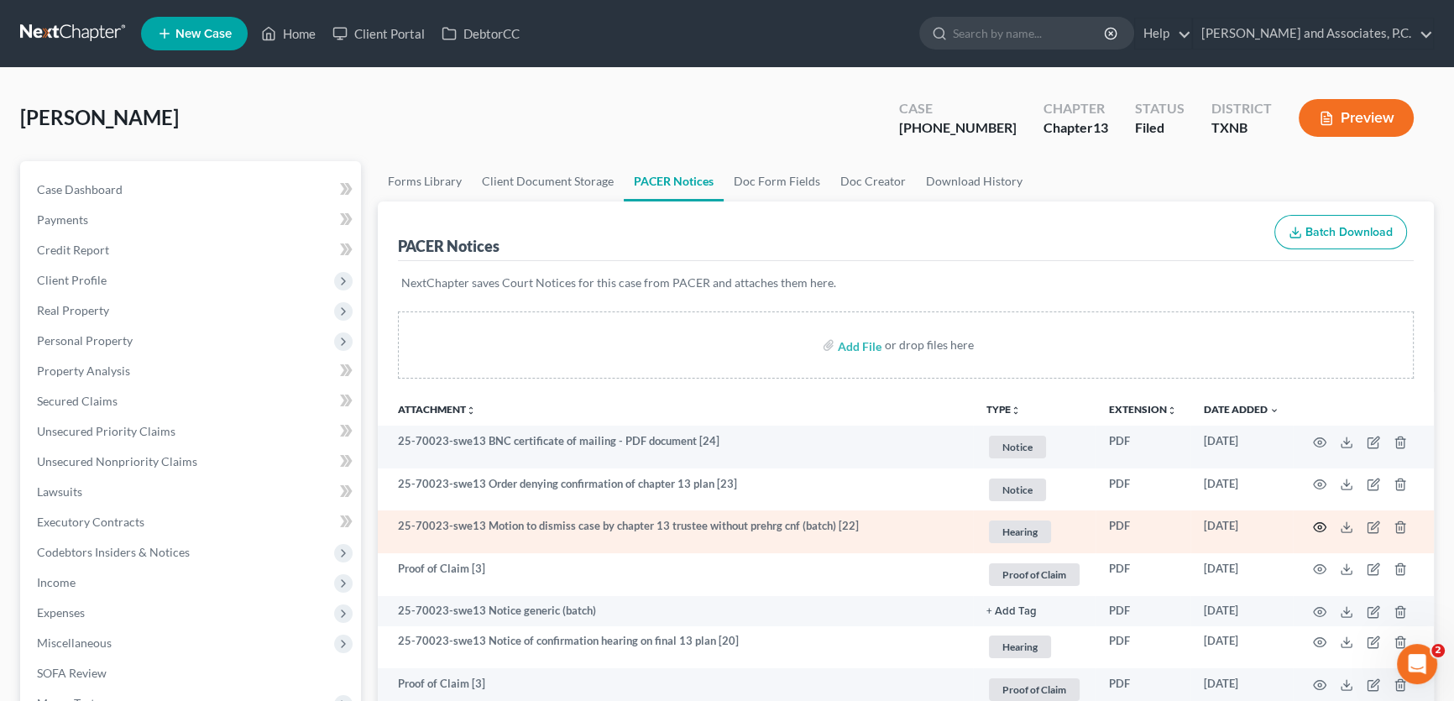
click at [1315, 520] on icon "button" at bounding box center [1319, 526] width 13 height 13
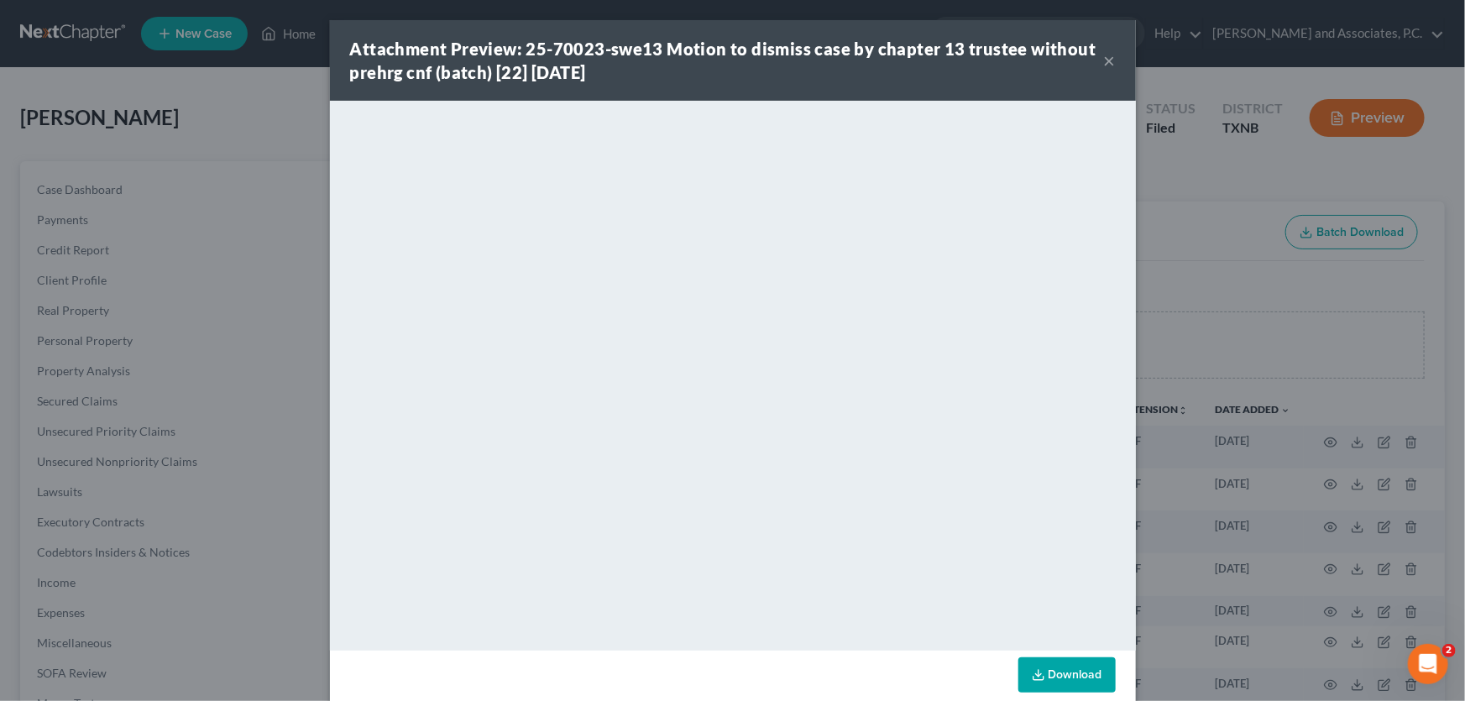
click at [1106, 58] on button "×" at bounding box center [1110, 60] width 12 height 20
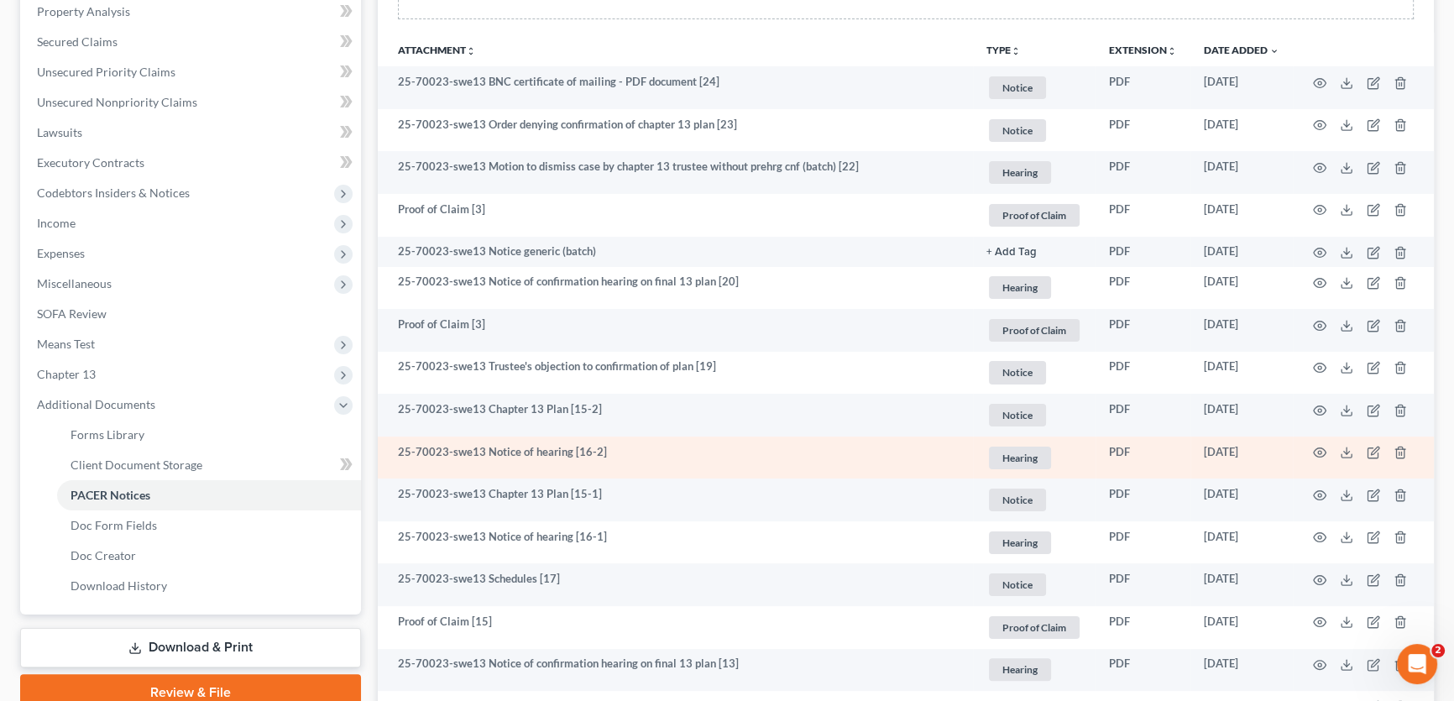
scroll to position [381, 0]
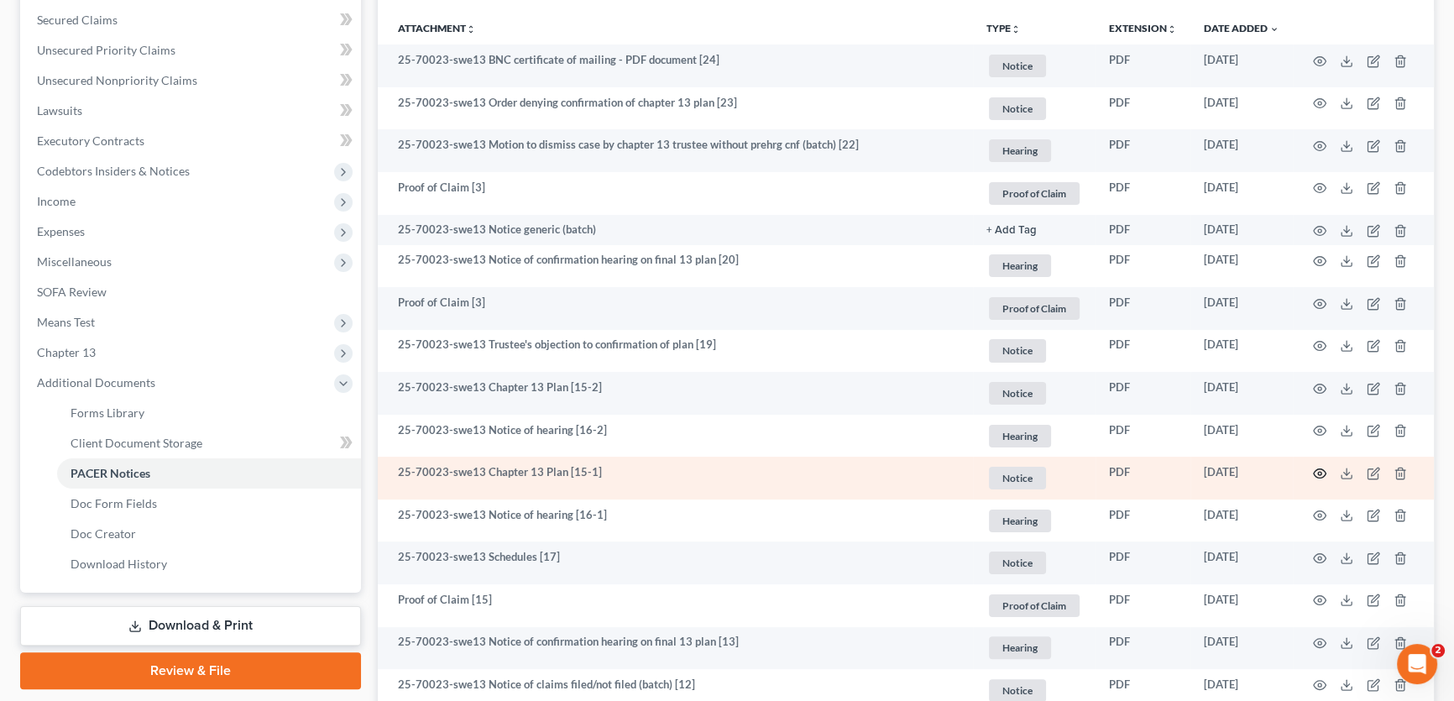
click at [1319, 471] on icon "button" at bounding box center [1319, 473] width 13 height 13
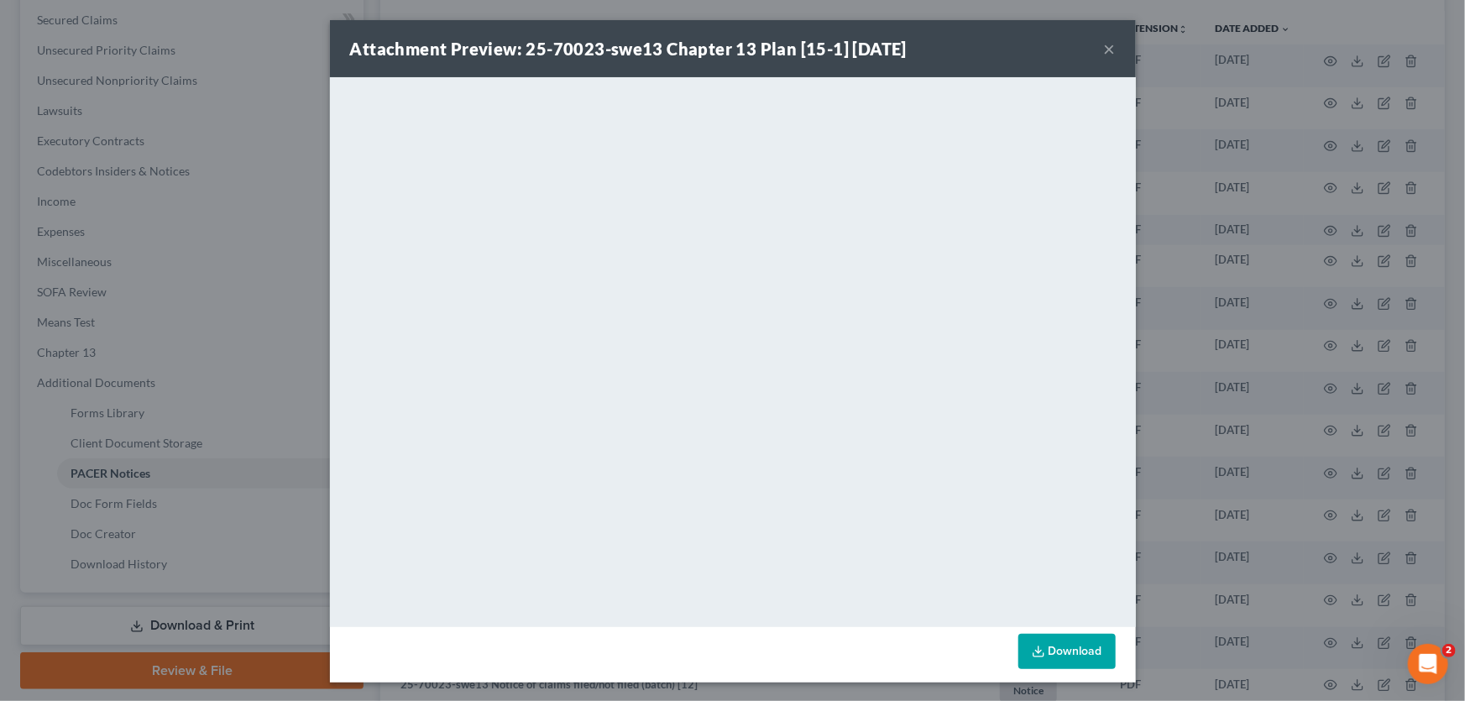
click at [1104, 42] on button "×" at bounding box center [1110, 49] width 12 height 20
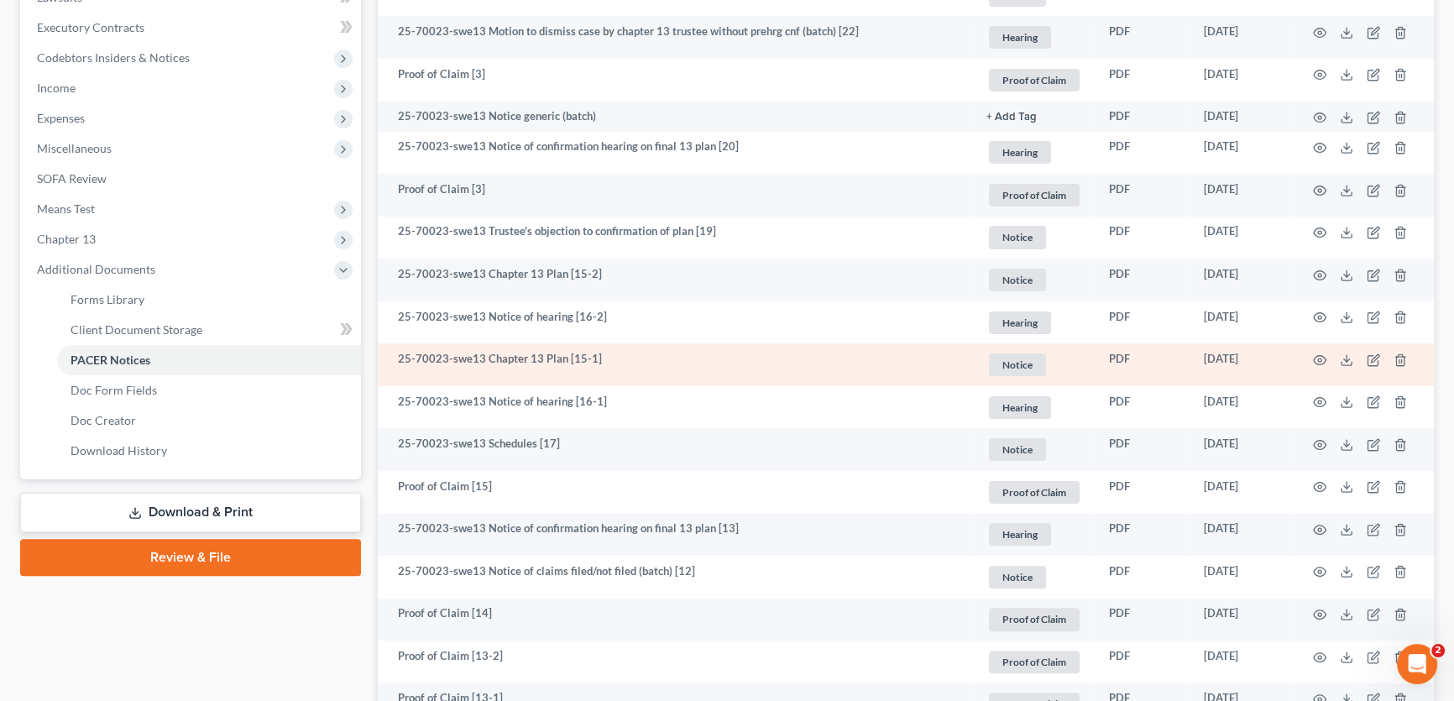
scroll to position [534, 0]
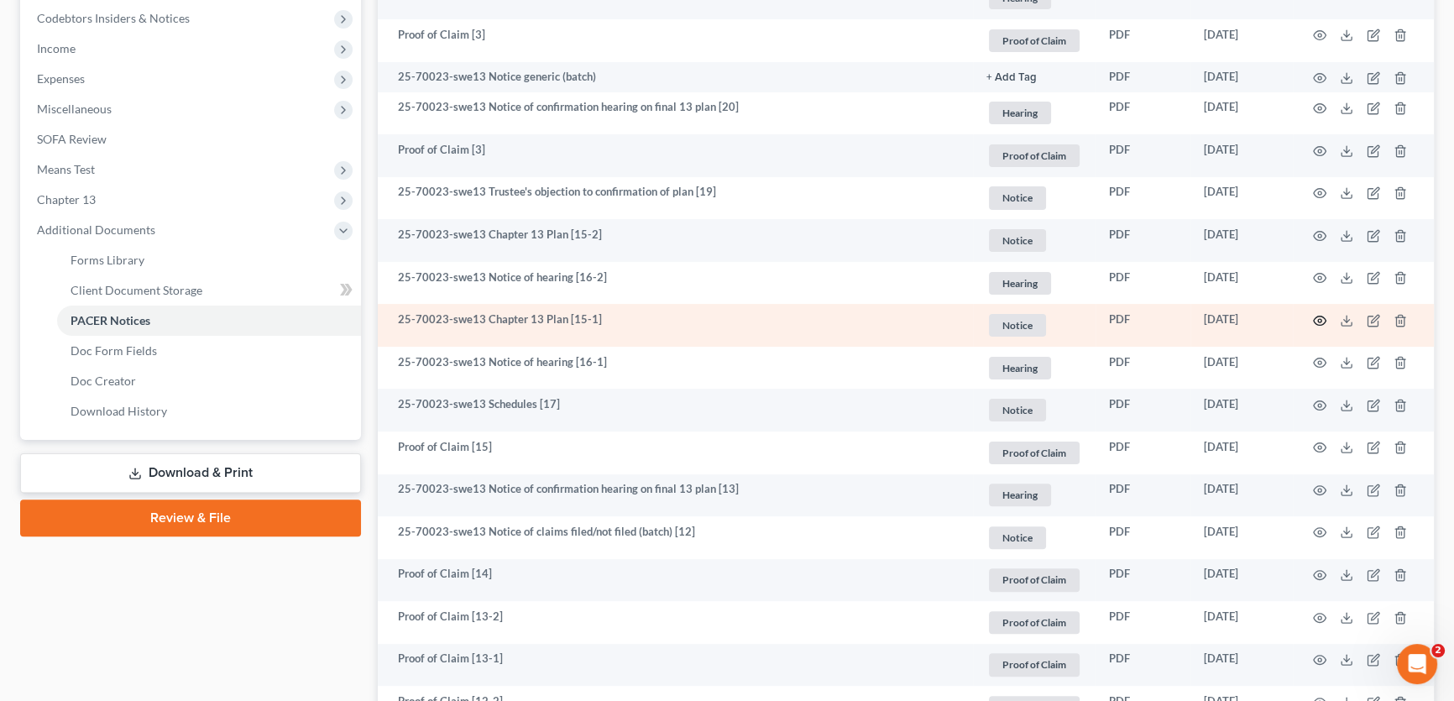
click at [1319, 319] on circle "button" at bounding box center [1319, 320] width 3 height 3
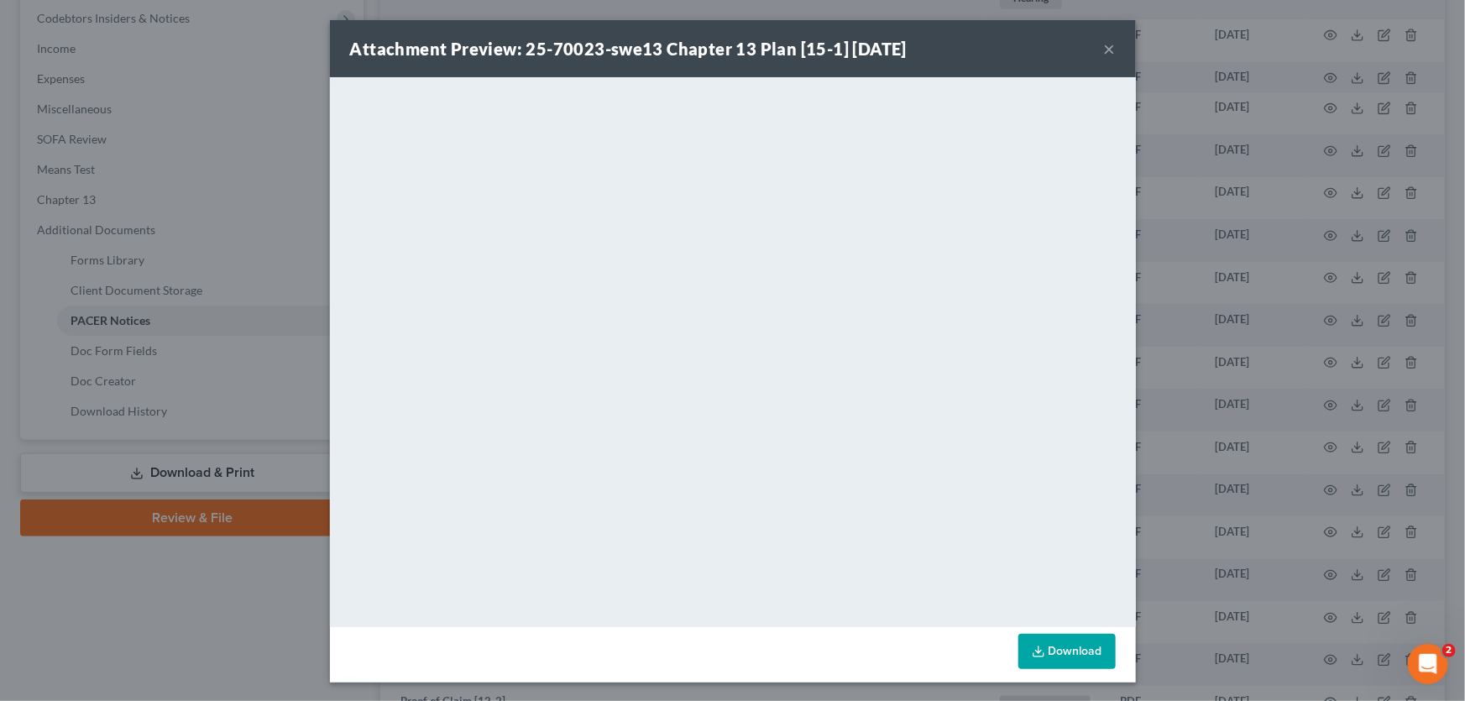
click at [1105, 44] on button "×" at bounding box center [1110, 49] width 12 height 20
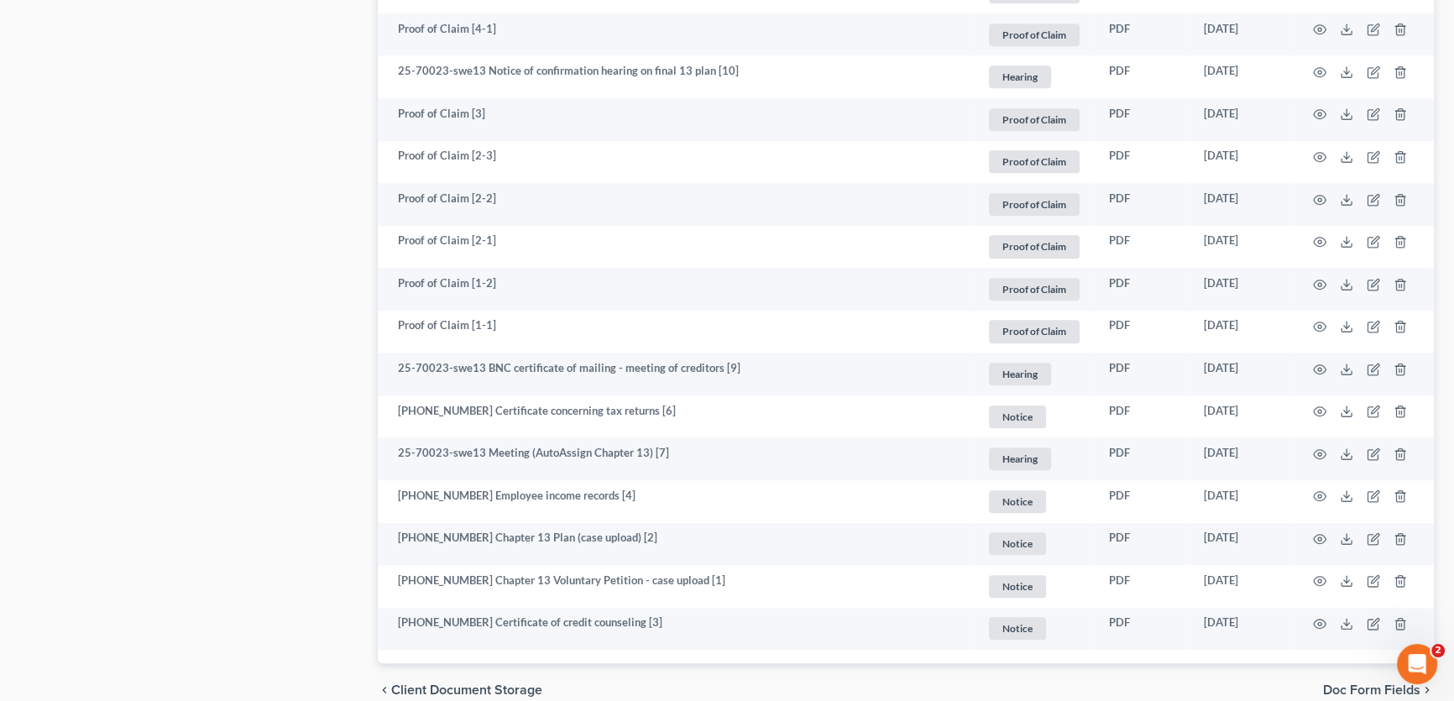
scroll to position [1754, 0]
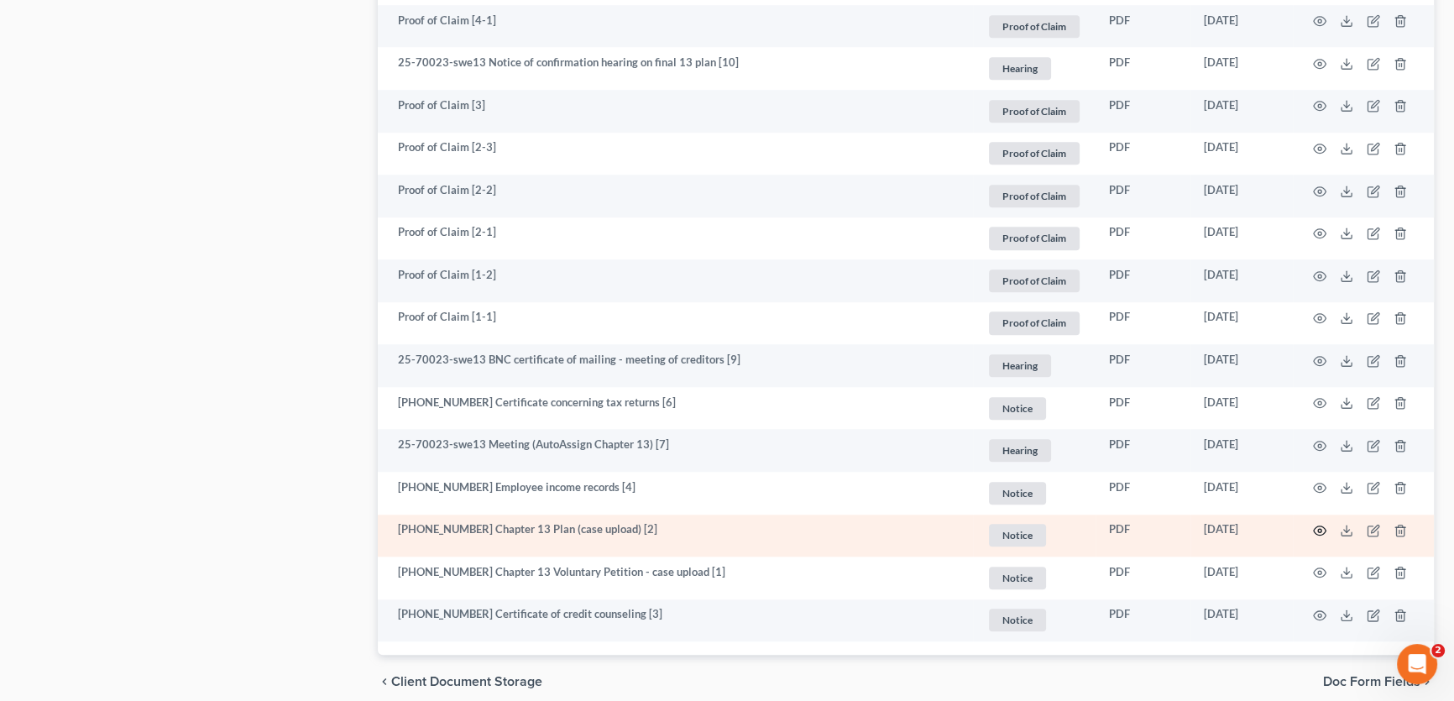
click at [1315, 531] on icon "button" at bounding box center [1319, 530] width 13 height 13
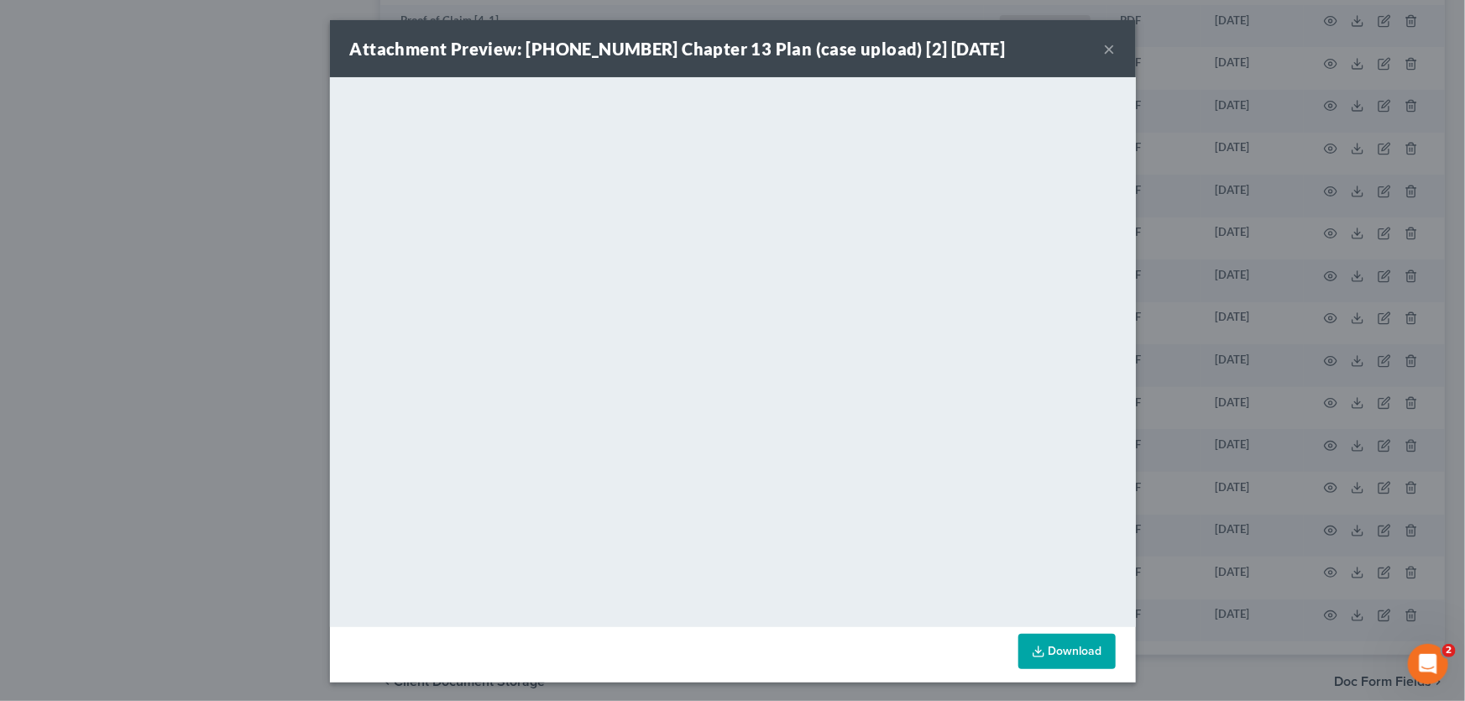
click at [1104, 47] on button "×" at bounding box center [1110, 49] width 12 height 20
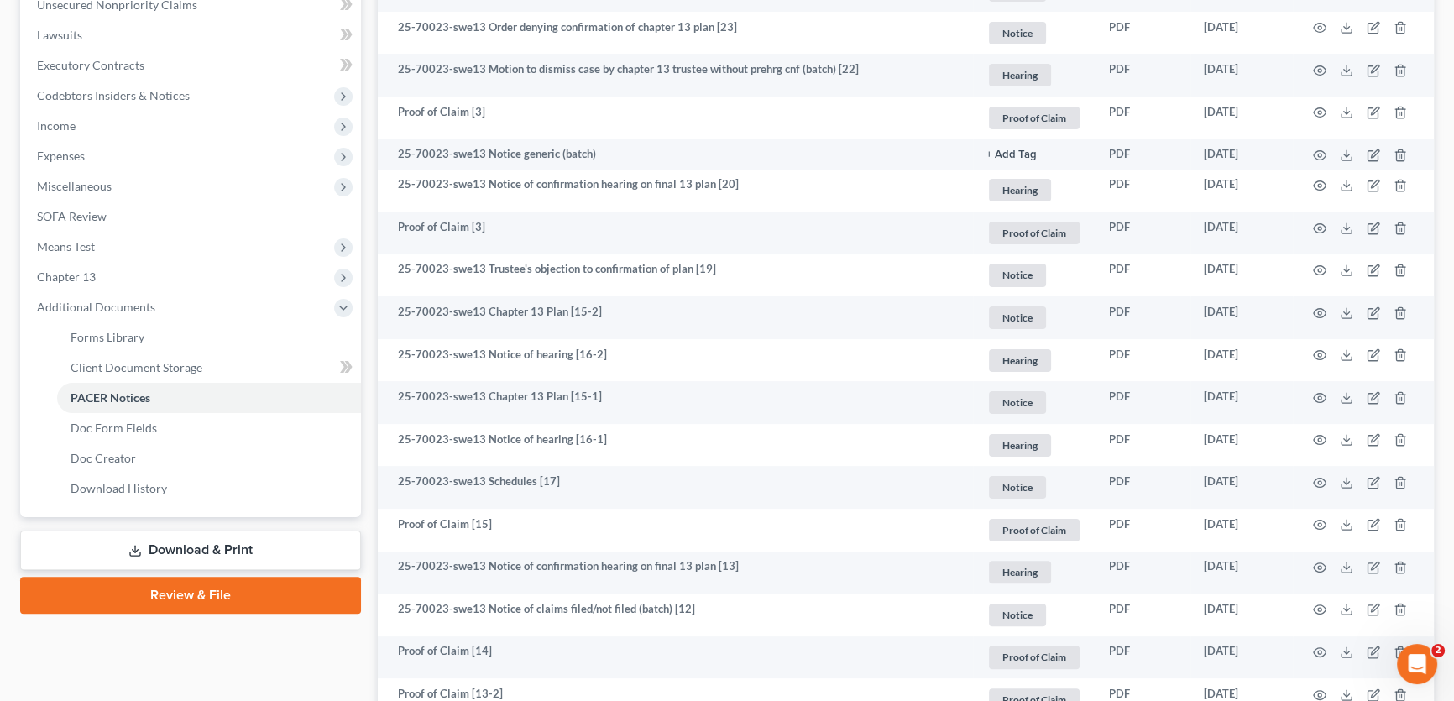
scroll to position [0, 0]
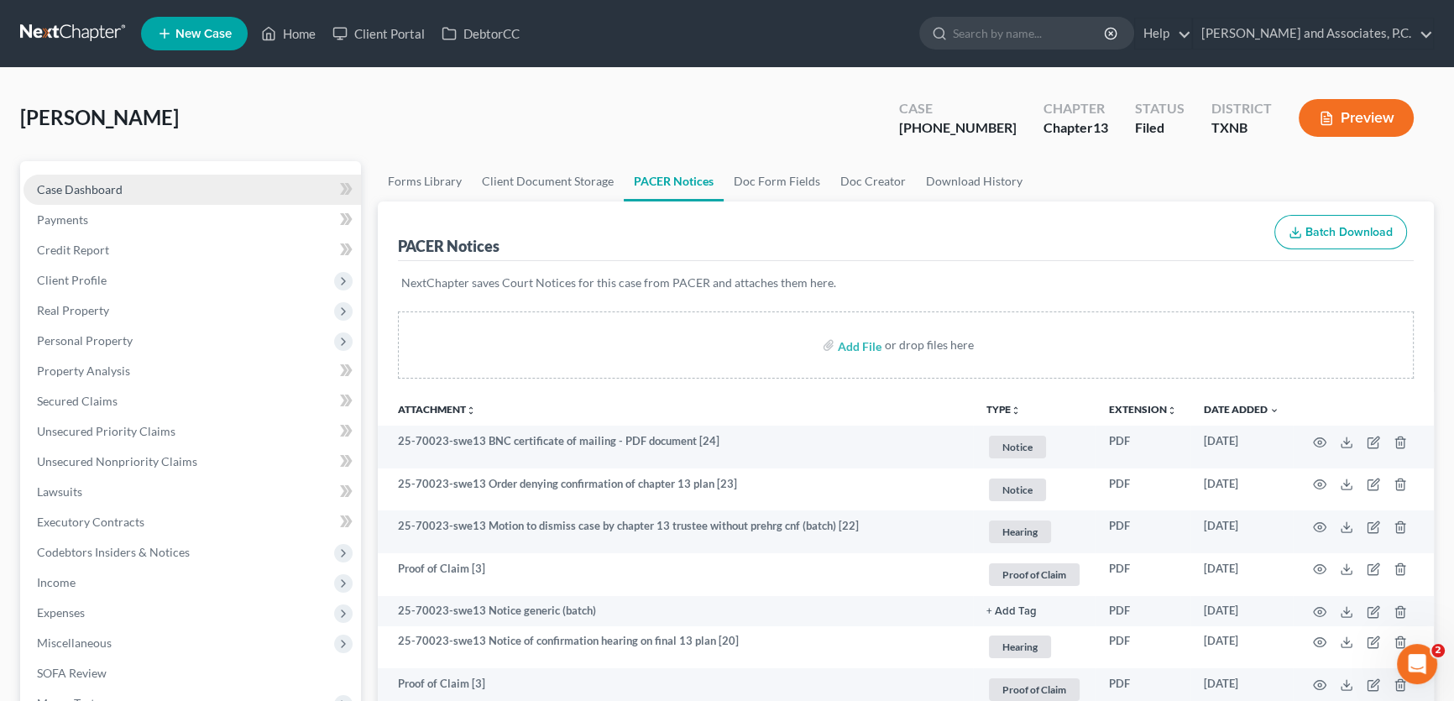
click at [139, 182] on link "Case Dashboard" at bounding box center [192, 190] width 337 height 30
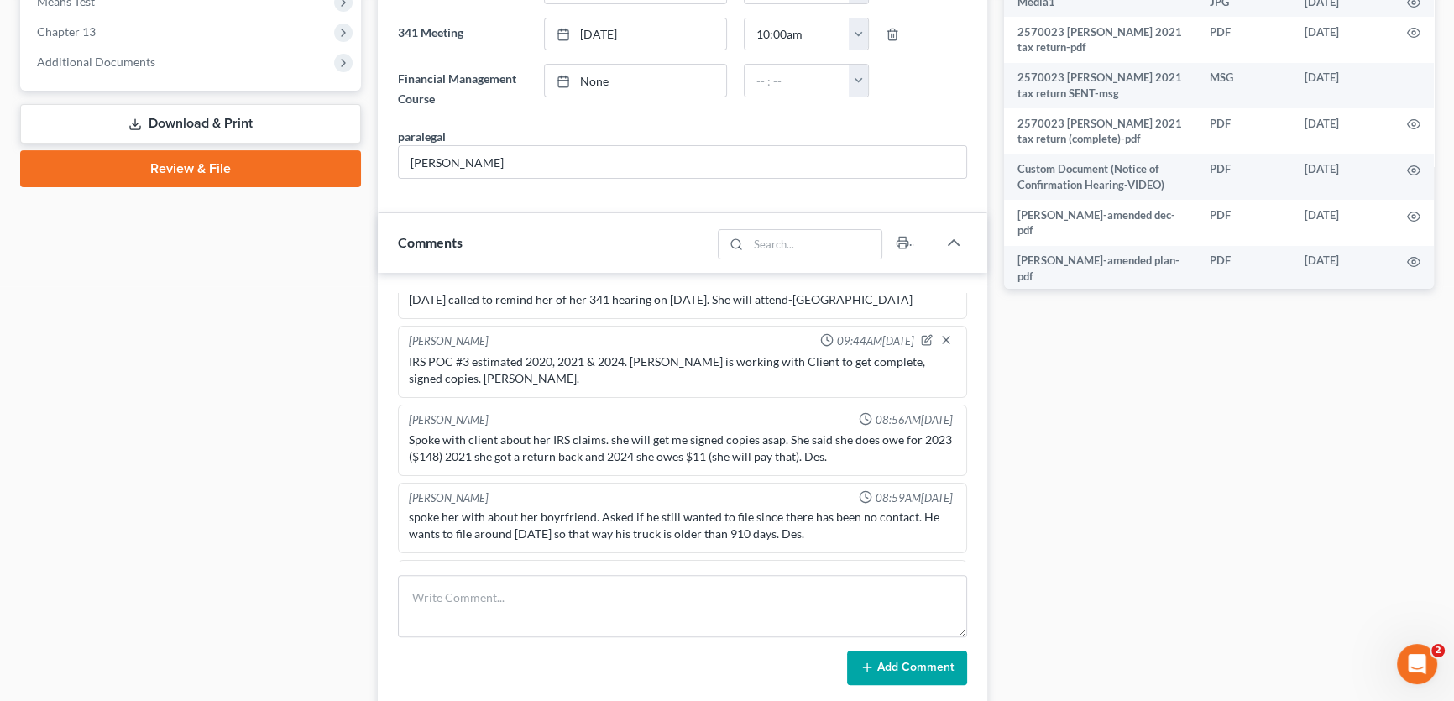
scroll to position [610, 0]
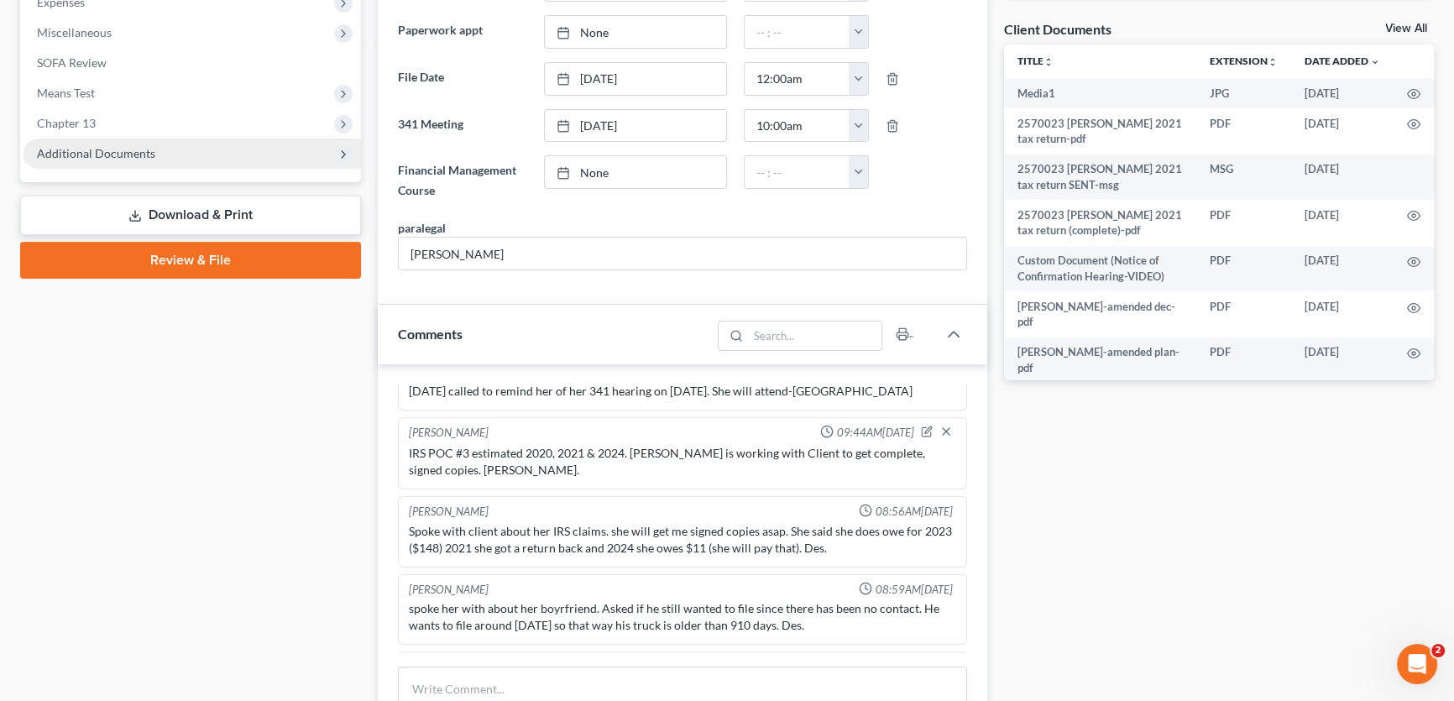
click at [118, 155] on span "Additional Documents" at bounding box center [96, 153] width 118 height 14
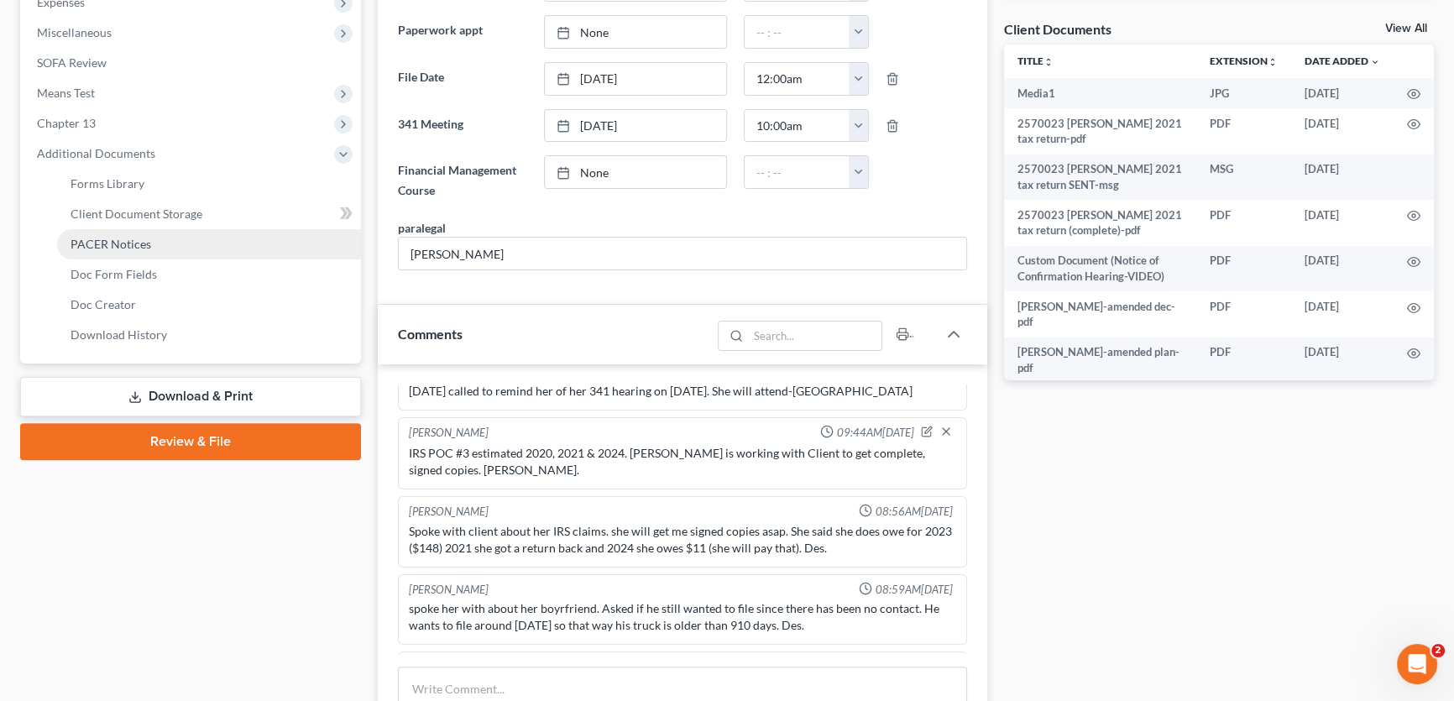
click at [125, 247] on span "PACER Notices" at bounding box center [111, 244] width 81 height 14
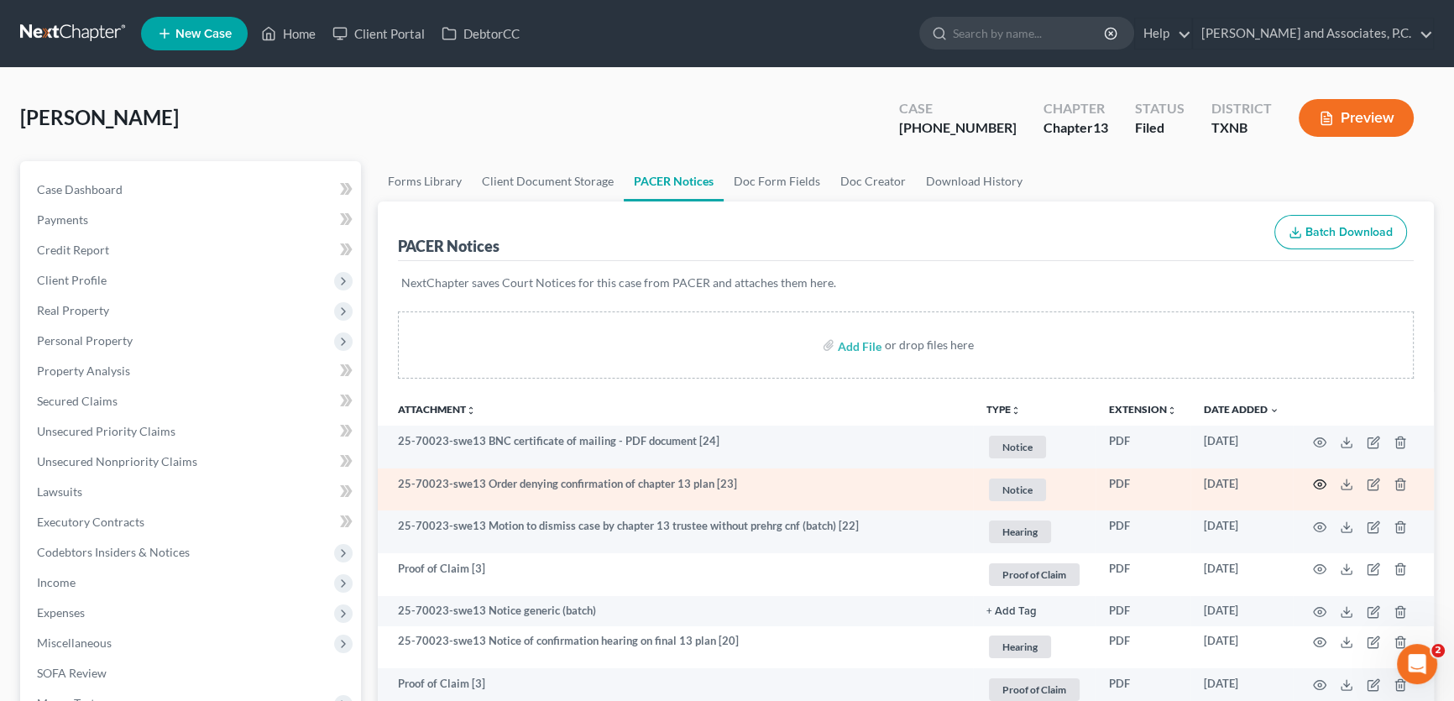
click at [1321, 483] on icon "button" at bounding box center [1319, 484] width 13 height 13
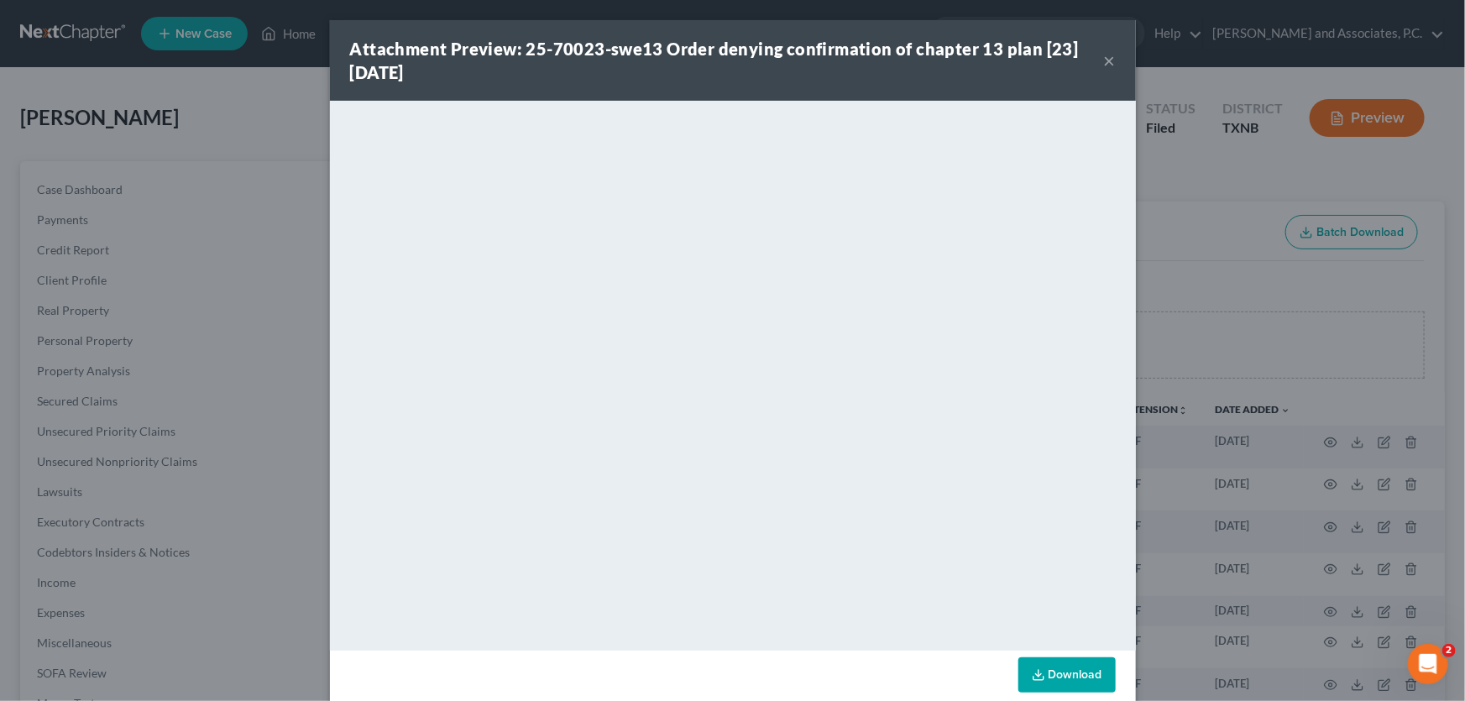
click at [1105, 57] on button "×" at bounding box center [1110, 60] width 12 height 20
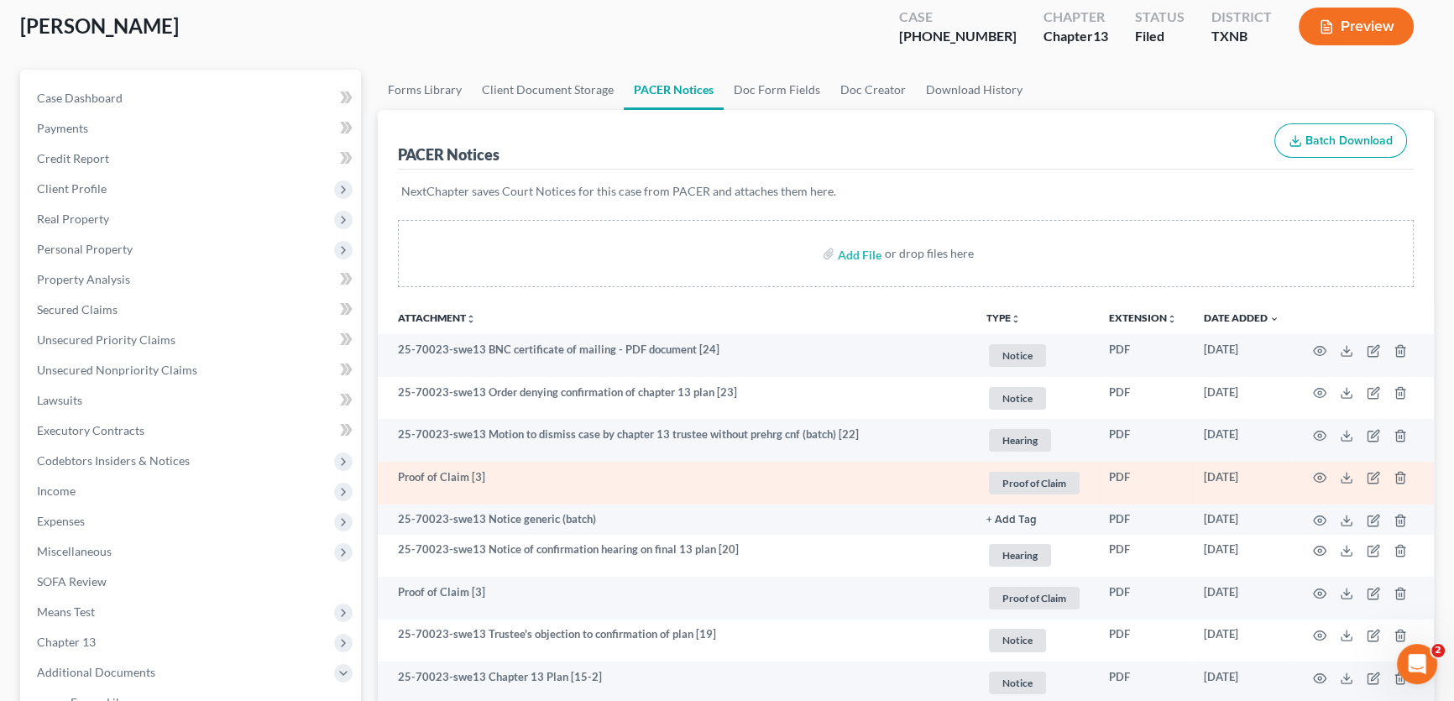
scroll to position [152, 0]
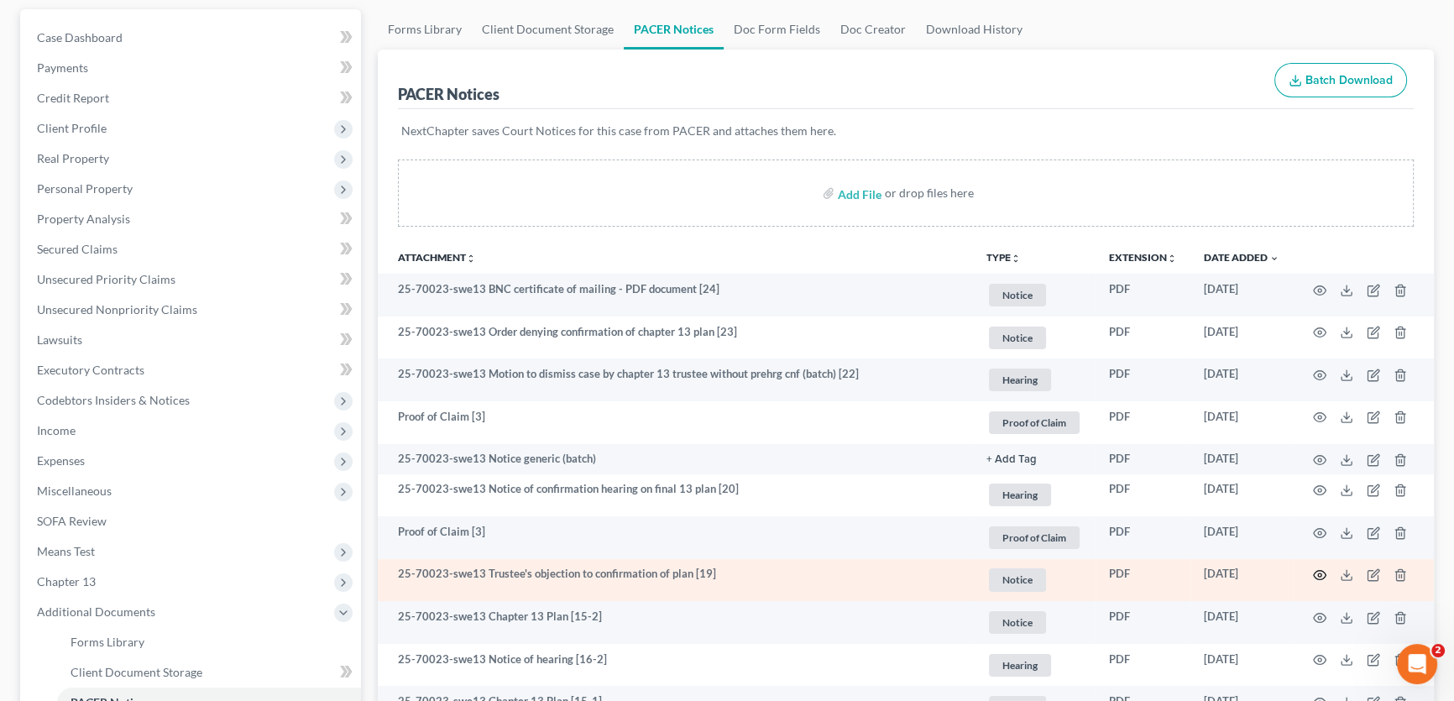
click at [1323, 574] on icon "button" at bounding box center [1319, 574] width 13 height 13
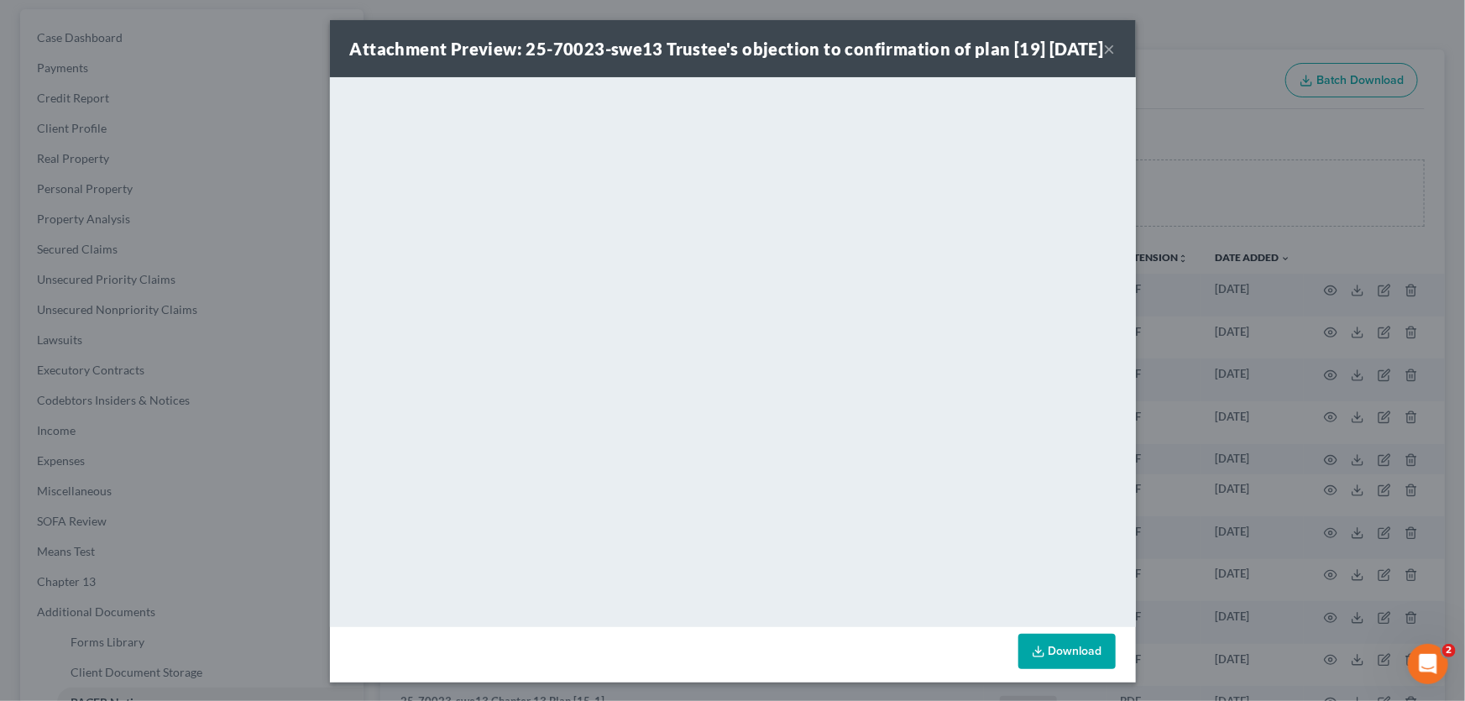
click at [1104, 59] on button "×" at bounding box center [1110, 49] width 12 height 20
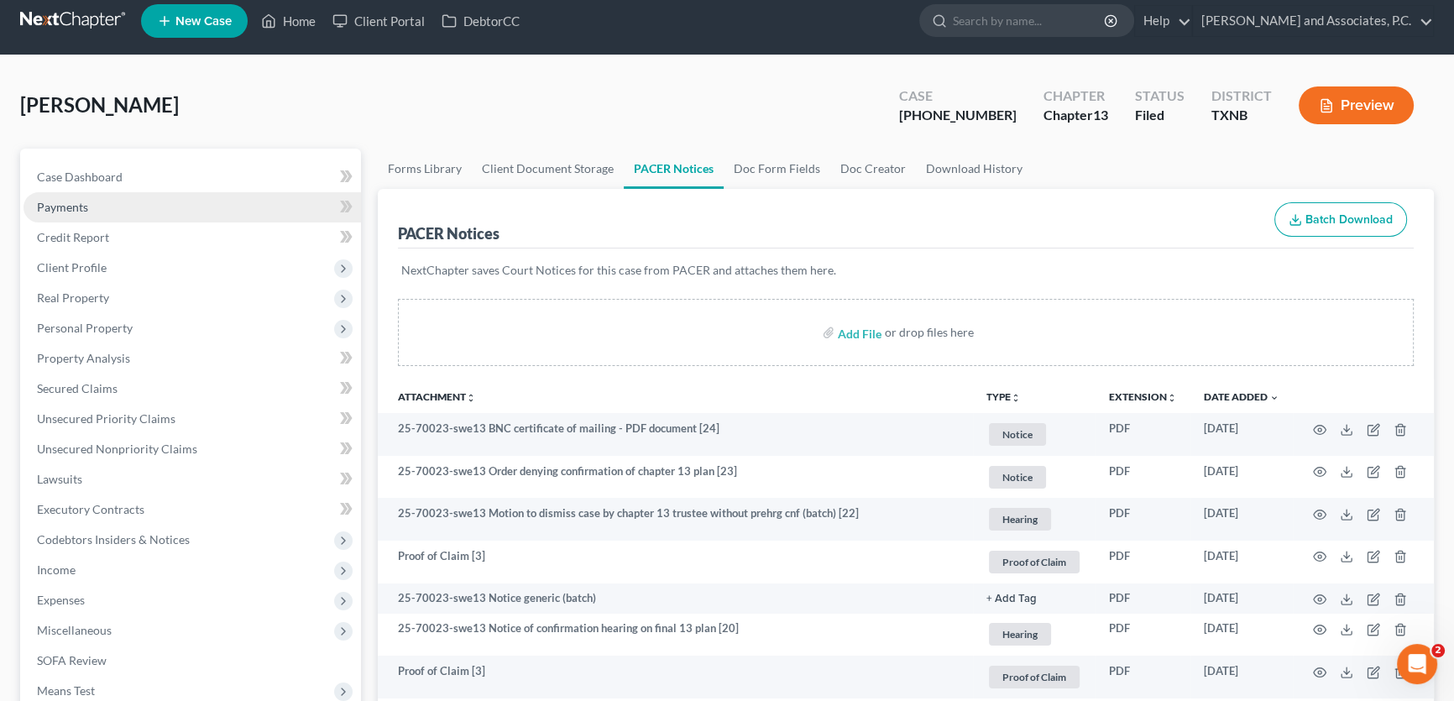
scroll to position [0, 0]
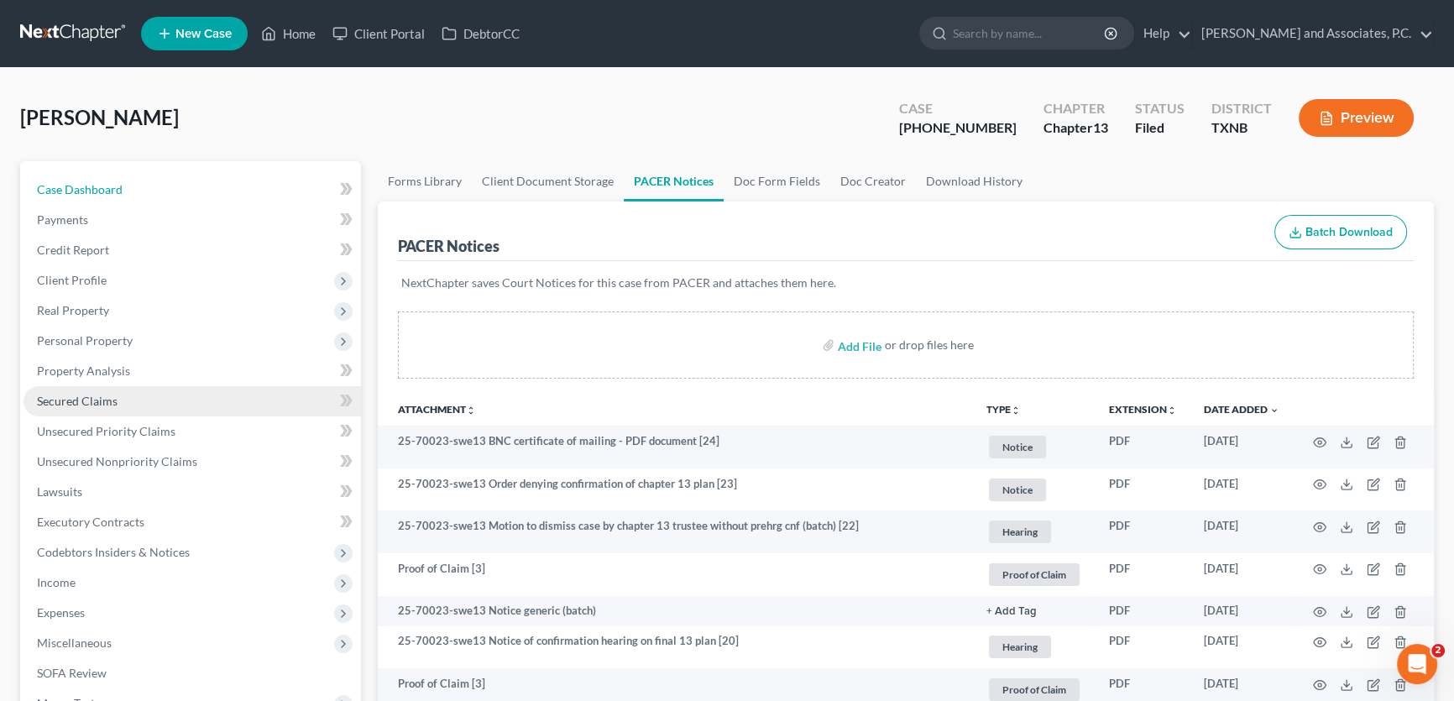
drag, startPoint x: 118, startPoint y: 187, endPoint x: 316, endPoint y: 406, distance: 295.9
click at [118, 186] on span "Case Dashboard" at bounding box center [80, 189] width 86 height 14
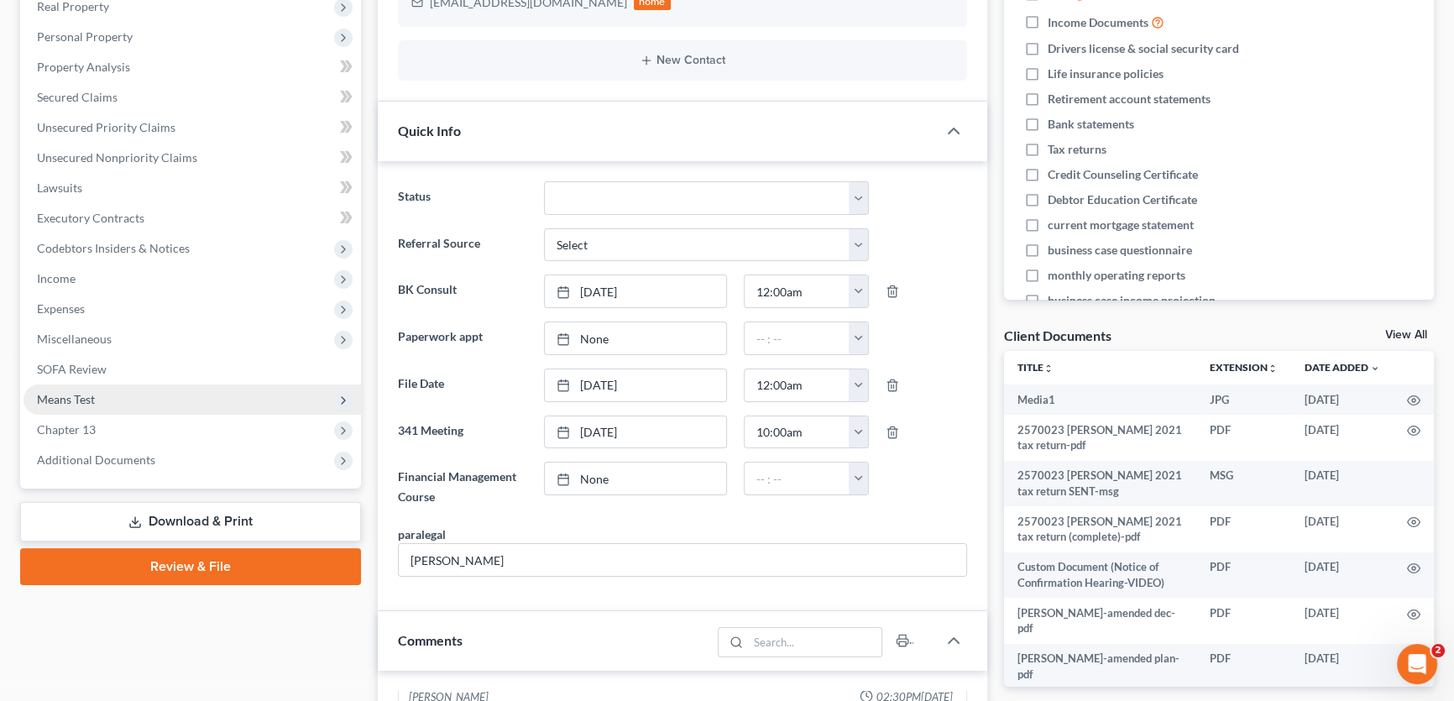
scroll to position [305, 0]
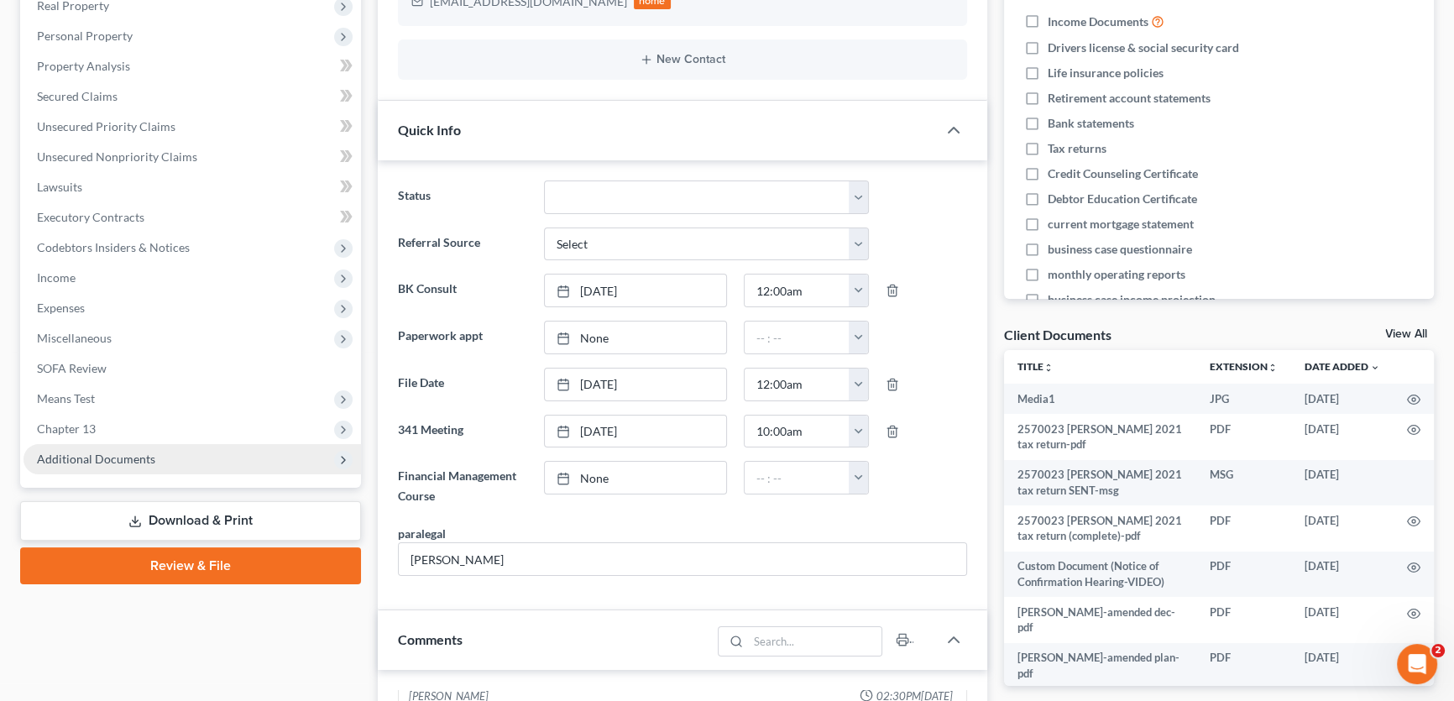
click at [100, 452] on span "Additional Documents" at bounding box center [96, 459] width 118 height 14
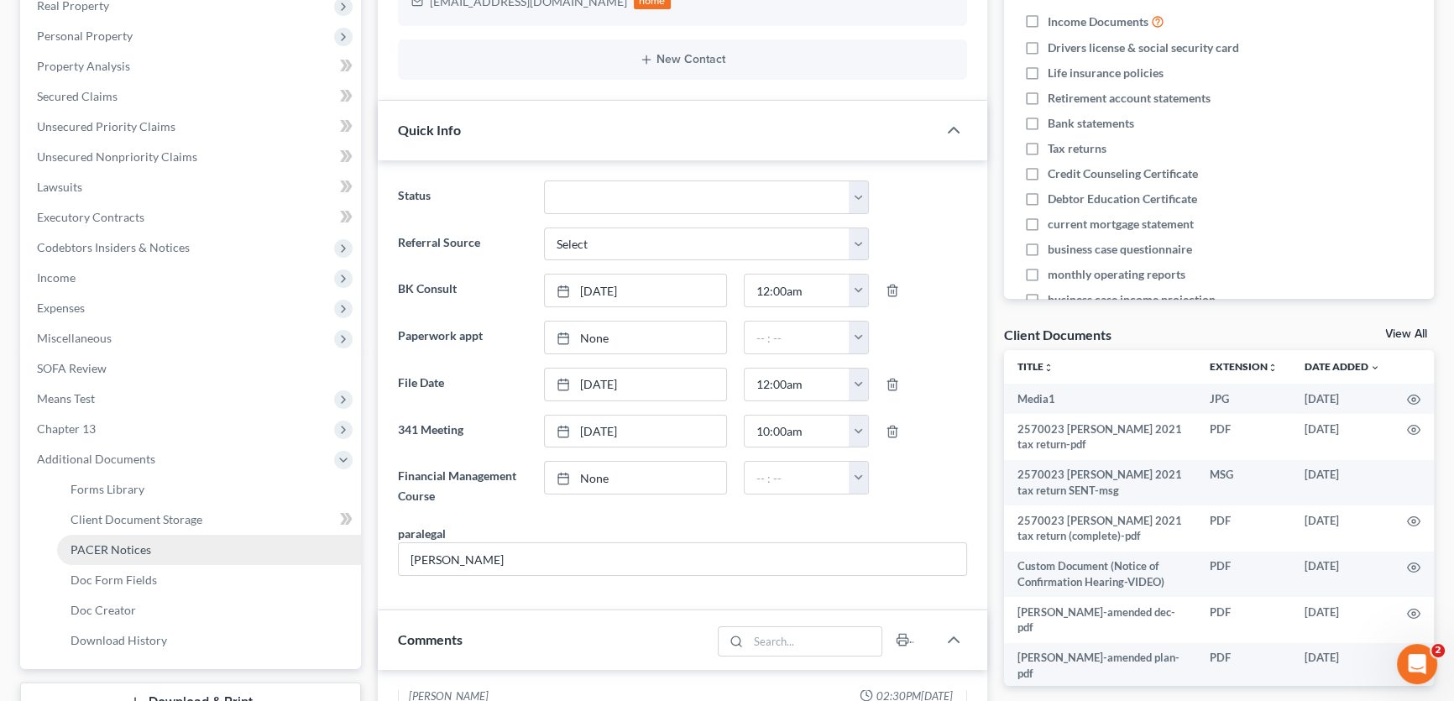
click at [118, 555] on link "PACER Notices" at bounding box center [209, 550] width 304 height 30
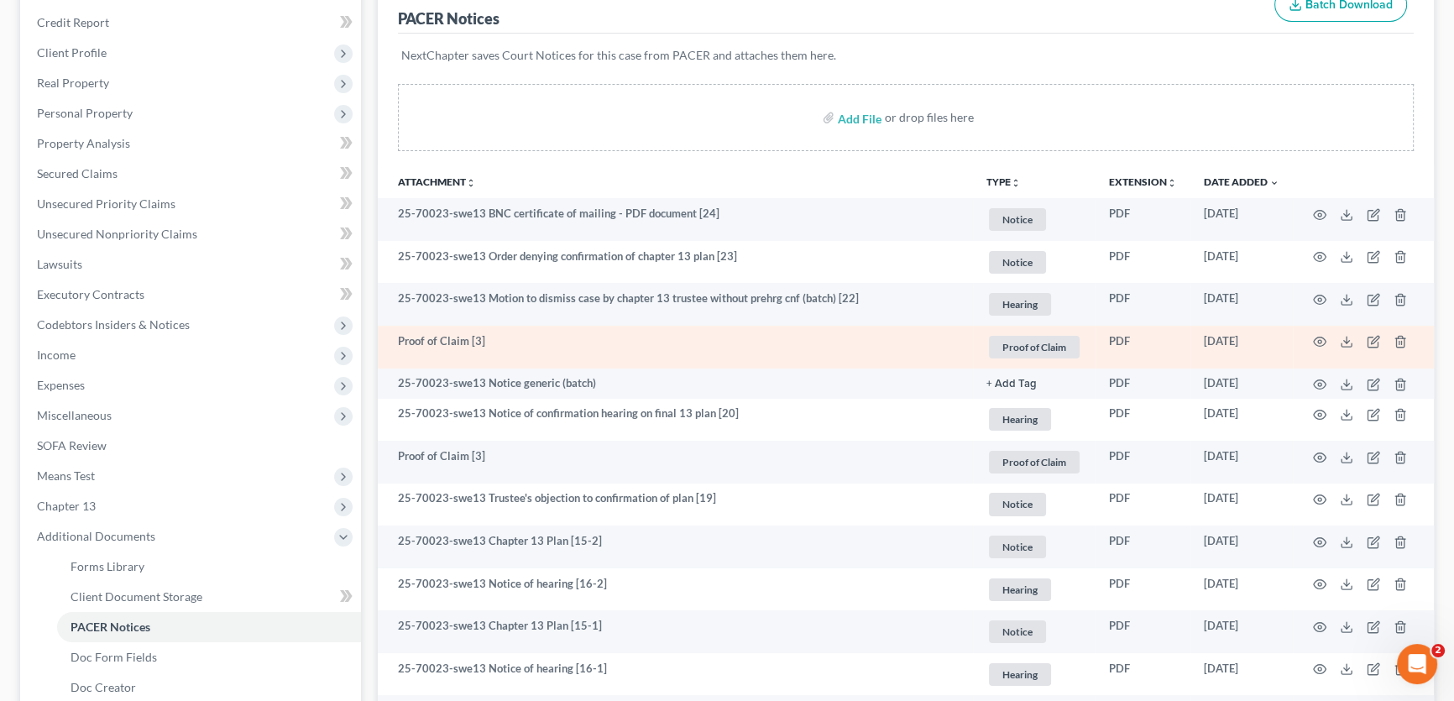
scroll to position [228, 0]
click at [1323, 336] on icon "button" at bounding box center [1319, 340] width 13 height 13
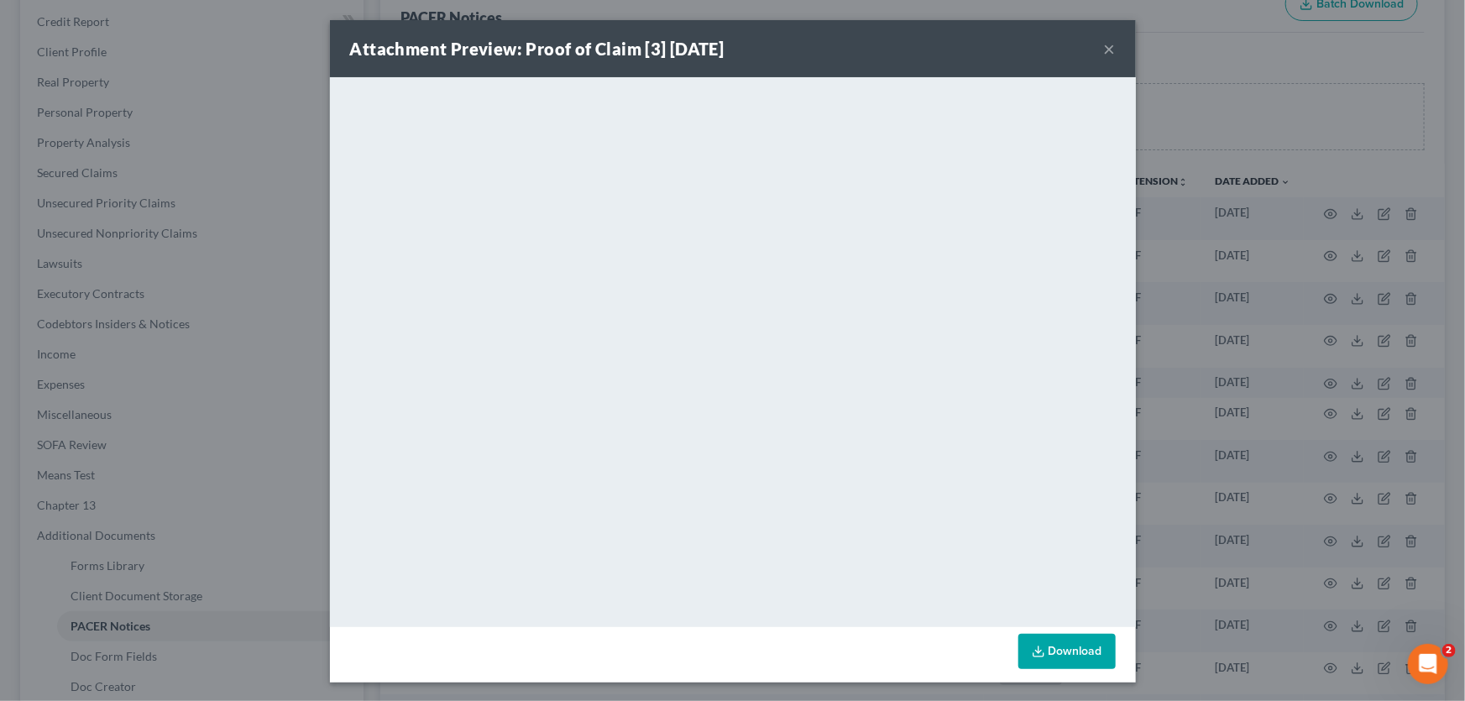
click at [1105, 46] on button "×" at bounding box center [1110, 49] width 12 height 20
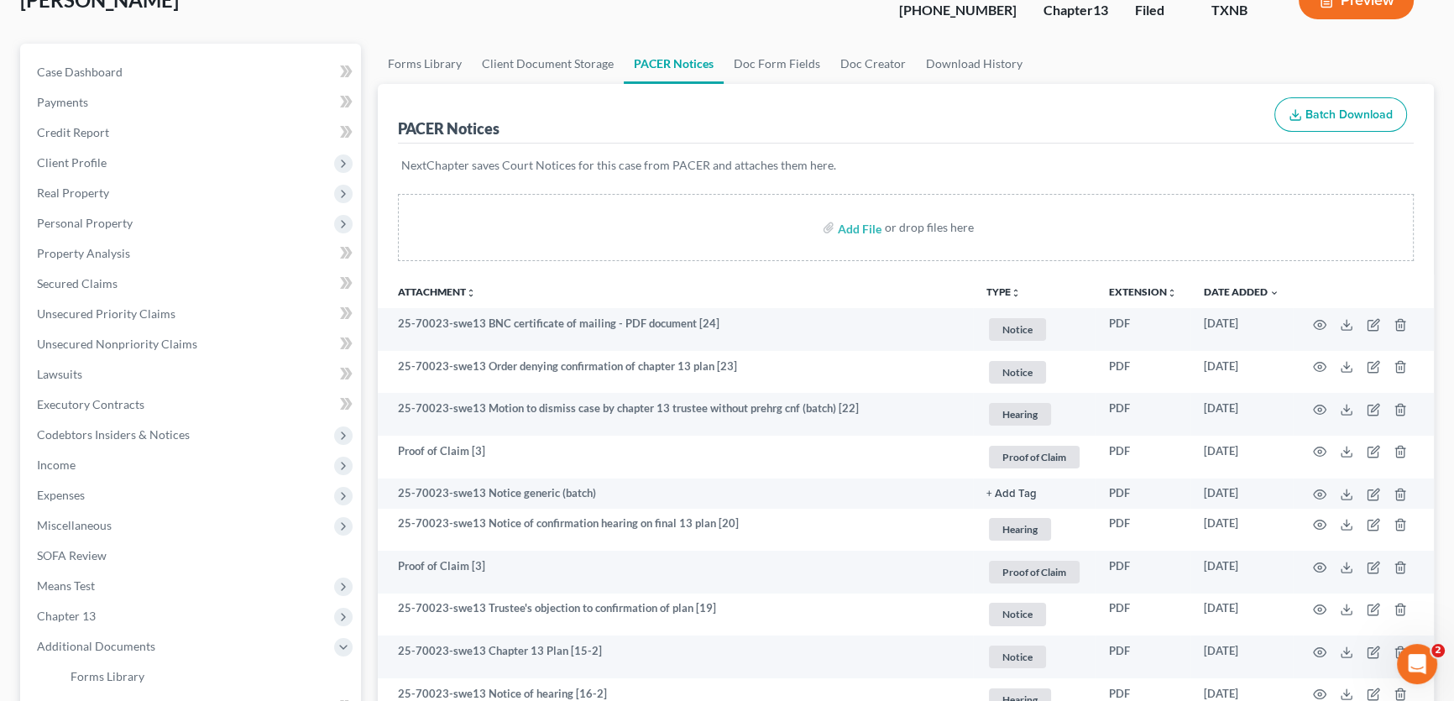
scroll to position [0, 0]
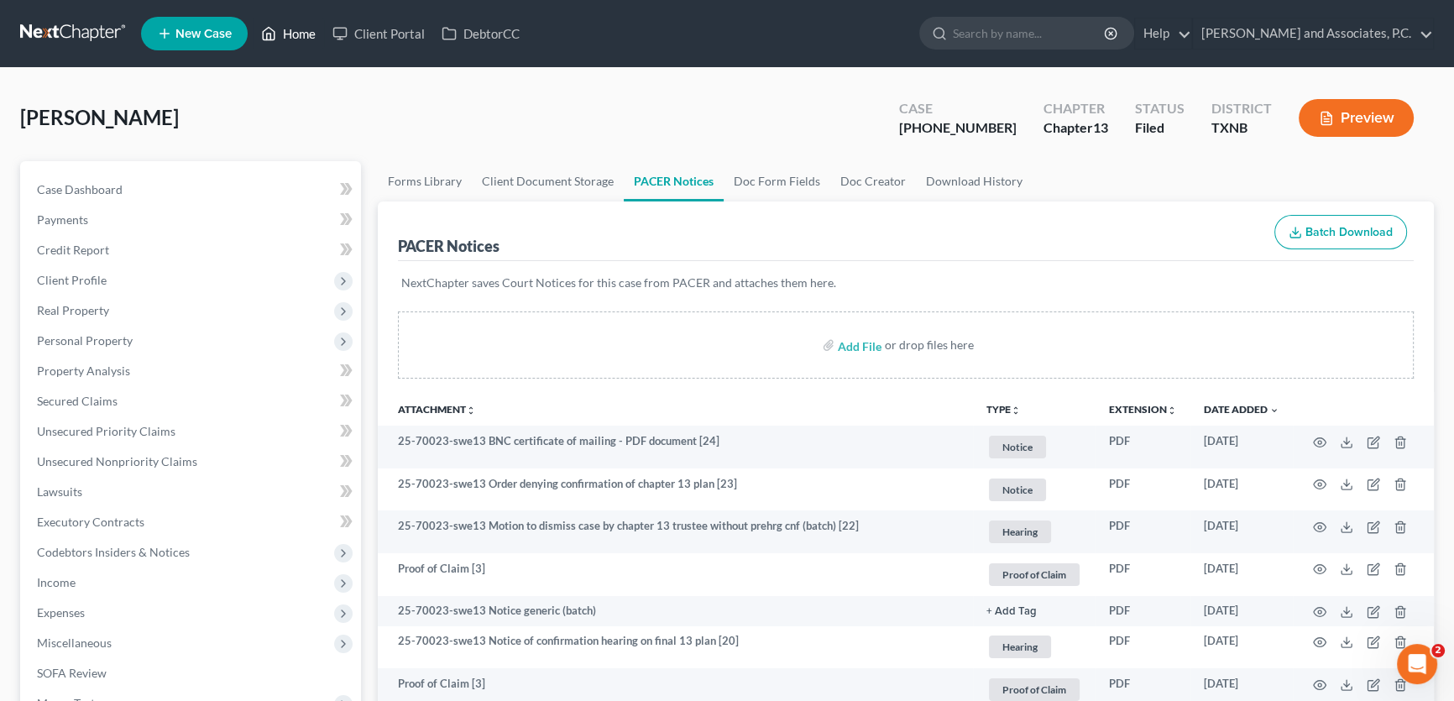
click at [288, 31] on link "Home" at bounding box center [288, 33] width 71 height 30
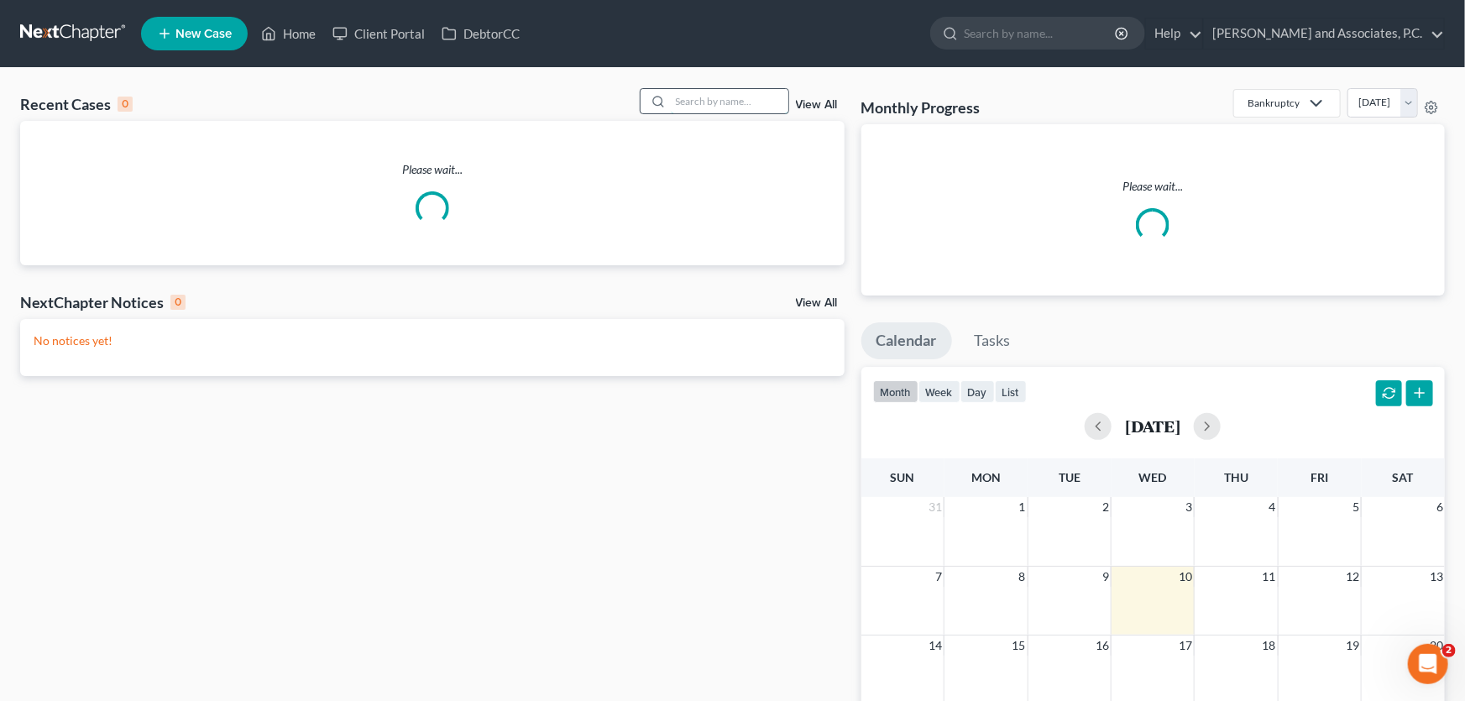
click at [763, 94] on input "search" at bounding box center [730, 101] width 118 height 24
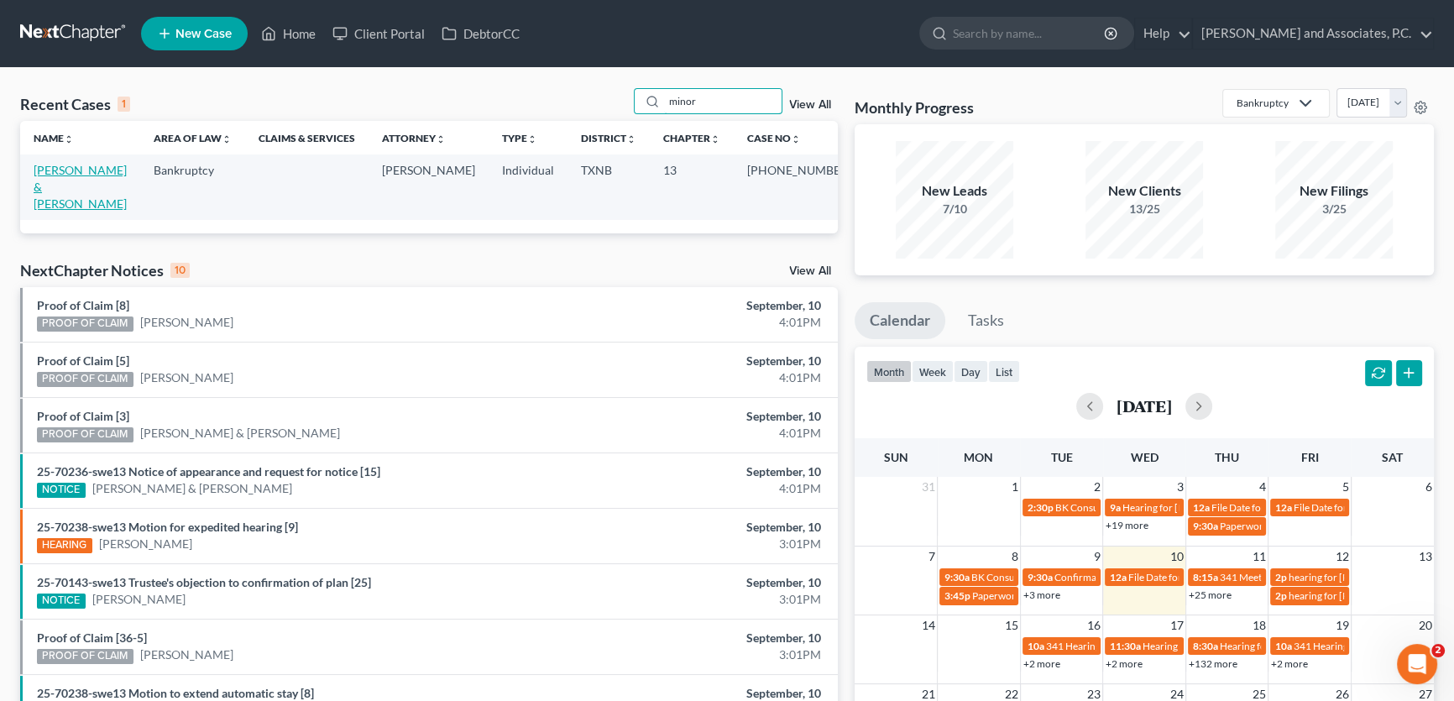
type input "minor"
click at [107, 168] on link "[PERSON_NAME] & [PERSON_NAME]" at bounding box center [80, 187] width 93 height 48
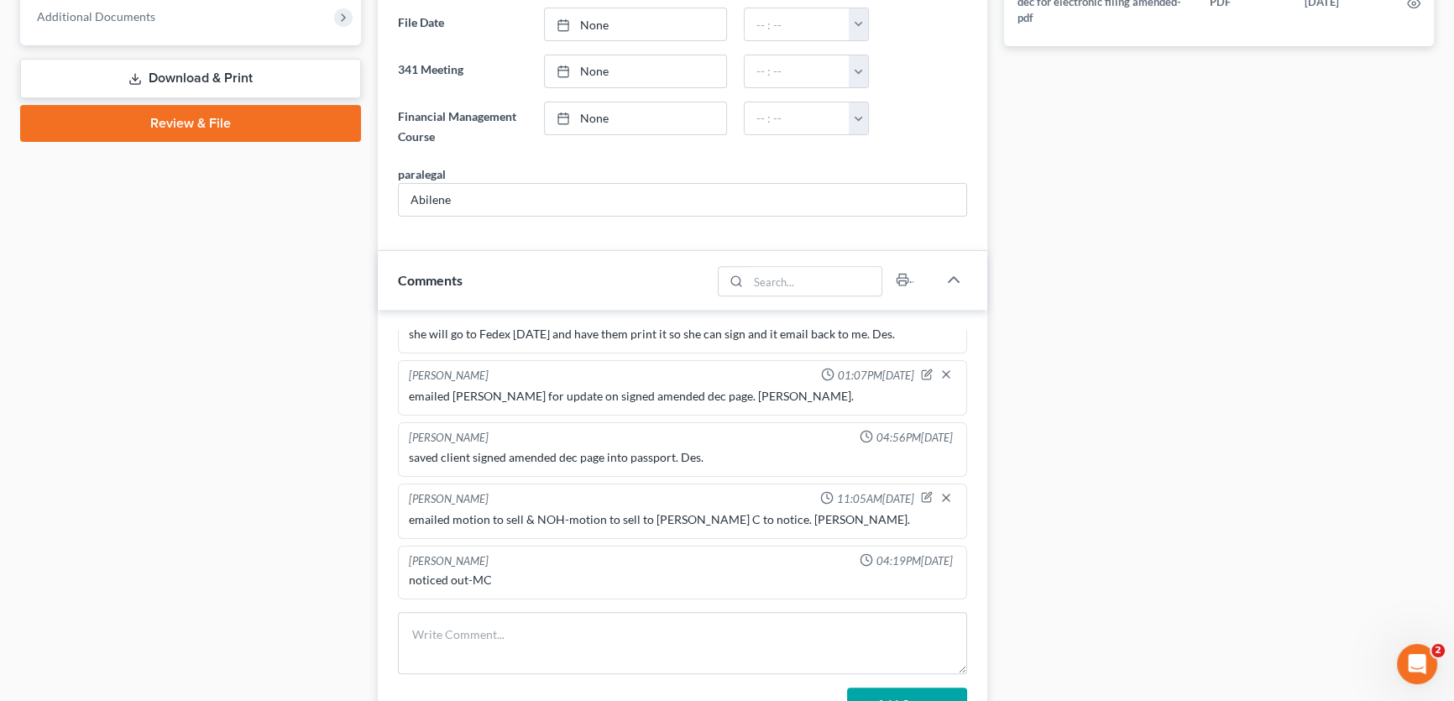
scroll to position [610, 0]
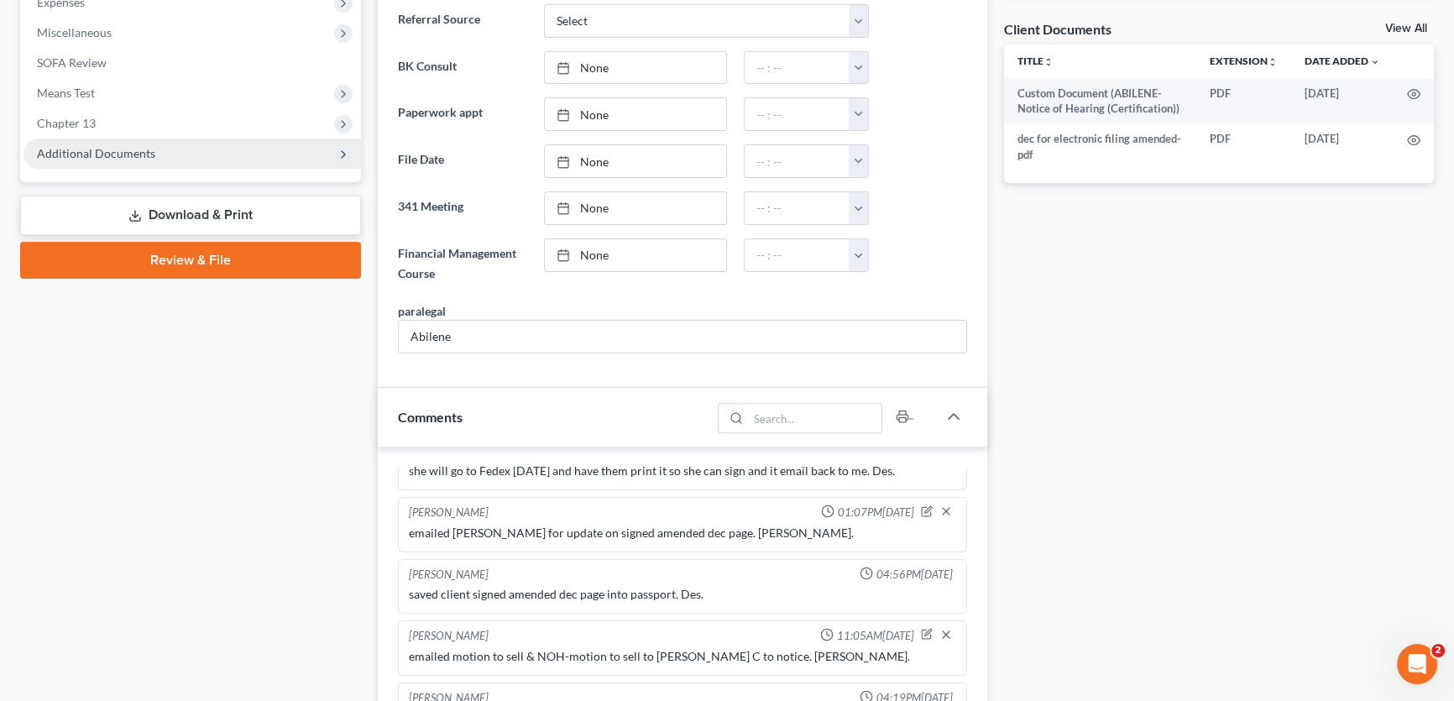
click at [132, 142] on span "Additional Documents" at bounding box center [192, 154] width 337 height 30
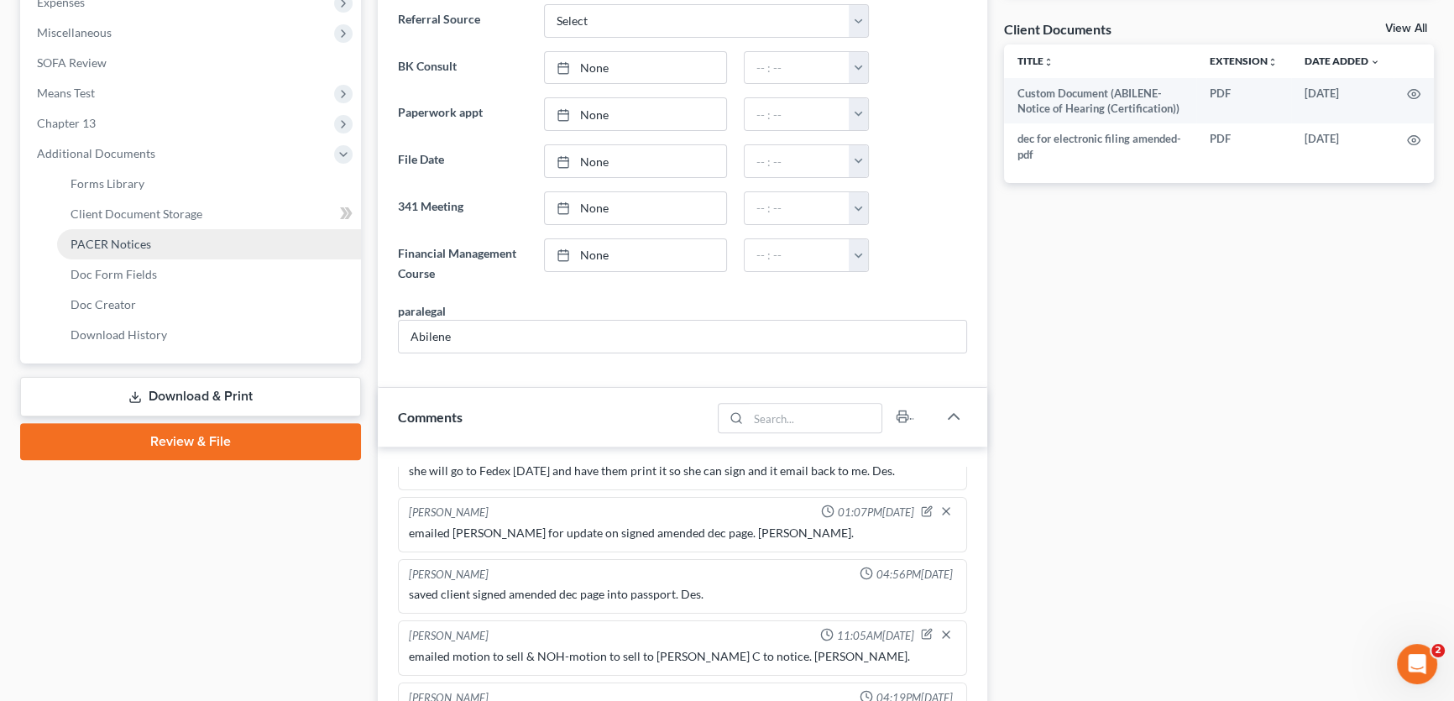
click at [128, 243] on span "PACER Notices" at bounding box center [111, 244] width 81 height 14
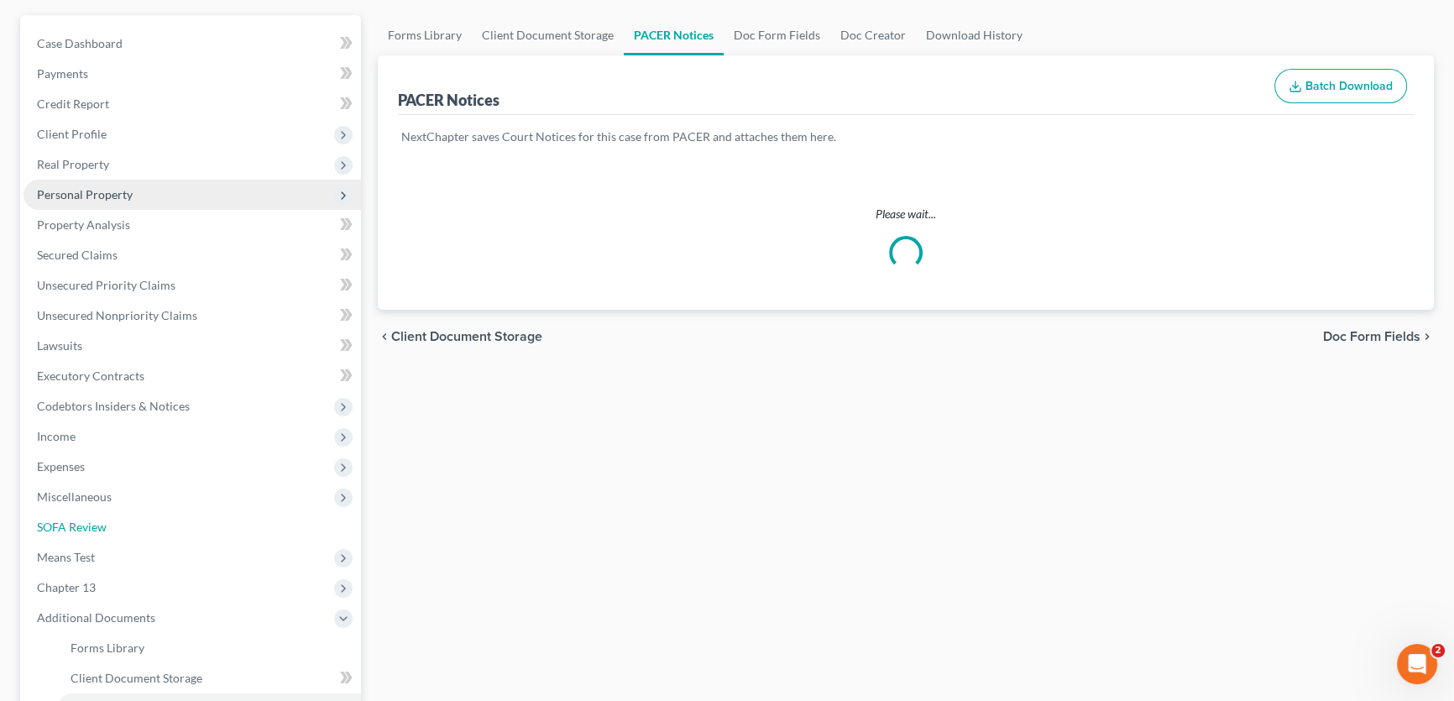
scroll to position [27, 0]
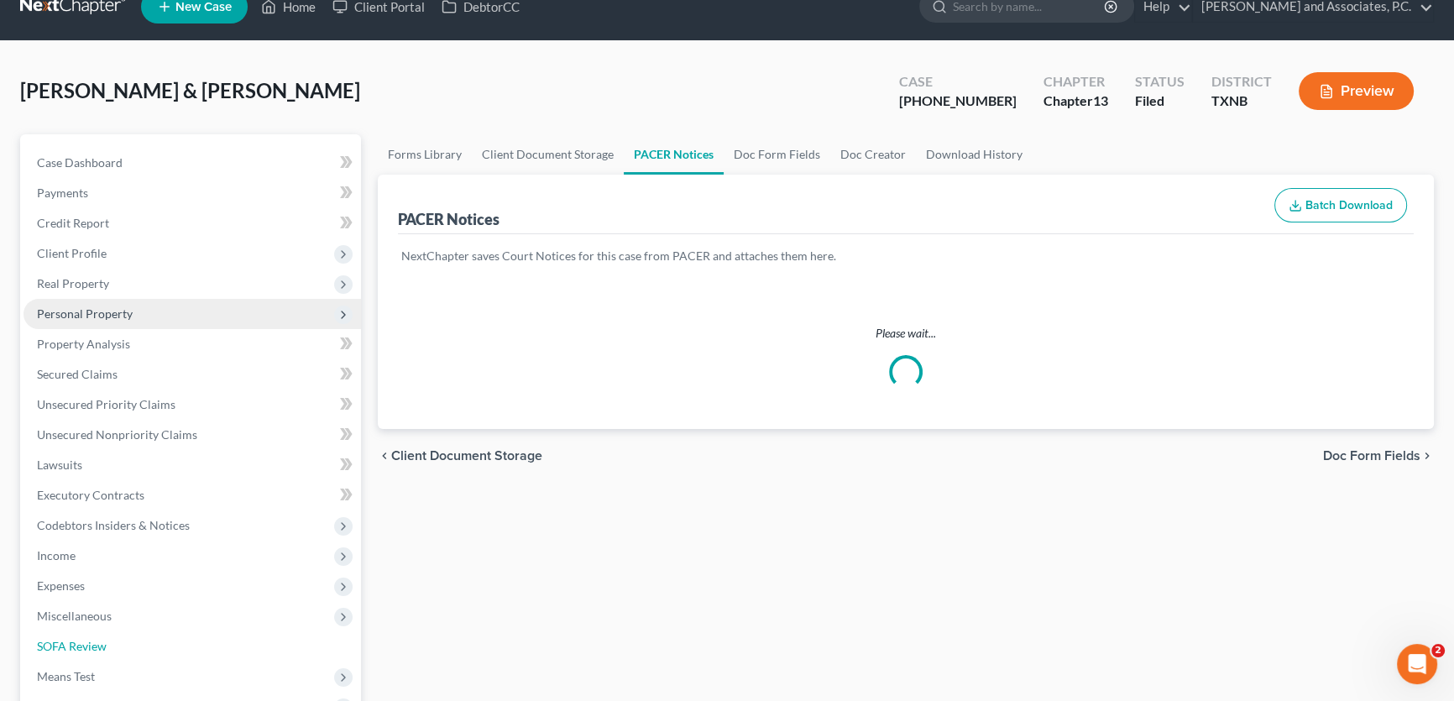
click at [128, 243] on ul "Case Dashboard Payments Invoices Payments Payments Credit Report Client Profile" at bounding box center [192, 541] width 337 height 786
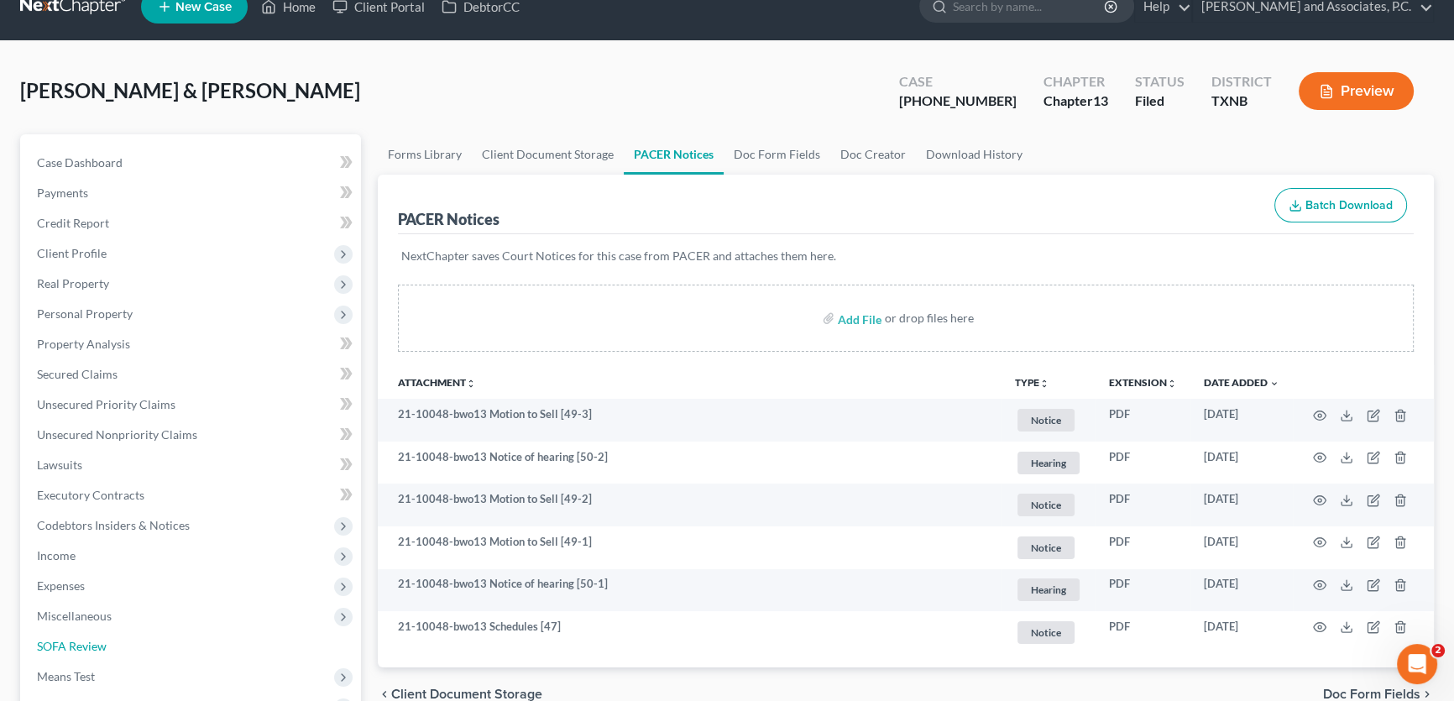
scroll to position [0, 0]
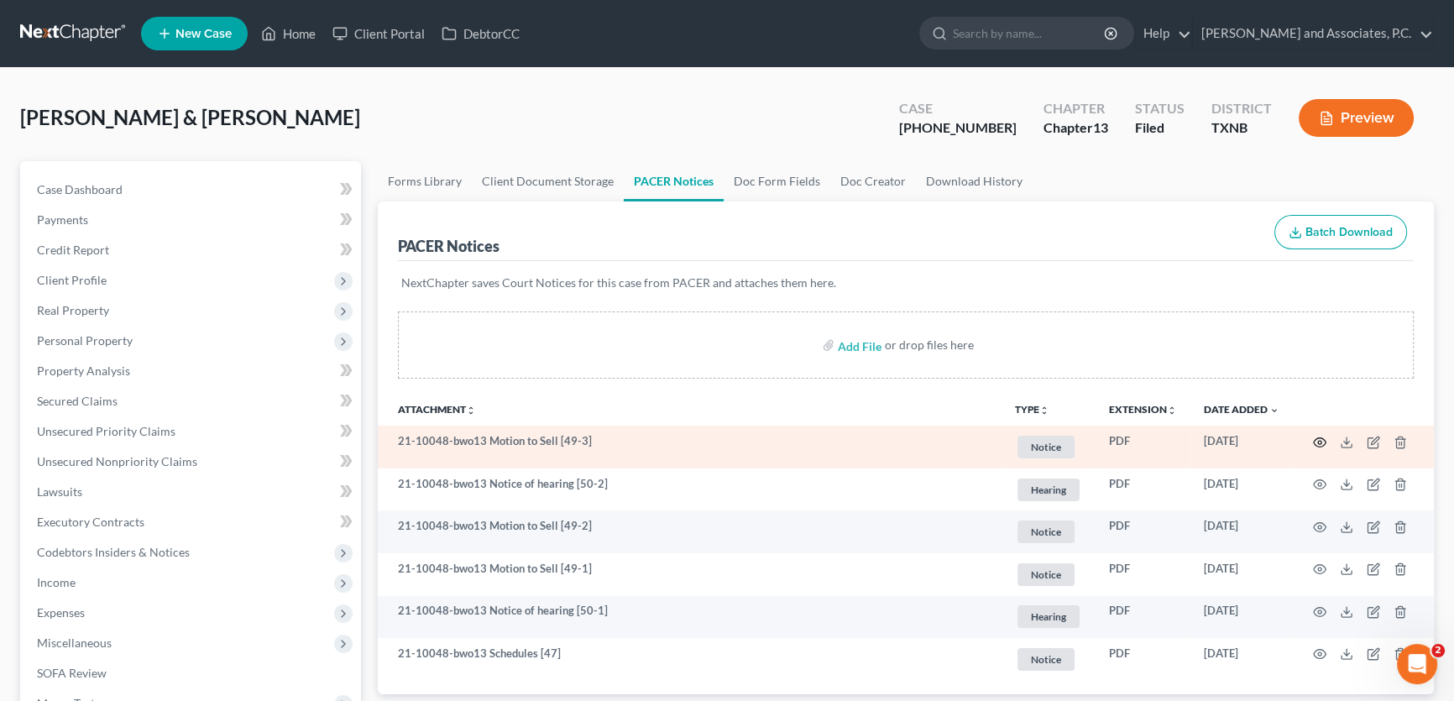
click at [1321, 442] on icon "button" at bounding box center [1319, 442] width 13 height 13
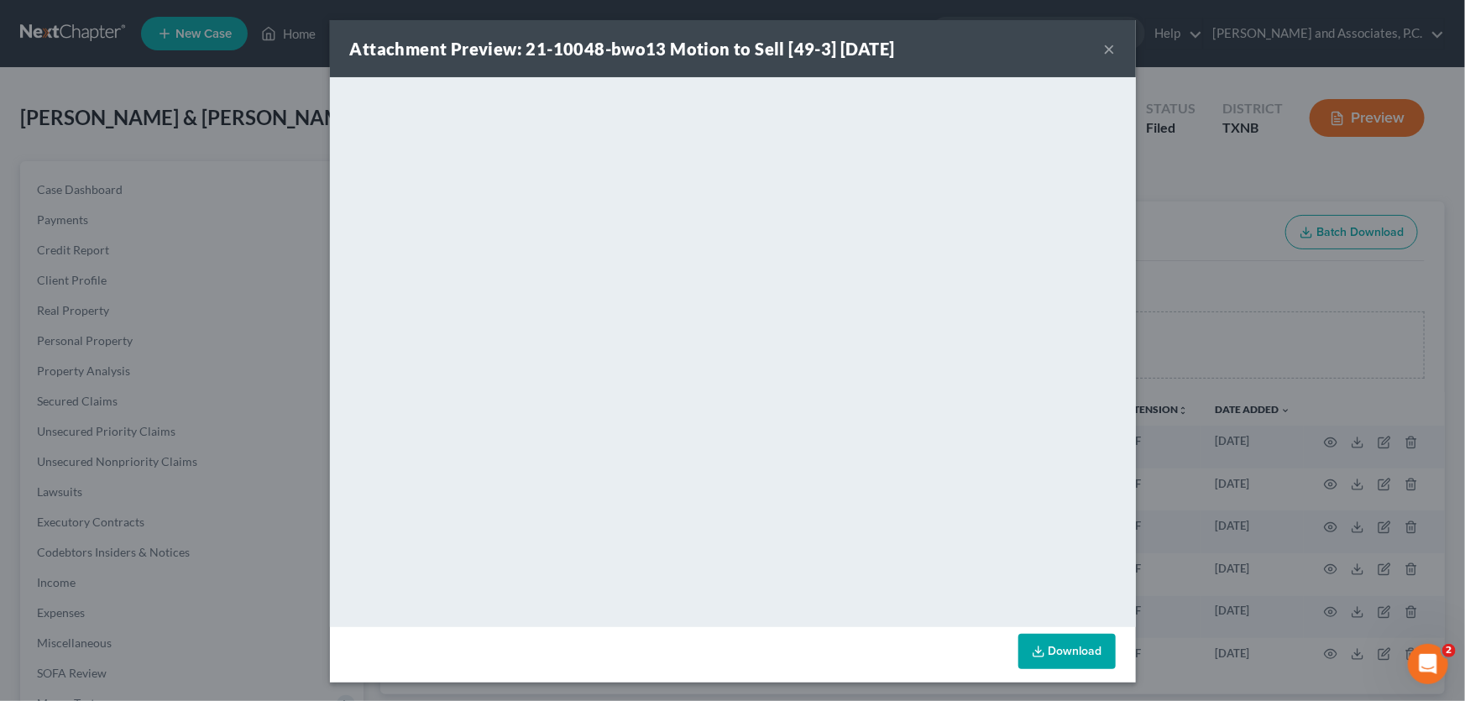
click at [1105, 50] on button "×" at bounding box center [1110, 49] width 12 height 20
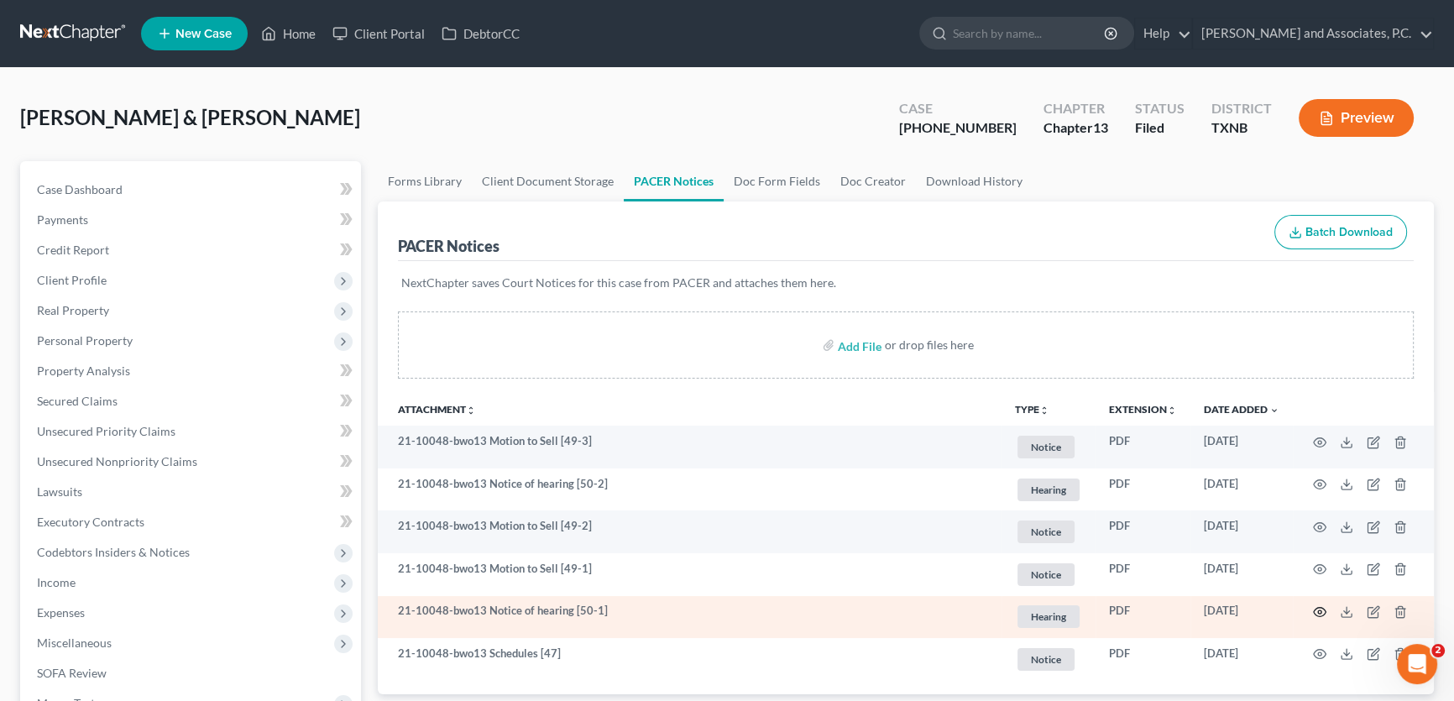
click at [1321, 611] on icon "button" at bounding box center [1319, 611] width 13 height 13
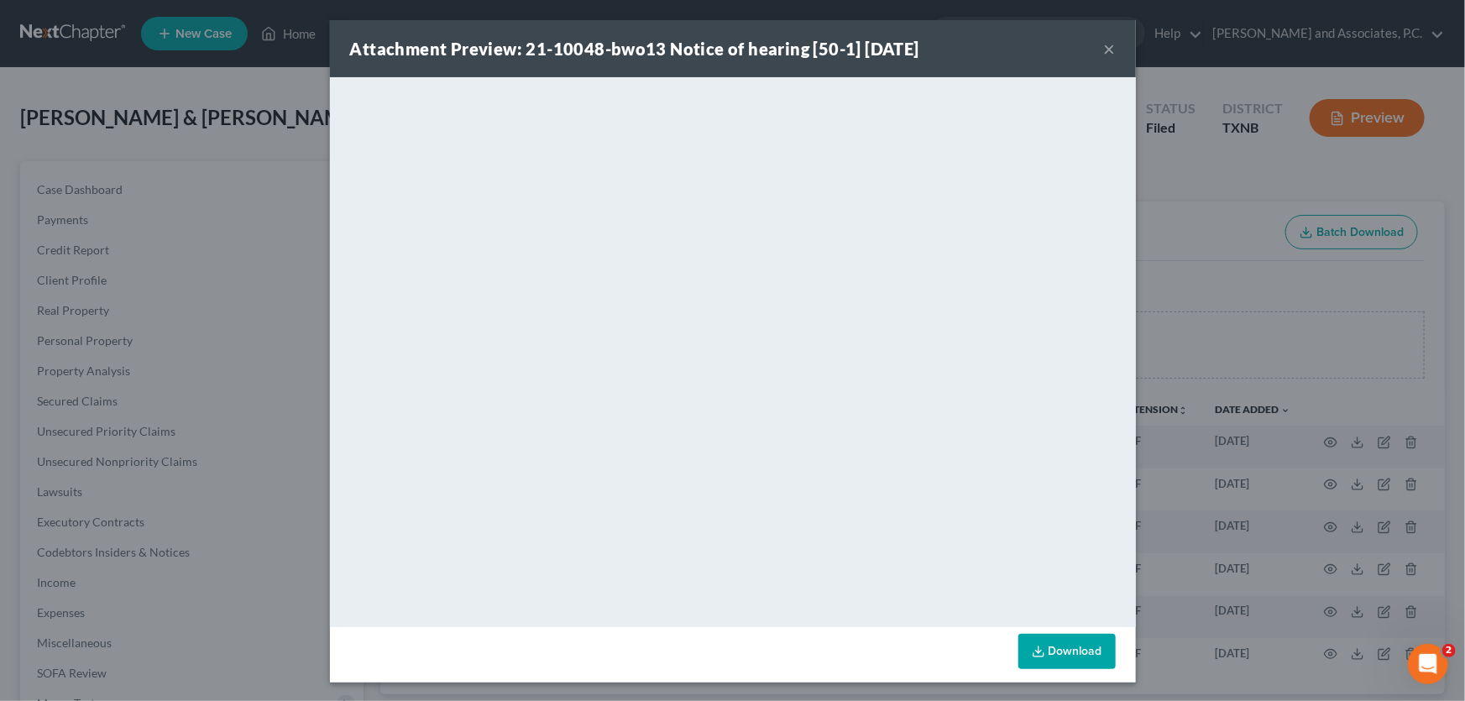
click at [1104, 45] on button "×" at bounding box center [1110, 49] width 12 height 20
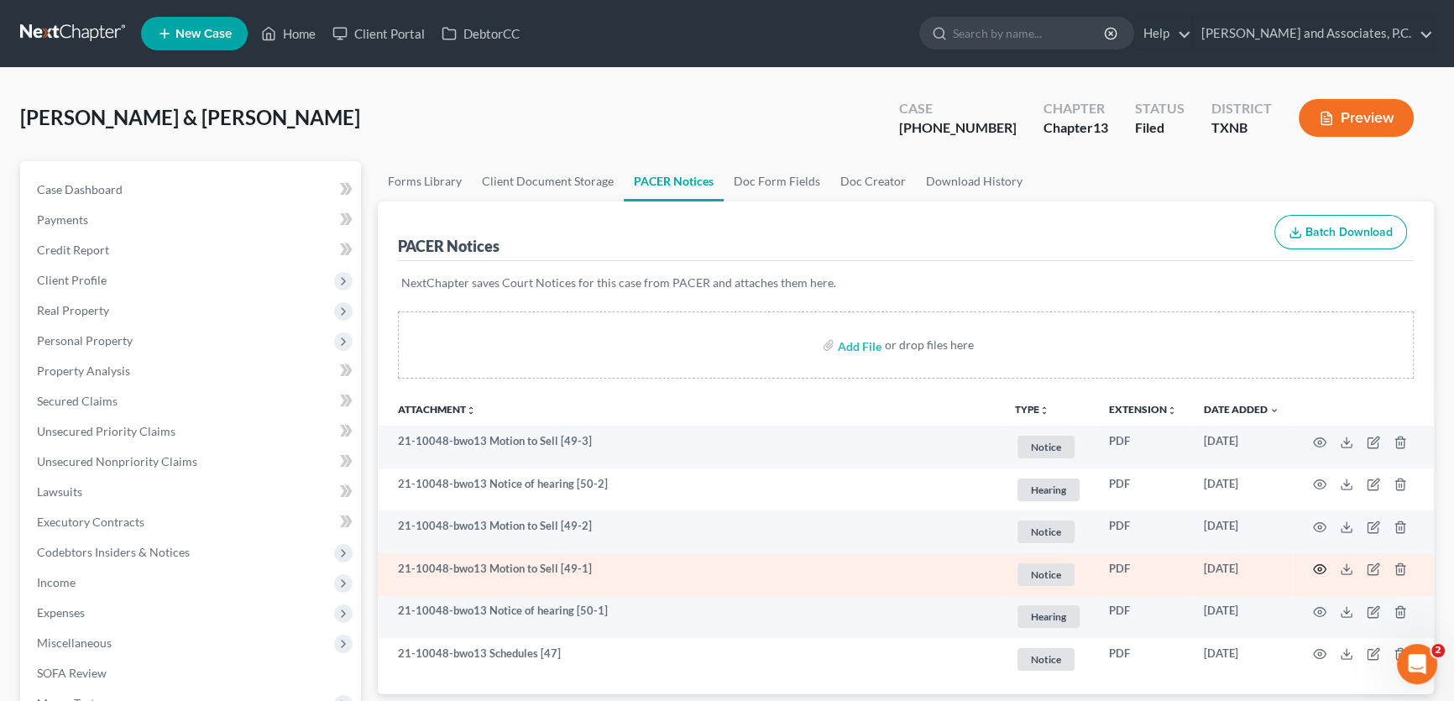
click at [1321, 571] on icon "button" at bounding box center [1319, 568] width 13 height 13
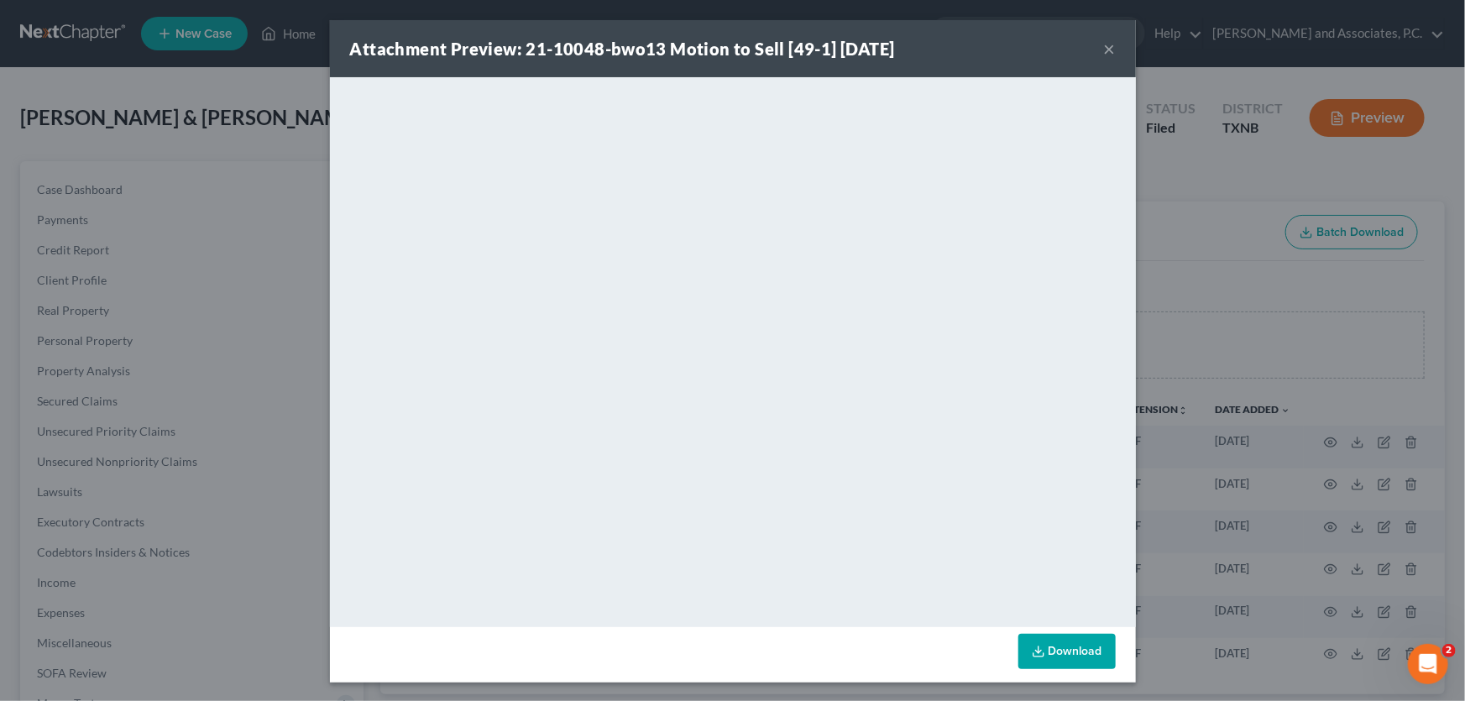
click at [1105, 46] on button "×" at bounding box center [1110, 49] width 12 height 20
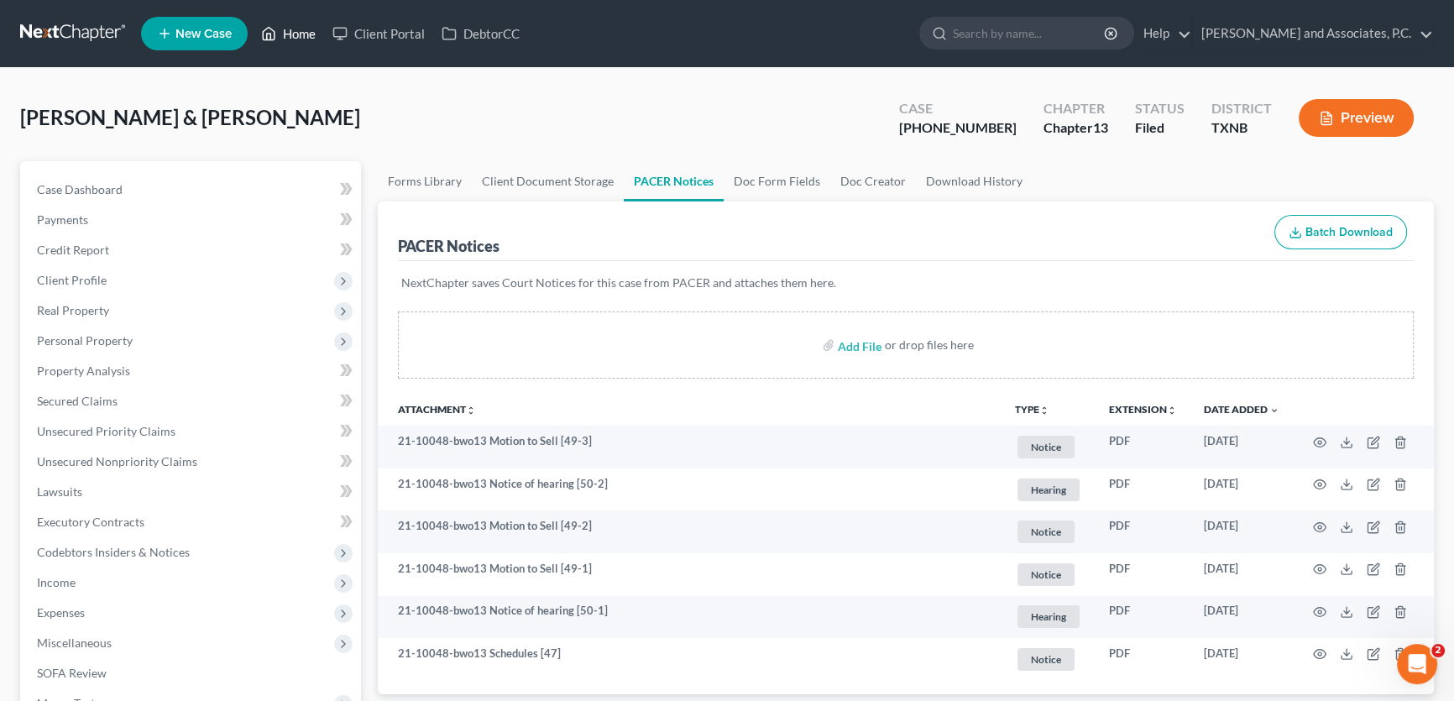
click at [291, 31] on link "Home" at bounding box center [288, 33] width 71 height 30
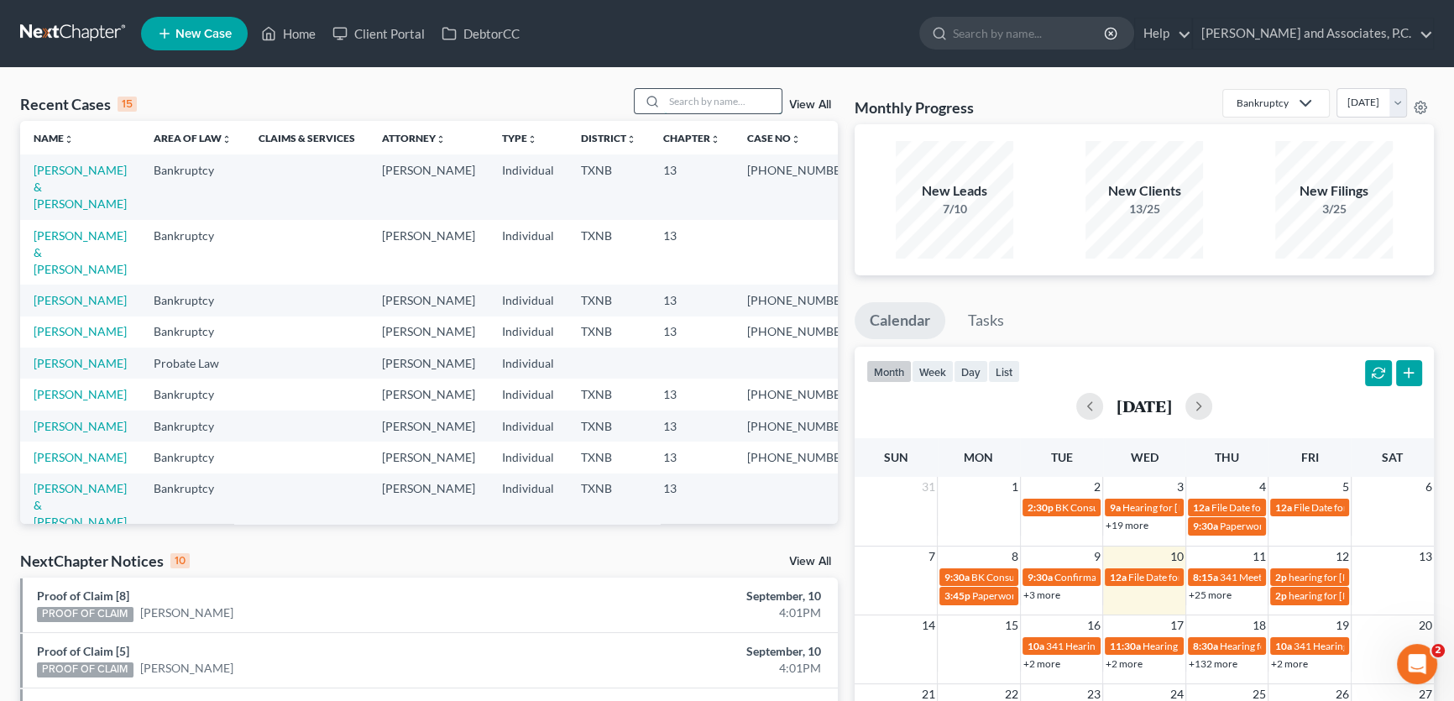
click at [772, 97] on input "search" at bounding box center [723, 101] width 118 height 24
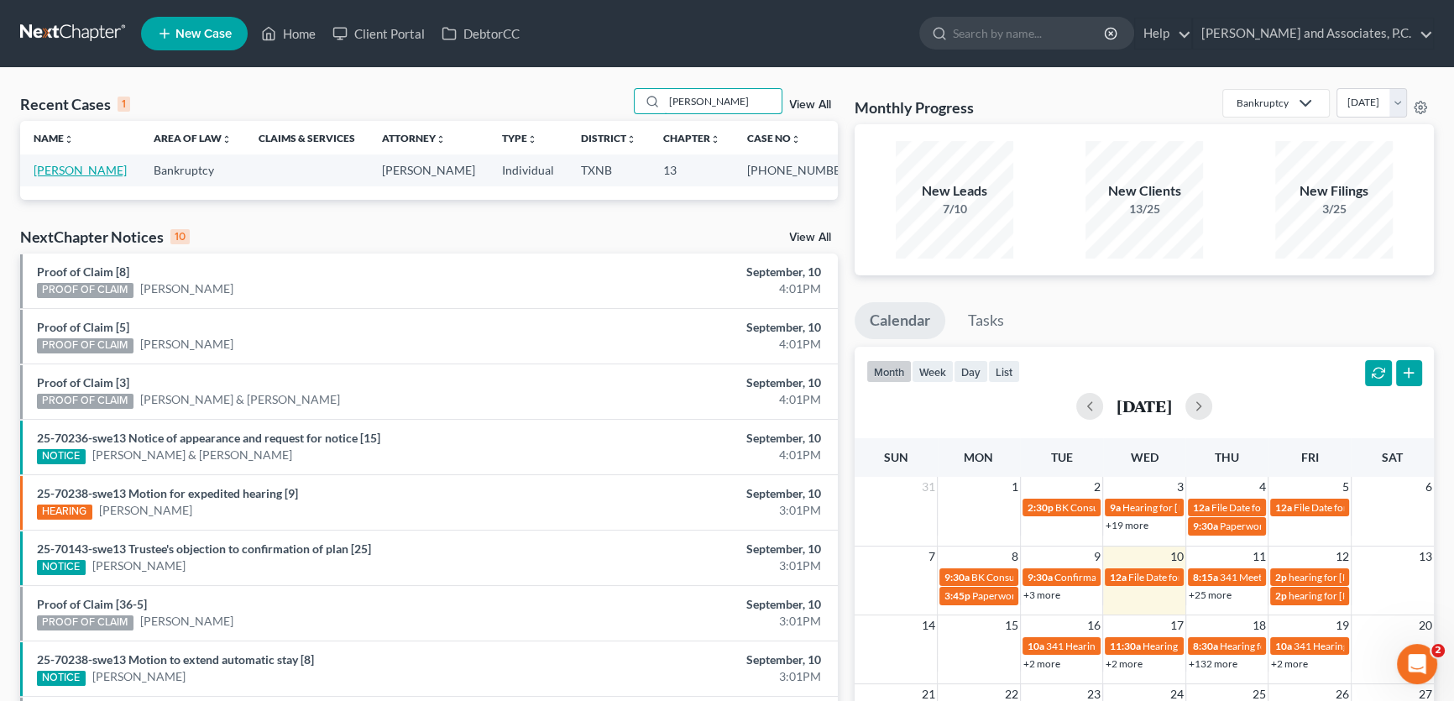
type input "[PERSON_NAME]"
click at [88, 175] on link "[PERSON_NAME]" at bounding box center [80, 170] width 93 height 14
select select "5"
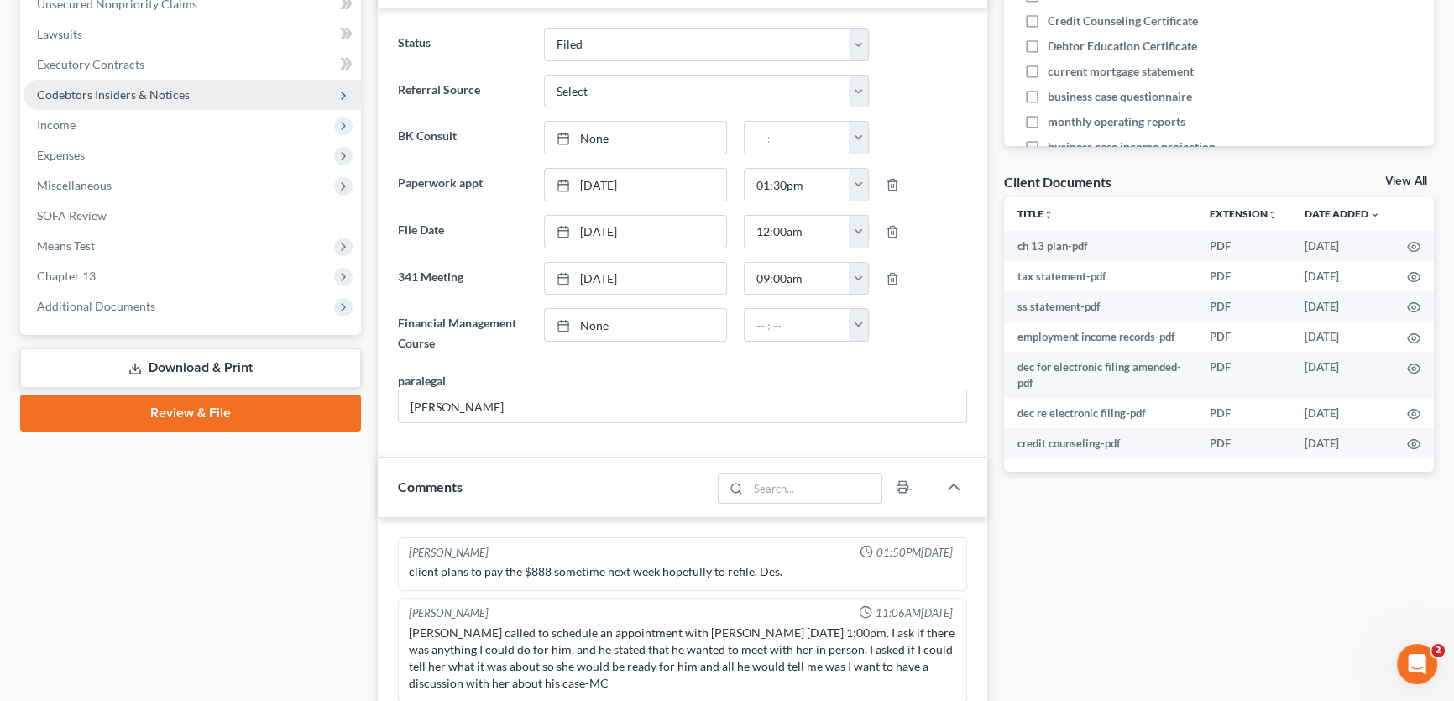
scroll to position [334, 0]
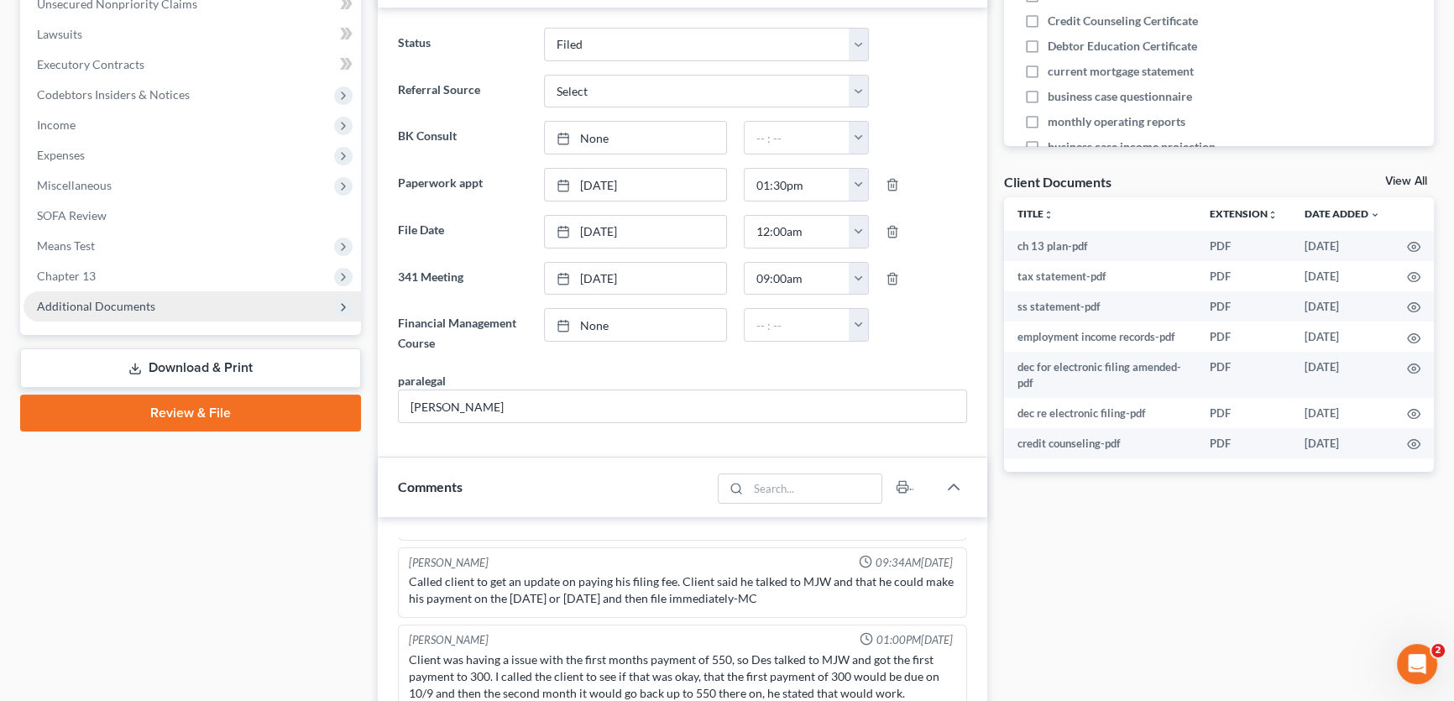
click at [130, 308] on span "Additional Documents" at bounding box center [96, 306] width 118 height 14
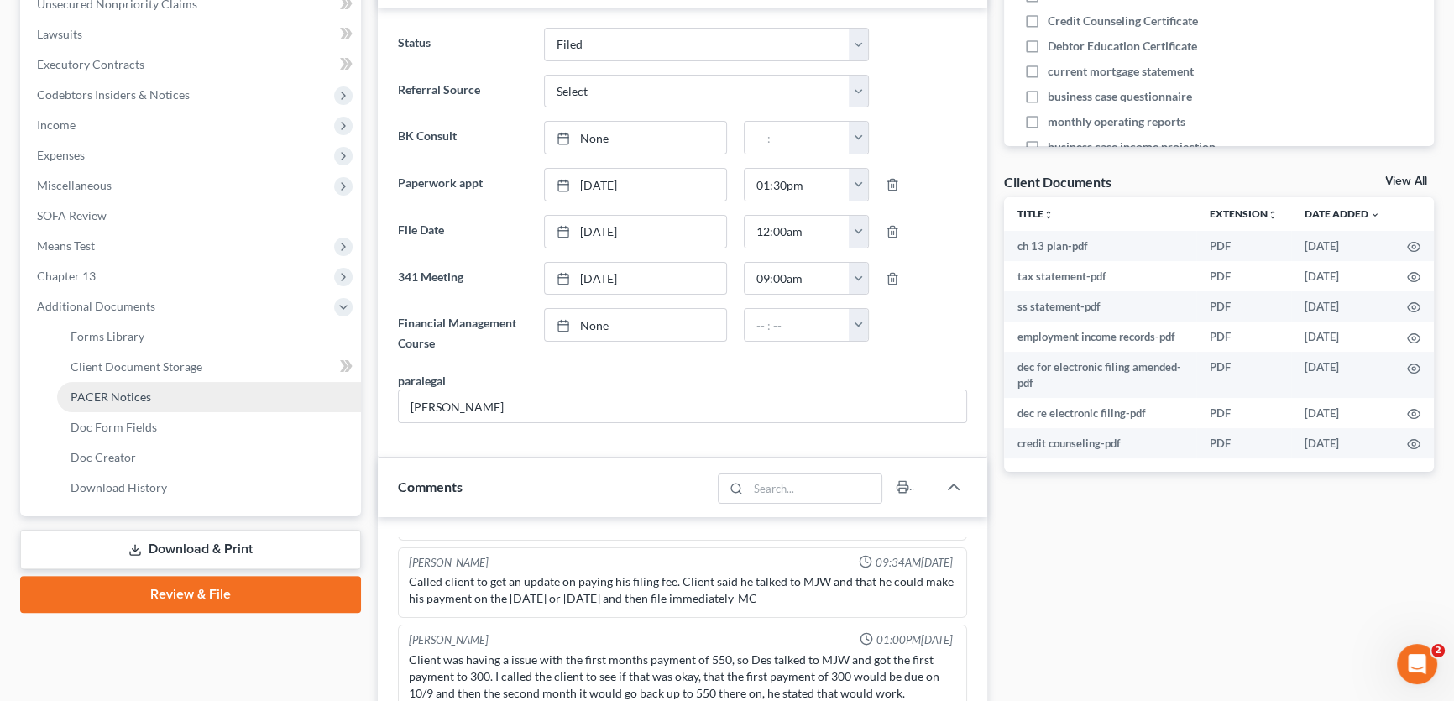
click at [114, 393] on span "PACER Notices" at bounding box center [111, 396] width 81 height 14
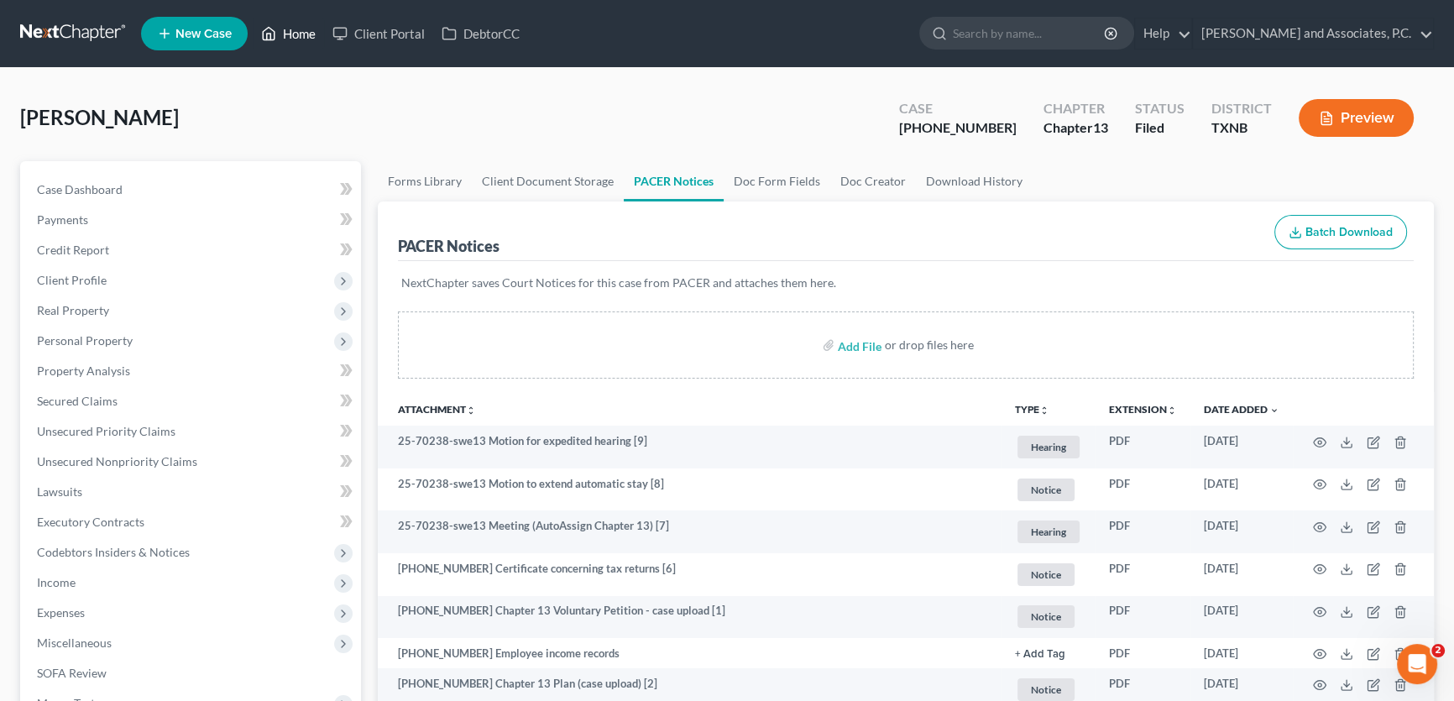
click at [291, 36] on link "Home" at bounding box center [288, 33] width 71 height 30
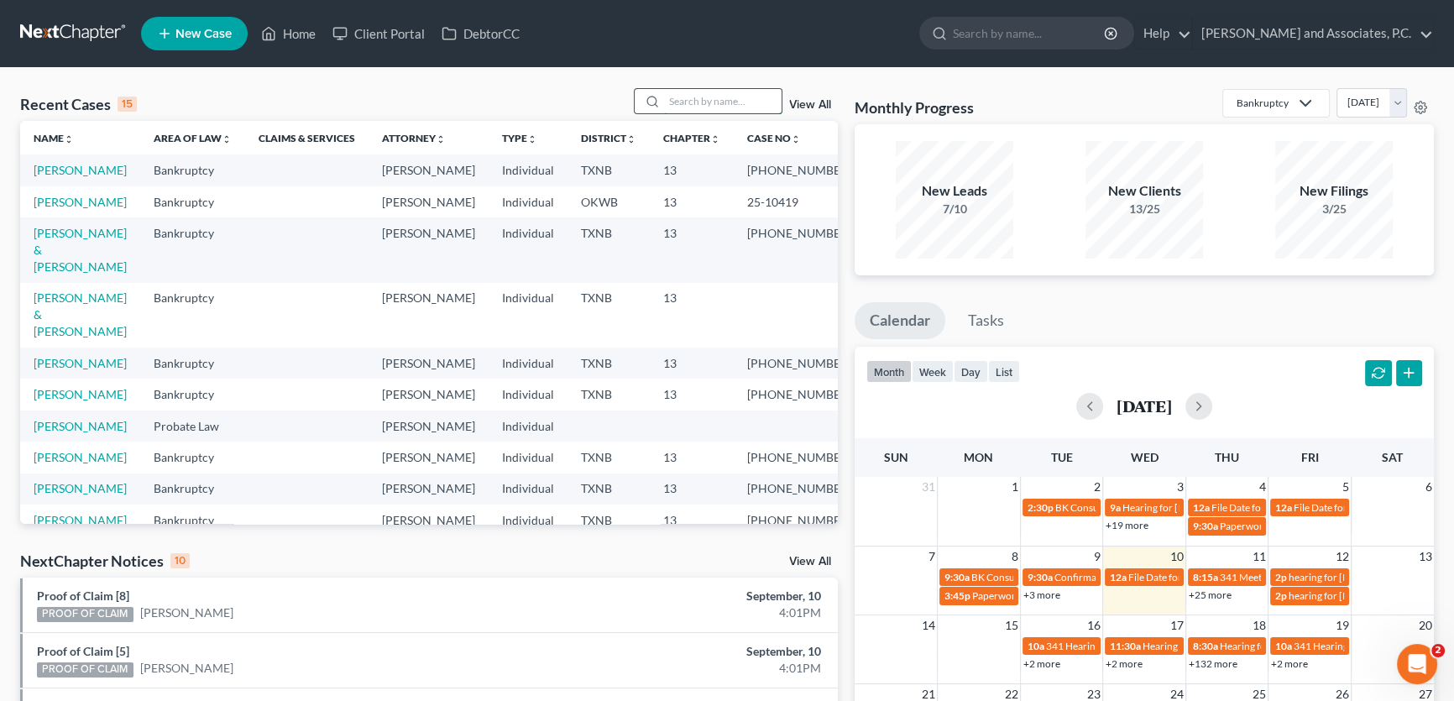
click at [746, 102] on input "search" at bounding box center [723, 101] width 118 height 24
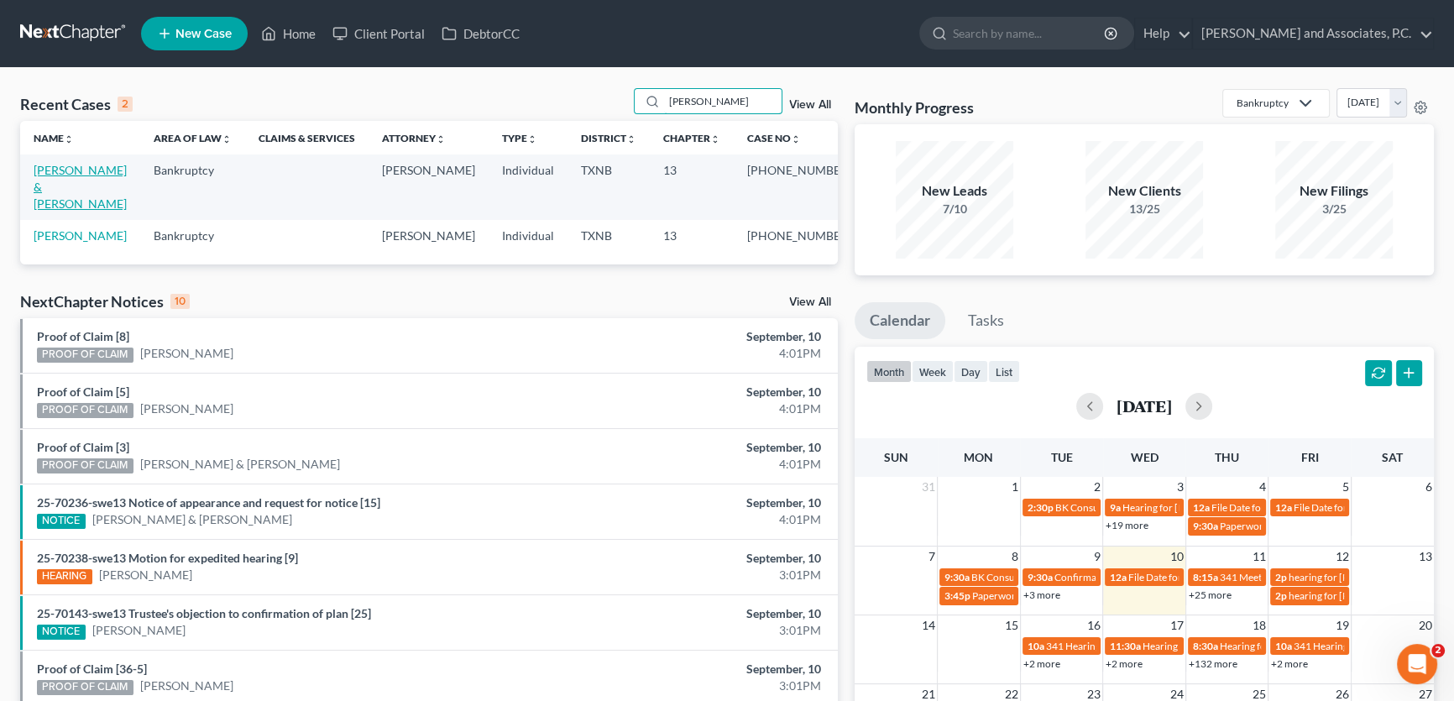
type input "[PERSON_NAME]"
click at [127, 172] on link "[PERSON_NAME] & [PERSON_NAME]" at bounding box center [80, 187] width 93 height 48
select select "5"
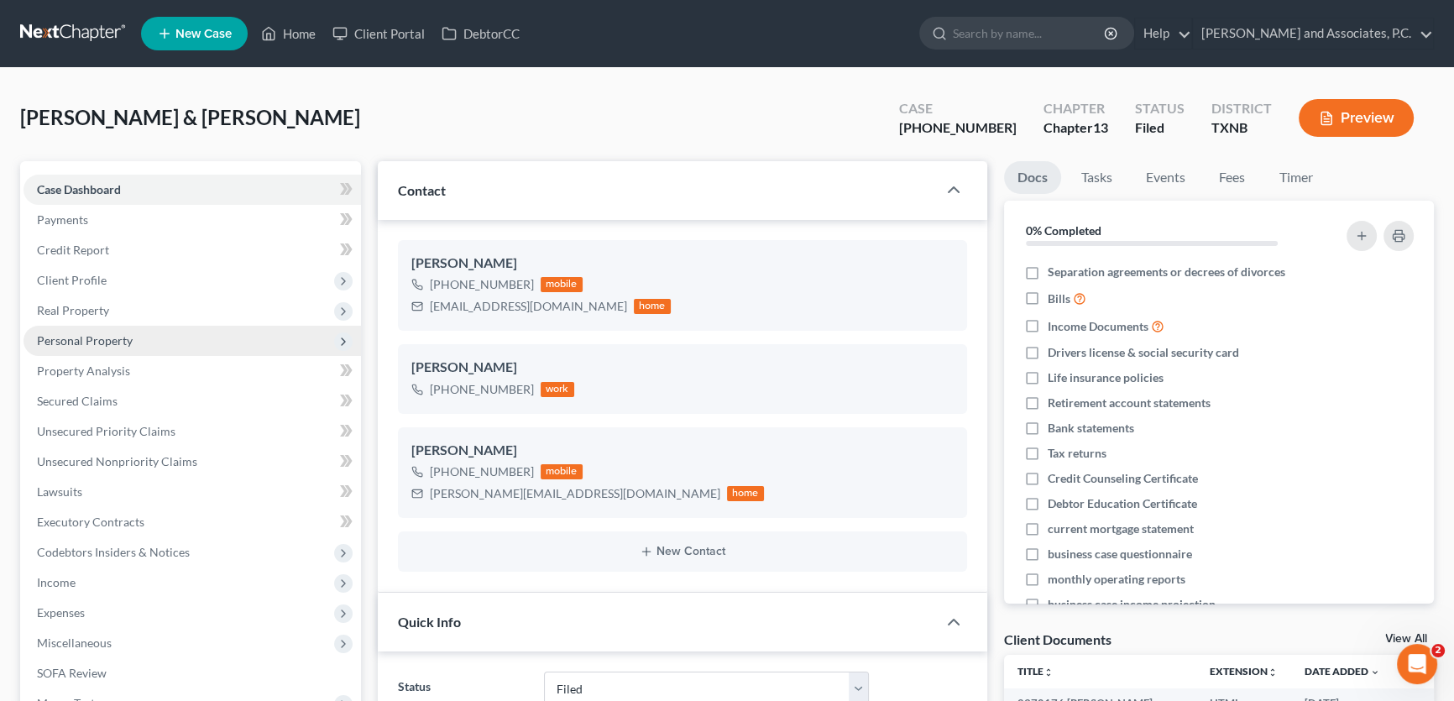
scroll to position [76, 0]
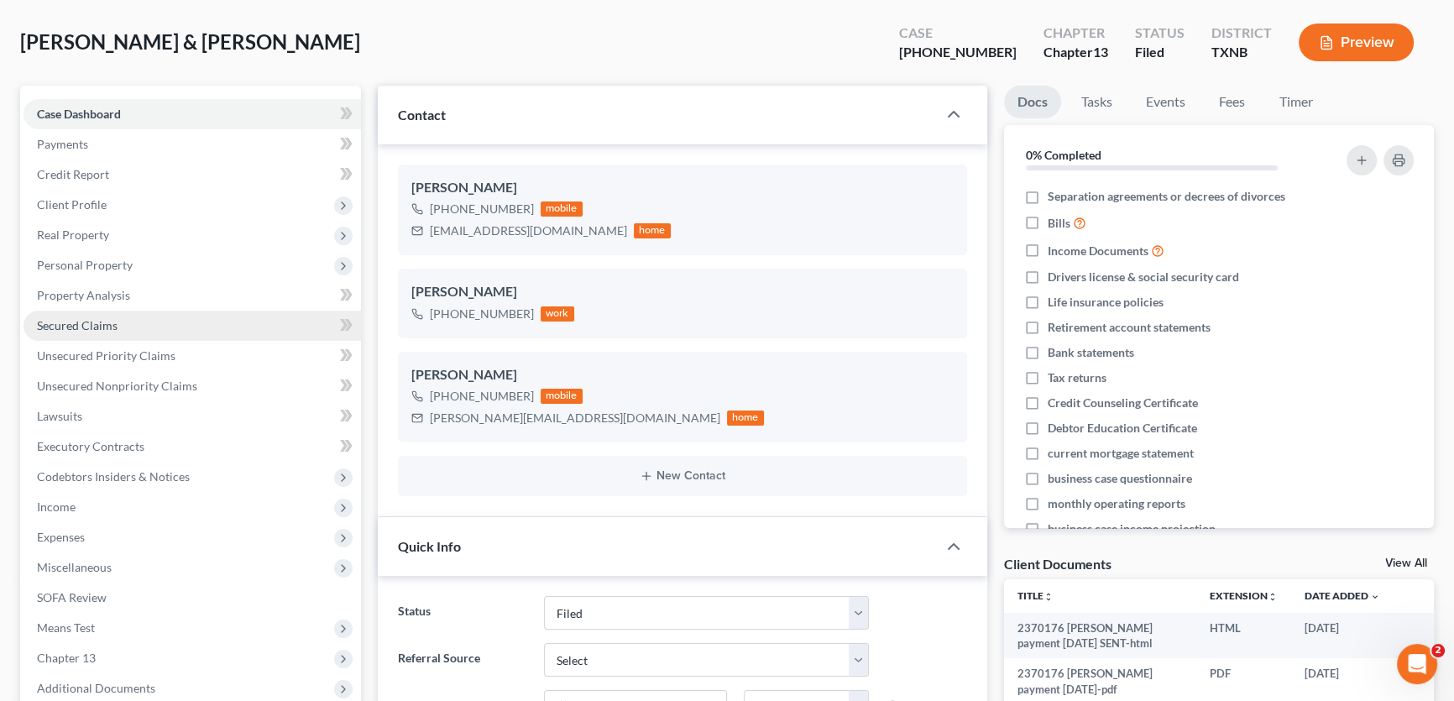
click at [108, 327] on span "Secured Claims" at bounding box center [77, 325] width 81 height 14
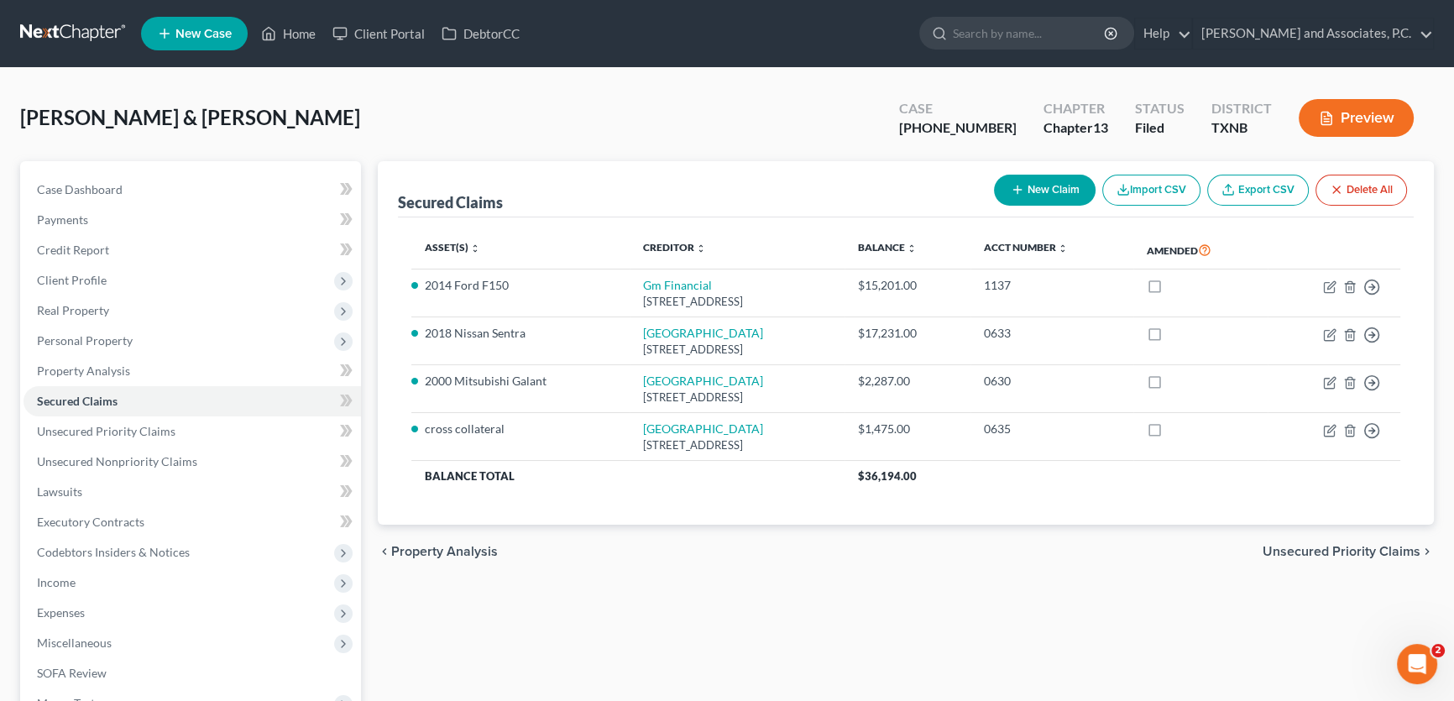
drag, startPoint x: 424, startPoint y: 96, endPoint x: 446, endPoint y: 105, distance: 23.7
click at [424, 96] on div "[PERSON_NAME] & [PERSON_NAME] Upgraded Case [PHONE_NUMBER] Chapter Chapter 13 S…" at bounding box center [727, 124] width 1414 height 73
click at [103, 315] on span "Real Property" at bounding box center [73, 310] width 72 height 14
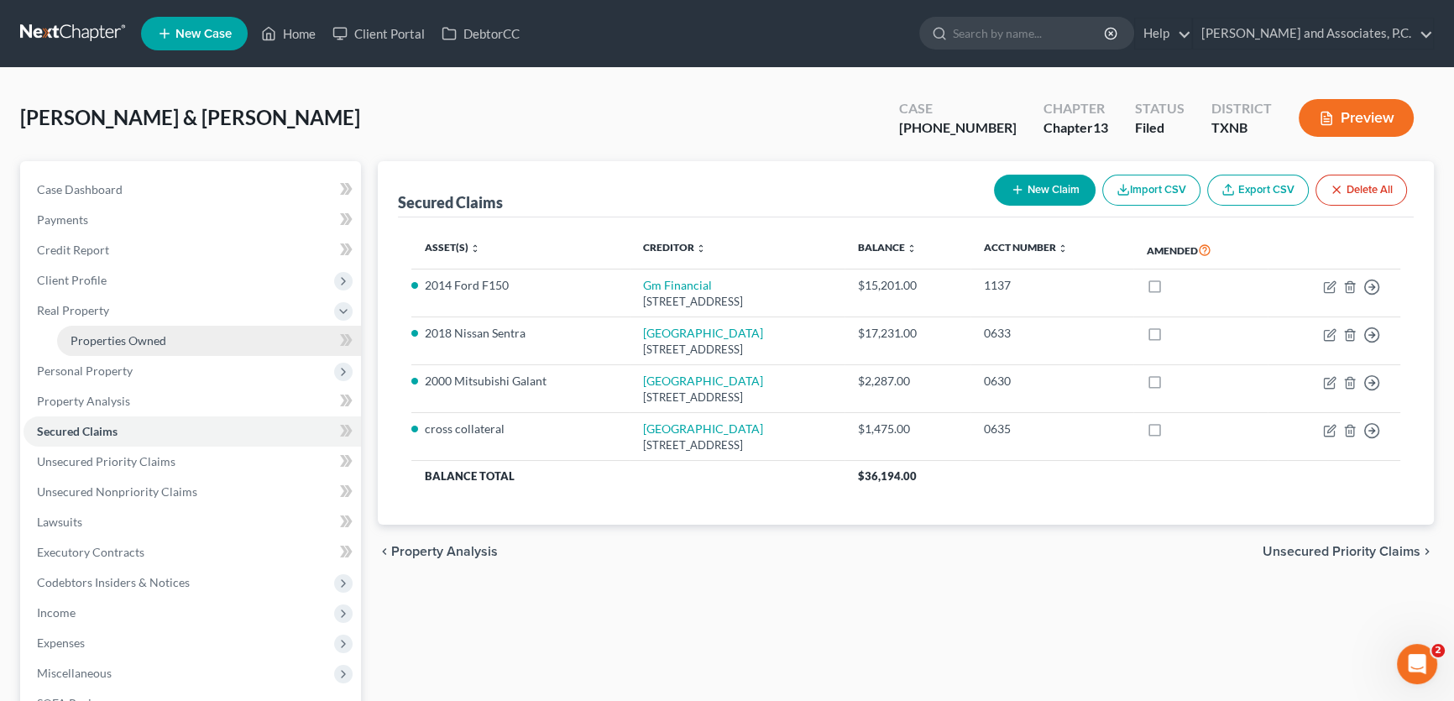
click at [103, 330] on link "Properties Owned" at bounding box center [209, 341] width 304 height 30
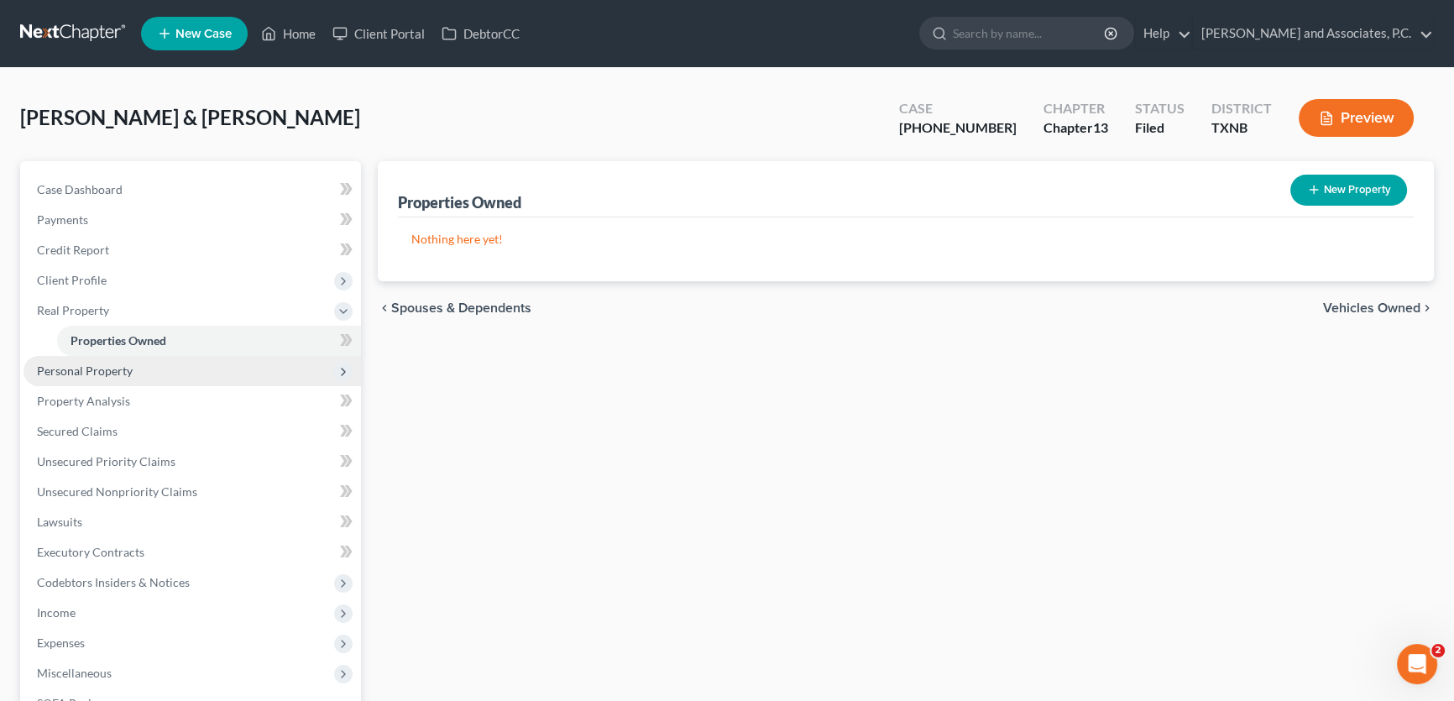
click at [106, 363] on span "Personal Property" at bounding box center [85, 370] width 96 height 14
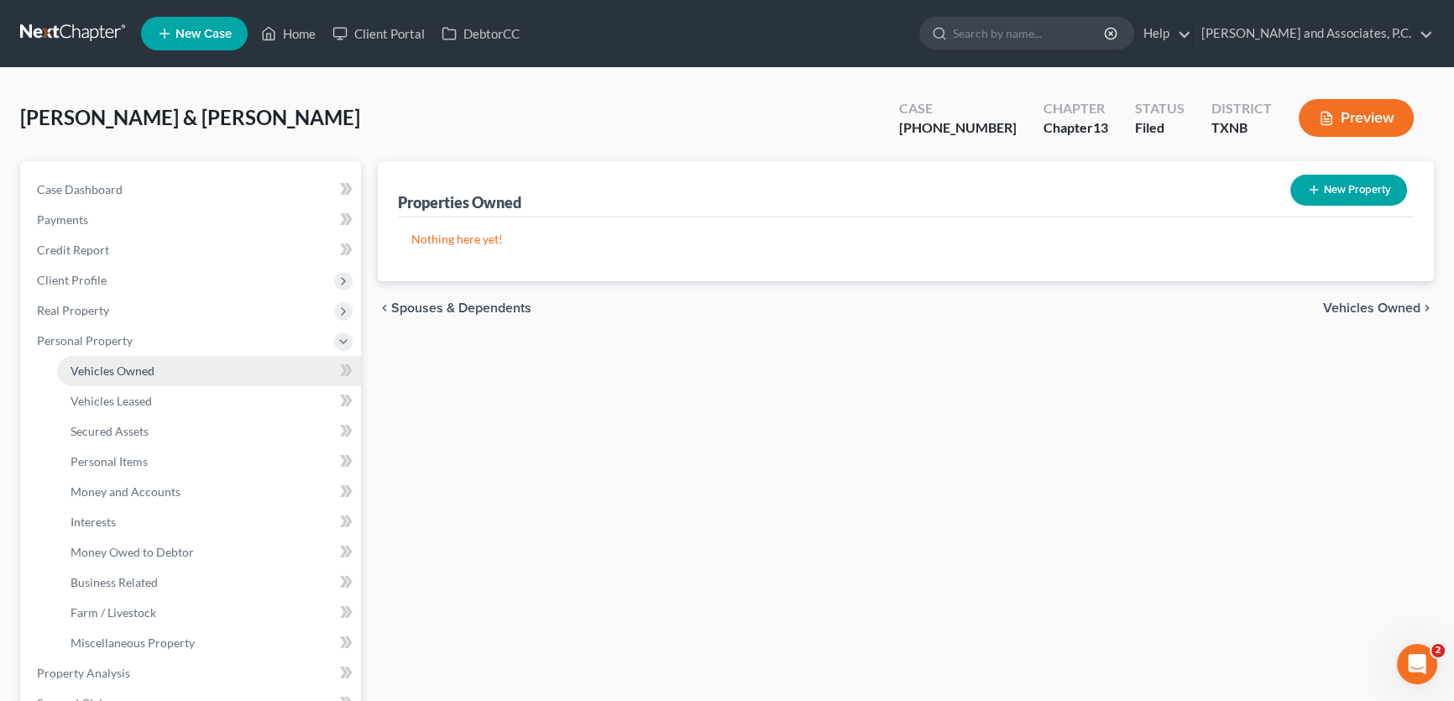
click at [129, 374] on span "Vehicles Owned" at bounding box center [113, 370] width 84 height 14
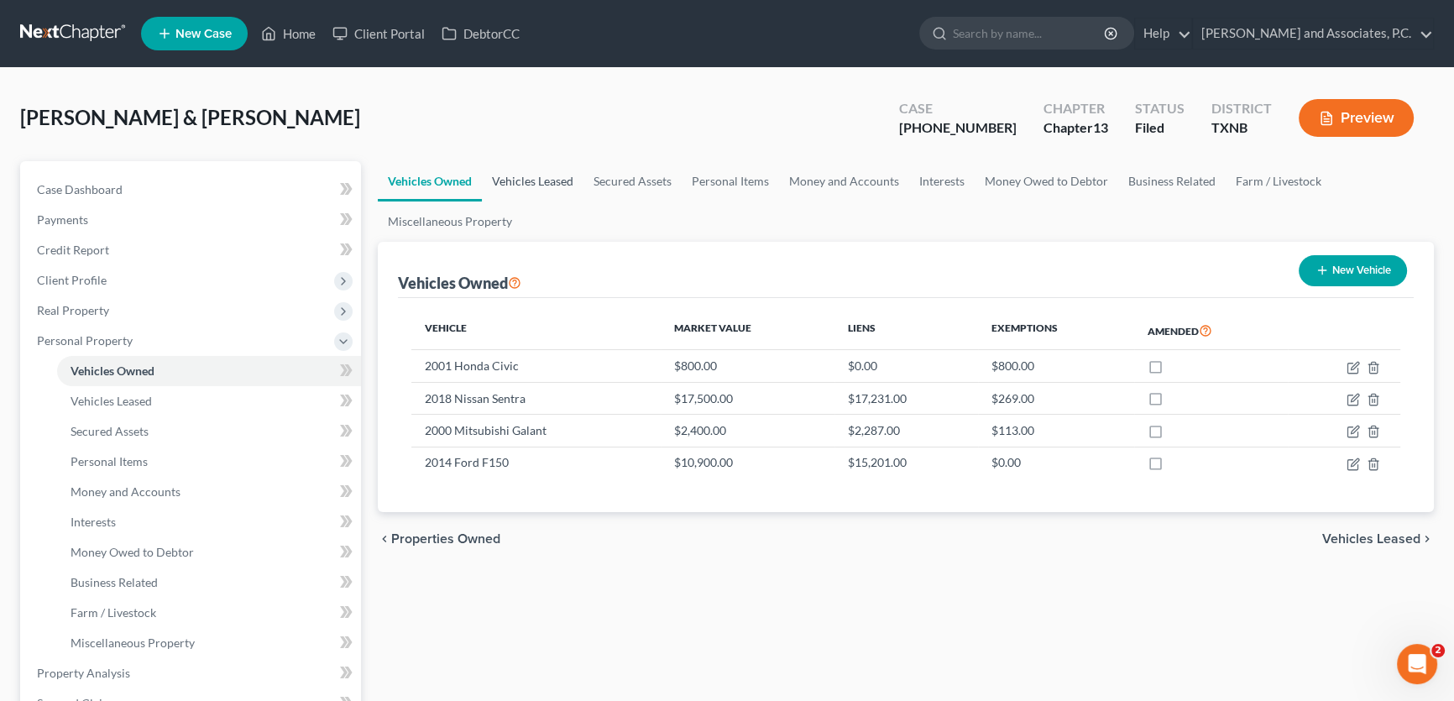
click at [546, 177] on link "Vehicles Leased" at bounding box center [533, 181] width 102 height 40
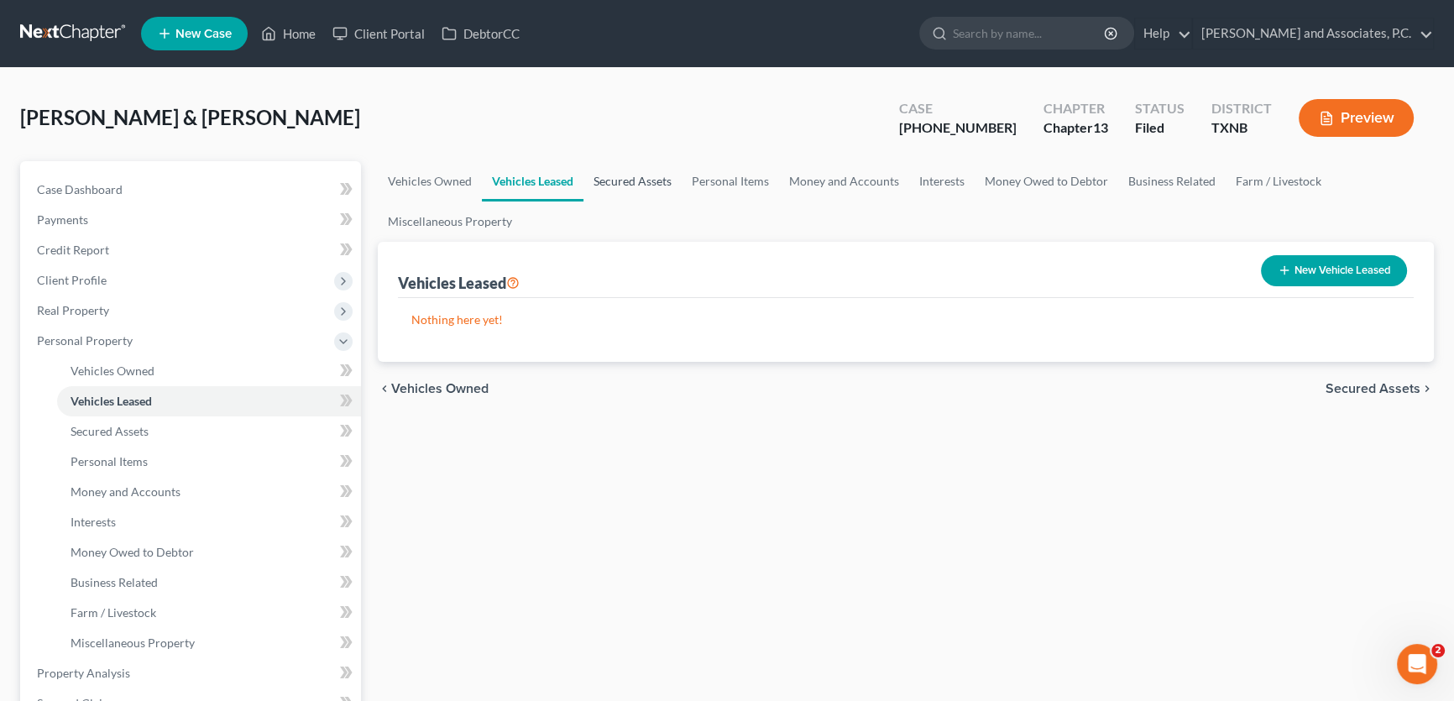
click at [623, 182] on link "Secured Assets" at bounding box center [632, 181] width 98 height 40
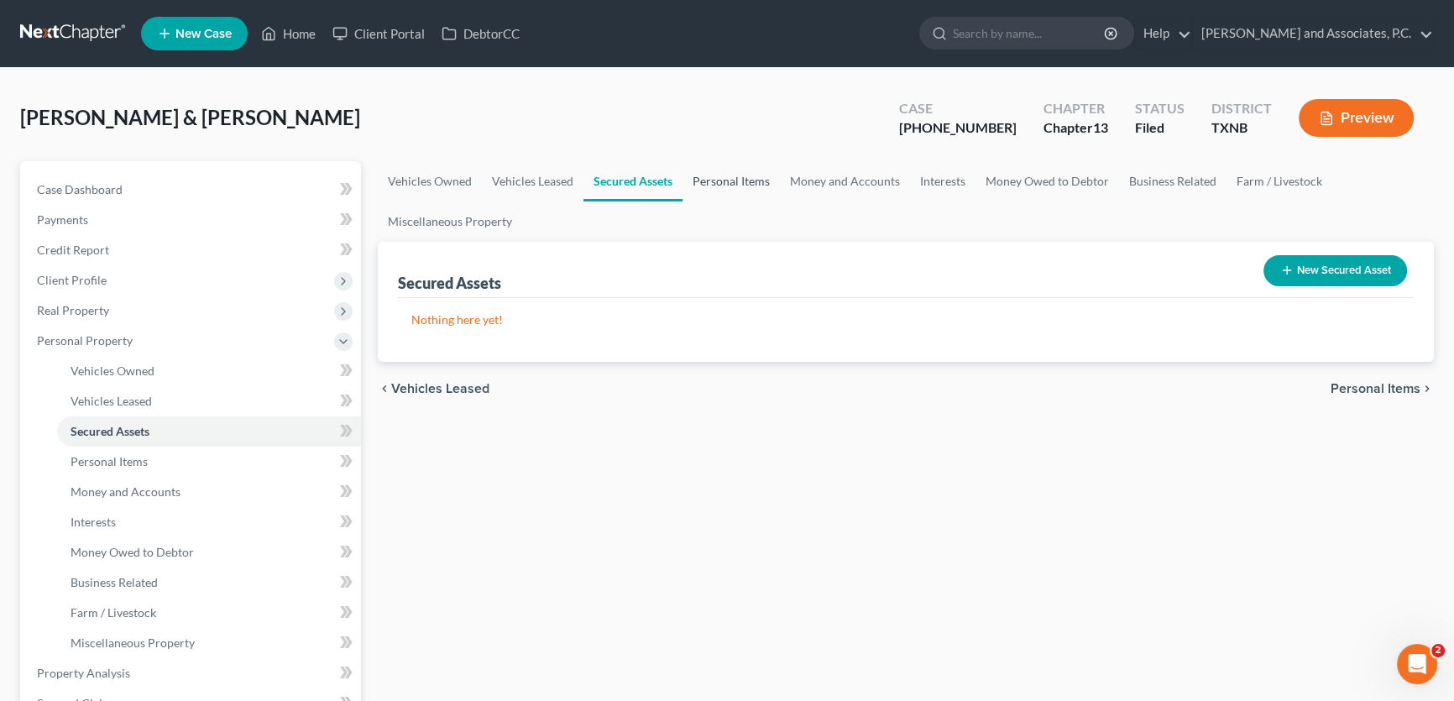
click at [738, 180] on link "Personal Items" at bounding box center [730, 181] width 97 height 40
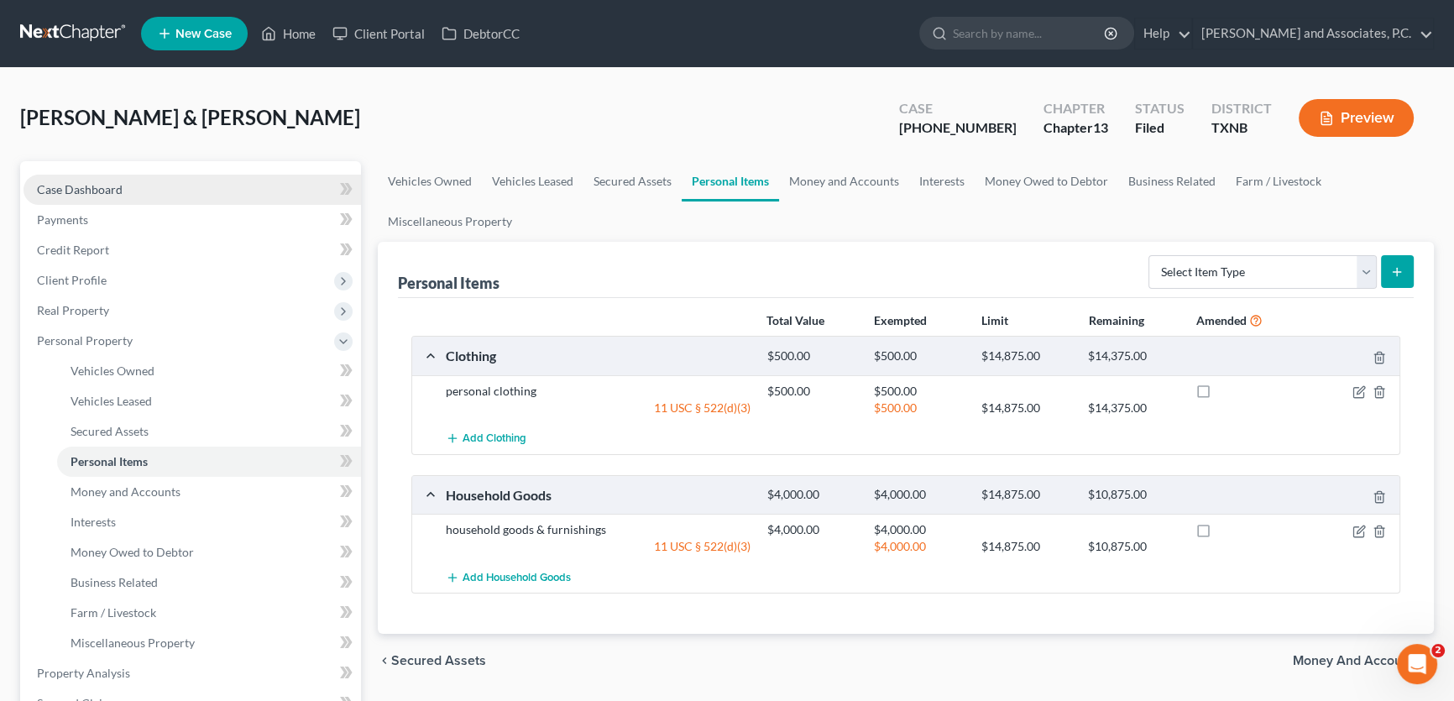
click at [159, 185] on link "Case Dashboard" at bounding box center [192, 190] width 337 height 30
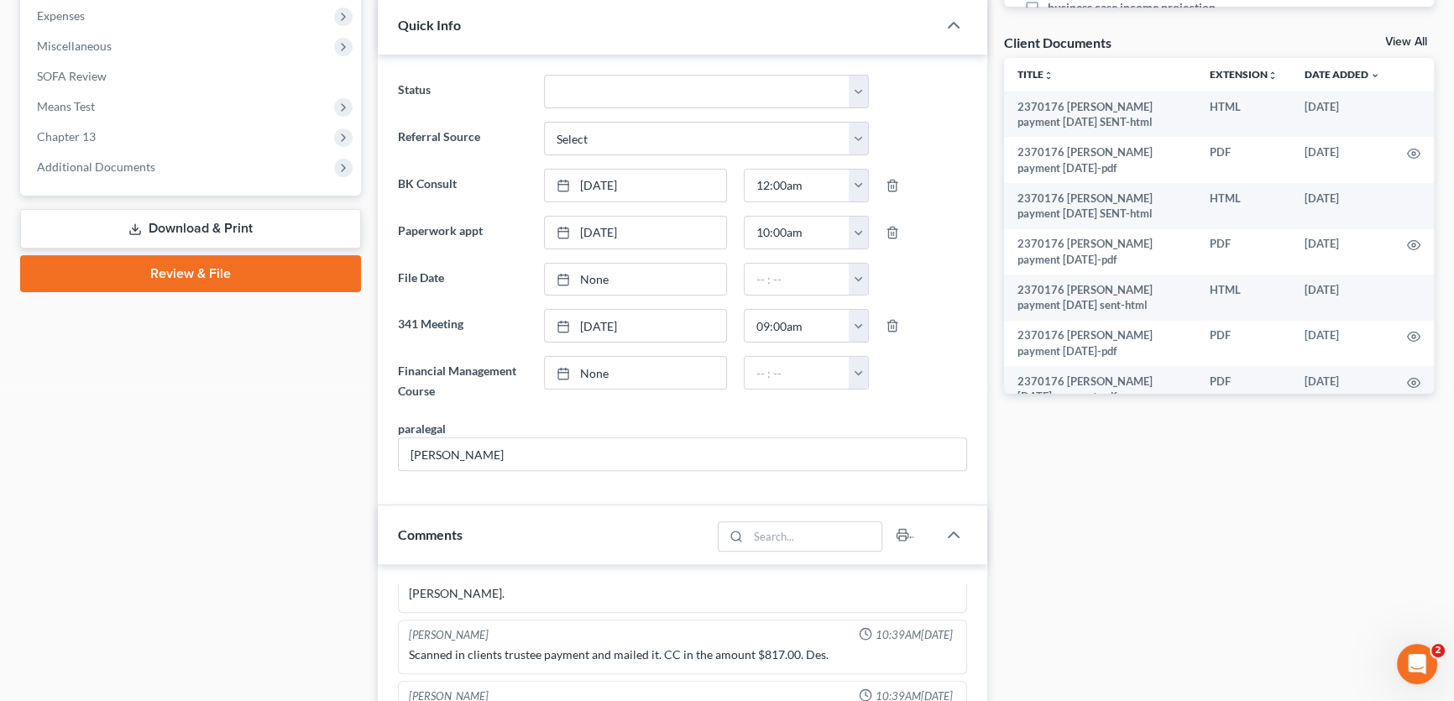
scroll to position [610, 0]
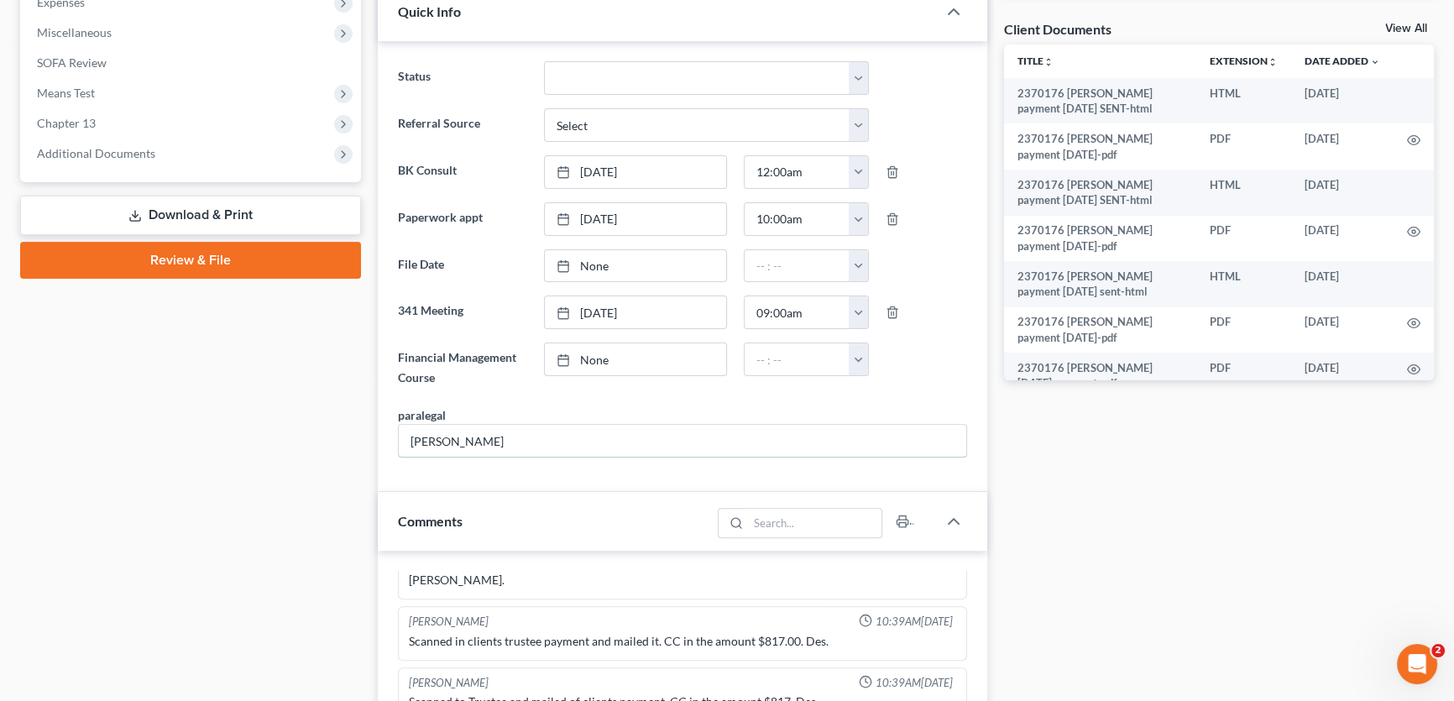
drag, startPoint x: 453, startPoint y: 440, endPoint x: 361, endPoint y: 441, distance: 92.3
click at [387, 442] on div "Status Closed without Discharge Complete Converted to 7 Discharged Dismissed Fi…" at bounding box center [682, 266] width 609 height 450
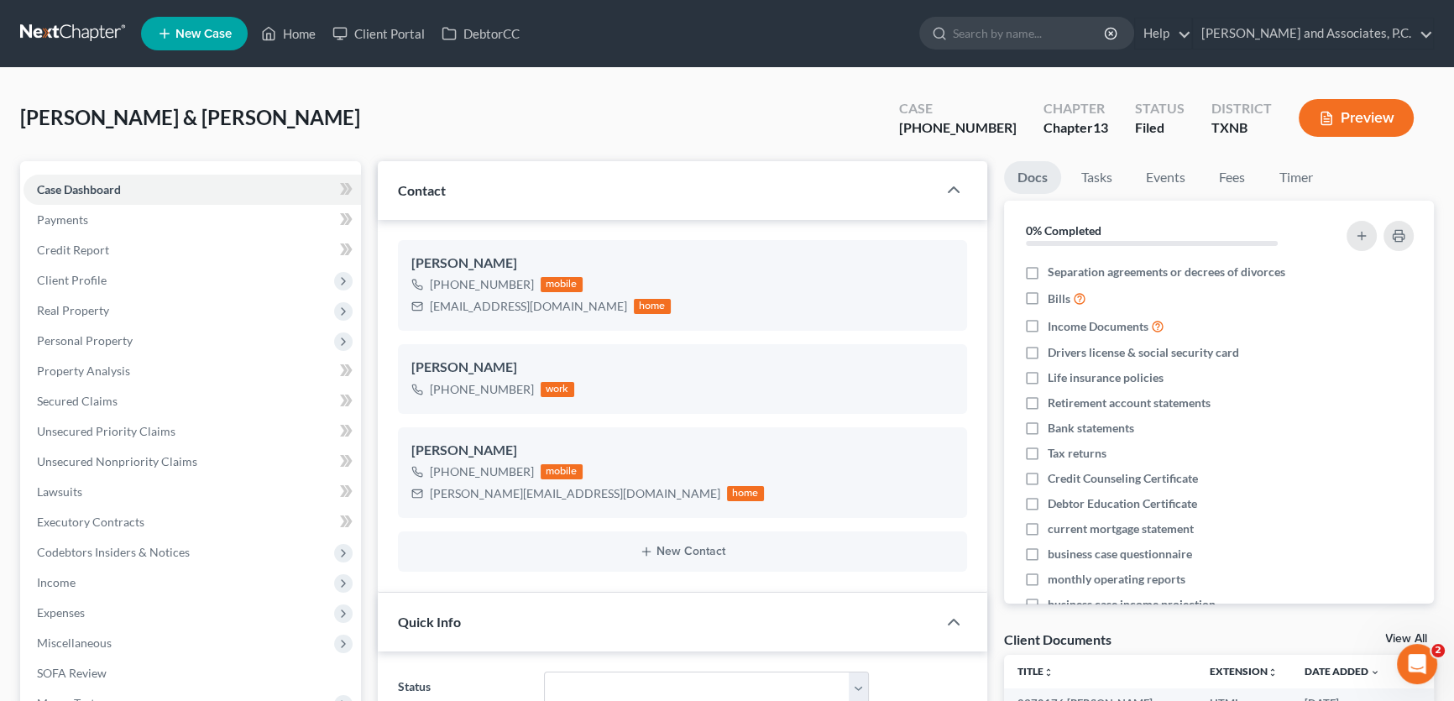
scroll to position [152, 0]
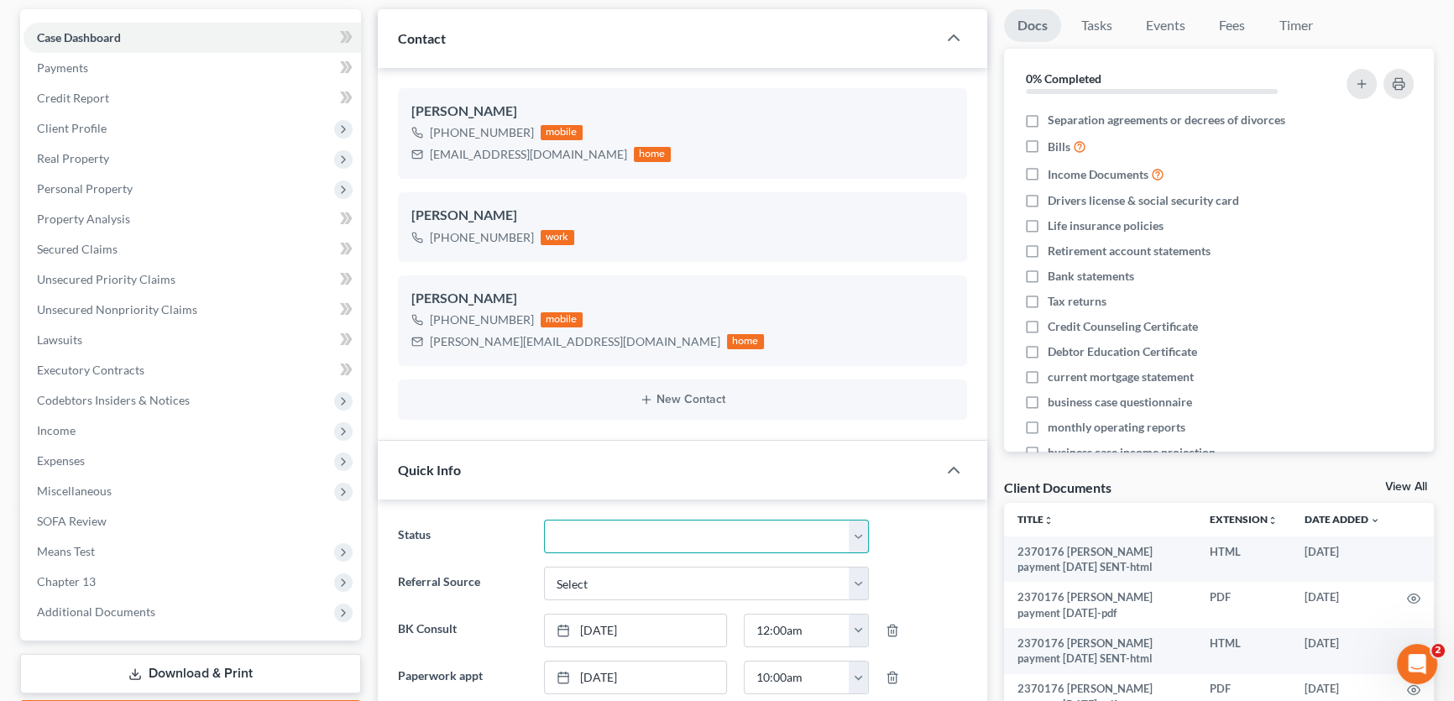
click at [584, 529] on select "Closed without Discharge Complete Converted to 7 Discharged Dismissed Filed Fin…" at bounding box center [706, 537] width 325 height 34
select select "4"
click at [544, 520] on select "Closed without Discharge Complete Converted to 7 Discharged Dismissed Filed Fin…" at bounding box center [706, 537] width 325 height 34
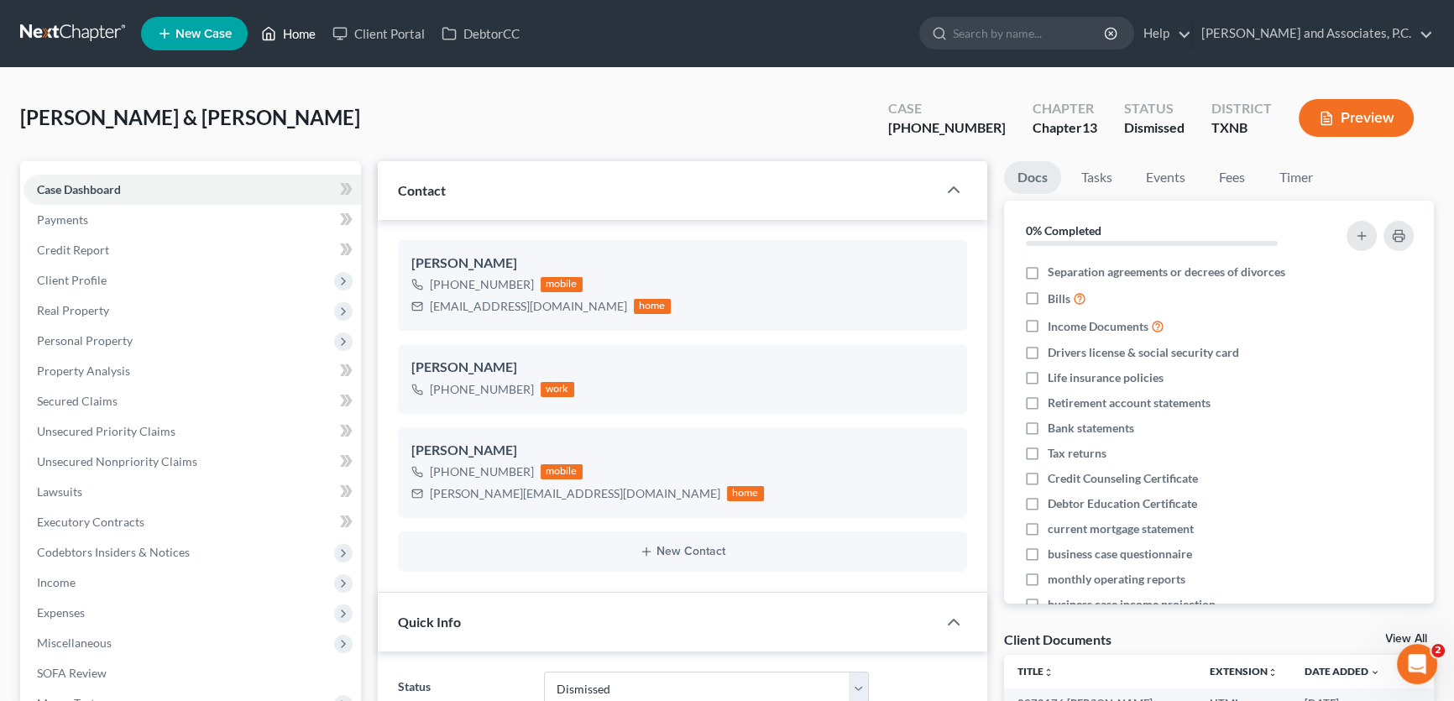
click at [295, 34] on link "Home" at bounding box center [288, 33] width 71 height 30
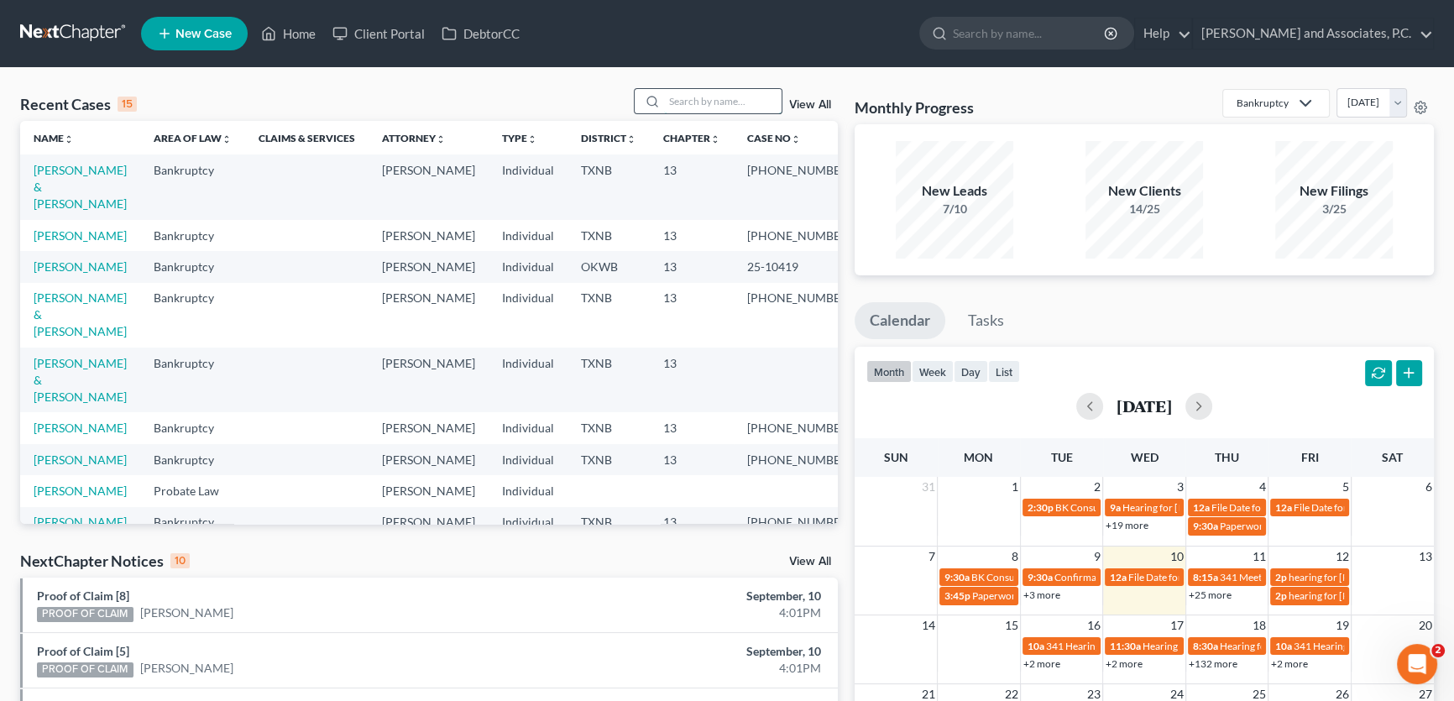
click at [697, 97] on input "search" at bounding box center [723, 101] width 118 height 24
click at [696, 100] on input "search" at bounding box center [723, 101] width 118 height 24
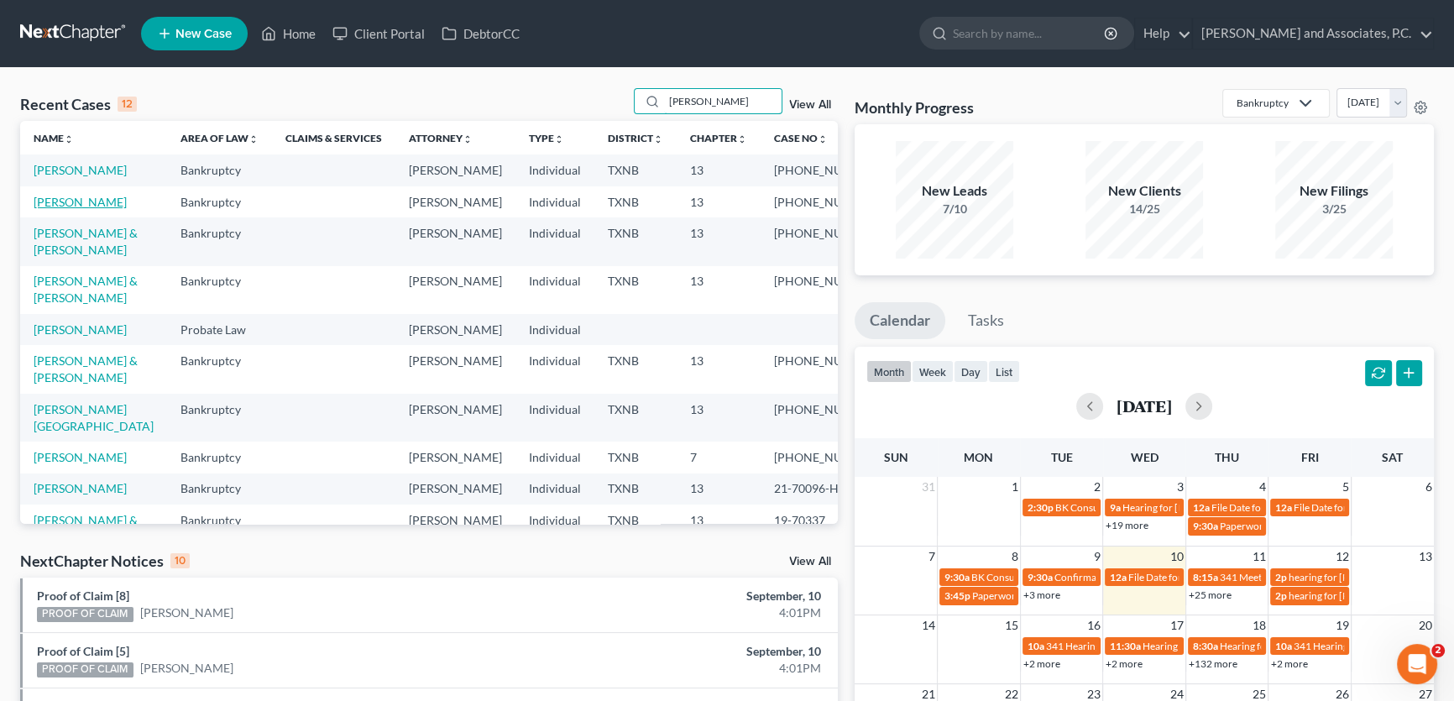
type input "[PERSON_NAME]"
click at [89, 209] on link "[PERSON_NAME]" at bounding box center [80, 202] width 93 height 14
select select "5"
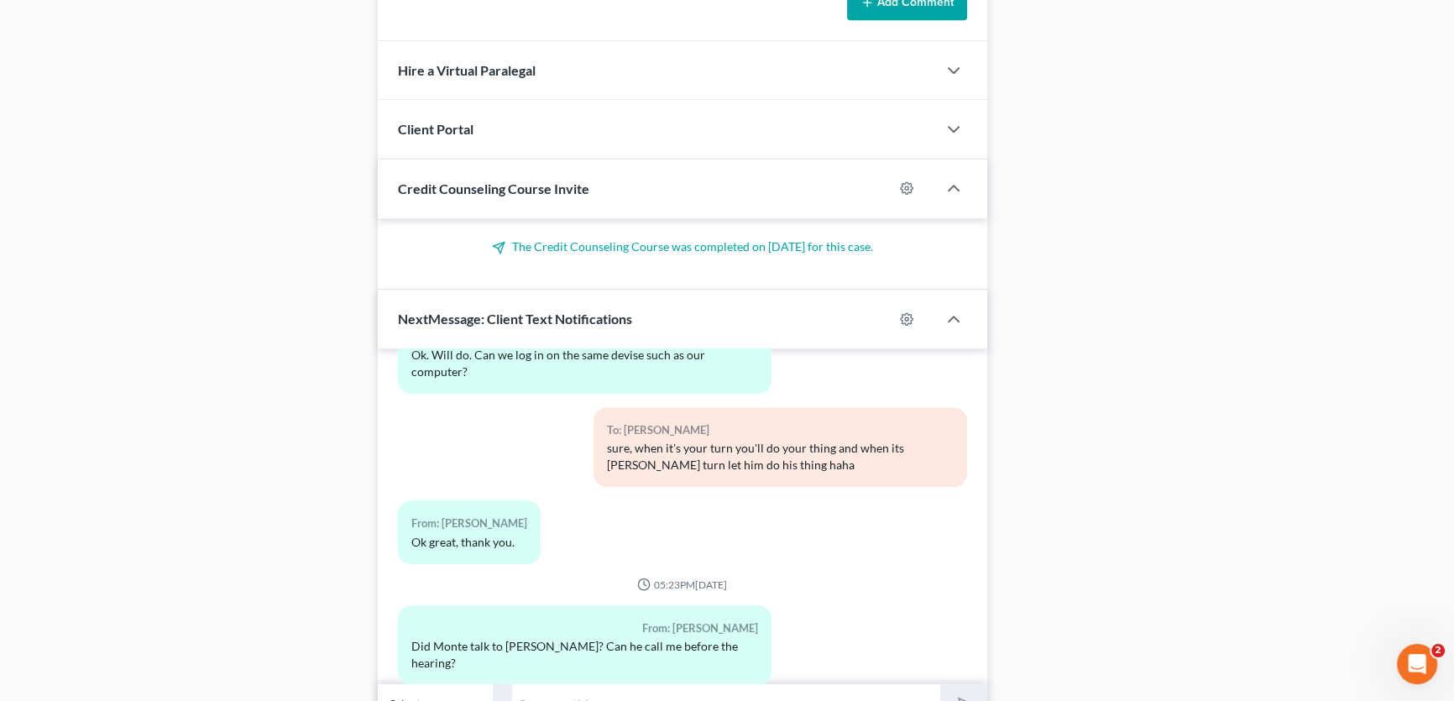
scroll to position [1450, 0]
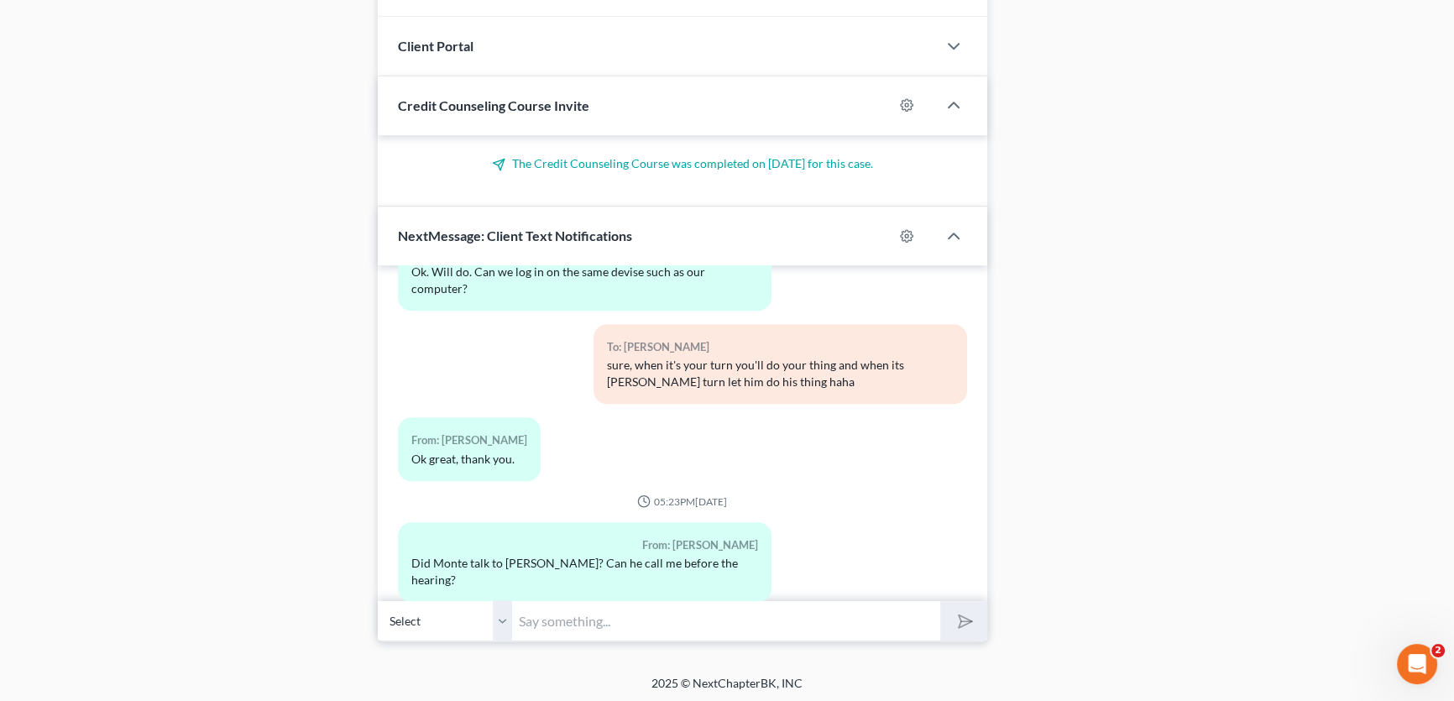
drag, startPoint x: 497, startPoint y: 616, endPoint x: 596, endPoint y: 616, distance: 99.1
click at [497, 616] on select "Select [PHONE_NUMBER] - [PERSON_NAME]" at bounding box center [445, 620] width 134 height 41
click at [541, 618] on input "text" at bounding box center [726, 620] width 428 height 41
click at [596, 616] on input "text" at bounding box center [726, 620] width 428 height 41
type input "I am making him a note to call you right now."
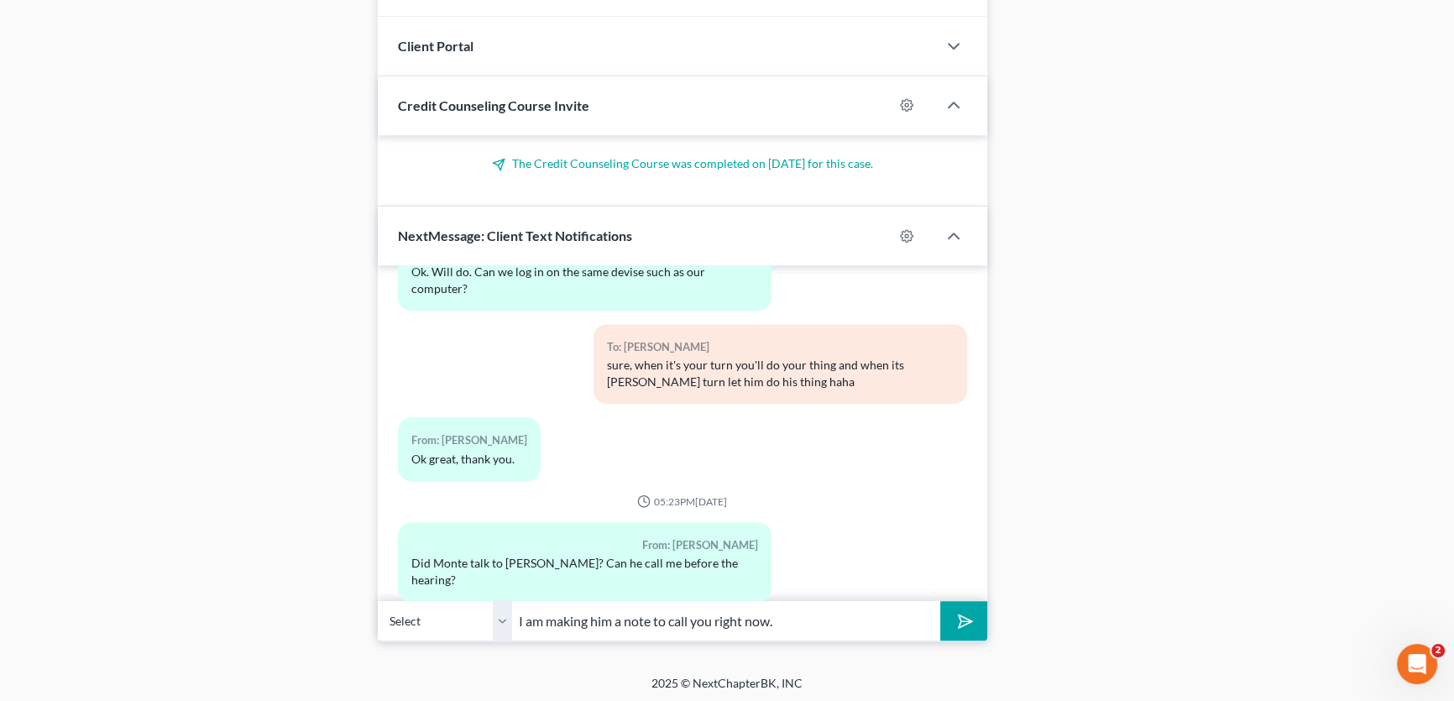
click at [940, 601] on button "submit" at bounding box center [963, 620] width 46 height 39
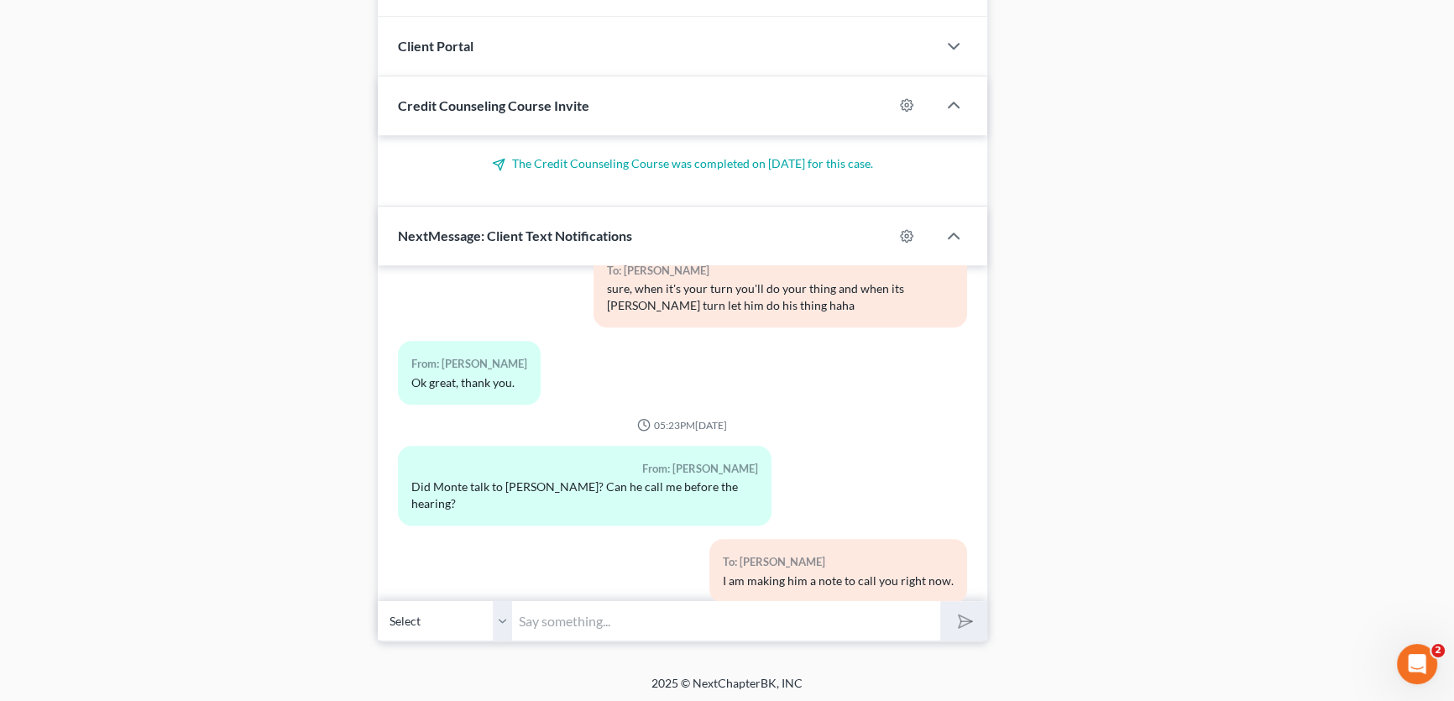
scroll to position [1900, 0]
